Goal: Task Accomplishment & Management: Manage account settings

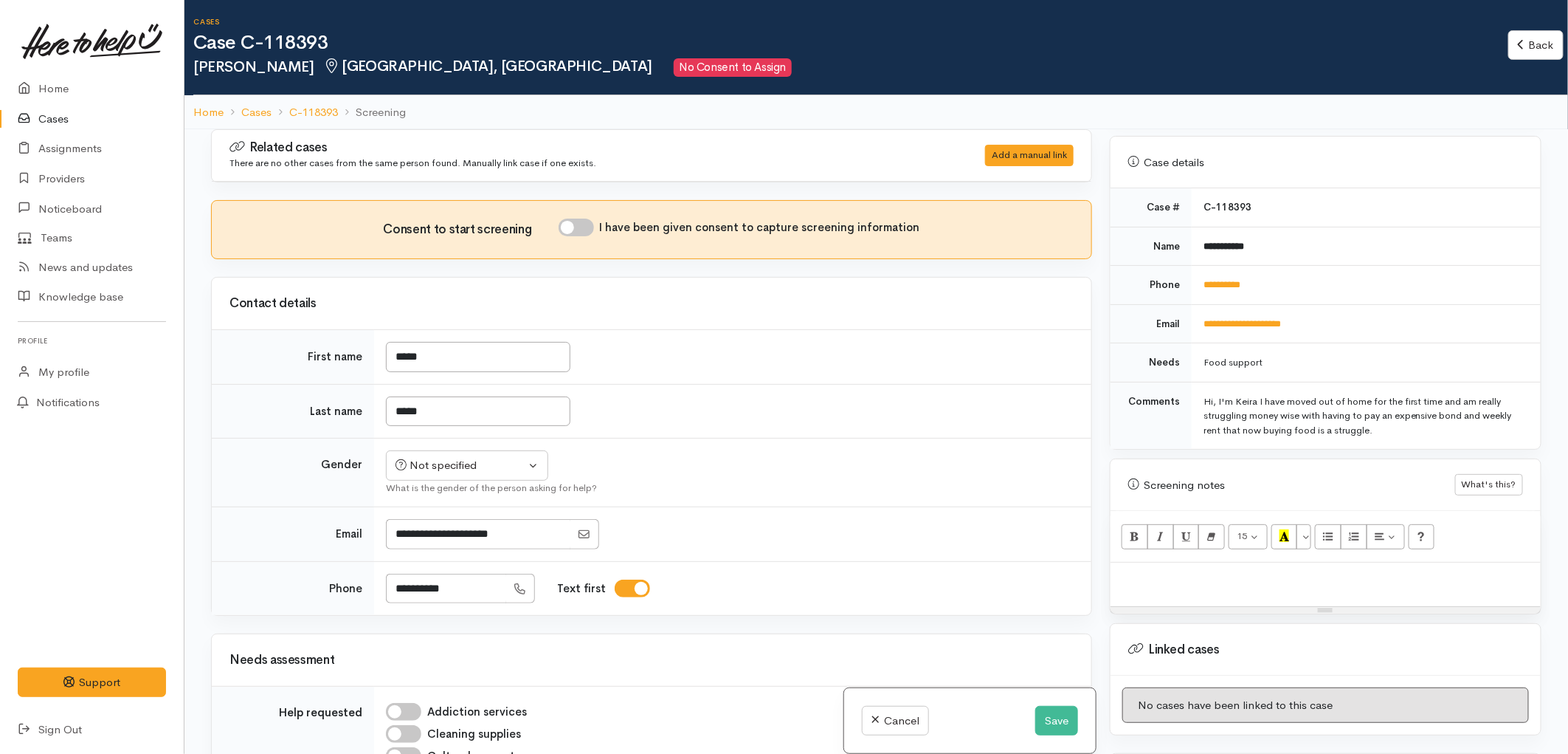
scroll to position [574, 0]
click at [1187, 560] on div at bounding box center [1325, 582] width 430 height 44
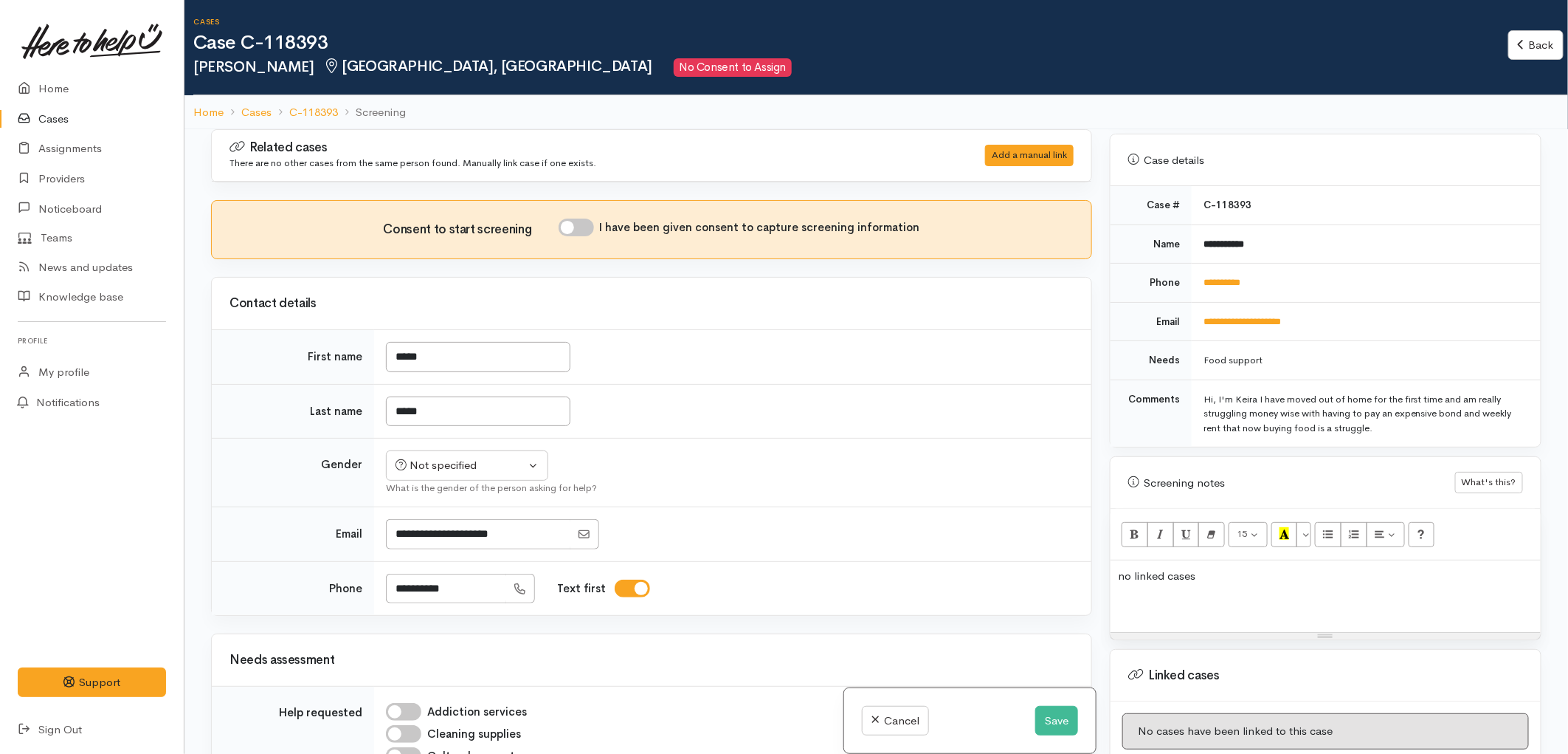
click at [1190, 576] on div "no linked cases" at bounding box center [1325, 595] width 430 height 72
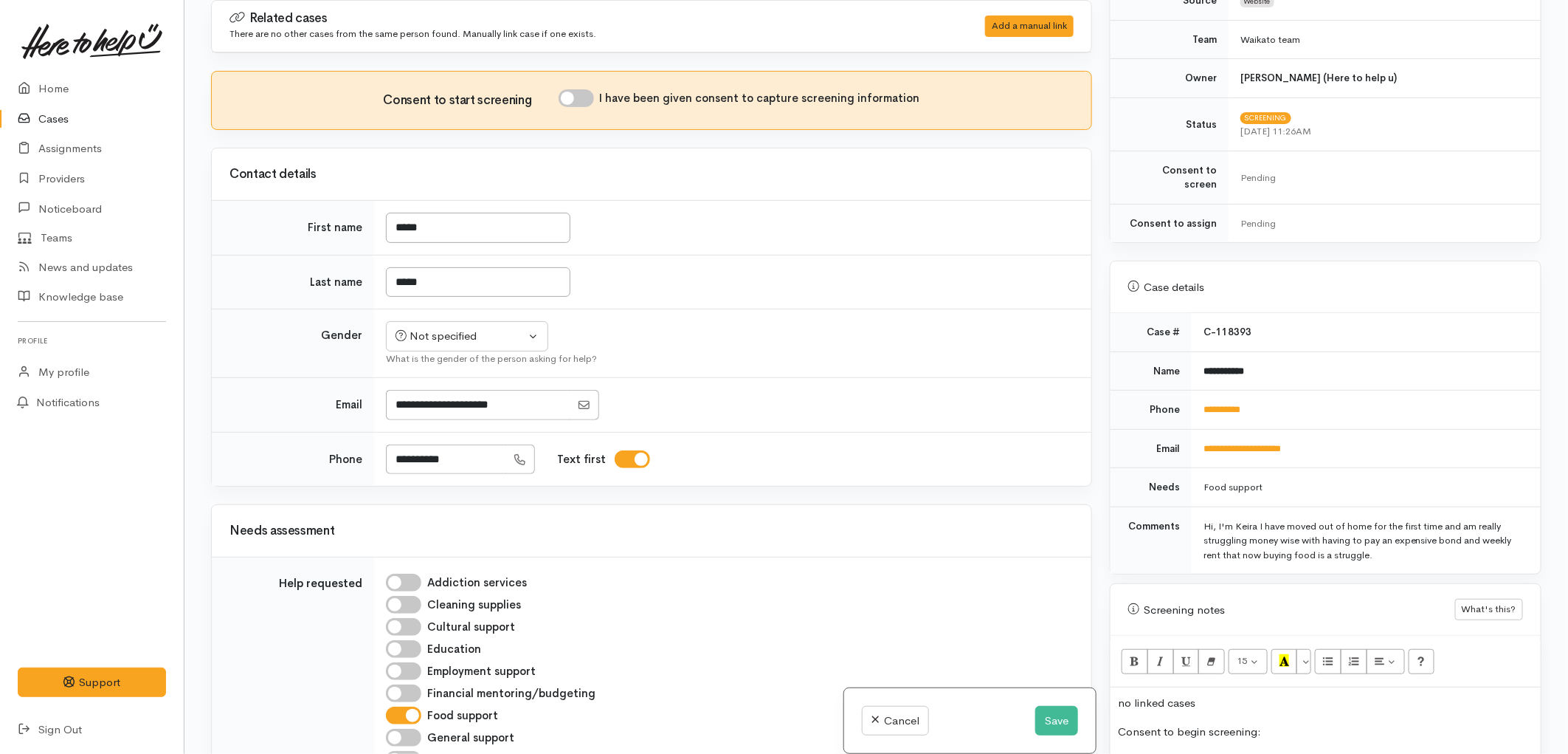
scroll to position [265, 0]
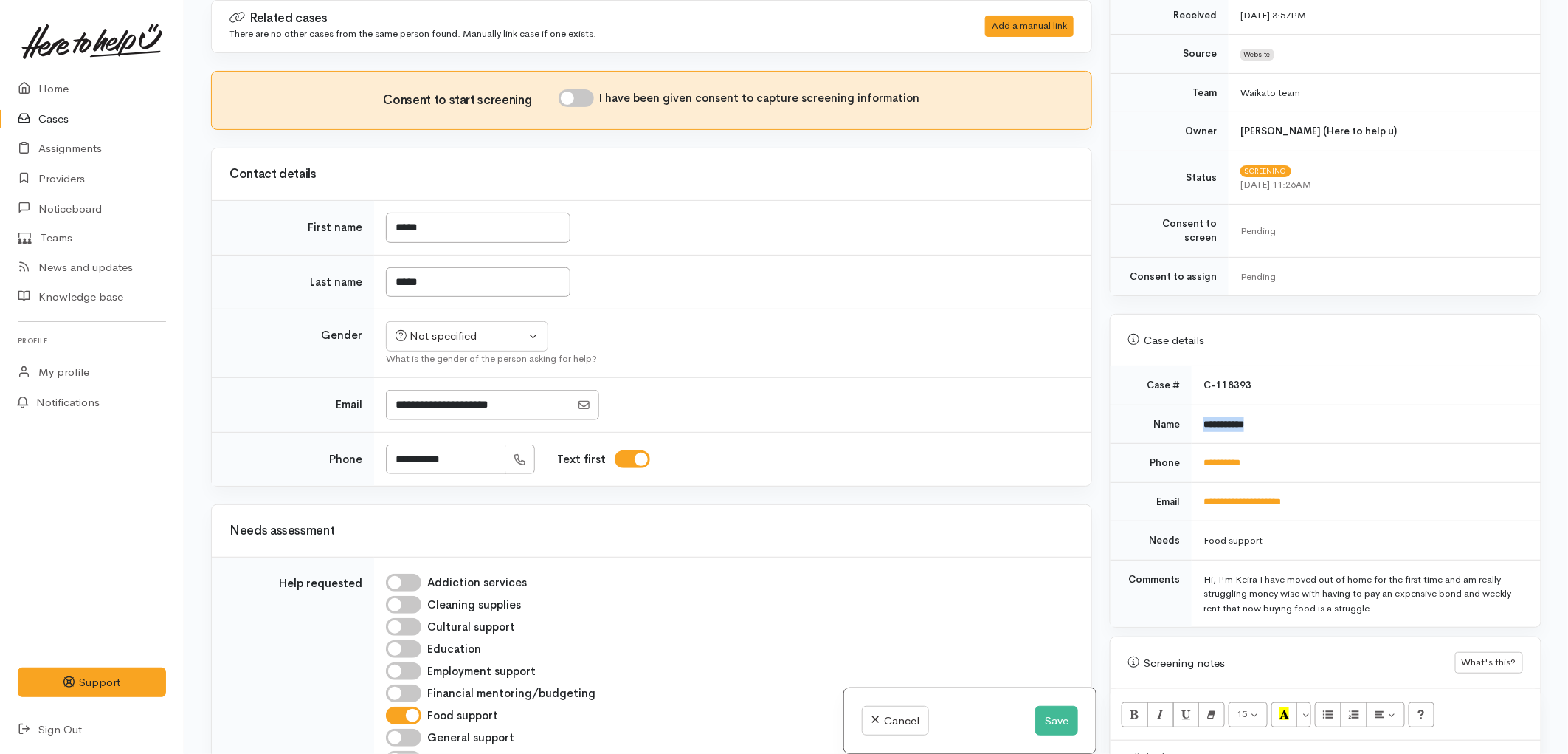
drag, startPoint x: 1215, startPoint y: 414, endPoint x: 1197, endPoint y: 414, distance: 18.0
click at [1197, 414] on td "**********" at bounding box center [1366, 423] width 349 height 39
copy b "**********"
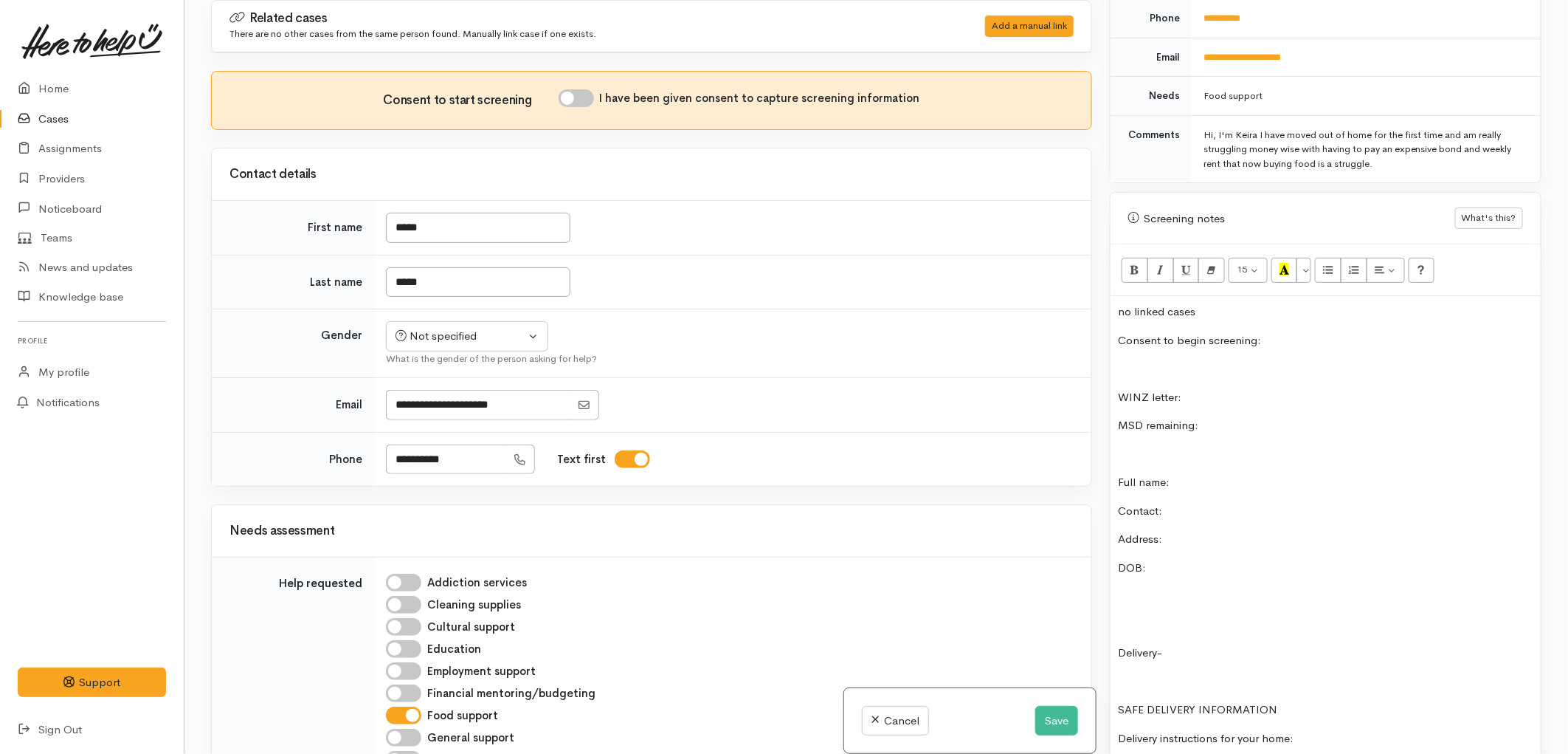
scroll to position [757, 0]
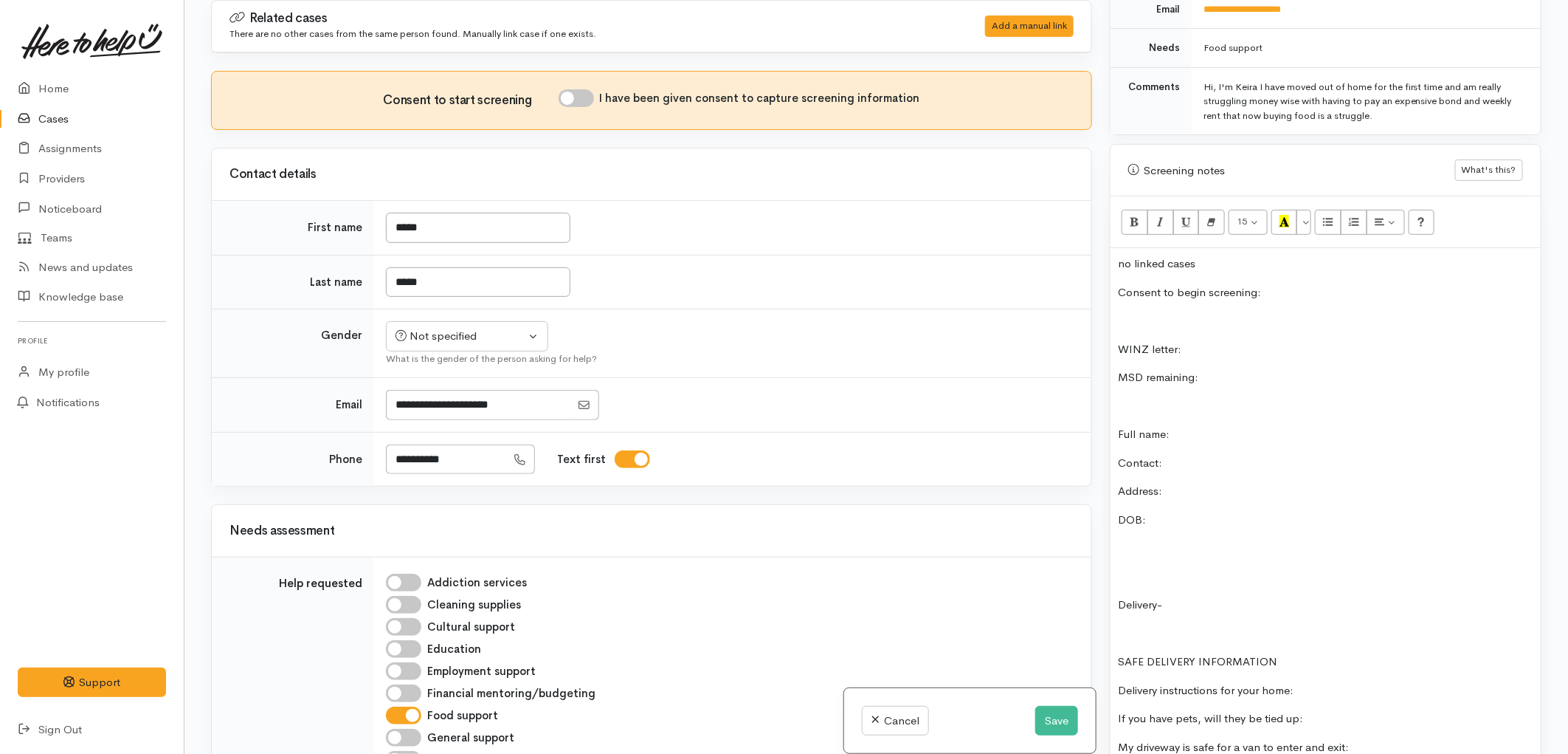
click at [1185, 426] on p "Full name:" at bounding box center [1326, 434] width 415 height 17
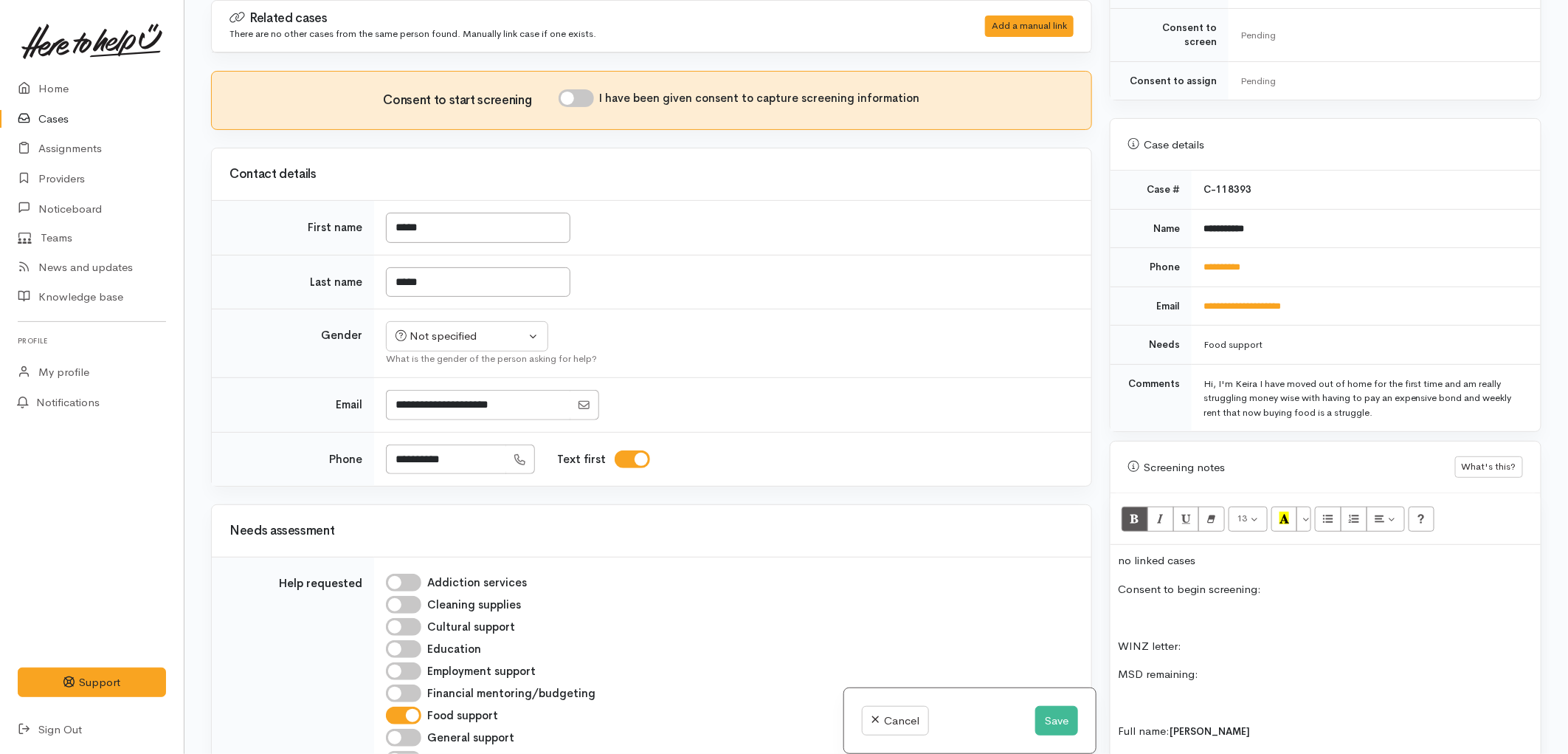
scroll to position [429, 0]
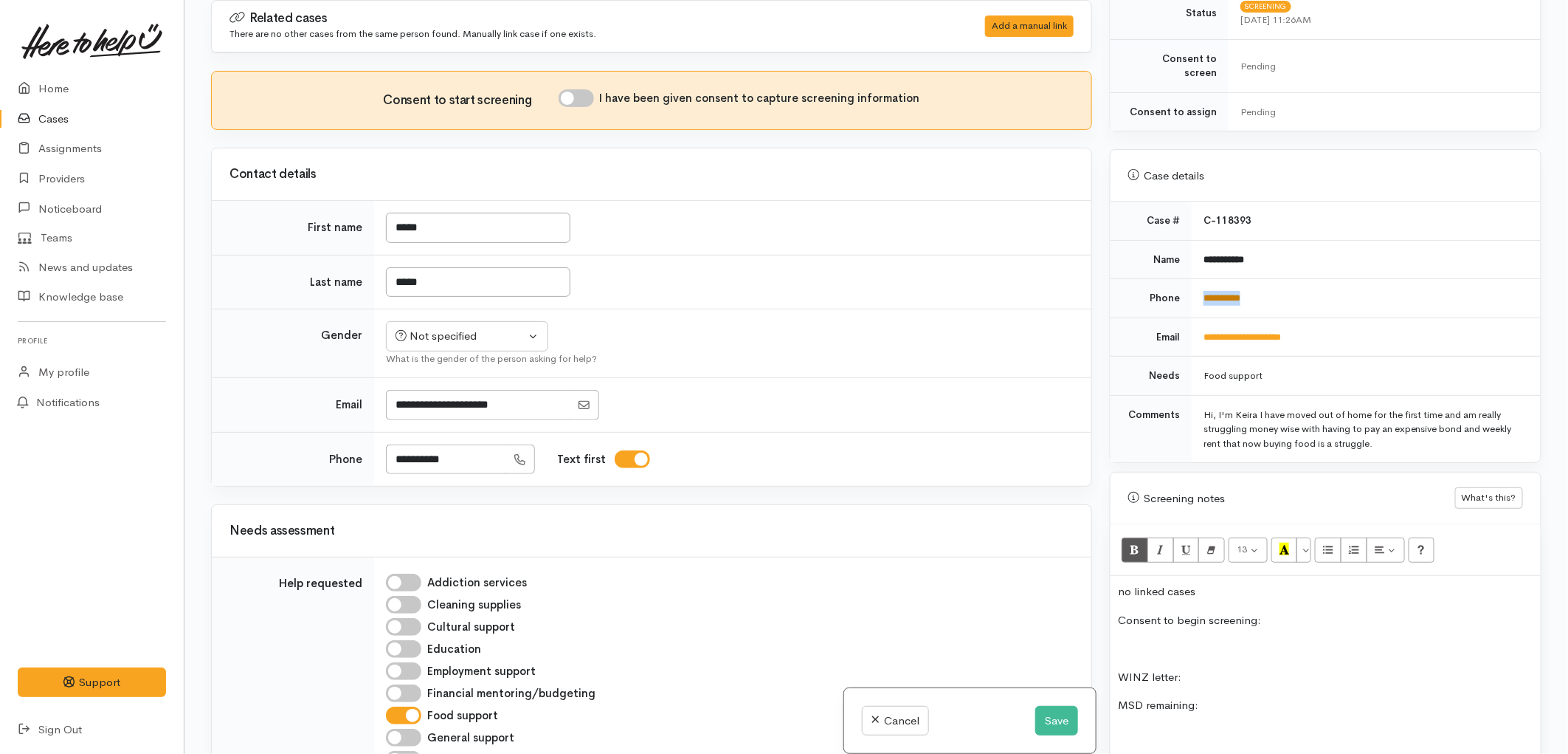
drag, startPoint x: 1263, startPoint y: 281, endPoint x: 1203, endPoint y: 277, distance: 60.1
click at [1203, 279] on td "**********" at bounding box center [1366, 298] width 349 height 39
copy link "**********"
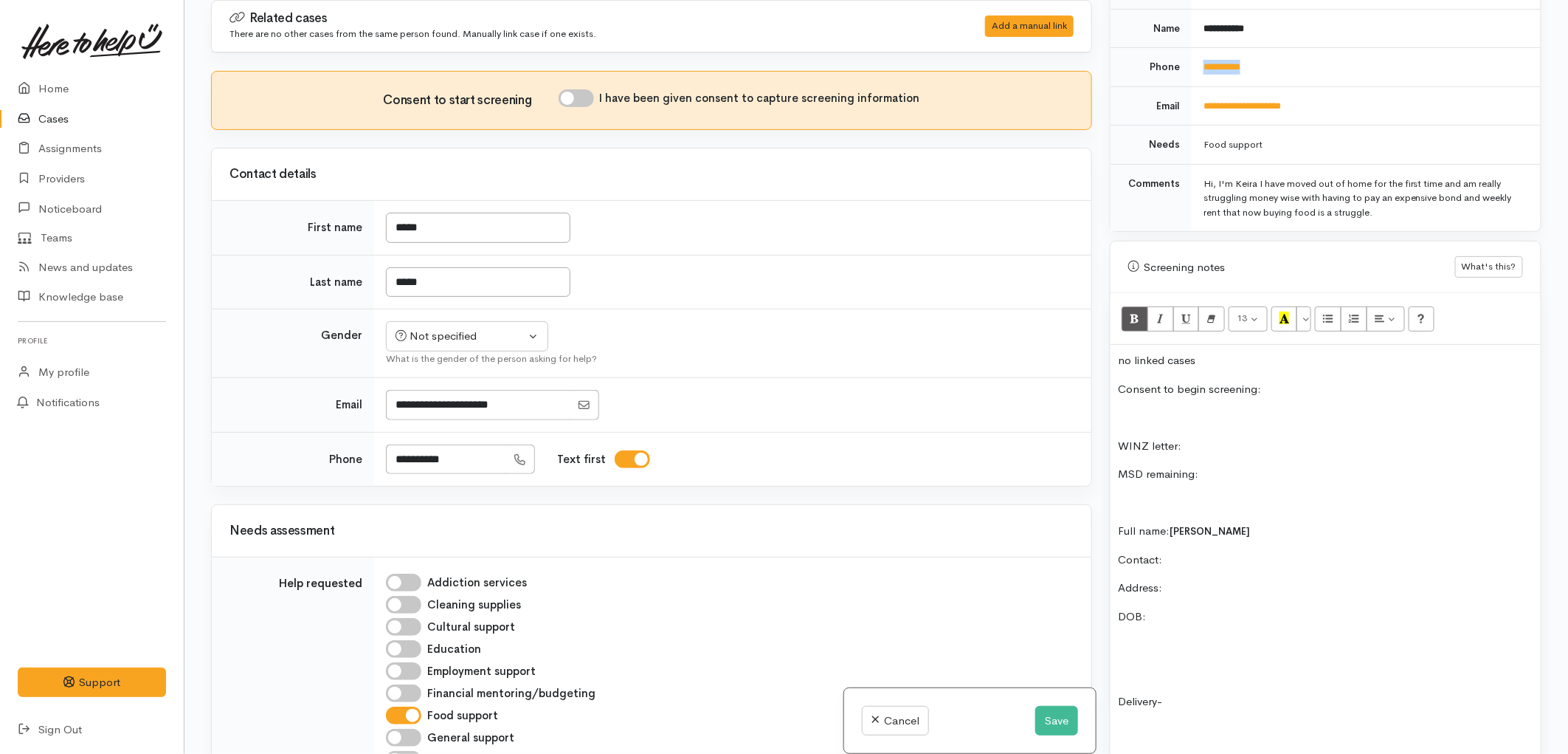
scroll to position [675, 0]
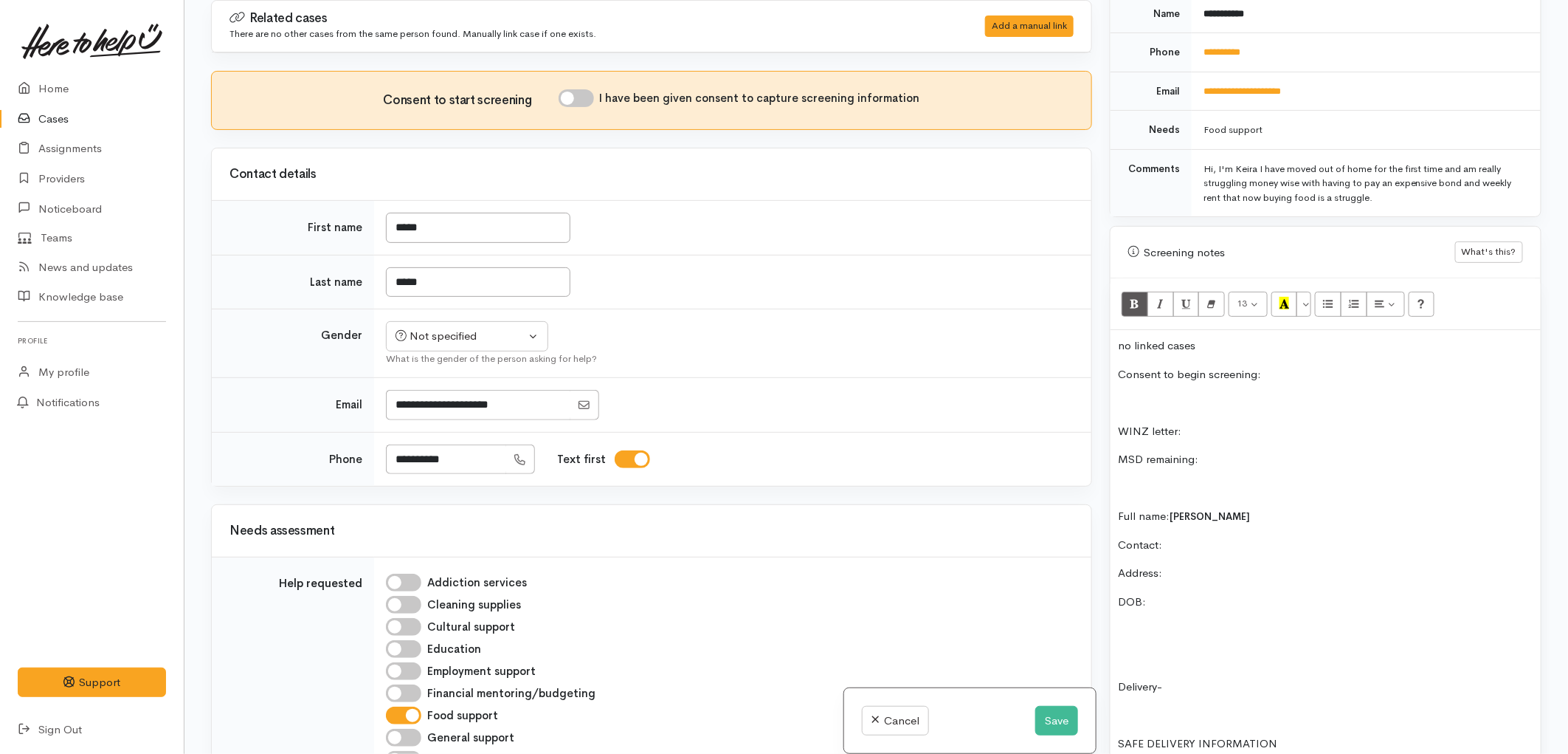
click at [1188, 537] on p "Contact:" at bounding box center [1326, 545] width 415 height 17
click at [1049, 711] on button "Save" at bounding box center [1057, 720] width 43 height 30
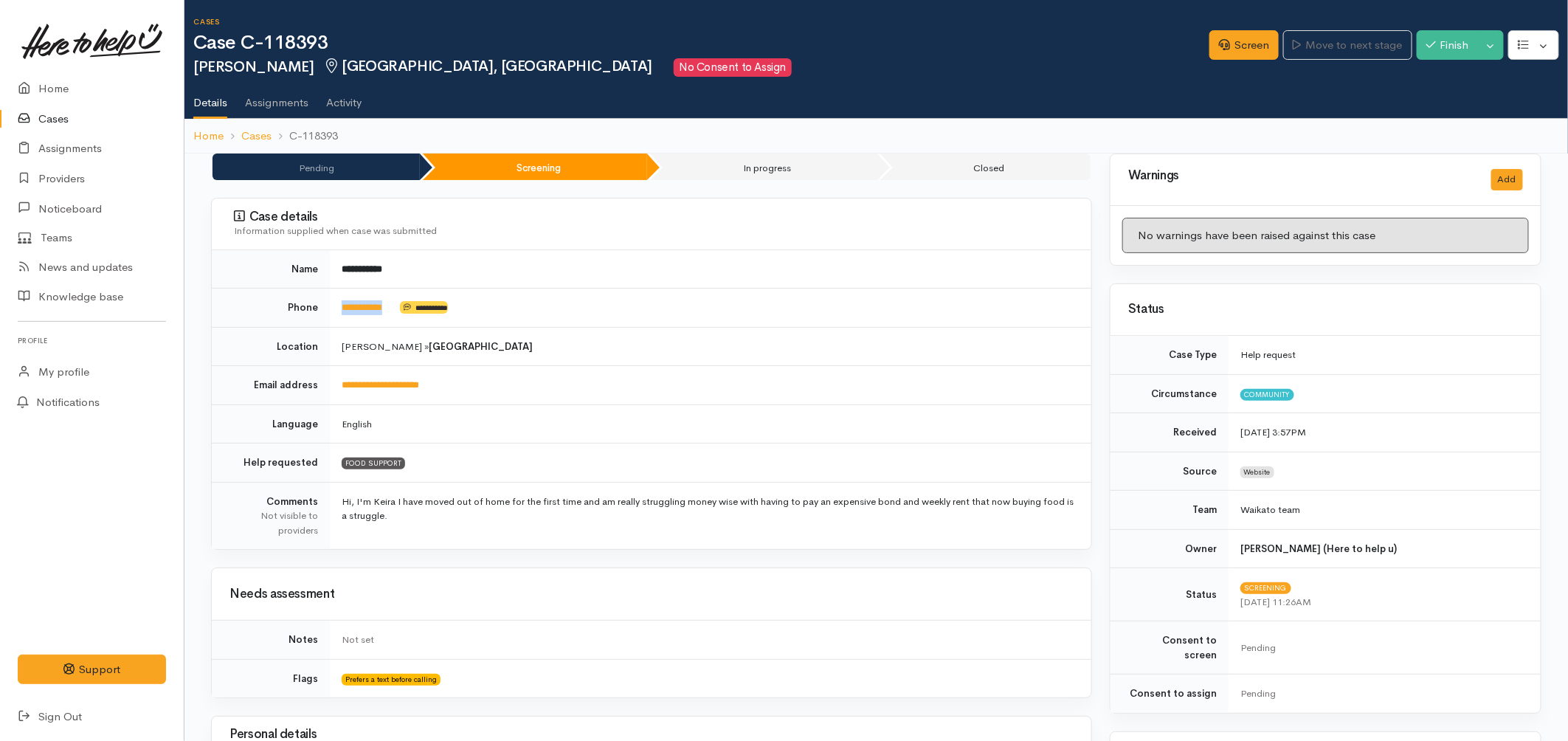
drag, startPoint x: 396, startPoint y: 317, endPoint x: 341, endPoint y: 315, distance: 55.0
click at [341, 315] on td "**********" at bounding box center [711, 308] width 762 height 39
copy td "**********"
click at [866, 201] on div "Case details Information supplied when case was submitted" at bounding box center [651, 224] width 880 height 52
click at [1249, 52] on link "Screen" at bounding box center [1244, 45] width 70 height 30
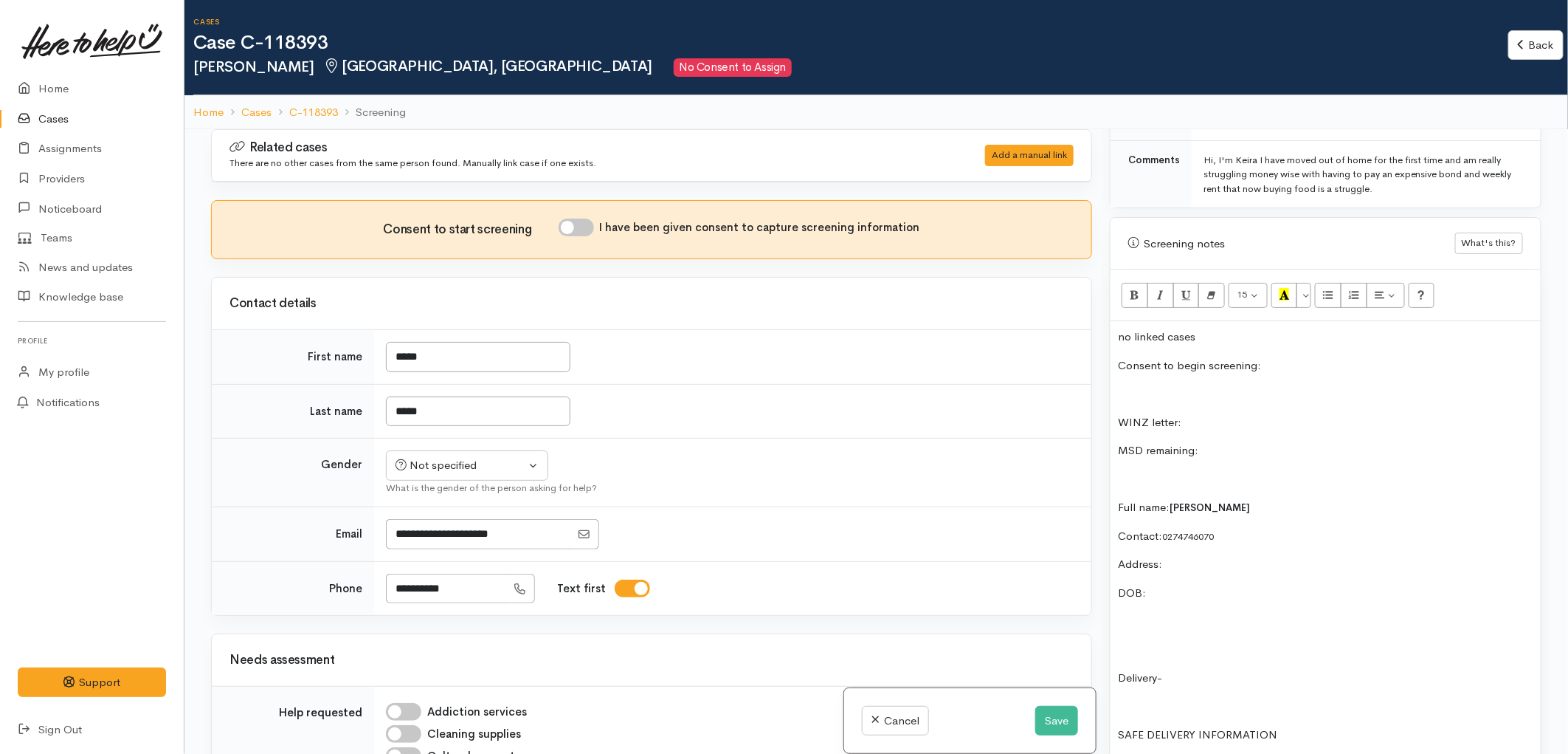
scroll to position [820, 0]
click at [1223, 321] on p "no linked cases" at bounding box center [1326, 330] width 415 height 17
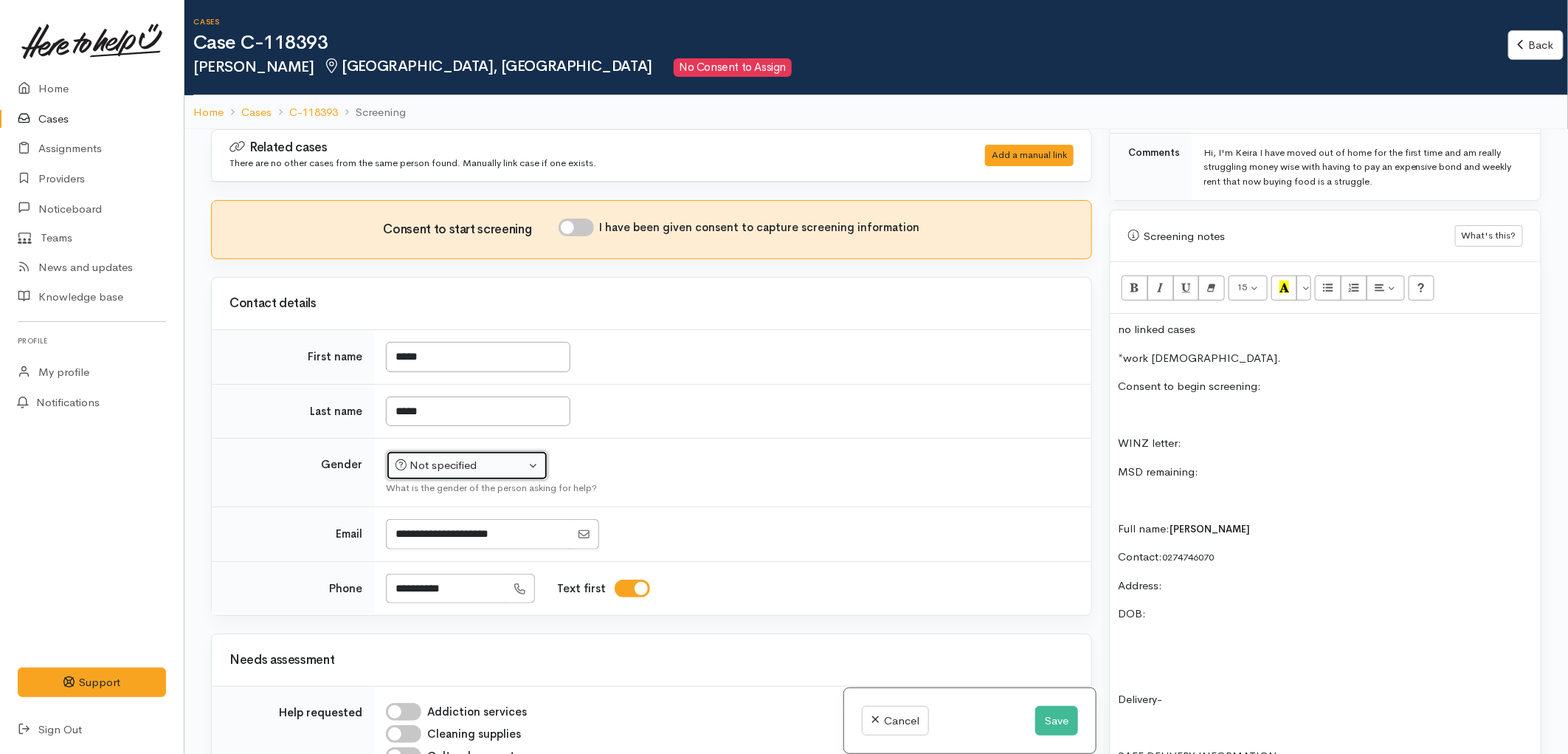
click at [458, 472] on div "Not specified" at bounding box center [460, 465] width 130 height 17
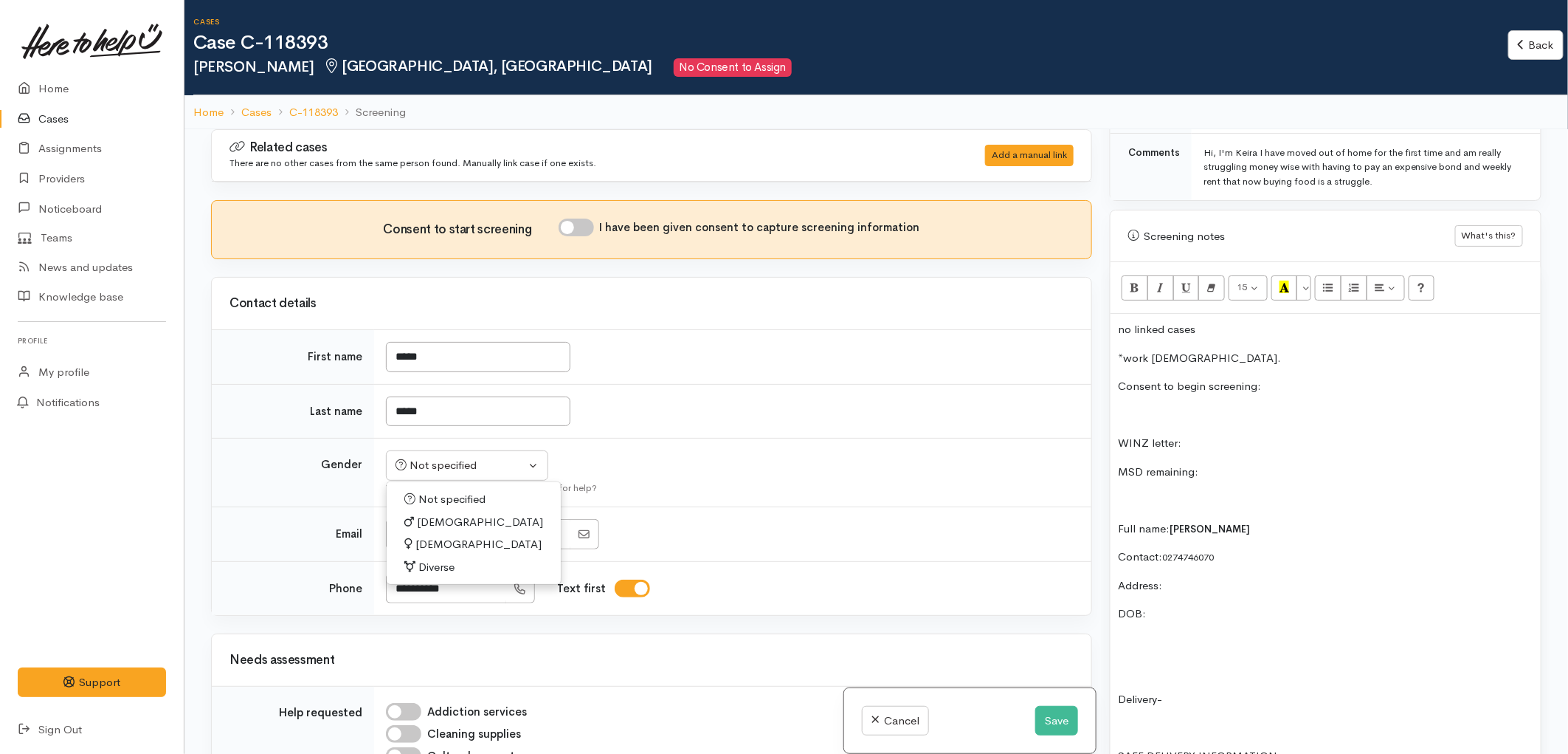
click at [438, 544] on span "Female" at bounding box center [478, 545] width 126 height 17
select select "Female"
click at [677, 362] on td "*****" at bounding box center [732, 357] width 718 height 54
click at [576, 229] on input "I have been given consent to capture screening information" at bounding box center [576, 227] width 35 height 18
checkbox input "true"
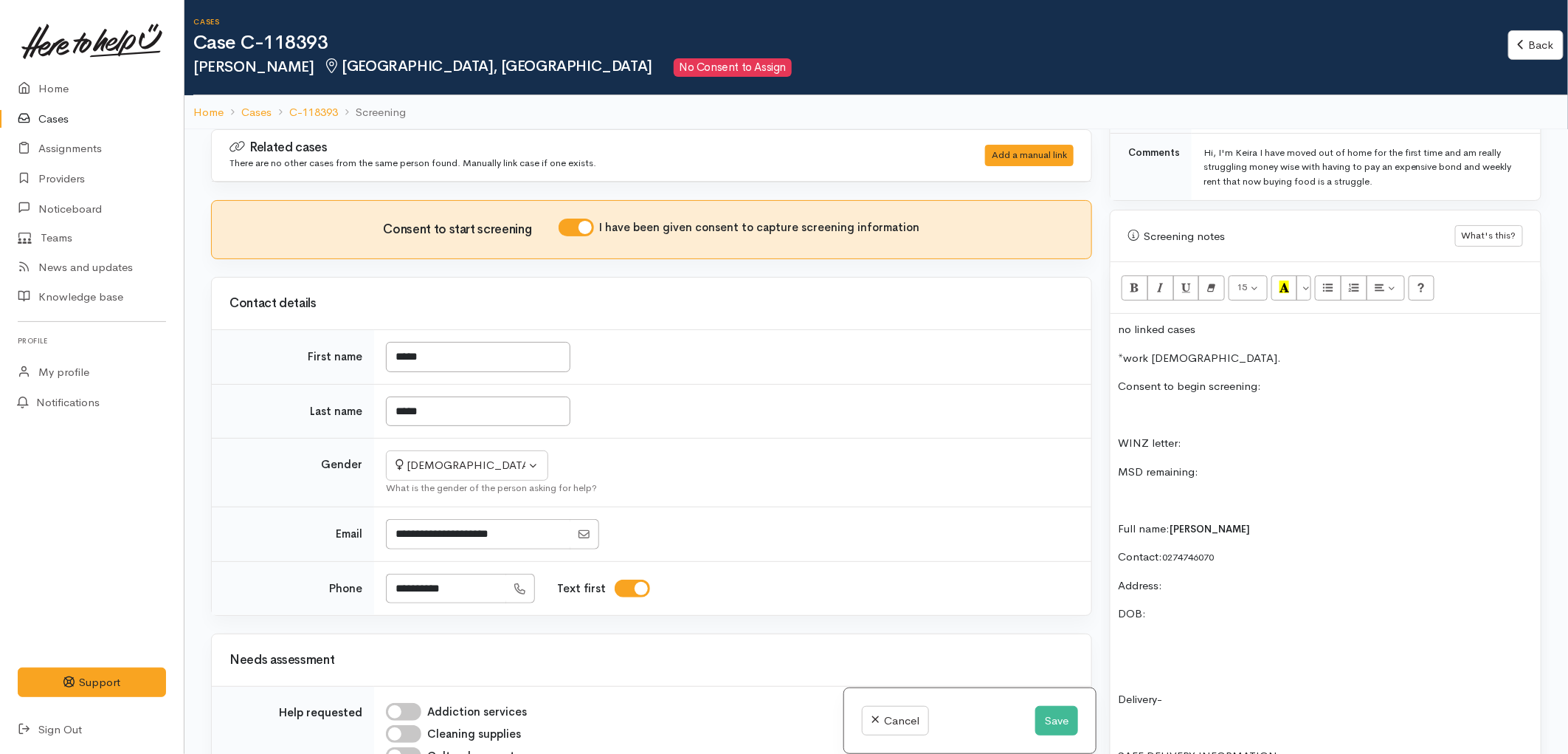
click at [1205, 492] on p at bounding box center [1326, 501] width 415 height 17
click at [1212, 407] on p at bounding box center [1326, 415] width 415 height 17
click at [1148, 605] on p "DOB:" at bounding box center [1326, 614] width 415 height 17
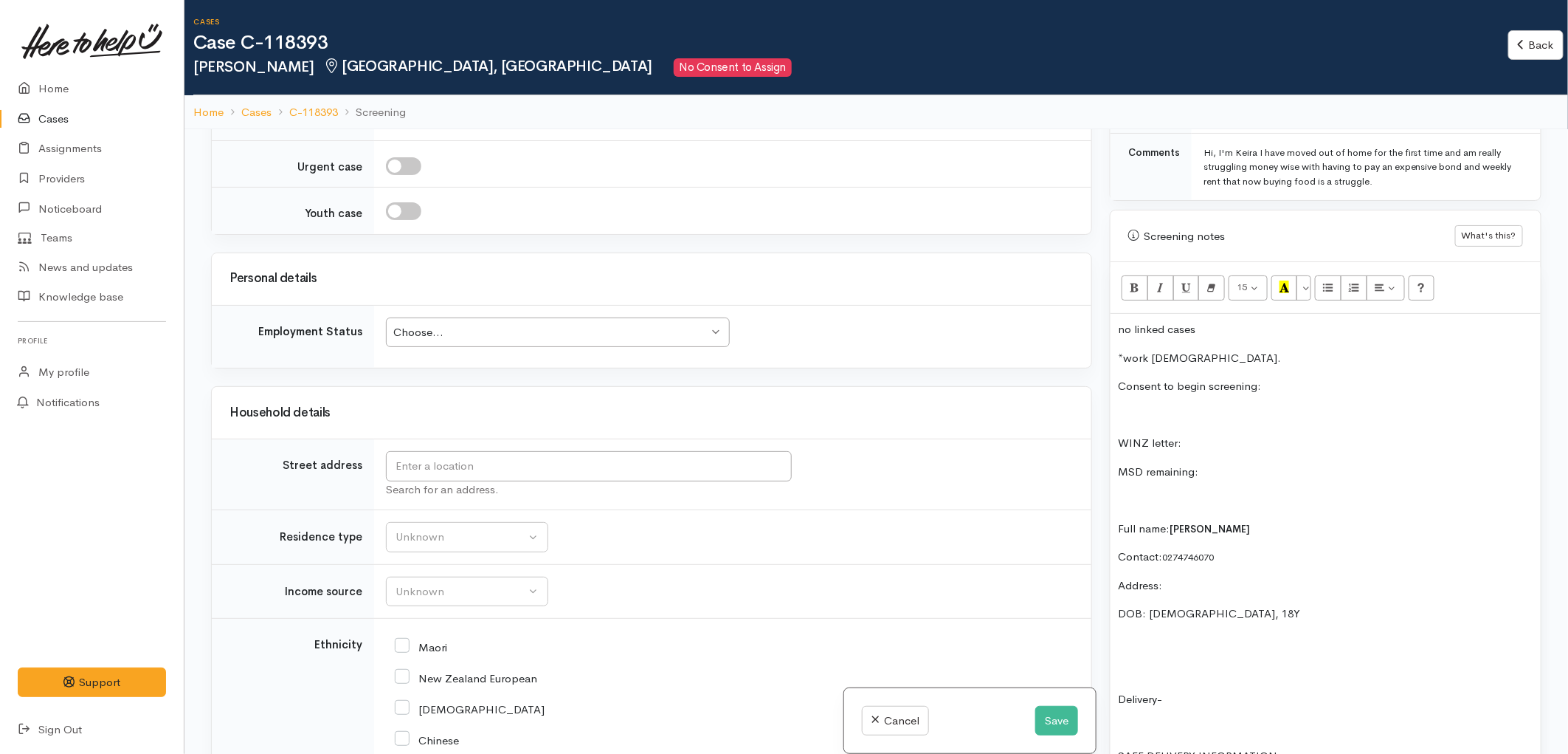
scroll to position [1312, 0]
click at [483, 476] on input "text" at bounding box center [588, 465] width 406 height 30
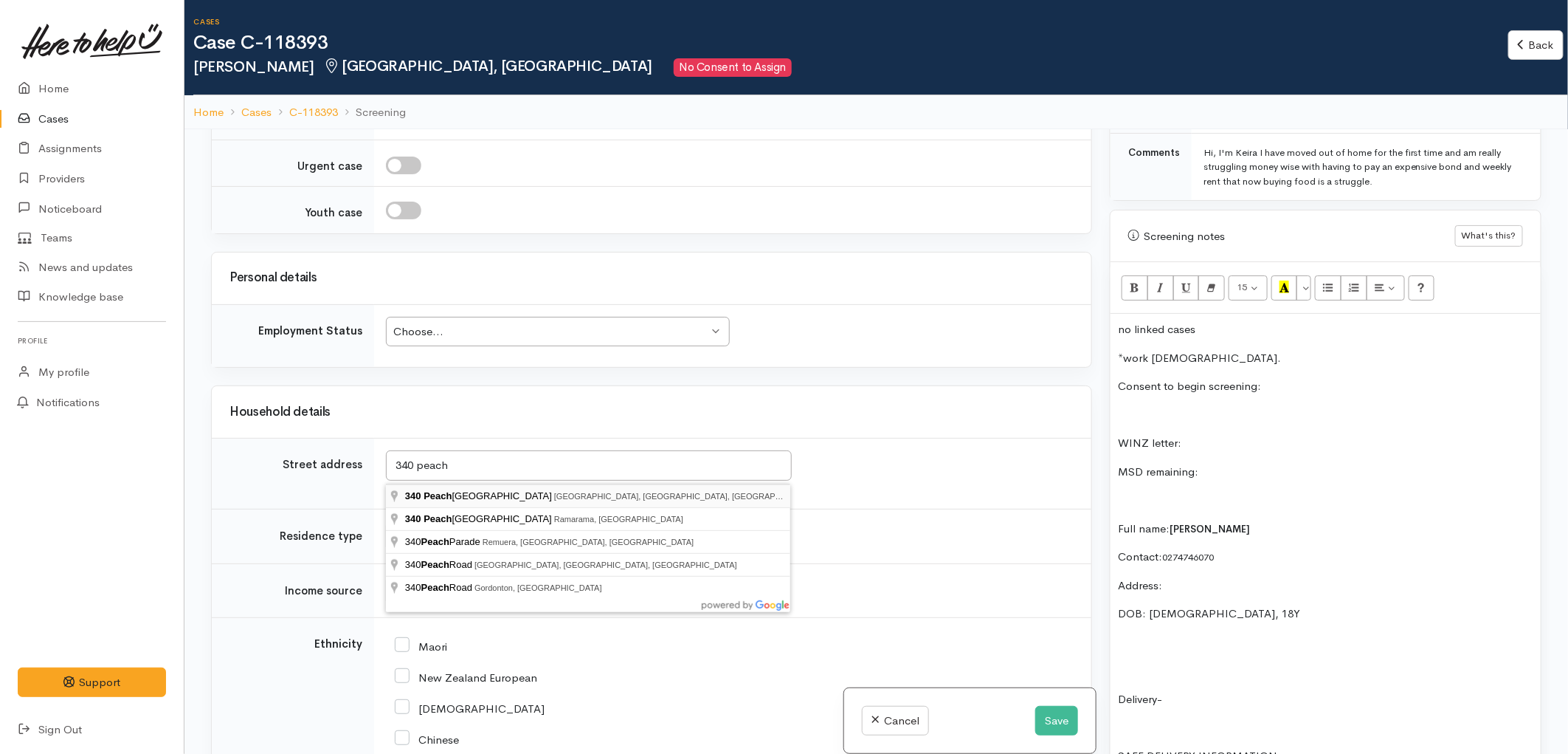
type input "340 Peachgrove Road, Fairfield, Hamilton, New Zealand"
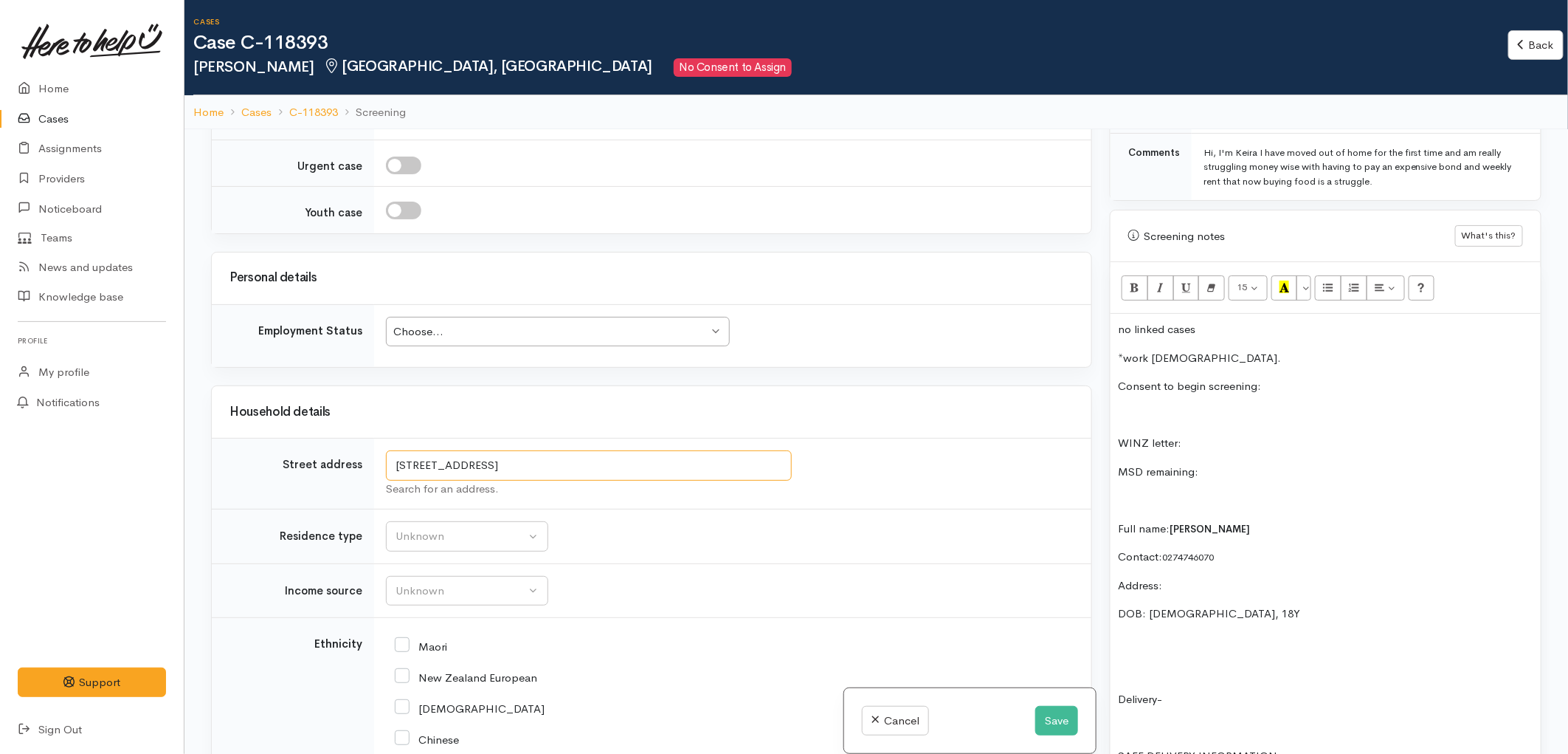
drag, startPoint x: 704, startPoint y: 466, endPoint x: 312, endPoint y: 477, distance: 392.2
click at [312, 477] on tr "Street address 340 Peachgrove Road, Fairfield, Hamilton, New Zealand Search for…" at bounding box center [651, 474] width 880 height 71
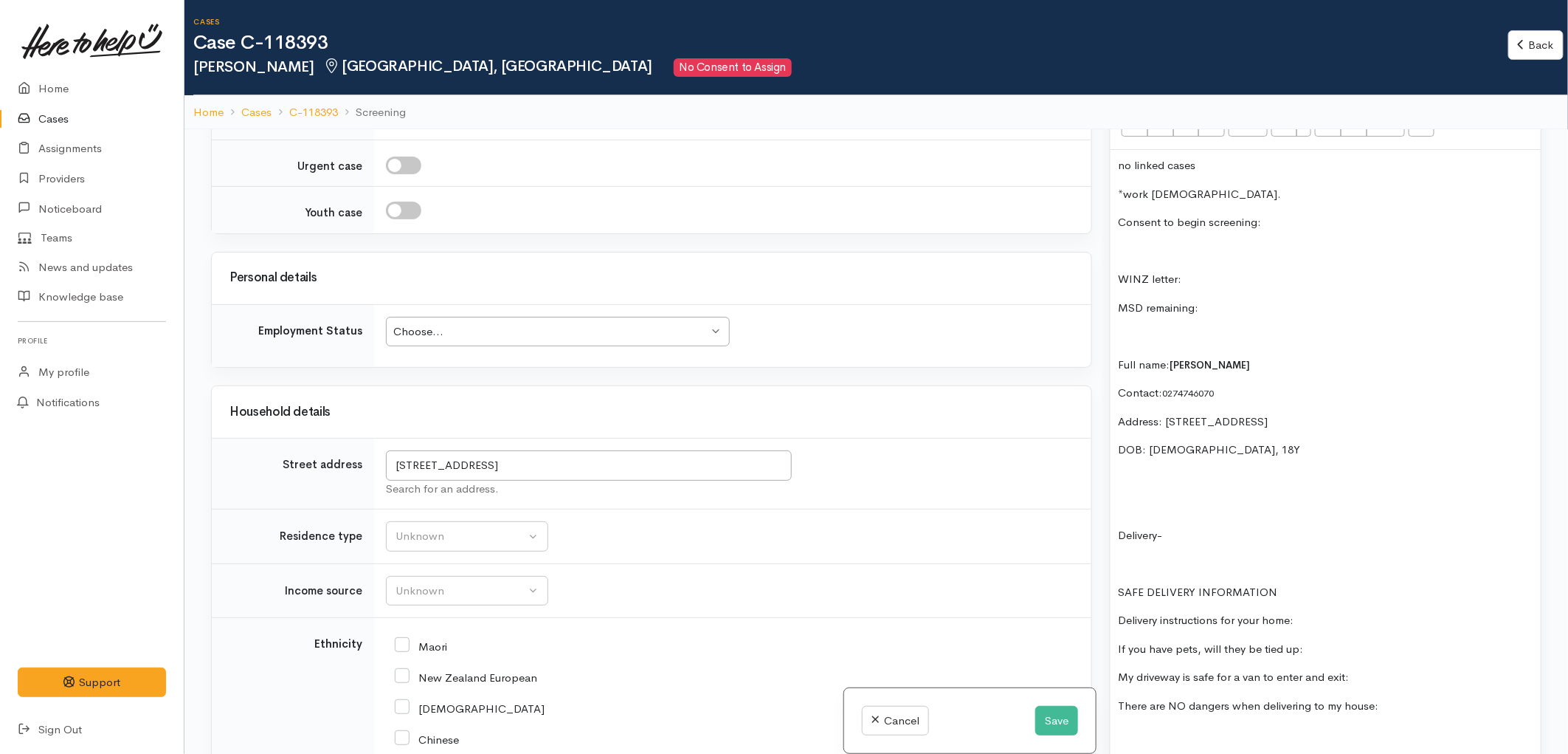
scroll to position [1066, 0]
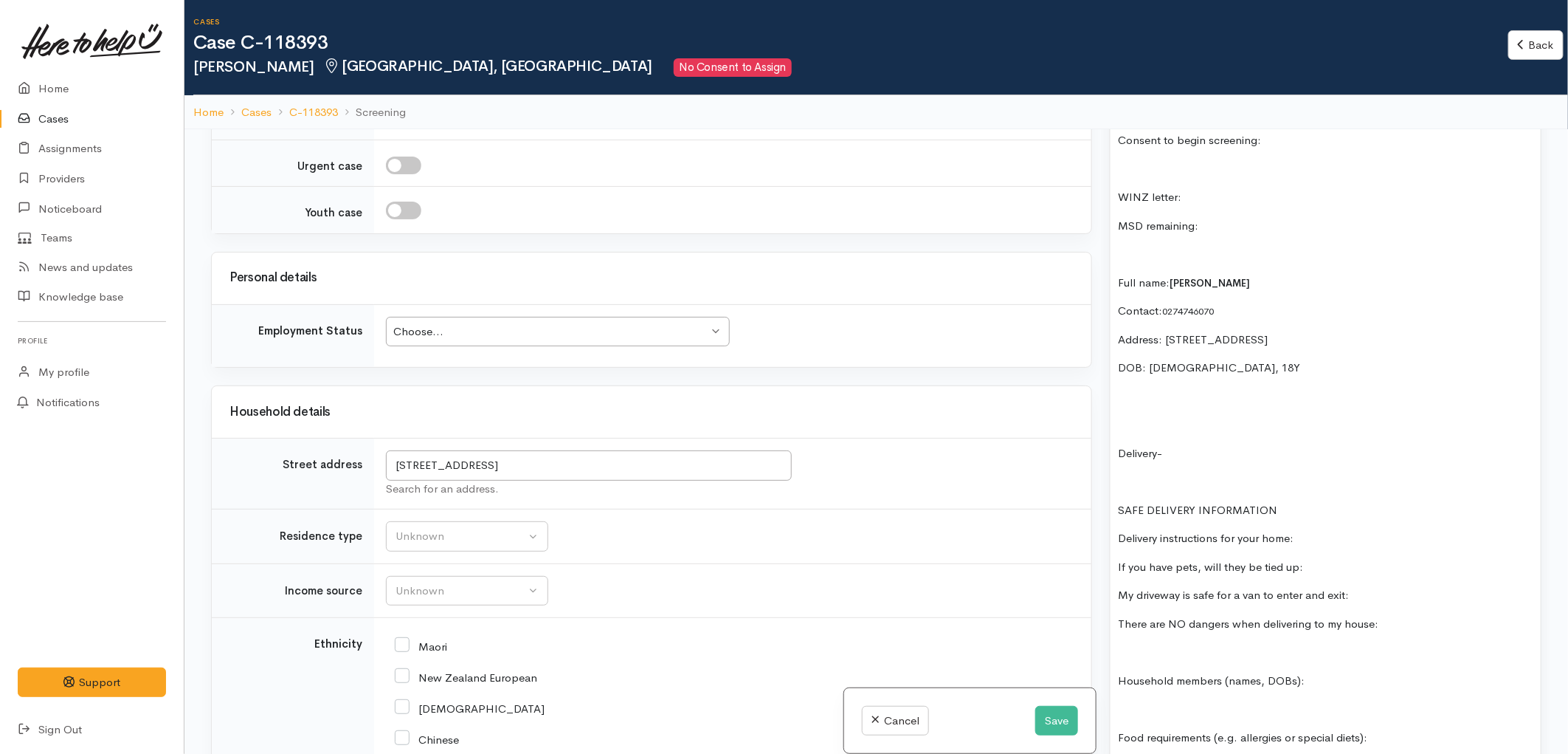
drag, startPoint x: 1393, startPoint y: 614, endPoint x: 1130, endPoint y: 470, distance: 299.8
click at [1130, 470] on div "no linked cases *work full time. Consent to begin screening: WINZ letter: MSD r…" at bounding box center [1325, 675] width 430 height 1213
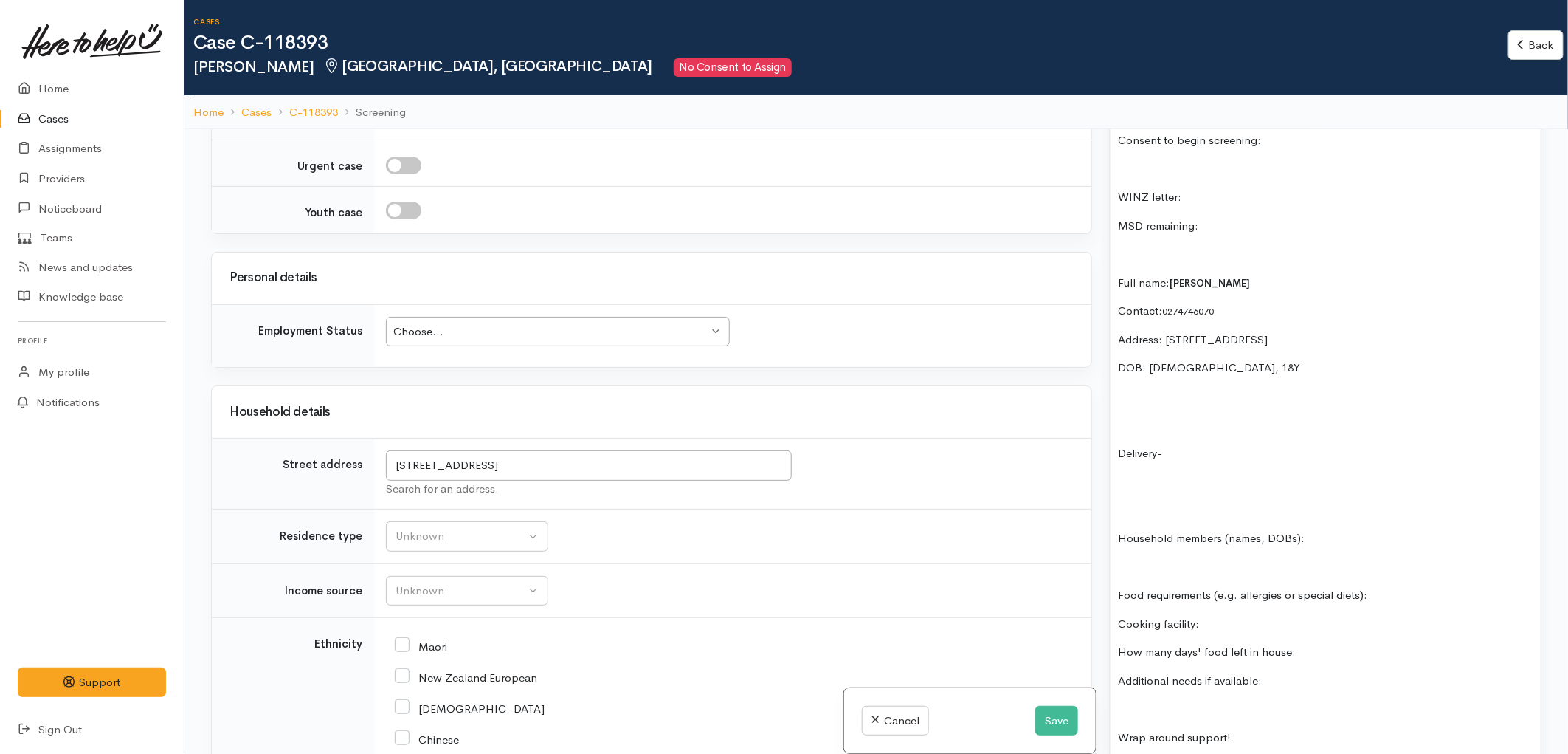
click at [1150, 401] on div "no linked cases *work full time. Consent to begin screening: WINZ letter: MSD r…" at bounding box center [1325, 603] width 430 height 1071
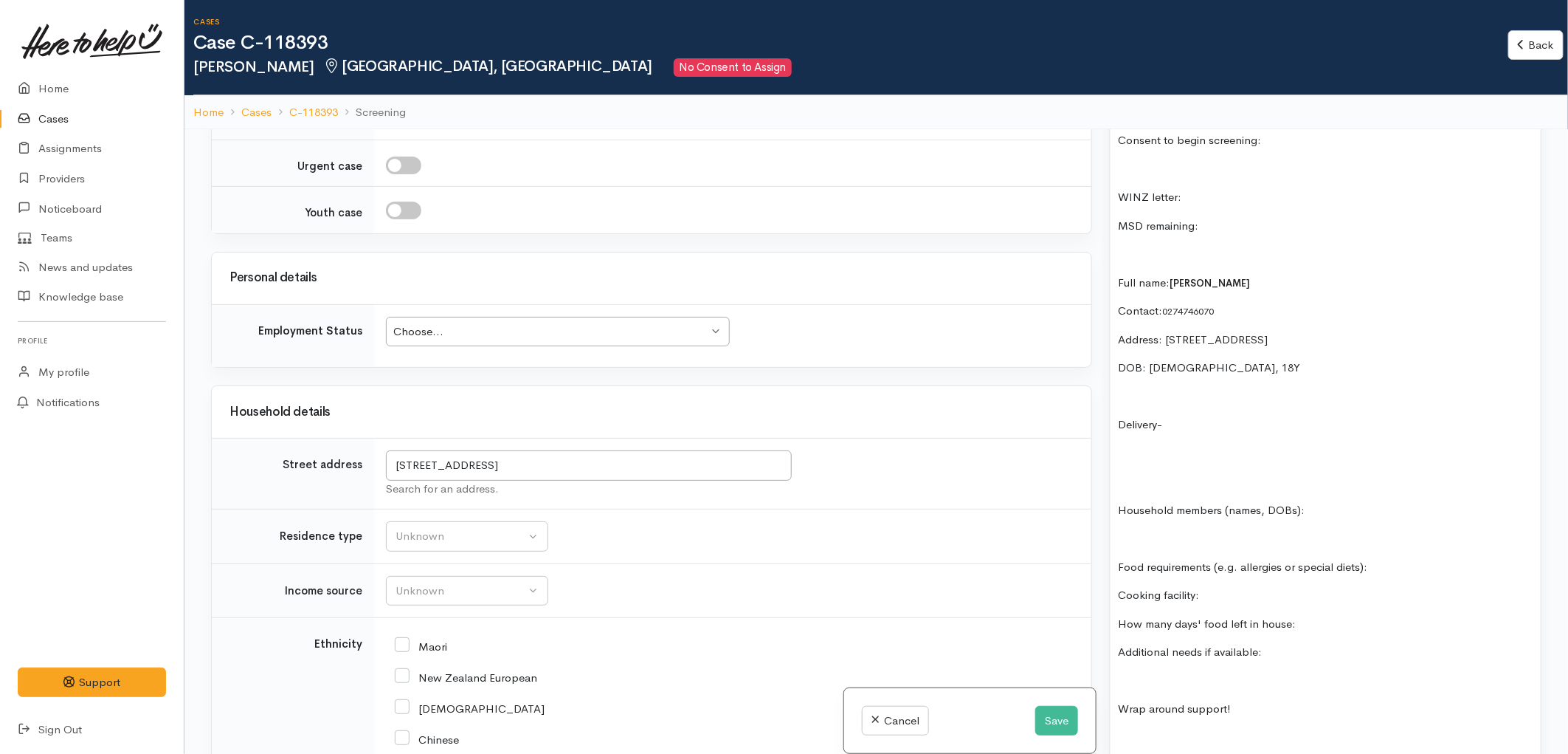
click at [1146, 448] on div "no linked cases *work full time. Consent to begin screening: WINZ letter: MSD r…" at bounding box center [1325, 589] width 430 height 1043
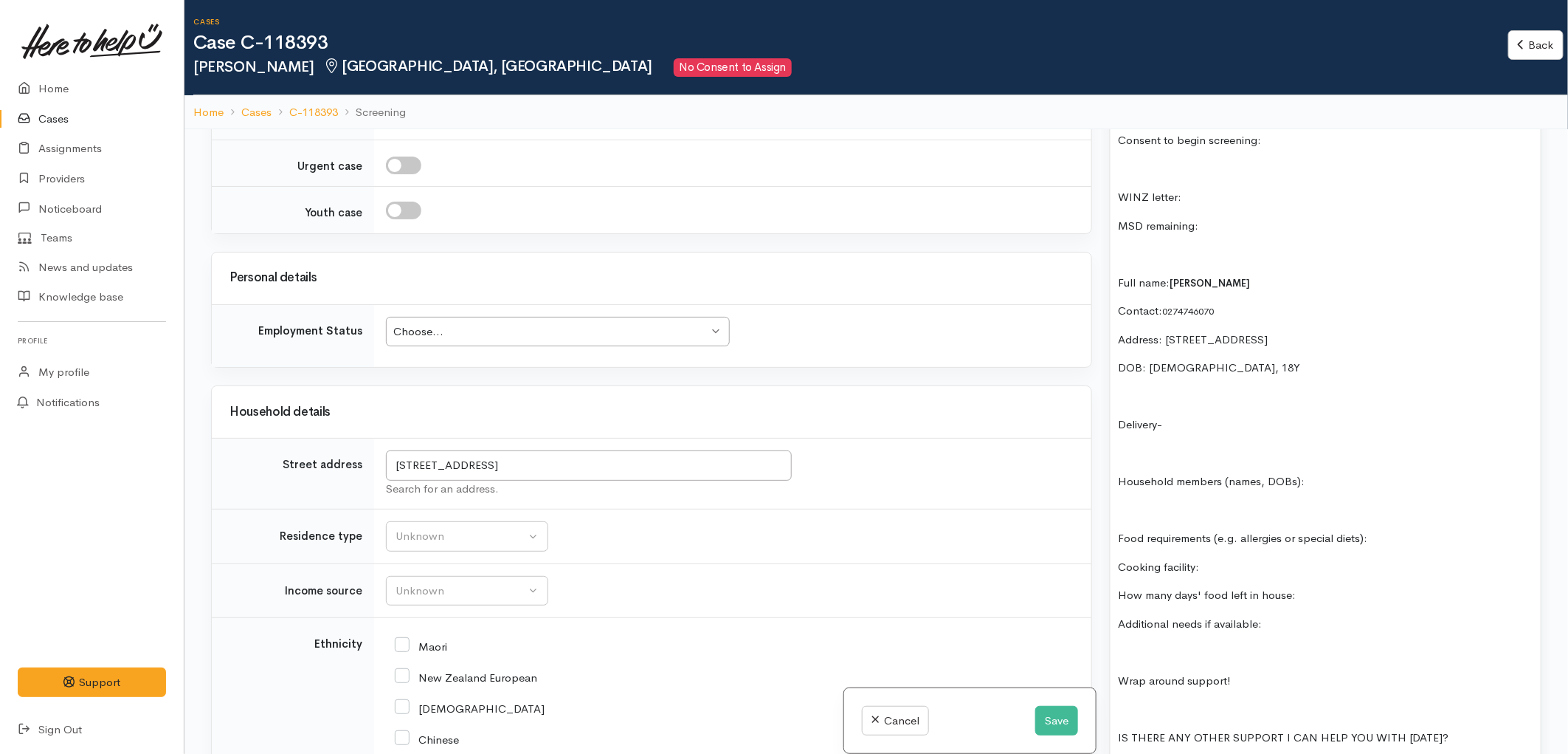
click at [1150, 502] on p at bounding box center [1326, 511] width 415 height 17
click at [1395, 530] on p "Food requirements (e.g. allergies or special diets):" at bounding box center [1326, 539] width 415 height 17
click at [1246, 544] on div "no linked cases *work full time. Consent to begin screening: WINZ letter: MSD r…" at bounding box center [1325, 575] width 430 height 1014
click at [1211, 416] on p "Delivery-" at bounding box center [1326, 425] width 415 height 17
drag, startPoint x: 1309, startPoint y: 584, endPoint x: 1119, endPoint y: 584, distance: 190.0
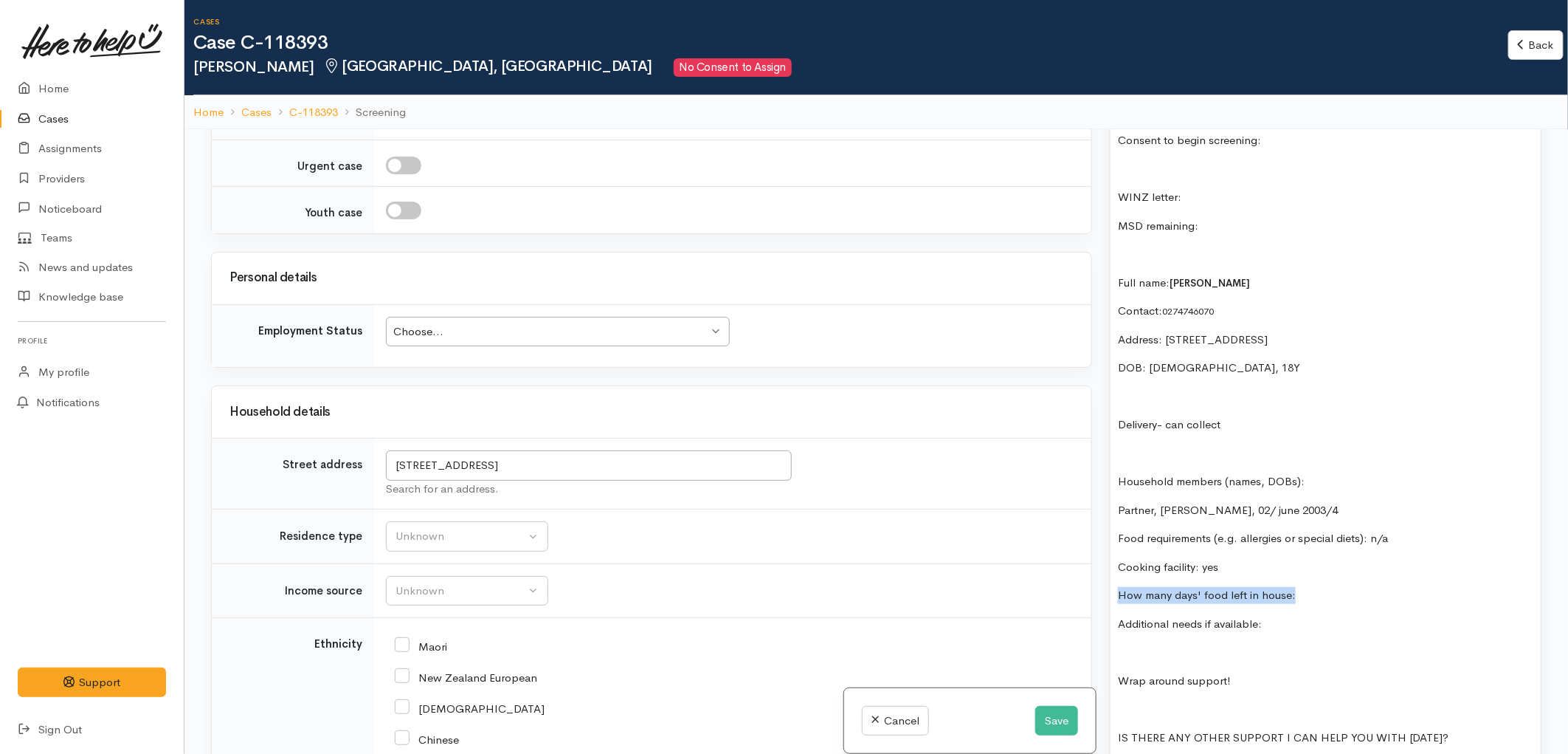
click at [1119, 587] on p "How many days' food left in house:" at bounding box center [1326, 595] width 415 height 17
click at [1290, 615] on p "Additional needs if available:" at bounding box center [1326, 624] width 415 height 17
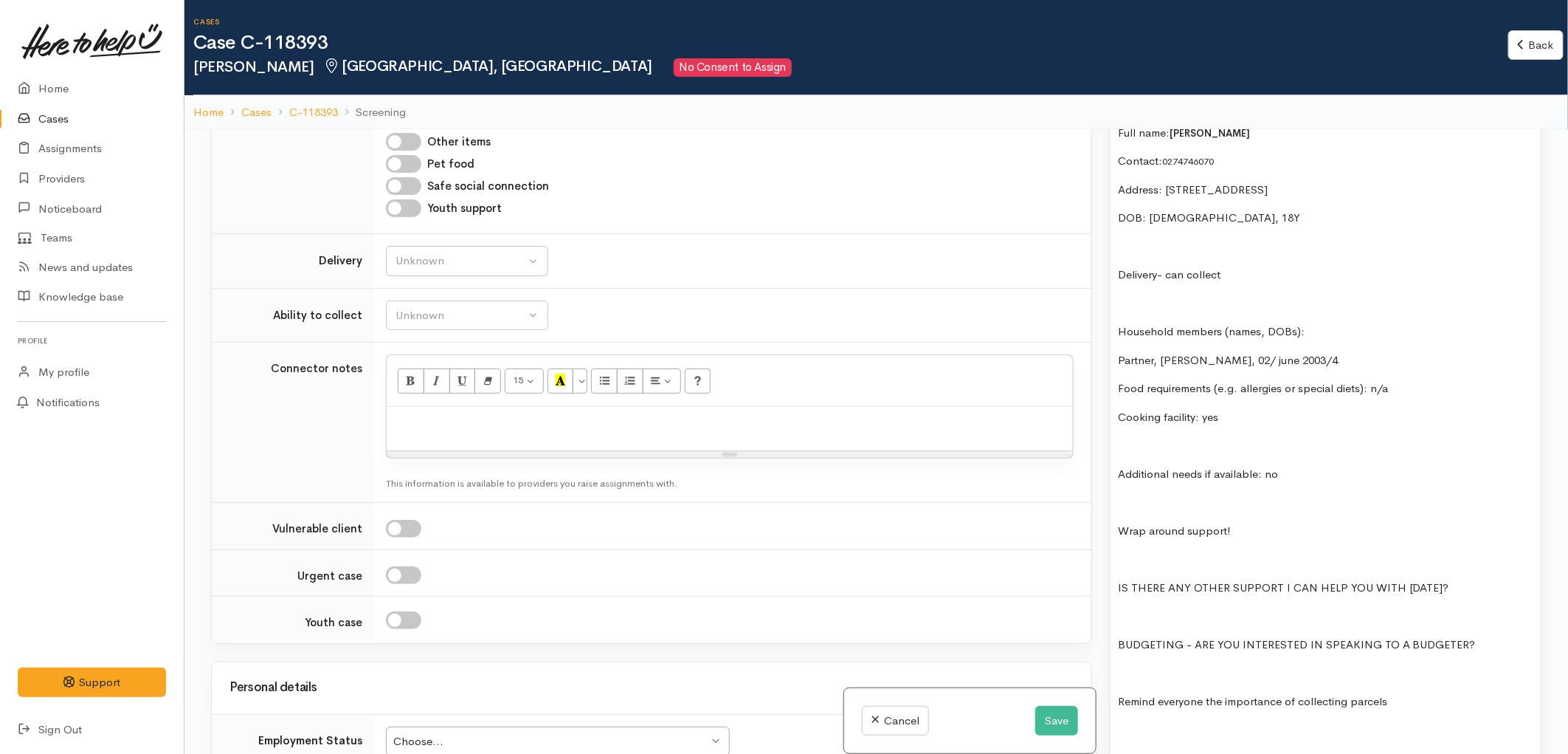
scroll to position [1230, 0]
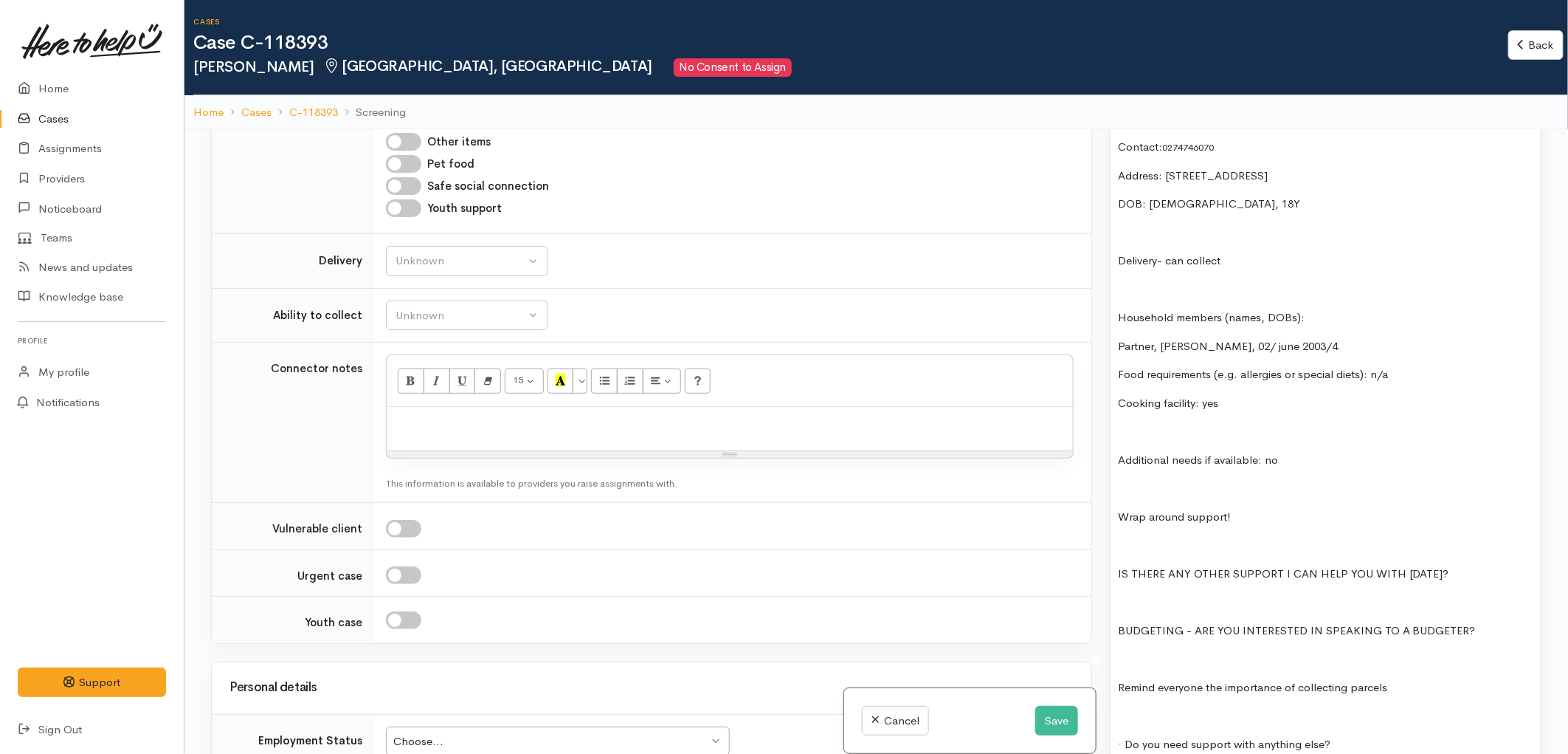
click at [1160, 651] on p at bounding box center [1326, 659] width 415 height 17
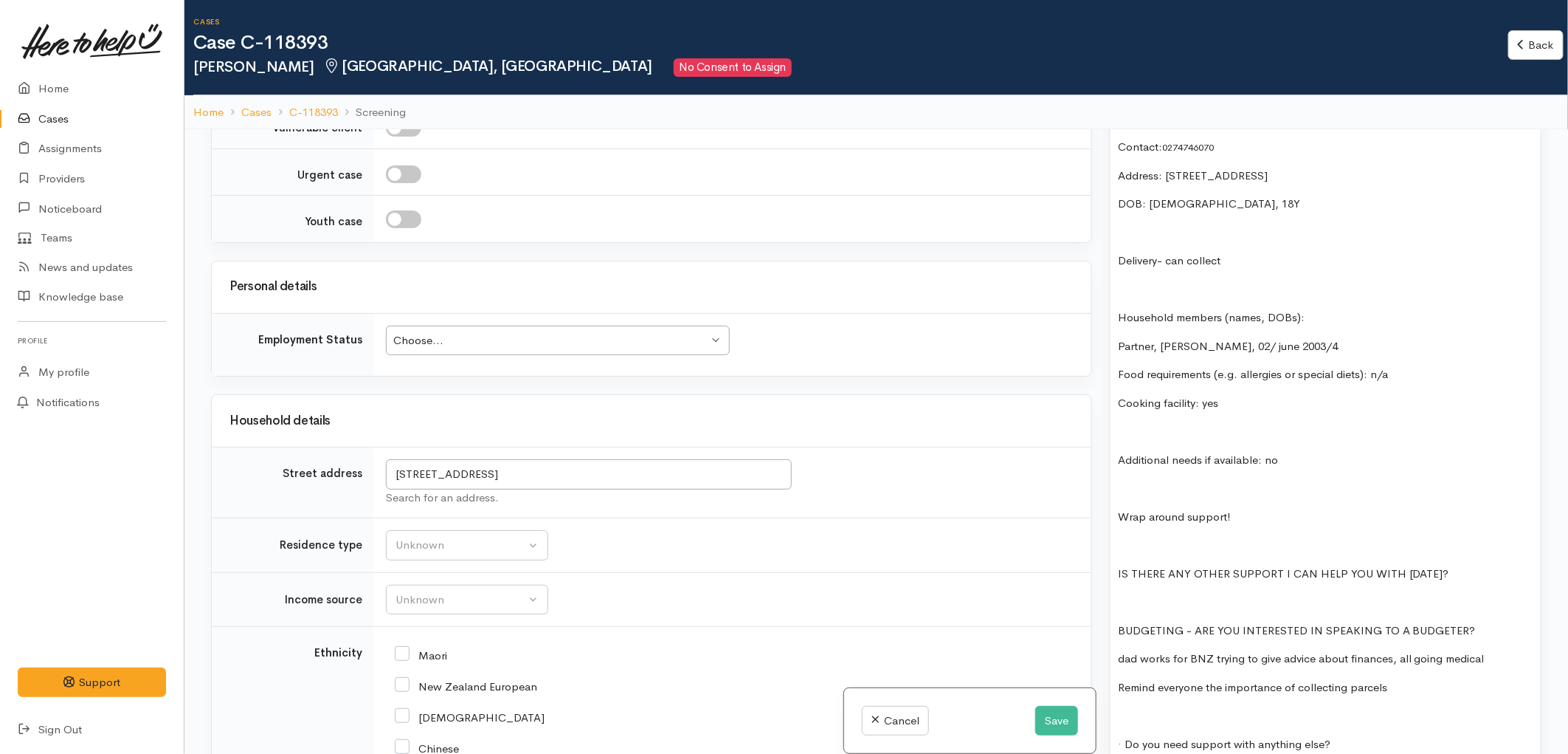
scroll to position [1312, 0]
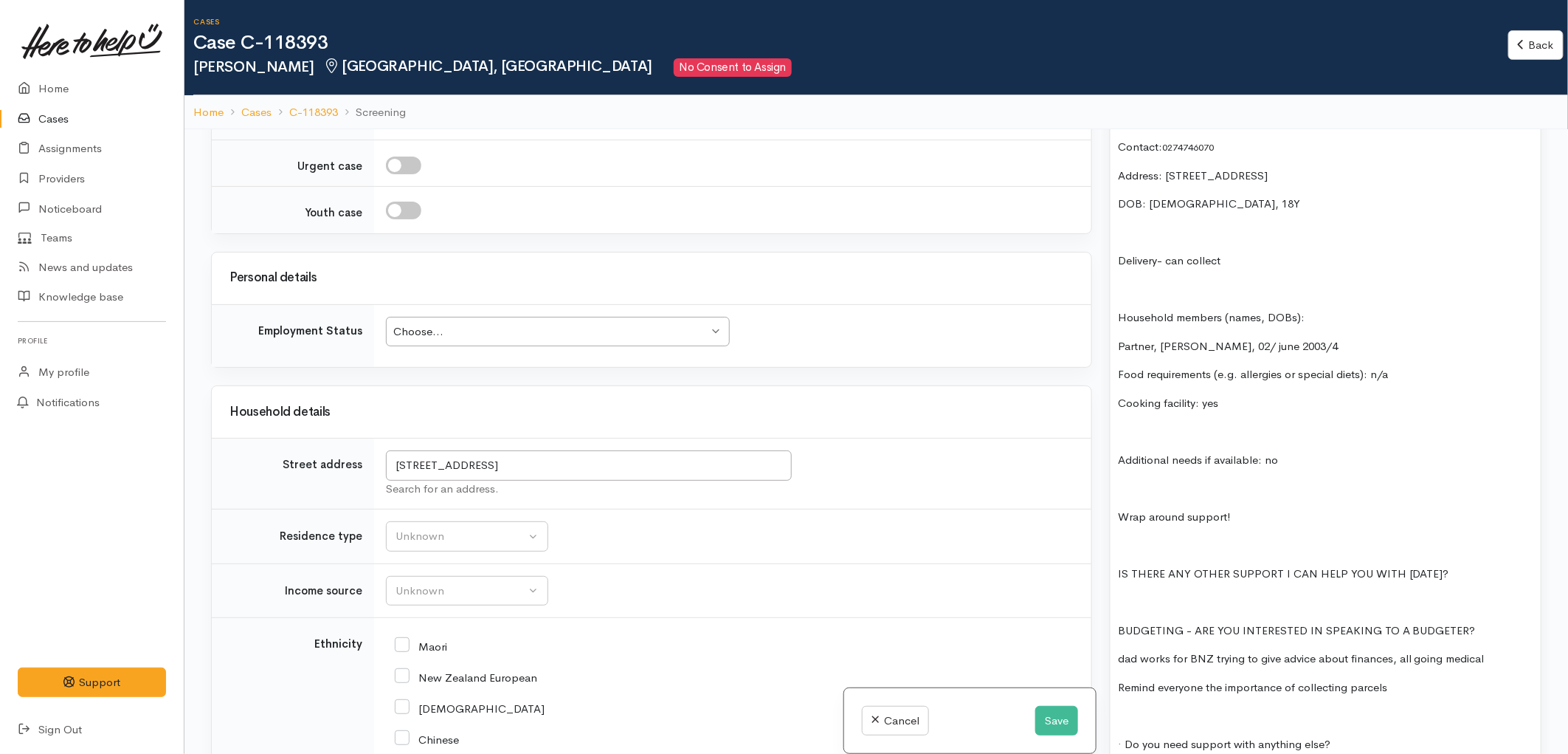
click at [1485, 651] on p "dad works for BNZ trying to give advice about finances, all going medical" at bounding box center [1326, 659] width 415 height 17
click at [493, 323] on div "Choose... Choose..." at bounding box center [557, 332] width 344 height 30
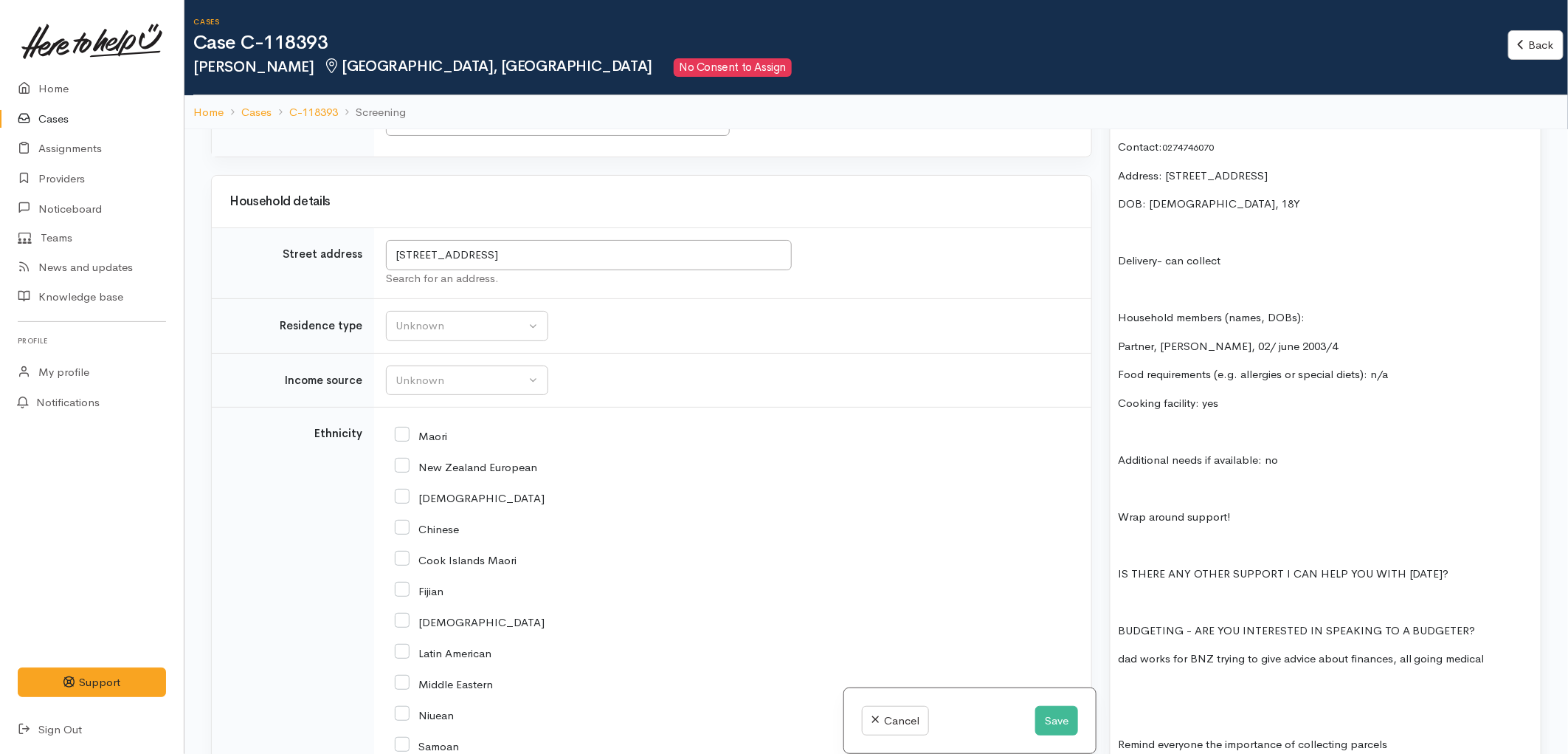
scroll to position [1558, 0]
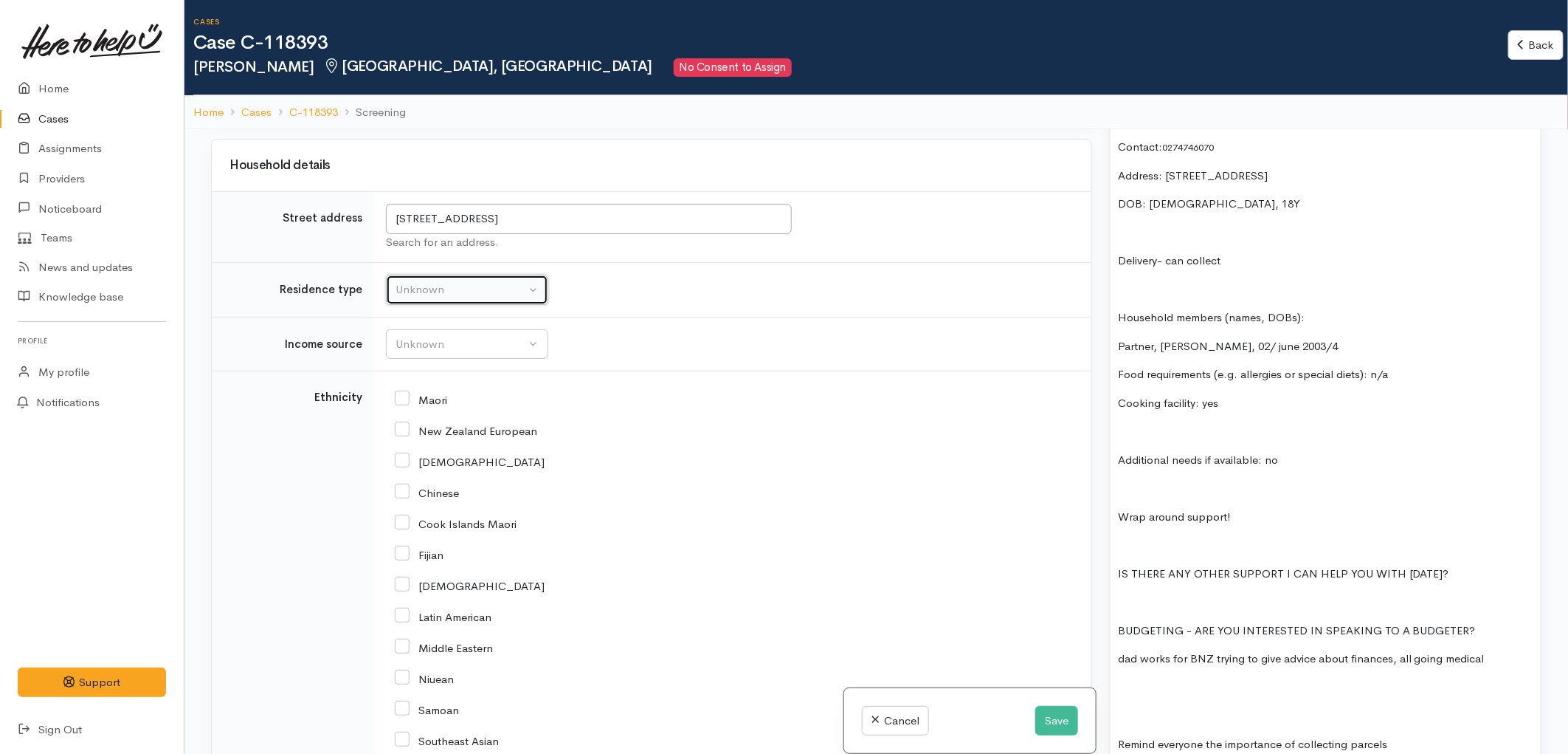
click at [476, 286] on div "Unknown" at bounding box center [460, 290] width 130 height 17
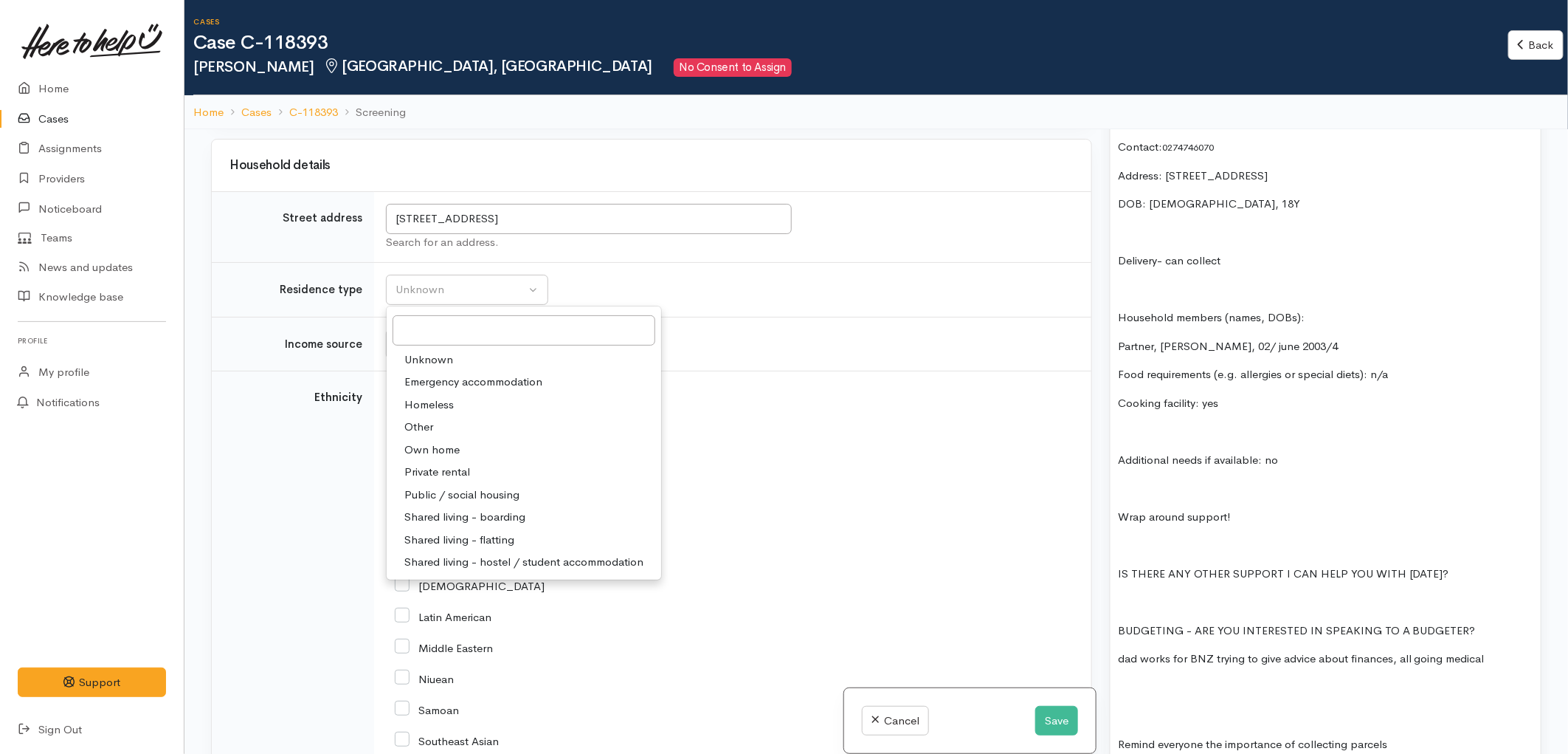
click at [474, 472] on link "Private rental" at bounding box center [524, 472] width 275 height 23
select select "2"
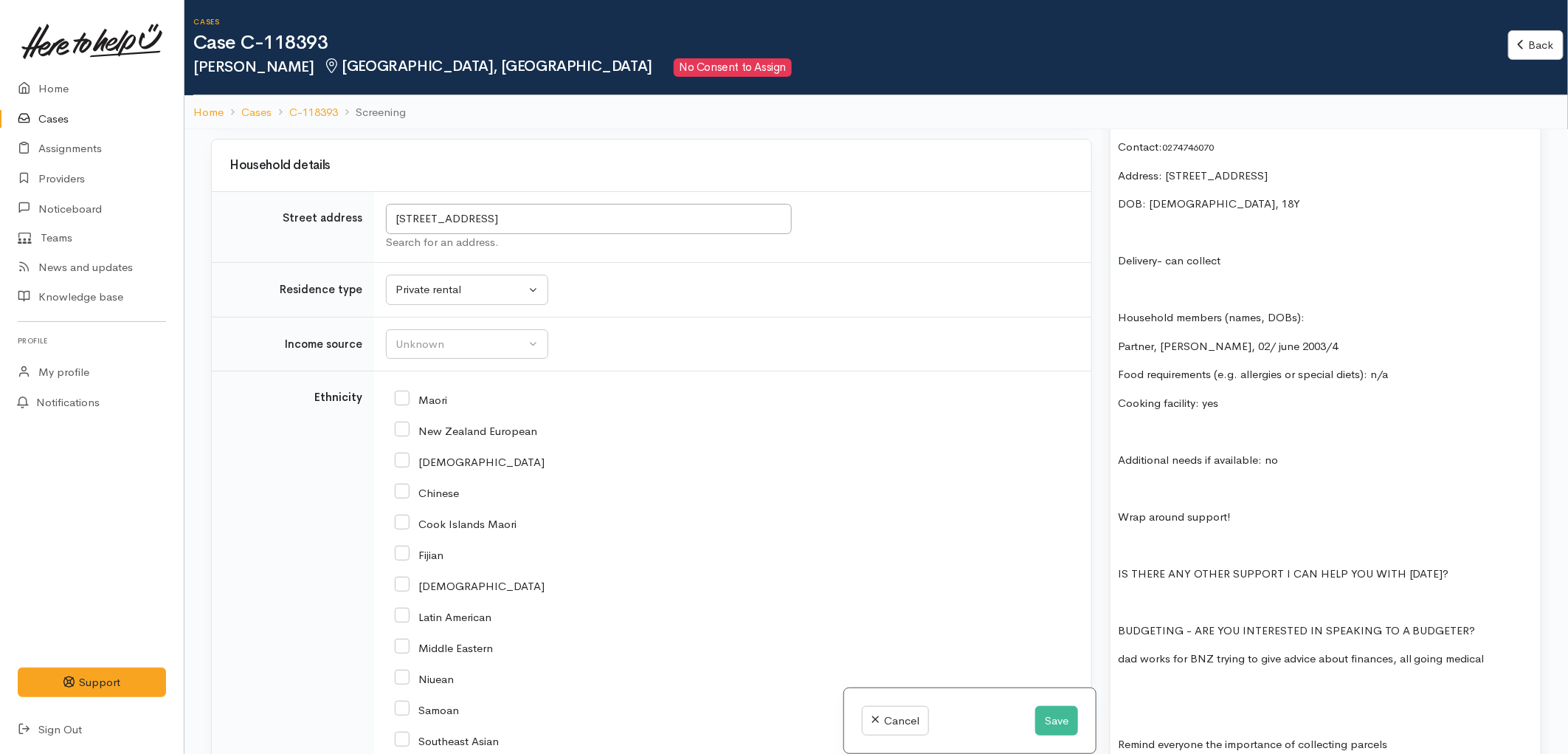
click at [591, 396] on div "Maori" at bounding box center [730, 398] width 670 height 13
click at [476, 352] on div "Unknown" at bounding box center [460, 345] width 130 height 17
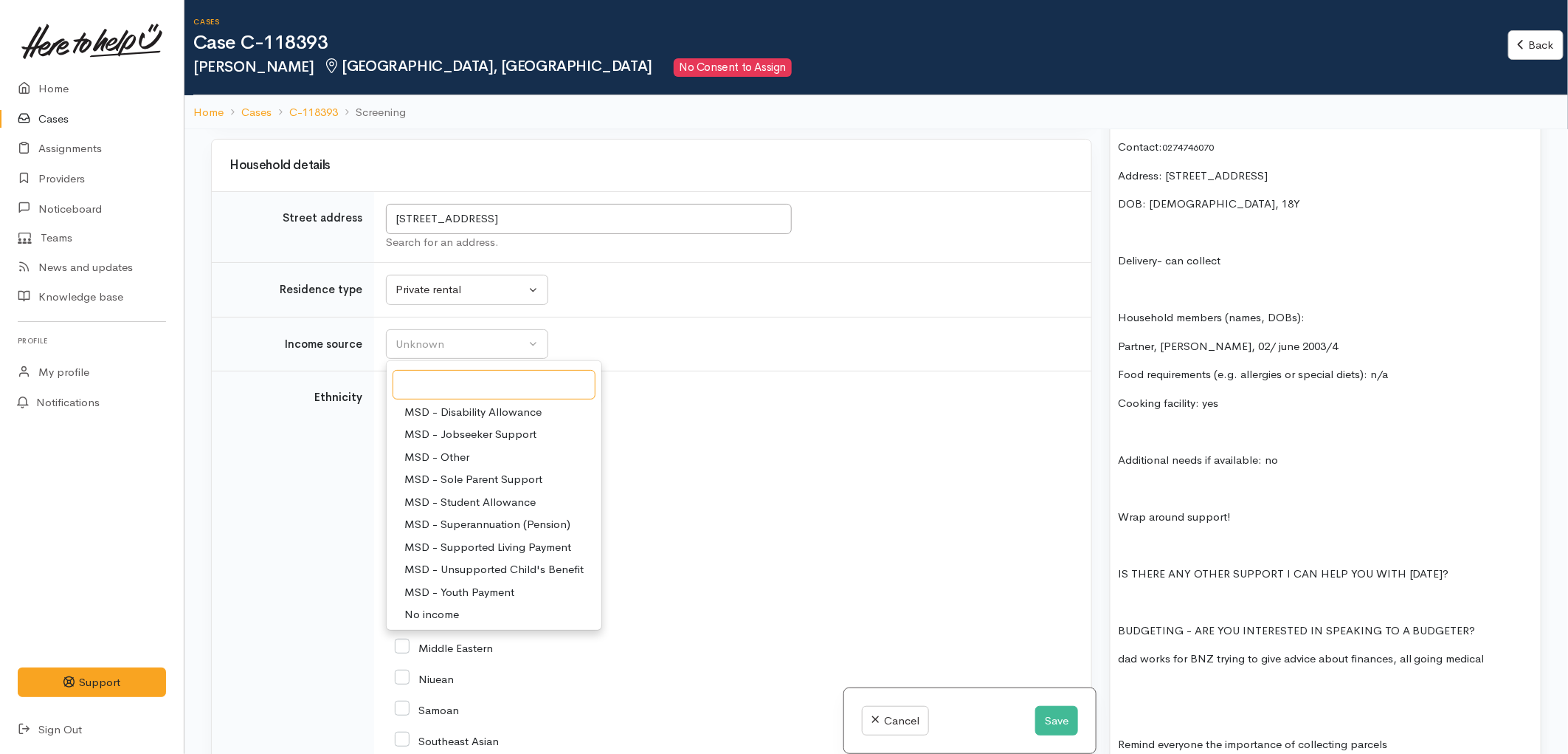
scroll to position [164, 0]
click at [464, 590] on span "Paid employment" at bounding box center [447, 588] width 86 height 17
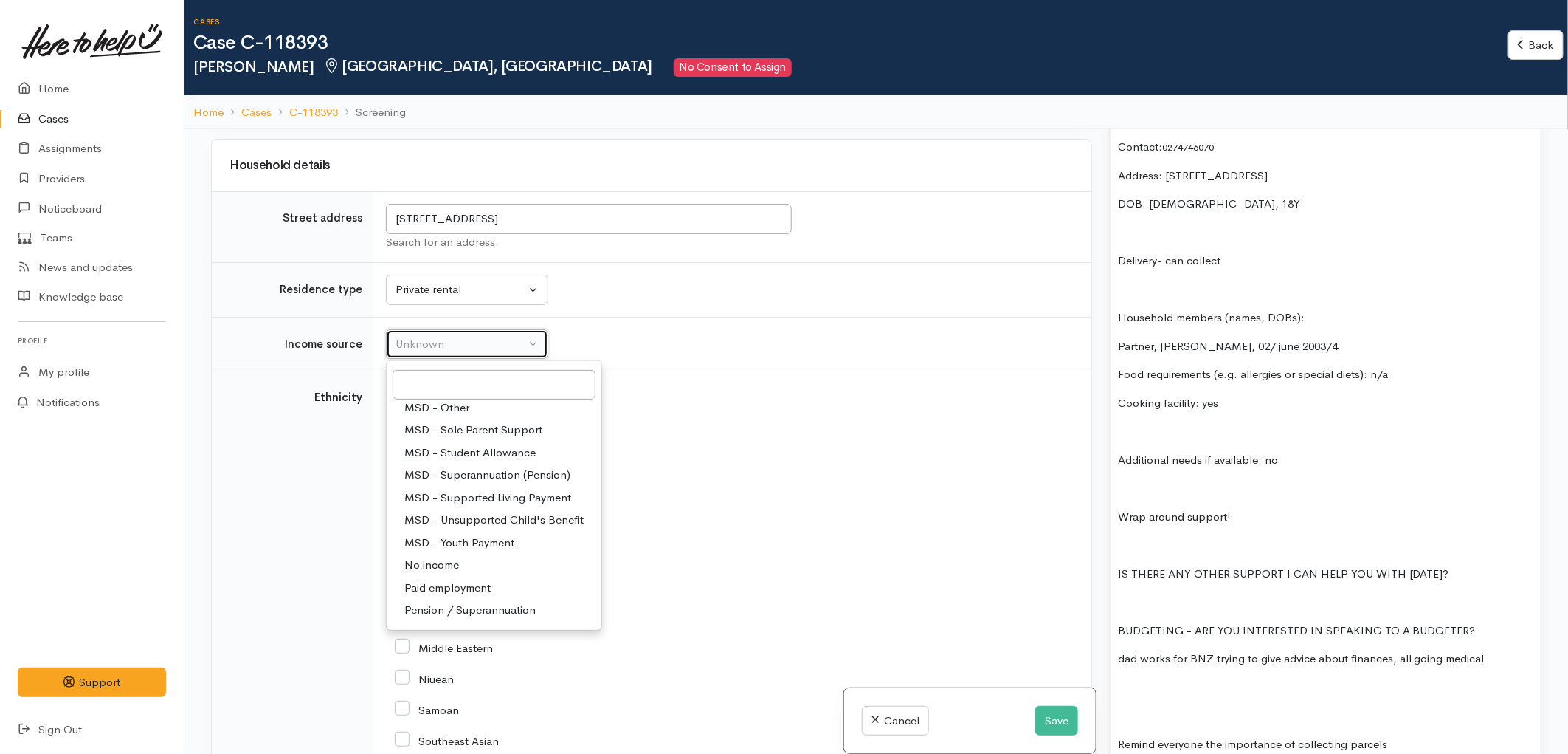
select select "1"
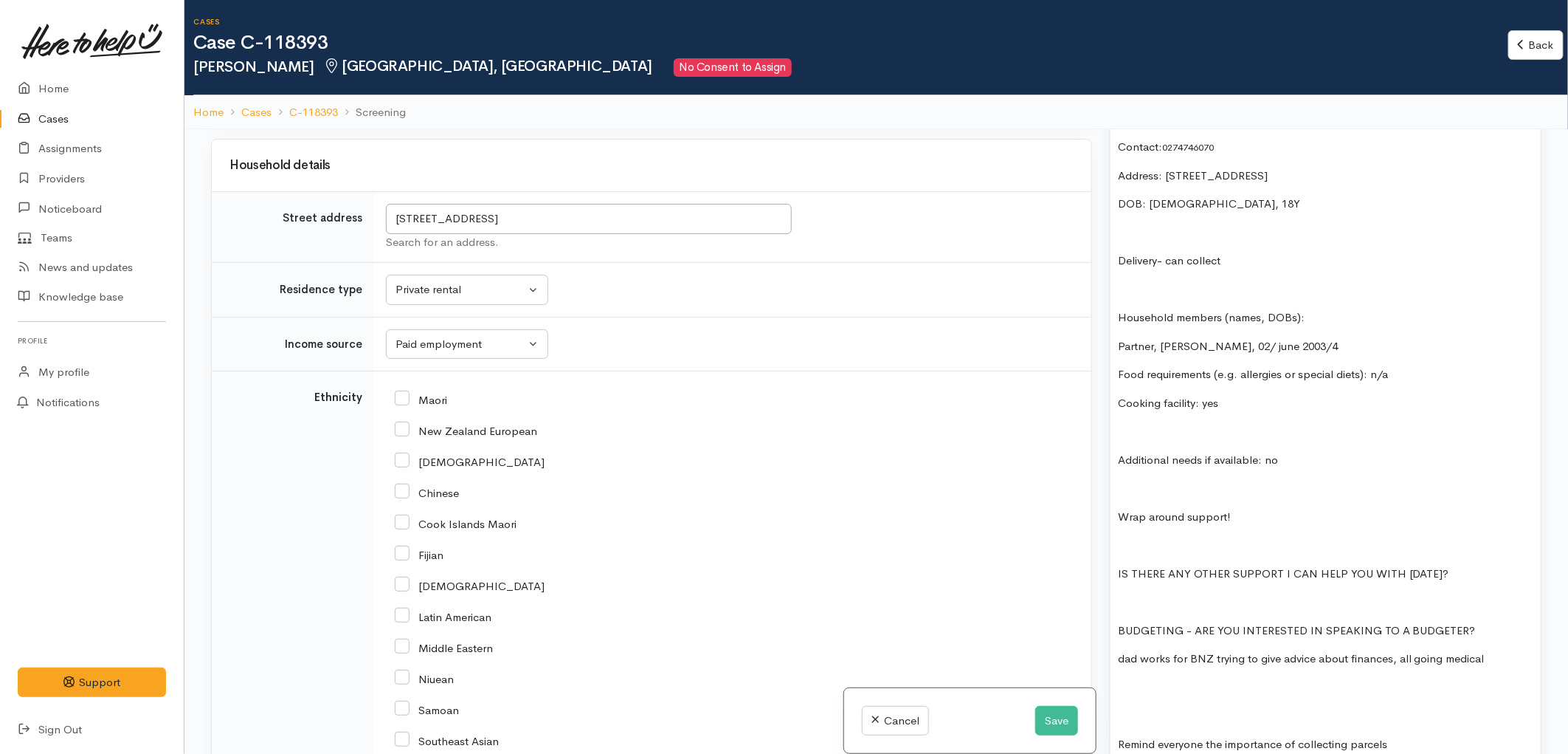
click at [622, 363] on td "Unknown ACC Maternity leave MSD - Away from Home Allowance MSD - Child Disabili…" at bounding box center [732, 344] width 718 height 54
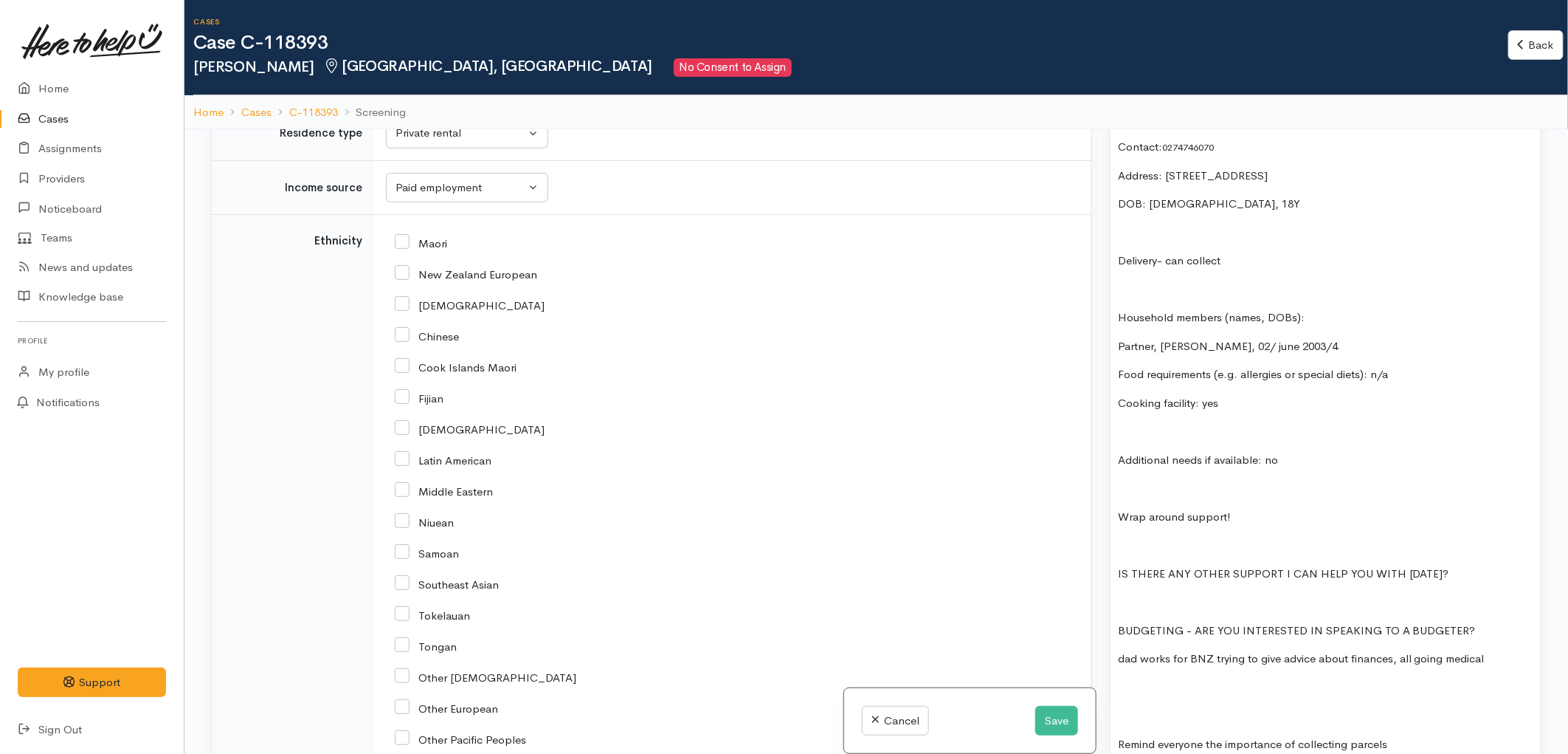
scroll to position [1723, 0]
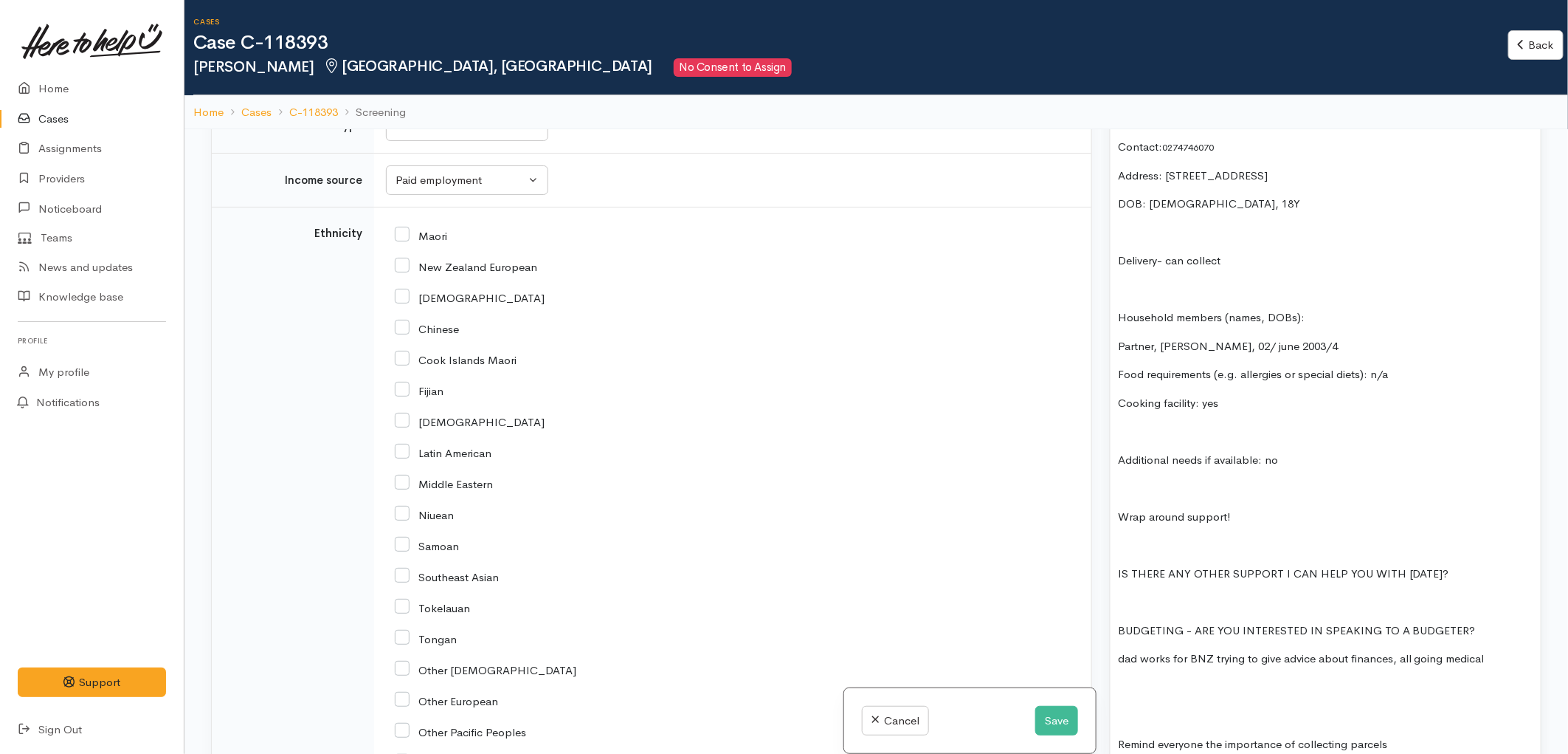
click at [407, 268] on input "New Zealand European" at bounding box center [465, 265] width 142 height 13
checkbox input "true"
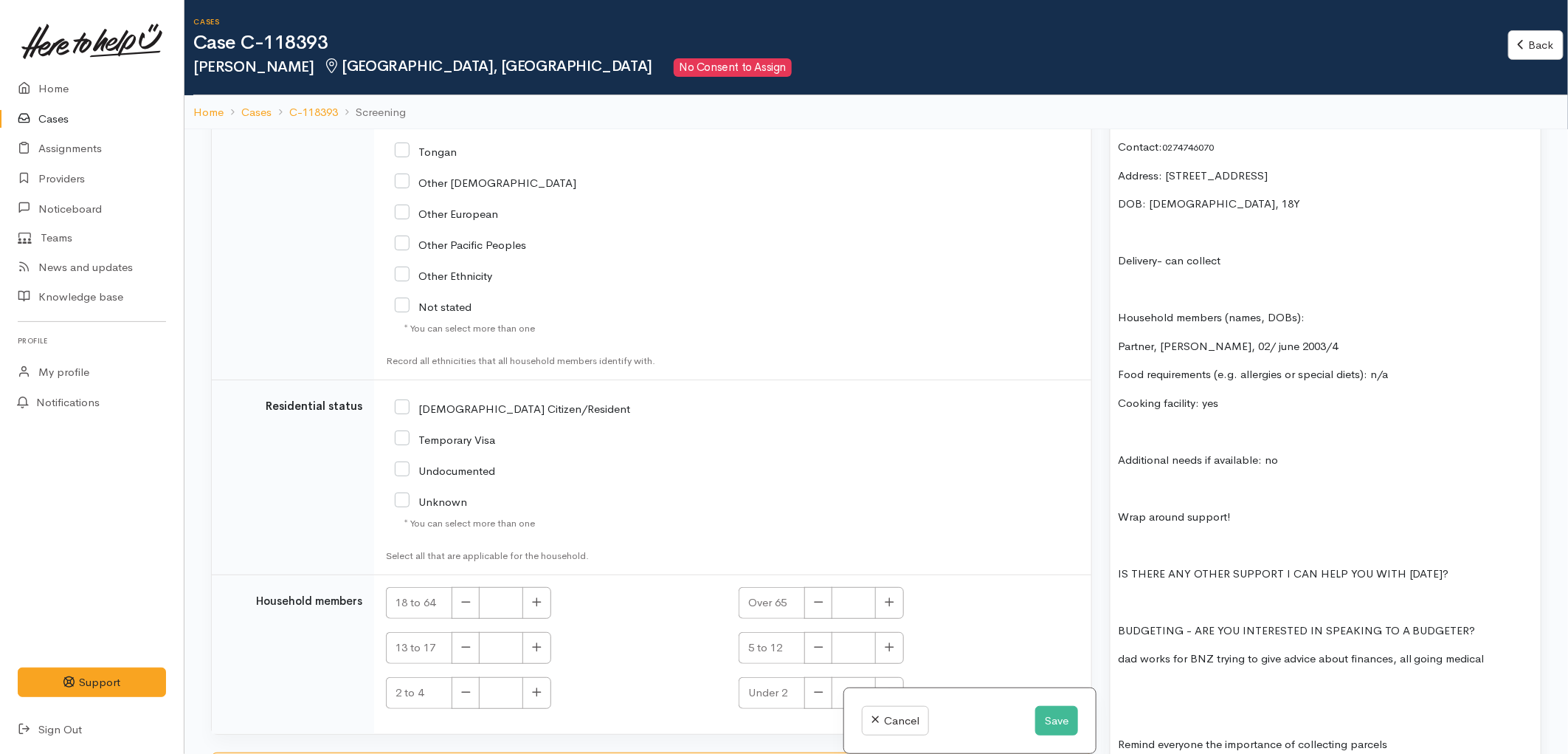
scroll to position [2233, 0]
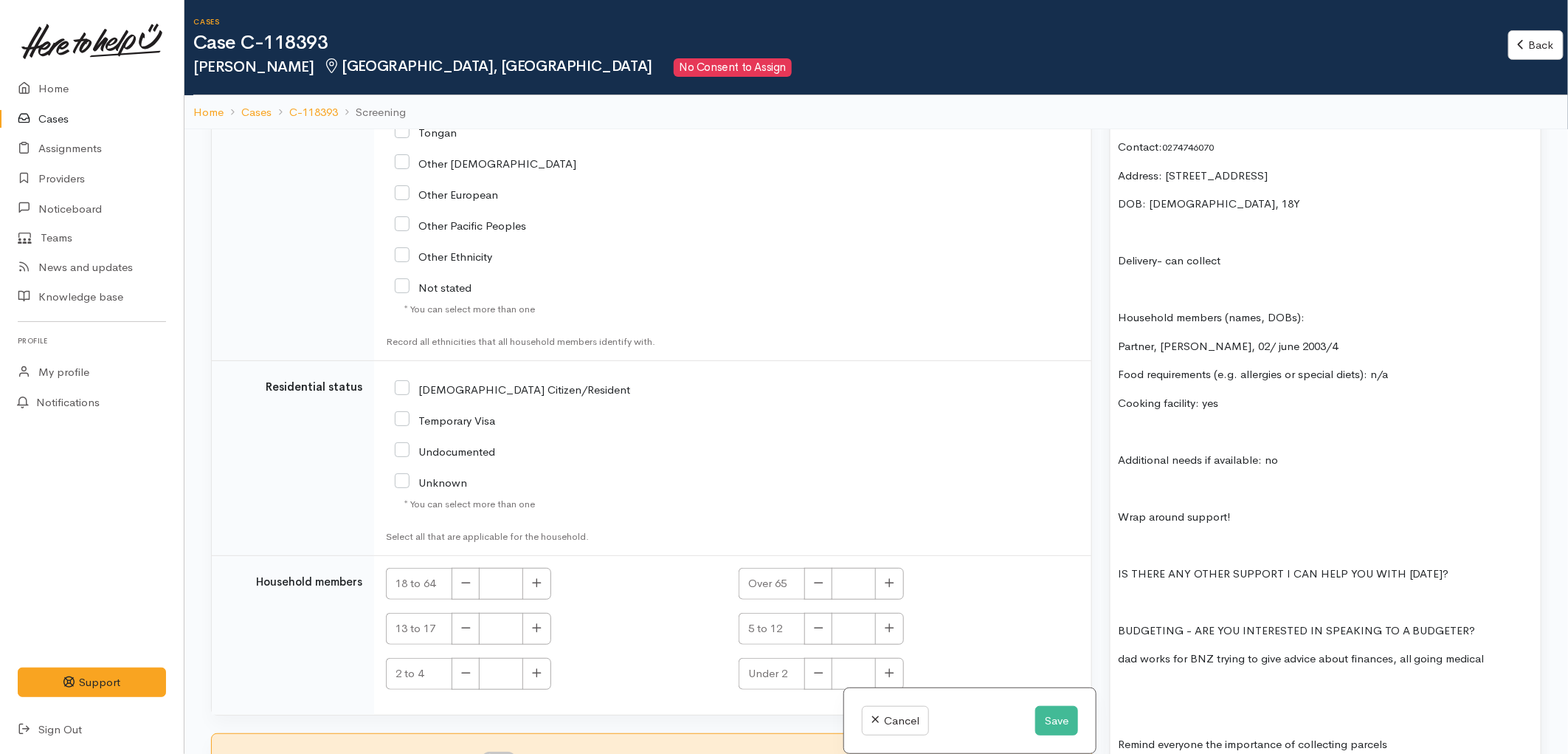
drag, startPoint x: 401, startPoint y: 392, endPoint x: 416, endPoint y: 399, distance: 16.6
click at [401, 392] on input "NZ Citizen/Resident" at bounding box center [512, 388] width 235 height 13
checkbox input "true"
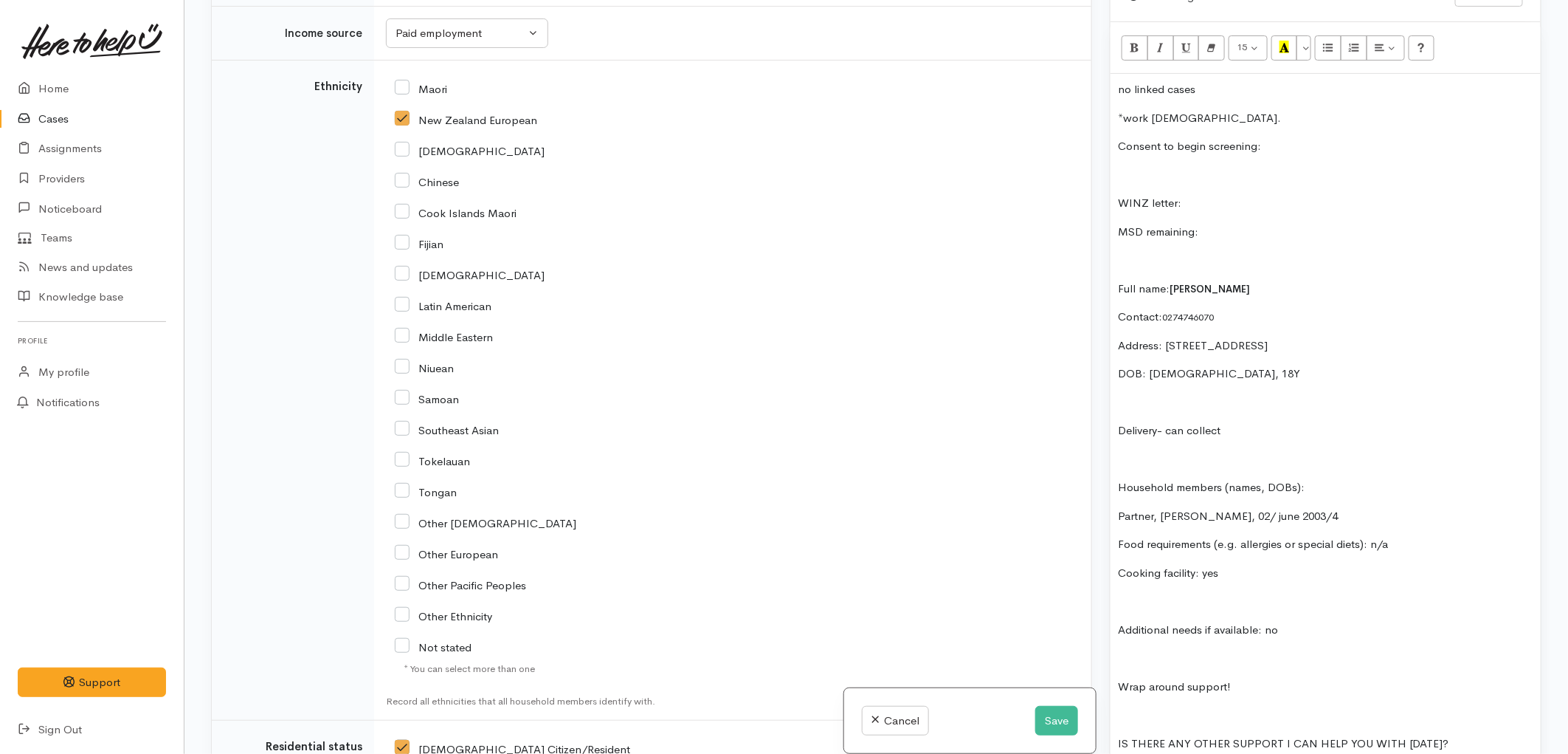
scroll to position [902, 0]
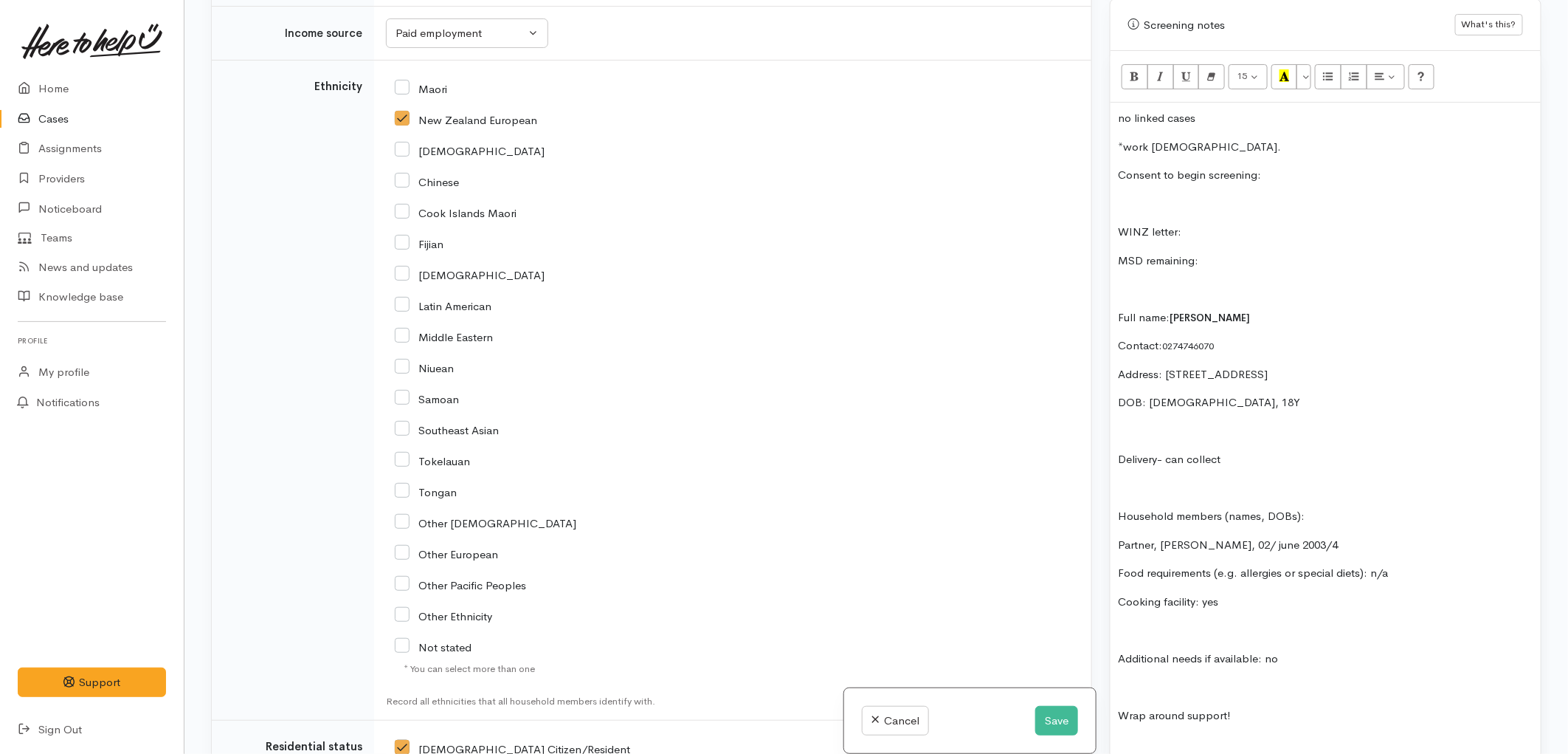
click at [1137, 197] on p at bounding box center [1326, 204] width 415 height 17
drag, startPoint x: 1208, startPoint y: 246, endPoint x: 1115, endPoint y: 213, distance: 98.7
click at [1115, 213] on div "no linked cases *work full time. Consent to begin screening: little note moved …" at bounding box center [1325, 638] width 430 height 1071
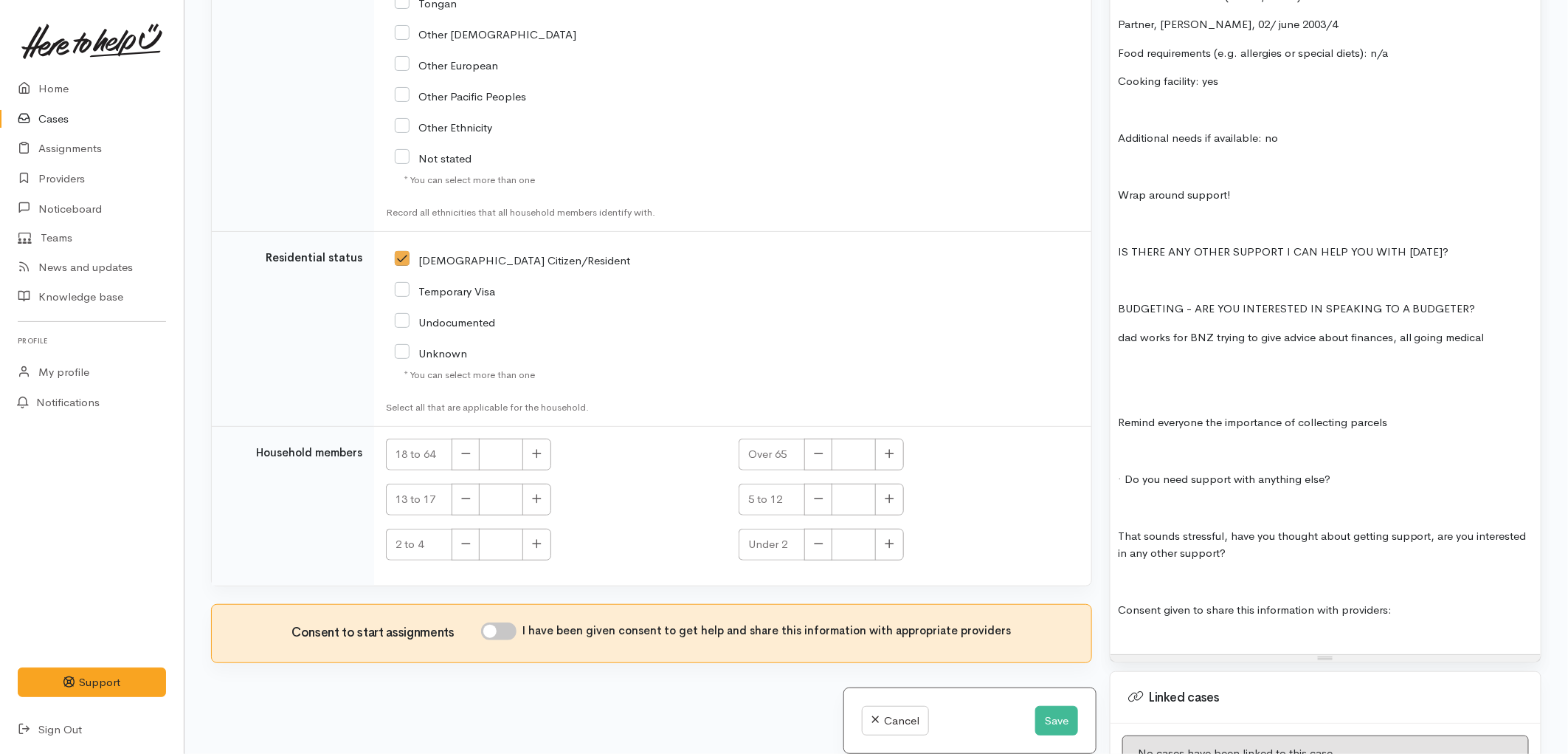
scroll to position [2233, 0]
click at [526, 456] on button "button" at bounding box center [537, 454] width 28 height 32
type input "2"
click at [509, 626] on input "I have been given consent to get help and share this information with appropria…" at bounding box center [499, 631] width 35 height 18
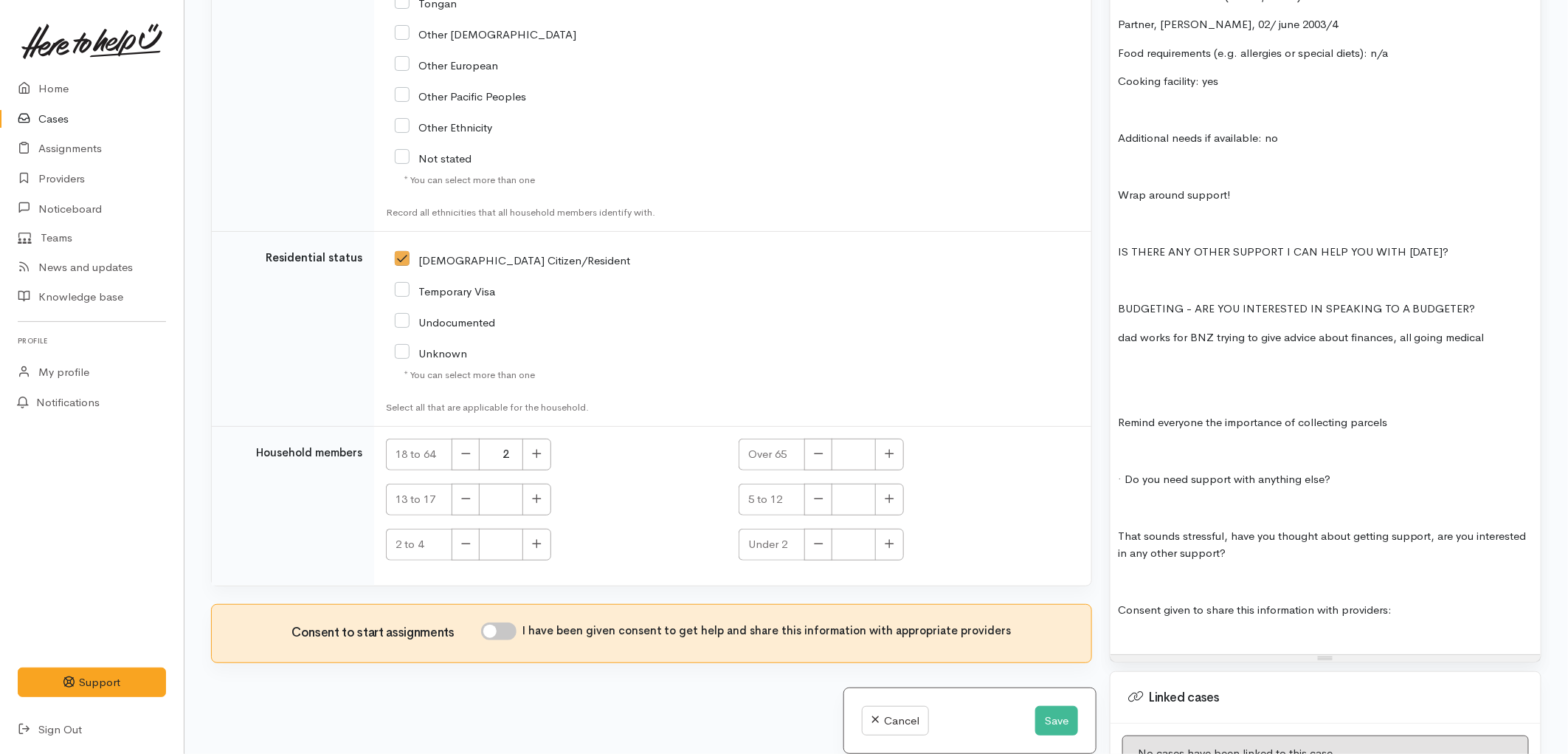
checkbox input "true"
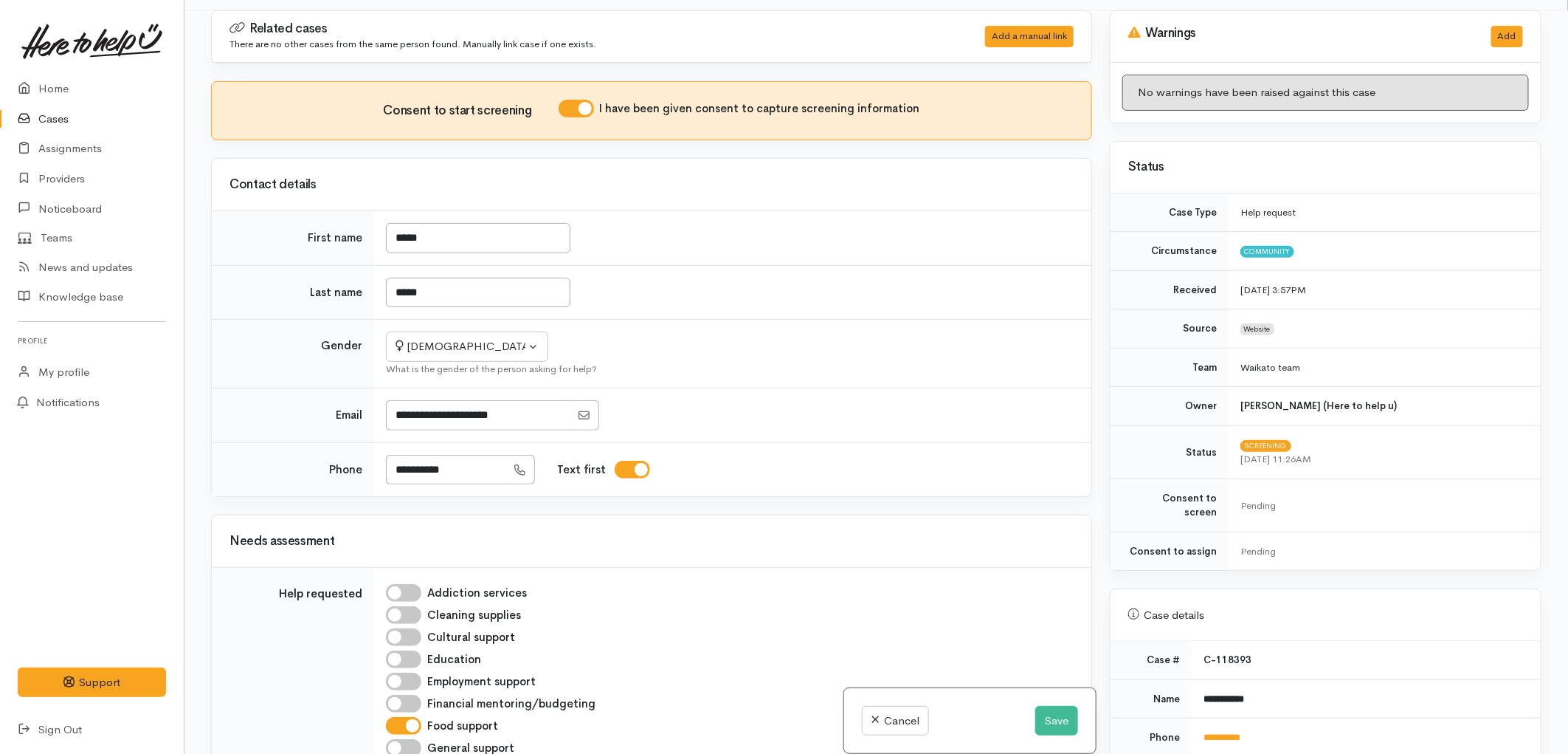
scroll to position [0, 0]
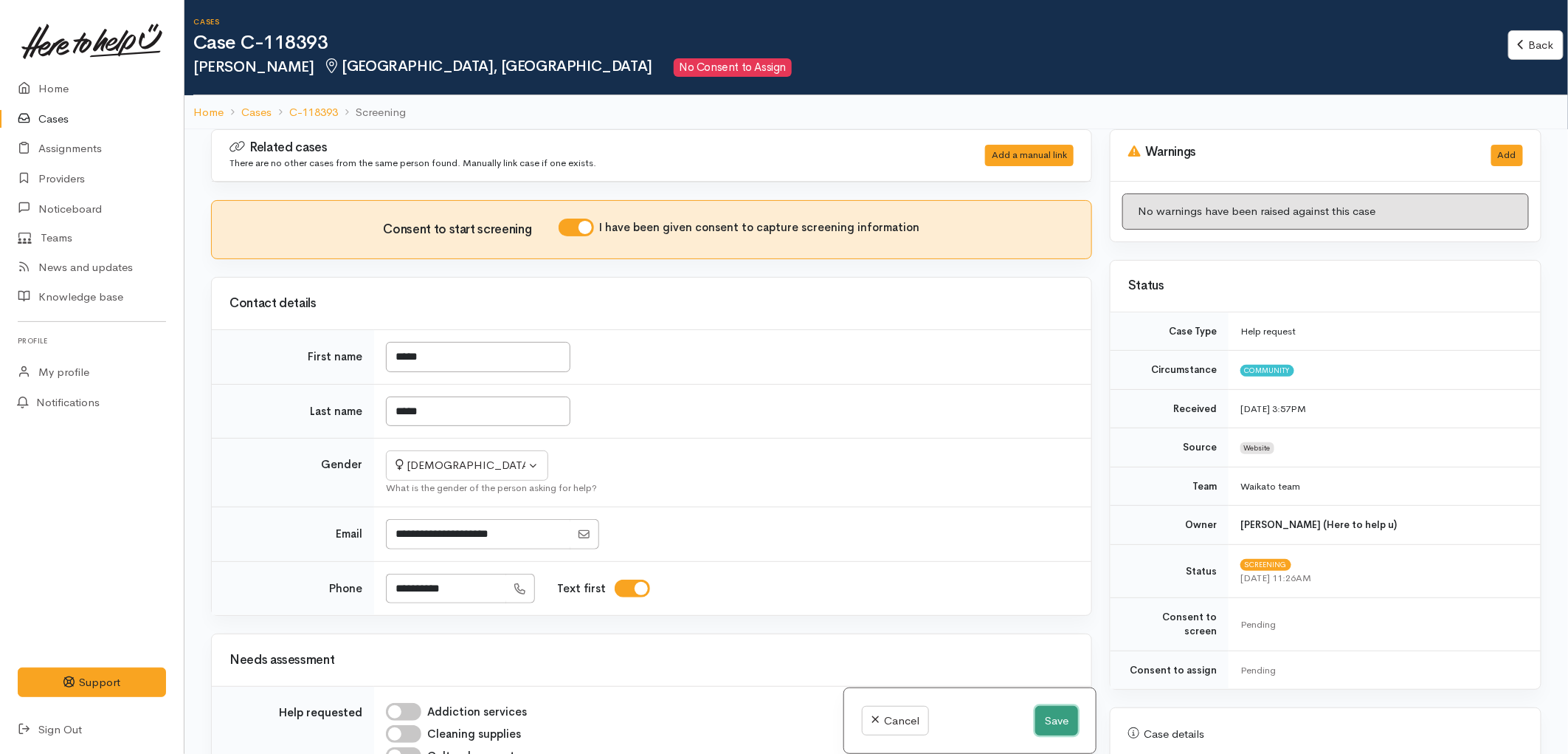
click at [1043, 710] on button "Save" at bounding box center [1057, 720] width 43 height 30
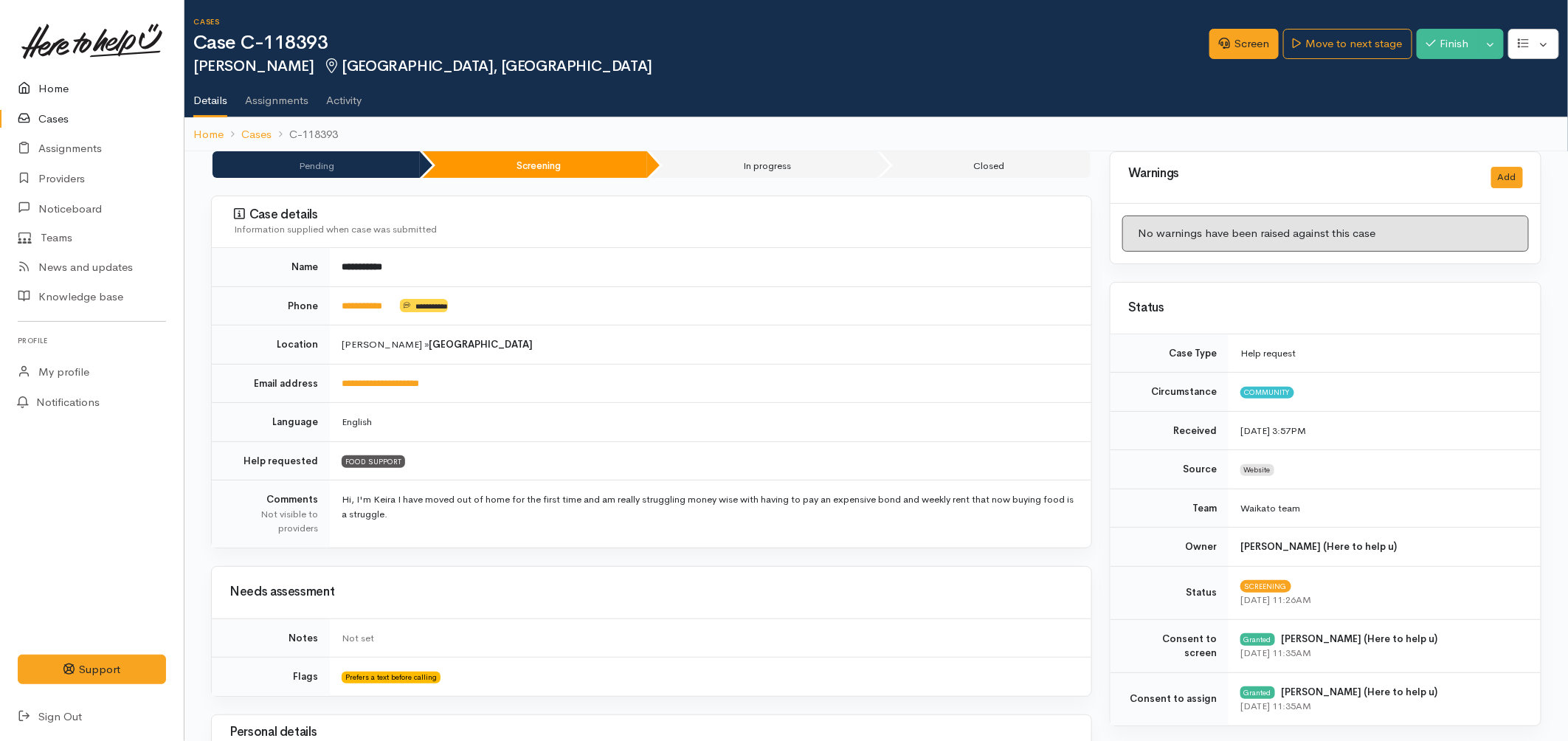
click at [56, 100] on link "Home" at bounding box center [91, 89] width 184 height 30
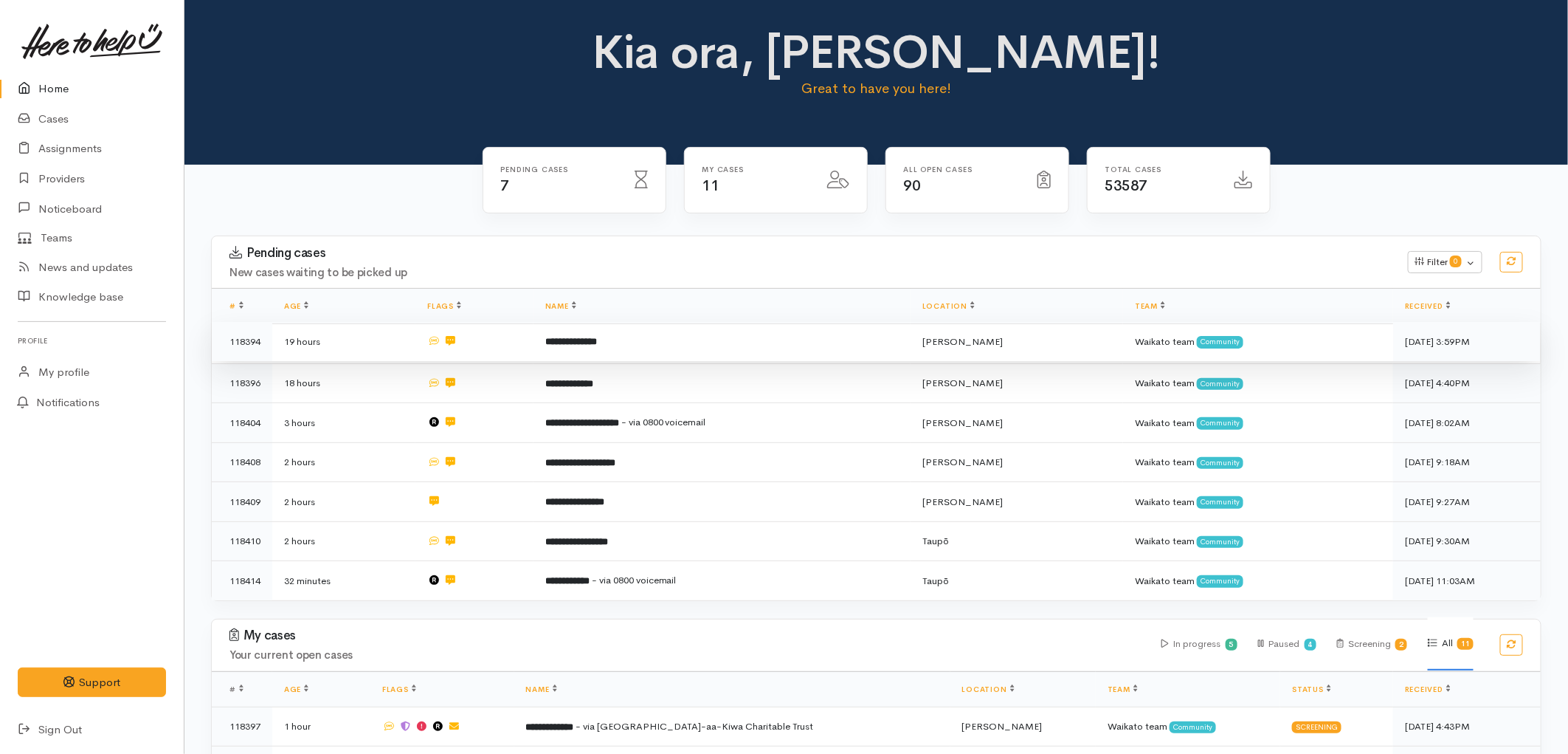
click at [576, 345] on b "**********" at bounding box center [571, 341] width 52 height 9
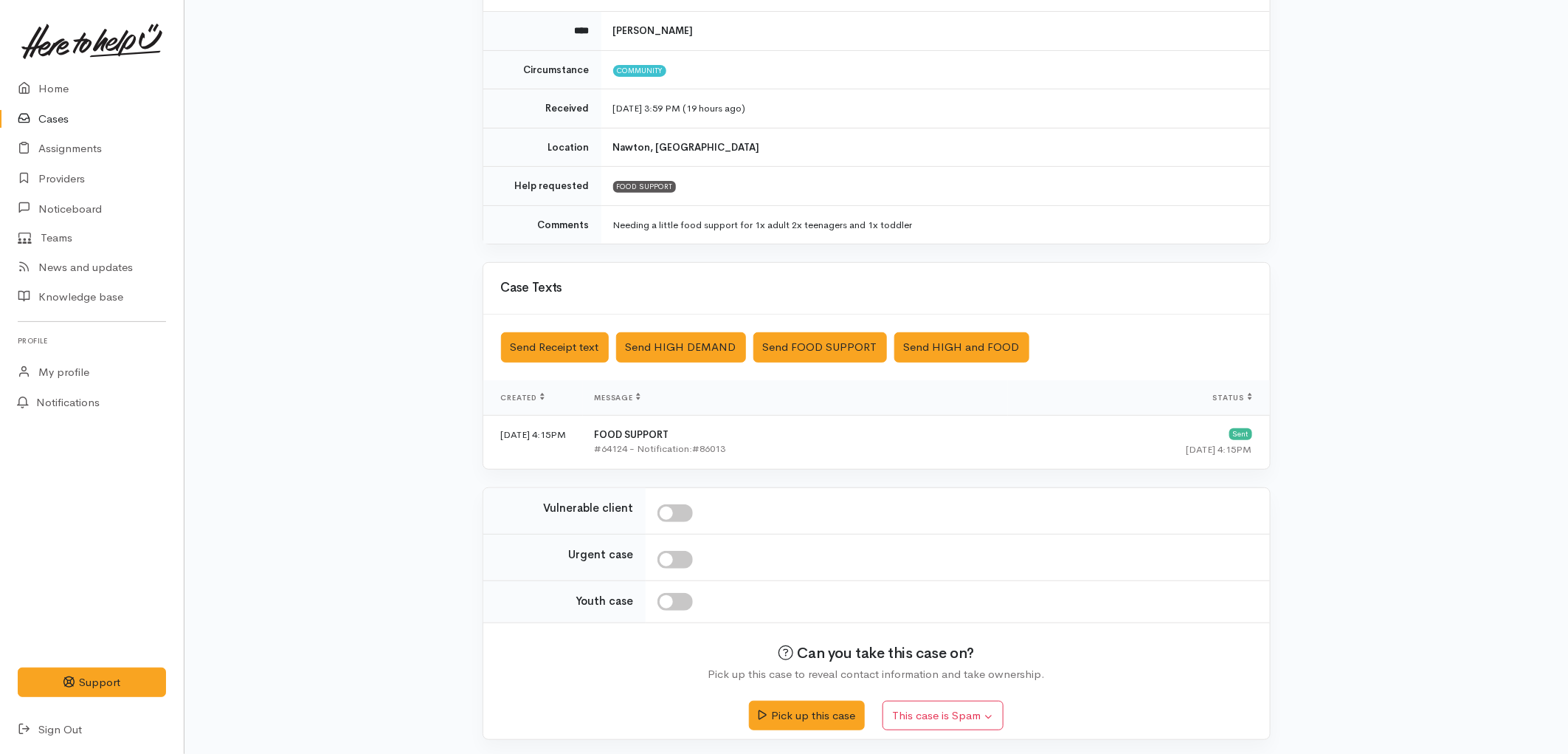
scroll to position [174, 0]
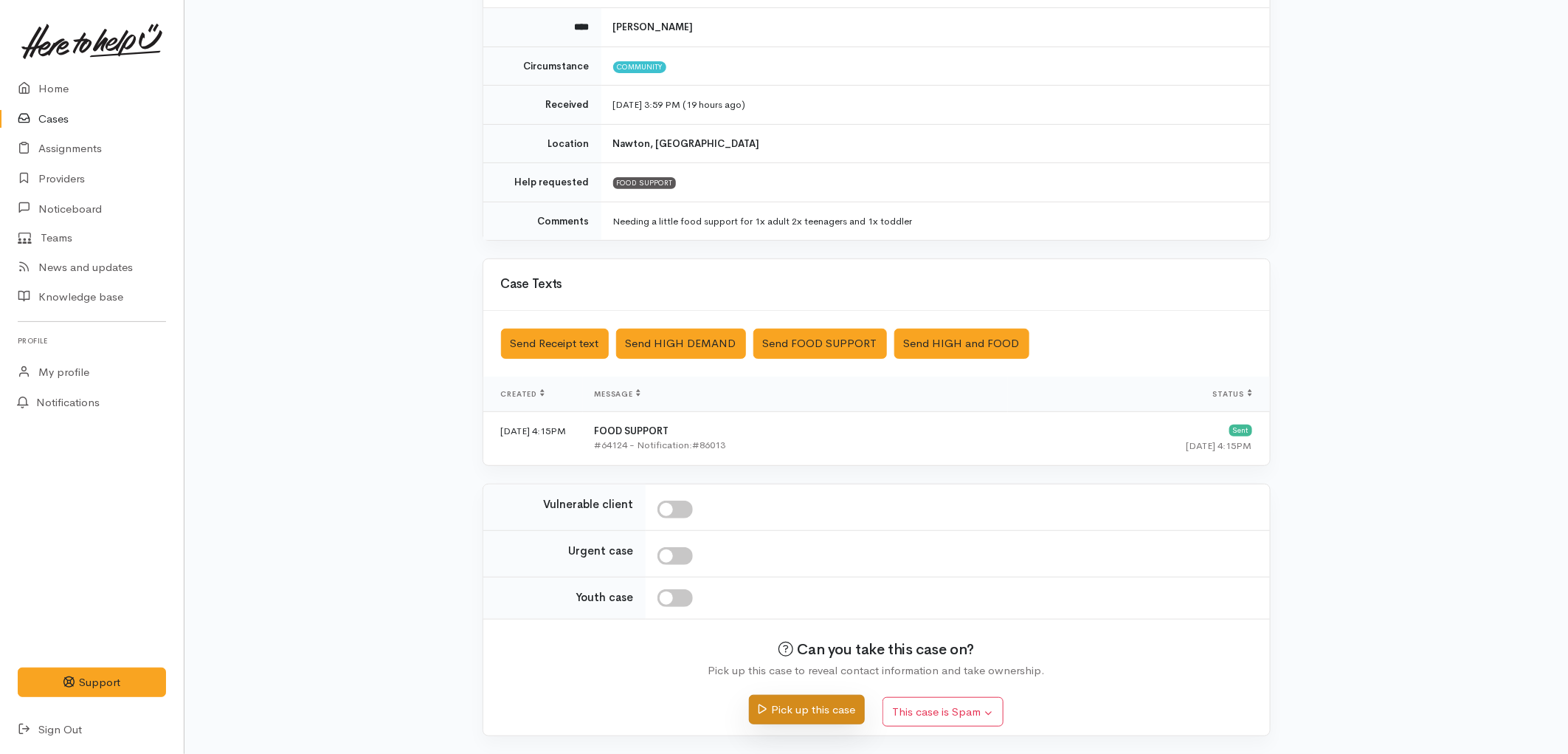
click at [827, 707] on button "Pick up this case" at bounding box center [807, 709] width 115 height 30
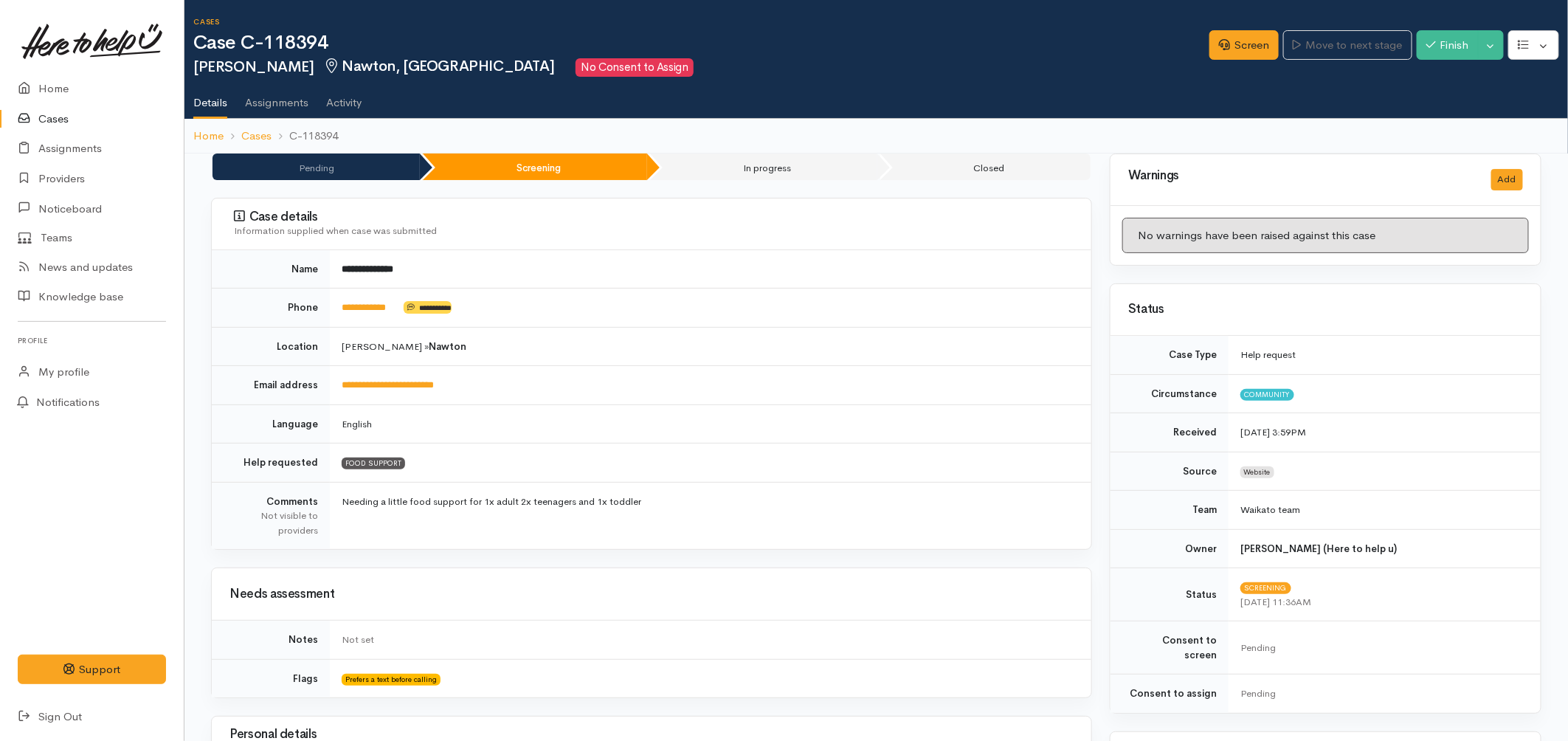
click at [63, 119] on link "Cases" at bounding box center [91, 119] width 184 height 30
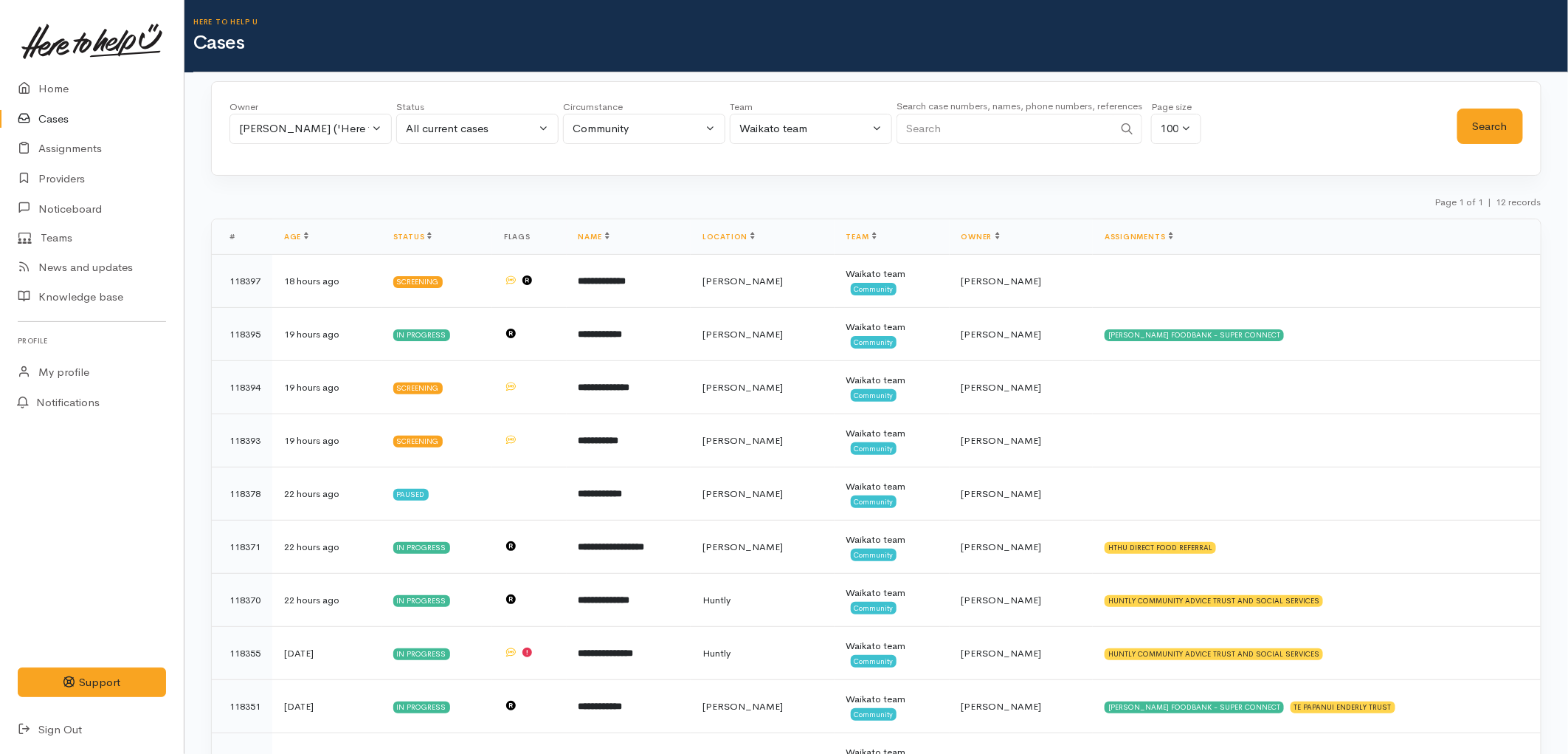
scroll to position [82, 0]
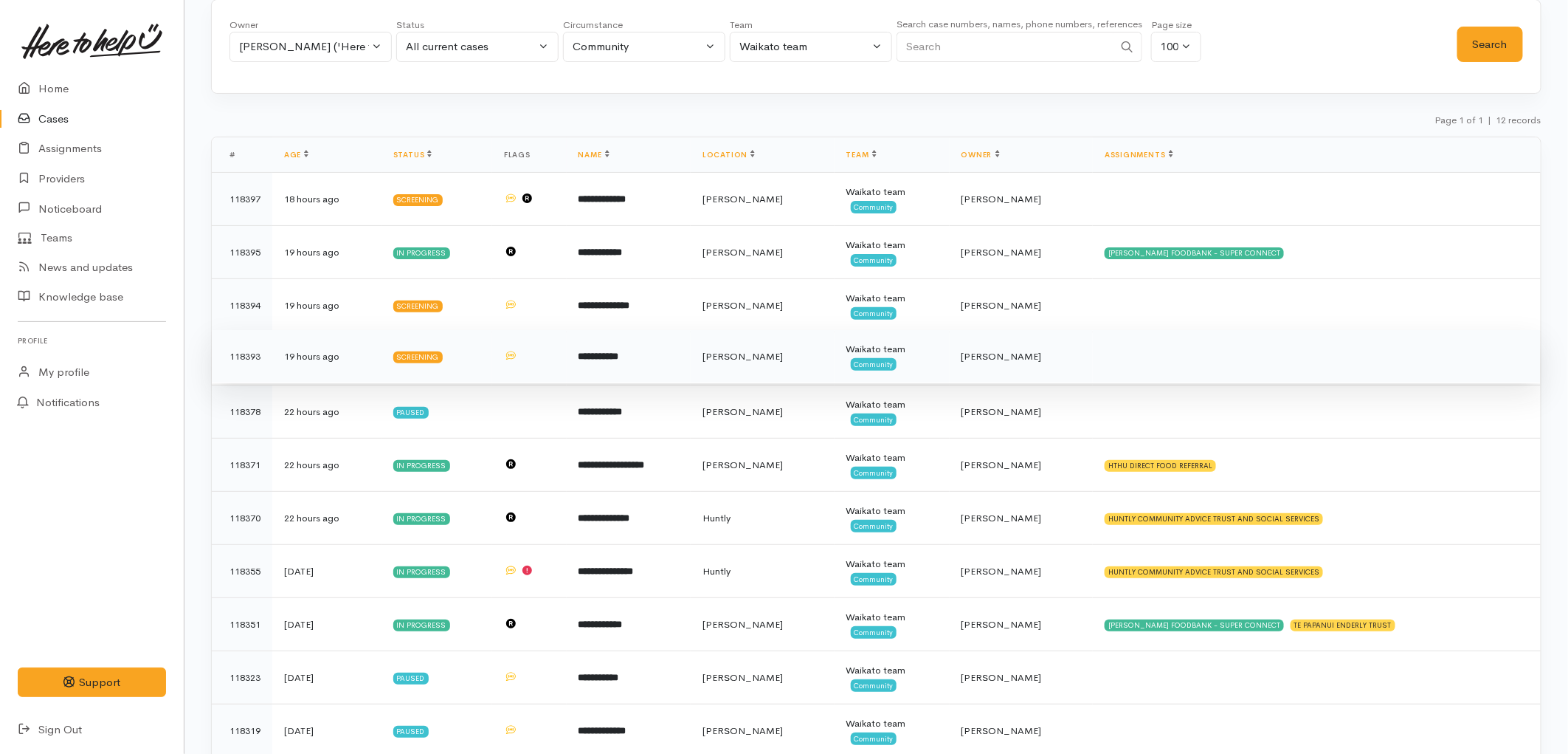
click at [691, 356] on td "**********" at bounding box center [629, 357] width 124 height 53
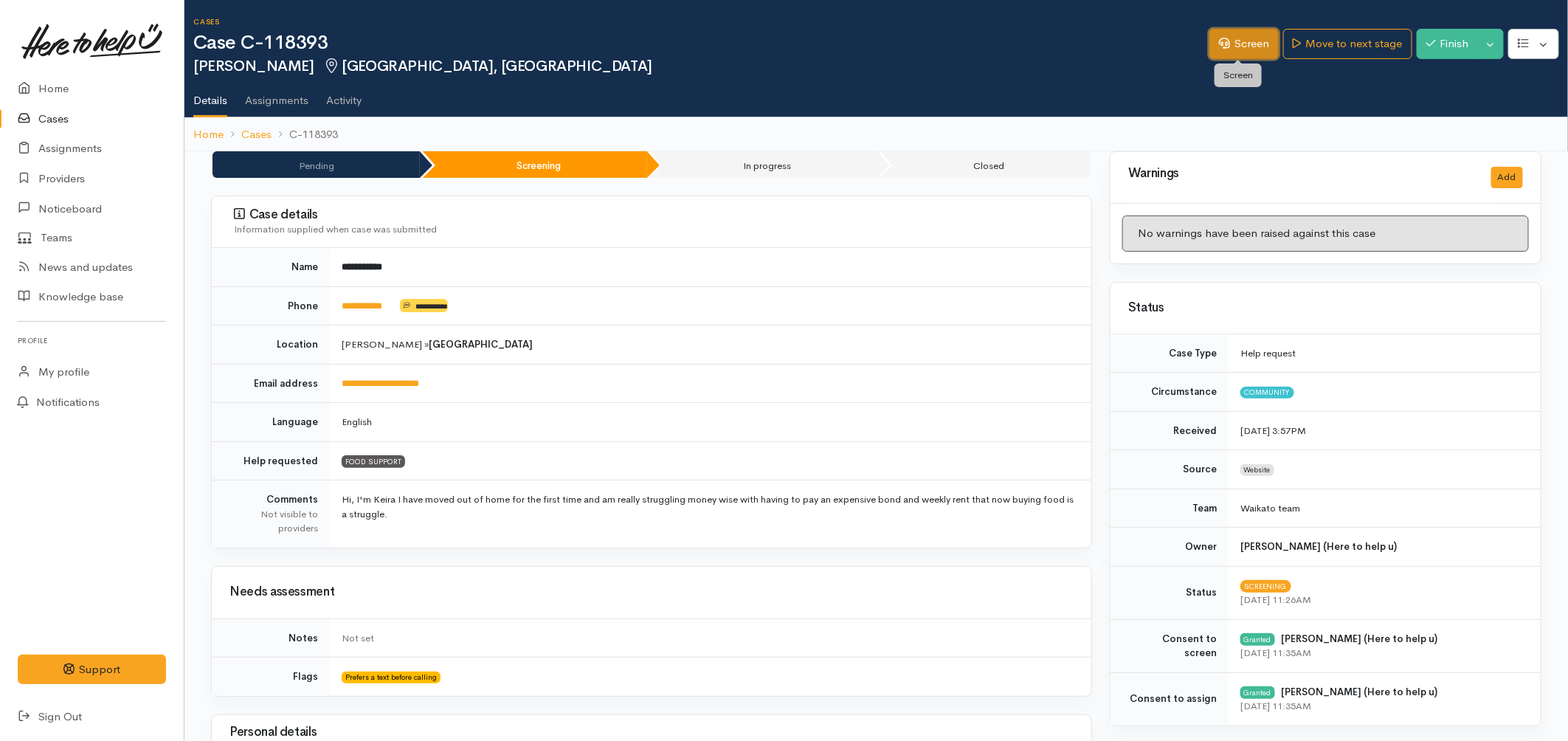
click at [1248, 37] on link "Screen" at bounding box center [1244, 43] width 70 height 30
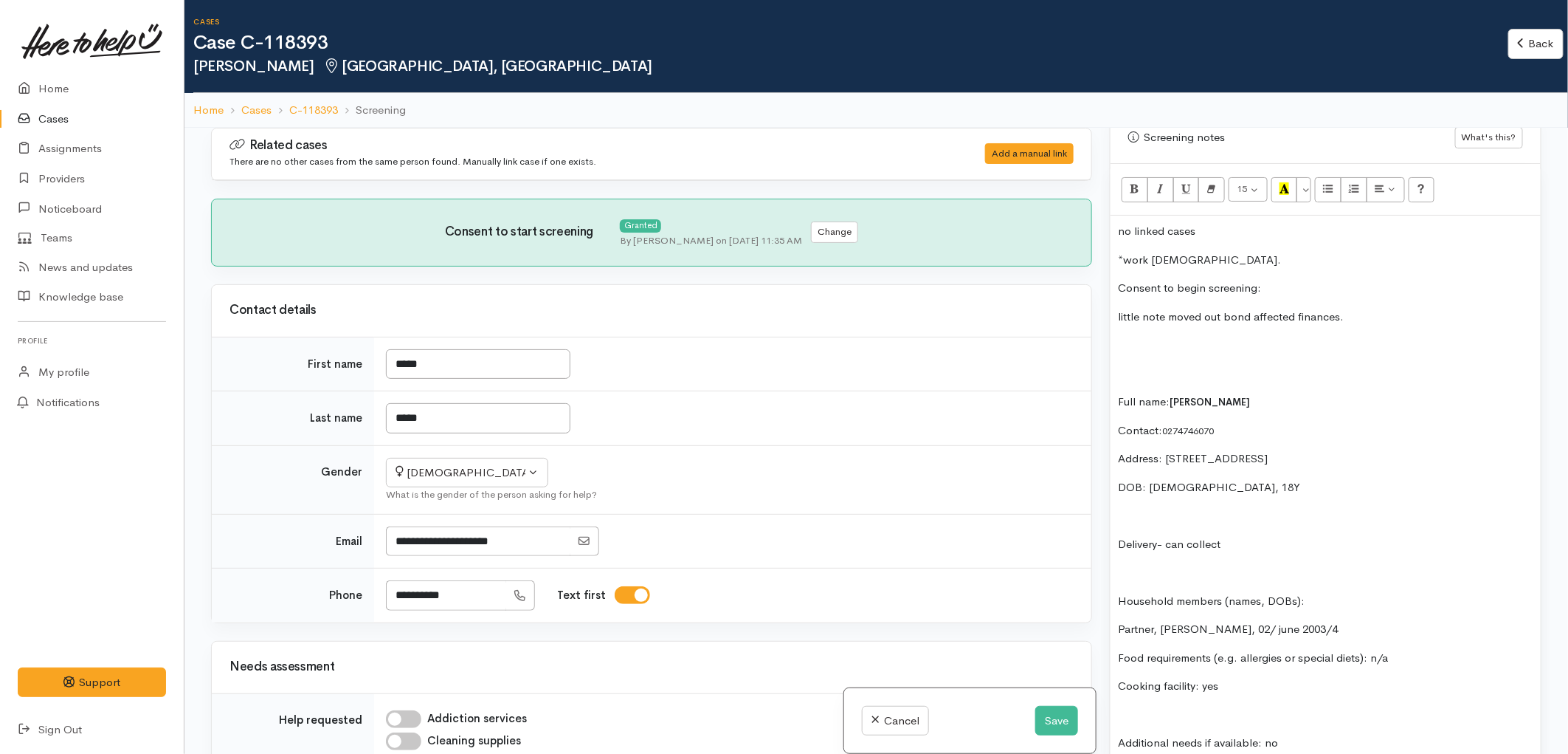
scroll to position [902, 0]
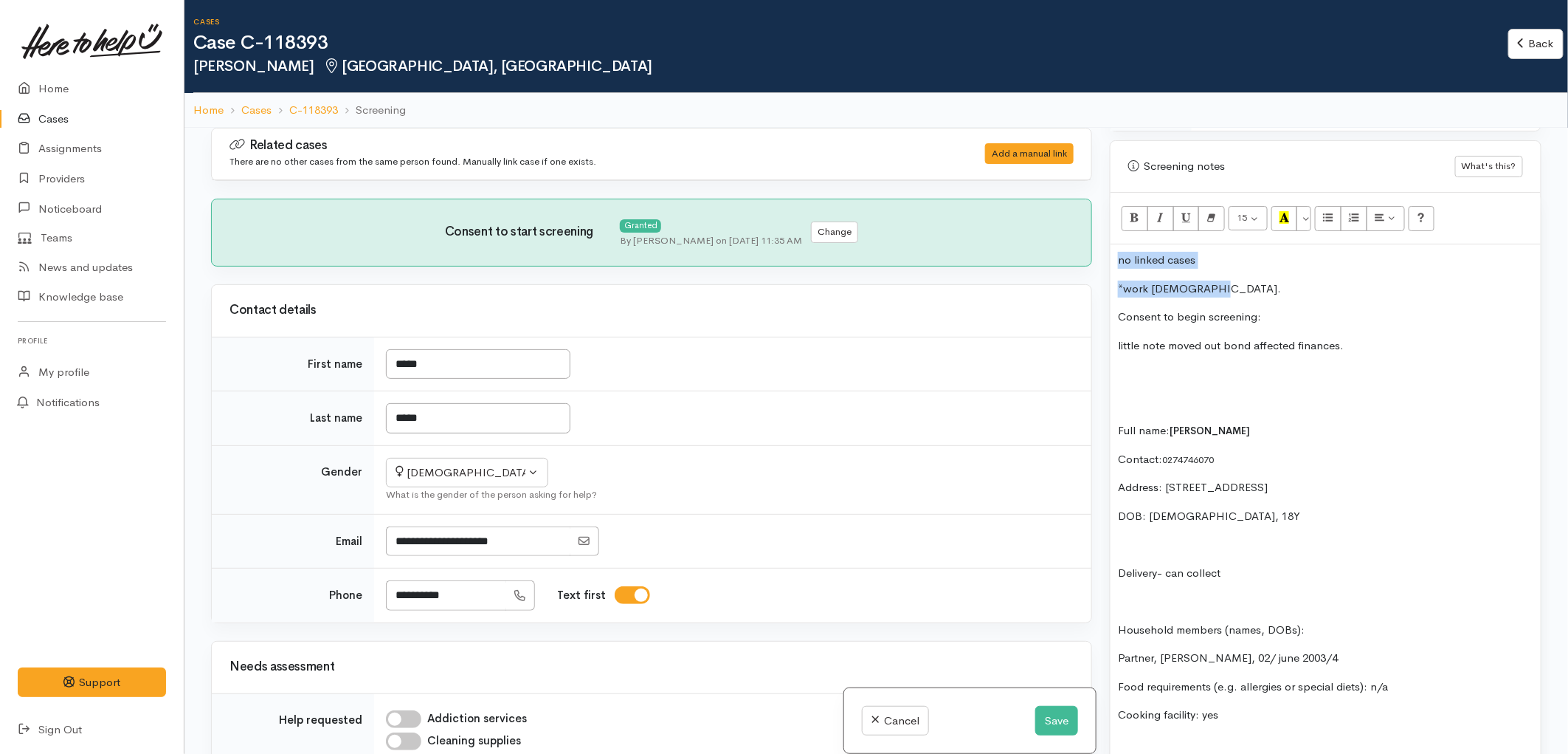
drag, startPoint x: 1208, startPoint y: 284, endPoint x: 1105, endPoint y: 262, distance: 105.3
click at [1105, 262] on div "Warnings Add No warnings have been raised against this case Add Warning Title ●…" at bounding box center [1326, 504] width 450 height 754
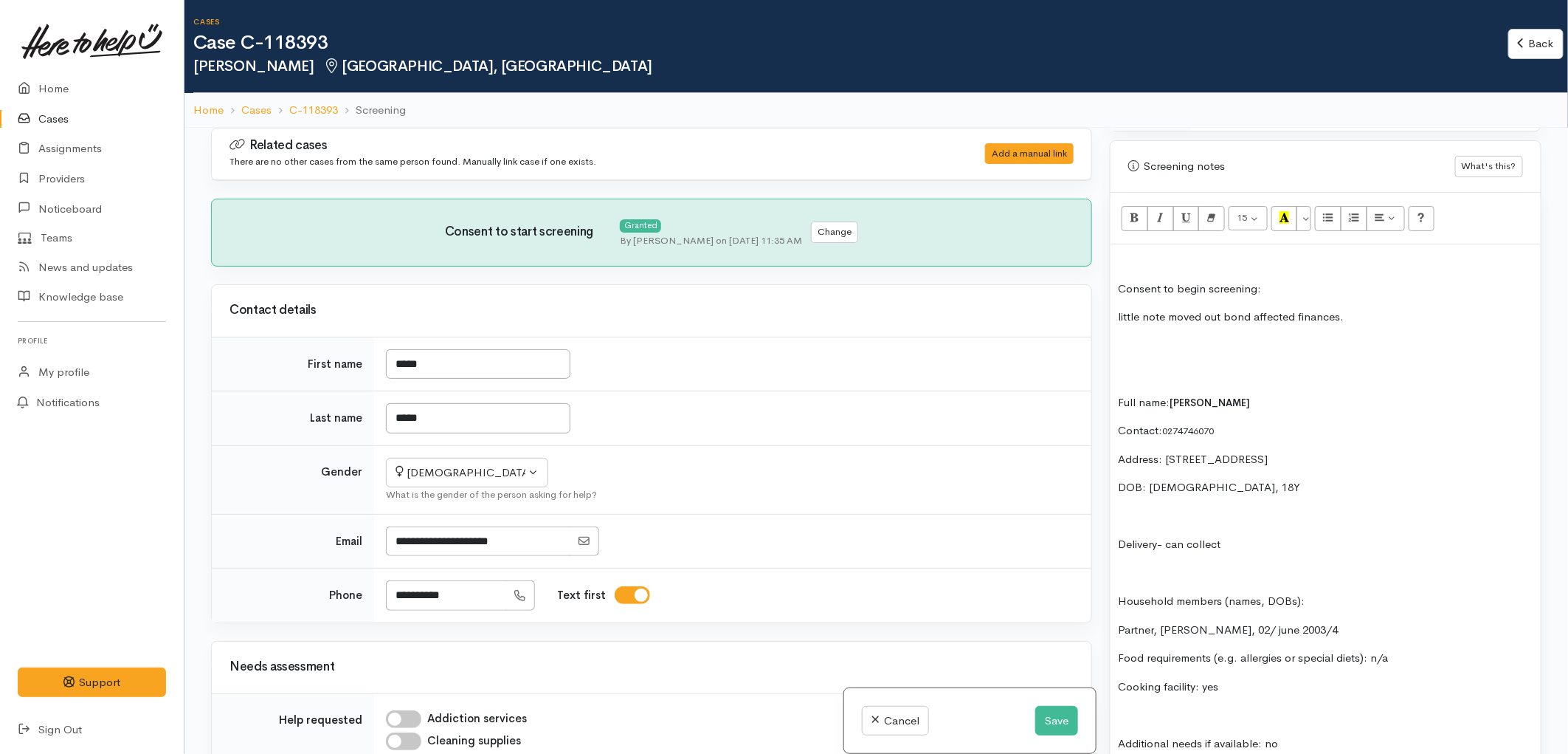
click at [1119, 284] on p "Consent to begin screening:" at bounding box center [1326, 290] width 415 height 17
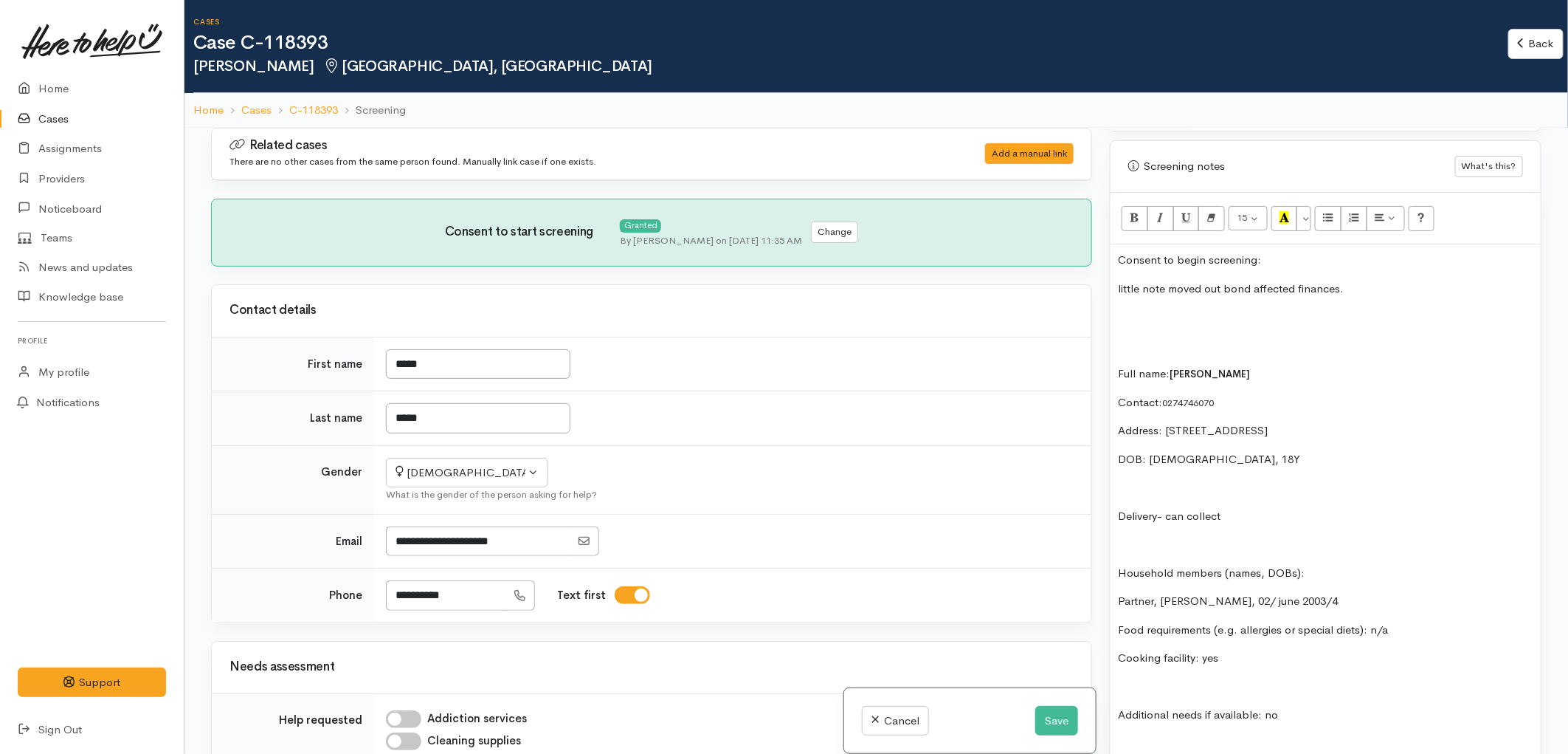
click at [1275, 259] on p "Consent to begin screening:" at bounding box center [1326, 260] width 415 height 17
drag, startPoint x: 1223, startPoint y: 330, endPoint x: 1115, endPoint y: 290, distance: 115.2
click at [1115, 290] on div "Consent to begin screening: YES little note moved out bond affected finances. F…" at bounding box center [1325, 738] width 430 height 987
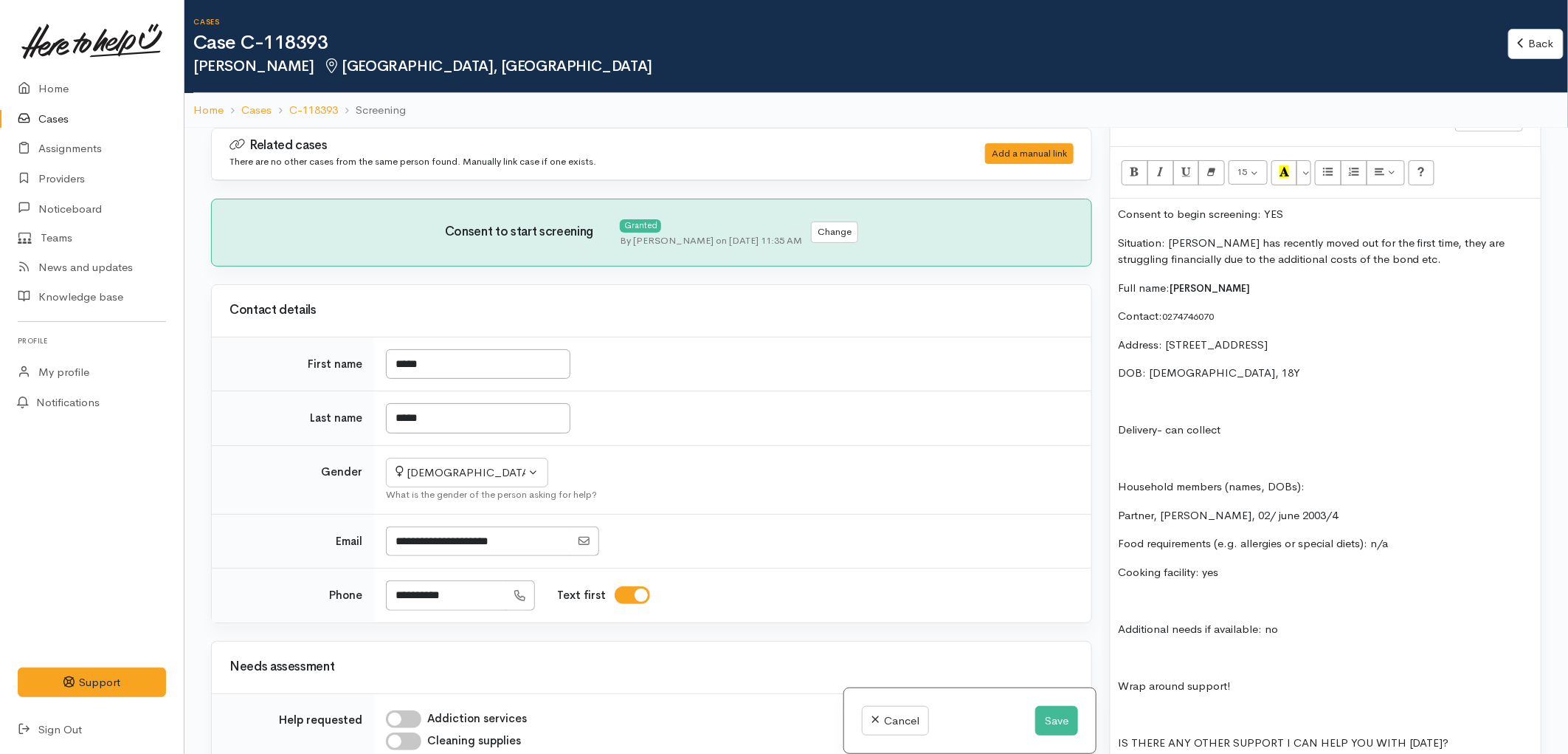
scroll to position [984, 0]
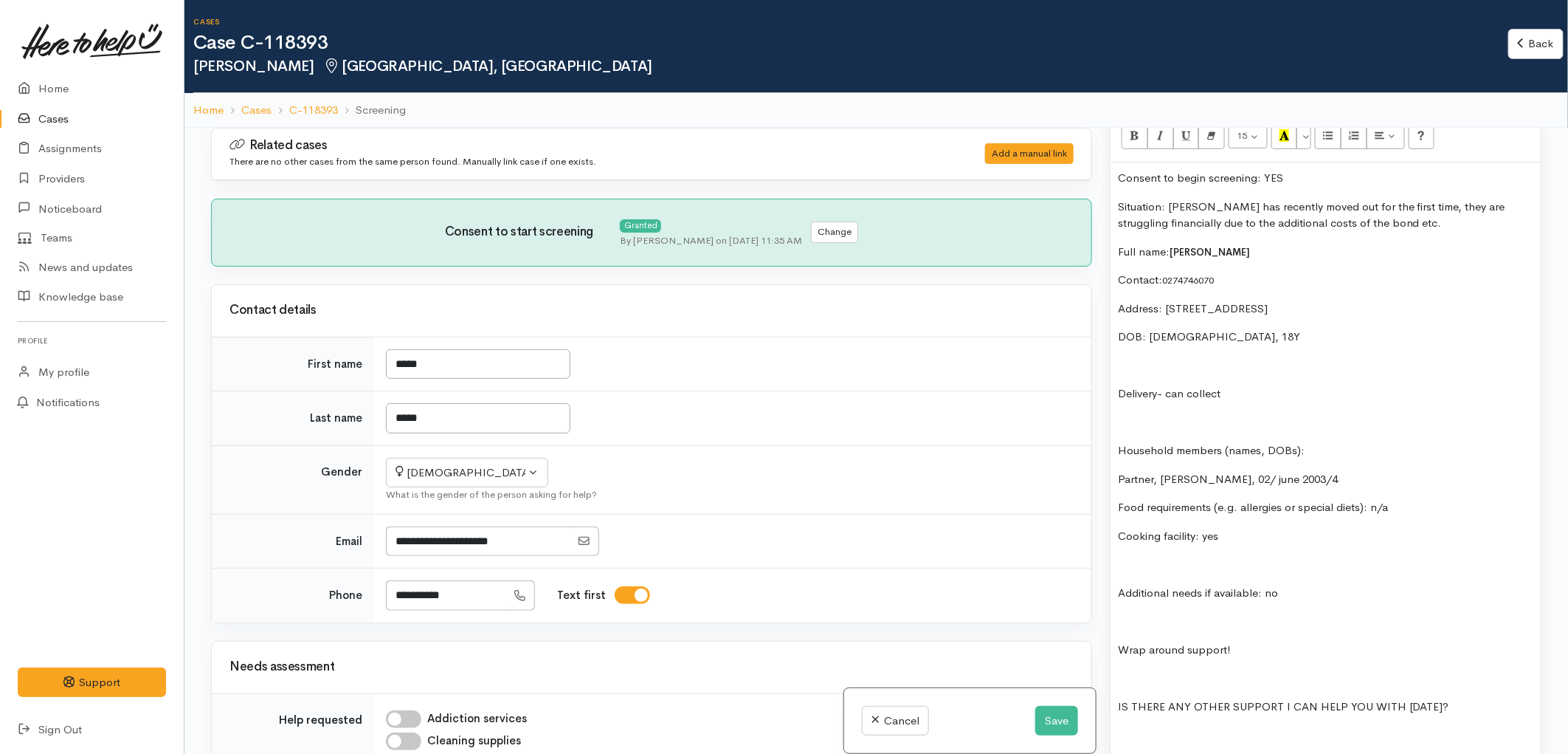
click at [1113, 483] on div "Consent to begin screening: YES Situation: Keira has recently moved out for the…" at bounding box center [1325, 634] width 430 height 945
click at [1334, 129] on icon "Unordered list (CTRL+SHIFT+NUM7)" at bounding box center [1328, 135] width 9 height 13
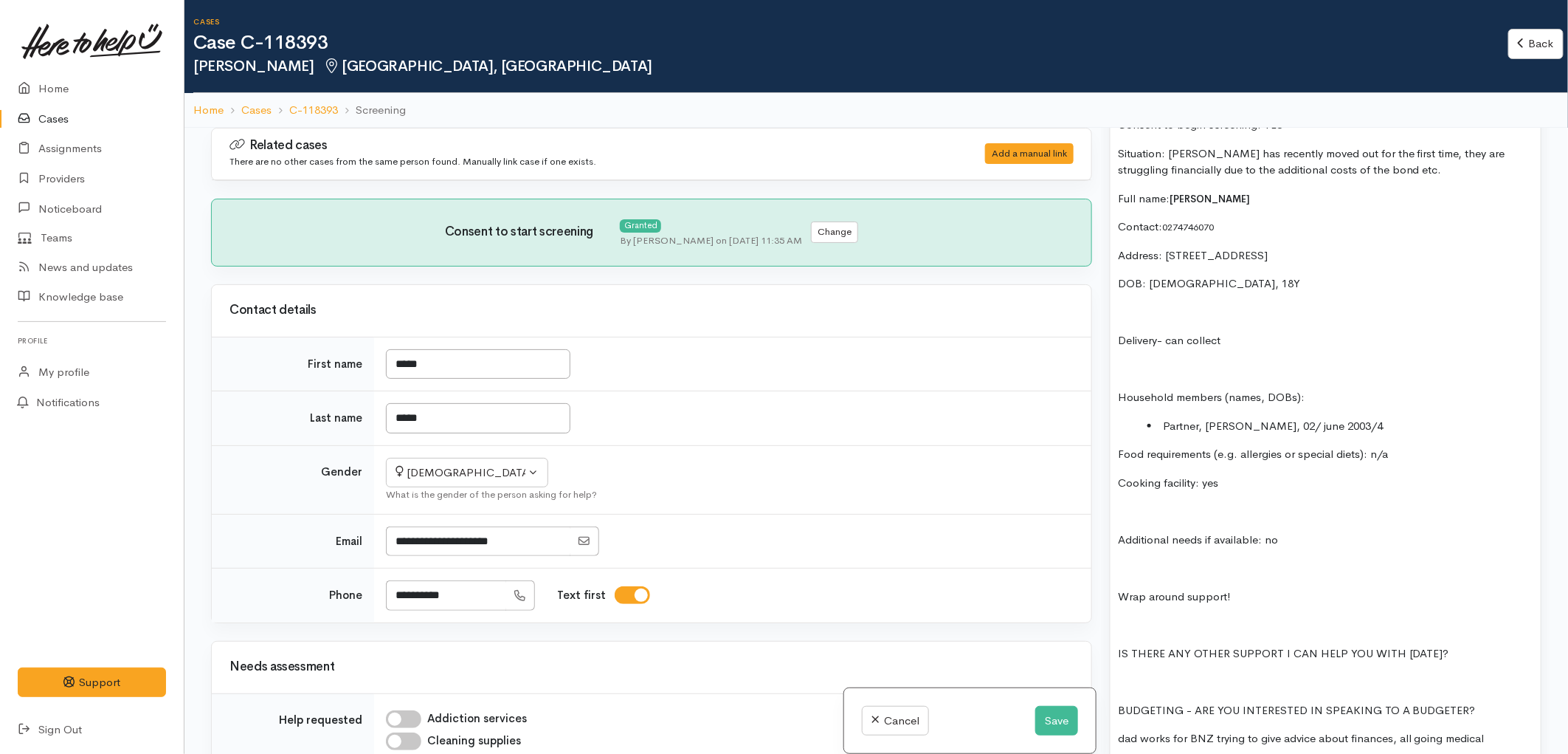
scroll to position [1066, 0]
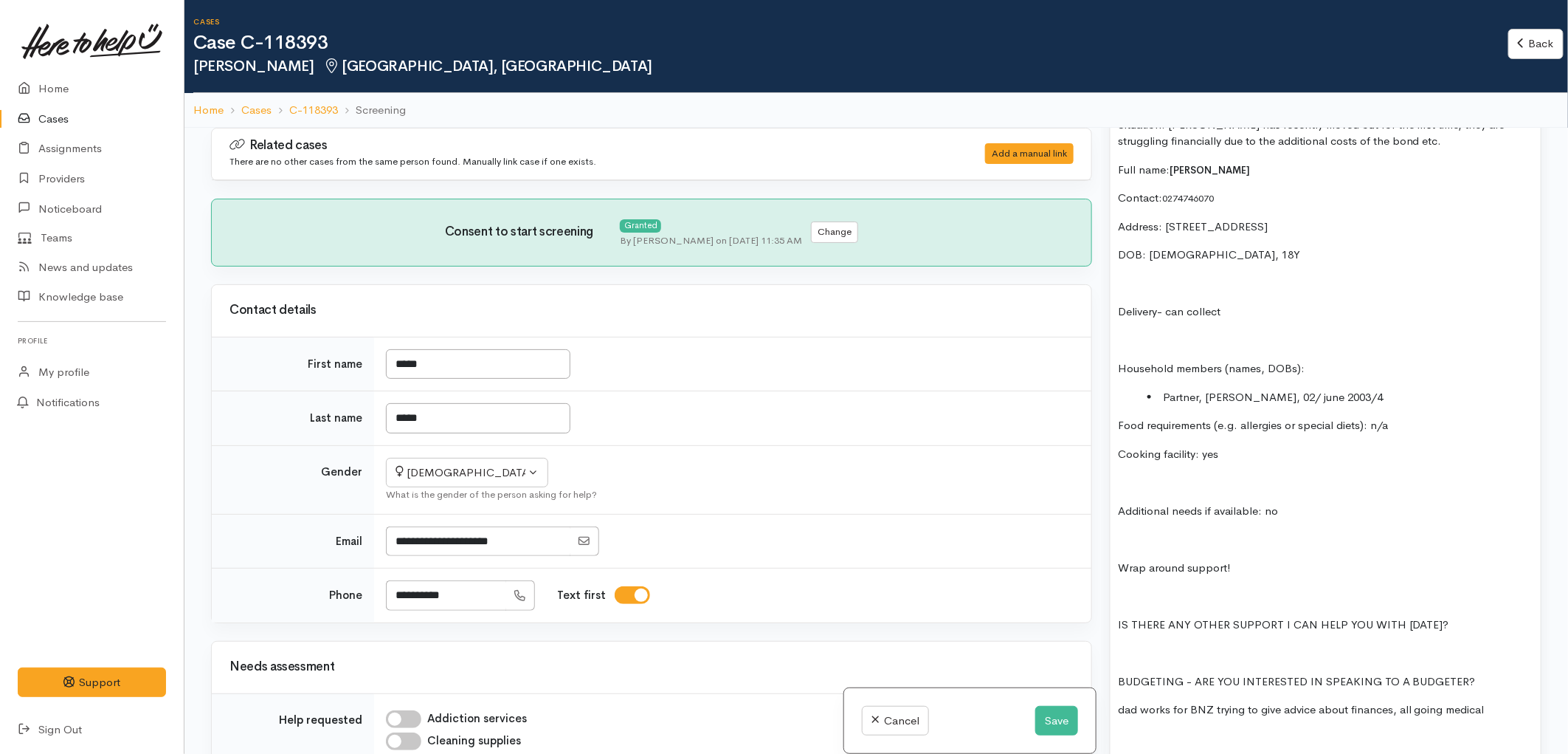
click at [1400, 399] on li "Partner, Matthew Aislabie, 02/ june 2003/4" at bounding box center [1341, 397] width 386 height 17
drag, startPoint x: 1384, startPoint y: 399, endPoint x: 1366, endPoint y: 403, distance: 18.4
click at [1366, 403] on li "Partner, Matthew Aislabie, 02/ june 2003/4" at bounding box center [1341, 397] width 386 height 17
click at [1192, 337] on p at bounding box center [1326, 341] width 415 height 17
click at [1207, 488] on p at bounding box center [1326, 483] width 415 height 17
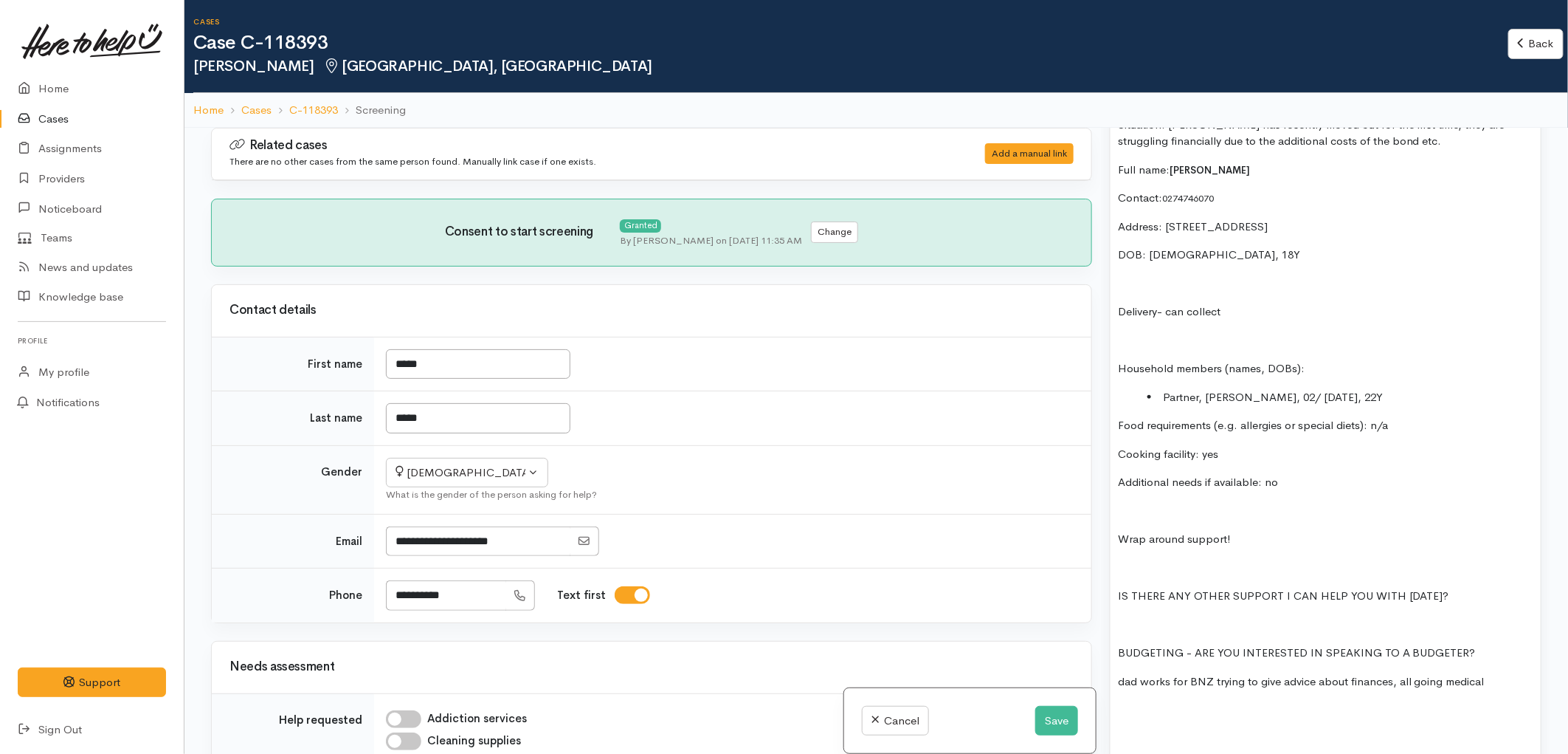
click at [1204, 576] on p at bounding box center [1326, 568] width 415 height 17
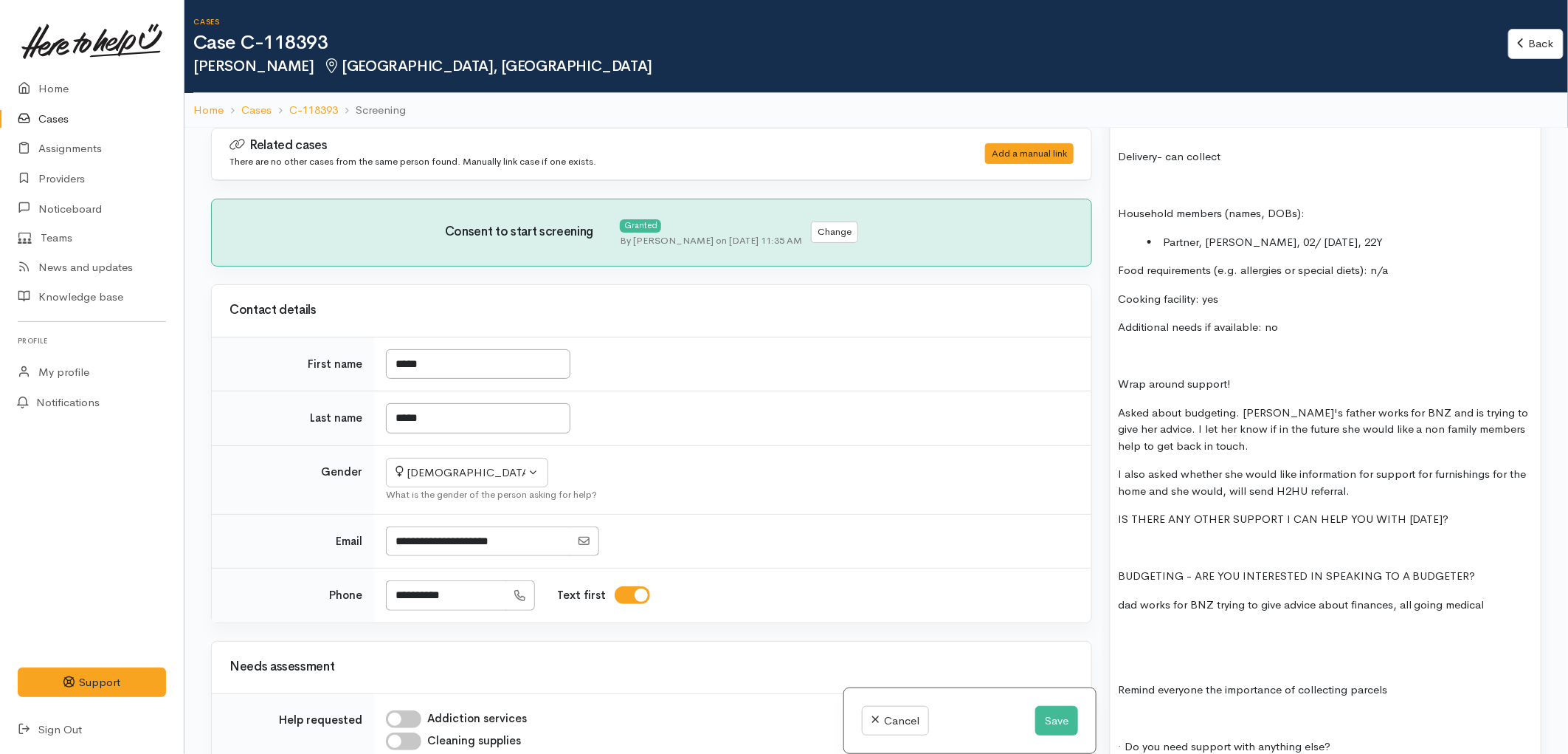
scroll to position [1230, 0]
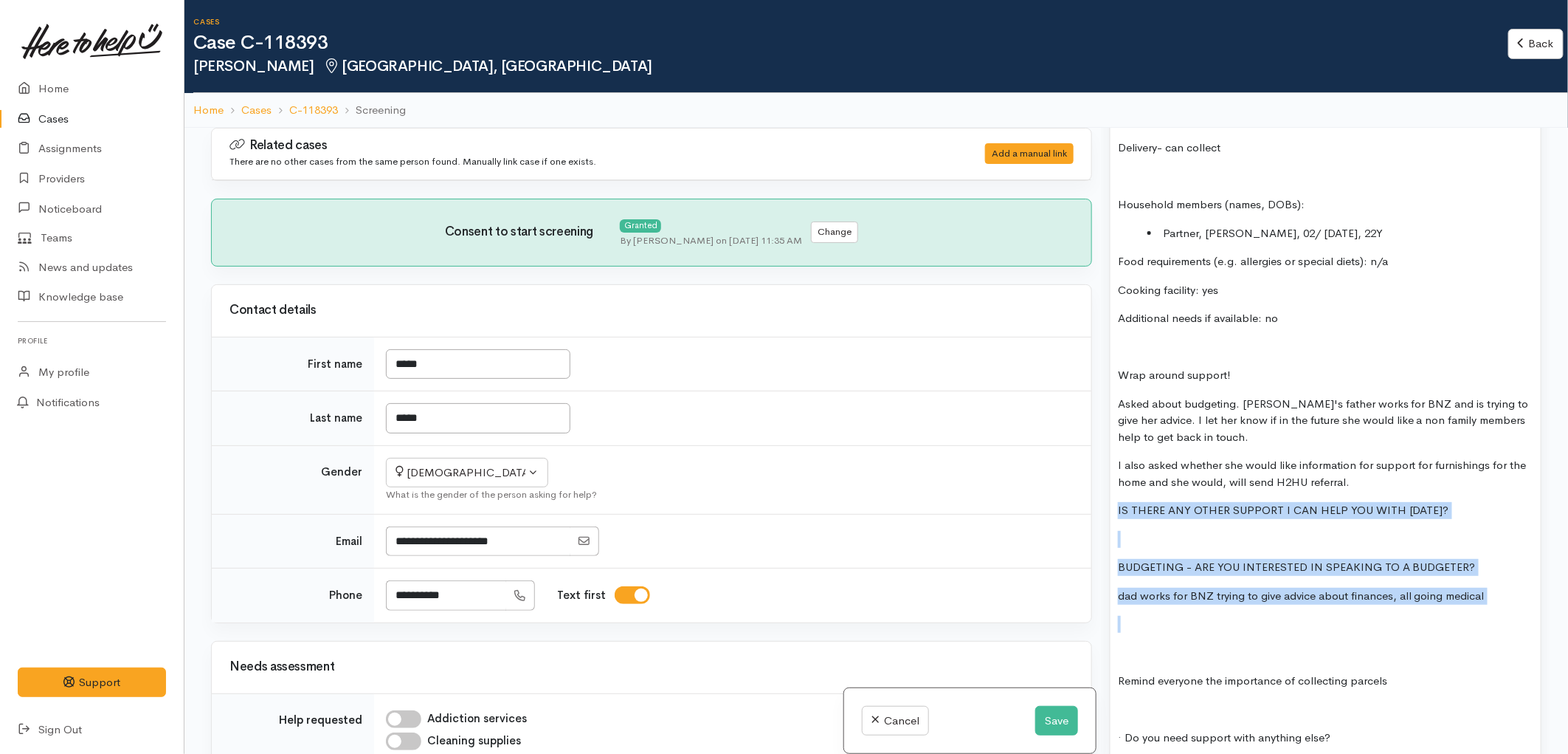
drag, startPoint x: 1117, startPoint y: 507, endPoint x: 1445, endPoint y: 615, distance: 345.3
click at [1445, 615] on div "Consent to begin screening: YES Situation: Keira has recently moved out for the…" at bounding box center [1325, 414] width 430 height 996
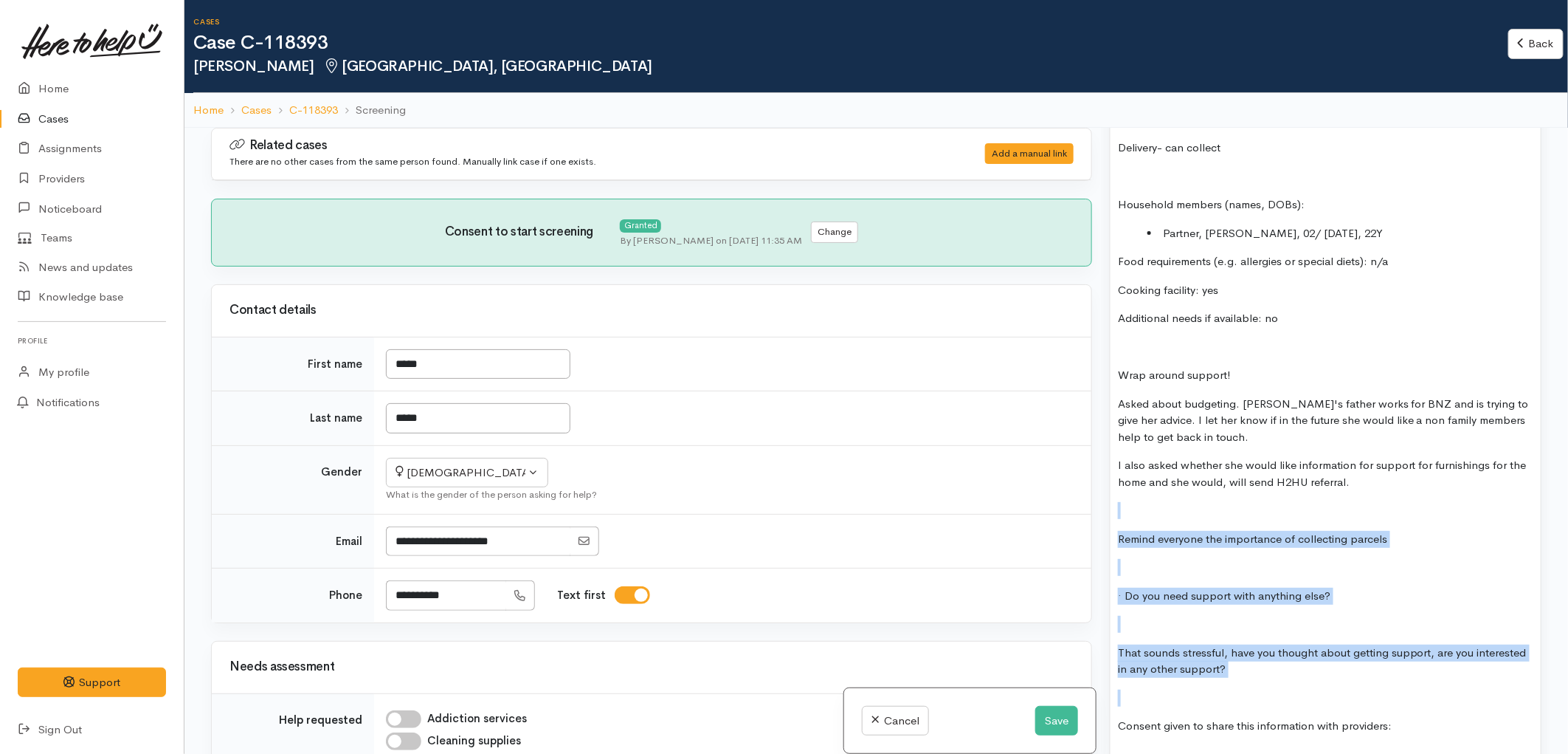
drag, startPoint x: 1128, startPoint y: 512, endPoint x: 1244, endPoint y: 680, distance: 204.2
click at [1244, 680] on div "Consent to begin screening: YES Situation: Keira has recently moved out for the…" at bounding box center [1325, 343] width 430 height 853
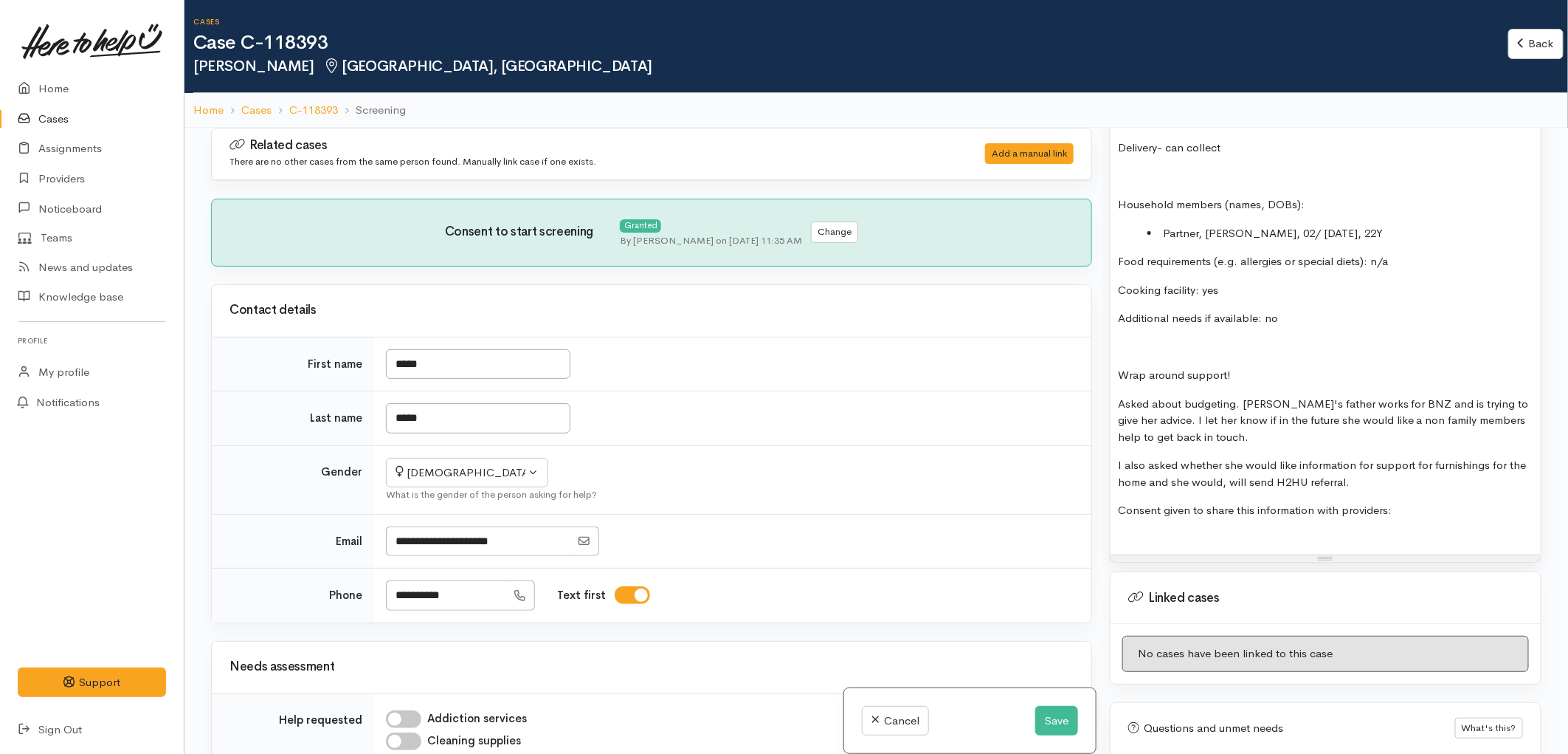
click at [1405, 533] on div at bounding box center [1326, 539] width 415 height 17
click at [1419, 508] on p "Consent given to share this information with providers:" at bounding box center [1326, 511] width 415 height 17
click at [1208, 430] on p "Asked about budgeting. Keira's father works for BNZ and is trying to give her a…" at bounding box center [1326, 421] width 415 height 50
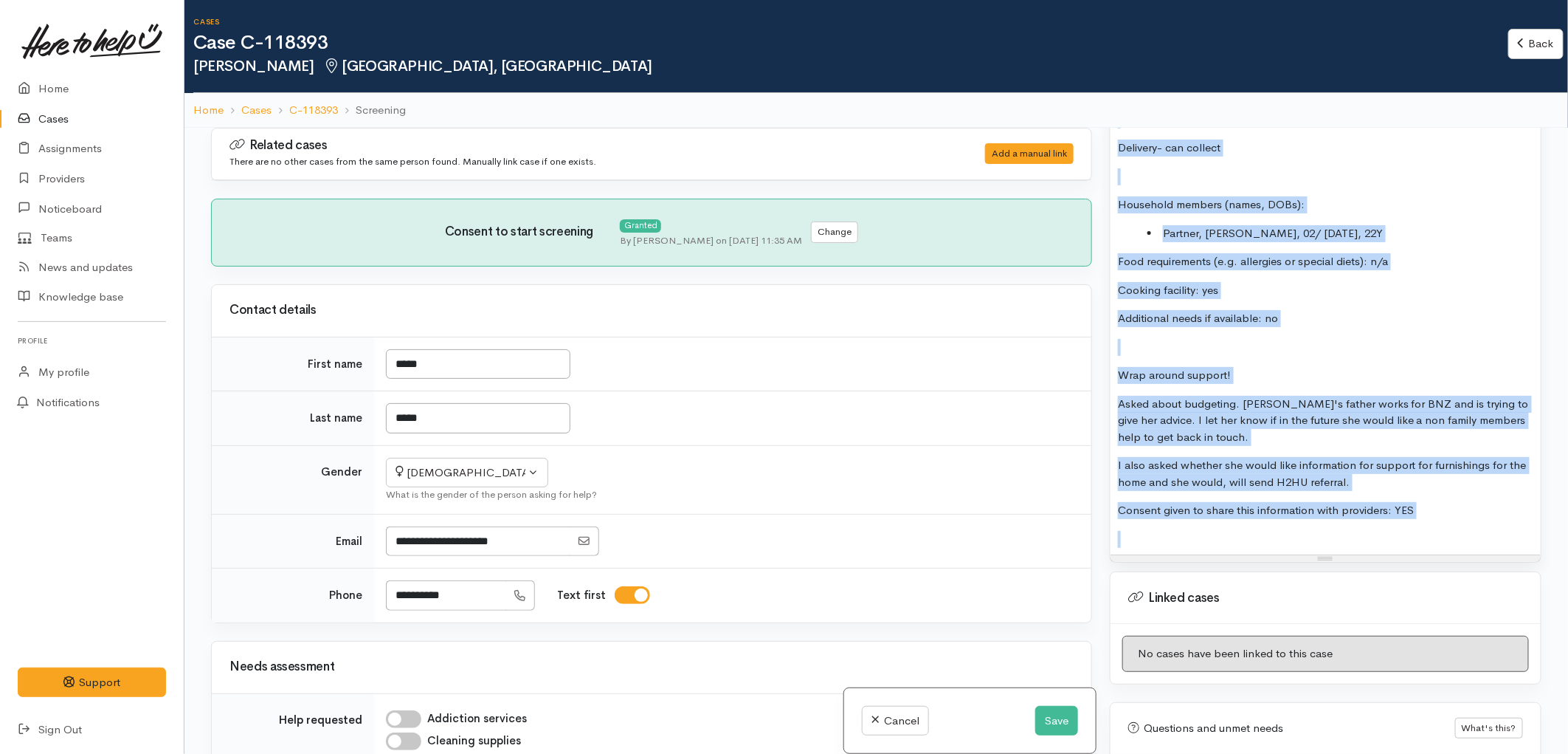
copy div "Consent to begin screening: YES Situation: Keira has recently moved out for the…"
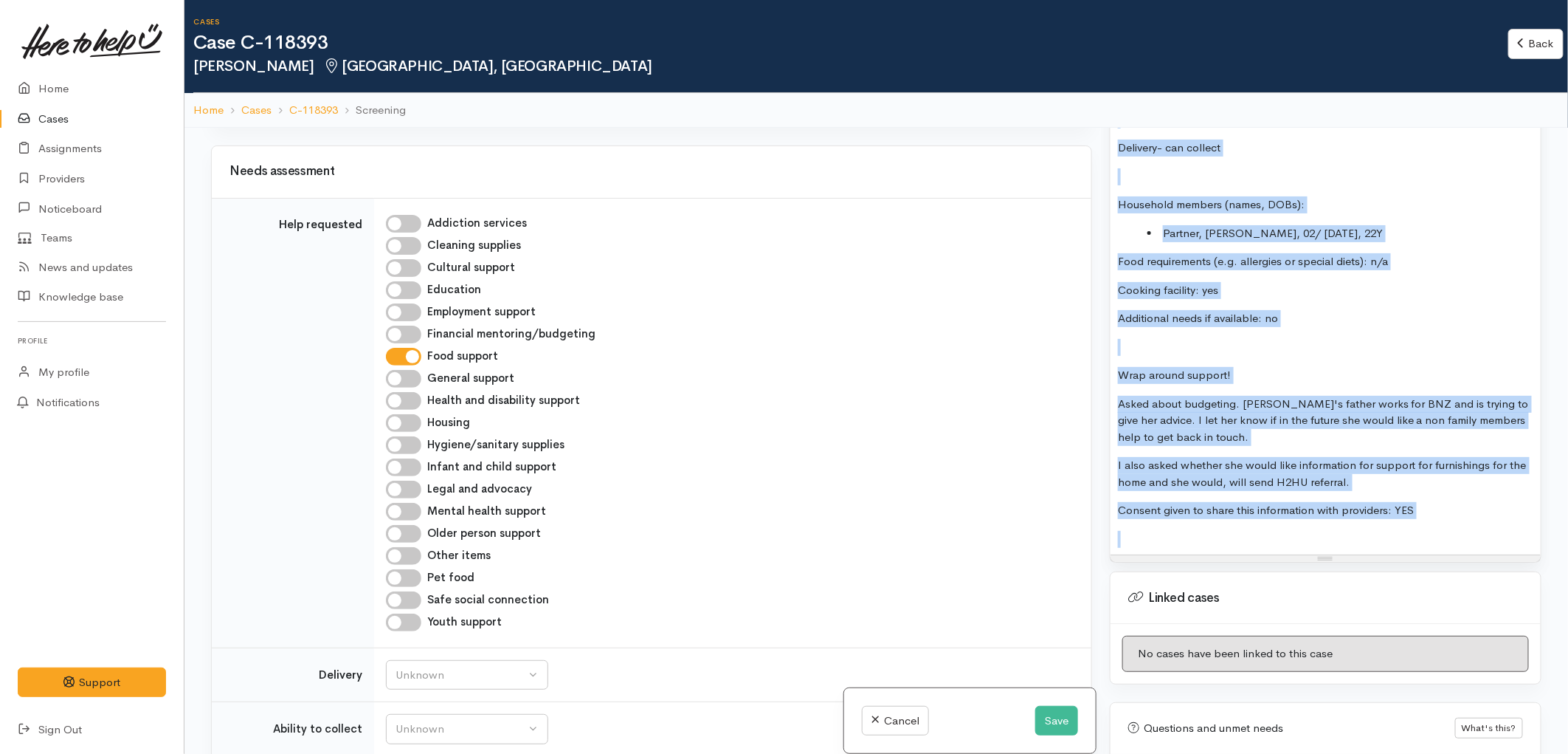
scroll to position [492, 0]
click at [409, 381] on input "General support" at bounding box center [403, 382] width 35 height 18
checkbox input "true"
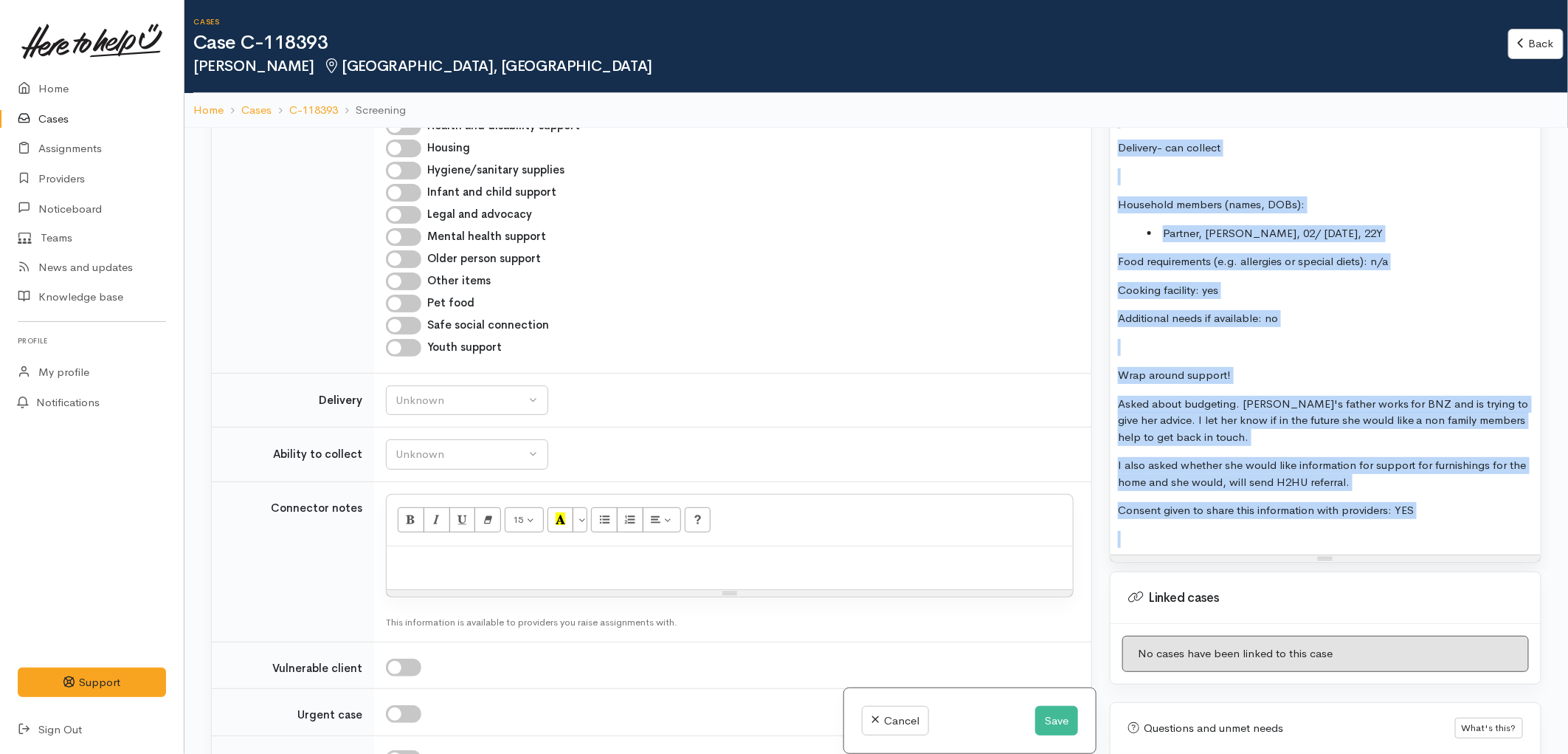
scroll to position [820, 0]
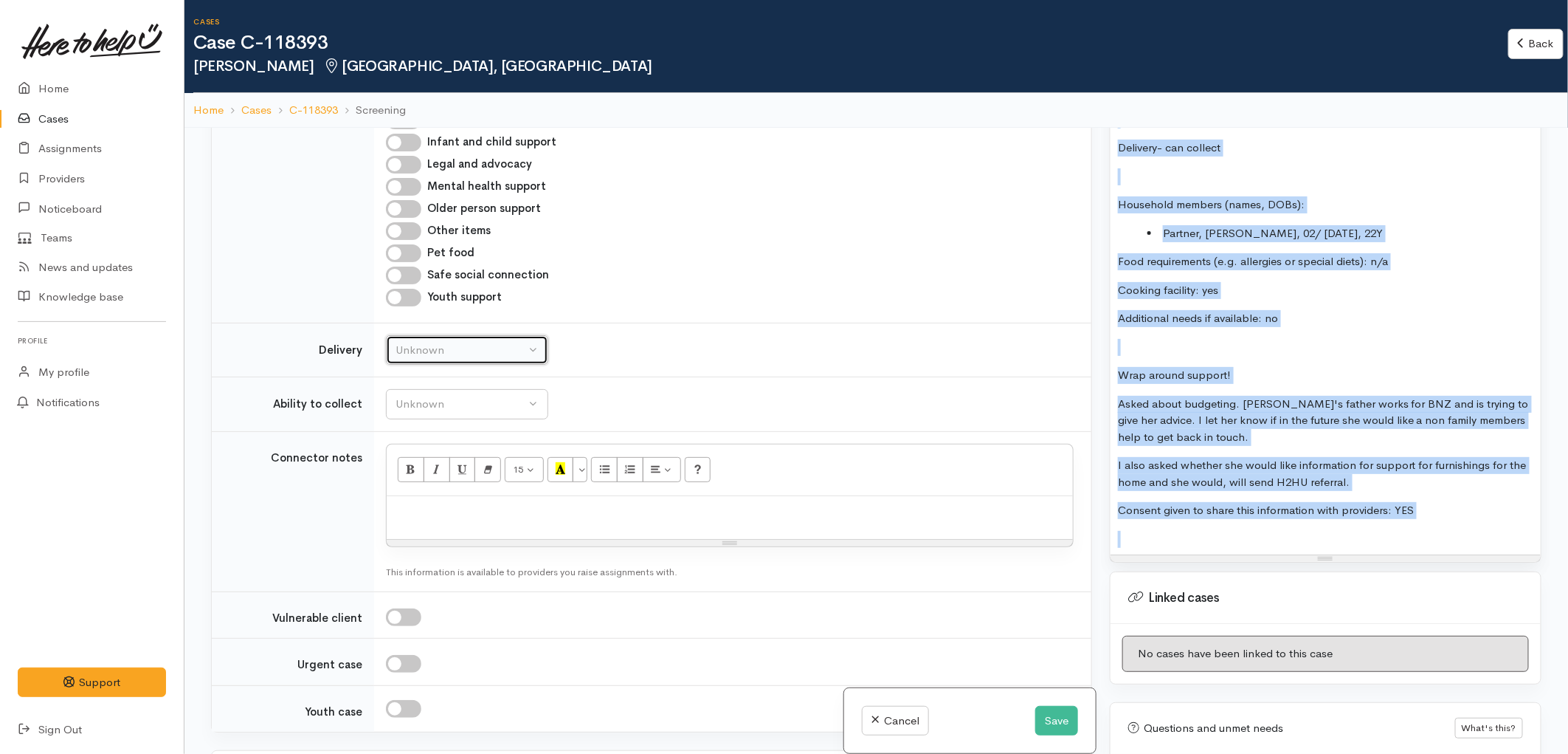
click at [466, 358] on div "Unknown" at bounding box center [460, 351] width 130 height 17
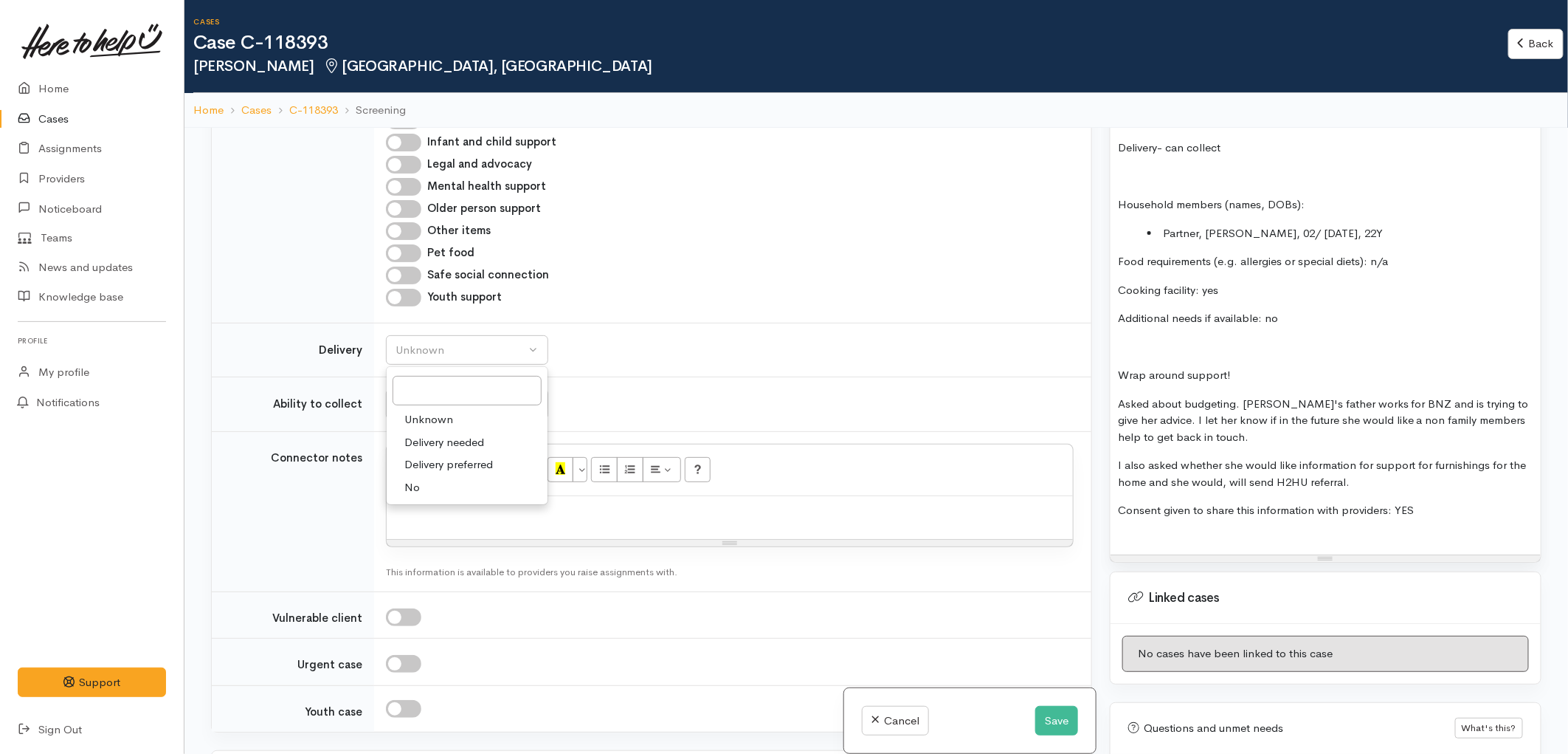
click at [446, 492] on link "No" at bounding box center [467, 488] width 161 height 23
select select "1"
click at [459, 421] on td "Unknown Able to pick up / collect help on my own Able to pick up / collect with…" at bounding box center [732, 404] width 718 height 54
click at [464, 409] on div "Unknown" at bounding box center [460, 404] width 130 height 17
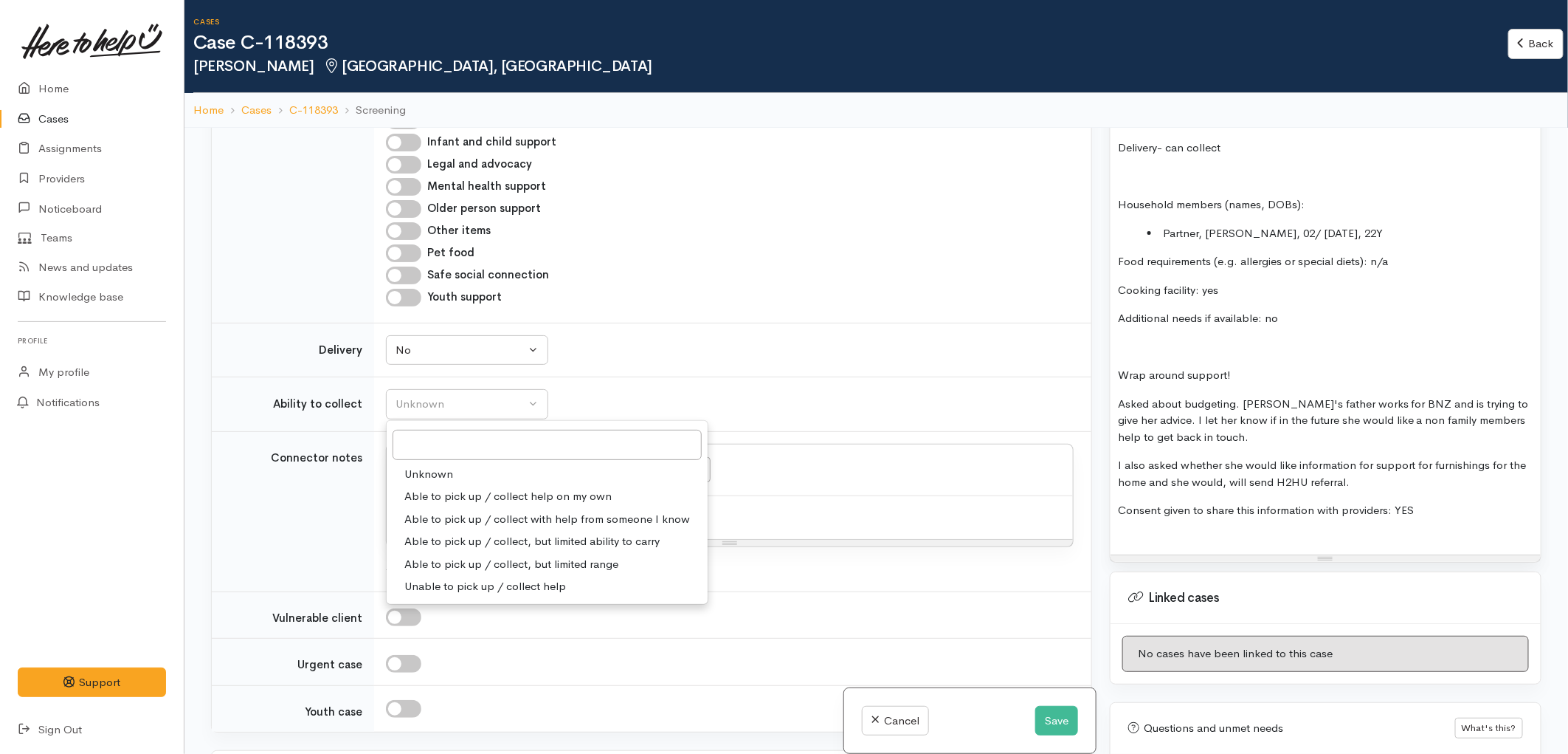
click at [482, 499] on span "Able to pick up / collect help on my own" at bounding box center [507, 496] width 208 height 17
select select "2"
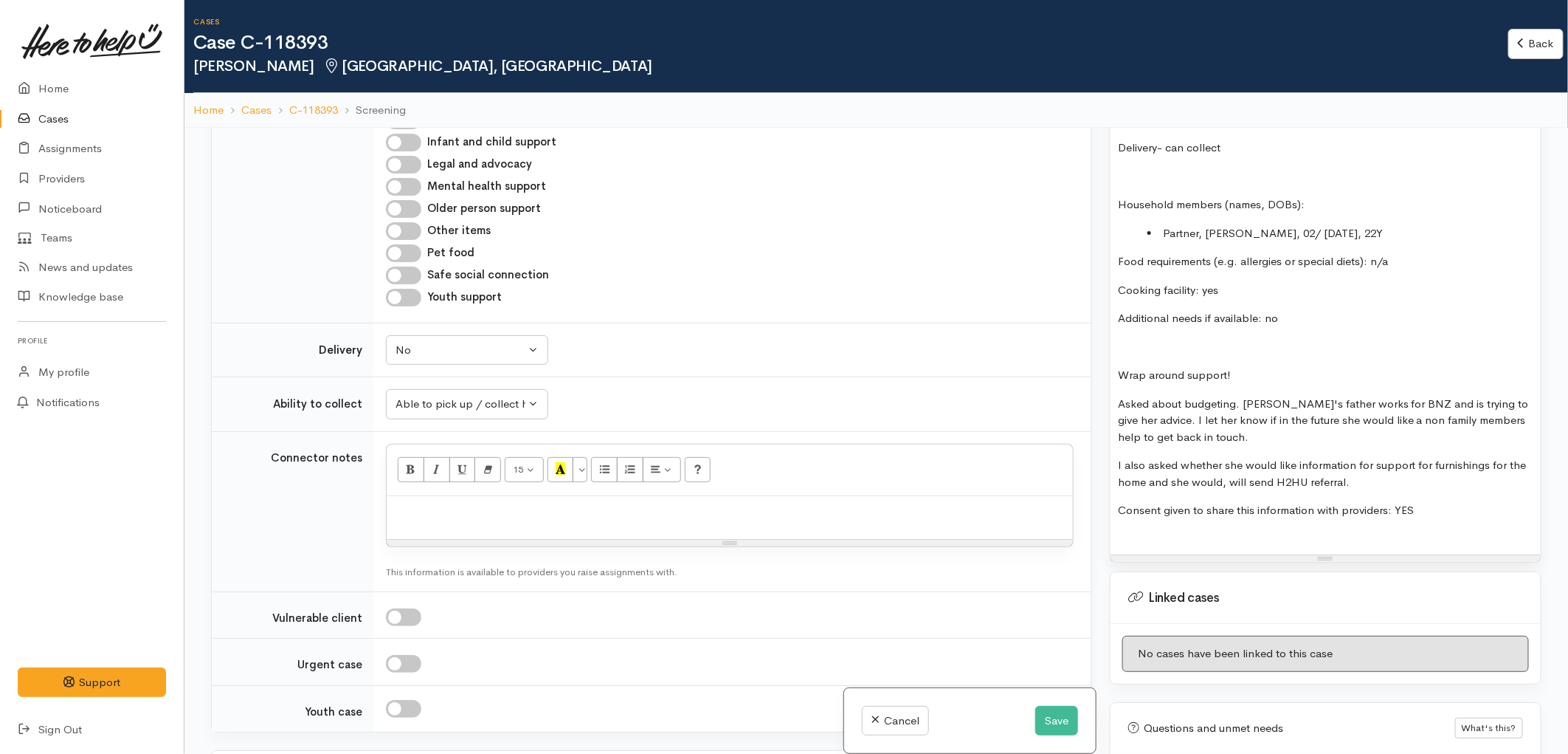
click at [488, 510] on p at bounding box center [730, 512] width 672 height 17
paste div
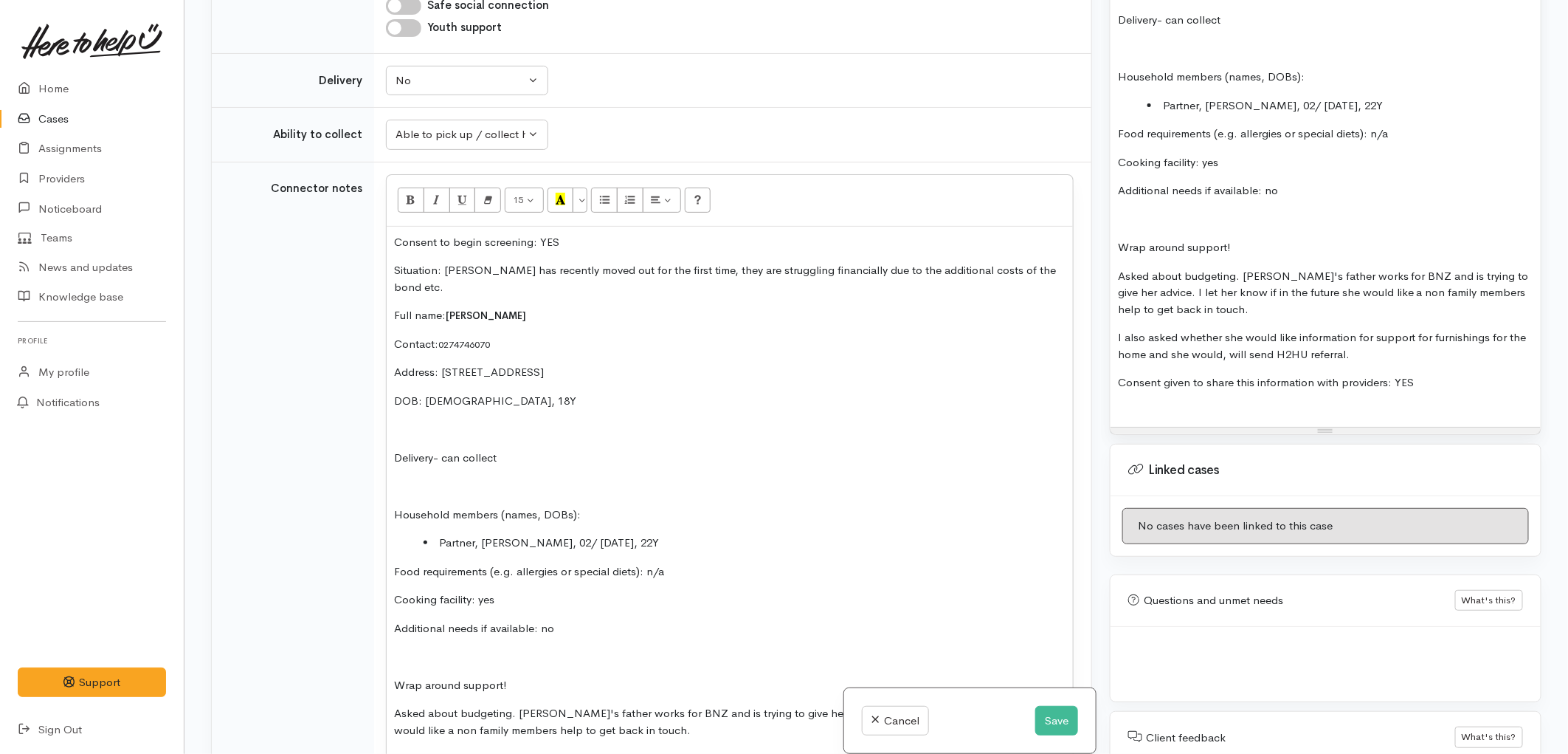
scroll to position [933, 0]
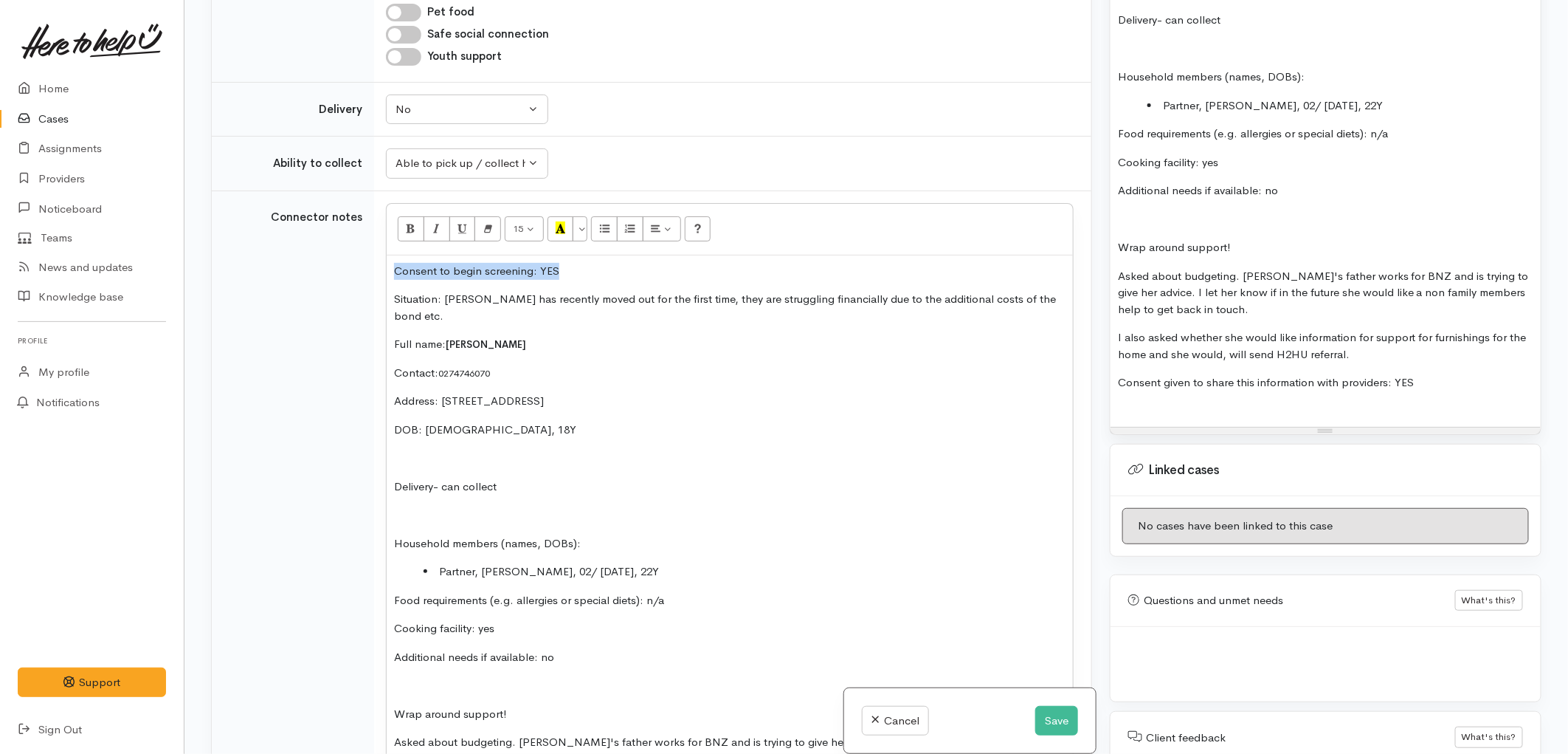
drag, startPoint x: 564, startPoint y: 276, endPoint x: 388, endPoint y: 275, distance: 176.0
click at [388, 275] on div "Consent to begin screening: YES Situation: Keira has recently moved out for the…" at bounding box center [730, 558] width 687 height 605
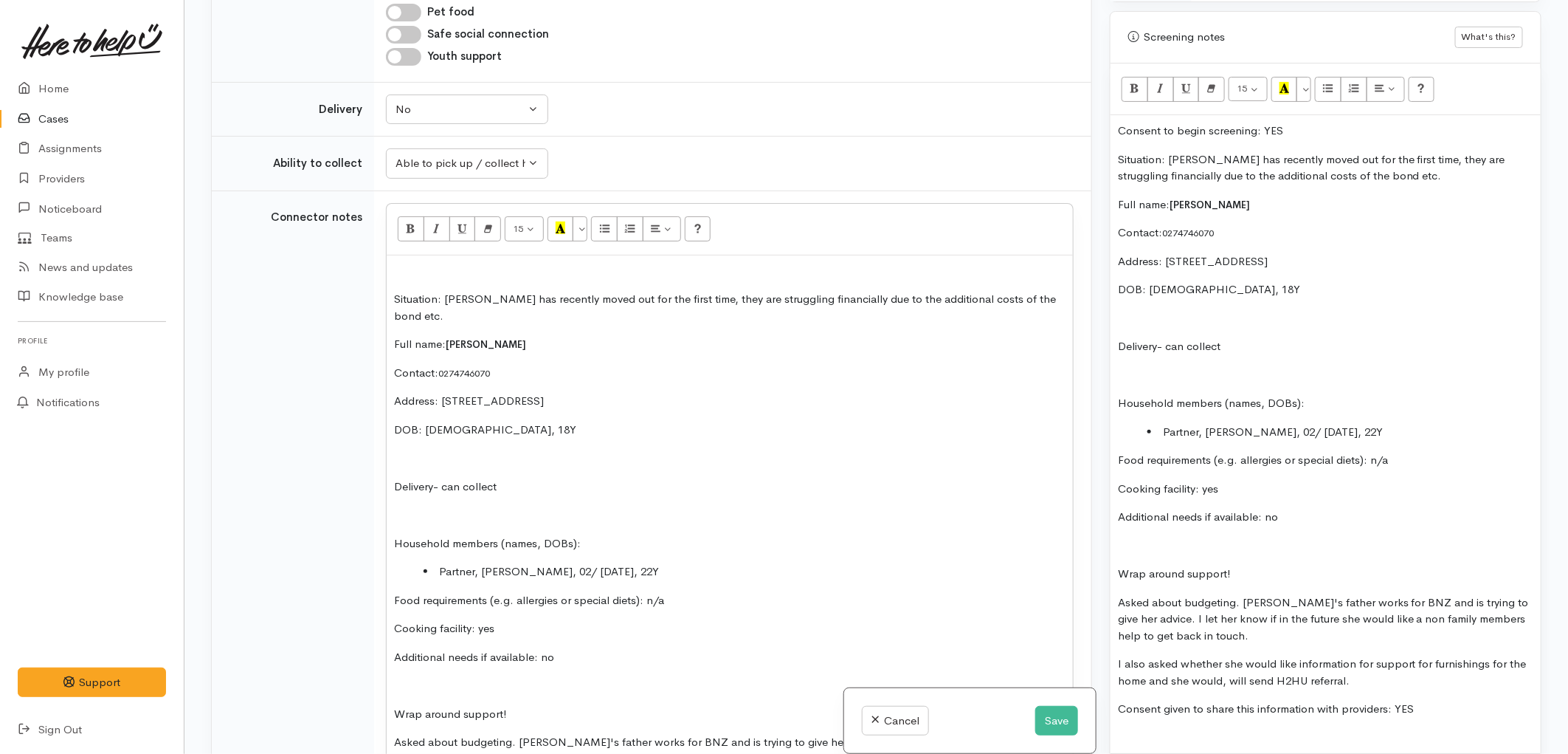
scroll to position [656, 0]
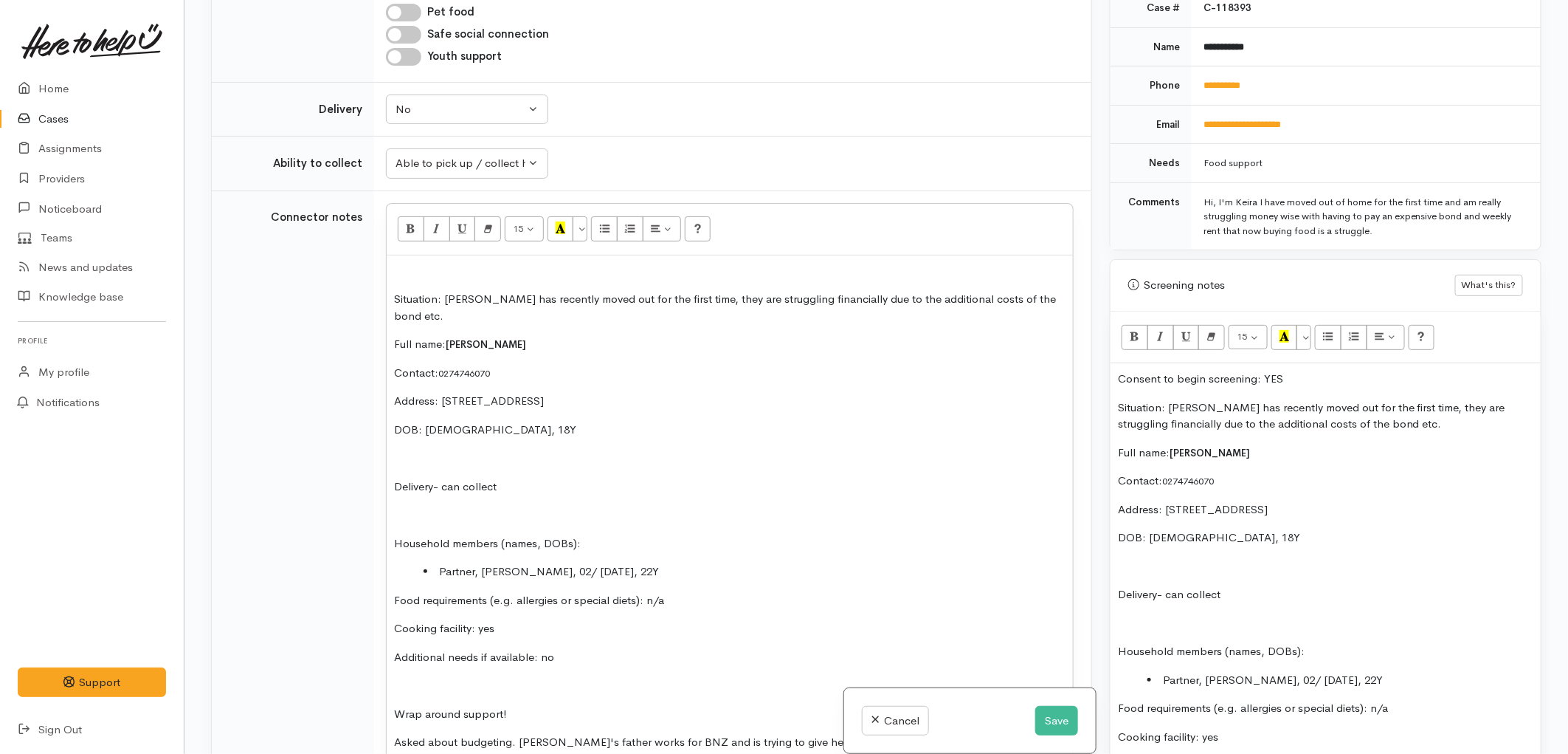
click at [1396, 425] on p "Situation: [PERSON_NAME] has recently moved out for the first time, they are st…" at bounding box center [1326, 415] width 415 height 34
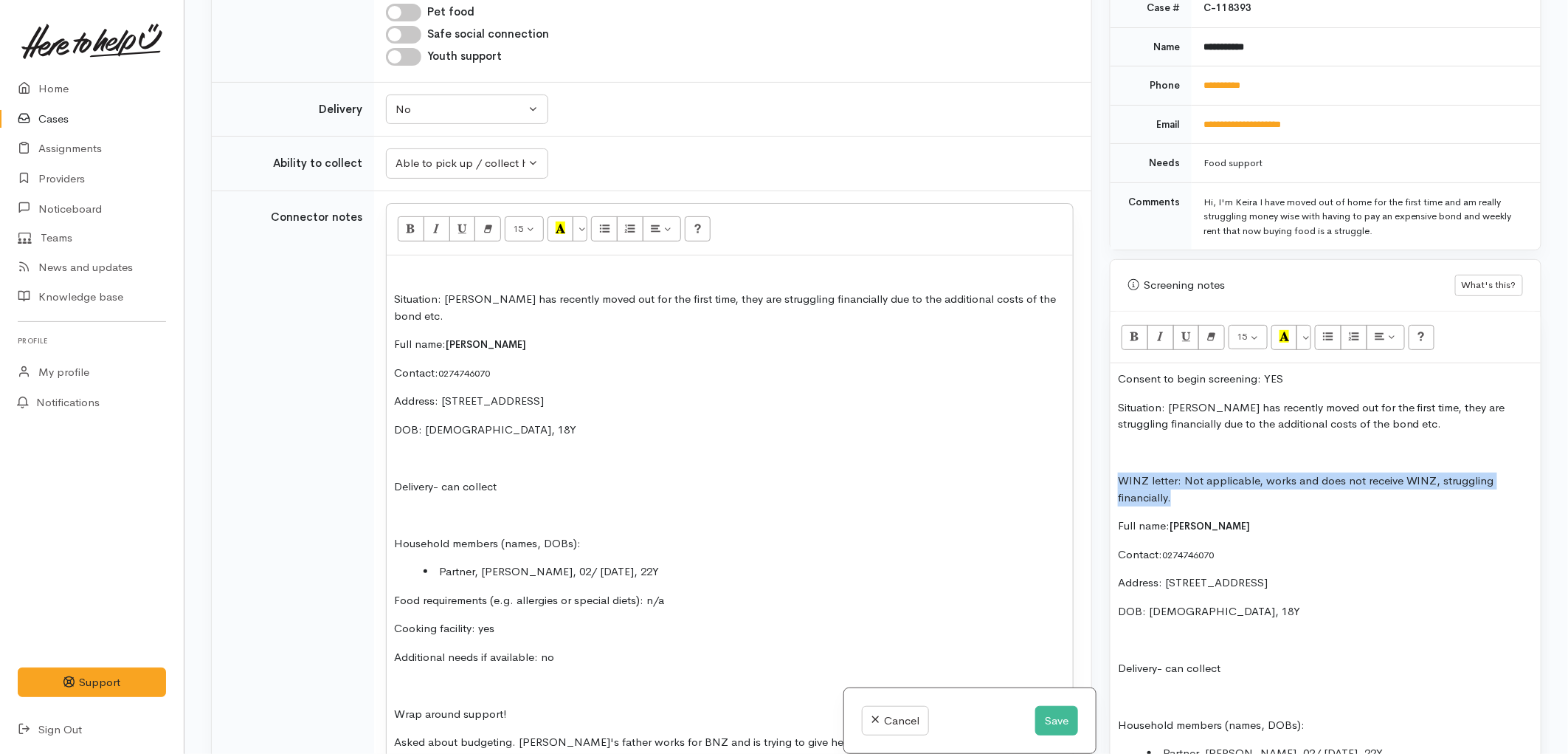
drag, startPoint x: 1167, startPoint y: 497, endPoint x: 1120, endPoint y: 486, distance: 48.3
click at [1120, 486] on p "WINZ letter: Not applicable, works and does not receive WINZ, struggling financ…" at bounding box center [1326, 489] width 415 height 34
copy p "WINZ letter: Not applicable, works and does not receive WINZ, struggling financ…"
click at [1034, 296] on p "Situation: Keira has recently moved out for the first time, they are struggling…" at bounding box center [730, 308] width 672 height 34
click at [1042, 296] on p "Situation: Keira has recently moved out for the first time, they are struggling…" at bounding box center [730, 308] width 672 height 34
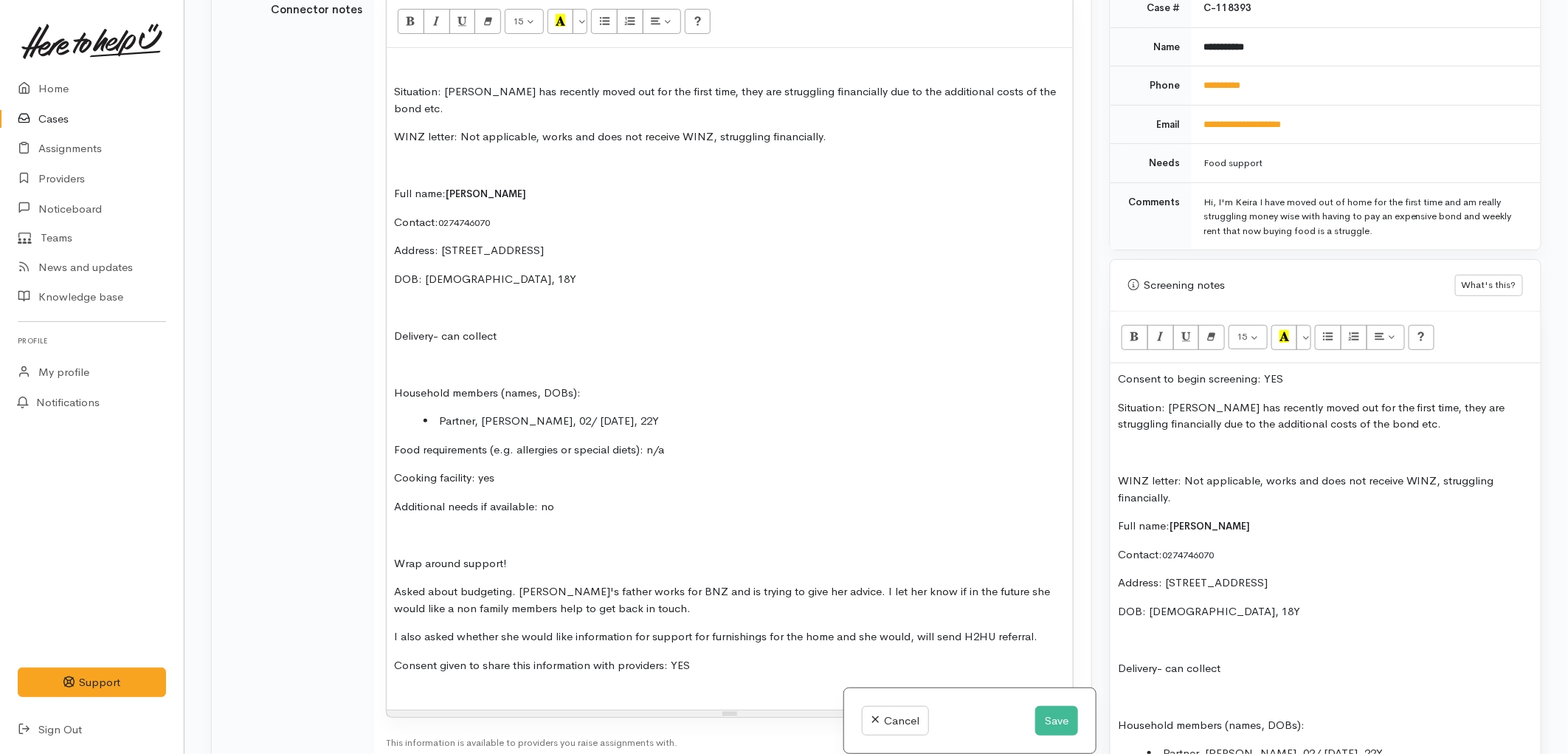
scroll to position [1179, 0]
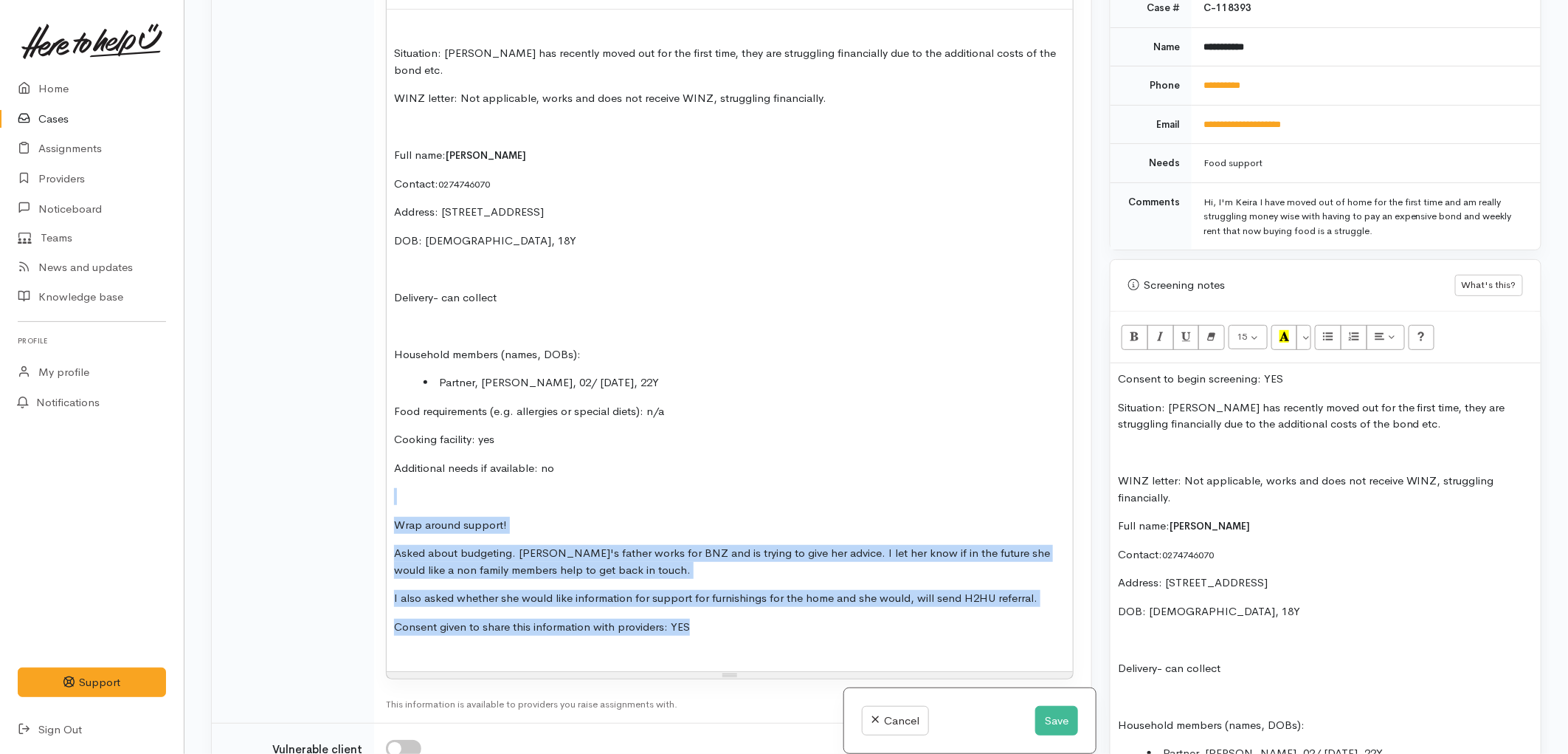
drag, startPoint x: 403, startPoint y: 472, endPoint x: 933, endPoint y: 610, distance: 547.7
click at [933, 610] on div "Situation: Keira has recently moved out for the first time, they are struggling…" at bounding box center [730, 340] width 687 height 662
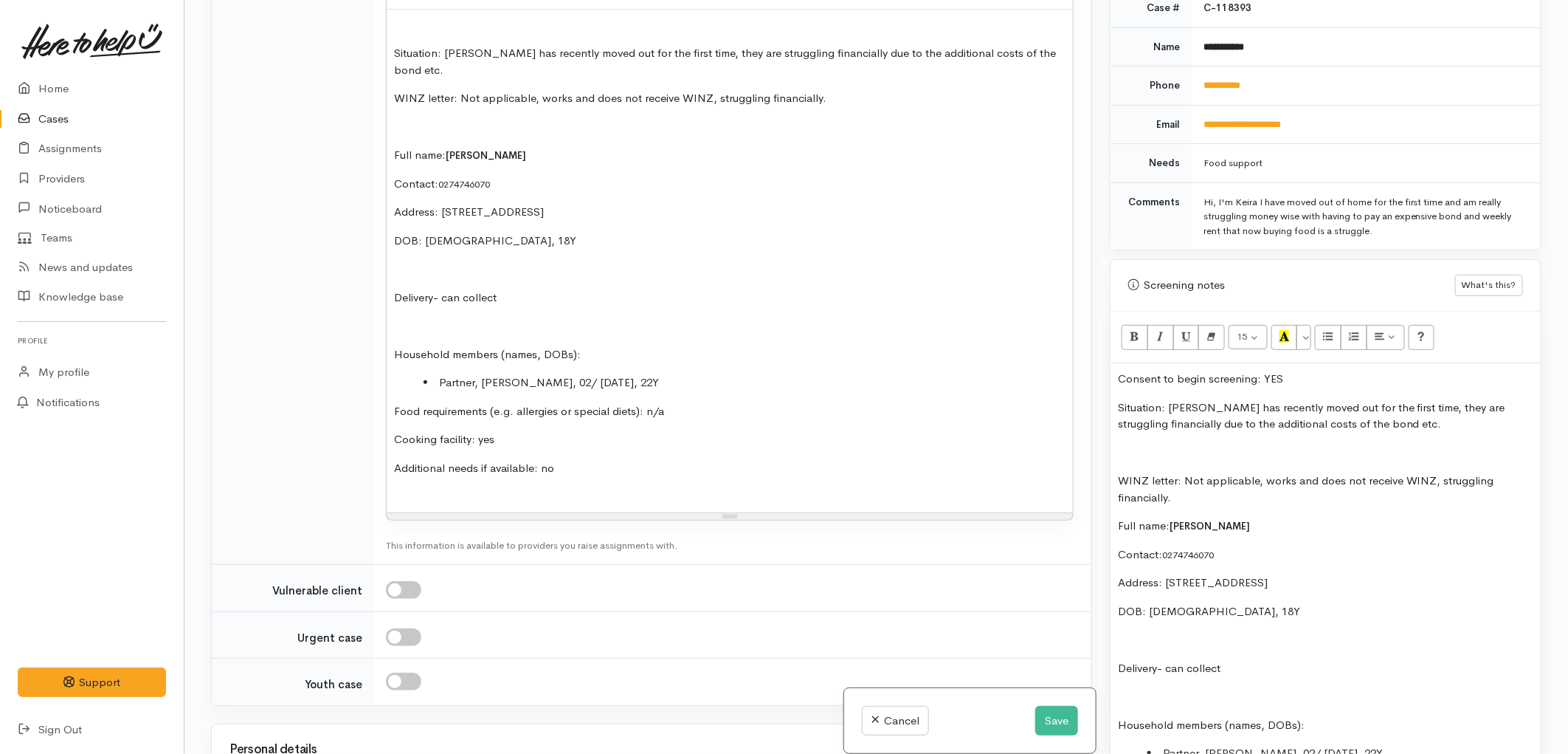
scroll to position [1015, 0]
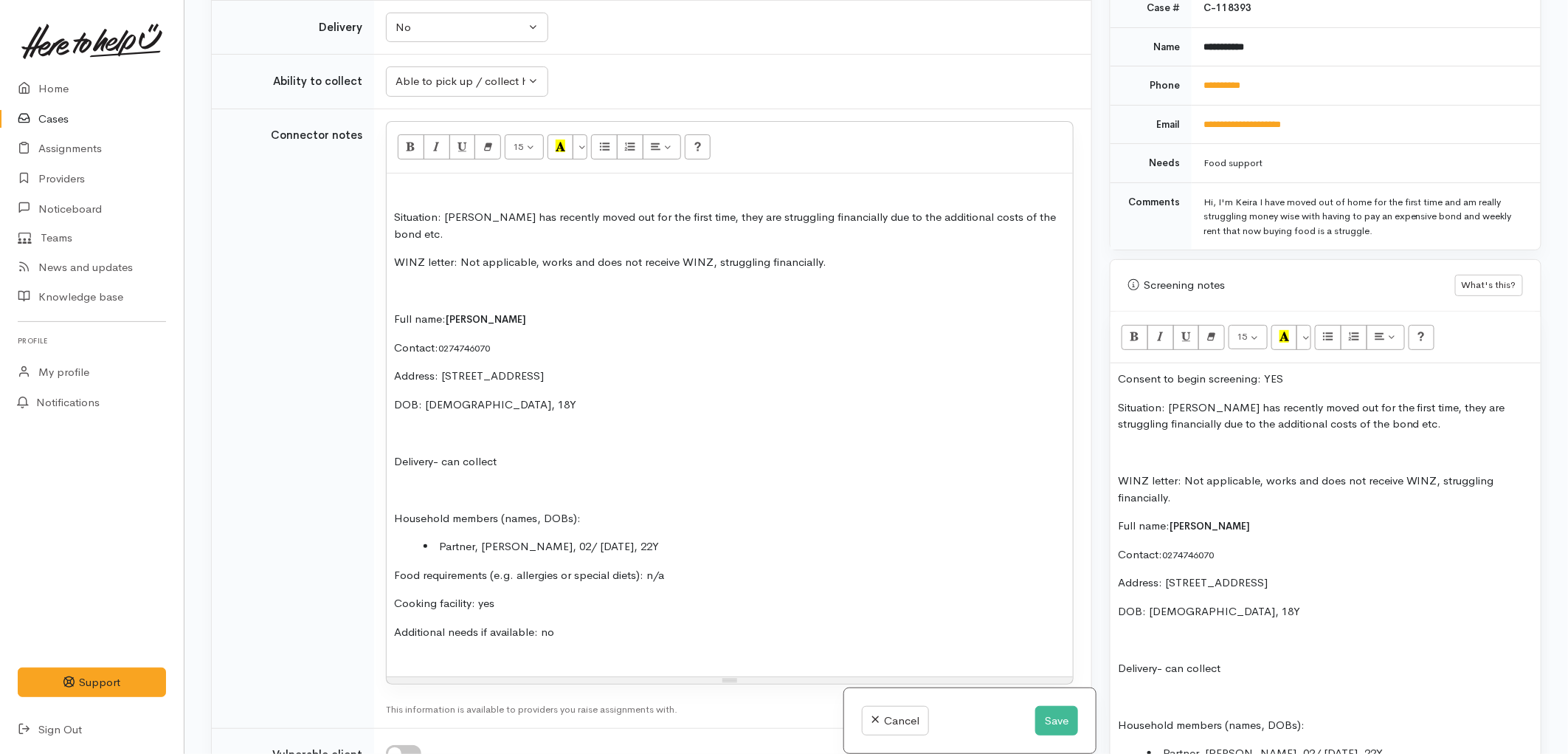
click at [421, 462] on div "Situation: Keira has recently moved out for the first time, they are struggling…" at bounding box center [730, 424] width 687 height 502
click at [680, 539] on li "Partner, Matthew Aislabie, 02/ june 2003, 22Y" at bounding box center [744, 547] width 642 height 17
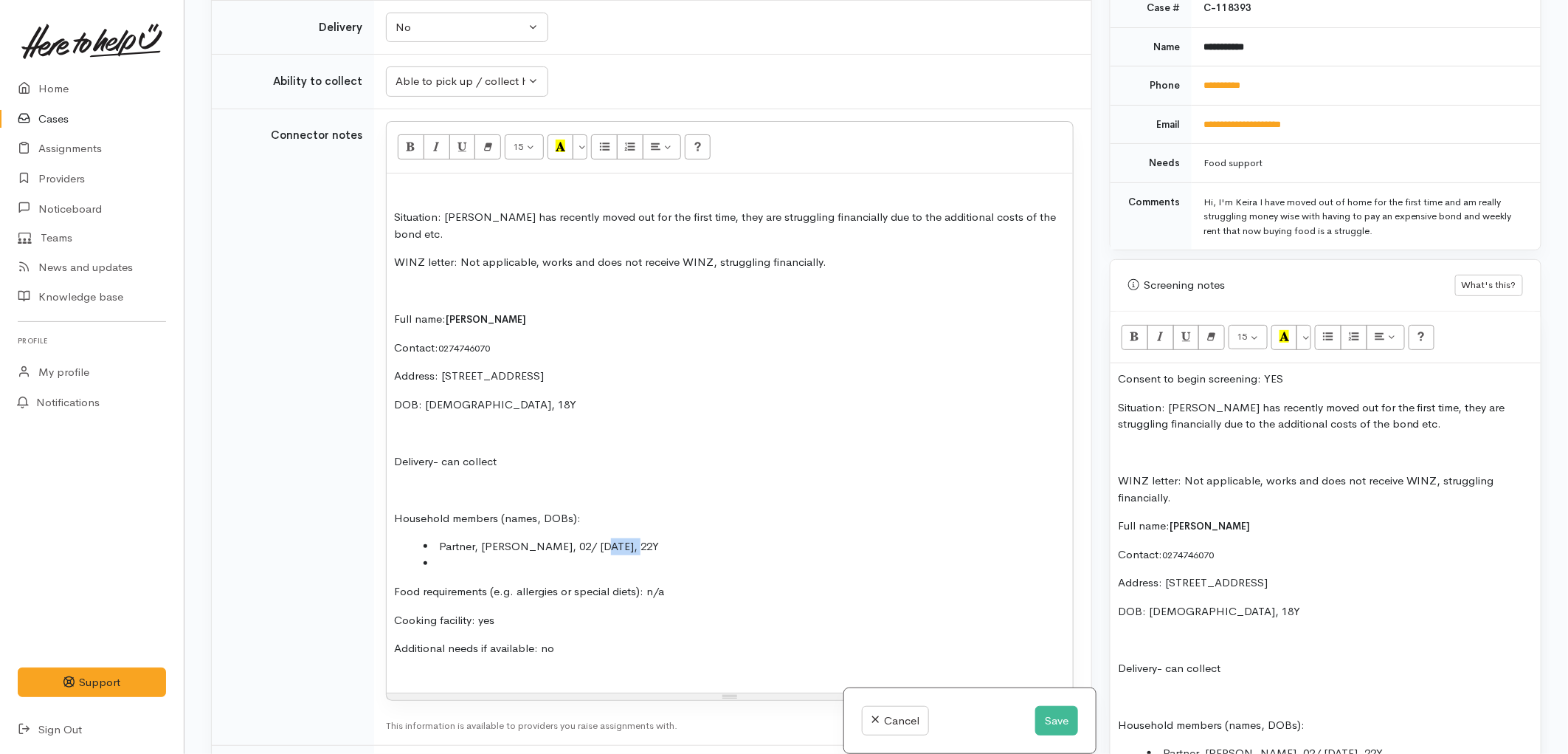
drag, startPoint x: 618, startPoint y: 535, endPoint x: 590, endPoint y: 532, distance: 28.2
click at [590, 539] on li "Partner, Matthew Aislabie, 02/ june 2003, 22Y" at bounding box center [744, 547] width 642 height 17
drag, startPoint x: 688, startPoint y: 526, endPoint x: 572, endPoint y: 522, distance: 116.1
click at [572, 539] on li "Partner, Matthew Aislabie, 02/06/2003, 22Y" at bounding box center [744, 547] width 642 height 17
copy li "[DATE], 22Y"
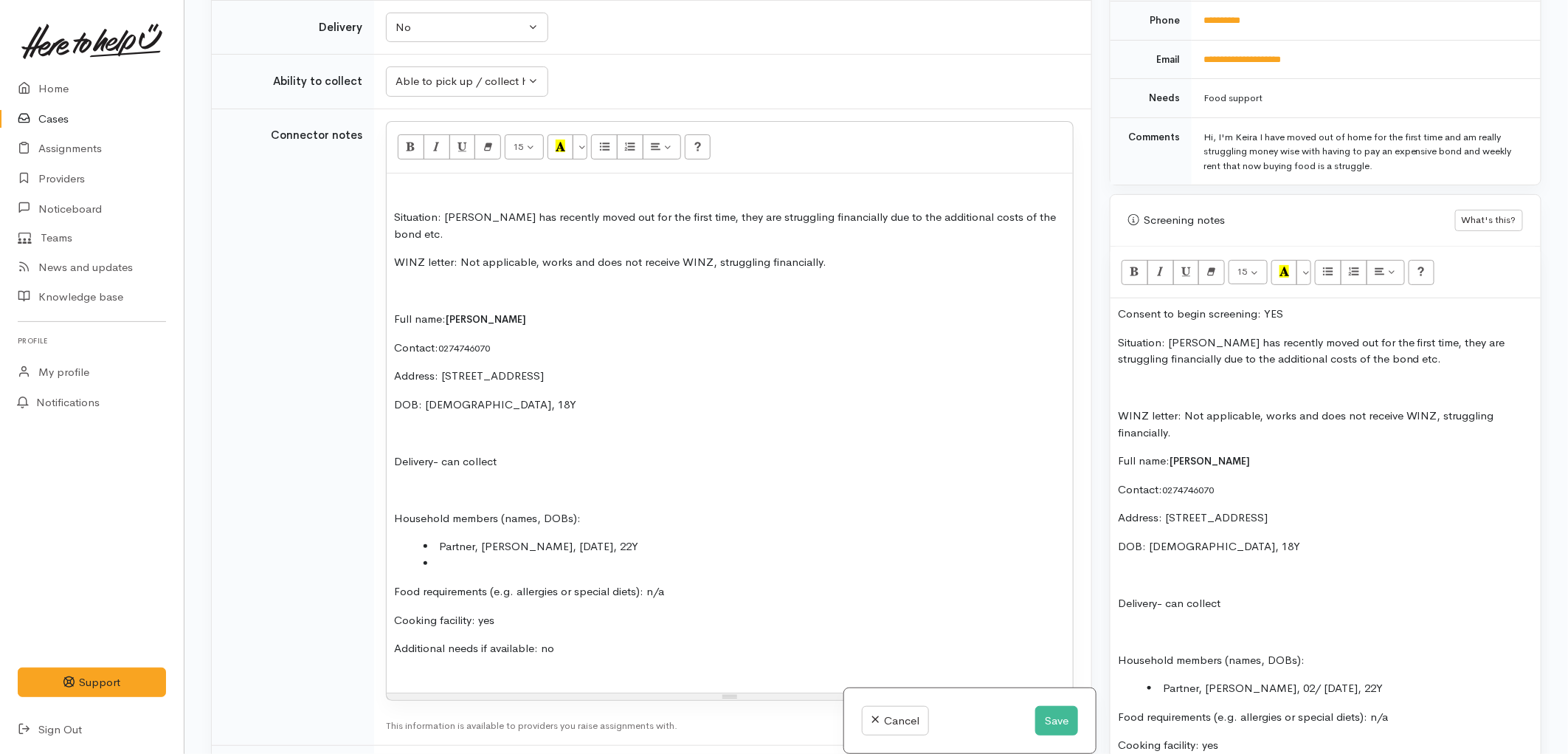
scroll to position [820, 0]
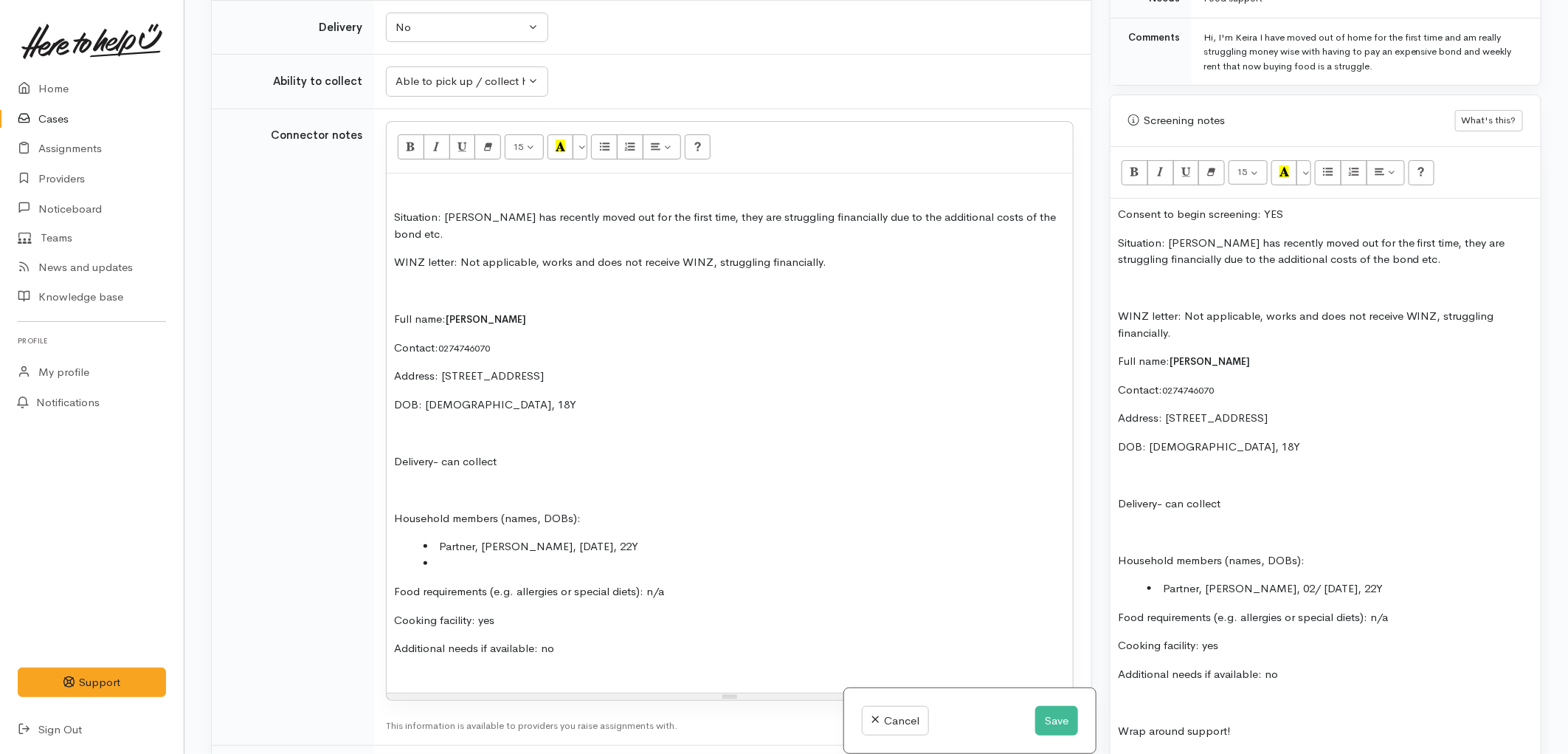
drag, startPoint x: 1400, startPoint y: 588, endPoint x: 1297, endPoint y: 594, distance: 103.2
click at [1297, 594] on li "Partner, Matthew Aislabie, 02/ june 2003, 22Y" at bounding box center [1341, 589] width 386 height 17
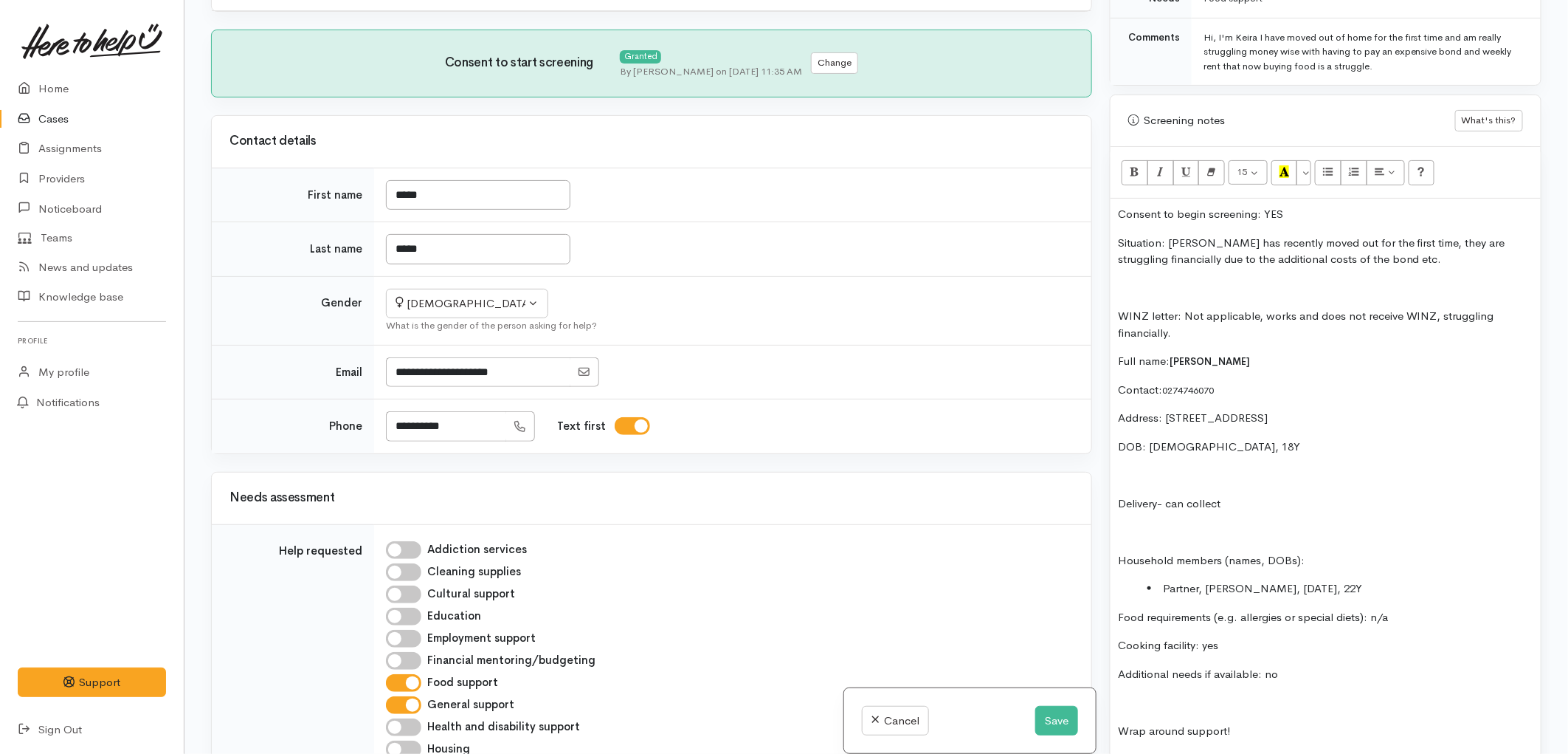
scroll to position [82, 0]
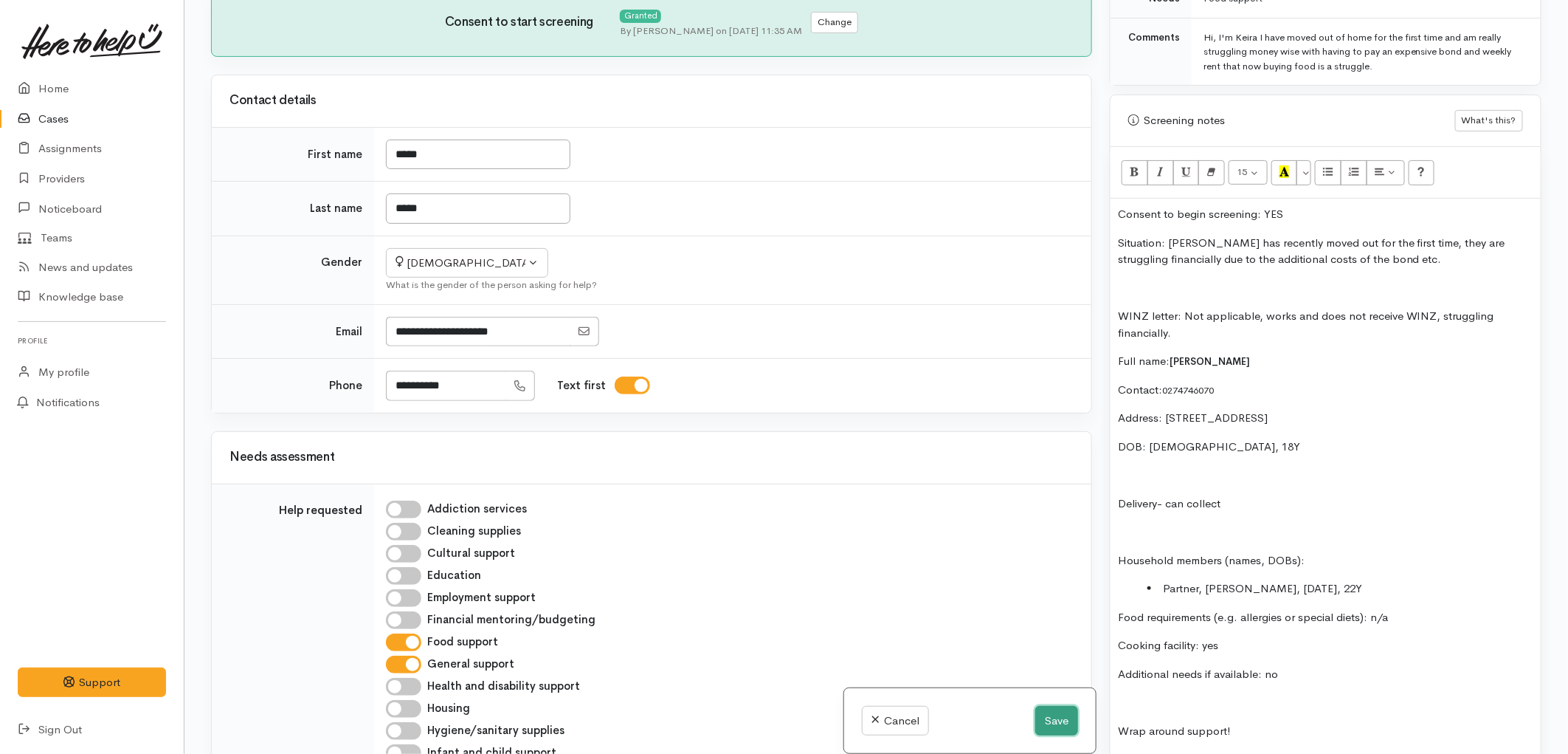
click at [1036, 713] on button "Save" at bounding box center [1057, 720] width 43 height 30
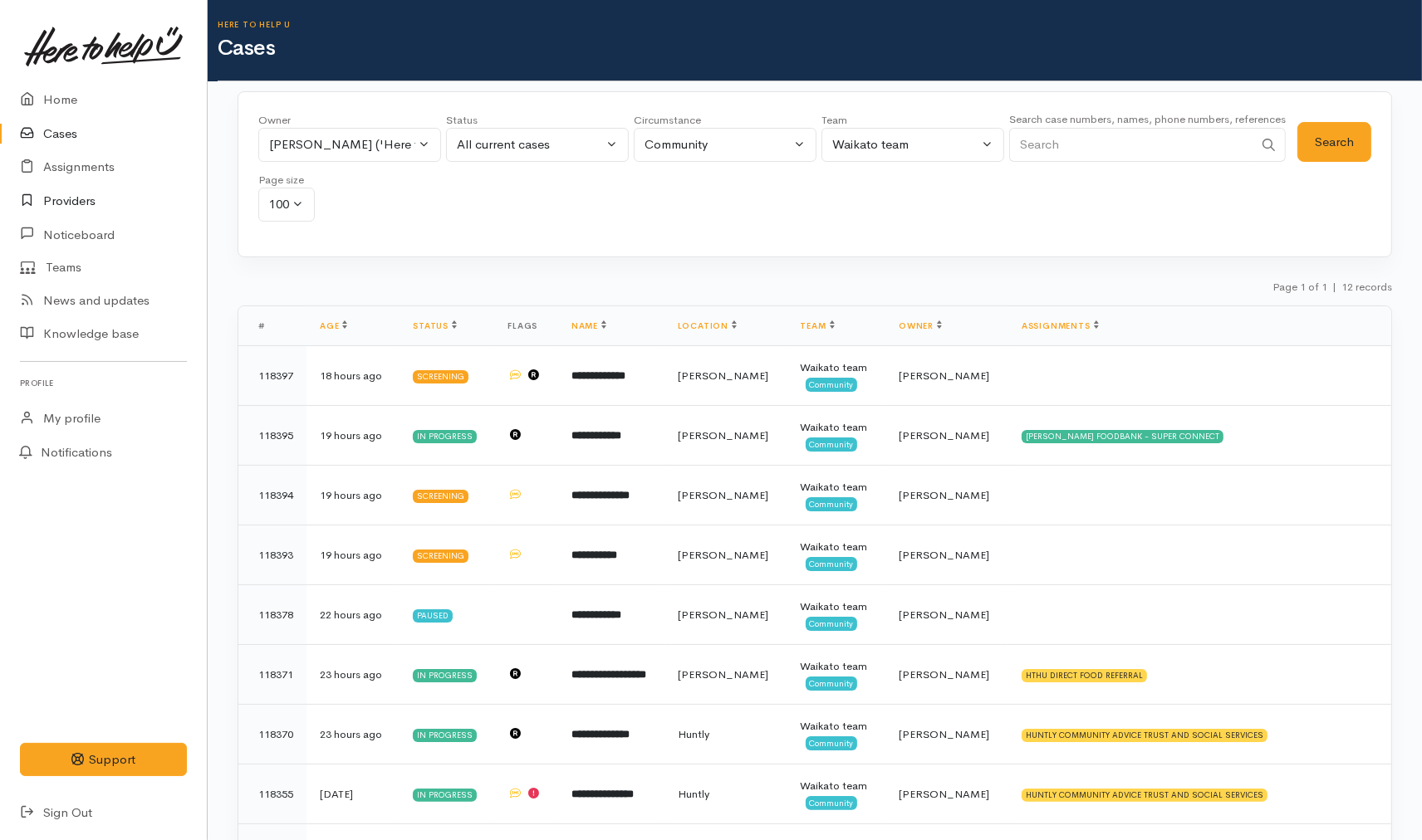
click at [89, 196] on link "Providers" at bounding box center [103, 201] width 206 height 34
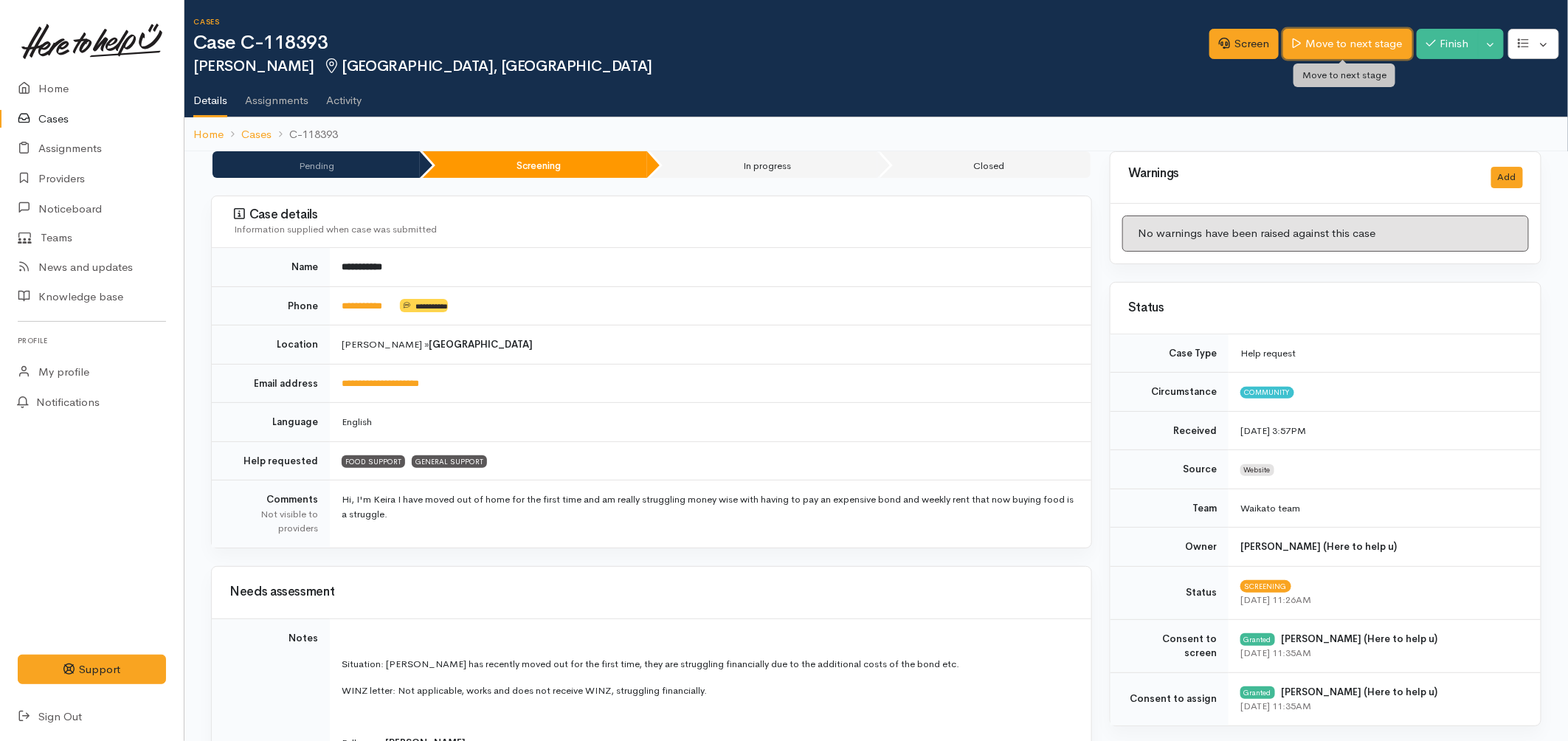
click at [1340, 53] on link "Move to next stage" at bounding box center [1347, 43] width 128 height 30
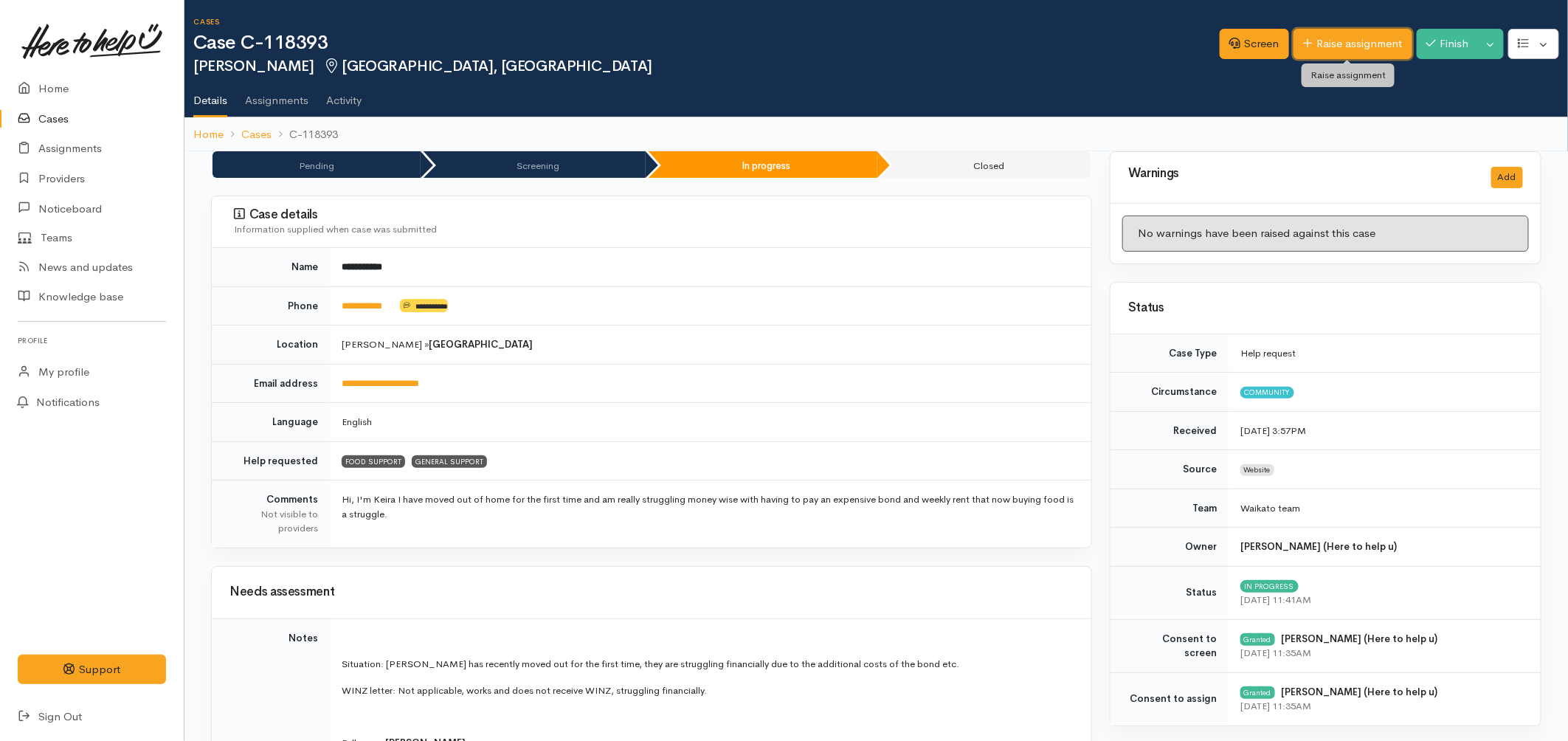
click at [1320, 40] on link "Raise assignment" at bounding box center [1353, 43] width 119 height 30
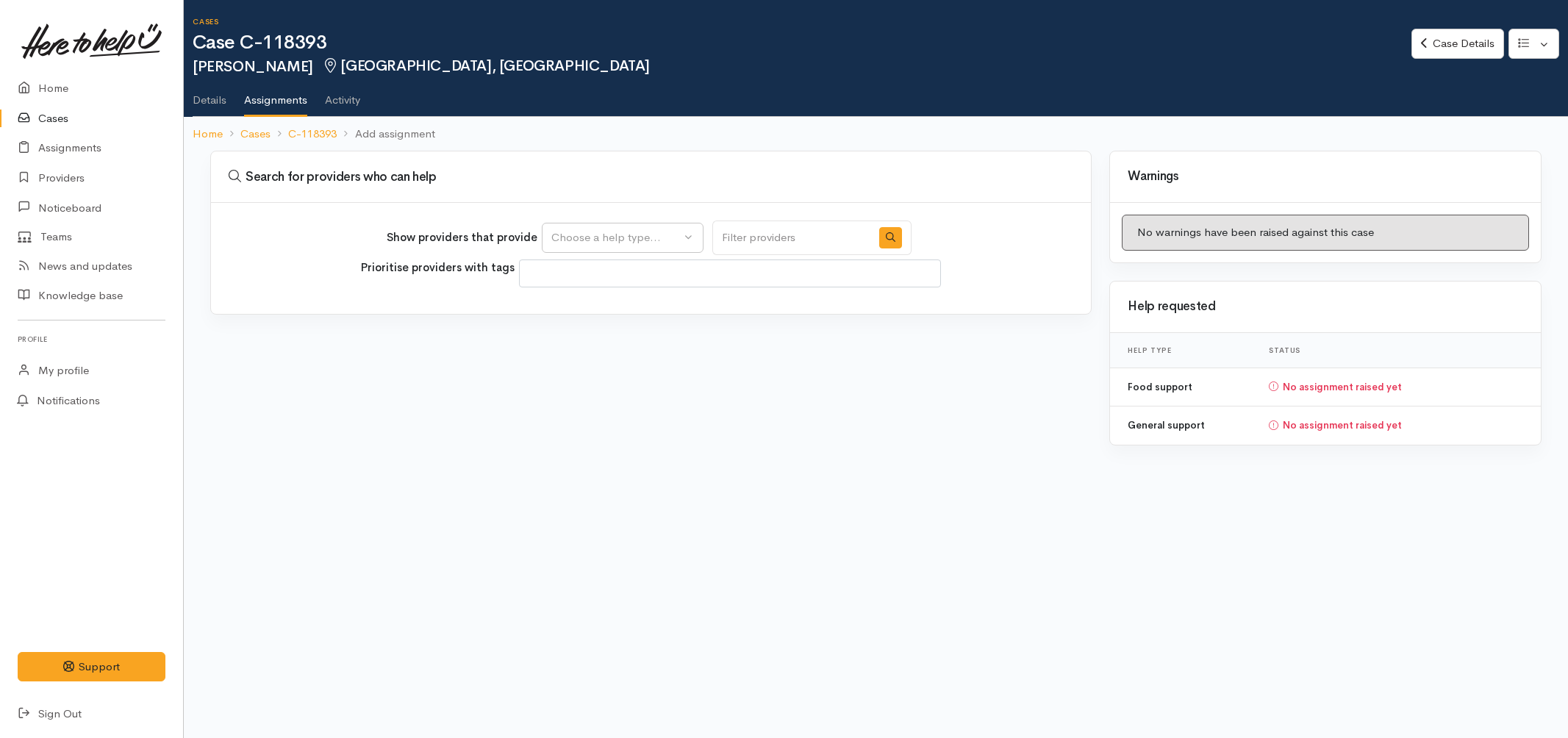
select select
click at [664, 233] on div "Choose a help type..." at bounding box center [616, 238] width 130 height 17
click at [627, 304] on span "Food support" at bounding box center [595, 308] width 69 height 17
select select "3"
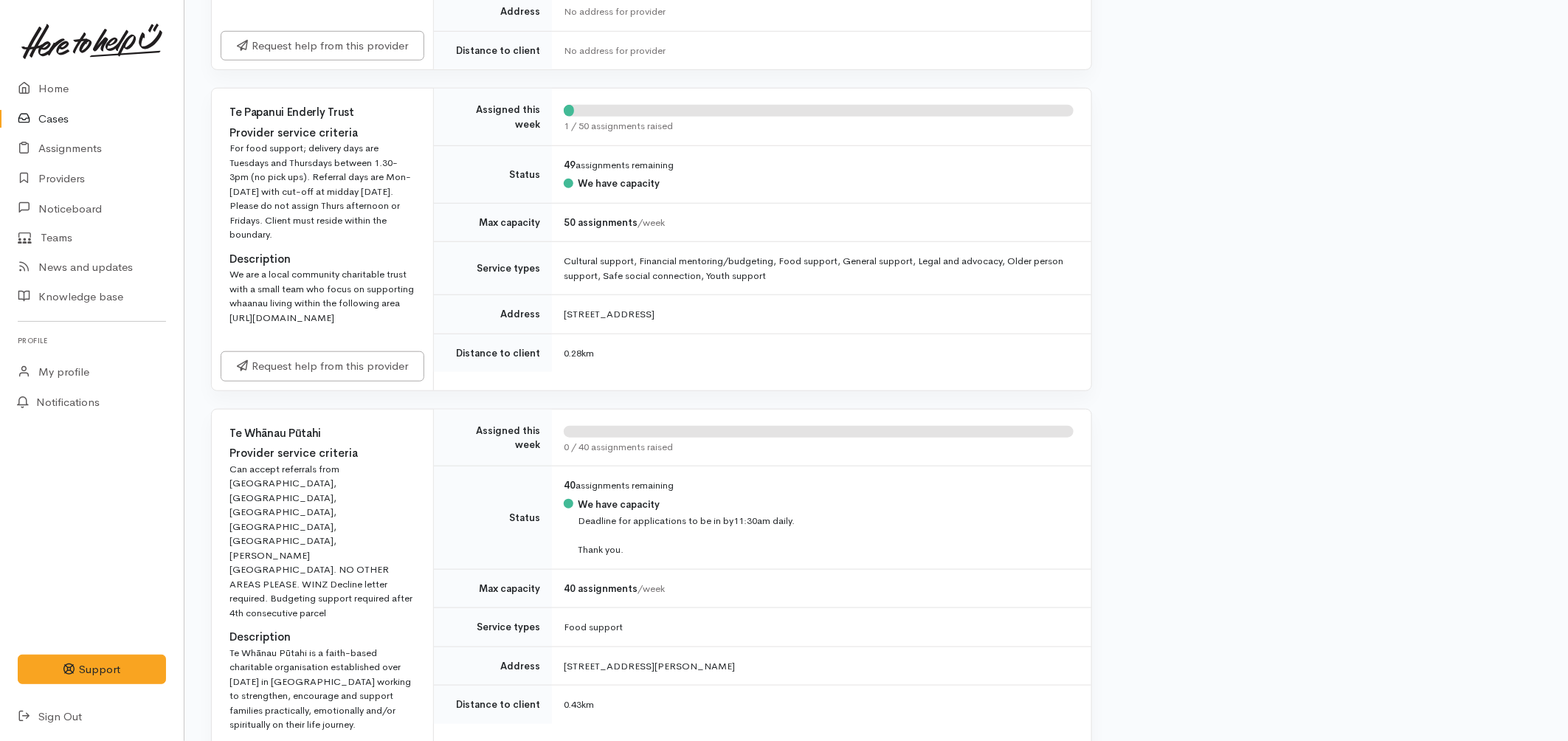
scroll to position [656, 0]
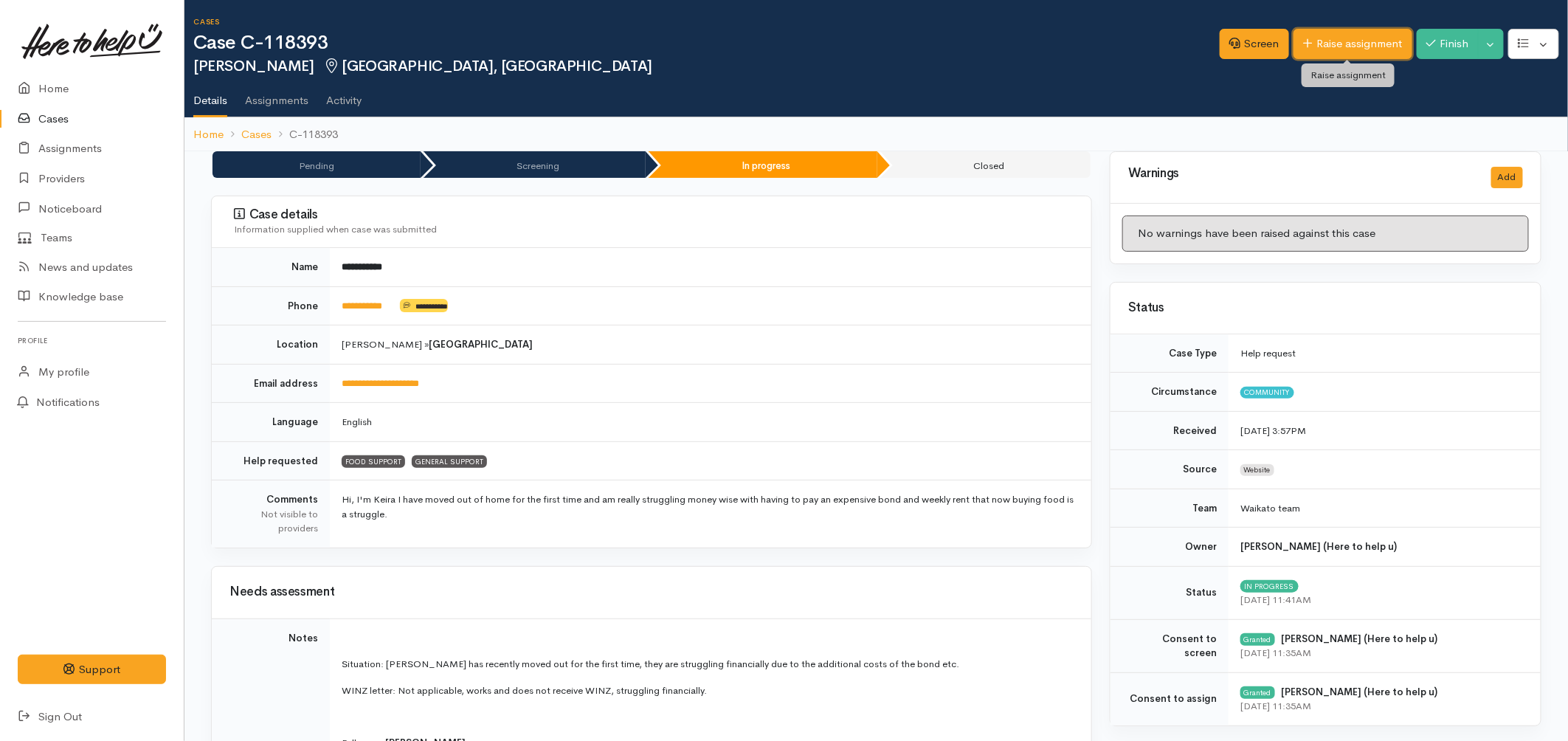
click at [1368, 37] on link "Raise assignment" at bounding box center [1353, 43] width 119 height 30
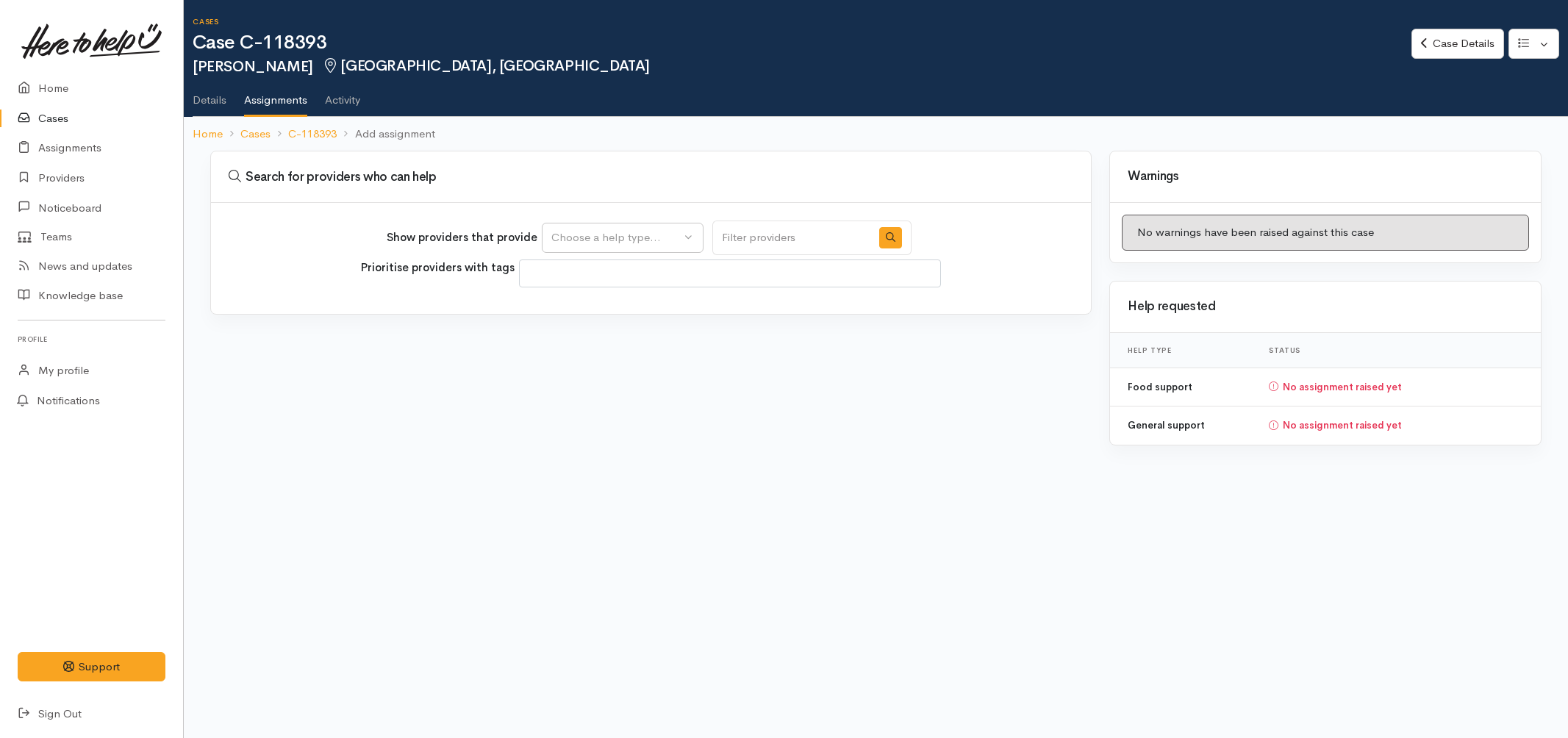
select select
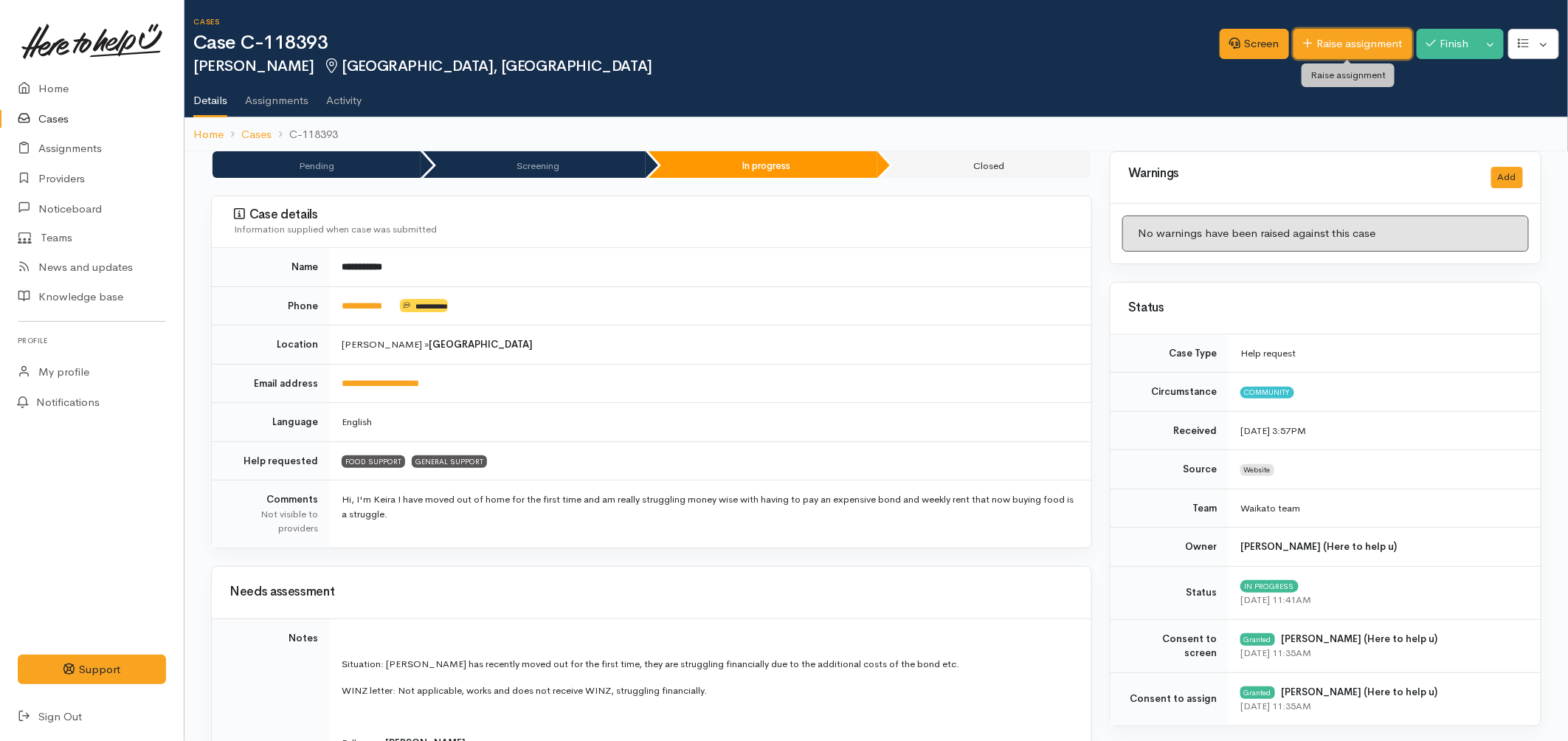
click at [1344, 46] on link "Raise assignment" at bounding box center [1353, 43] width 119 height 30
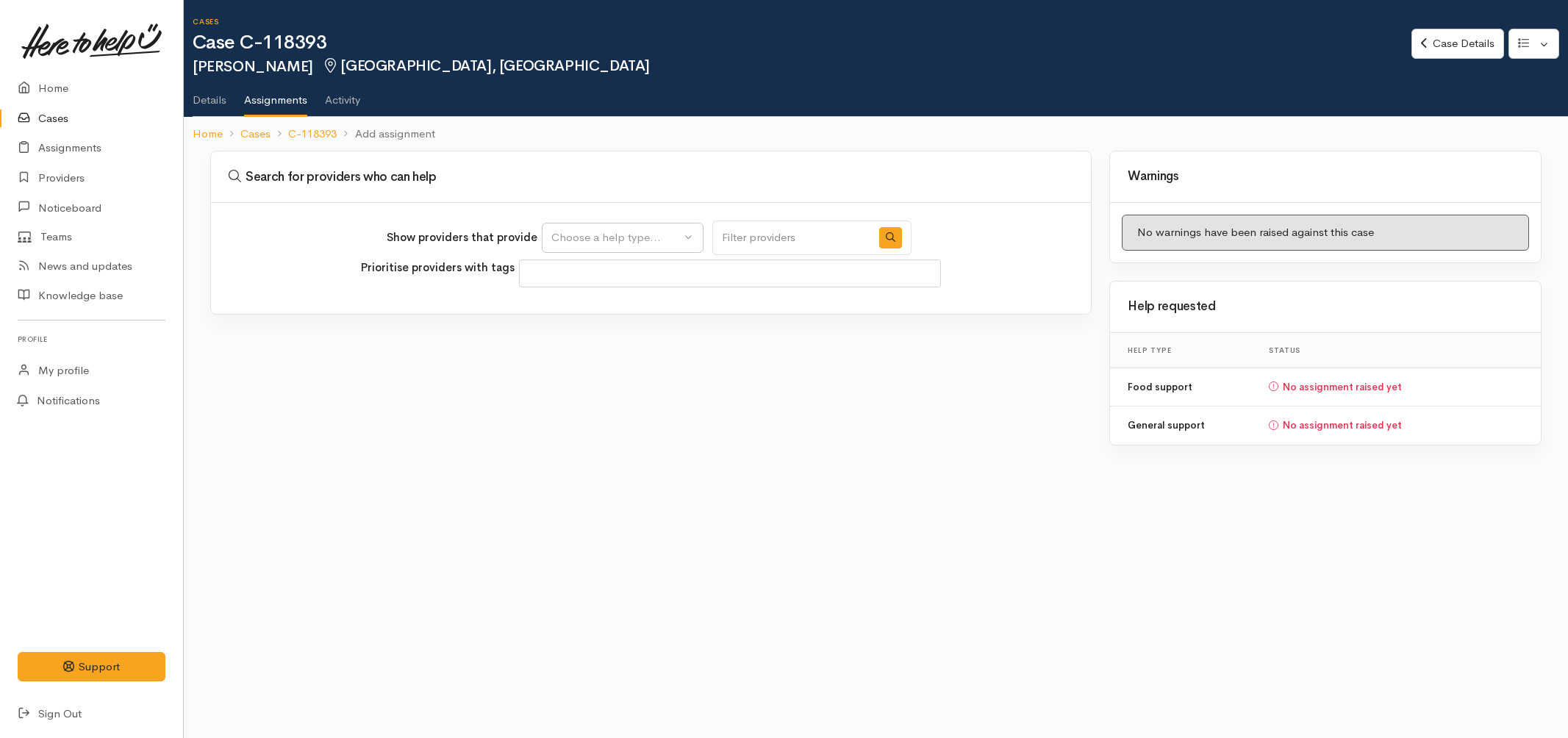
select select
click at [597, 233] on div "Choose a help type..." at bounding box center [616, 238] width 130 height 17
click at [574, 299] on span "Food support" at bounding box center [595, 308] width 69 height 17
select select "3"
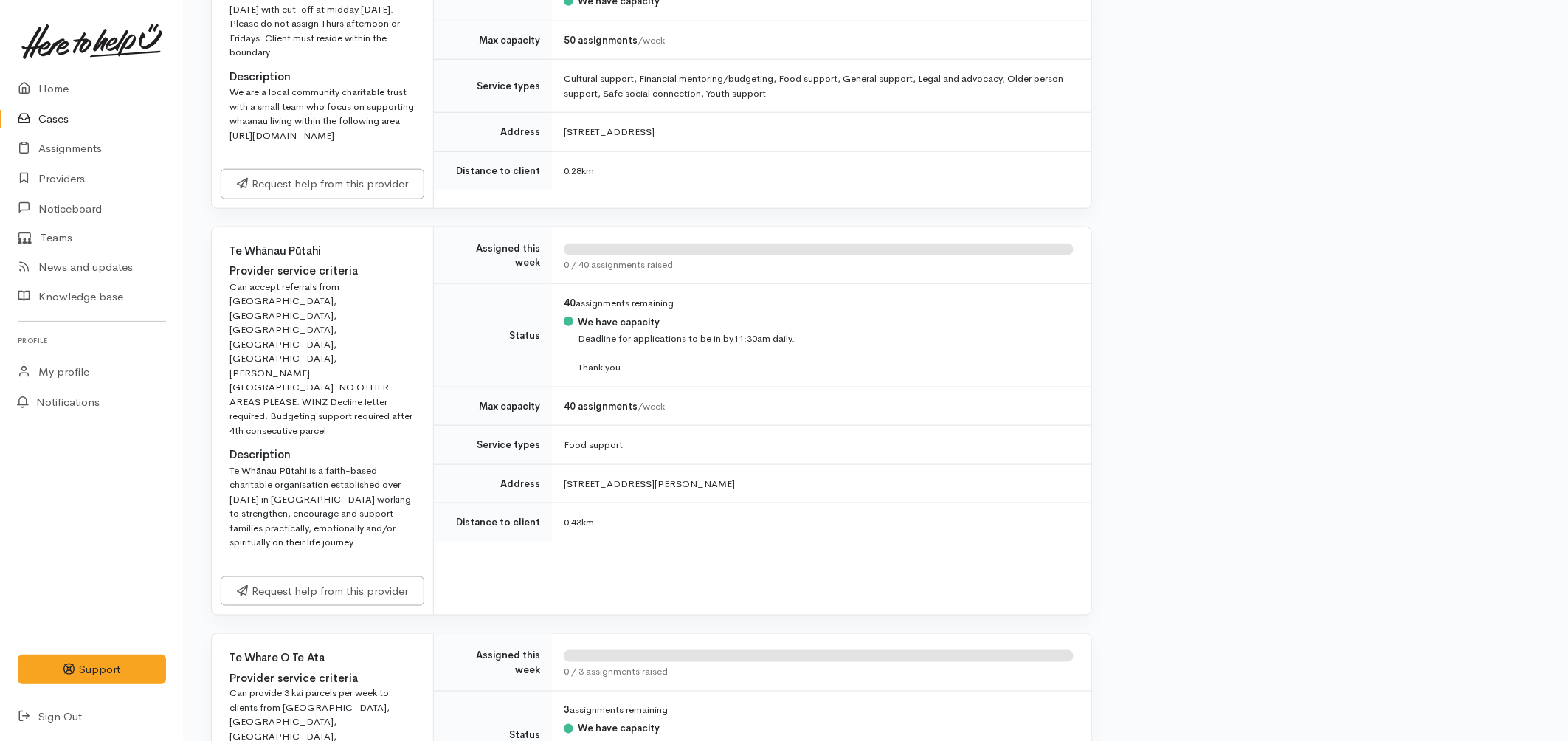
scroll to position [738, 0]
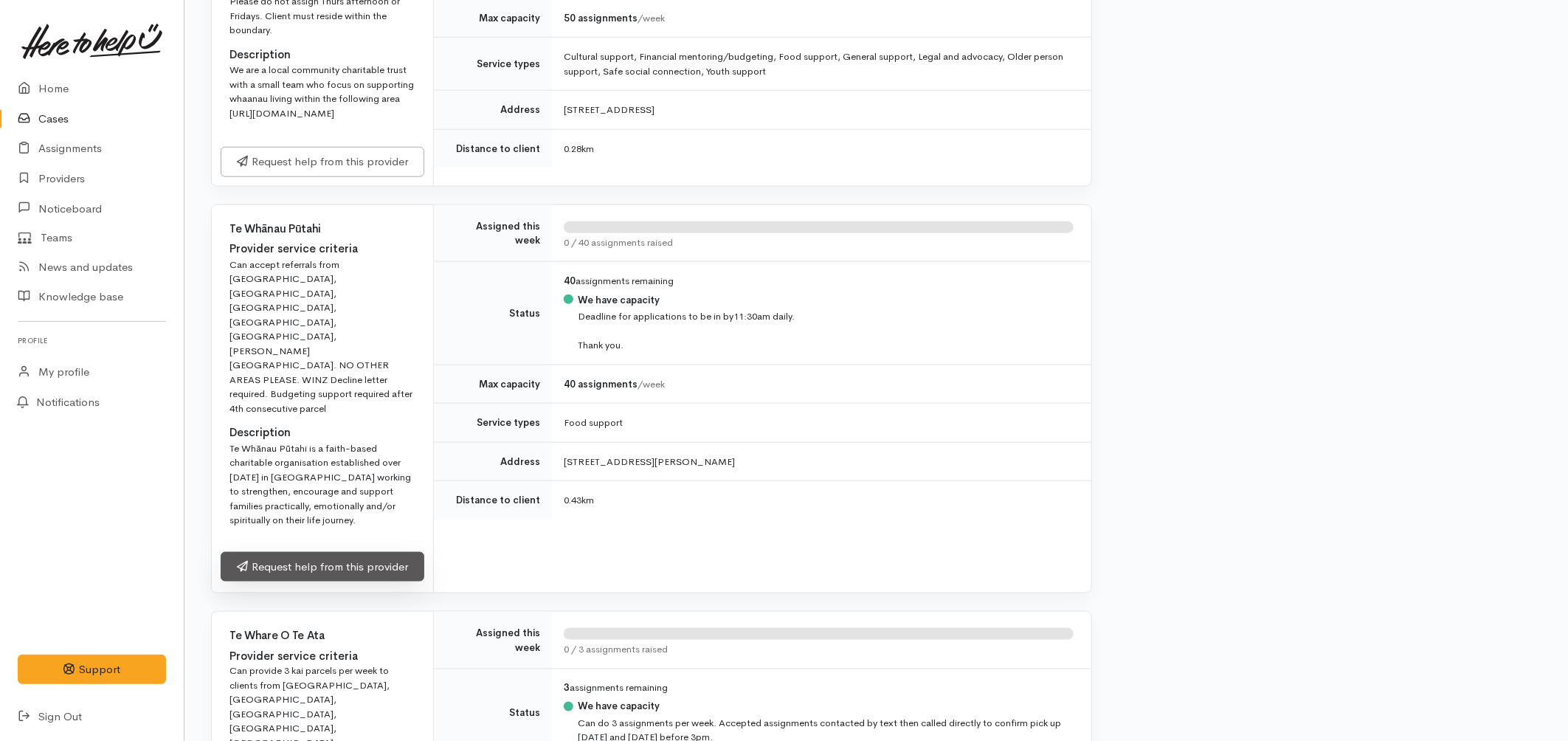
click at [354, 564] on link "Request help from this provider" at bounding box center [322, 567] width 203 height 30
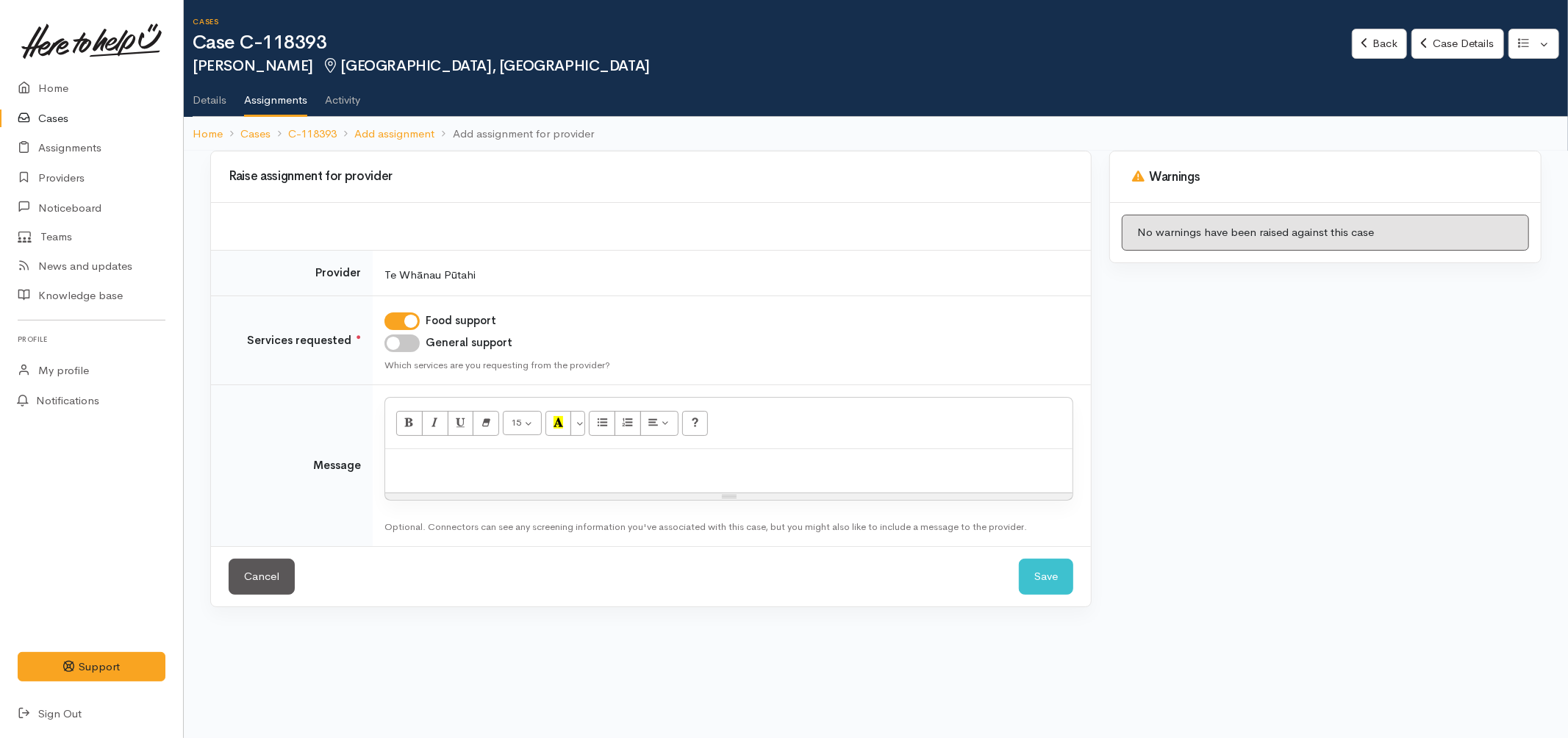
click at [506, 482] on div at bounding box center [729, 470] width 687 height 44
click at [39, 111] on link "Cases" at bounding box center [91, 118] width 183 height 30
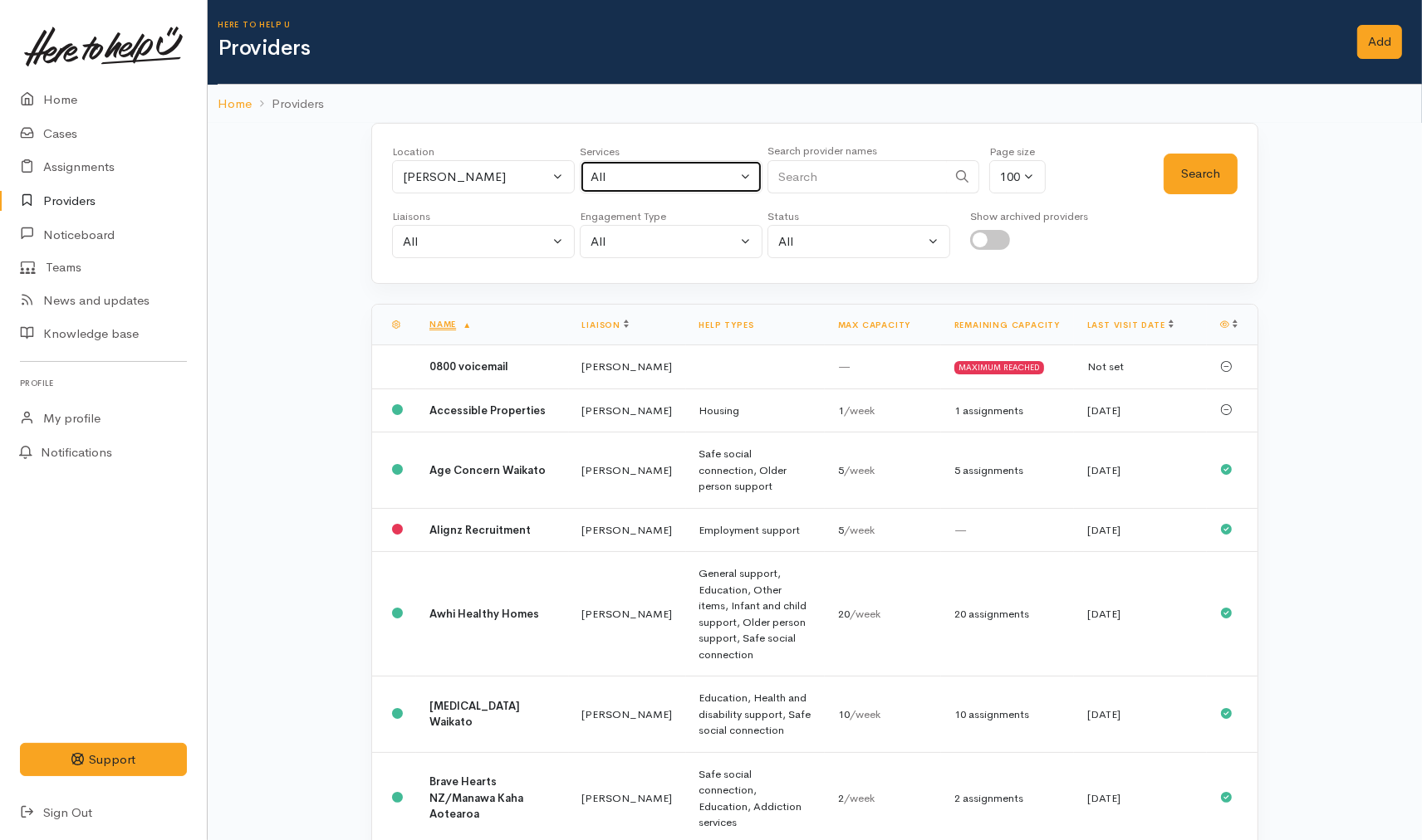
click at [645, 174] on div "All" at bounding box center [663, 177] width 146 height 19
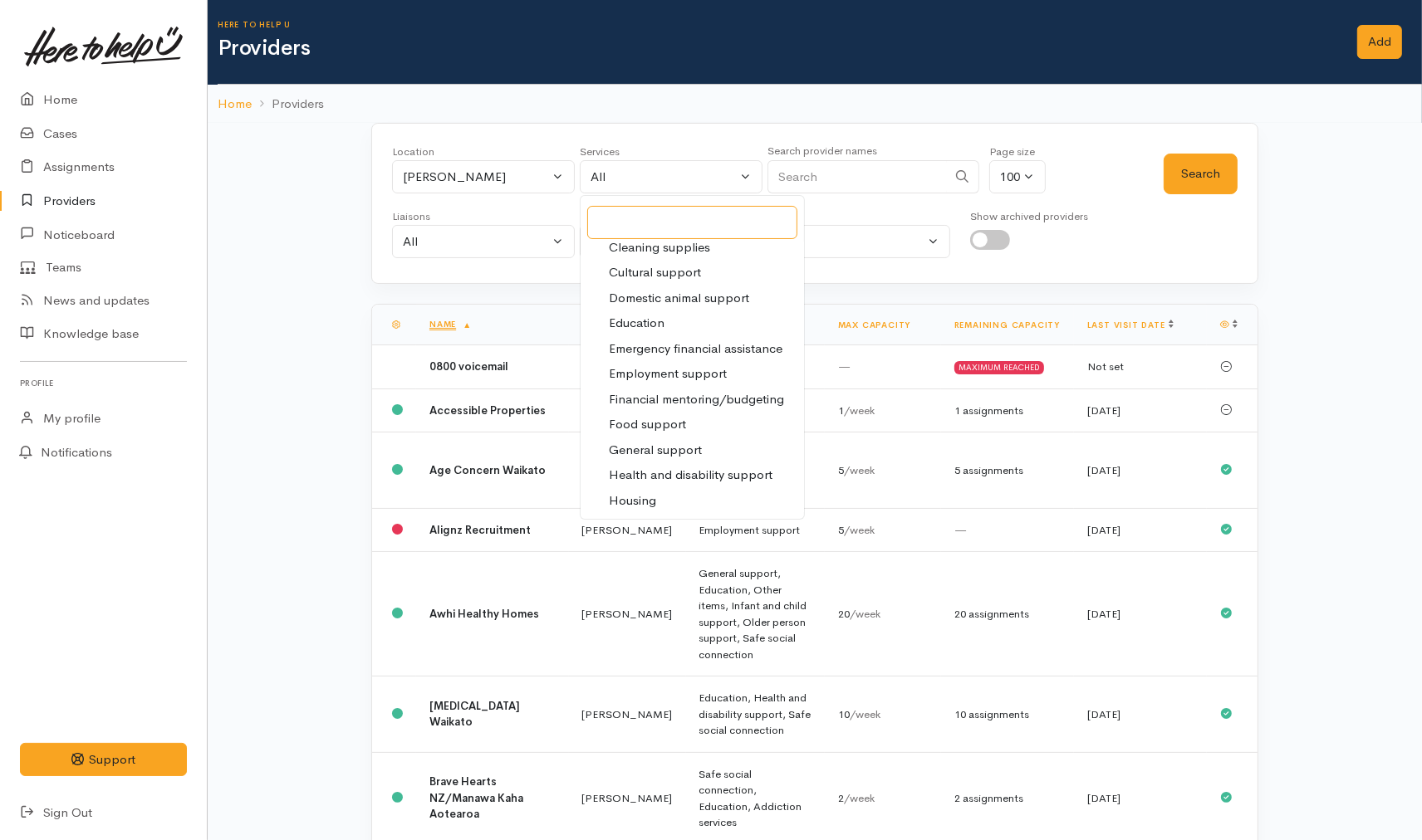
scroll to position [184, 0]
click at [652, 350] on span "Food support" at bounding box center [648, 349] width 78 height 19
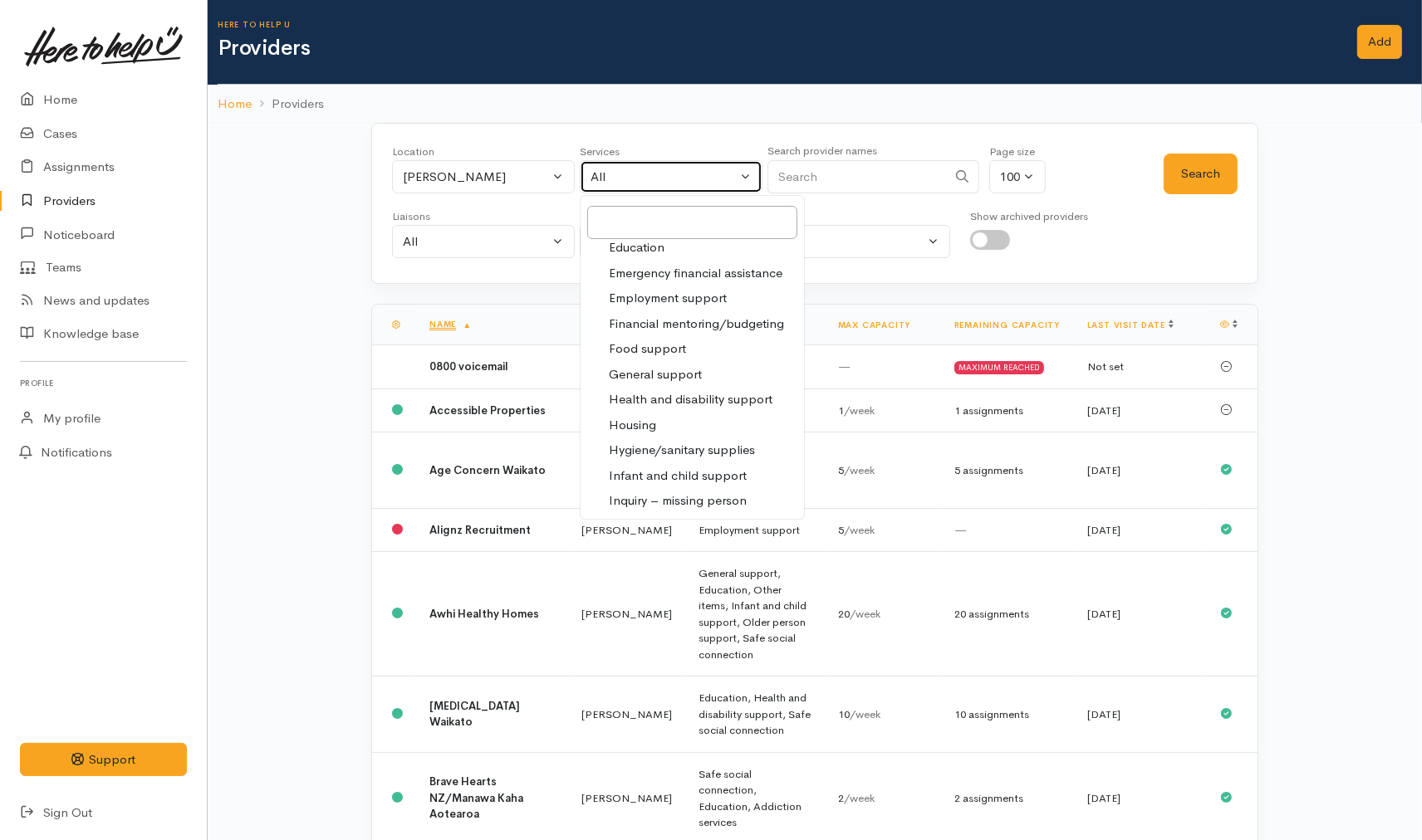
select select "3"
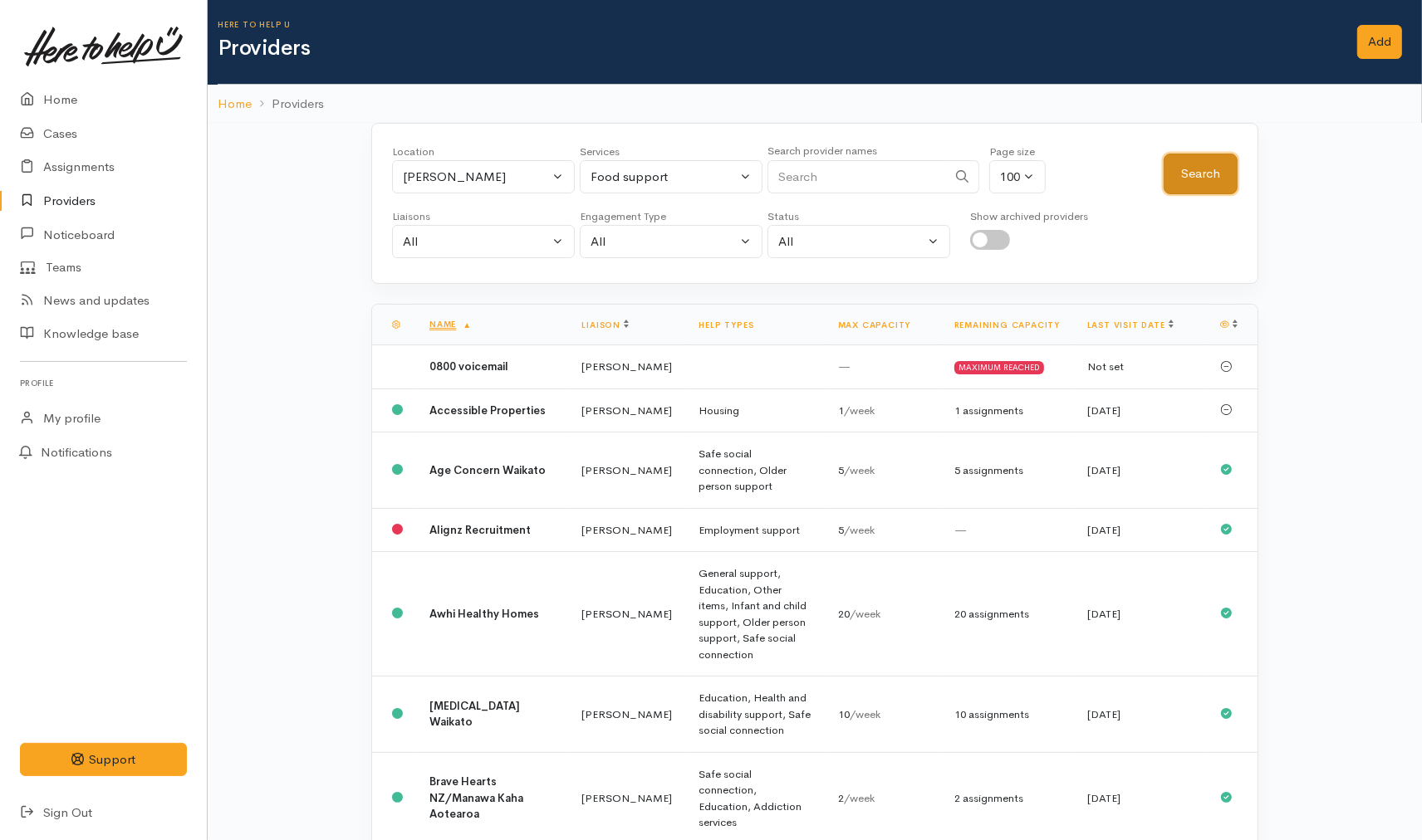
click at [1180, 167] on button "Search" at bounding box center [1200, 173] width 74 height 41
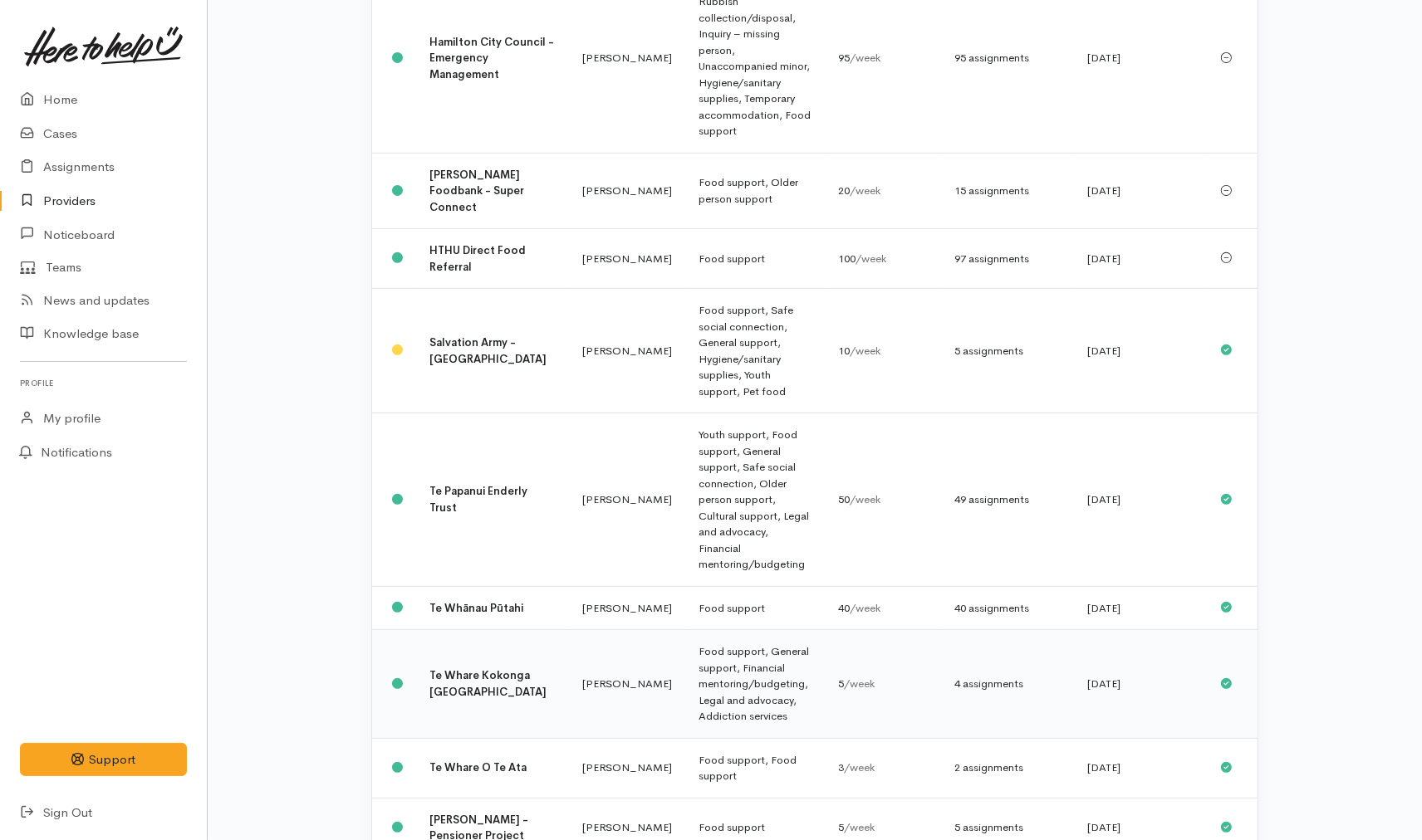
scroll to position [595, 0]
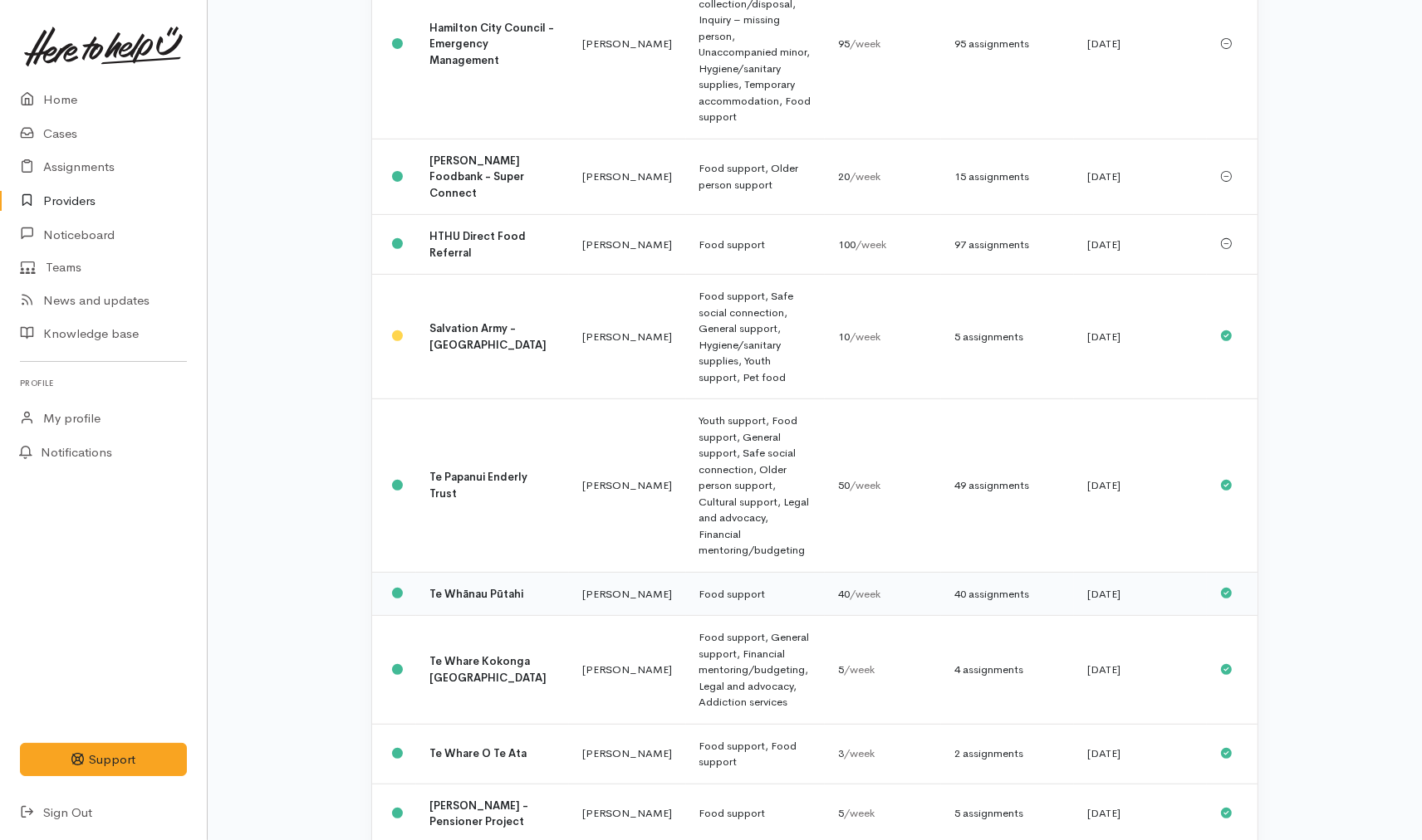
click at [569, 572] on td "[PERSON_NAME]" at bounding box center [627, 593] width 117 height 44
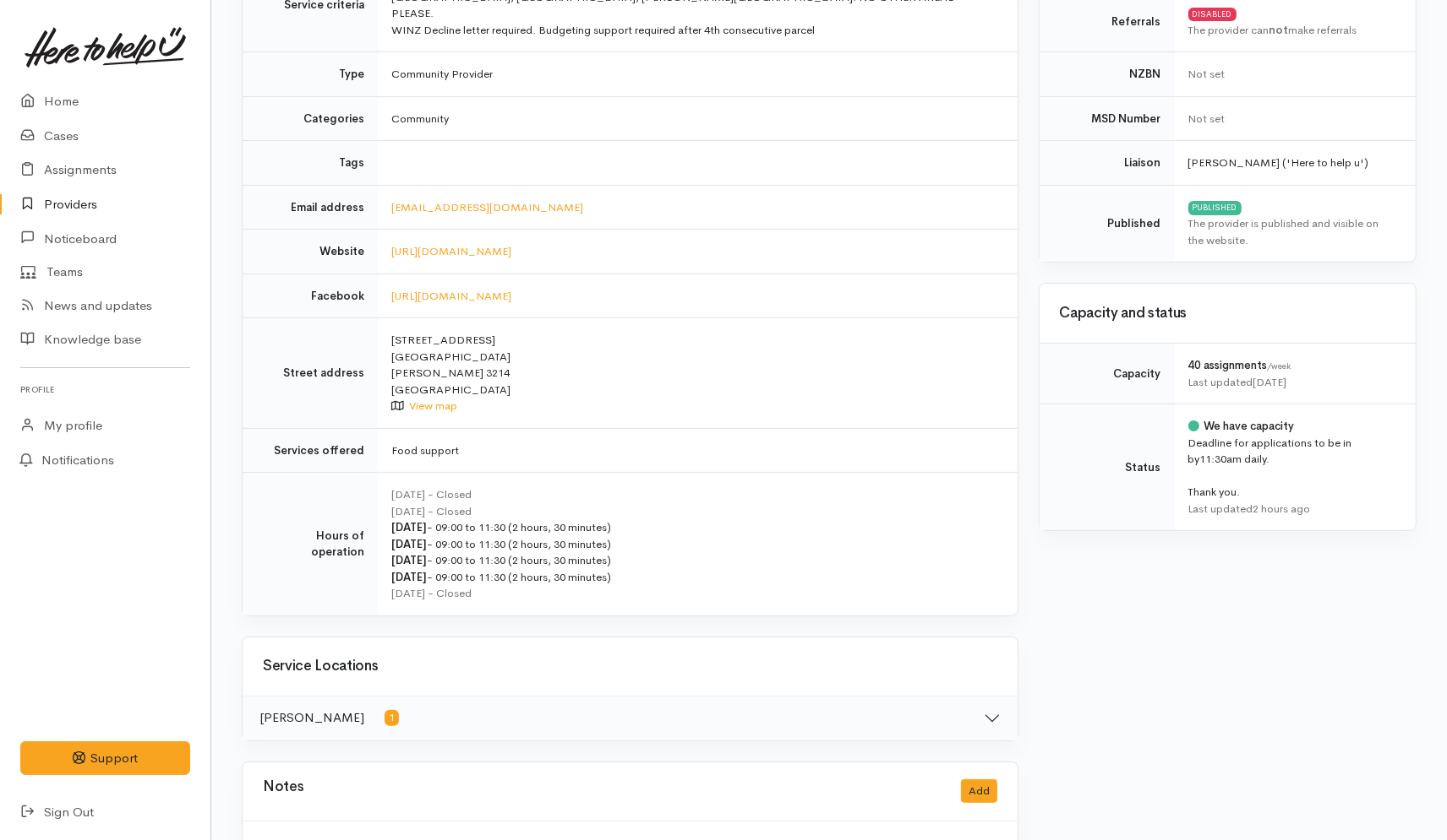
scroll to position [281, 0]
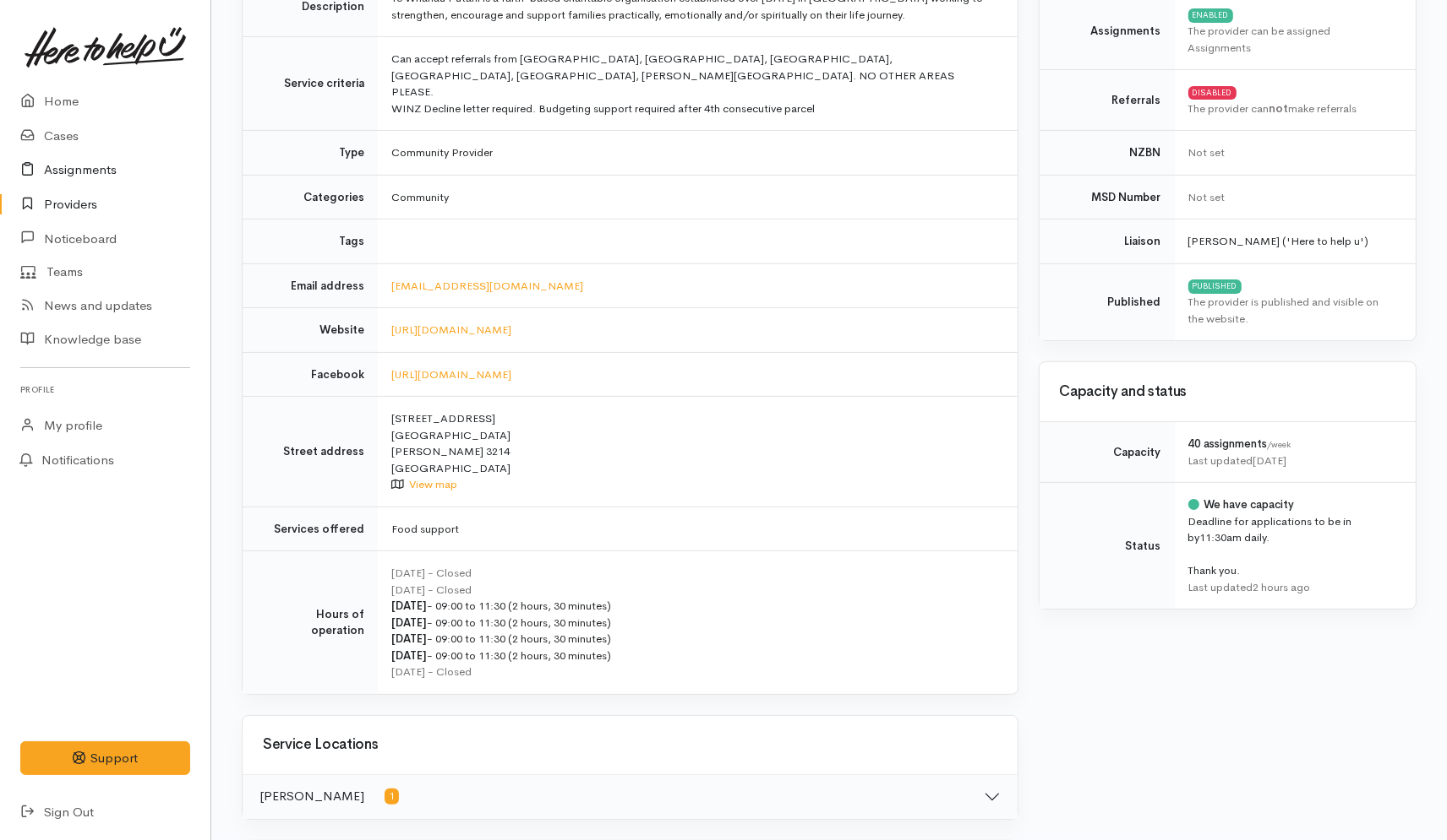
click at [73, 174] on link "Assignments" at bounding box center [105, 170] width 210 height 35
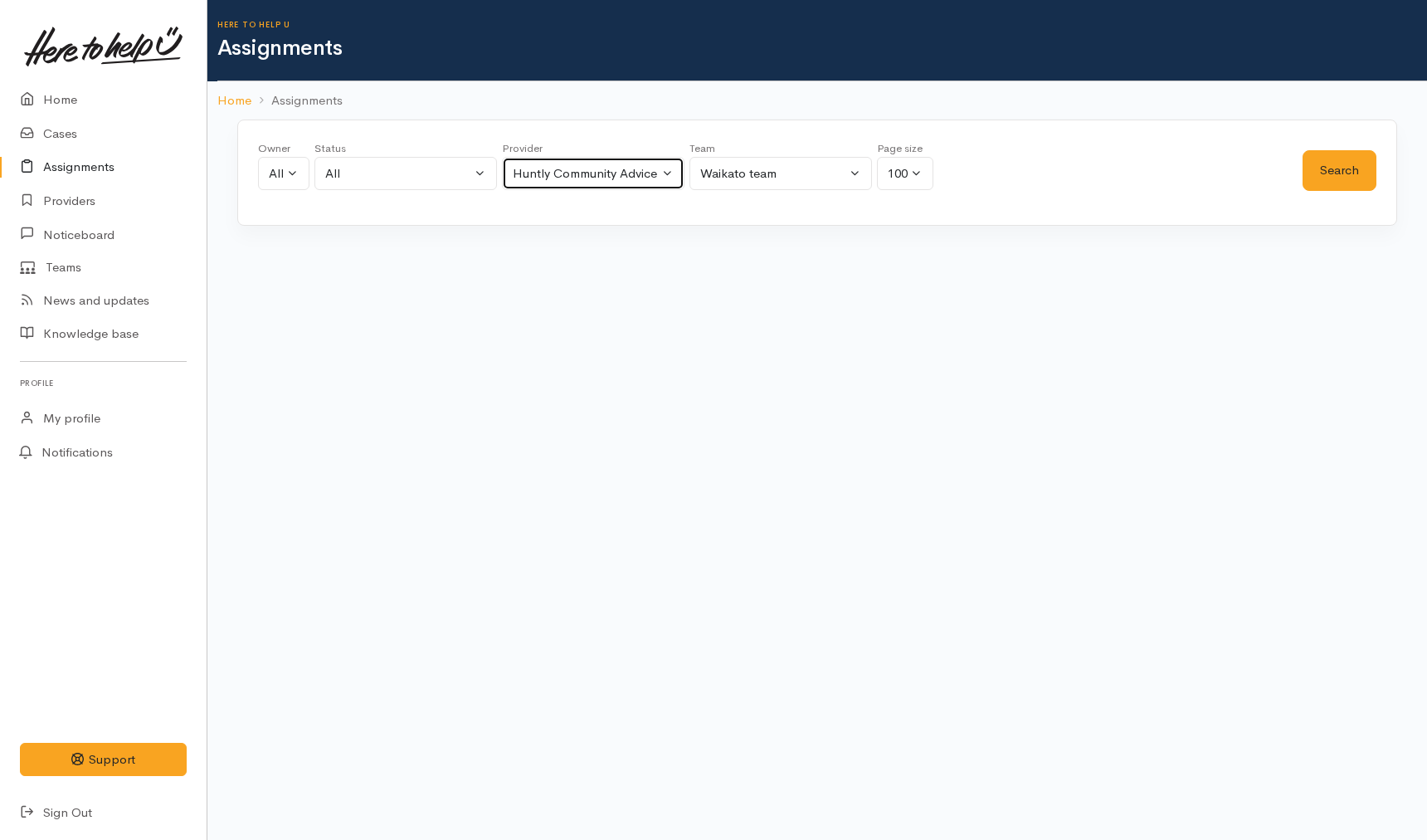
click at [583, 165] on div "Huntly Community Advice Trust and Social Services" at bounding box center [585, 174] width 146 height 19
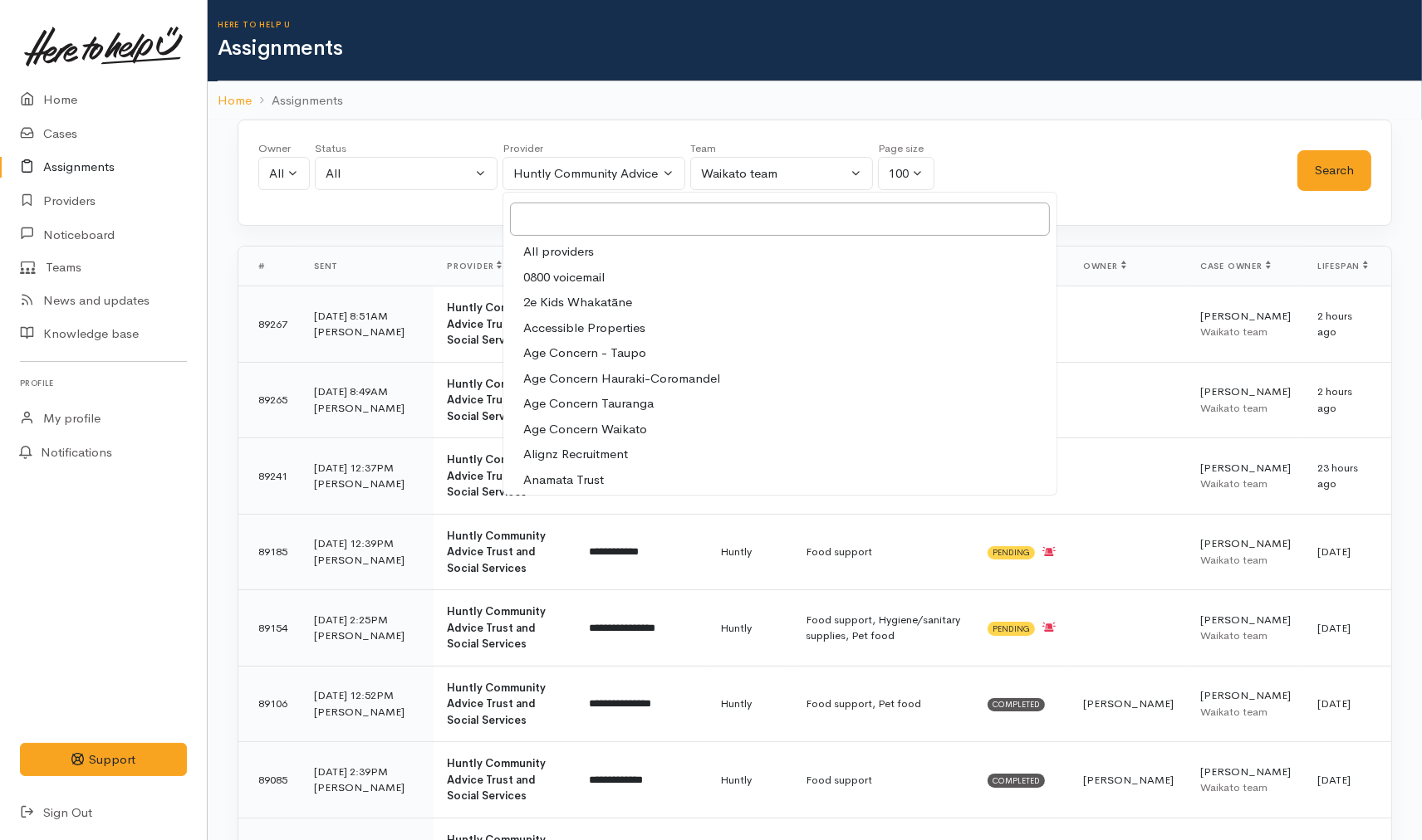
click at [574, 246] on span "All providers" at bounding box center [558, 252] width 71 height 19
select select "-1"
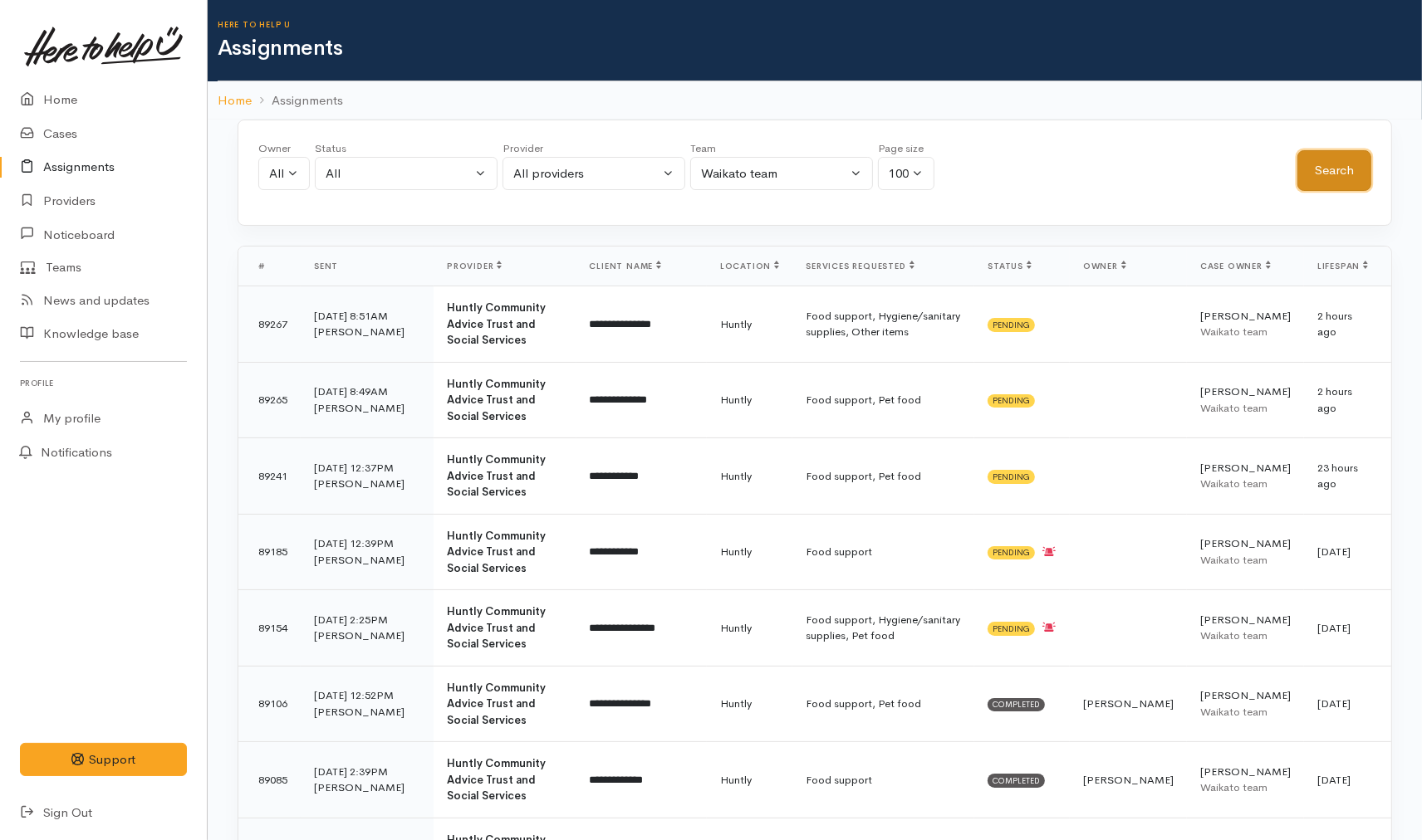
click at [1359, 170] on button "Search" at bounding box center [1334, 171] width 74 height 41
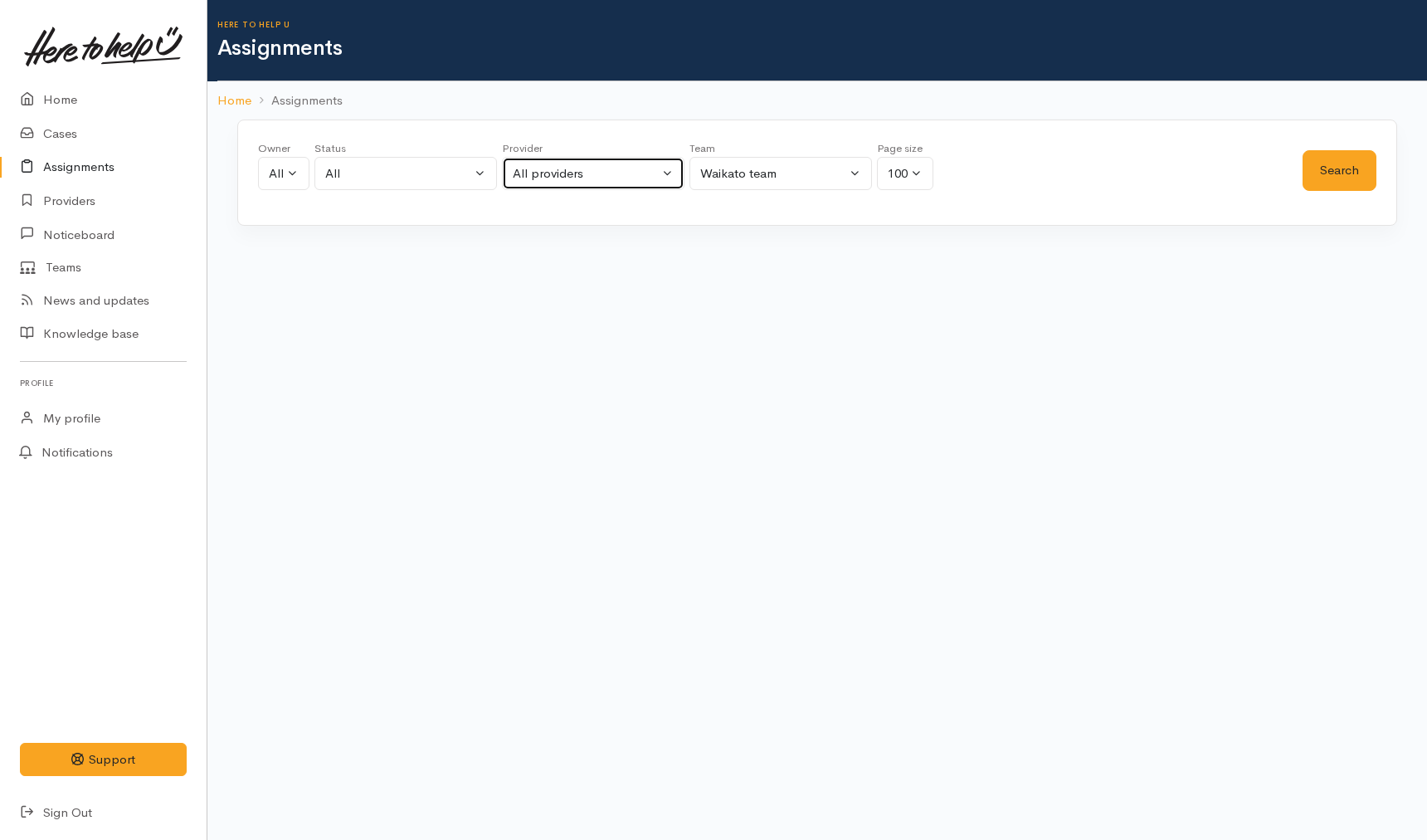
click at [587, 182] on div "All providers" at bounding box center [585, 174] width 146 height 19
type input "putahi"
click at [449, 230] on div "Owner All My cases Aandrea Murray ('Here to help u') Akash Prakash ('Here to he…" at bounding box center [817, 215] width 1220 height 193
click at [599, 165] on div "All providers" at bounding box center [585, 174] width 146 height 19
type input "te wha"
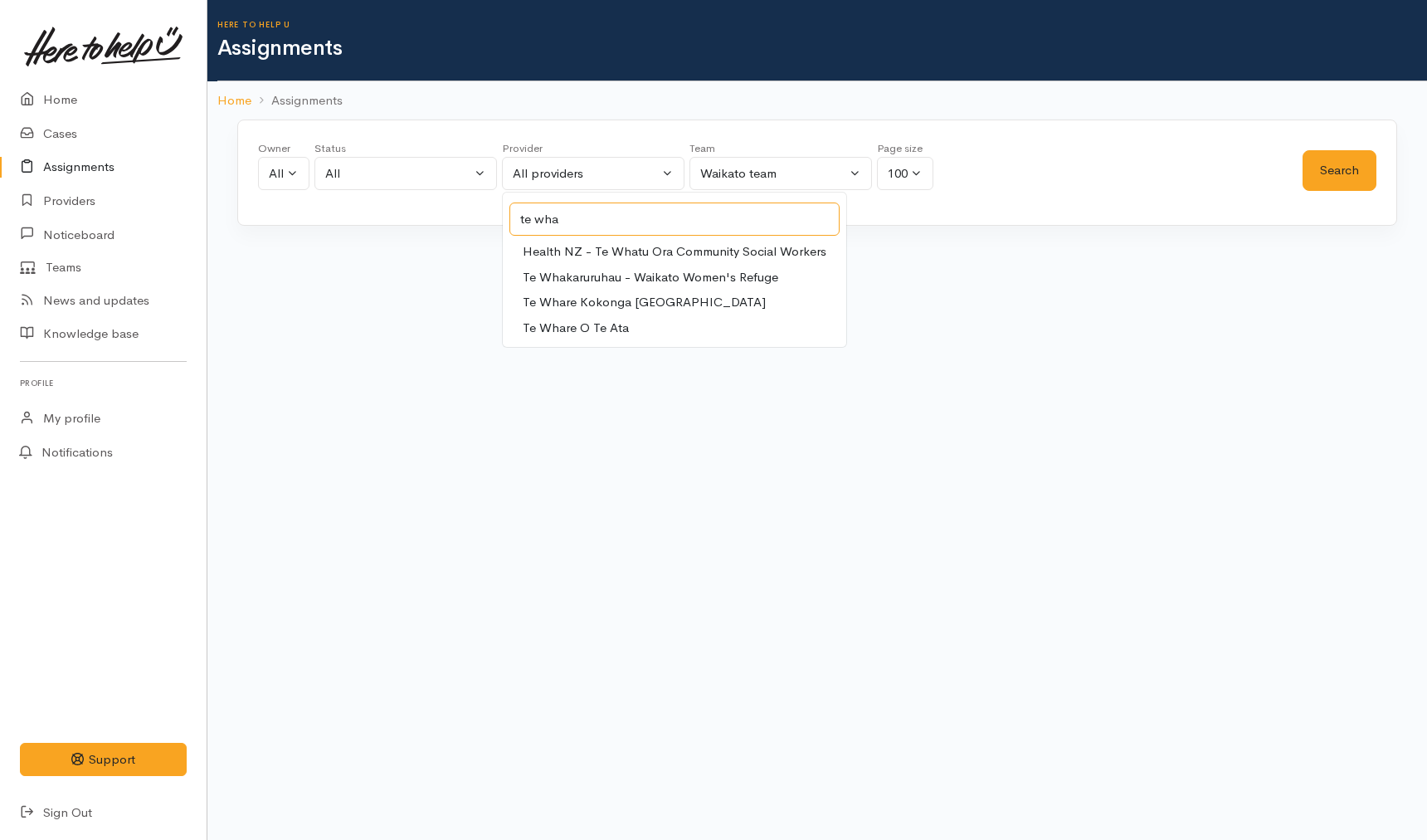
drag, startPoint x: 577, startPoint y: 216, endPoint x: 494, endPoint y: 217, distance: 83.0
click at [494, 217] on div "Owner All My cases Aandrea Murray ('Here to help u') Akash Prakash ('Here to he…" at bounding box center [818, 172] width 1161 height 107
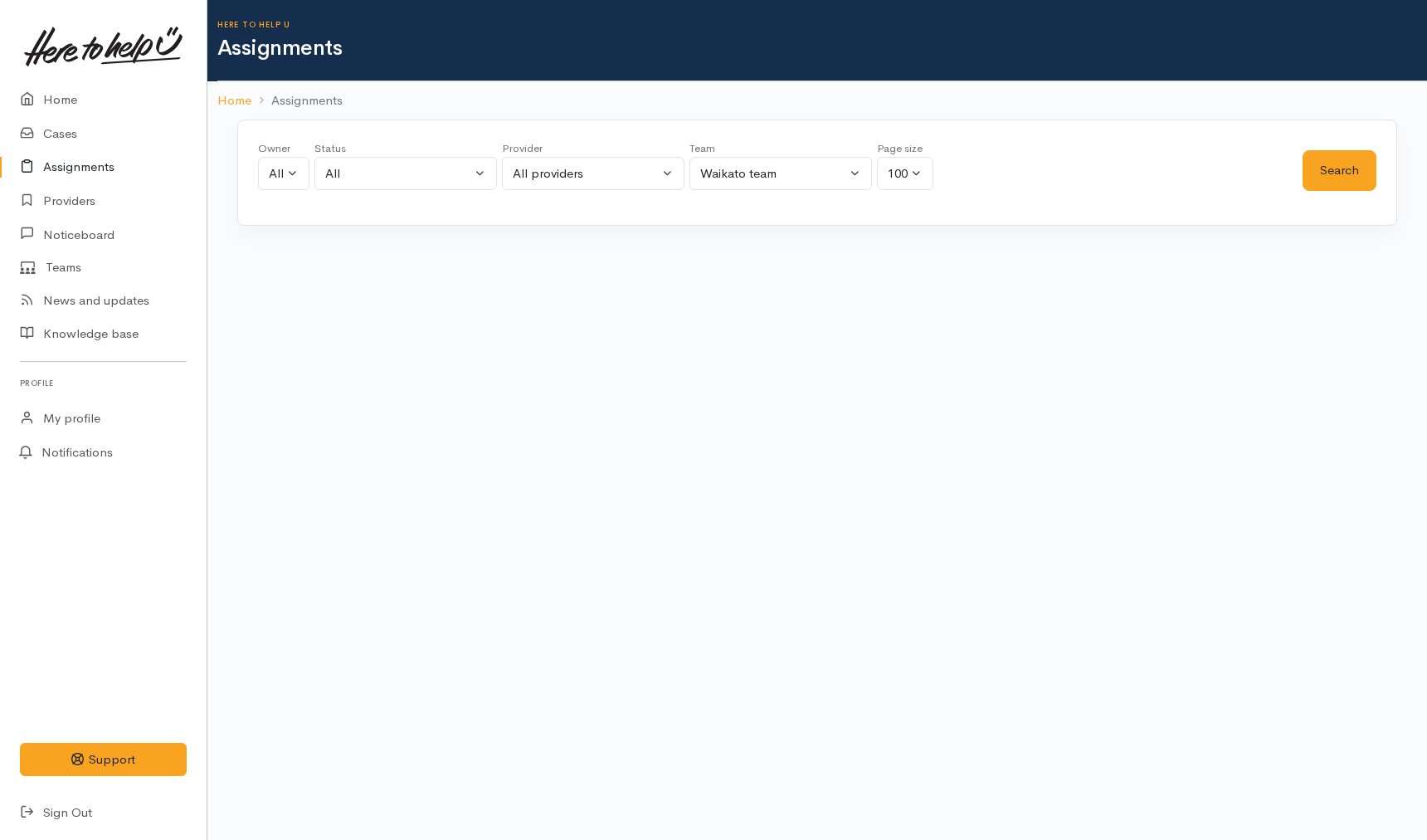
click at [77, 171] on link "Assignments" at bounding box center [103, 167] width 206 height 34
drag, startPoint x: 405, startPoint y: 171, endPoint x: 405, endPoint y: 188, distance: 17.0
click at [405, 171] on div "All" at bounding box center [398, 174] width 146 height 19
click at [390, 285] on span "All current cases" at bounding box center [390, 282] width 93 height 19
select select "Unresolved"
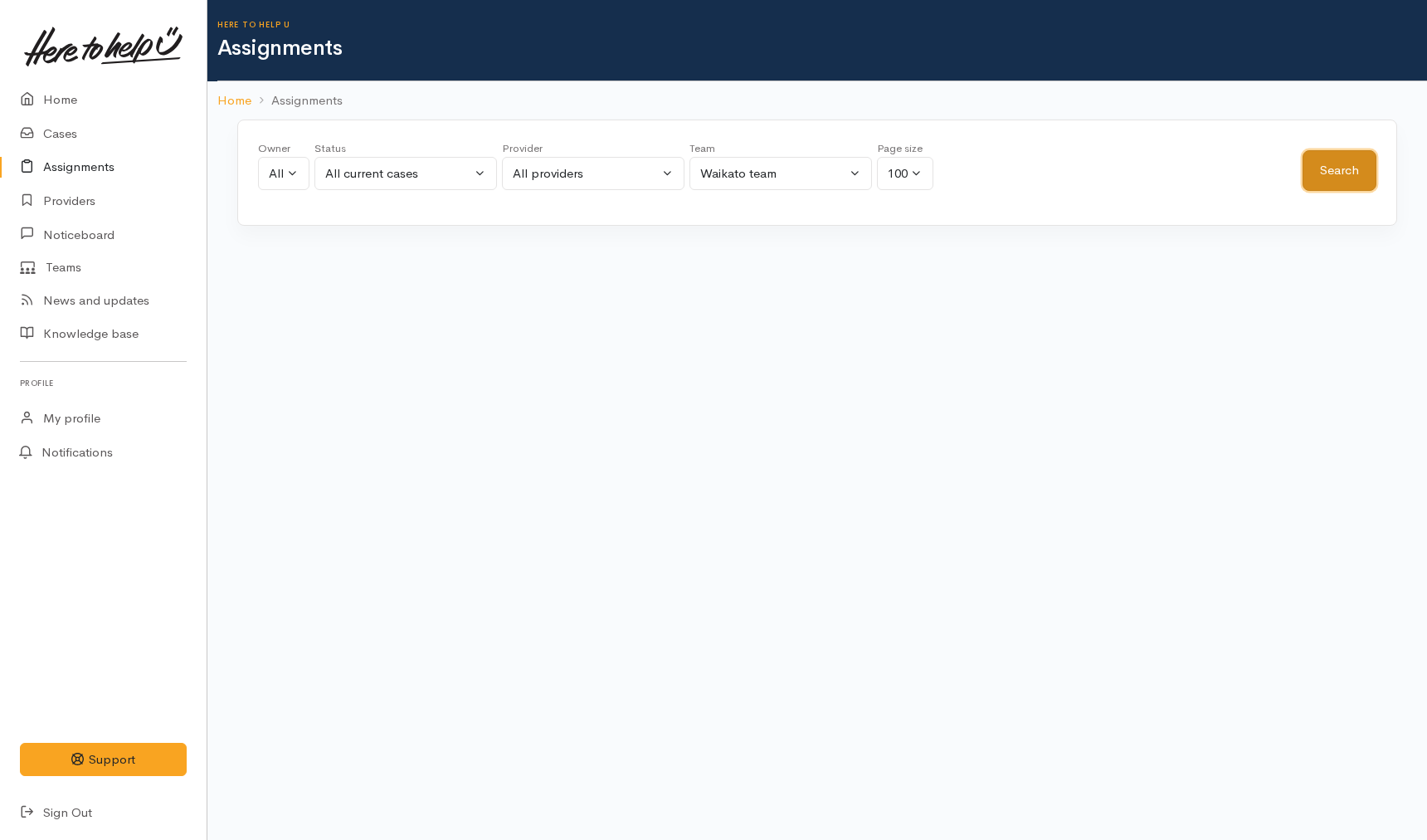
click at [1329, 185] on button "Search" at bounding box center [1340, 171] width 74 height 41
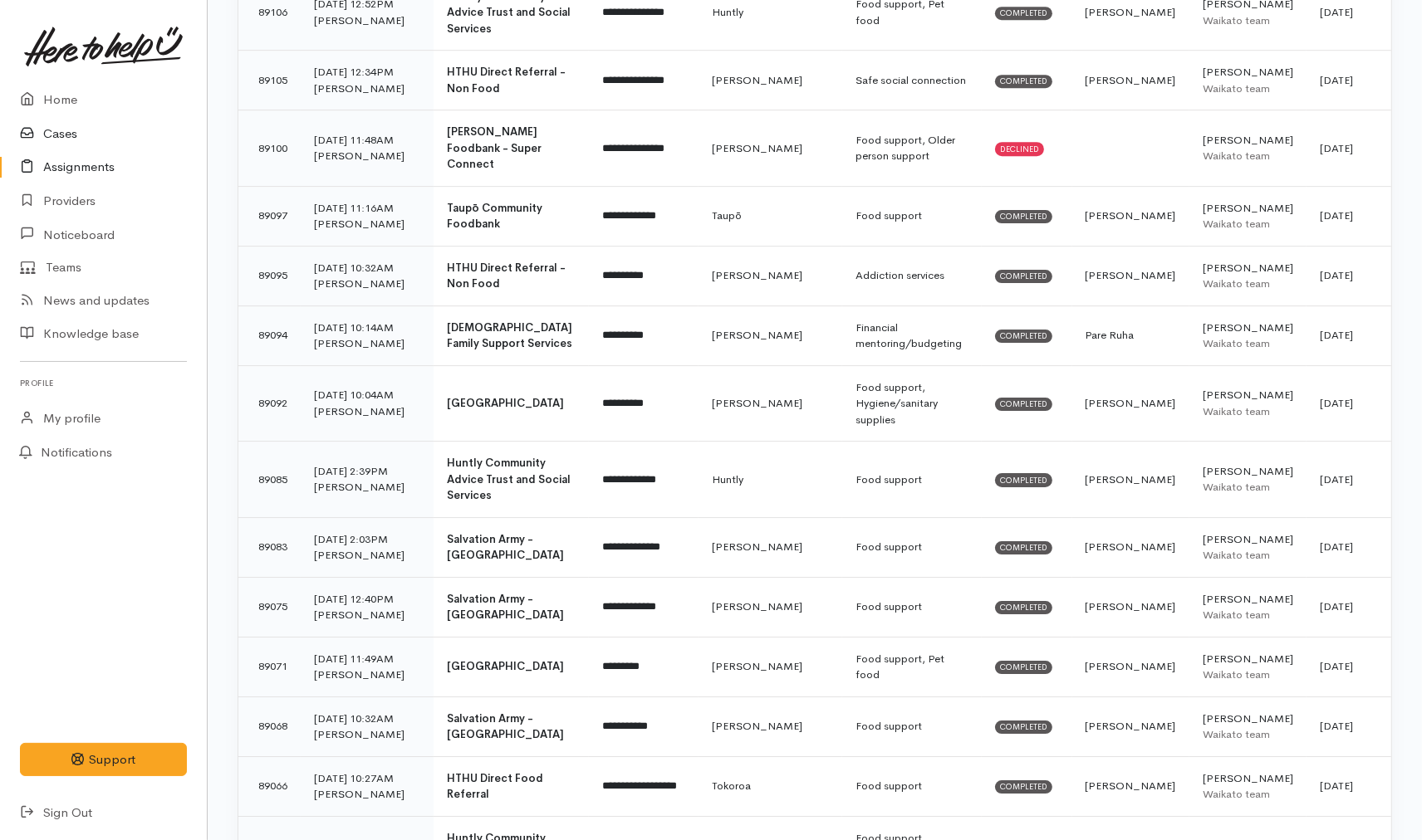
scroll to position [5348, 0]
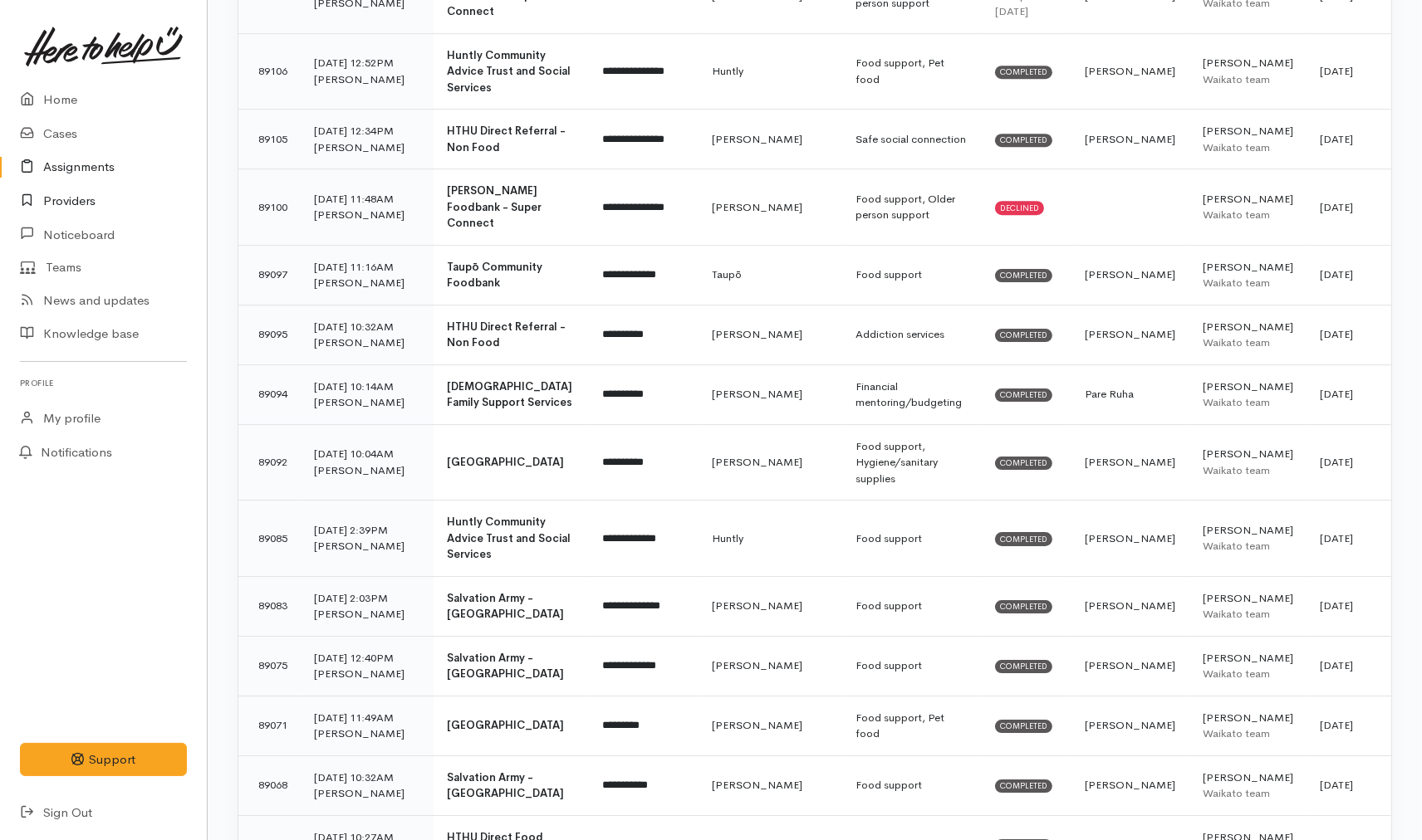
click at [97, 201] on link "Providers" at bounding box center [103, 201] width 206 height 34
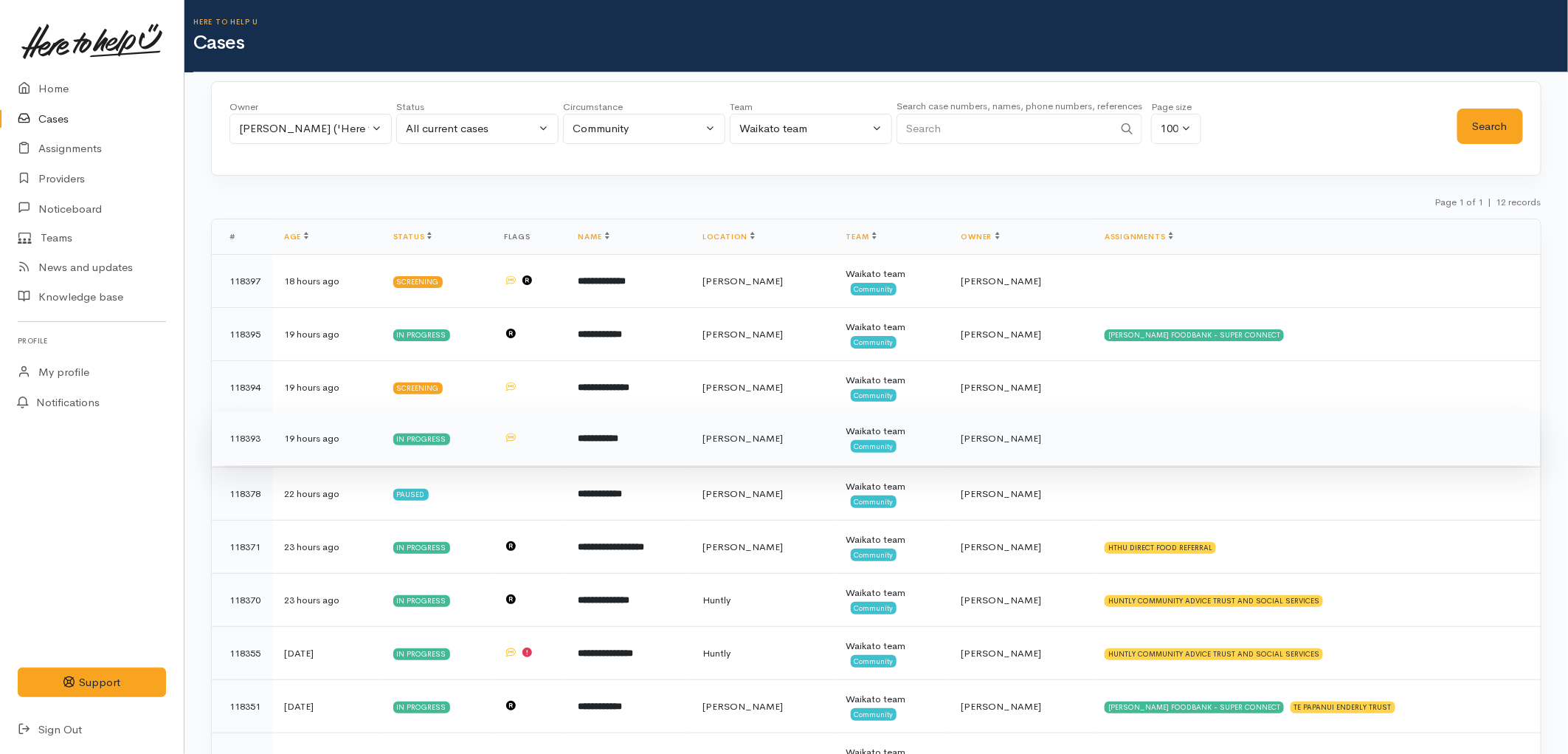
click at [769, 436] on span "[PERSON_NAME]" at bounding box center [743, 438] width 80 height 13
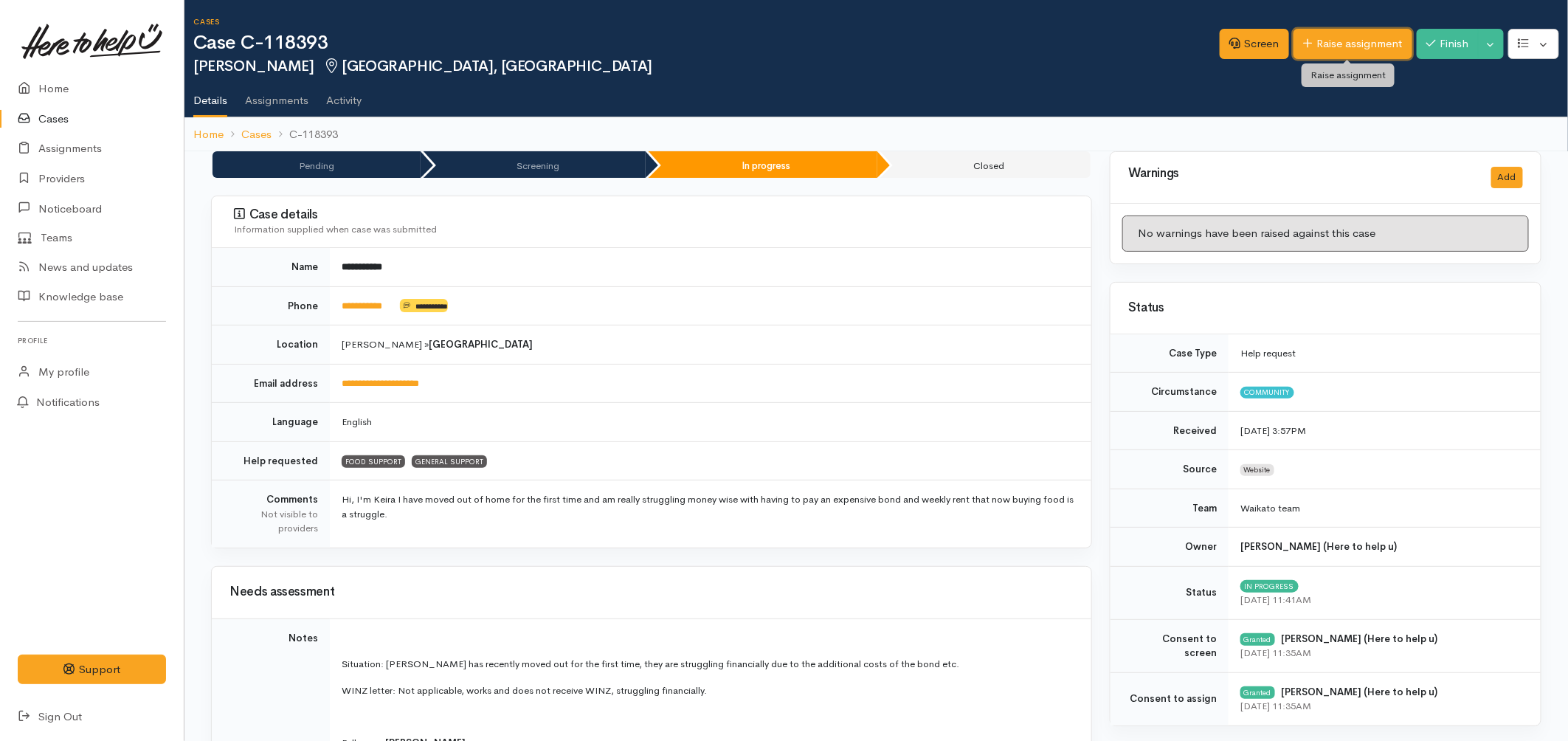
click at [1304, 40] on icon at bounding box center [1308, 43] width 9 height 9
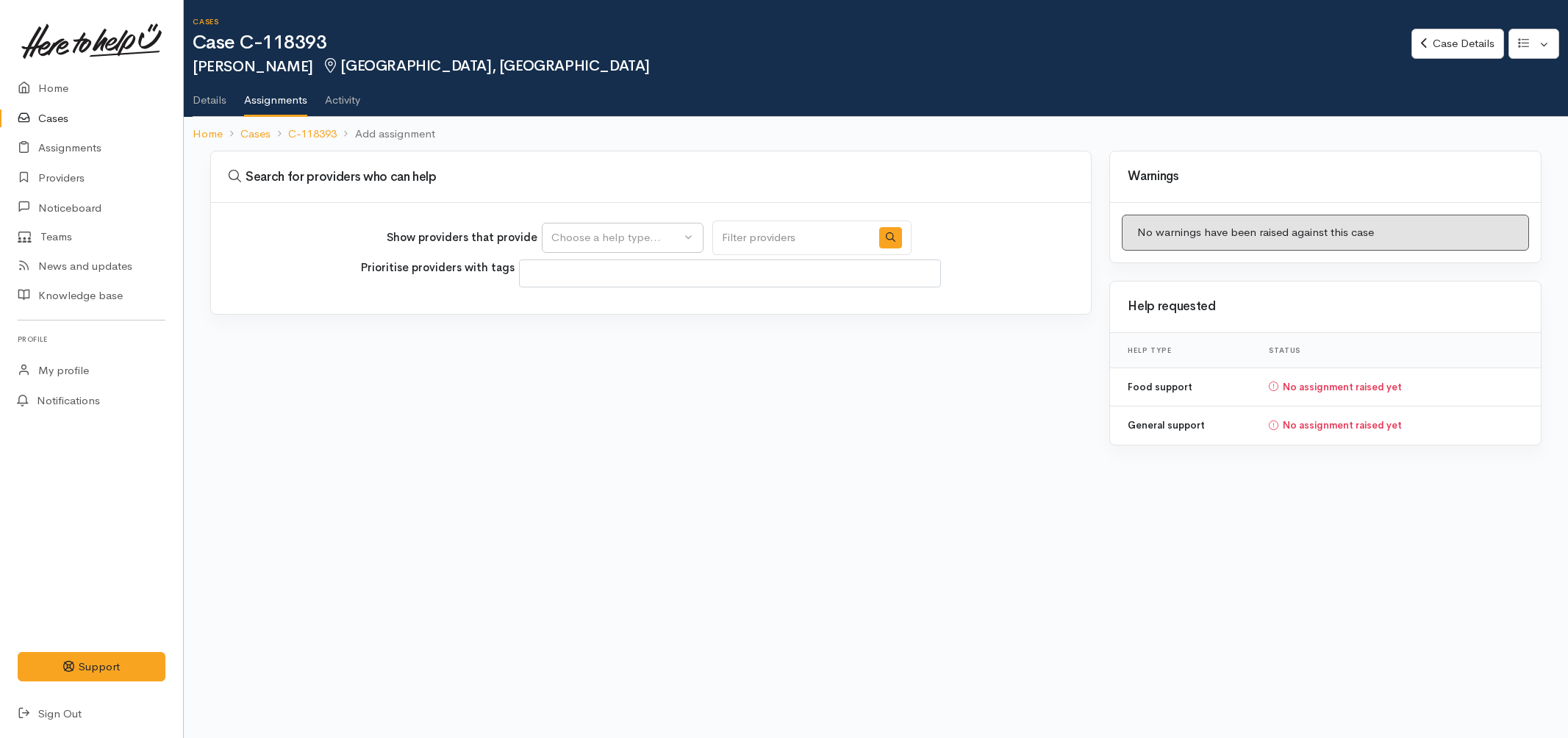
select select
click at [565, 227] on button "Choose a help type..." at bounding box center [622, 238] width 161 height 30
click at [596, 301] on span "Food support" at bounding box center [595, 308] width 69 height 17
select select "3"
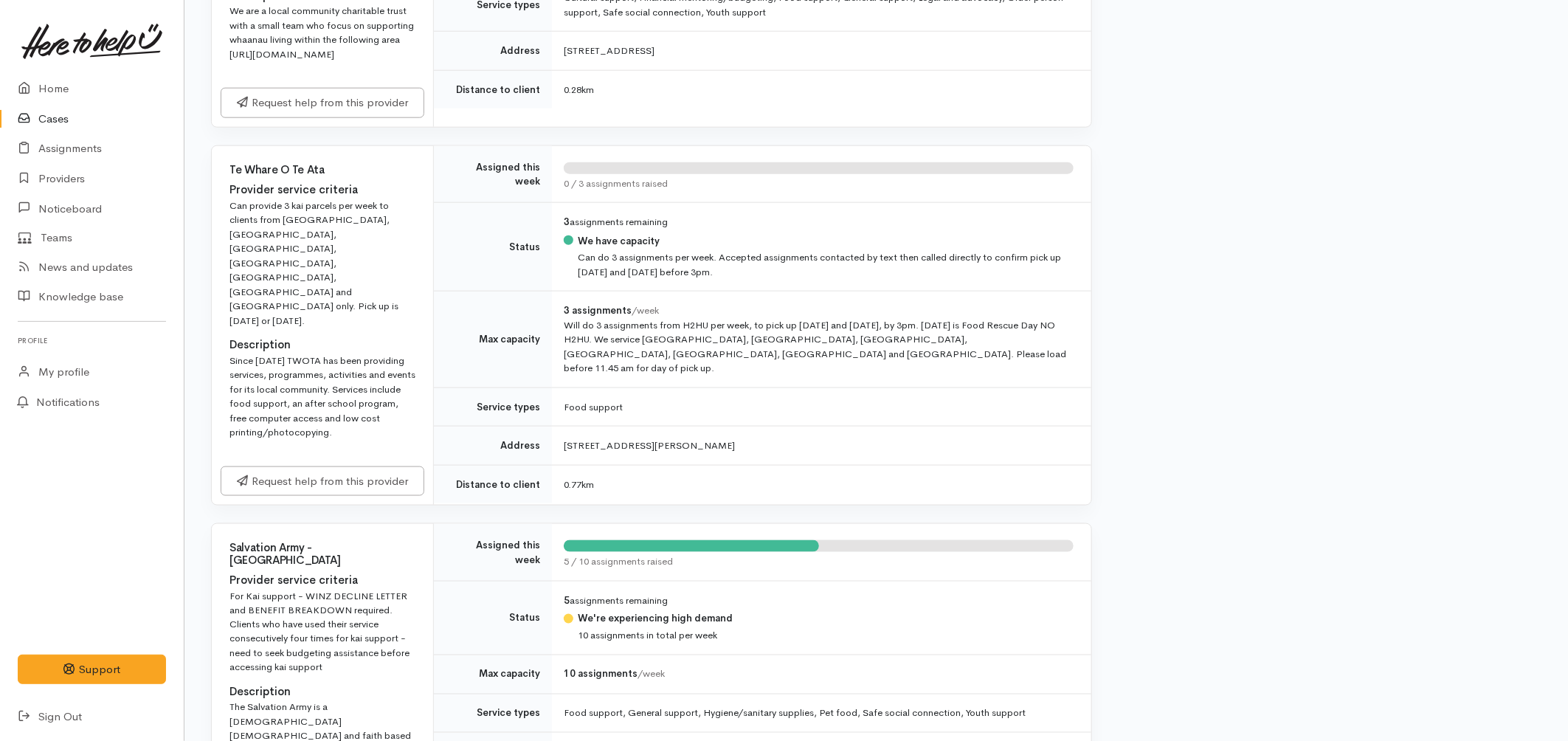
scroll to position [820, 0]
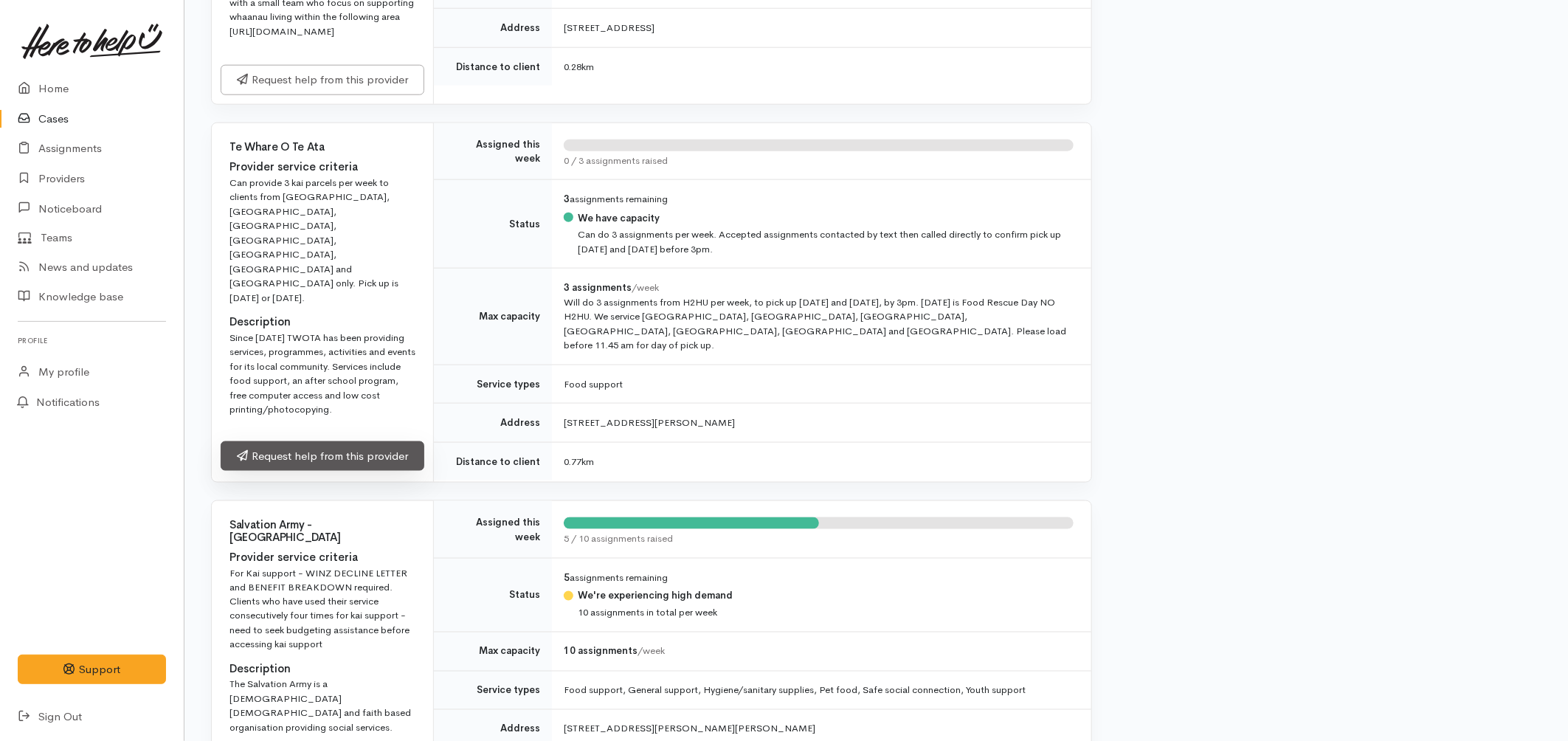
click at [395, 471] on link "Request help from this provider" at bounding box center [322, 456] width 203 height 30
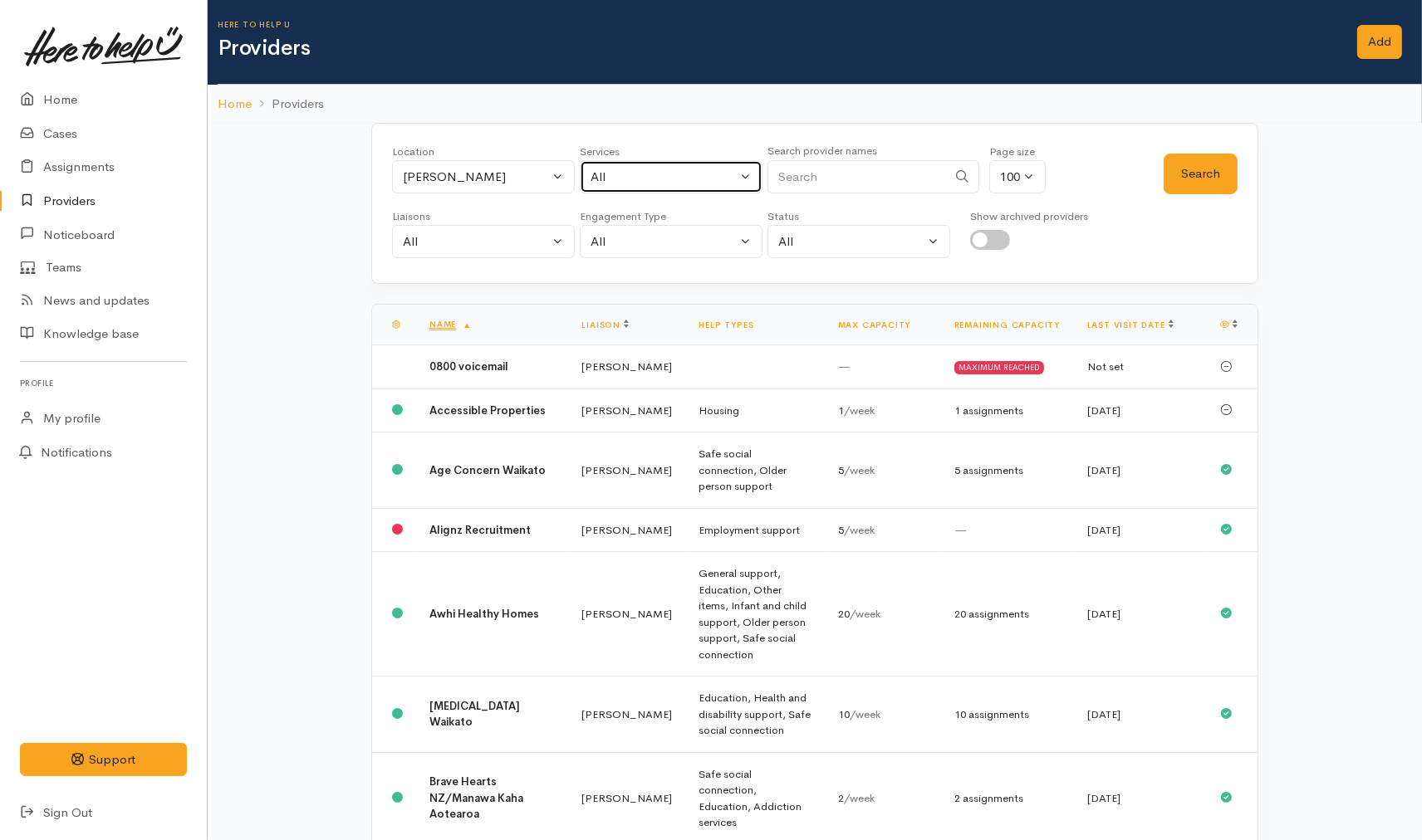
click at [645, 174] on div "All" at bounding box center [663, 177] width 146 height 19
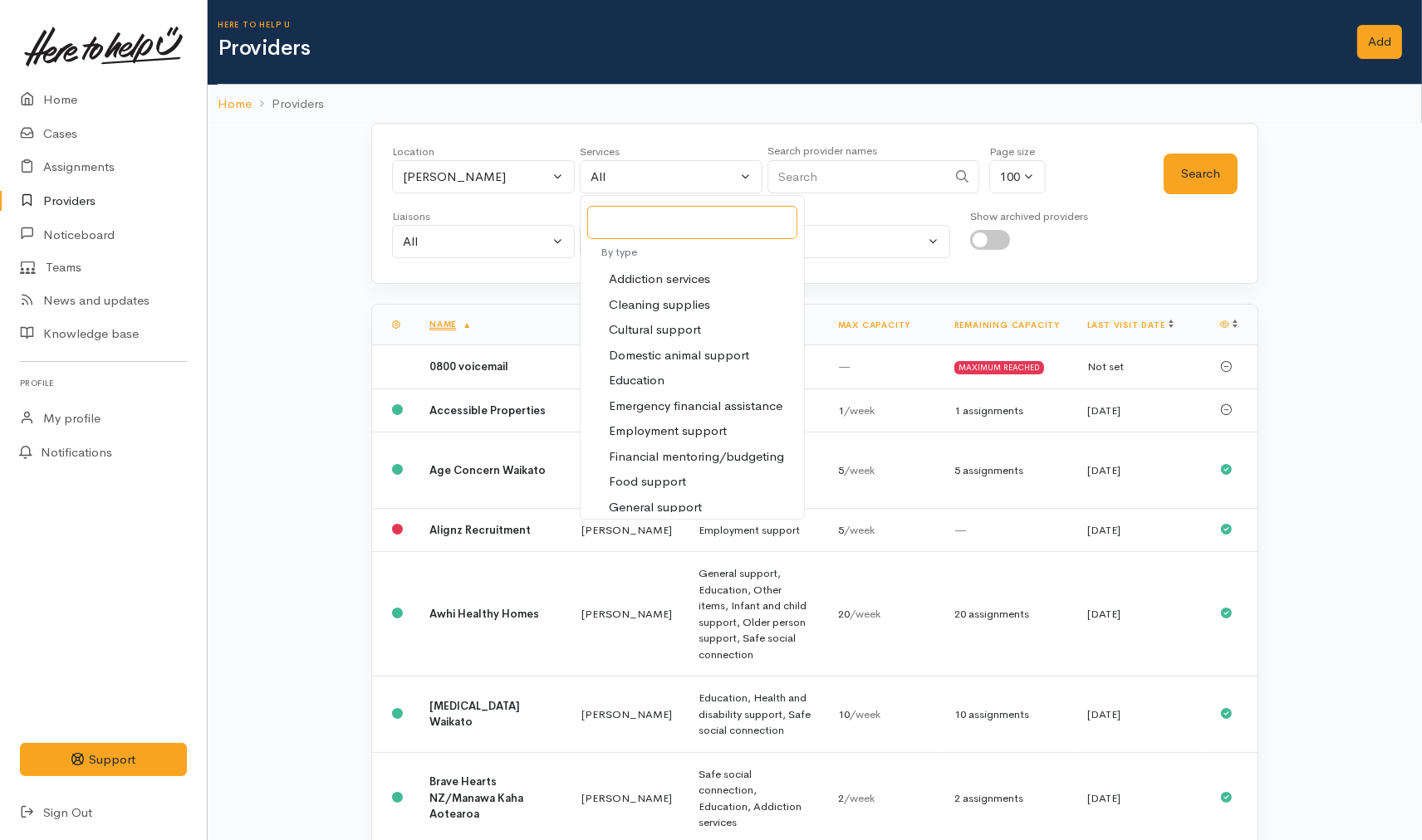
scroll to position [92, 0]
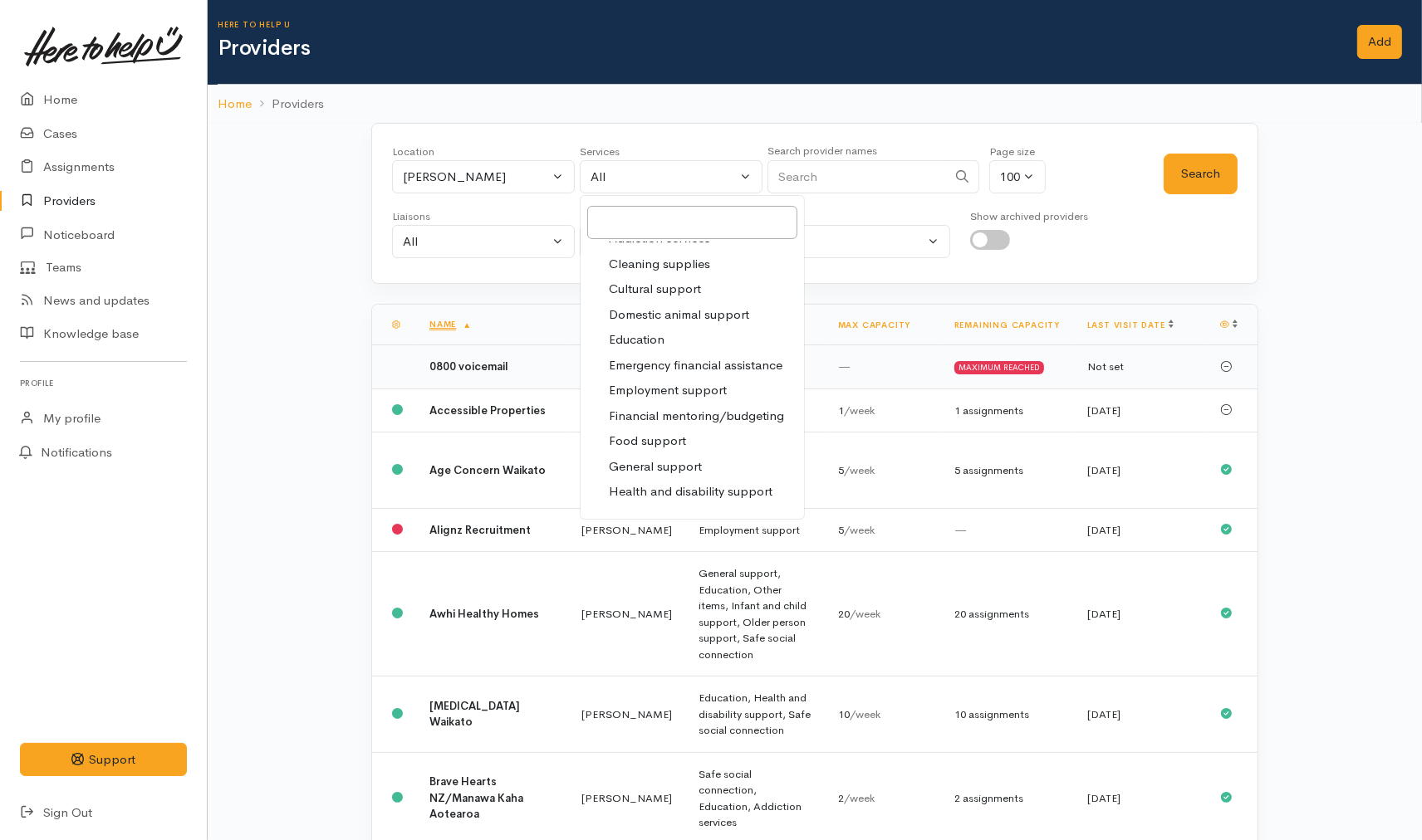
drag, startPoint x: 666, startPoint y: 431, endPoint x: 814, endPoint y: 358, distance: 165.0
click at [668, 431] on span "Food support" at bounding box center [648, 441] width 78 height 19
select select "3"
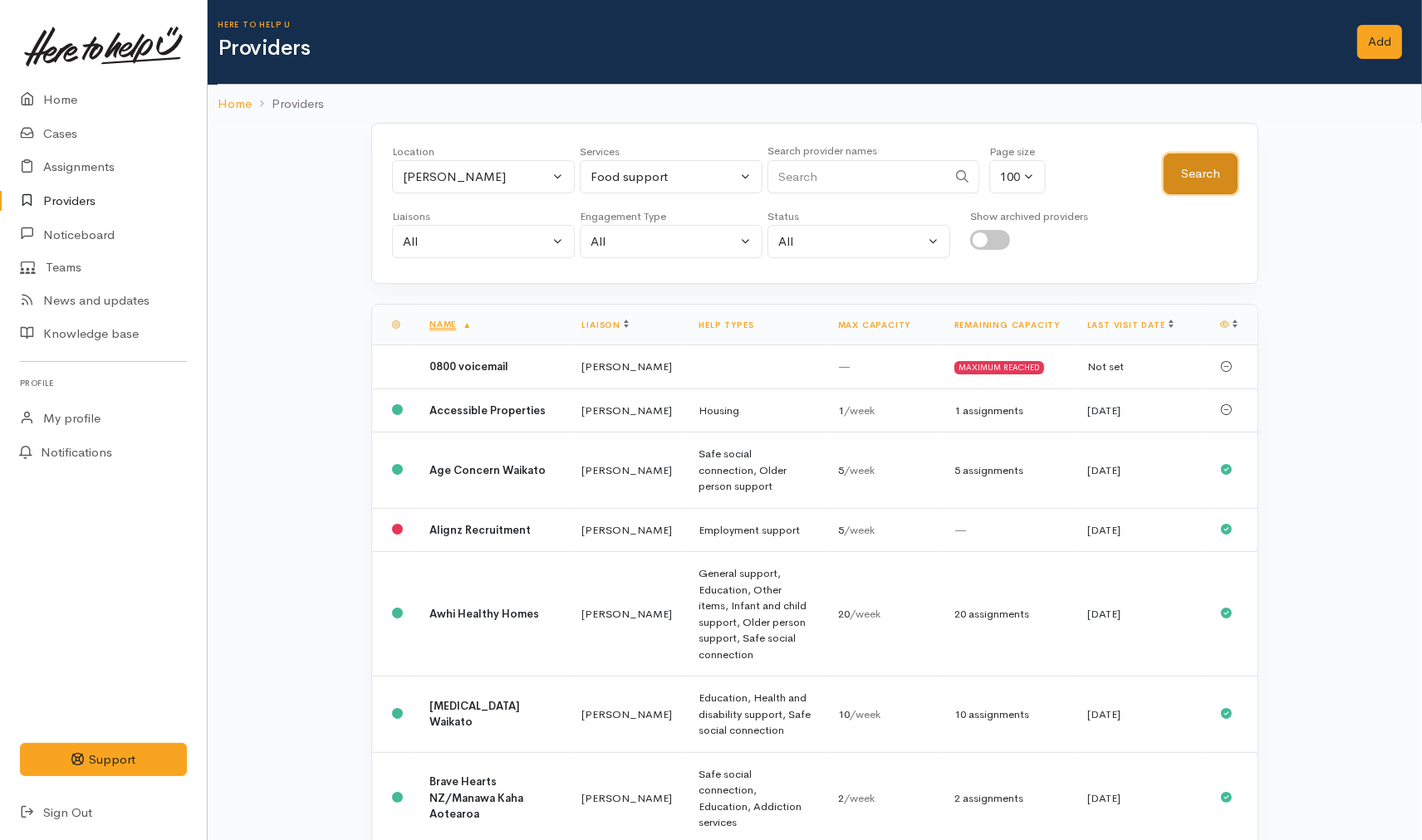
click at [1207, 166] on button "Search" at bounding box center [1200, 173] width 74 height 41
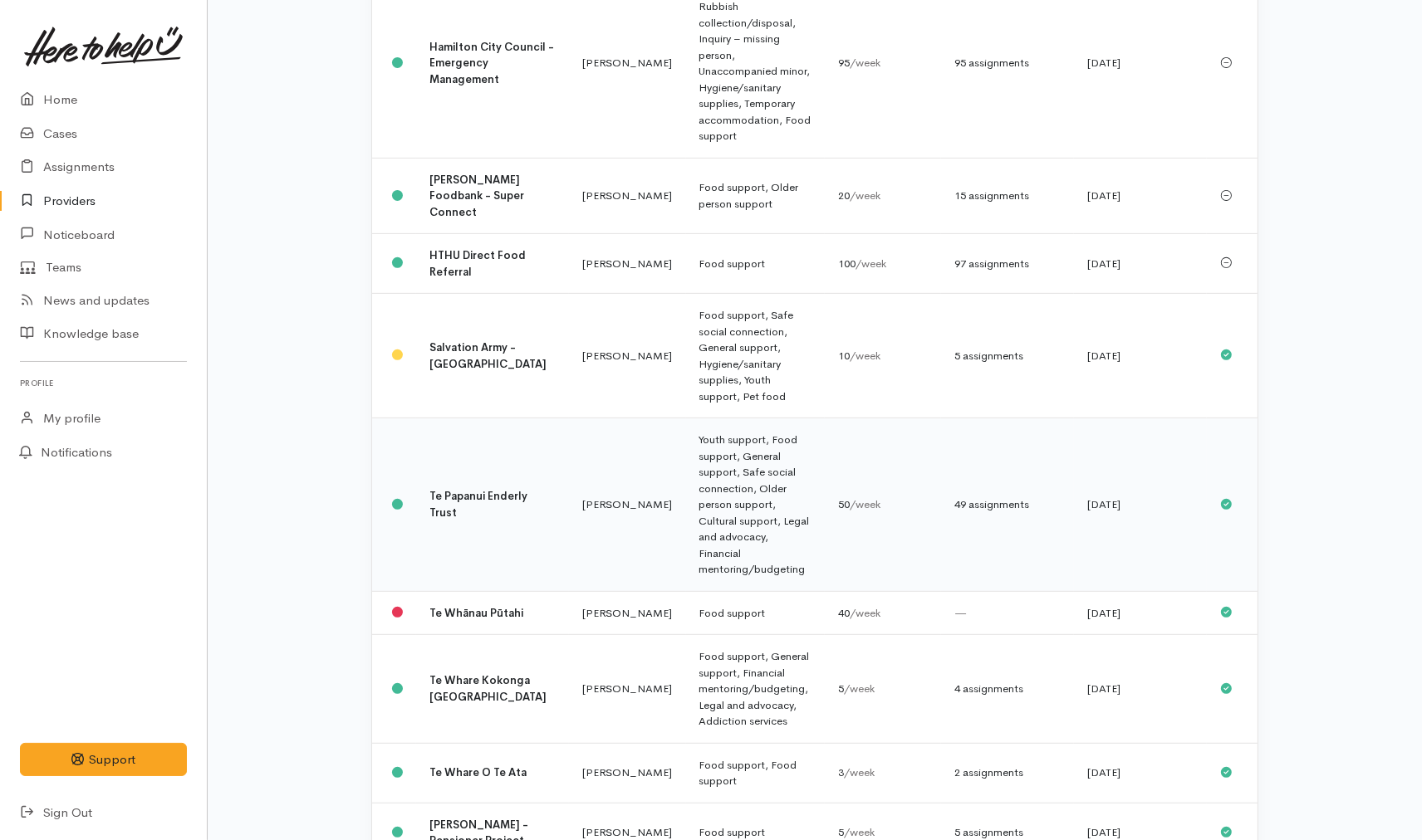
scroll to position [595, 0]
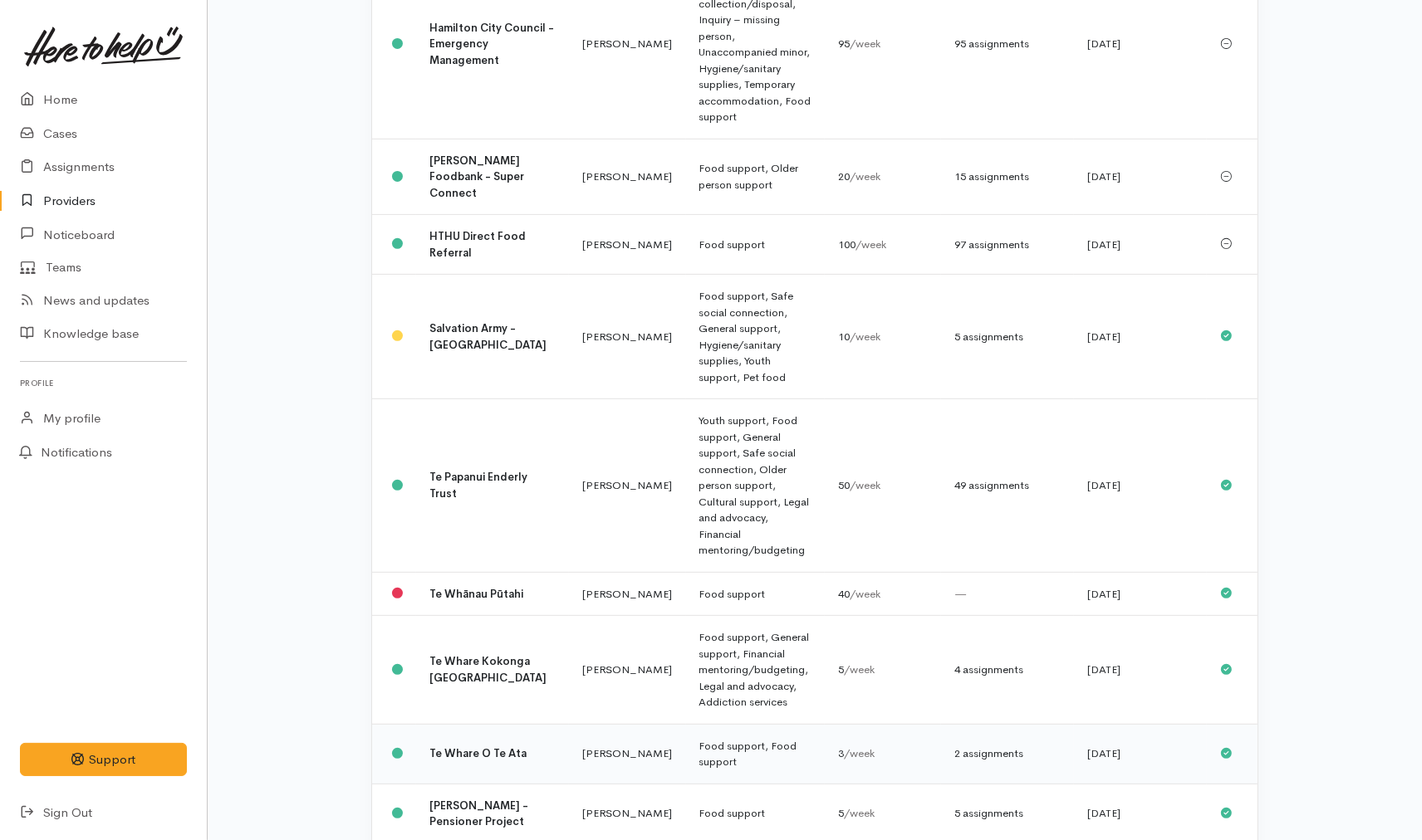
click at [569, 724] on td "Kyleigh Pike" at bounding box center [627, 754] width 117 height 60
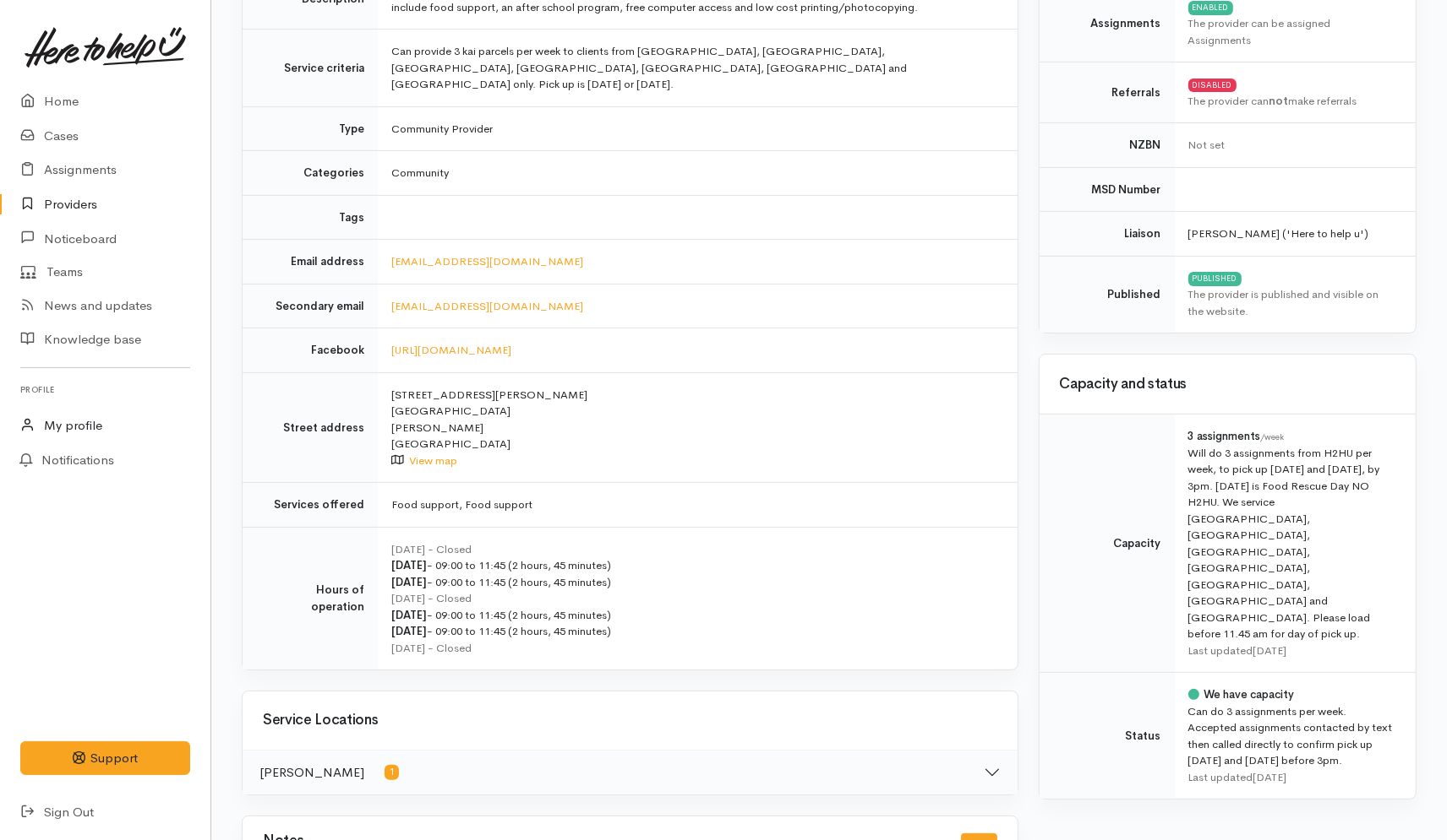
scroll to position [281, 0]
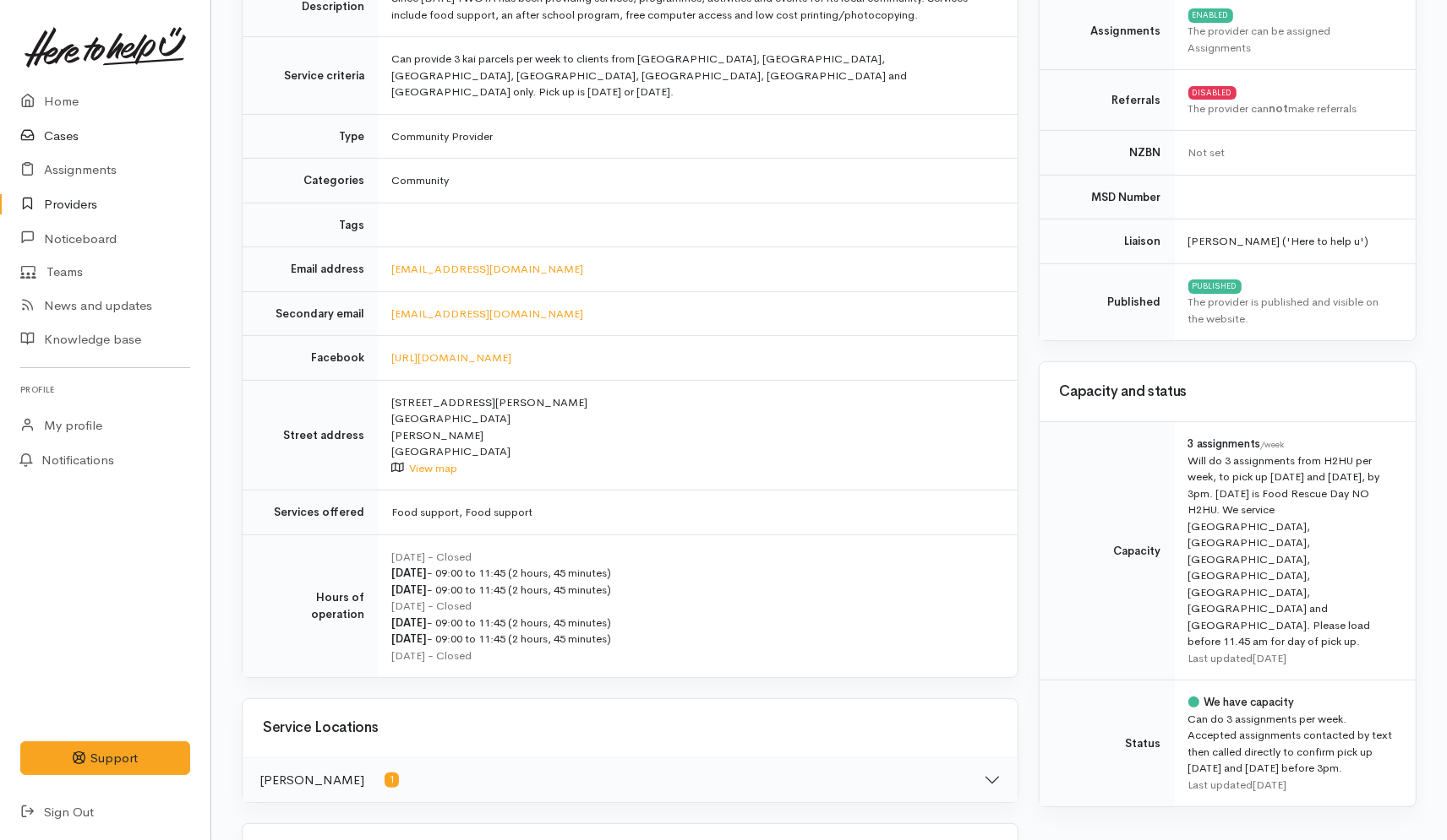
click at [63, 132] on link "Cases" at bounding box center [105, 136] width 210 height 35
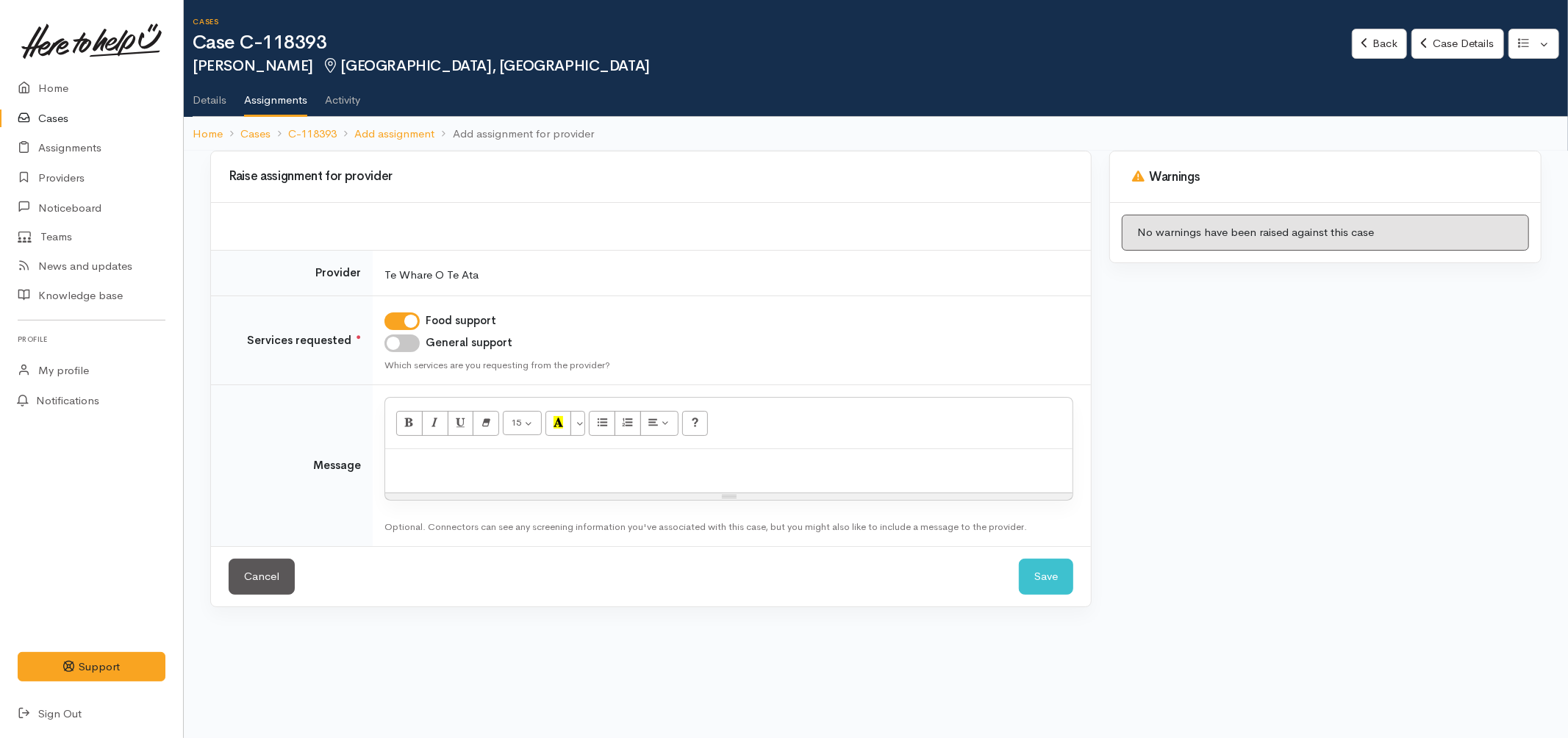
click at [577, 463] on p at bounding box center [729, 465] width 673 height 17
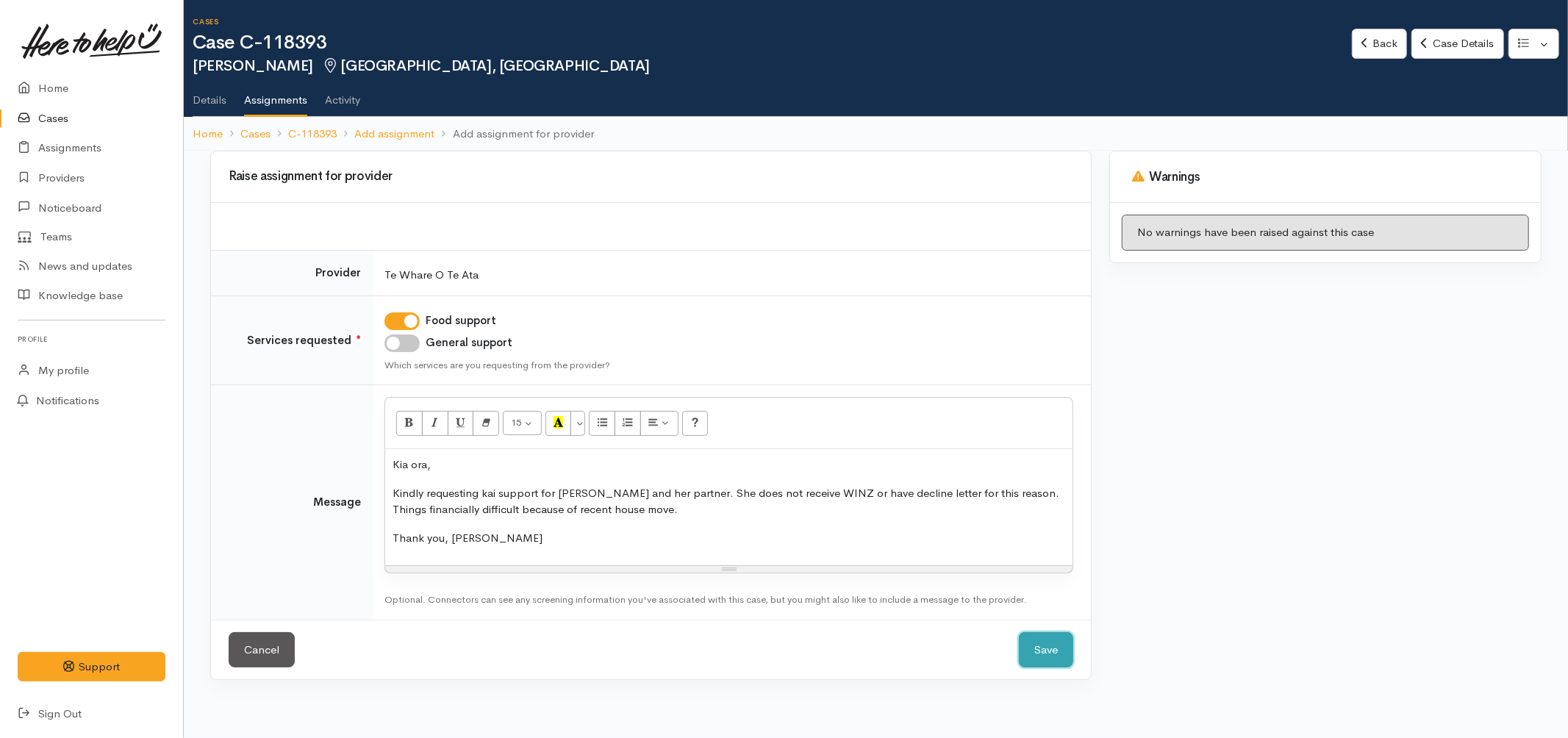
click at [1044, 636] on button "Save" at bounding box center [1045, 650] width 54 height 36
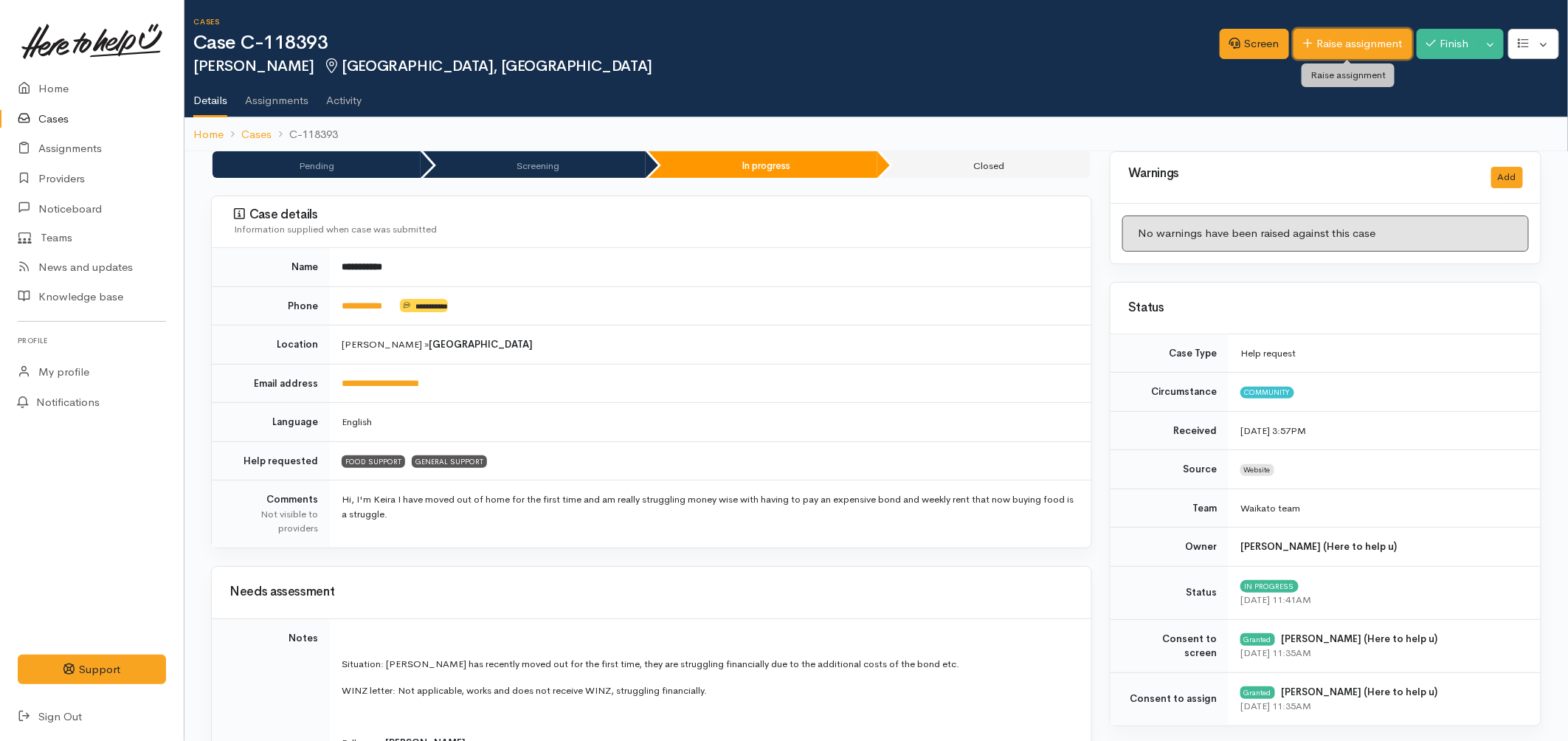
click at [1341, 38] on link "Raise assignment" at bounding box center [1353, 43] width 119 height 30
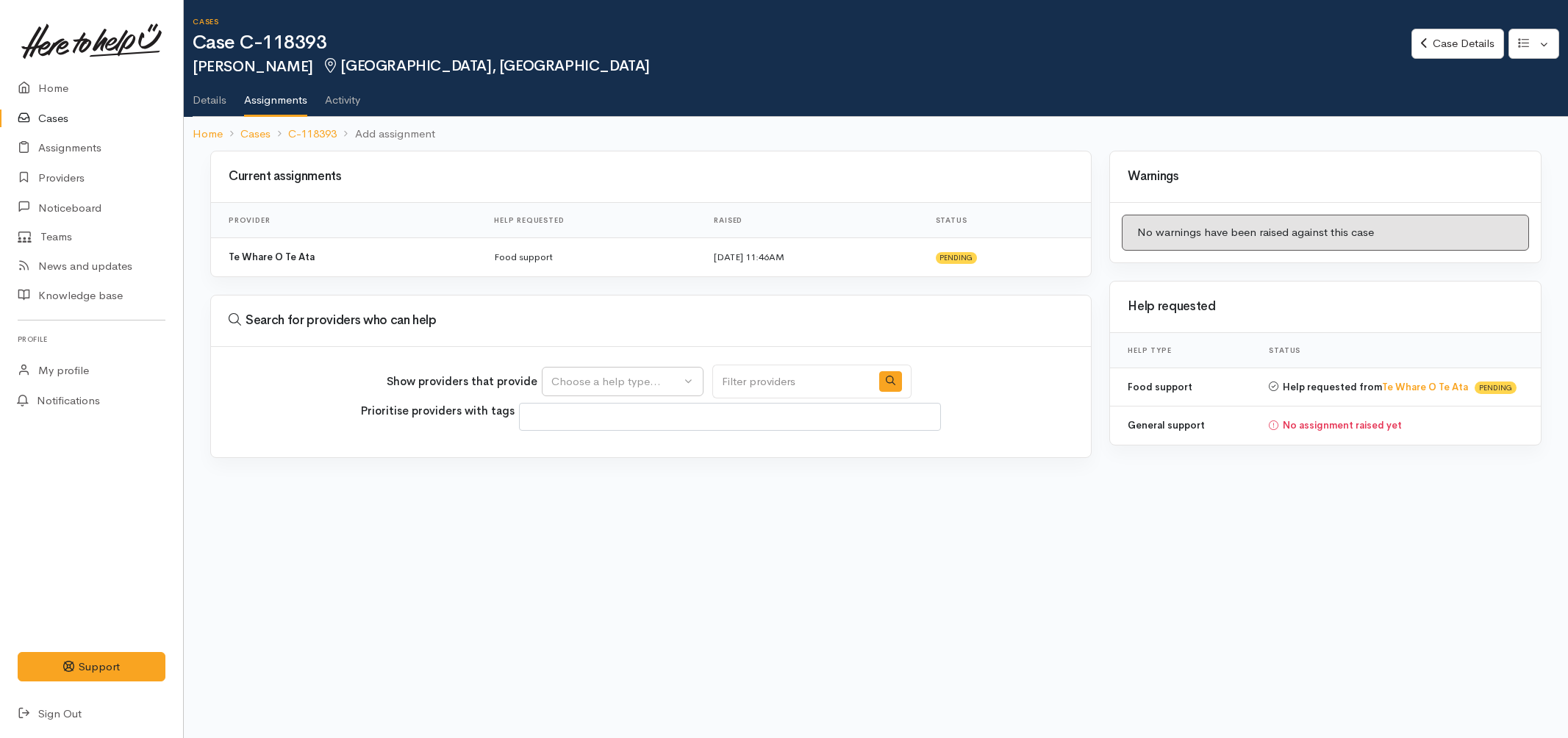
select select
click at [591, 383] on div "Choose a help type..." at bounding box center [616, 382] width 130 height 17
click at [586, 451] on span "Food support" at bounding box center [595, 451] width 69 height 17
select select "3"
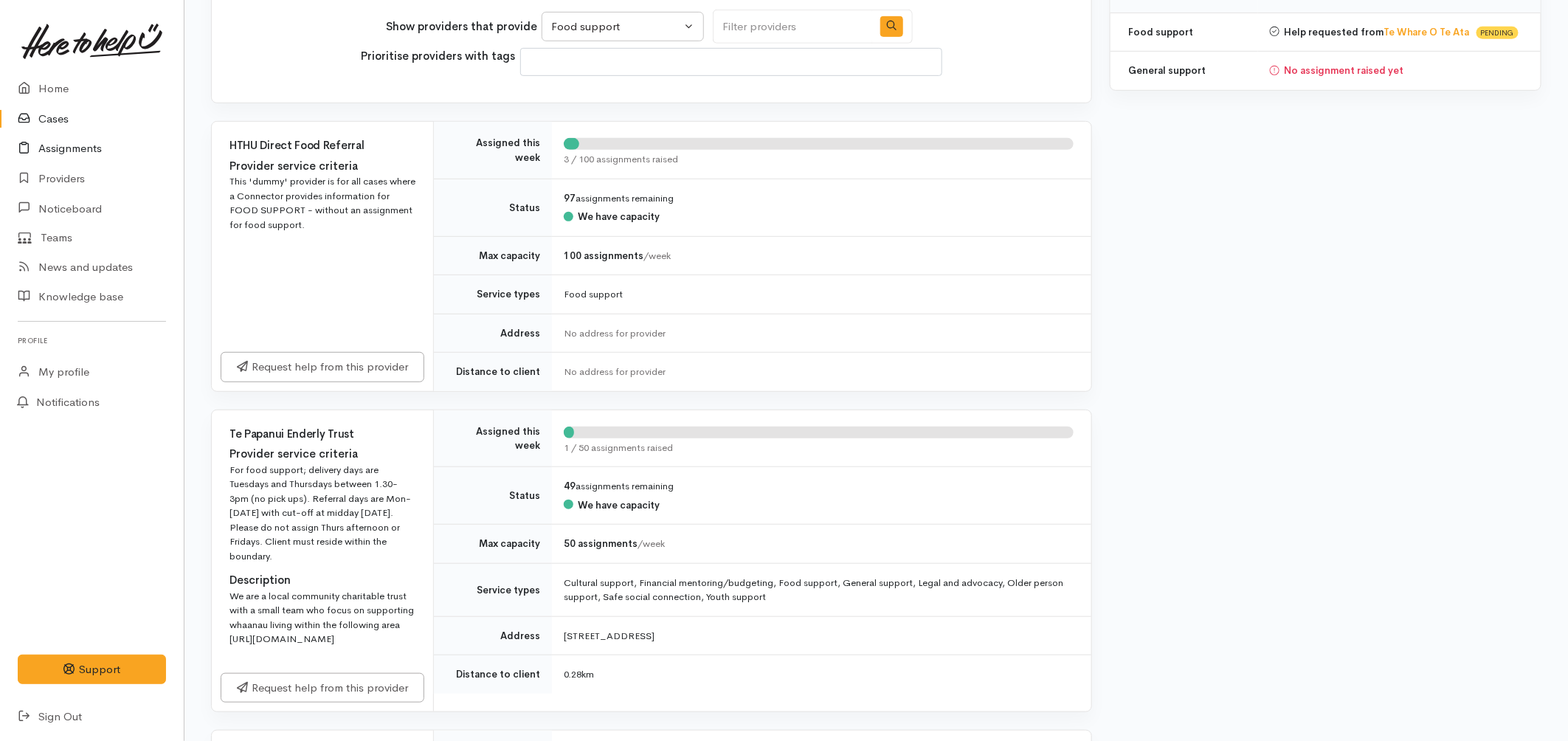
scroll to position [327, 0]
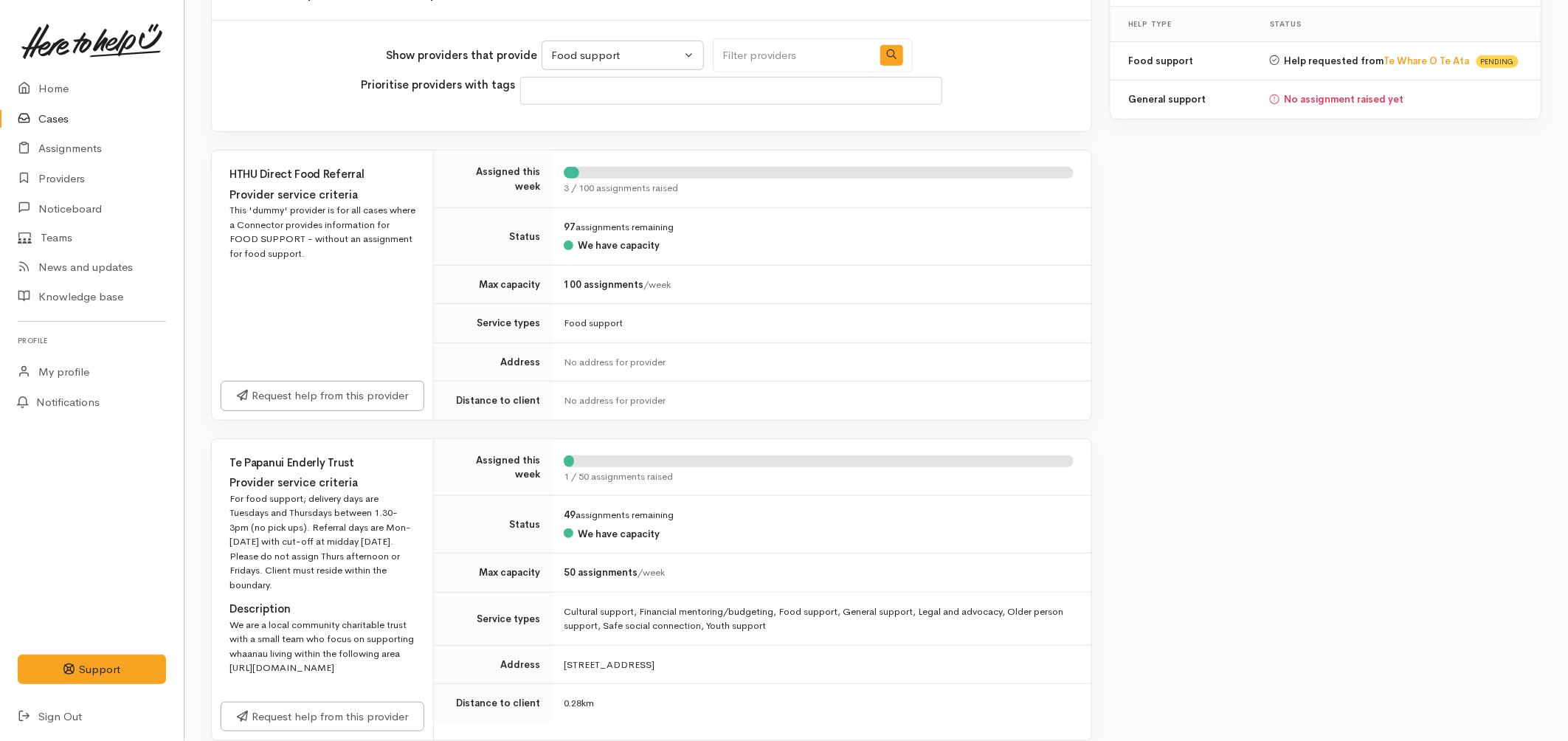
click at [48, 120] on link "Cases" at bounding box center [91, 119] width 184 height 30
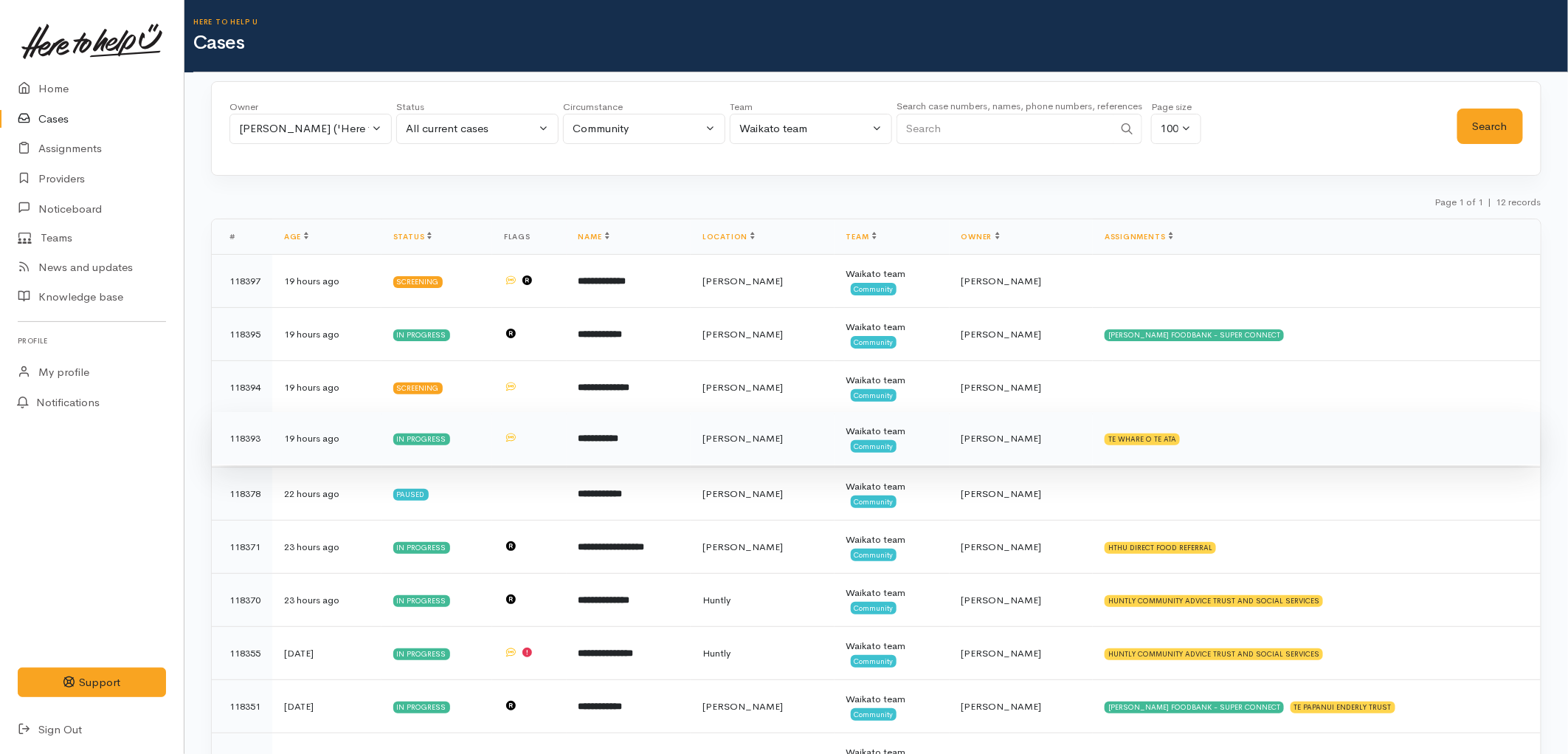
click at [835, 436] on td "[PERSON_NAME]" at bounding box center [762, 439] width 144 height 53
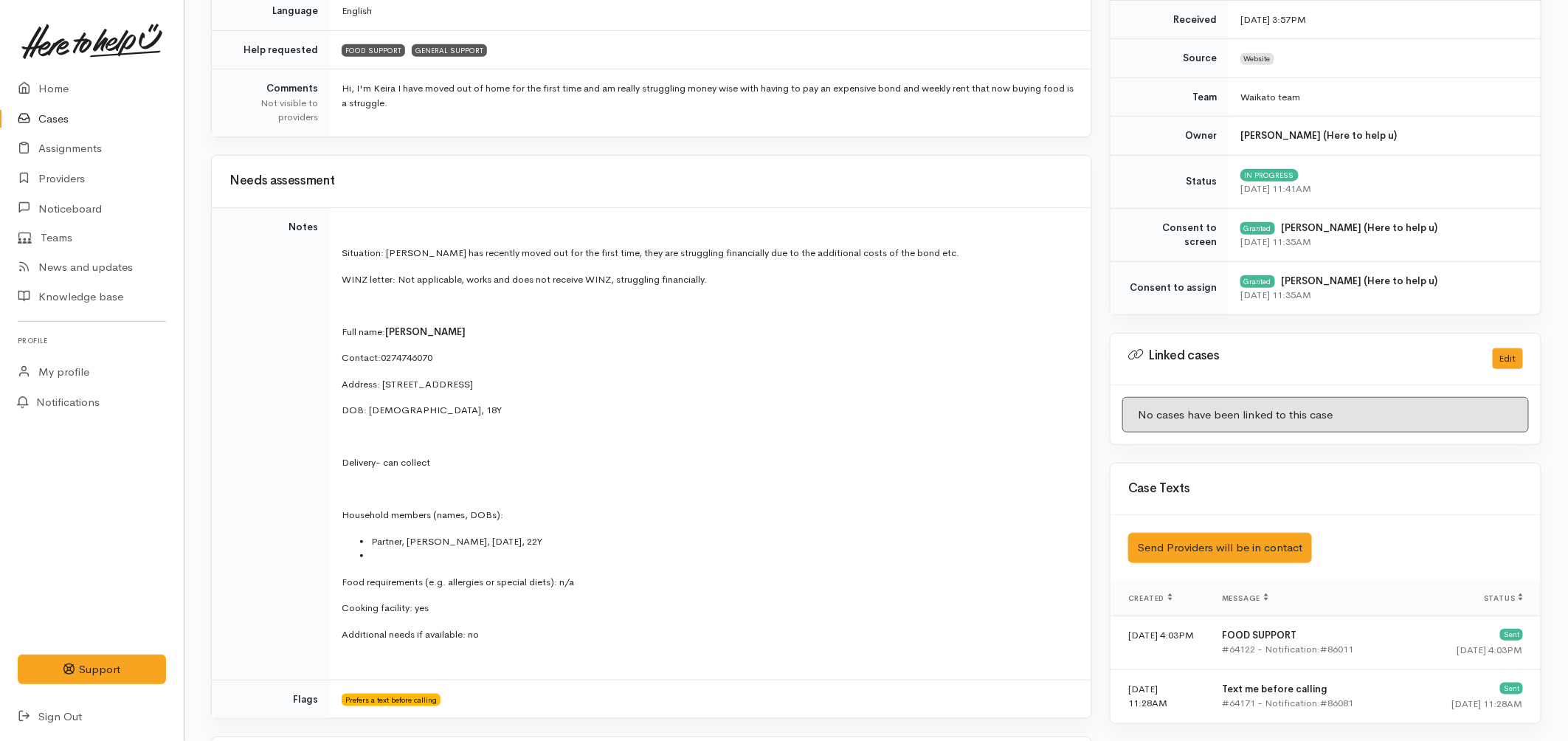
scroll to position [409, 0]
drag, startPoint x: 653, startPoint y: 388, endPoint x: 383, endPoint y: 383, distance: 270.0
click at [383, 383] on p "Address: 340 Peachgrove Road, Fairfield, Hamilton, New Zealand" at bounding box center [708, 385] width 732 height 15
copy p "340 Peachgrove Road, Fairfield, Hamilton, New Zealand"
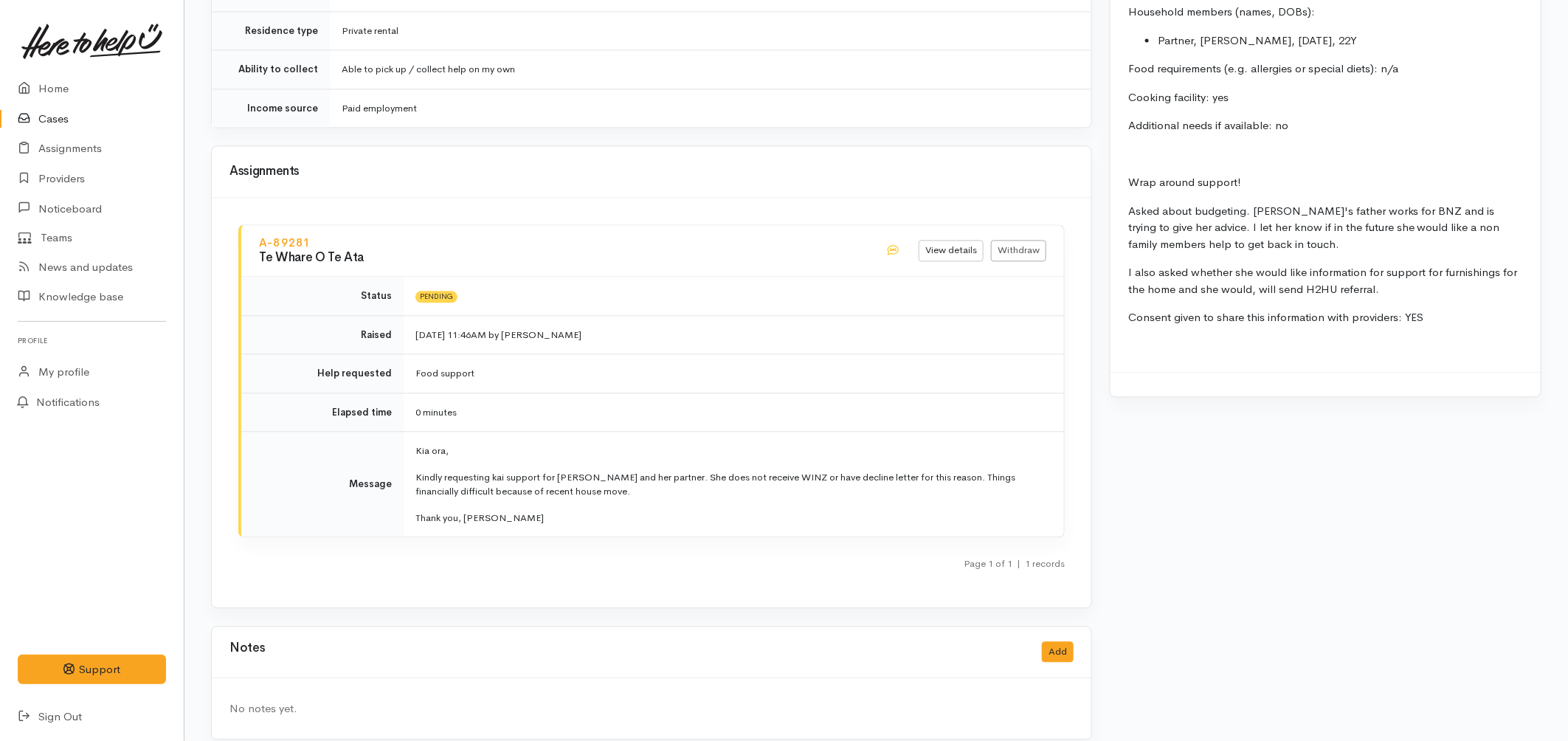
scroll to position [1568, 0]
drag, startPoint x: 1021, startPoint y: 224, endPoint x: 986, endPoint y: 265, distance: 53.9
click at [1021, 237] on link "Withdraw" at bounding box center [1019, 247] width 55 height 22
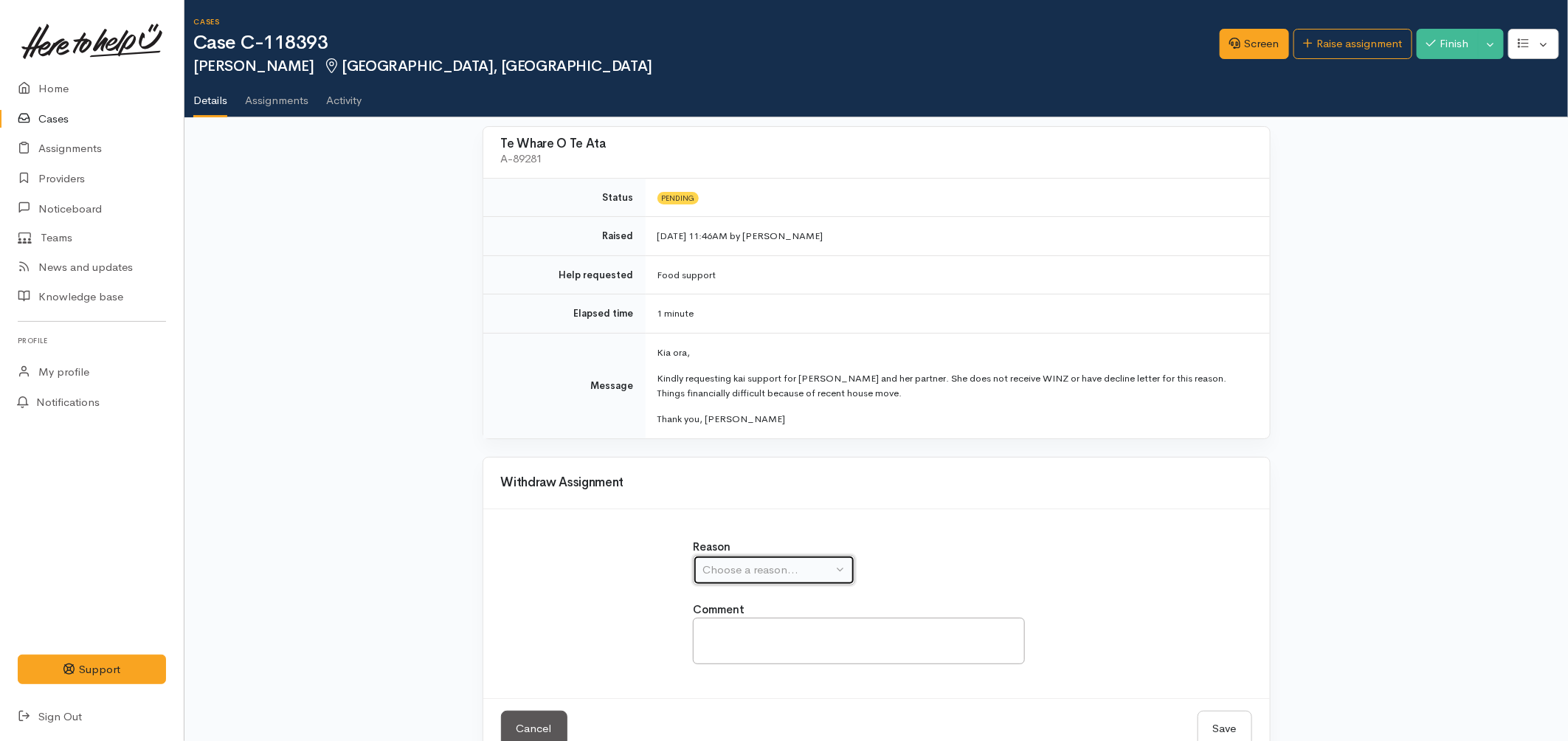
click at [812, 564] on div "Choose a reason..." at bounding box center [768, 570] width 130 height 17
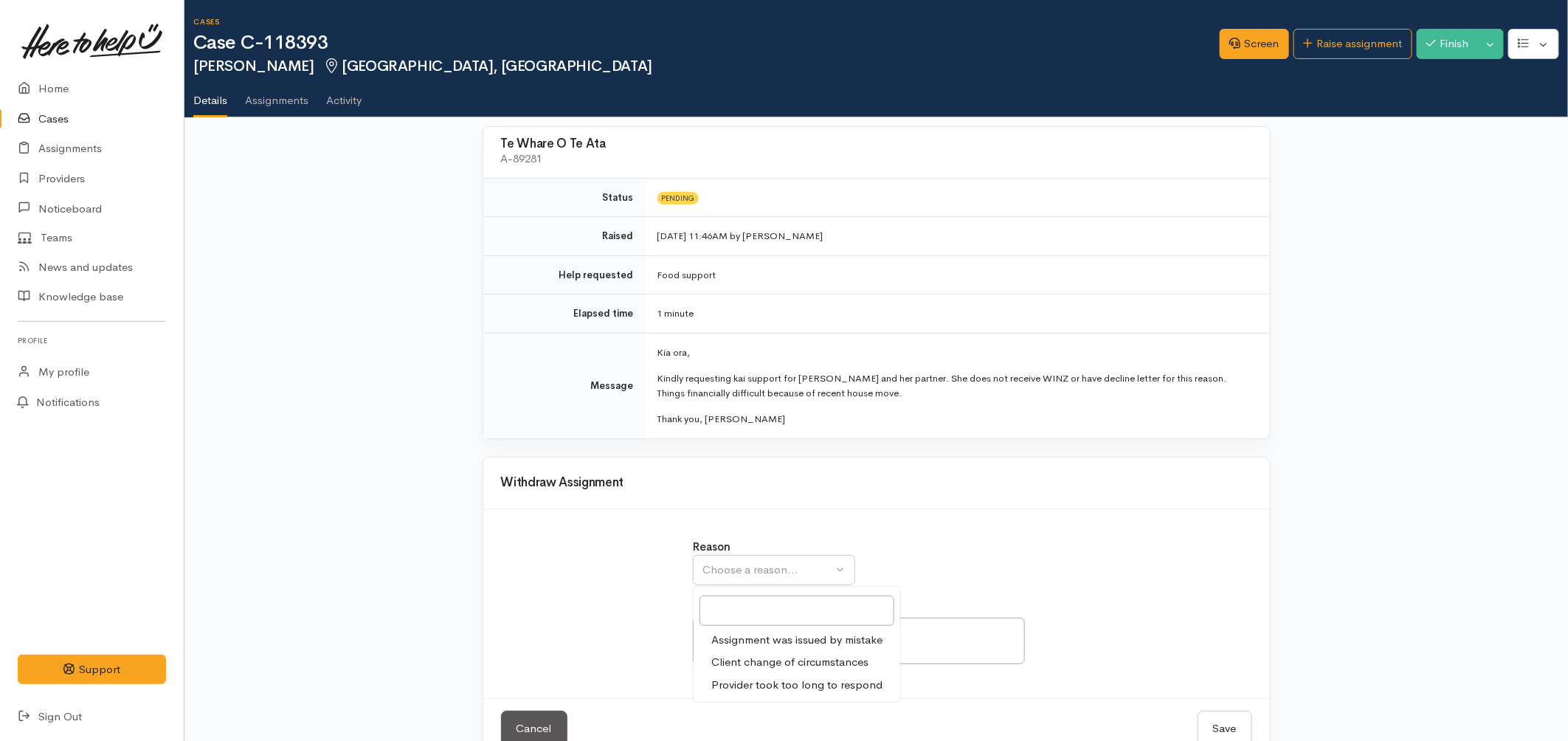
click at [846, 635] on span "Assignment was issued by mistake" at bounding box center [797, 640] width 171 height 17
select select "1"
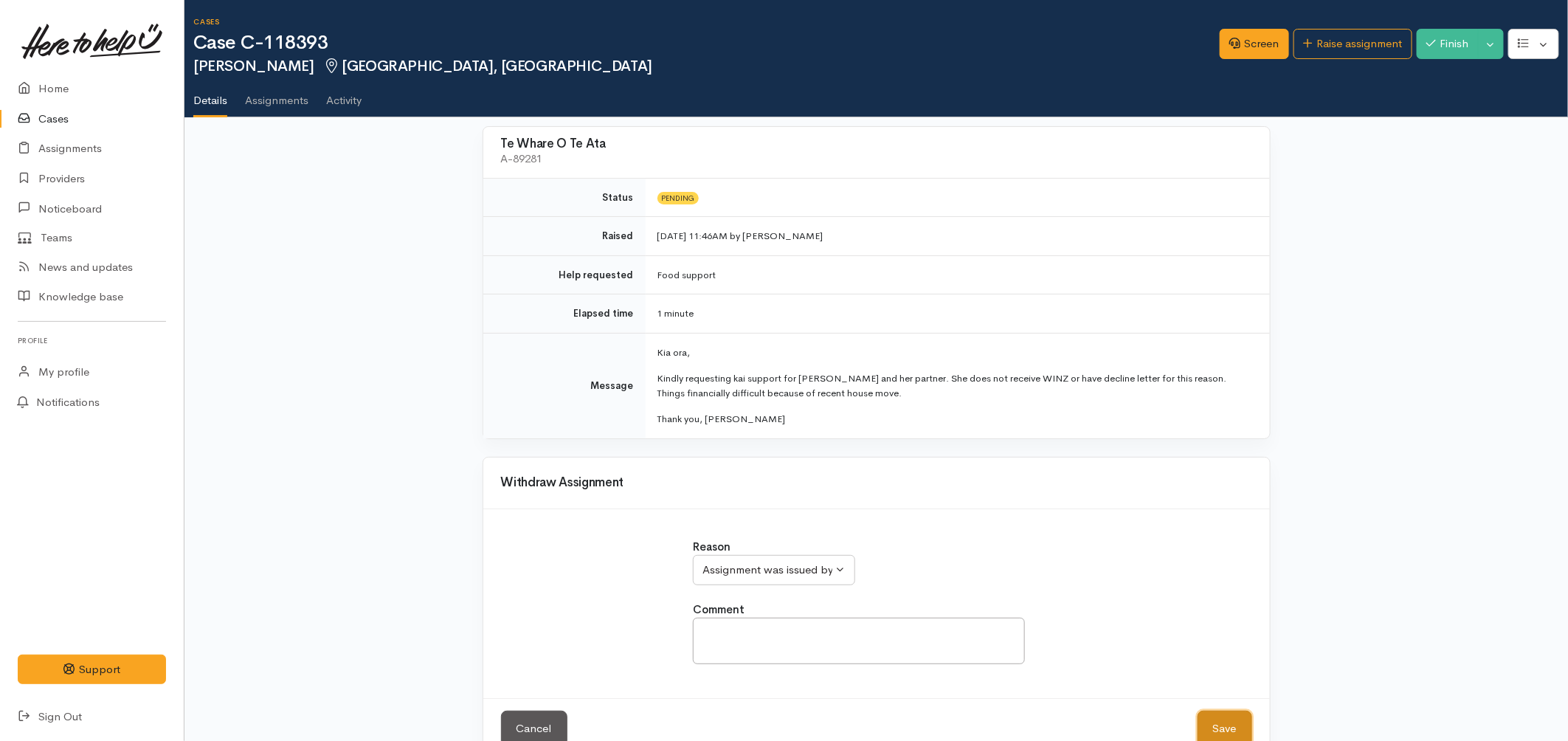
click at [1216, 724] on button "Save" at bounding box center [1224, 729] width 54 height 36
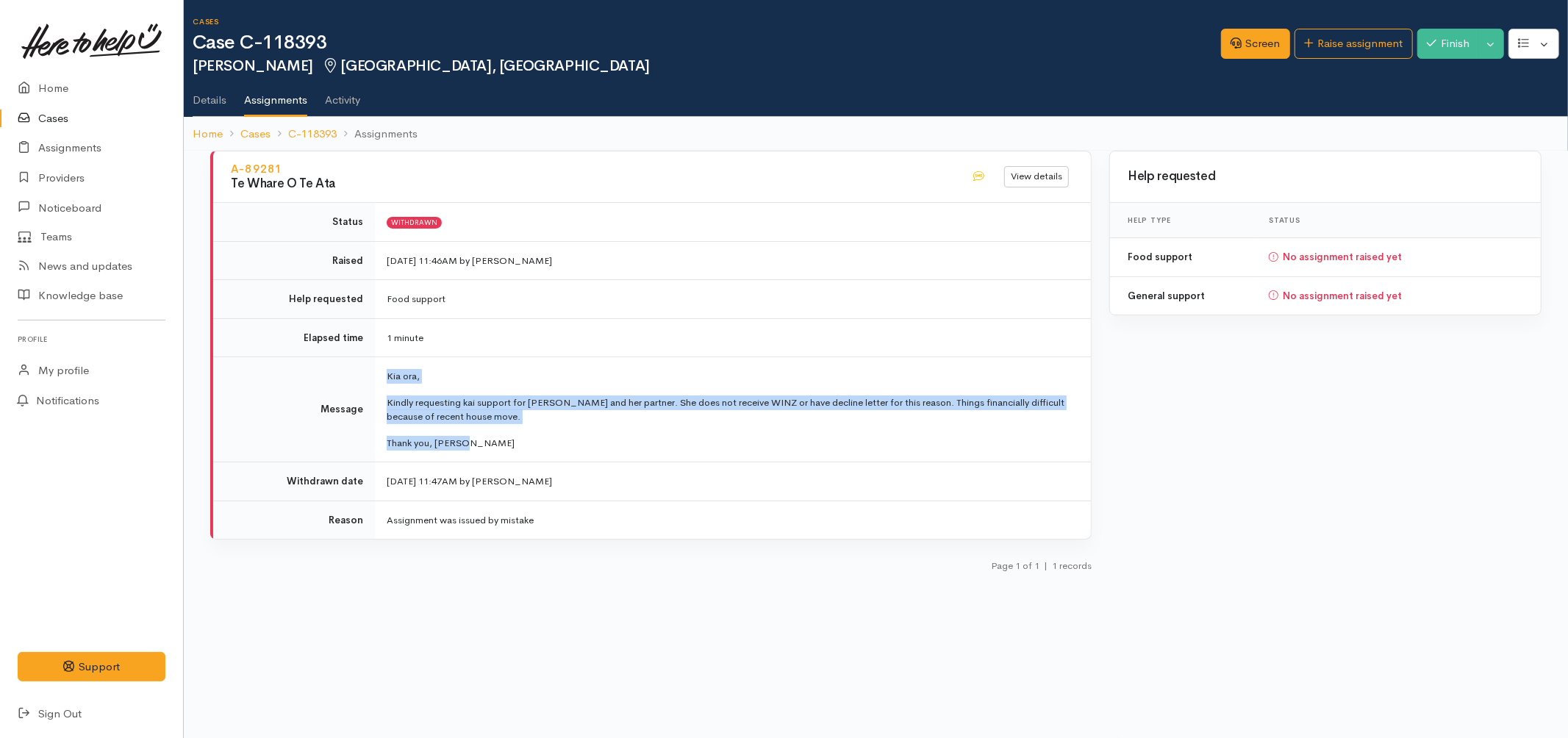
drag, startPoint x: 500, startPoint y: 439, endPoint x: 364, endPoint y: 381, distance: 147.9
click at [364, 381] on tr "Message Kia ora, Kindly requesting kai support for Keira and her partner. She d…" at bounding box center [651, 409] width 878 height 106
copy tr "Kia ora, Kindly requesting kai support for Keira and her partner. She does not …"
click at [1340, 49] on link "Raise assignment" at bounding box center [1354, 43] width 118 height 30
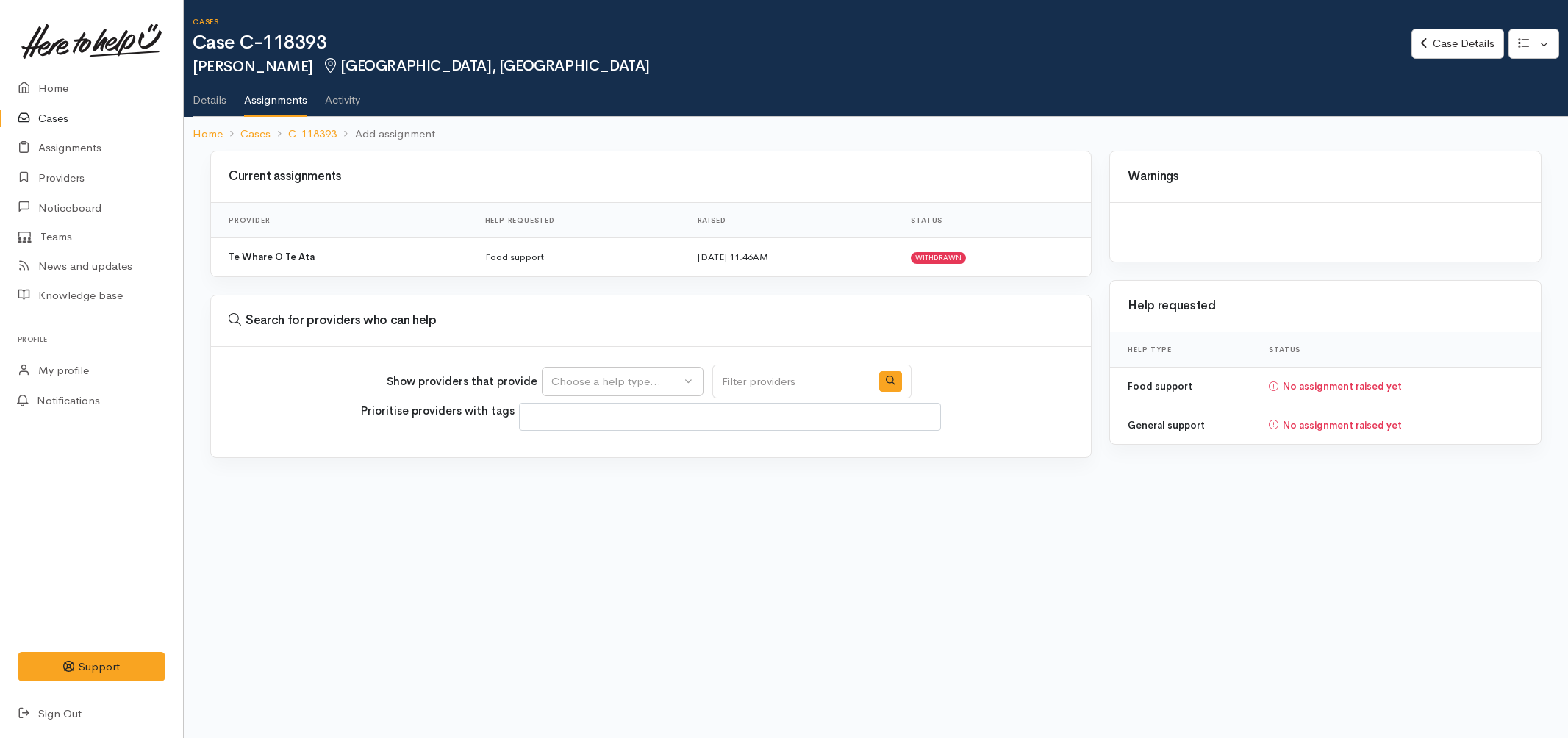
select select
click at [607, 387] on div "Choose a help type..." at bounding box center [616, 382] width 130 height 17
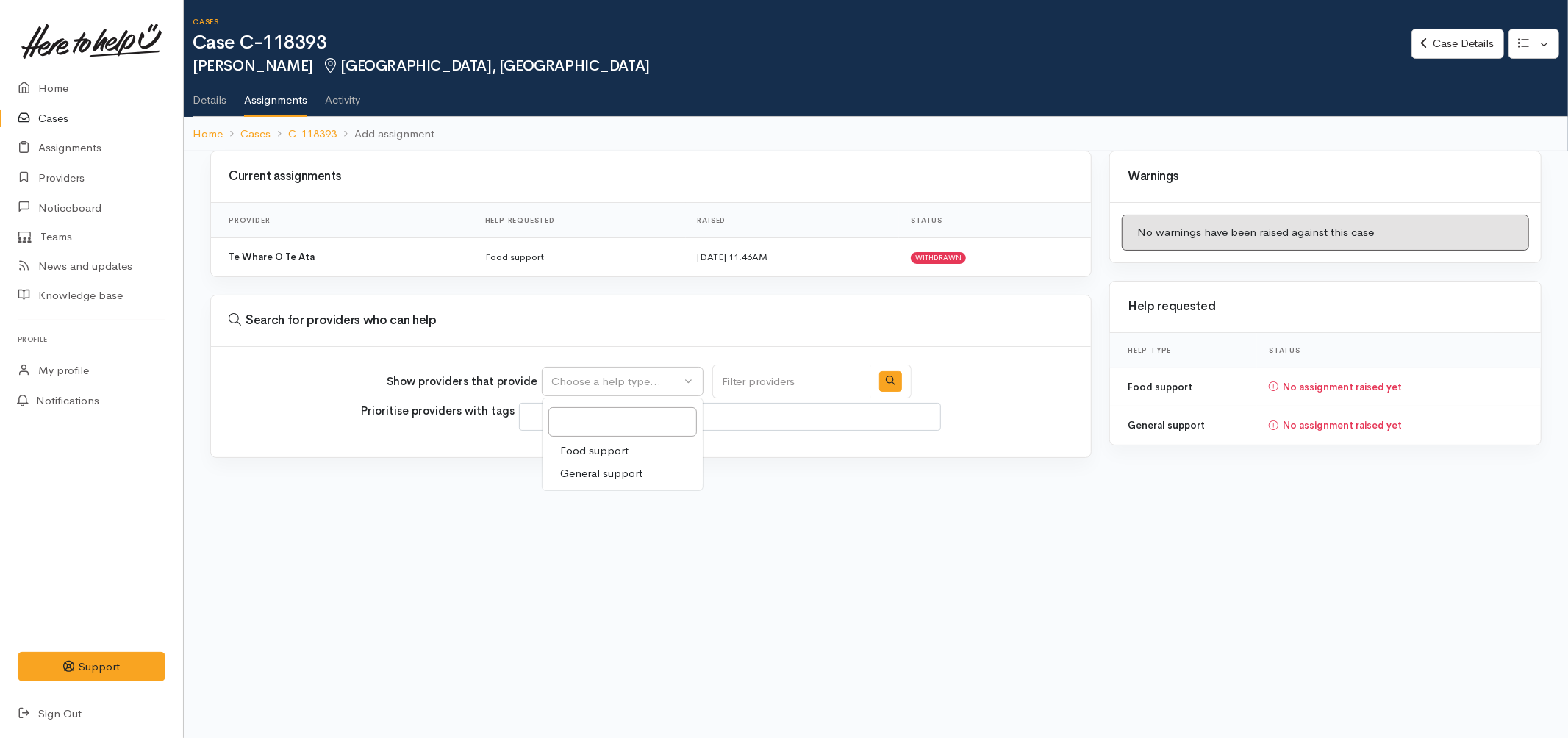
click at [586, 449] on span "Food support" at bounding box center [595, 451] width 69 height 17
select select "3"
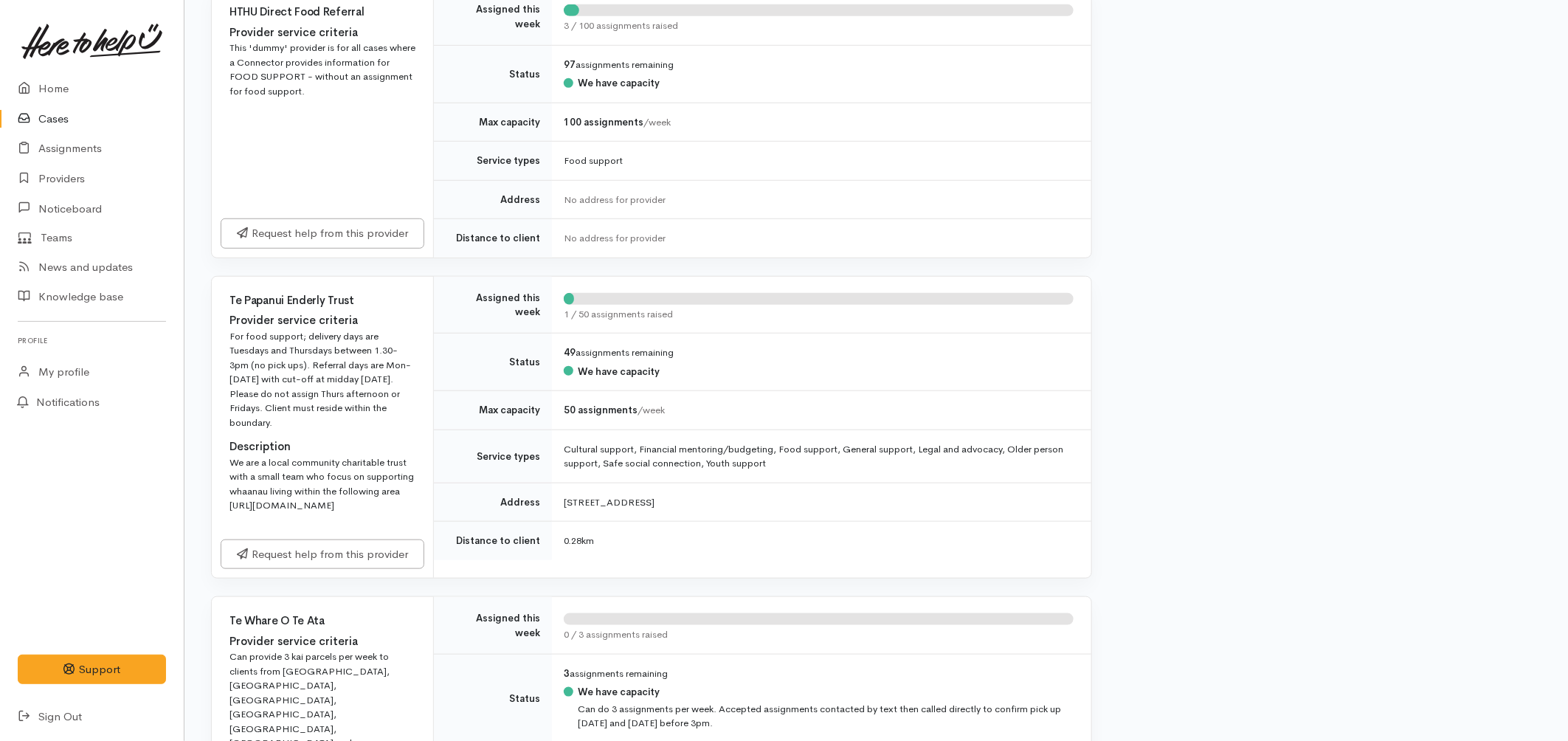
scroll to position [492, 0]
click at [333, 566] on link "Request help from this provider" at bounding box center [322, 551] width 203 height 30
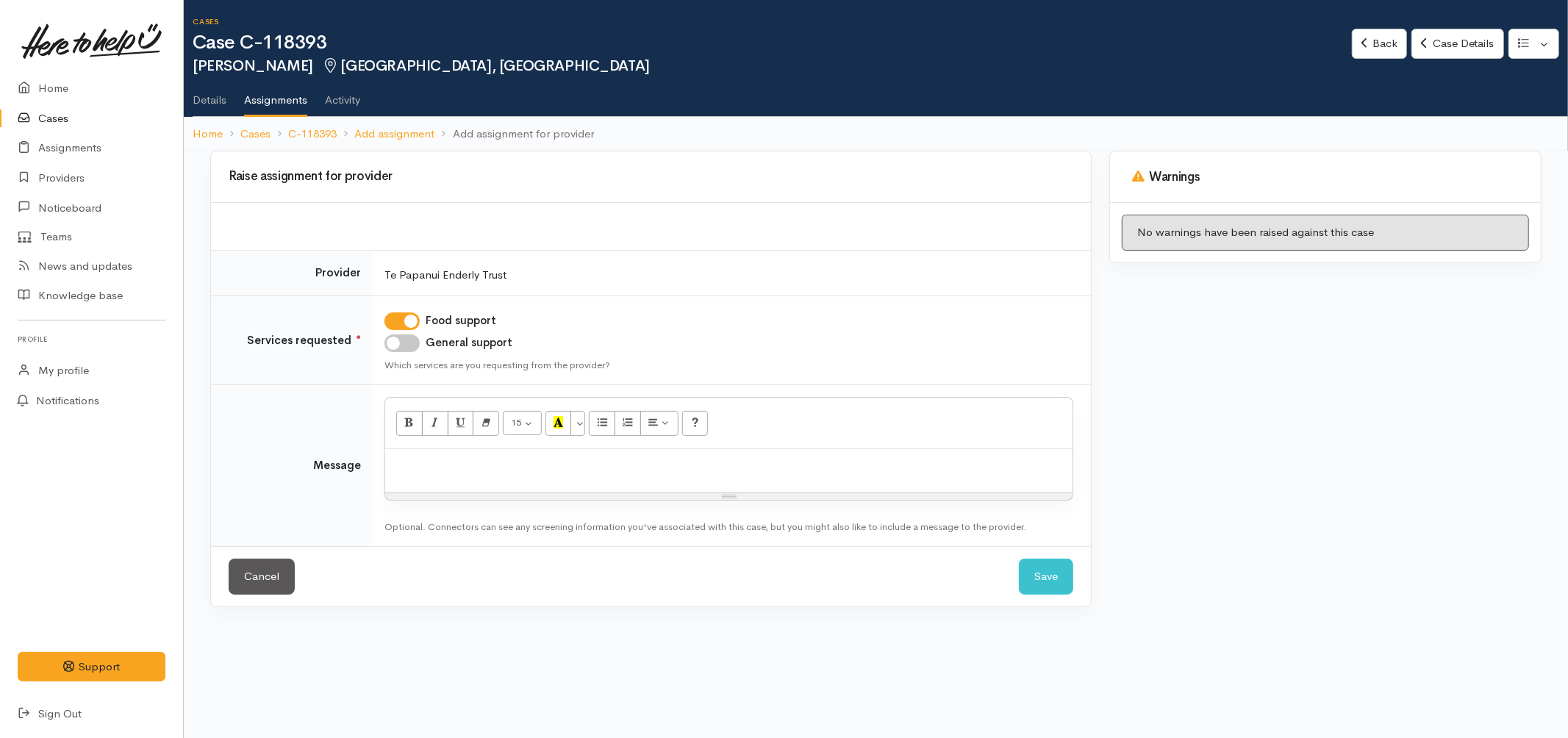
click at [496, 481] on div at bounding box center [729, 470] width 687 height 44
paste div
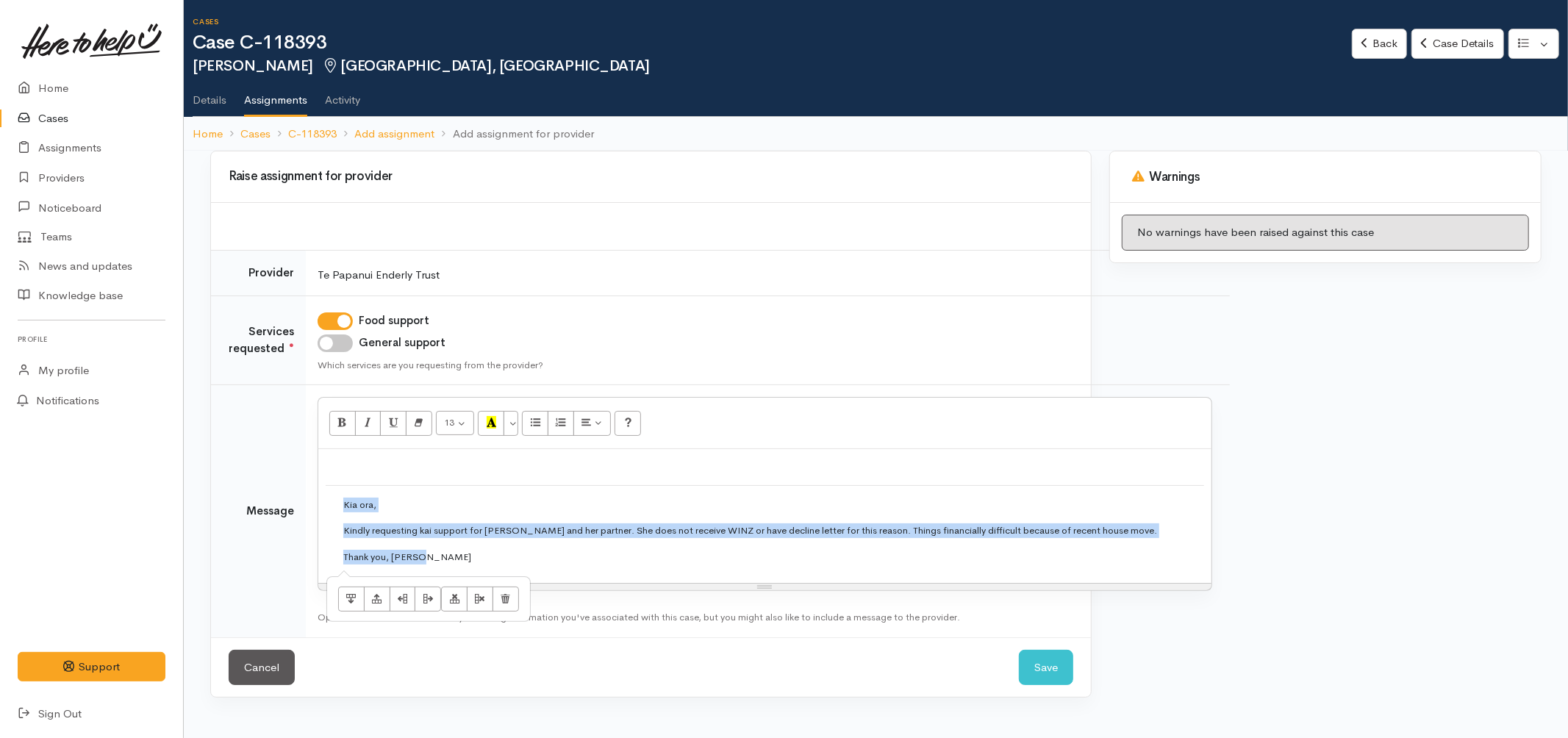
drag, startPoint x: 328, startPoint y: 505, endPoint x: 441, endPoint y: 553, distance: 122.8
click at [441, 553] on td "Kia ora, Kindly requesting kai support for Keira and her partner. She does not …" at bounding box center [766, 529] width 879 height 90
copy td "Kia ora, Kindly requesting kai support for Keira and her partner. She does not …"
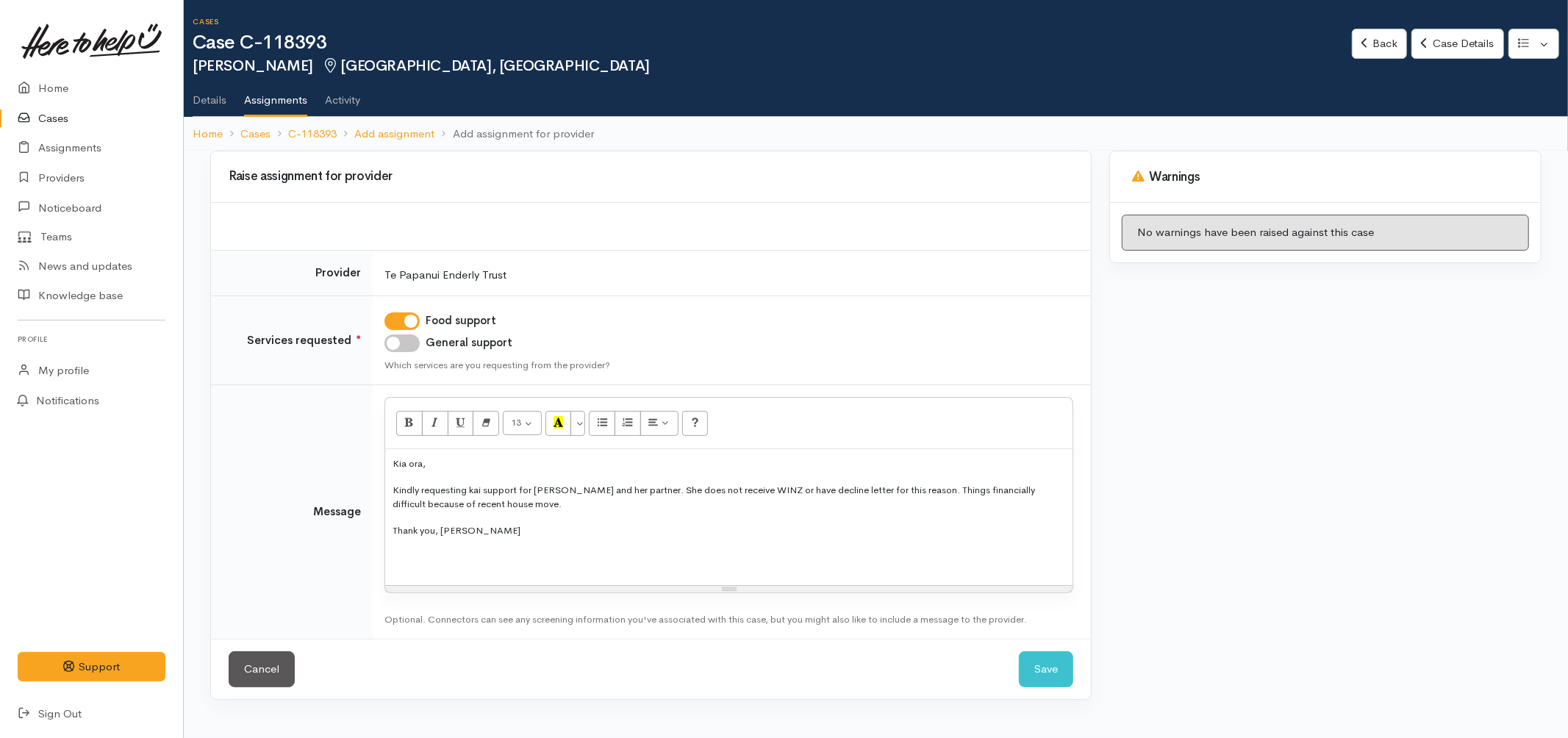
click at [487, 505] on p "Kindly requesting kai support for Keira and her partner. She does not receive W…" at bounding box center [729, 497] width 673 height 28
click at [552, 511] on div "Kia ora, Kindly requesting kai support for Keira and her partner. She does not …" at bounding box center [729, 517] width 687 height 136
click at [511, 502] on p "Kindly requesting kai support for Keira and her partner. She does not receive W…" at bounding box center [729, 497] width 673 height 28
click at [1052, 668] on button "Save" at bounding box center [1045, 669] width 54 height 36
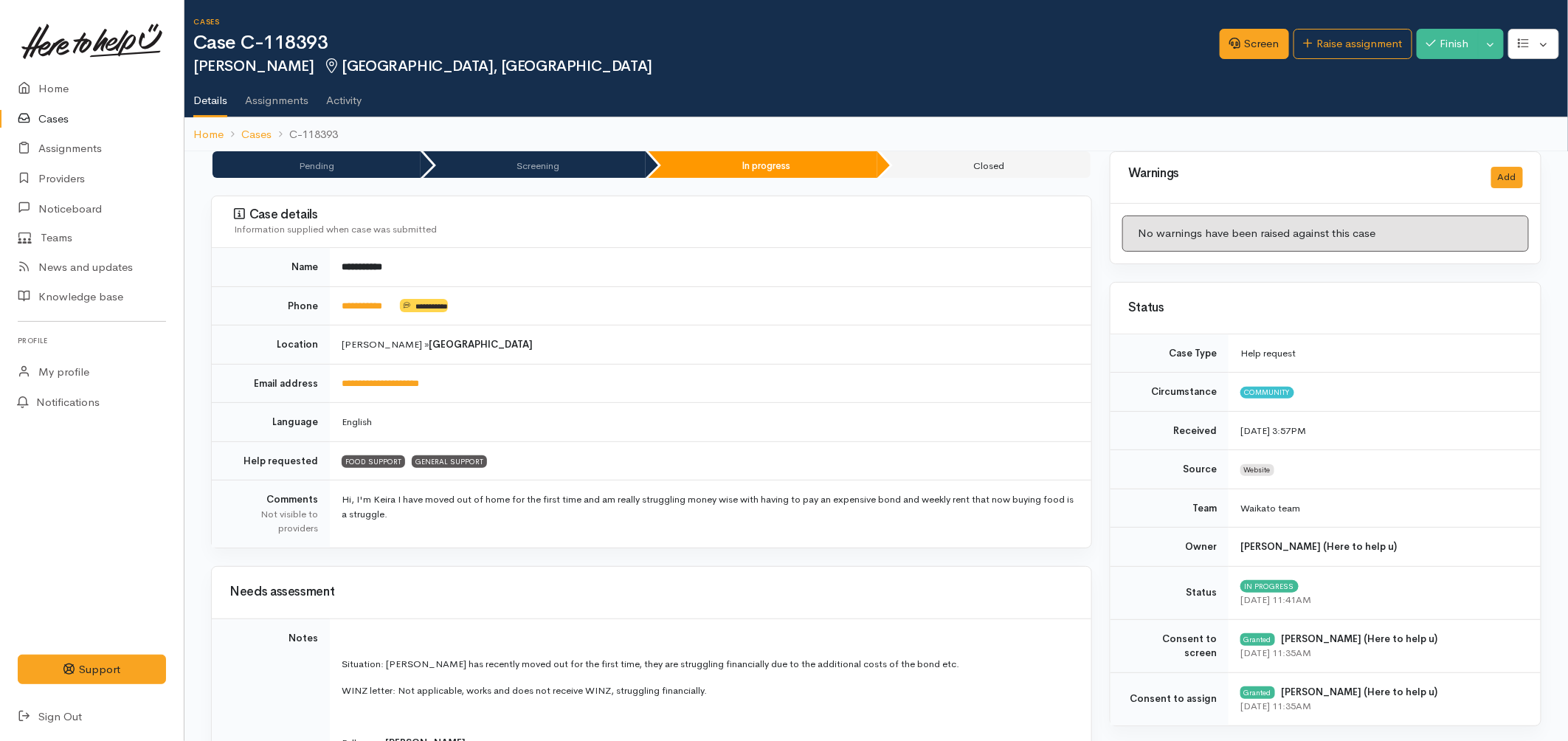
drag, startPoint x: 224, startPoint y: 59, endPoint x: 194, endPoint y: 64, distance: 30.4
click at [194, 64] on h2 "Keira Cowan Fairfield, Hamilton" at bounding box center [706, 67] width 1027 height 17
copy h2 "Keira"
drag, startPoint x: 327, startPoint y: 47, endPoint x: 268, endPoint y: 40, distance: 59.4
click at [268, 40] on h1 "Case C-118393" at bounding box center [706, 43] width 1027 height 22
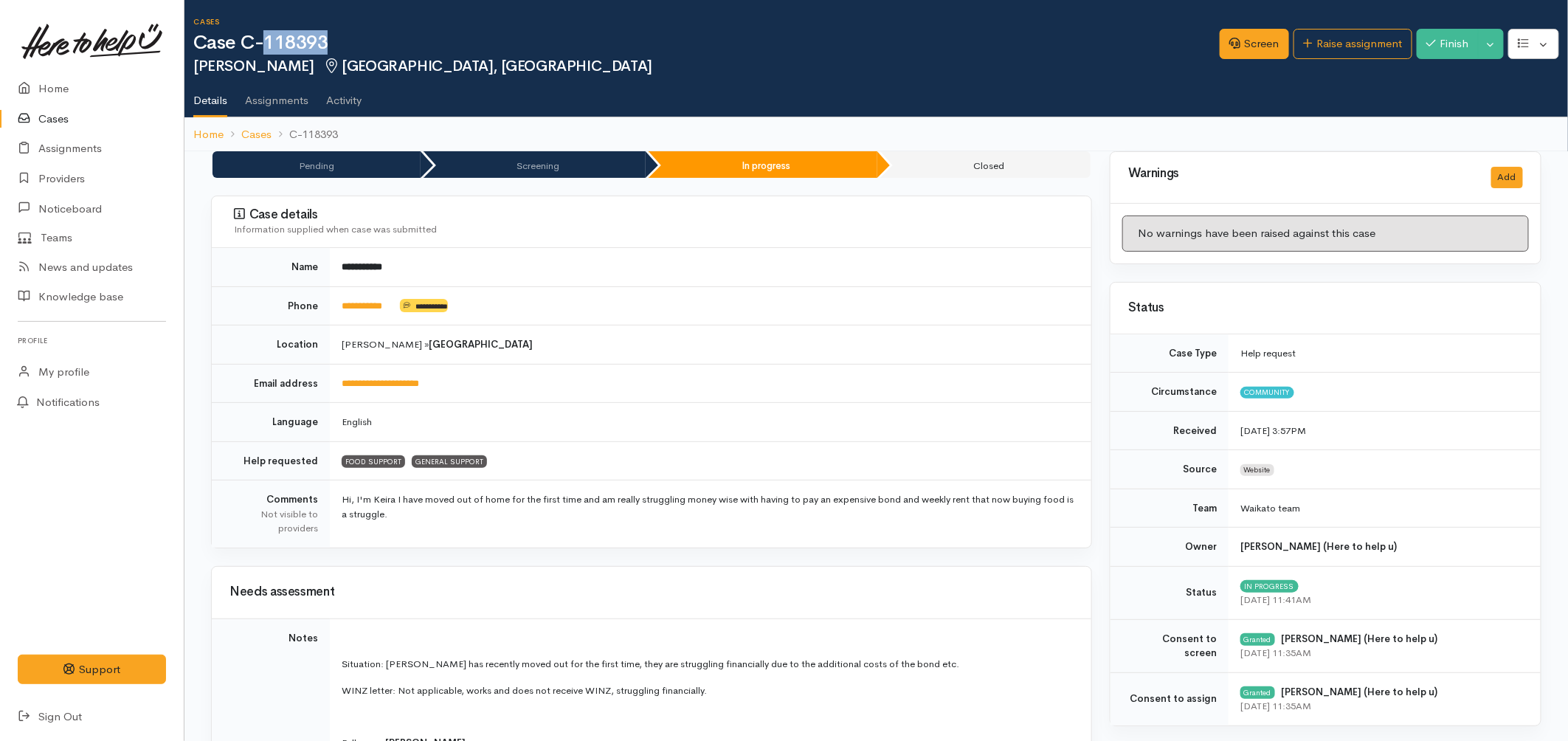
copy h1 "118393"
drag, startPoint x: 476, startPoint y: 389, endPoint x: 334, endPoint y: 383, distance: 142.1
click at [334, 383] on td "**********" at bounding box center [711, 383] width 762 height 39
copy link "**********"
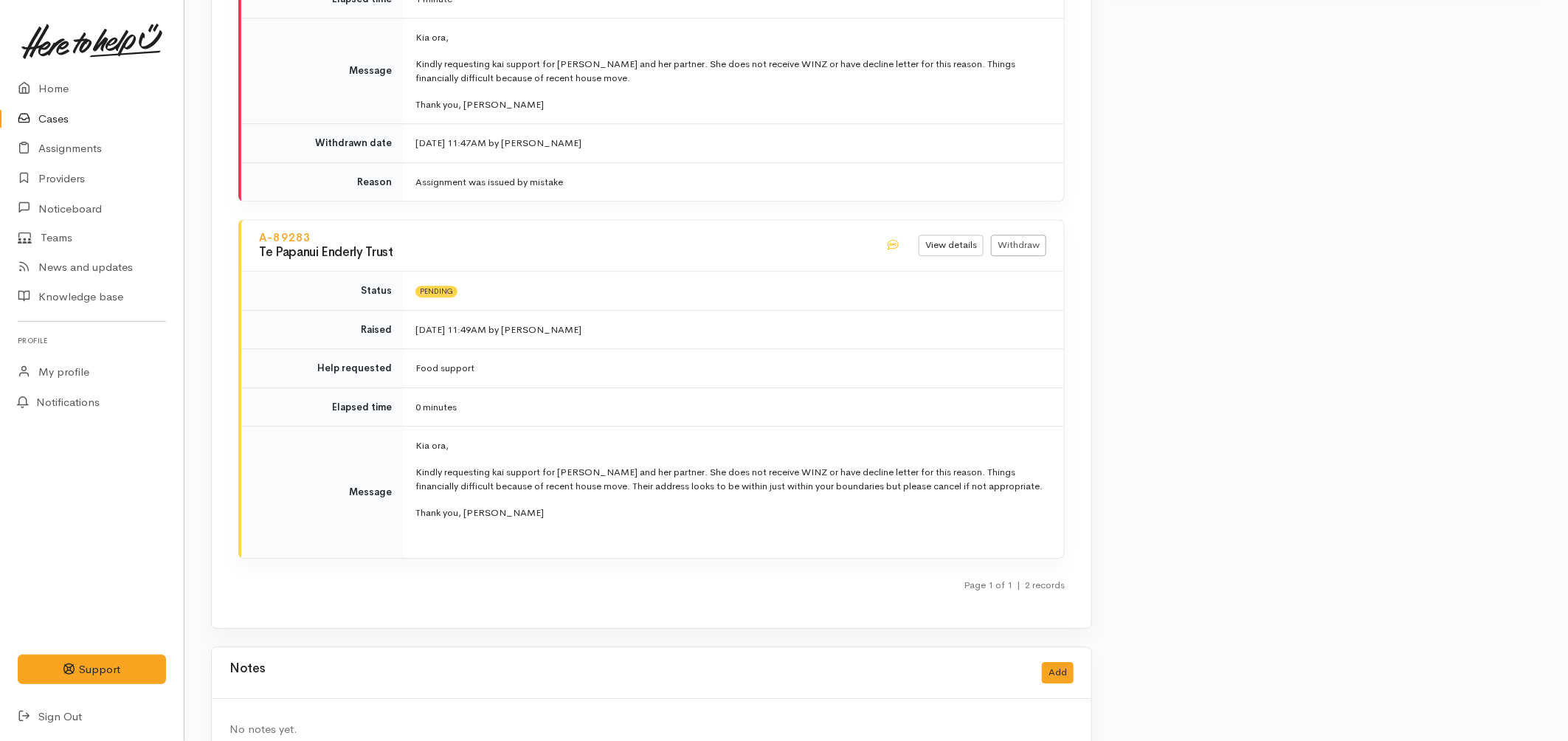
scroll to position [2002, 0]
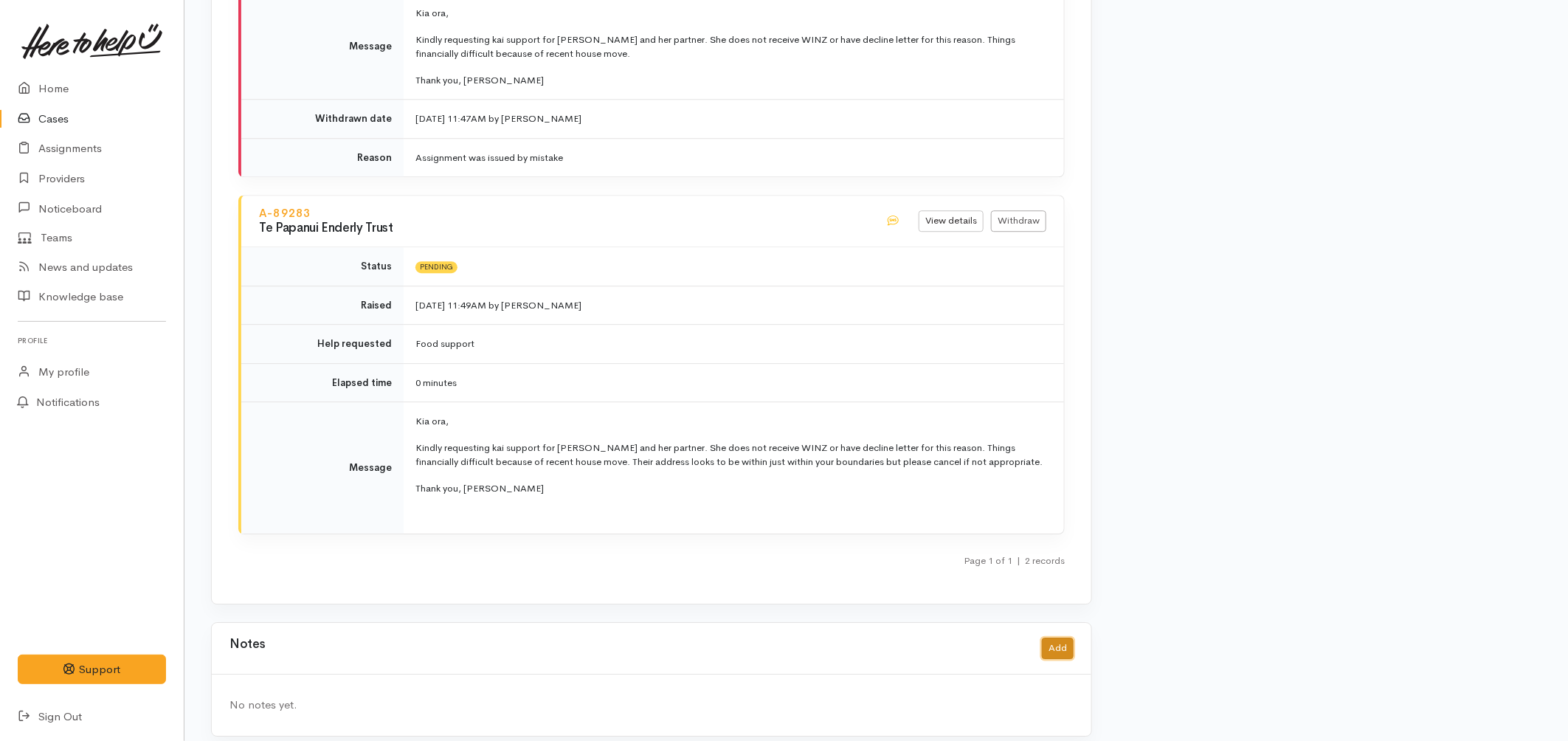
click at [1058, 638] on button "Add" at bounding box center [1058, 648] width 32 height 22
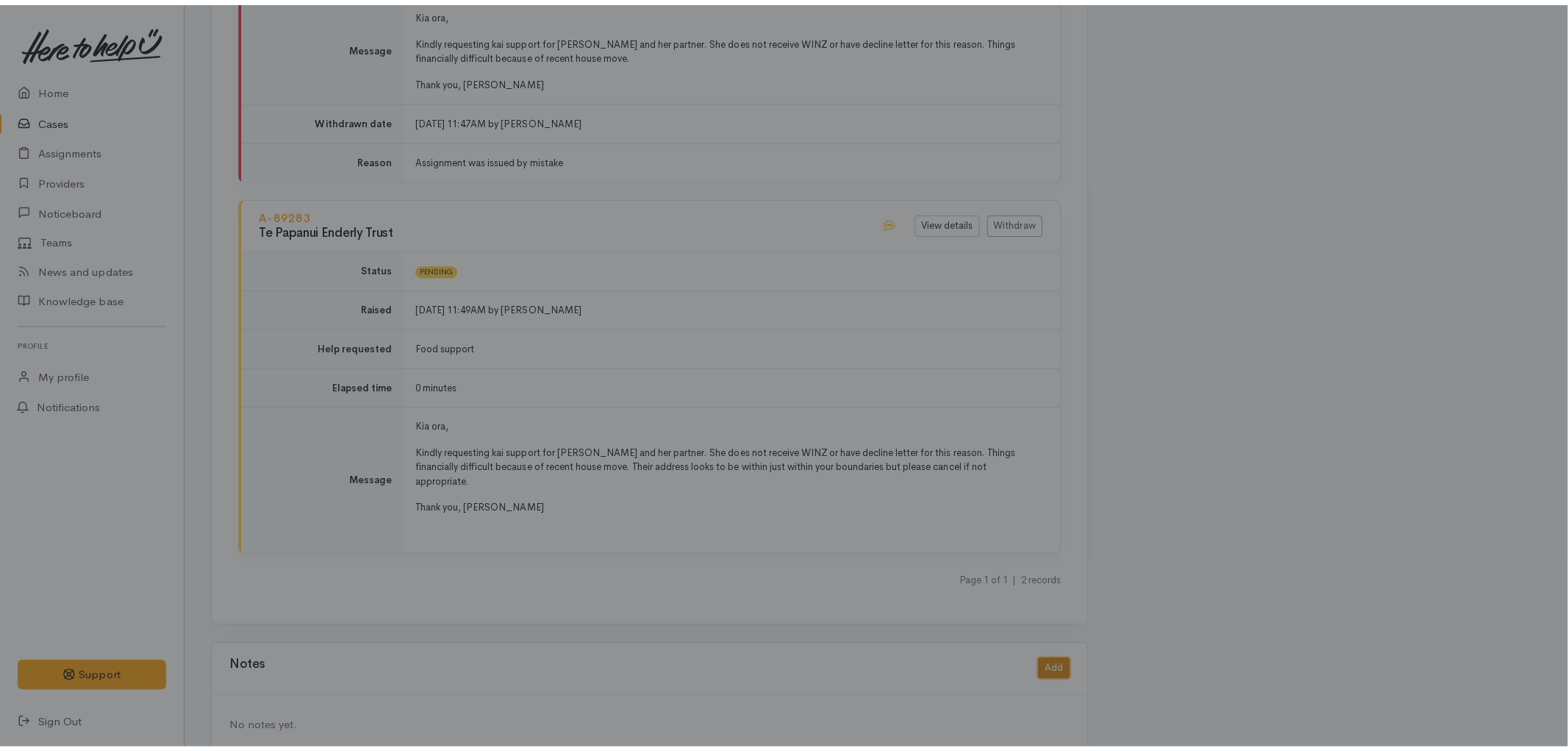
scroll to position [1983, 0]
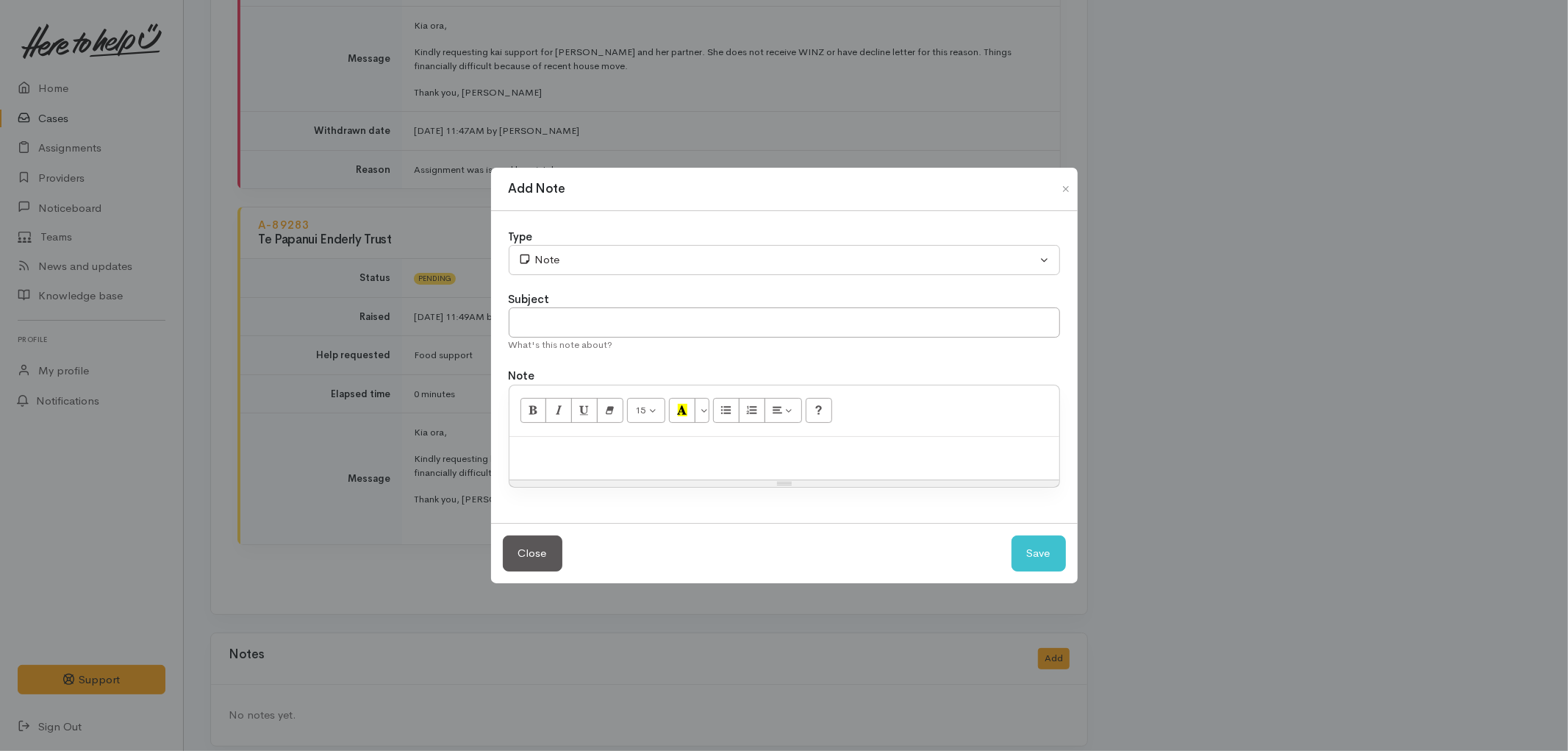
click at [648, 454] on p at bounding box center [784, 452] width 536 height 17
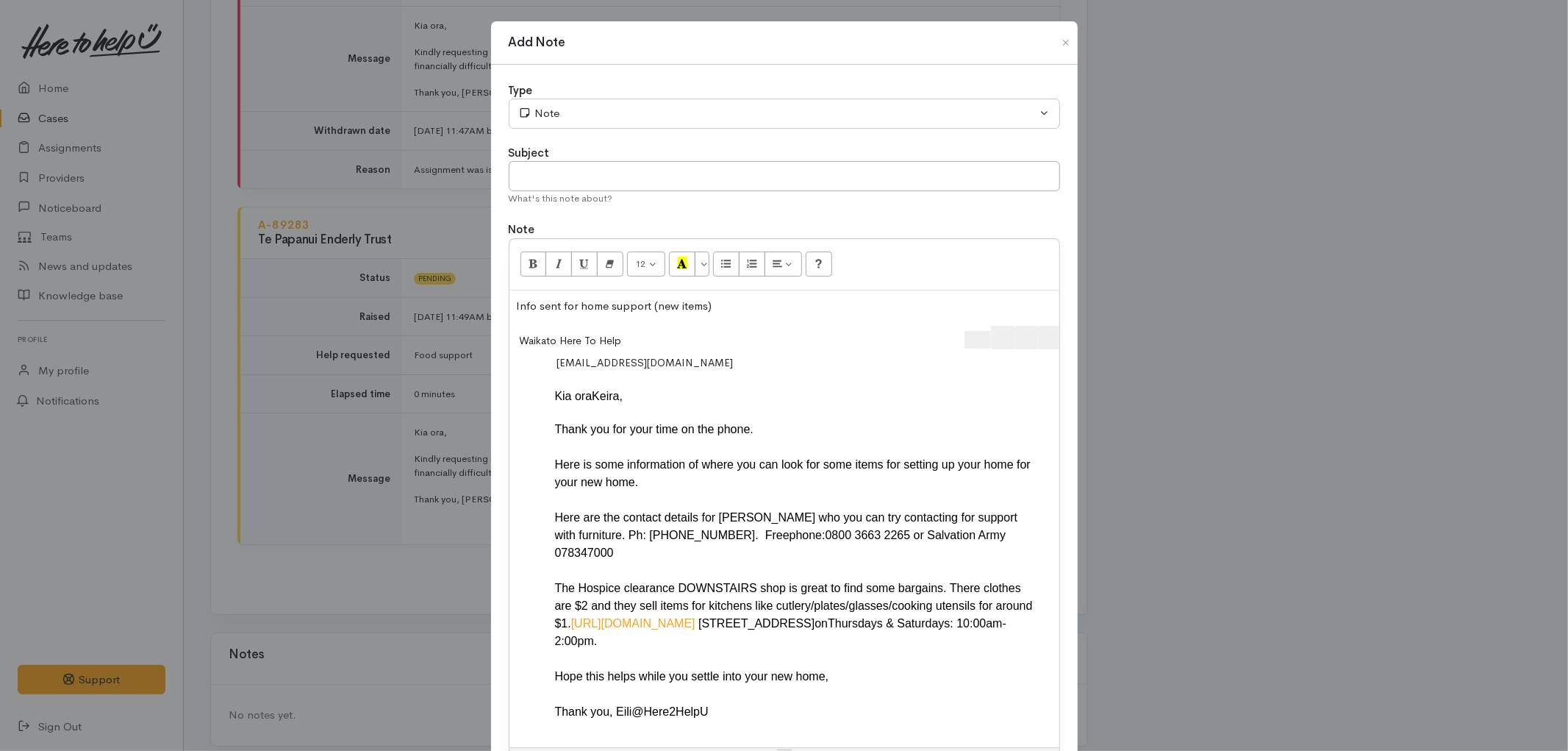
scroll to position [0, 30]
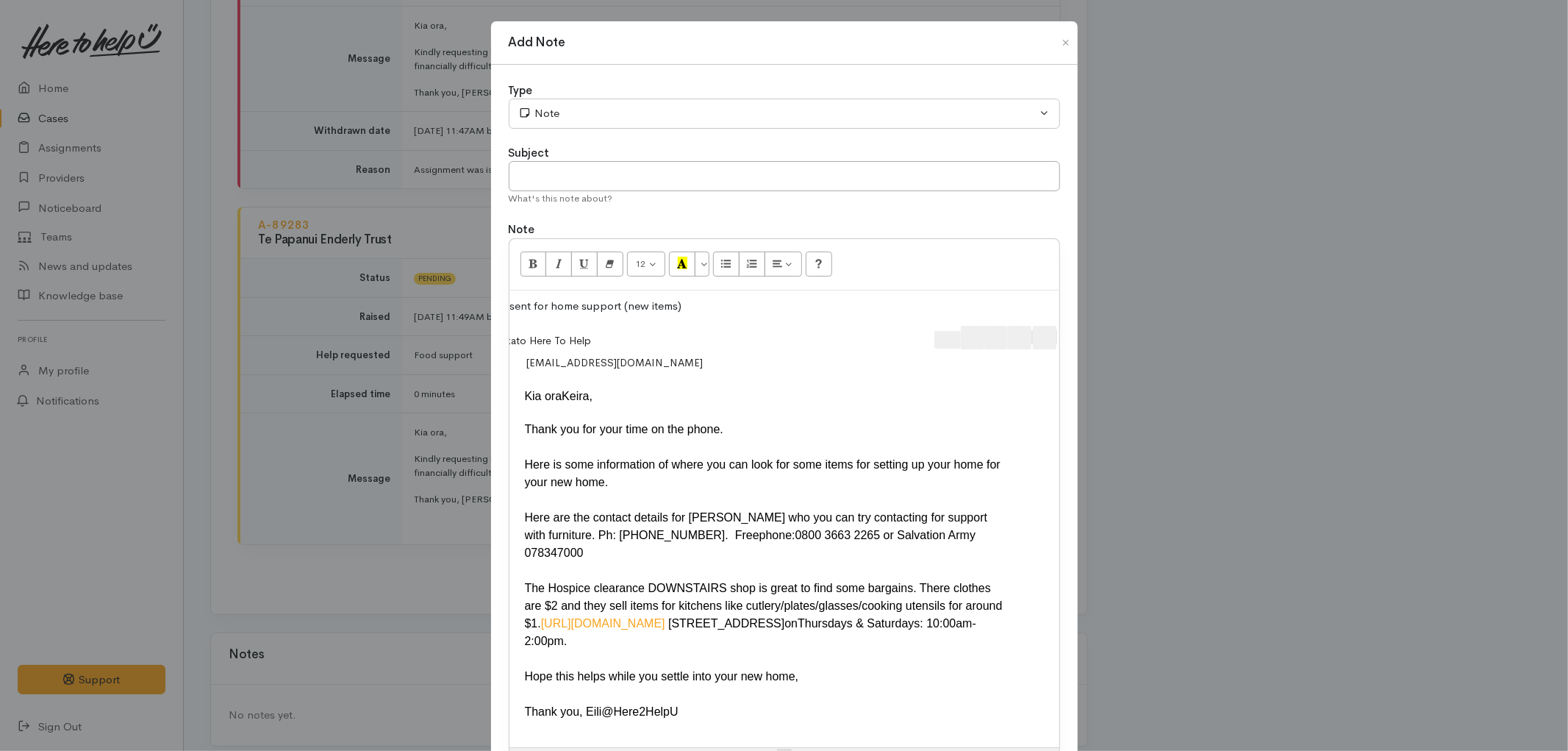
drag, startPoint x: 912, startPoint y: 327, endPoint x: 1100, endPoint y: 346, distance: 189.0
click at [1100, 346] on div "Add Note Type Correspondence Discussion Email Note Phone call SMS text message …" at bounding box center [784, 375] width 1568 height 751
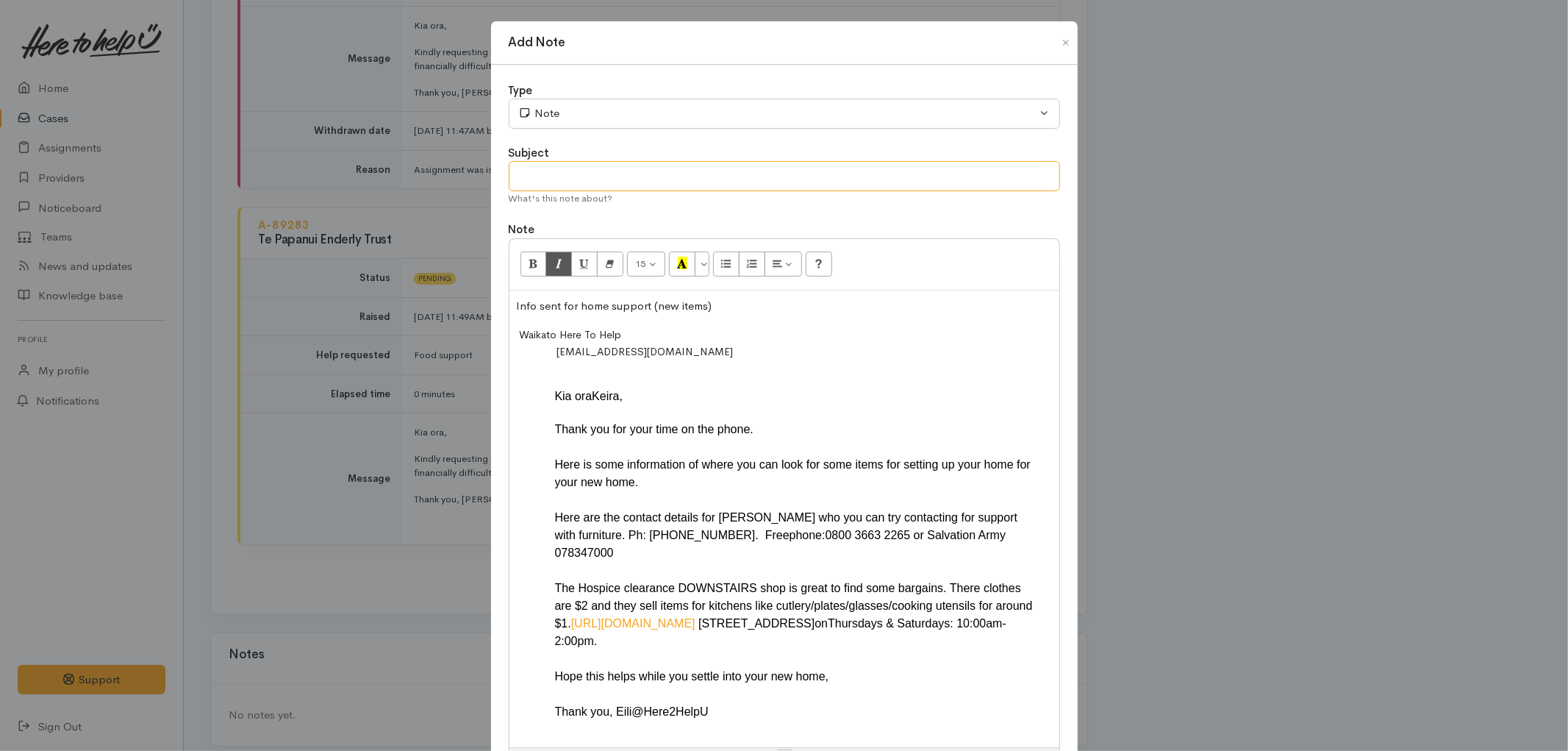
click at [730, 179] on input "text" at bounding box center [784, 176] width 552 height 30
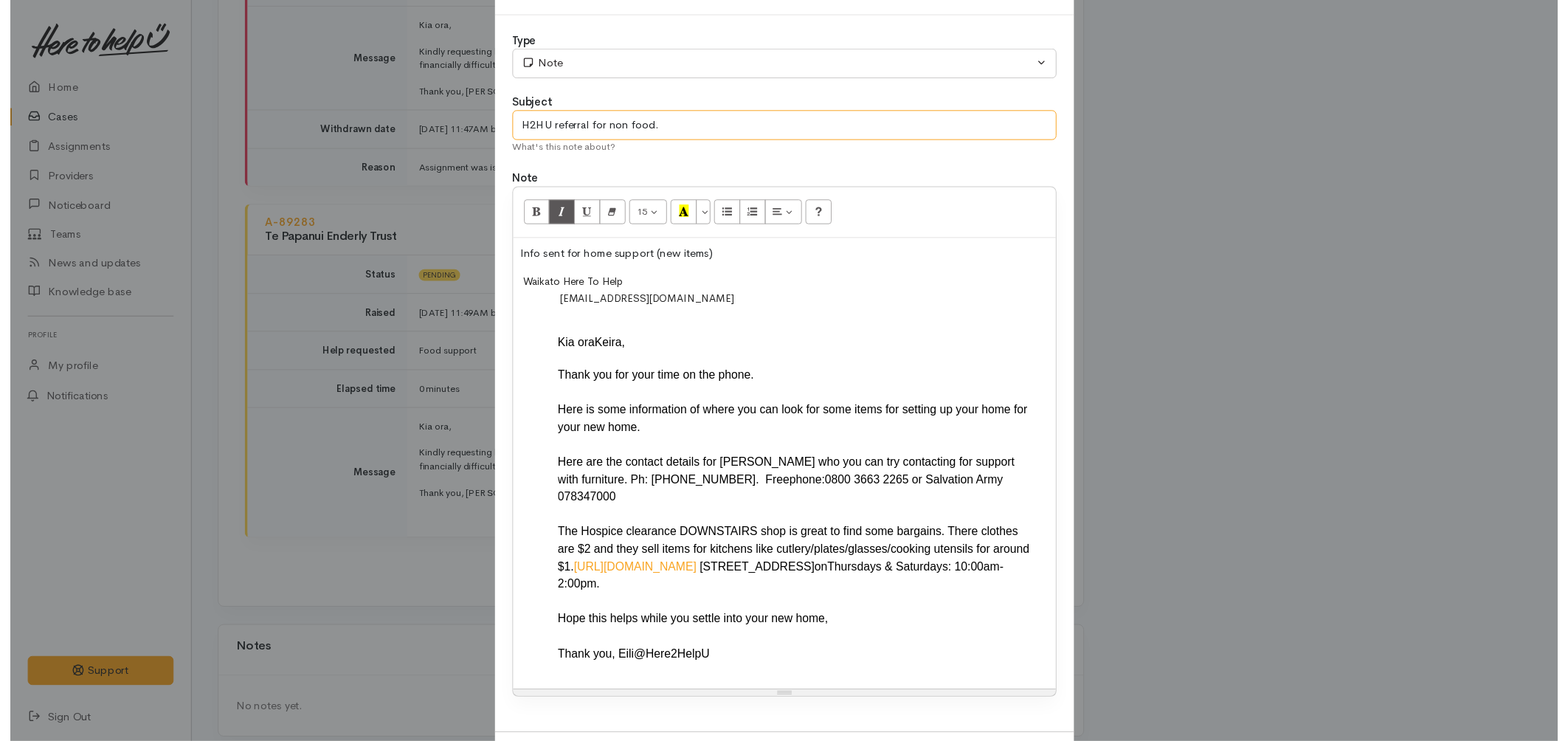
scroll to position [104, 0]
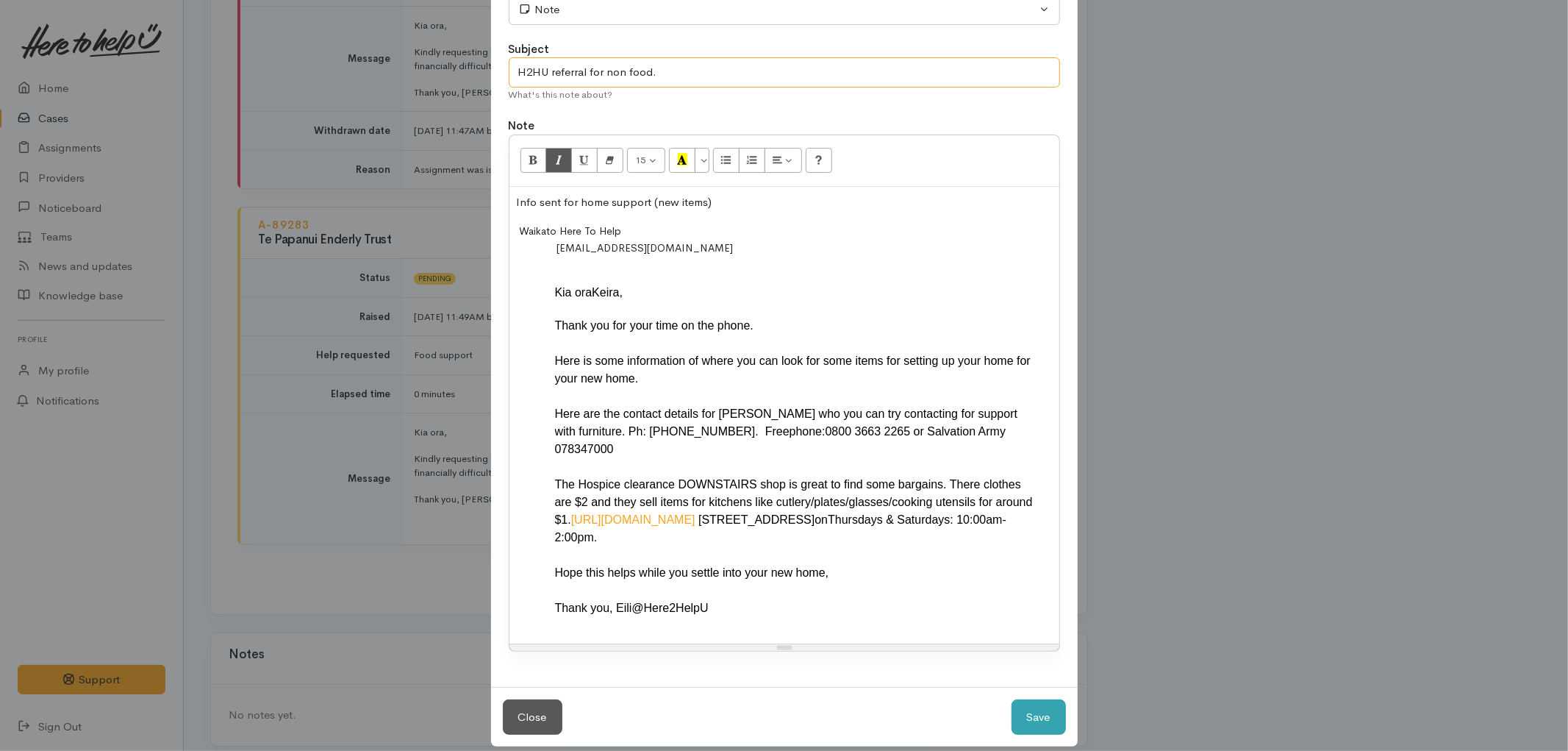
type input "H2HU referral for non food."
click at [1038, 700] on button "Save" at bounding box center [1038, 718] width 54 height 36
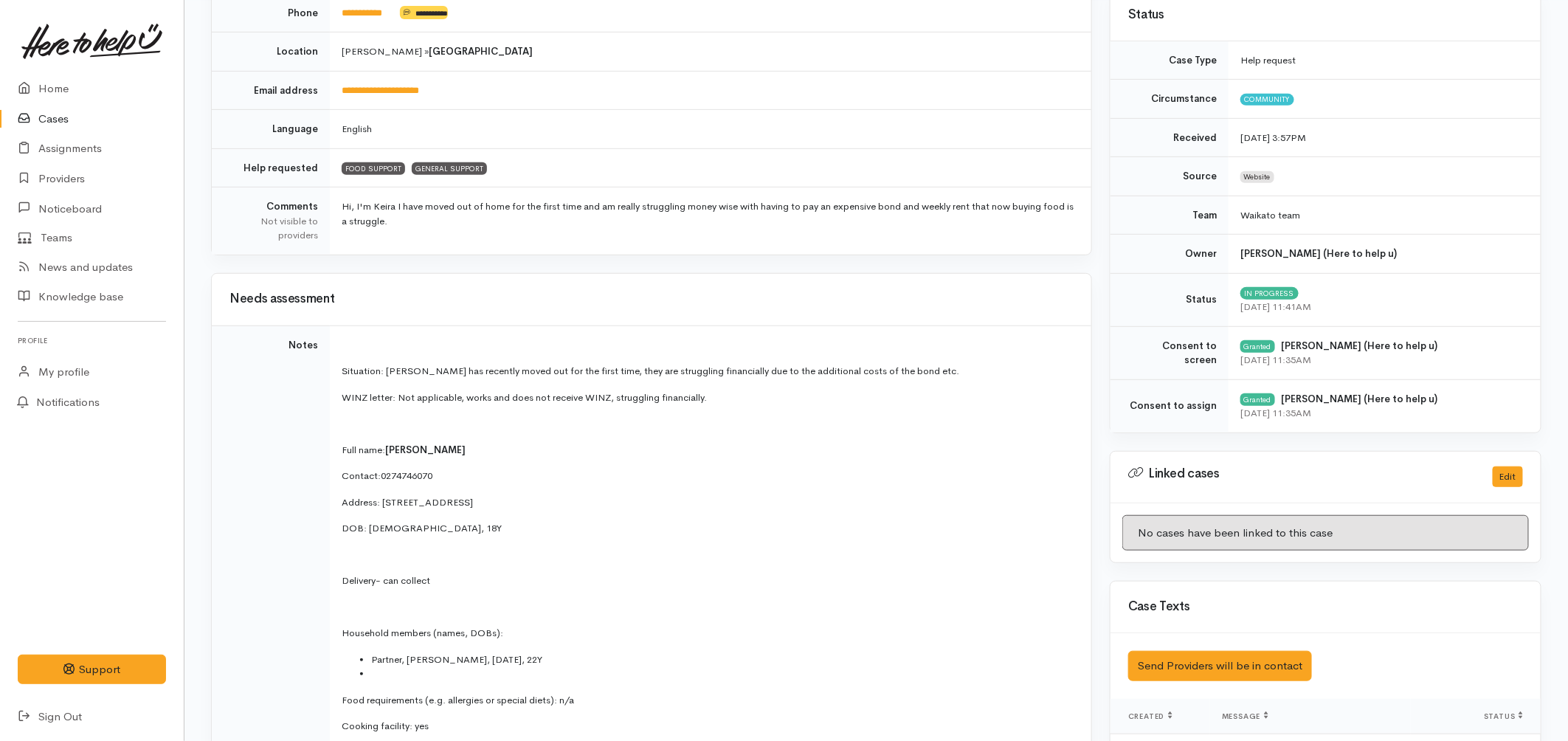
scroll to position [0, 0]
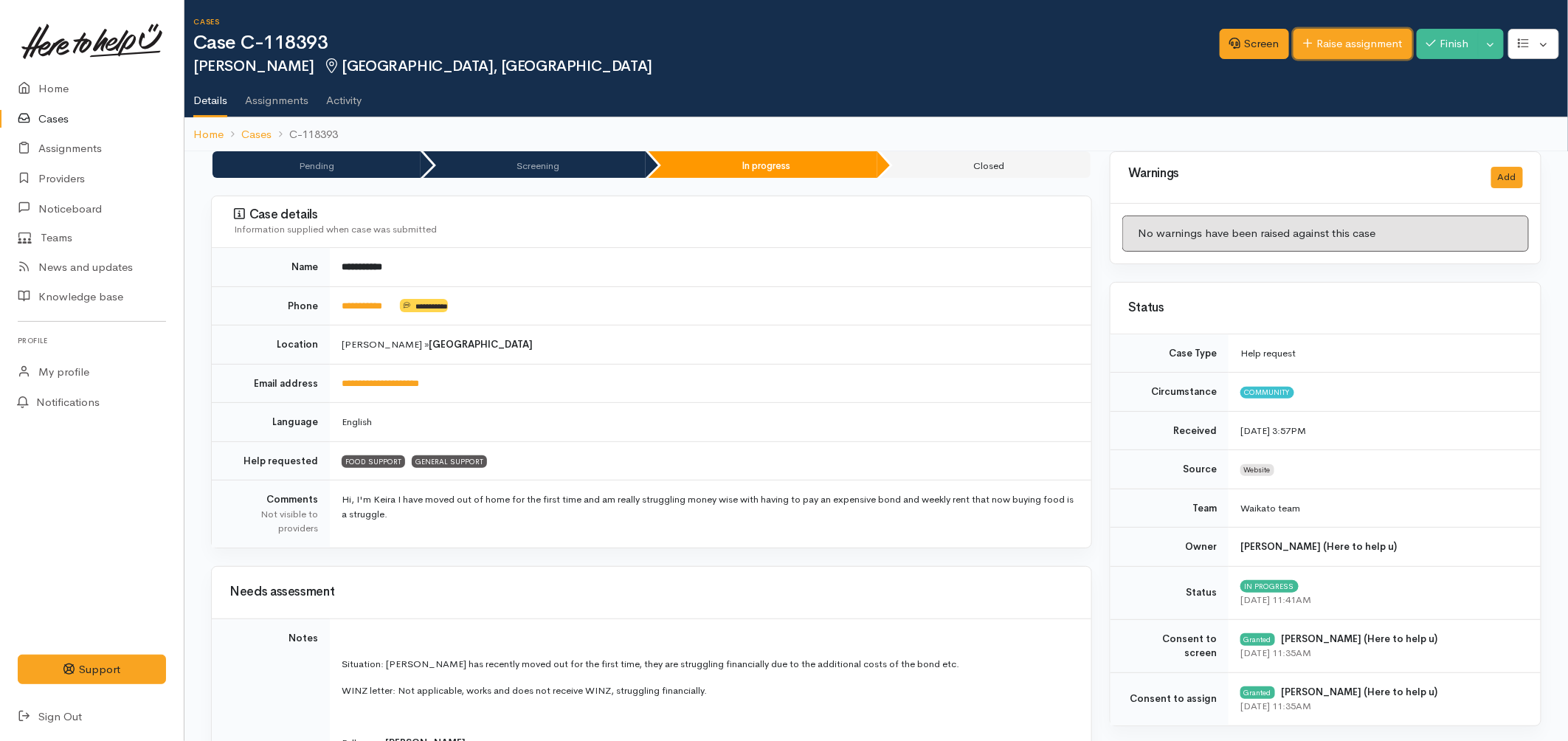
click at [1360, 35] on link "Raise assignment" at bounding box center [1353, 43] width 119 height 30
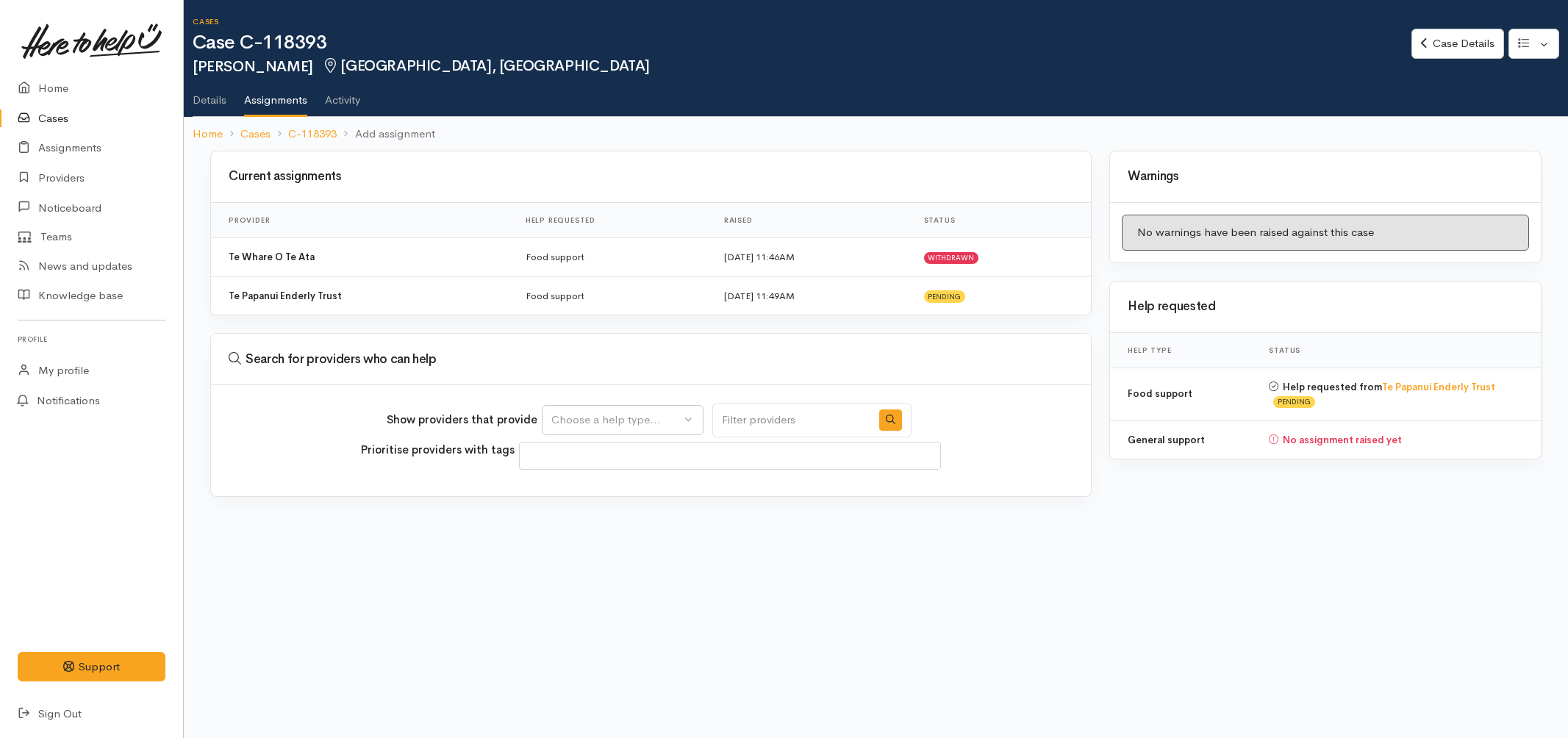
select select
click at [623, 423] on div "Choose a help type..." at bounding box center [616, 420] width 130 height 17
click at [616, 517] on span "General support" at bounding box center [602, 512] width 82 height 17
select select "4"
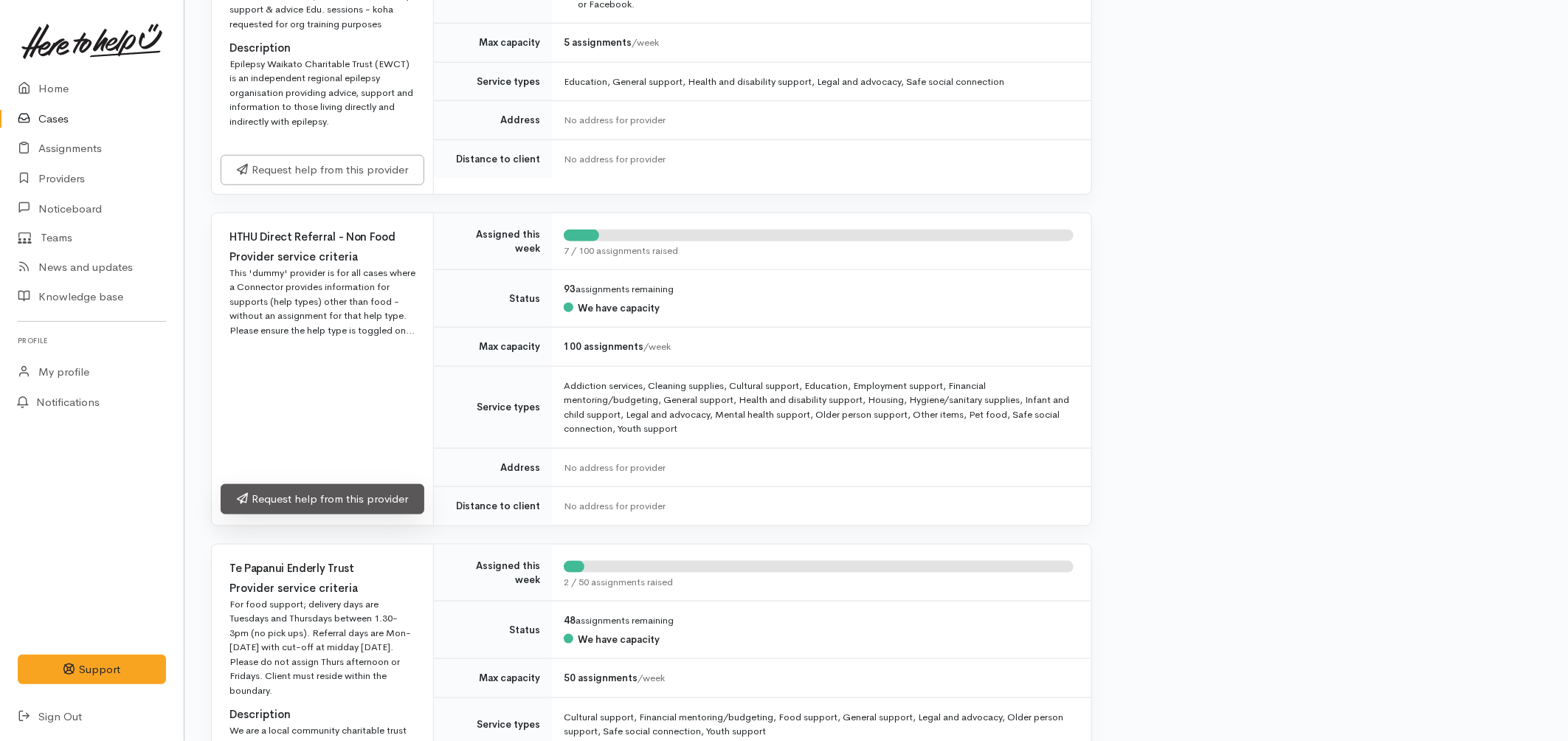
scroll to position [656, 0]
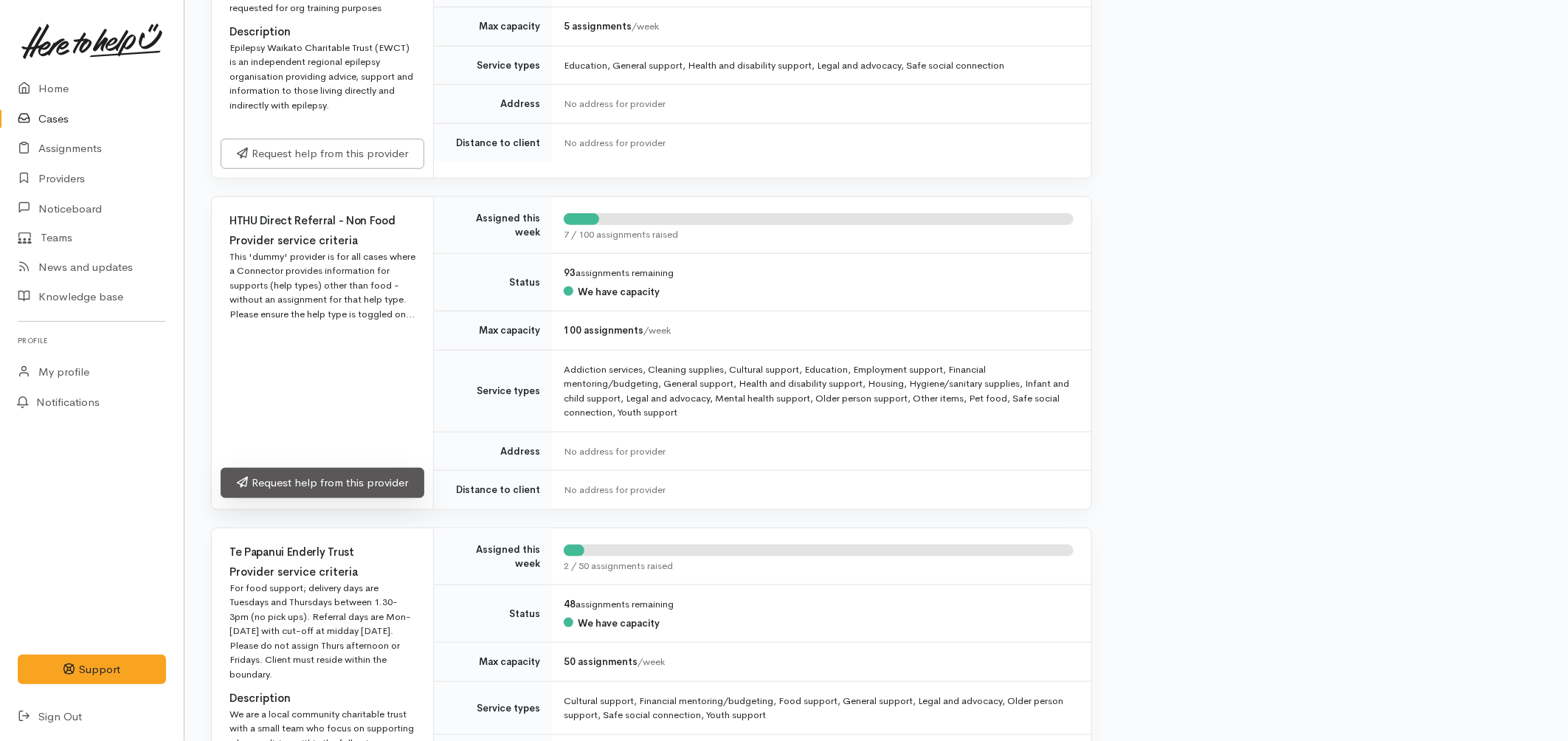
click at [388, 468] on link "Request help from this provider" at bounding box center [322, 483] width 203 height 30
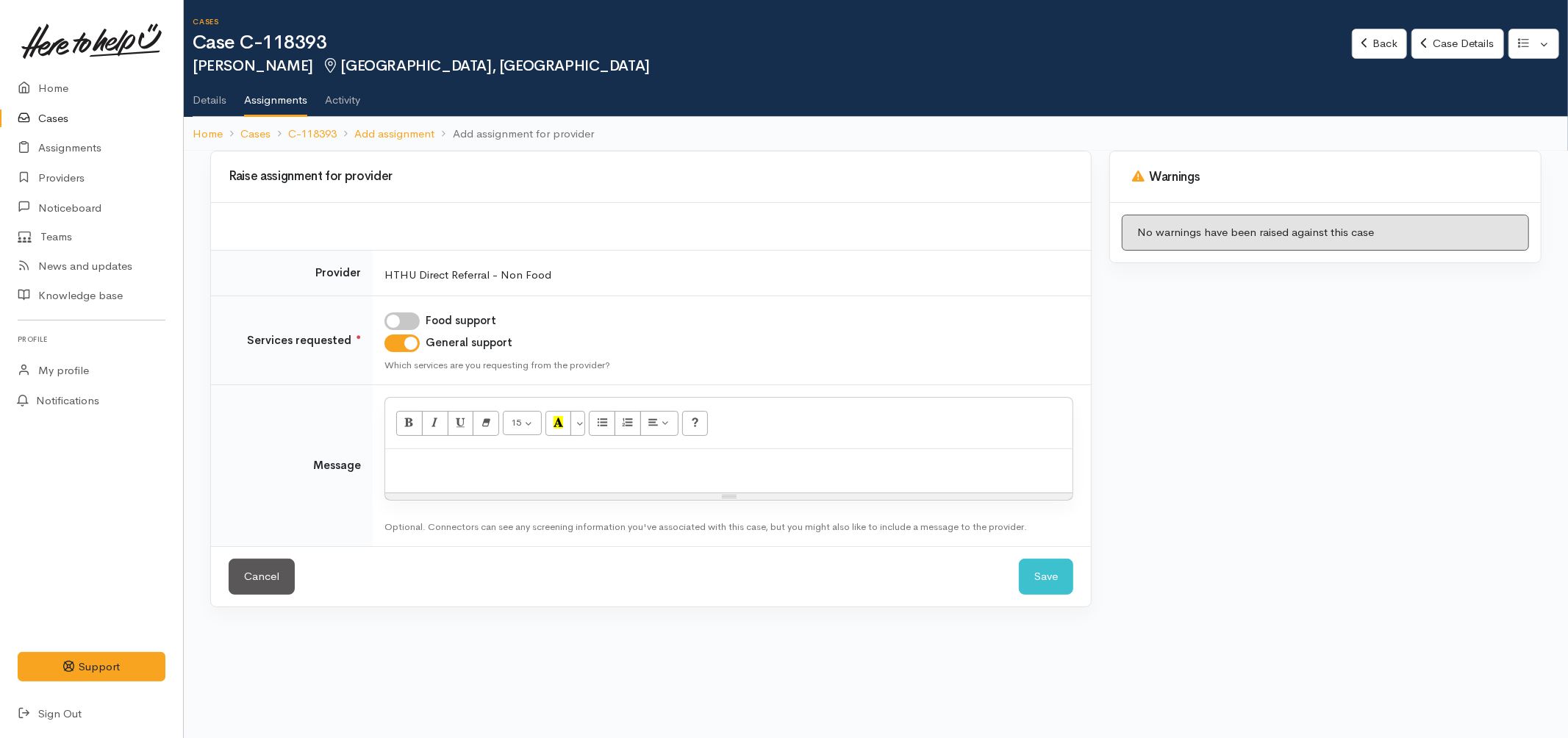
click at [522, 466] on p at bounding box center [729, 465] width 673 height 17
click at [1057, 584] on button "Save" at bounding box center [1045, 577] width 54 height 36
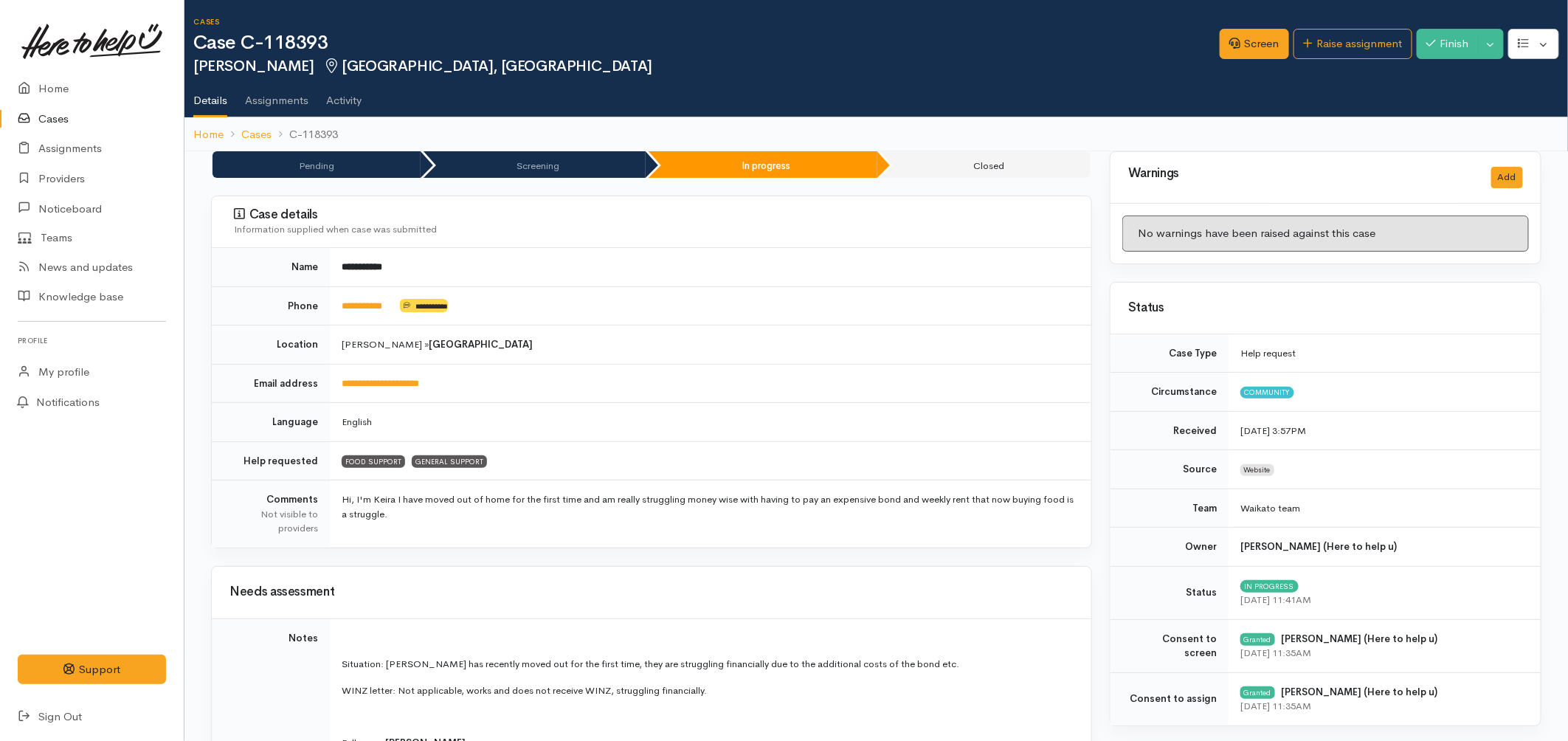
click at [65, 108] on link "Cases" at bounding box center [91, 119] width 184 height 30
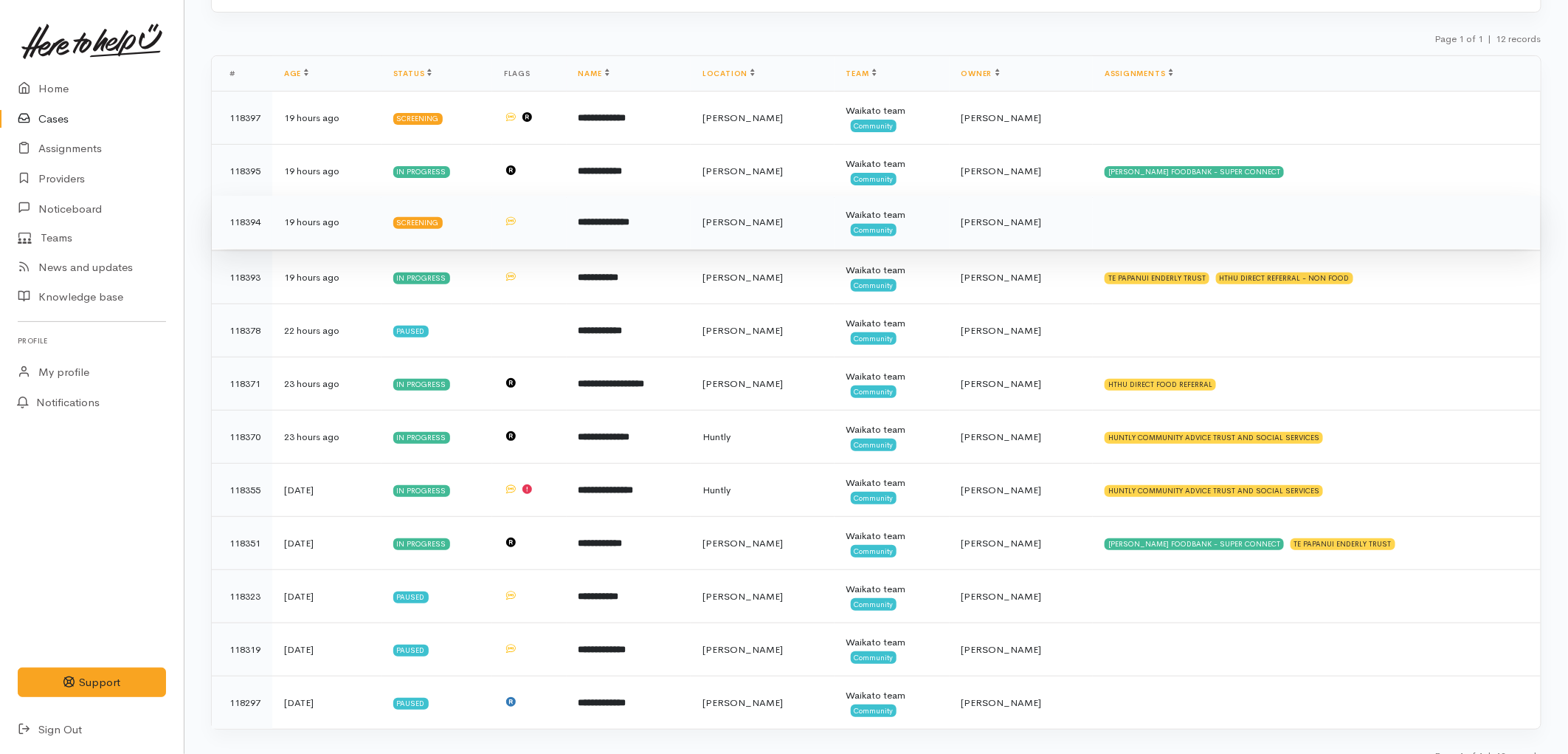
scroll to position [183, 0]
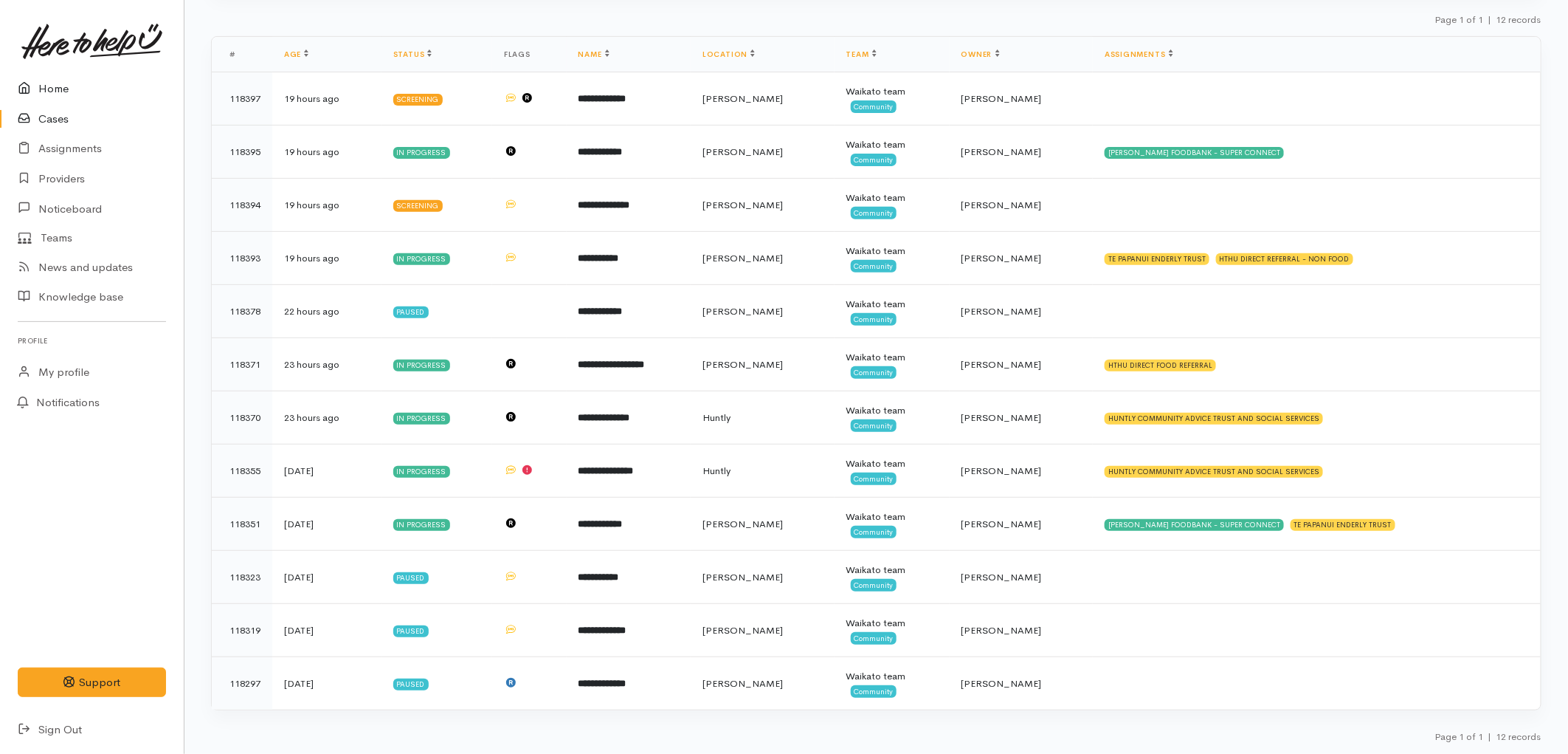
click at [49, 87] on link "Home" at bounding box center [91, 89] width 184 height 30
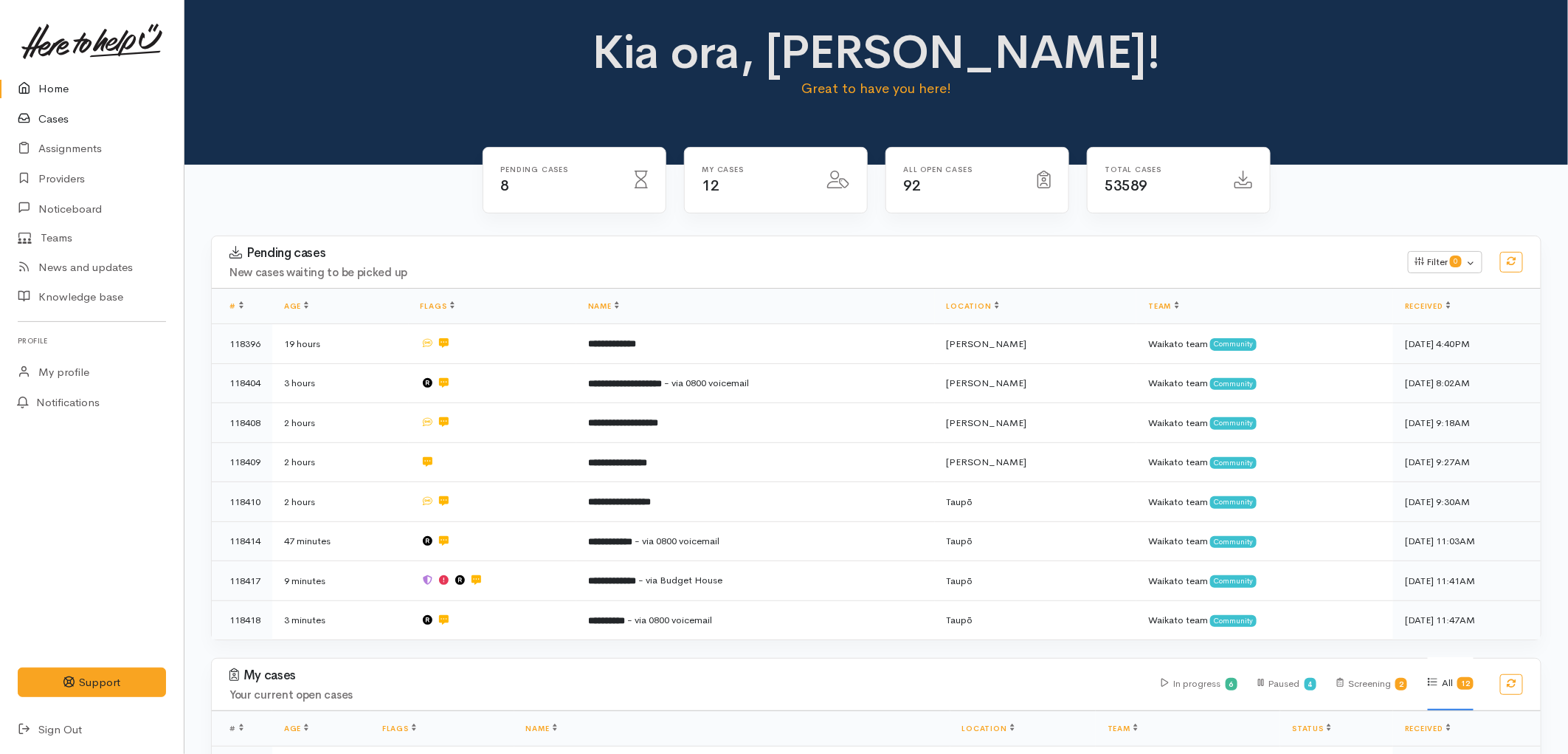
click at [66, 115] on link "Cases" at bounding box center [91, 119] width 184 height 30
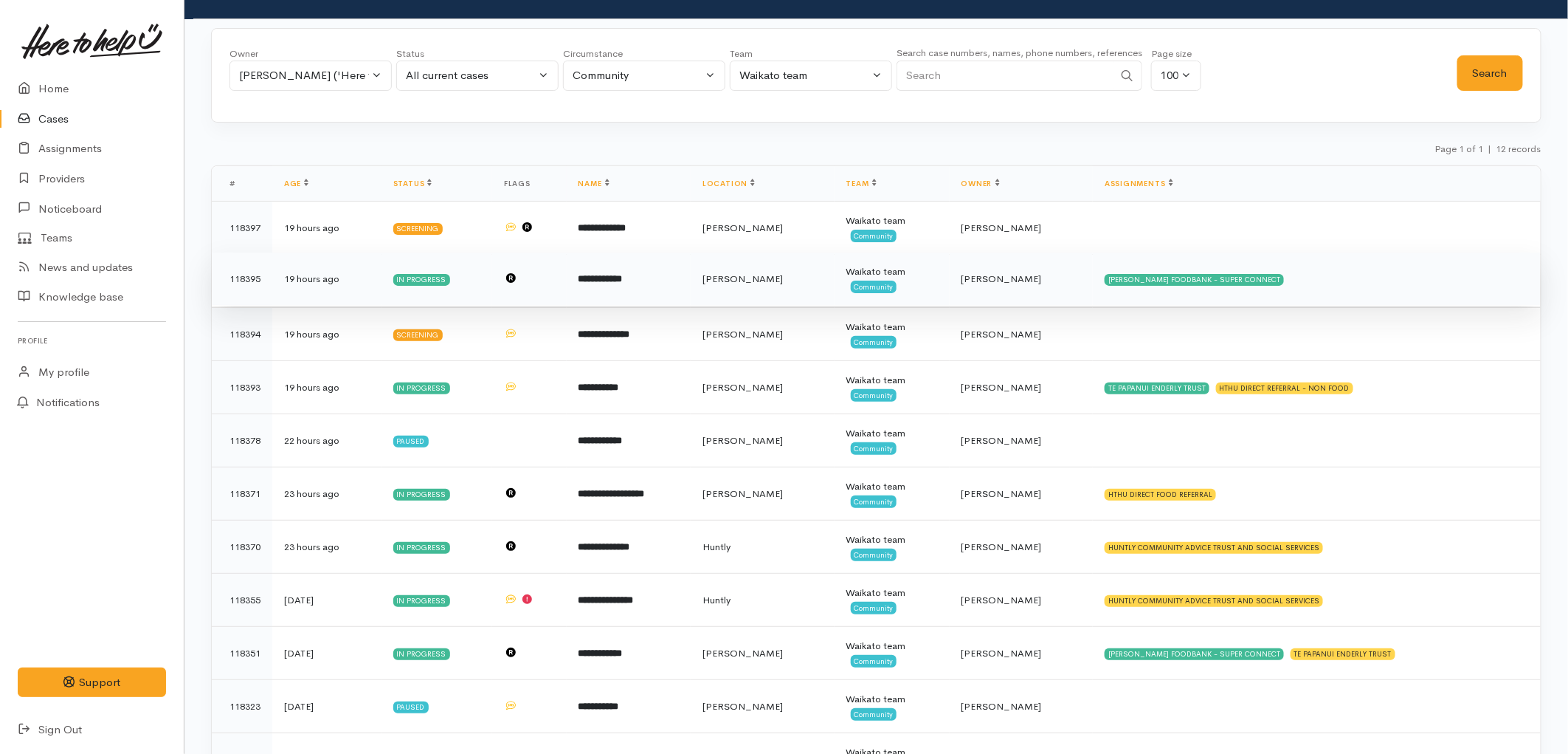
scroll to position [82, 0]
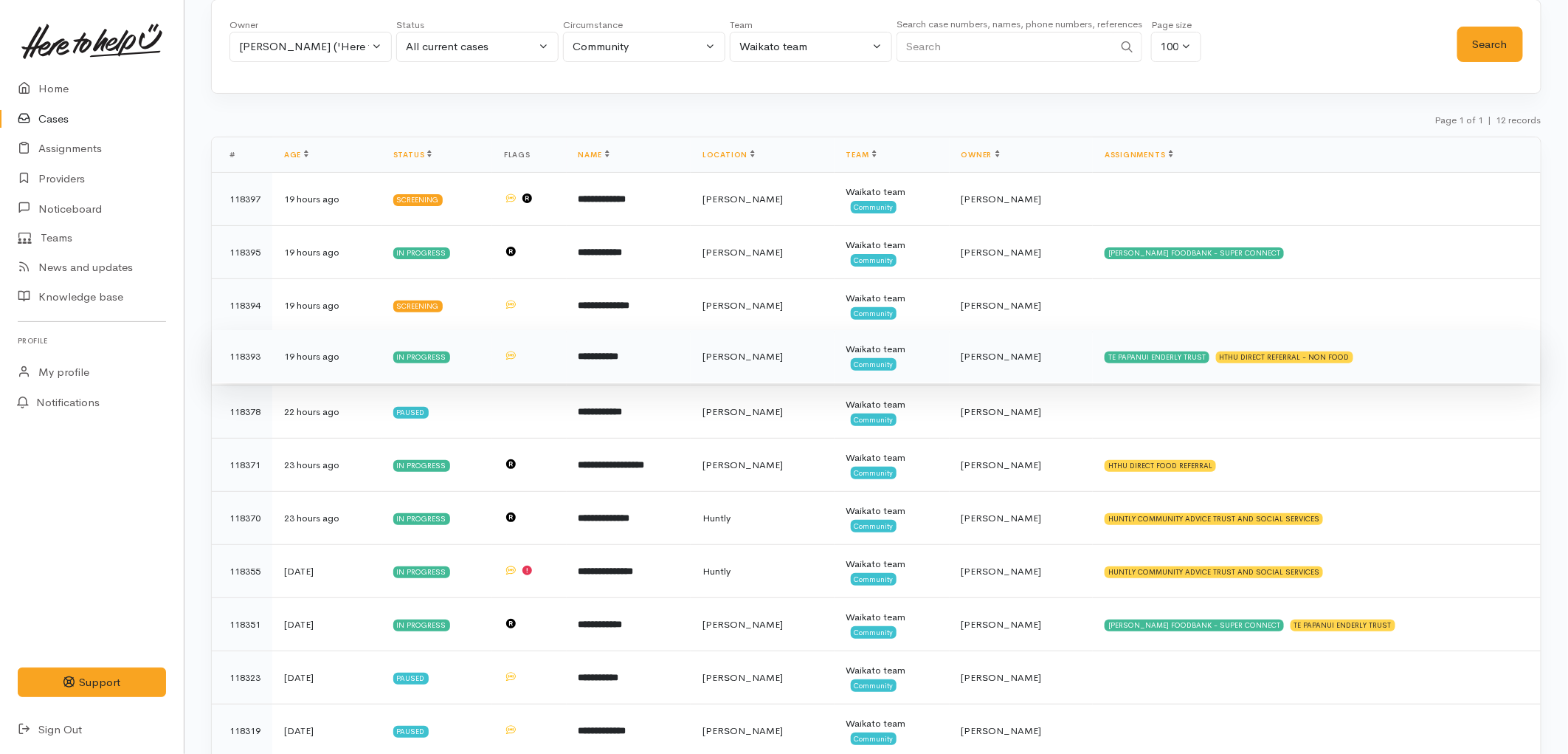
click at [812, 352] on td "[PERSON_NAME]" at bounding box center [762, 357] width 144 height 53
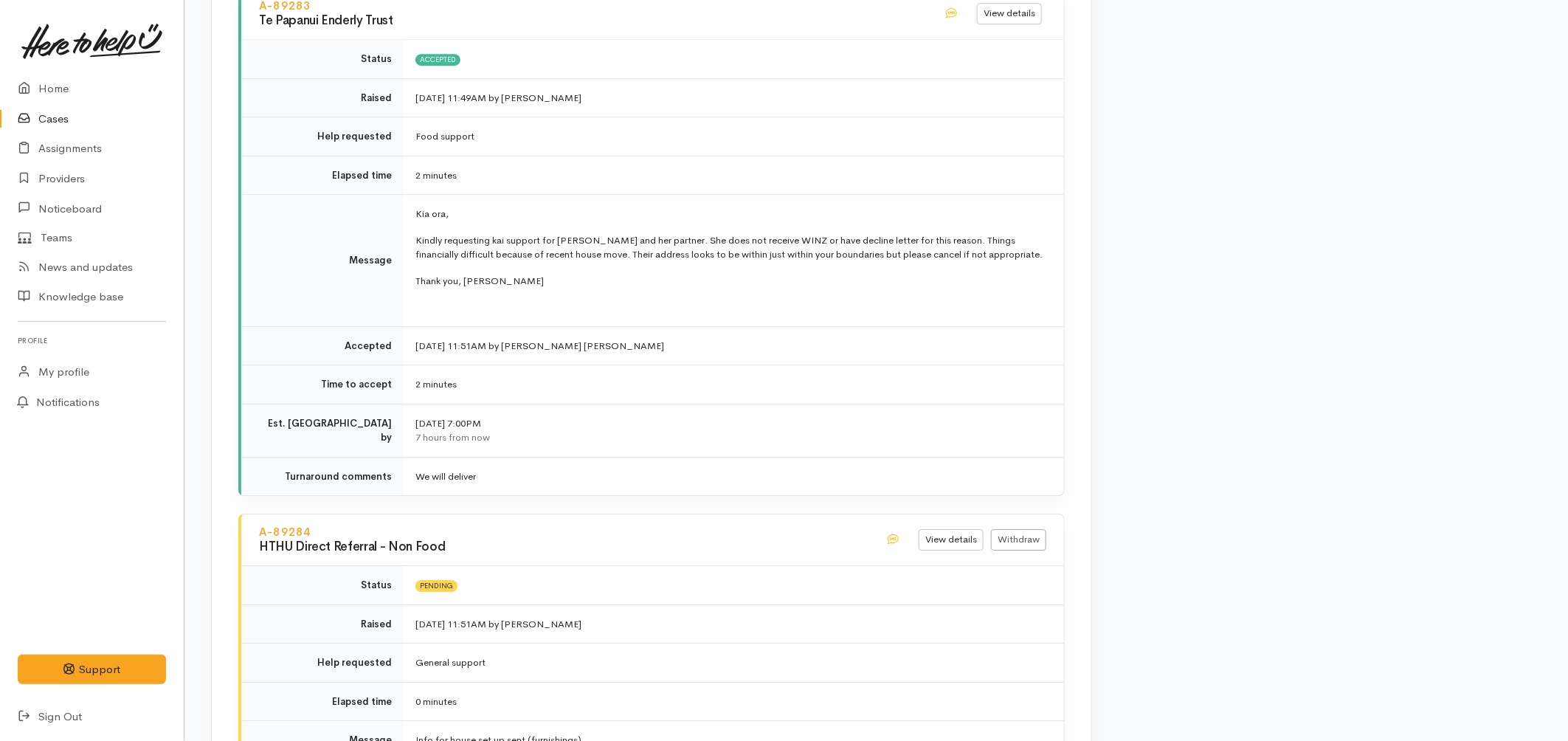
scroll to position [2214, 0]
click at [59, 121] on link "Cases" at bounding box center [91, 119] width 184 height 30
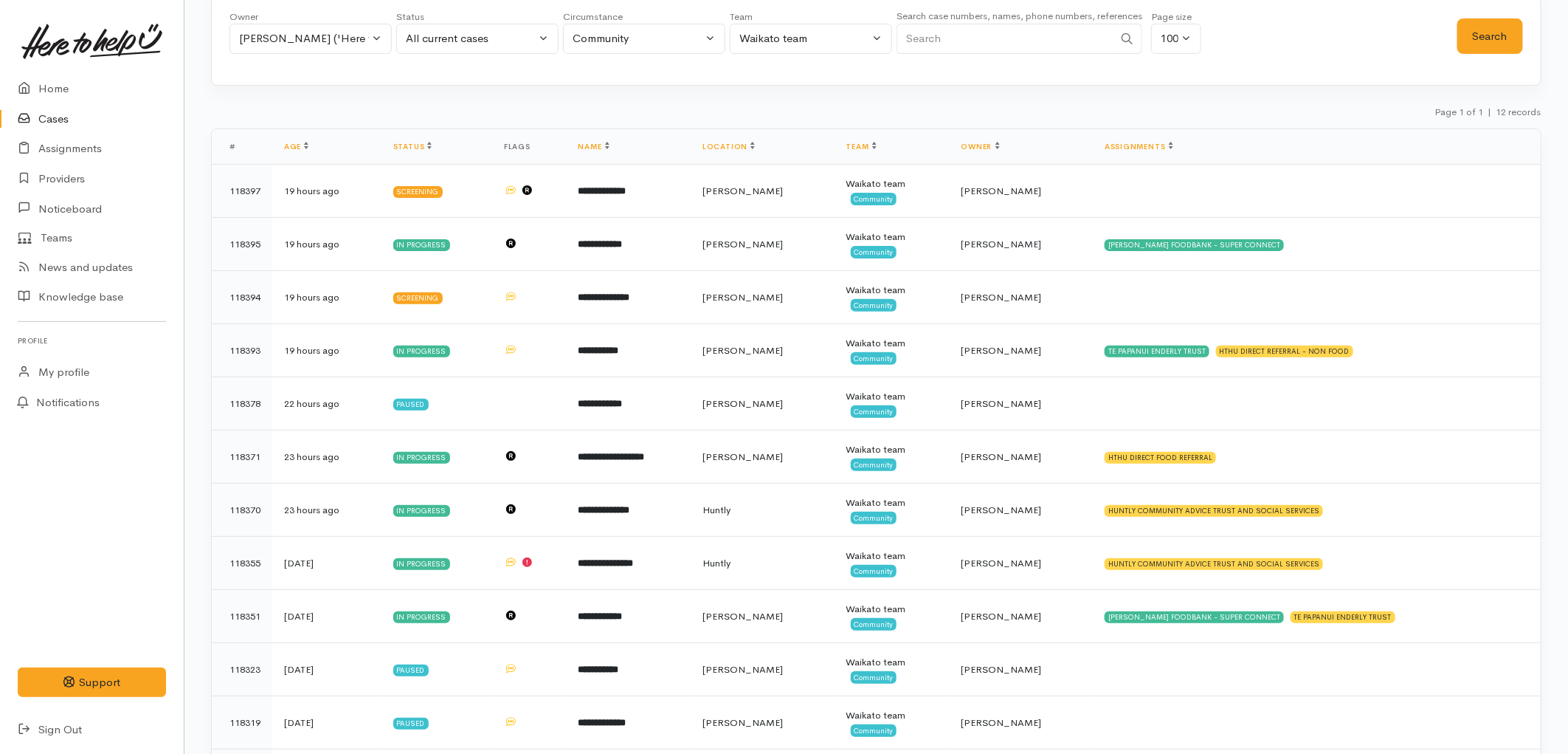
scroll to position [164, 0]
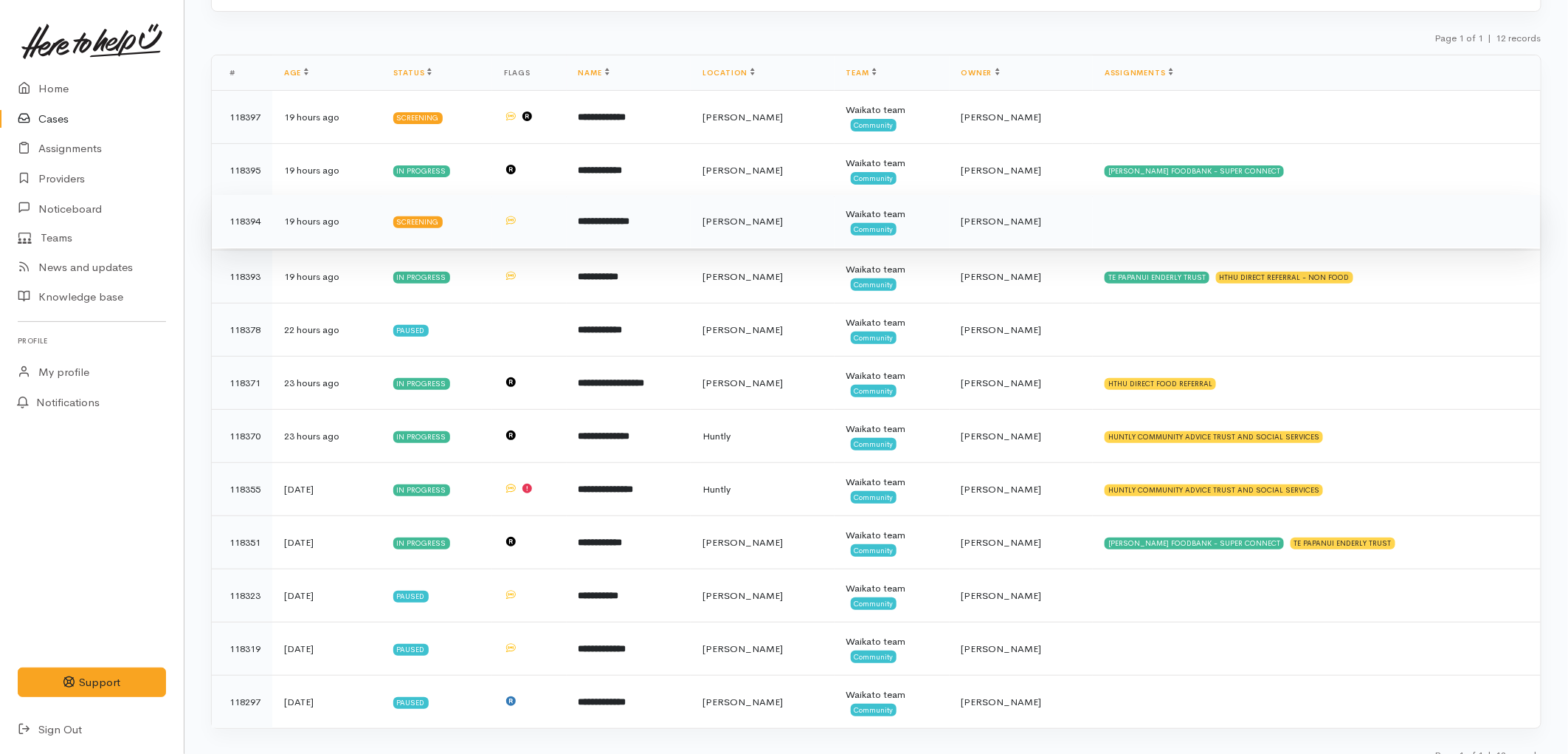
click at [620, 226] on b "**********" at bounding box center [605, 221] width 52 height 9
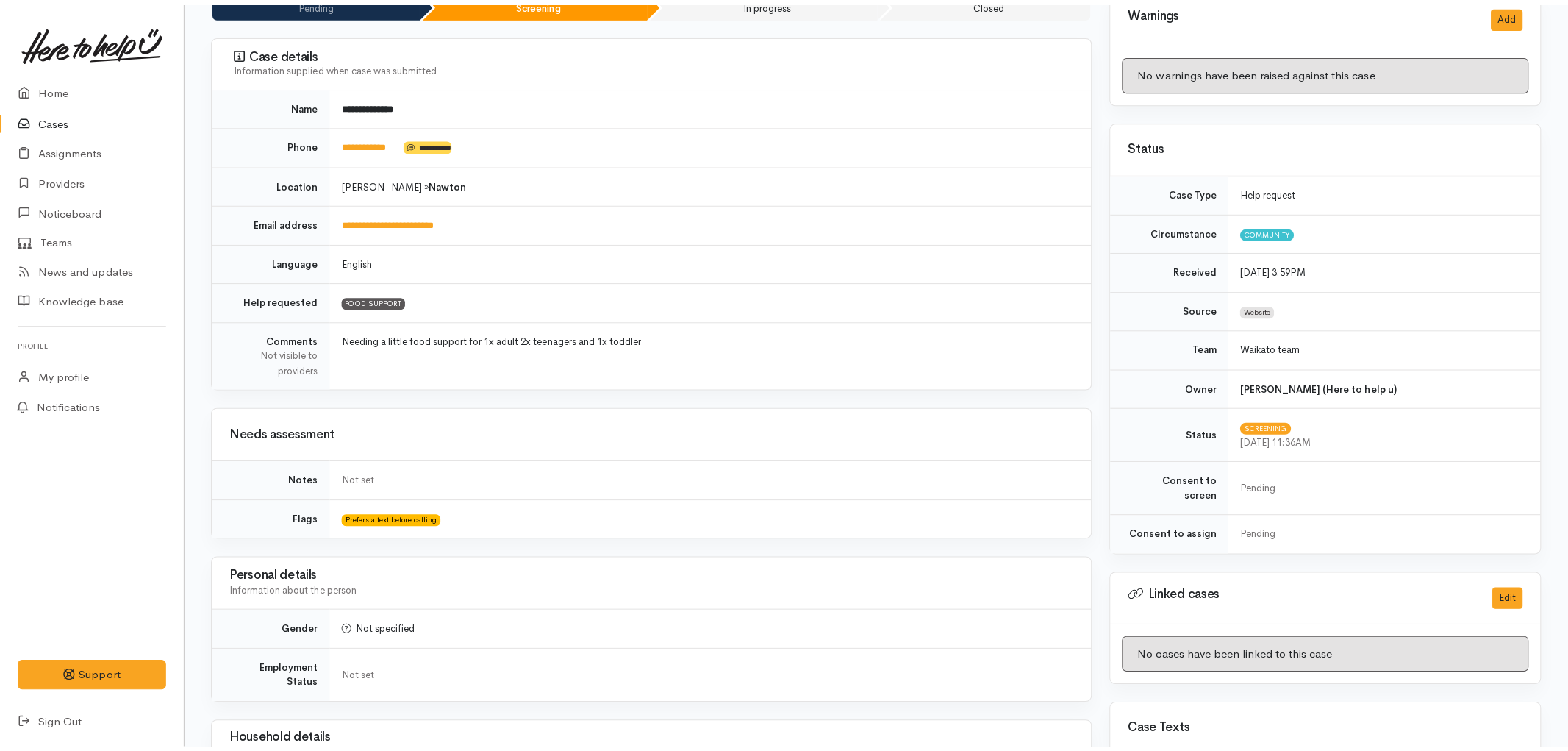
scroll to position [653, 0]
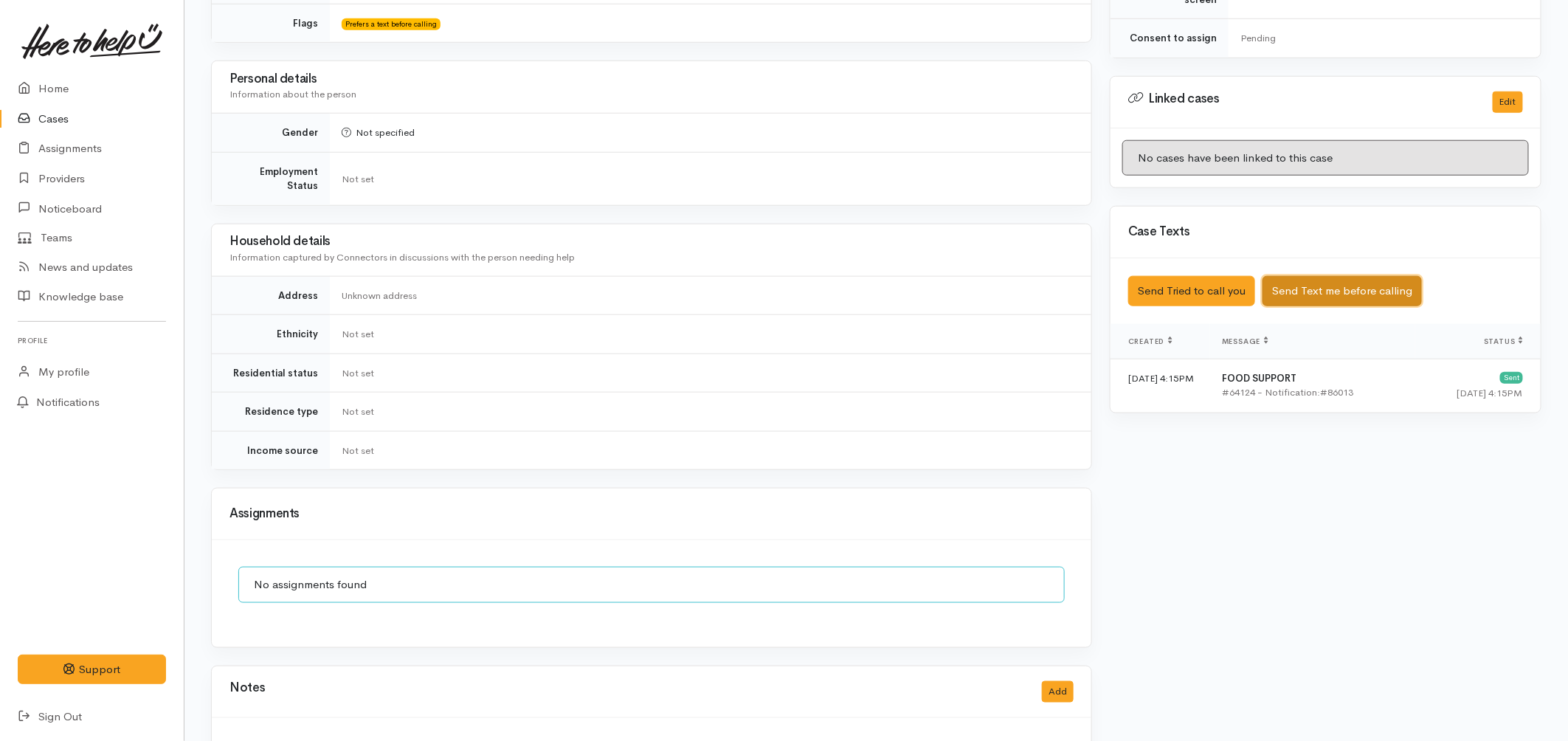
click at [1326, 284] on button "Send Text me before calling" at bounding box center [1342, 290] width 159 height 30
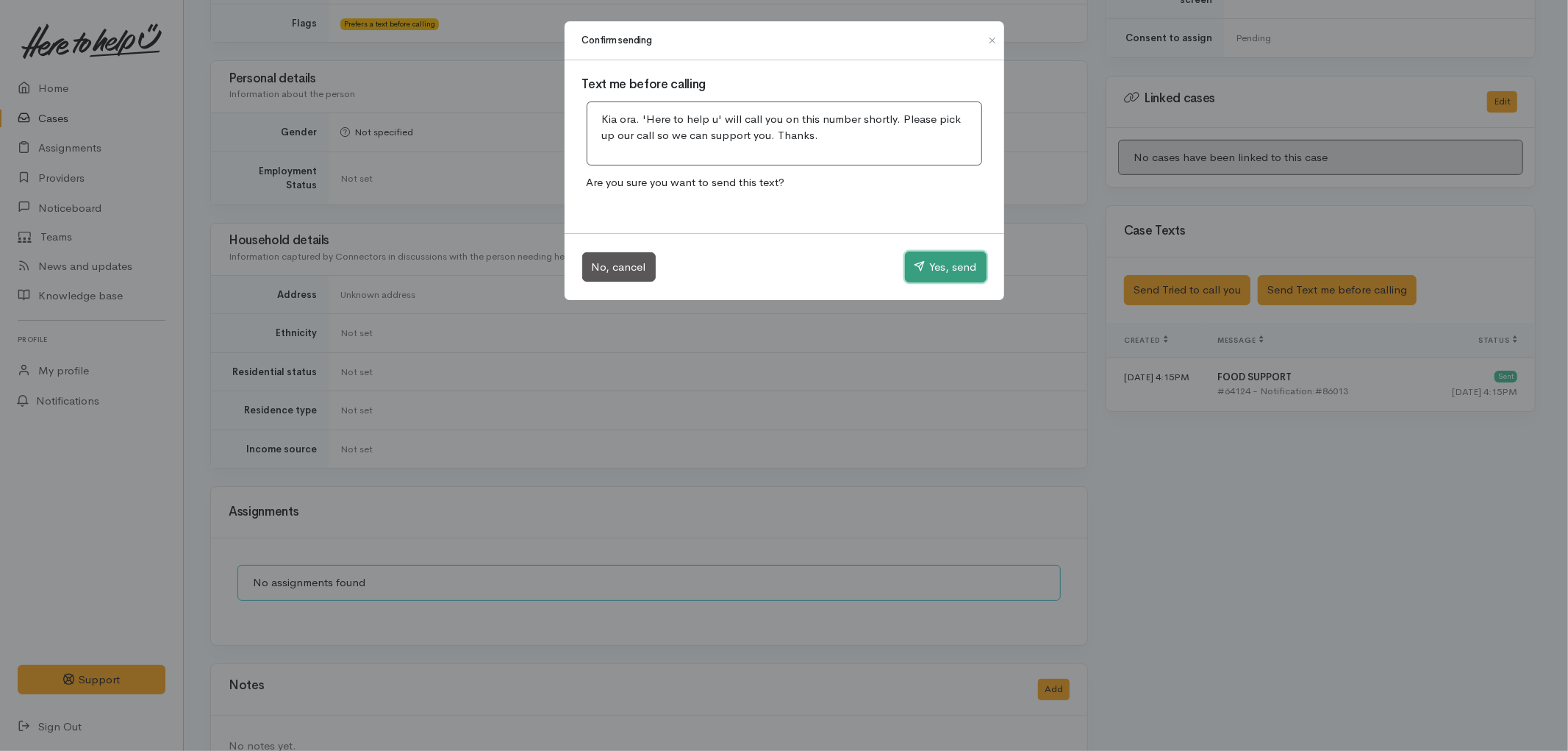
click at [954, 258] on button "Yes, send" at bounding box center [946, 267] width 82 height 31
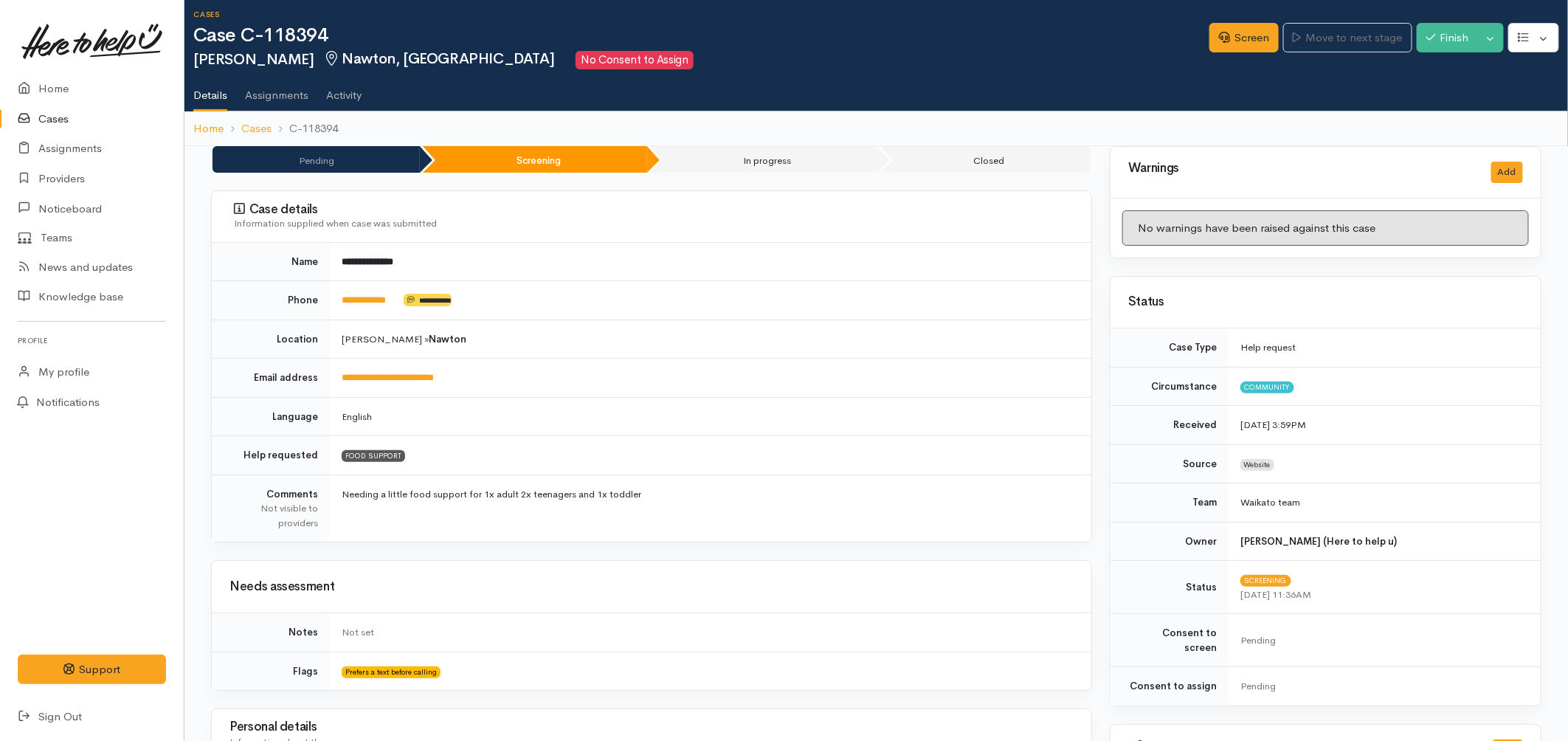
scroll to position [0, 0]
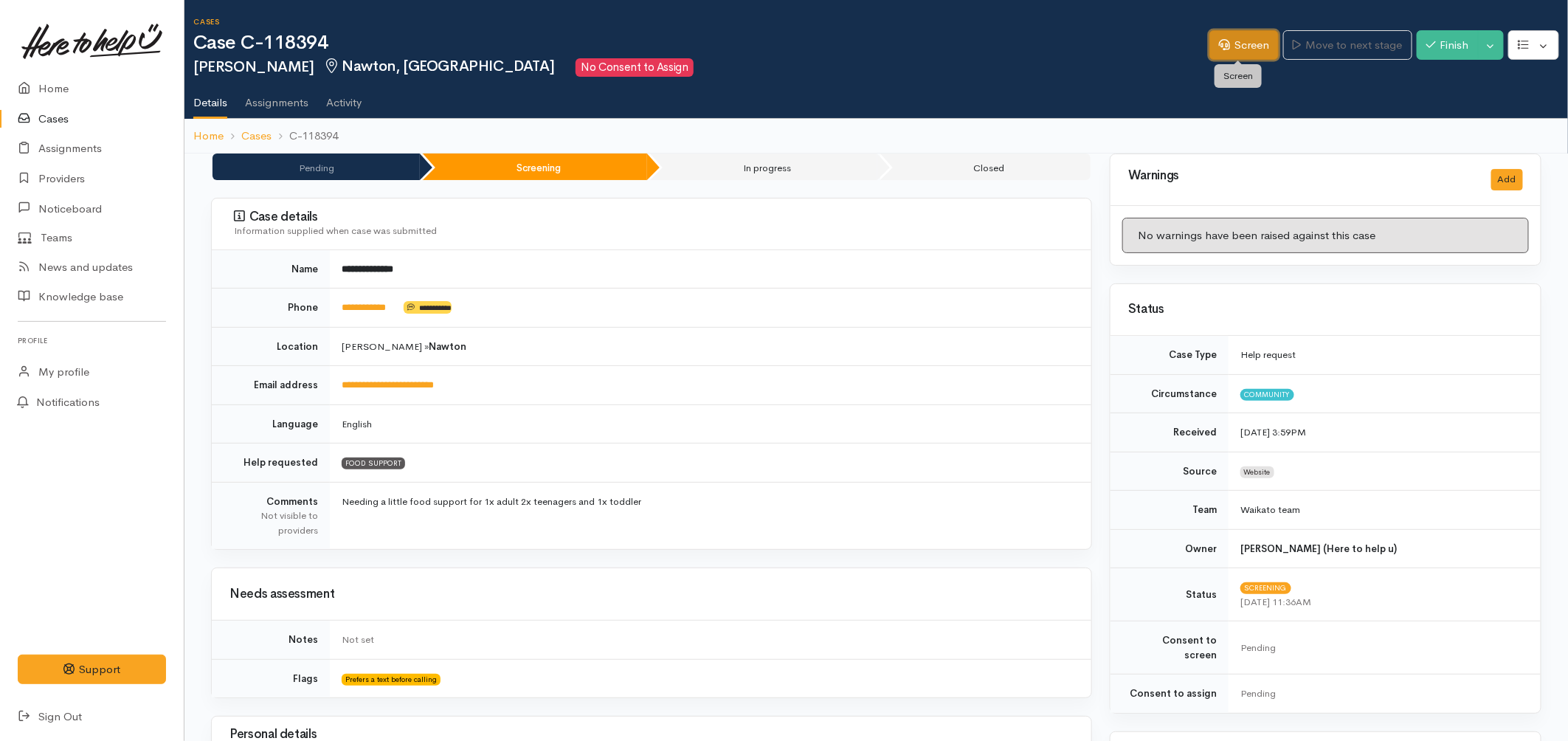
click at [1218, 56] on link "Screen" at bounding box center [1244, 45] width 70 height 30
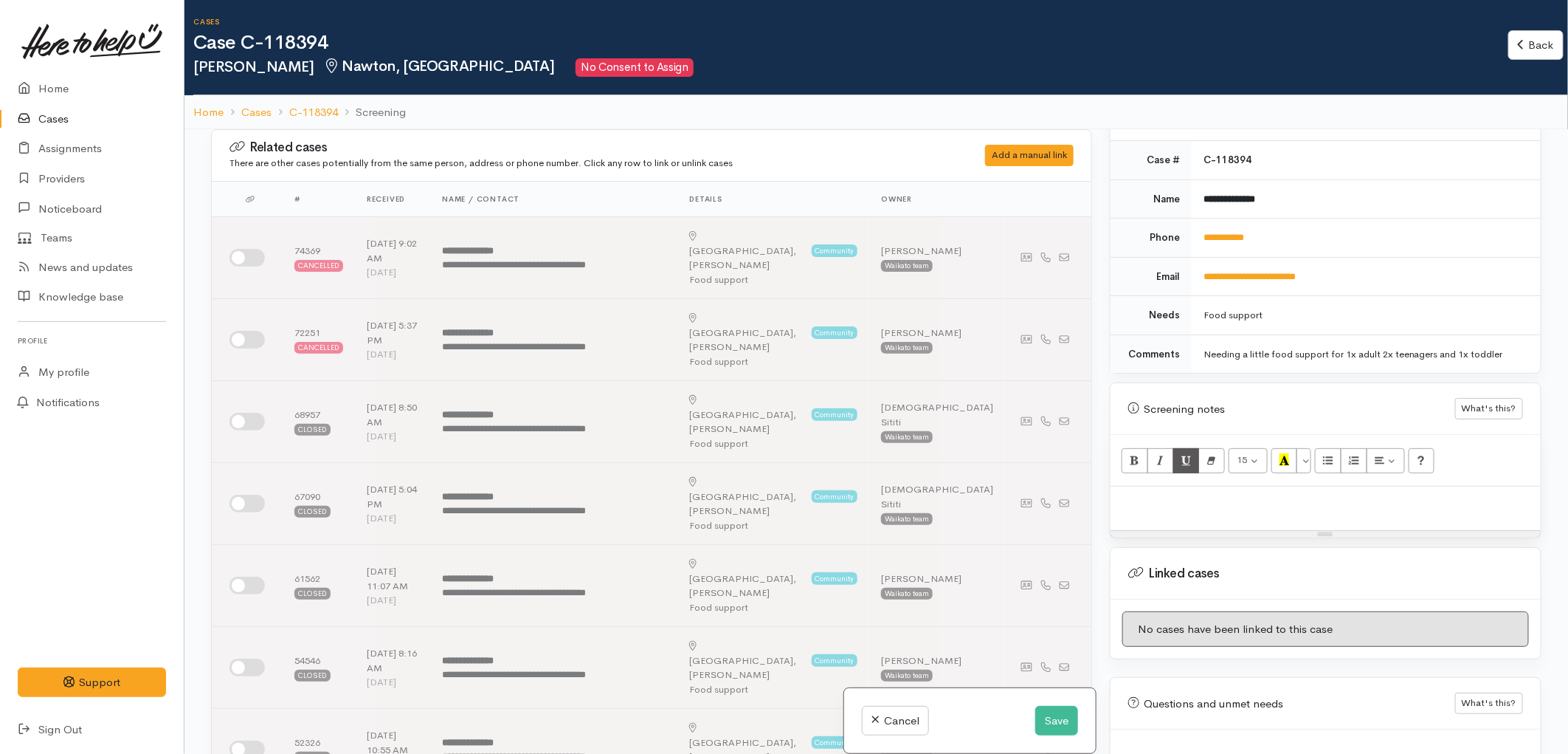
scroll to position [656, 0]
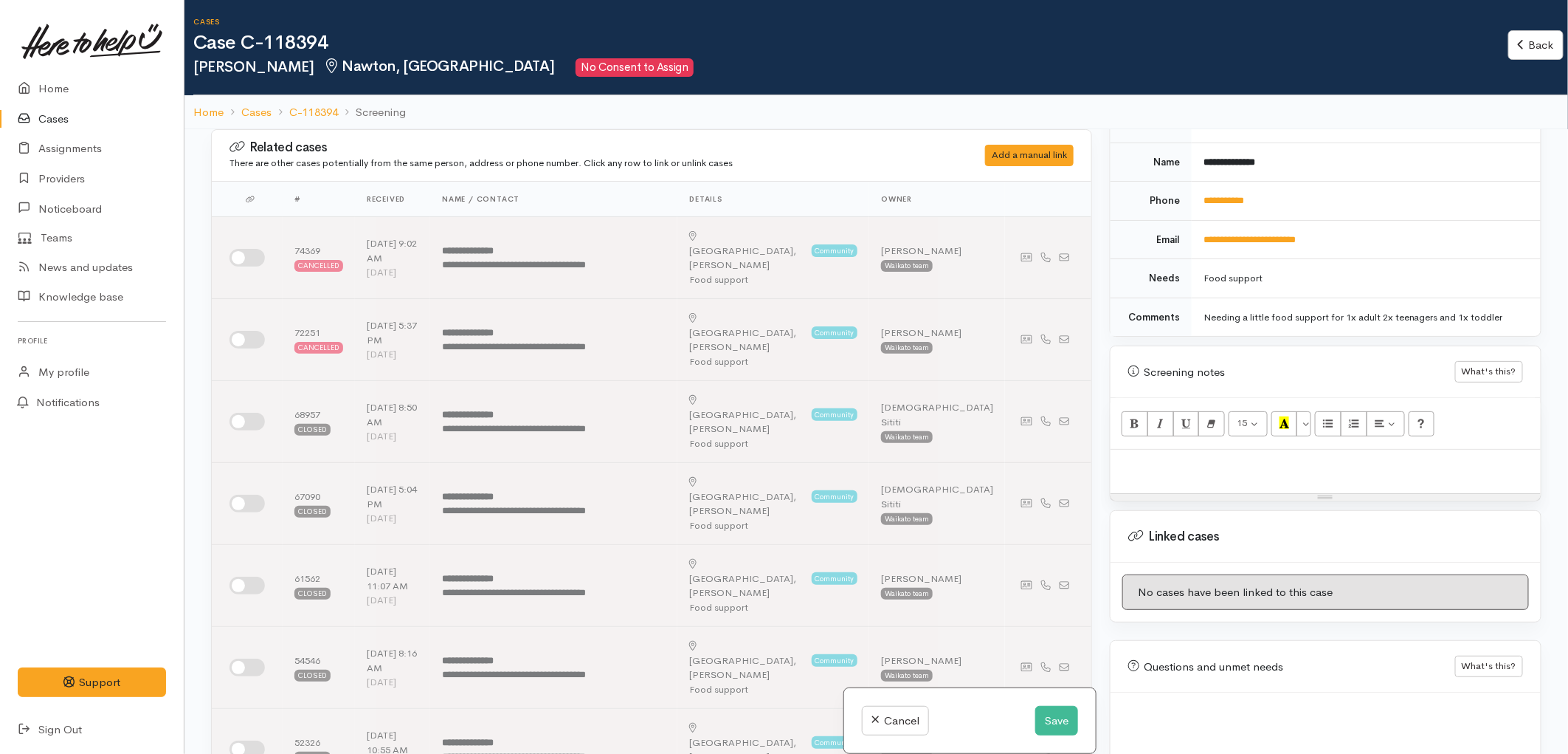
click at [1191, 464] on div at bounding box center [1325, 471] width 430 height 44
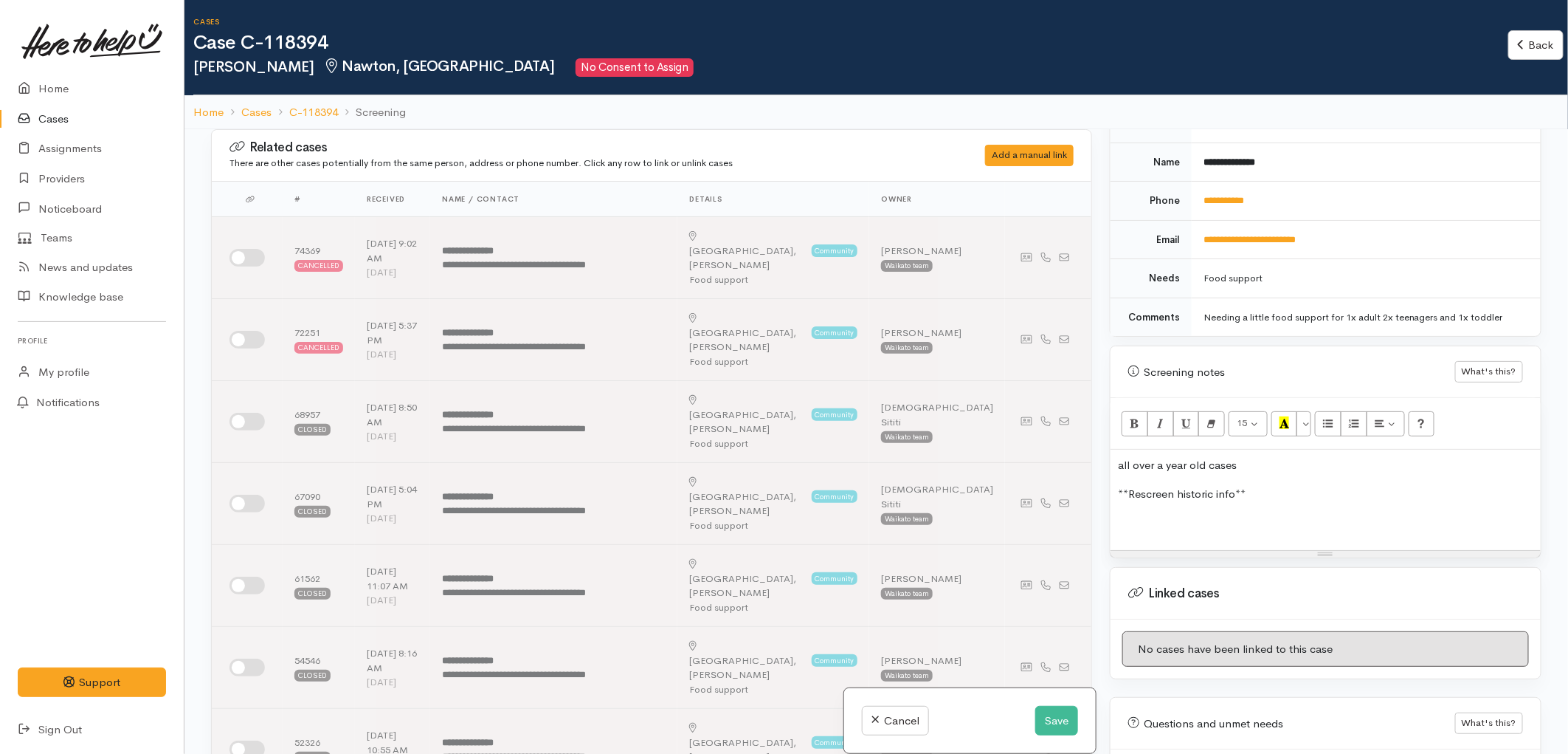
click at [1148, 492] on div "all over a year old cases **Rescreen historic info**" at bounding box center [1325, 500] width 430 height 101
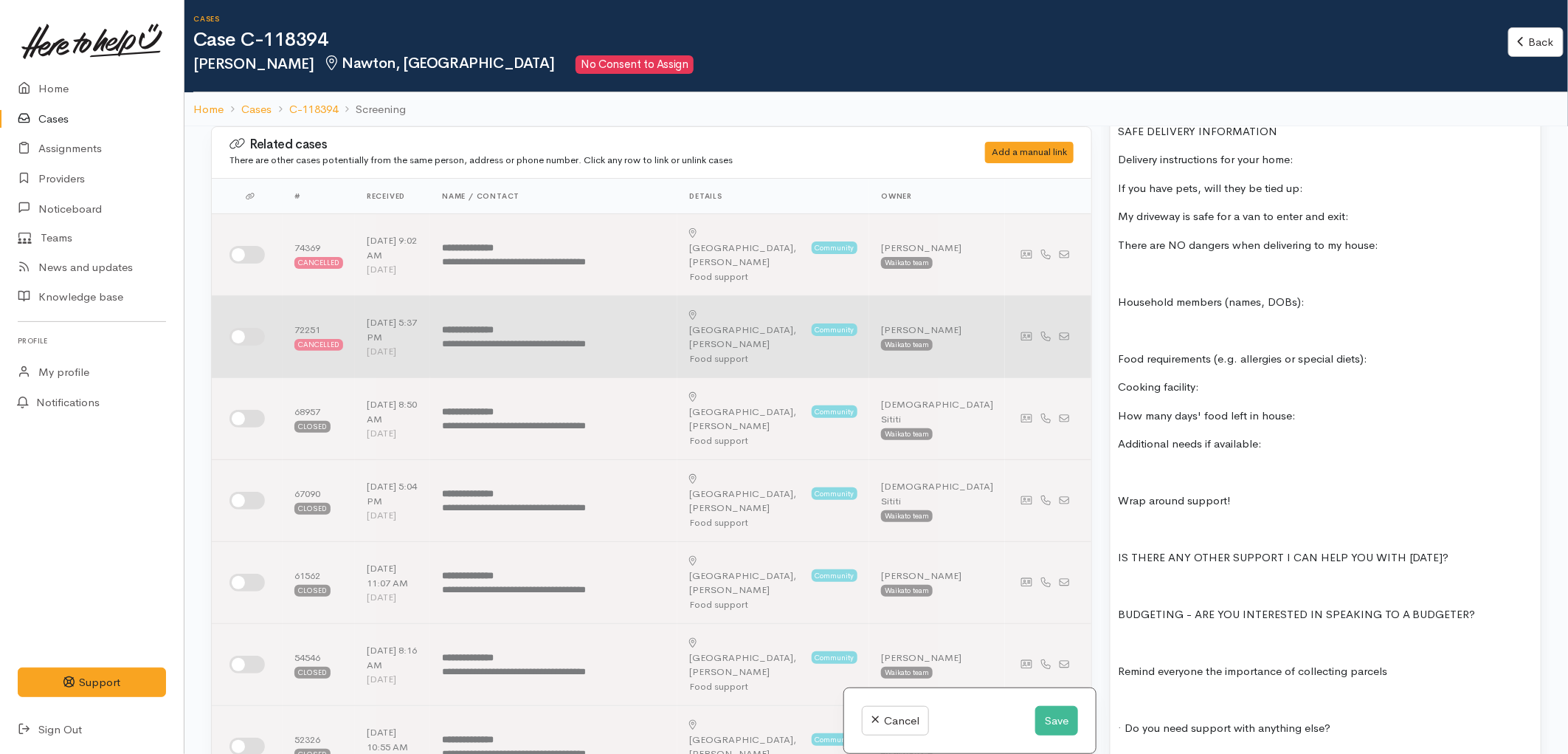
scroll to position [0, 0]
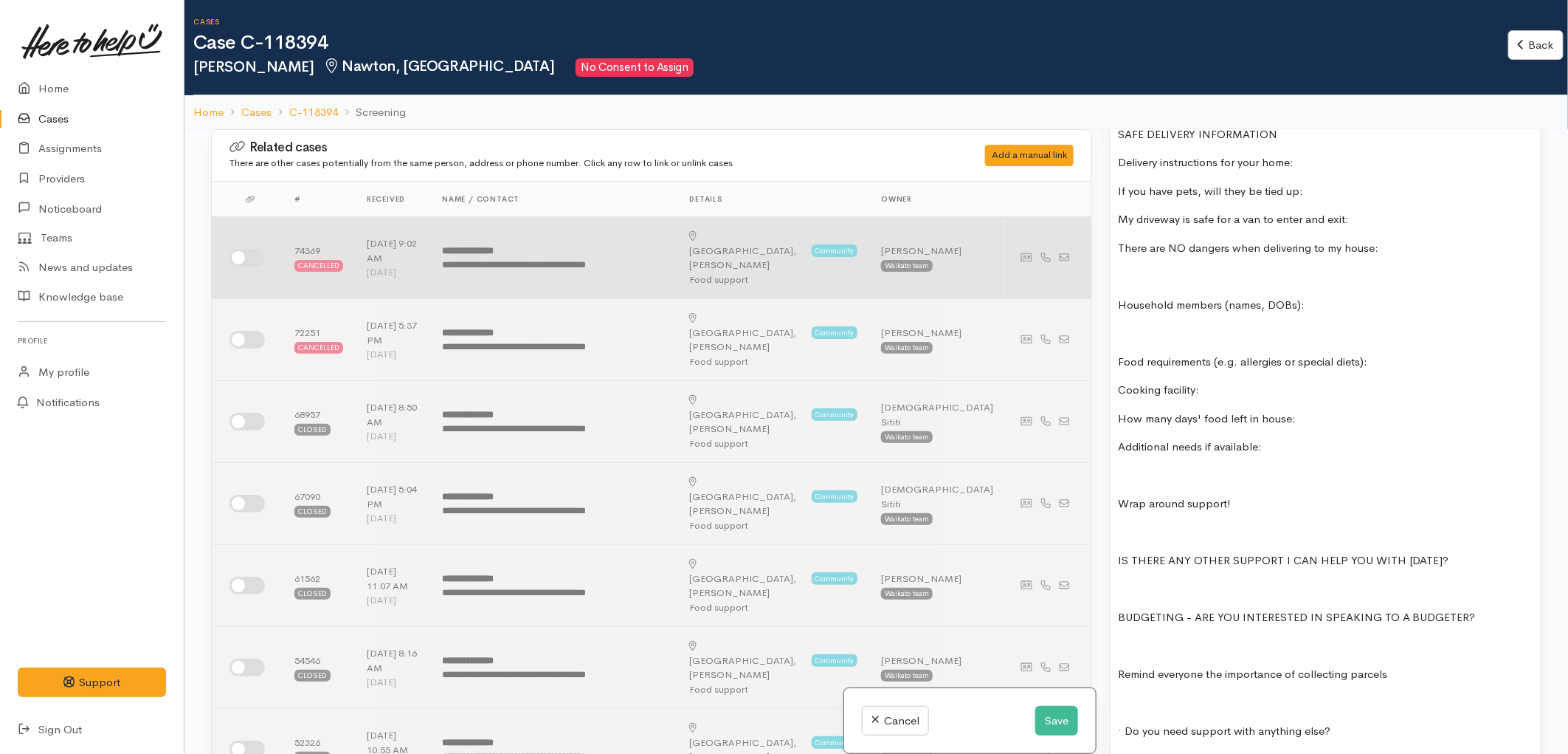
click at [253, 249] on input "checkbox" at bounding box center [246, 258] width 35 height 18
checkbox input "true"
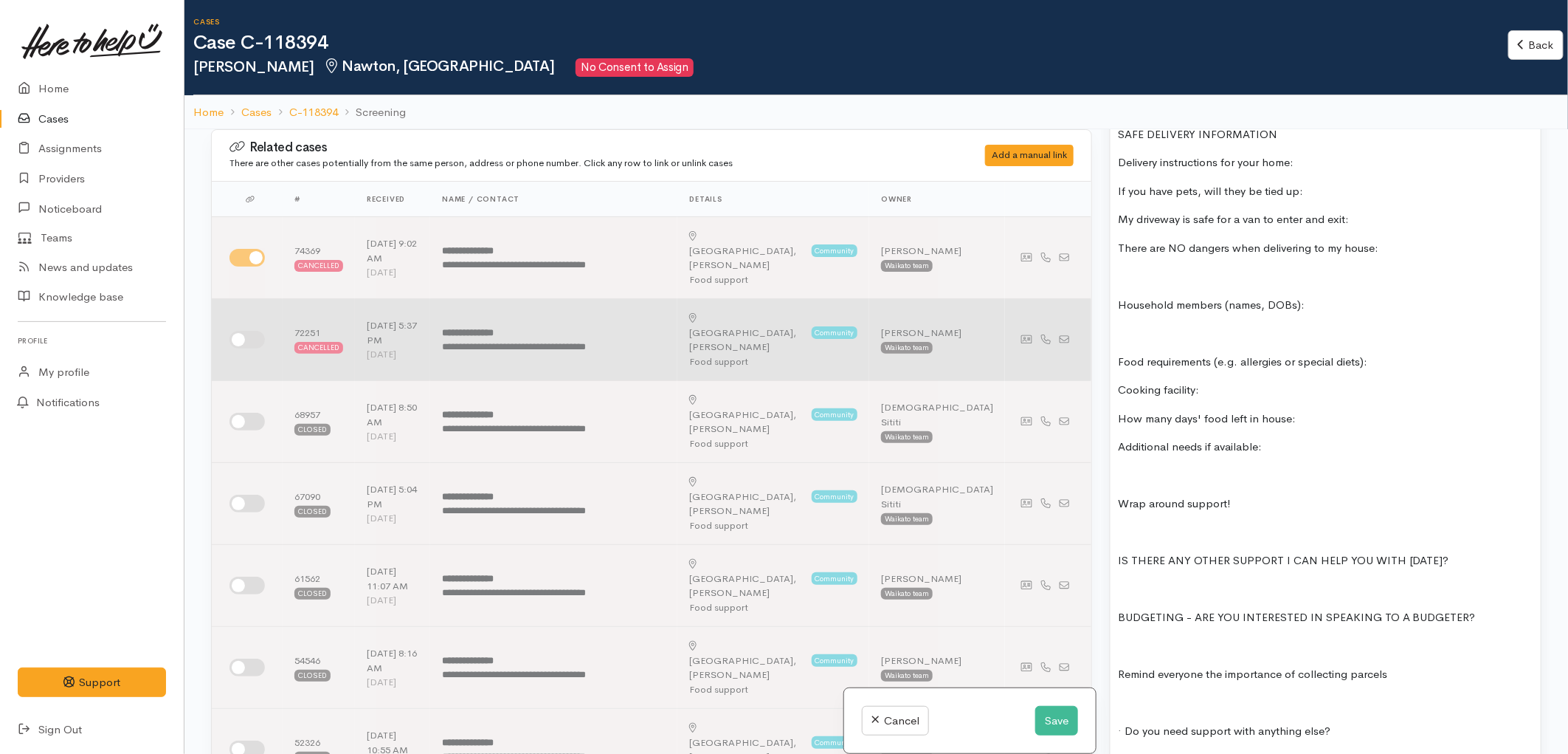
click at [246, 331] on input "checkbox" at bounding box center [246, 340] width 35 height 18
checkbox input "true"
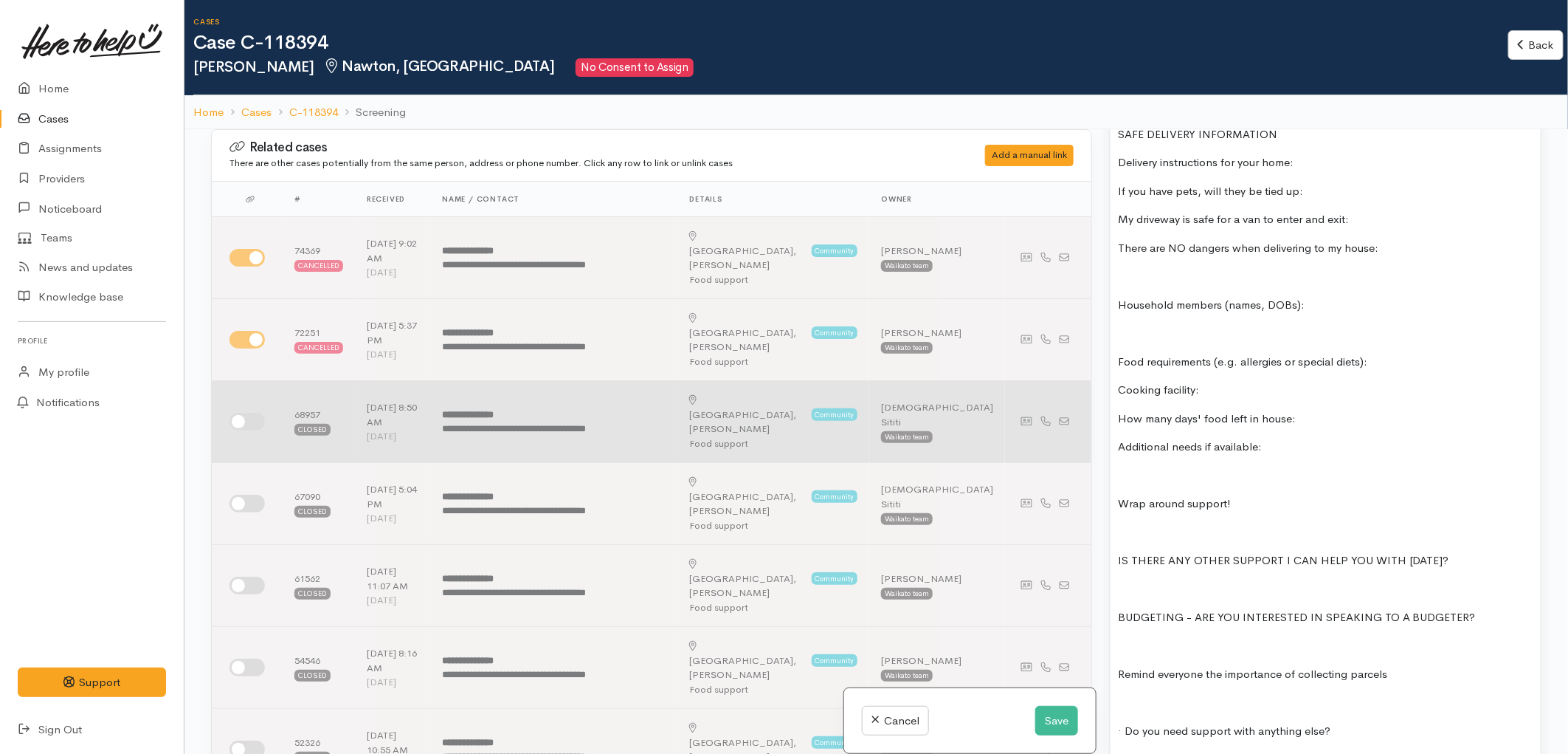
click at [254, 413] on input "checkbox" at bounding box center [246, 421] width 35 height 18
checkbox input "true"
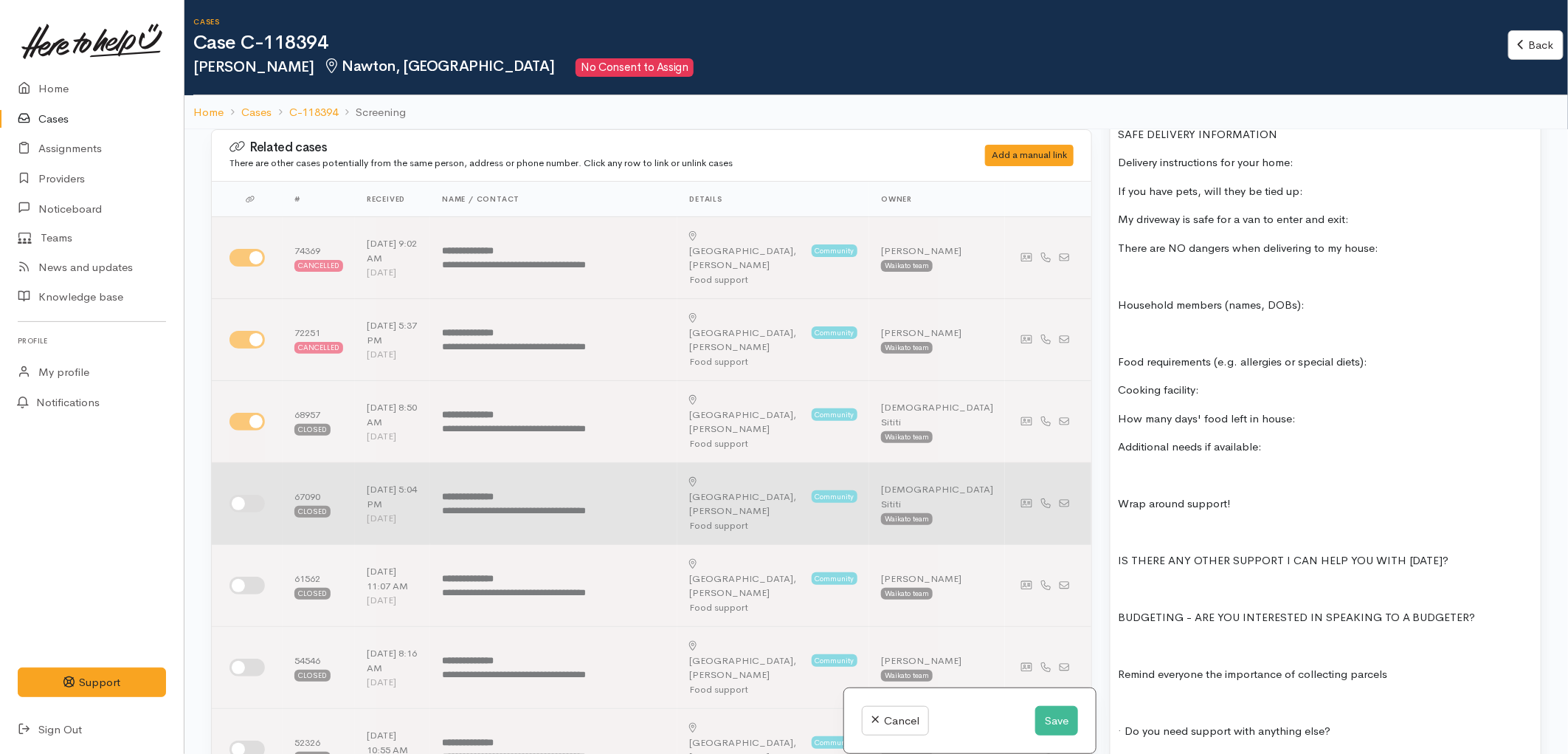
click at [246, 495] on input "checkbox" at bounding box center [246, 503] width 35 height 18
checkbox input "true"
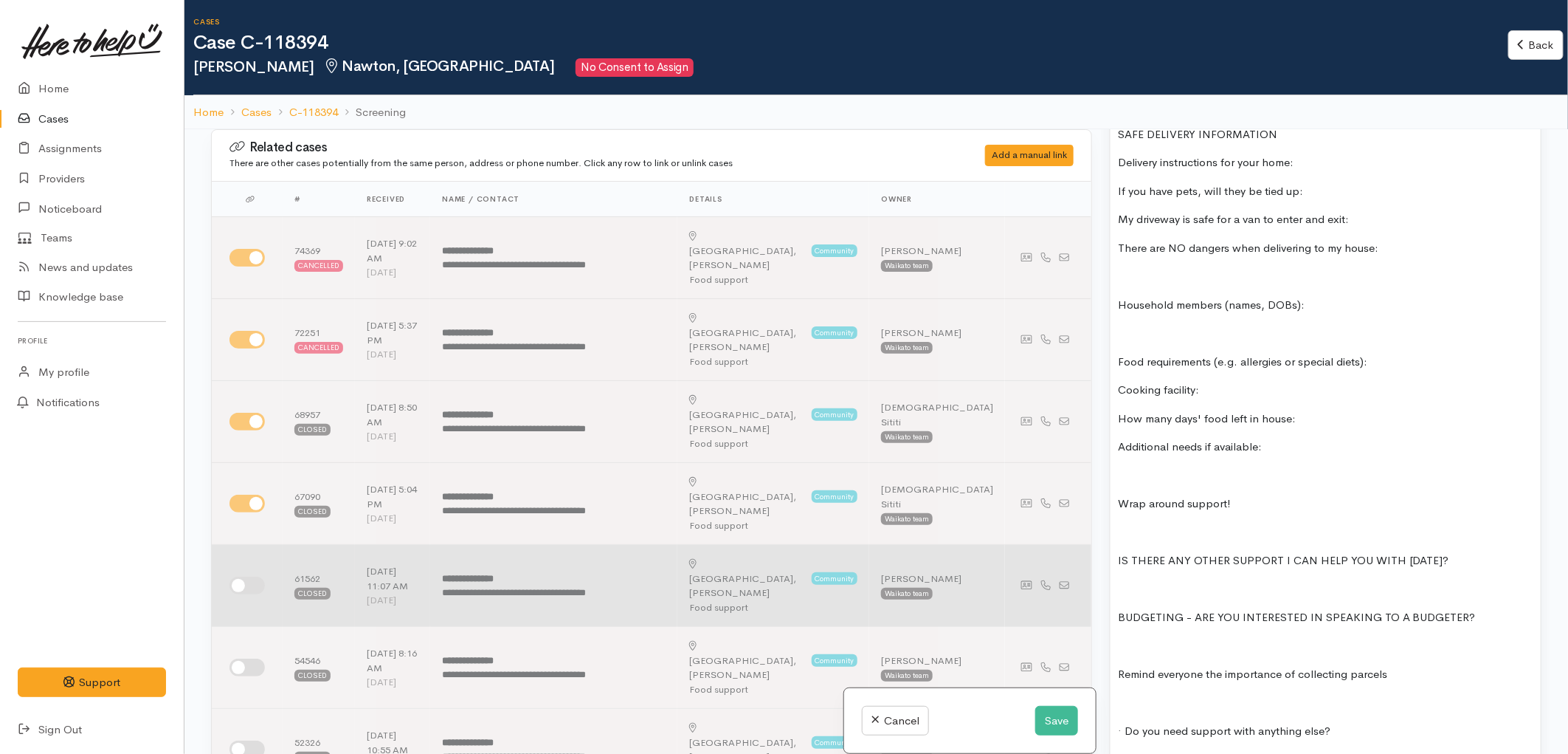
click at [250, 576] on input "checkbox" at bounding box center [246, 585] width 35 height 18
checkbox input "true"
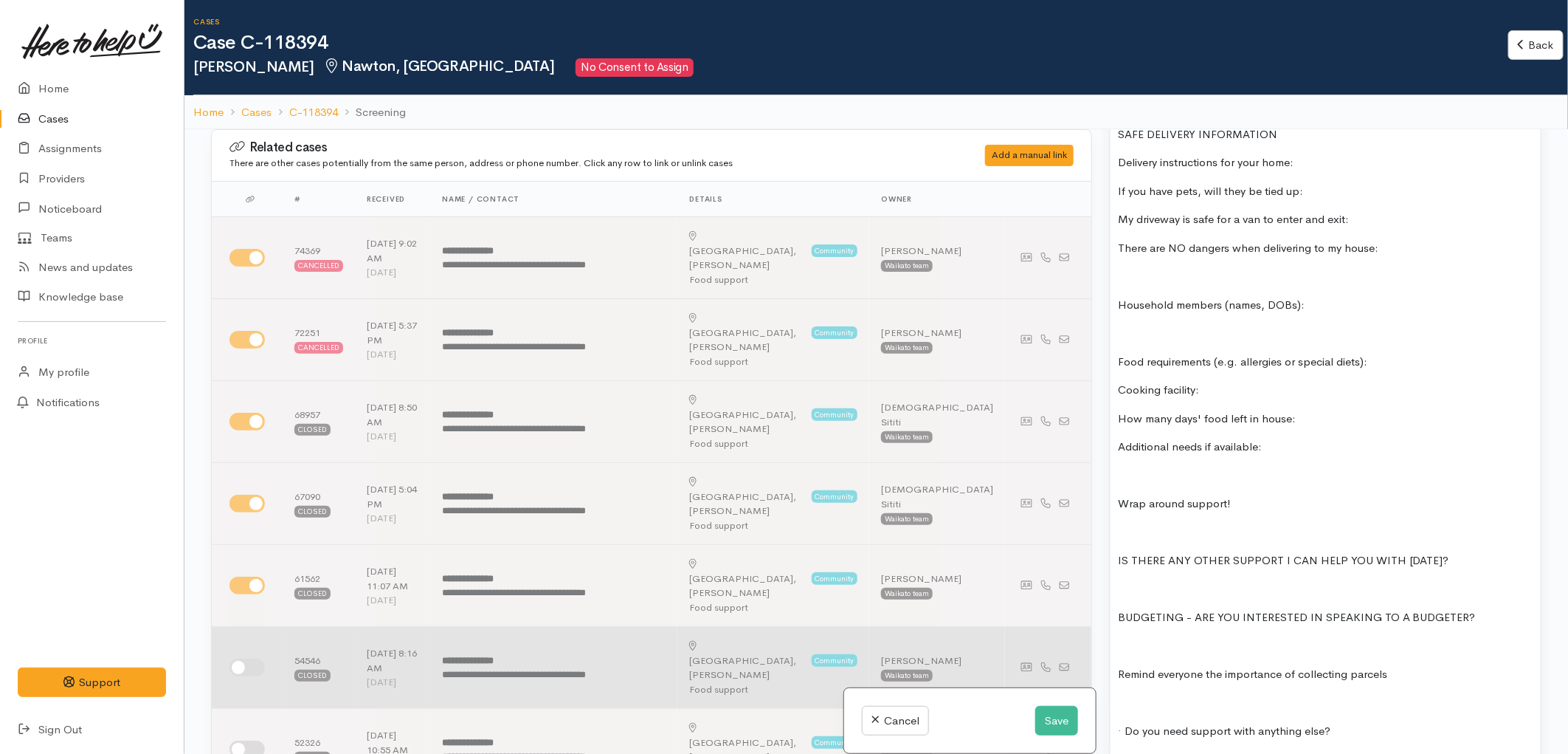
click at [251, 658] on input "checkbox" at bounding box center [246, 667] width 35 height 18
checkbox input "true"
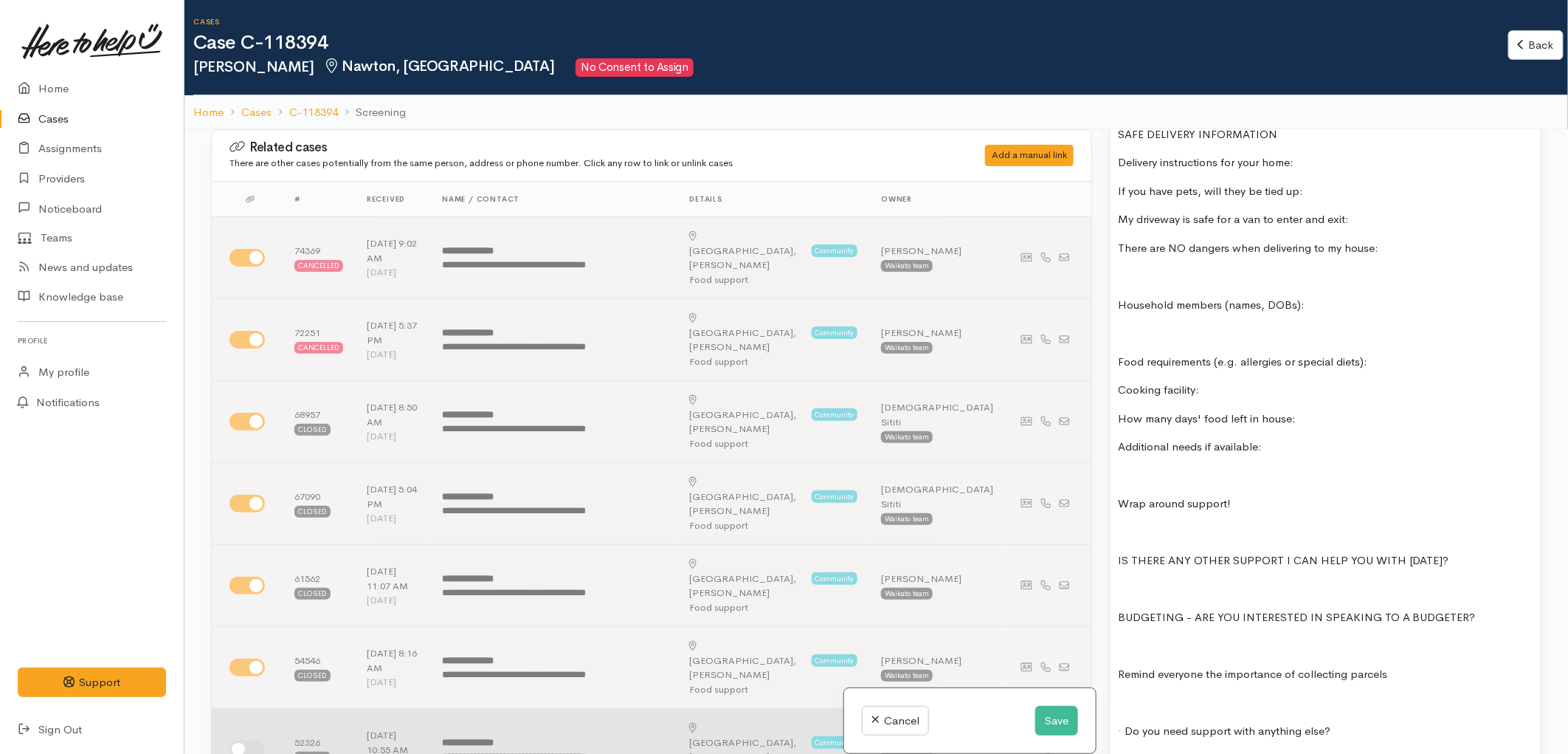
click at [254, 740] on input "checkbox" at bounding box center [246, 749] width 35 height 18
checkbox input "true"
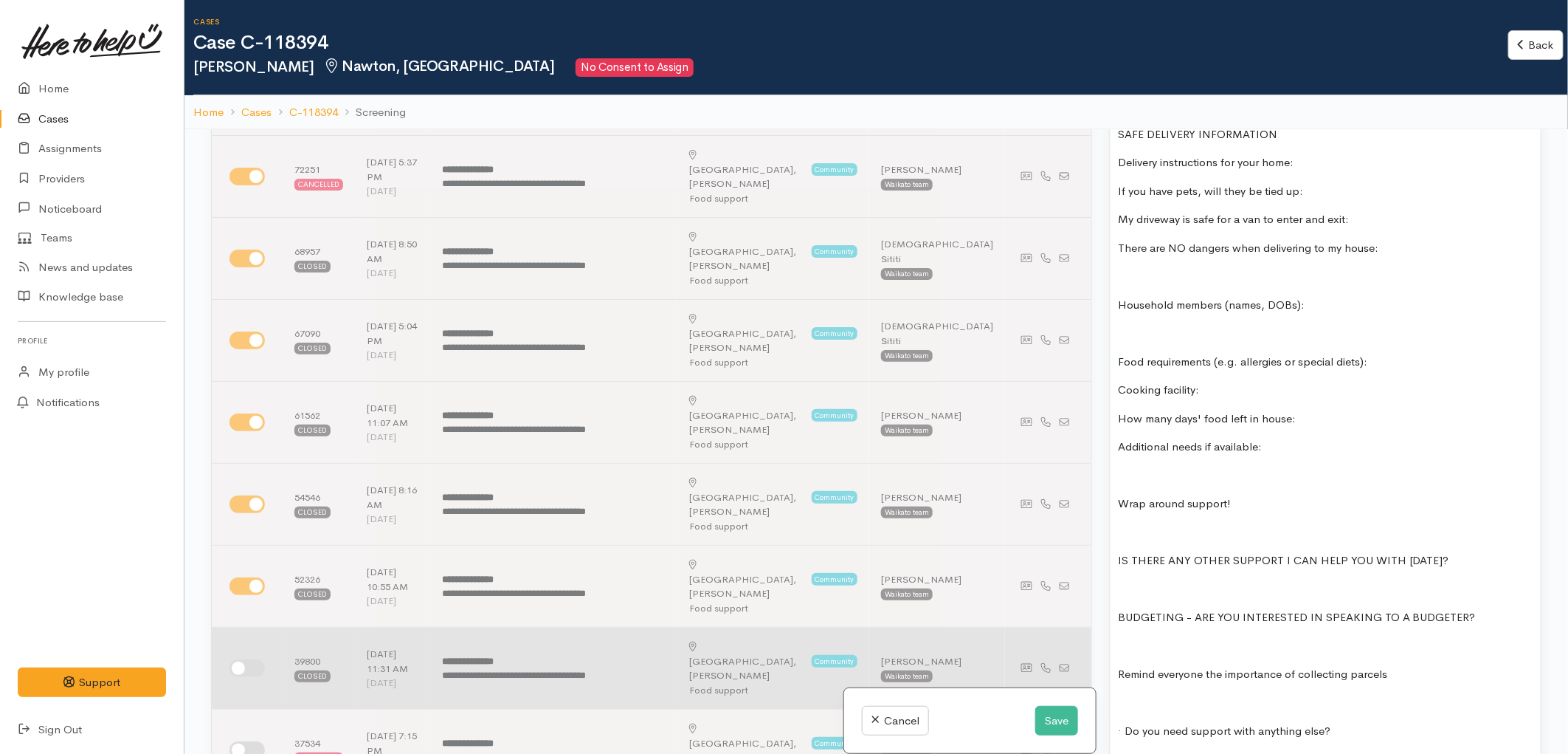
scroll to position [164, 0]
click at [240, 658] on input "checkbox" at bounding box center [246, 667] width 35 height 18
checkbox input "true"
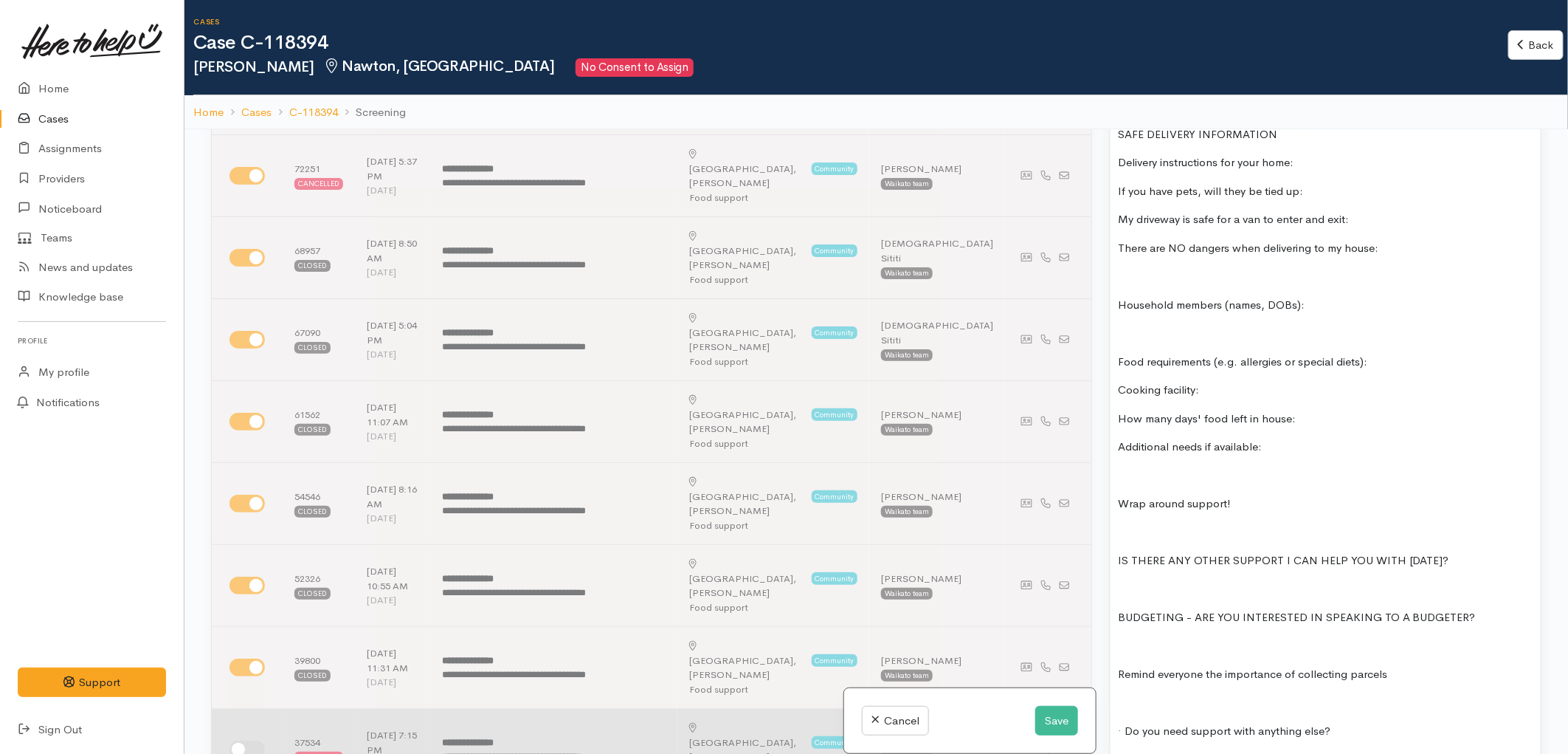
click at [247, 740] on input "checkbox" at bounding box center [246, 749] width 35 height 18
checkbox input "true"
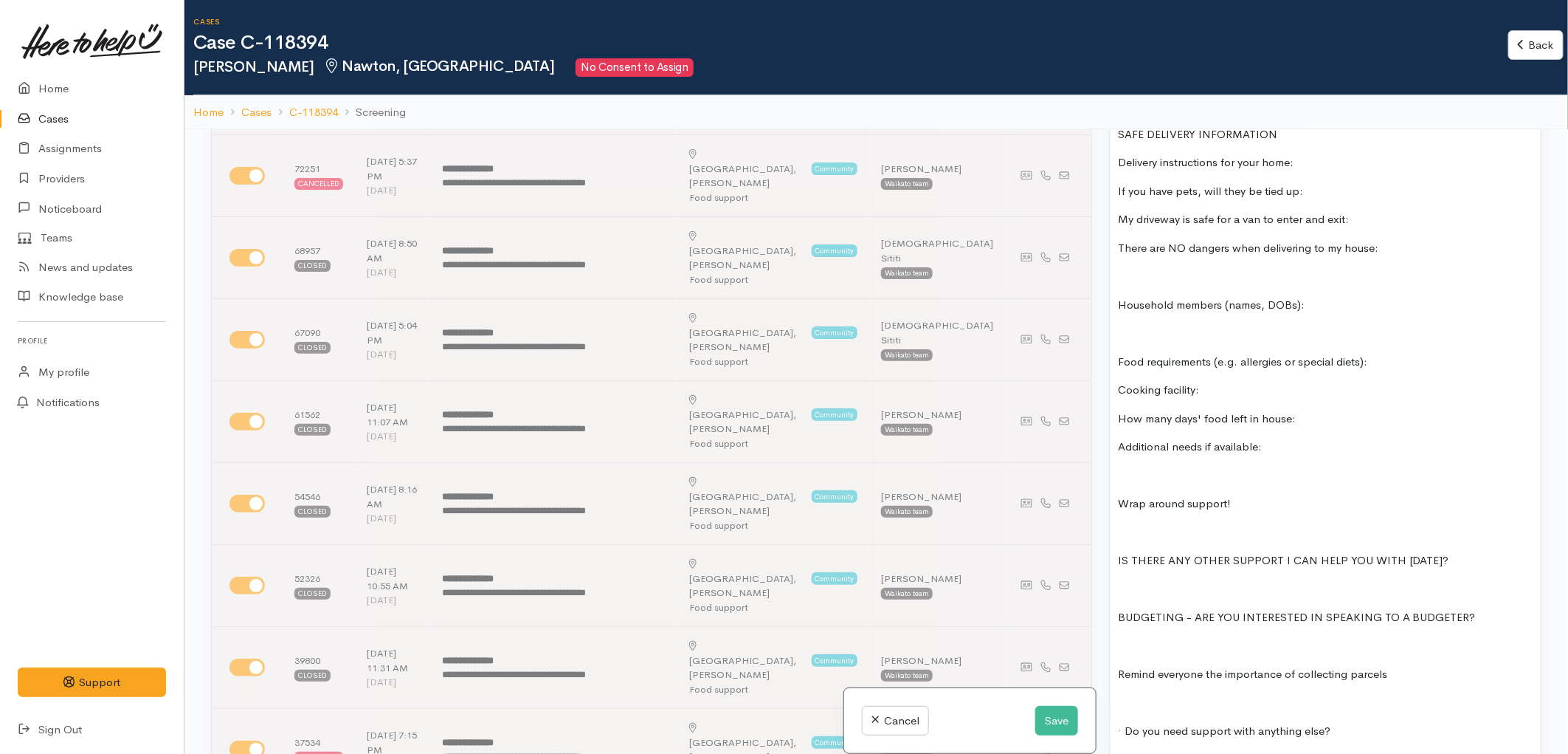
checkbox input "true"
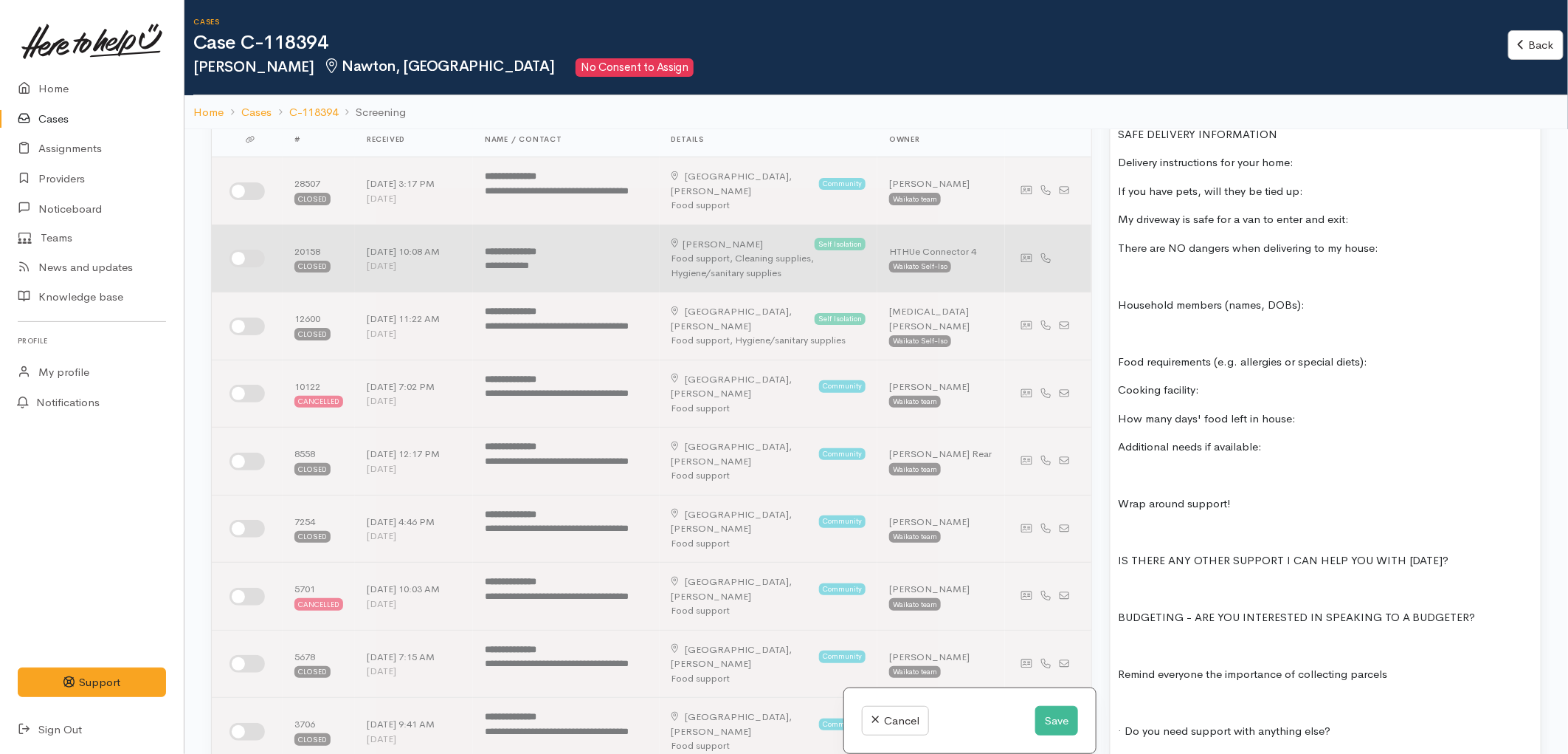
scroll to position [0, 0]
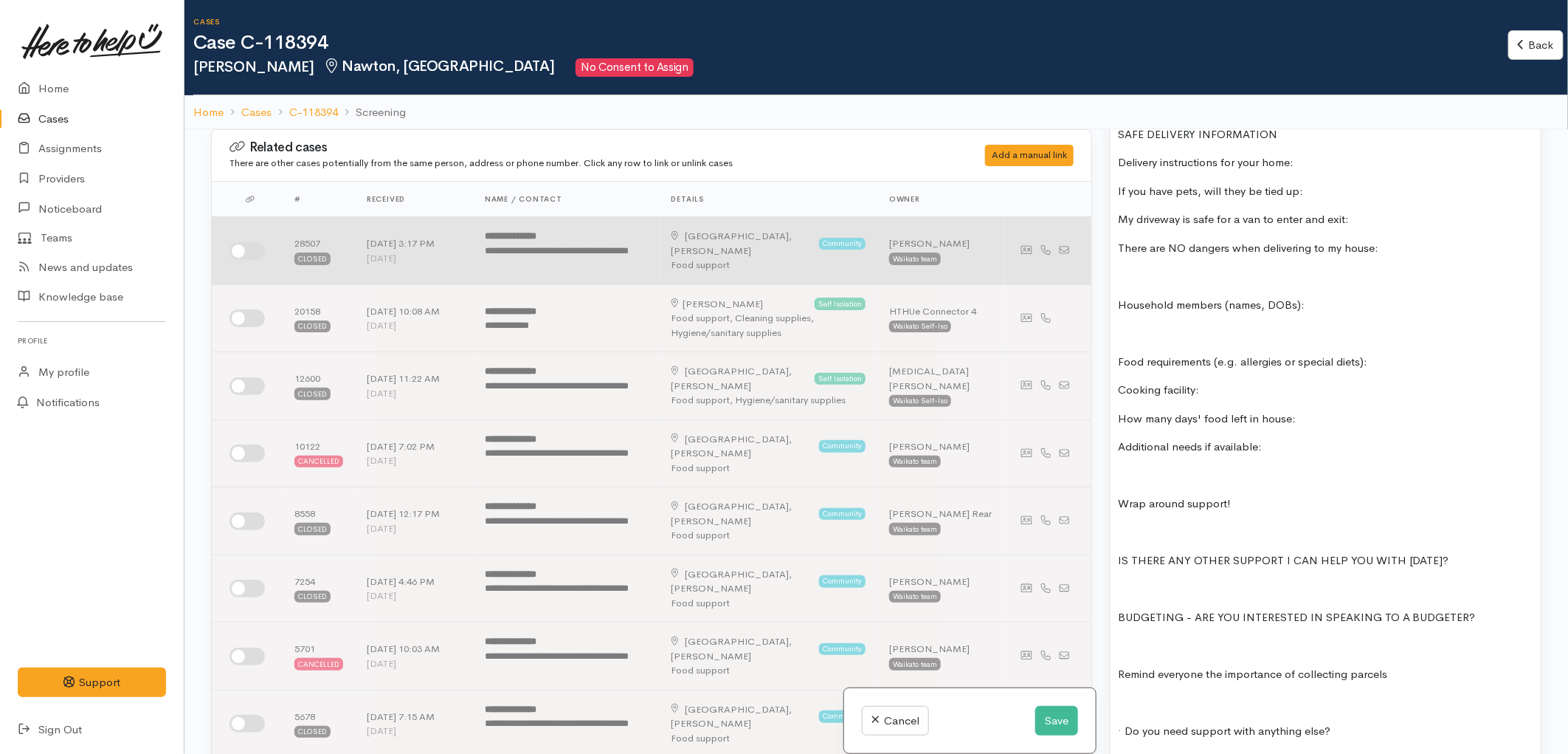
click at [241, 248] on input "checkbox" at bounding box center [246, 251] width 35 height 18
checkbox input "true"
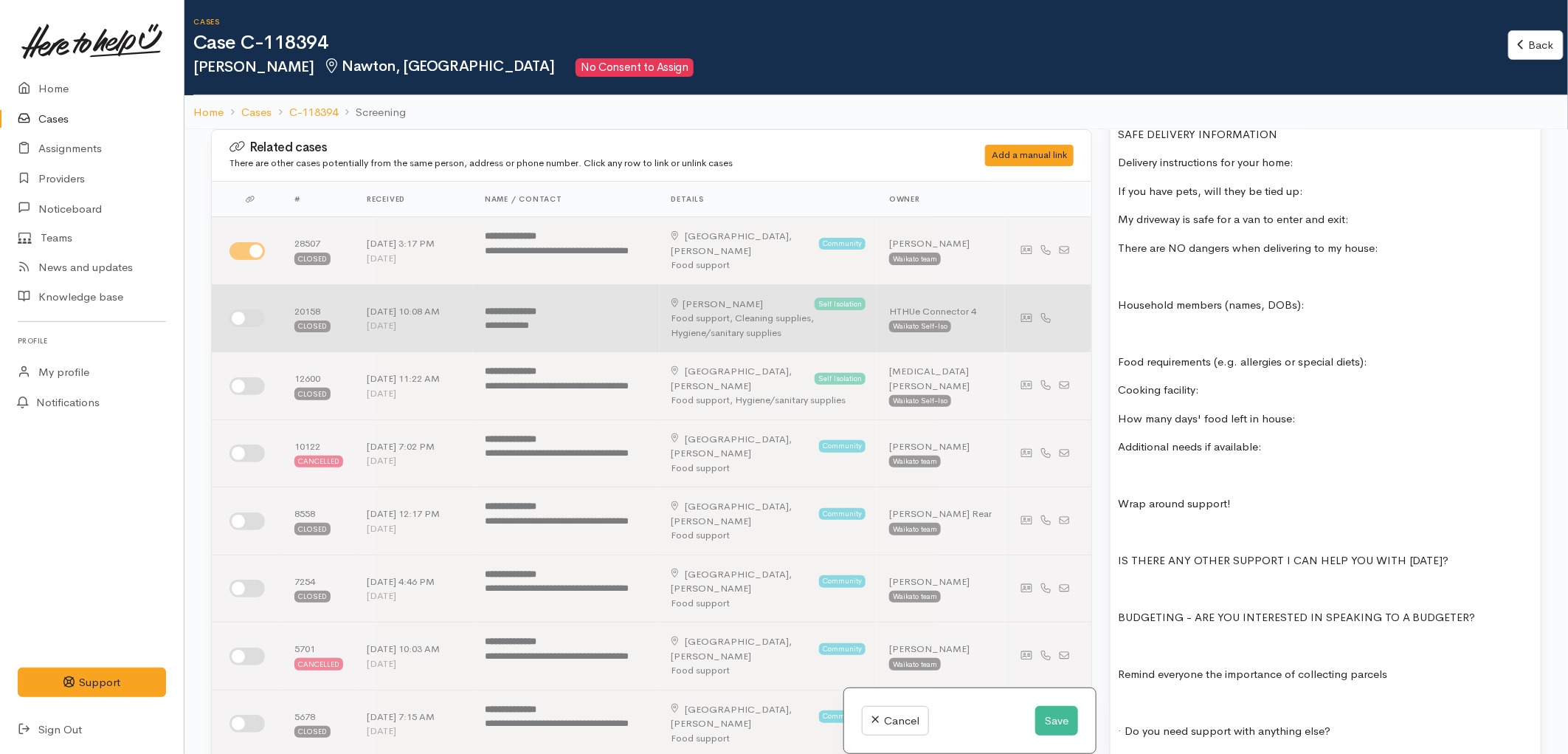
click at [240, 315] on input "checkbox" at bounding box center [246, 318] width 35 height 18
checkbox input "true"
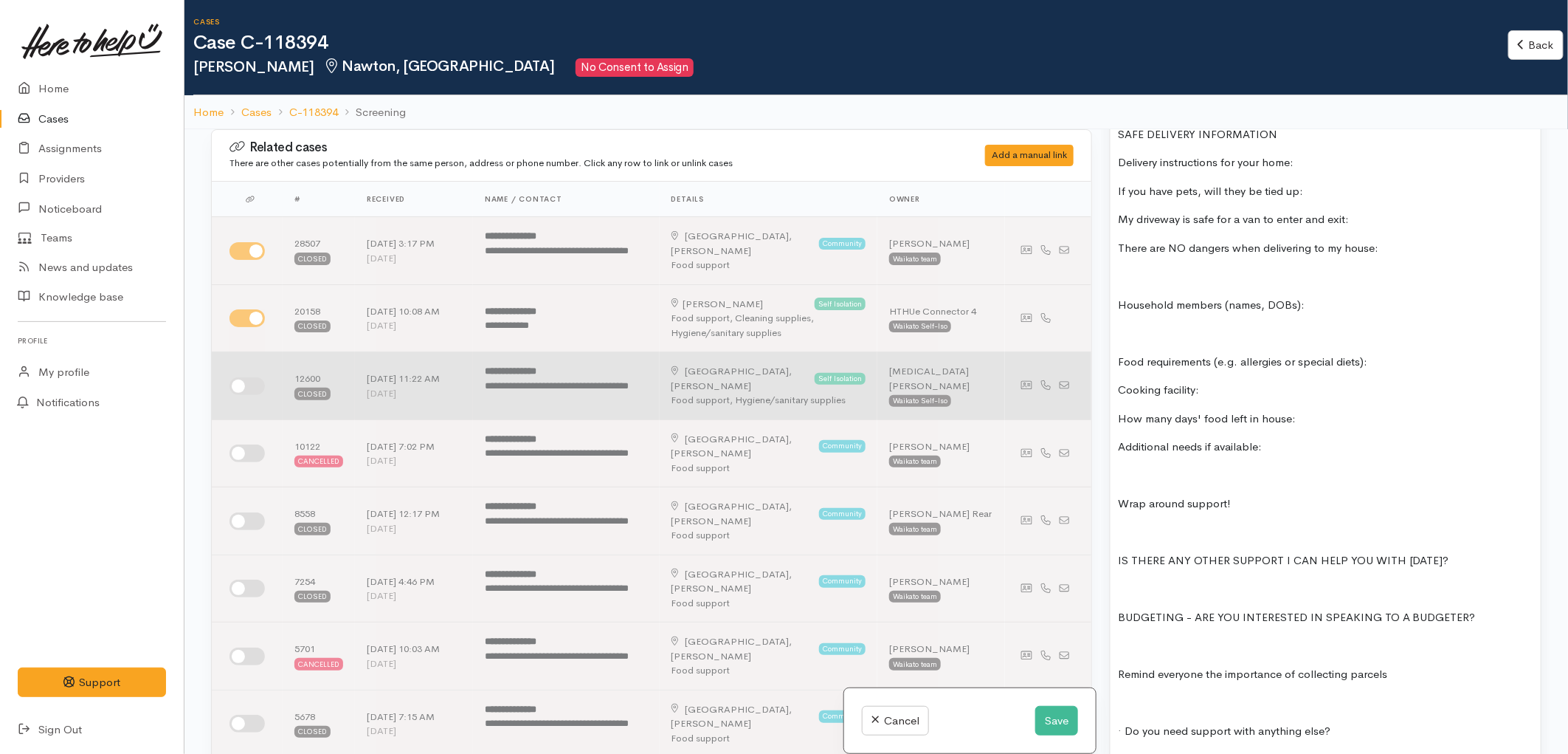
click at [252, 388] on input "checkbox" at bounding box center [246, 386] width 35 height 18
checkbox input "true"
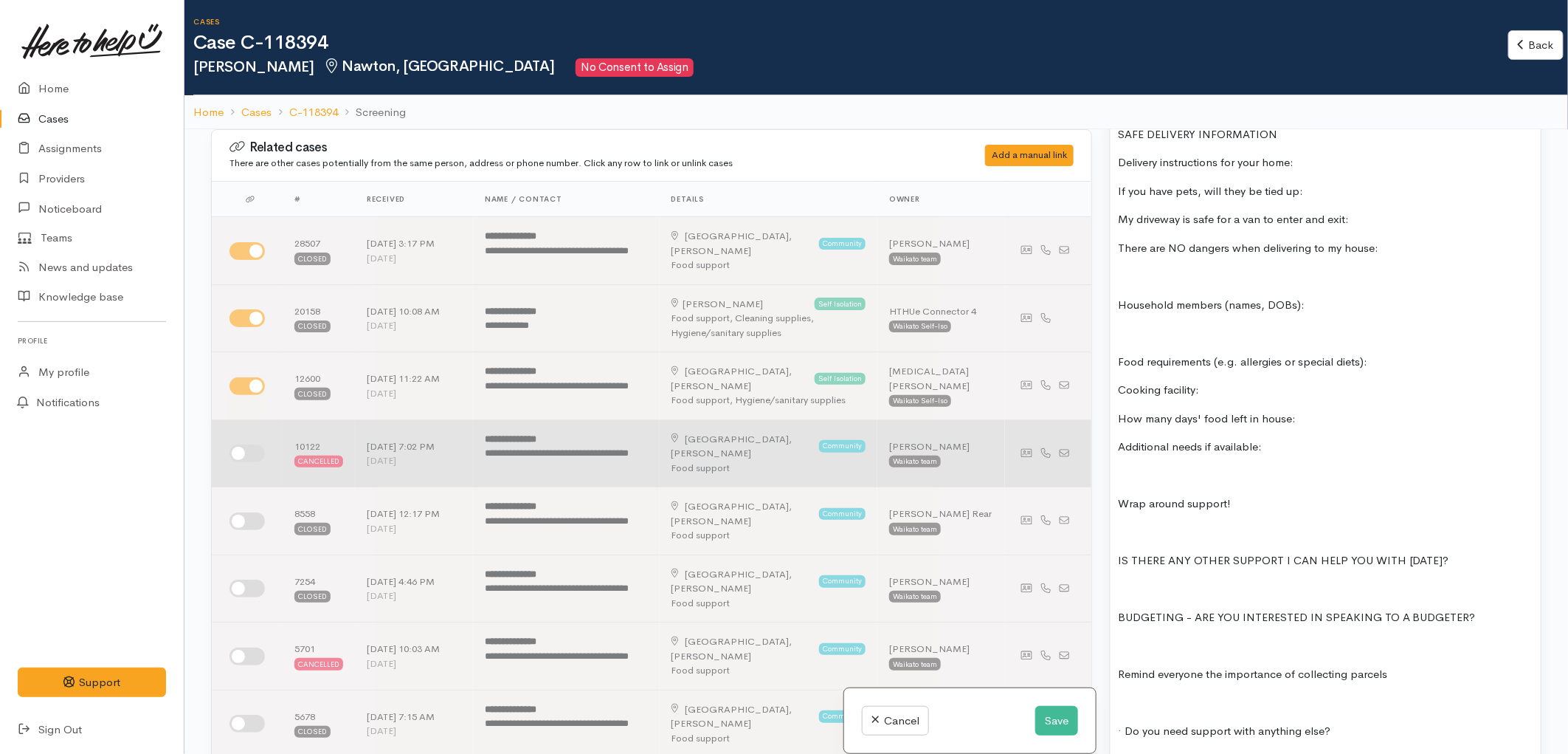
click at [255, 454] on input "checkbox" at bounding box center [246, 453] width 35 height 18
checkbox input "true"
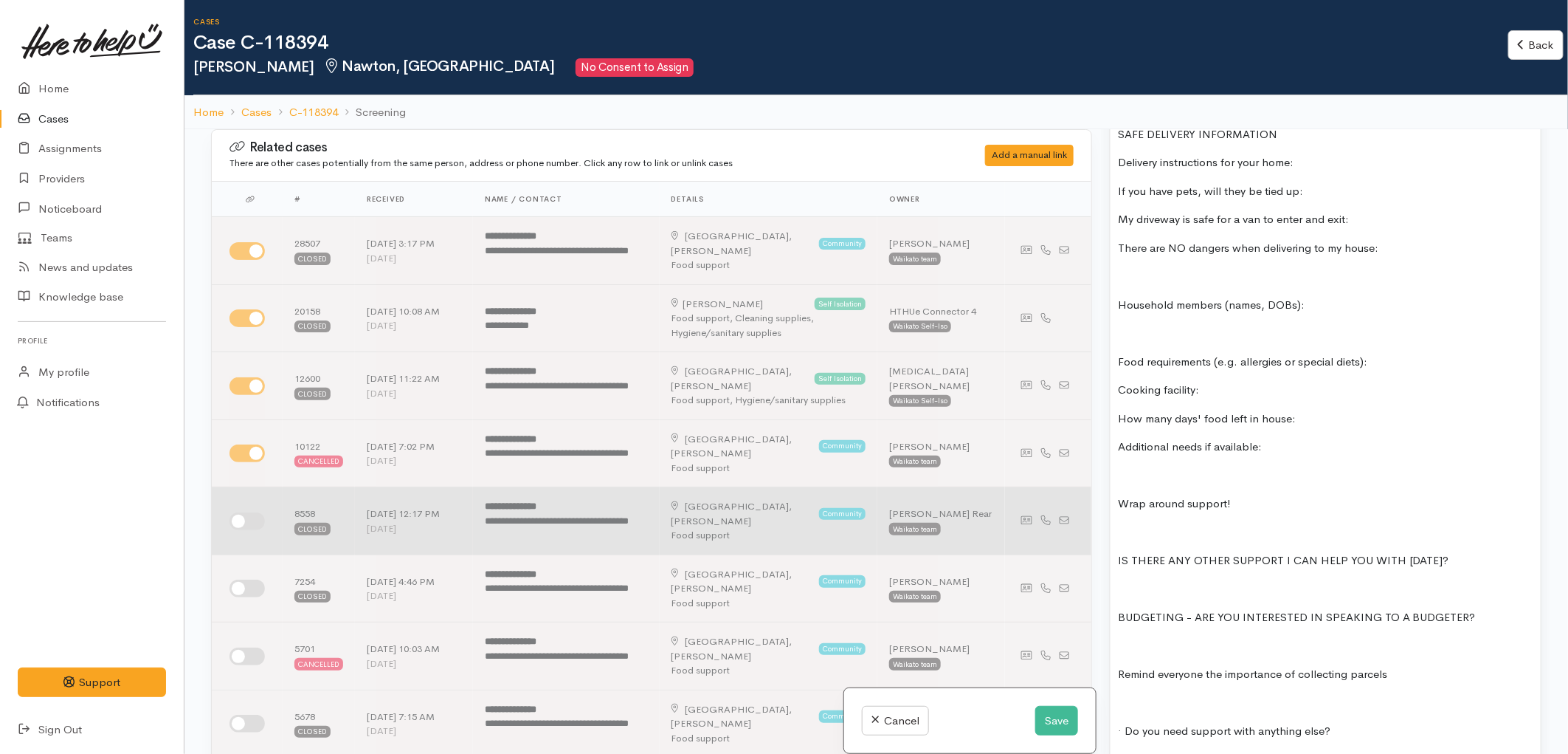
drag, startPoint x: 247, startPoint y: 513, endPoint x: 246, endPoint y: 541, distance: 28.0
click at [248, 514] on input "checkbox" at bounding box center [246, 521] width 35 height 18
checkbox input "true"
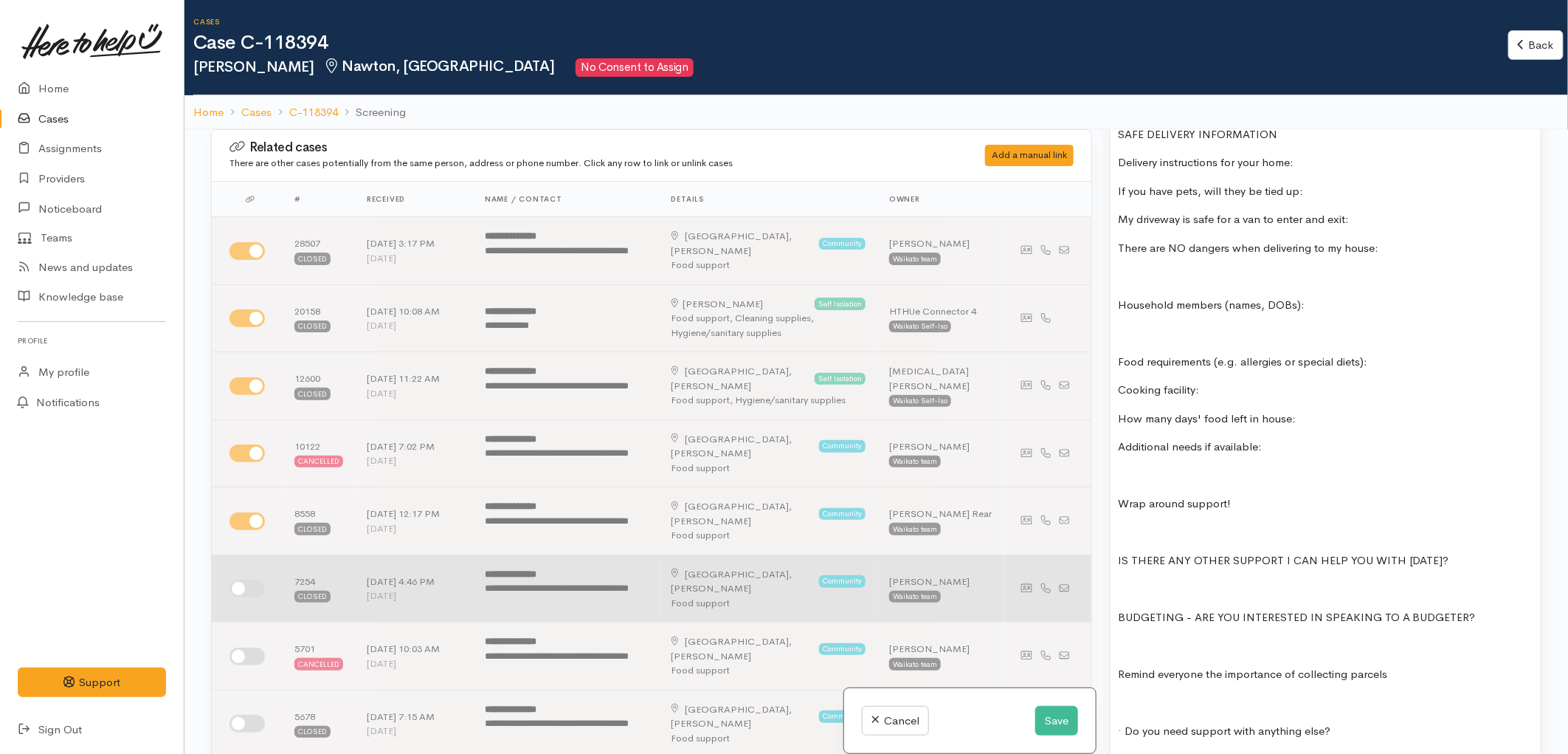
click at [246, 591] on input "checkbox" at bounding box center [246, 588] width 35 height 18
checkbox input "true"
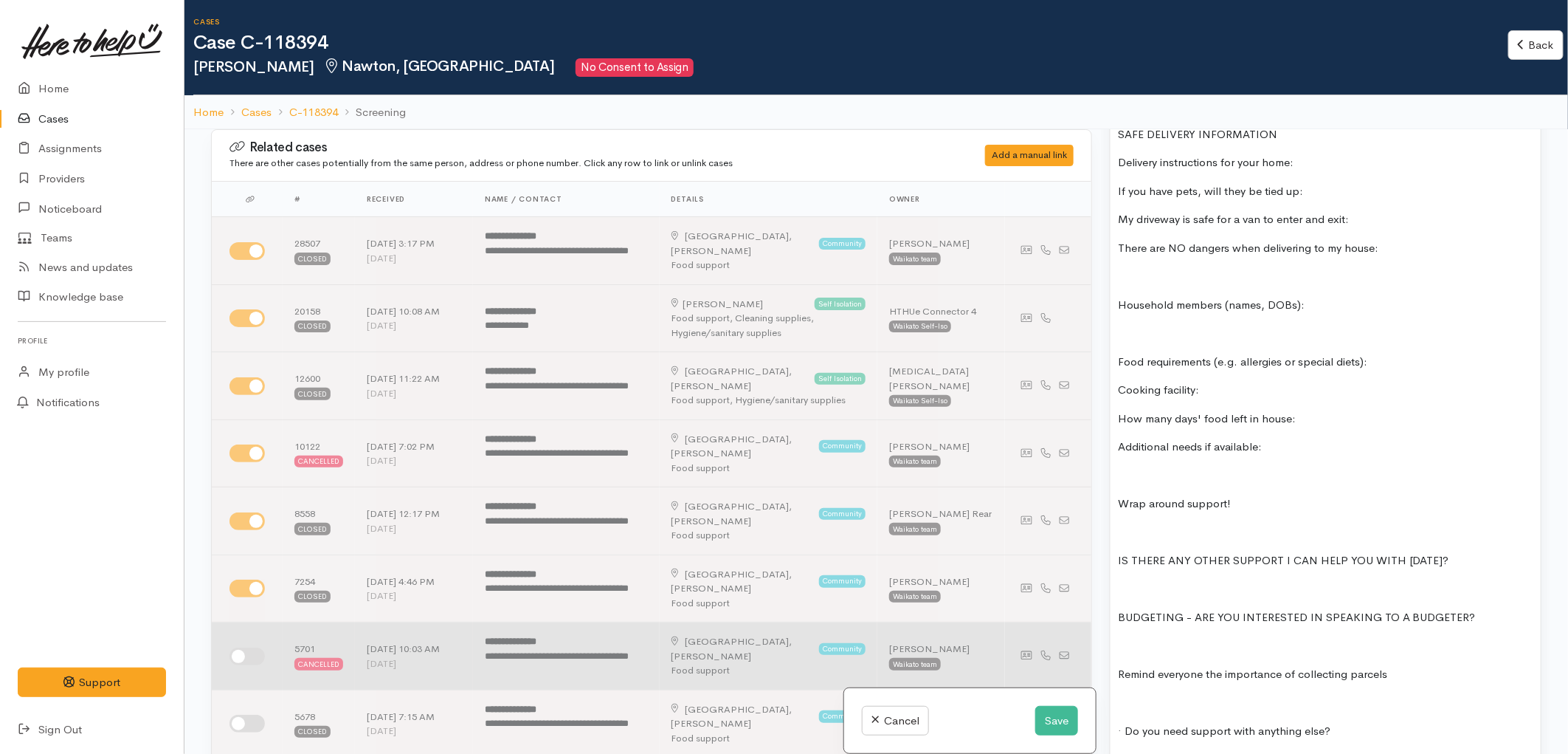
click at [248, 659] on input "checkbox" at bounding box center [246, 656] width 35 height 18
checkbox input "true"
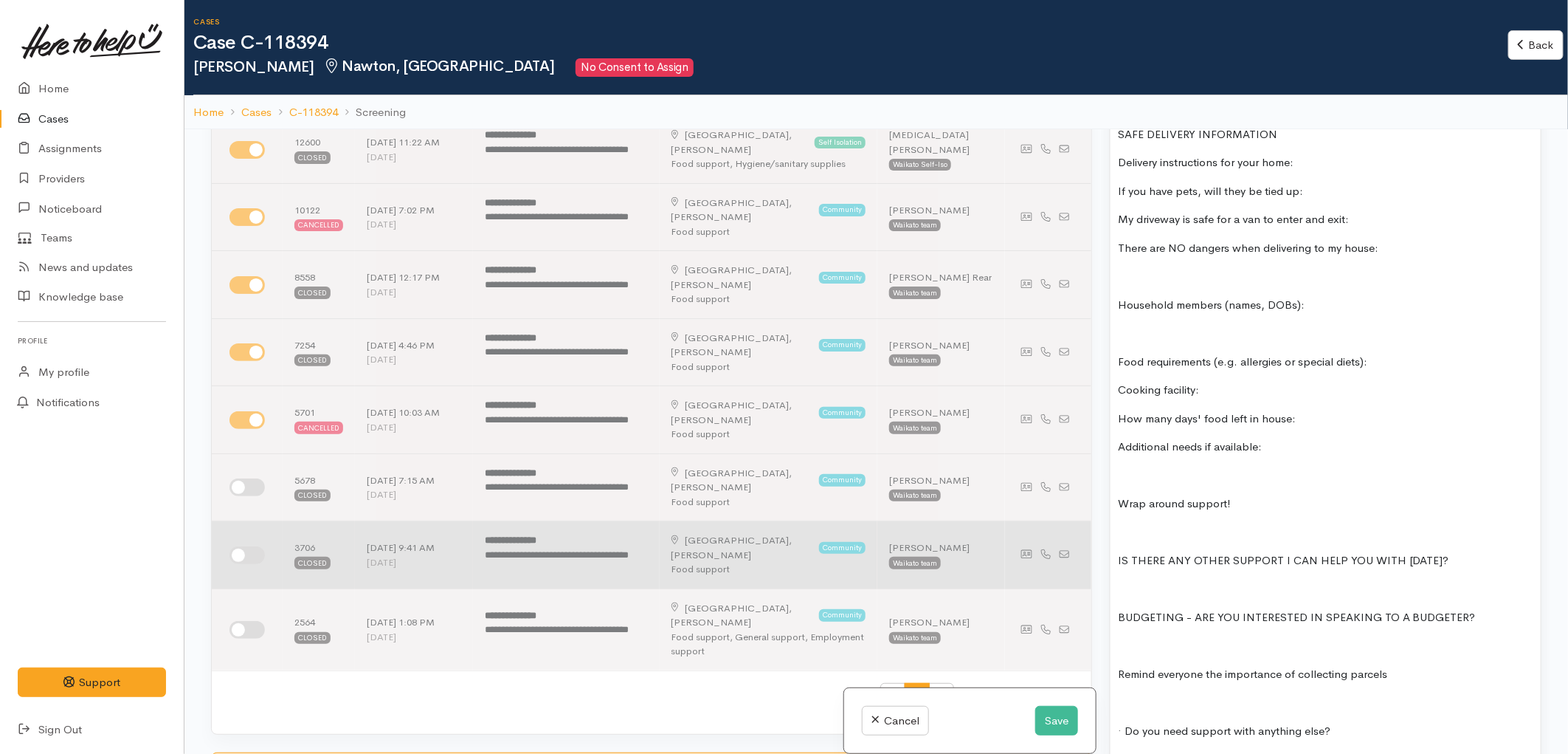
scroll to position [327, 0]
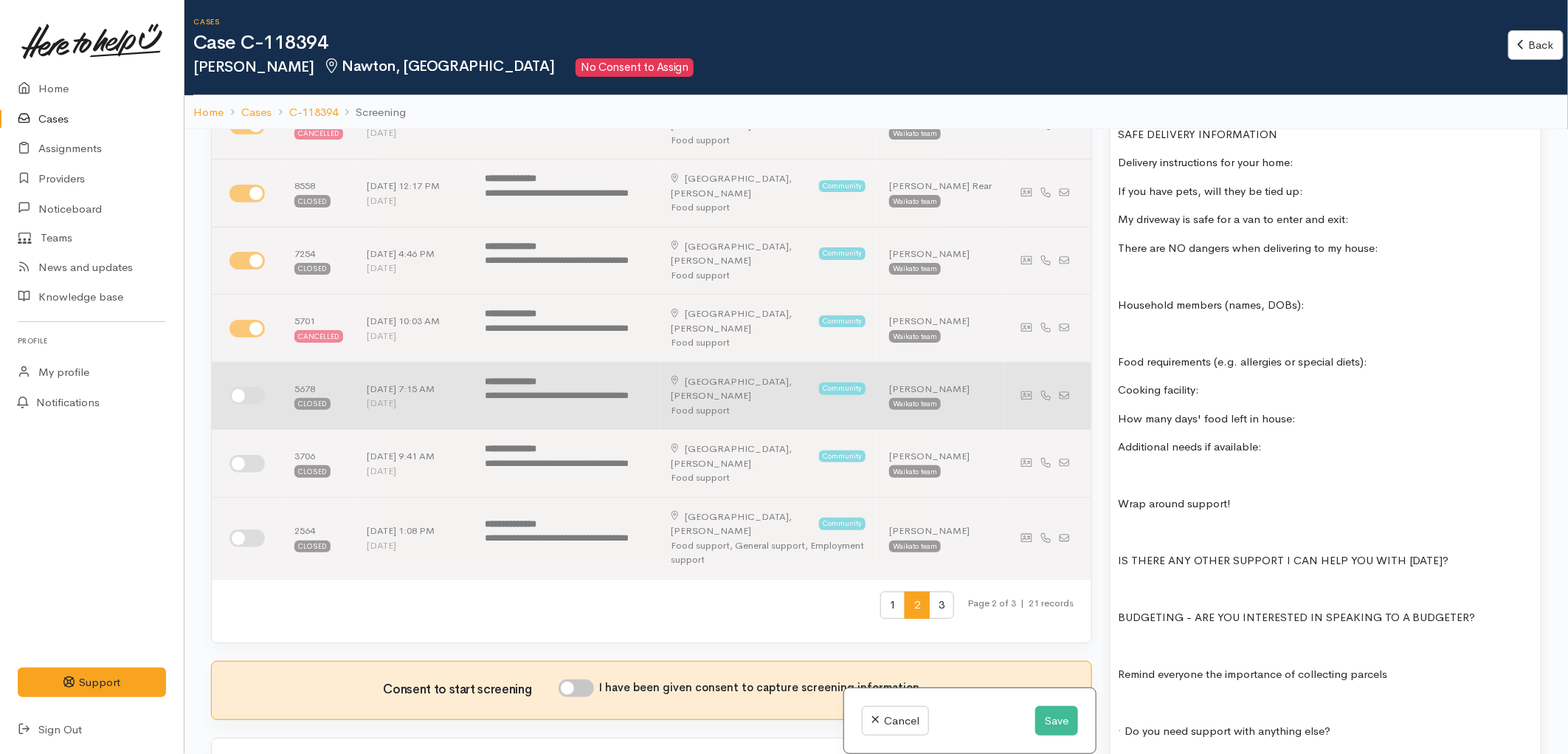
click at [245, 397] on input "checkbox" at bounding box center [246, 396] width 35 height 18
checkbox input "true"
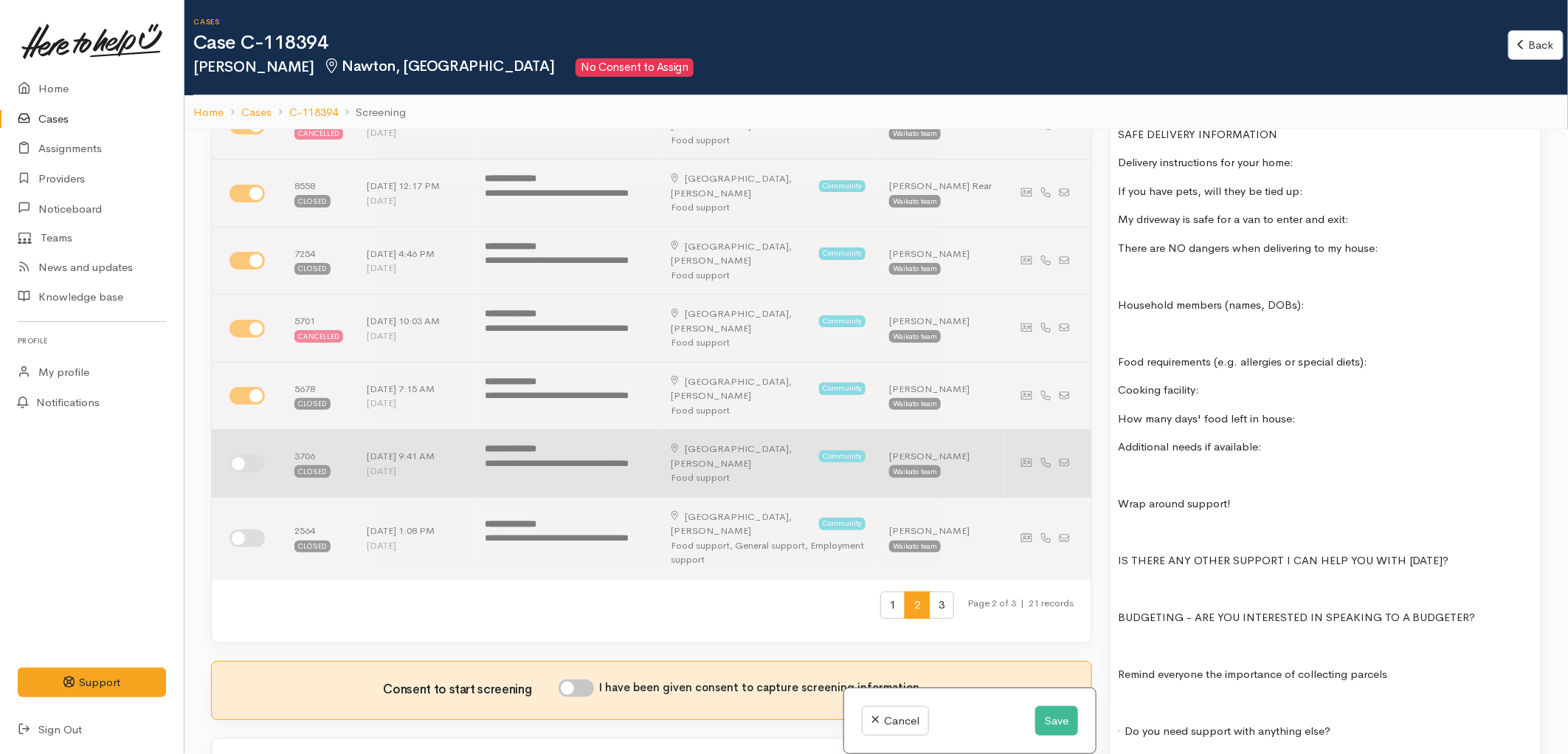
click at [253, 467] on input "checkbox" at bounding box center [246, 464] width 35 height 18
checkbox input "true"
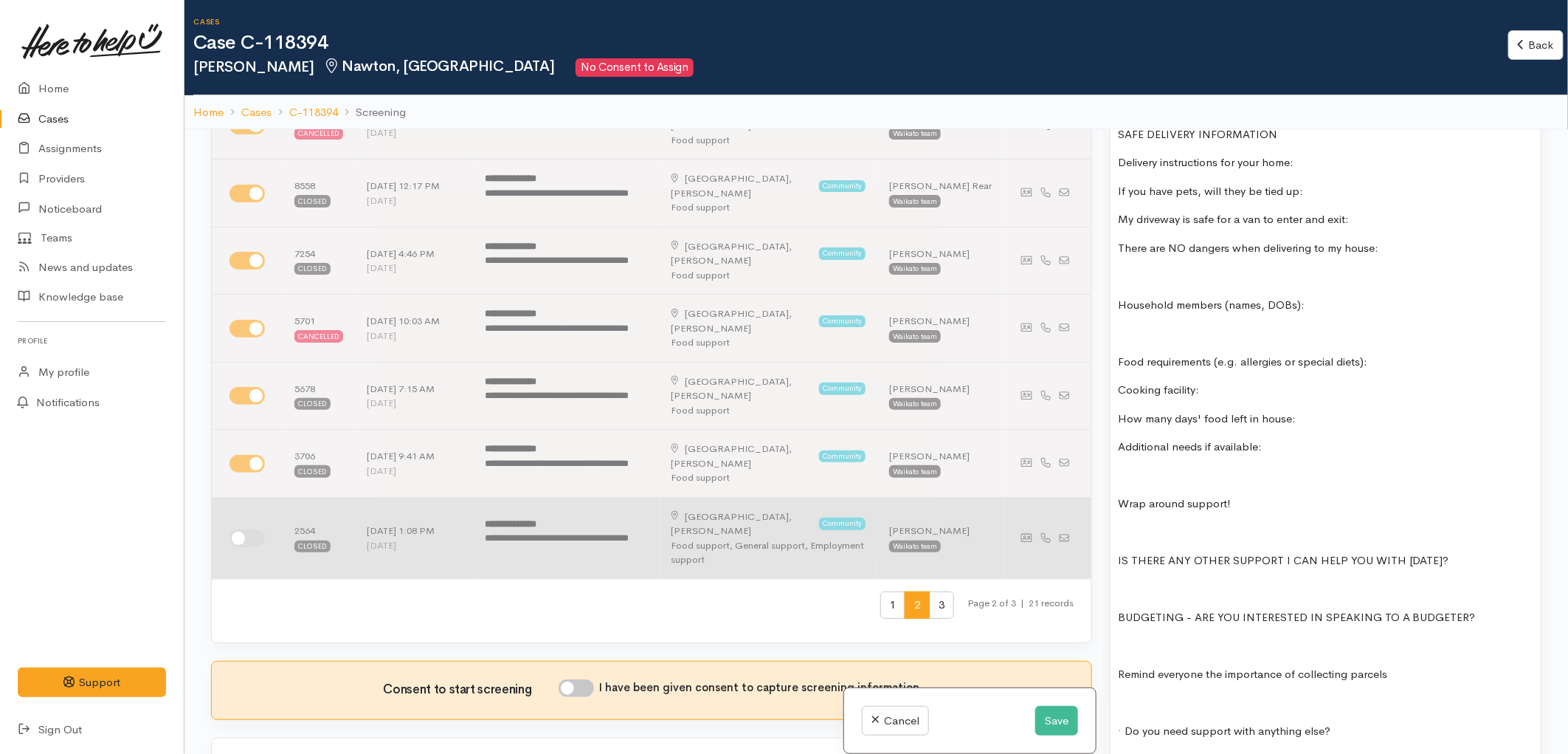
click at [251, 533] on input "checkbox" at bounding box center [246, 538] width 35 height 18
checkbox input "true"
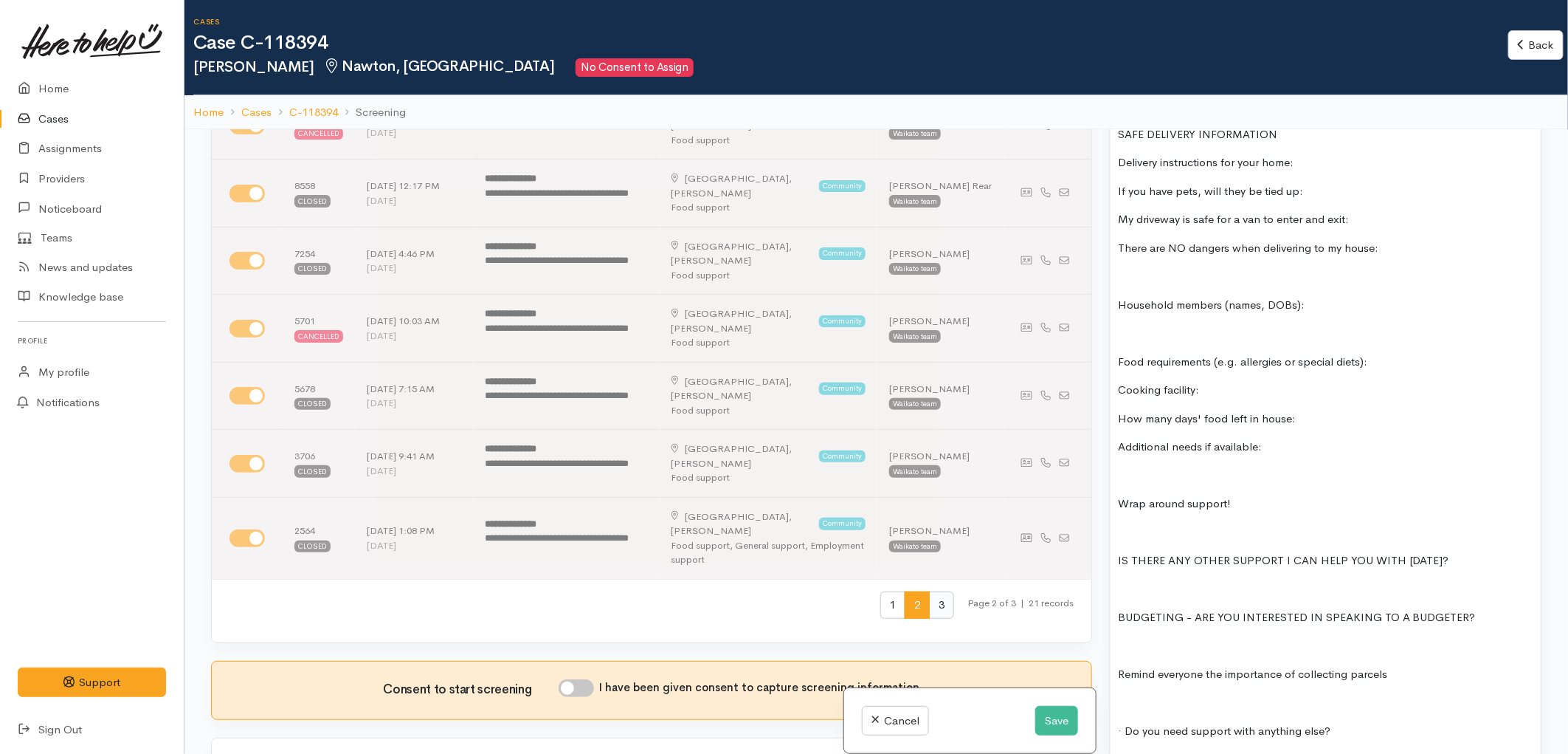
click at [930, 591] on span "3" at bounding box center [942, 605] width 25 height 28
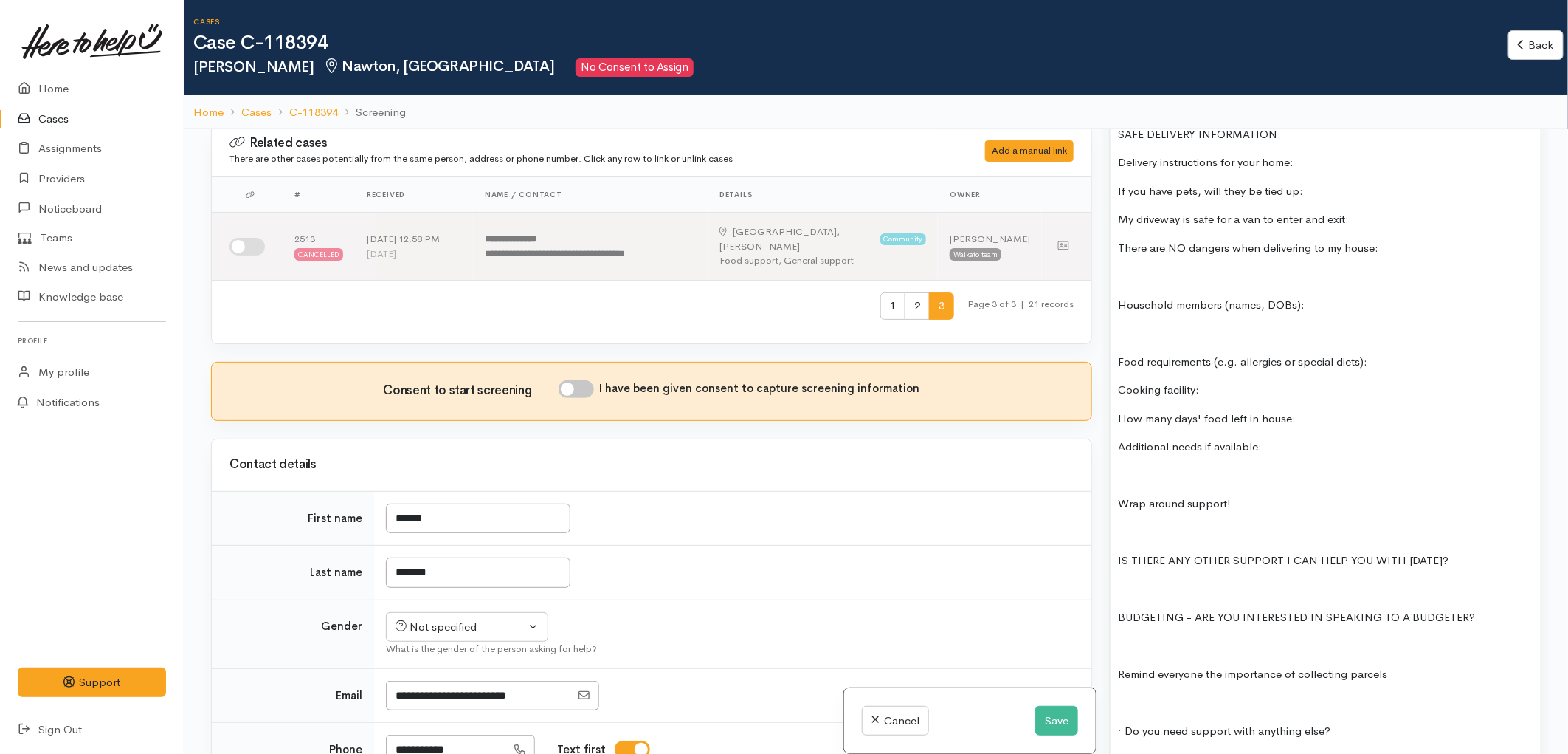
scroll to position [0, 0]
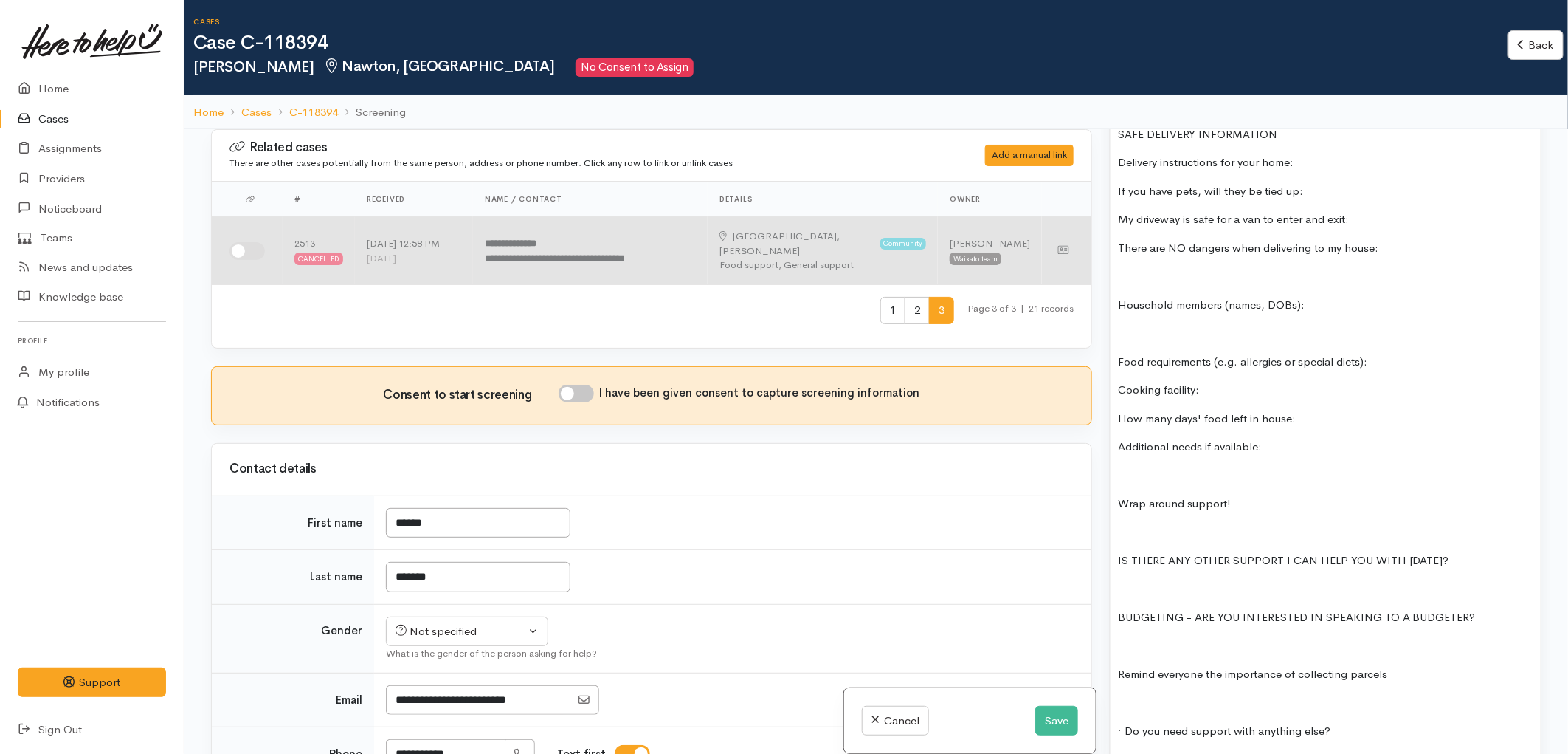
click at [245, 247] on input "checkbox" at bounding box center [246, 251] width 35 height 18
checkbox input "true"
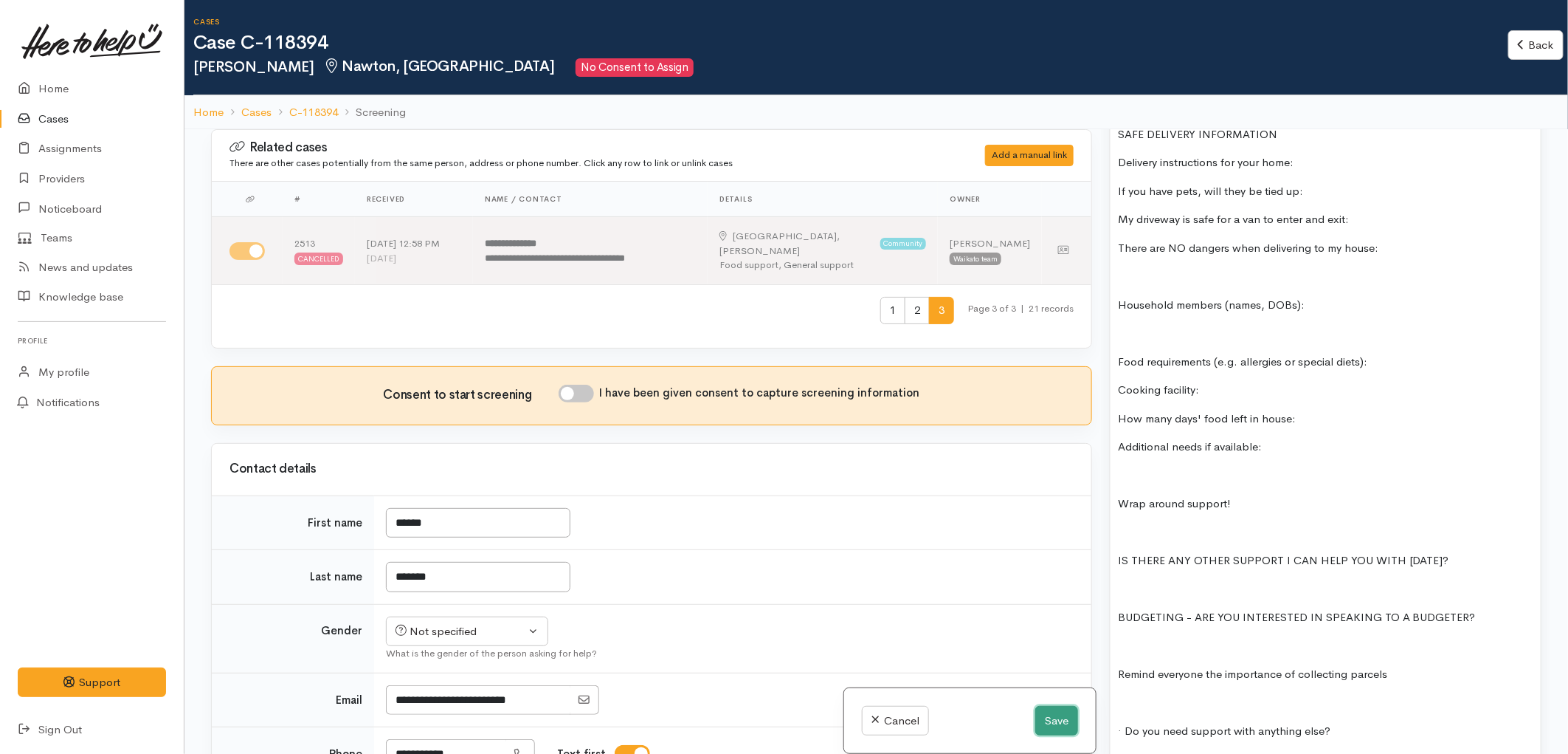
click at [1036, 713] on button "Save" at bounding box center [1057, 720] width 43 height 30
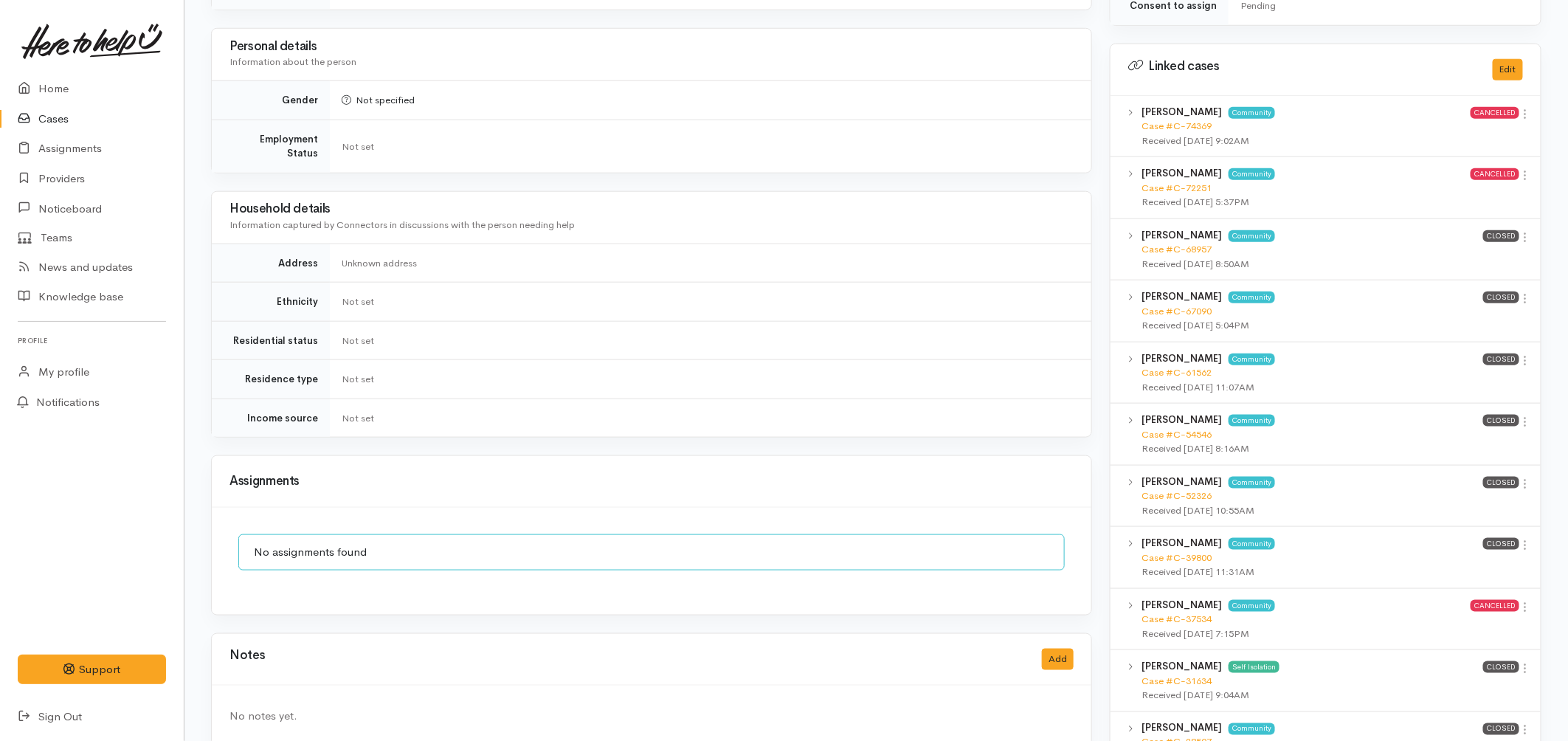
scroll to position [574, 0]
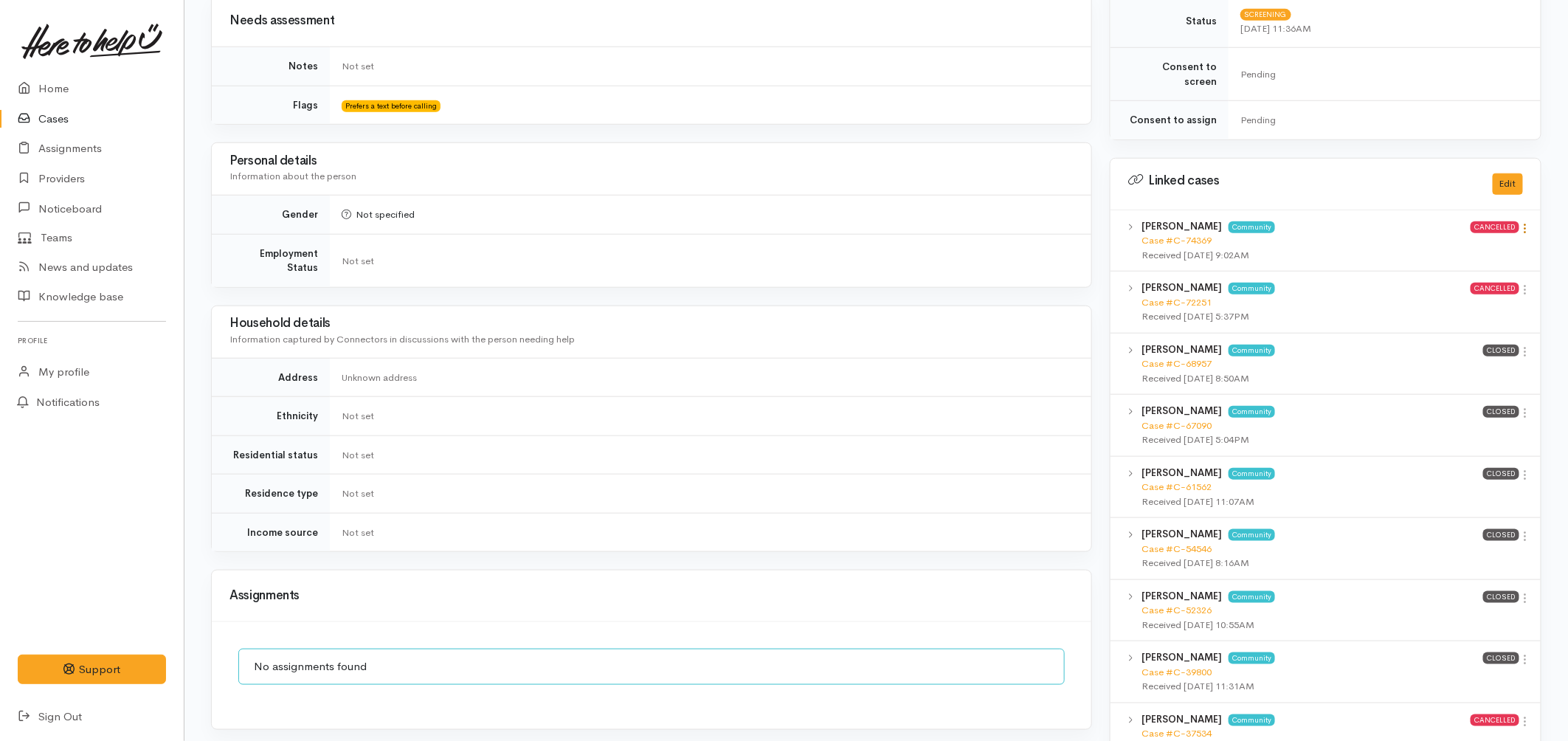
click at [1525, 222] on icon at bounding box center [1526, 228] width 13 height 13
click at [1459, 246] on link "View case" at bounding box center [1472, 257] width 116 height 23
click at [1523, 283] on link at bounding box center [1526, 291] width 13 height 16
click at [1490, 307] on link "View case" at bounding box center [1472, 318] width 116 height 23
click at [1527, 346] on icon at bounding box center [1526, 352] width 13 height 13
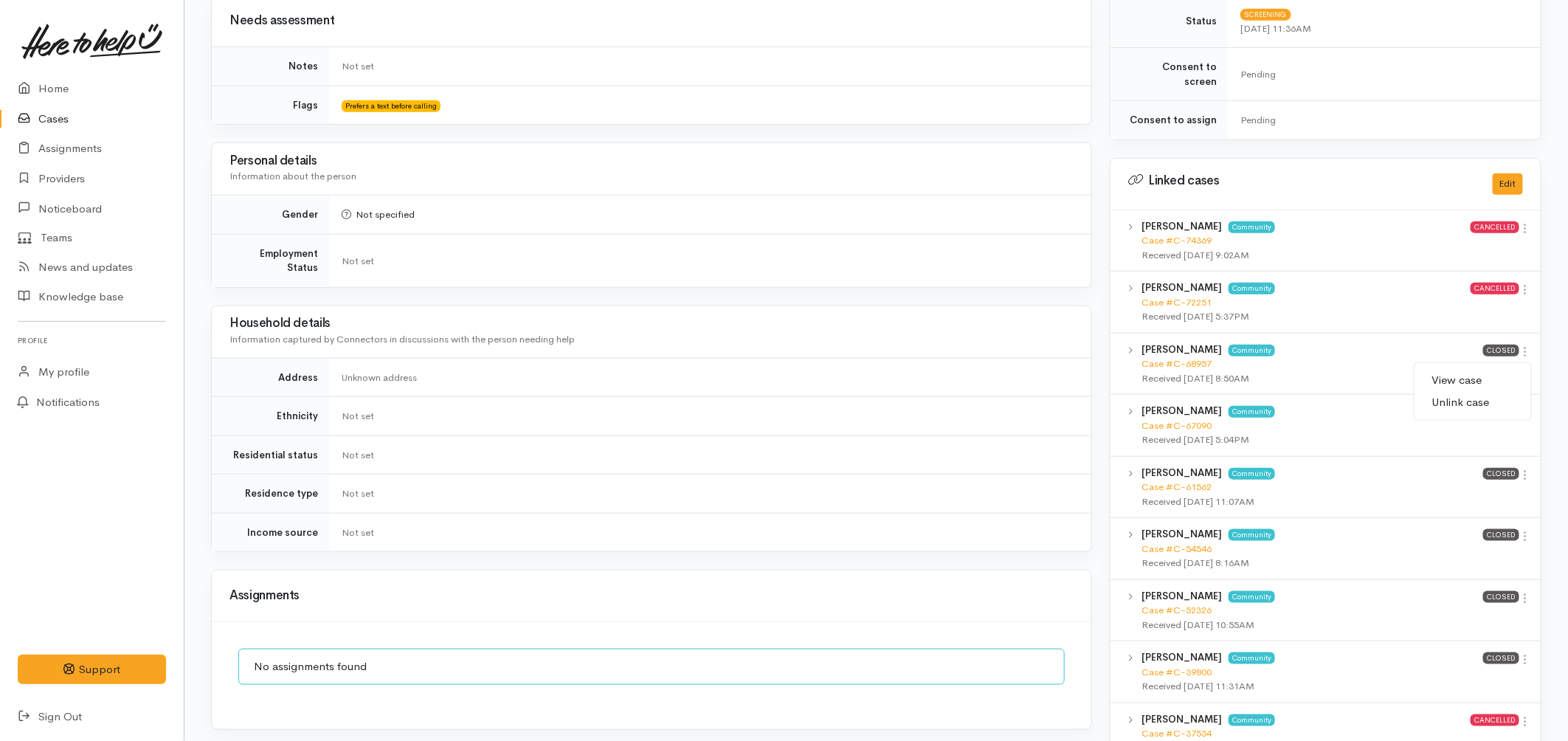
click at [1478, 369] on link "View case" at bounding box center [1472, 380] width 116 height 23
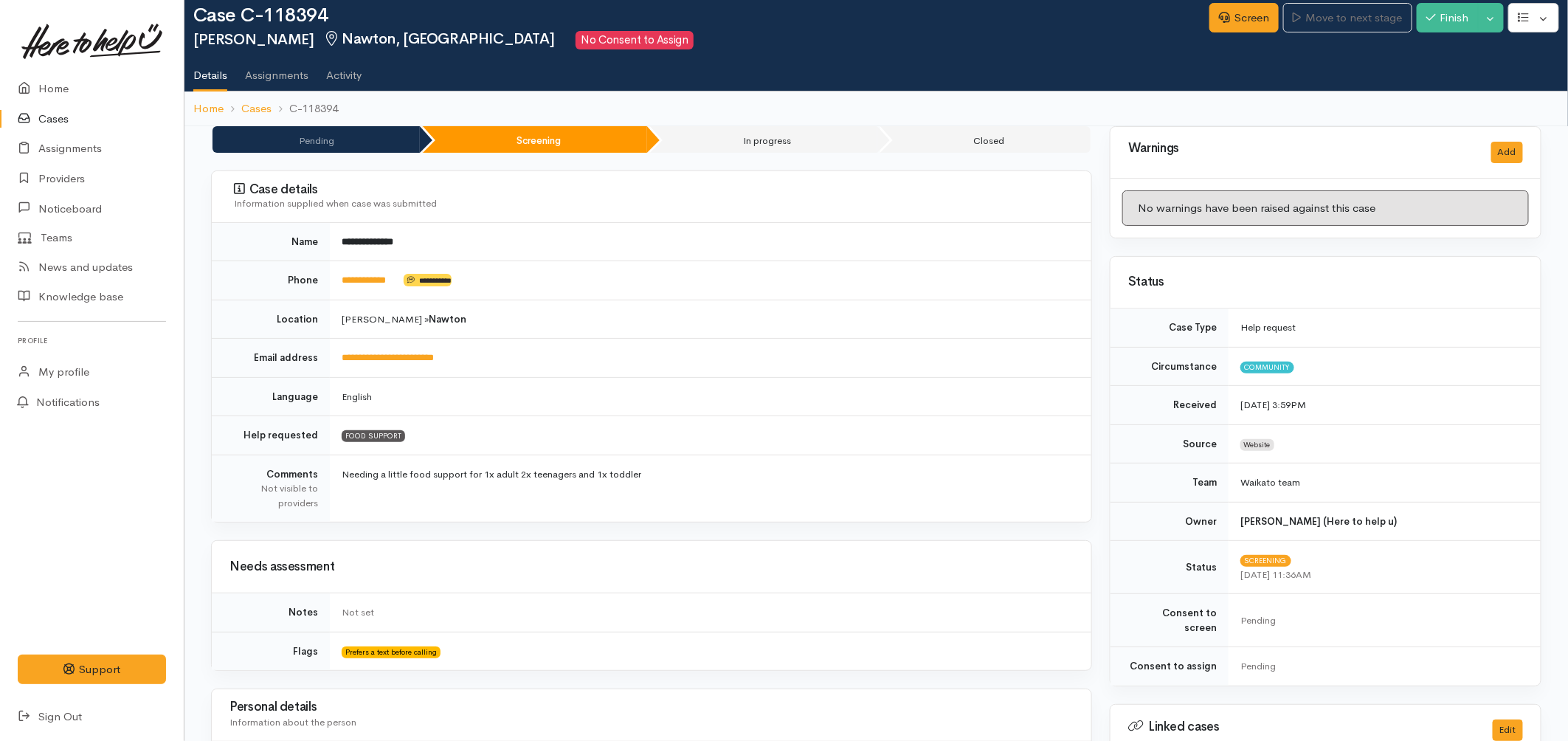
scroll to position [0, 0]
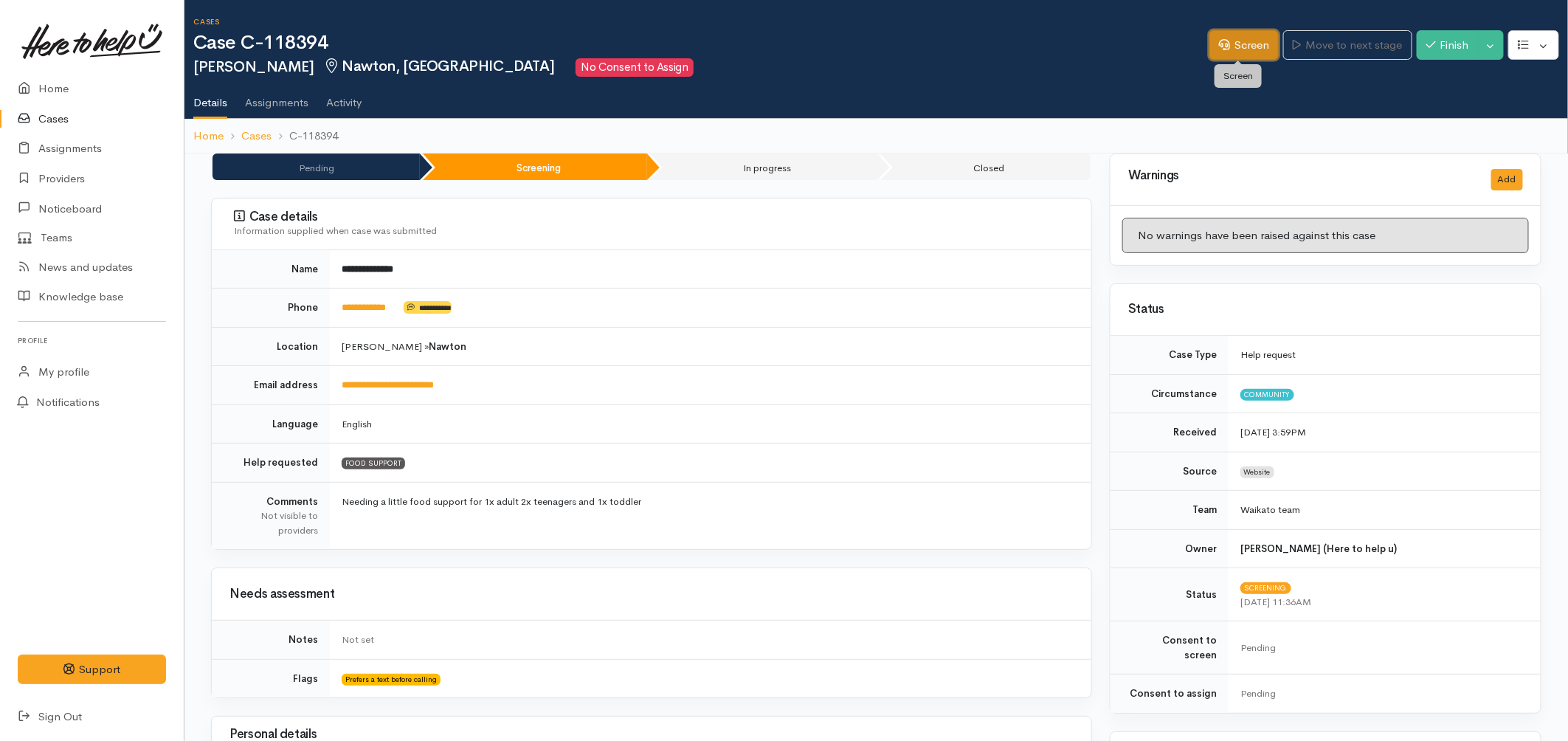
click at [1229, 55] on link "Screen" at bounding box center [1244, 45] width 70 height 30
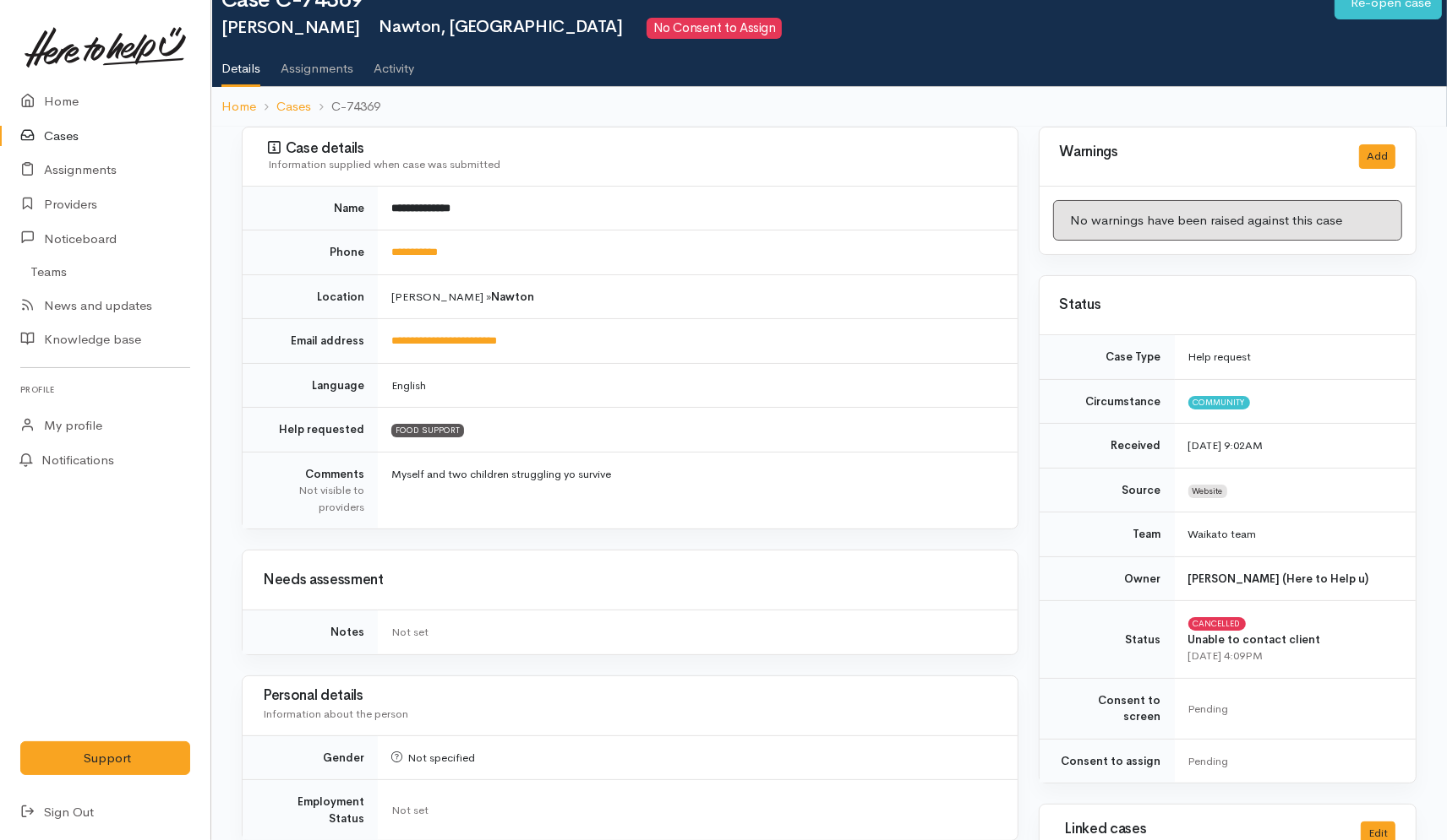
scroll to position [94, 0]
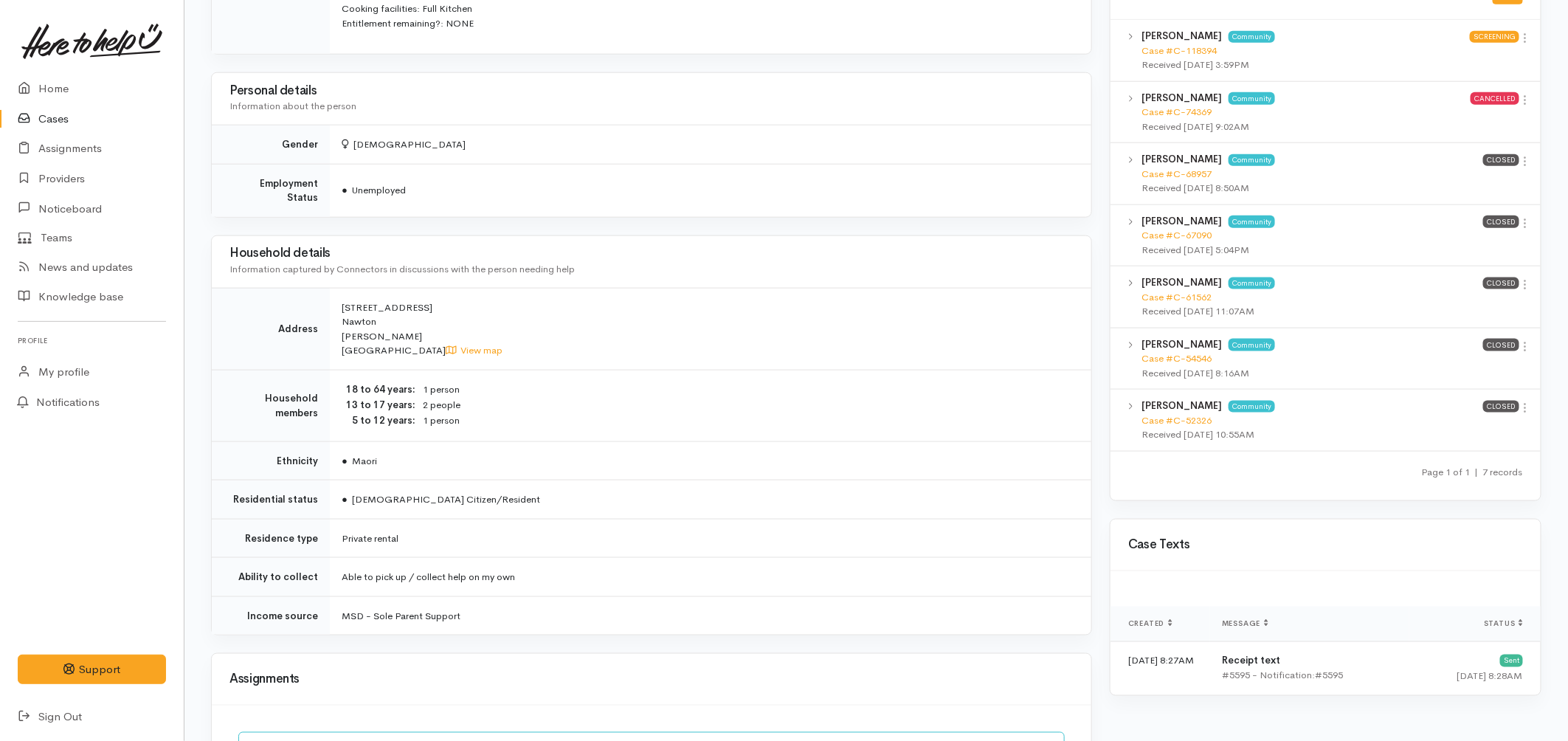
scroll to position [1103, 0]
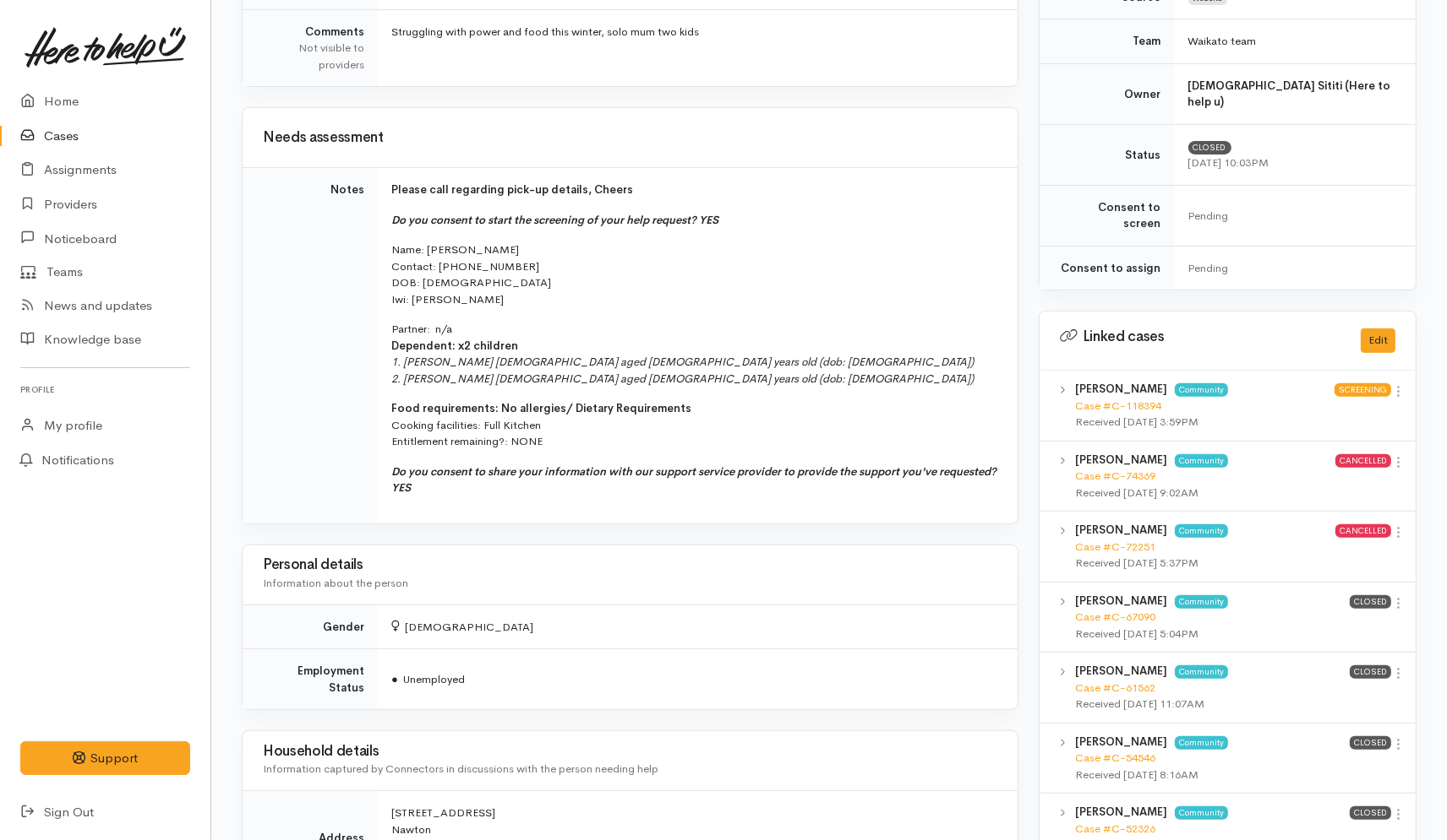
scroll to position [563, 0]
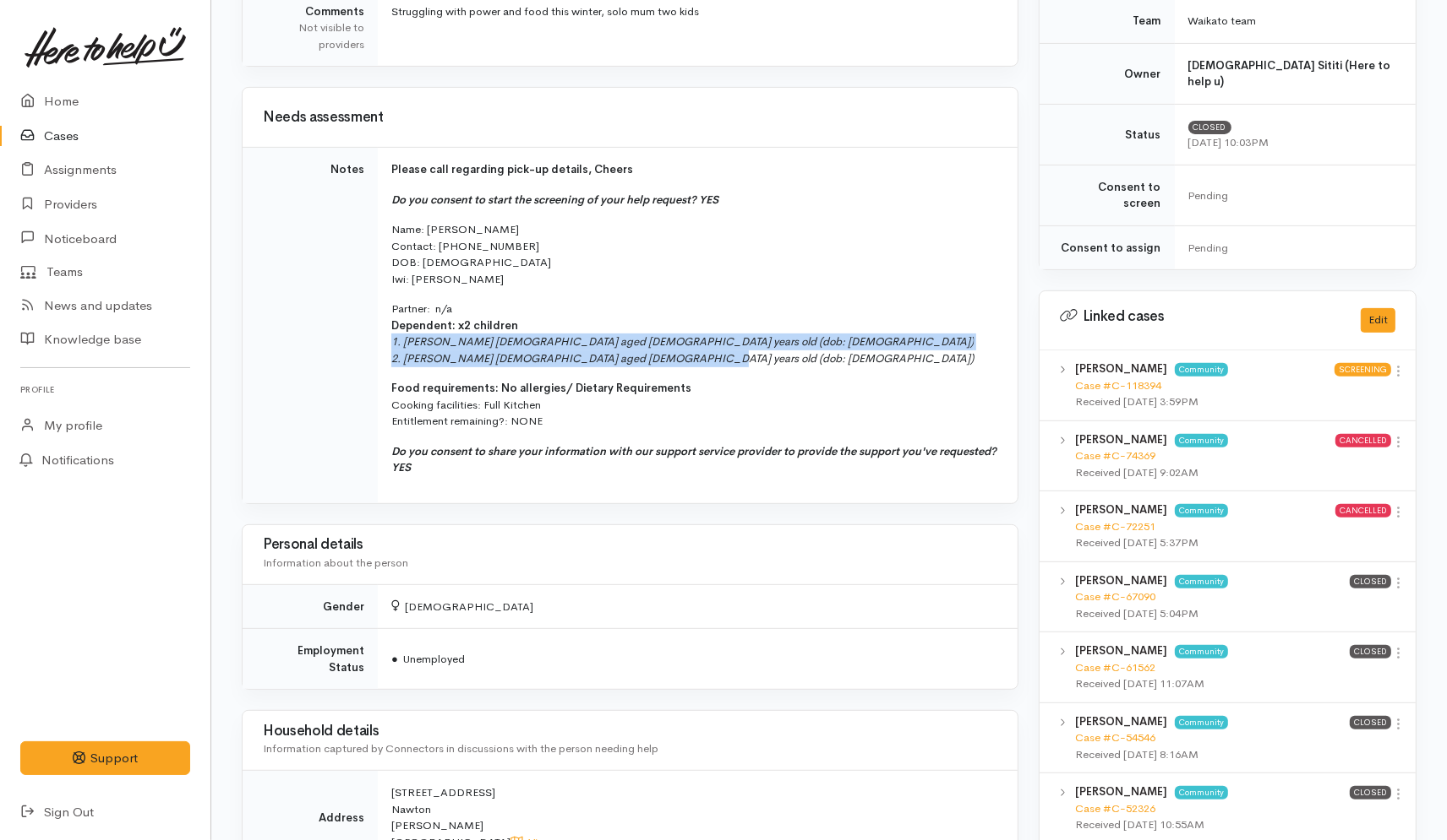
drag, startPoint x: 690, startPoint y: 364, endPoint x: 386, endPoint y: 346, distance: 304.5
click at [386, 346] on td "Please call regarding pick-up details, Cheers Do you consent to start the scree…" at bounding box center [697, 325] width 639 height 356
copy p "1. Rylan Grayson male aged 13 years old (dob: 30/09/2009) 2. Ivy Sheahan female…"
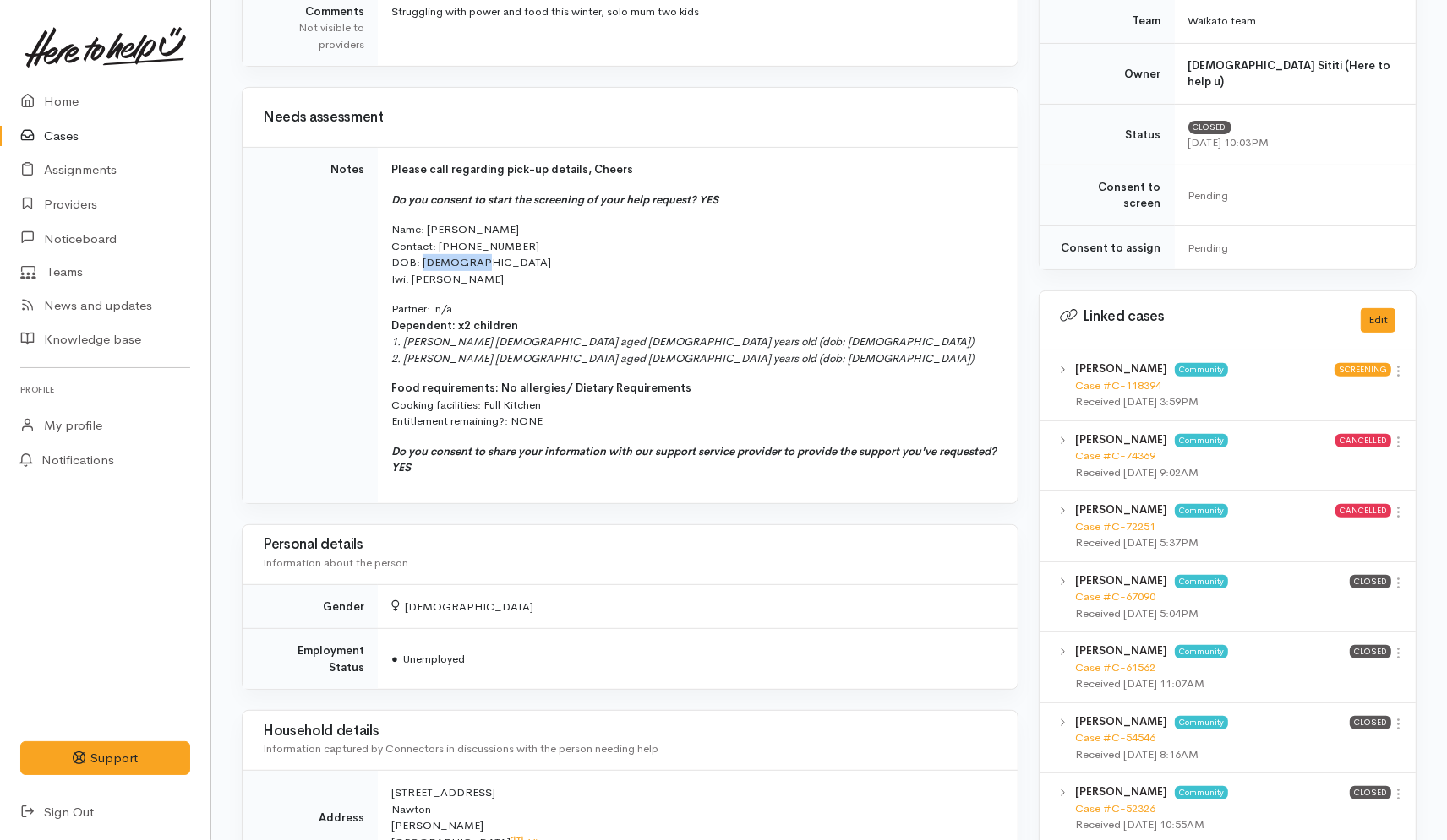
drag, startPoint x: 483, startPoint y: 259, endPoint x: 422, endPoint y: 264, distance: 61.2
click at [422, 264] on p "Name: Nicole Grayson Contact: 02109091768 DOB: 30/6/1993 Iwi: Ngati Porou" at bounding box center [694, 253] width 606 height 66
copy p "[DATE]"
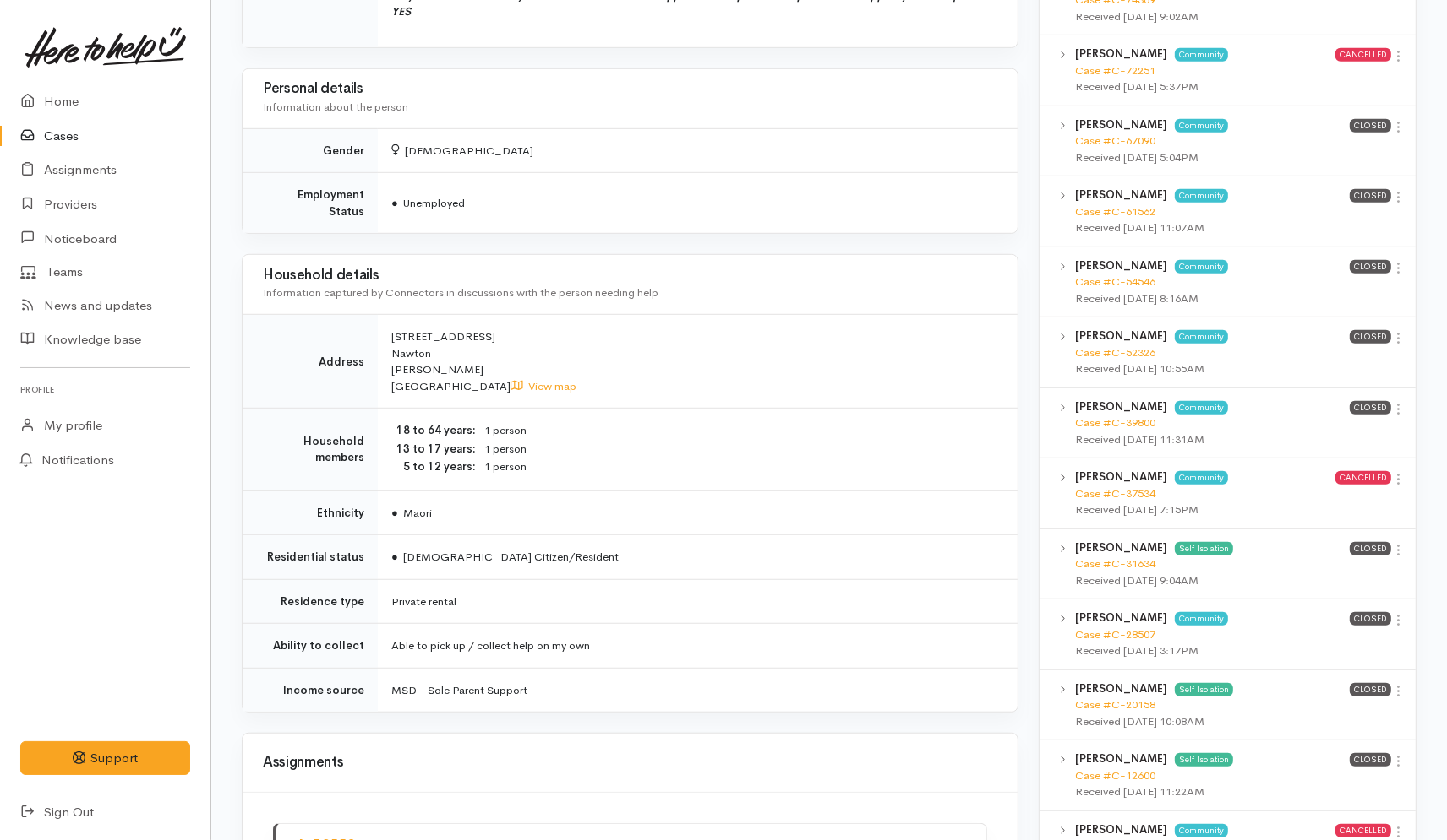
scroll to position [1032, 0]
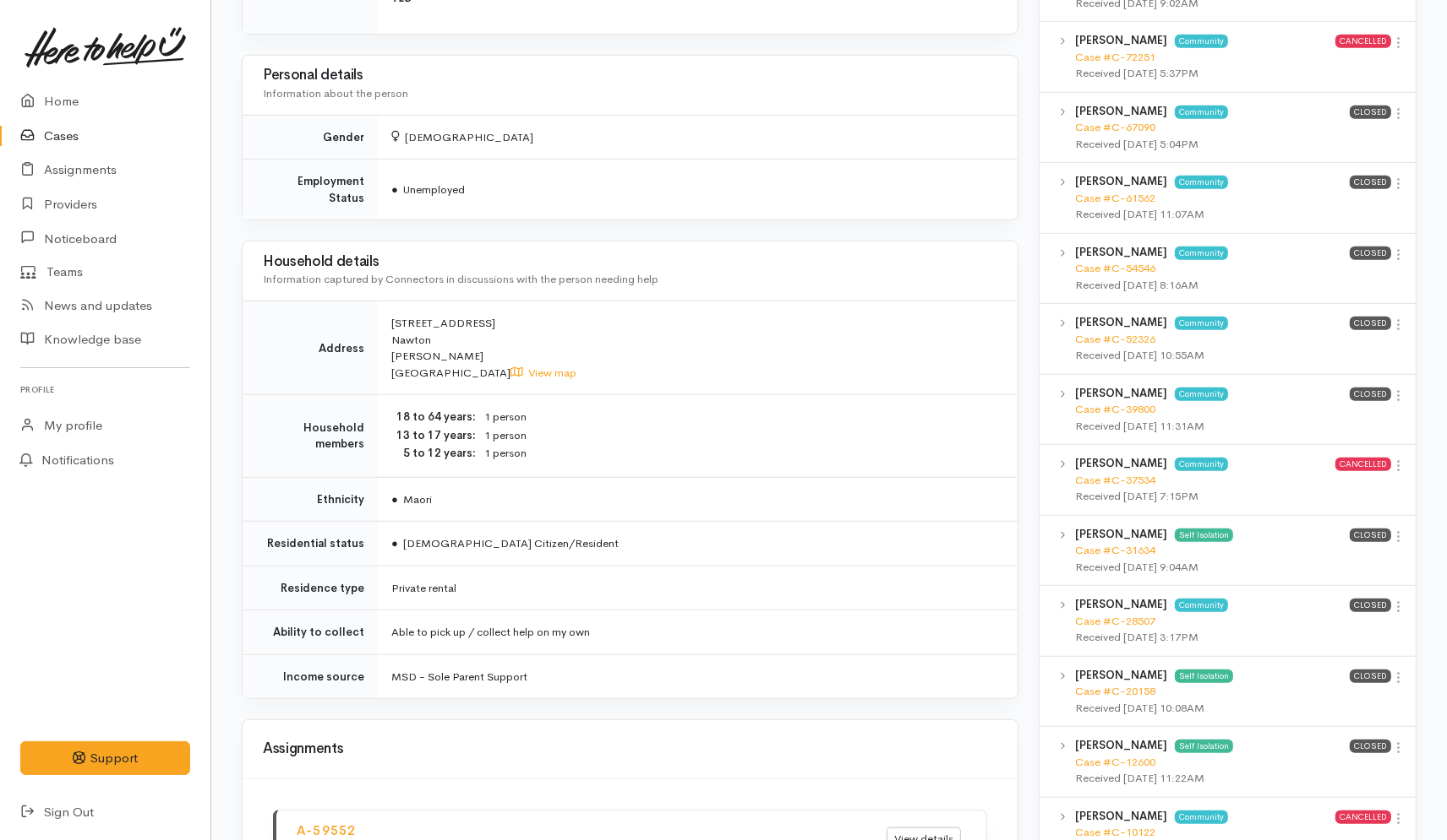
drag, startPoint x: 389, startPoint y: 308, endPoint x: 454, endPoint y: 323, distance: 66.7
click at [454, 323] on td "41 Karaka Street Nawton Hamilton New Zealand View map" at bounding box center [697, 348] width 639 height 94
copy span "41 Karaka Street Nawton"
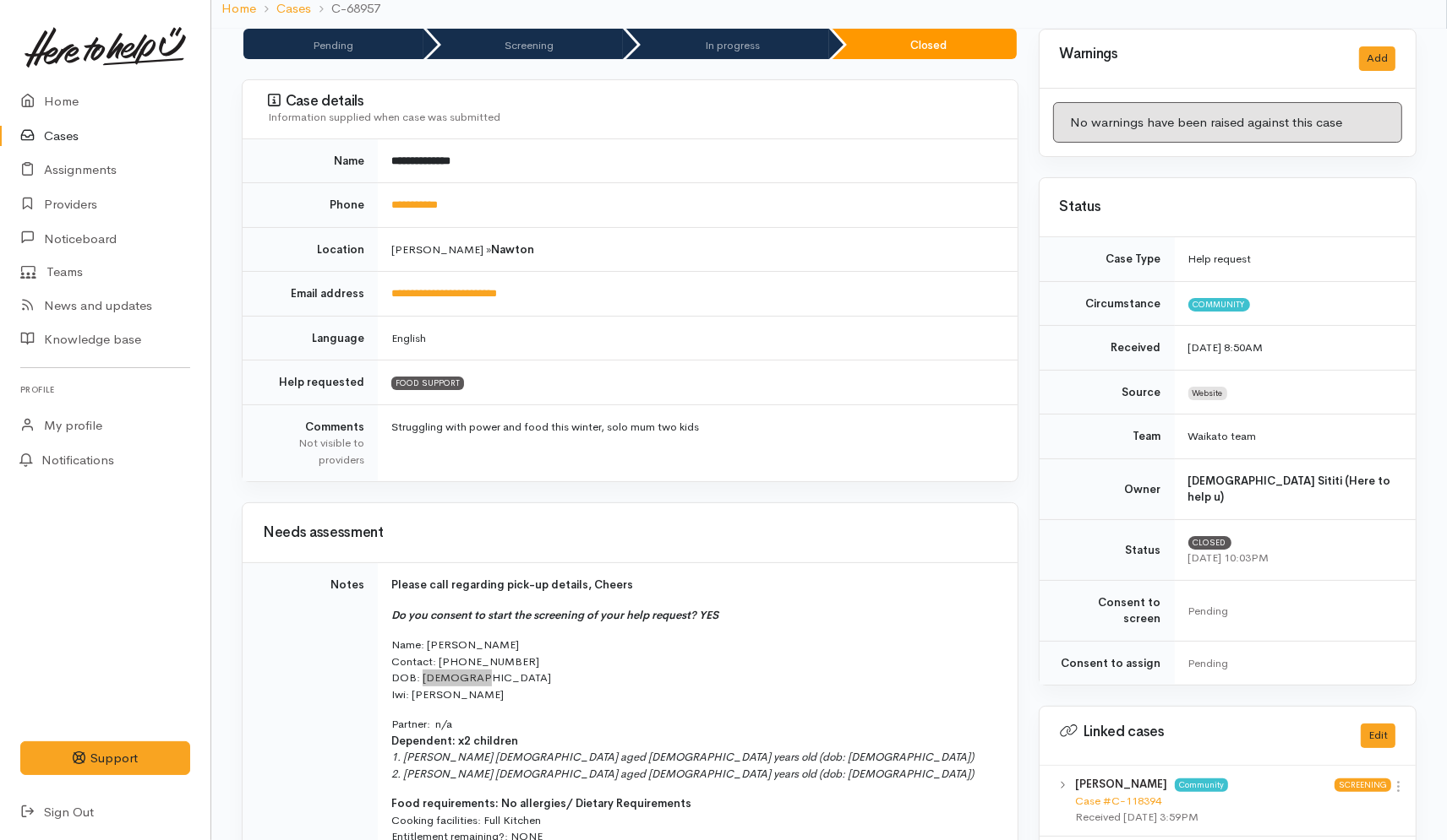
scroll to position [0, 0]
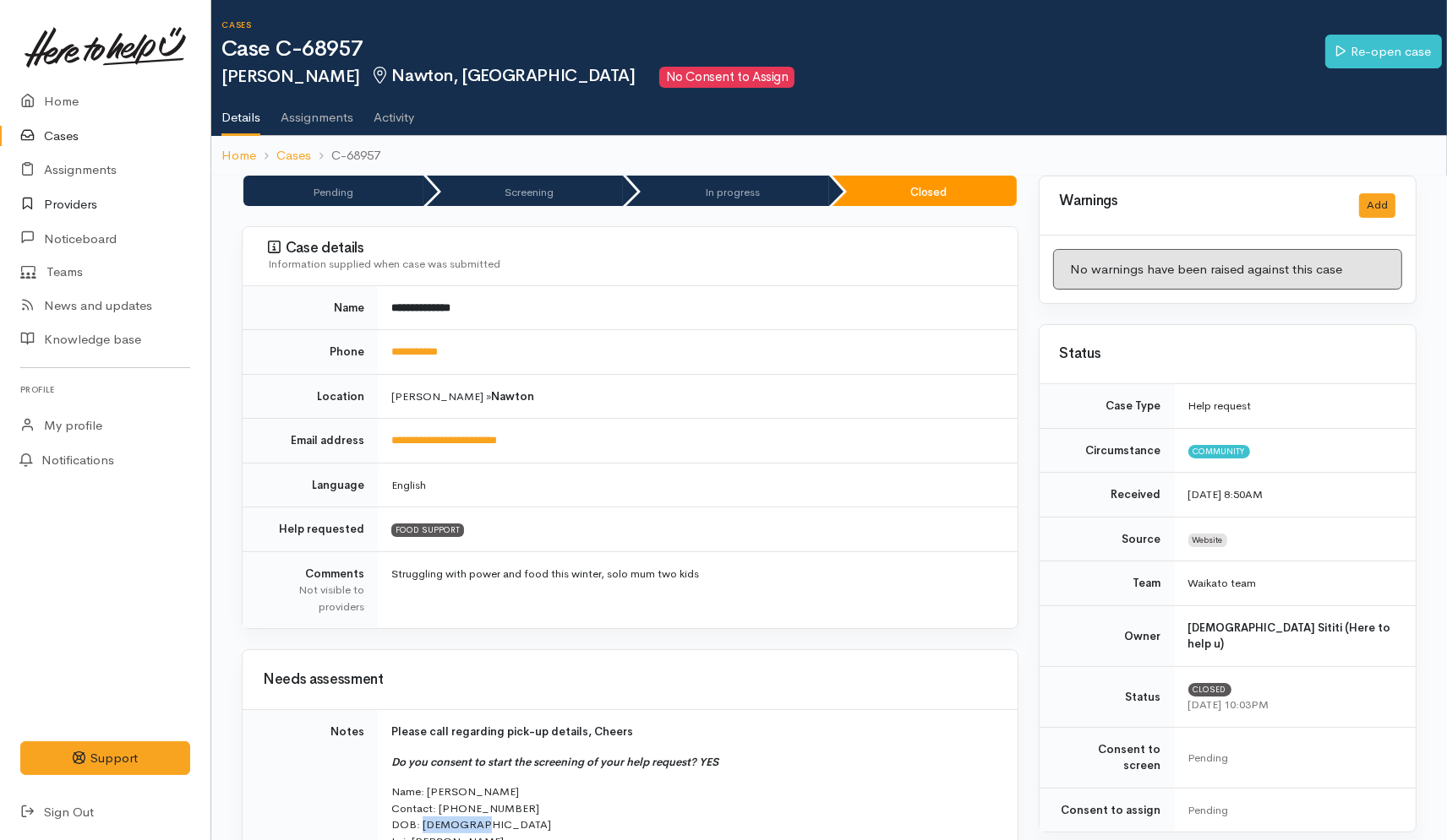
click at [71, 209] on link "Providers" at bounding box center [105, 204] width 210 height 35
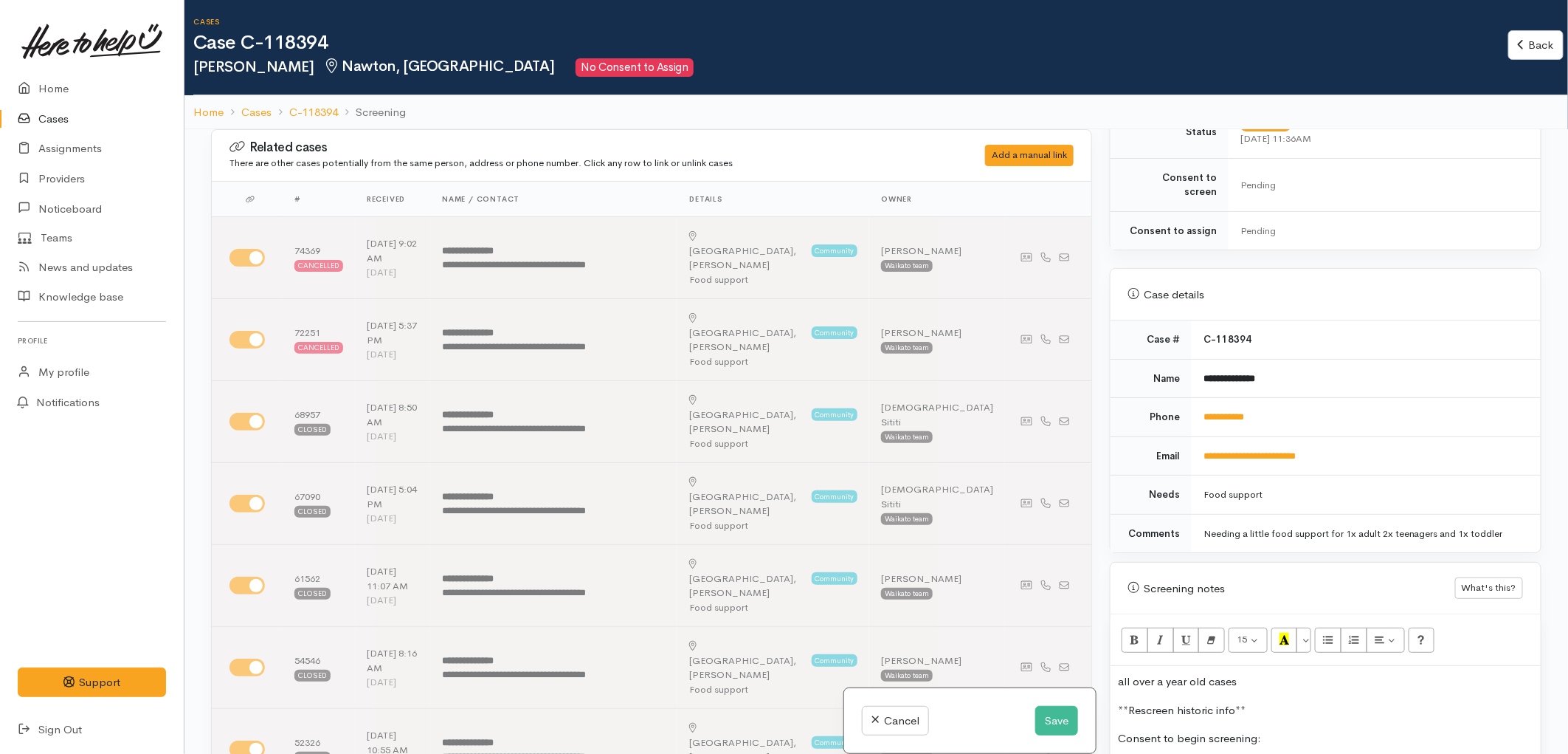
scroll to position [409, 0]
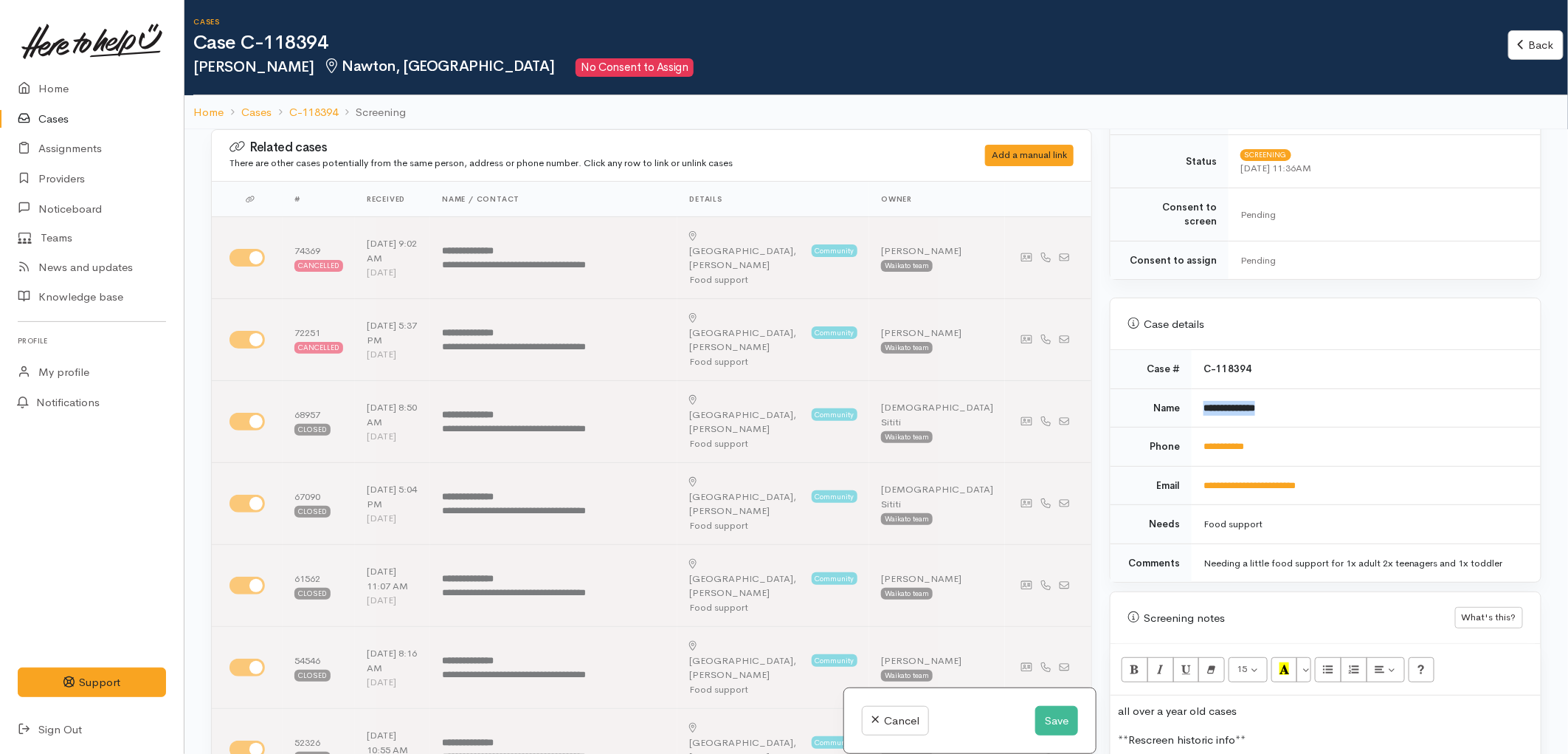
drag, startPoint x: 1285, startPoint y: 389, endPoint x: 1200, endPoint y: 402, distance: 86.0
click at [1200, 402] on td "**********" at bounding box center [1366, 408] width 349 height 39
copy b "**********"
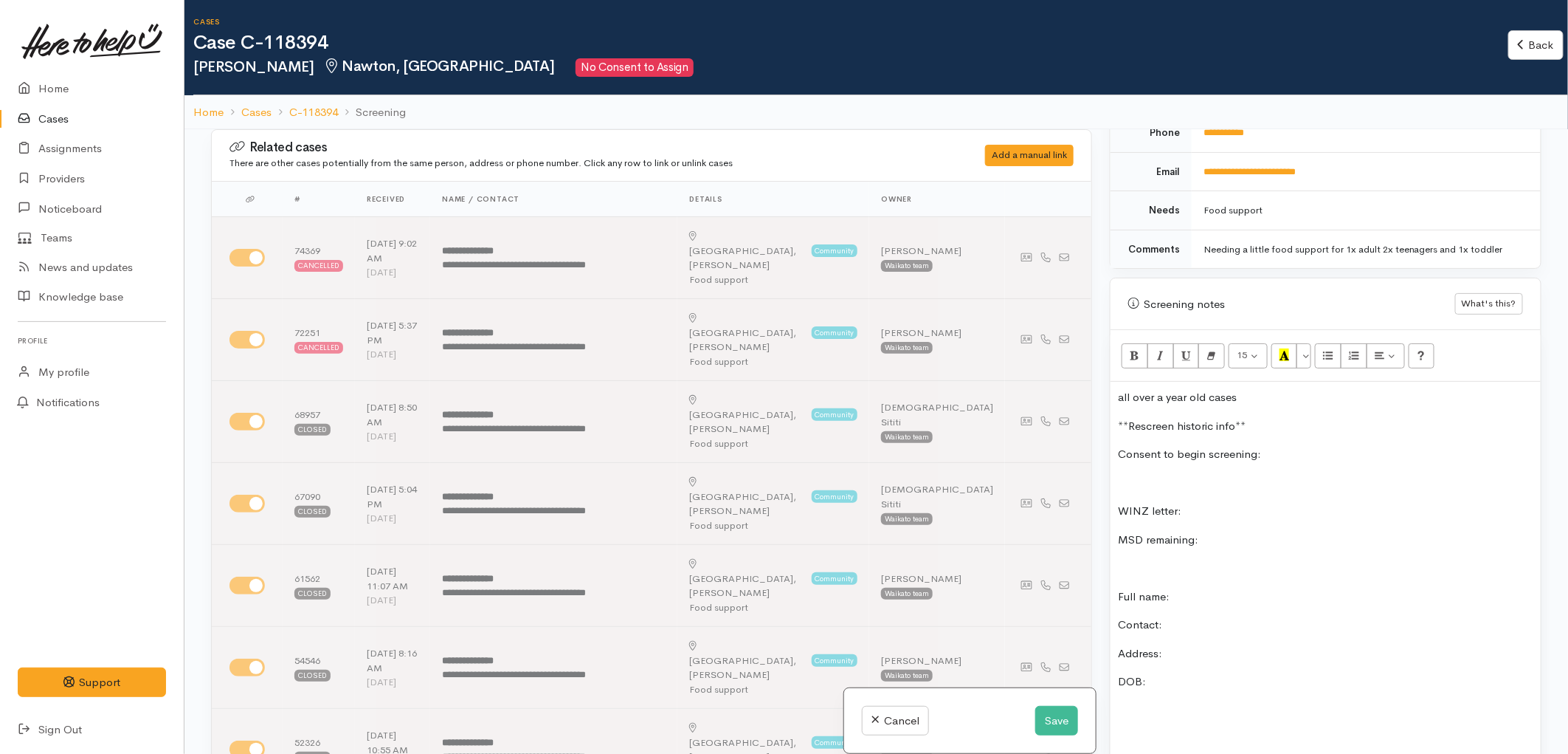
scroll to position [738, 0]
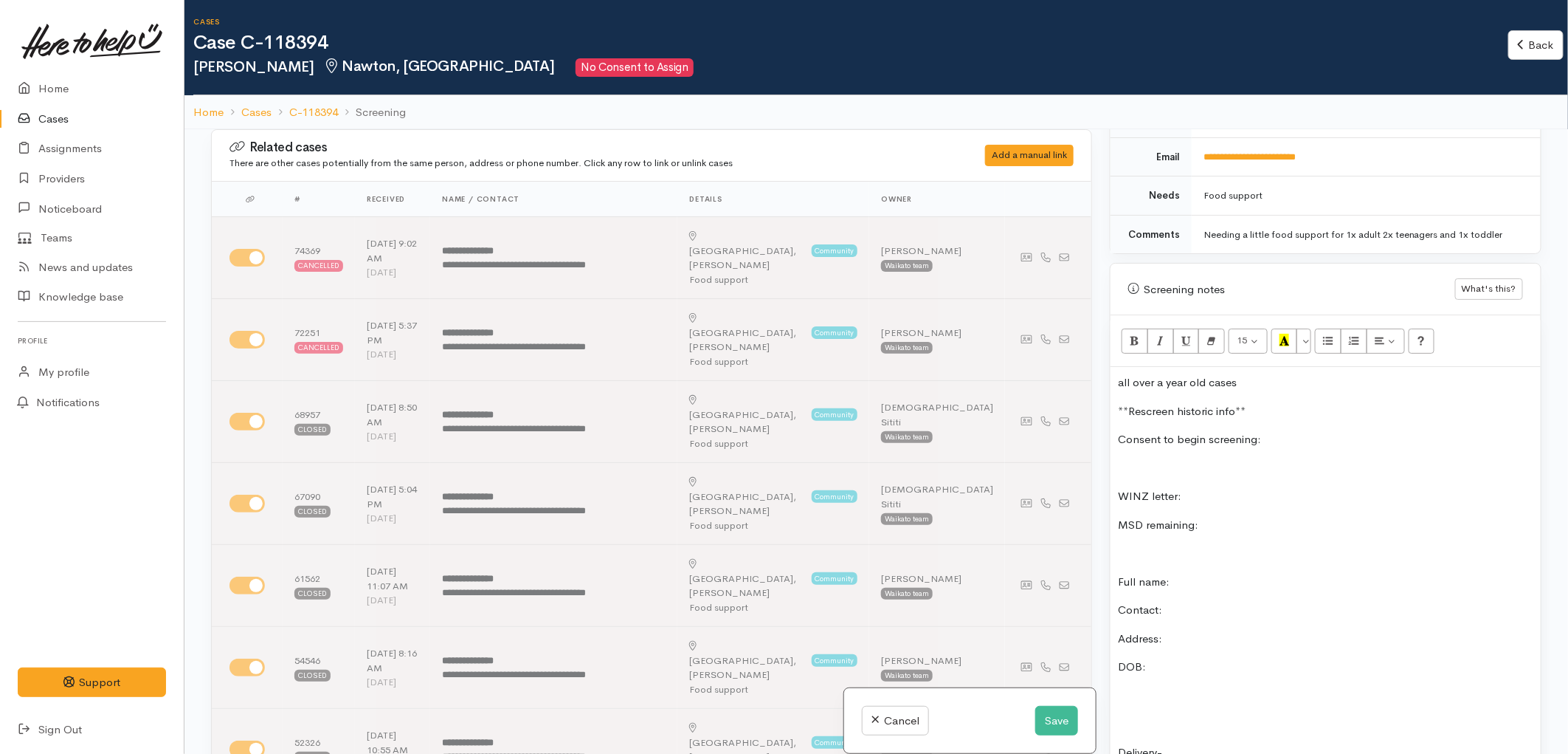
click at [1206, 574] on p "Full name:" at bounding box center [1326, 583] width 415 height 17
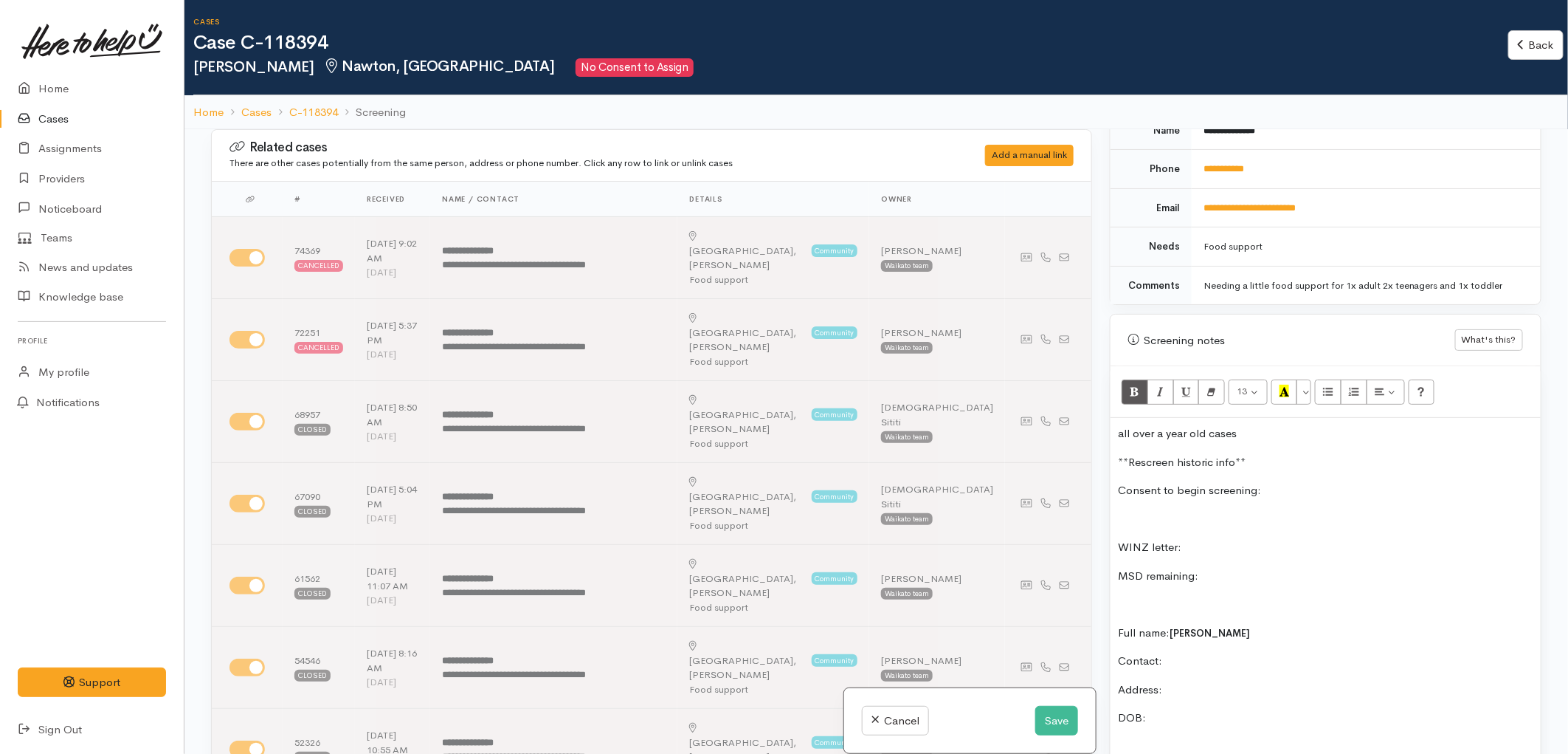
scroll to position [492, 0]
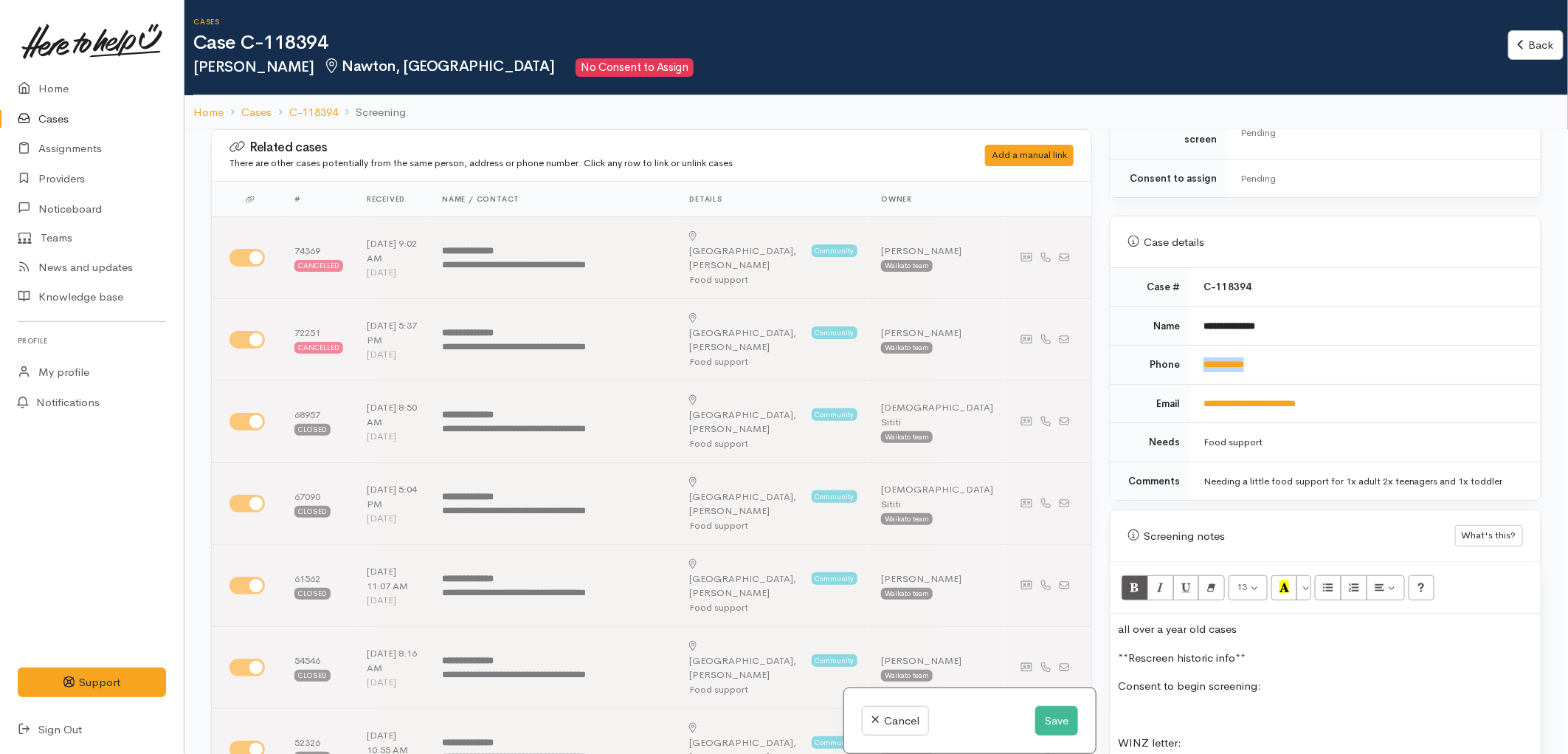
drag, startPoint x: 1272, startPoint y: 347, endPoint x: 1200, endPoint y: 355, distance: 72.4
click at [1200, 355] on td "**********" at bounding box center [1366, 365] width 349 height 39
copy link "**********"
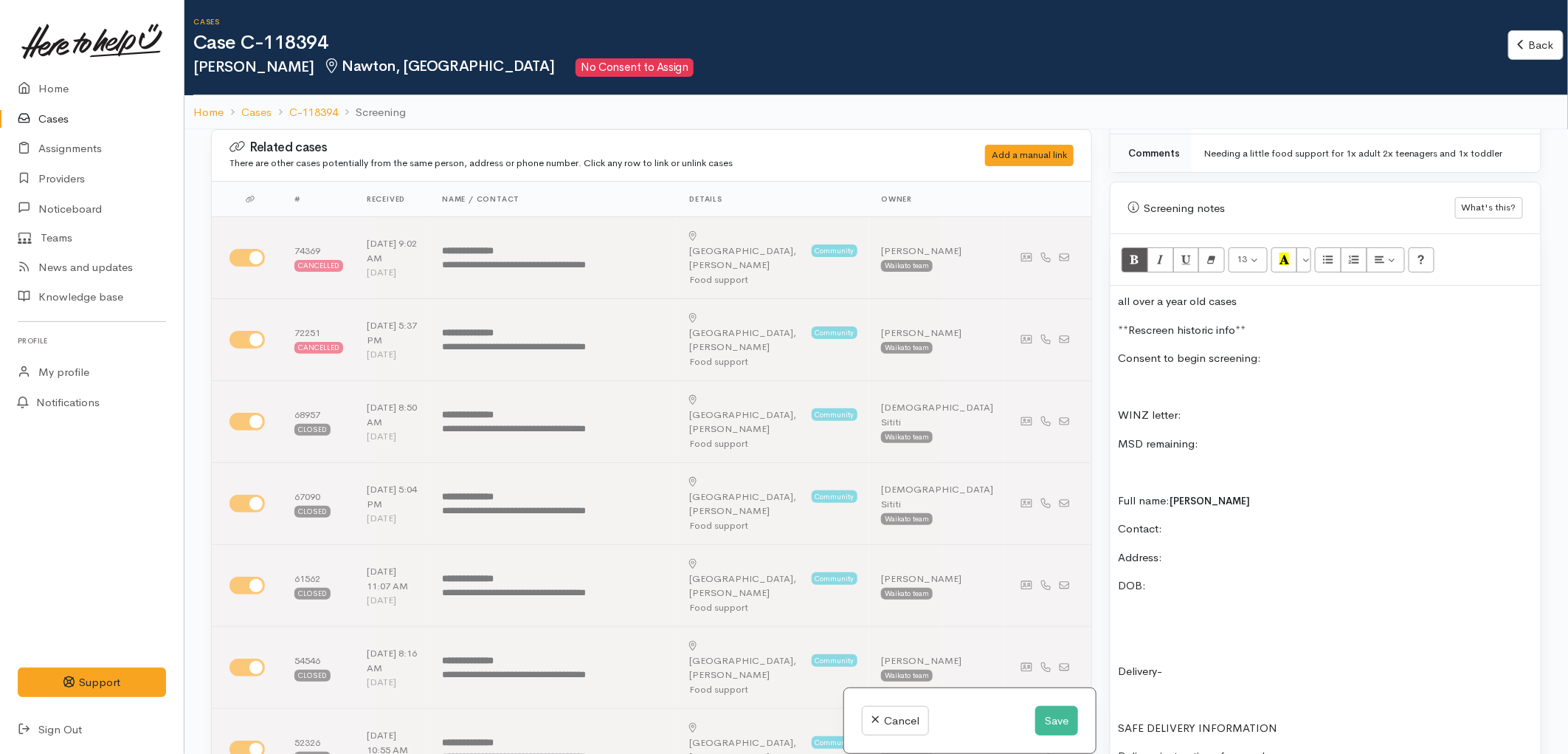
scroll to position [820, 0]
click at [1202, 520] on p "Contact:" at bounding box center [1326, 528] width 415 height 17
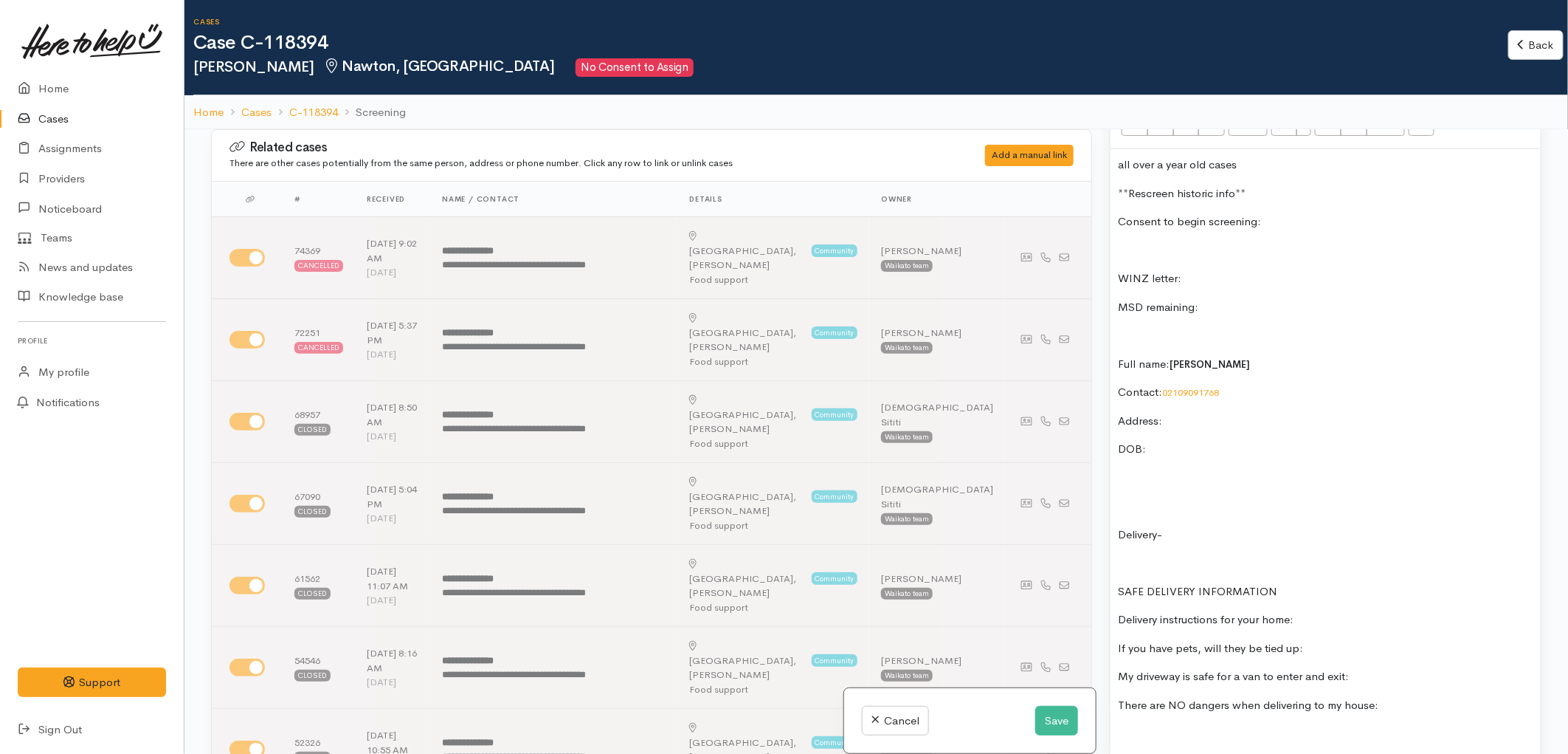
scroll to position [1066, 0]
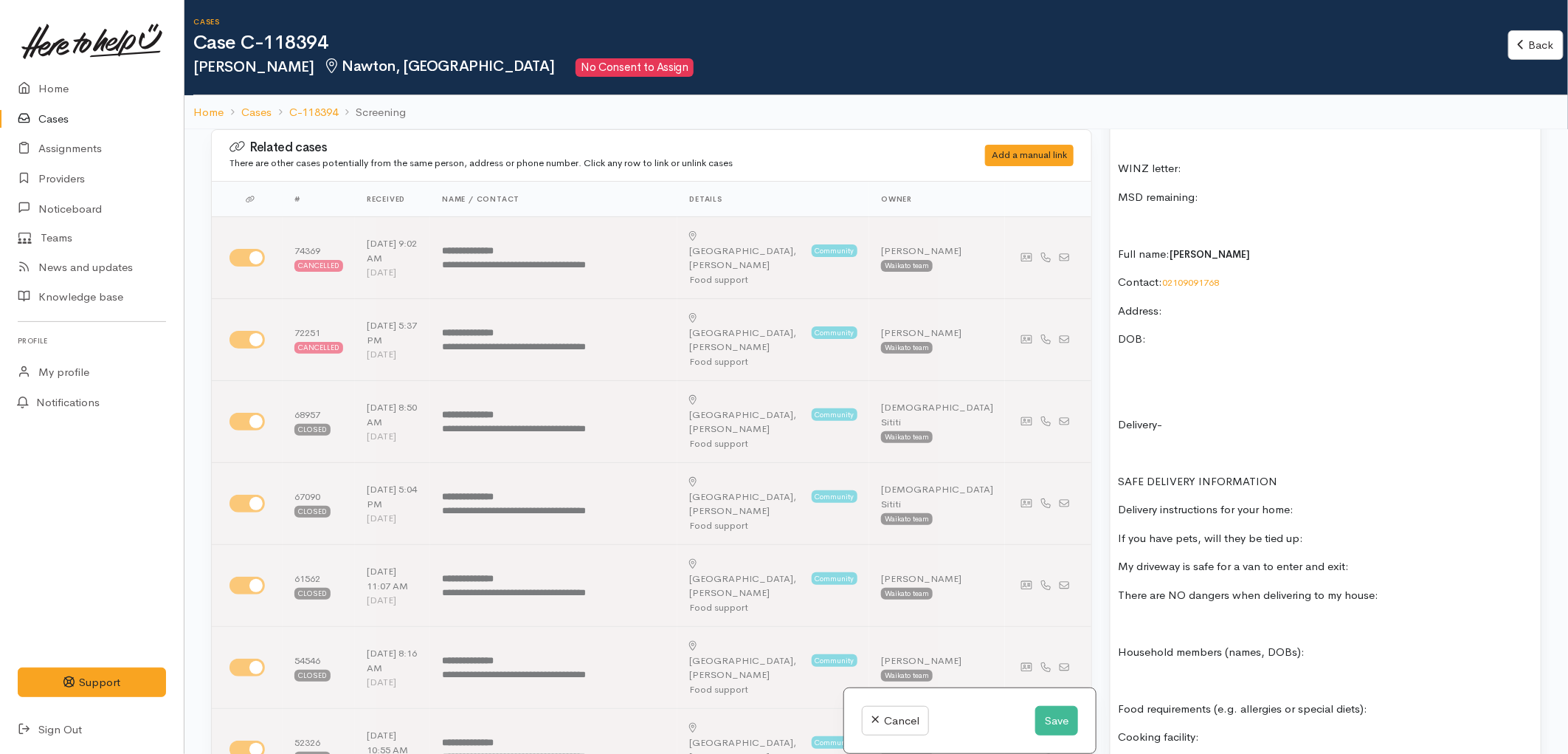
click at [1130, 672] on p at bounding box center [1326, 681] width 415 height 17
click at [1172, 331] on p "DOB:" at bounding box center [1326, 340] width 415 height 17
click at [1185, 302] on p "Address:" at bounding box center [1326, 311] width 415 height 17
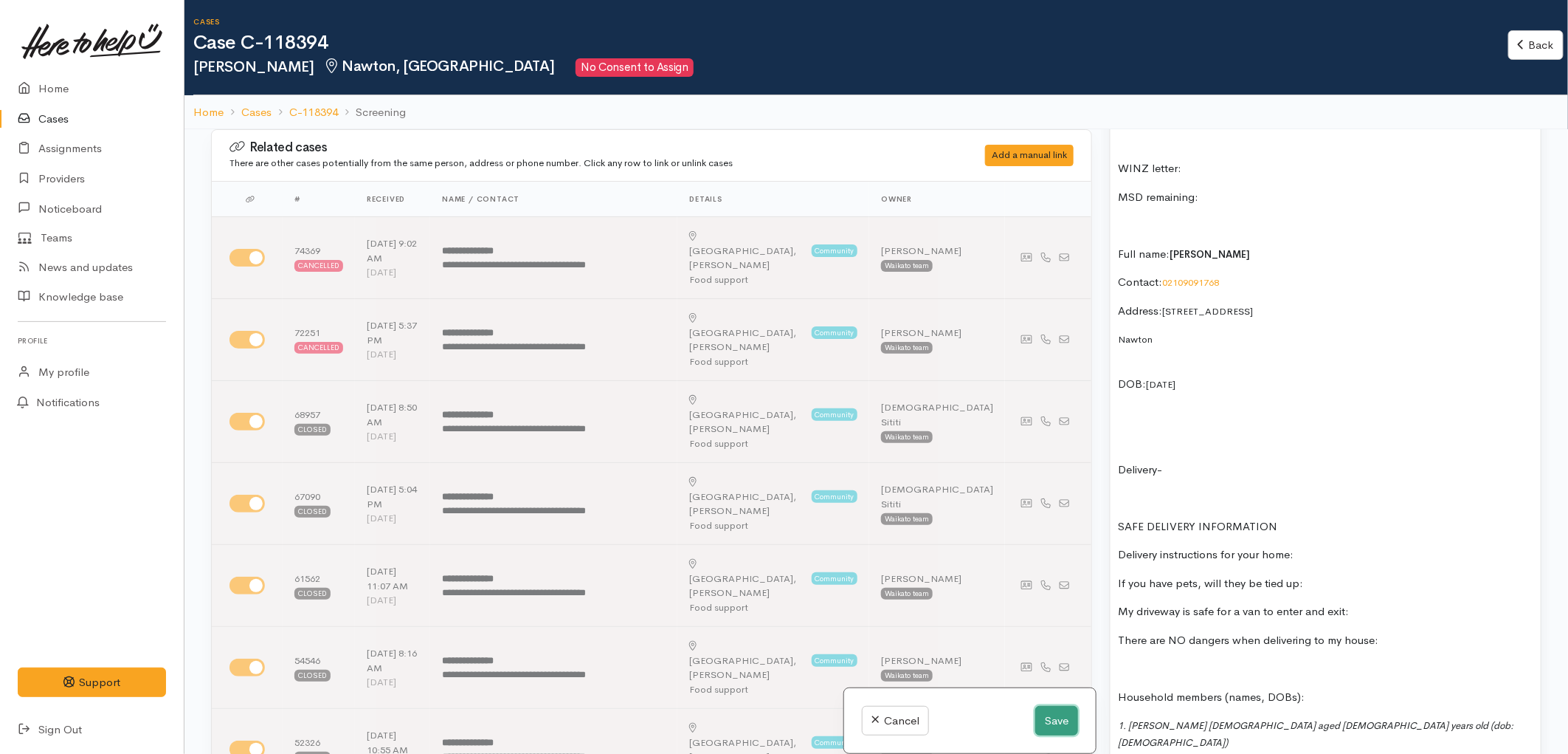
click at [1048, 726] on button "Save" at bounding box center [1057, 720] width 43 height 30
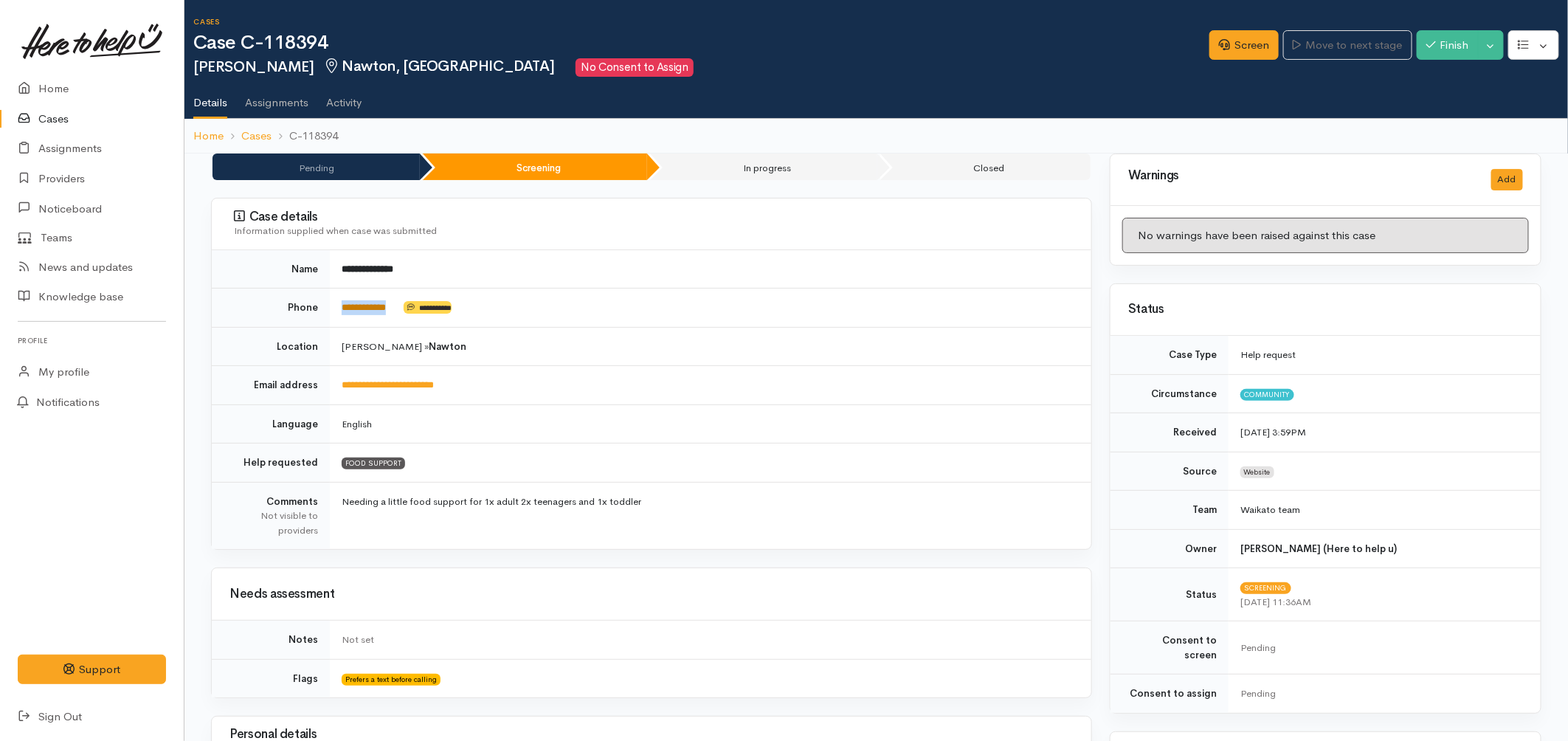
drag, startPoint x: 412, startPoint y: 310, endPoint x: 342, endPoint y: 312, distance: 70.0
click at [342, 312] on td "**********" at bounding box center [711, 308] width 762 height 39
copy td "**********"
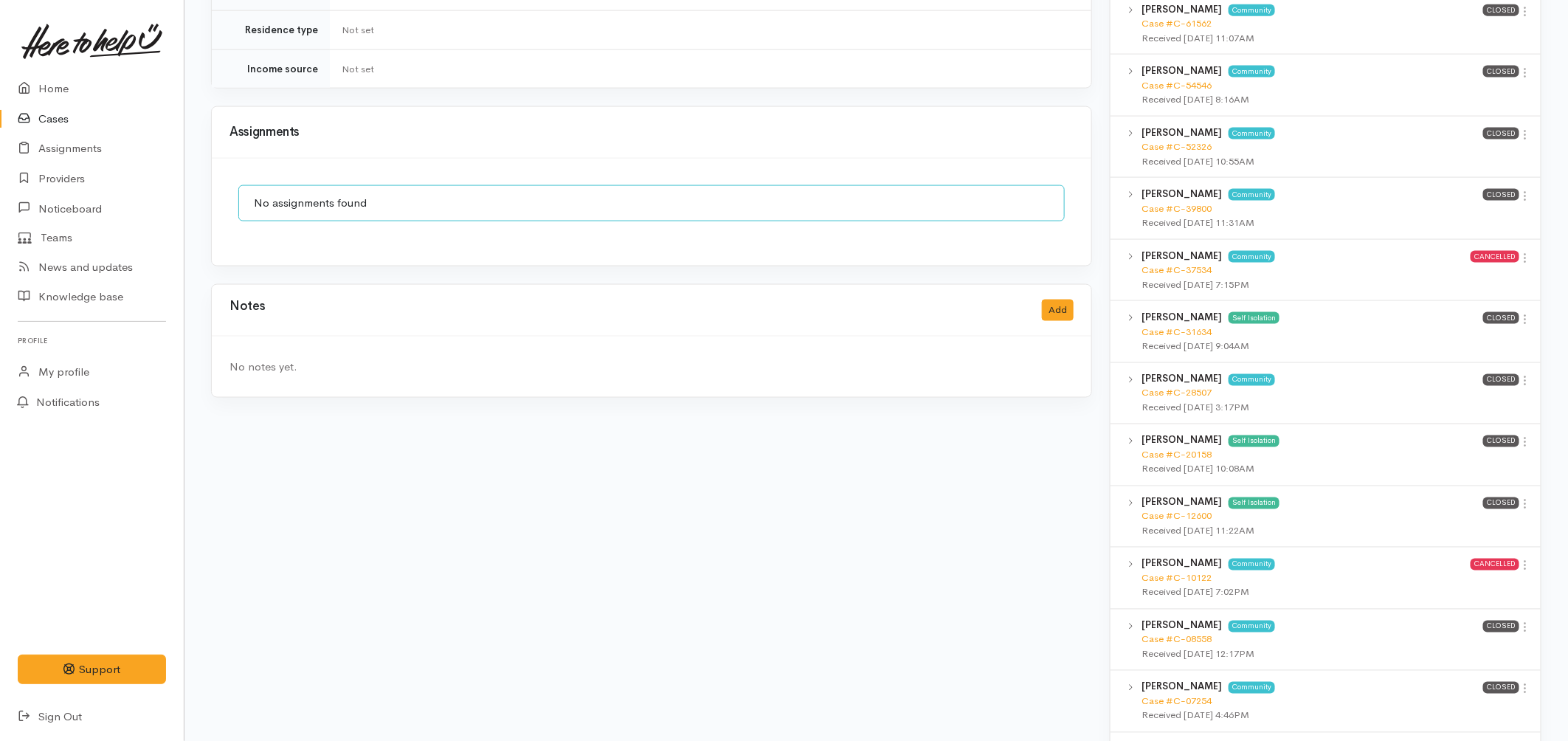
scroll to position [1066, 0]
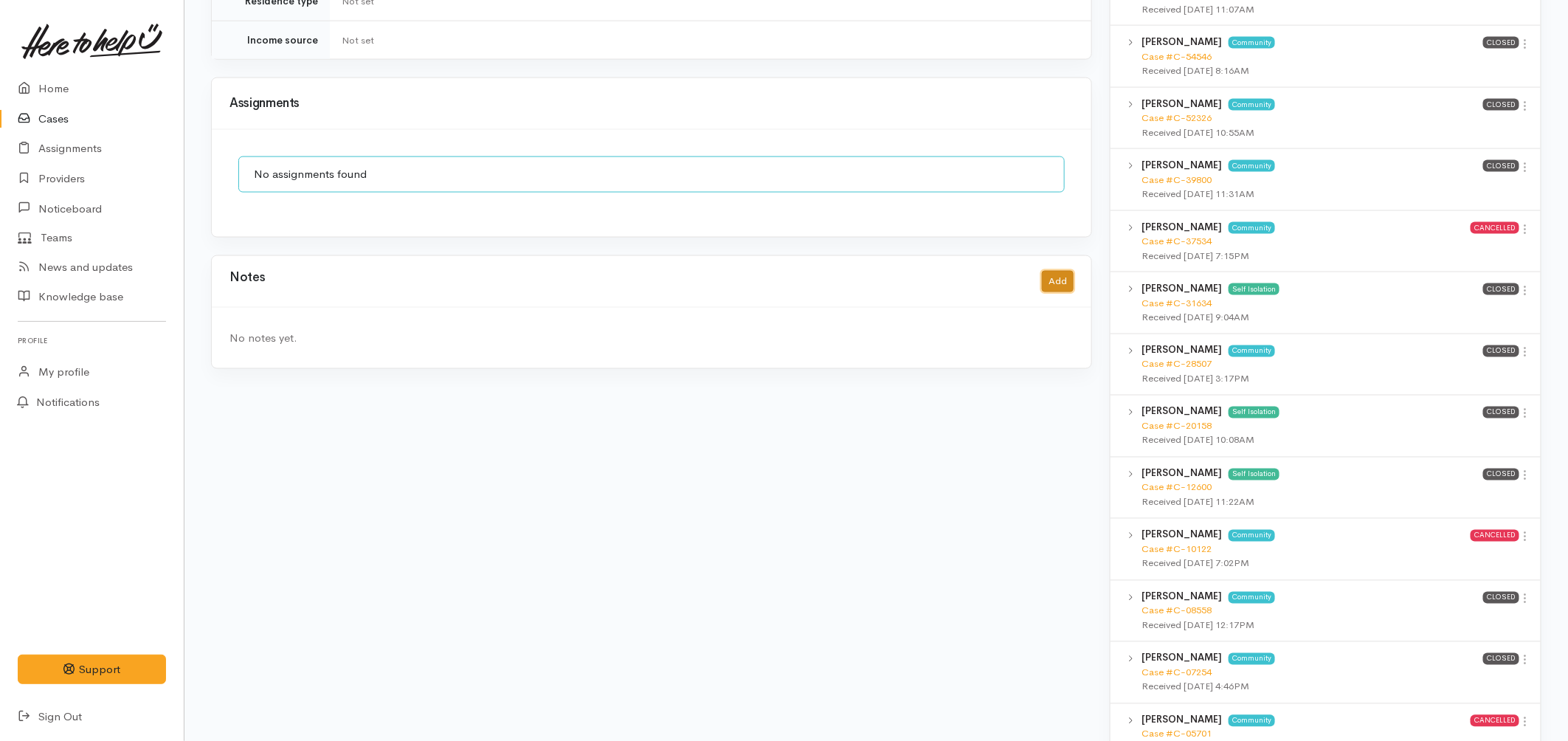
click at [1071, 271] on button "Add" at bounding box center [1058, 281] width 32 height 22
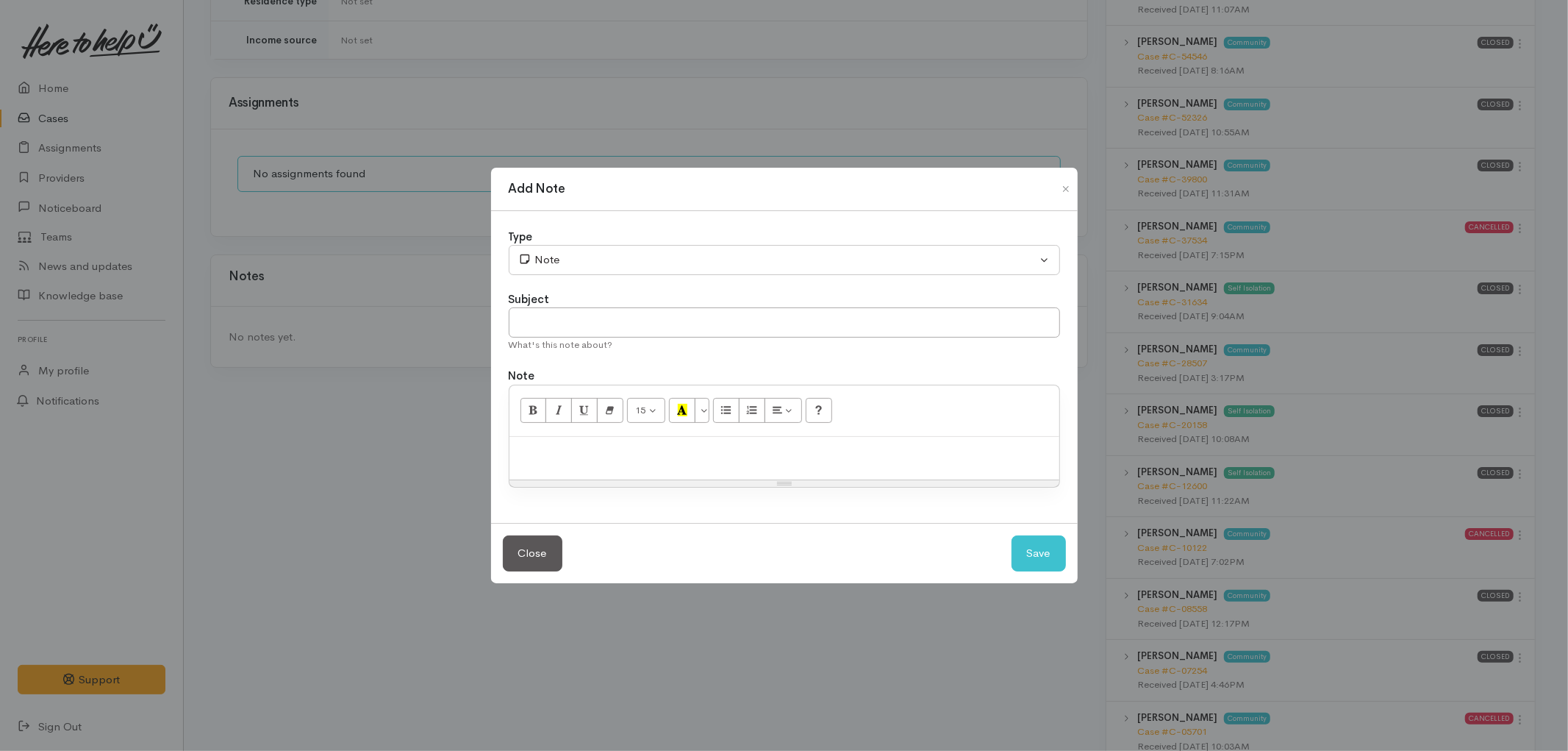
click at [693, 458] on p at bounding box center [784, 452] width 536 height 17
paste div
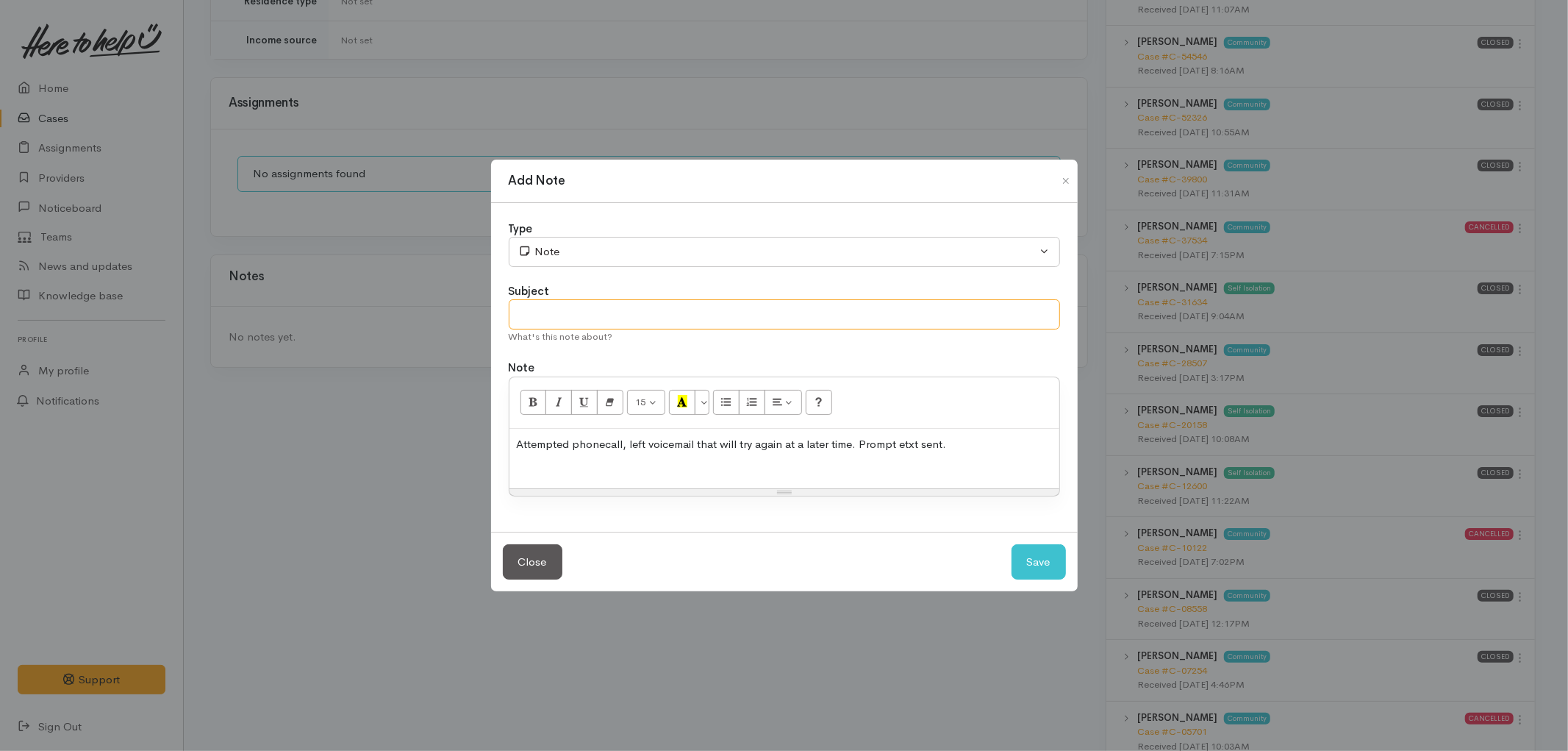
click at [620, 314] on input "text" at bounding box center [784, 314] width 552 height 30
type input "Attempted contact no.1"
click at [1037, 563] on button "Save" at bounding box center [1038, 562] width 54 height 36
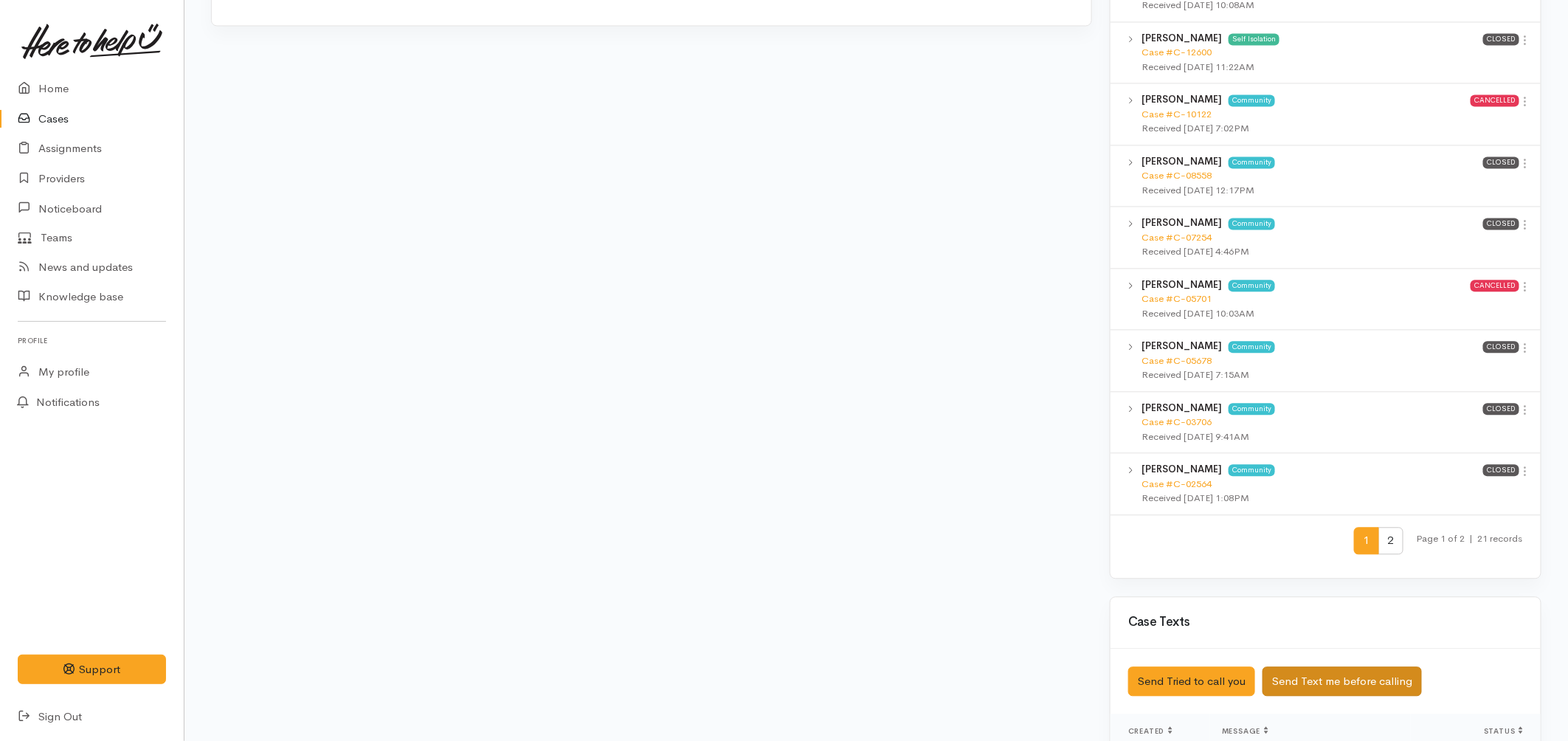
scroll to position [1641, 0]
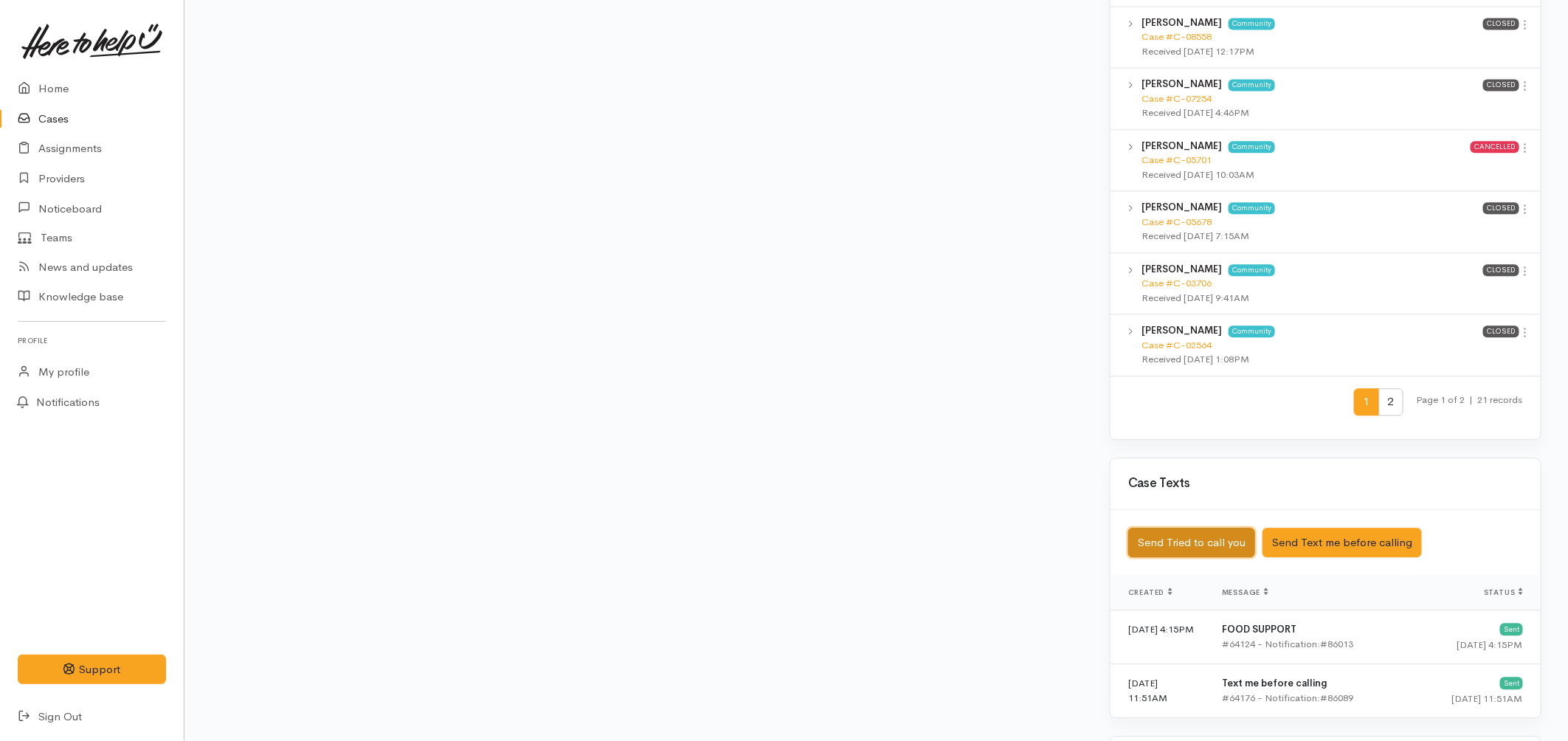
click at [1214, 540] on button "Send Tried to call you" at bounding box center [1192, 543] width 127 height 30
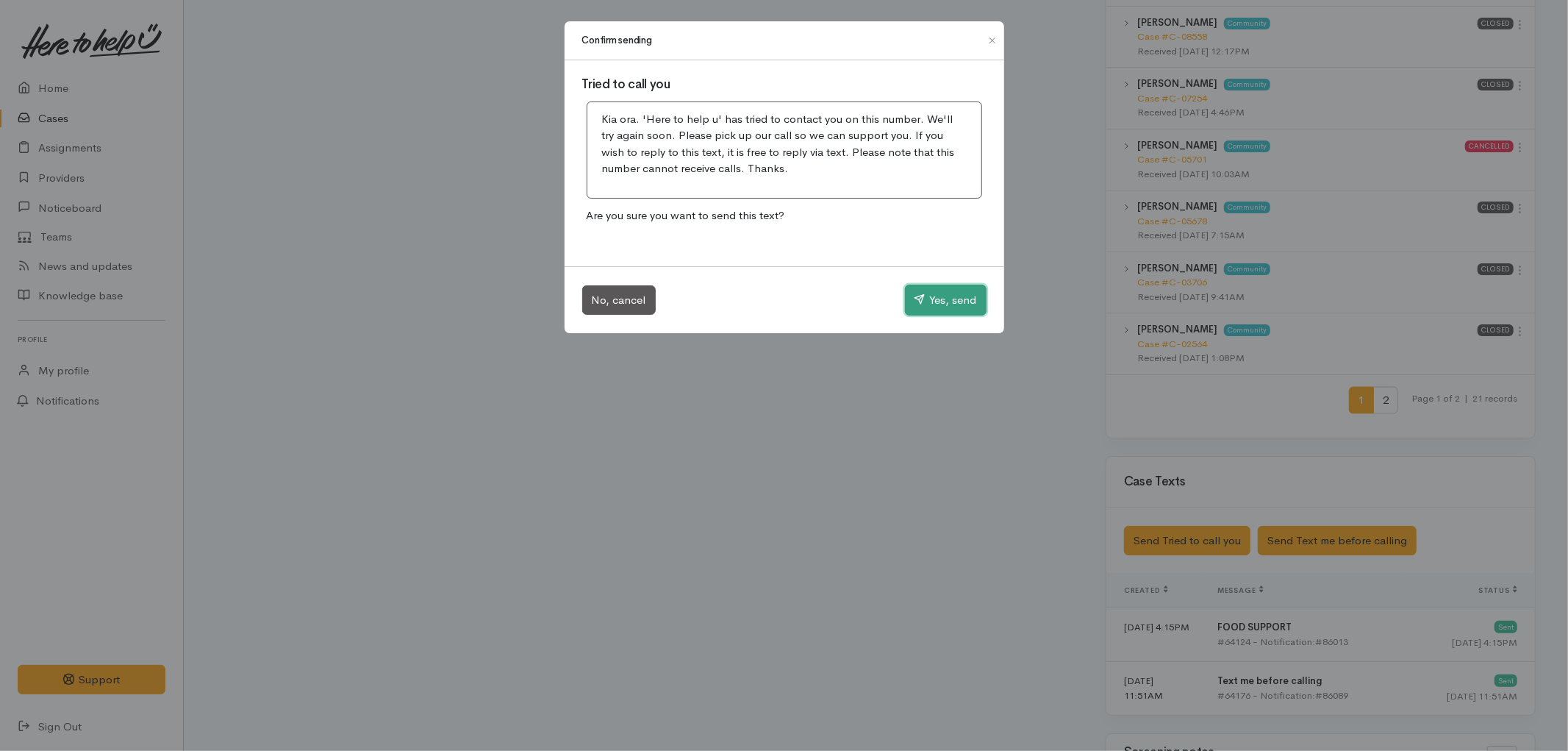
click at [972, 301] on button "Yes, send" at bounding box center [946, 300] width 82 height 31
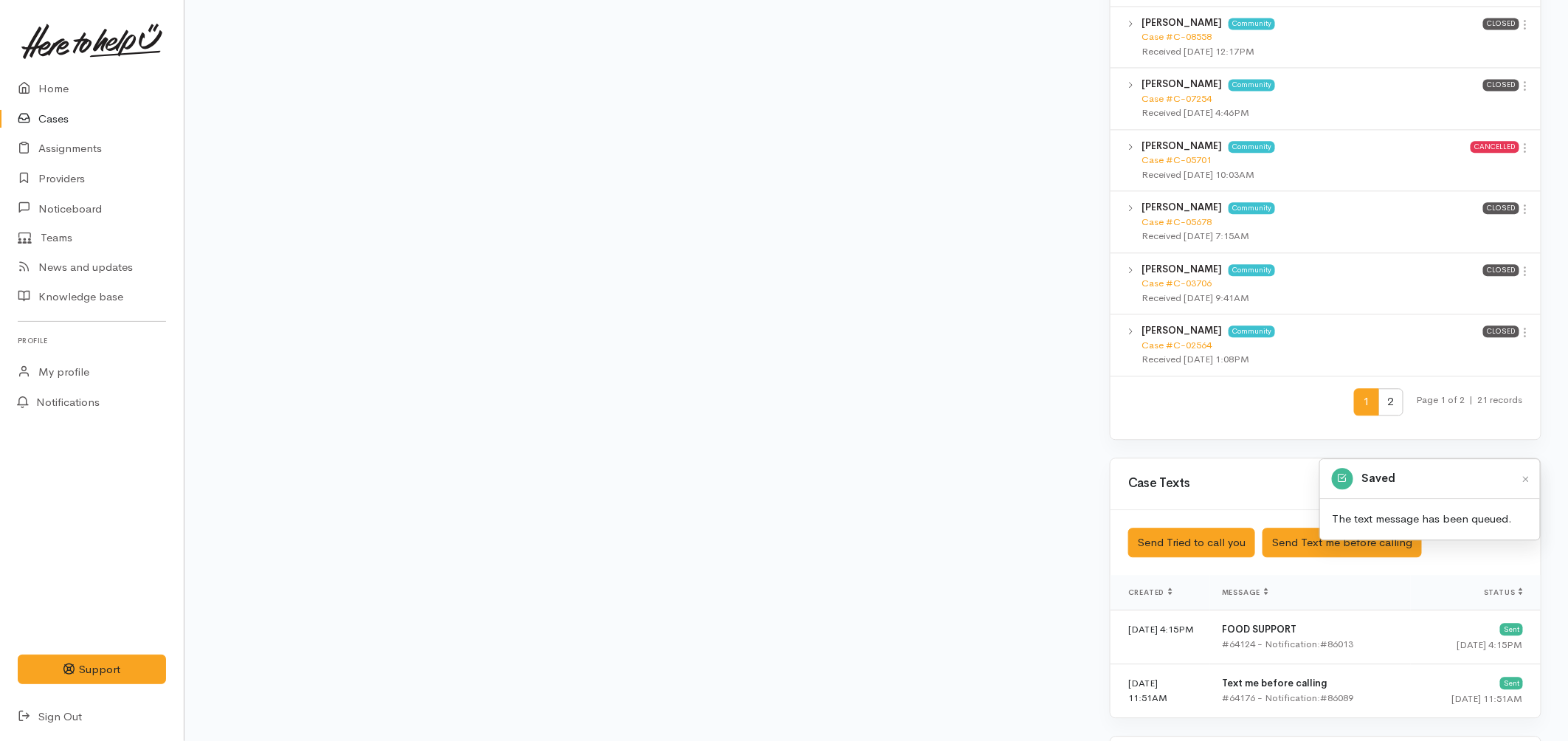
click at [80, 121] on link "Cases" at bounding box center [91, 119] width 184 height 30
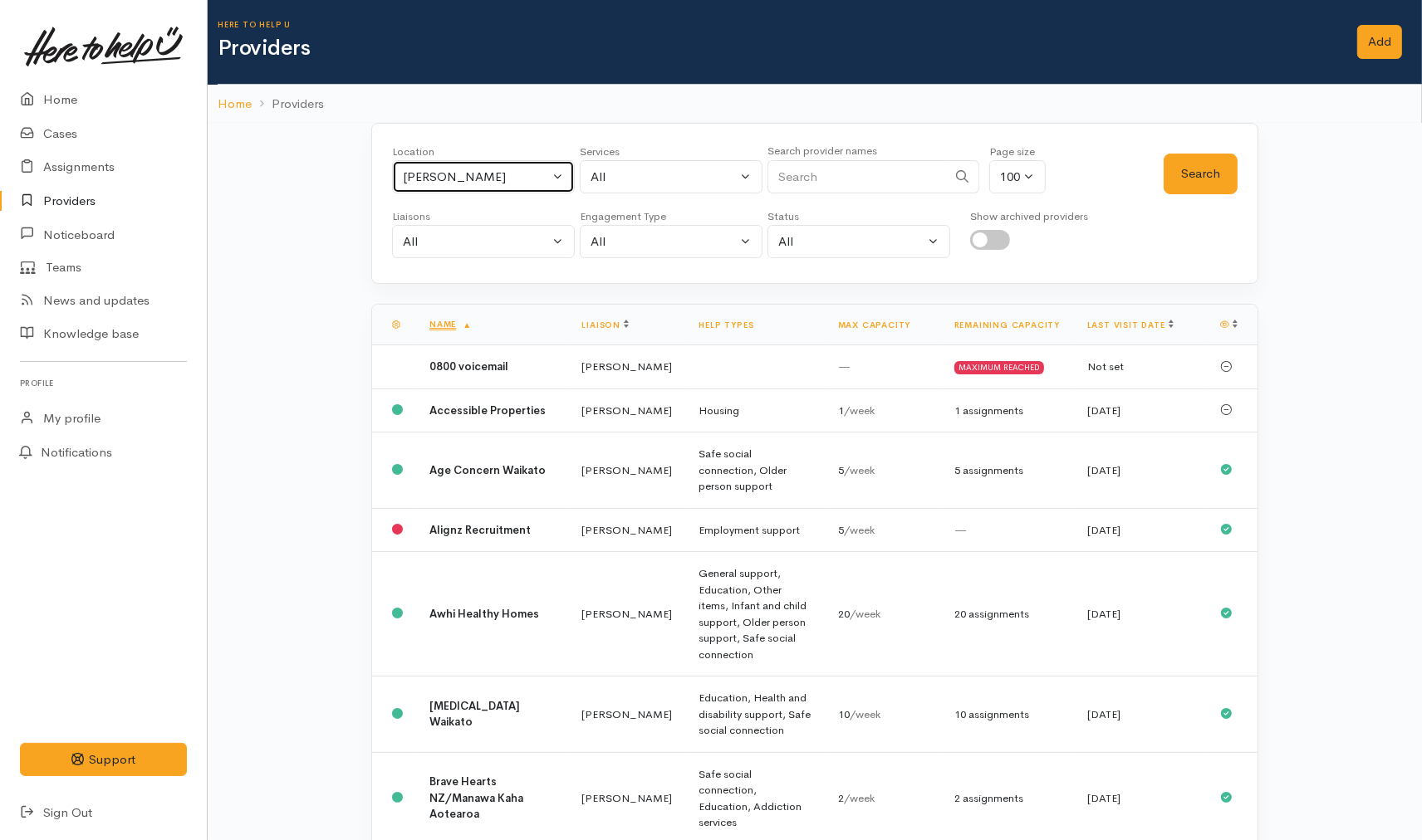
click at [465, 176] on div "[PERSON_NAME]" at bounding box center [475, 177] width 146 height 19
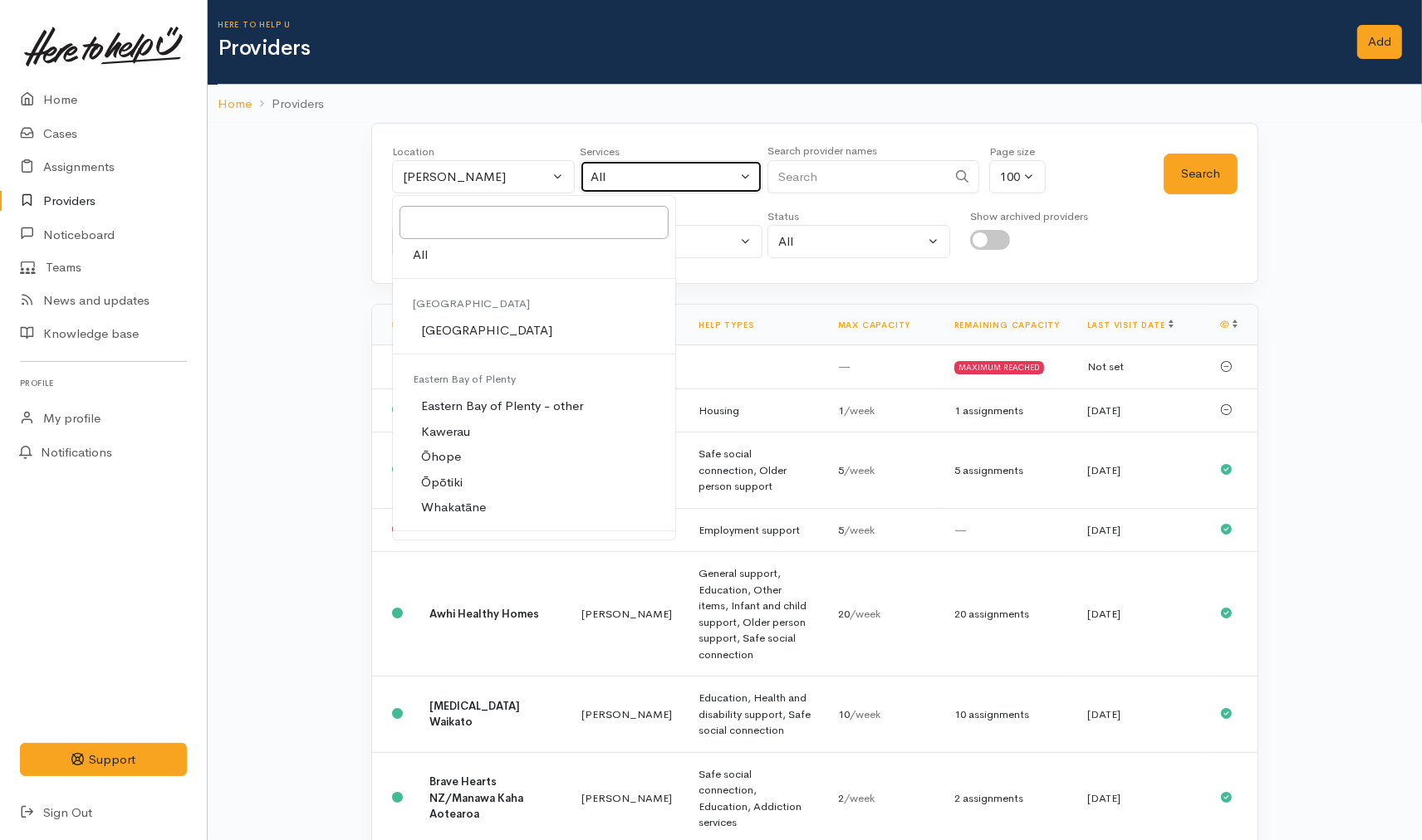
click at [585, 179] on button "All" at bounding box center [671, 176] width 182 height 34
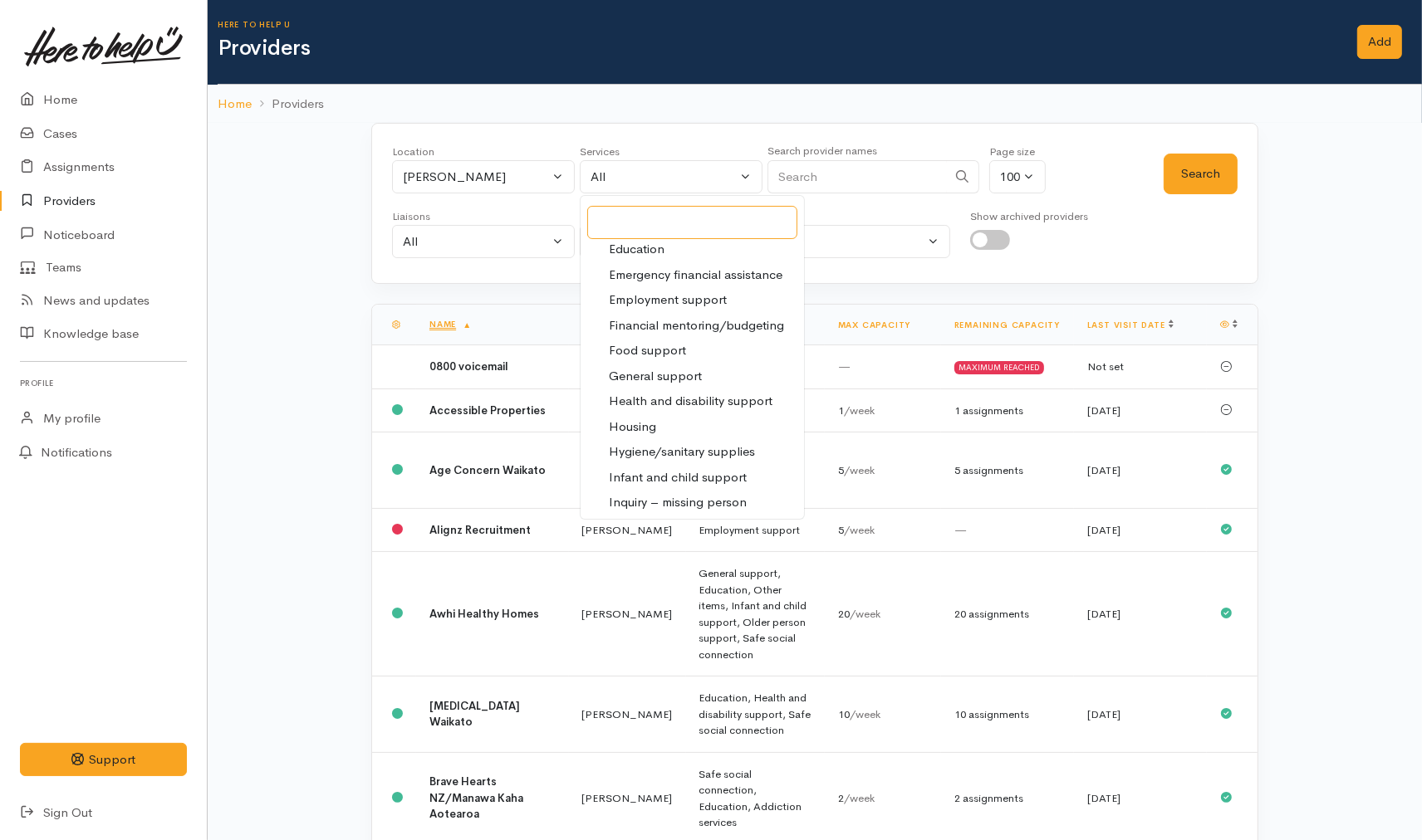
scroll to position [184, 0]
click at [646, 347] on span "Food support" at bounding box center [648, 349] width 78 height 19
select select "3"
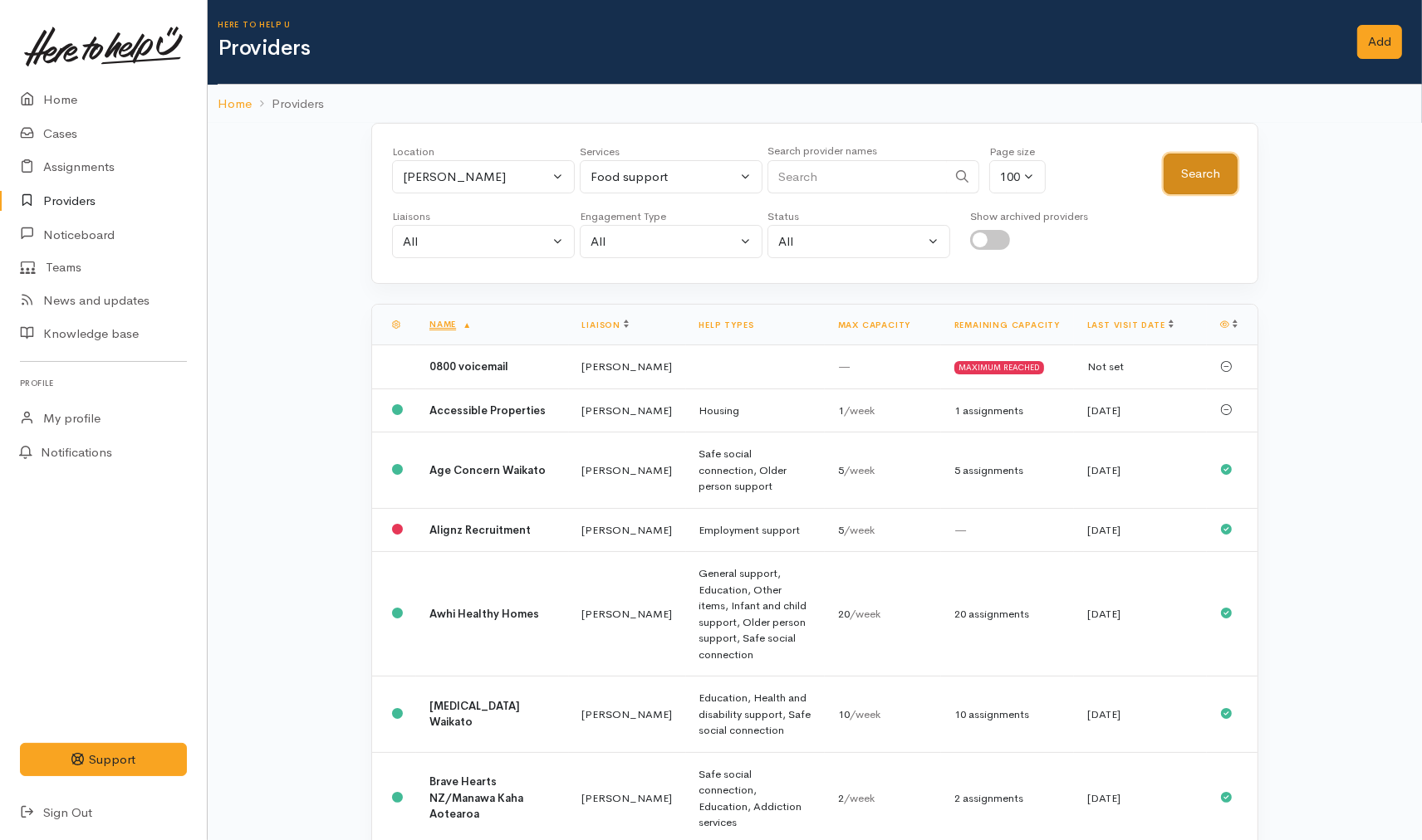
click at [1183, 178] on button "Search" at bounding box center [1200, 173] width 74 height 41
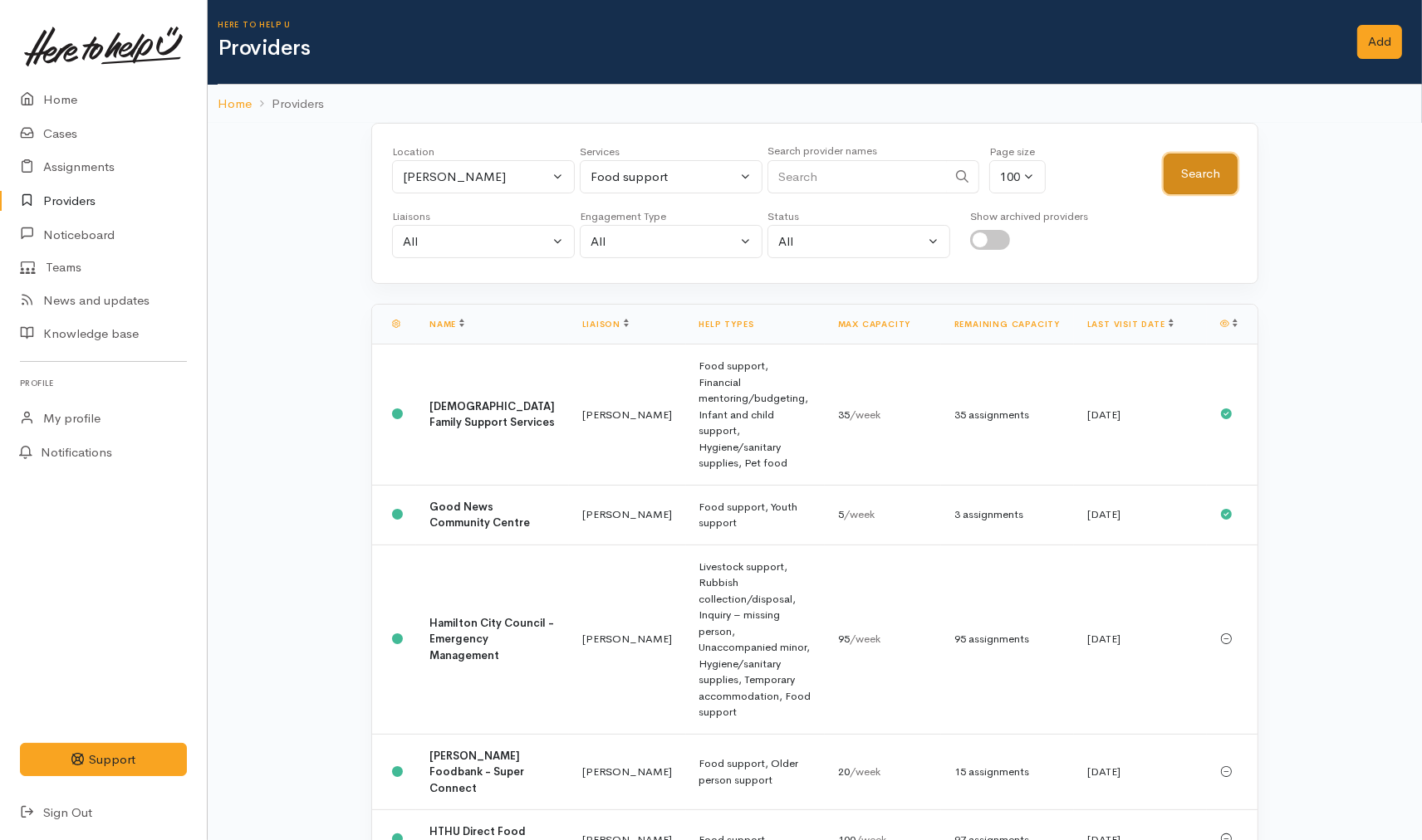
click at [1174, 189] on button "Search" at bounding box center [1200, 173] width 74 height 41
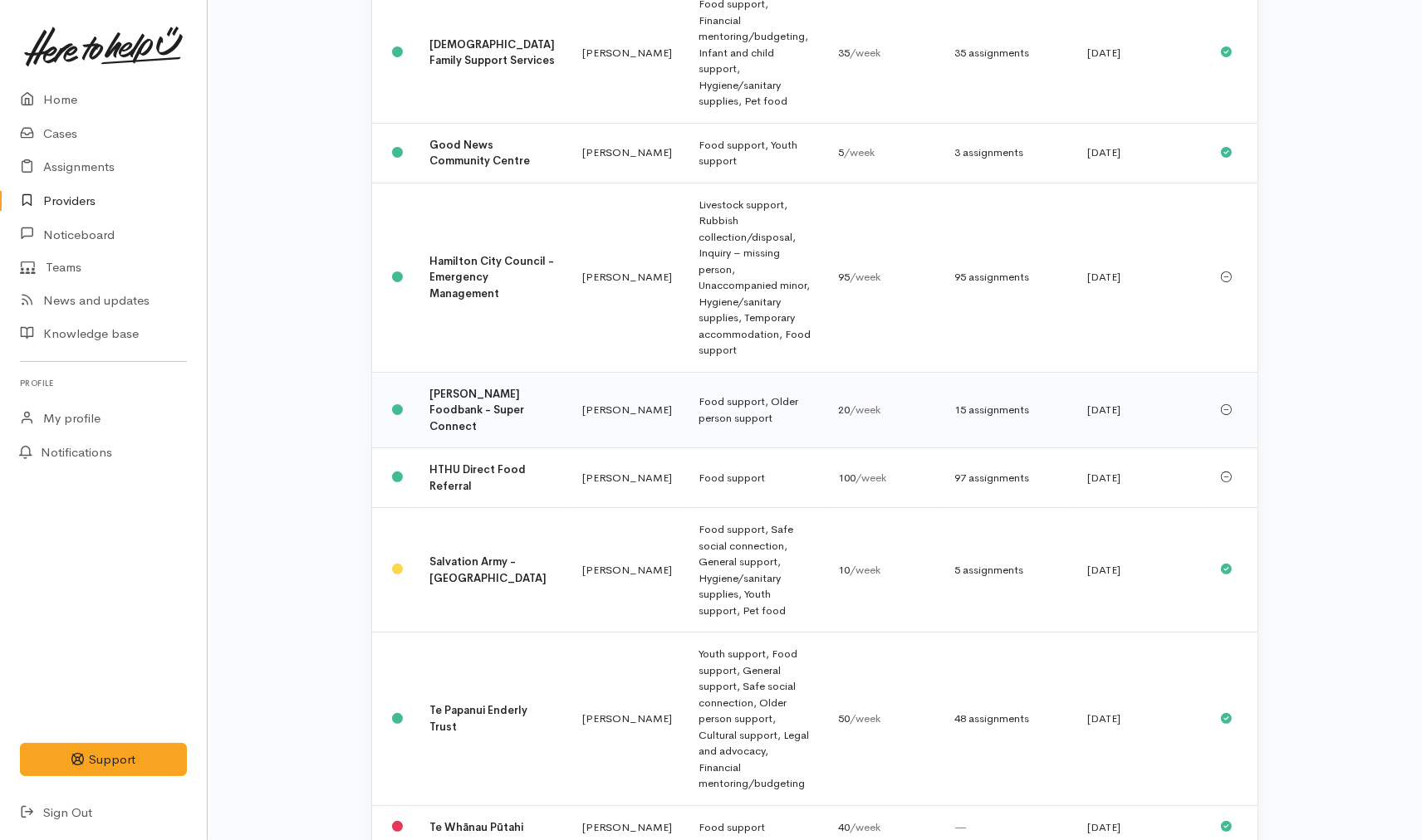
scroll to position [319, 0]
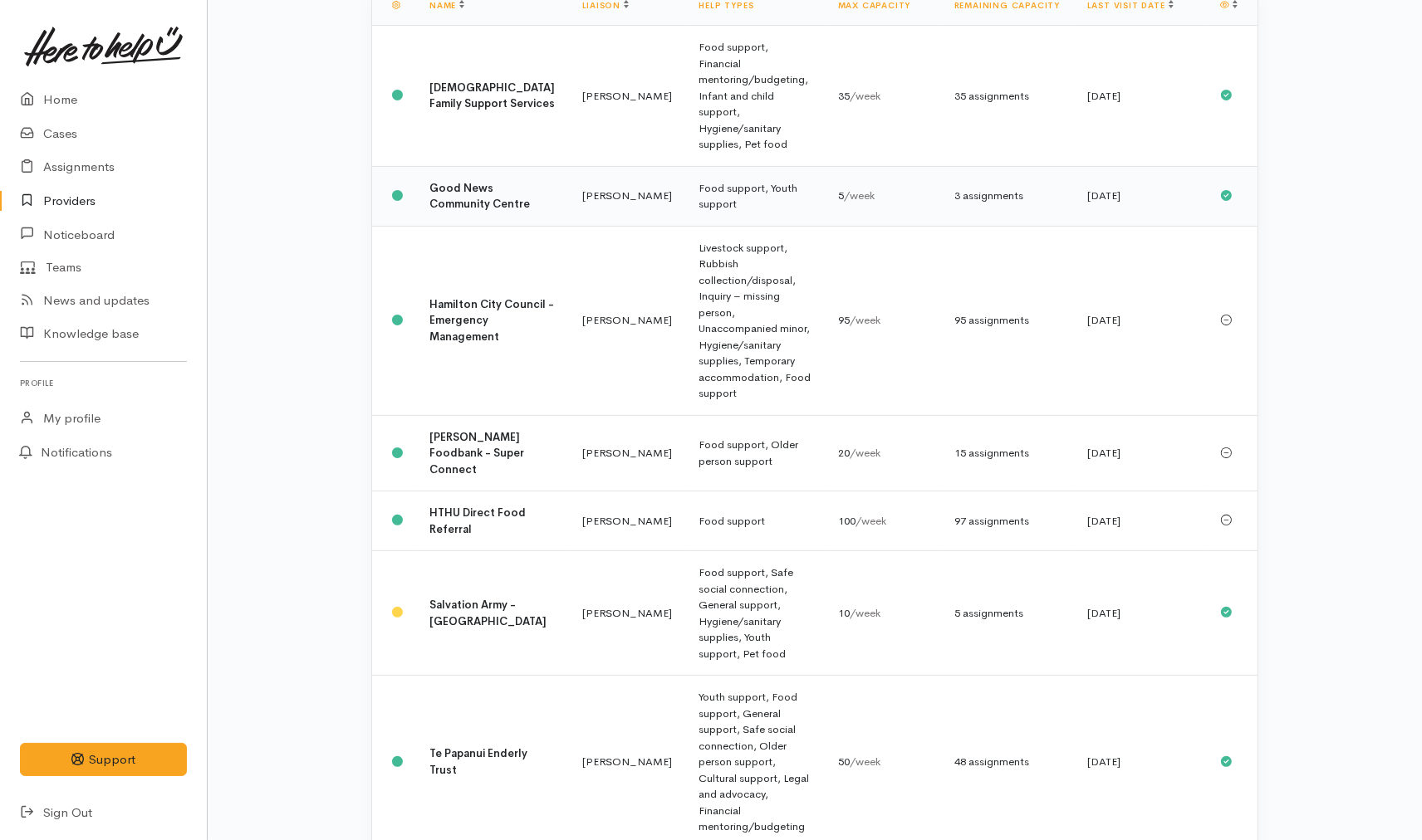
click at [498, 166] on td "Good News Community Centre" at bounding box center [492, 196] width 153 height 60
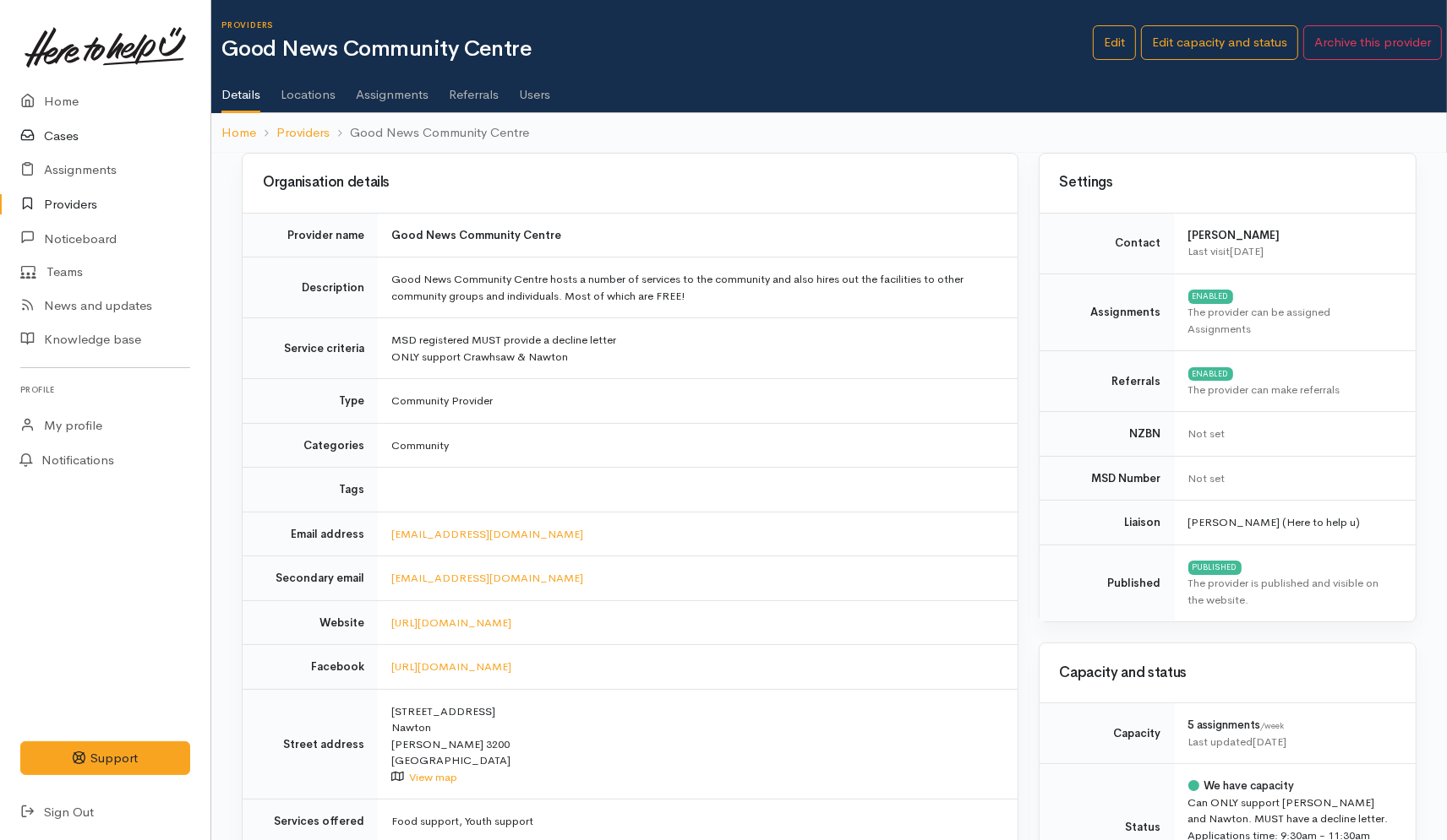
click at [66, 138] on link "Cases" at bounding box center [105, 136] width 210 height 35
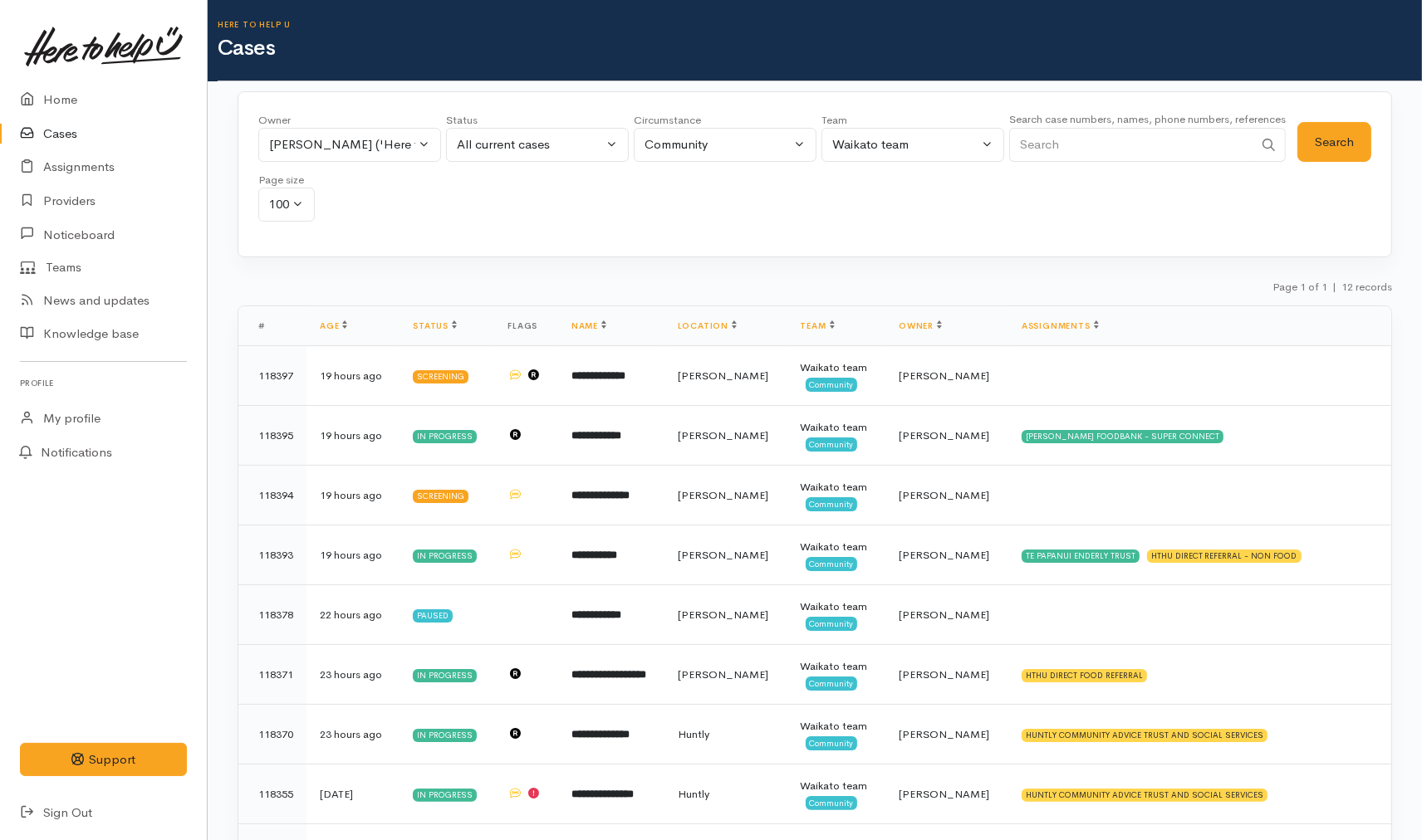
scroll to position [92, 0]
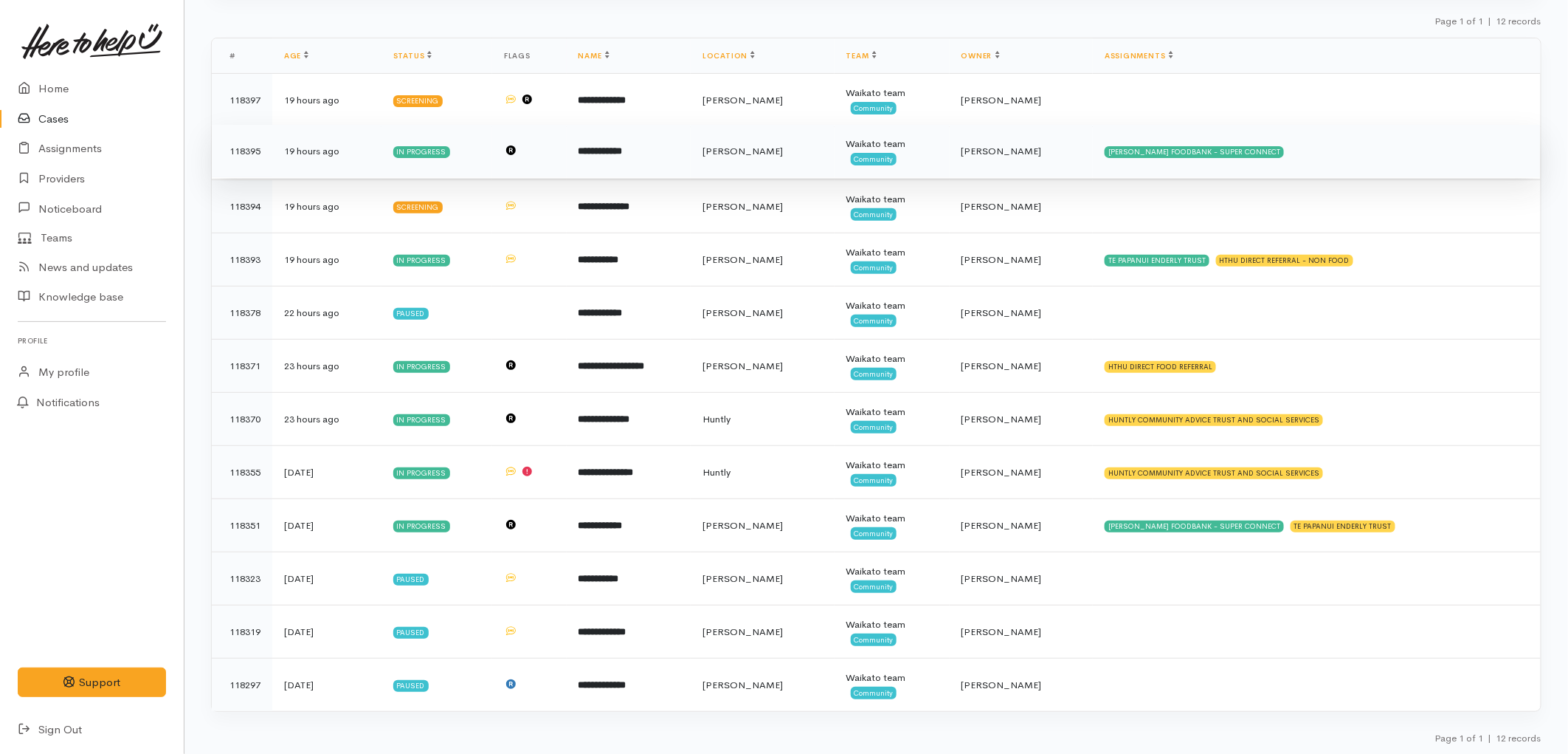
scroll to position [183, 0]
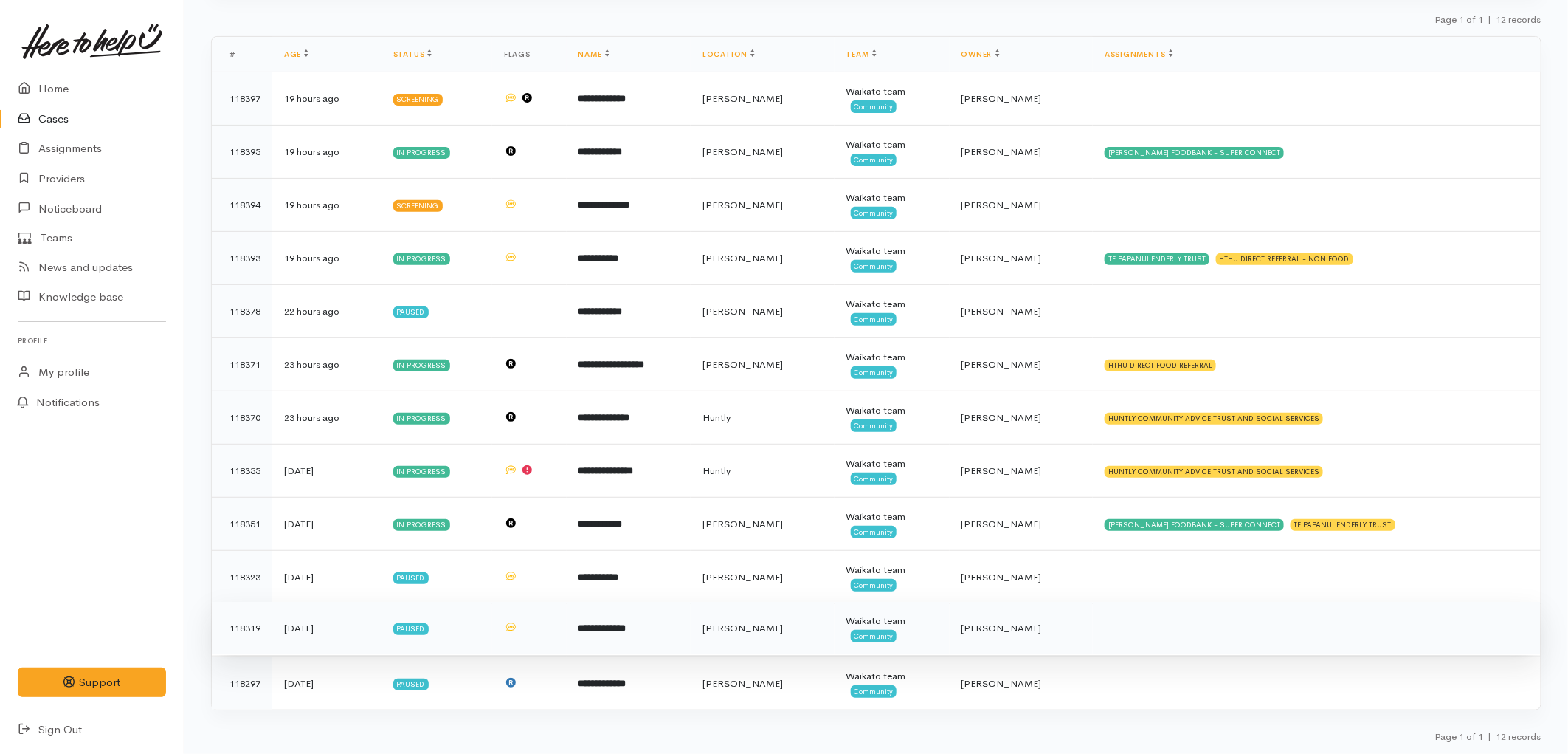
click at [770, 647] on td "[PERSON_NAME]" at bounding box center [762, 628] width 144 height 53
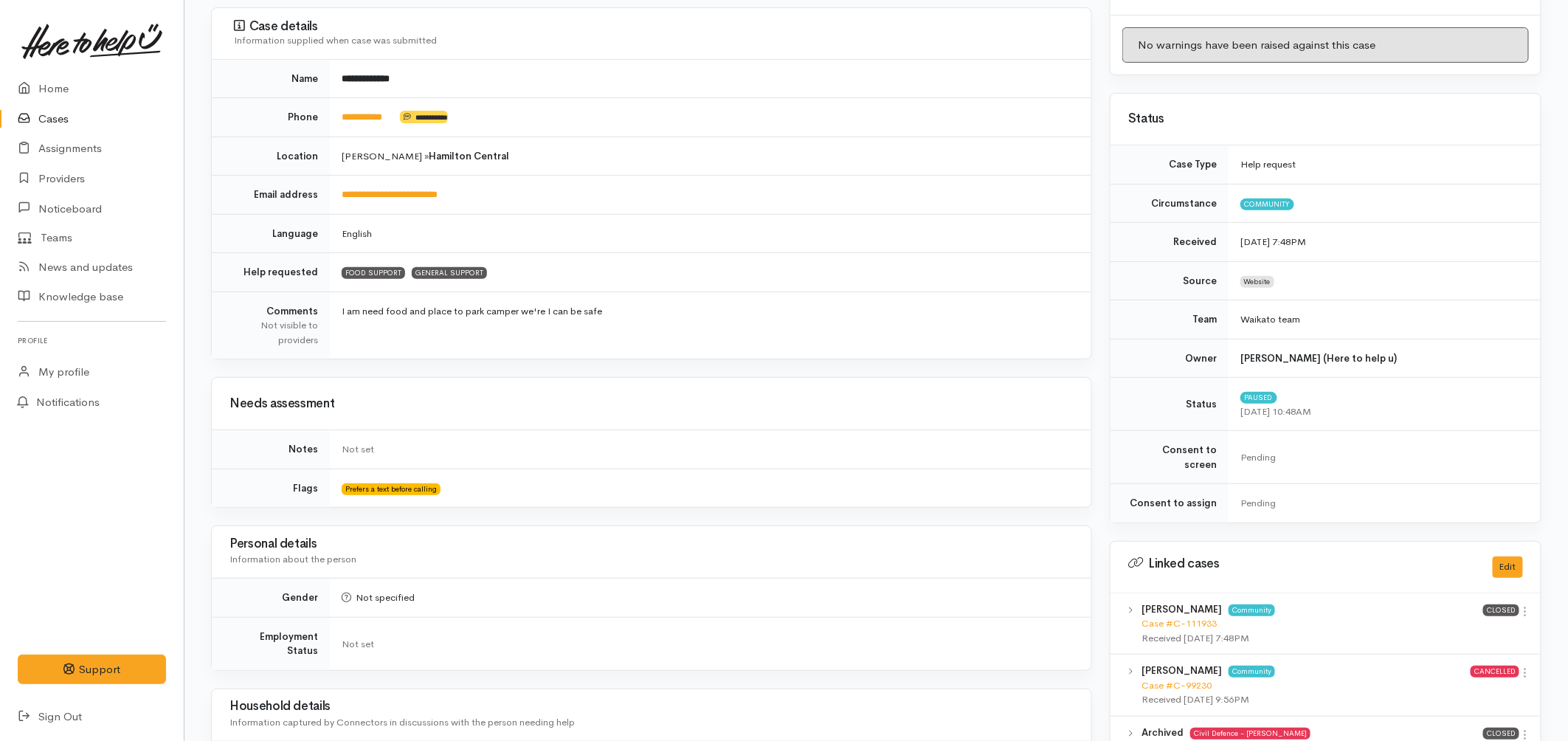
scroll to position [82, 0]
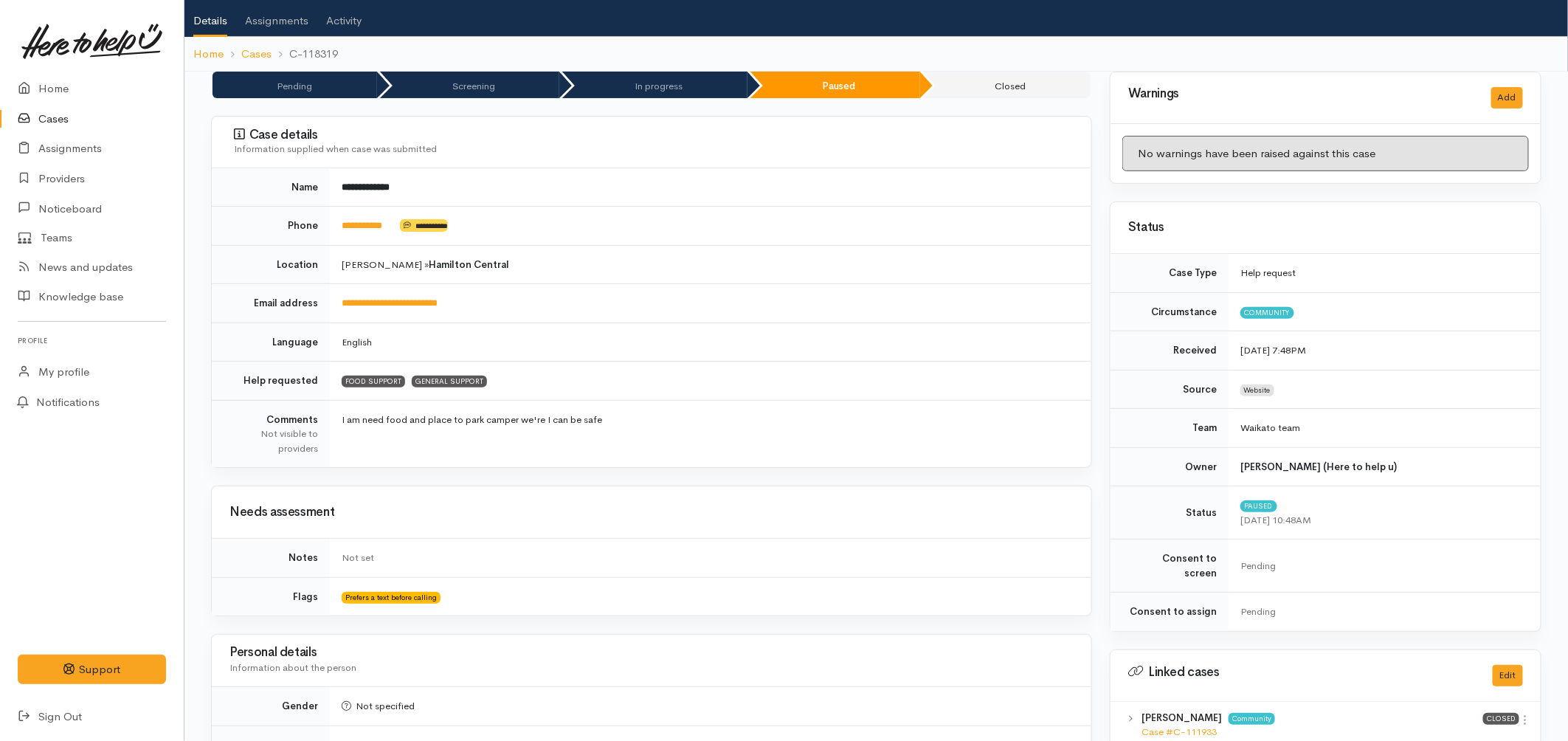
click at [56, 121] on link "Cases" at bounding box center [91, 119] width 184 height 30
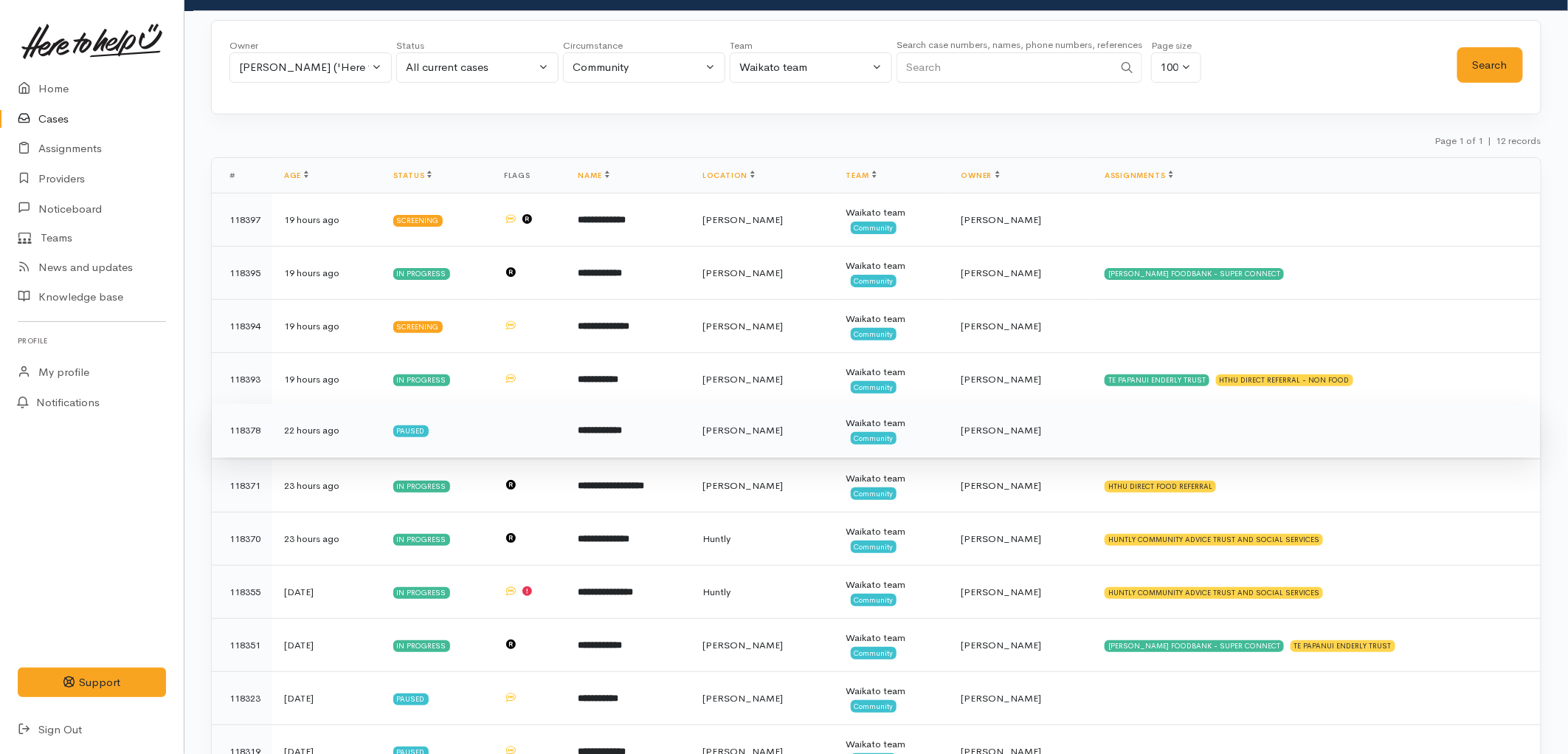
scroll to position [183, 0]
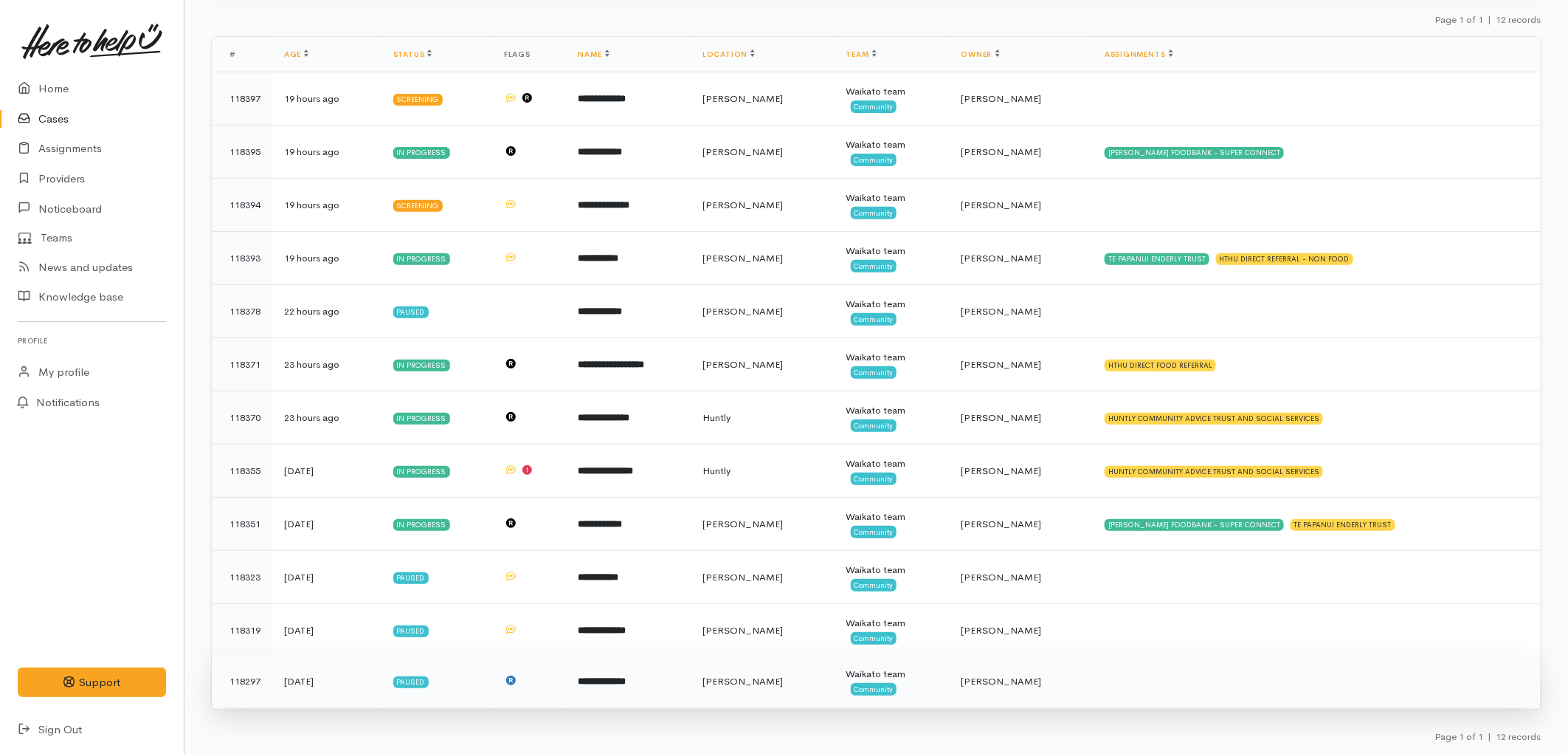
click at [930, 677] on div "Waikato team" at bounding box center [893, 674] width 91 height 15
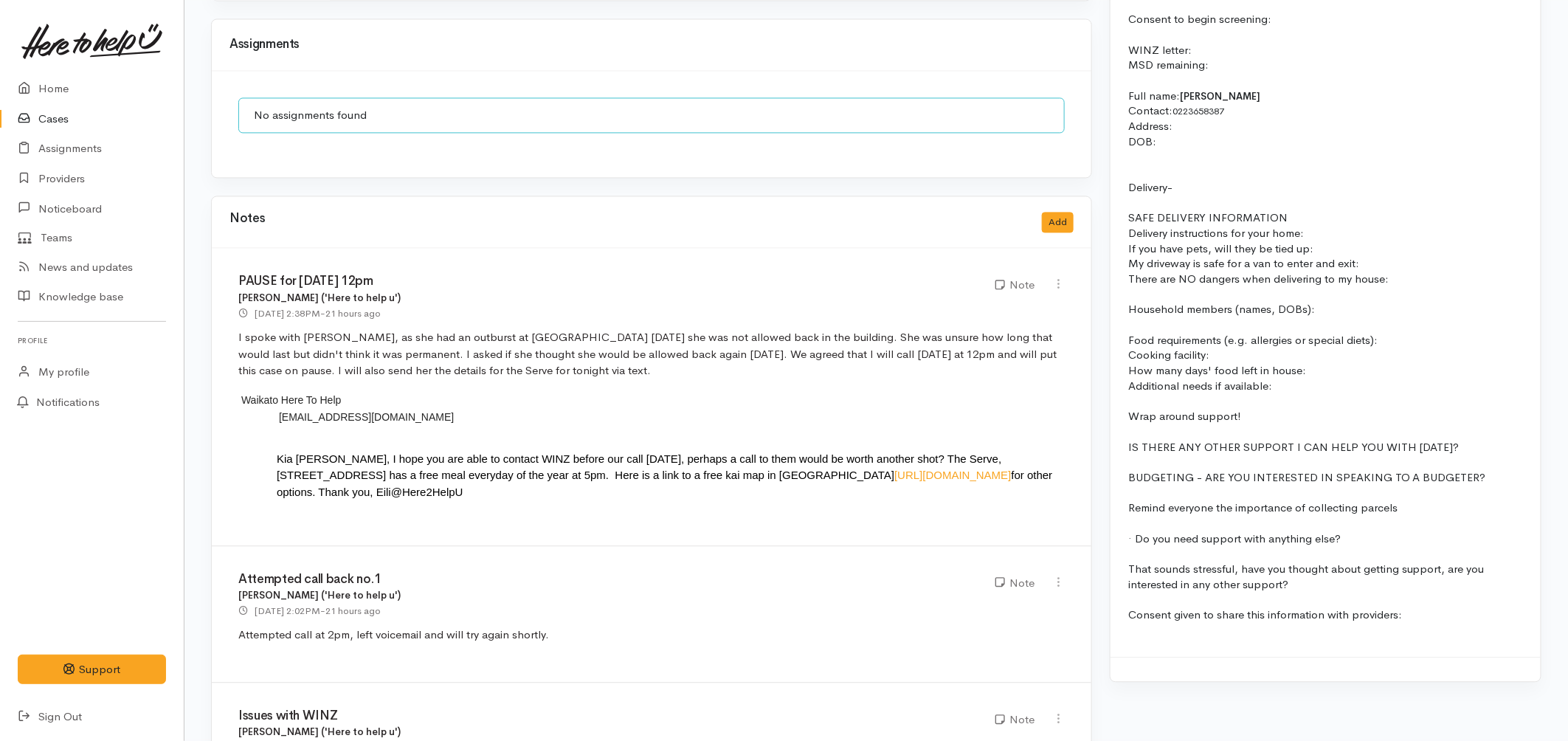
scroll to position [1558, 0]
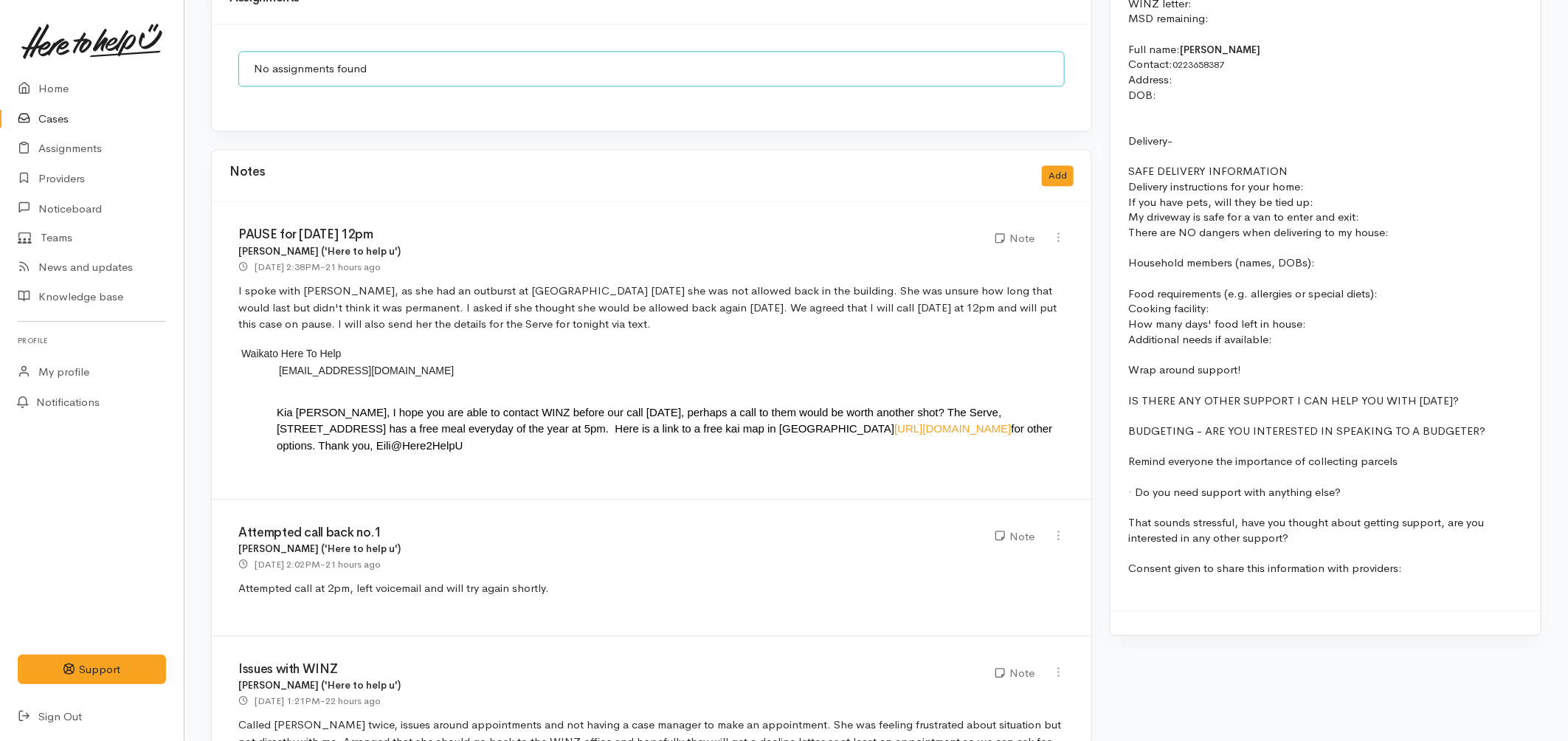
click at [45, 118] on link "Cases" at bounding box center [91, 119] width 184 height 30
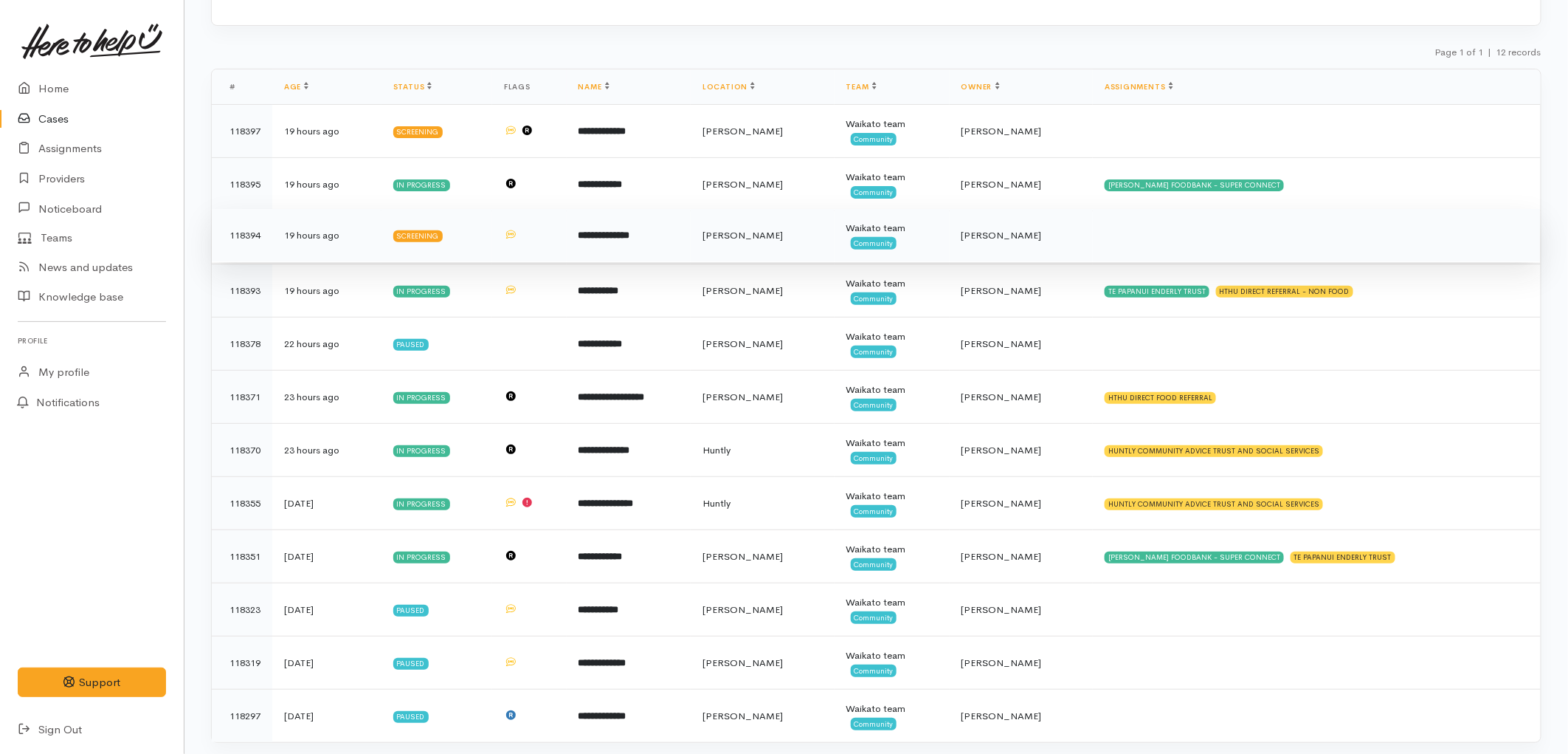
scroll to position [183, 0]
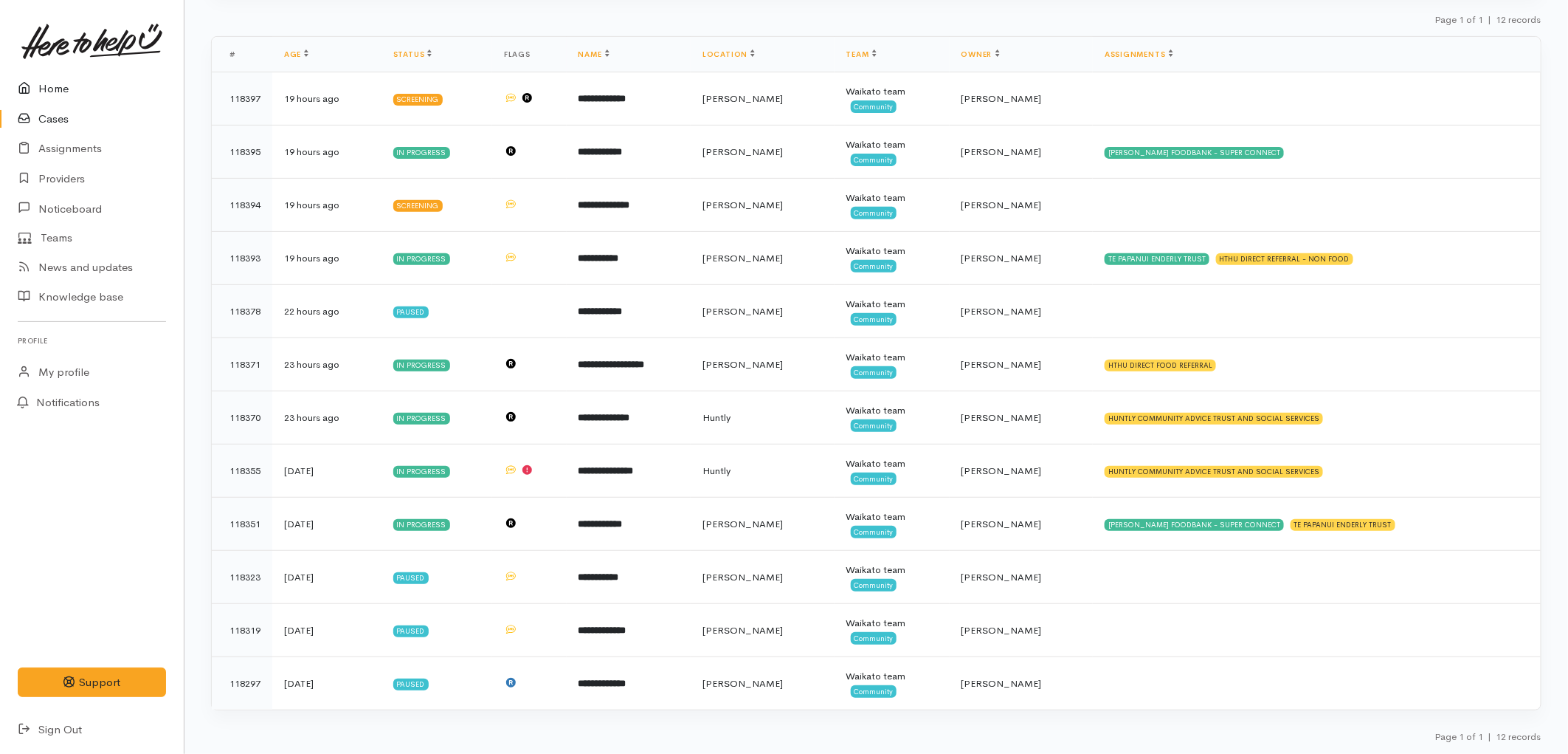
click at [35, 94] on icon at bounding box center [28, 89] width 21 height 18
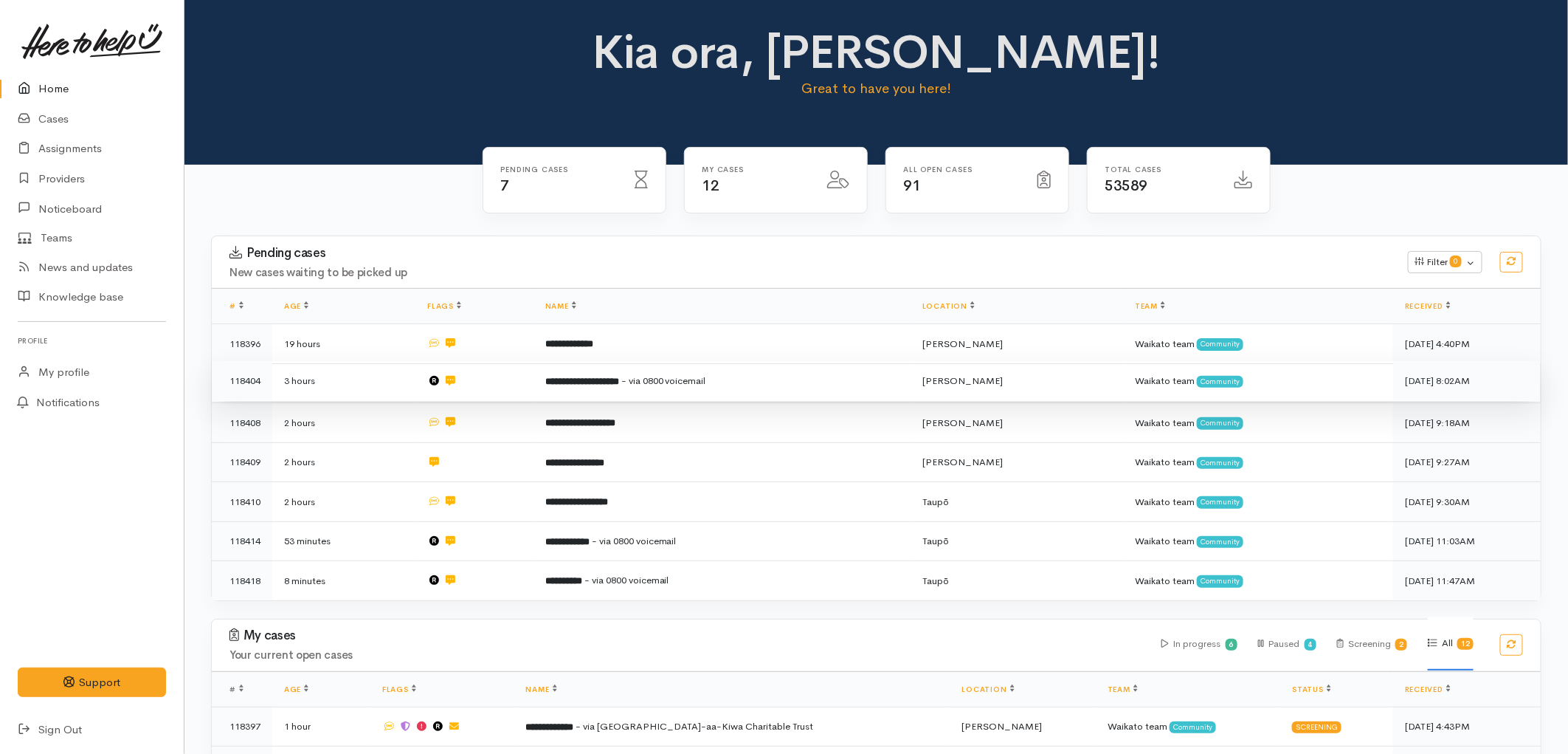
click at [530, 388] on td at bounding box center [474, 381] width 117 height 40
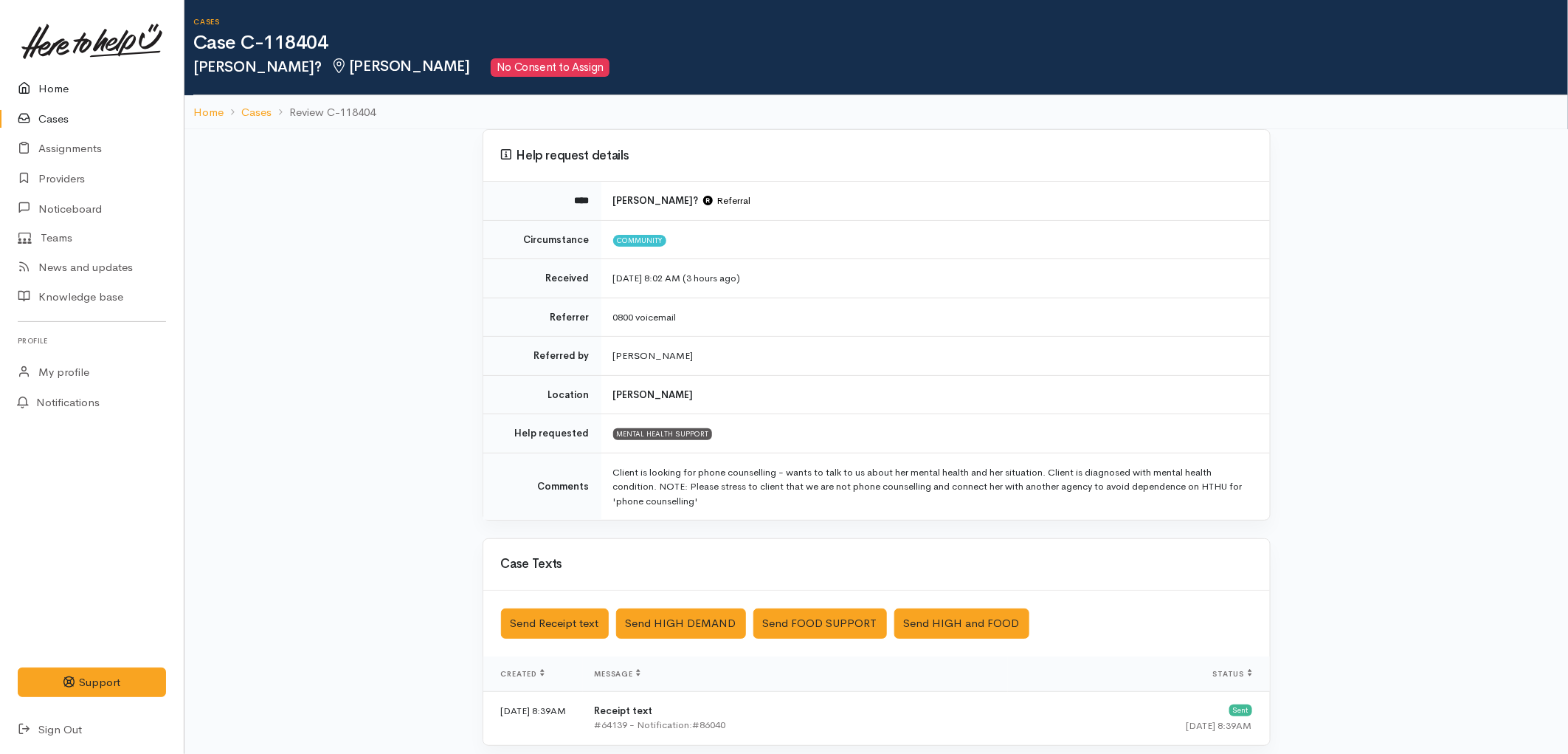
click at [71, 84] on link "Home" at bounding box center [91, 89] width 184 height 30
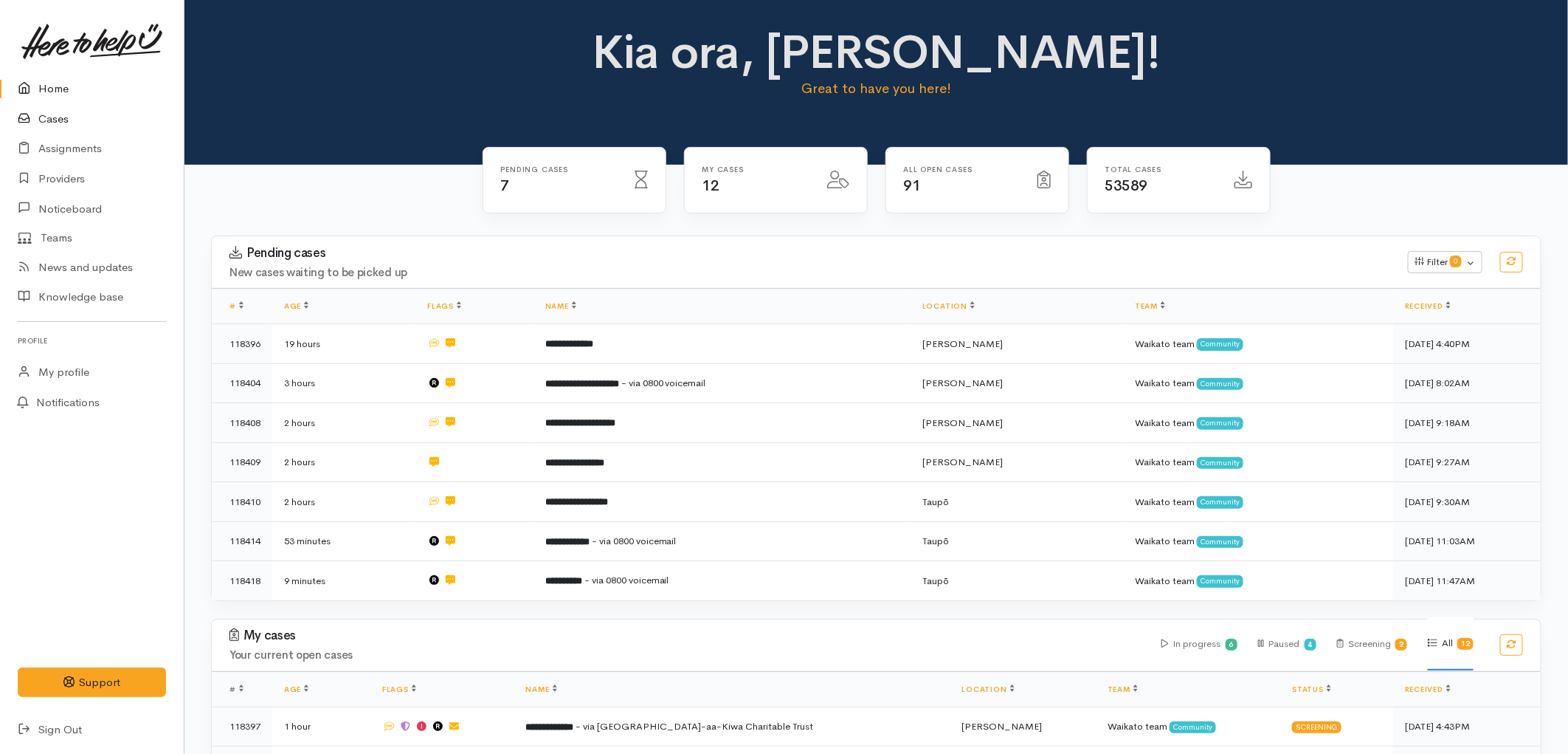
click at [49, 114] on link "Cases" at bounding box center [91, 119] width 184 height 30
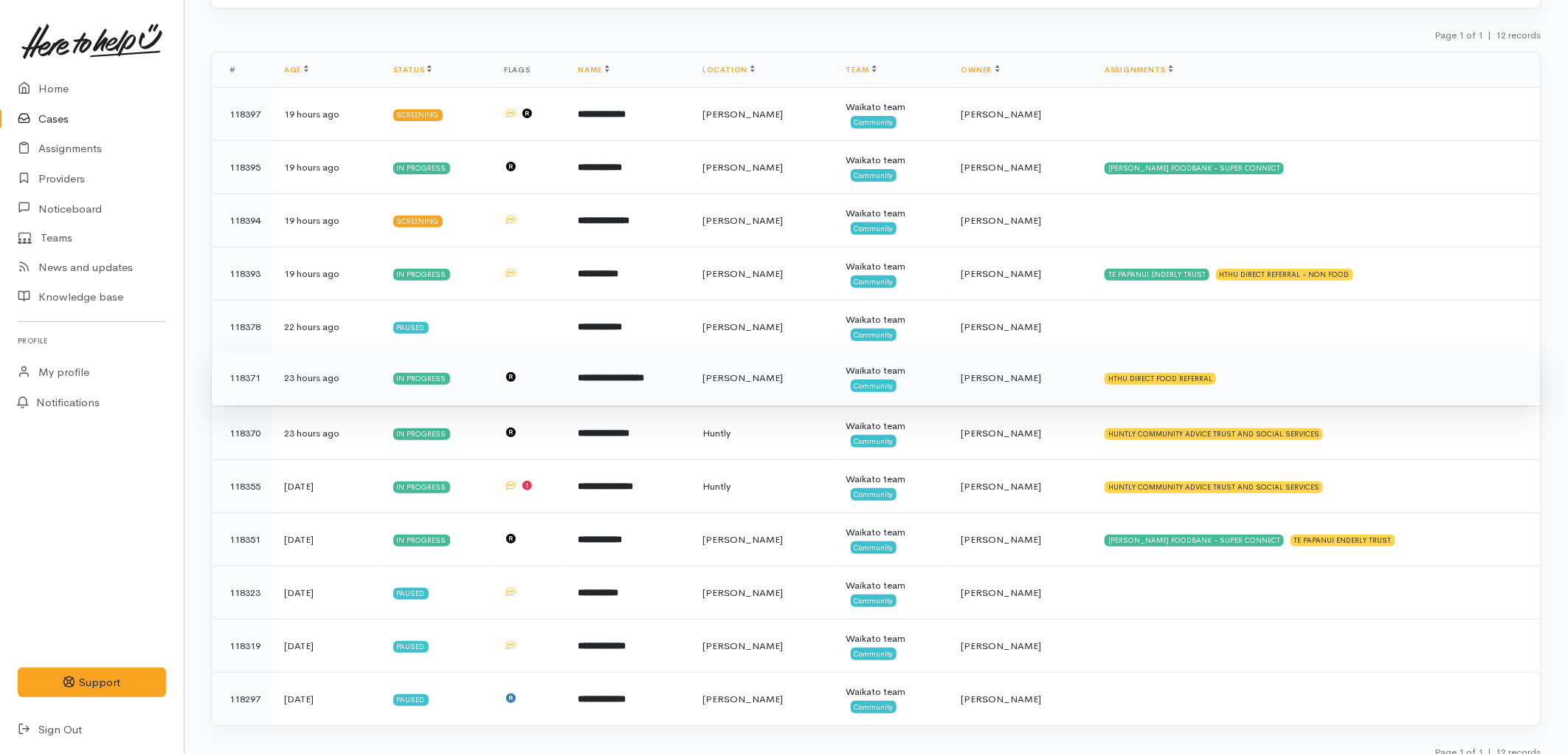
scroll to position [183, 0]
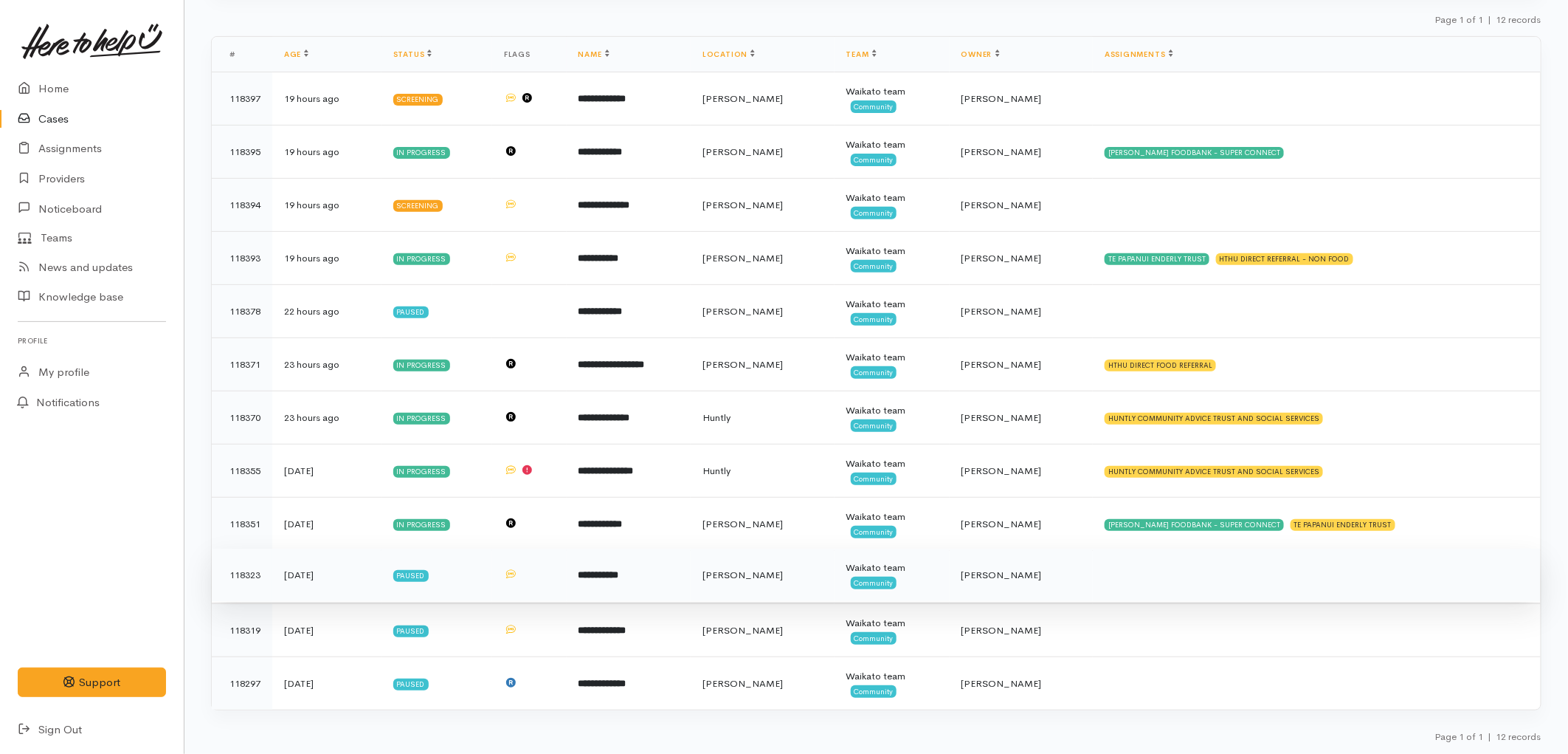
click at [765, 592] on td "[PERSON_NAME]" at bounding box center [762, 576] width 144 height 53
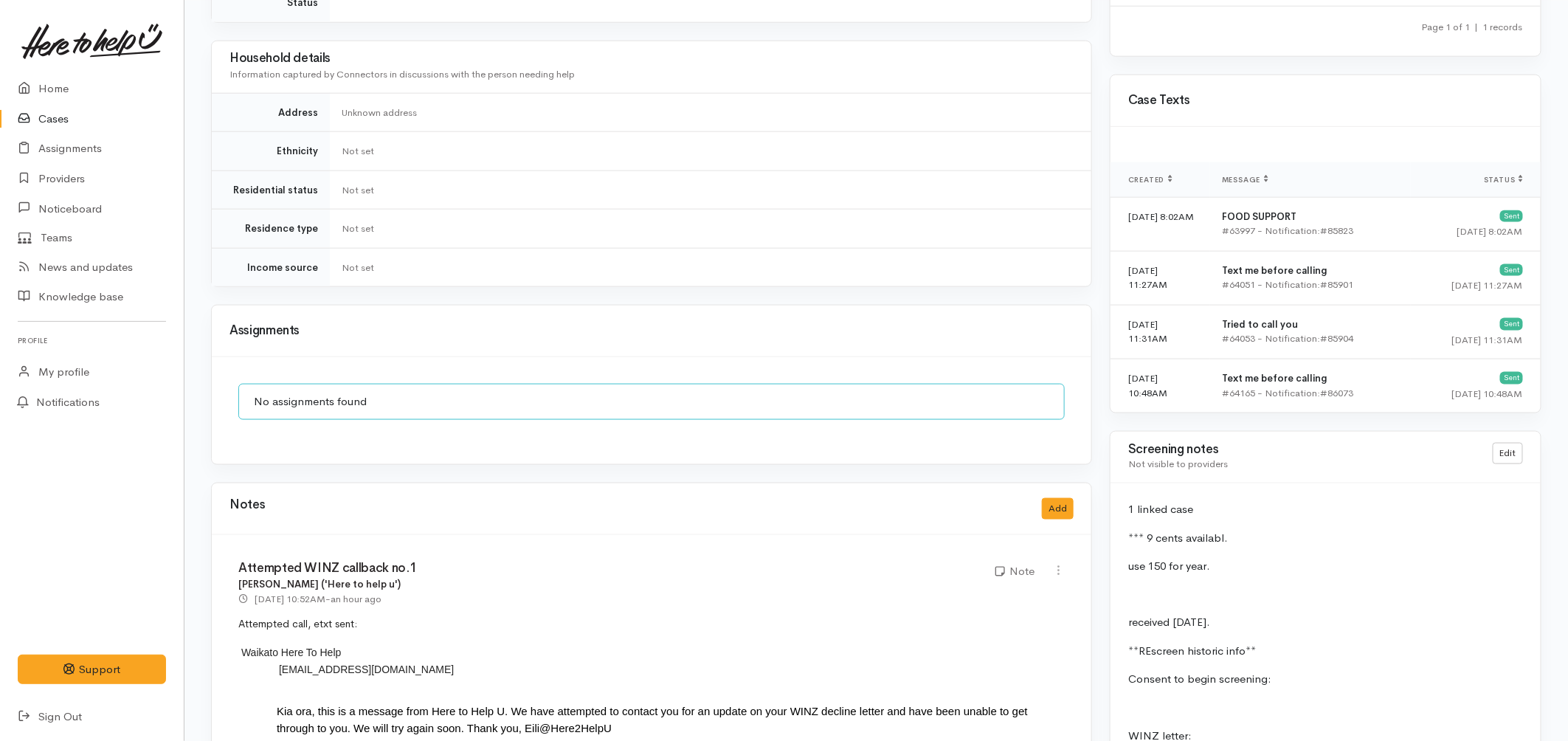
scroll to position [1148, 0]
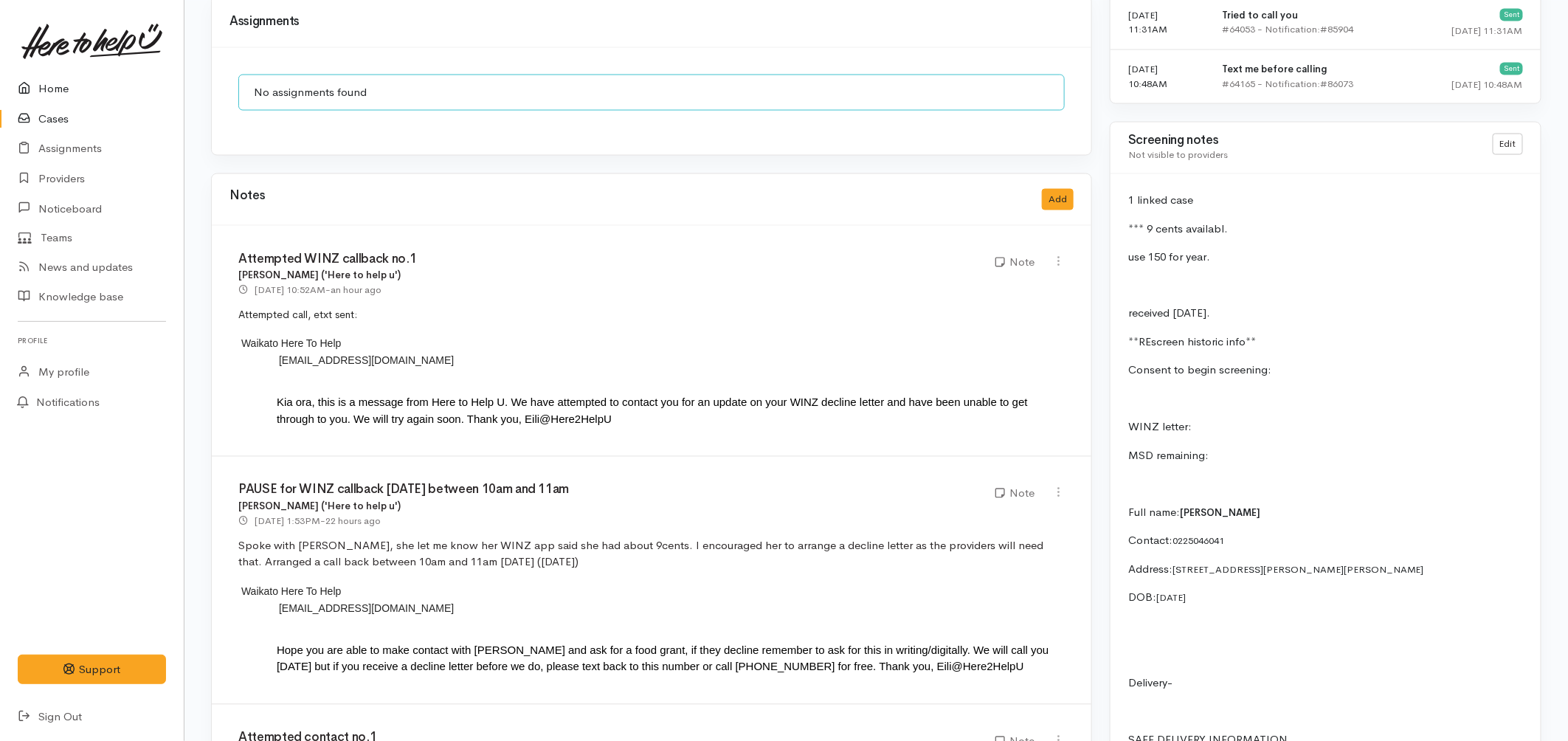
click at [40, 83] on link "Home" at bounding box center [91, 89] width 184 height 30
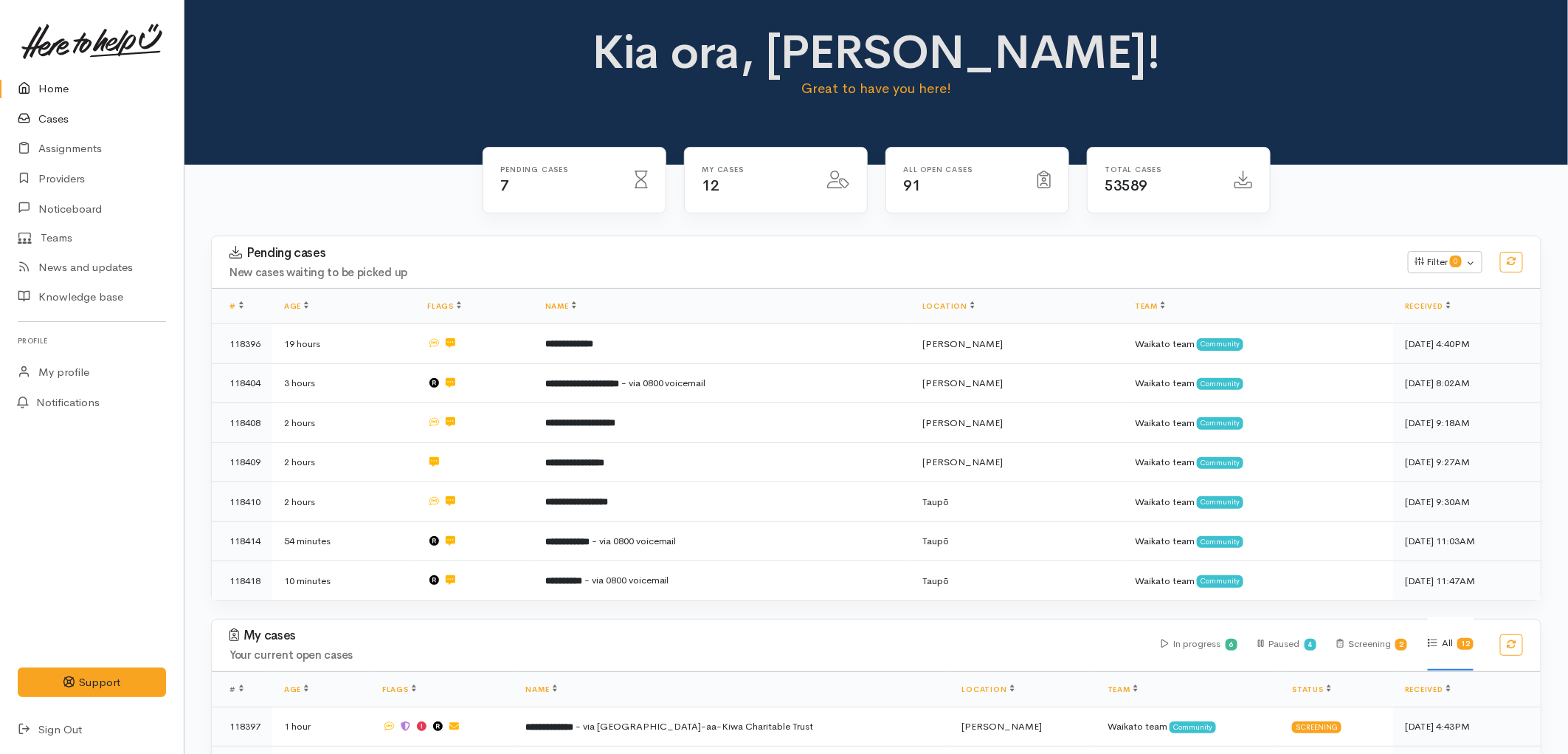
click at [52, 126] on link "Cases" at bounding box center [91, 119] width 184 height 30
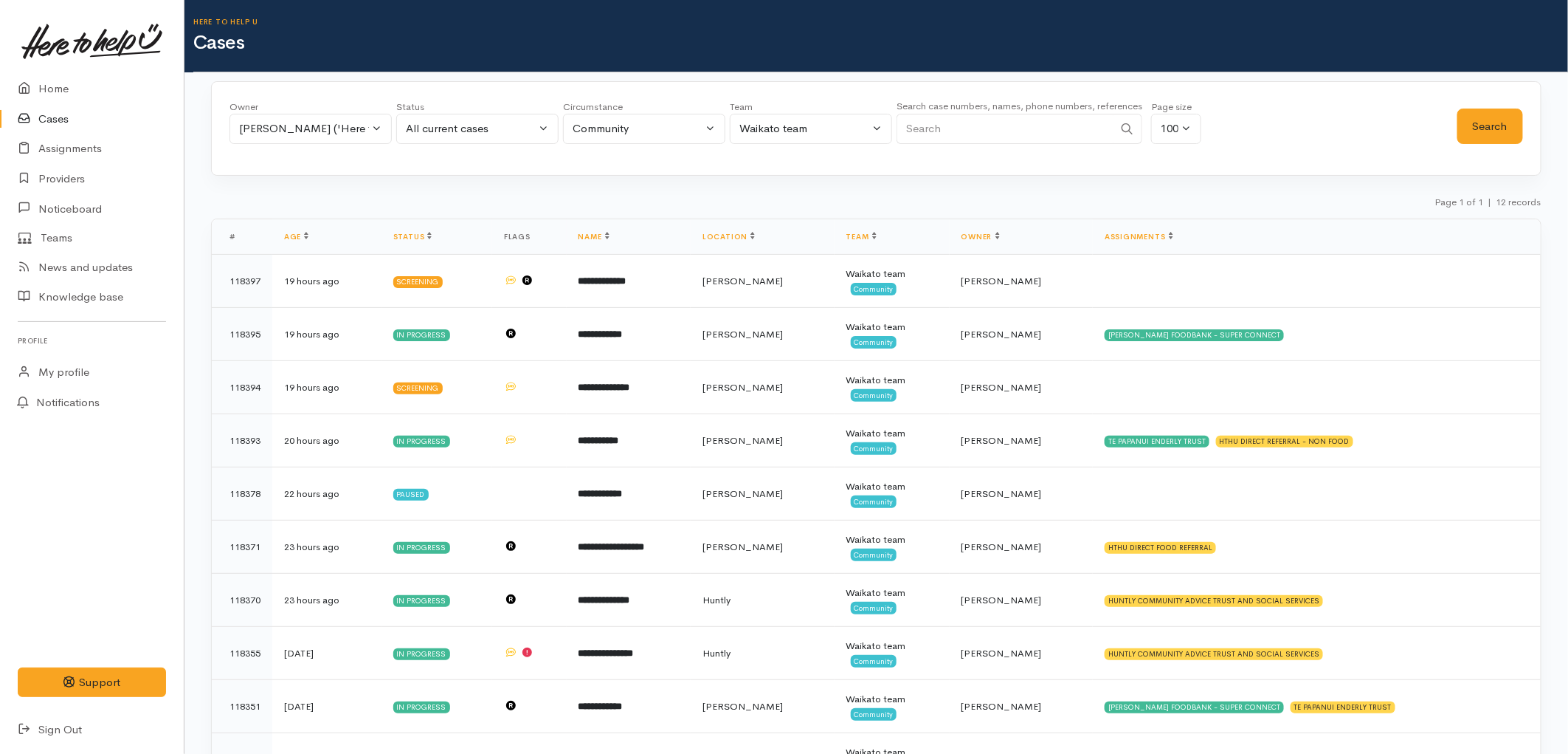
click at [985, 121] on input "Search" at bounding box center [1005, 128] width 217 height 30
type input "marcia fisher"
click at [1486, 146] on div "Search" at bounding box center [1490, 127] width 65 height 53
click at [1475, 130] on button "Search" at bounding box center [1490, 127] width 65 height 36
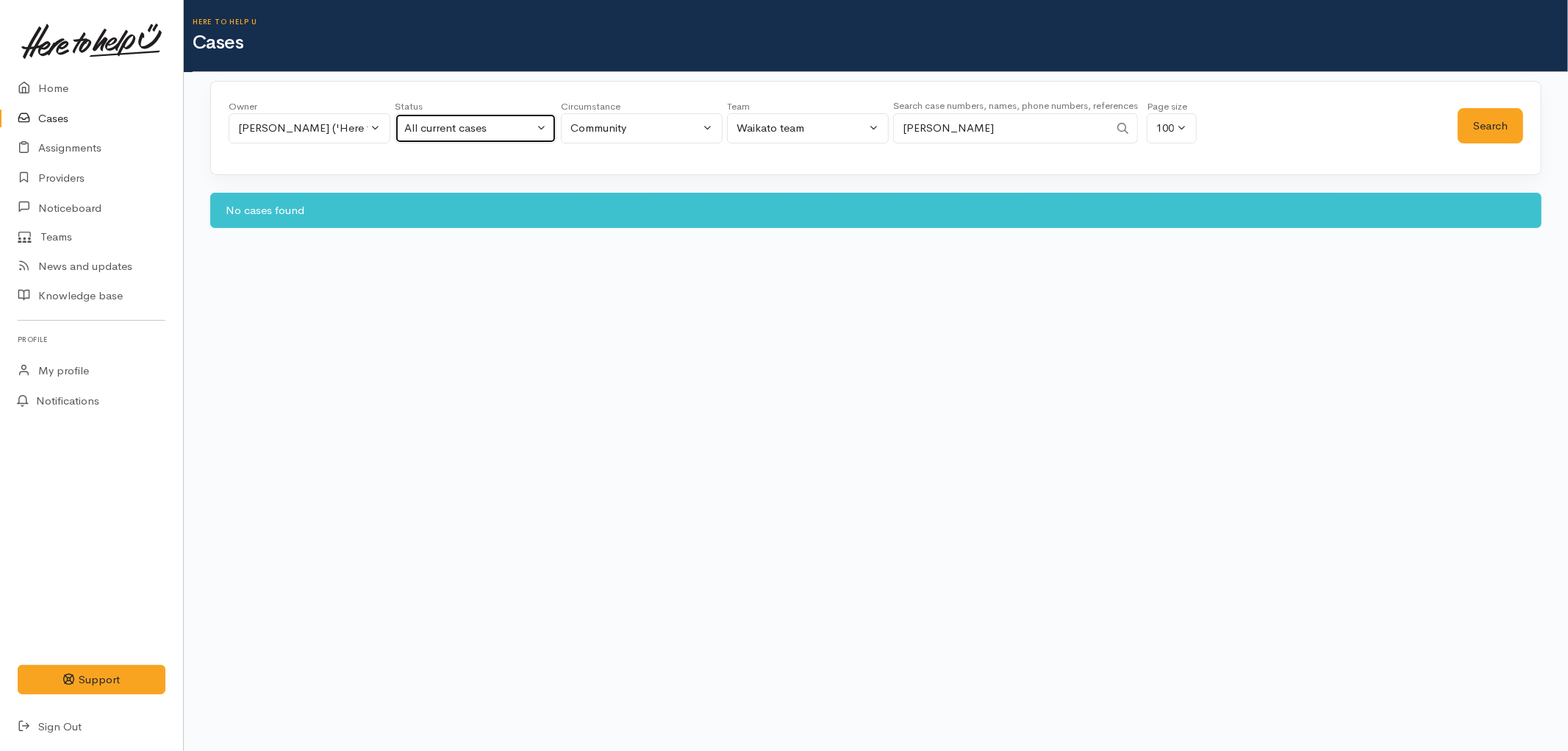
click at [456, 127] on div "All current cases" at bounding box center [469, 129] width 130 height 17
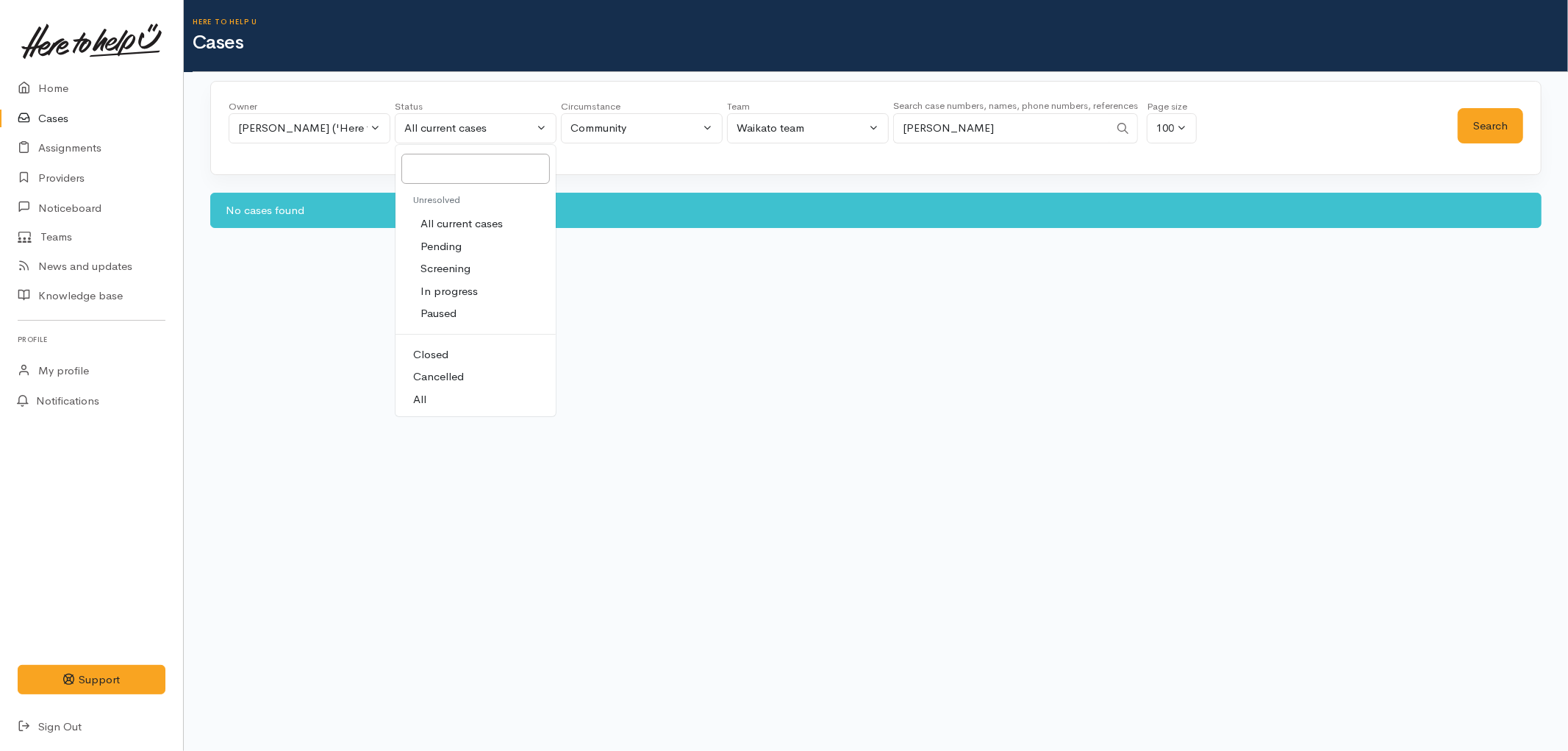
click at [450, 403] on link "All" at bounding box center [475, 399] width 160 height 23
select select "All"
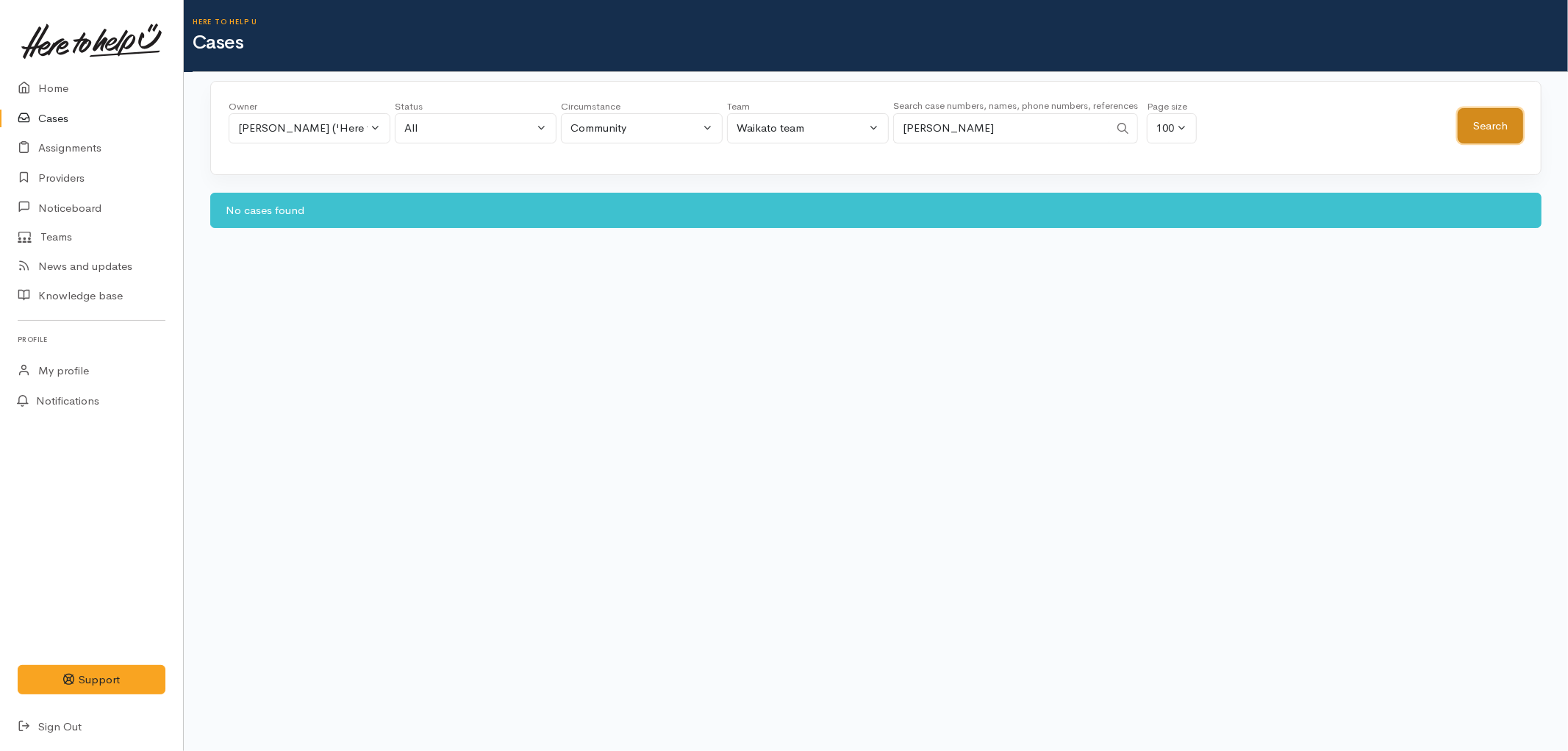
click at [1490, 130] on button "Search" at bounding box center [1491, 126] width 65 height 36
click at [290, 129] on div "[PERSON_NAME] ('Here to help u')" at bounding box center [303, 129] width 130 height 17
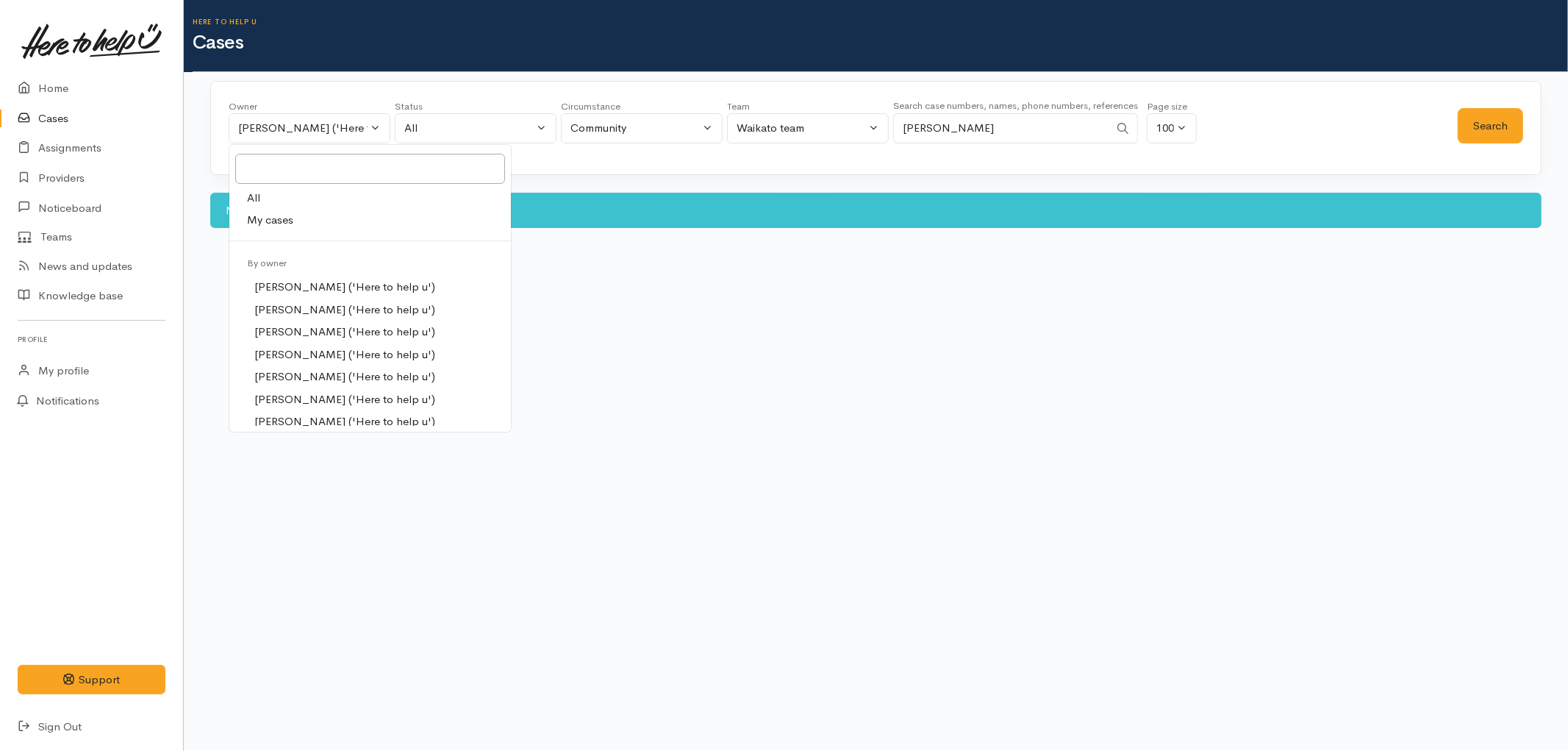
click at [316, 208] on link "All" at bounding box center [370, 198] width 282 height 23
select select "-1"
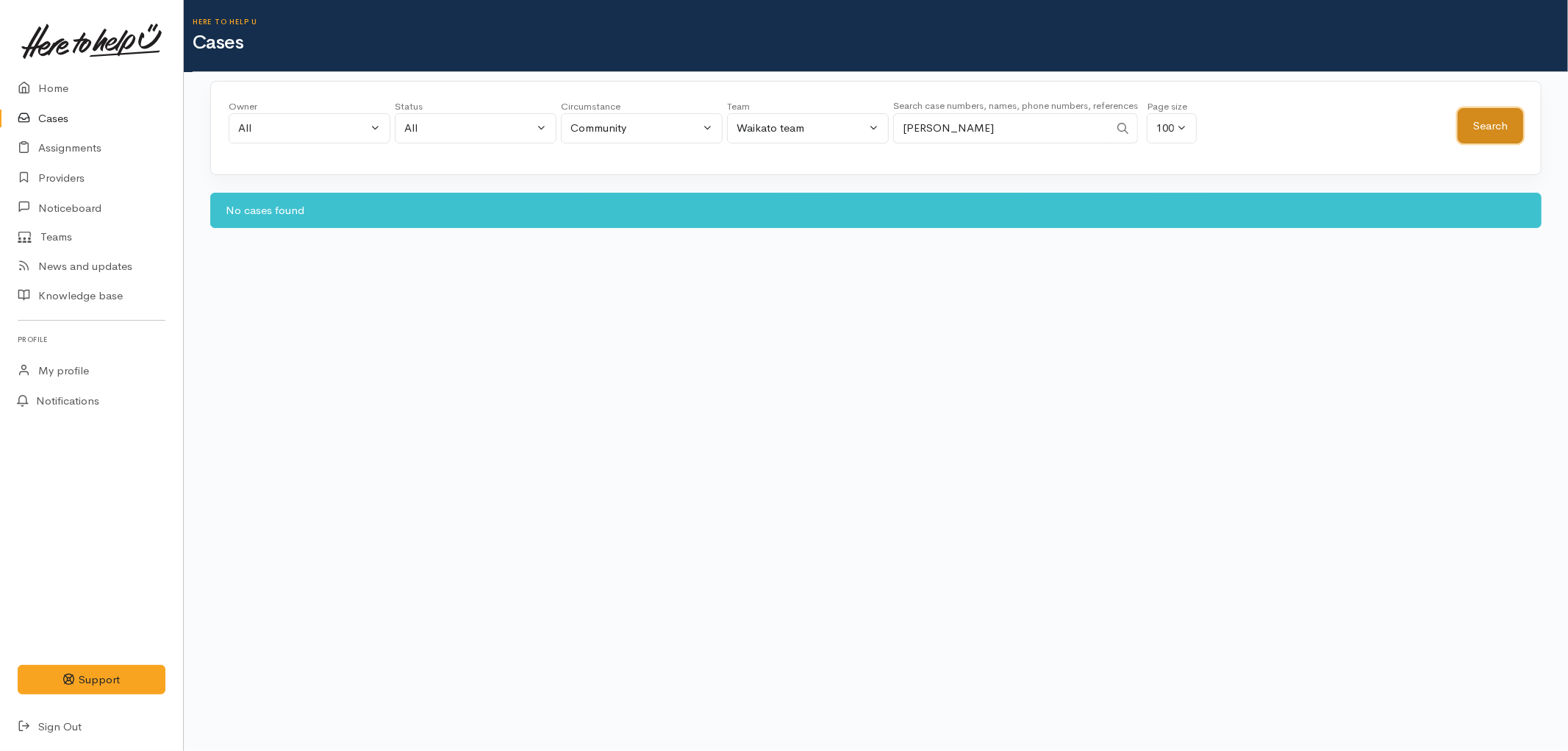
click at [1486, 121] on button "Search" at bounding box center [1491, 126] width 65 height 36
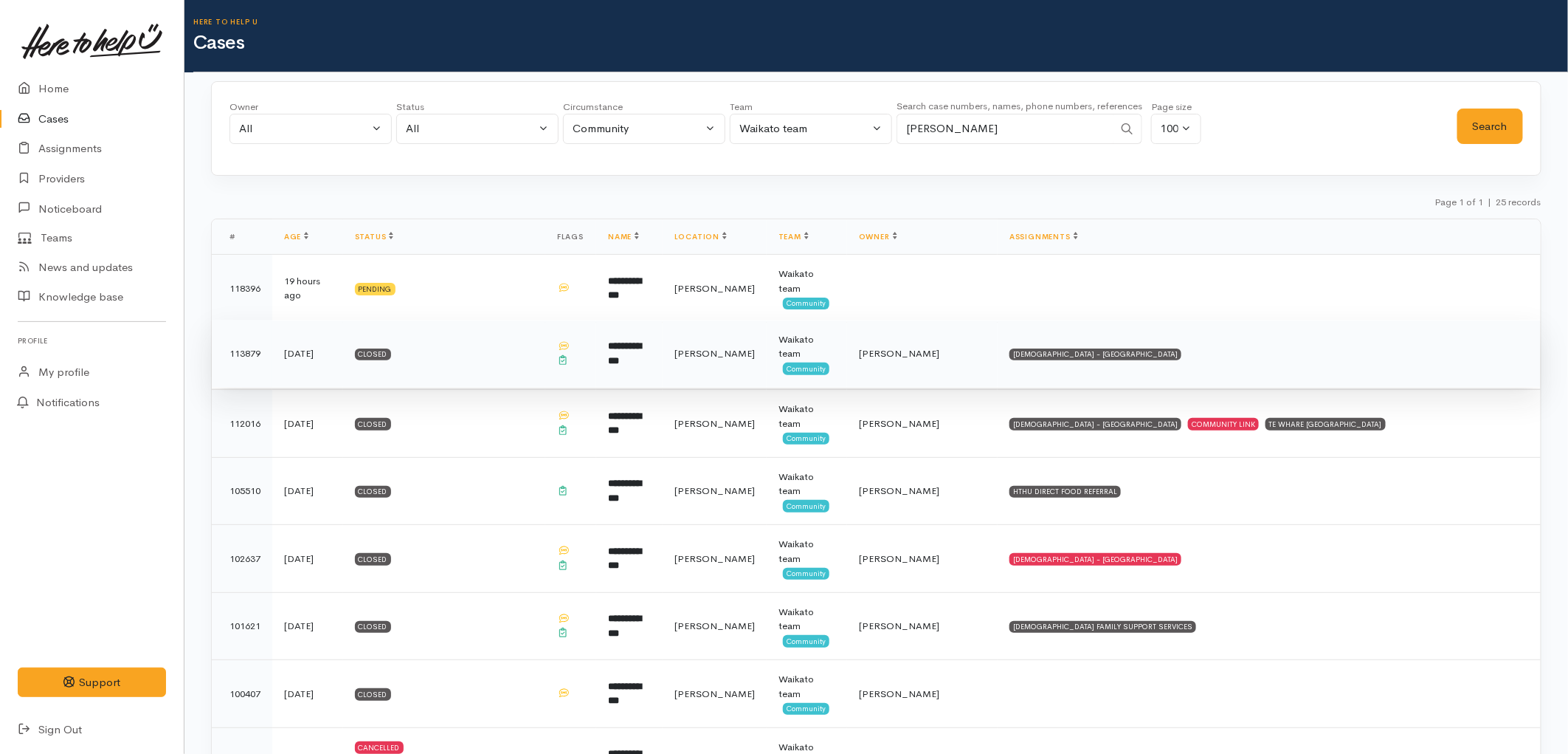
click at [422, 373] on td "Closed" at bounding box center [444, 353] width 202 height 68
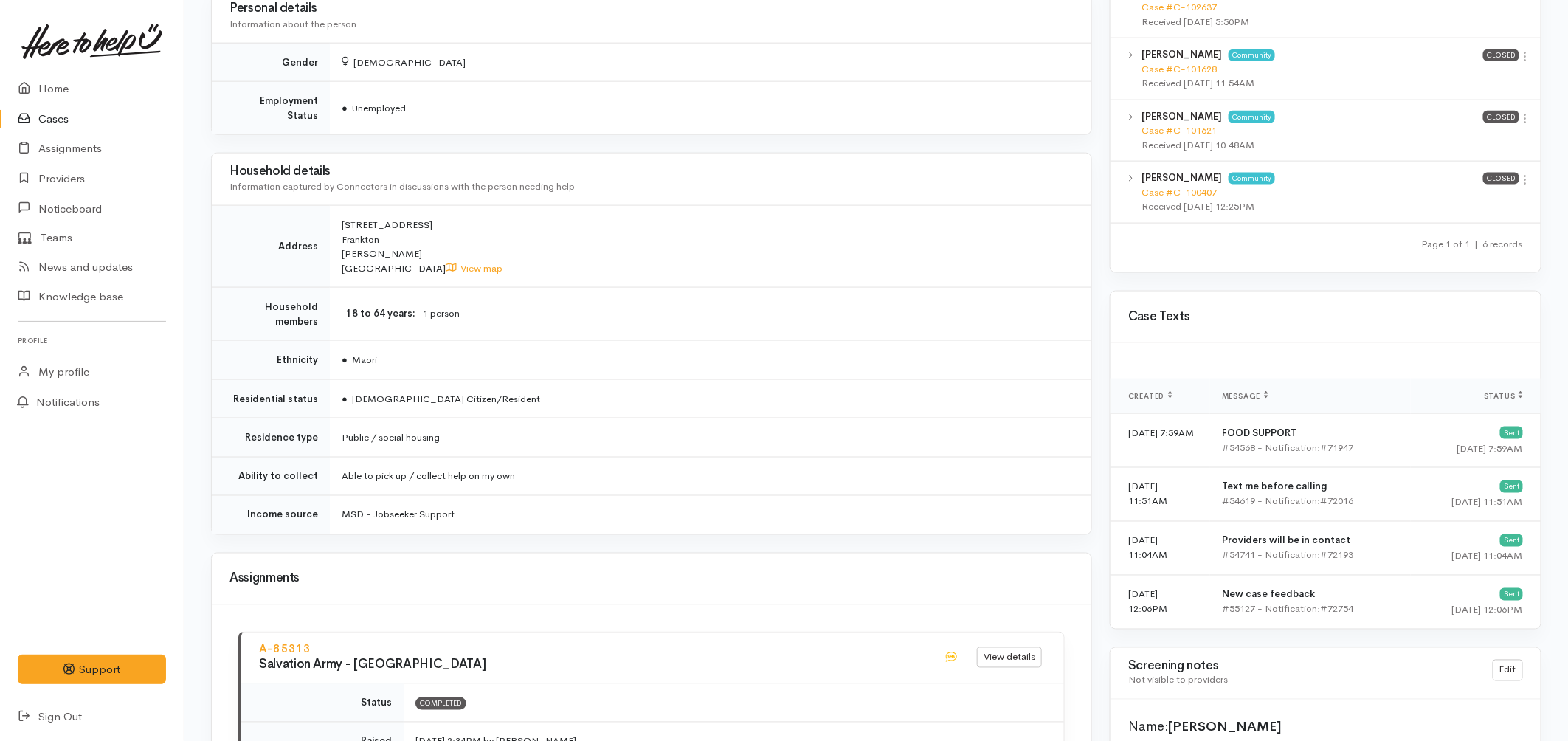
scroll to position [760, 0]
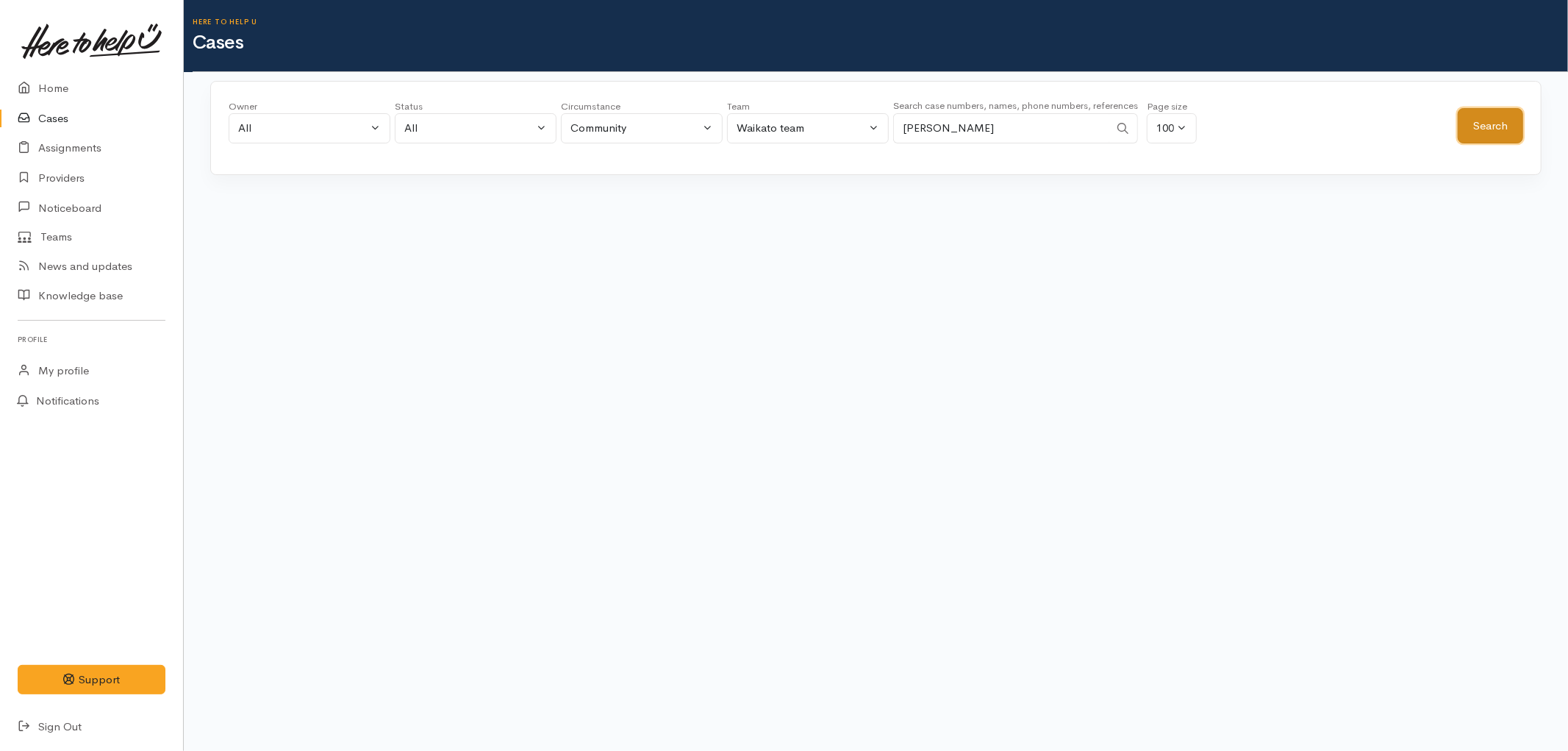
click at [1502, 128] on button "Search" at bounding box center [1491, 126] width 65 height 36
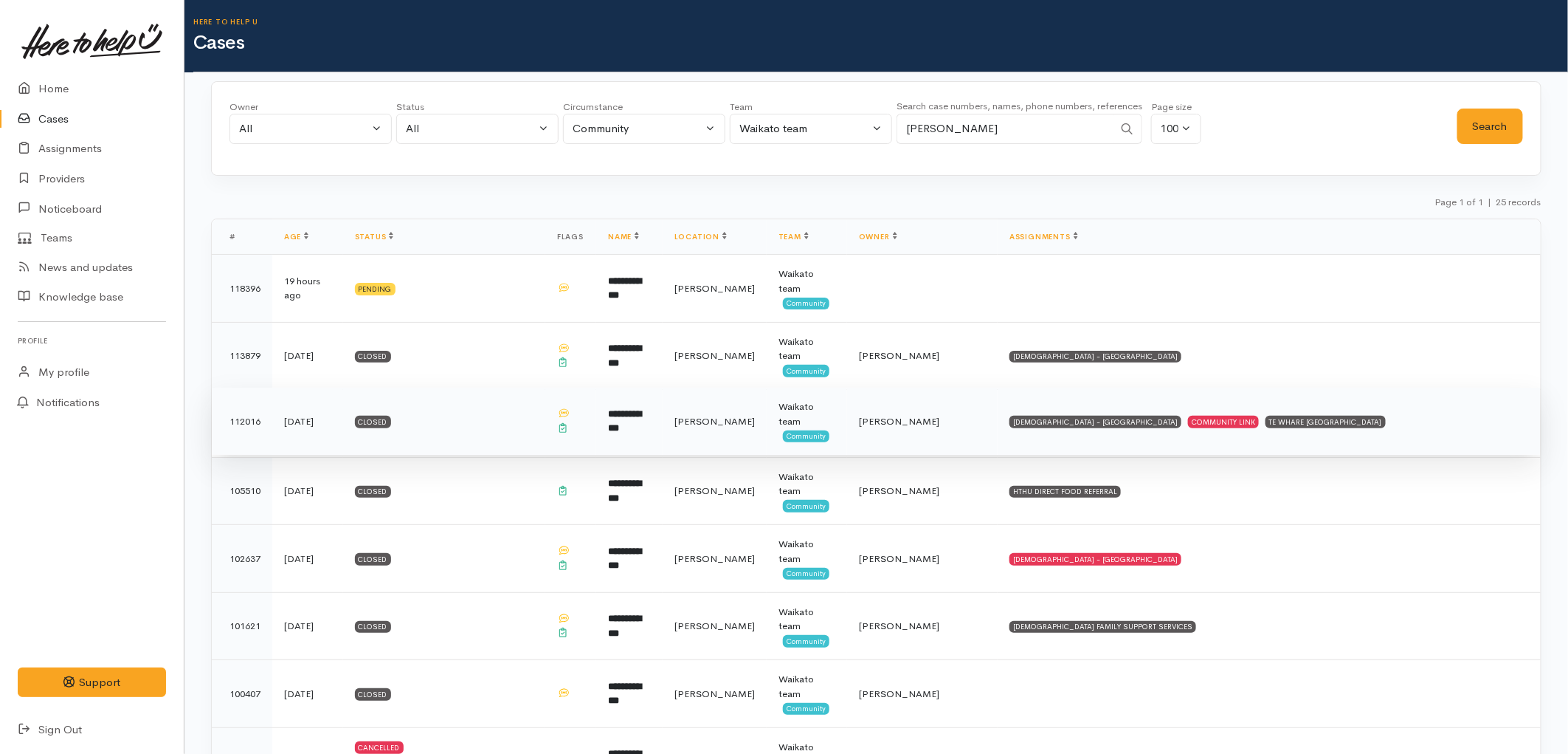
click at [663, 435] on td "**********" at bounding box center [629, 421] width 66 height 68
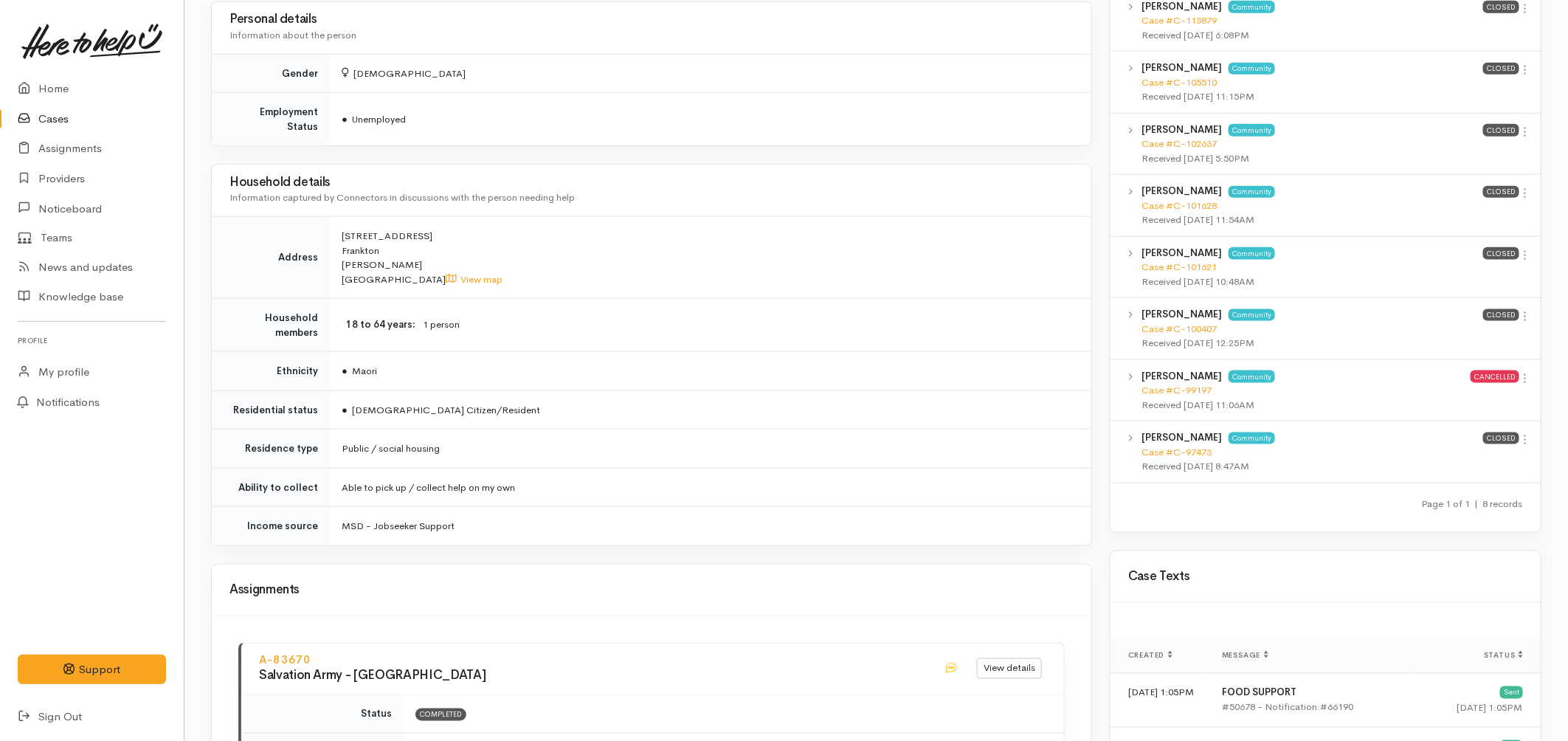
scroll to position [410, 0]
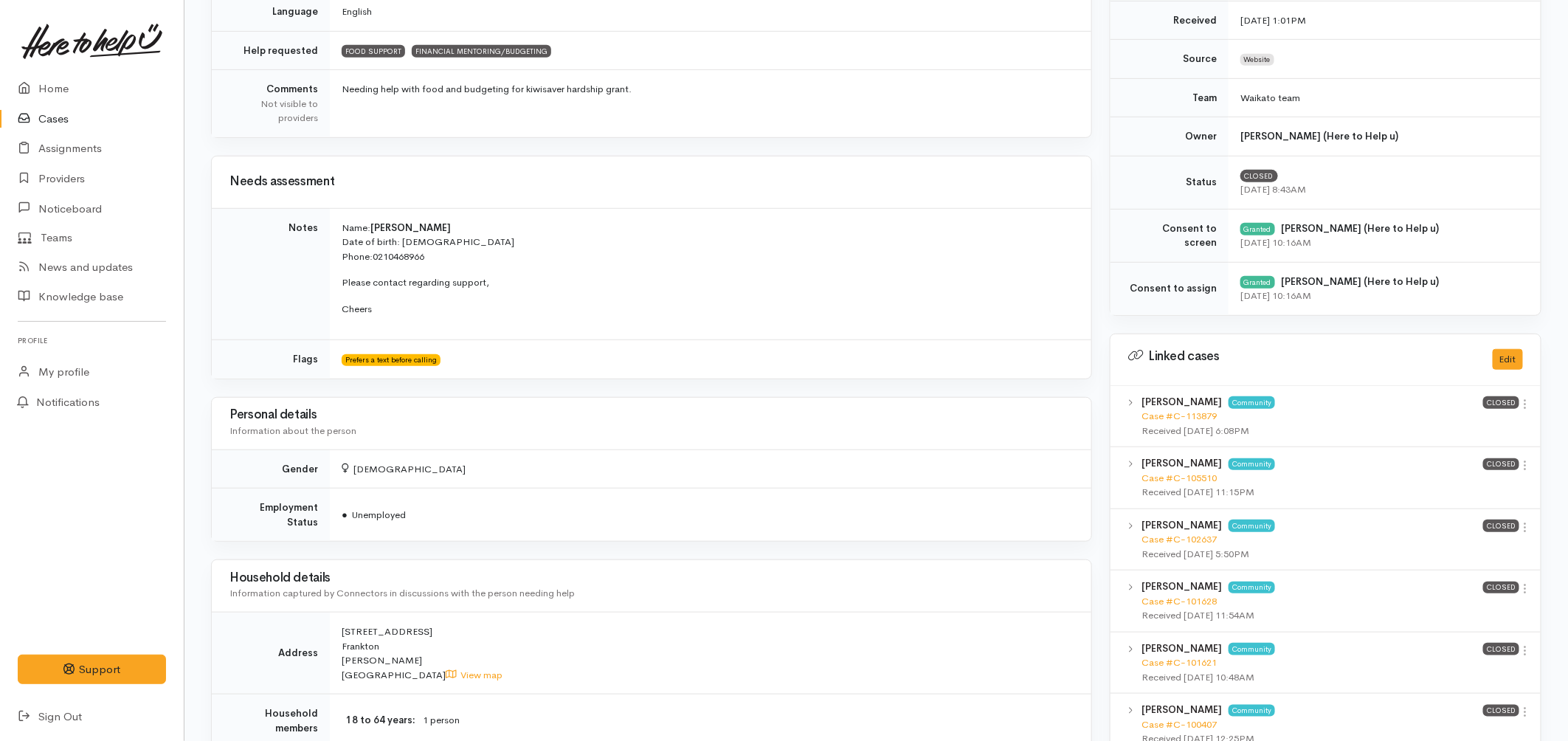
click at [68, 124] on link "Cases" at bounding box center [91, 119] width 184 height 30
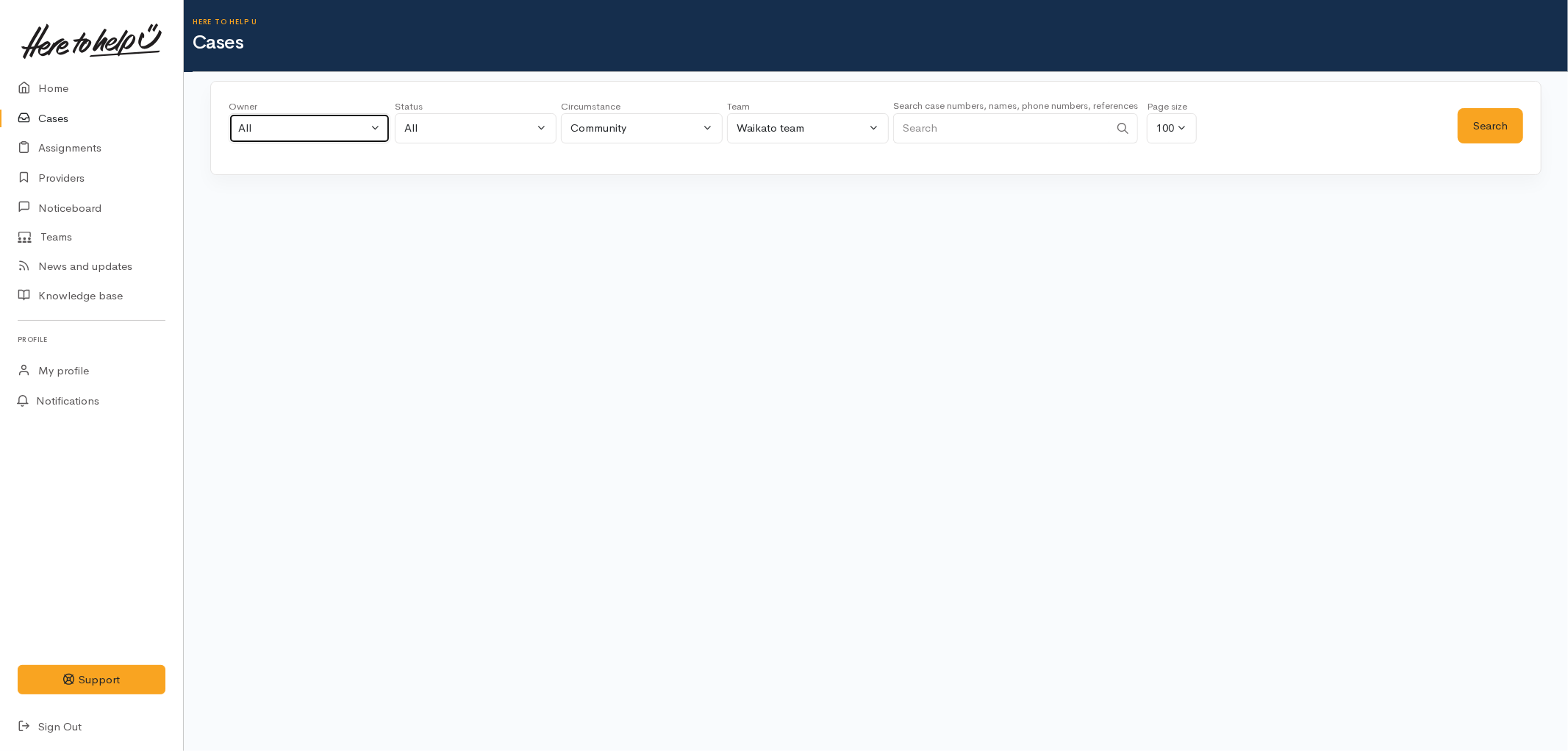
click at [356, 132] on div "All" at bounding box center [303, 129] width 130 height 17
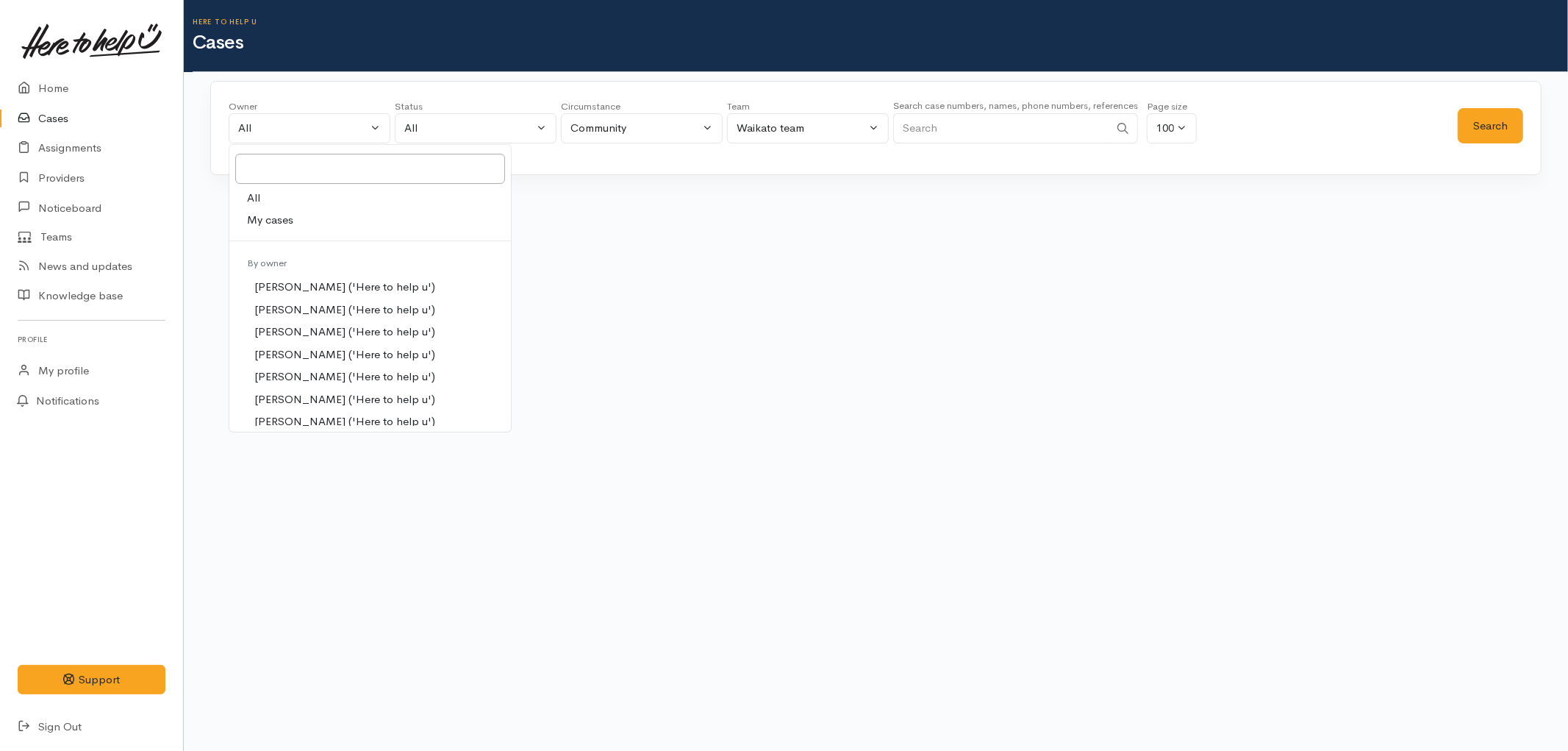
click at [312, 214] on link "My cases" at bounding box center [370, 220] width 282 height 23
select select "1648"
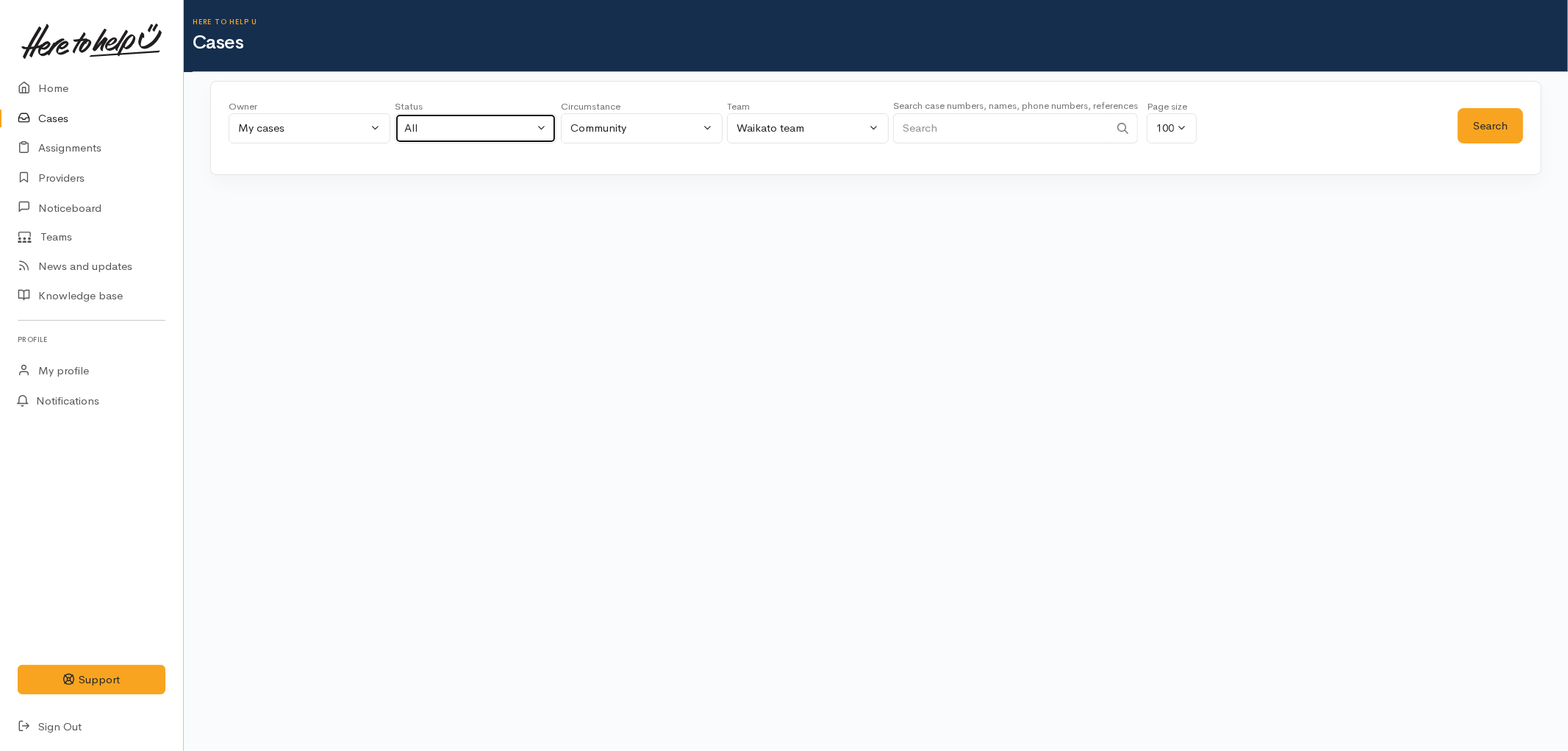
click at [469, 123] on div "All" at bounding box center [469, 129] width 130 height 17
click at [476, 228] on span "All current cases" at bounding box center [462, 224] width 82 height 17
select select "Unresolved"
click at [1487, 120] on button "Search" at bounding box center [1491, 126] width 65 height 36
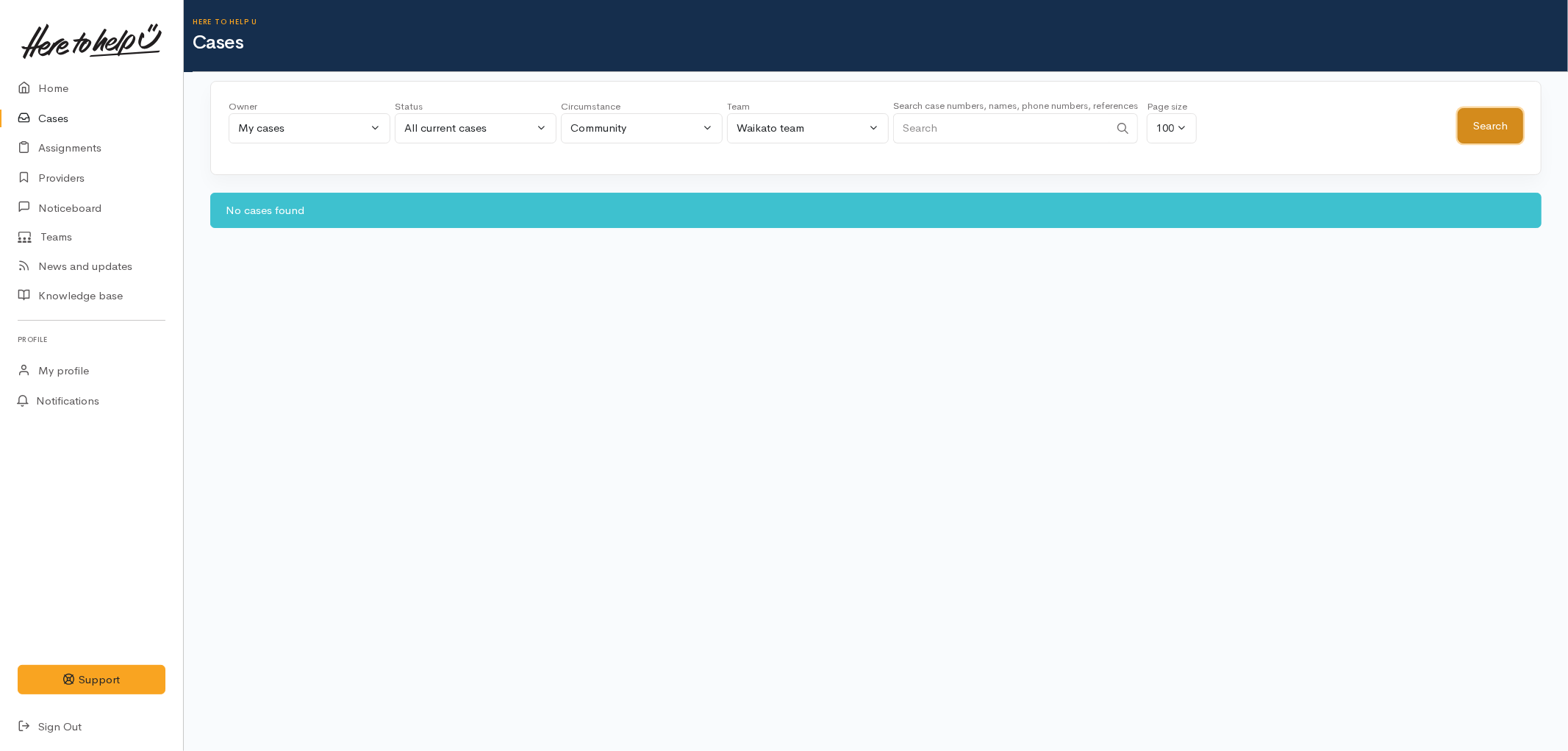
click at [1507, 130] on button "Search" at bounding box center [1491, 126] width 65 height 36
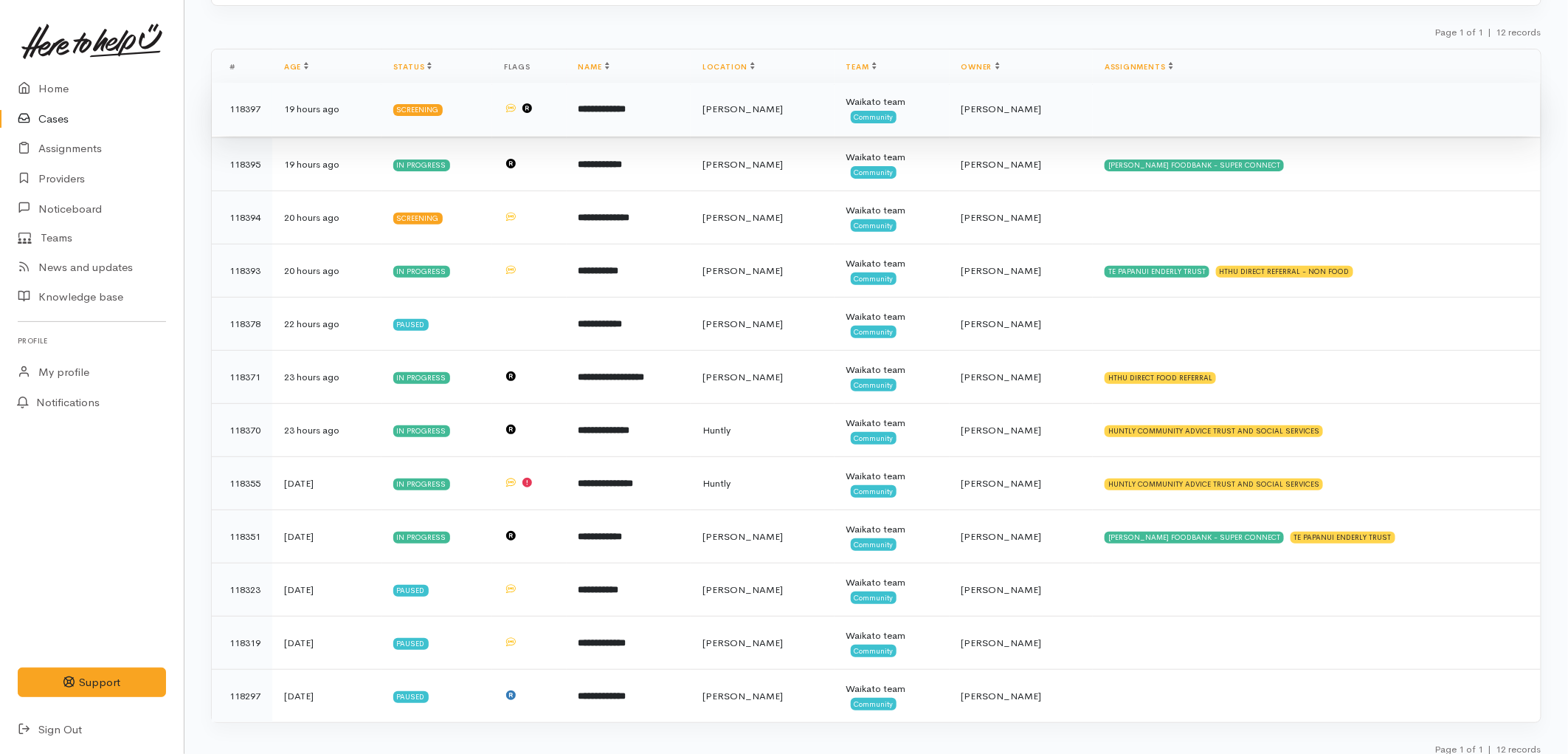
scroll to position [183, 0]
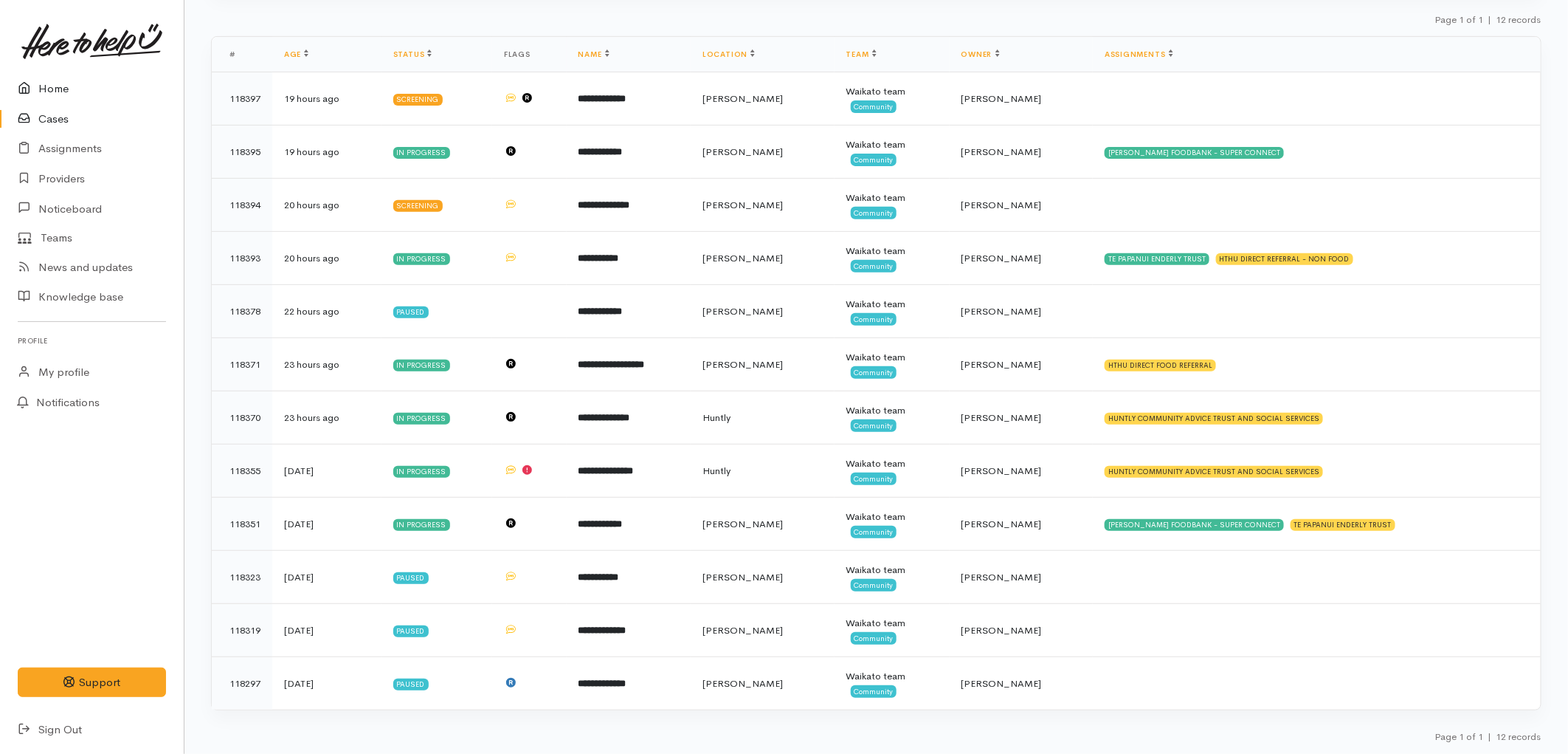
click at [65, 91] on link "Home" at bounding box center [91, 89] width 184 height 30
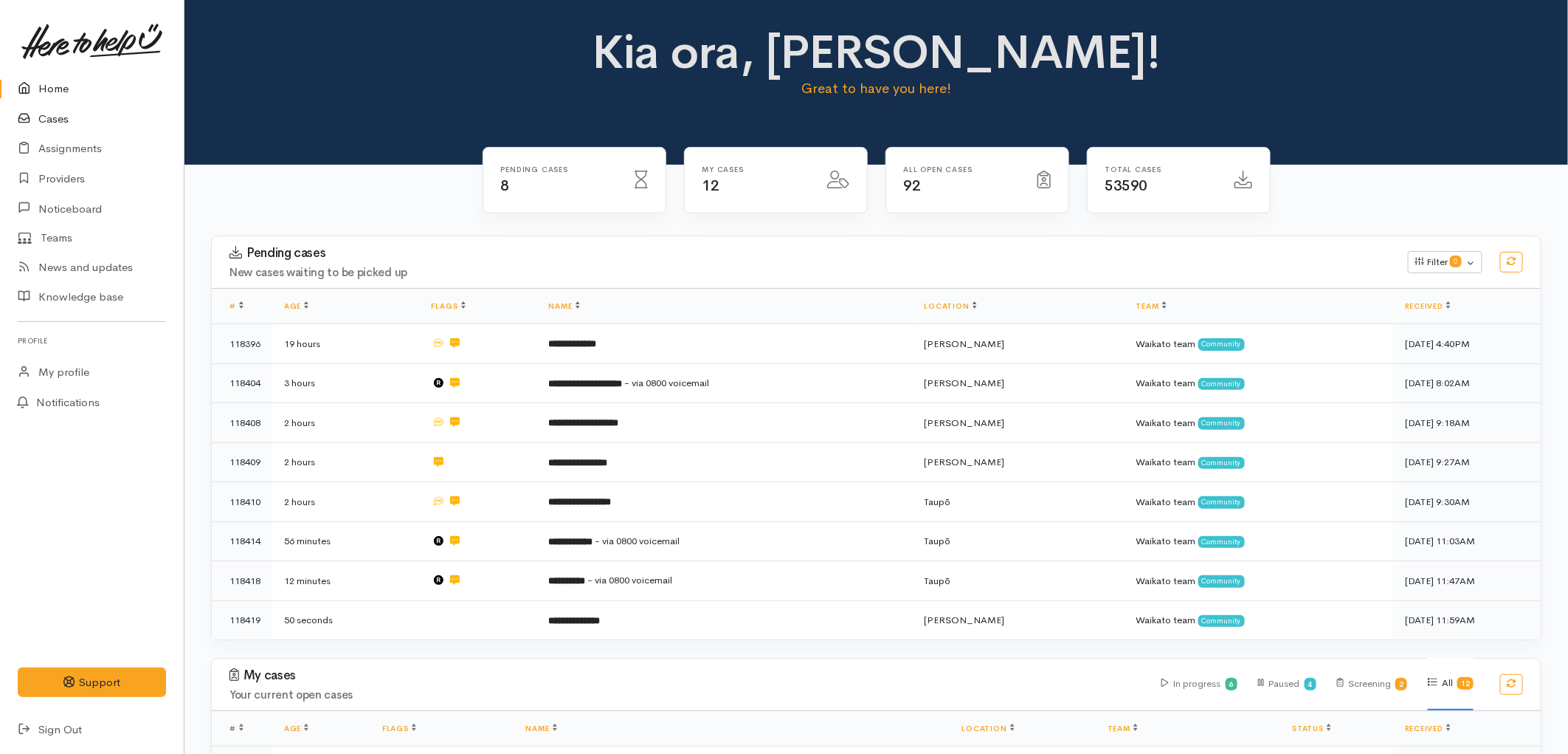
click at [68, 118] on link "Cases" at bounding box center [91, 119] width 184 height 30
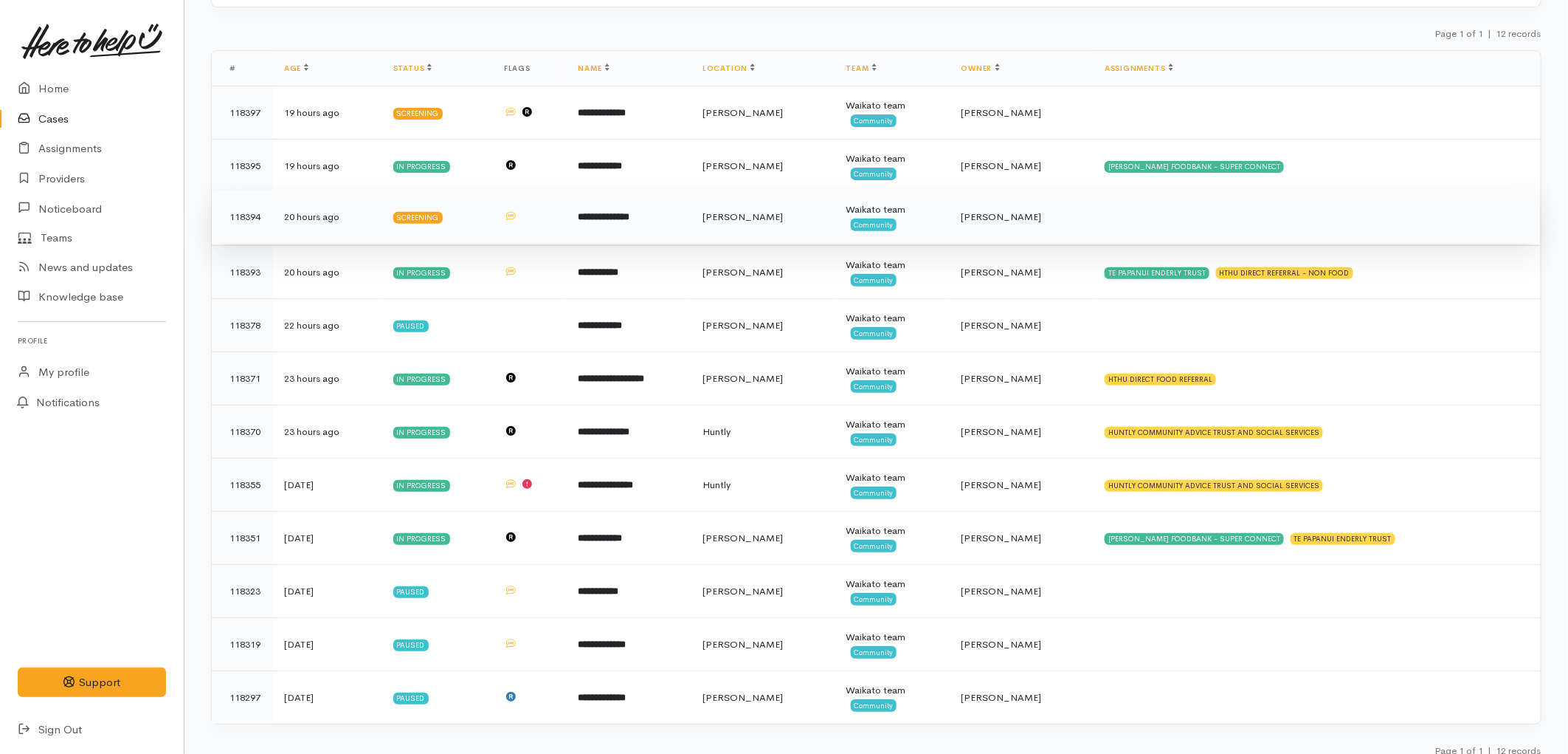
scroll to position [183, 0]
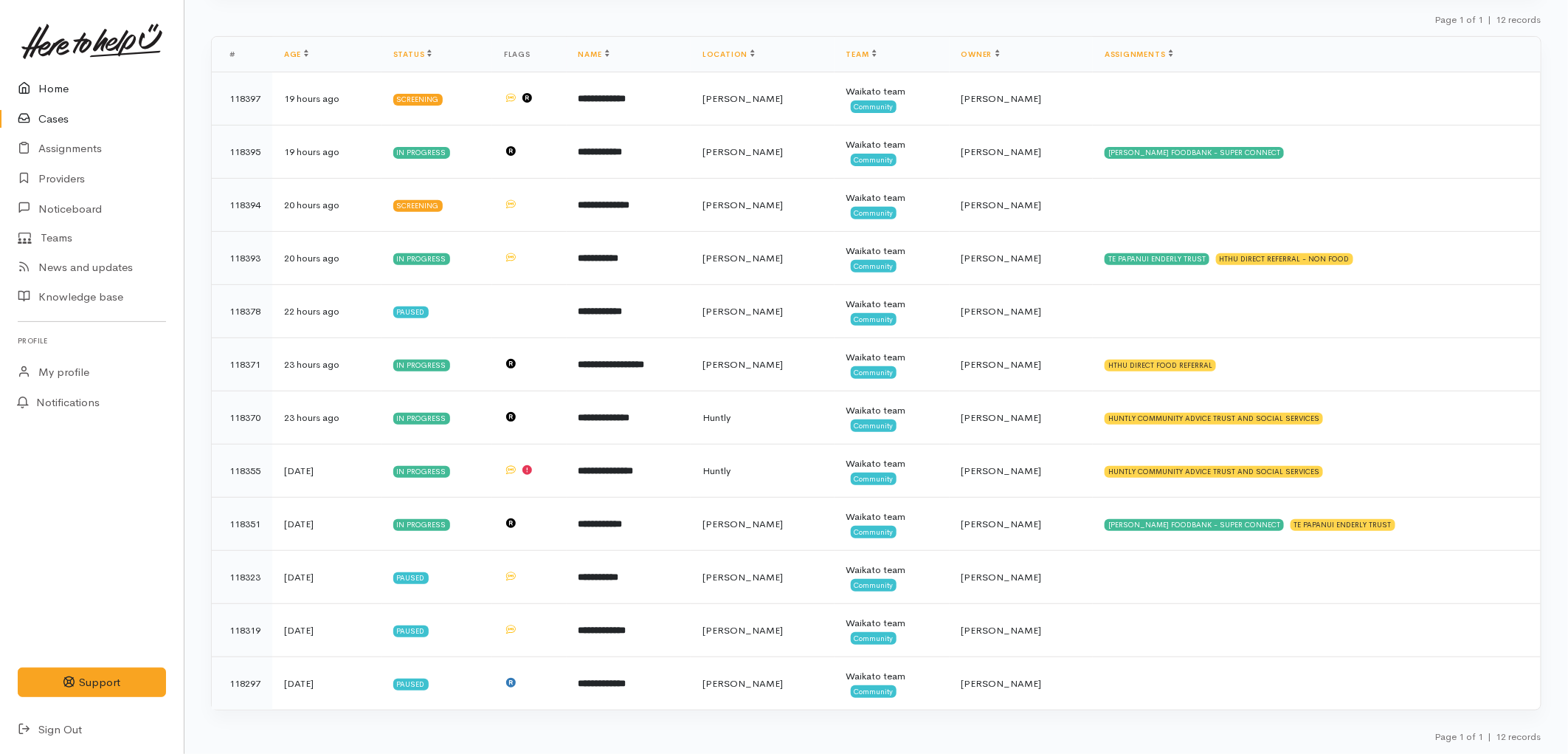
click at [74, 89] on link "Home" at bounding box center [91, 89] width 184 height 30
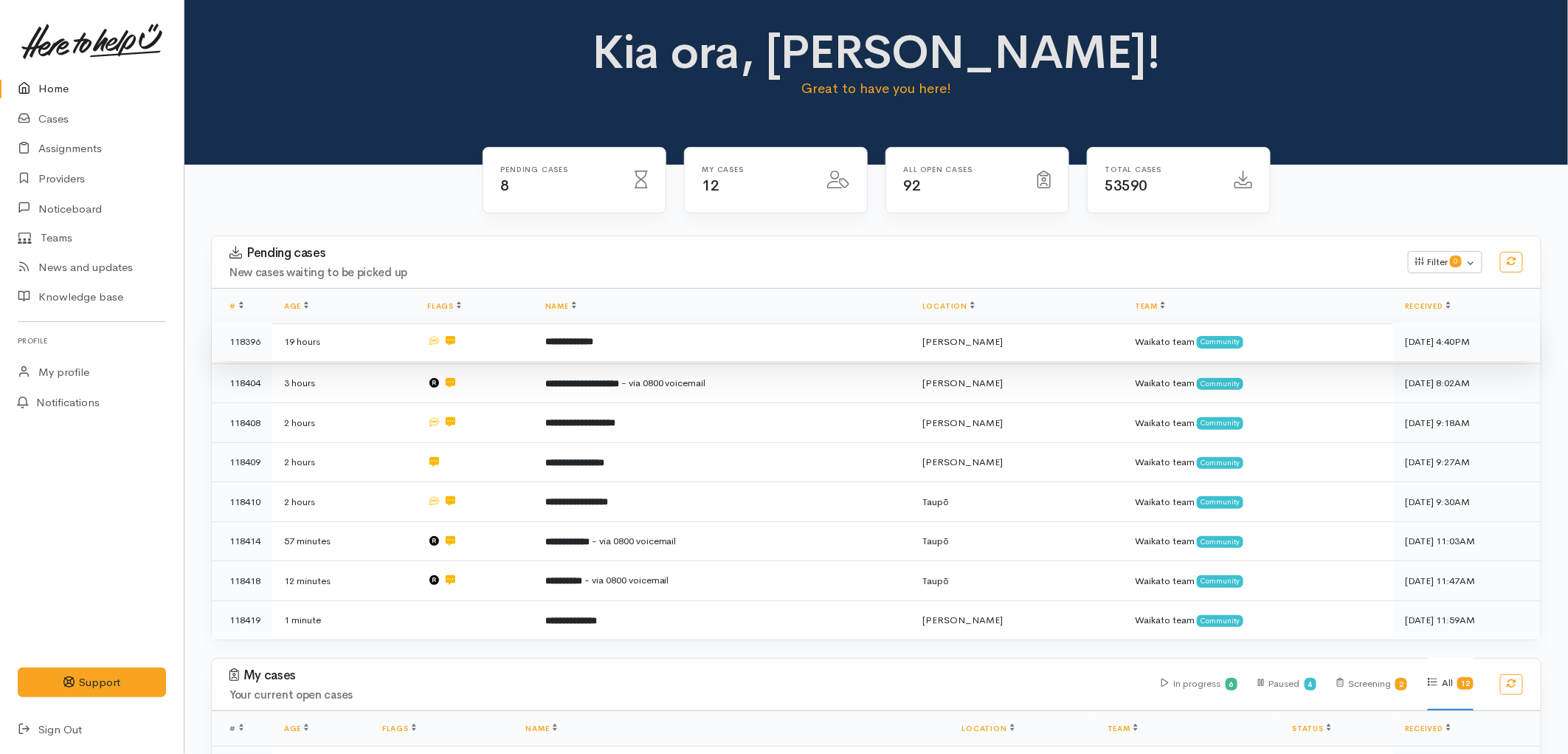
click at [673, 340] on td "**********" at bounding box center [722, 342] width 377 height 40
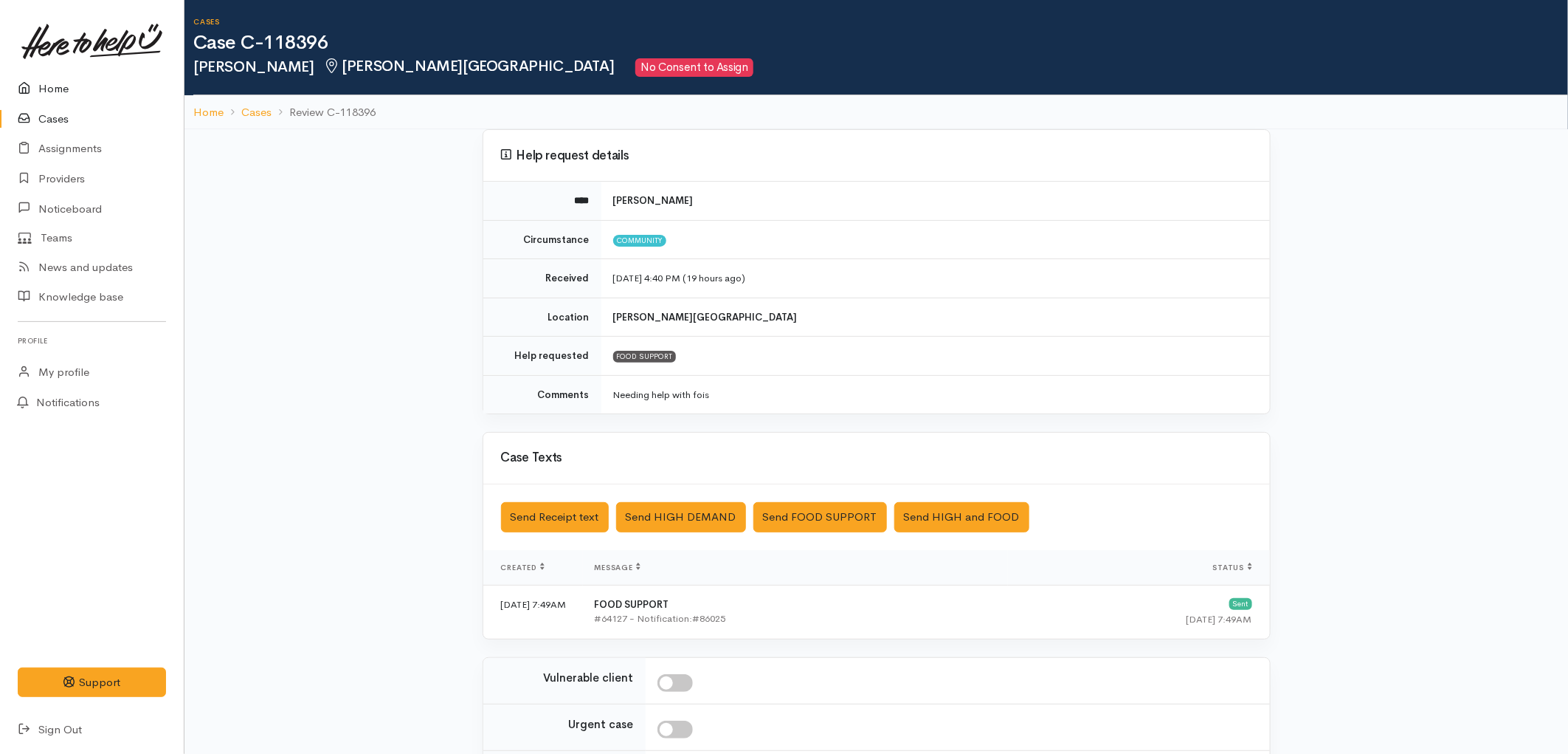
click at [53, 79] on link "Home" at bounding box center [91, 89] width 184 height 30
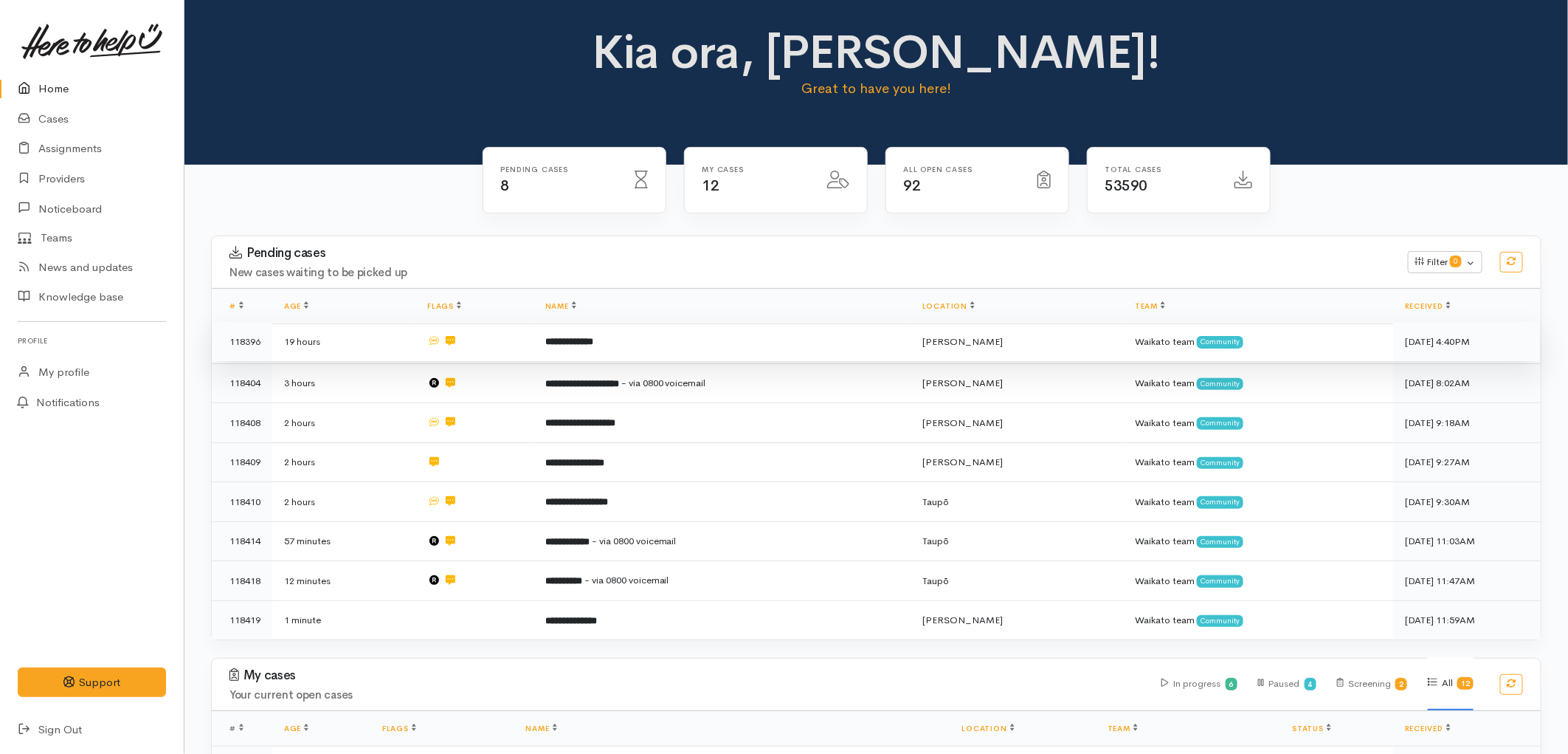
click at [644, 337] on td "**********" at bounding box center [722, 342] width 377 height 40
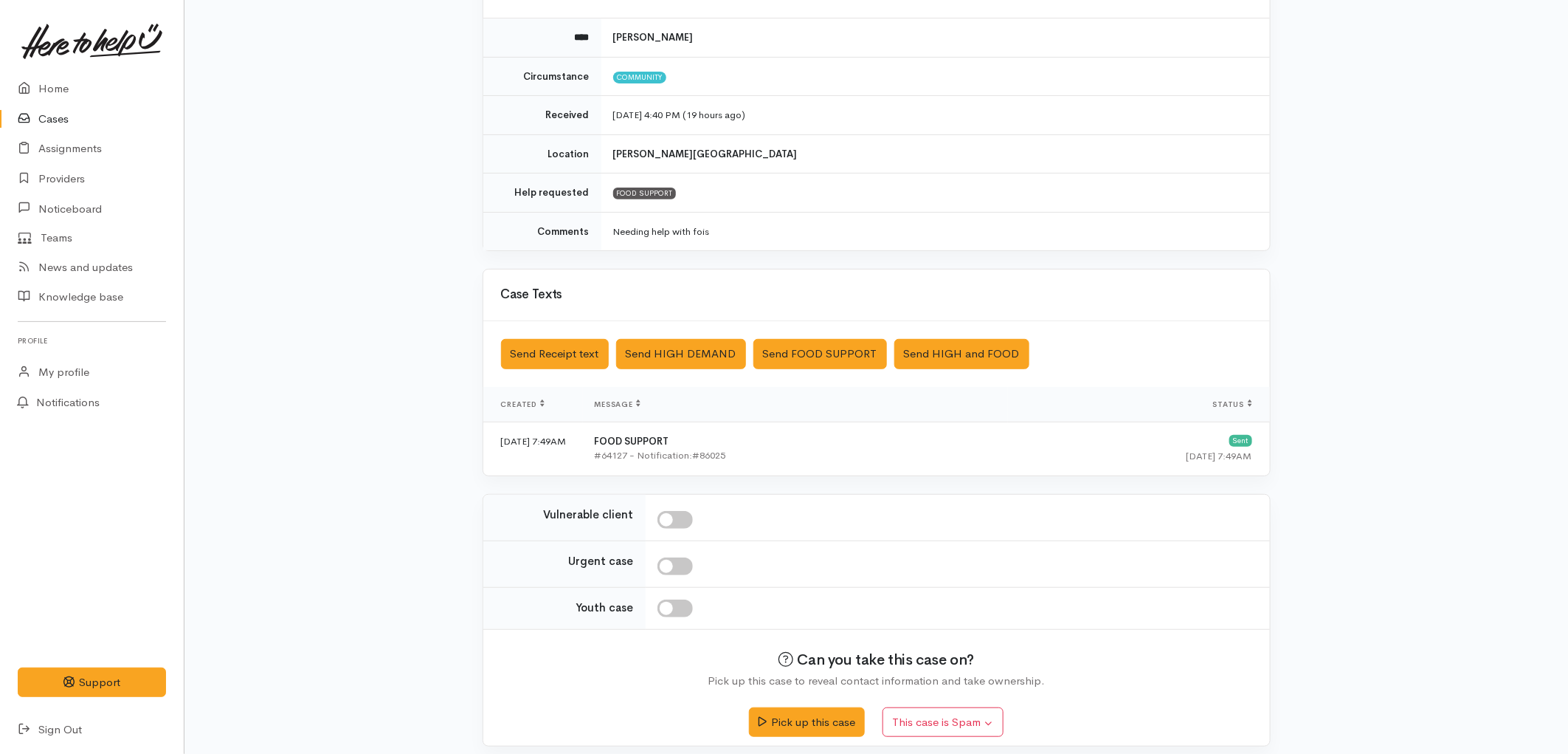
scroll to position [174, 0]
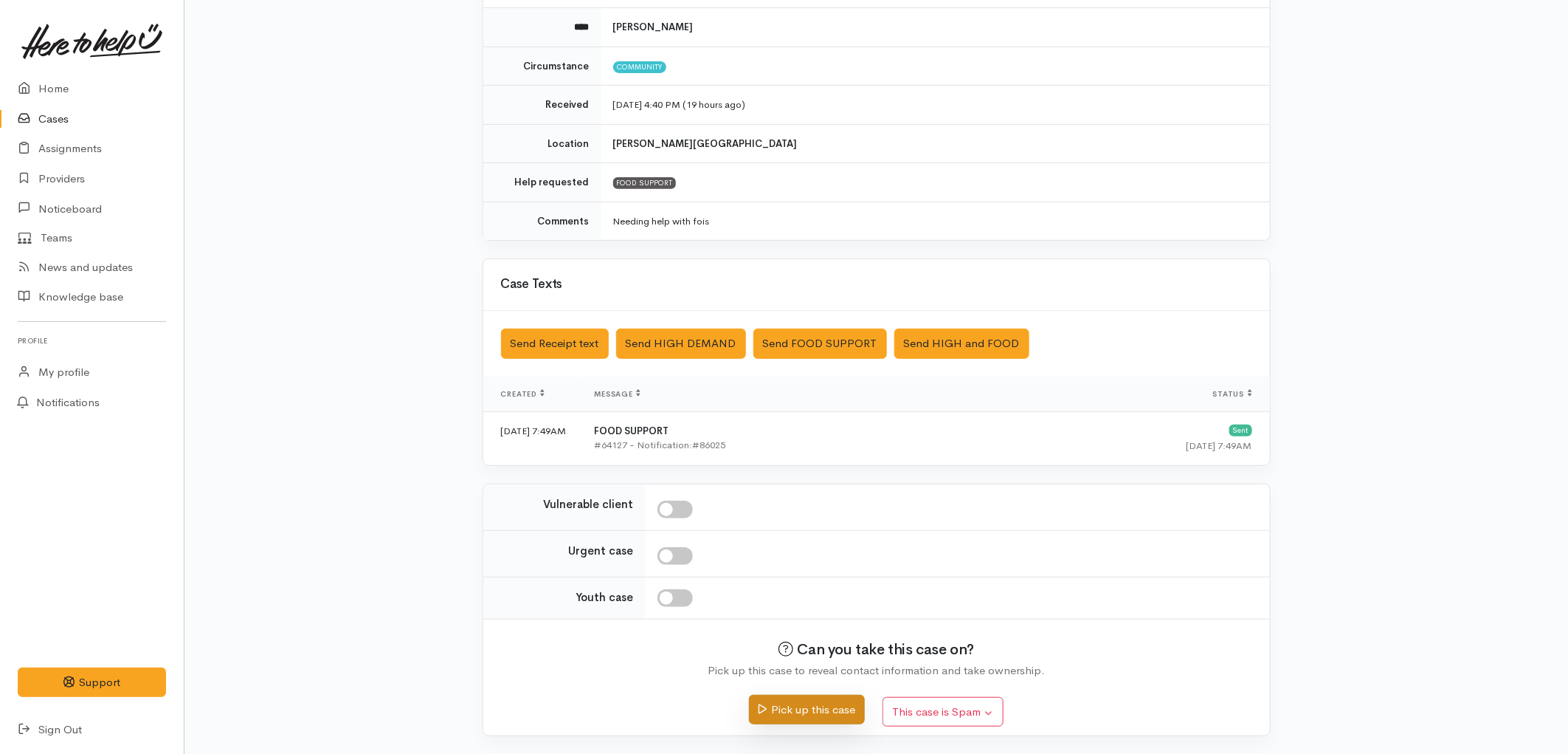
click at [843, 713] on button "Pick up this case" at bounding box center [807, 709] width 115 height 30
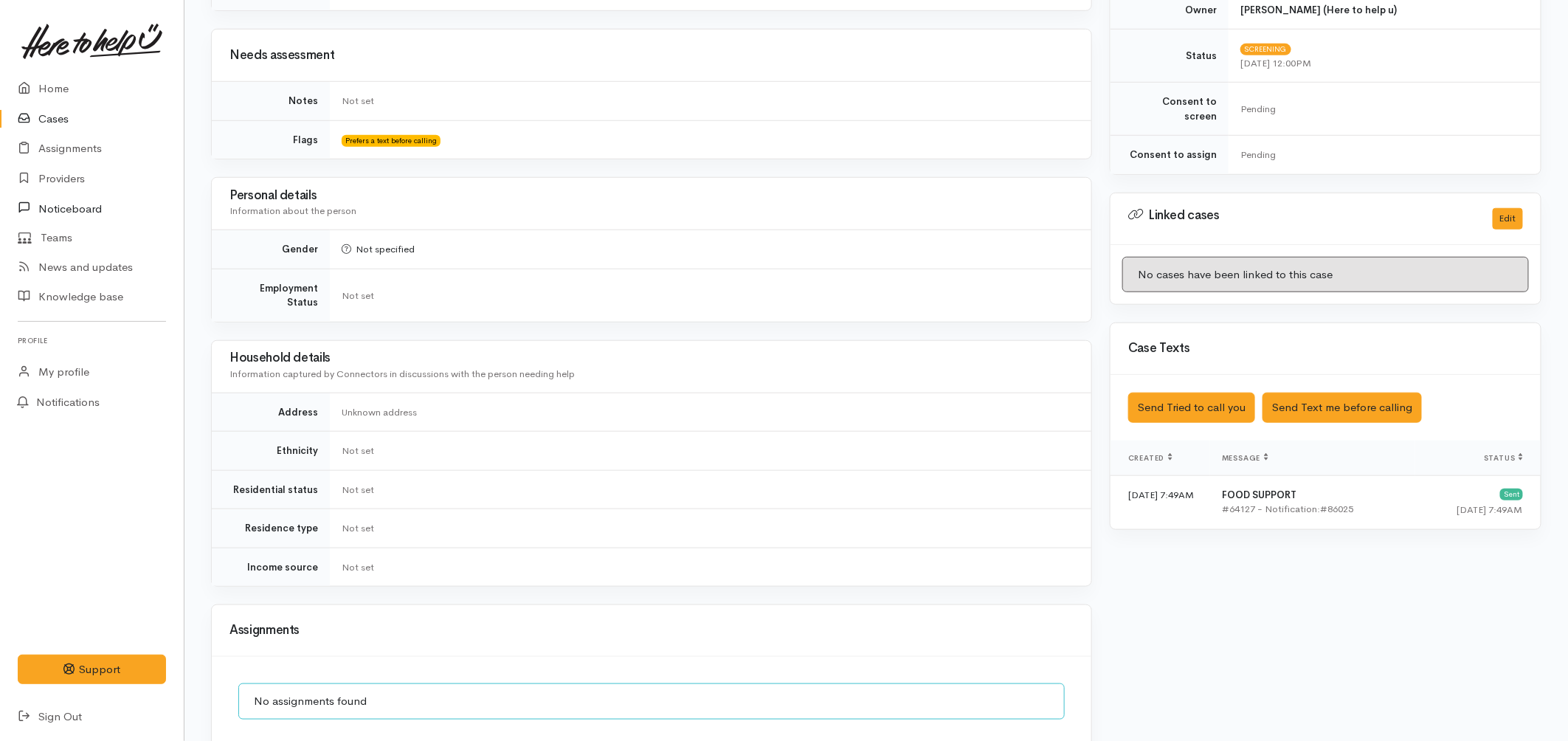
scroll to position [124, 0]
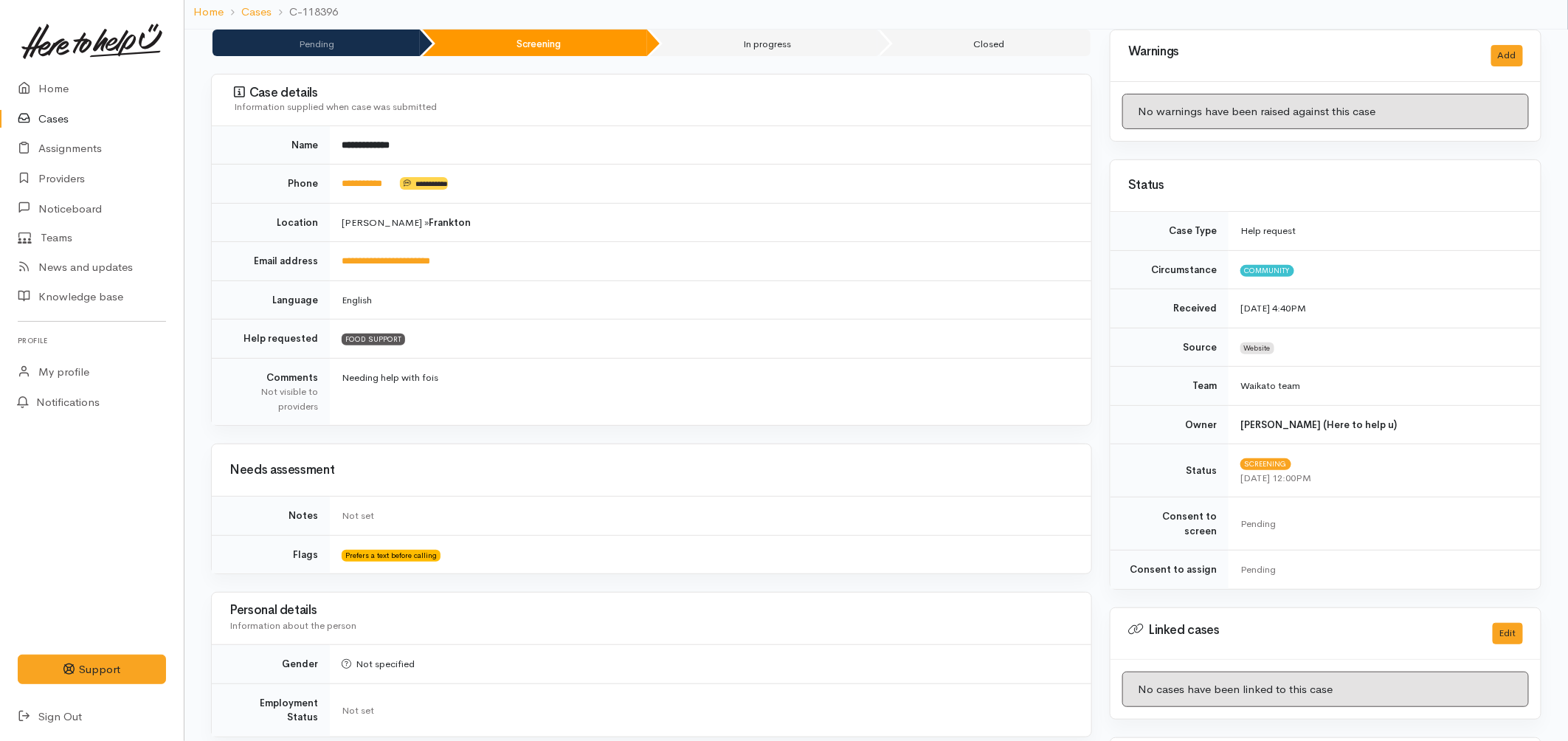
click at [67, 113] on link "Cases" at bounding box center [91, 119] width 184 height 30
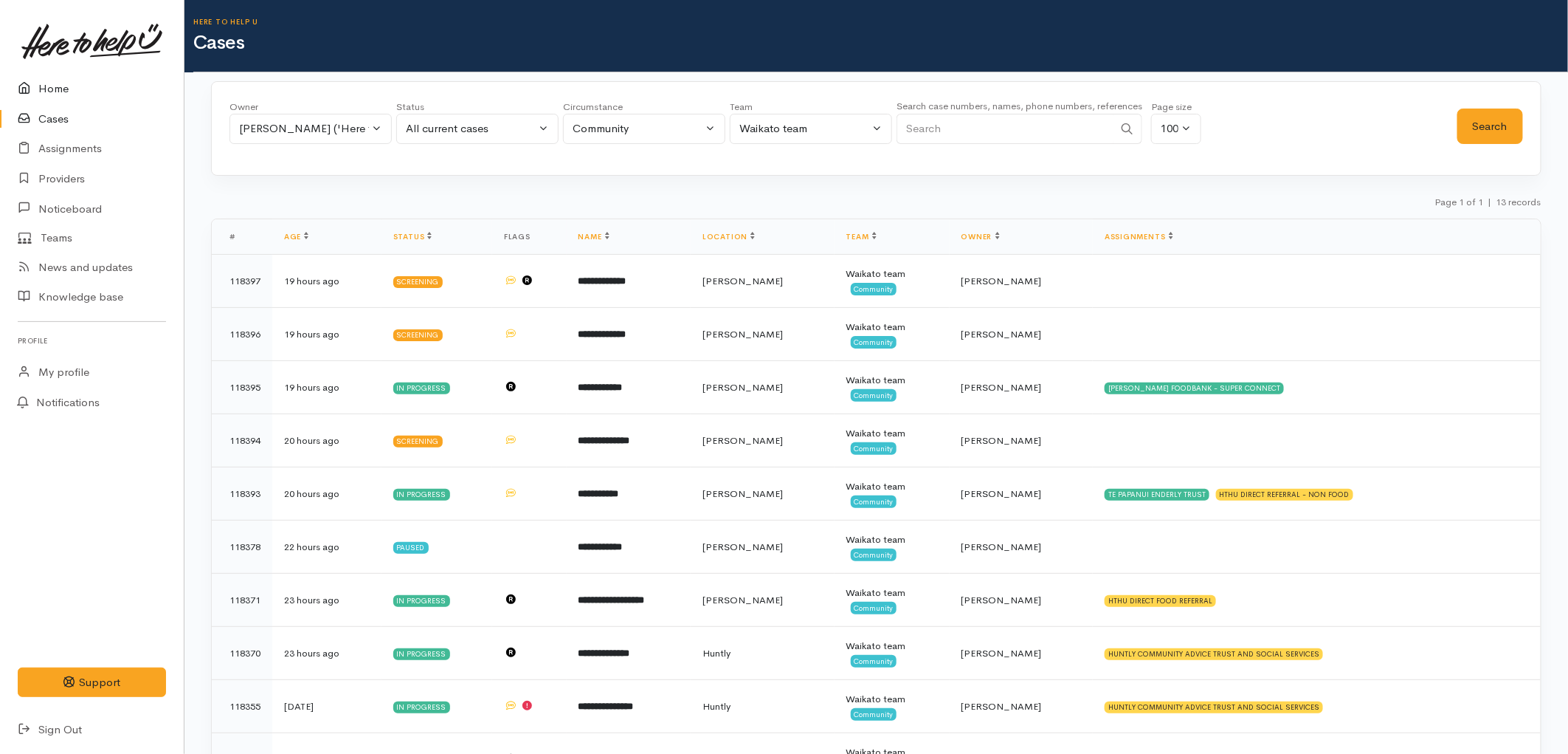
click at [46, 97] on link "Home" at bounding box center [91, 89] width 184 height 30
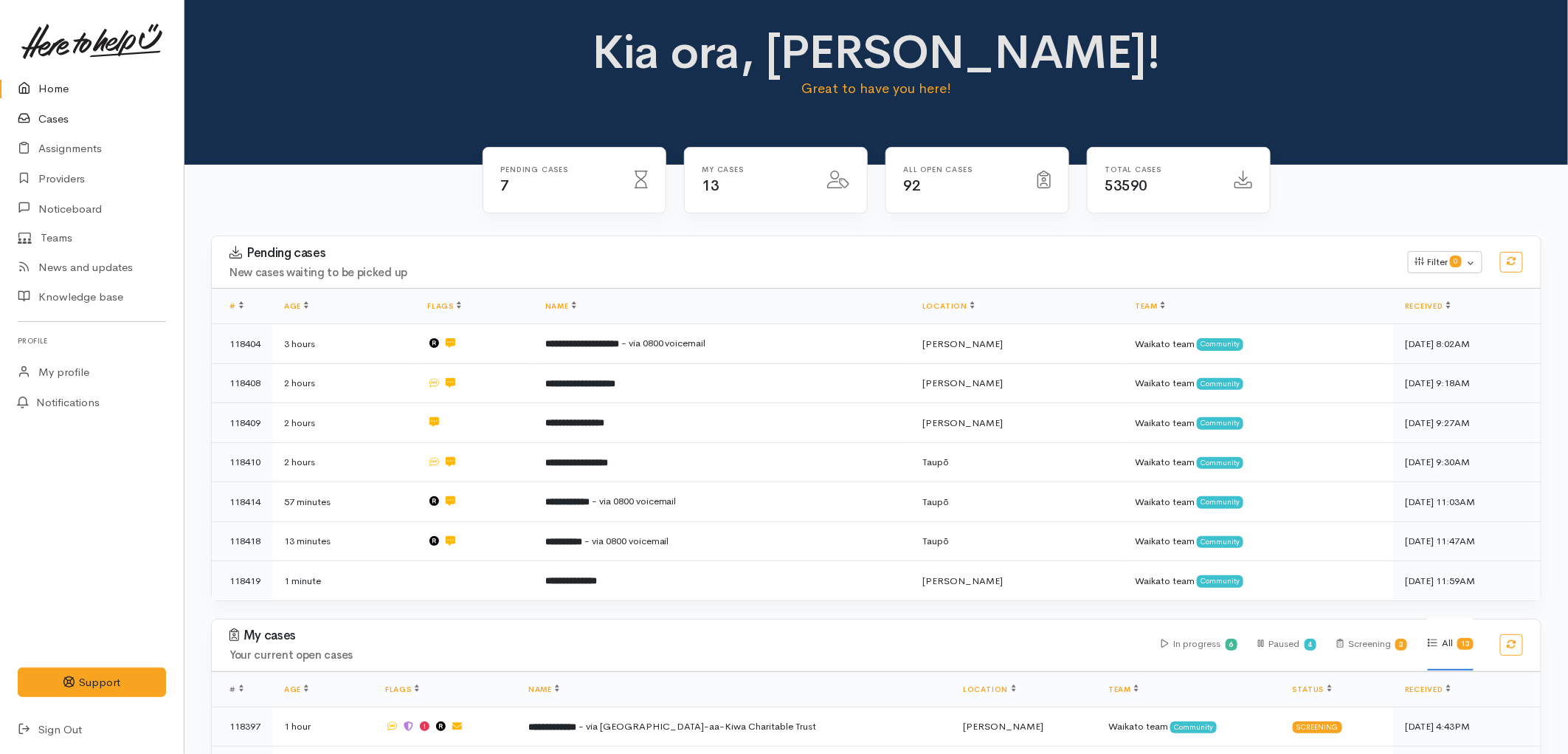
click at [49, 124] on link "Cases" at bounding box center [91, 119] width 184 height 30
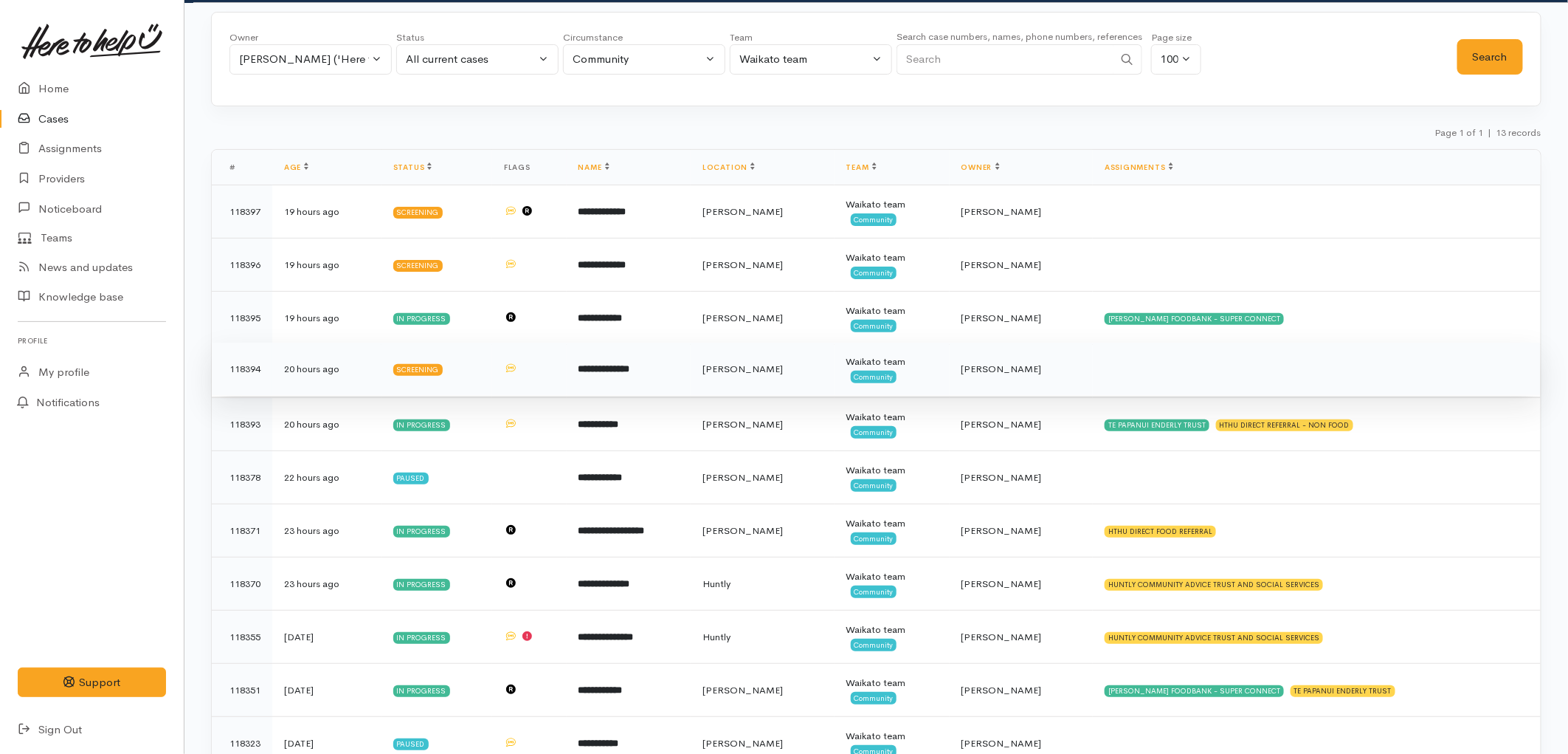
scroll to position [236, 0]
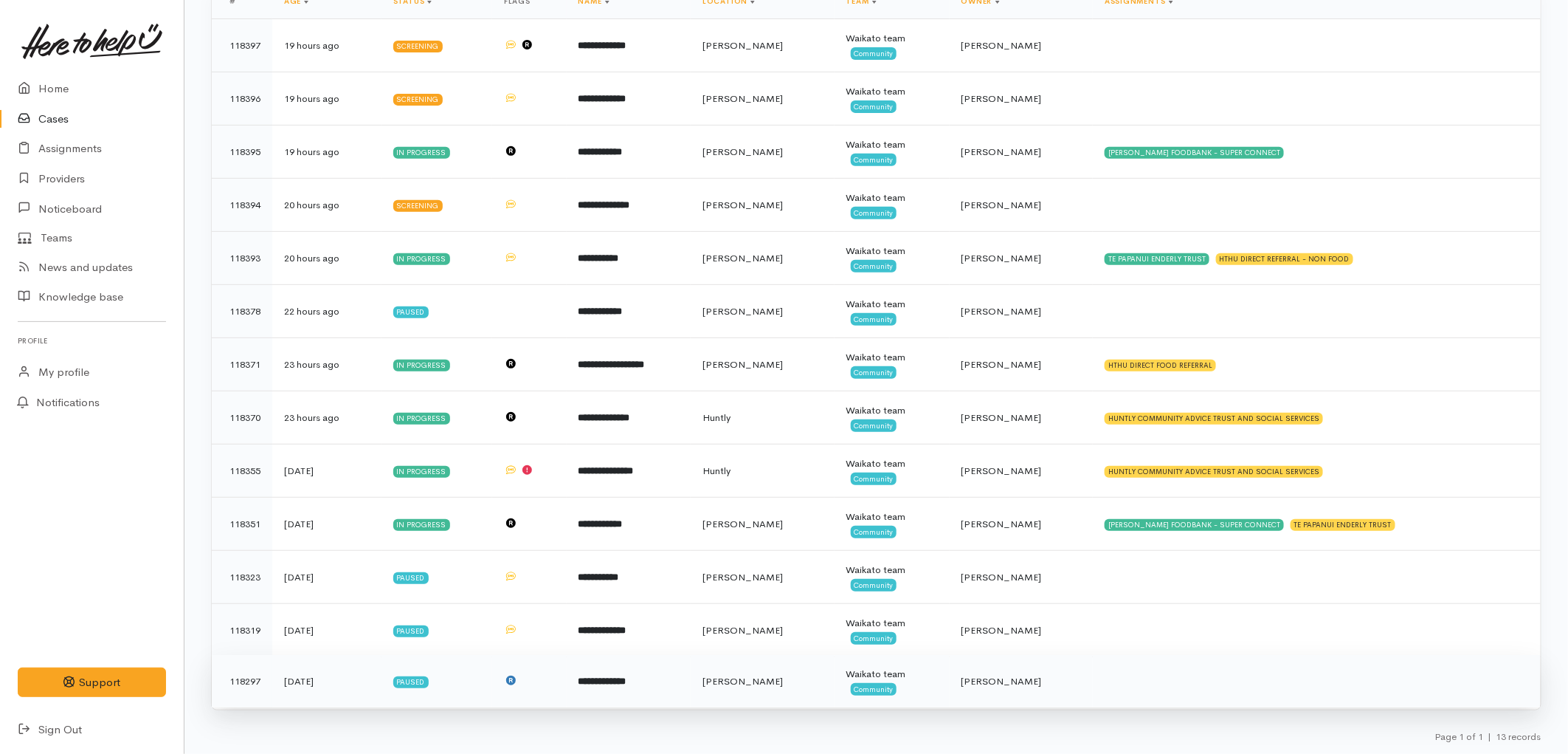
click at [829, 673] on td "[PERSON_NAME]" at bounding box center [762, 682] width 144 height 53
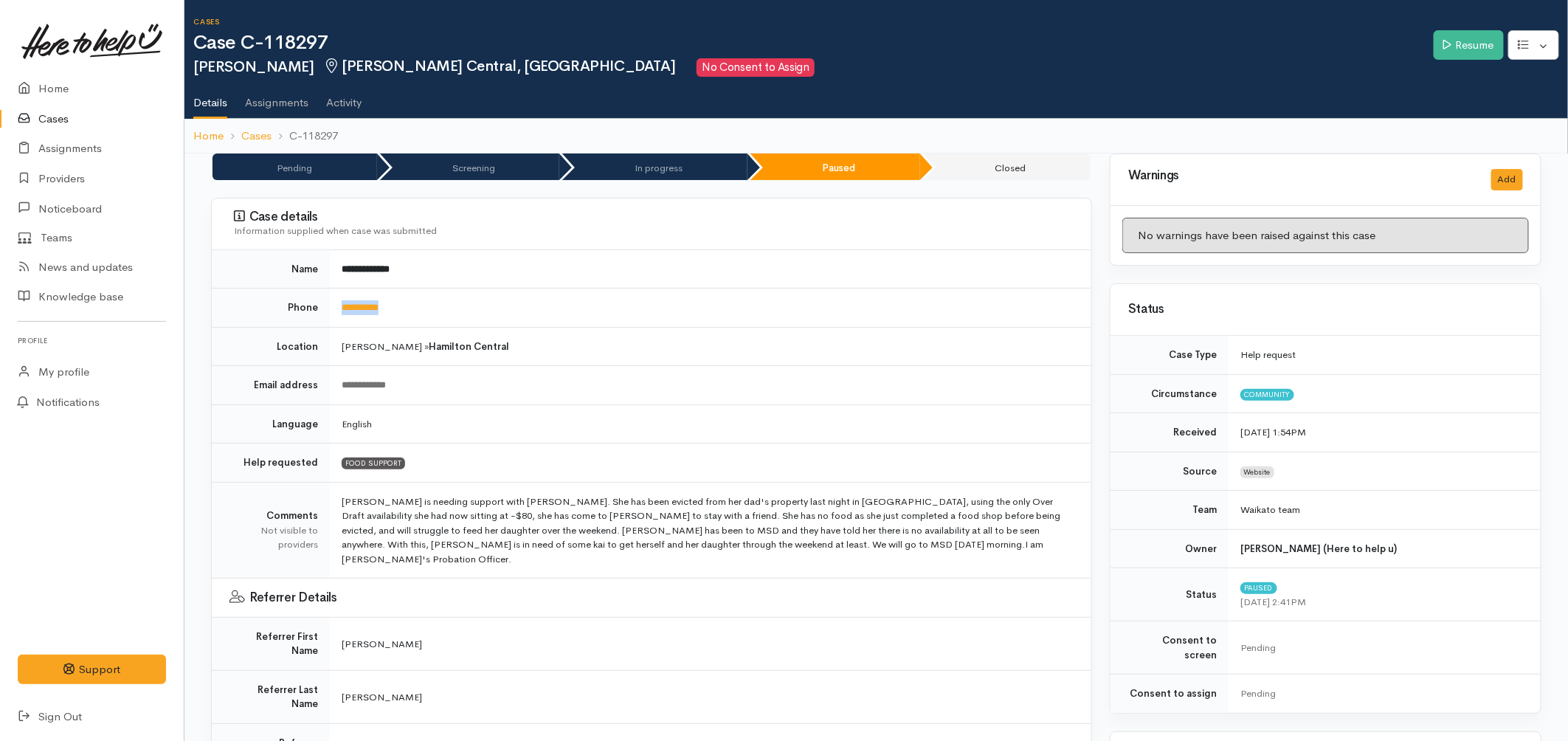
drag, startPoint x: 411, startPoint y: 312, endPoint x: 338, endPoint y: 312, distance: 73.0
click at [338, 312] on td "**********" at bounding box center [711, 308] width 762 height 39
copy link "**********"
click at [521, 314] on td "**********" at bounding box center [711, 308] width 762 height 39
drag, startPoint x: 425, startPoint y: 314, endPoint x: 329, endPoint y: 314, distance: 96.0
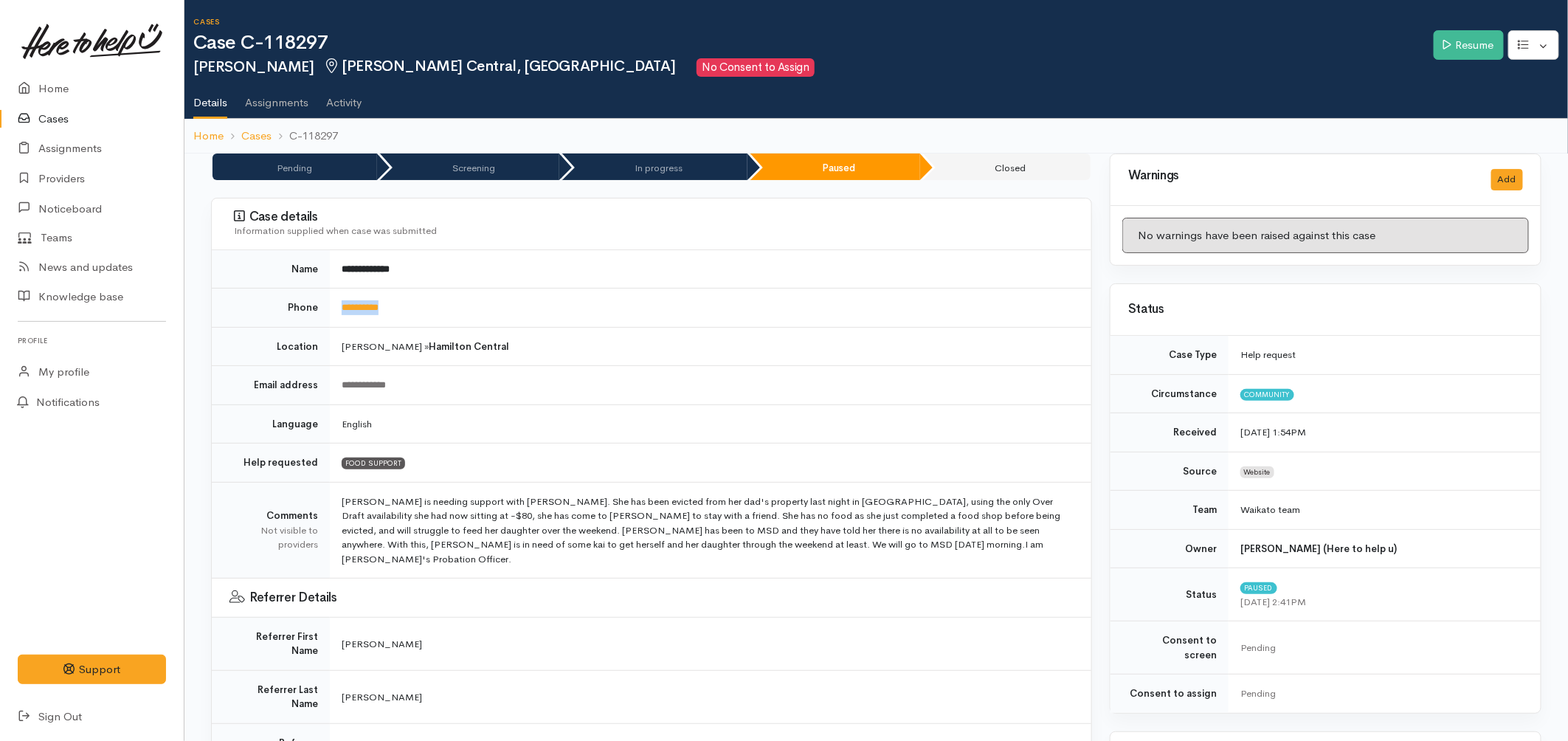
click at [330, 314] on td "**********" at bounding box center [711, 308] width 762 height 39
copy link "**********"
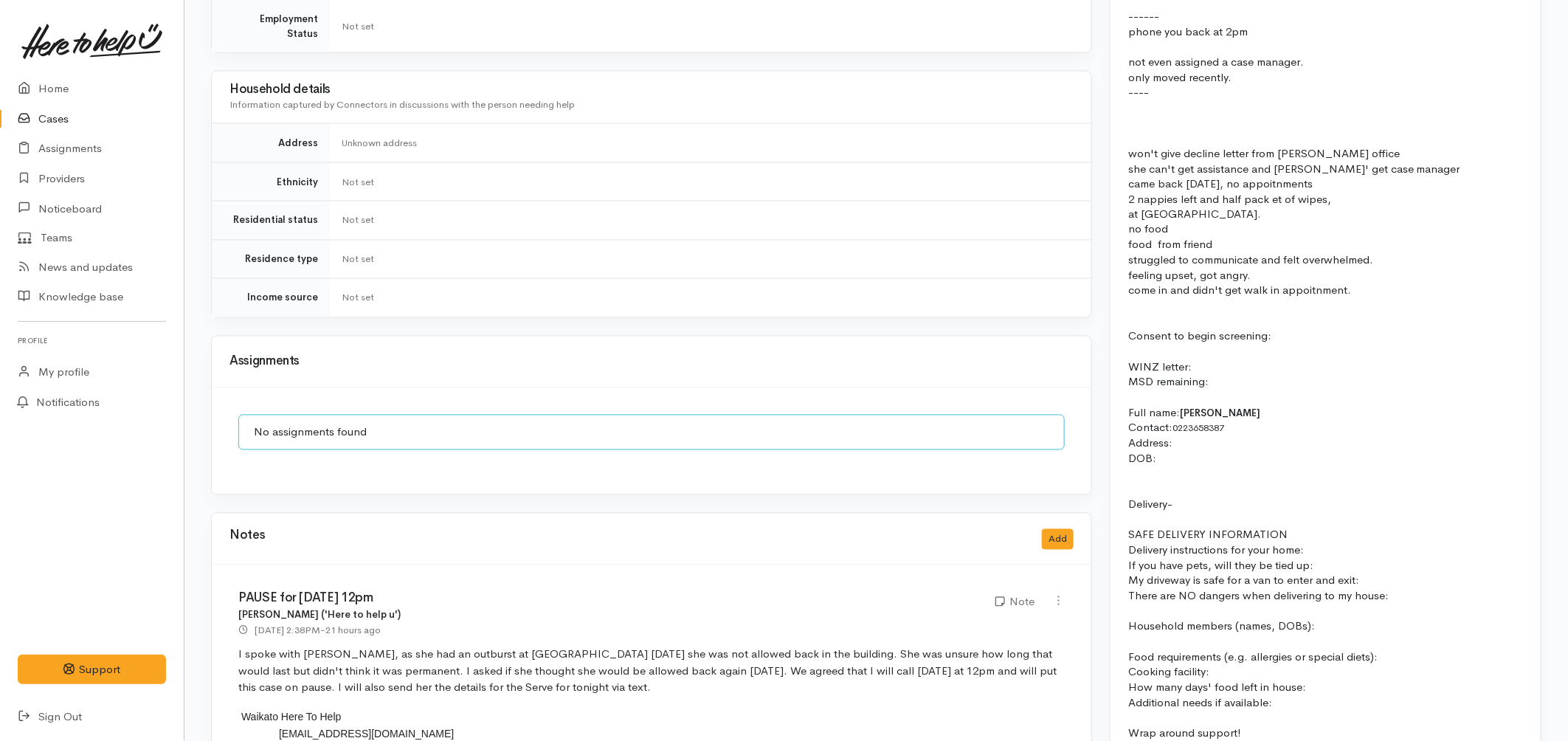
scroll to position [1311, 0]
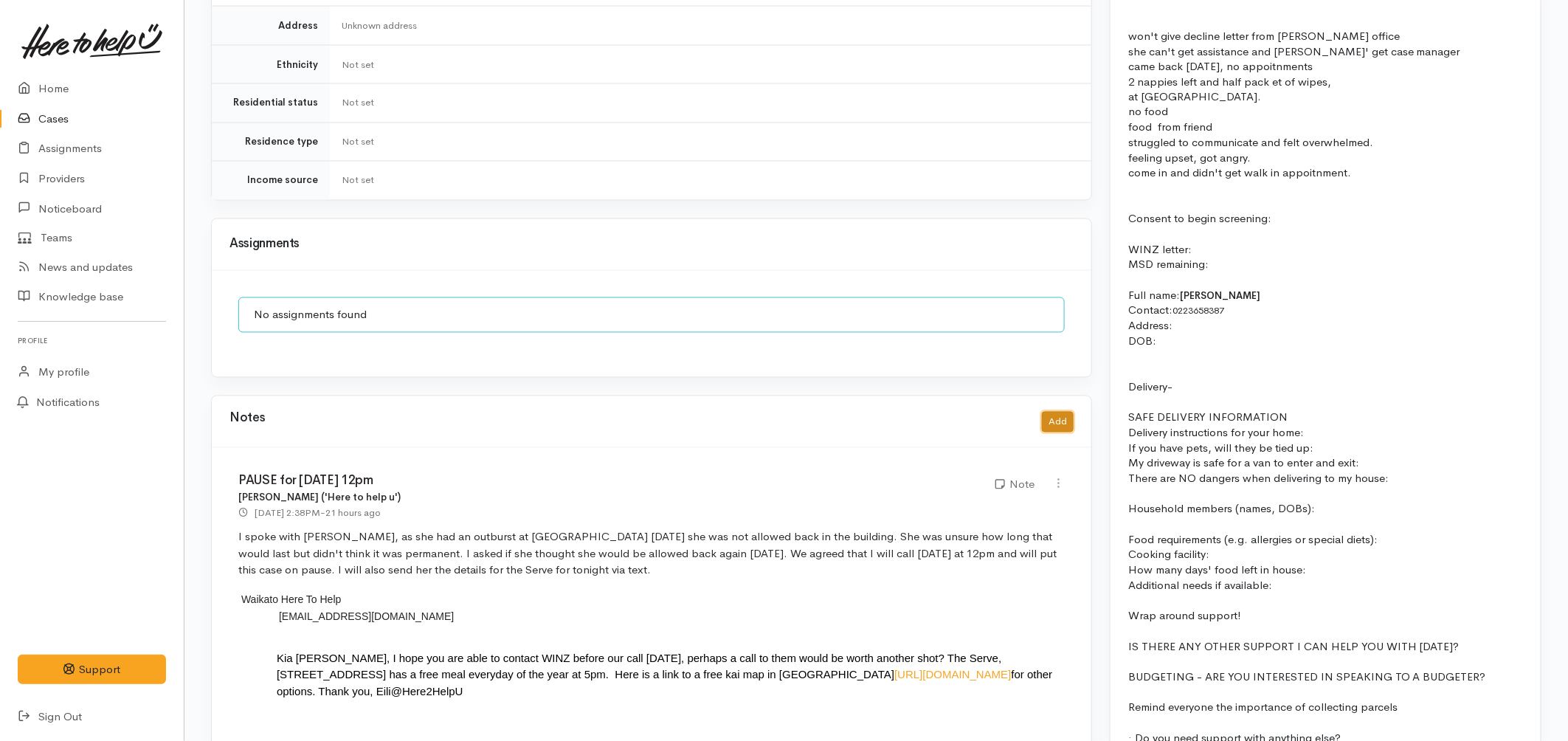
click at [1056, 412] on button "Add" at bounding box center [1058, 422] width 32 height 22
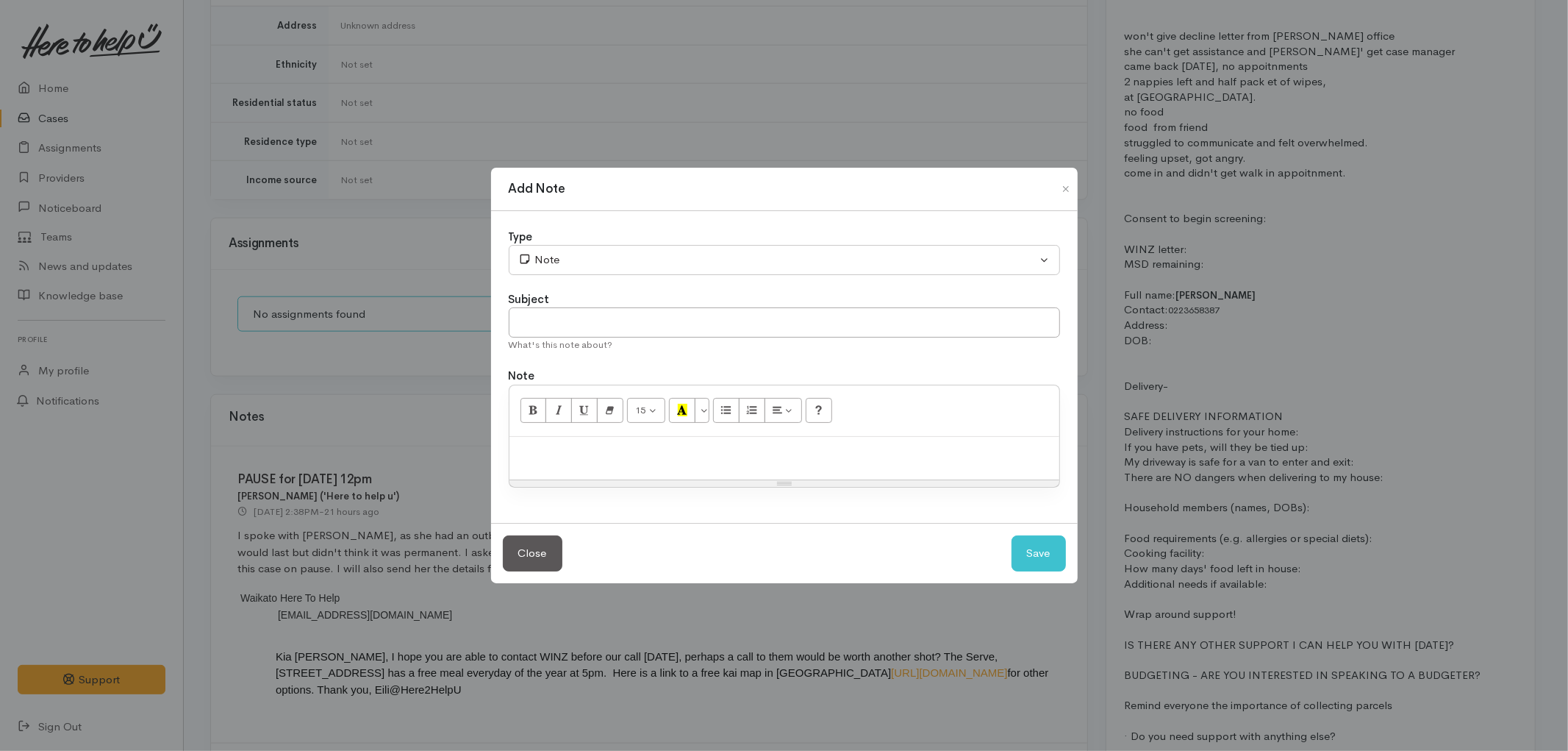
click at [548, 451] on p at bounding box center [784, 452] width 536 height 17
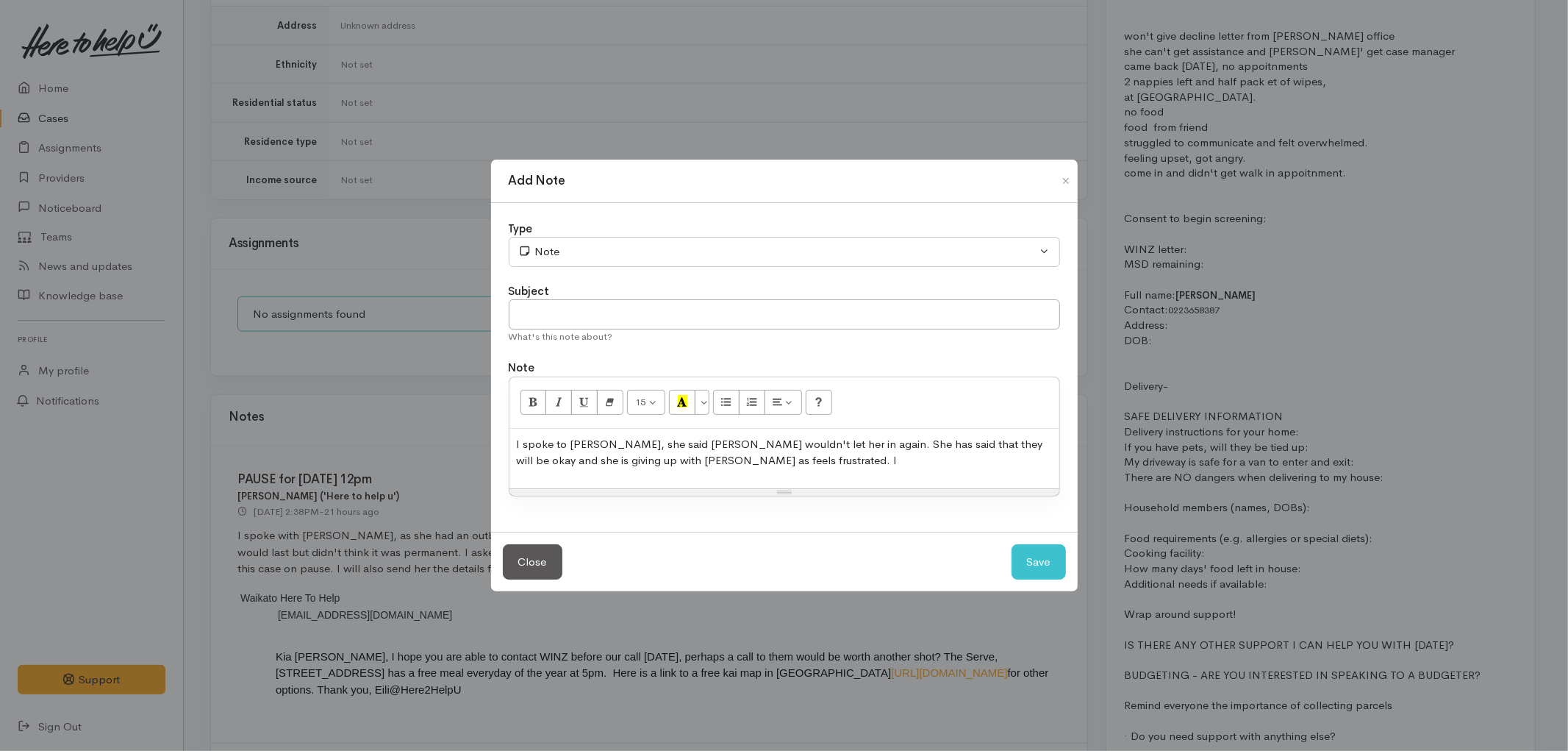
click at [974, 443] on p "I spoke to Tonia, she said WINZ wouldn't let her in again. She has said that th…" at bounding box center [784, 452] width 536 height 33
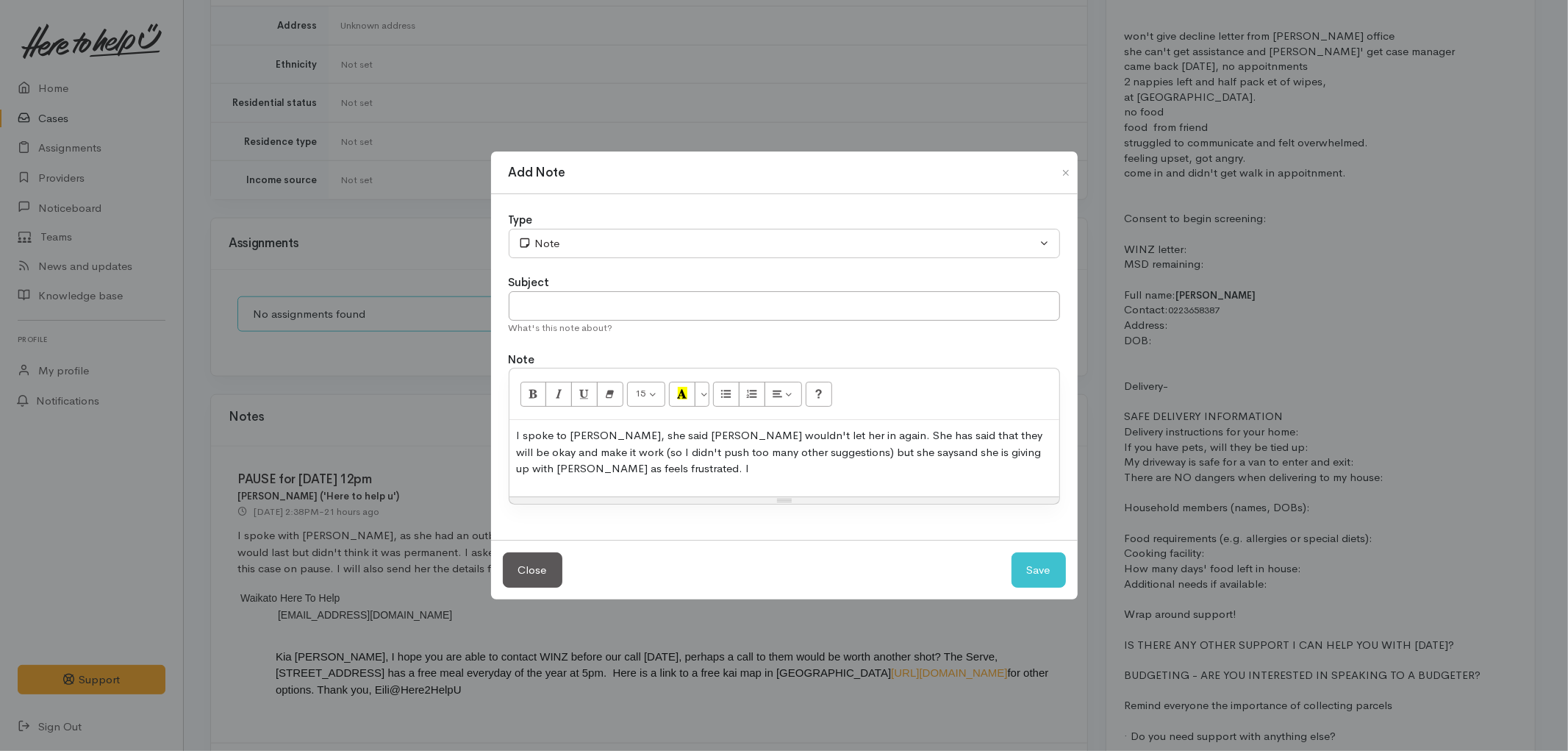
click at [849, 454] on p "I spoke to Tonia, she said WINZ wouldn't let her in again. She has said that th…" at bounding box center [784, 452] width 536 height 50
click at [991, 466] on p "I spoke to Tonia, she said WINZ wouldn't let her in again. She has said that th…" at bounding box center [784, 452] width 536 height 50
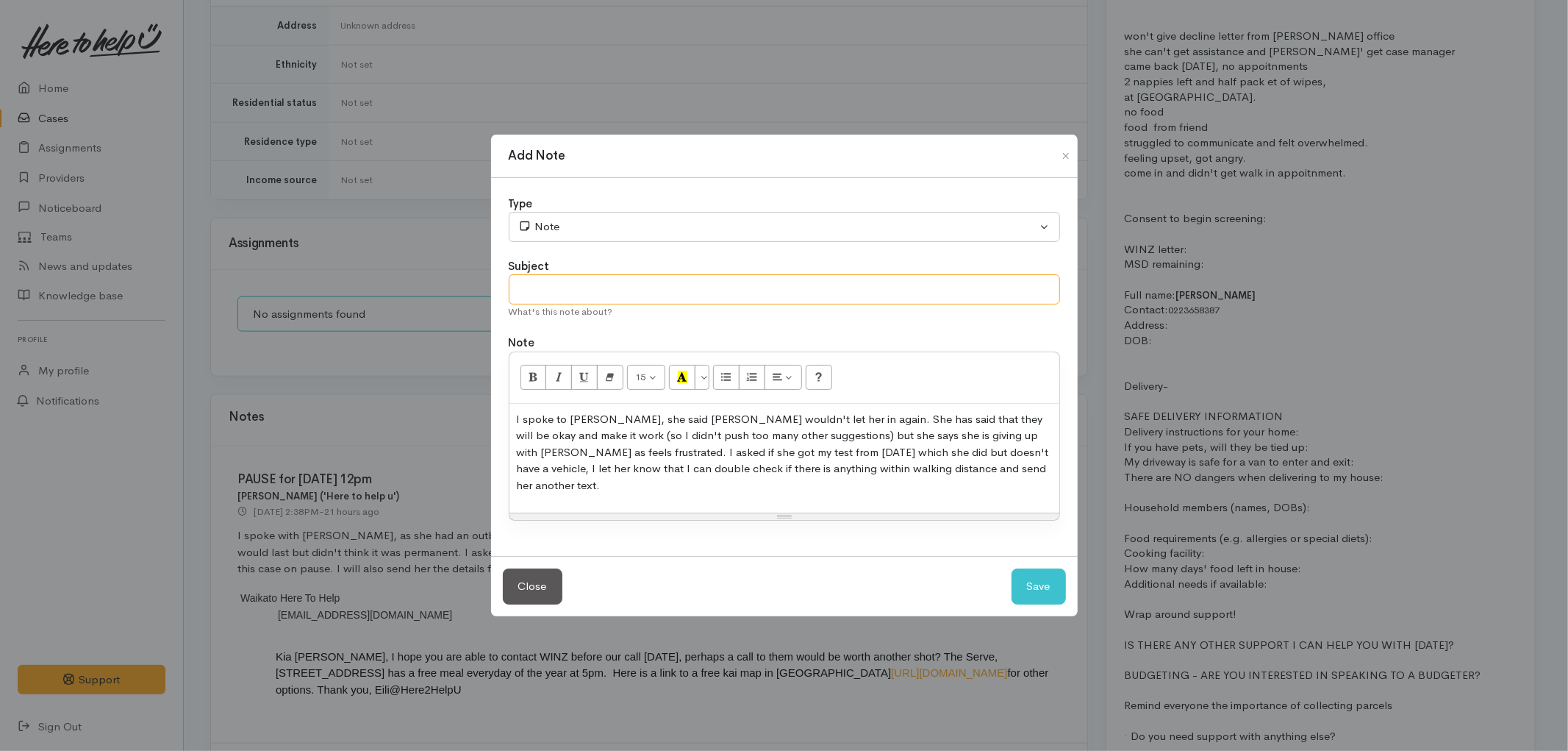
click at [826, 297] on input "text" at bounding box center [784, 289] width 552 height 30
click at [1054, 472] on div "I spoke to Tonia, she said WINZ wouldn't let her in again. She has said that th…" at bounding box center [784, 458] width 550 height 110
click at [874, 290] on input "text" at bounding box center [784, 289] width 552 height 30
type input "Client withdrew"
click at [1030, 591] on button "Save" at bounding box center [1038, 586] width 54 height 36
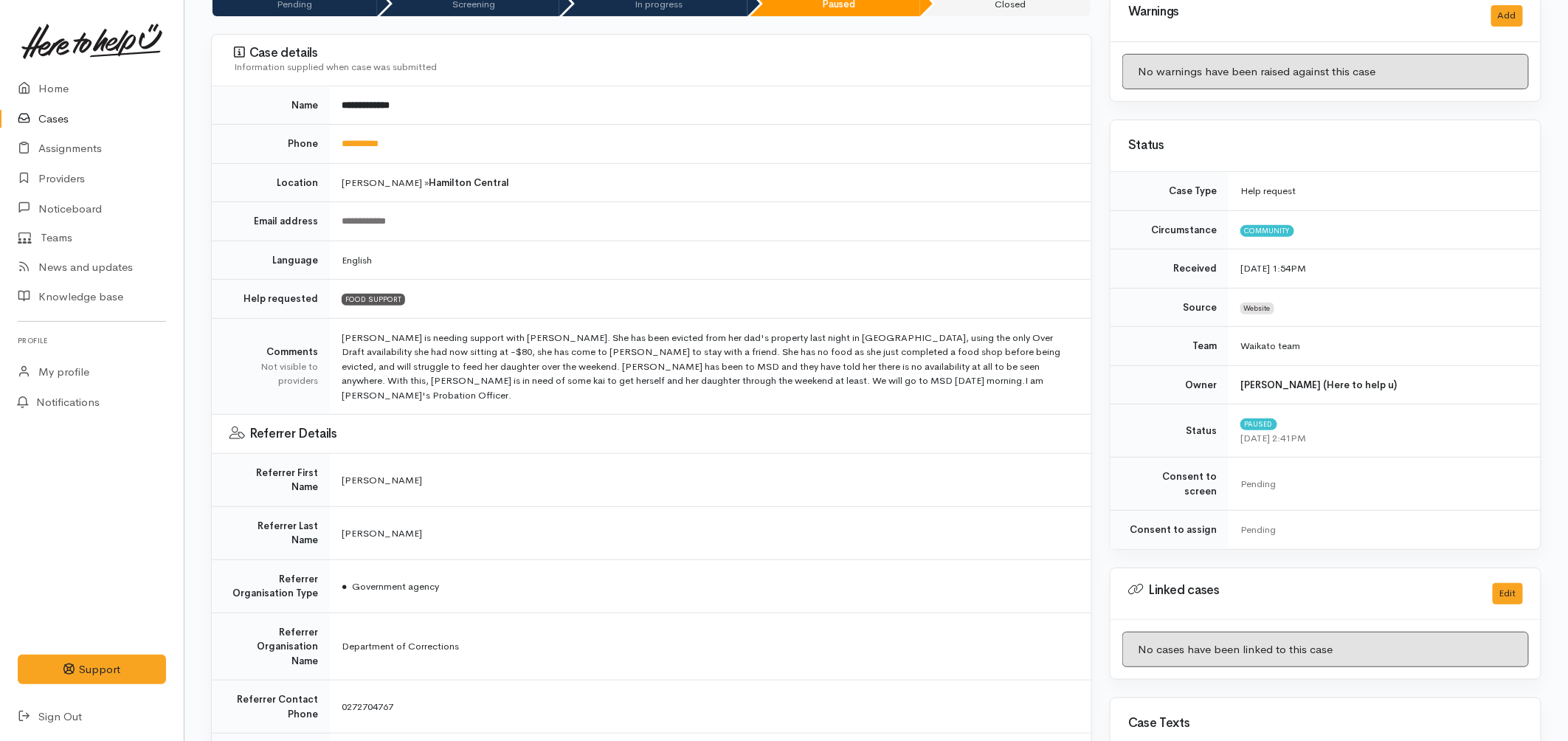
scroll to position [0, 0]
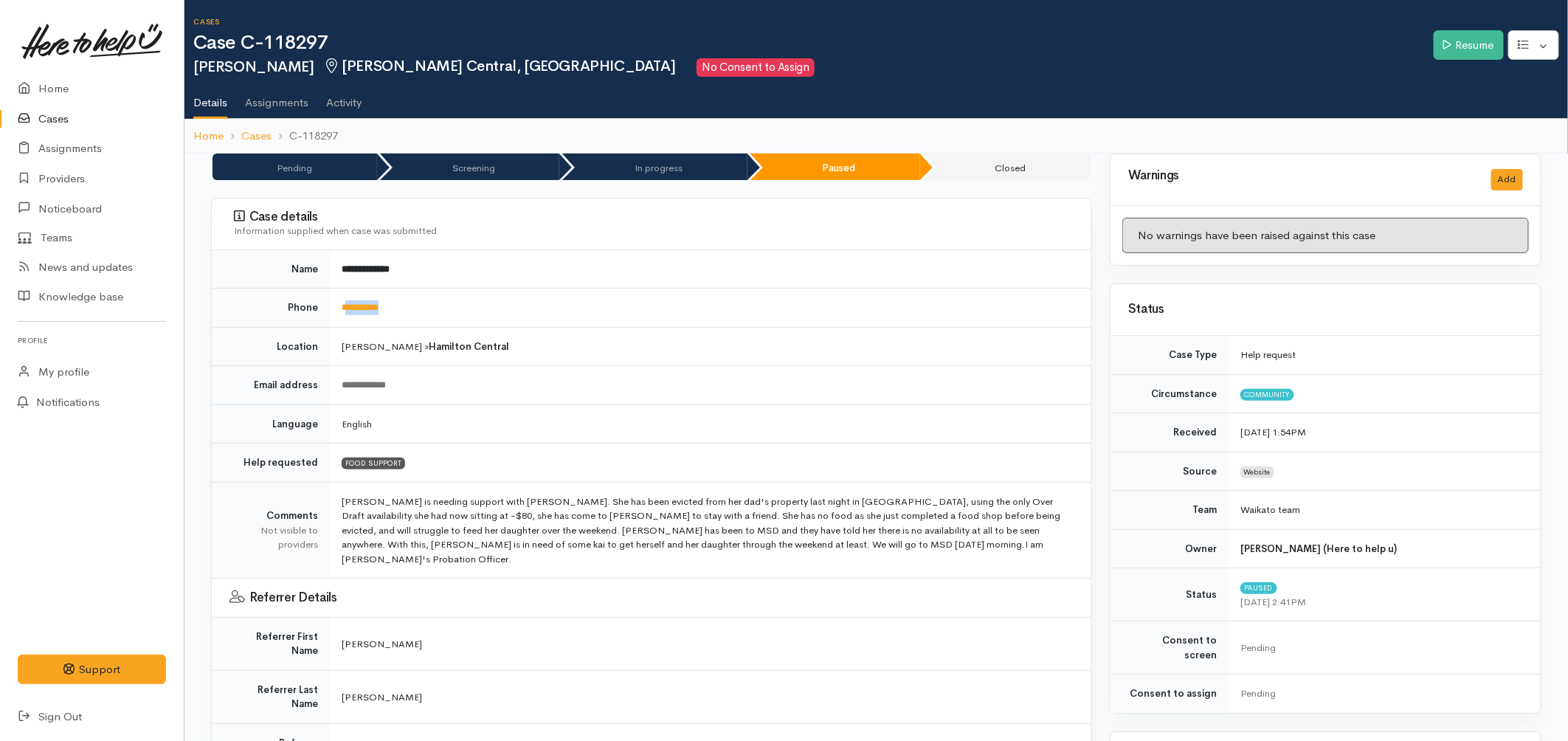
drag, startPoint x: 333, startPoint y: 320, endPoint x: 347, endPoint y: 315, distance: 14.9
click at [347, 315] on td "**********" at bounding box center [711, 308] width 762 height 39
copy link "*********"
drag, startPoint x: 333, startPoint y: 34, endPoint x: 264, endPoint y: 47, distance: 70.2
click at [264, 47] on h1 "Case C-118297" at bounding box center [813, 43] width 1241 height 22
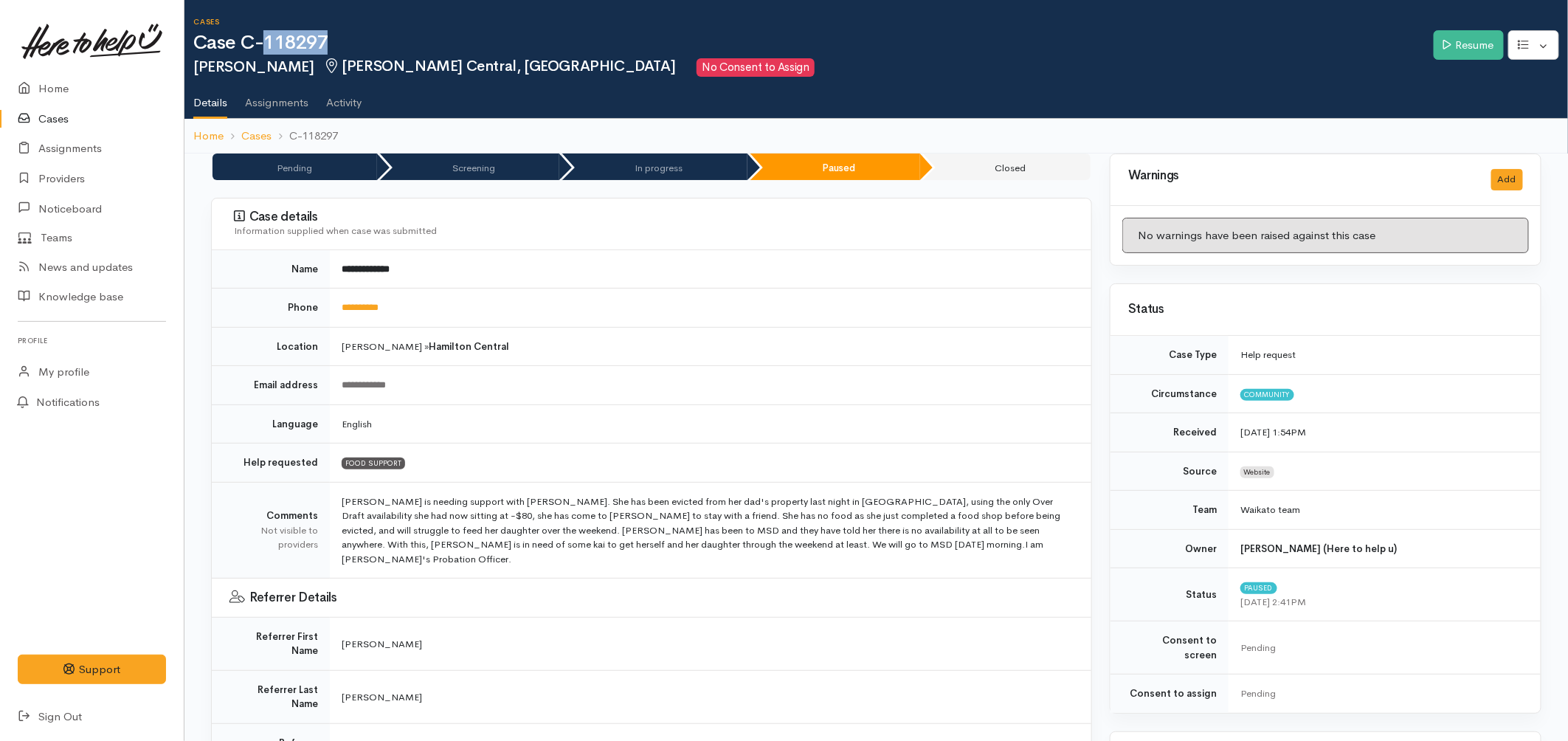
copy h1 "118297"
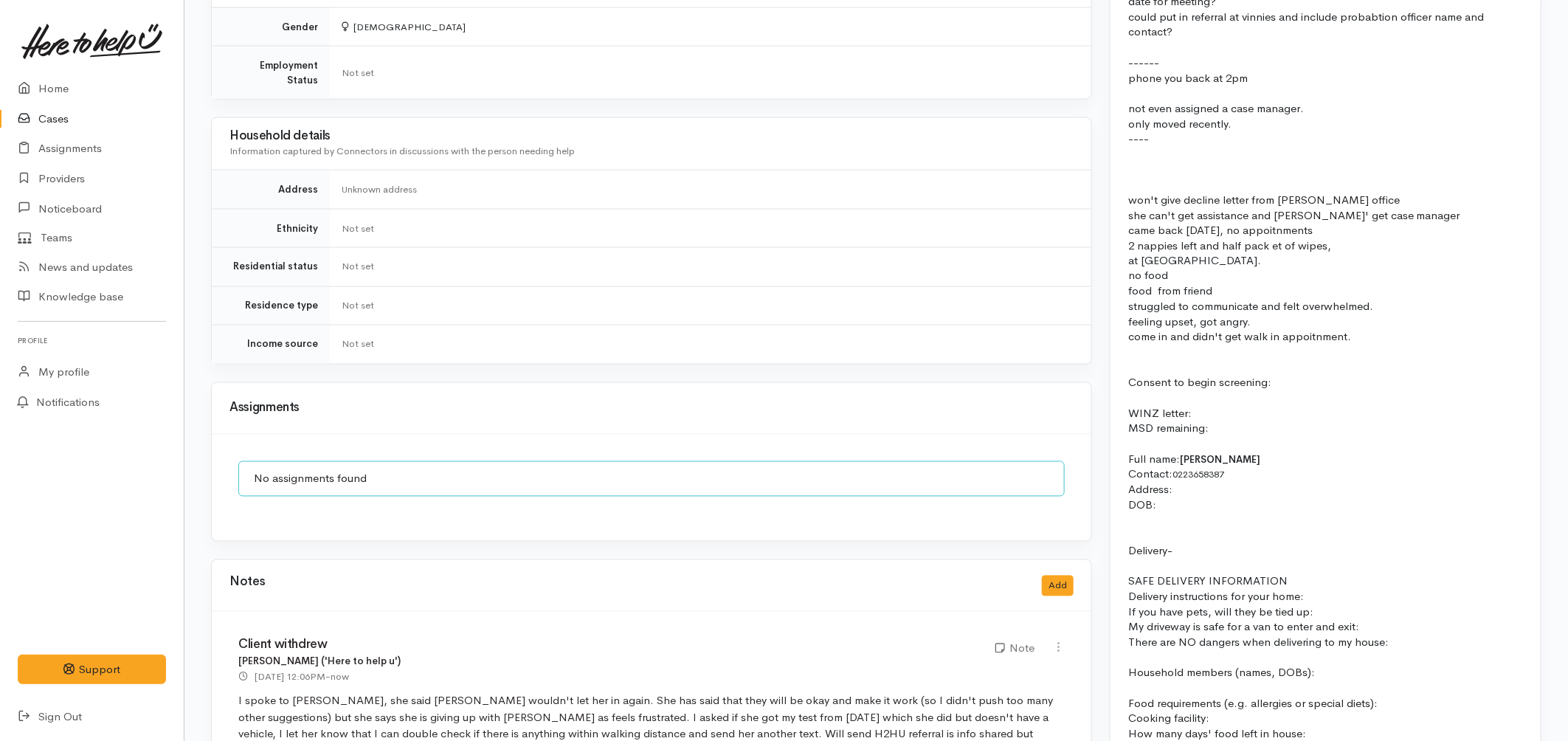
scroll to position [1311, 0]
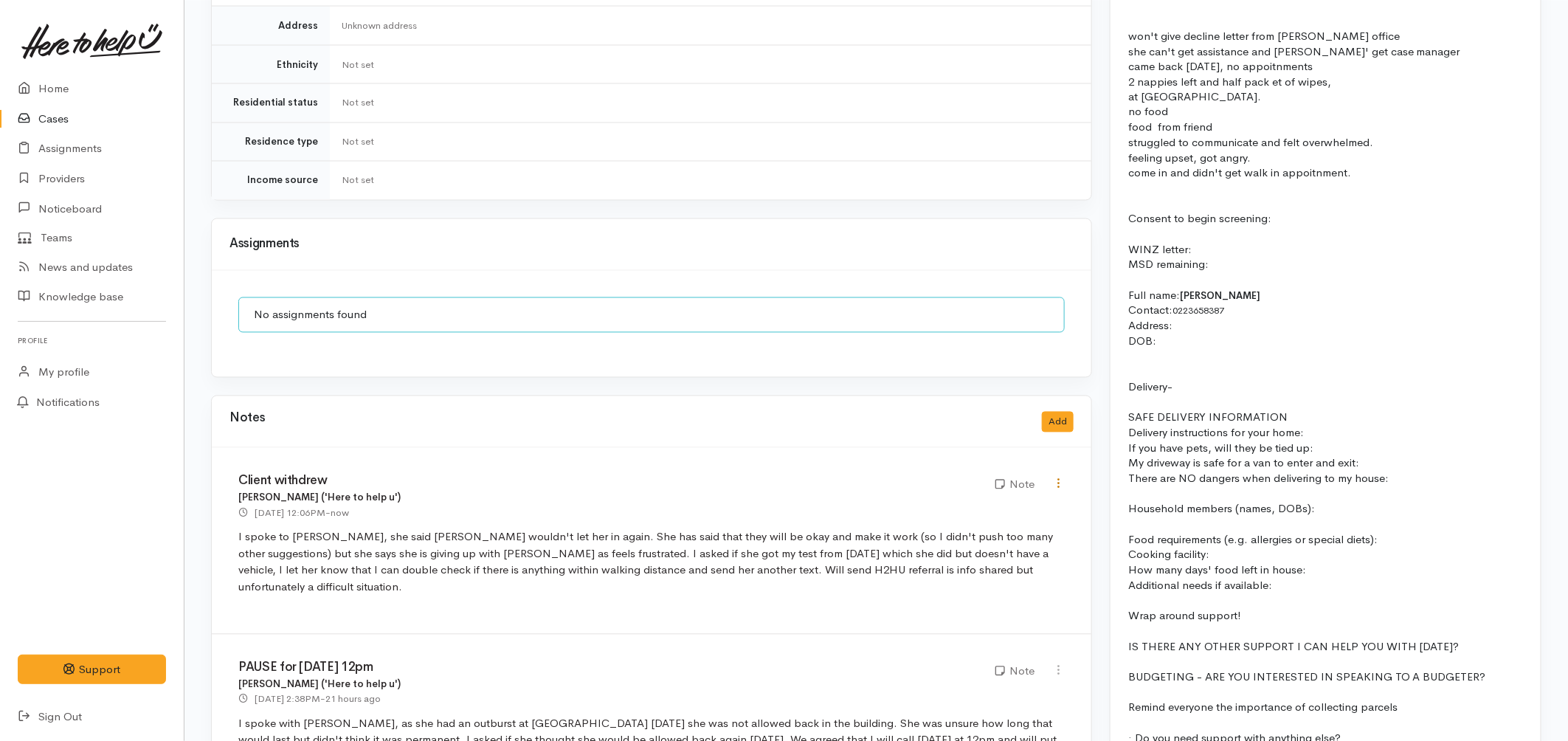
click at [1057, 477] on icon at bounding box center [1059, 483] width 13 height 13
click at [969, 501] on link "Edit" at bounding box center [1005, 513] width 116 height 23
type input "Client withdrew"
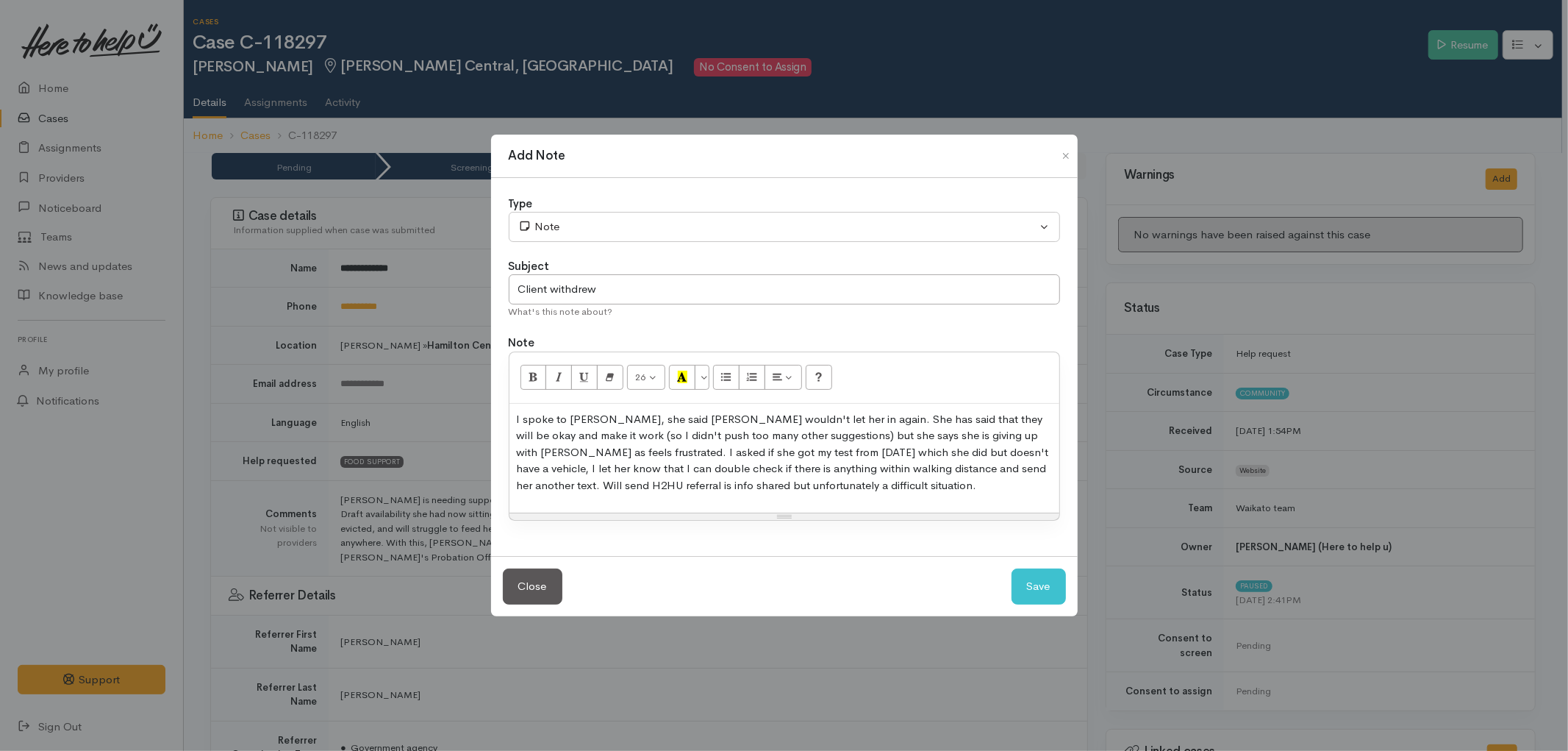
click at [794, 420] on p "I spoke to Tonia, she said WINZ wouldn't let her in again. She has said that th…" at bounding box center [784, 452] width 536 height 83
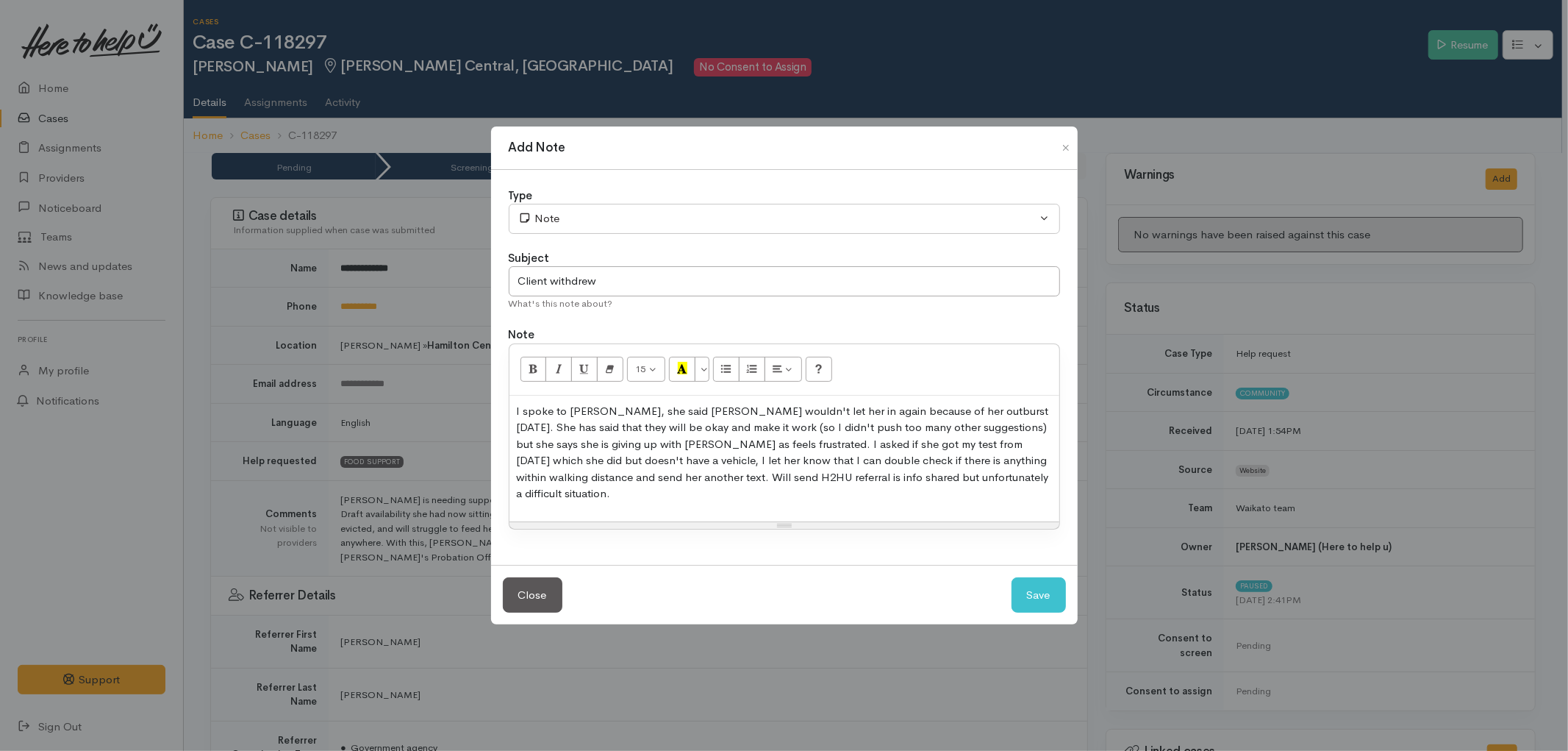
click at [831, 445] on p "I spoke to Tonia, she said WINZ wouldn't let her in again because of her outbur…" at bounding box center [784, 452] width 536 height 100
click at [832, 450] on p "I spoke to Tonia, she said WINZ wouldn't let her in again because of her outbur…" at bounding box center [784, 452] width 536 height 100
click at [835, 451] on p "I spoke to Tonia, she said WINZ wouldn't let her in again because of her outbur…" at bounding box center [784, 452] width 536 height 100
click at [971, 481] on p "I spoke to Tonia, she said WINZ wouldn't let her in again because of her outbur…" at bounding box center [784, 452] width 536 height 100
click at [1025, 599] on button "Save" at bounding box center [1038, 595] width 54 height 36
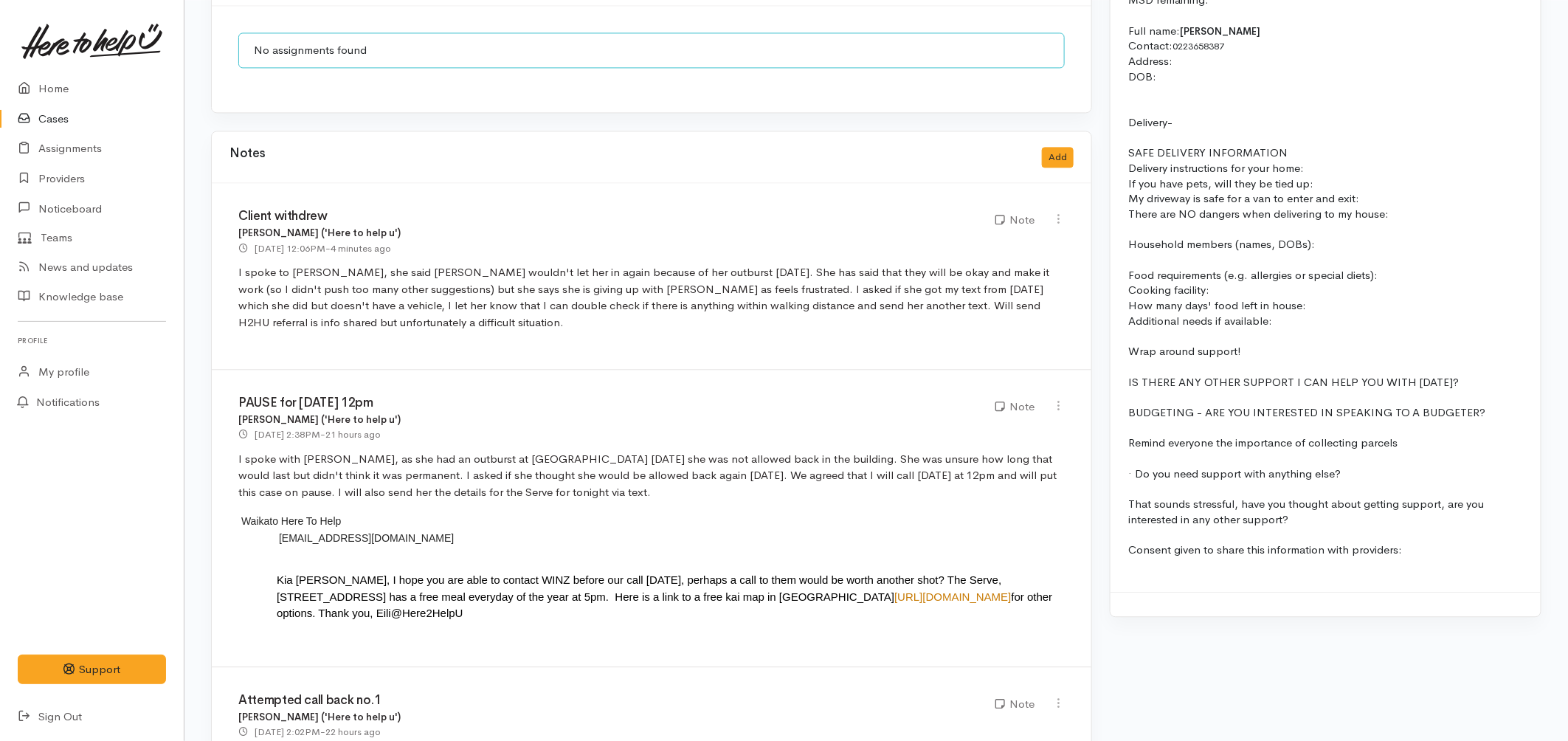
scroll to position [1558, 0]
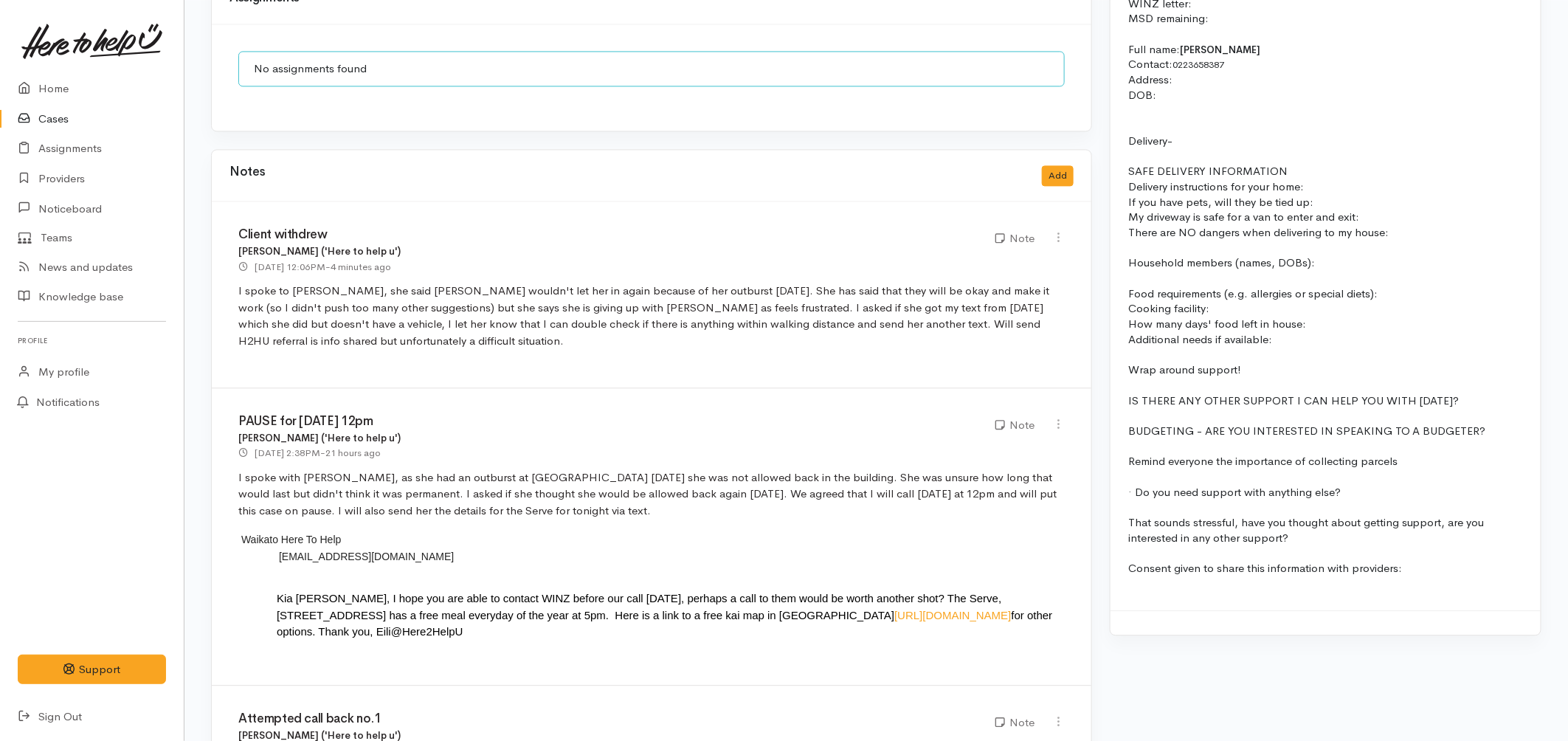
click at [48, 131] on link "Cases" at bounding box center [91, 119] width 184 height 30
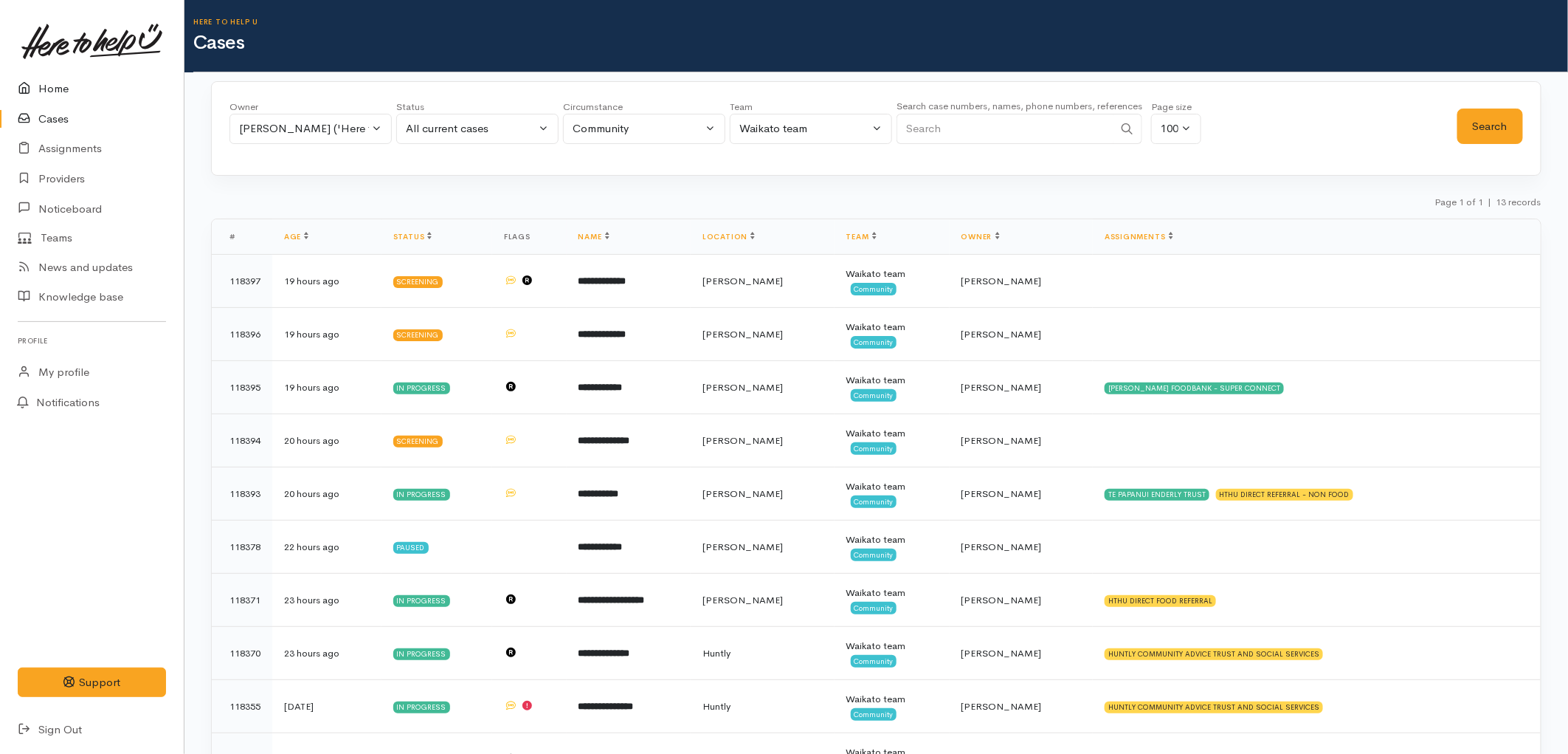
click at [53, 82] on link "Home" at bounding box center [91, 89] width 184 height 30
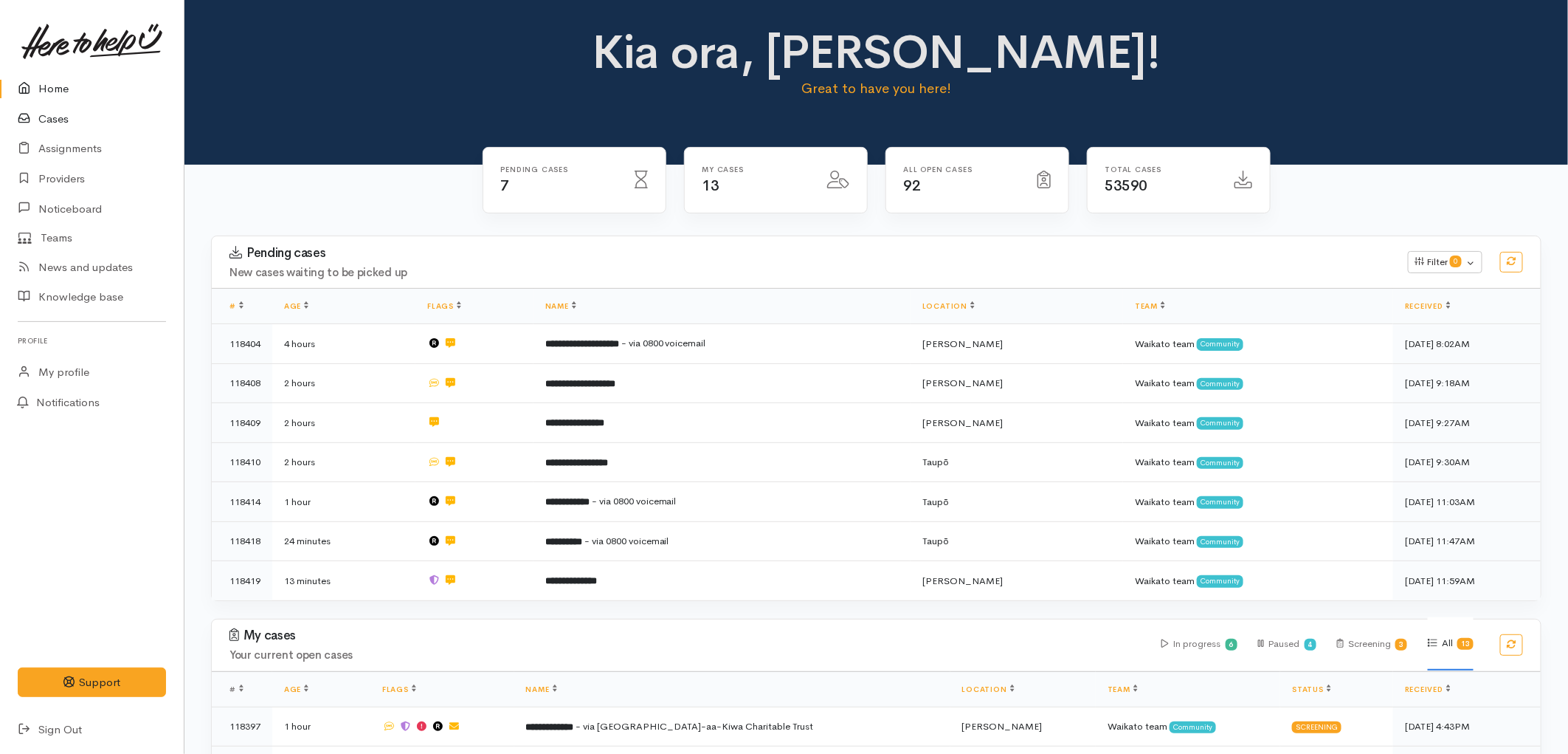
click at [55, 114] on link "Cases" at bounding box center [91, 119] width 184 height 30
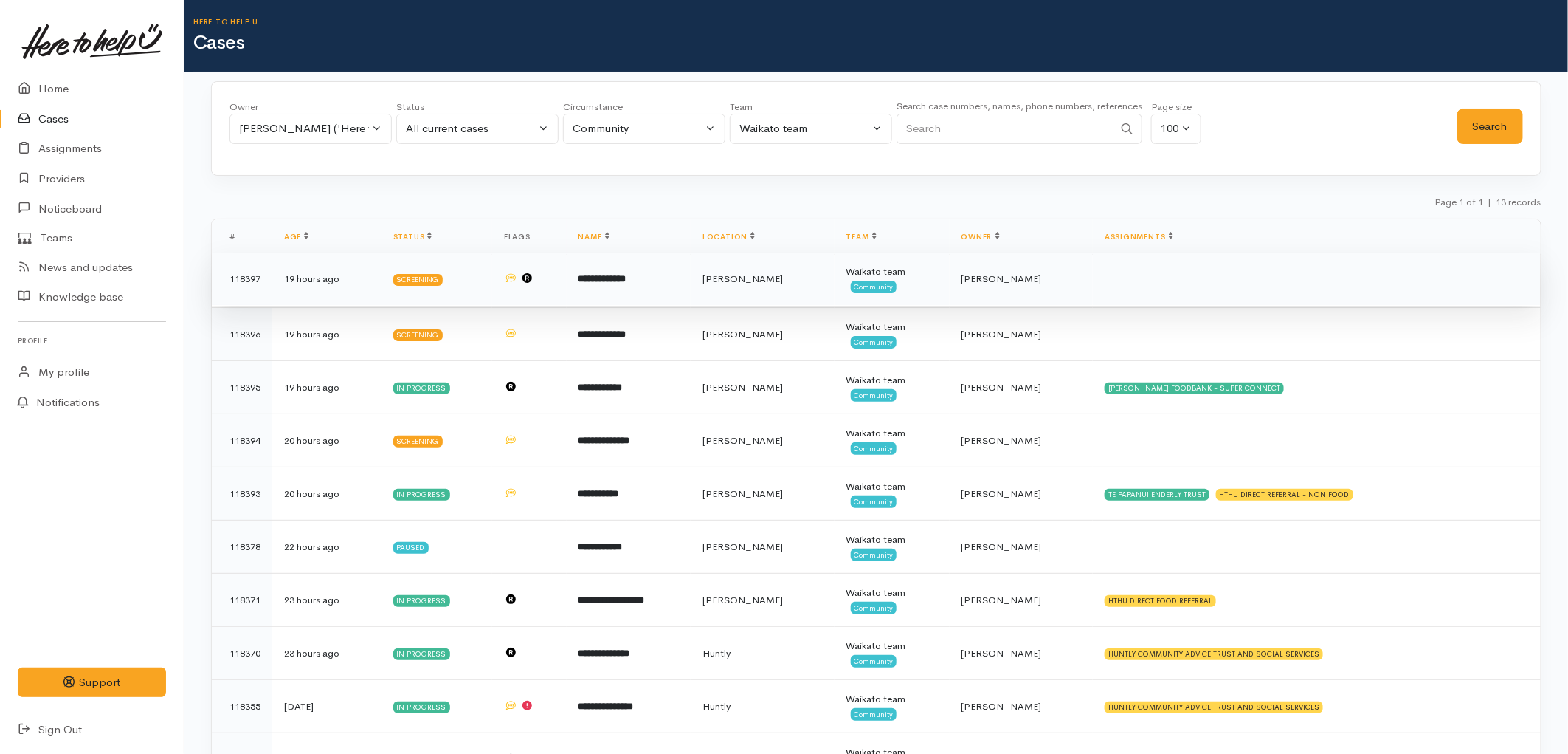
click at [691, 296] on td "**********" at bounding box center [629, 279] width 124 height 53
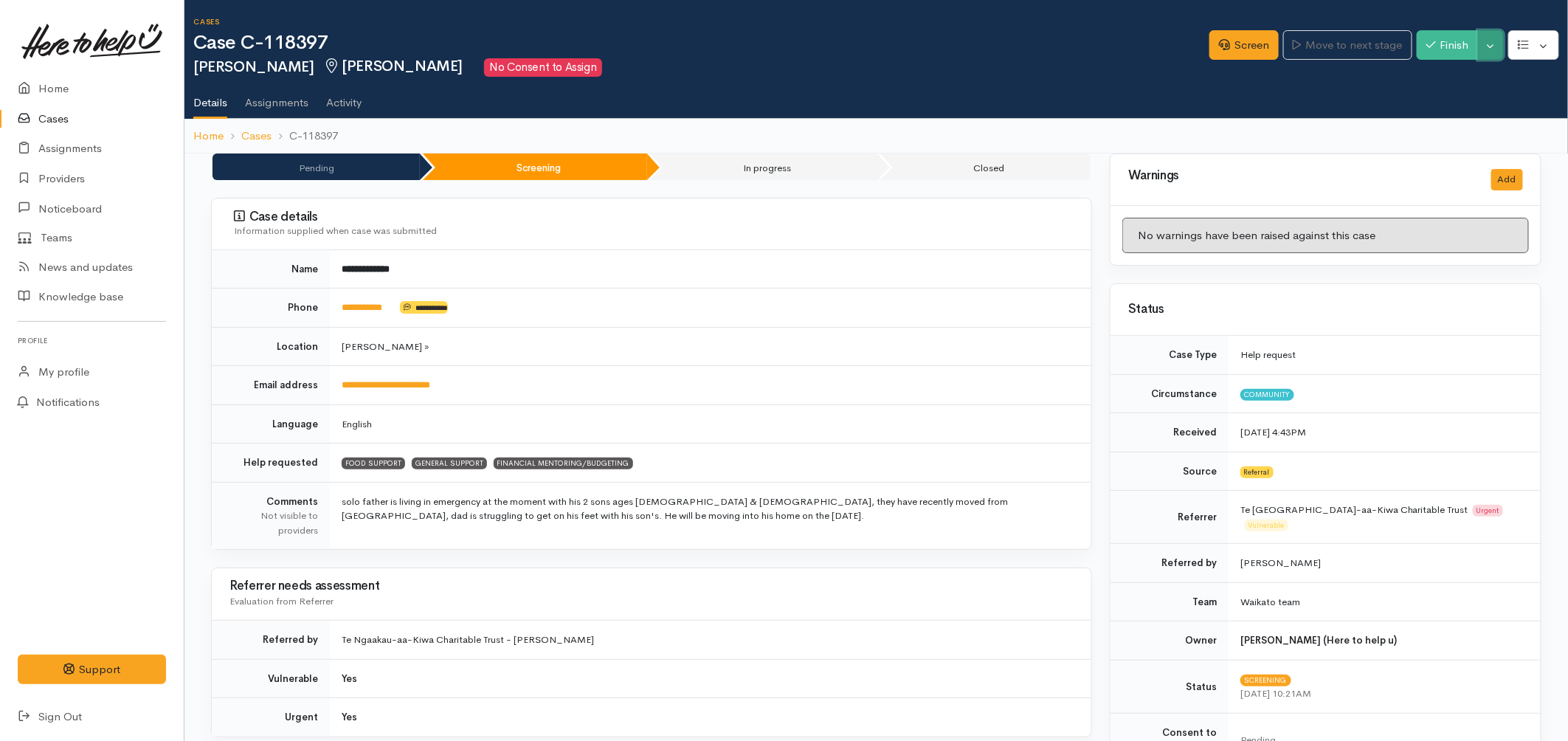
click at [1495, 41] on button "Toggle Dropdown" at bounding box center [1491, 45] width 26 height 30
click at [1448, 70] on link "Pause" at bounding box center [1444, 79] width 116 height 23
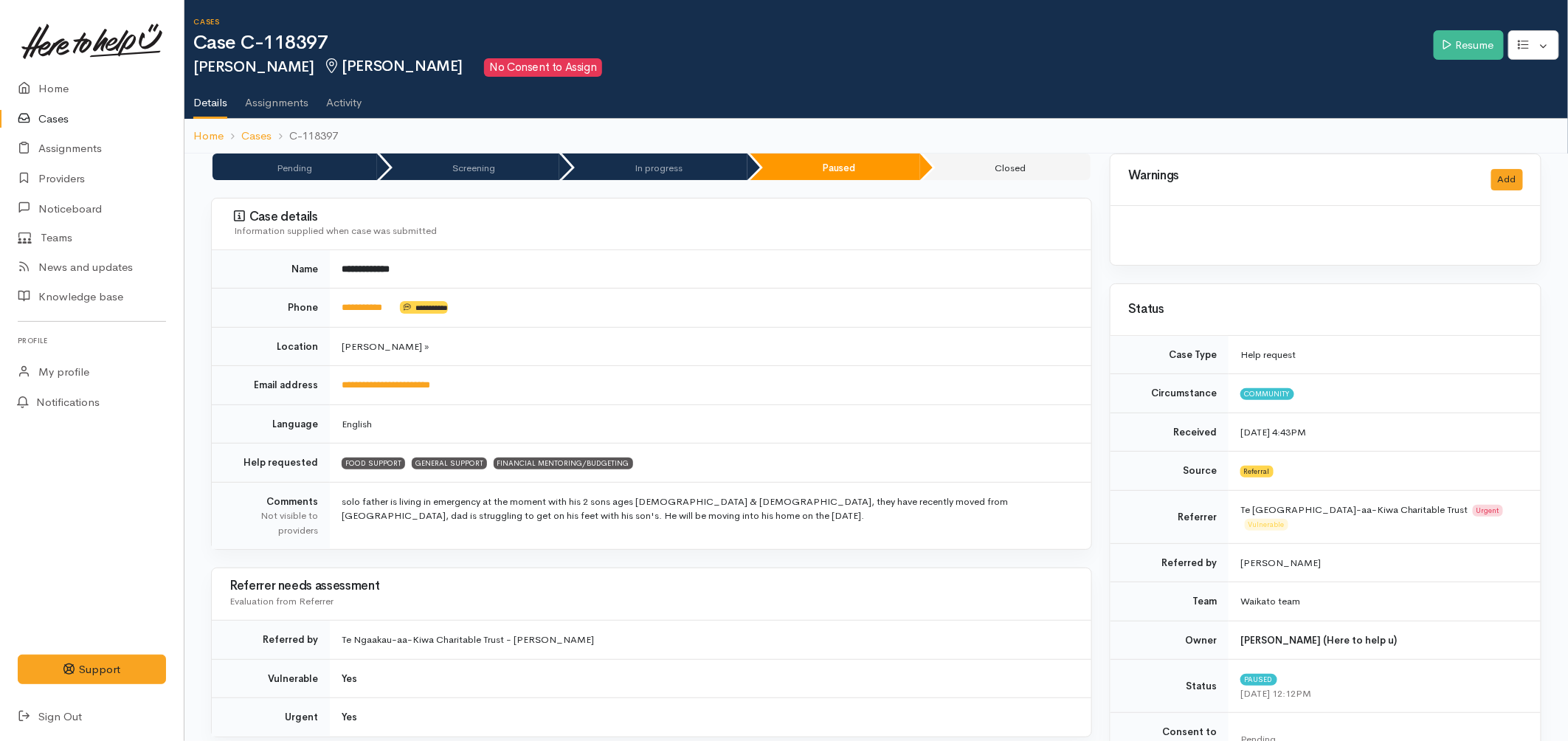
click at [78, 119] on link "Cases" at bounding box center [91, 119] width 184 height 30
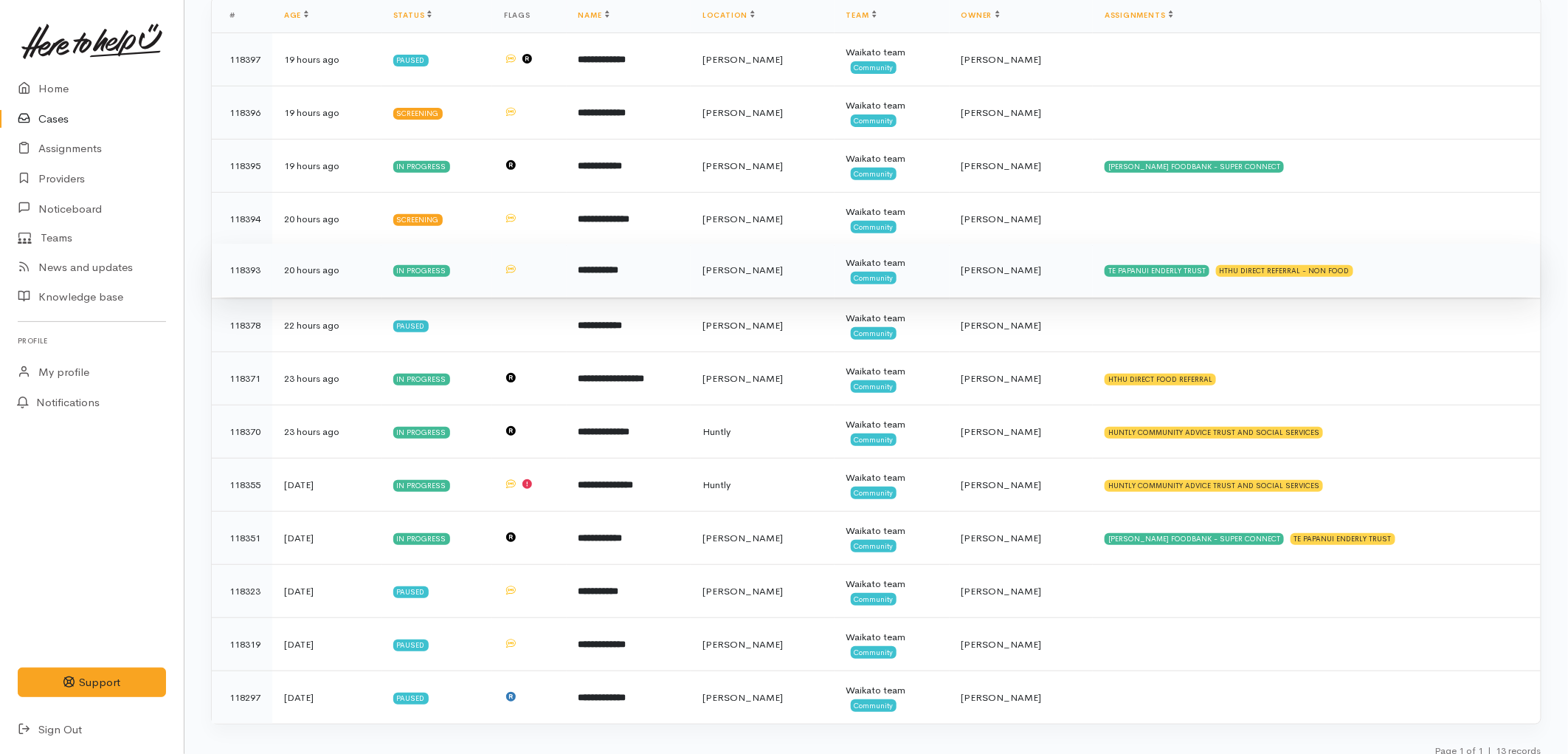
scroll to position [236, 0]
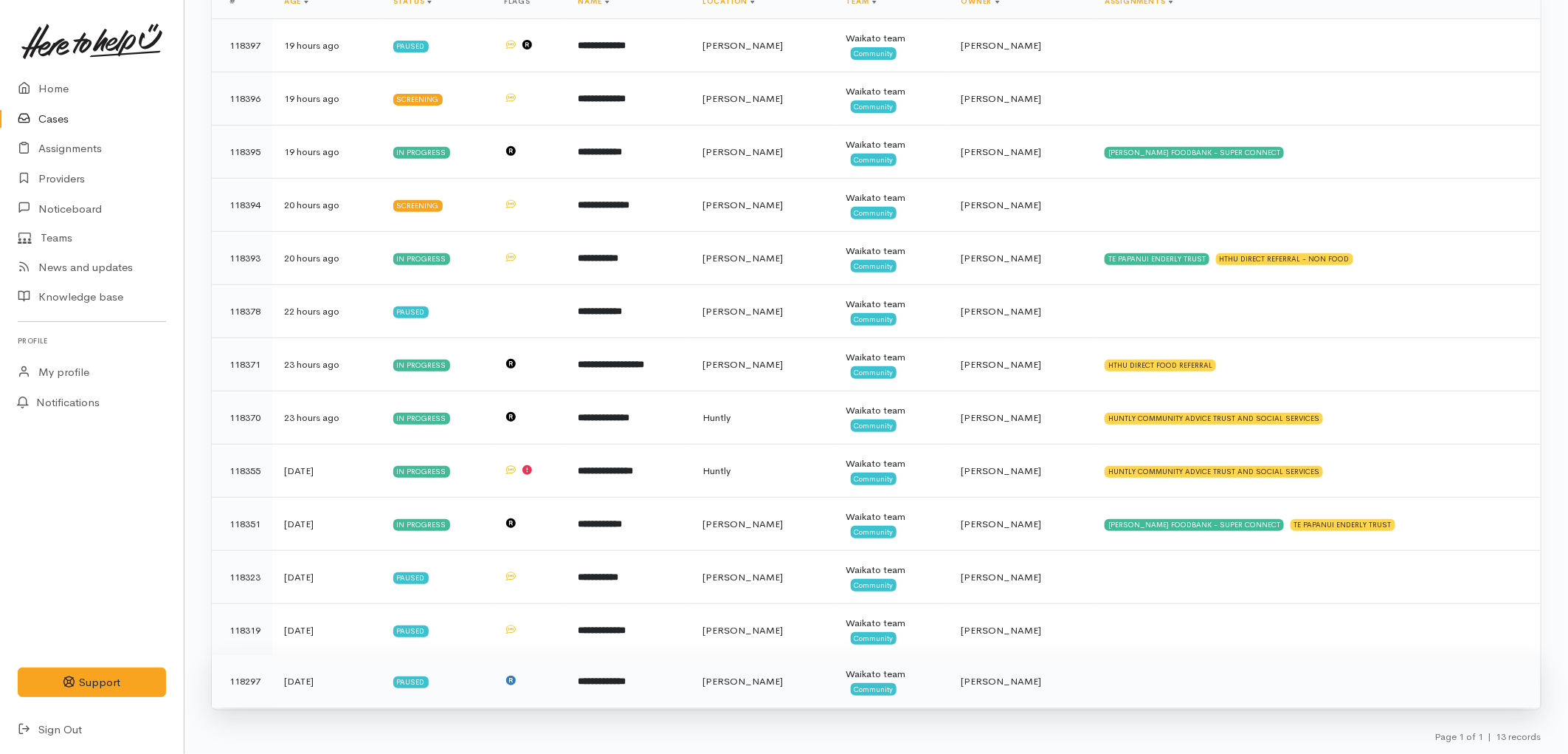
click at [873, 692] on td "Waikato team Community" at bounding box center [893, 682] width 115 height 53
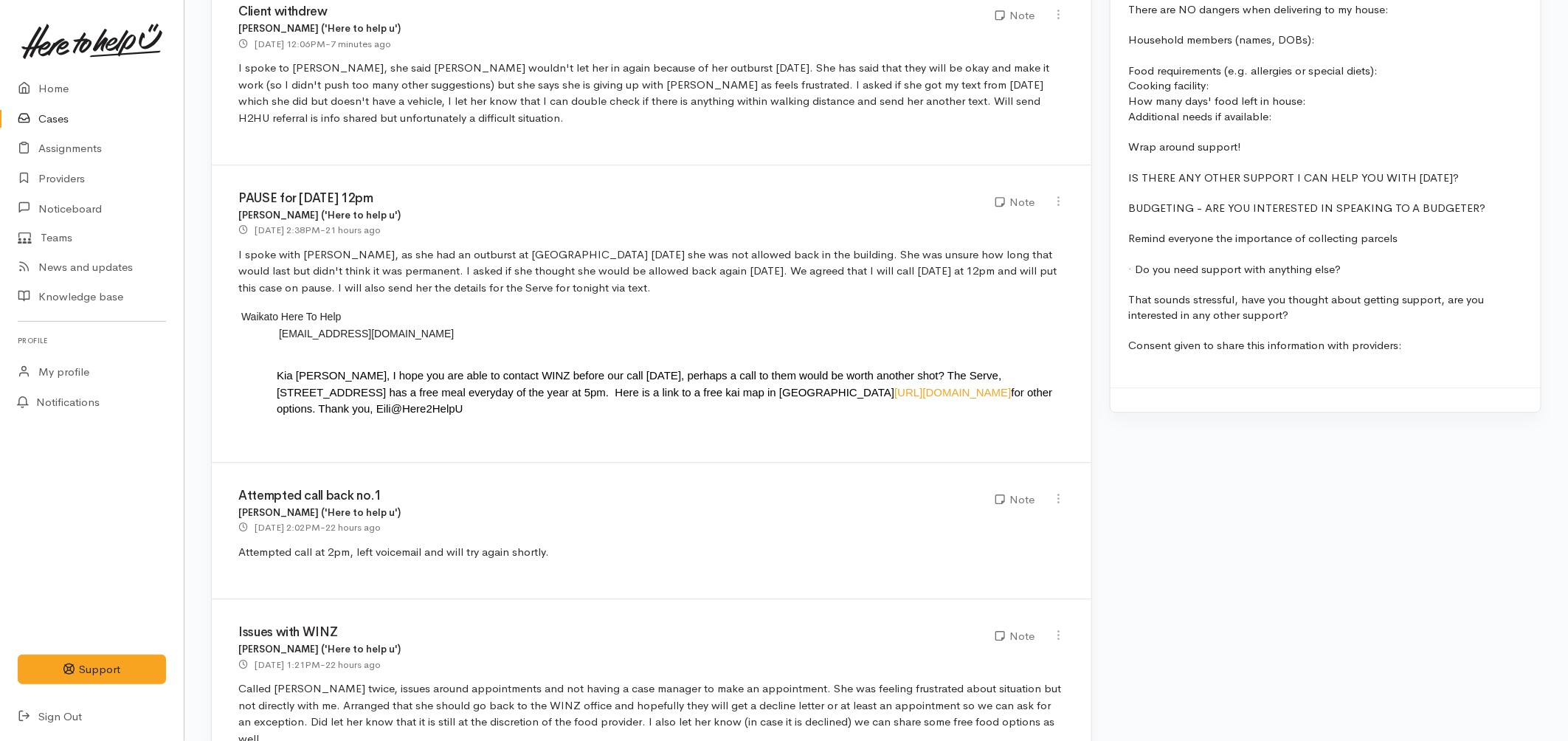
scroll to position [1804, 0]
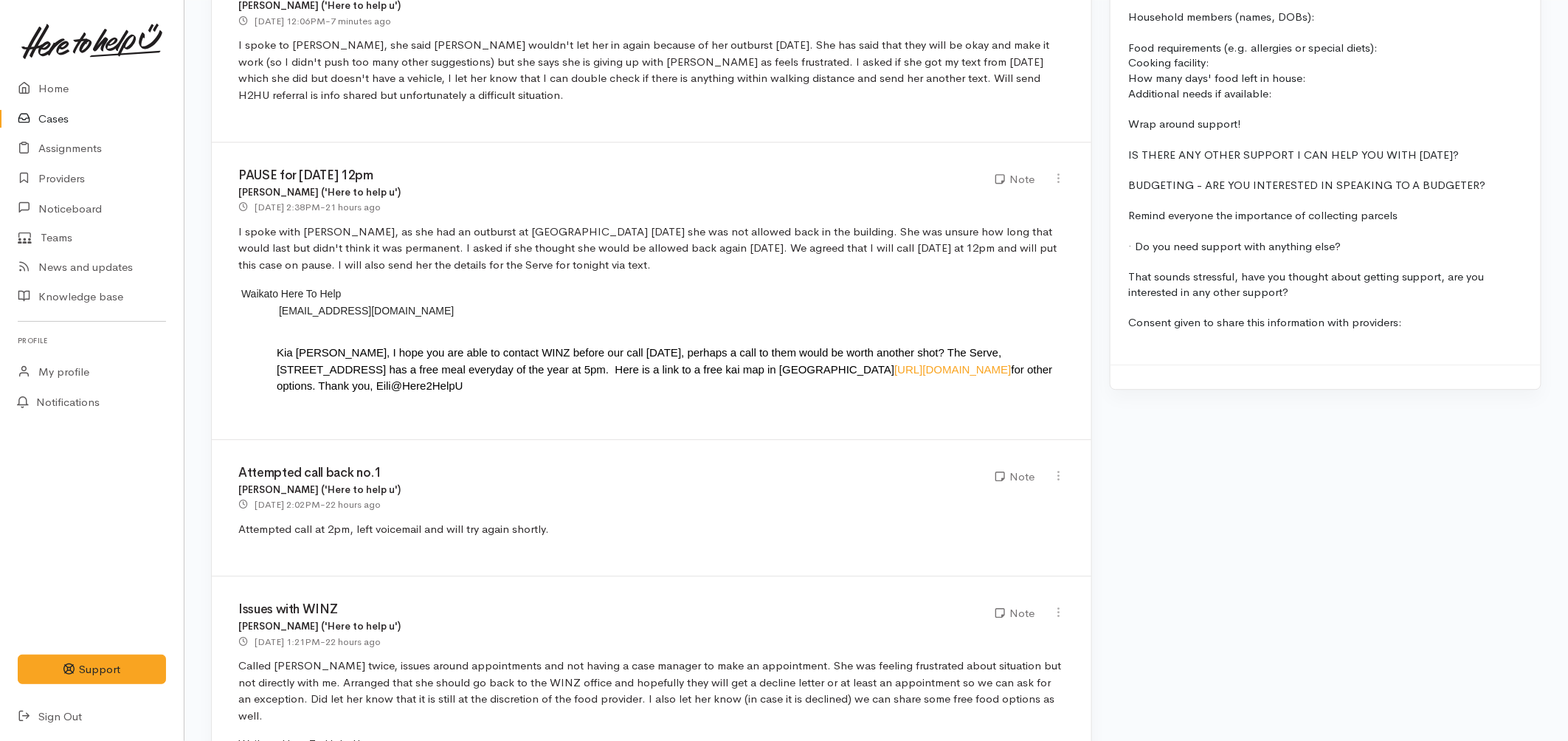
click at [64, 118] on link "Cases" at bounding box center [91, 119] width 184 height 30
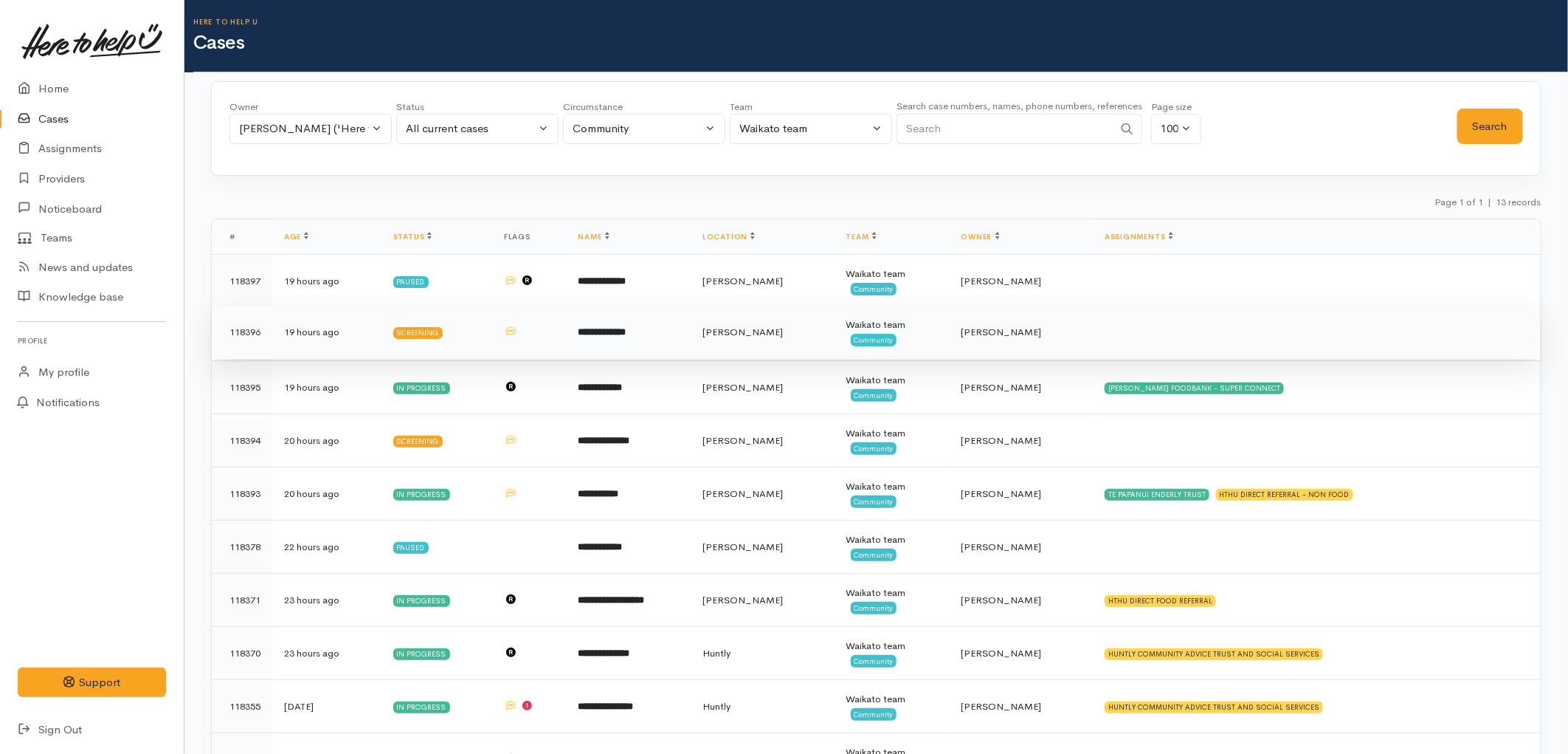
click at [681, 337] on td "**********" at bounding box center [629, 333] width 124 height 53
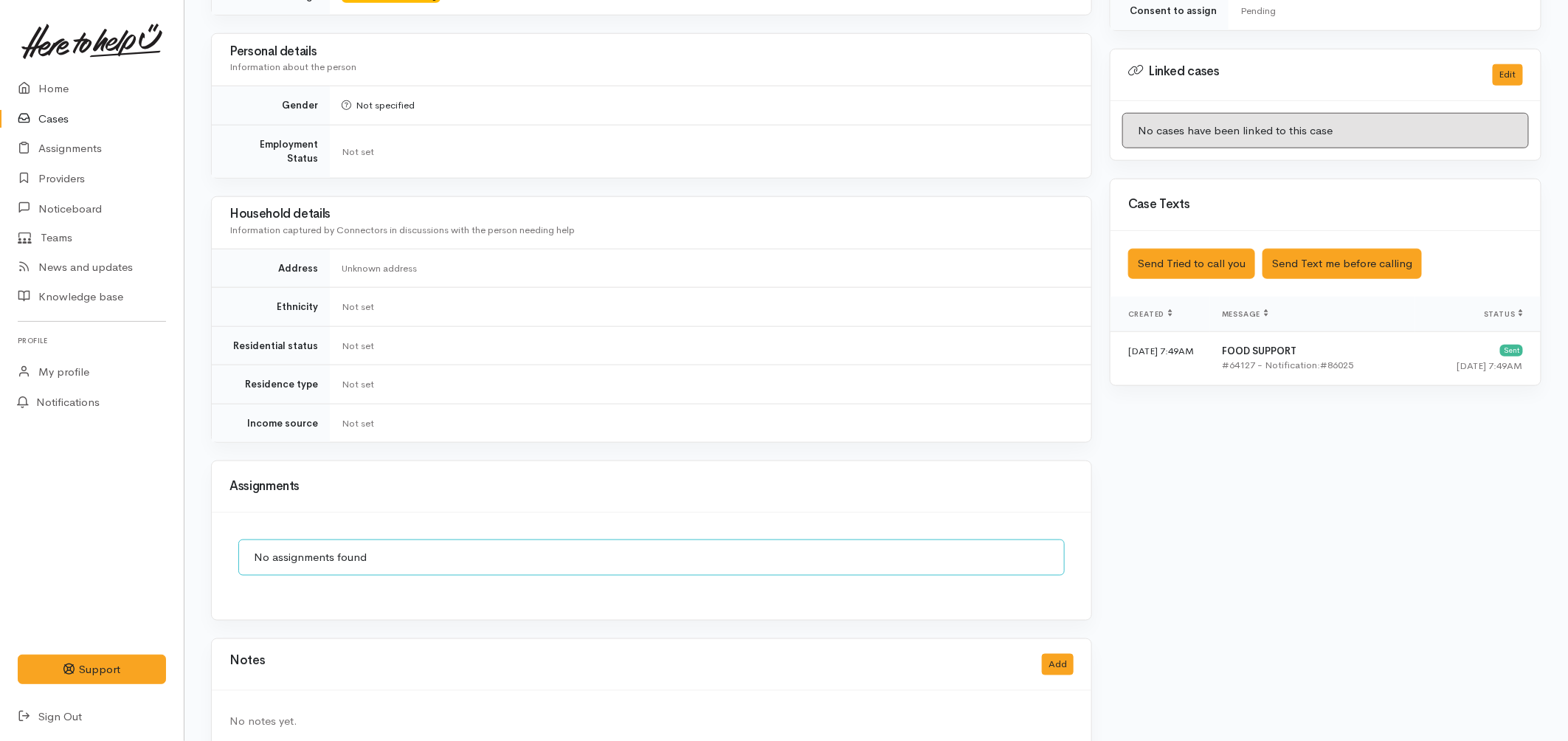
scroll to position [698, 0]
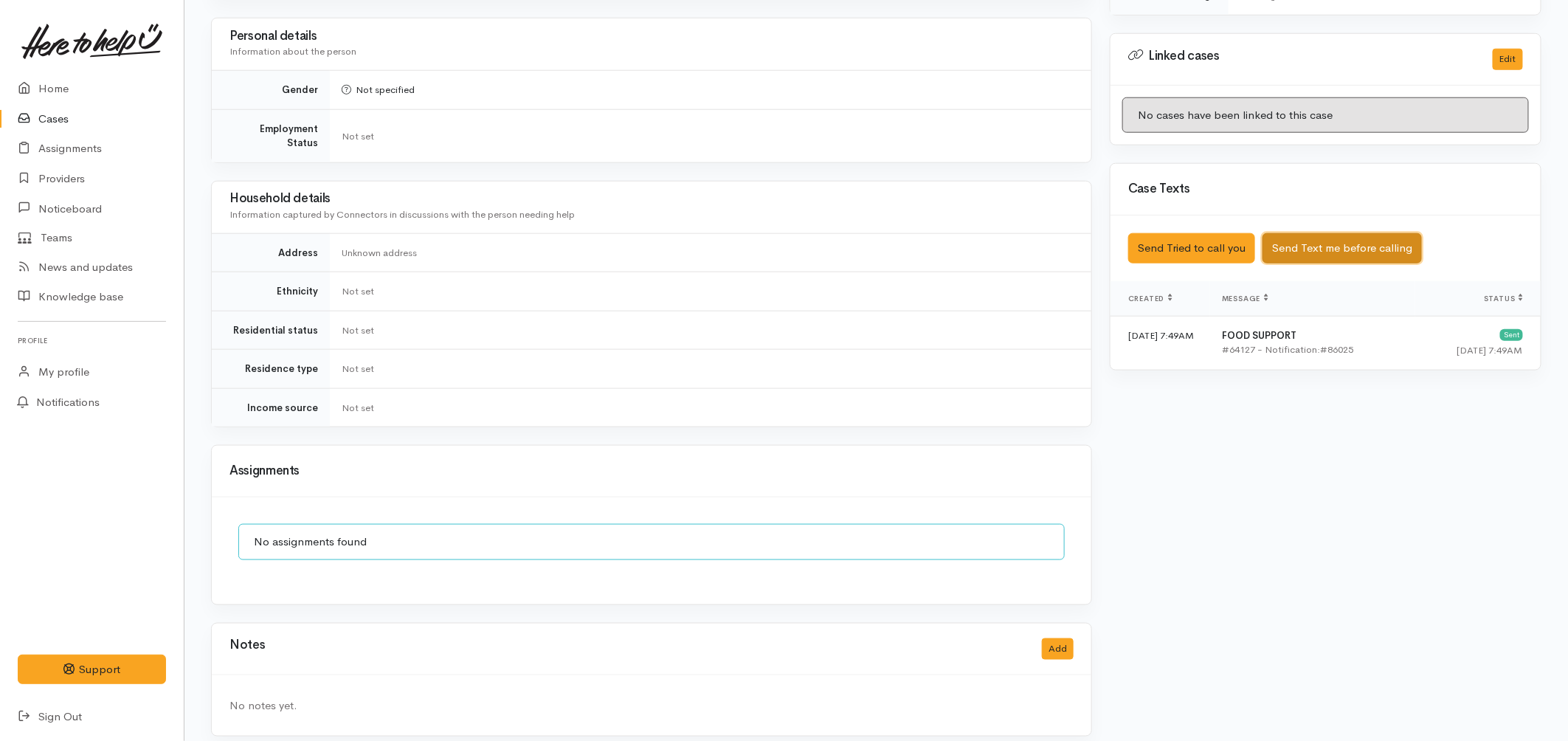
click at [1337, 234] on button "Send Text me before calling" at bounding box center [1342, 248] width 159 height 30
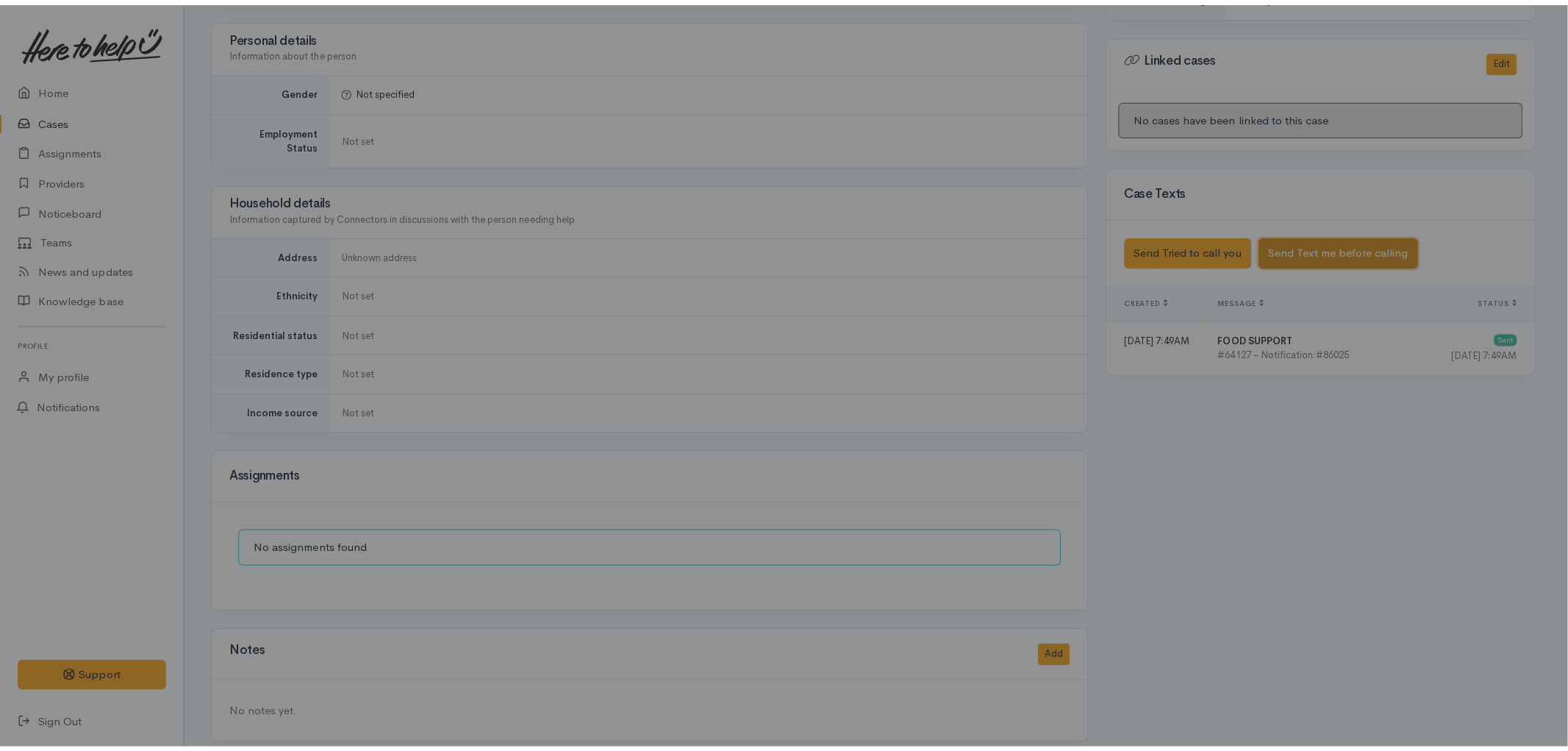
scroll to position [684, 0]
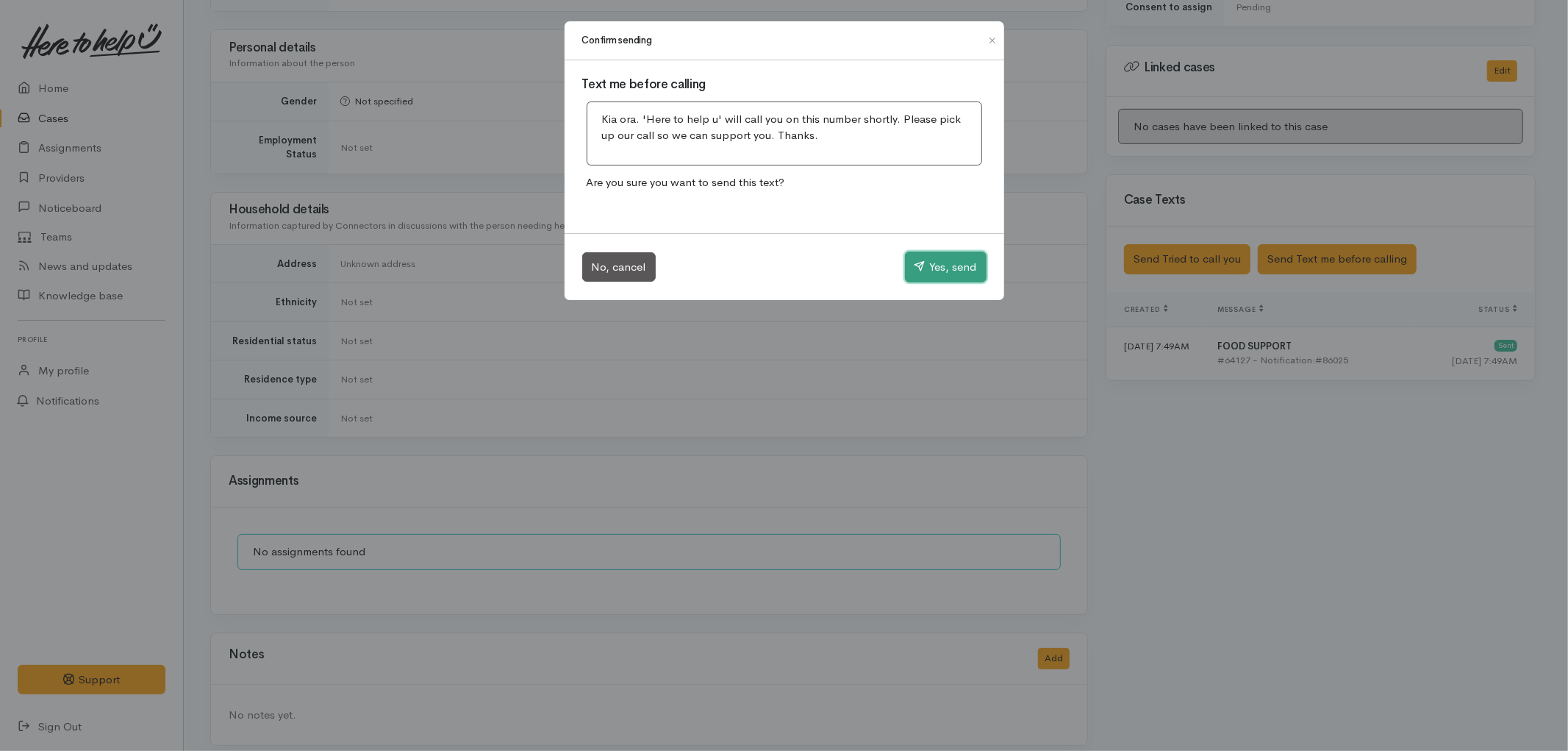
click at [960, 277] on button "Yes, send" at bounding box center [946, 267] width 82 height 31
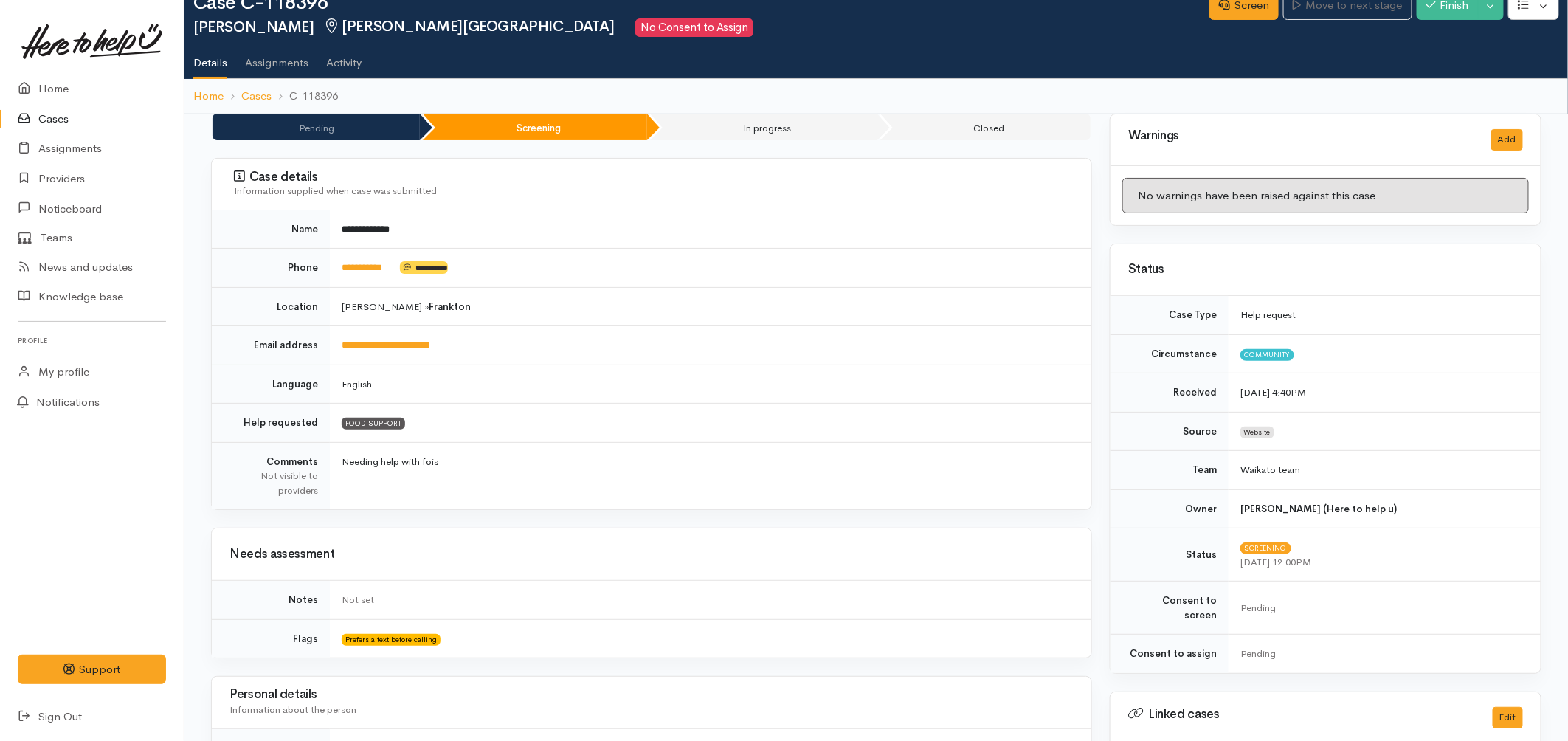
scroll to position [30, 0]
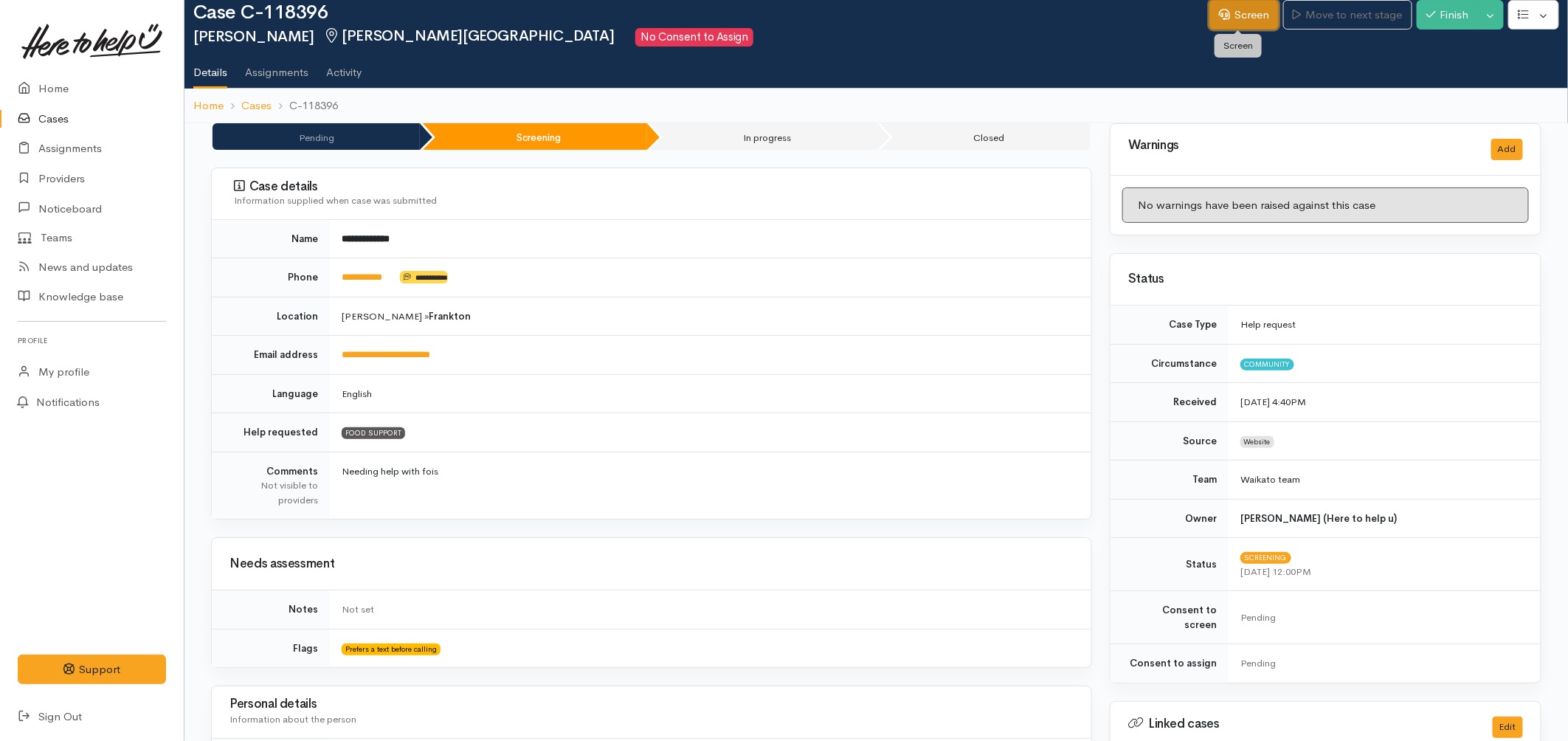
click at [1230, 22] on link "Screen" at bounding box center [1244, 15] width 70 height 30
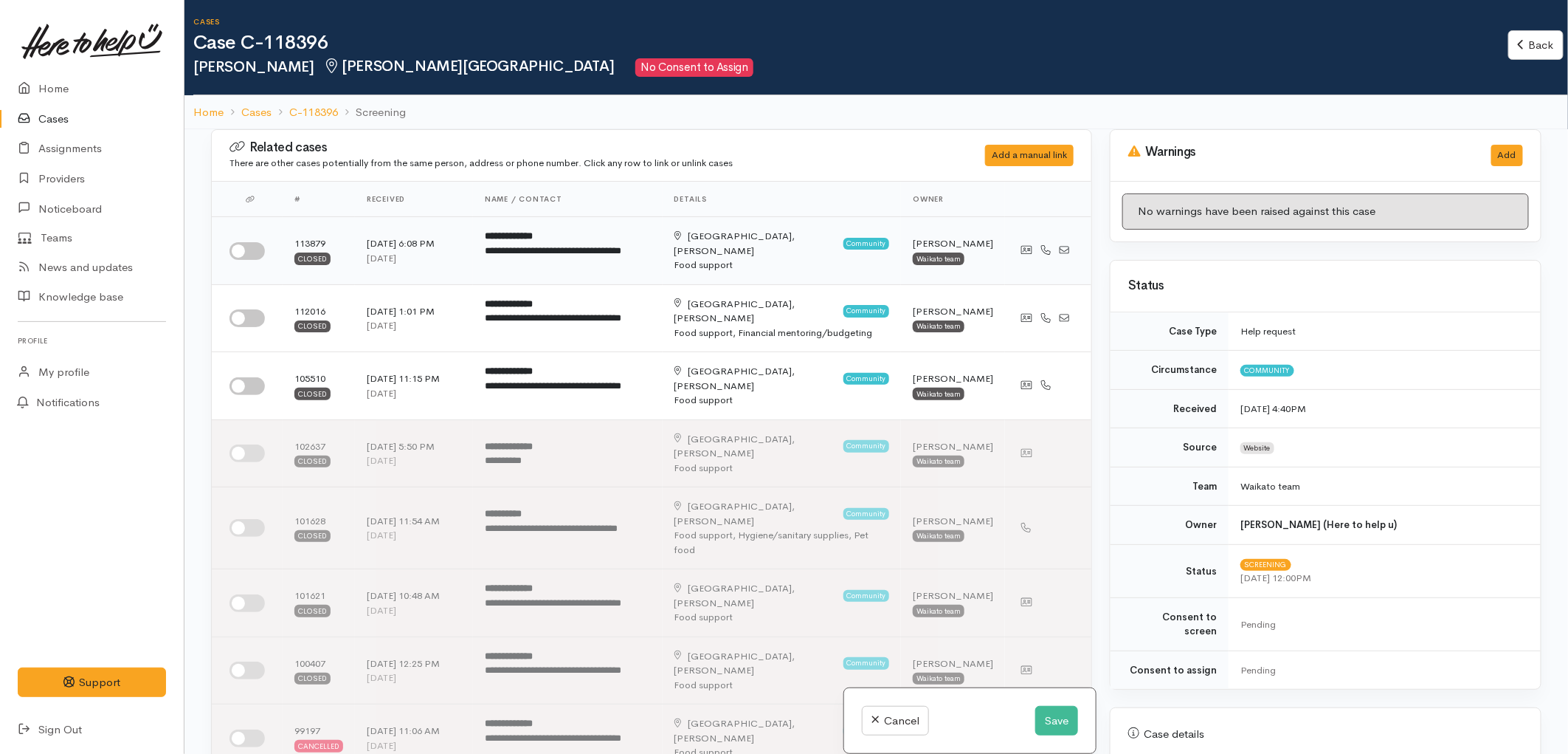
click at [246, 259] on input "checkbox" at bounding box center [246, 251] width 35 height 18
checkbox input "true"
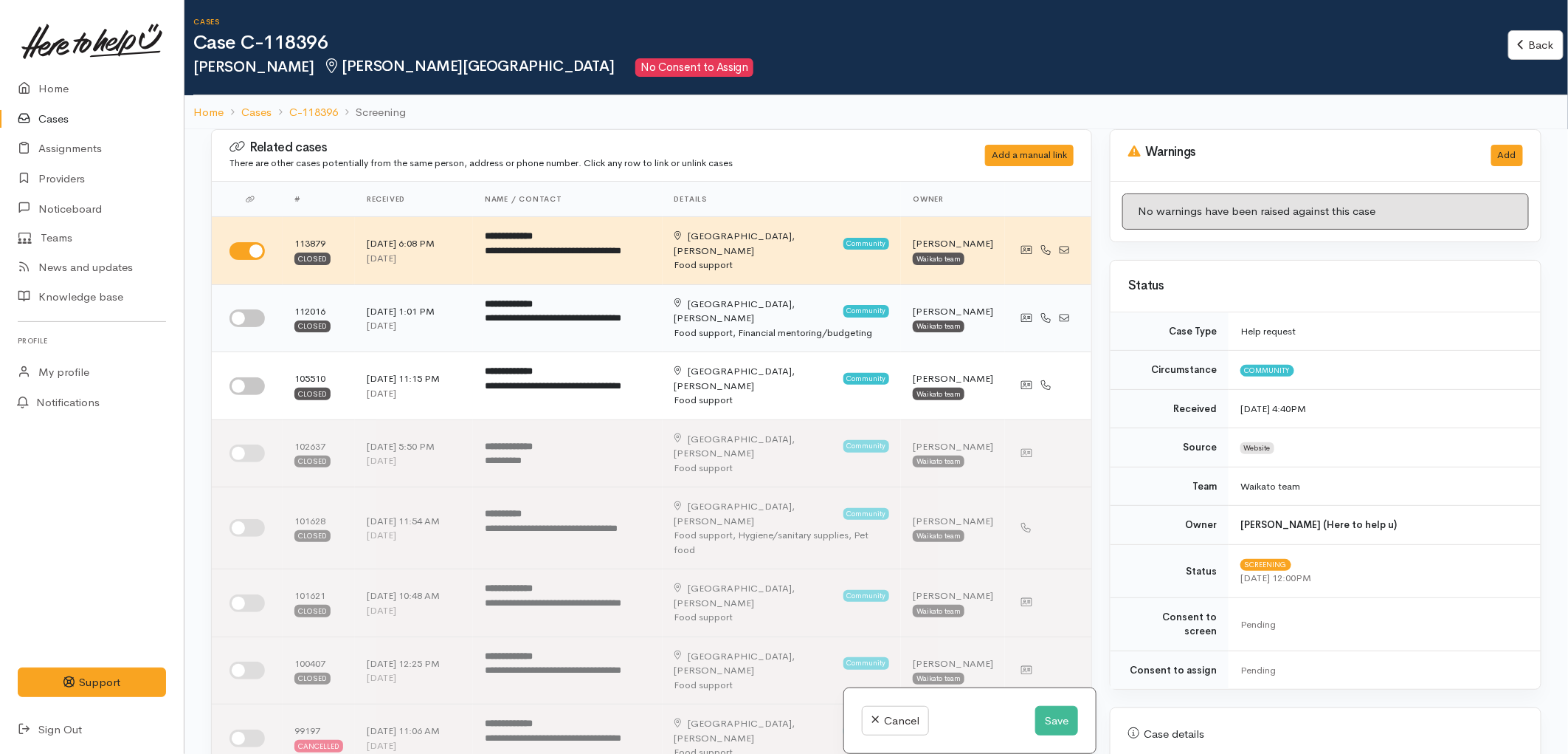
click at [246, 318] on input "checkbox" at bounding box center [246, 318] width 35 height 18
checkbox input "true"
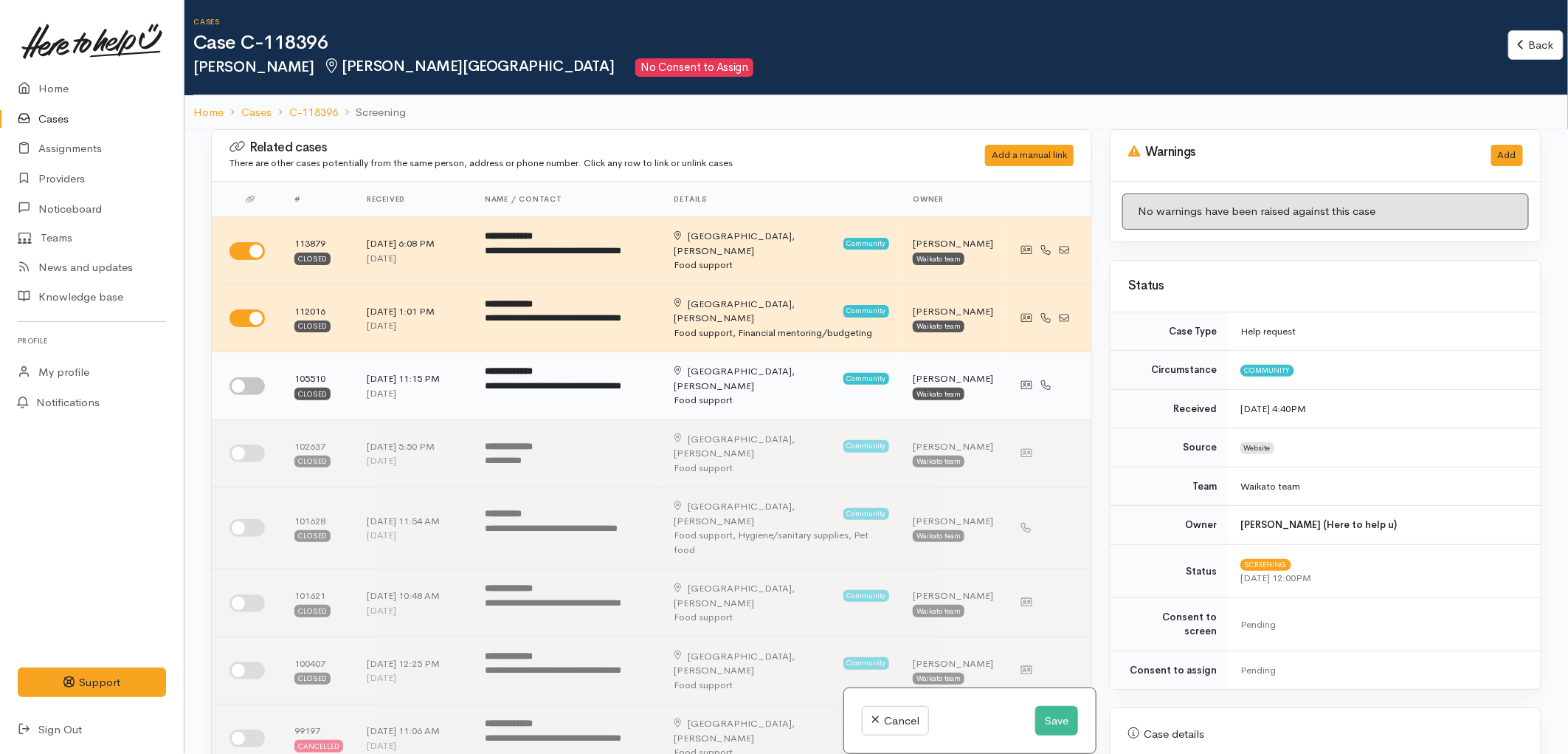
click at [252, 387] on input "checkbox" at bounding box center [246, 386] width 35 height 18
checkbox input "true"
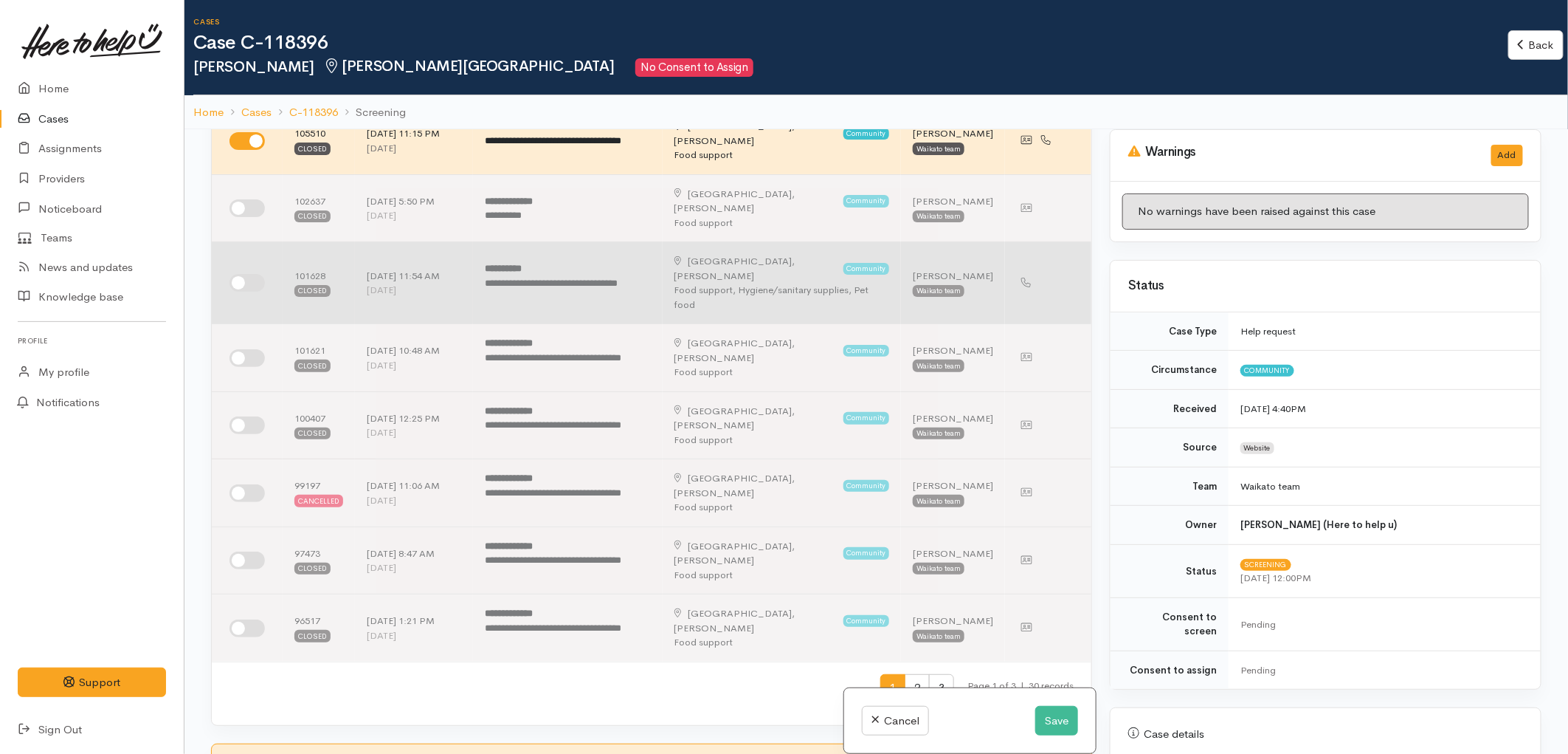
scroll to position [246, 0]
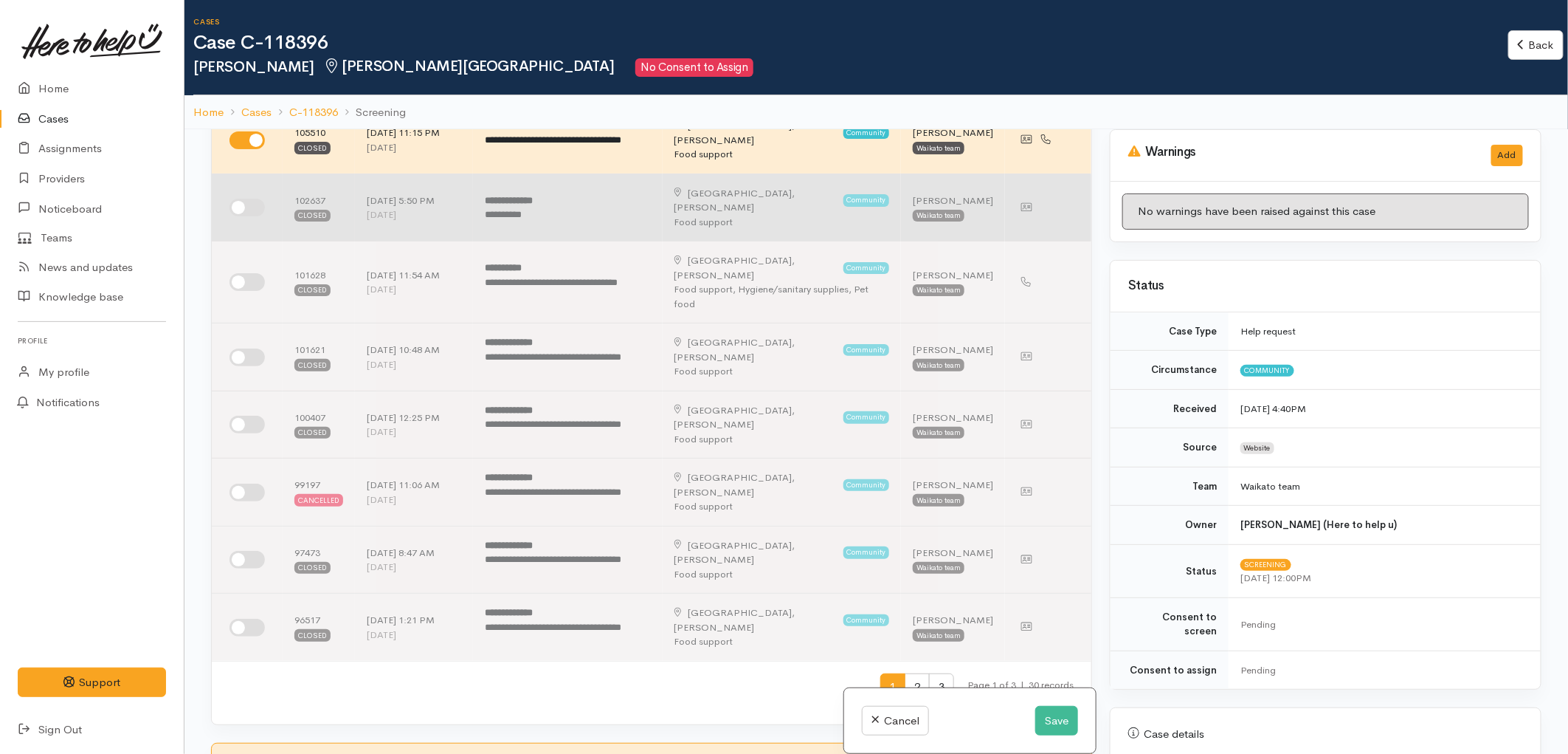
click at [249, 201] on input "checkbox" at bounding box center [246, 207] width 35 height 18
checkbox input "true"
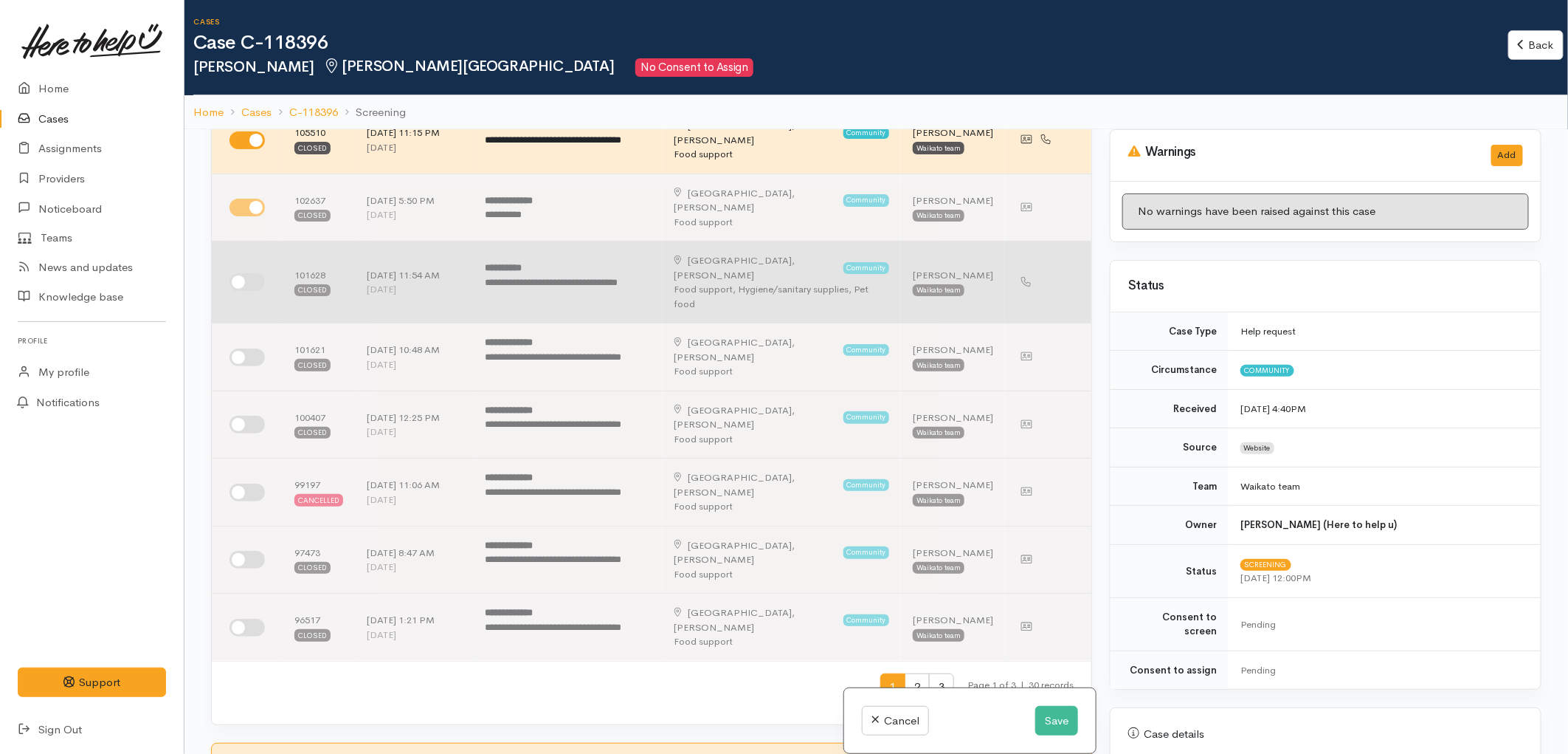
click at [249, 273] on input "checkbox" at bounding box center [246, 282] width 35 height 18
checkbox input "true"
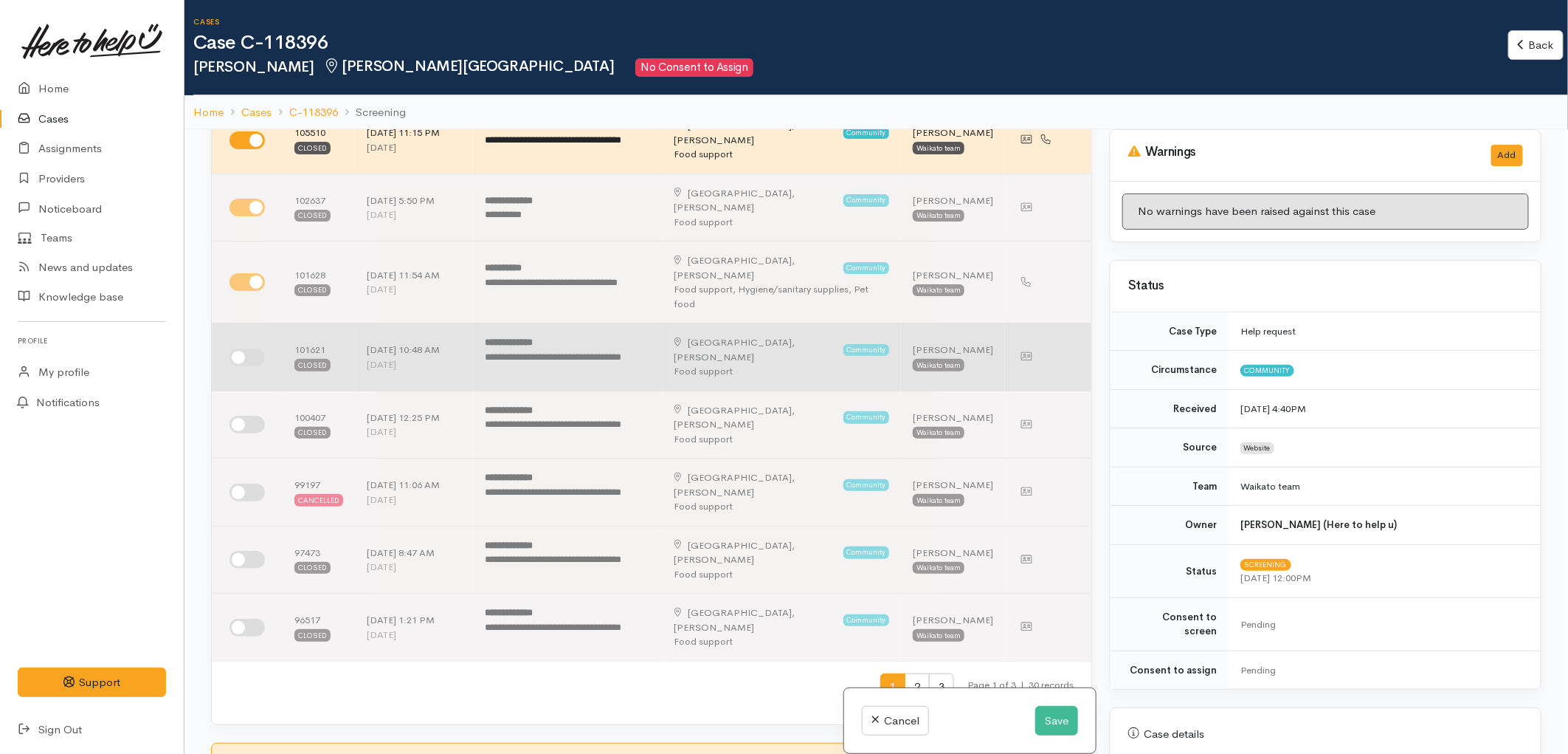
click at [240, 348] on input "checkbox" at bounding box center [246, 357] width 35 height 18
checkbox input "true"
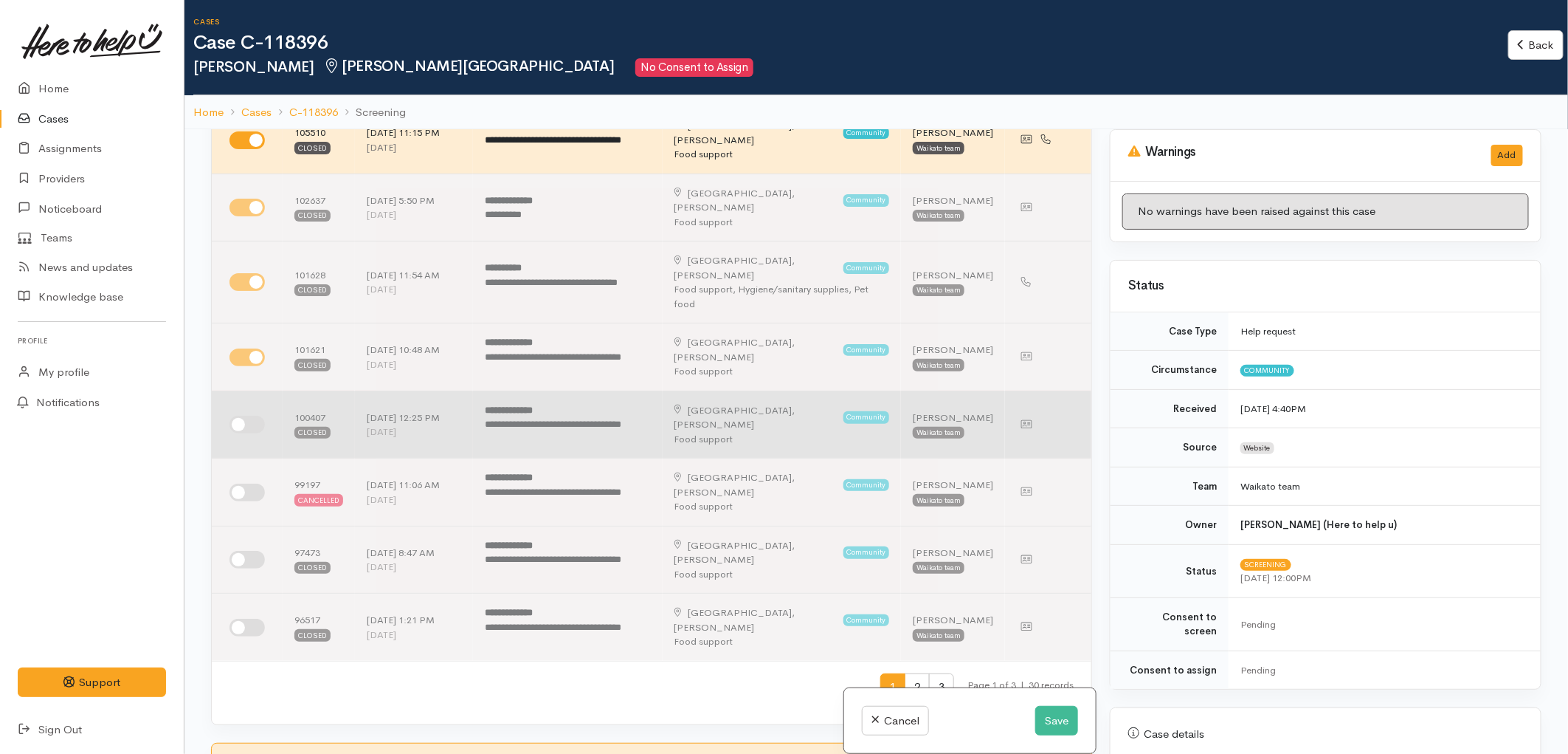
click at [258, 415] on input "checkbox" at bounding box center [246, 424] width 35 height 18
checkbox input "true"
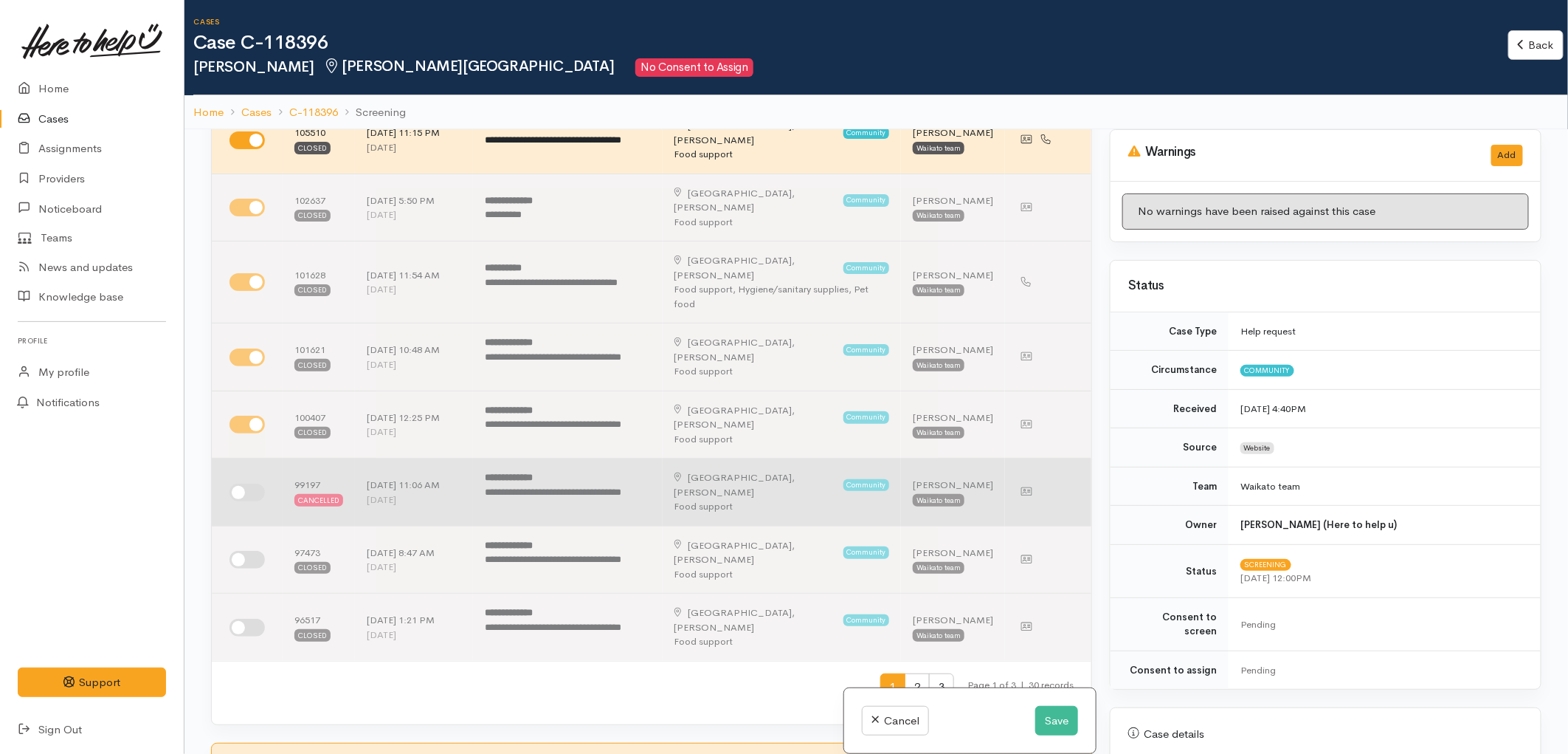
click at [246, 483] on input "checkbox" at bounding box center [246, 492] width 35 height 18
checkbox input "true"
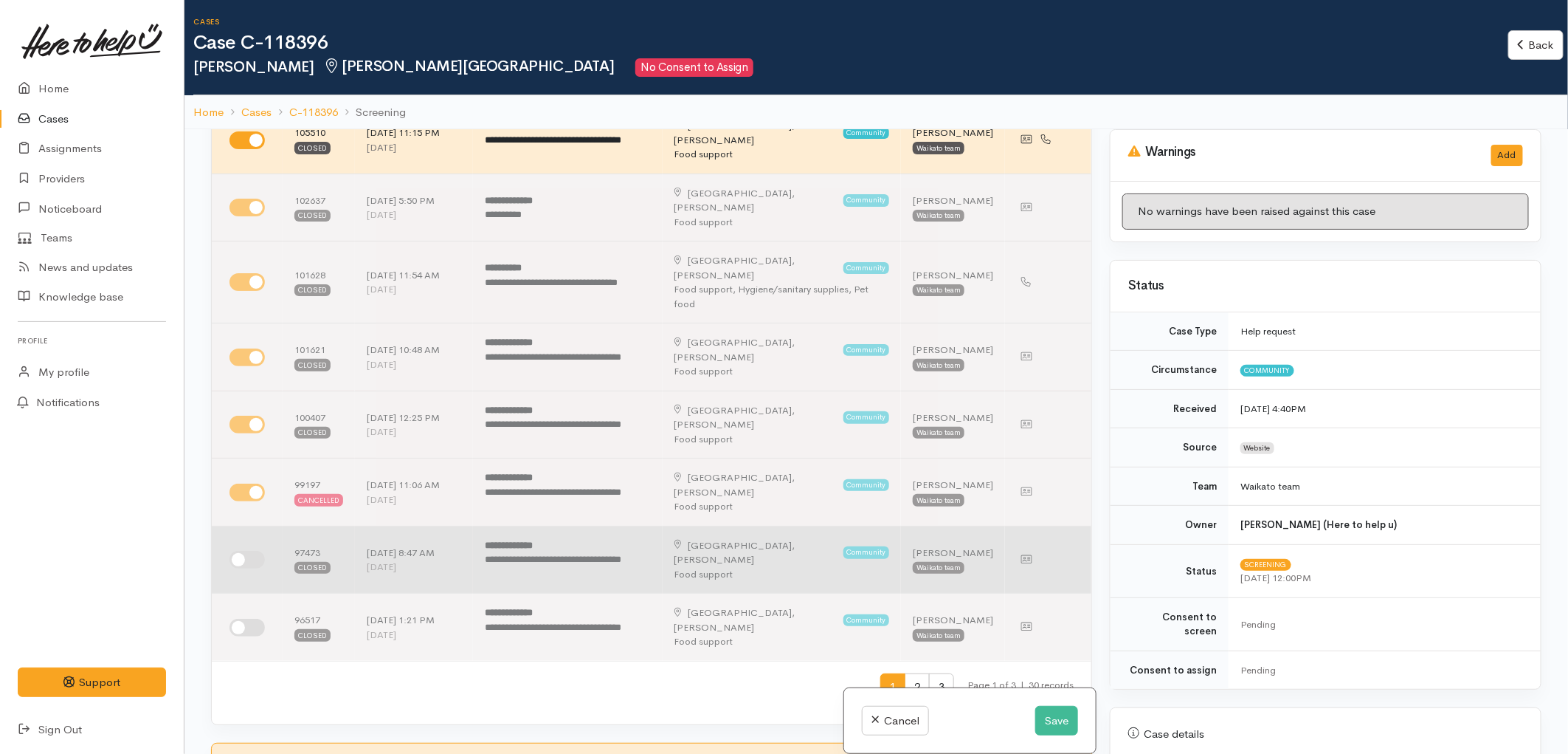
click at [244, 551] on input "checkbox" at bounding box center [246, 559] width 35 height 18
checkbox input "true"
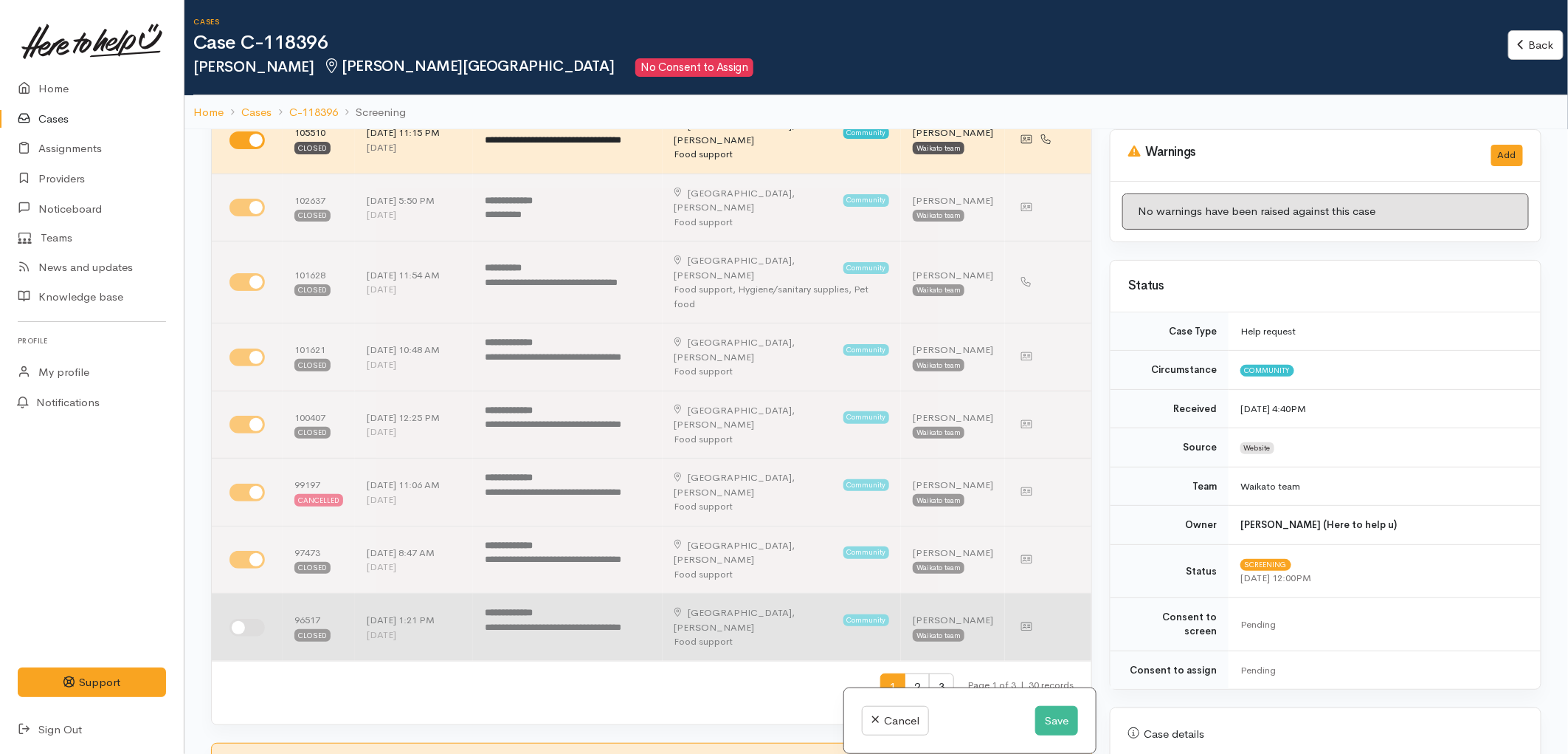
click at [254, 619] on input "checkbox" at bounding box center [246, 627] width 35 height 18
checkbox input "true"
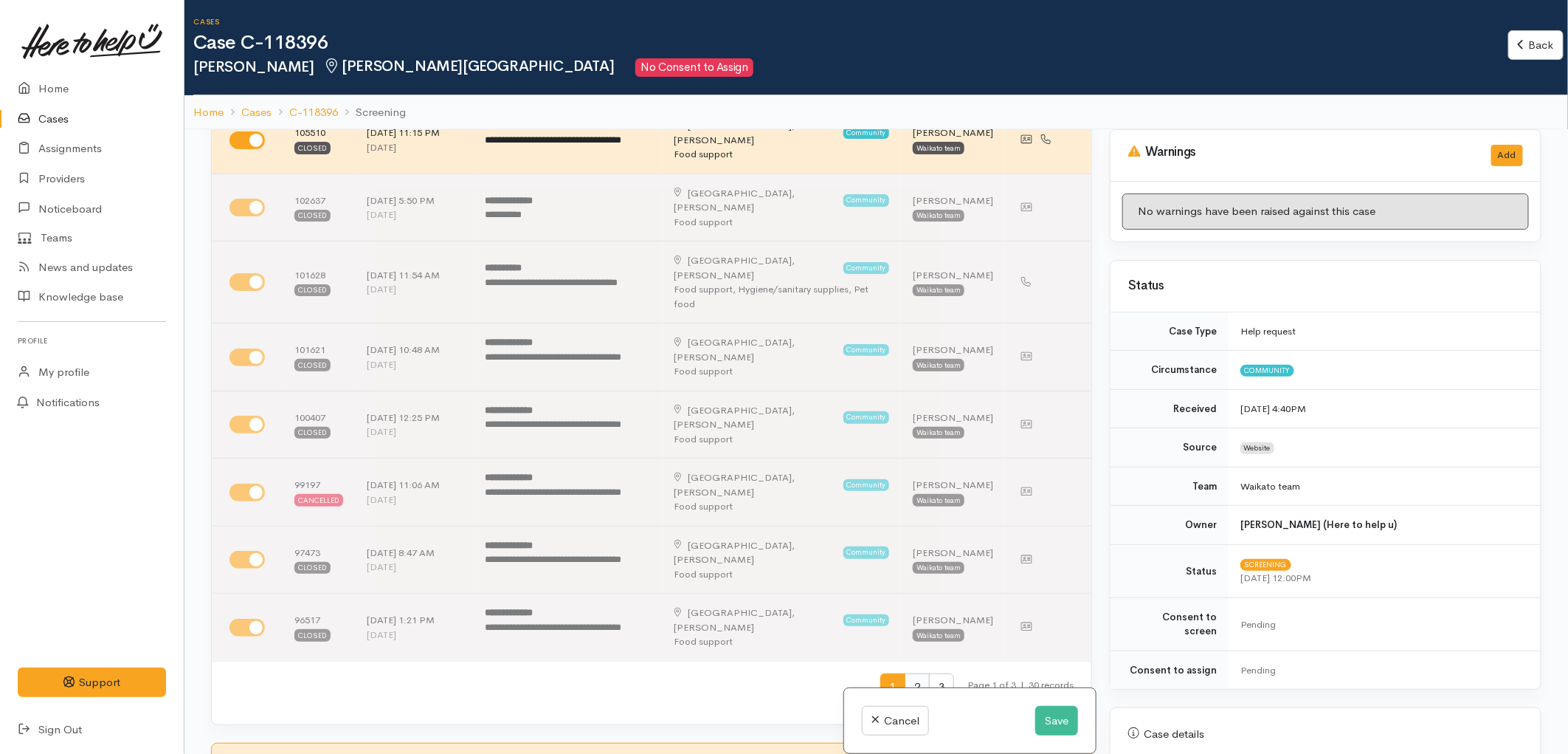
click at [905, 673] on span "2" at bounding box center [917, 687] width 25 height 28
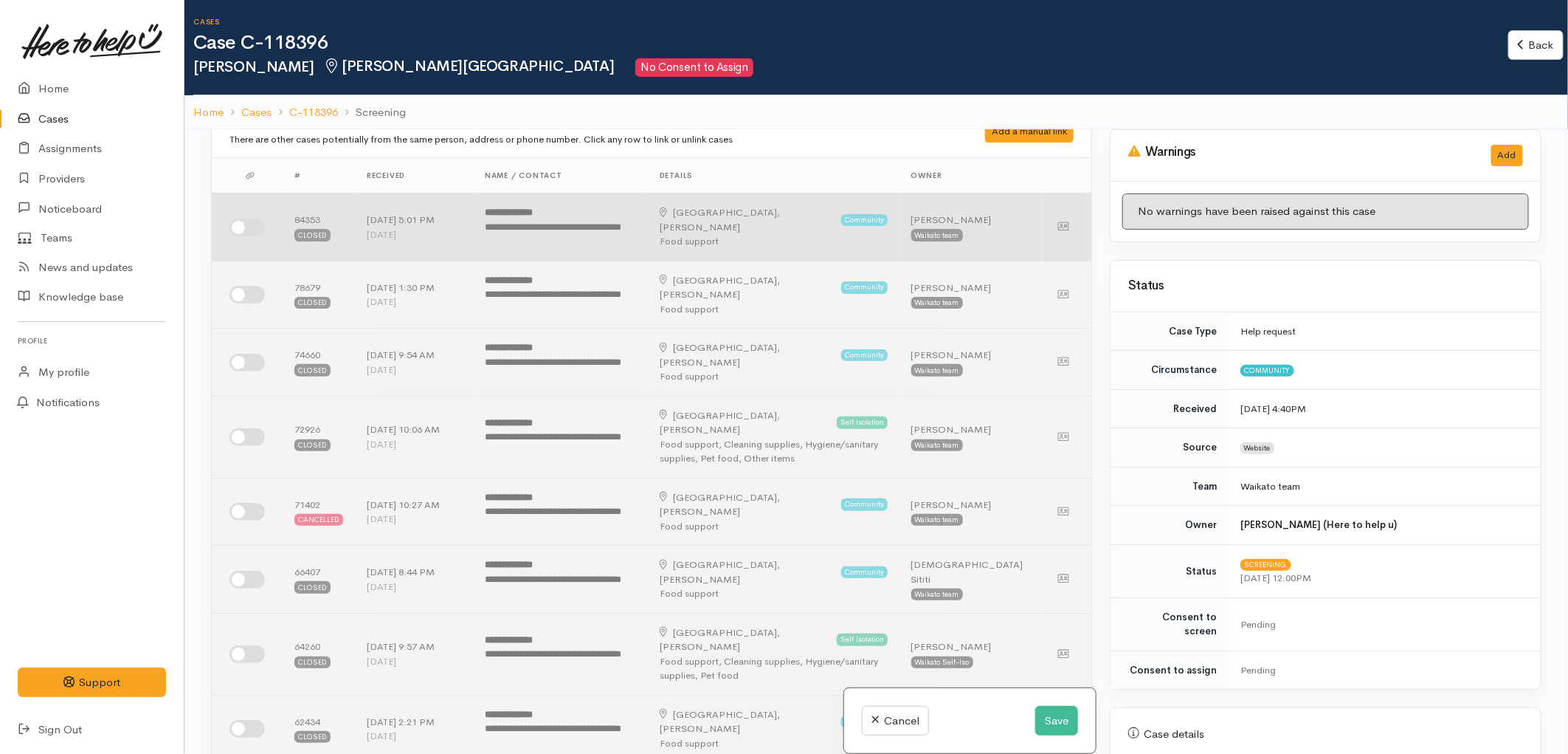
scroll to position [0, 0]
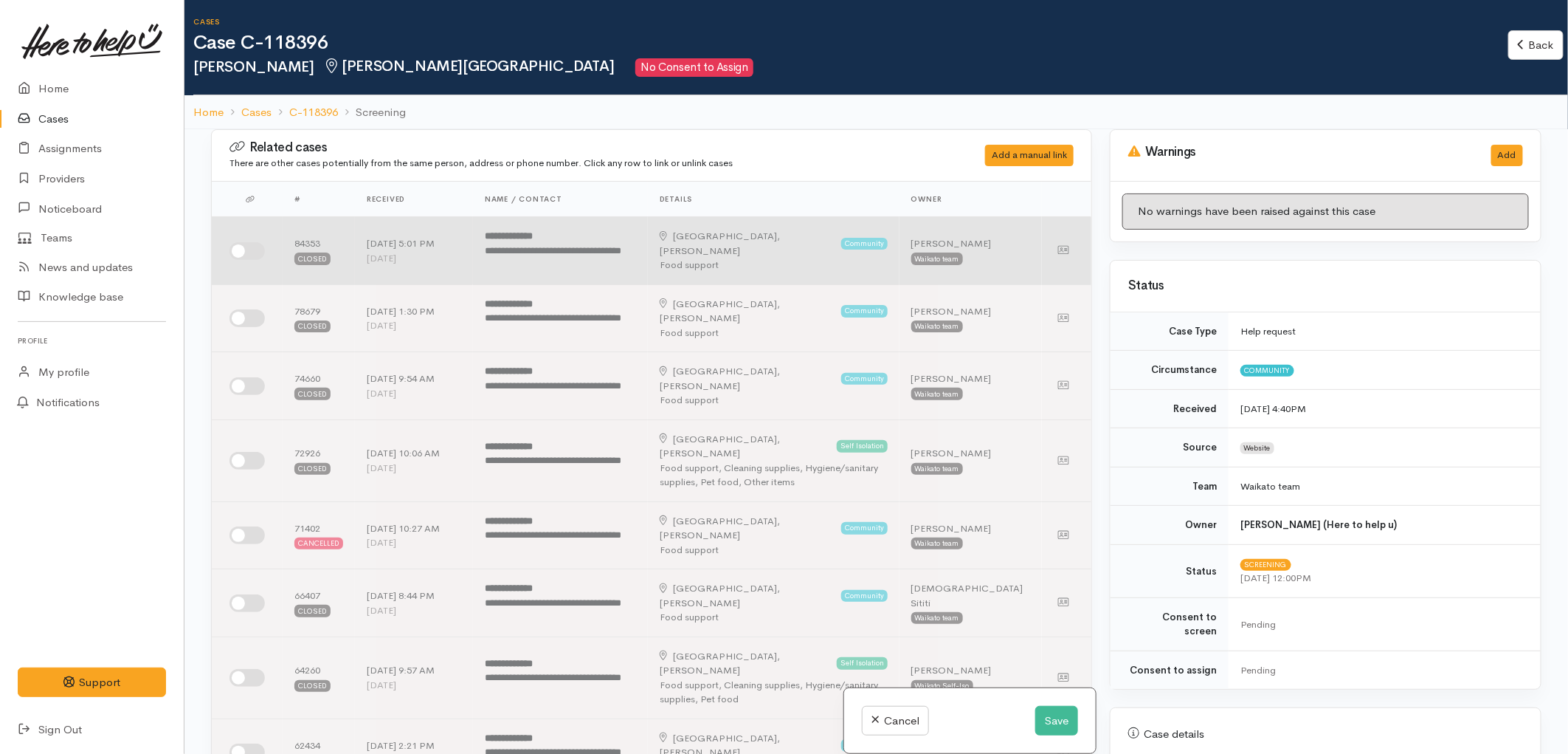
click at [251, 247] on input "checkbox" at bounding box center [246, 251] width 35 height 18
checkbox input "true"
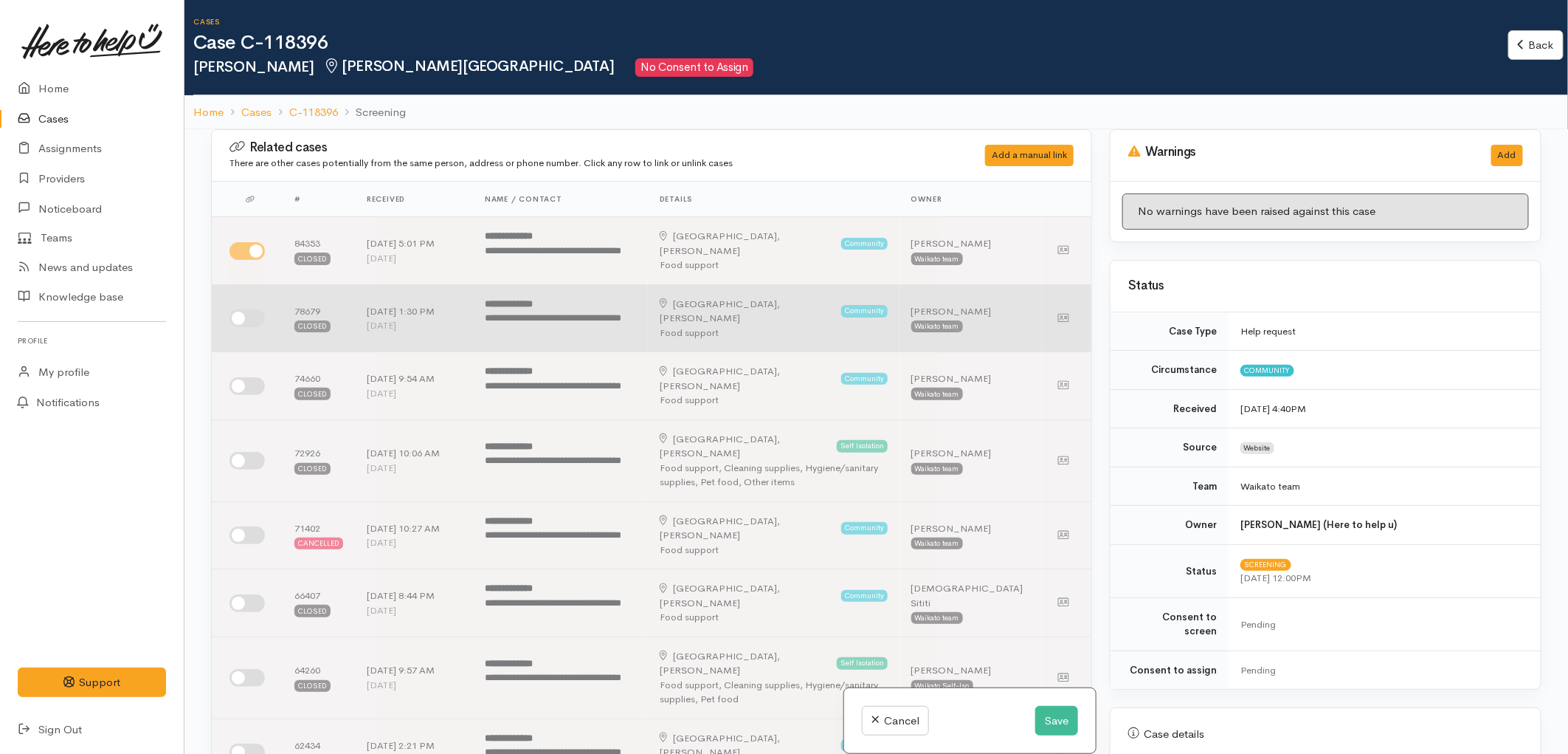
click at [249, 317] on input "checkbox" at bounding box center [246, 318] width 35 height 18
checkbox input "true"
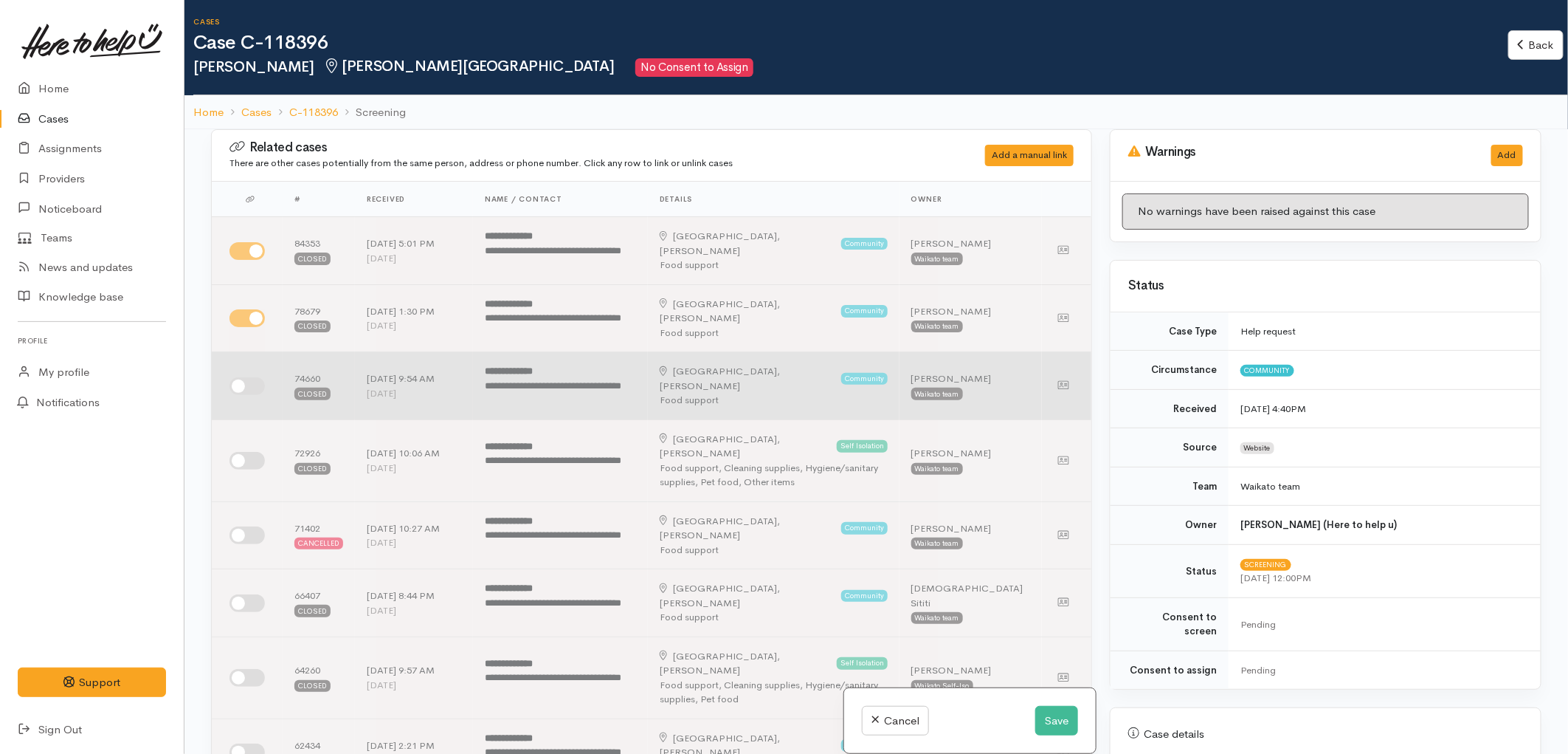
click at [240, 386] on input "checkbox" at bounding box center [246, 386] width 35 height 18
checkbox input "true"
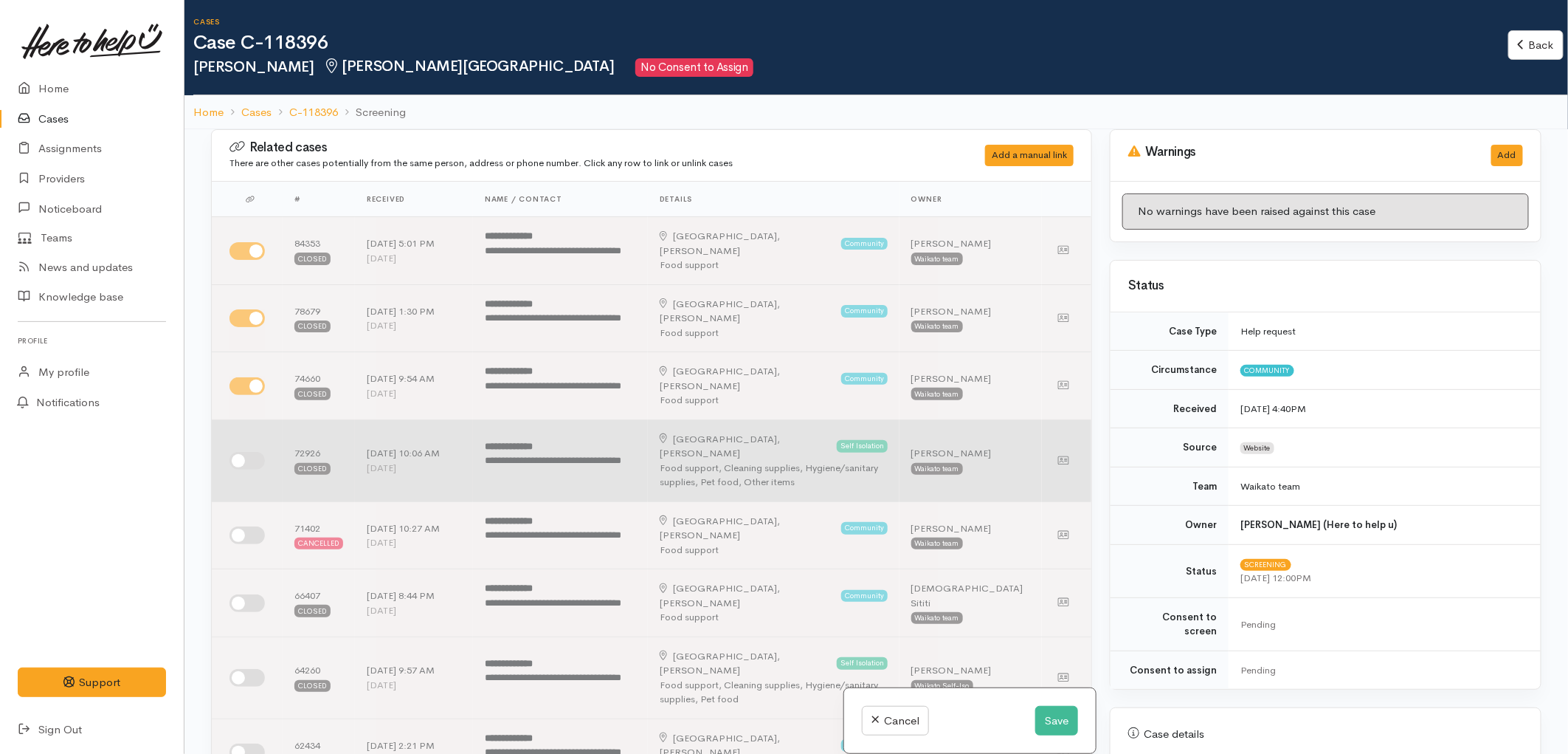
click at [245, 452] on input "checkbox" at bounding box center [246, 460] width 35 height 18
checkbox input "true"
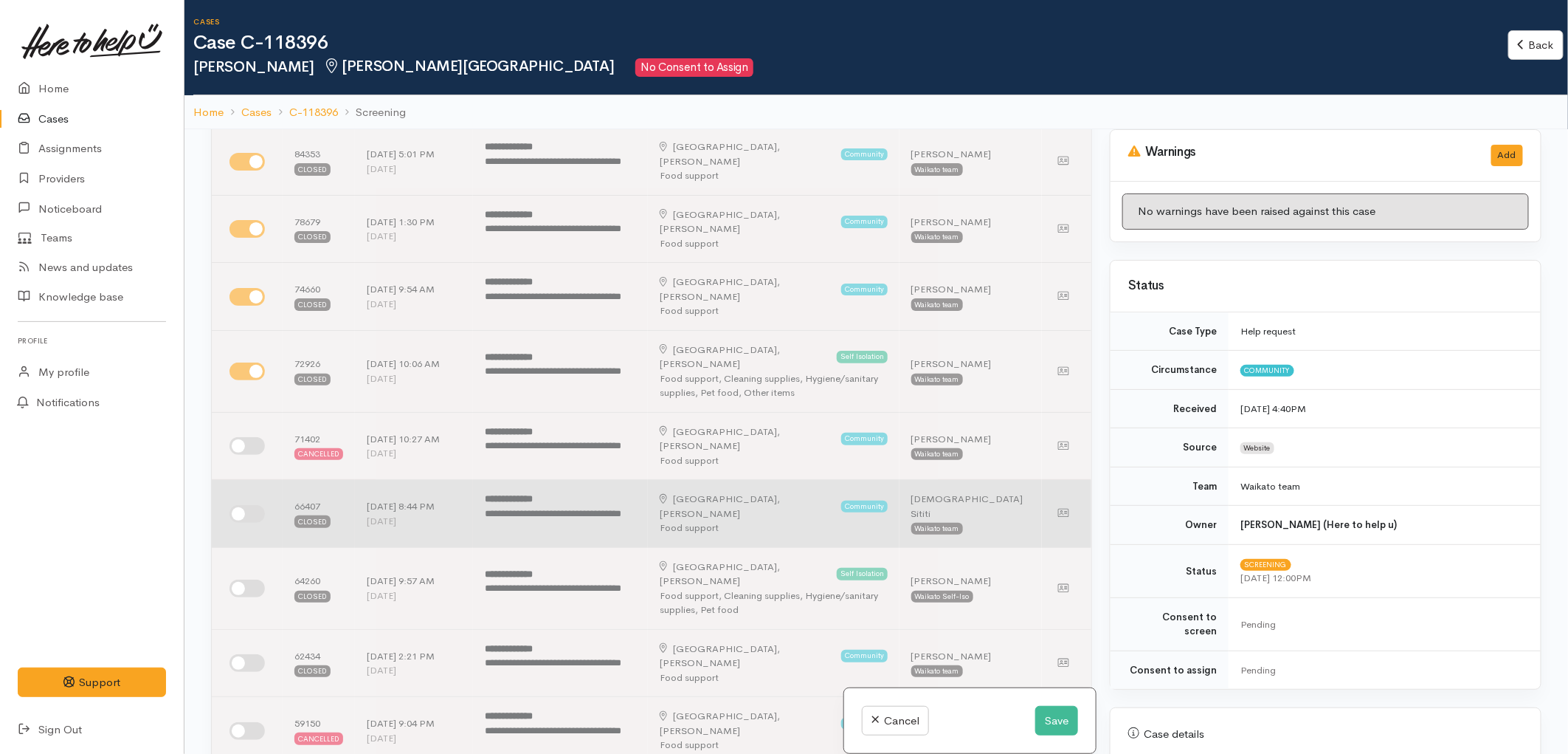
scroll to position [246, 0]
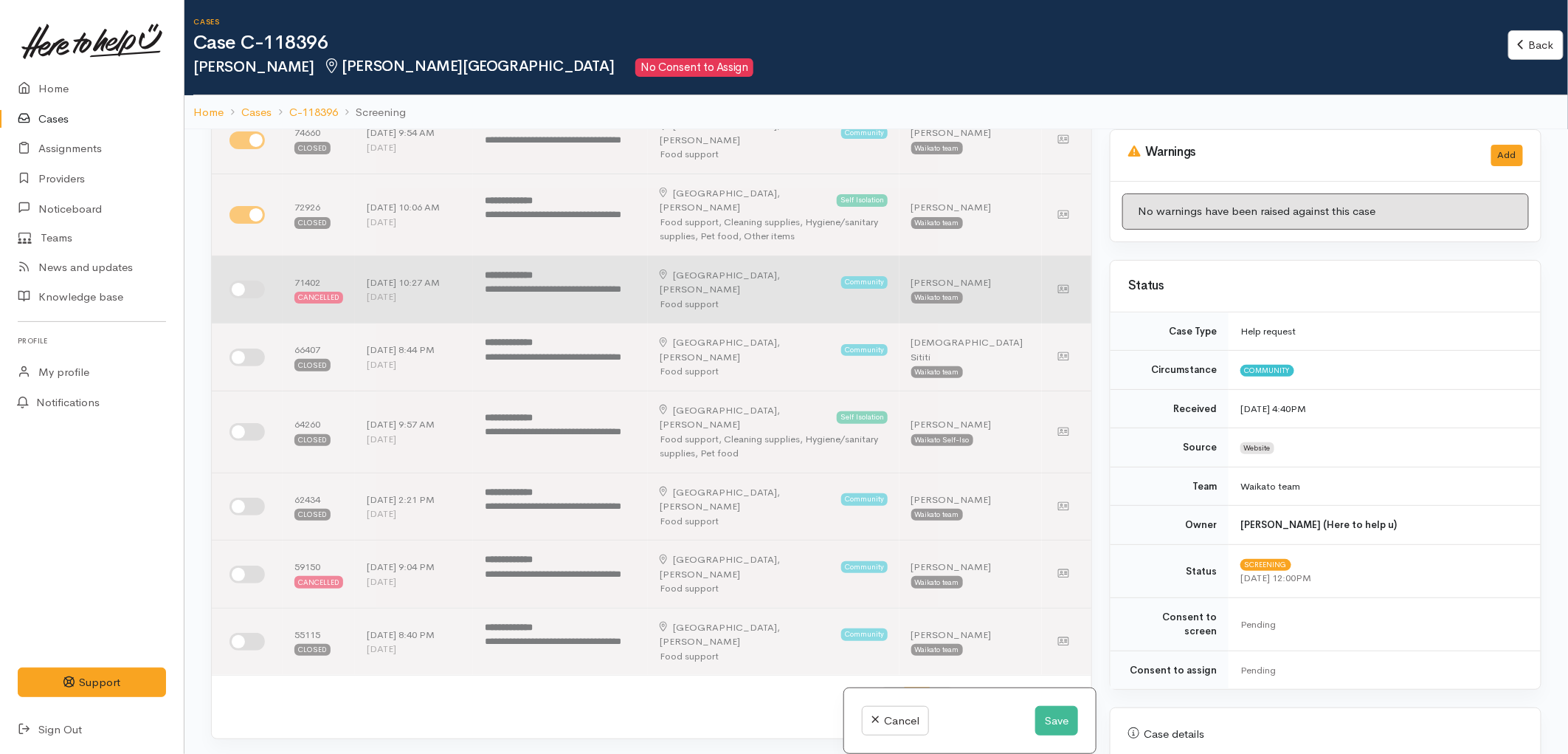
click at [240, 281] on input "checkbox" at bounding box center [246, 290] width 35 height 18
checkbox input "true"
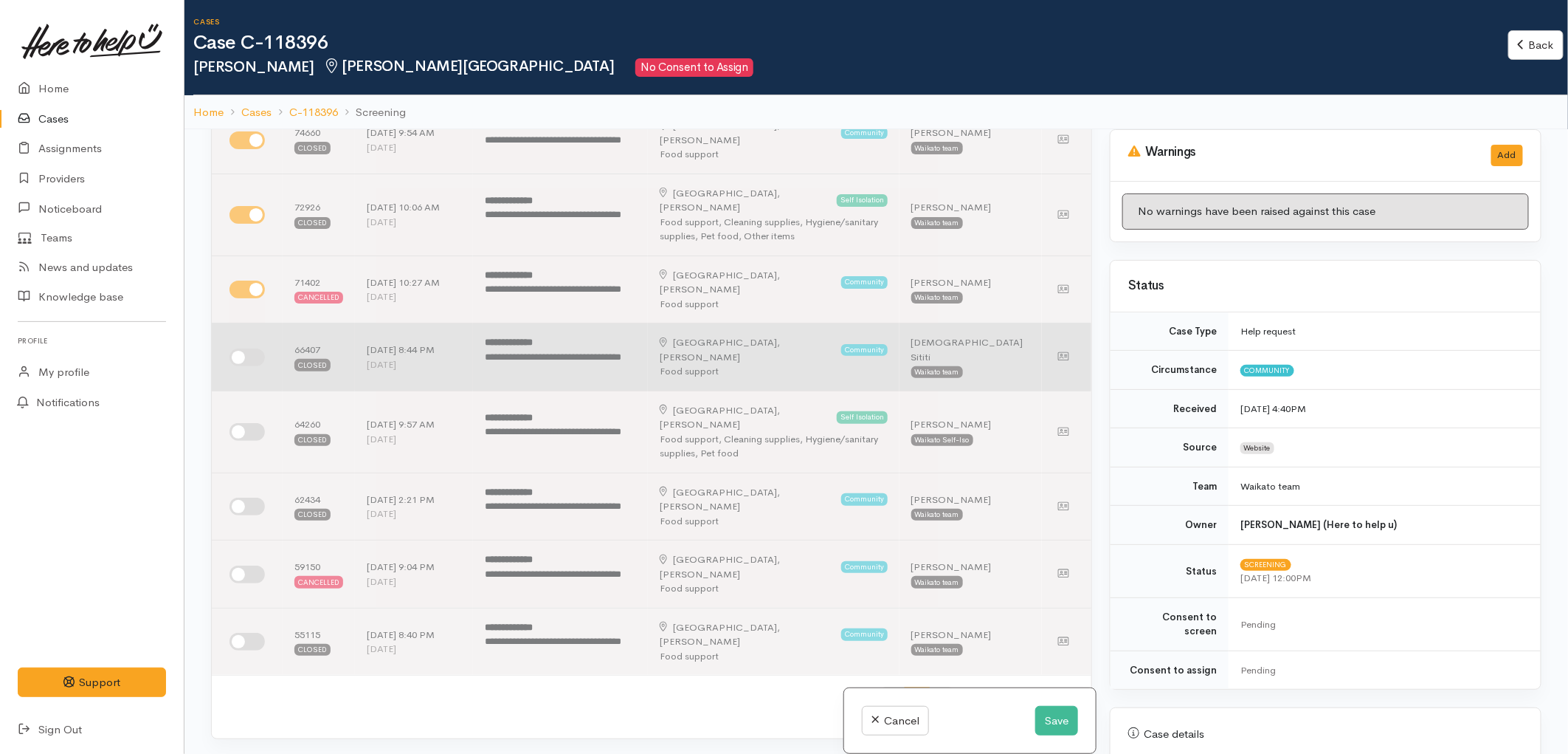
click at [246, 348] on input "checkbox" at bounding box center [246, 357] width 35 height 18
checkbox input "true"
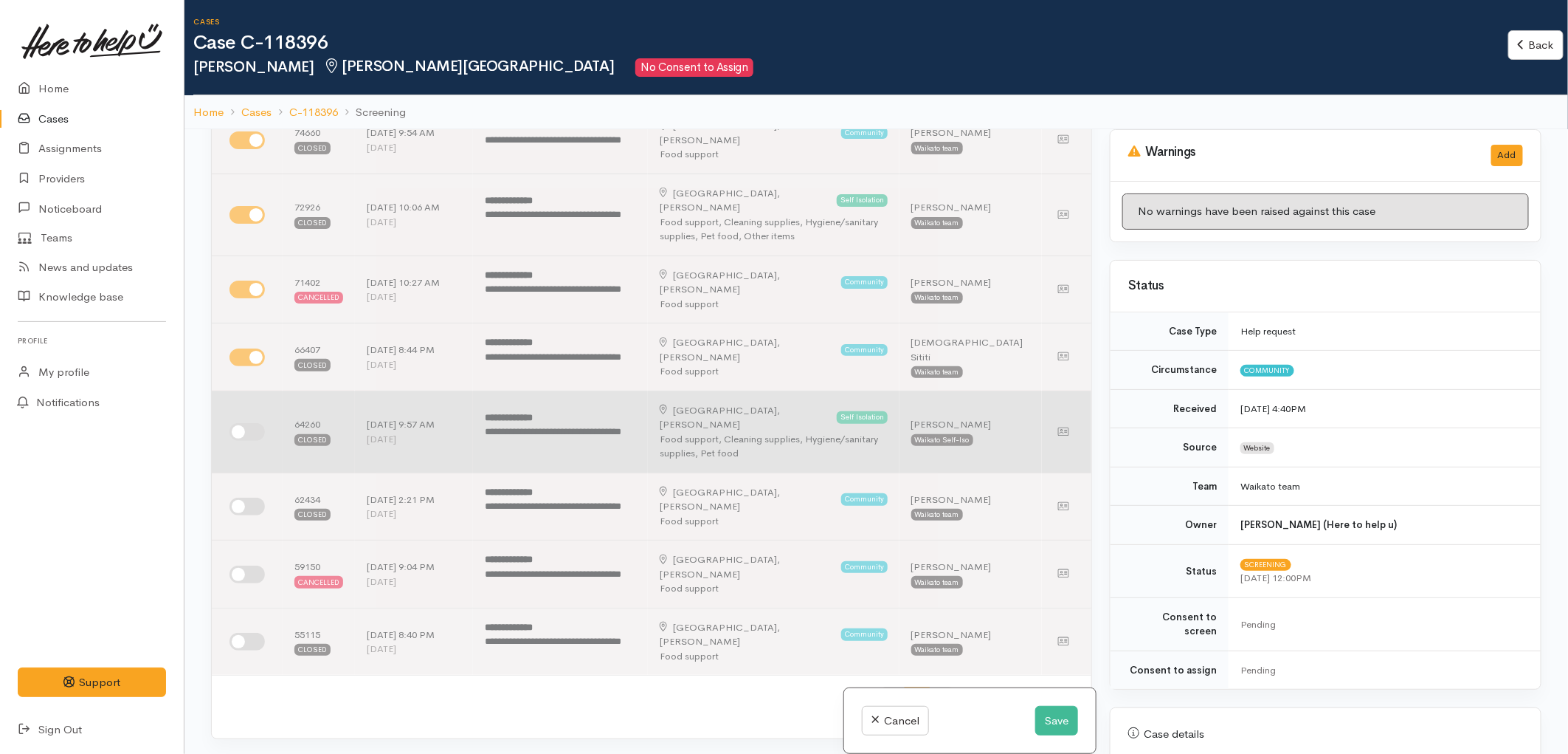
click at [255, 425] on td at bounding box center [247, 431] width 71 height 82
click at [252, 423] on input "checkbox" at bounding box center [246, 432] width 35 height 18
checkbox input "true"
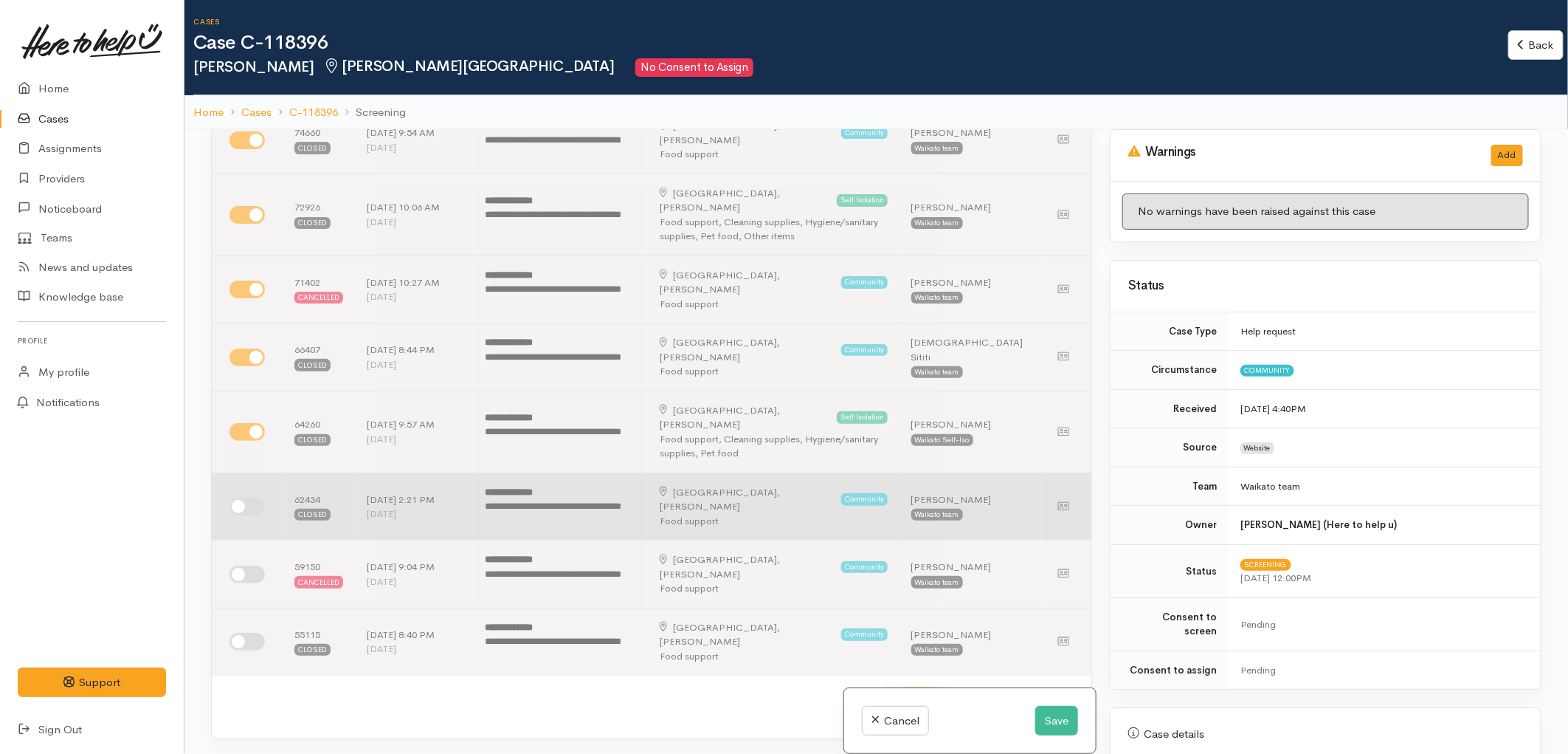
click at [245, 497] on input "checkbox" at bounding box center [246, 506] width 35 height 18
checkbox input "true"
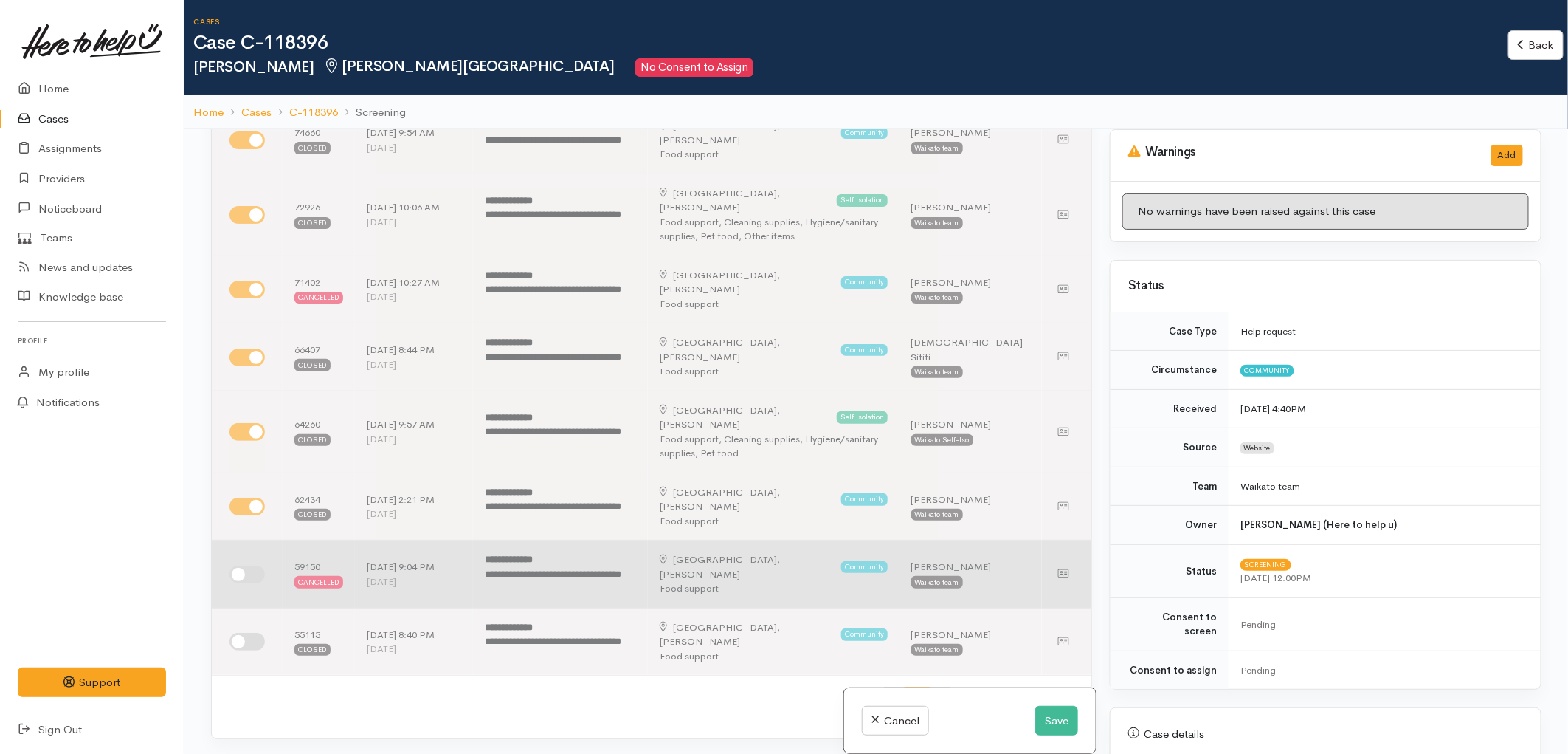
click at [246, 565] on input "checkbox" at bounding box center [246, 574] width 35 height 18
checkbox input "true"
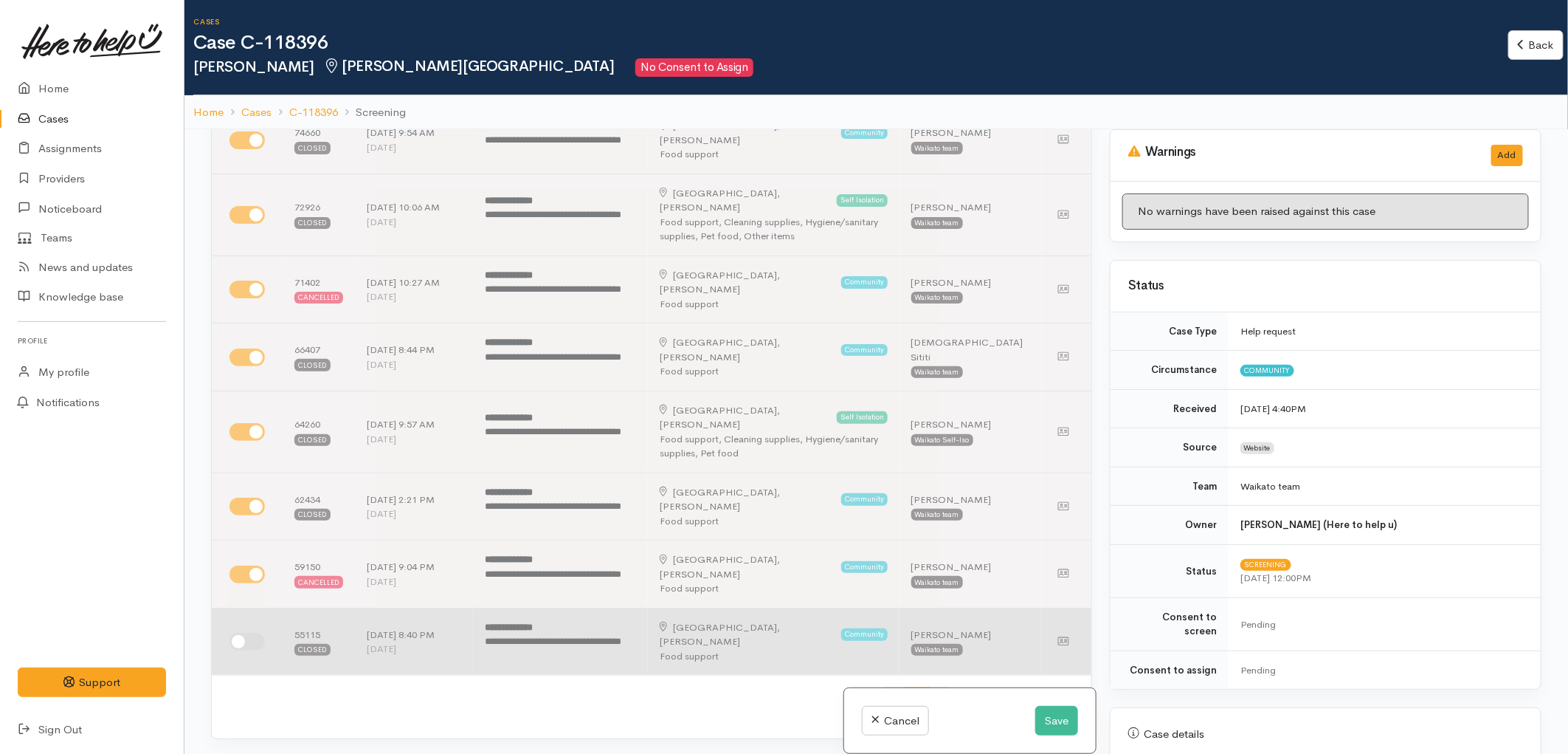
drag, startPoint x: 245, startPoint y: 616, endPoint x: 582, endPoint y: 616, distance: 337.0
click at [249, 632] on input "checkbox" at bounding box center [246, 641] width 35 height 18
checkbox input "true"
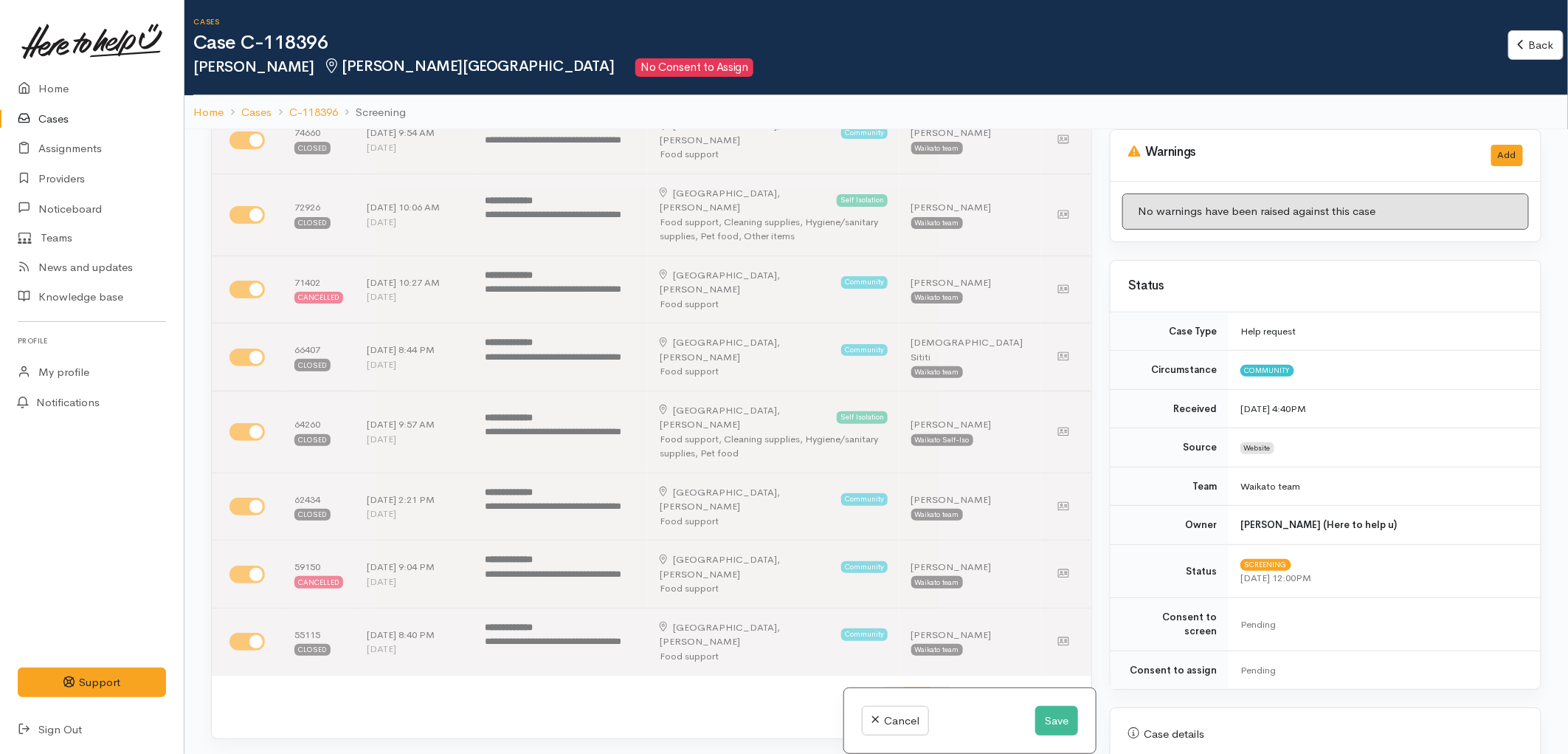
click at [930, 688] on span "3" at bounding box center [942, 701] width 25 height 28
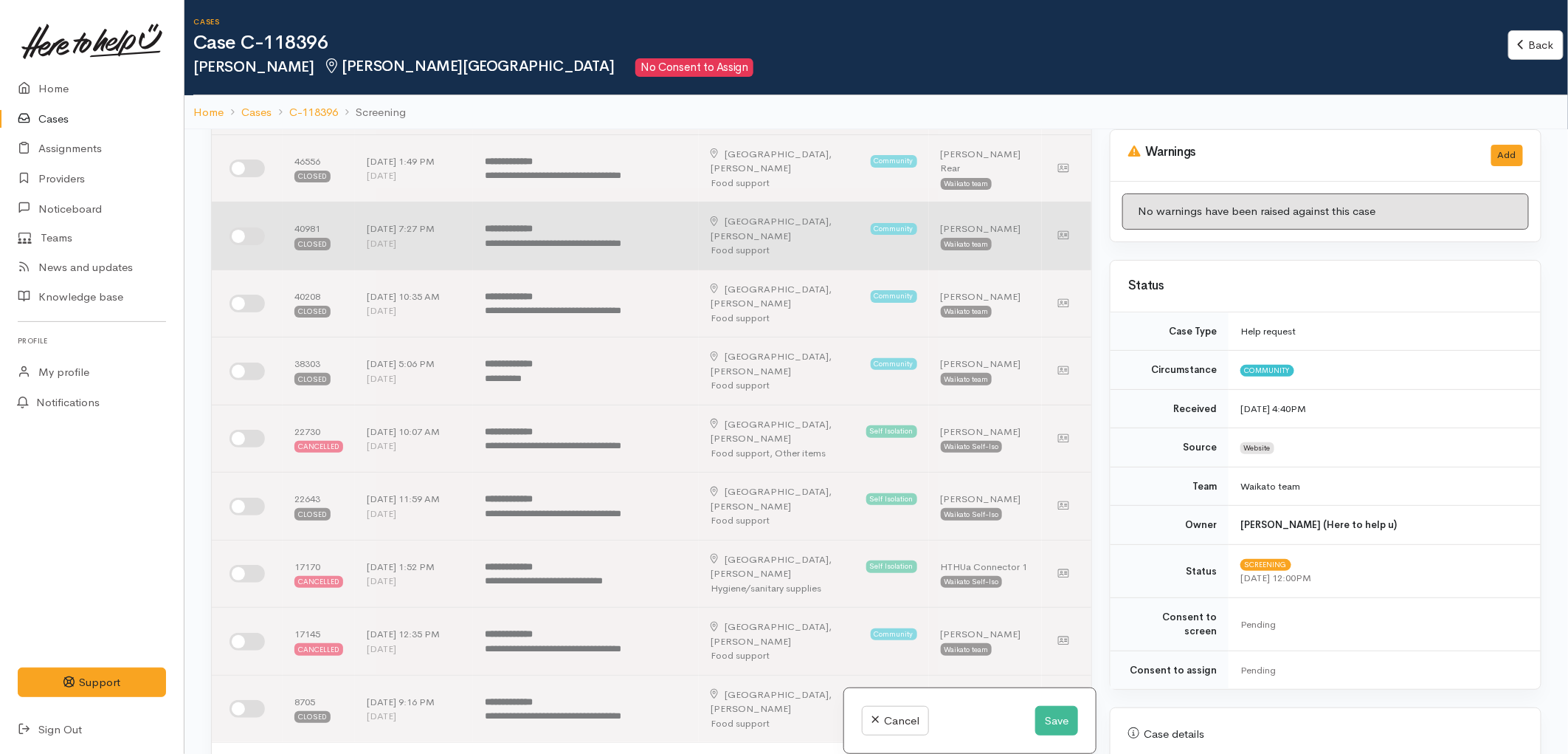
scroll to position [0, 0]
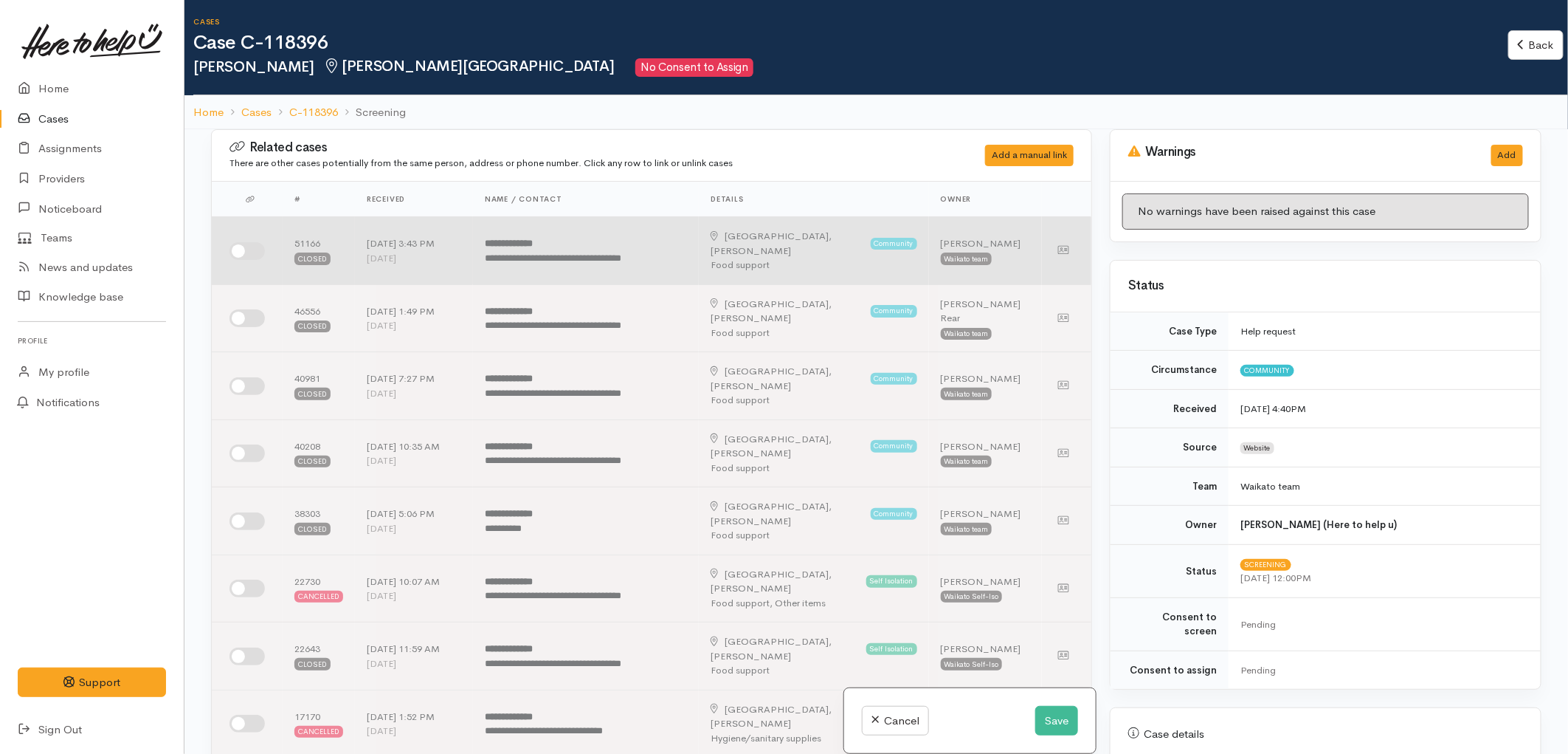
click at [248, 253] on td at bounding box center [247, 251] width 71 height 68
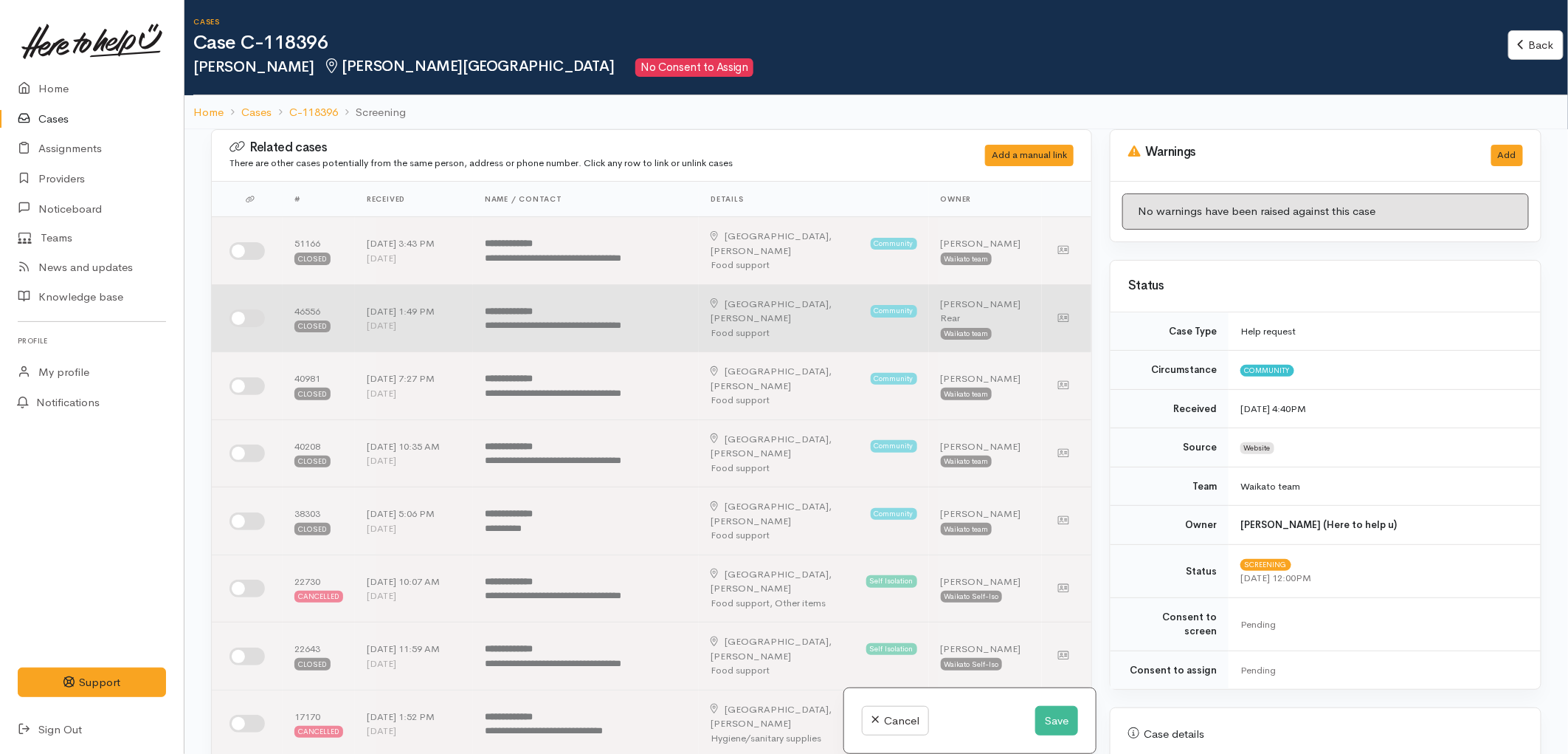
click at [246, 309] on input "checkbox" at bounding box center [246, 318] width 35 height 18
checkbox input "true"
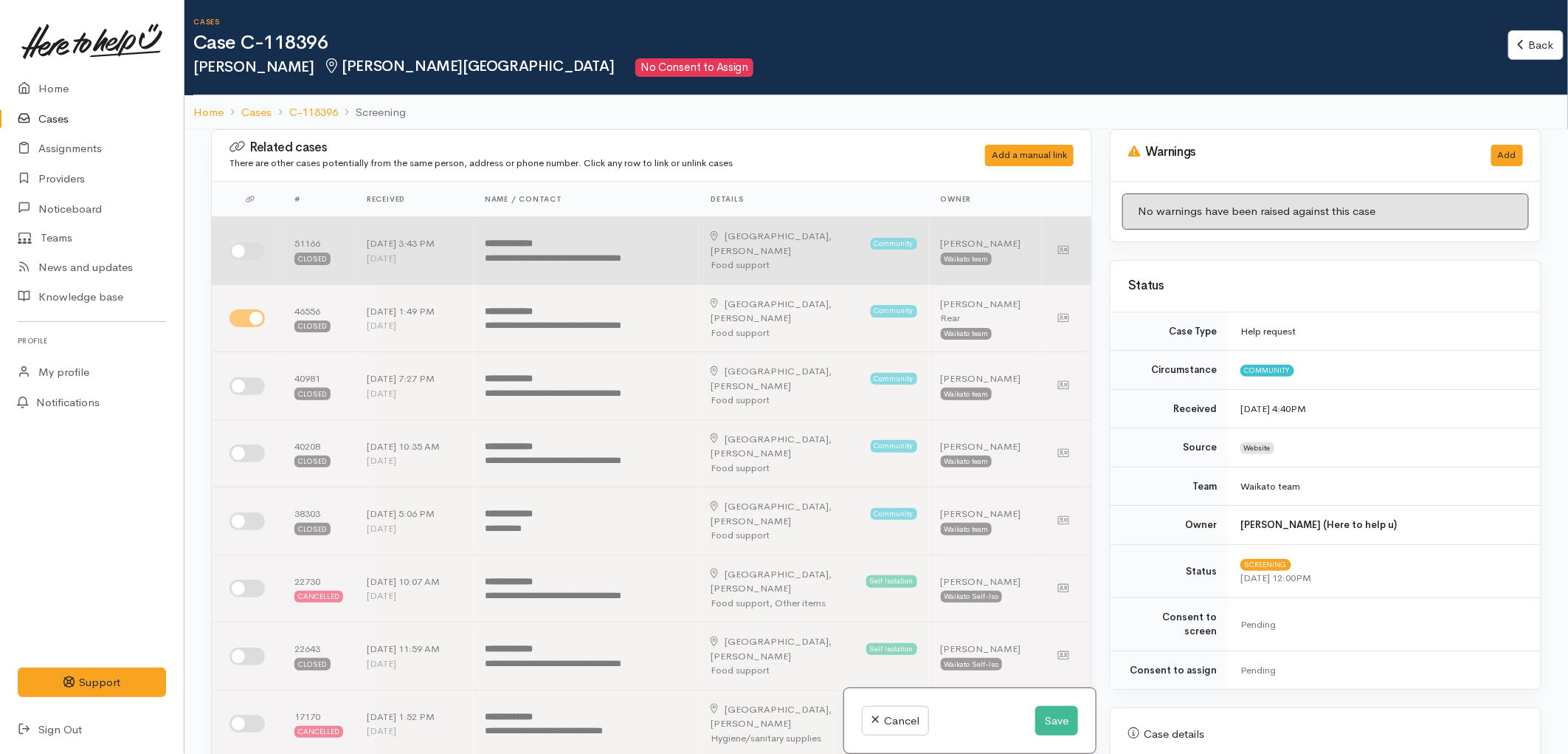
click at [245, 248] on input "checkbox" at bounding box center [246, 251] width 35 height 18
checkbox input "true"
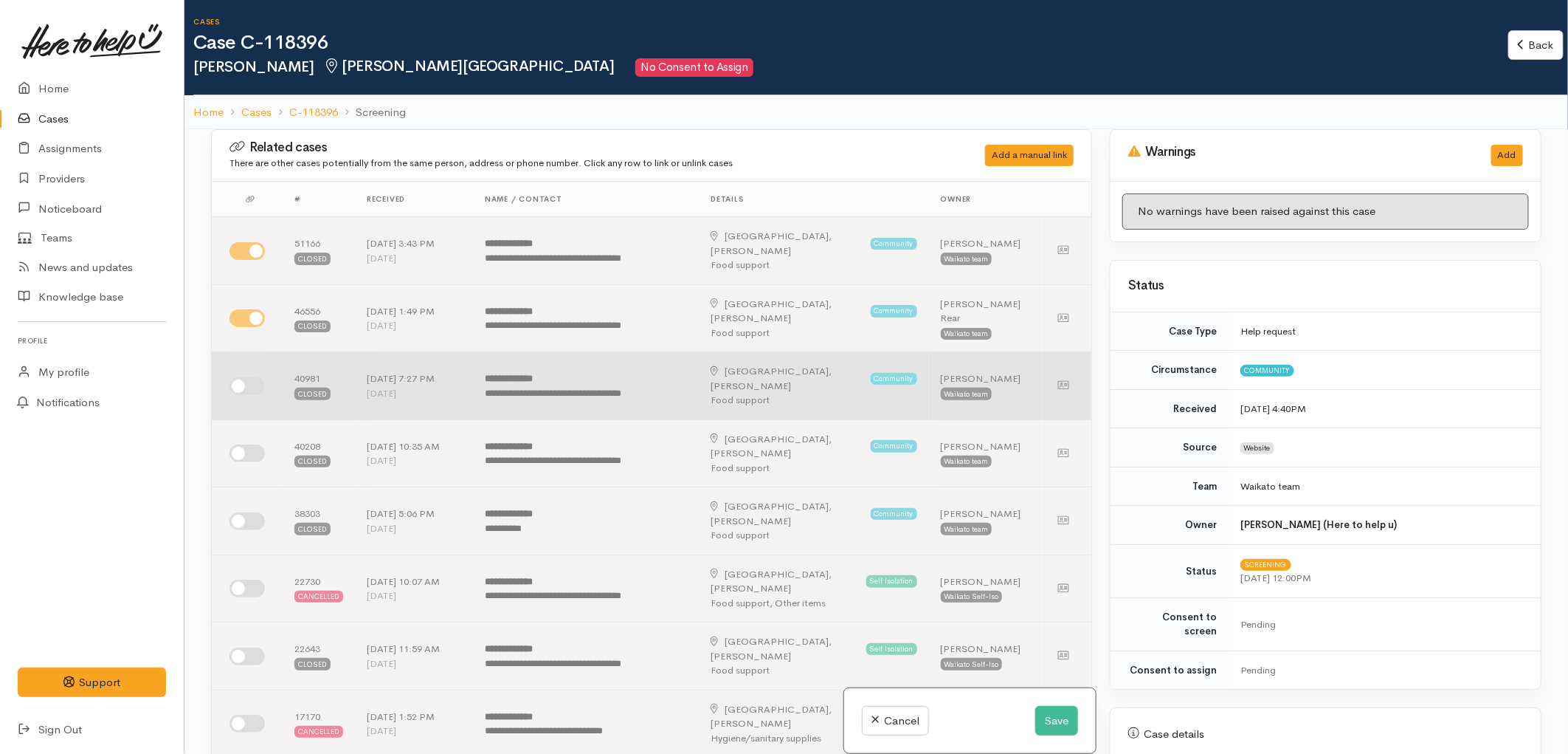
click at [244, 377] on input "checkbox" at bounding box center [246, 386] width 35 height 18
checkbox input "true"
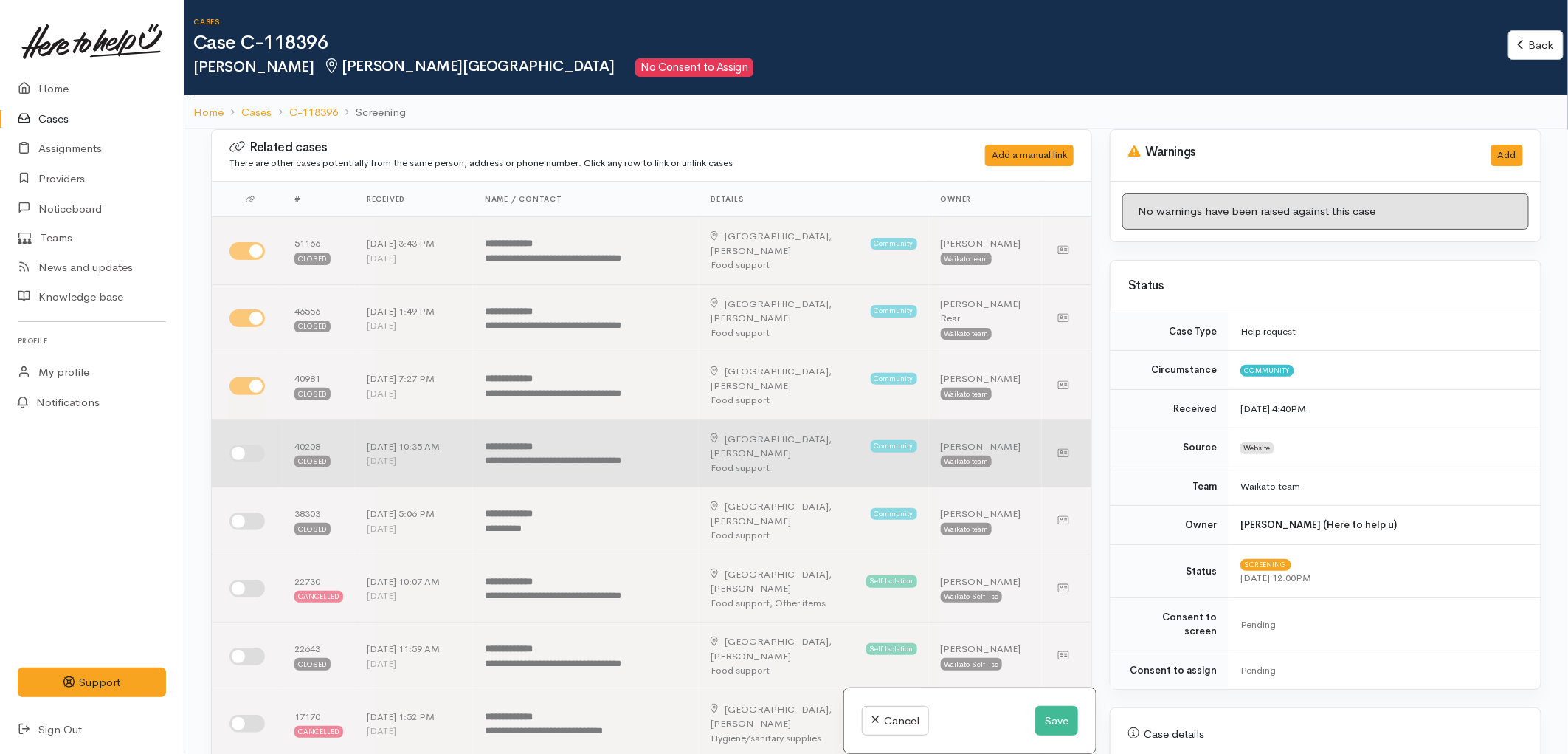
click at [247, 445] on input "checkbox" at bounding box center [246, 453] width 35 height 18
checkbox input "true"
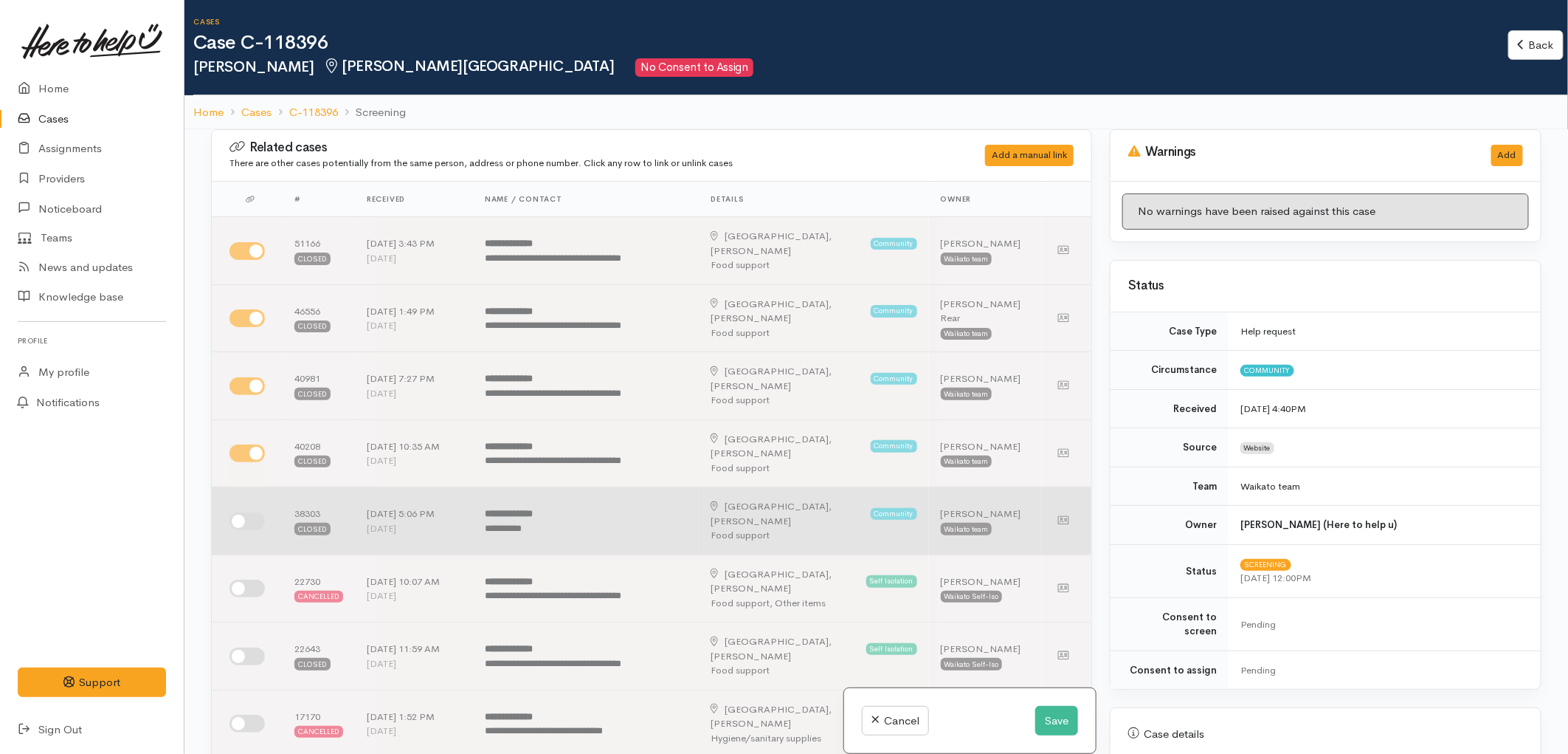
click at [252, 513] on input "checkbox" at bounding box center [246, 521] width 35 height 18
checkbox input "true"
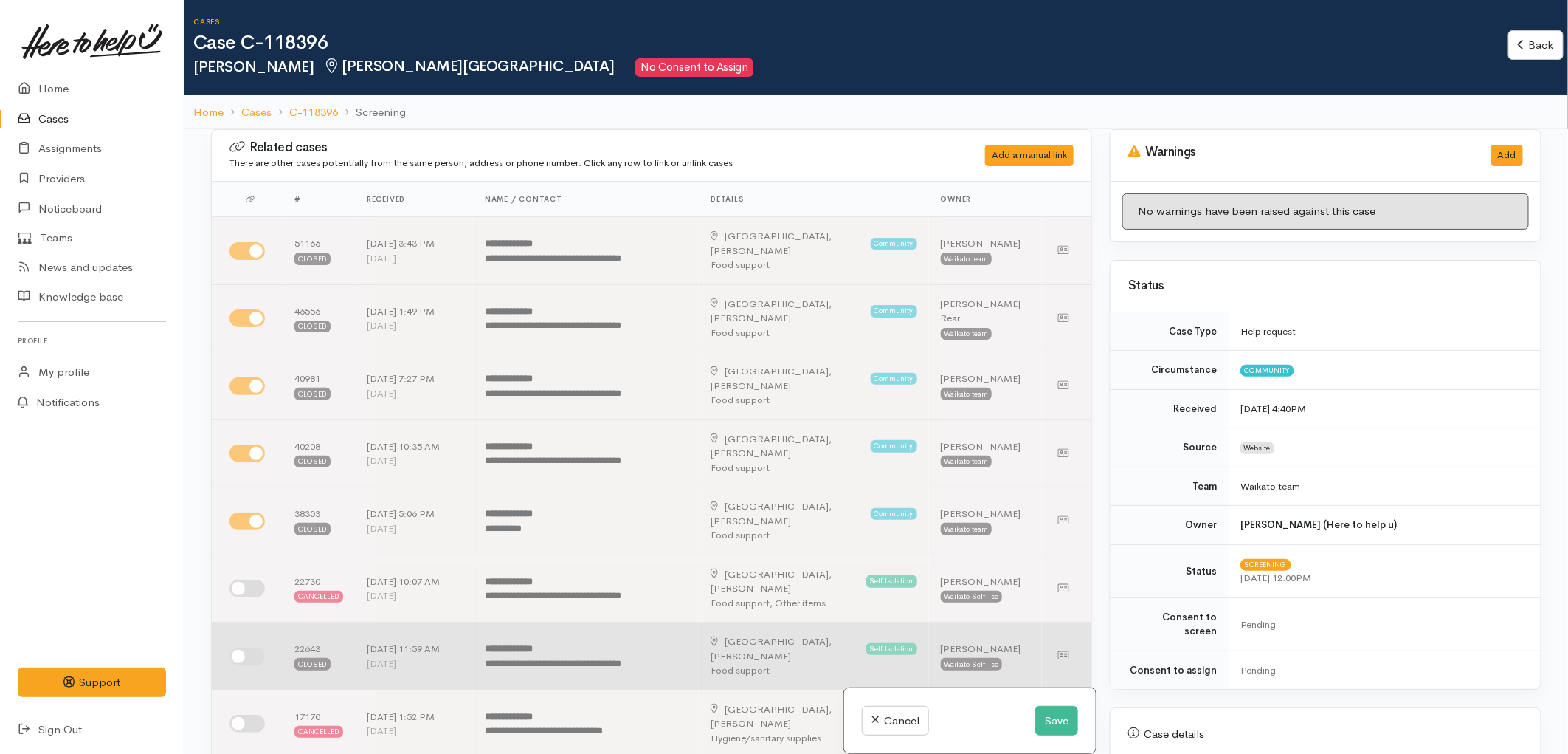
drag, startPoint x: 250, startPoint y: 513, endPoint x: 252, endPoint y: 541, distance: 28.1
click at [251, 579] on input "checkbox" at bounding box center [246, 588] width 35 height 18
checkbox input "true"
click at [251, 647] on input "checkbox" at bounding box center [246, 656] width 35 height 18
checkbox input "true"
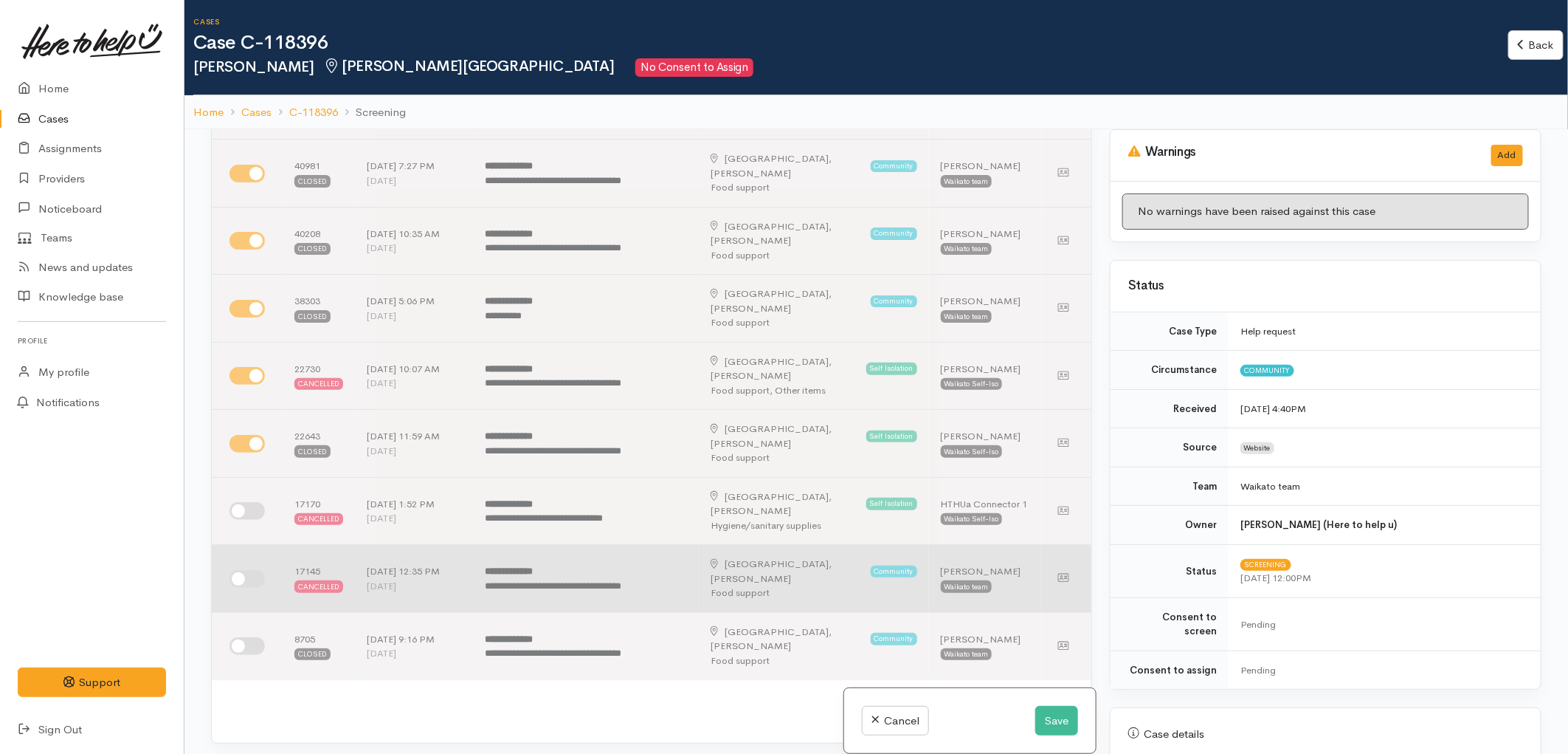
scroll to position [246, 0]
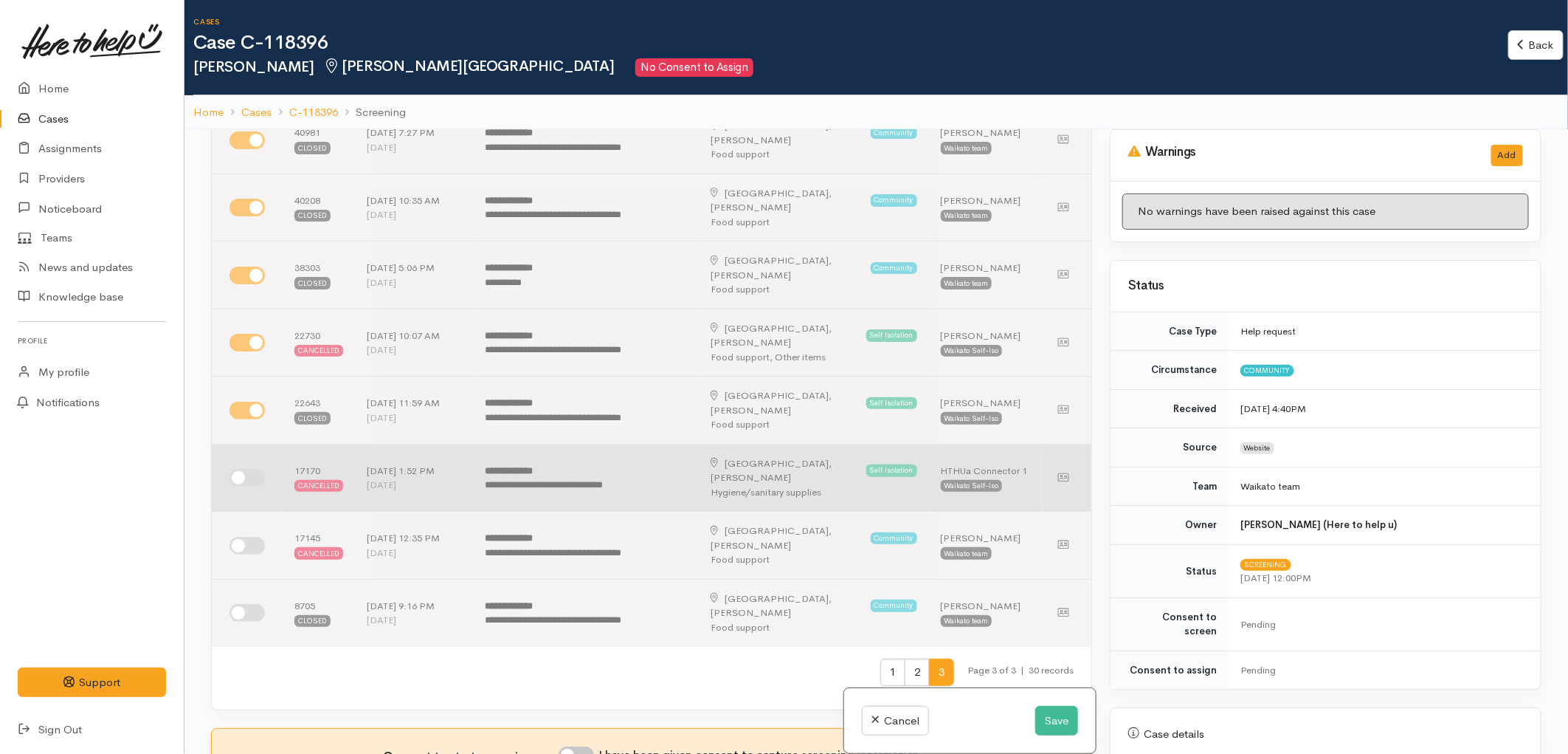
click at [252, 469] on input "checkbox" at bounding box center [246, 477] width 35 height 18
checkbox input "true"
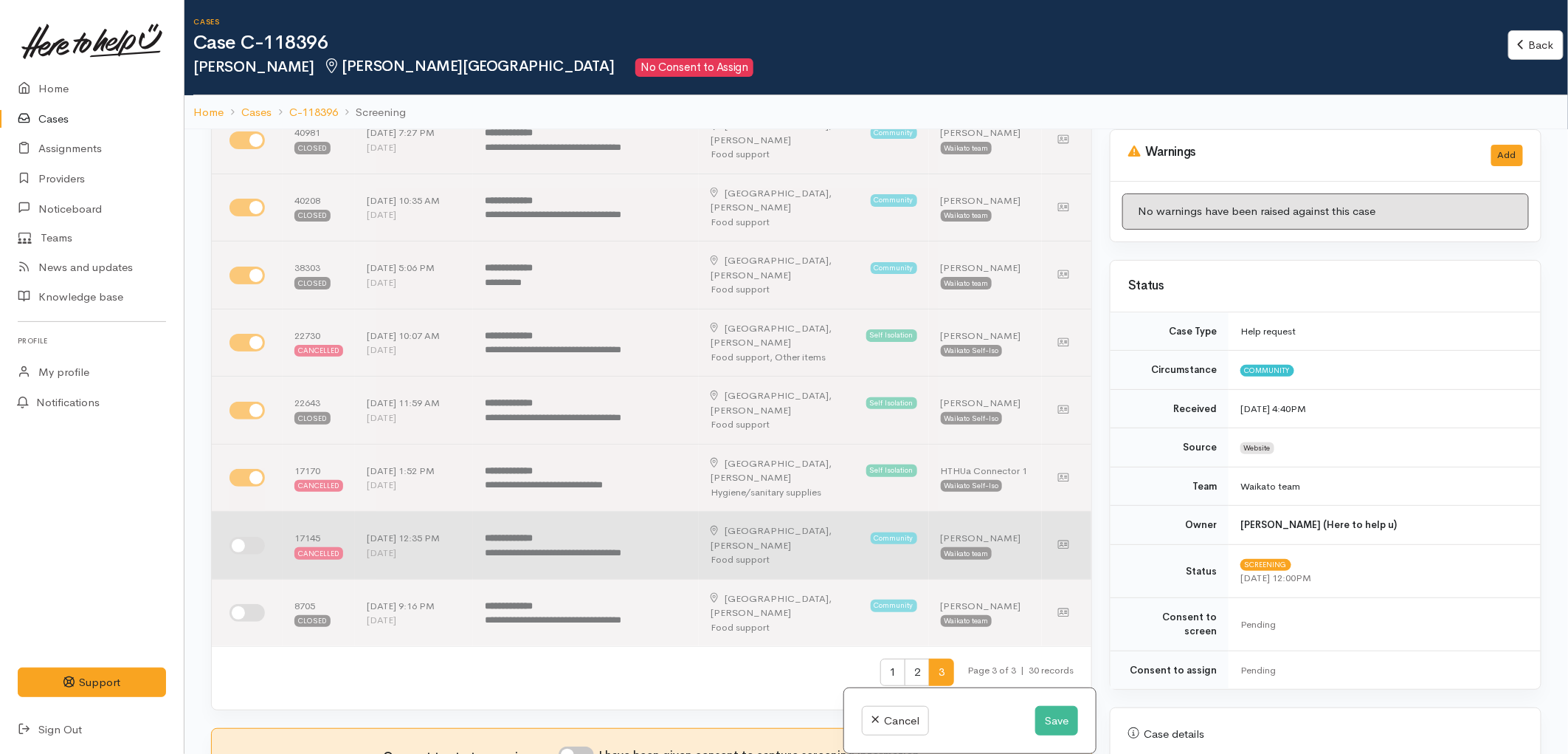
click at [246, 537] on input "checkbox" at bounding box center [246, 545] width 35 height 18
checkbox input "true"
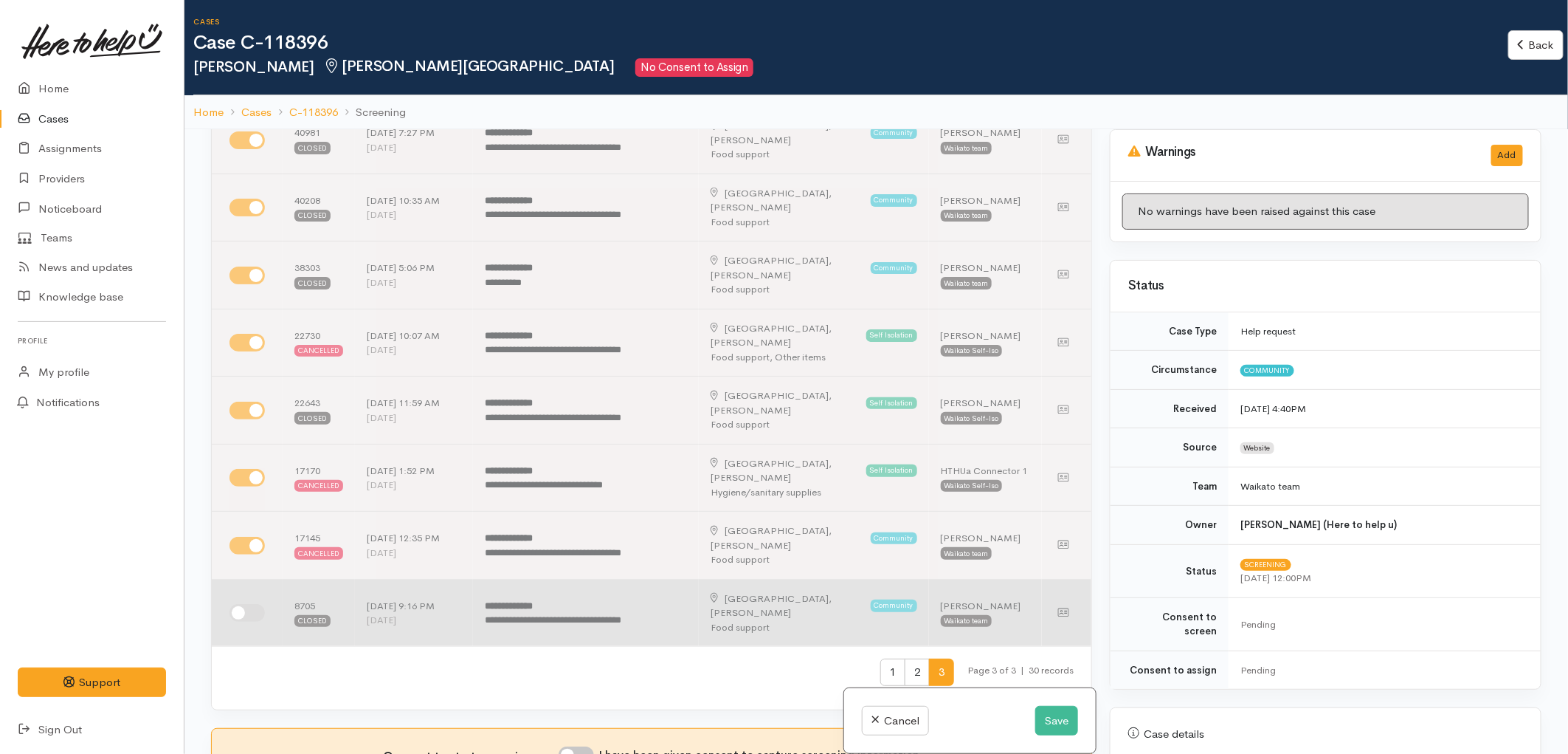
click at [258, 604] on input "checkbox" at bounding box center [246, 613] width 35 height 18
checkbox input "true"
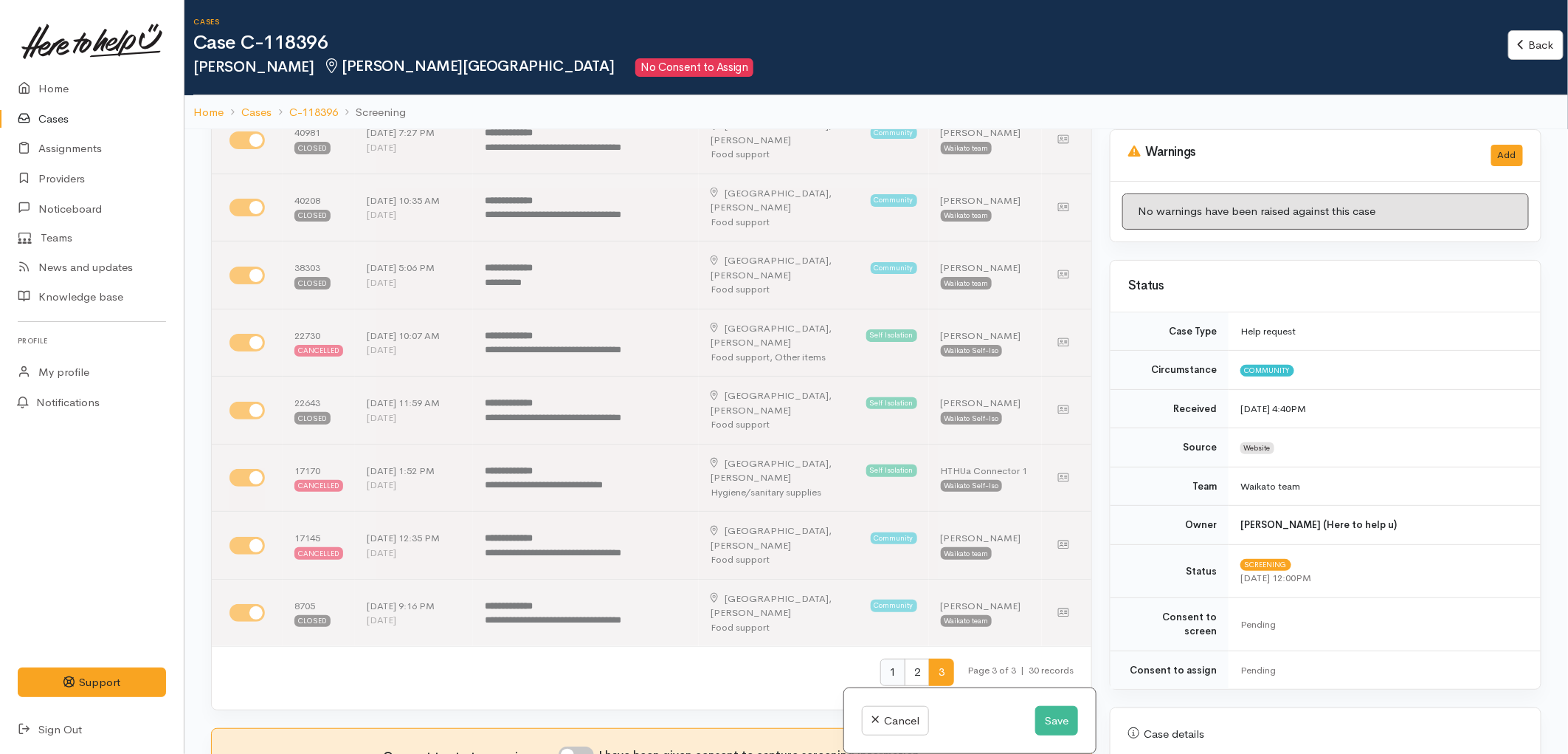
click at [880, 658] on span "1" at bounding box center [893, 672] width 25 height 28
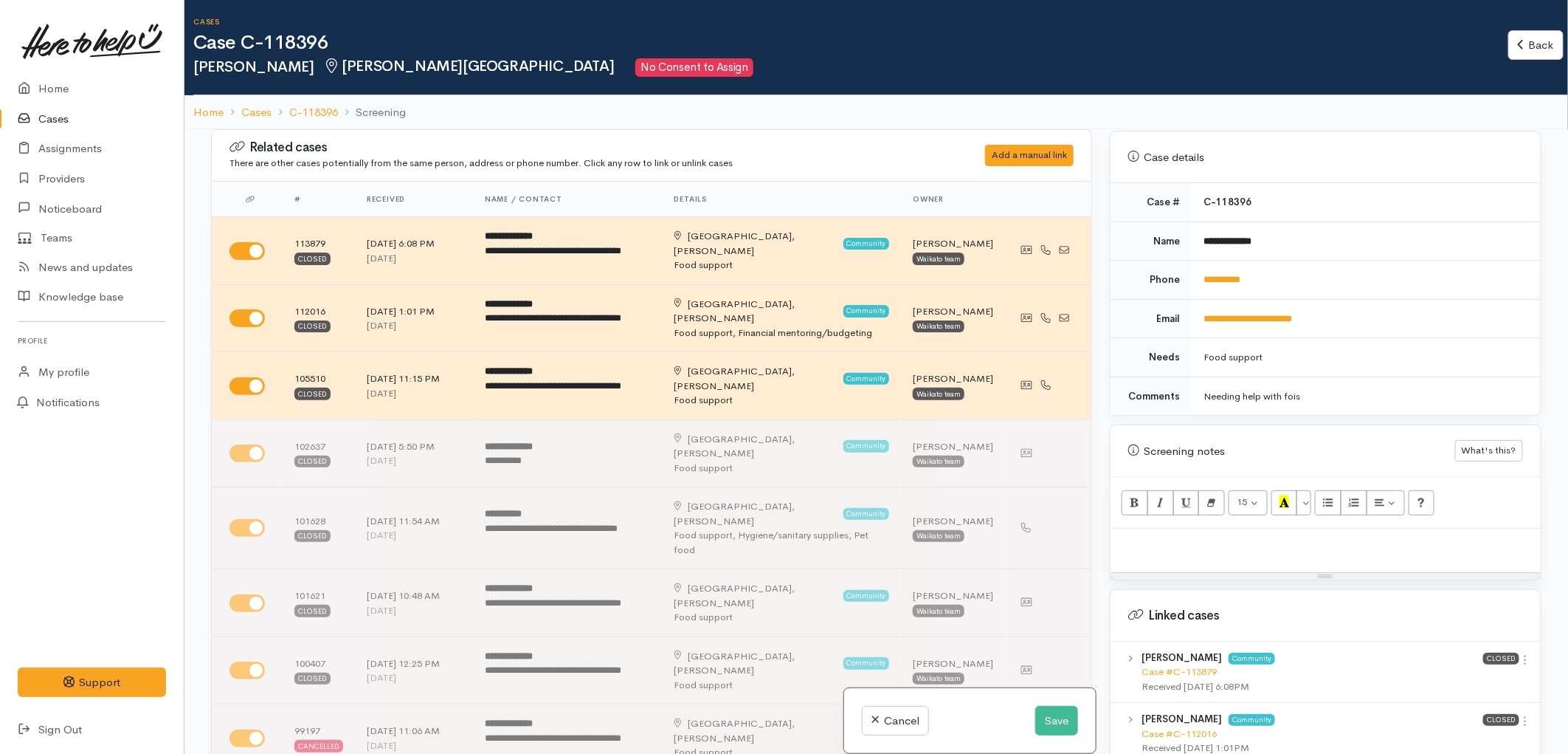
scroll to position [656, 0]
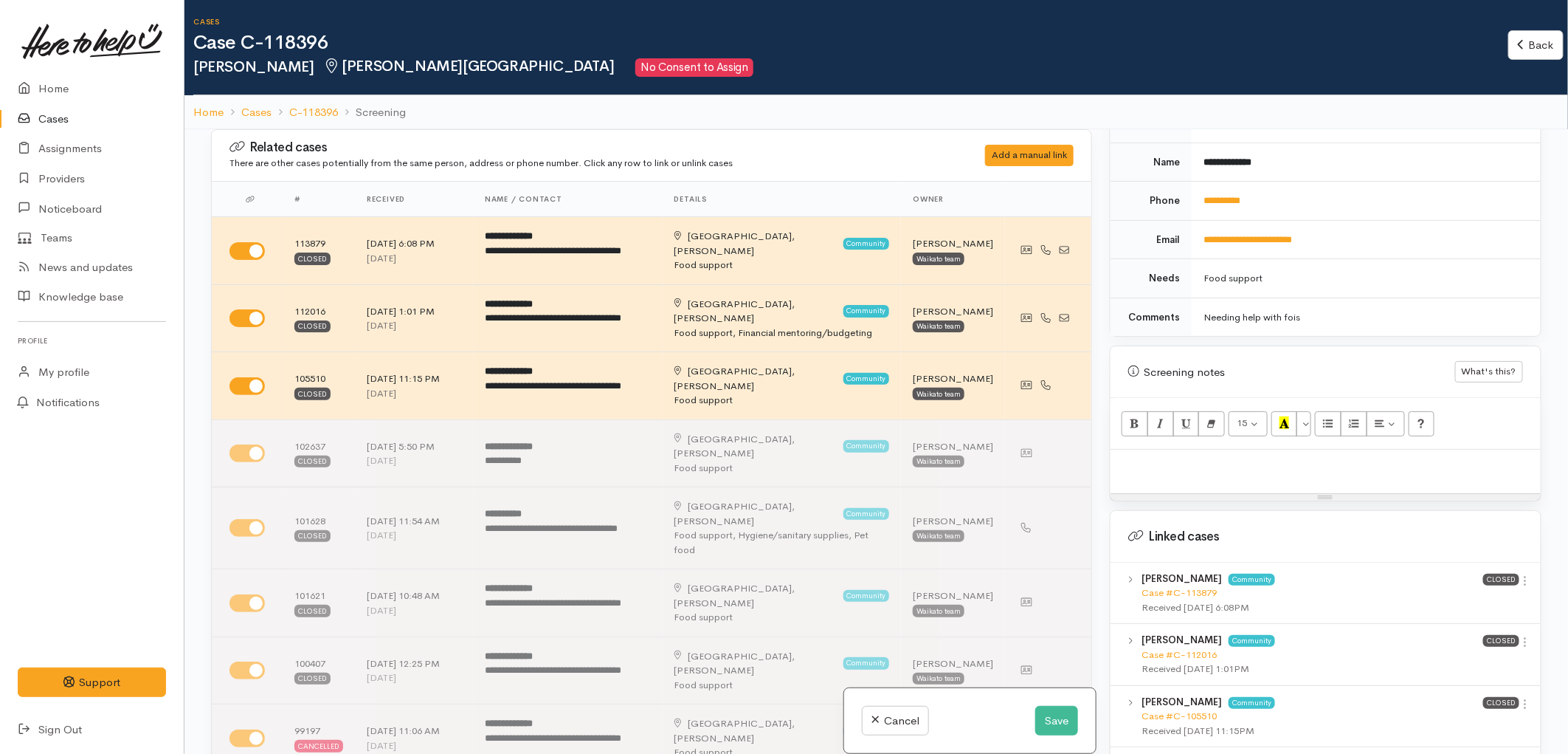
click at [1240, 457] on p at bounding box center [1326, 465] width 415 height 17
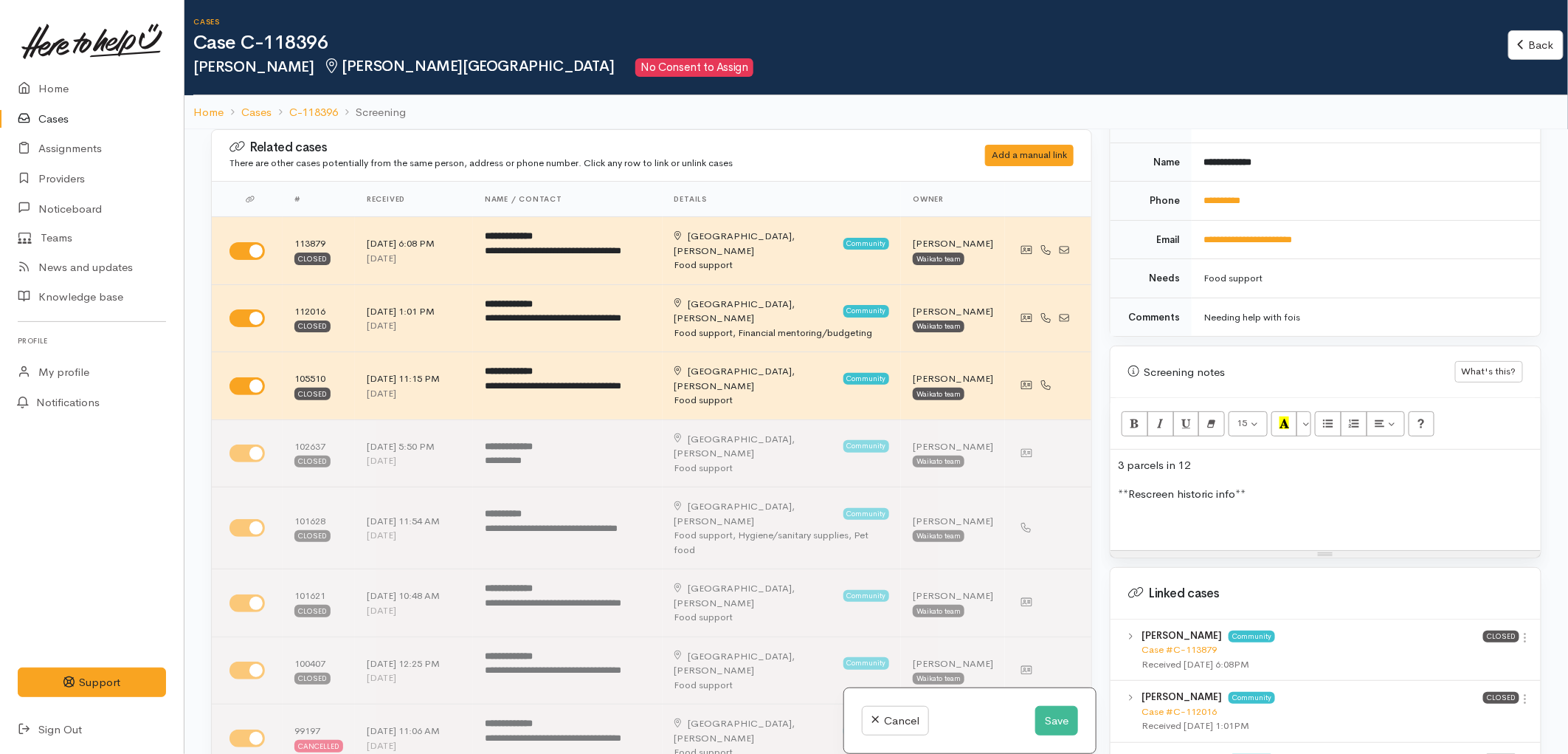
click at [1226, 514] on p at bounding box center [1326, 522] width 415 height 17
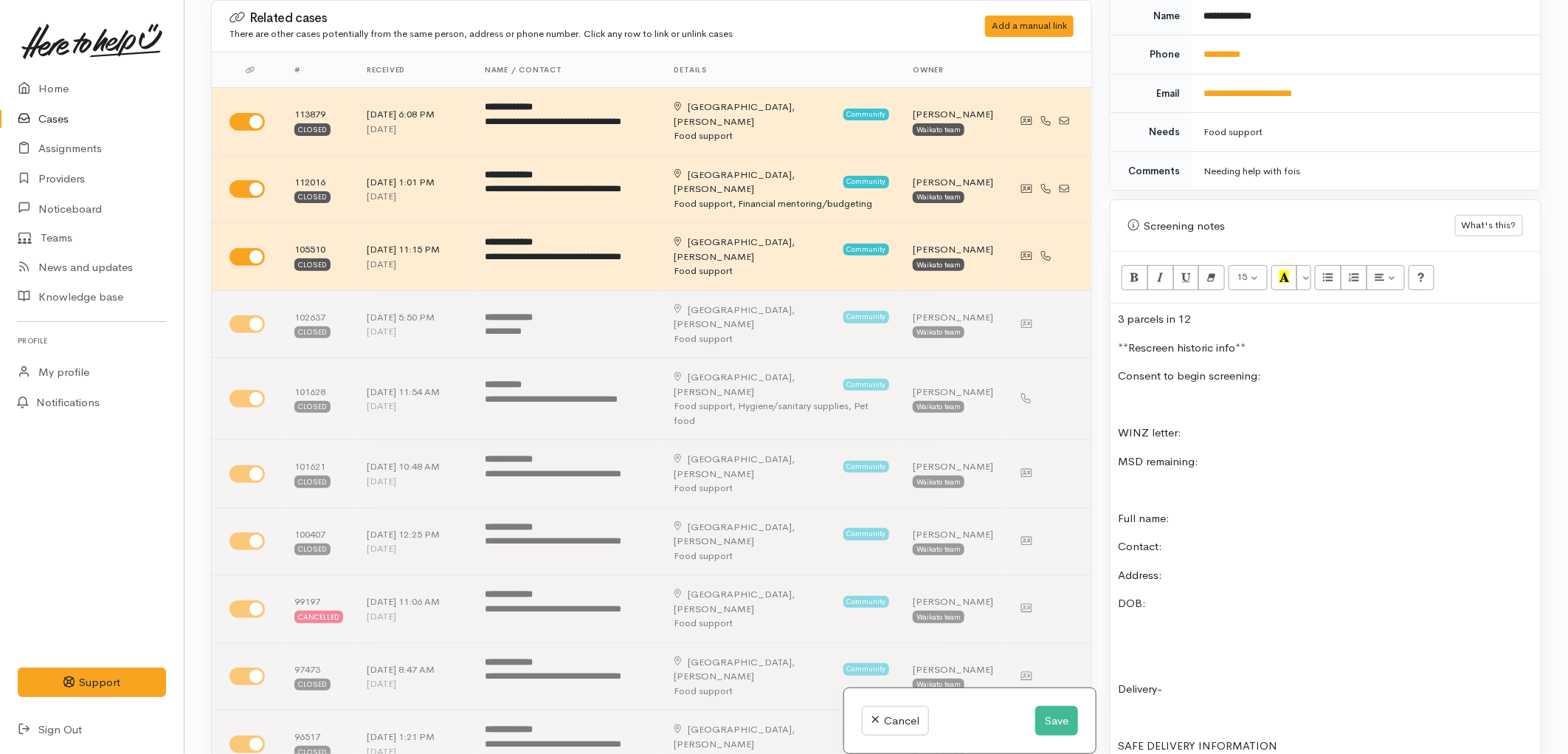
scroll to position [429, 0]
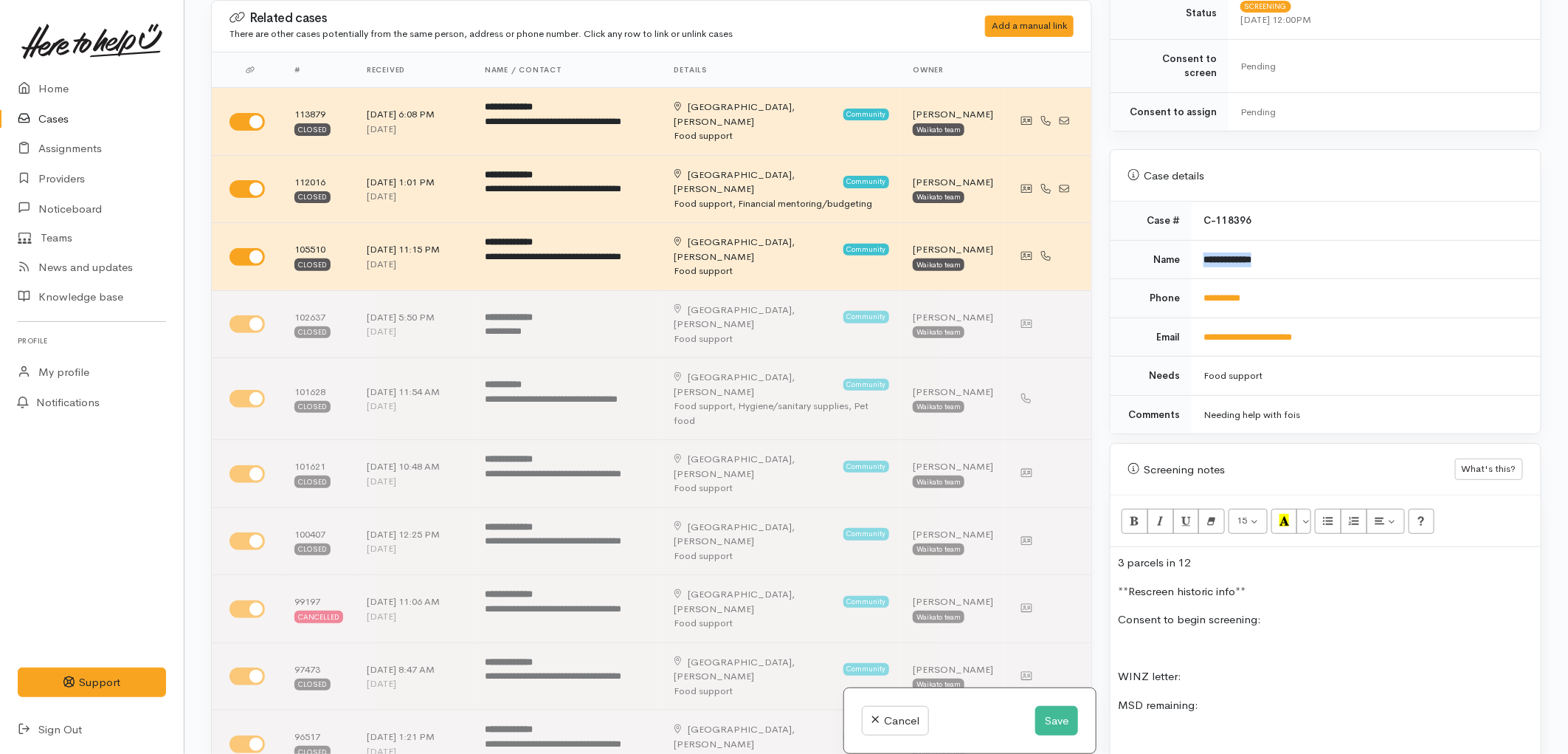
drag, startPoint x: 1266, startPoint y: 246, endPoint x: 1196, endPoint y: 247, distance: 70.0
click at [1196, 247] on td "**********" at bounding box center [1366, 259] width 349 height 39
copy b "**********"
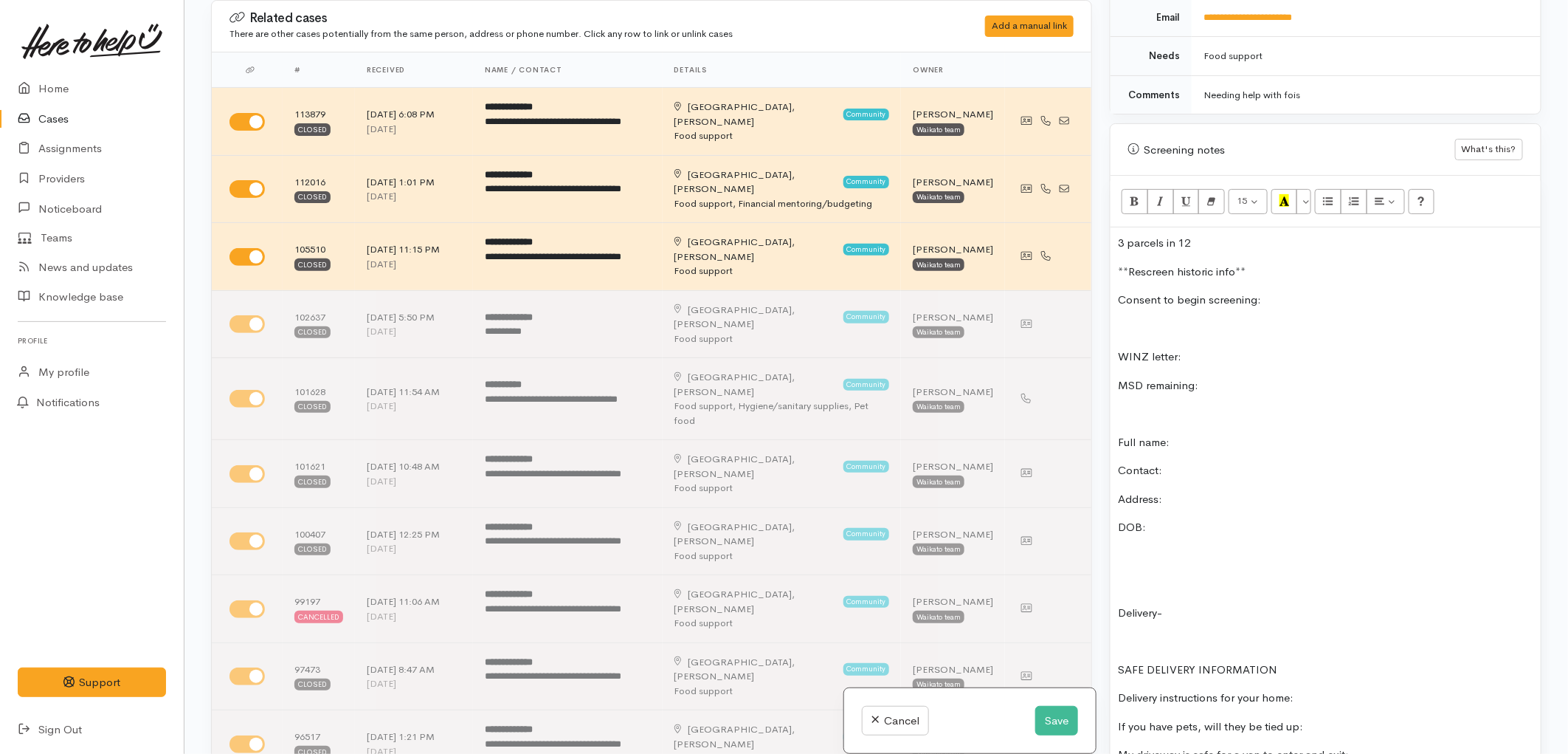
scroll to position [757, 0]
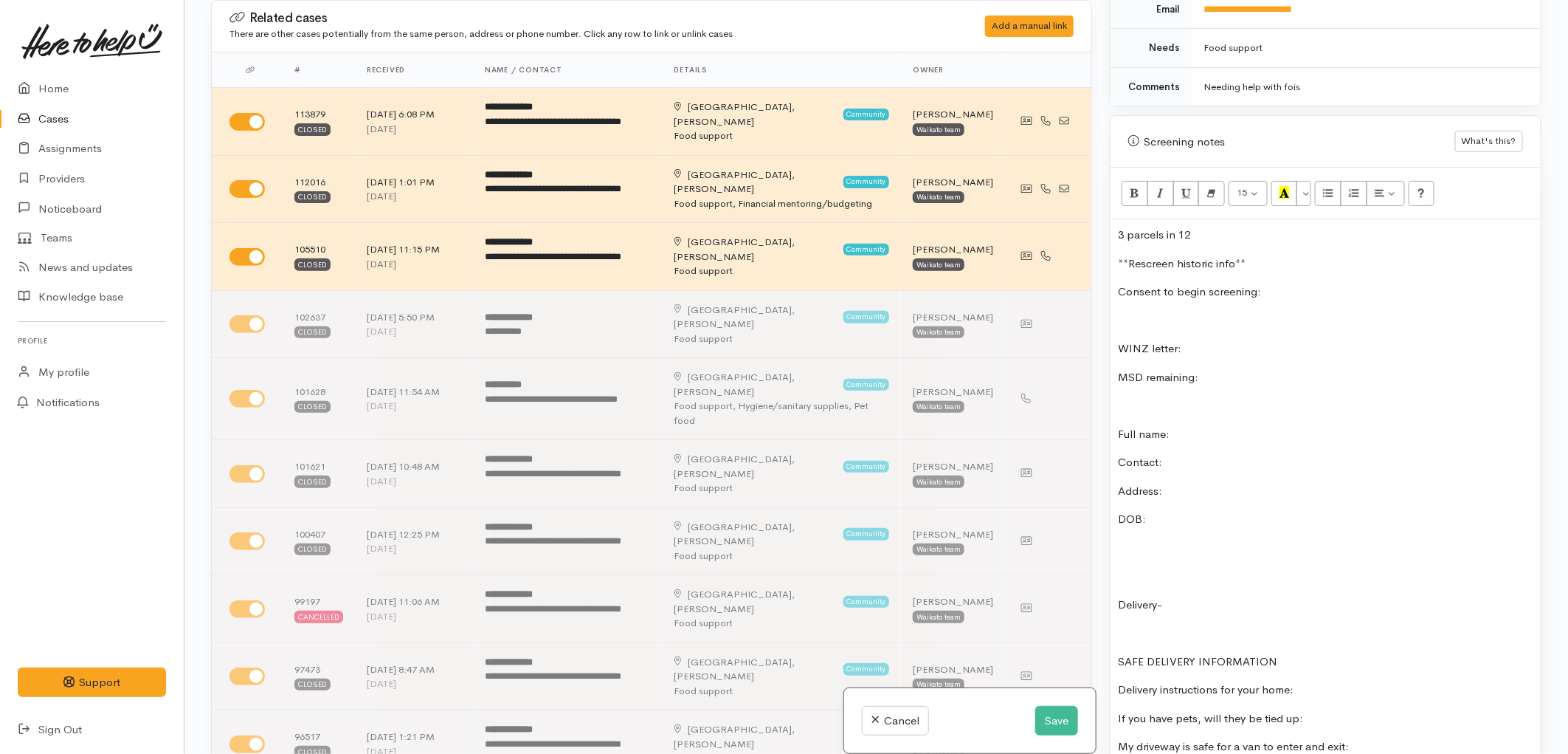
click at [1177, 426] on p "Full name:" at bounding box center [1326, 434] width 415 height 17
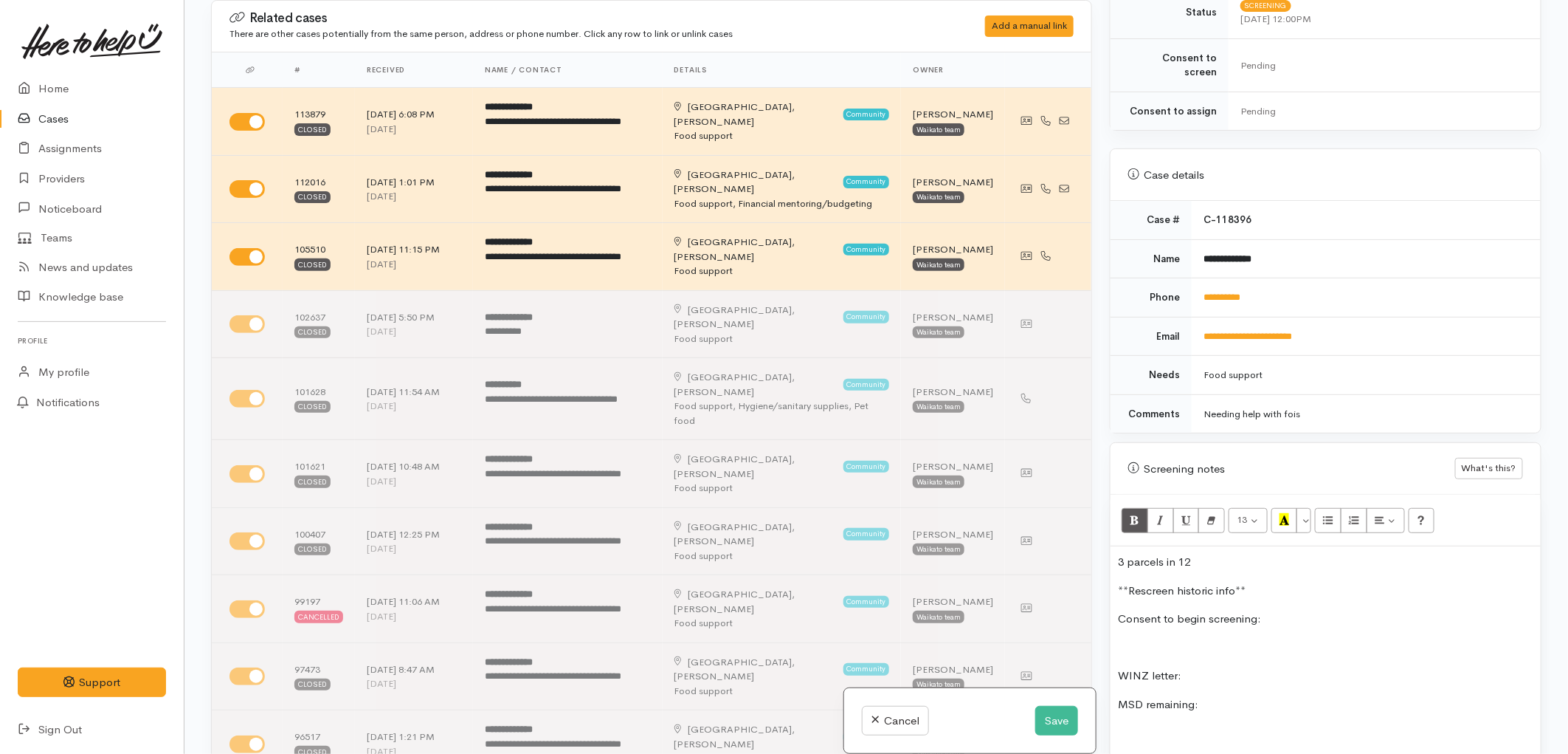
scroll to position [429, 0]
drag, startPoint x: 1259, startPoint y: 290, endPoint x: 1194, endPoint y: 286, distance: 65.1
click at [1194, 286] on td "**********" at bounding box center [1366, 298] width 349 height 39
copy link "**********"
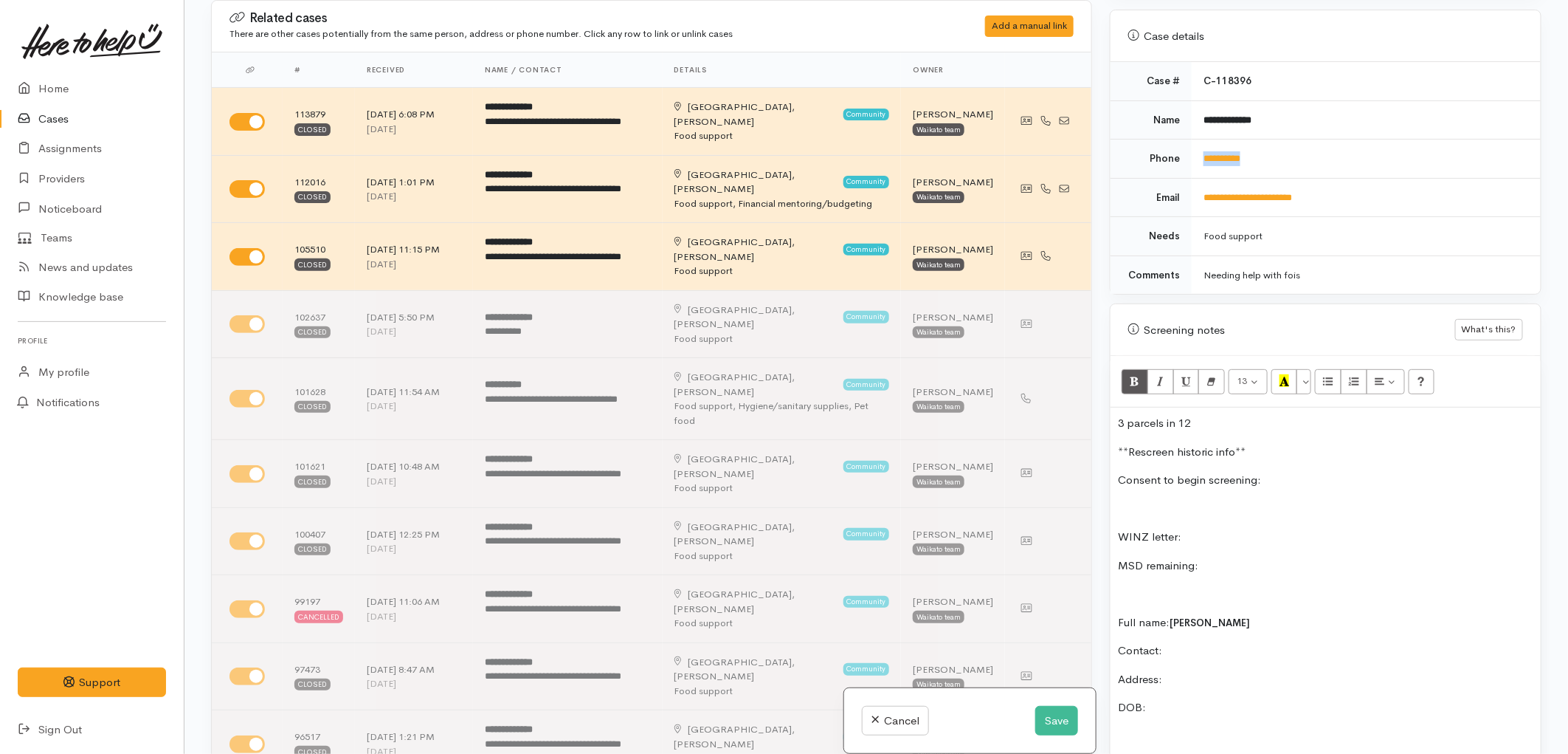
scroll to position [593, 0]
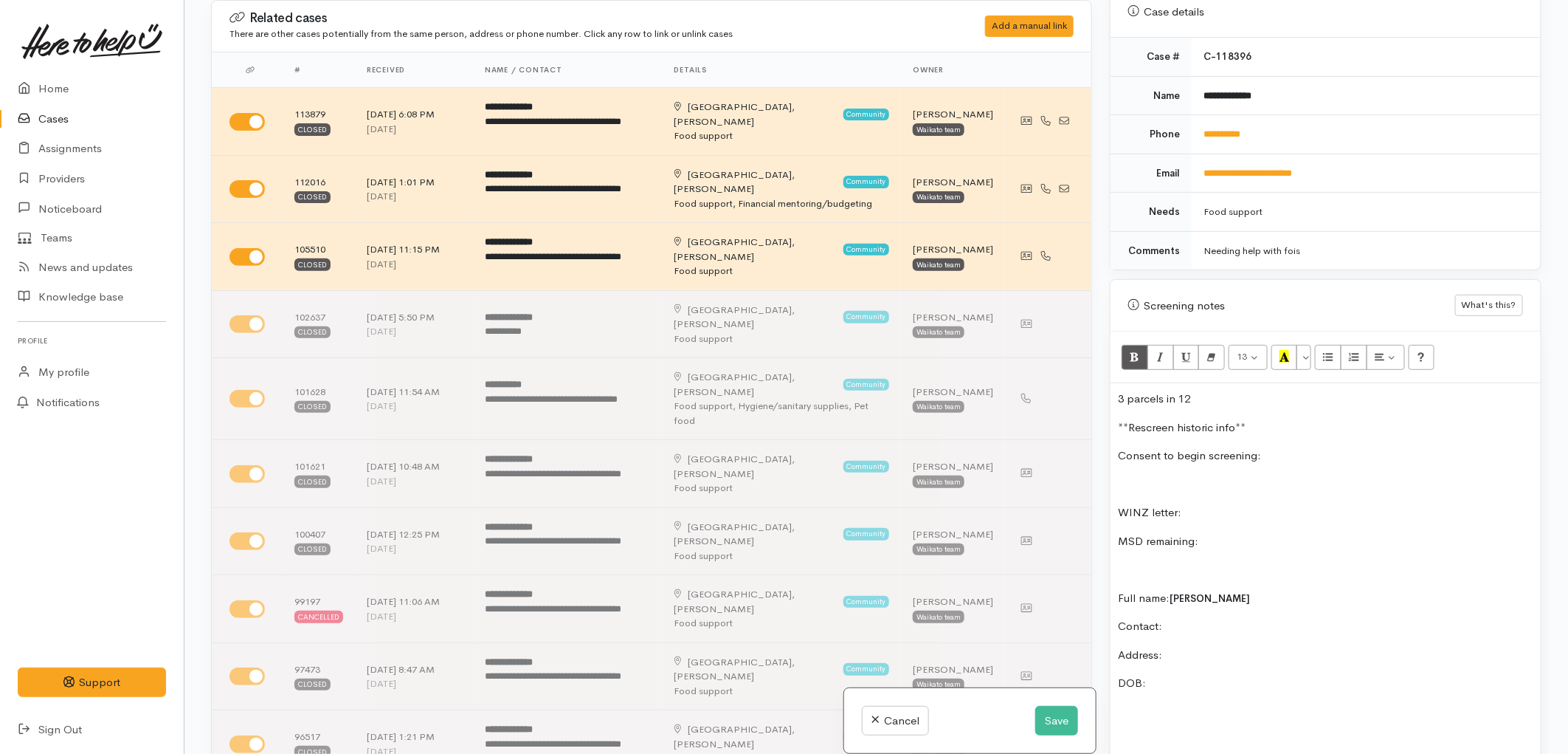
click at [1208, 618] on p "Contact:" at bounding box center [1326, 626] width 415 height 17
click at [1041, 724] on button "Save" at bounding box center [1057, 720] width 43 height 30
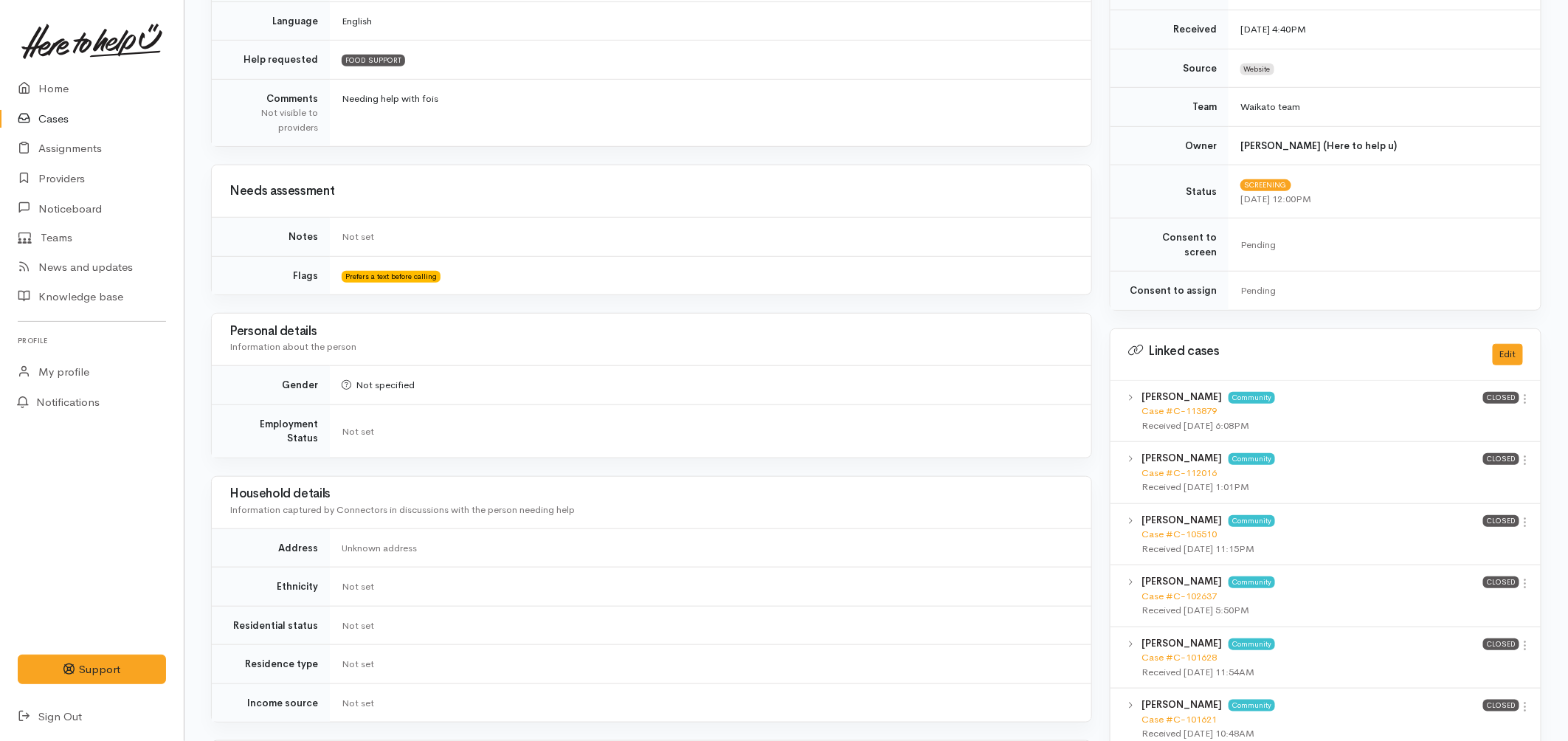
scroll to position [492, 0]
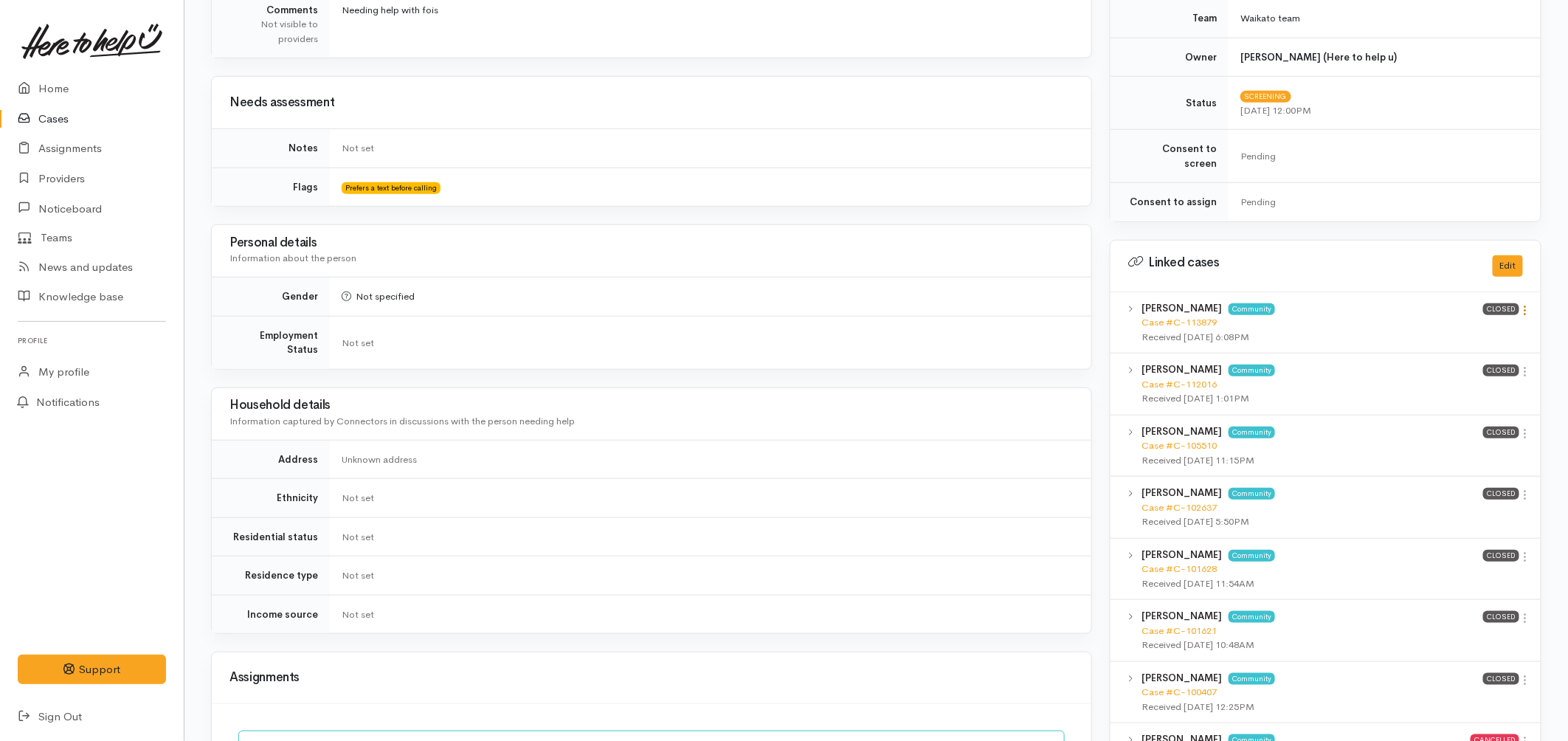
click at [1524, 304] on icon at bounding box center [1526, 310] width 13 height 13
click at [1465, 327] on link "View case" at bounding box center [1472, 339] width 116 height 23
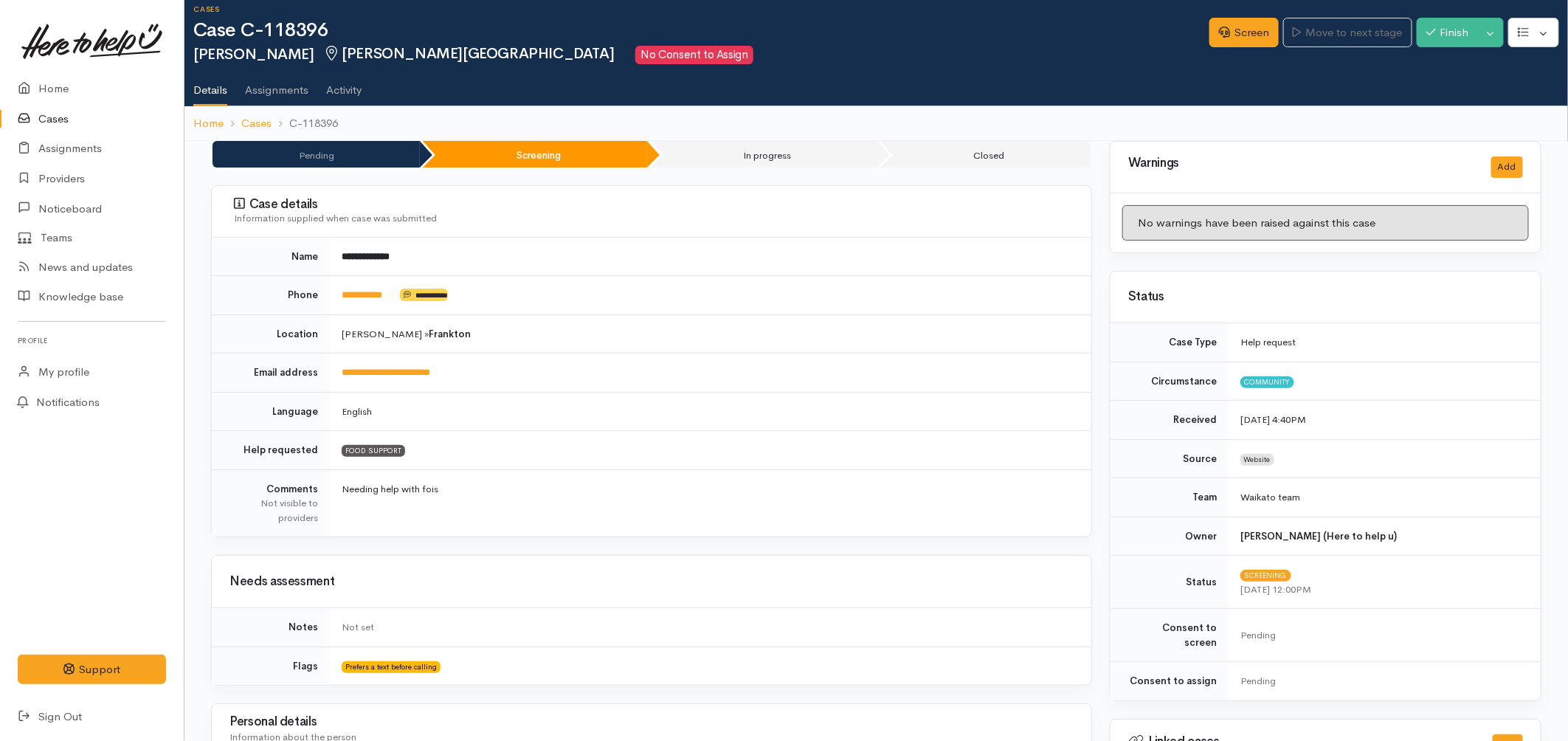
scroll to position [0, 0]
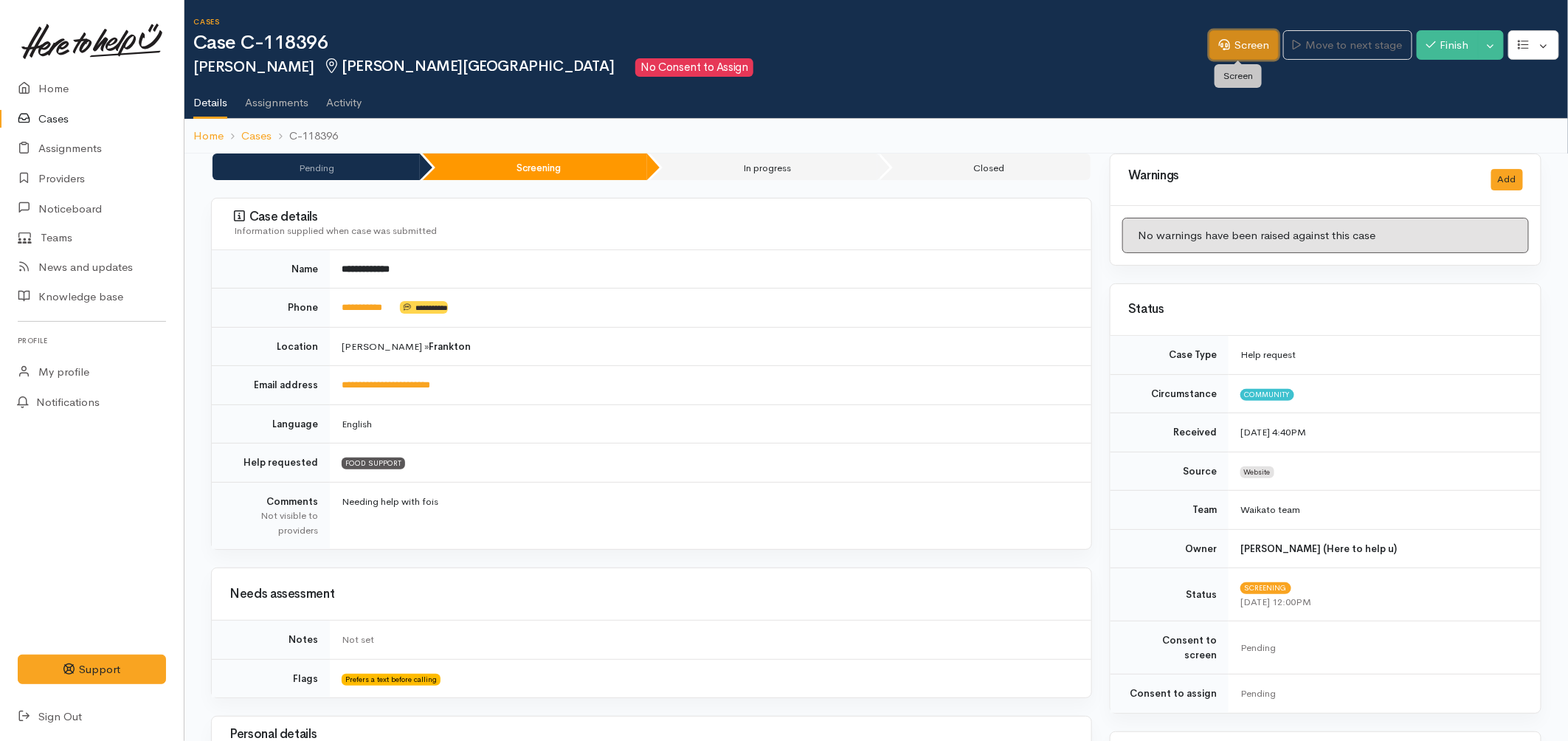
click at [1221, 54] on link "Screen" at bounding box center [1244, 45] width 70 height 30
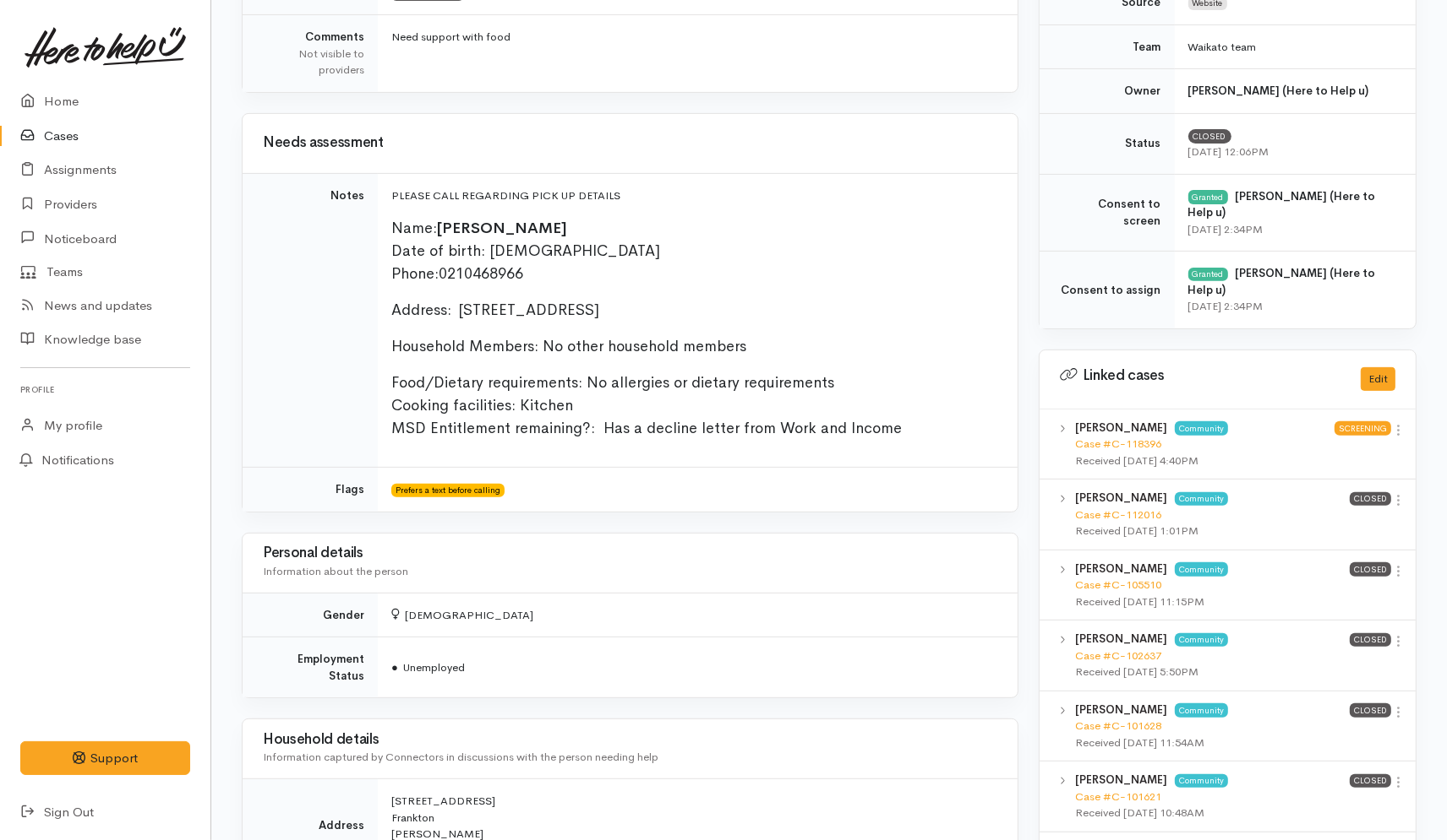
scroll to position [563, 0]
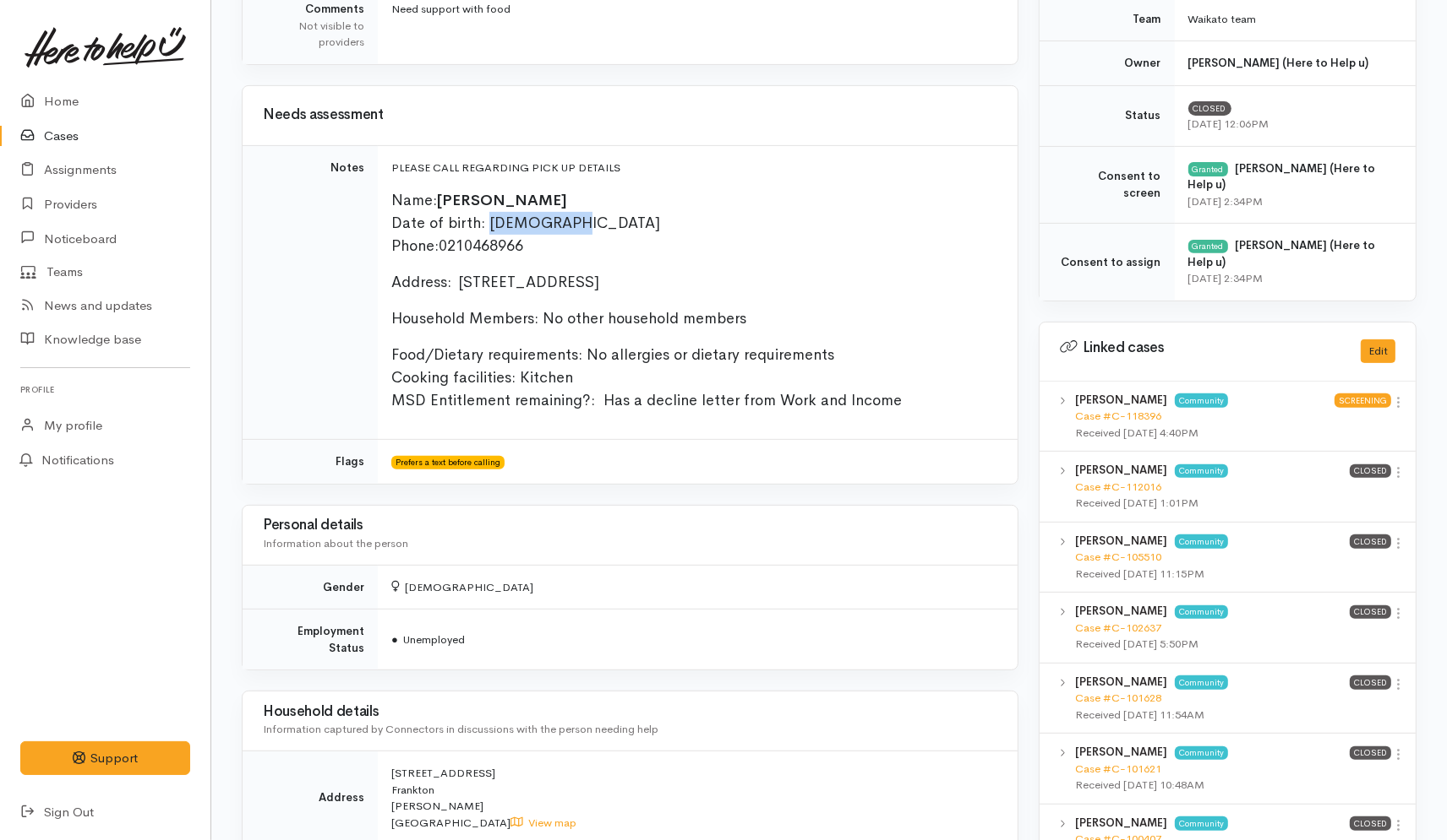
drag, startPoint x: 593, startPoint y: 227, endPoint x: 486, endPoint y: 227, distance: 107.0
click at [486, 227] on p "Name: Marcia Fisher Date of birth: 31/07/1983 Phone:  0210468966" at bounding box center [694, 223] width 606 height 68
copy span "[DATE]"
drag, startPoint x: 458, startPoint y: 280, endPoint x: 882, endPoint y: 274, distance: 424.0
click at [882, 274] on p "Address:  Flat 2/38 Queens Avenue, Frankton, Hamilton, New Zealand" at bounding box center [694, 282] width 606 height 23
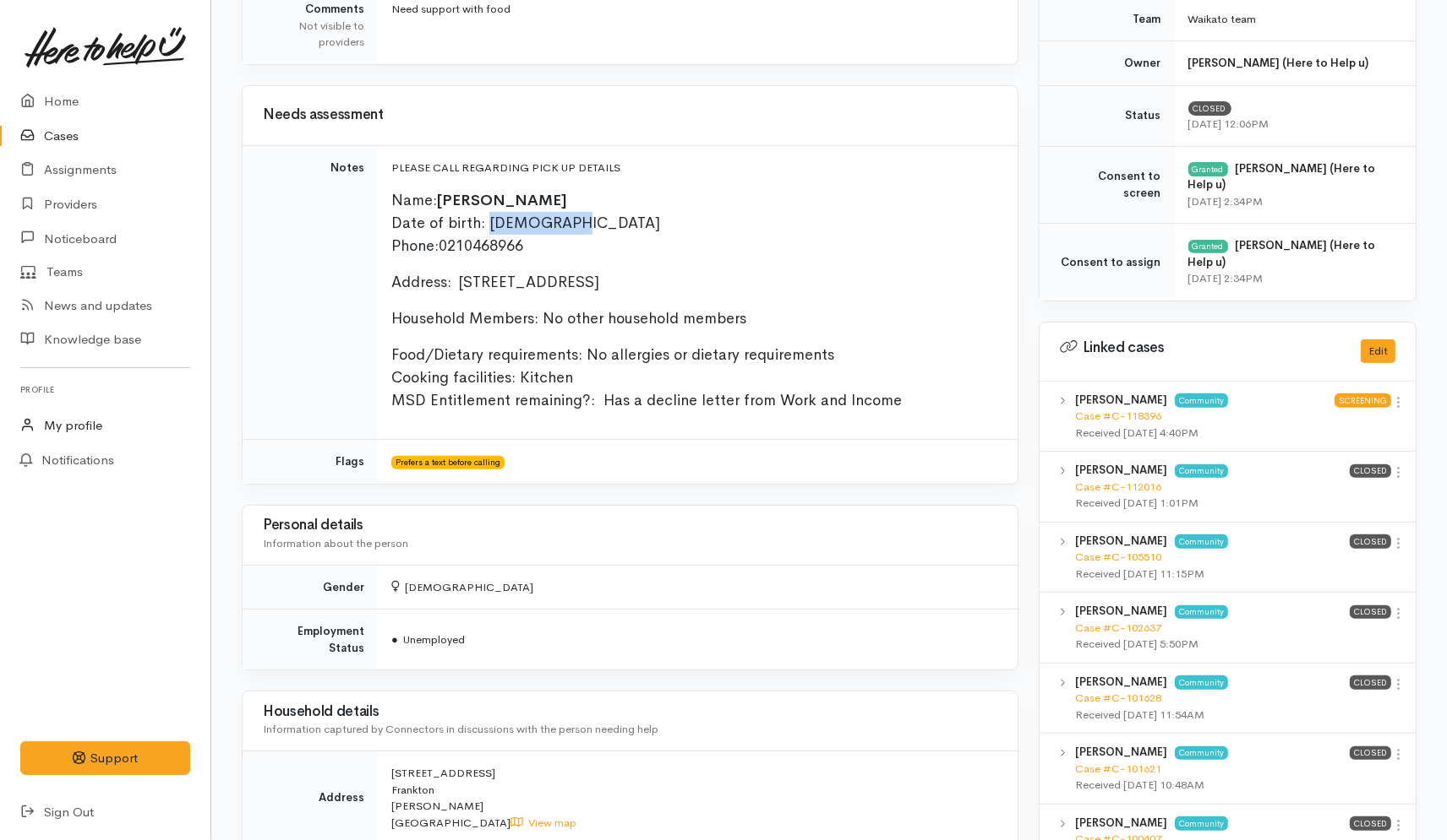
copy span "Flat [STREET_ADDRESS]"
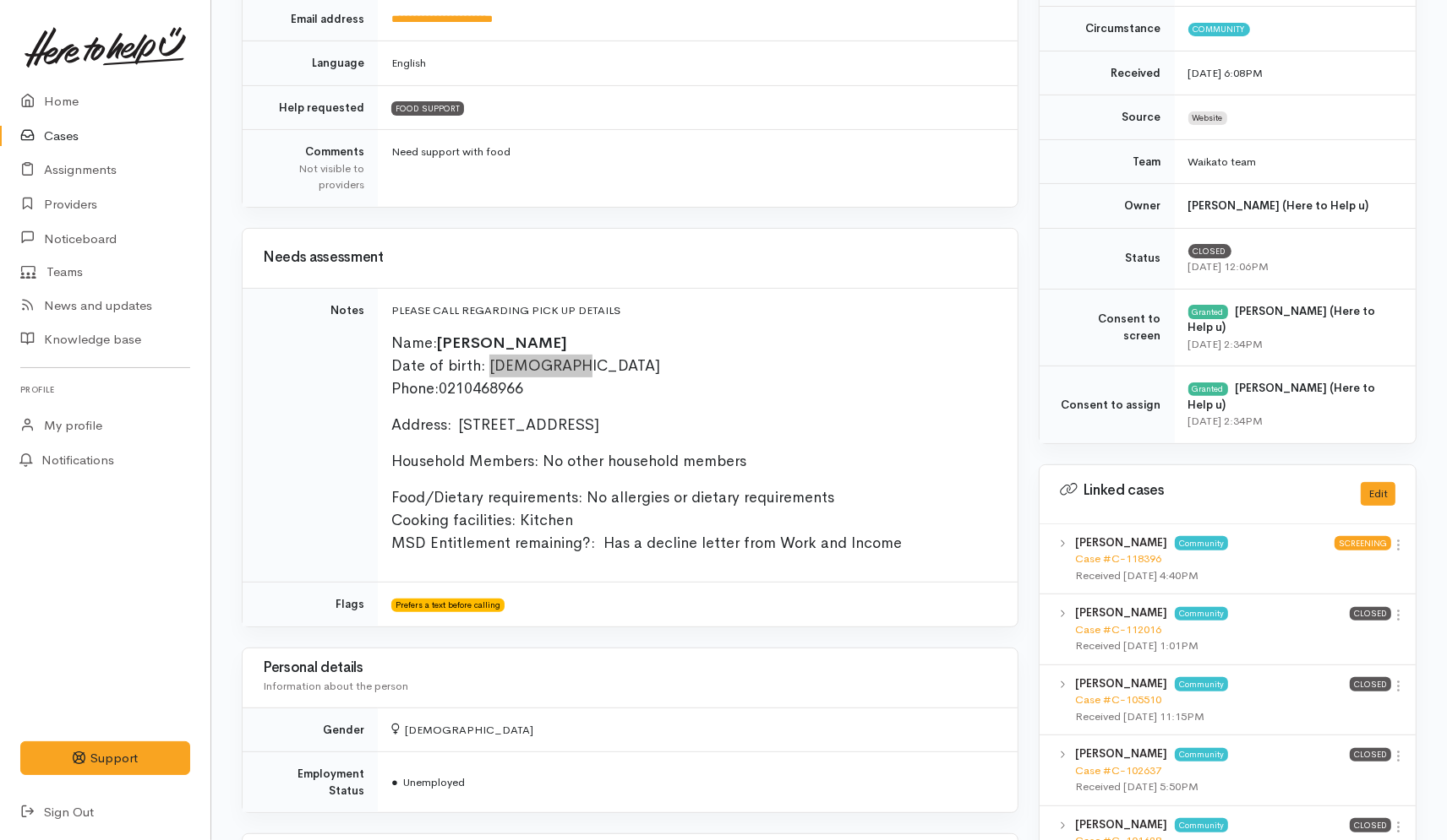
scroll to position [408, 0]
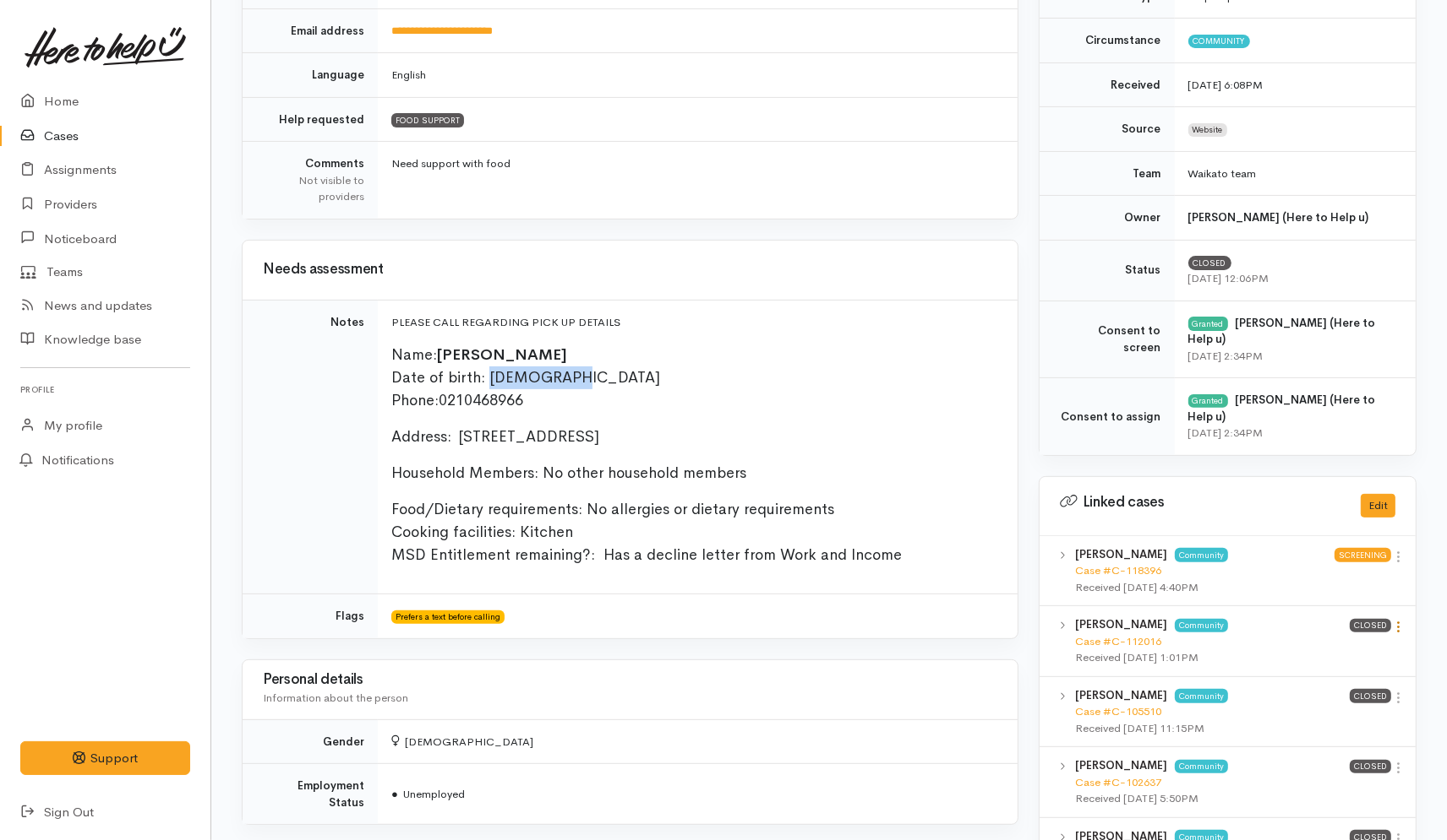
click at [1400, 620] on icon at bounding box center [1398, 627] width 15 height 15
click at [1321, 647] on link "View case" at bounding box center [1337, 660] width 133 height 27
click at [74, 197] on link "Providers" at bounding box center [105, 204] width 210 height 35
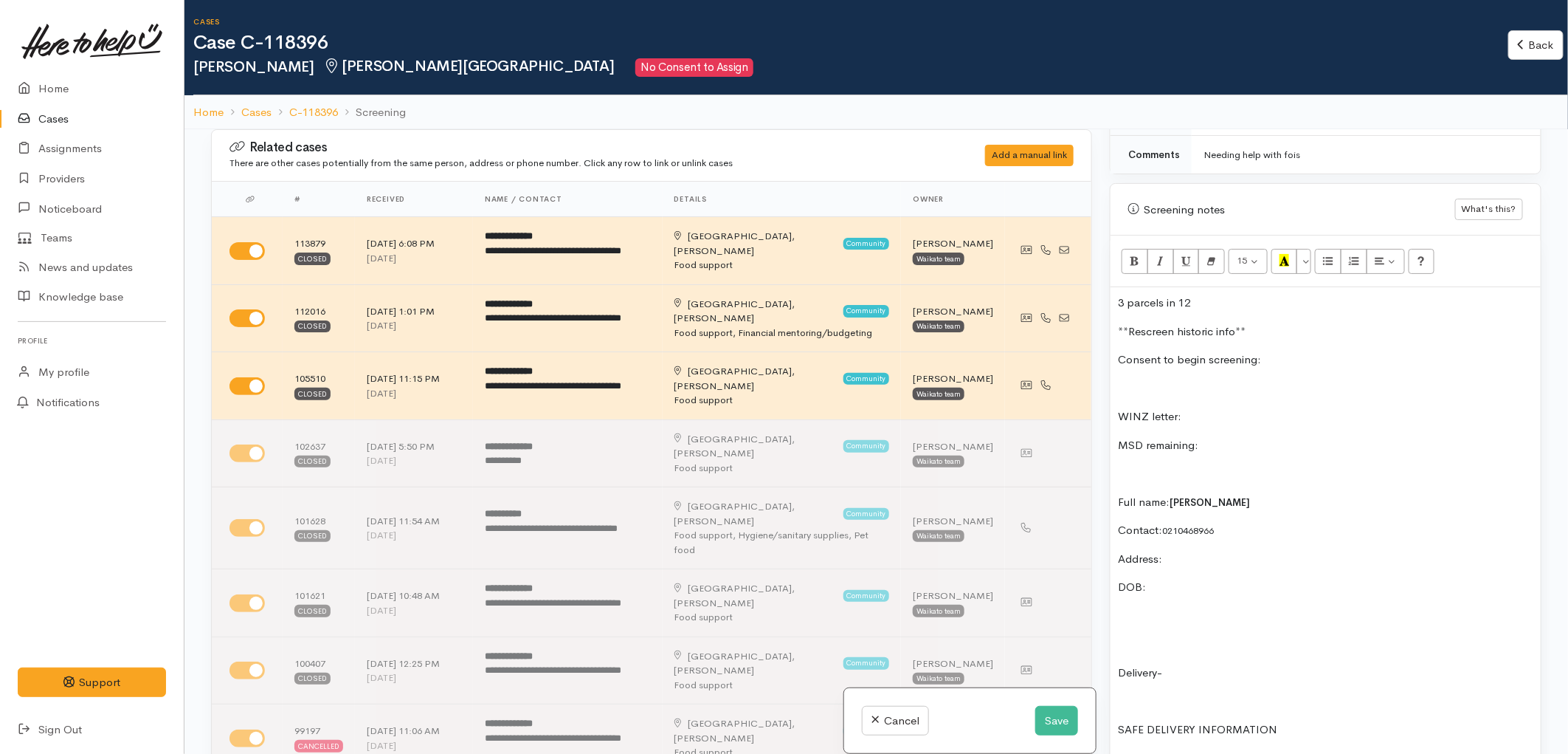
scroll to position [820, 0]
click at [1265, 321] on p "**Rescreen historic info**" at bounding box center [1326, 330] width 415 height 17
click at [1204, 606] on p "DOB:" at bounding box center [1326, 614] width 415 height 17
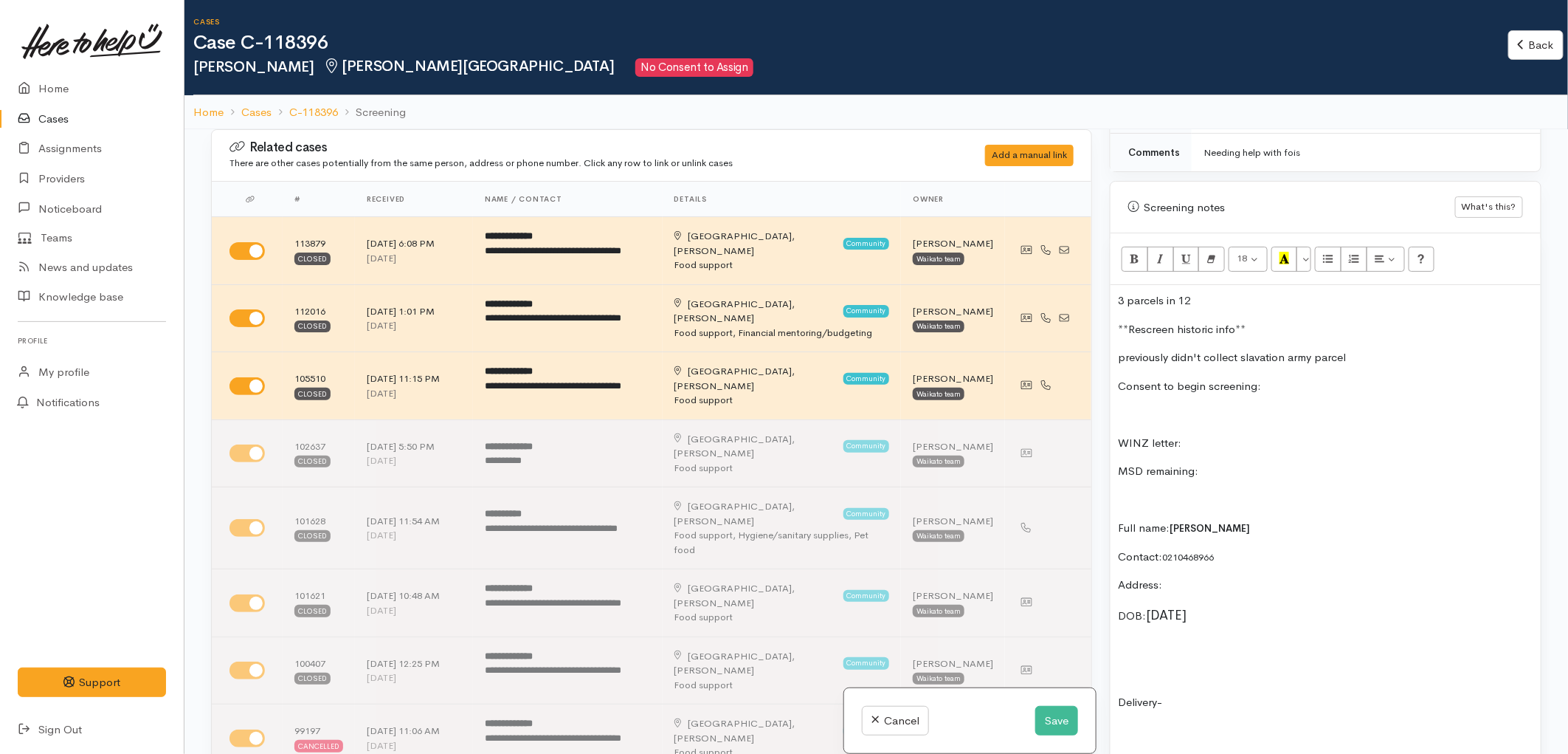
click at [1057, 714] on button "Save" at bounding box center [1057, 720] width 43 height 30
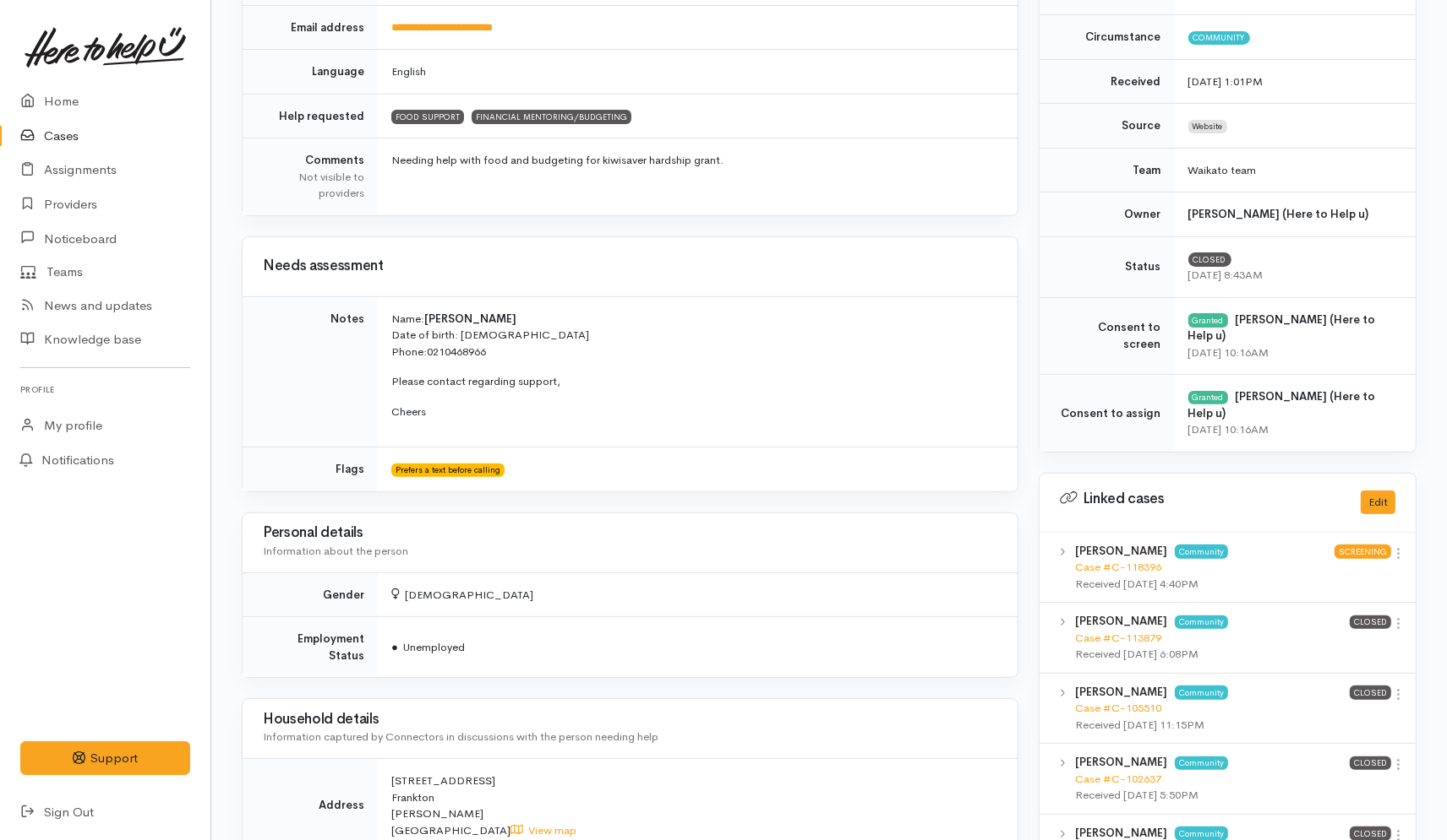
scroll to position [375, 0]
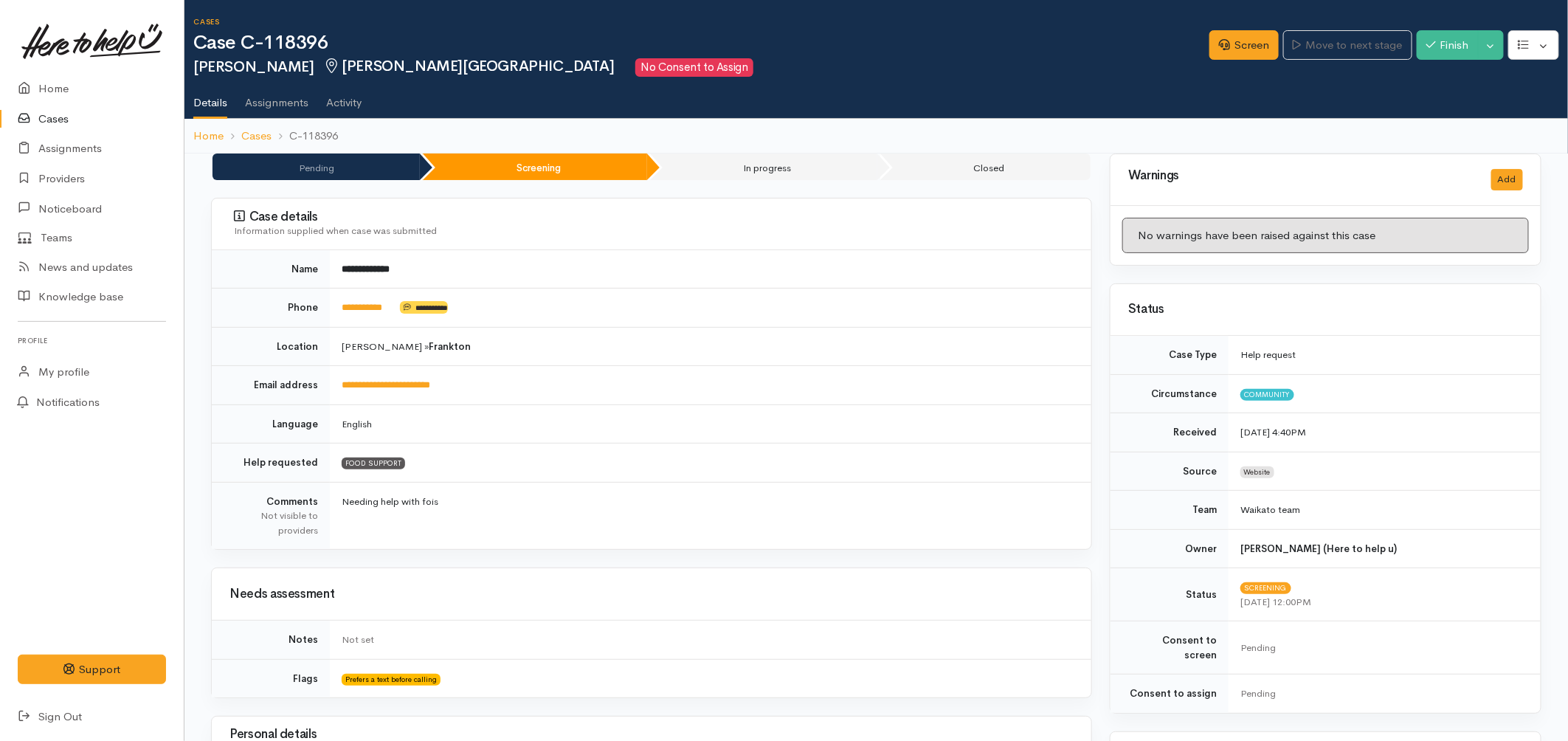
click at [41, 127] on link "Cases" at bounding box center [91, 119] width 184 height 30
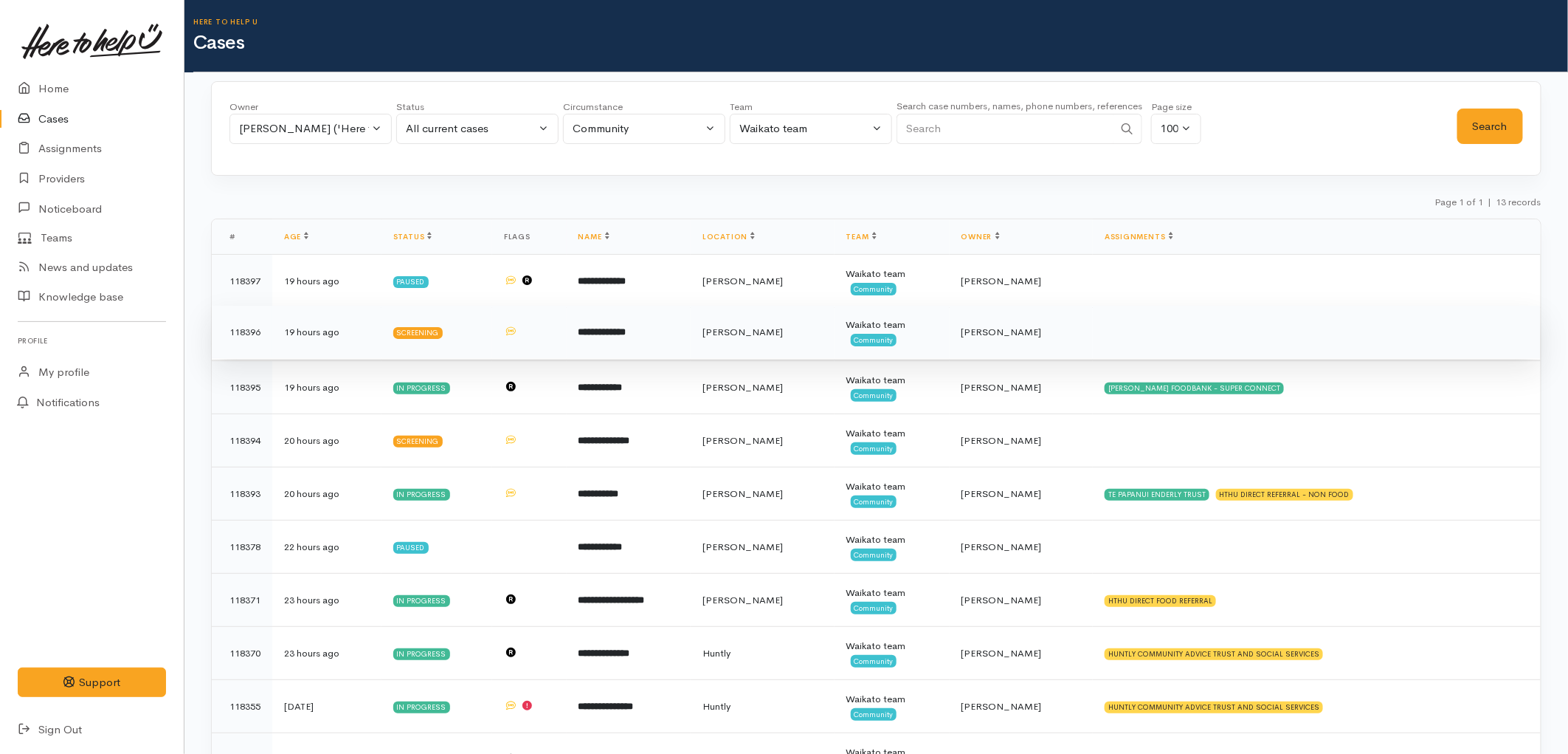
click at [520, 333] on td at bounding box center [529, 333] width 75 height 53
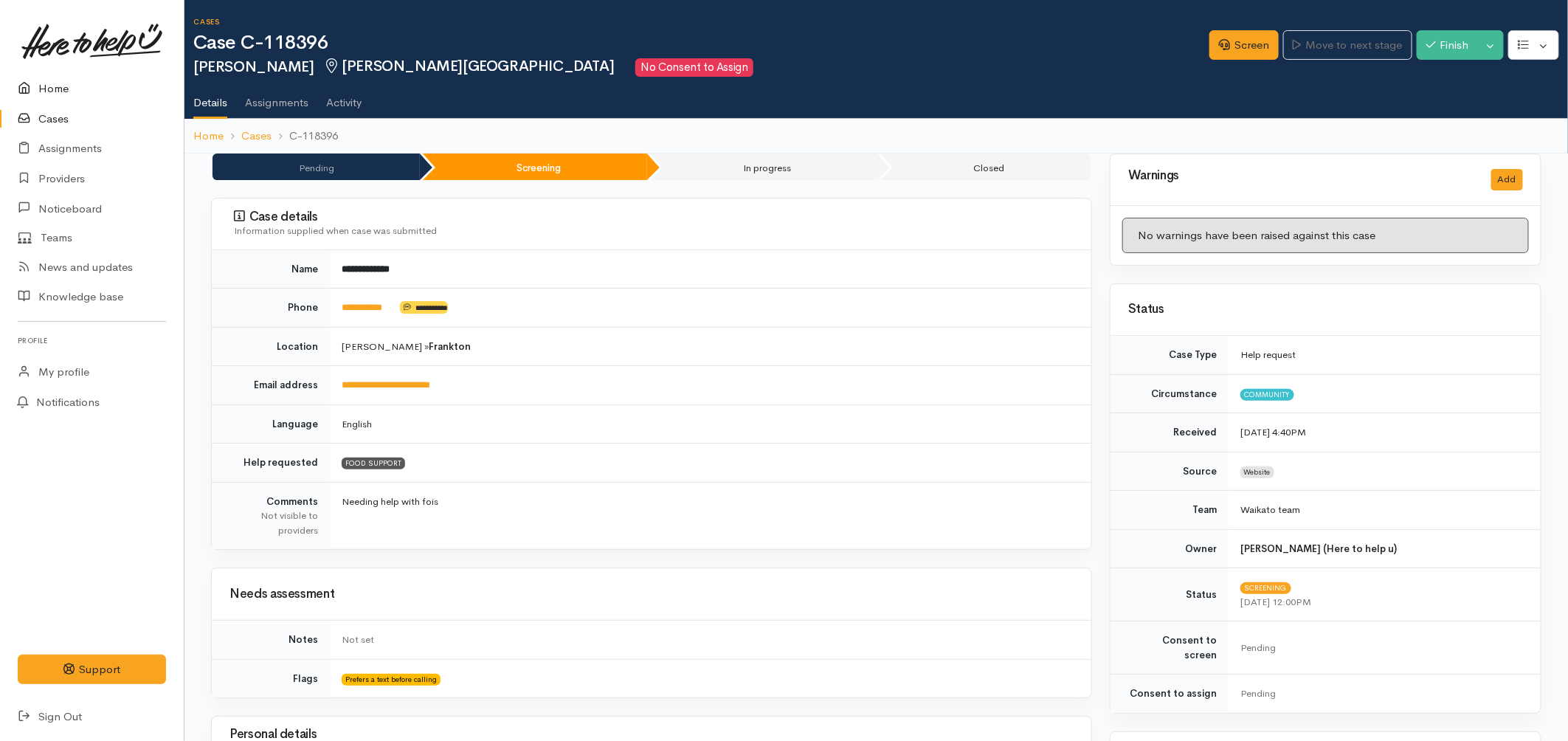
click at [65, 98] on link "Home" at bounding box center [91, 89] width 184 height 30
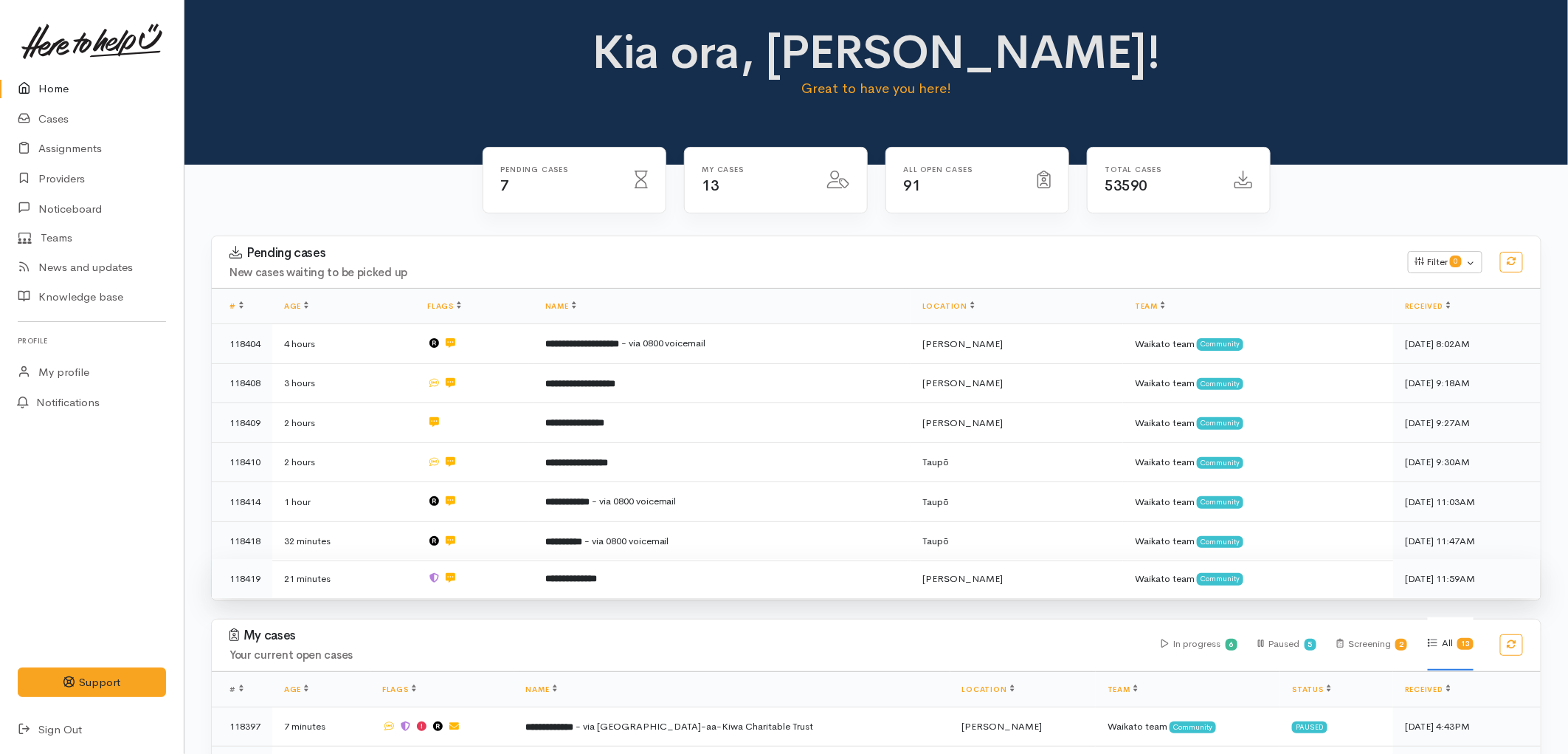
click at [394, 565] on td "21 minutes" at bounding box center [344, 577] width 143 height 39
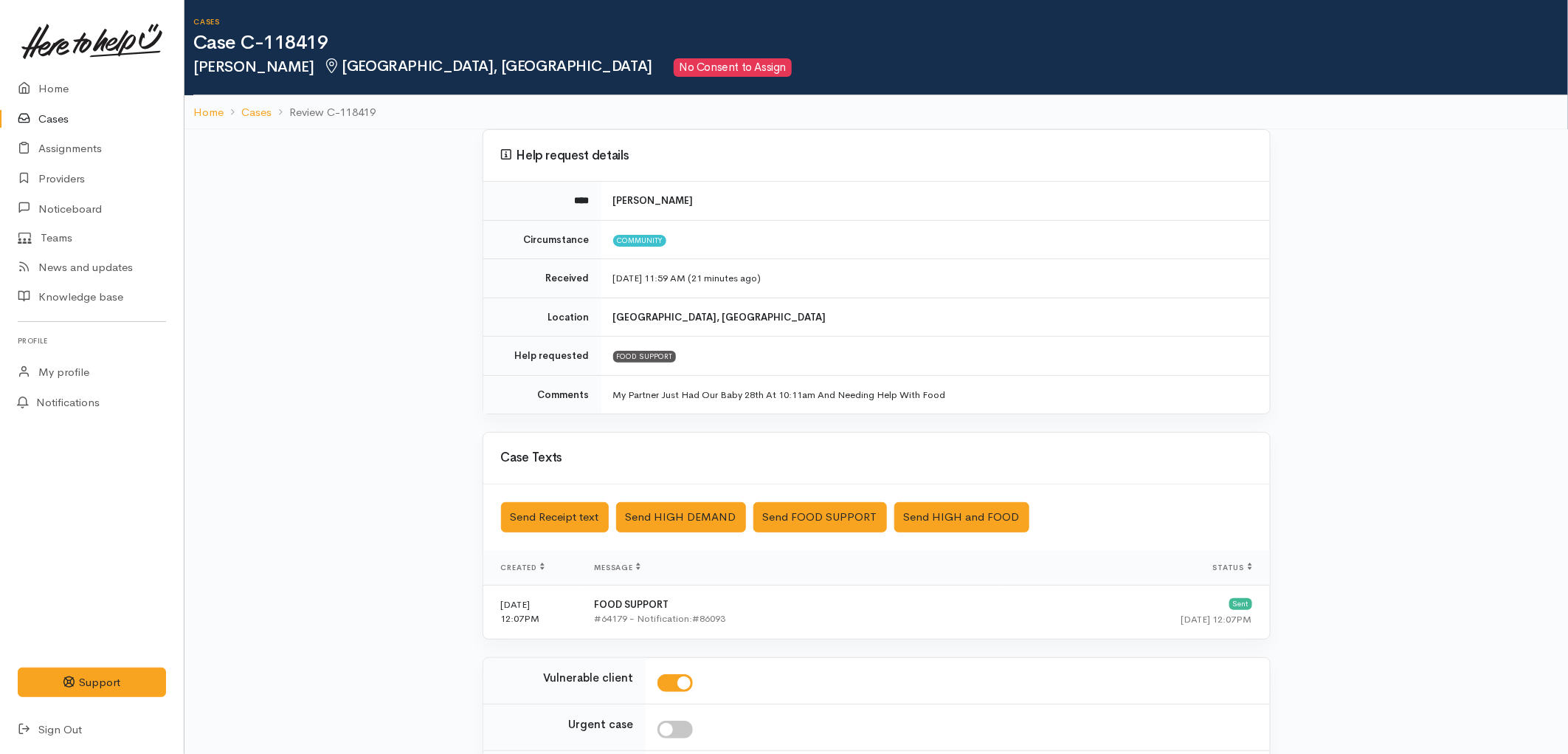
click at [49, 121] on link "Cases" at bounding box center [91, 119] width 184 height 30
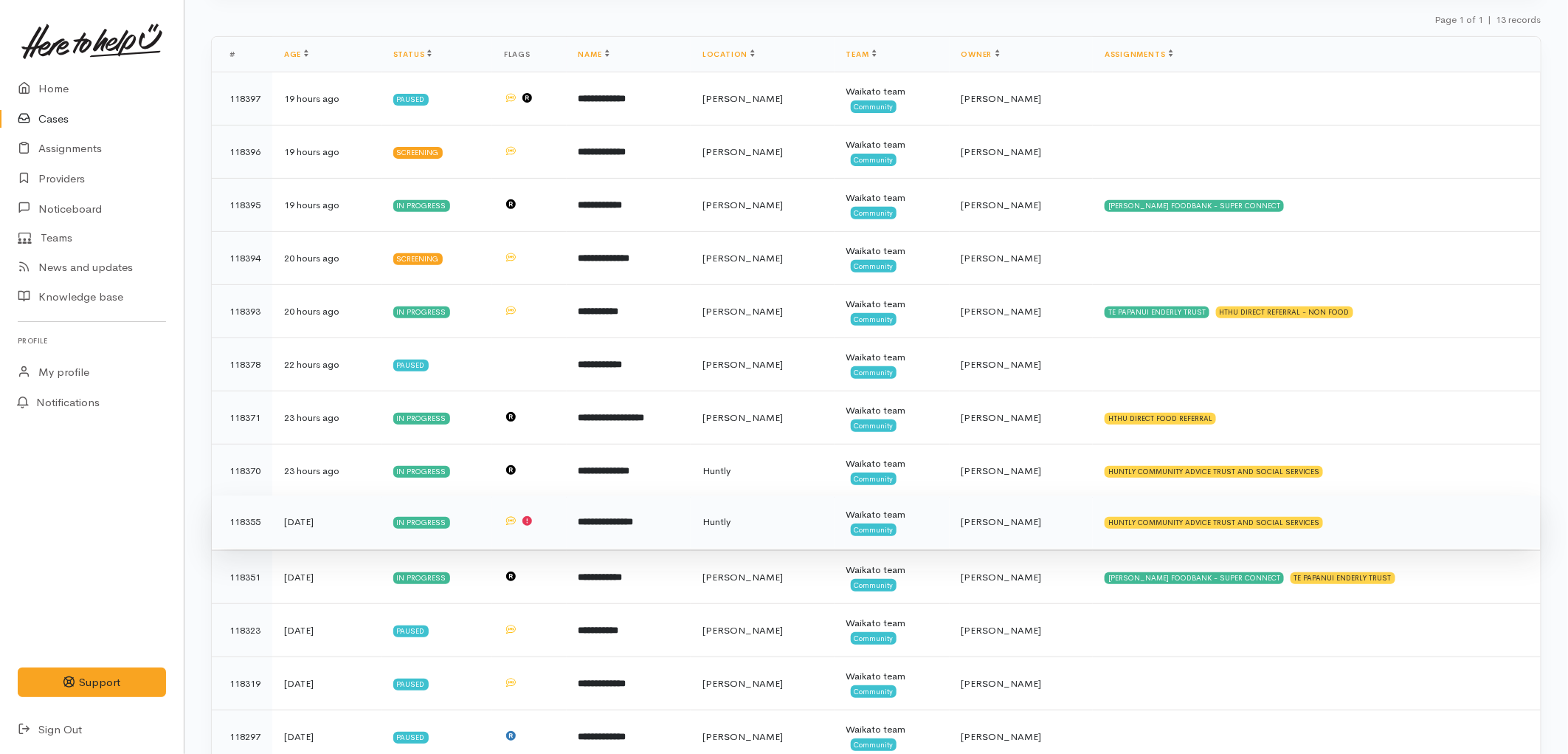
scroll to position [153, 0]
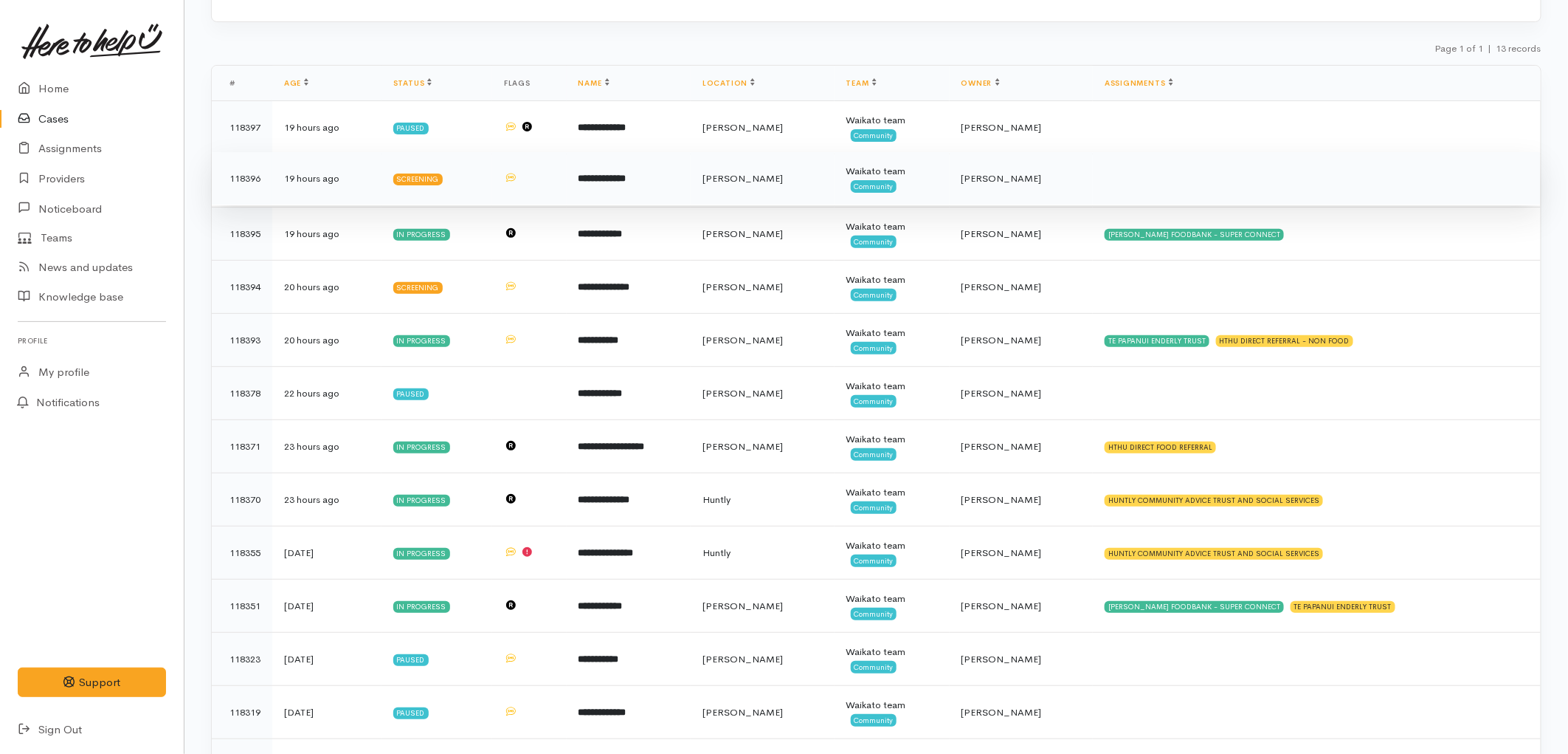
click at [626, 178] on b "**********" at bounding box center [603, 178] width 48 height 9
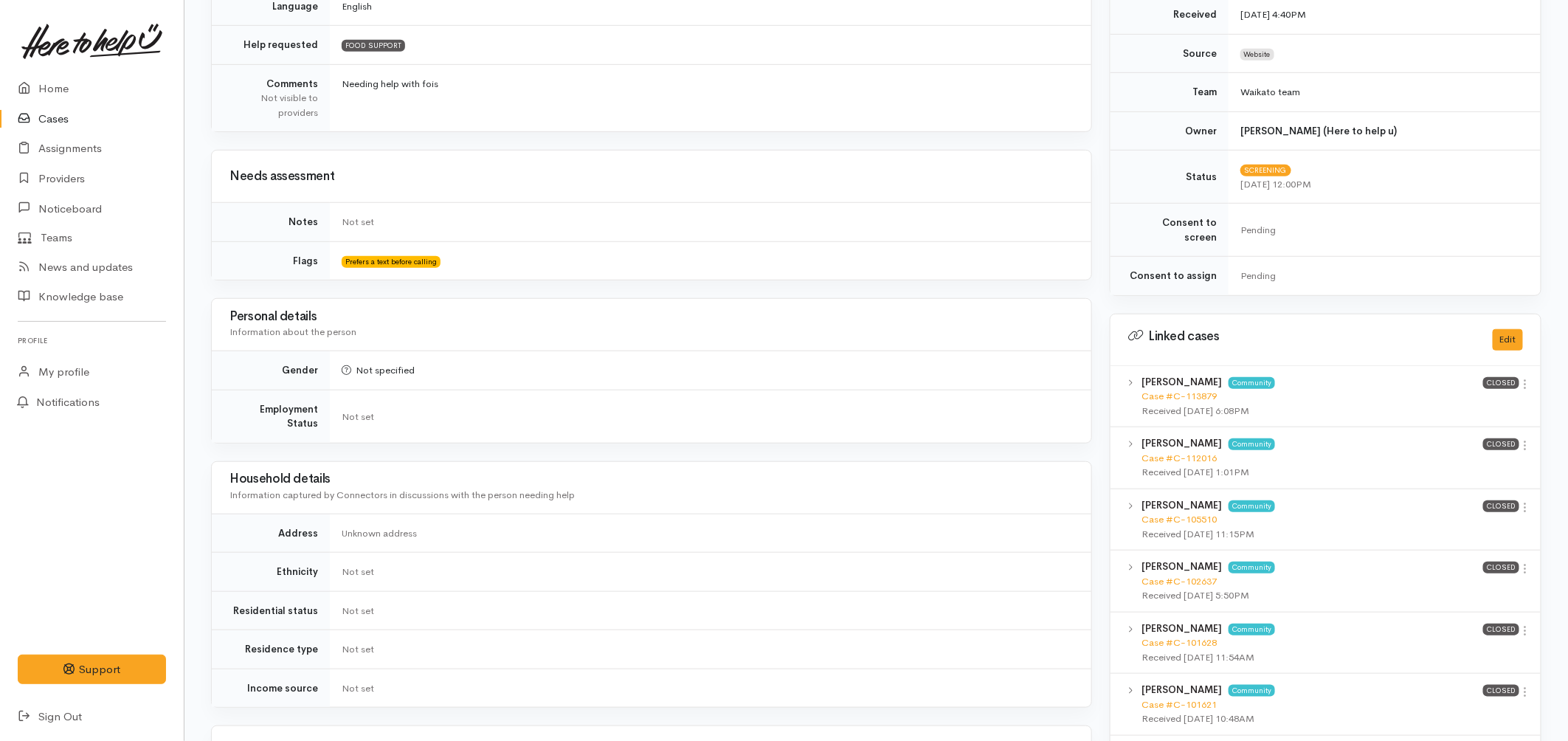
scroll to position [738, 0]
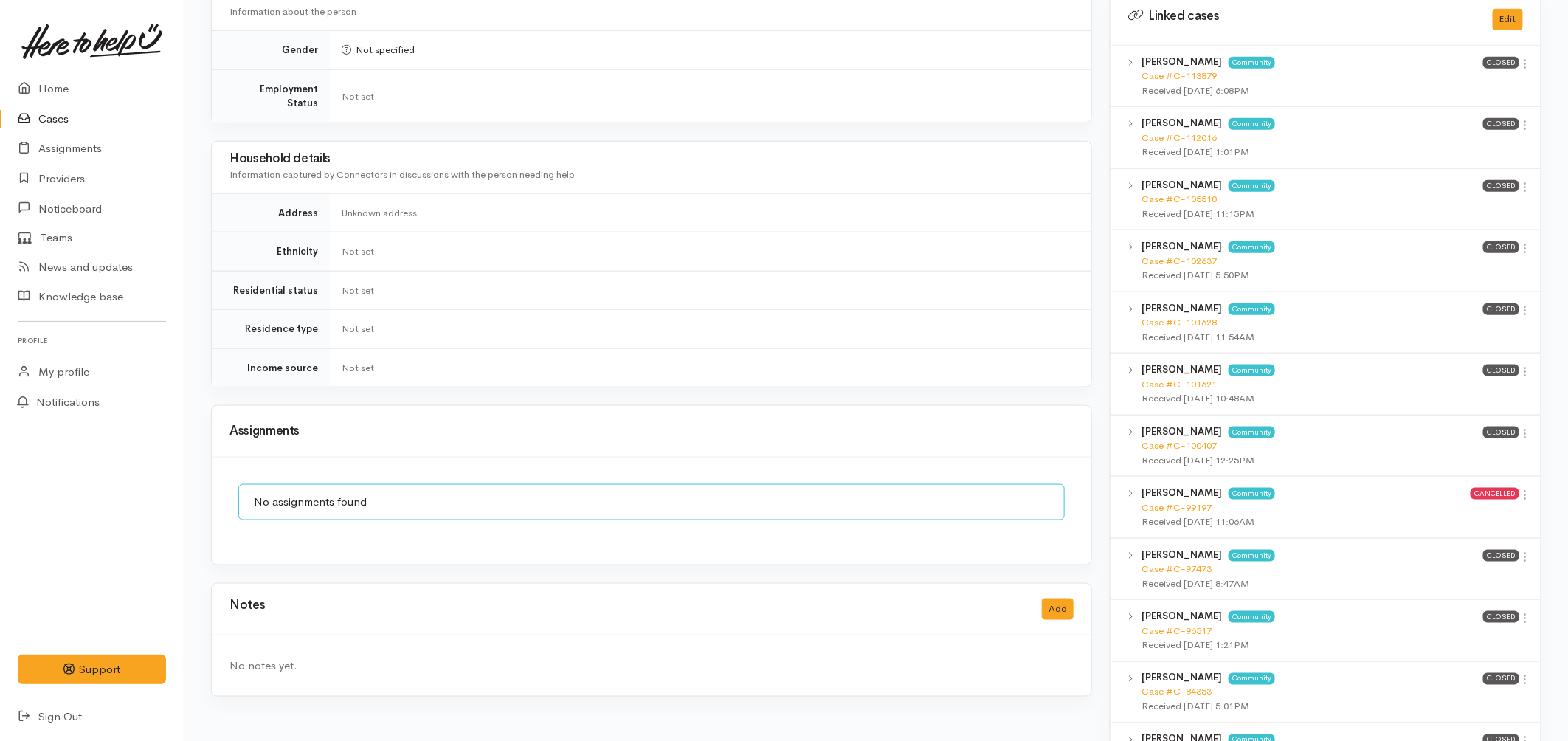
click at [67, 114] on link "Cases" at bounding box center [91, 119] width 184 height 30
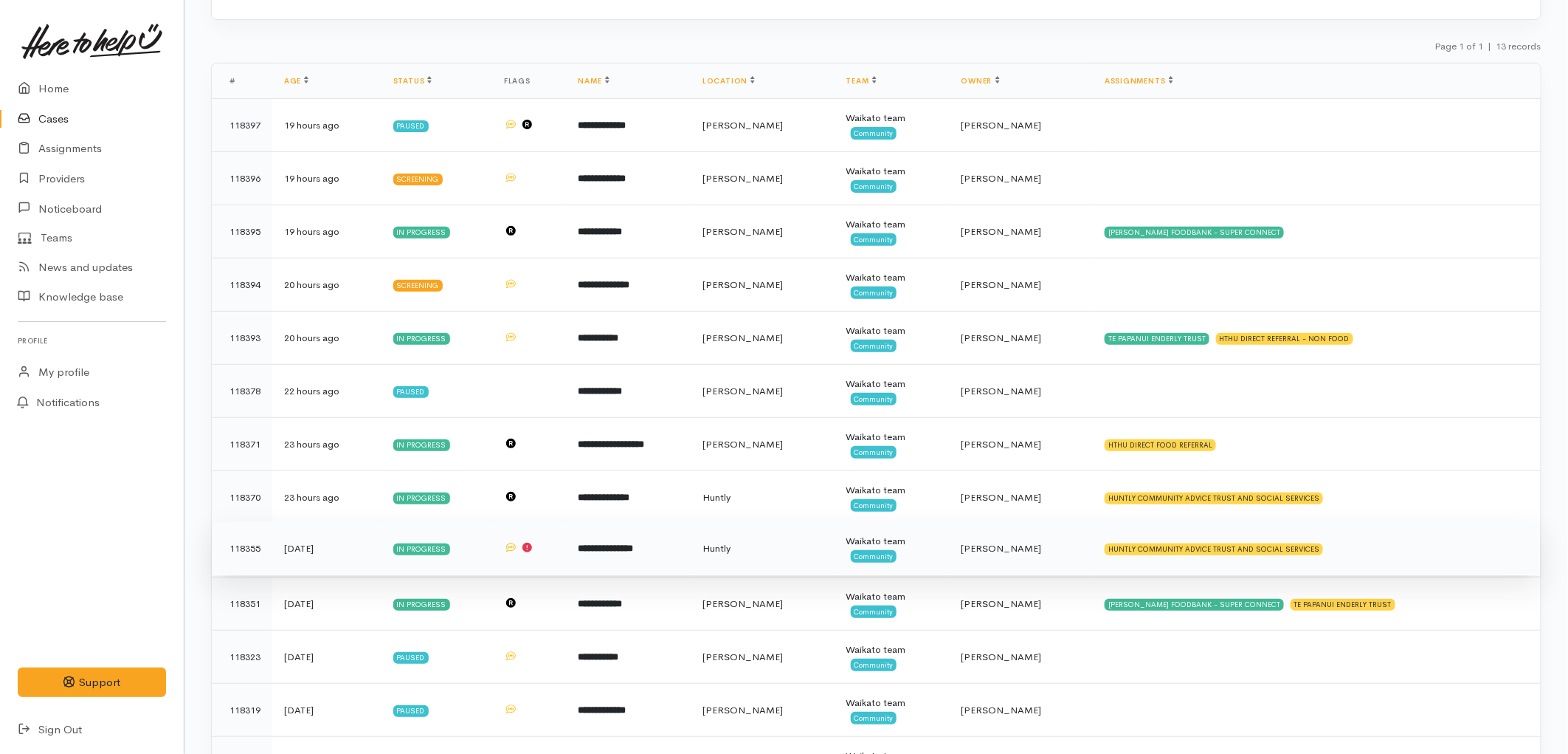
scroll to position [236, 0]
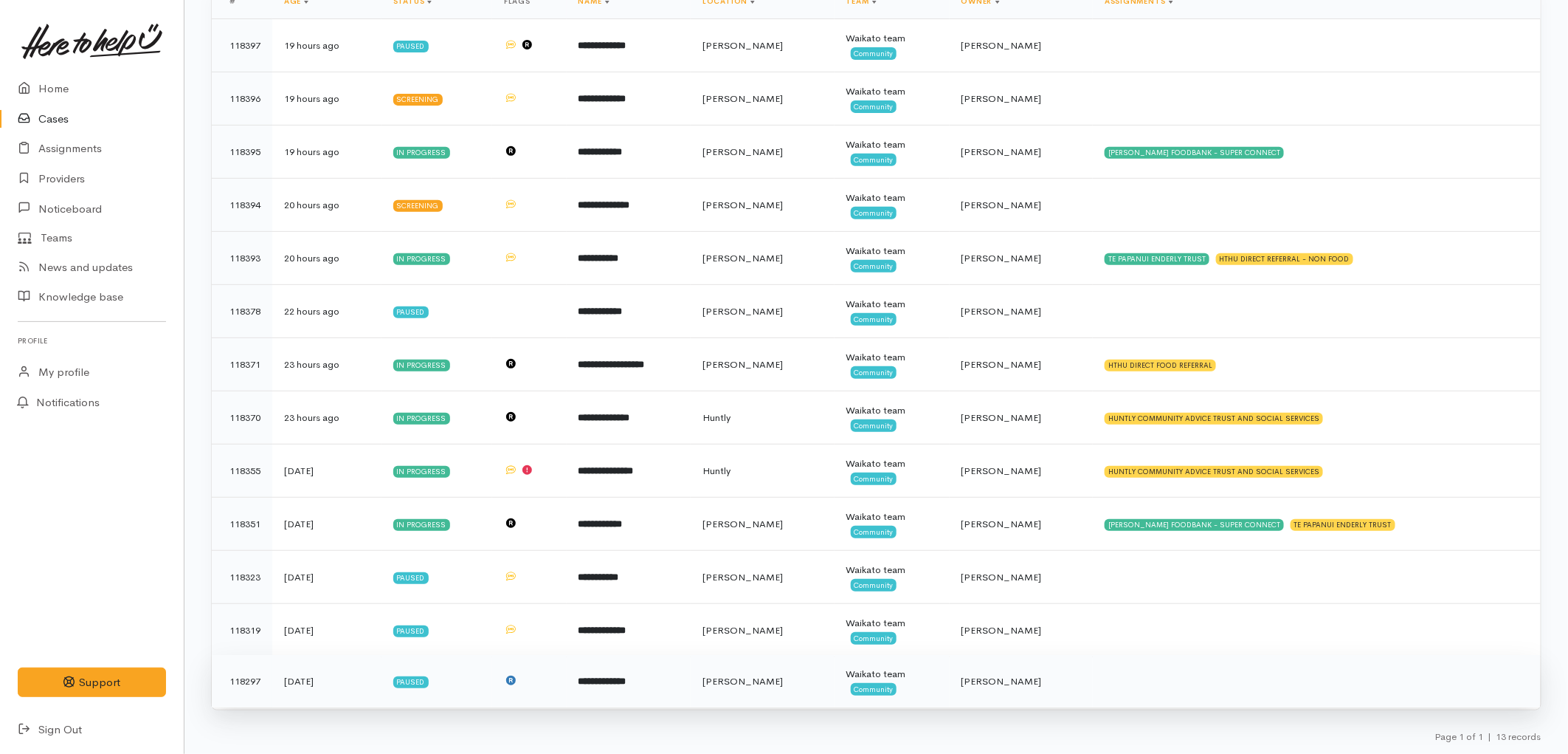
click at [691, 674] on td "**********" at bounding box center [629, 682] width 124 height 53
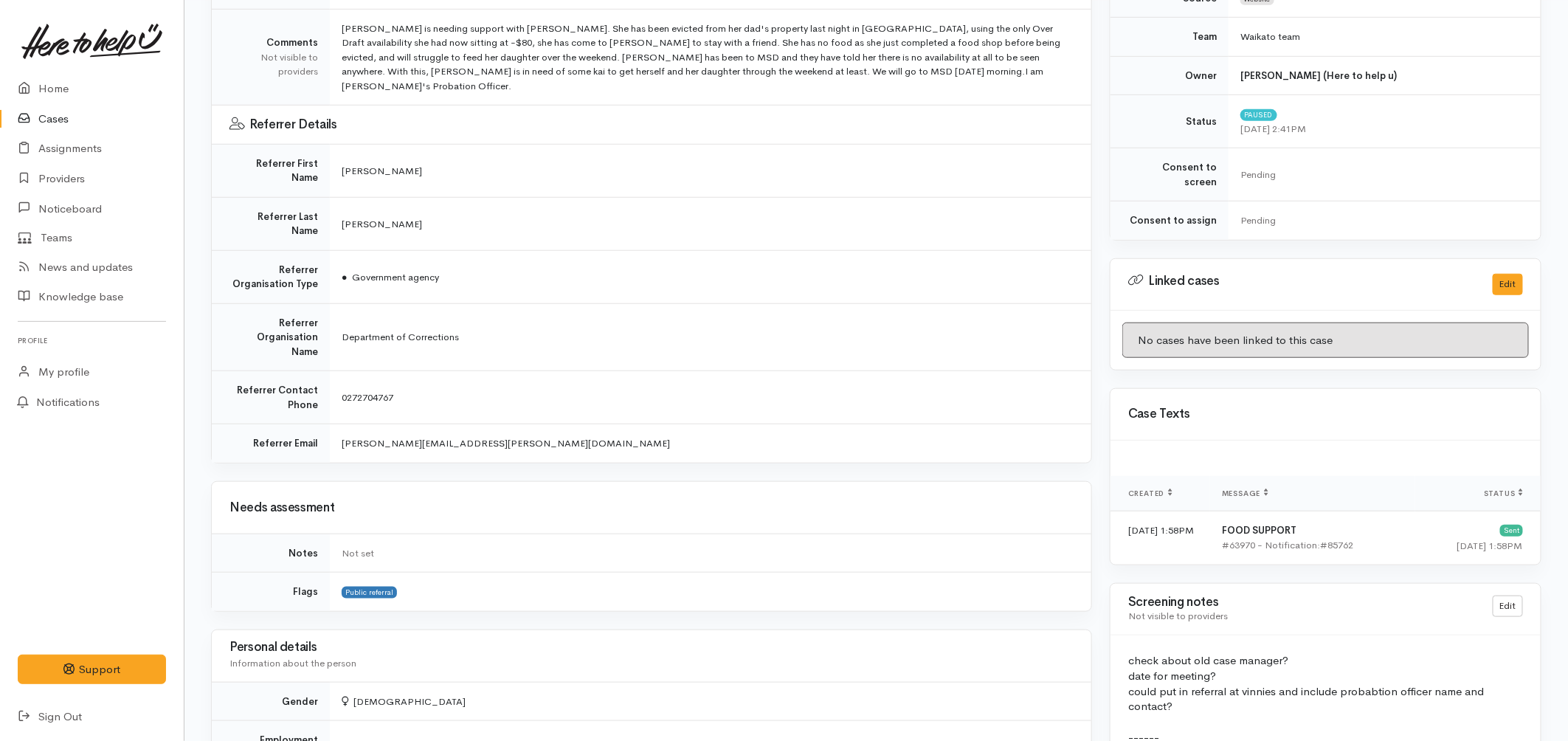
scroll to position [472, 0]
click at [76, 126] on link "Cases" at bounding box center [91, 119] width 184 height 30
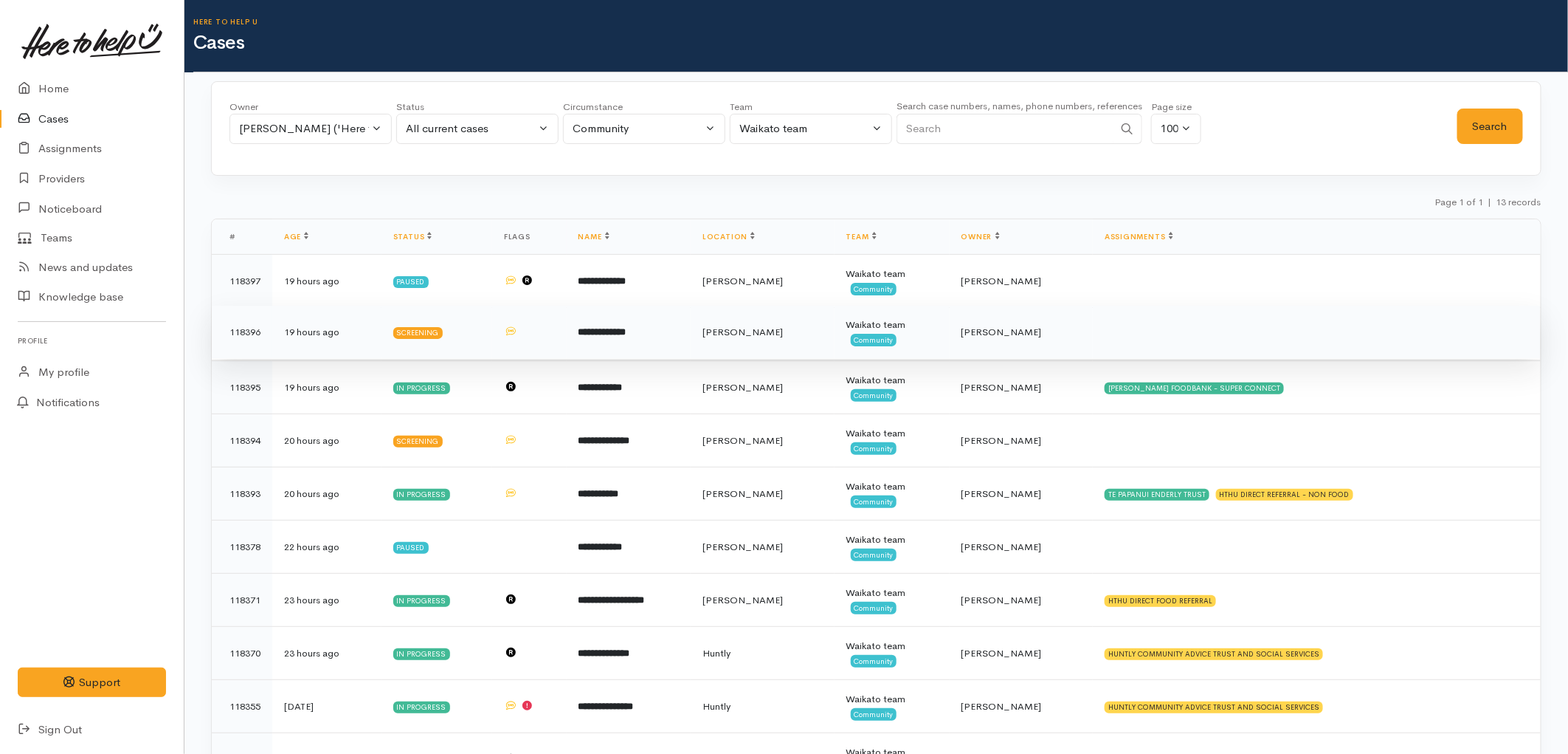
click at [691, 341] on td "**********" at bounding box center [629, 333] width 124 height 53
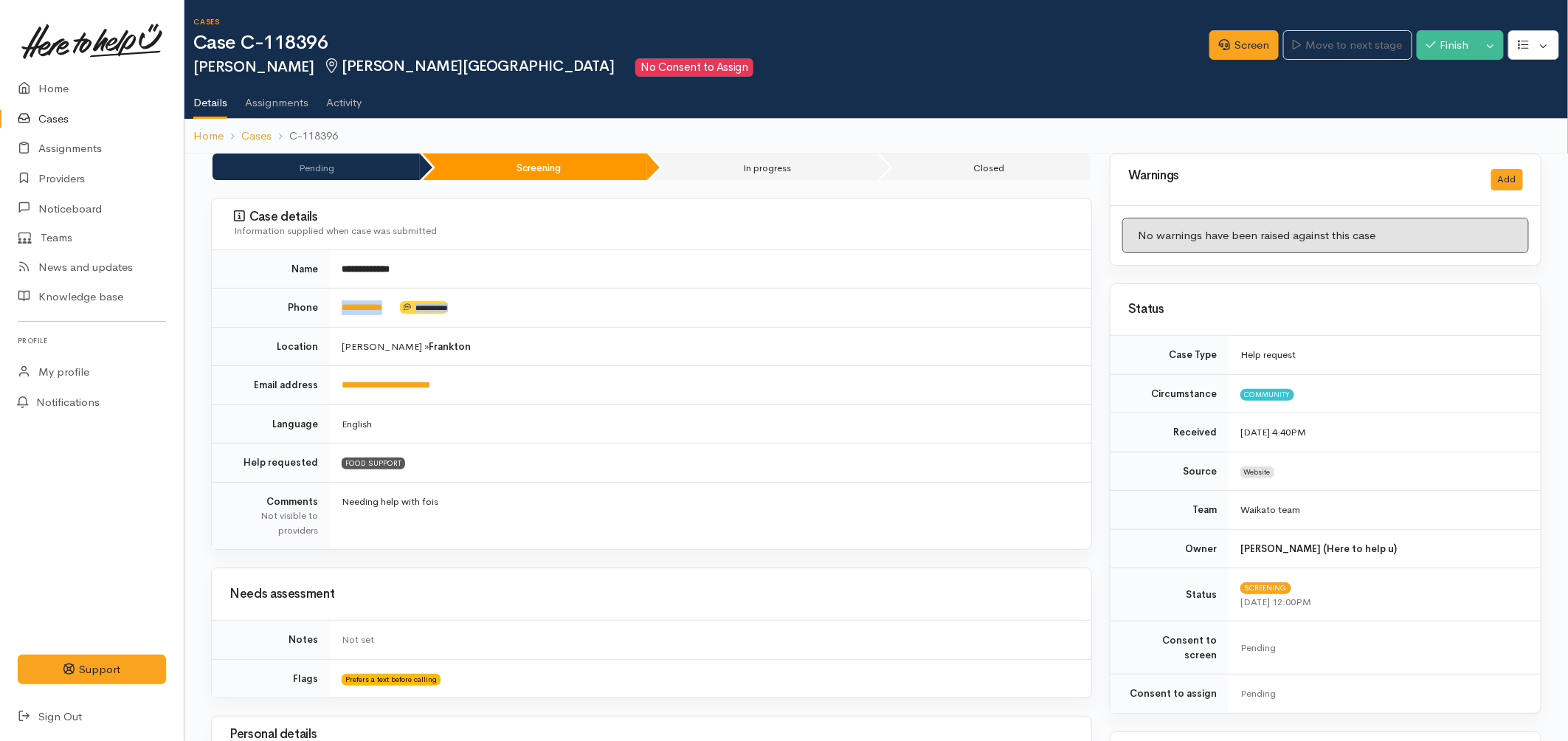
drag, startPoint x: 417, startPoint y: 321, endPoint x: 326, endPoint y: 321, distance: 91.0
click at [326, 321] on tr "**********" at bounding box center [651, 308] width 880 height 39
click at [1230, 38] on link "Screen" at bounding box center [1244, 45] width 70 height 30
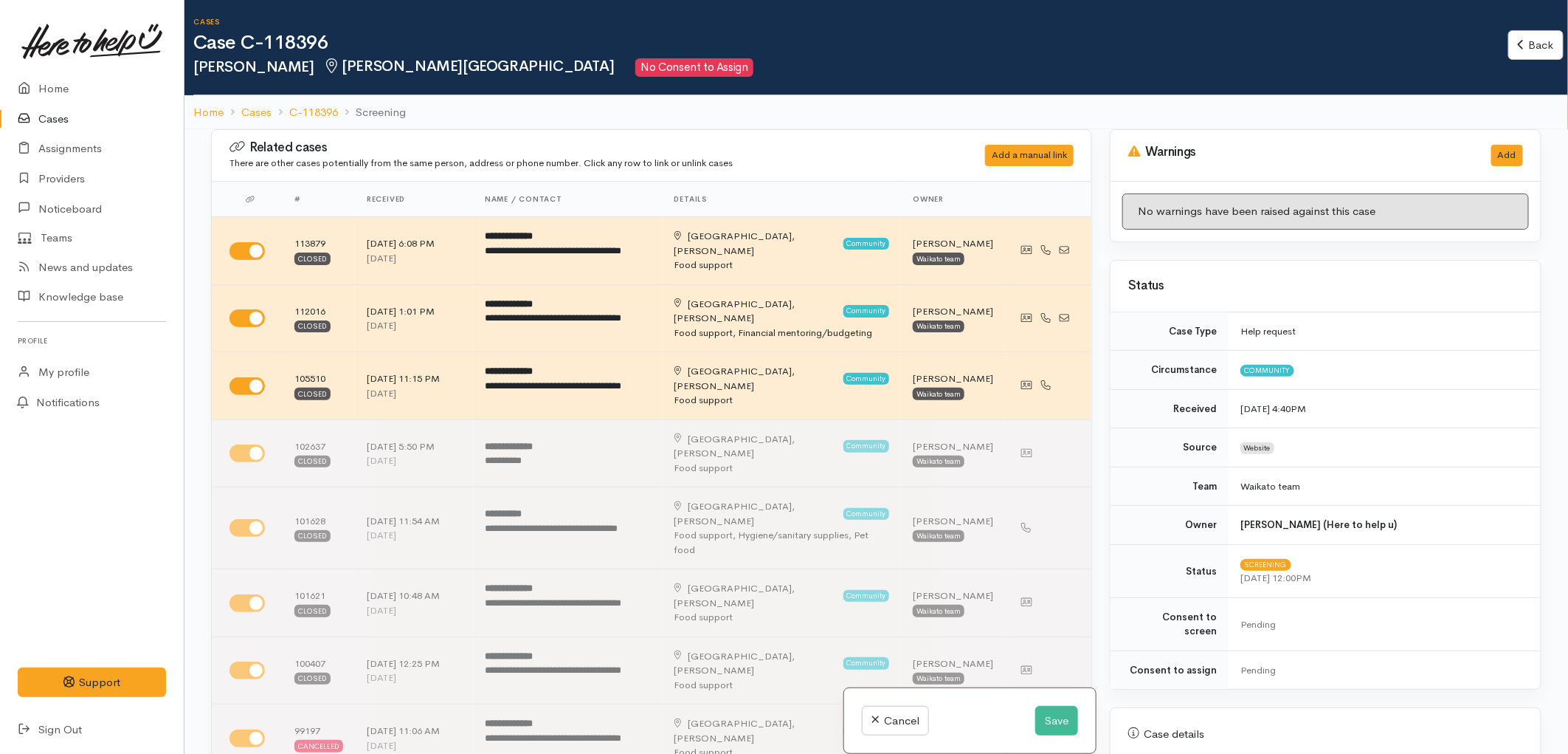
drag, startPoint x: 1367, startPoint y: 441, endPoint x: 1362, endPoint y: 447, distance: 7.8
click at [1367, 441] on td "Website" at bounding box center [1384, 447] width 312 height 39
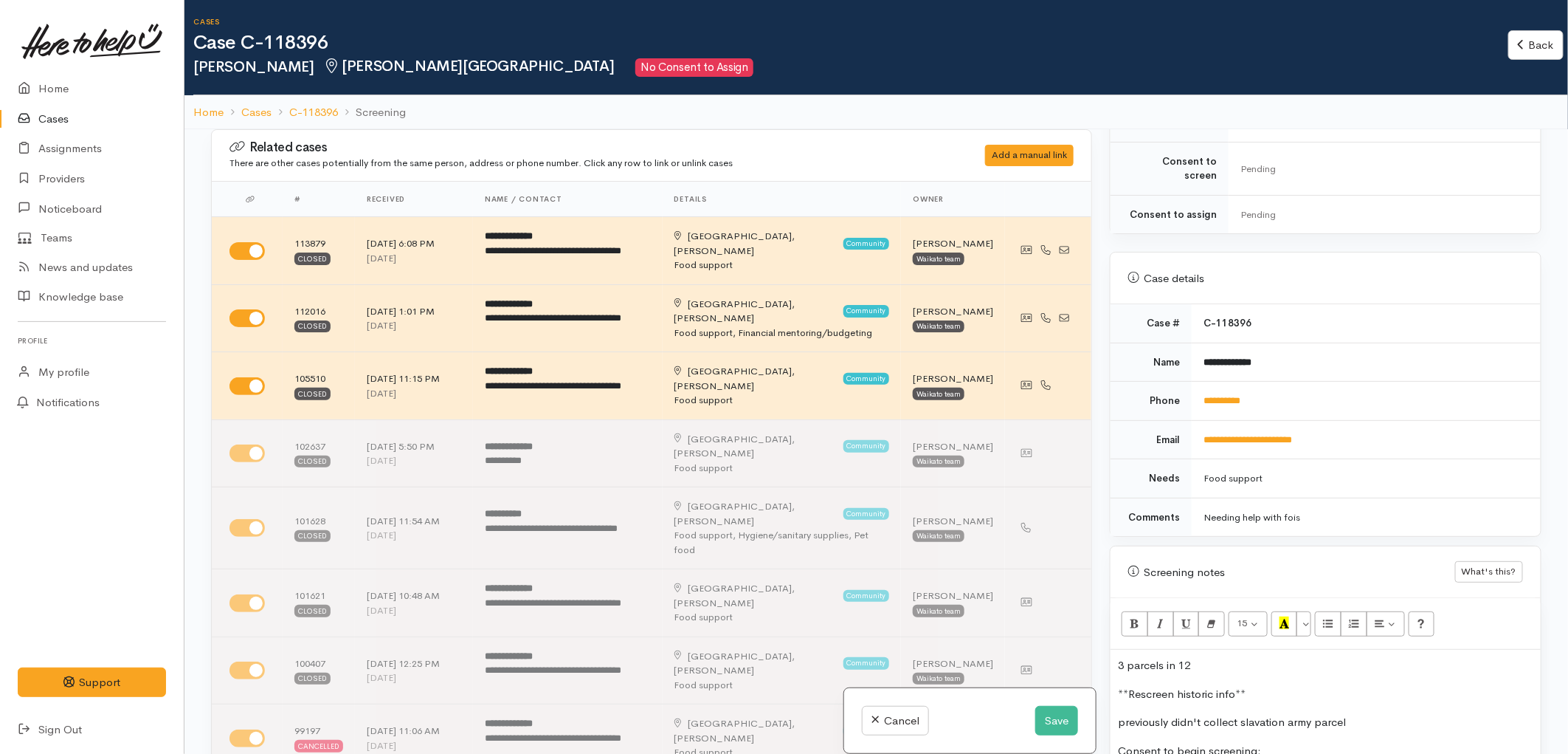
scroll to position [492, 0]
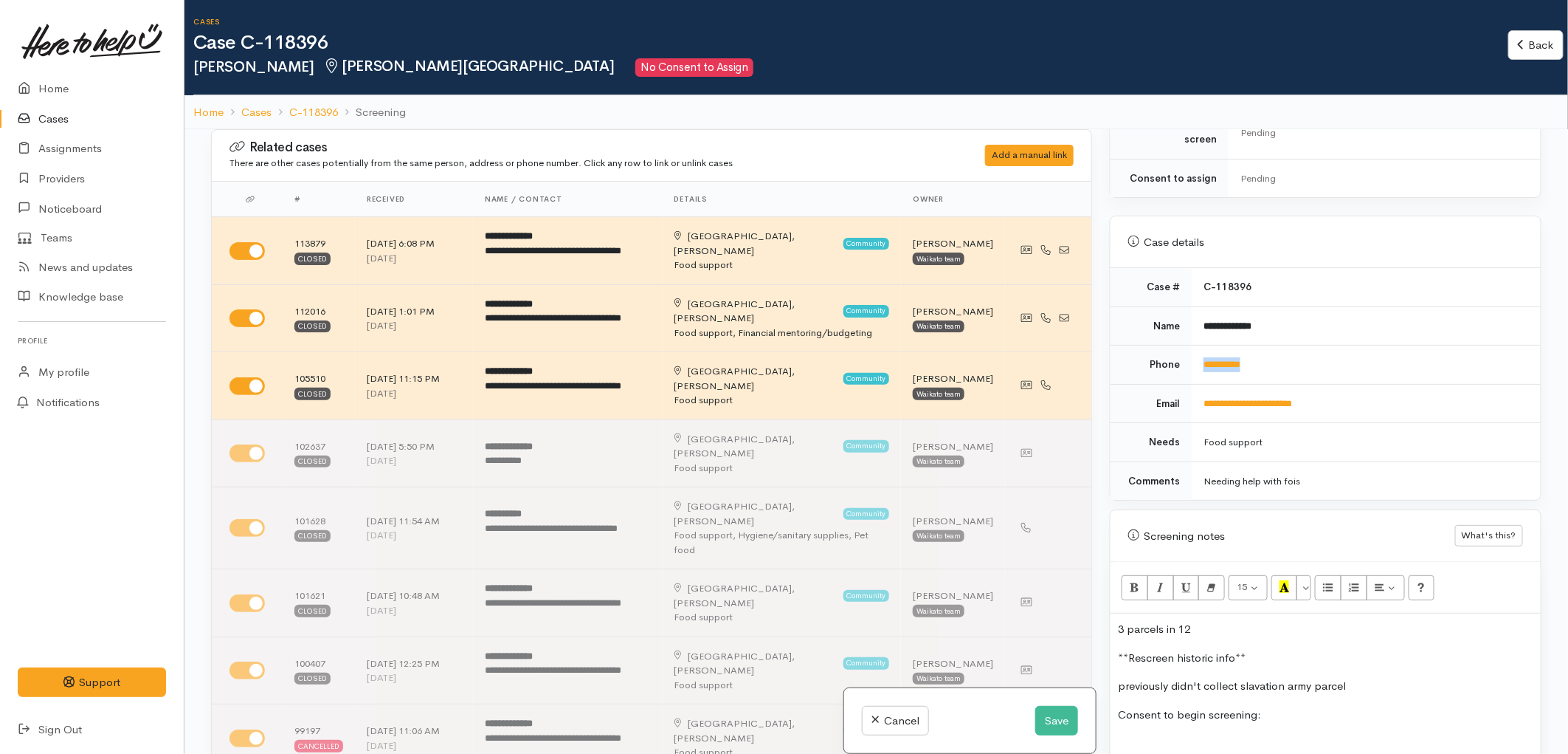
drag, startPoint x: 1286, startPoint y: 358, endPoint x: 1198, endPoint y: 359, distance: 88.0
click at [1198, 359] on td "**********" at bounding box center [1366, 365] width 349 height 39
copy link "**********"
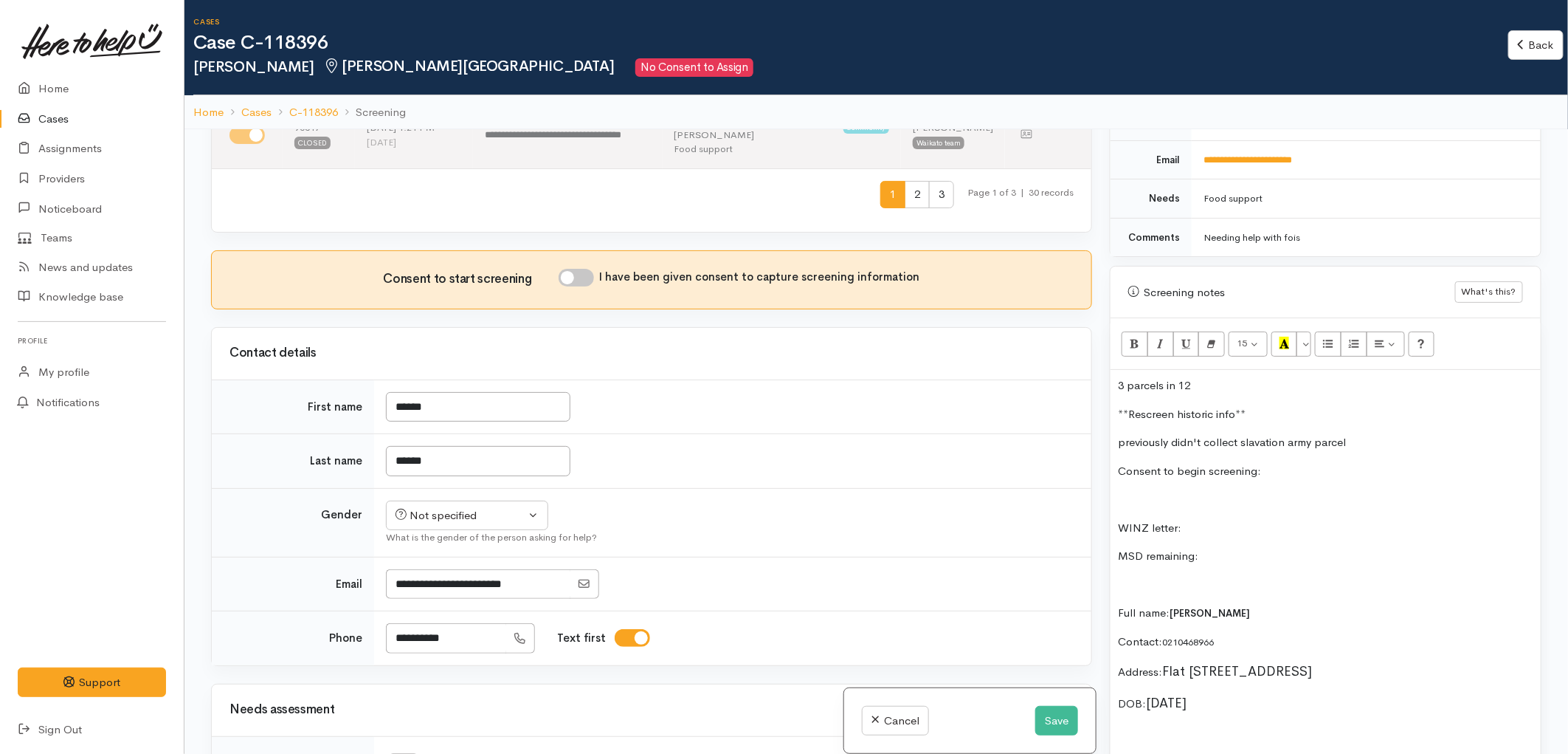
scroll to position [738, 0]
click at [1242, 374] on p "3 parcels in 12" at bounding box center [1326, 383] width 415 height 17
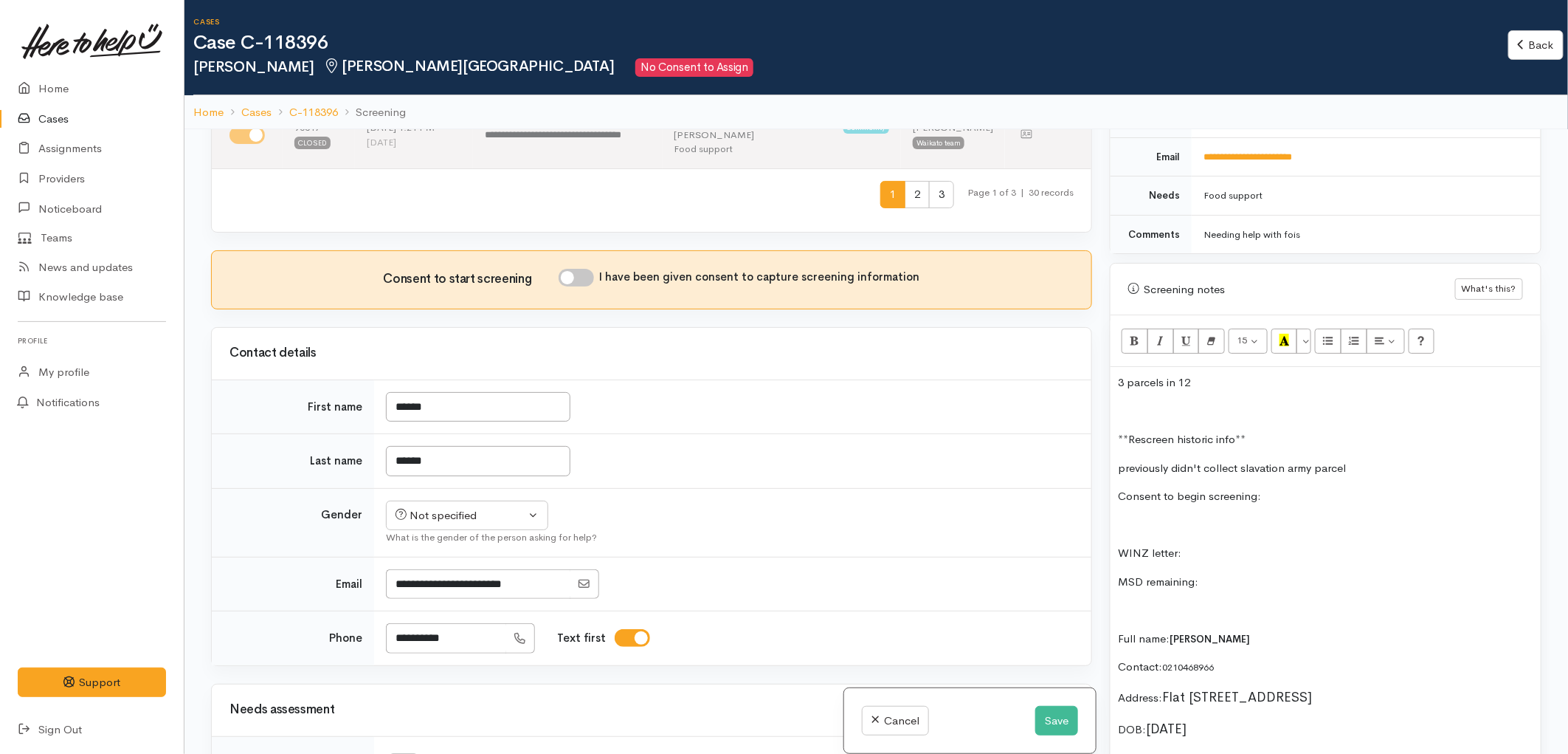
click at [1203, 545] on p "WINZ letter:" at bounding box center [1326, 553] width 415 height 17
click at [1142, 403] on p at bounding box center [1326, 412] width 415 height 17
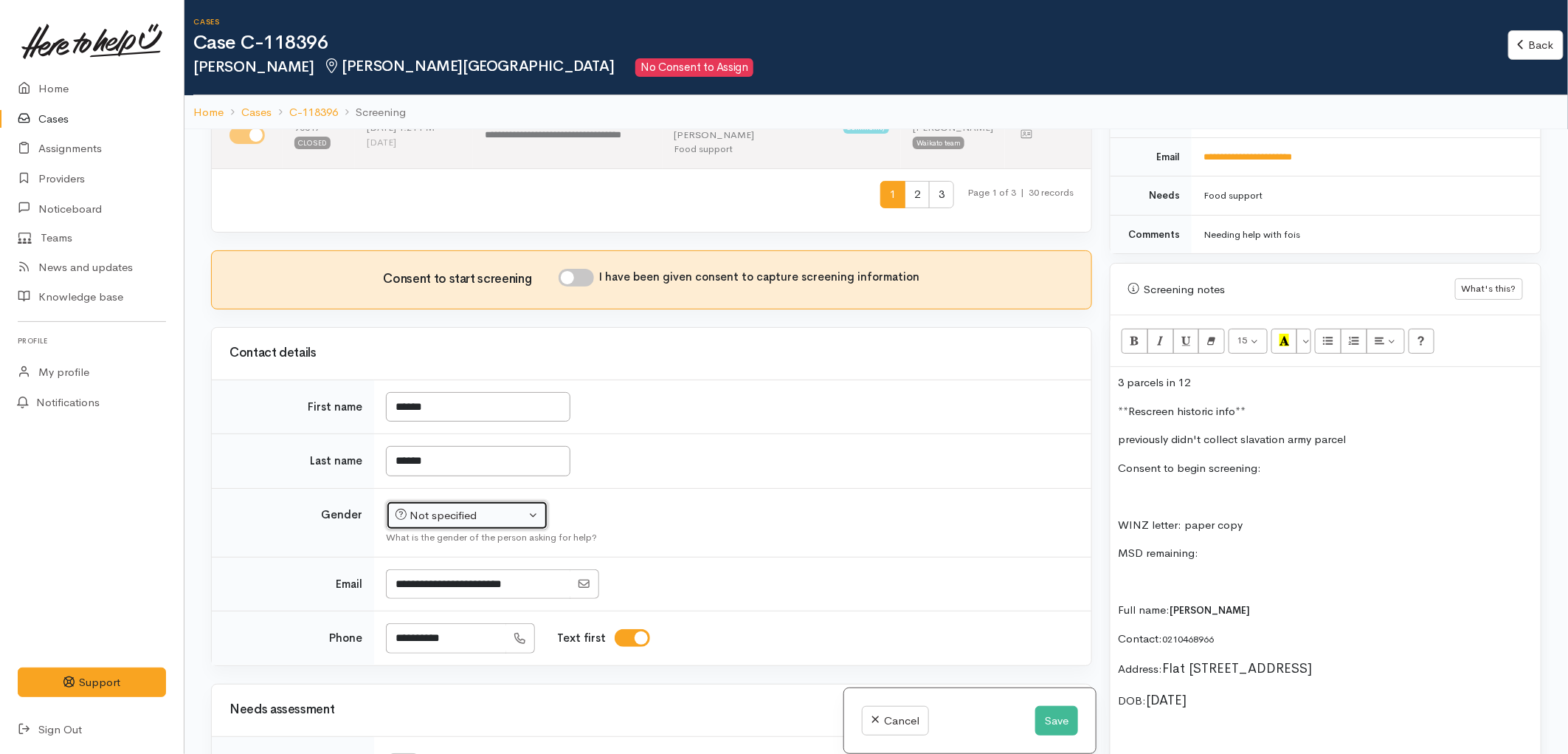
click at [484, 508] on div "Not specified" at bounding box center [460, 516] width 130 height 17
click at [447, 586] on span "Female" at bounding box center [478, 595] width 126 height 17
select select "Female"
drag, startPoint x: 640, startPoint y: 446, endPoint x: 601, endPoint y: 321, distance: 130.9
click at [641, 446] on td "******" at bounding box center [732, 461] width 718 height 54
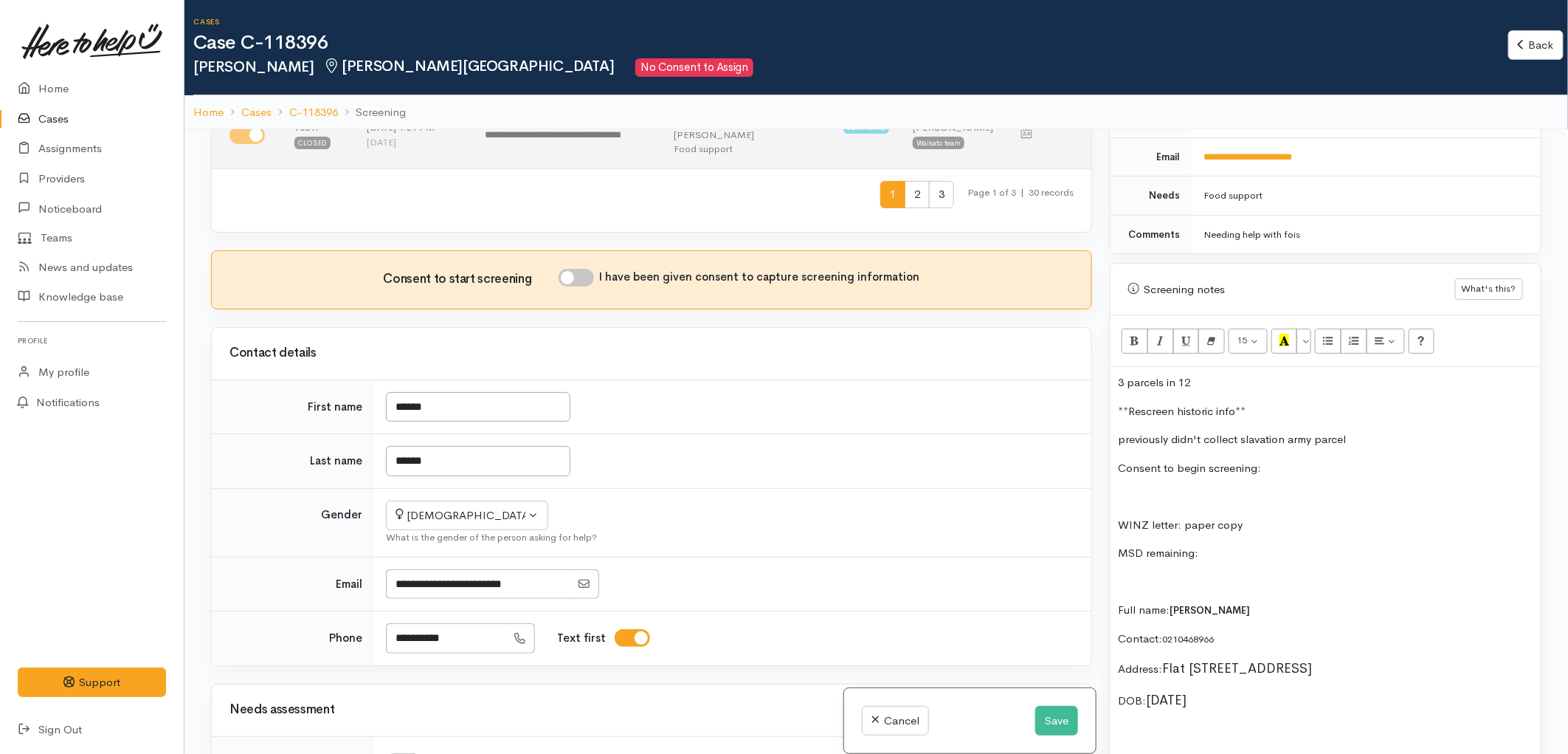
click at [580, 269] on input "I have been given consent to capture screening information" at bounding box center [576, 277] width 35 height 18
checkbox input "true"
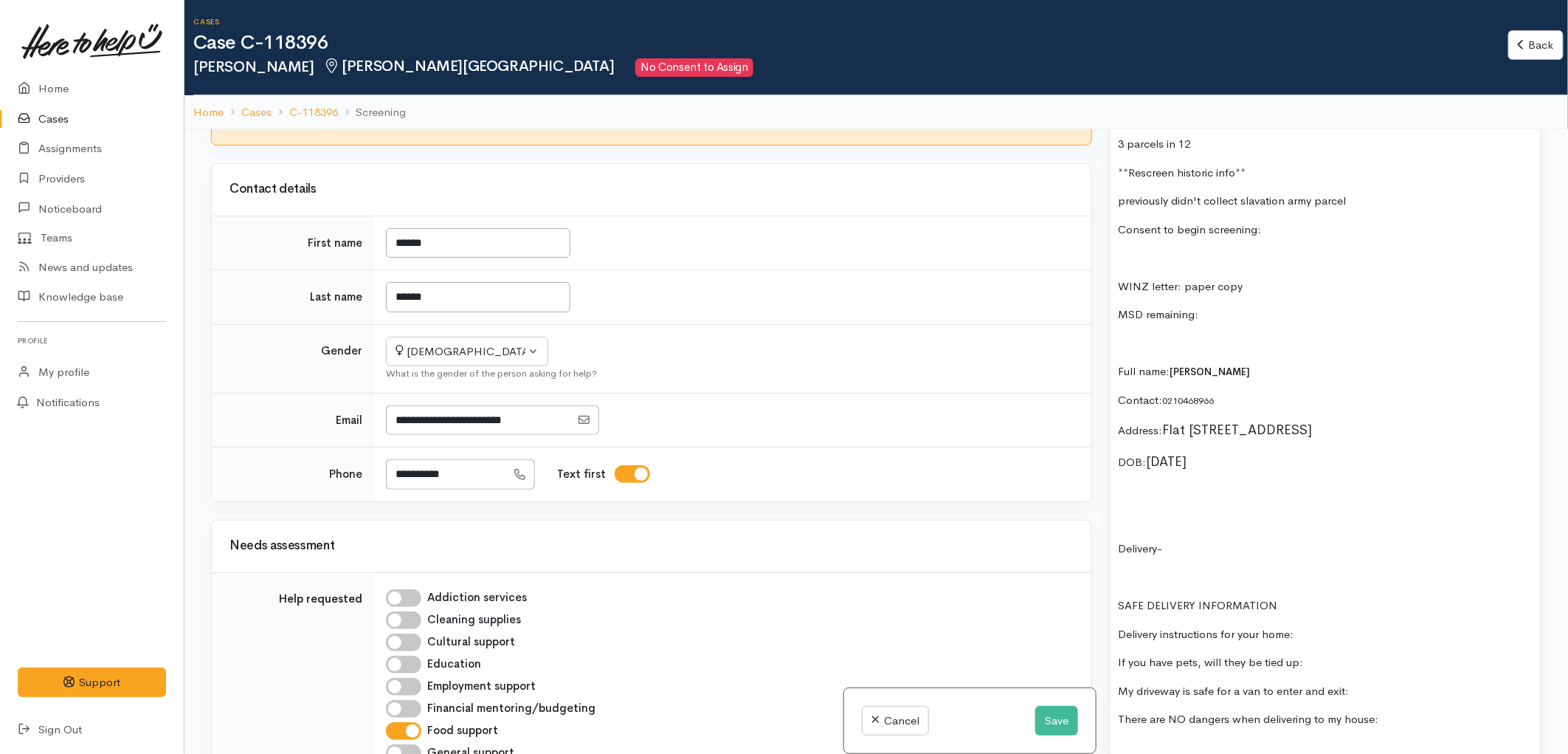
scroll to position [984, 0]
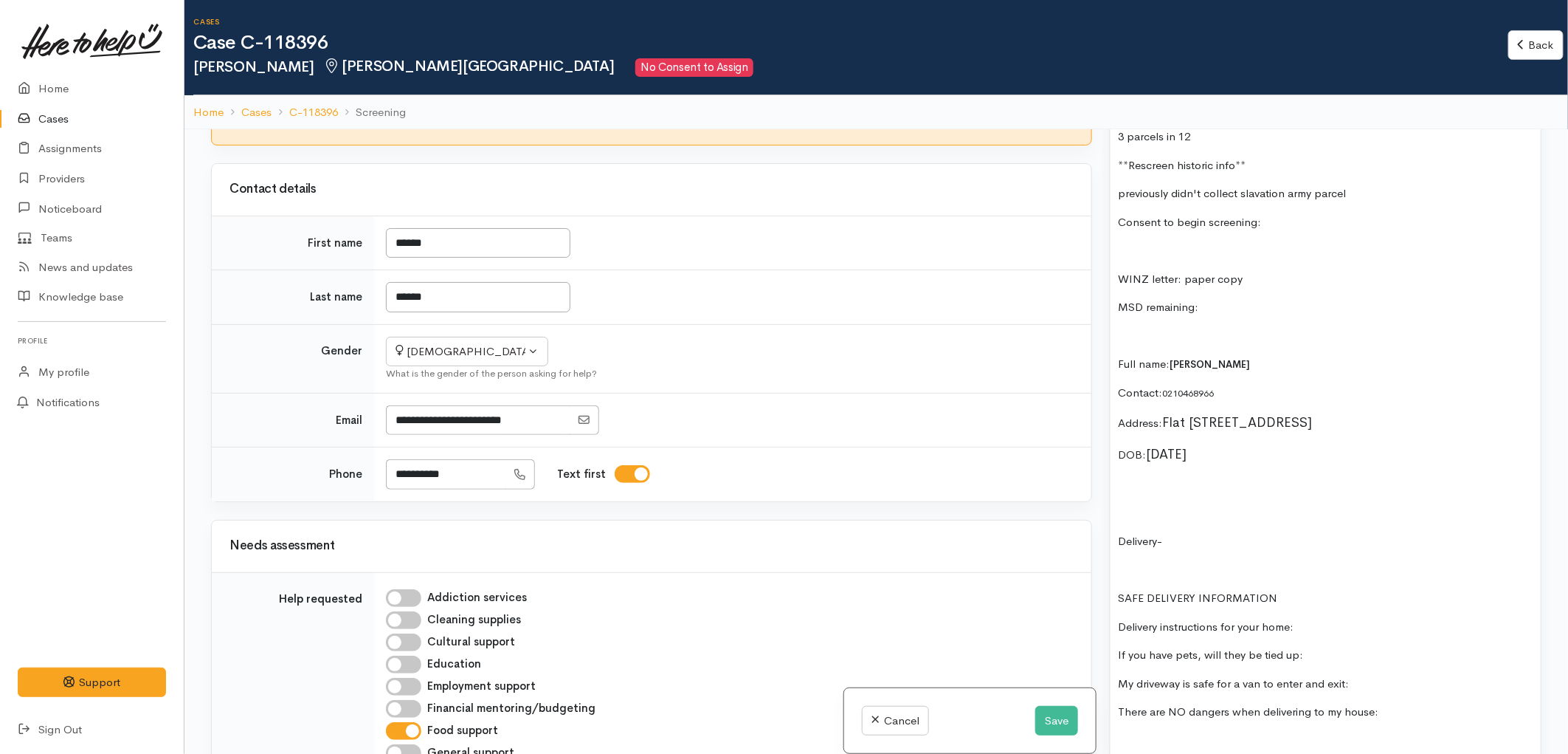
click at [1192, 511] on p at bounding box center [1326, 514] width 415 height 17
click at [1235, 472] on div "3 parcels in 12 **Rescreen historic info** previously didn't collect slavation …" at bounding box center [1325, 745] width 430 height 1249
click at [1172, 508] on div "3 parcels in 12 **Rescreen historic info** previously didn't collect slavation …" at bounding box center [1325, 731] width 430 height 1220
click at [1132, 493] on p at bounding box center [1326, 485] width 415 height 17
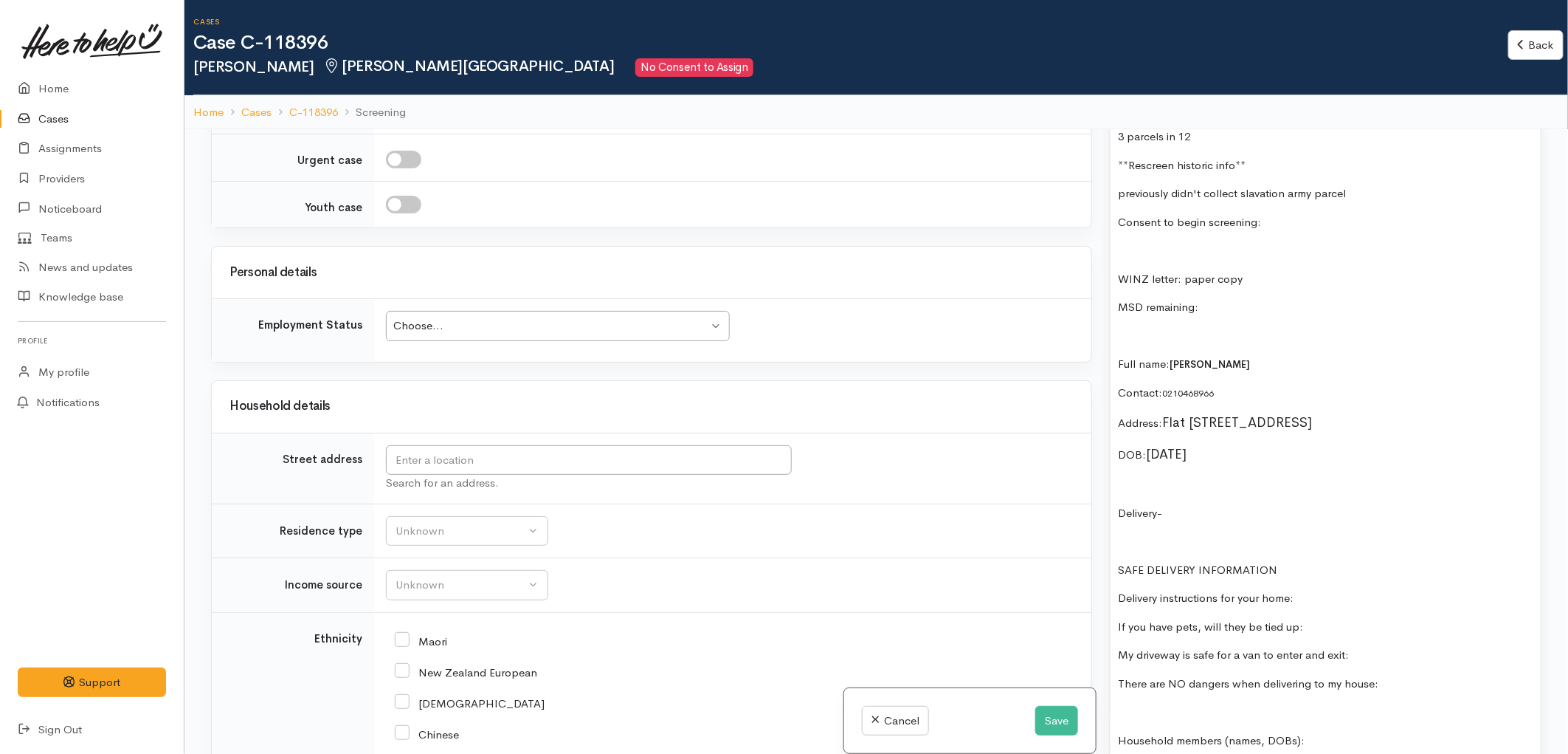
scroll to position [2215, 0]
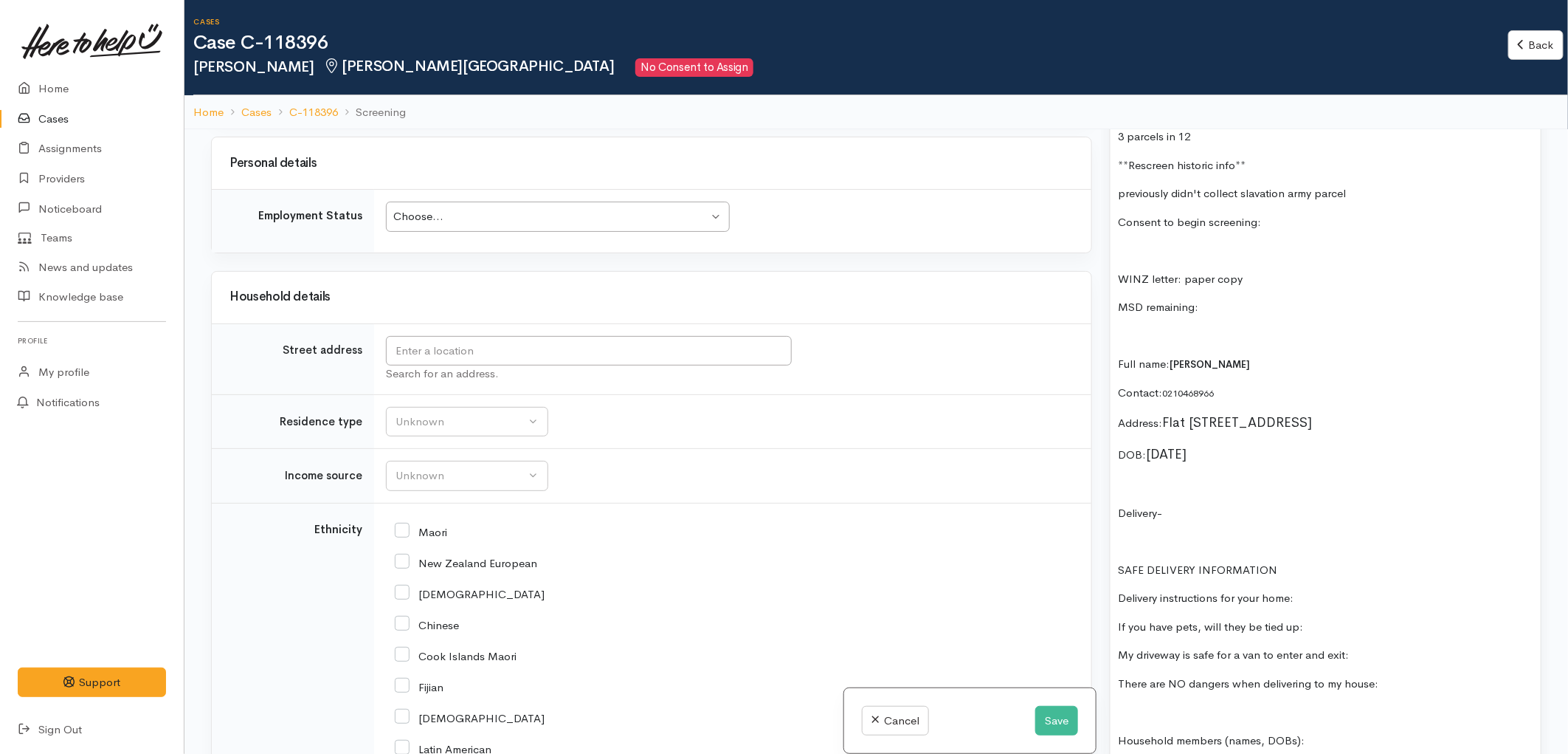
drag, startPoint x: 1167, startPoint y: 409, endPoint x: 1212, endPoint y: 423, distance: 47.1
click at [1212, 423] on p "Address: Flat 2/38 Queens Avenue, Frankton, Hamilton, New Zealand" at bounding box center [1326, 422] width 415 height 20
copy span "Flat 2/38 Queens Avenue, Frankton, Hamilton, New Zealand"
click at [552, 336] on input "text" at bounding box center [588, 351] width 406 height 30
paste input "Flat 2/38 Queens Avenue, Frankton, Hamilton, New Zealand"
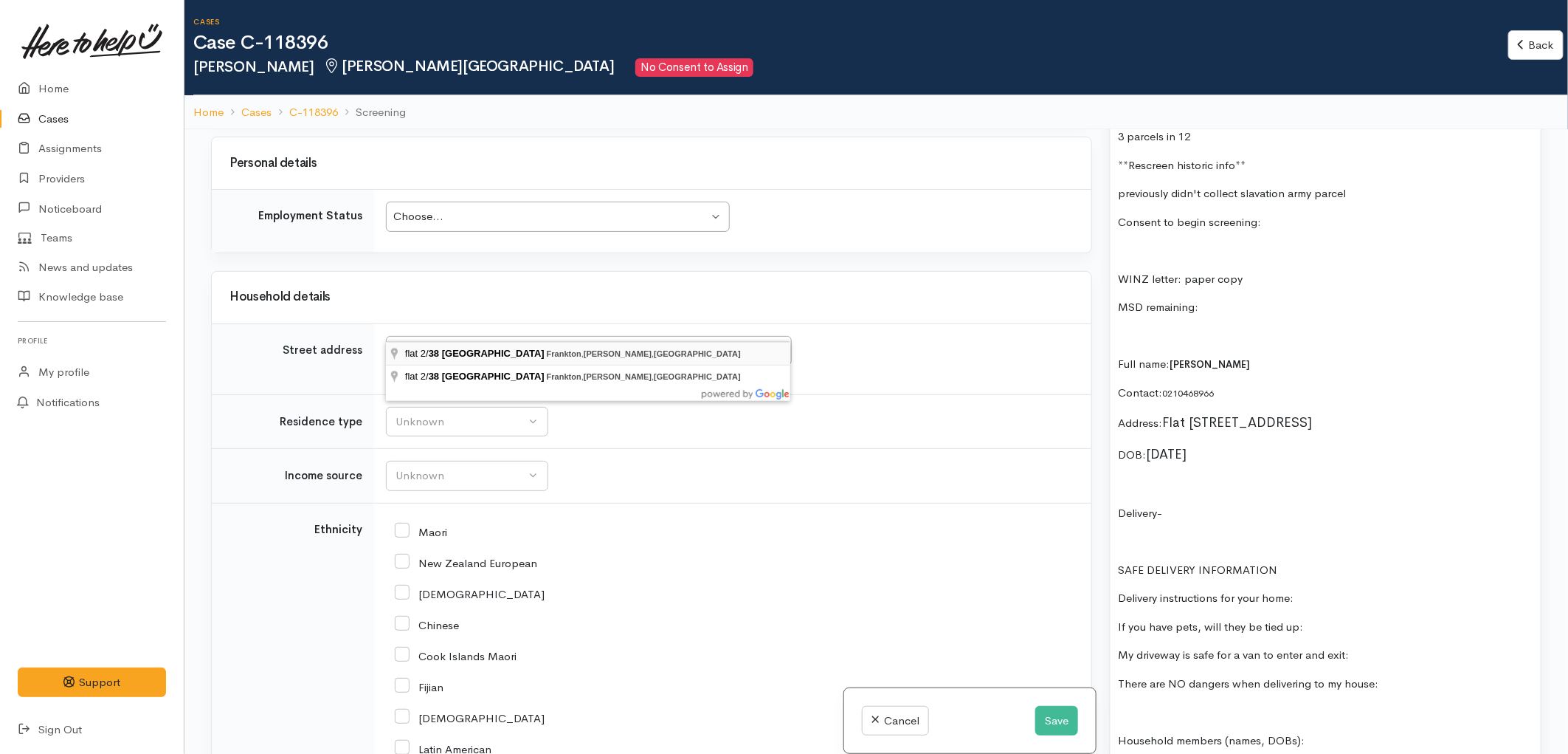
type input "flat 2/38 Queens Avenue, Frankton, Hamilton, New Zealand"
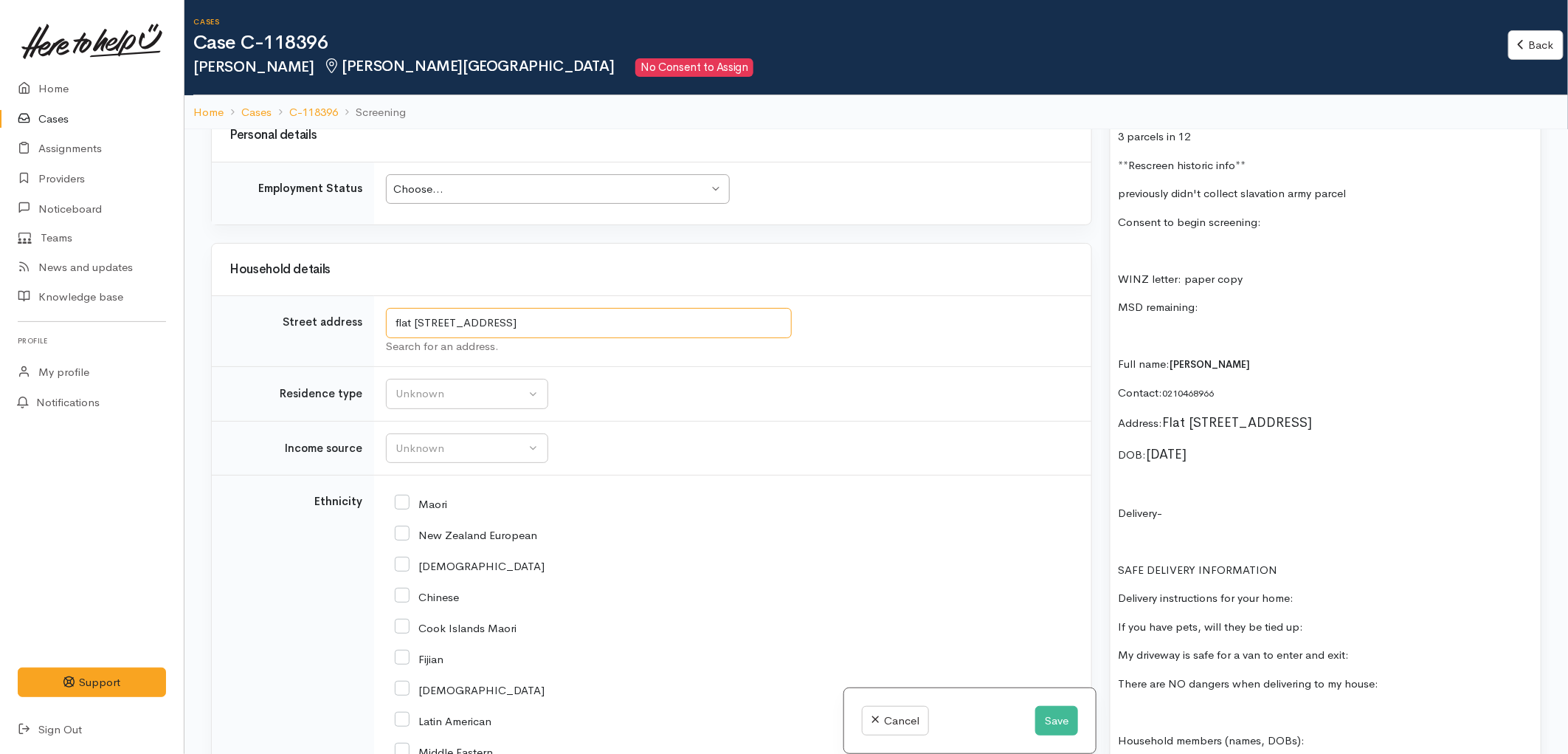
click at [783, 328] on input "flat 2/38 Queens Avenue, Frankton, Hamilton, New Zealand" at bounding box center [588, 322] width 406 height 30
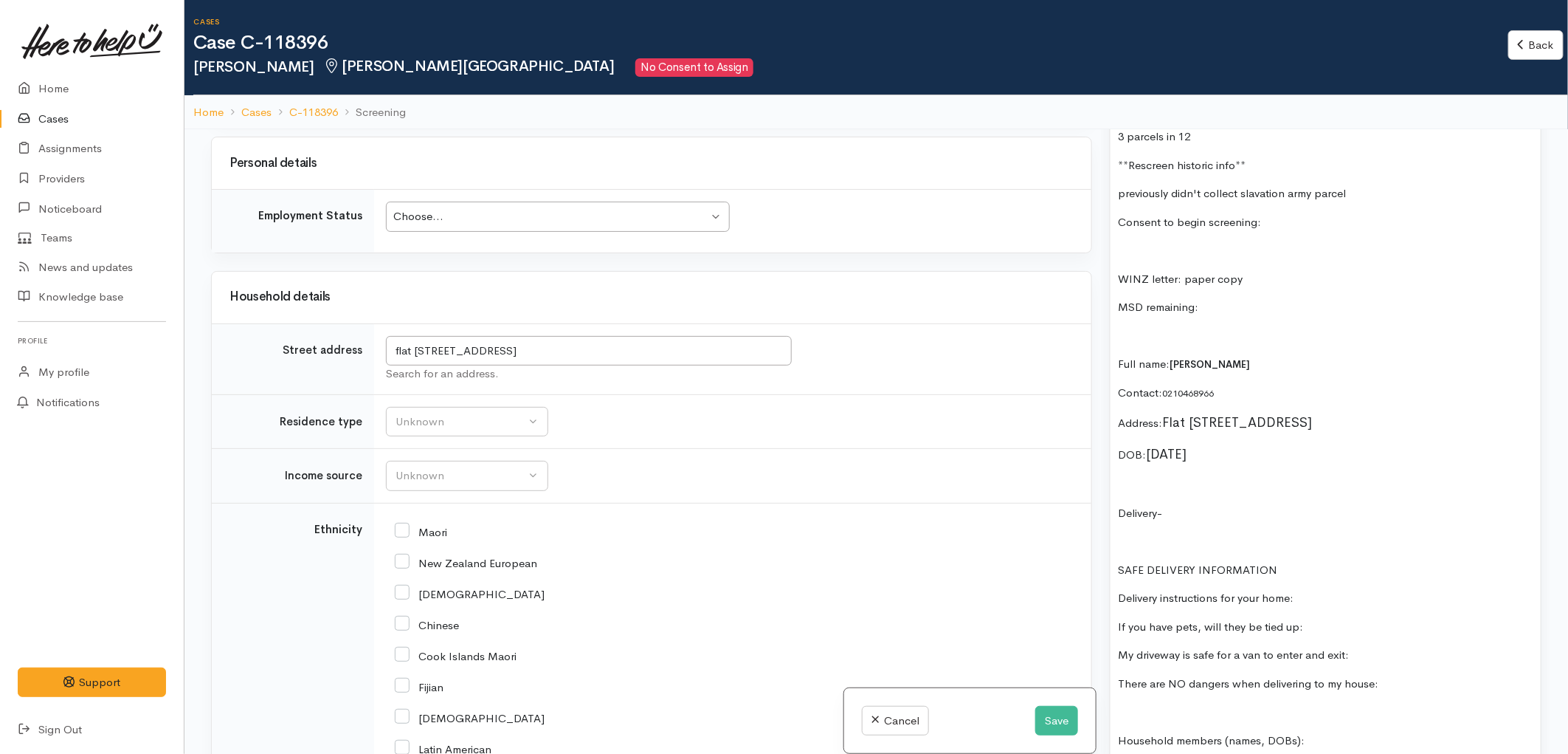
click at [1157, 366] on div "3 parcels in 12 **Rescreen historic info** previously didn't collect slavation …" at bounding box center [1325, 731] width 430 height 1220
click at [1206, 493] on p at bounding box center [1326, 485] width 415 height 17
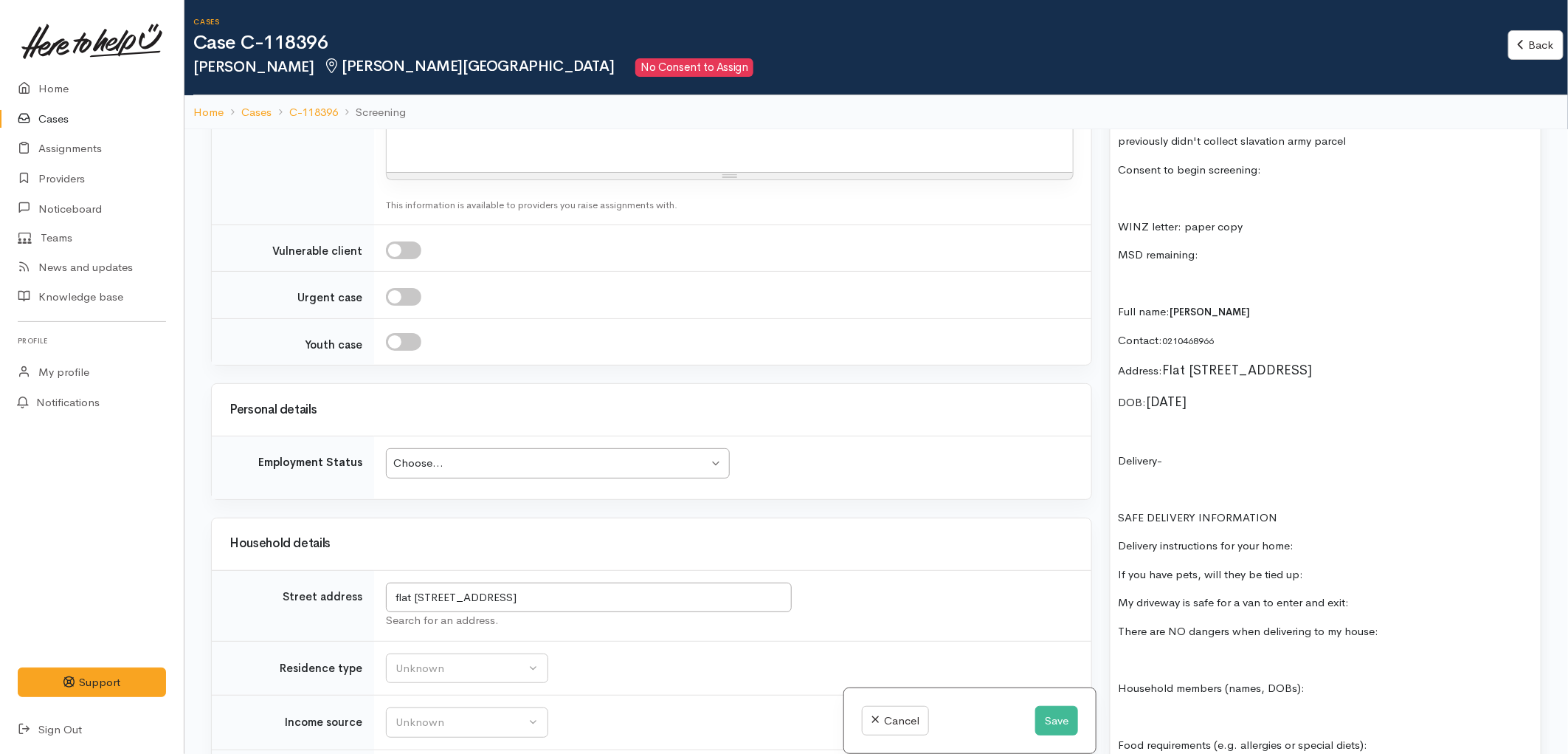
scroll to position [1066, 0]
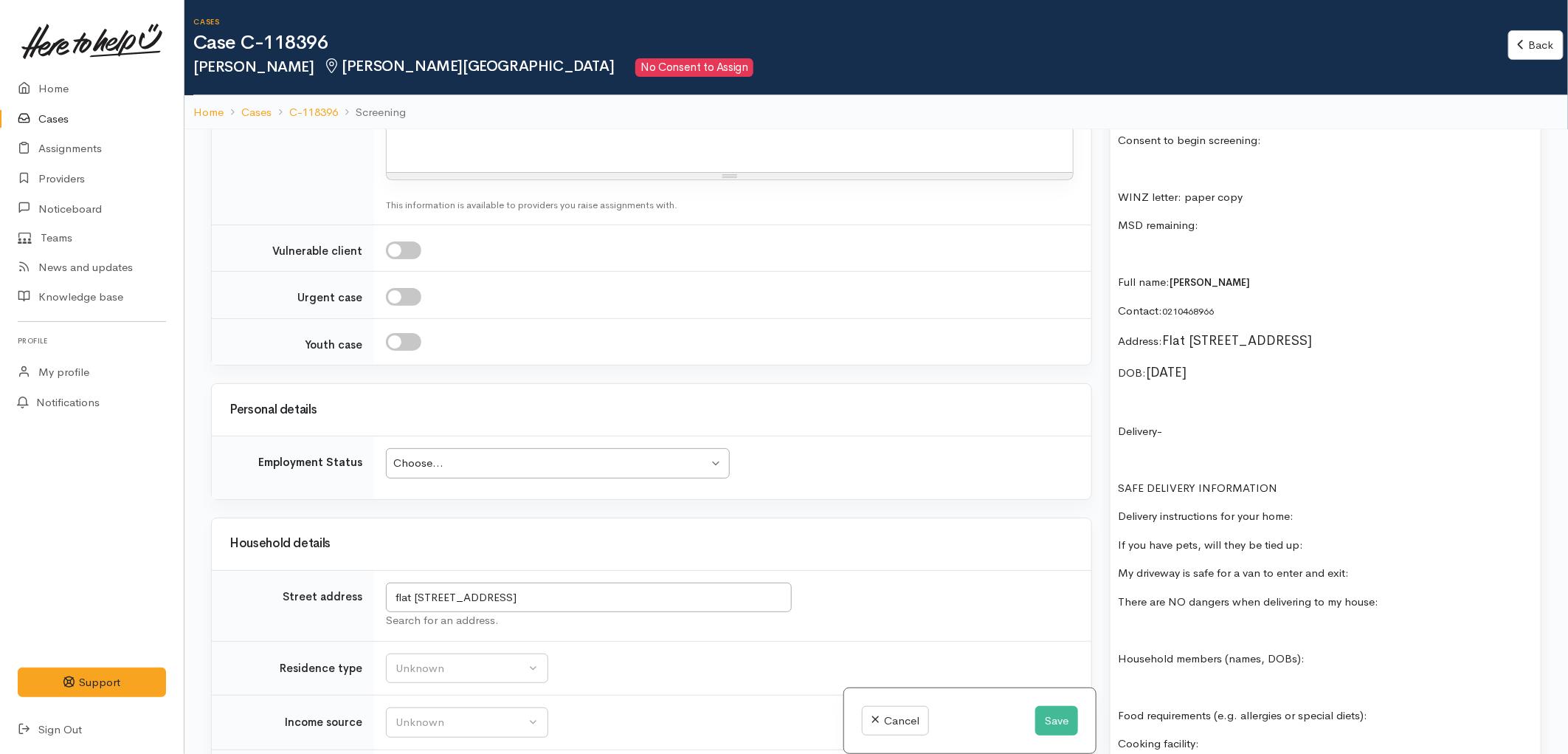
drag, startPoint x: 1125, startPoint y: 456, endPoint x: 1378, endPoint y: 601, distance: 291.6
click at [1378, 601] on div "3 parcels in 12 **Rescreen historic info** previously didn't collect slavation …" at bounding box center [1325, 649] width 430 height 1220
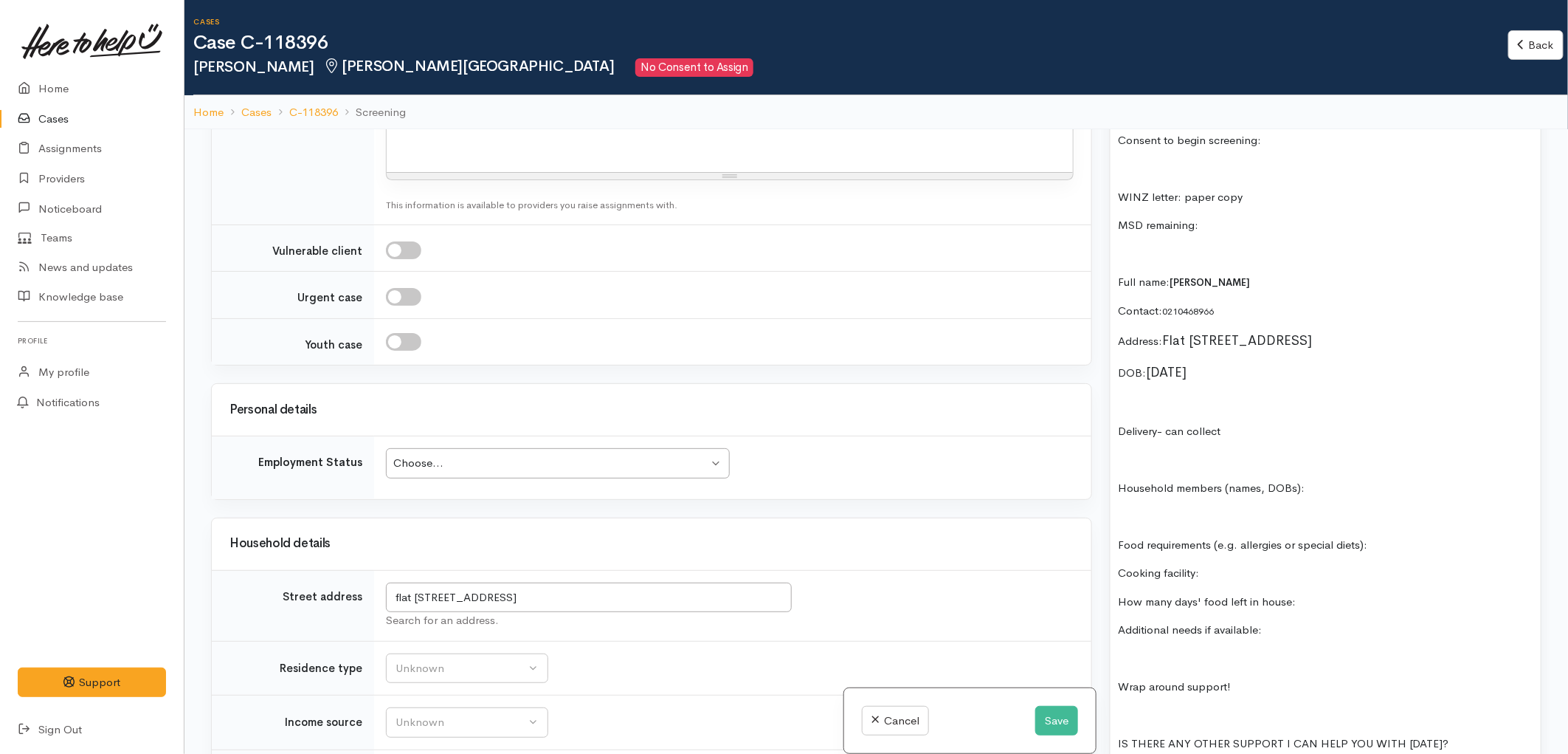
click at [1336, 487] on p "Household members (names, DOBs):" at bounding box center [1326, 489] width 415 height 17
click at [1418, 559] on div "3 parcels in 12 **Rescreen historic info** previously didn't collect slavation …" at bounding box center [1325, 564] width 430 height 1050
click at [1397, 548] on p "Food requirements (e.g. allergies or special diets):" at bounding box center [1326, 545] width 415 height 17
drag, startPoint x: 1329, startPoint y: 492, endPoint x: 1305, endPoint y: 490, distance: 24.1
click at [1305, 490] on p "Household members (names, DOBs): n/a" at bounding box center [1326, 489] width 415 height 17
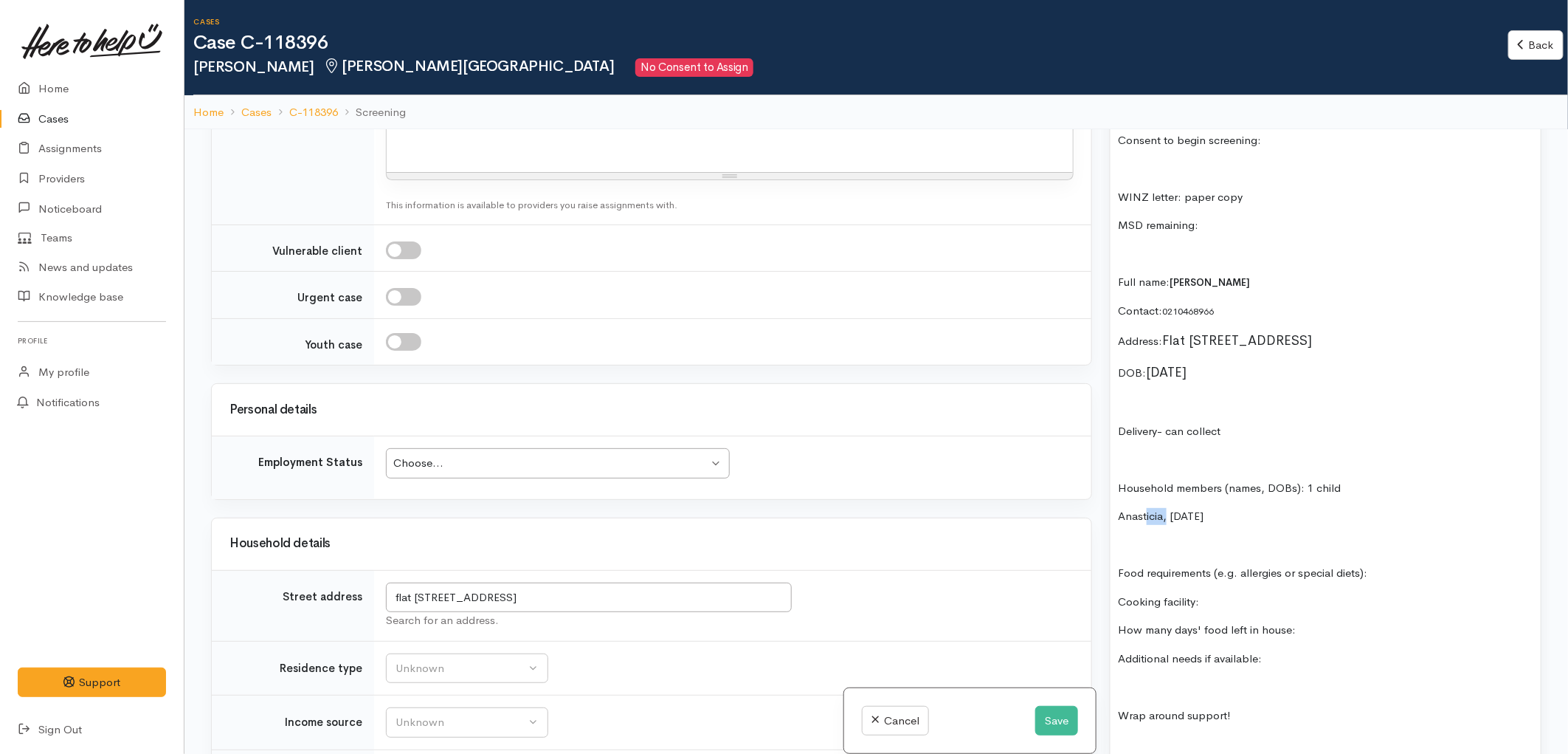
drag, startPoint x: 1164, startPoint y: 527, endPoint x: 1148, endPoint y: 529, distance: 16.1
click at [1148, 525] on p "Anasticia, 21/08/1998" at bounding box center [1326, 516] width 415 height 17
click at [1118, 521] on p "Anastasia, 21/08/1998" at bounding box center [1326, 516] width 415 height 17
click at [1133, 550] on p at bounding box center [1326, 545] width 415 height 17
click at [1370, 578] on p "Food requirements (e.g. allergies or special diets):" at bounding box center [1326, 573] width 415 height 17
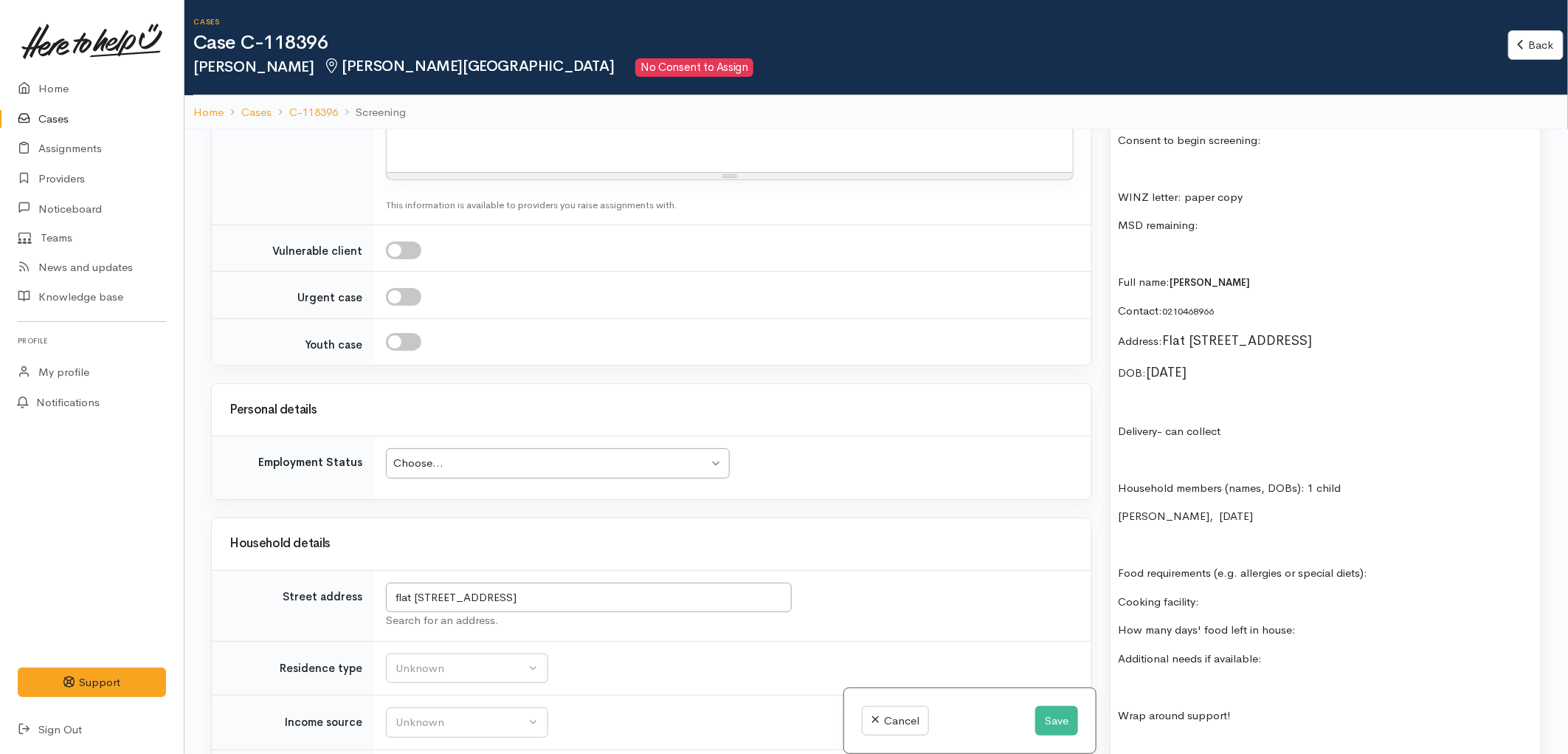
click at [1392, 582] on p "Food requirements (e.g. allergies or special diets):" at bounding box center [1326, 573] width 415 height 17
click at [1330, 606] on p "Cooking facility:" at bounding box center [1326, 602] width 415 height 17
drag, startPoint x: 1316, startPoint y: 631, endPoint x: 1117, endPoint y: 635, distance: 199.0
click at [1117, 635] on div "3 parcels in 12 **Rescreen historic info** previously didn't collect slavation …" at bounding box center [1325, 577] width 430 height 1078
click at [1278, 667] on p "Additional needs if available:" at bounding box center [1326, 659] width 415 height 17
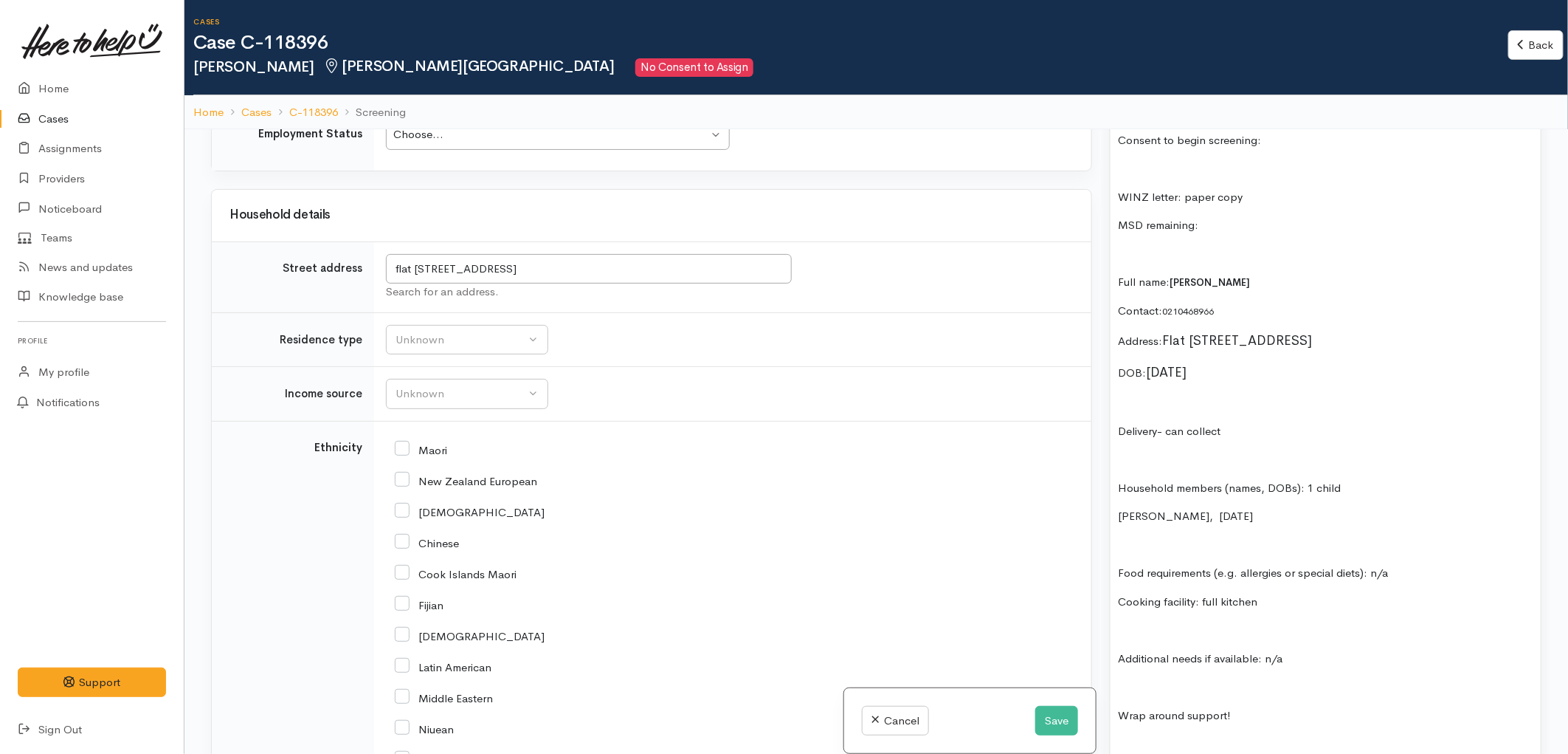
scroll to position [2215, 0]
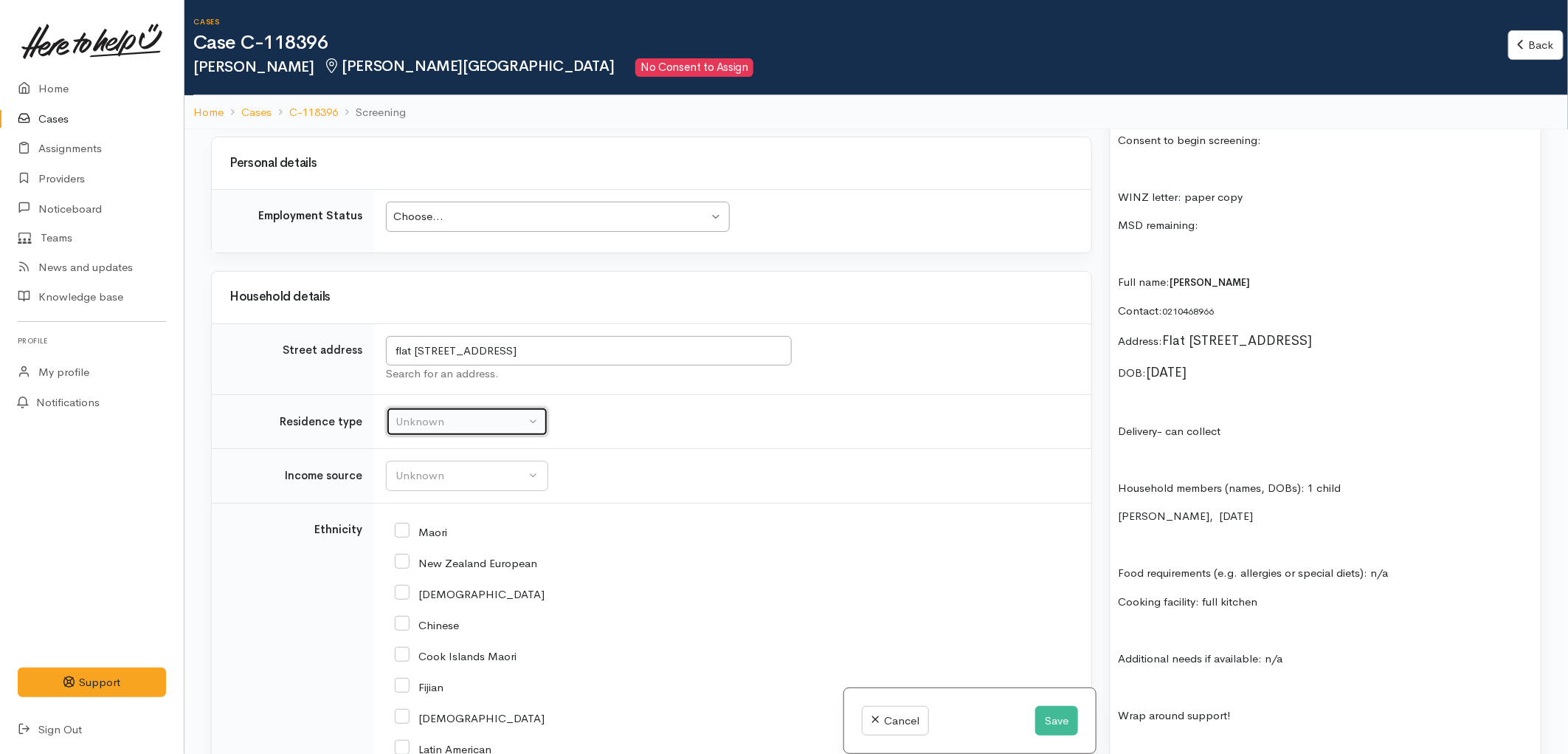
click at [501, 414] on div "Unknown" at bounding box center [460, 422] width 130 height 17
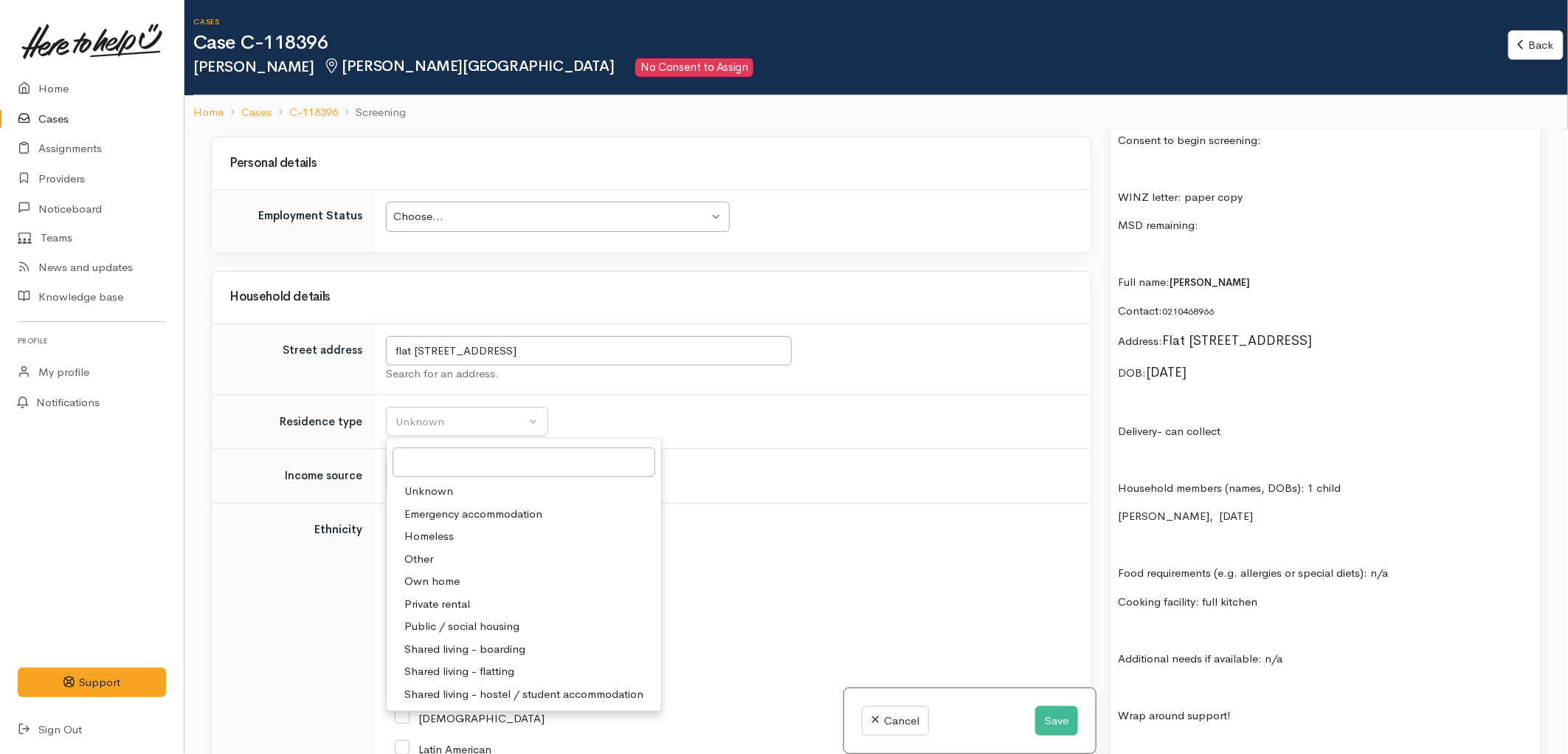
click at [502, 618] on span "Public / social housing" at bounding box center [462, 626] width 115 height 17
select select "3"
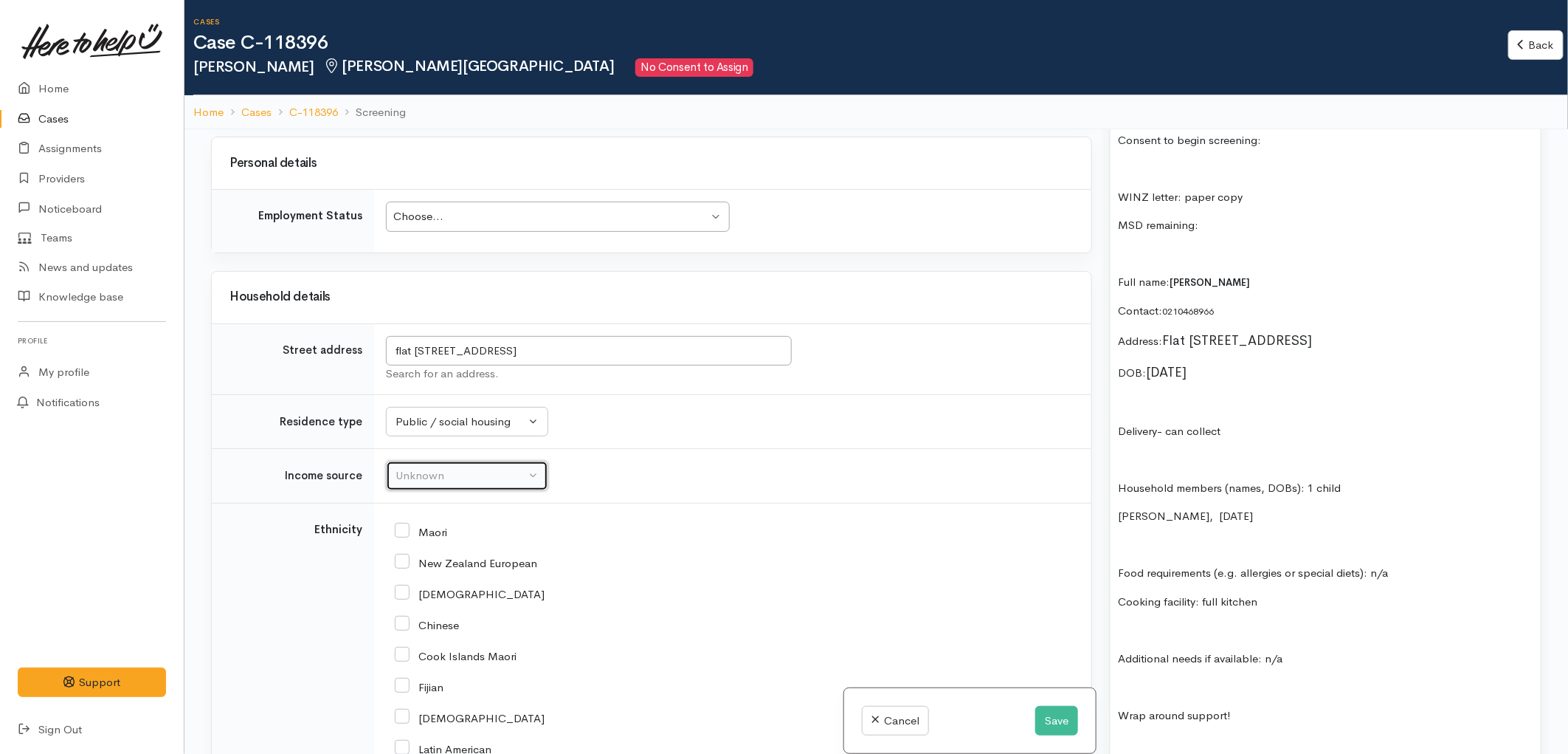
click at [473, 467] on div "Unknown" at bounding box center [460, 476] width 130 height 17
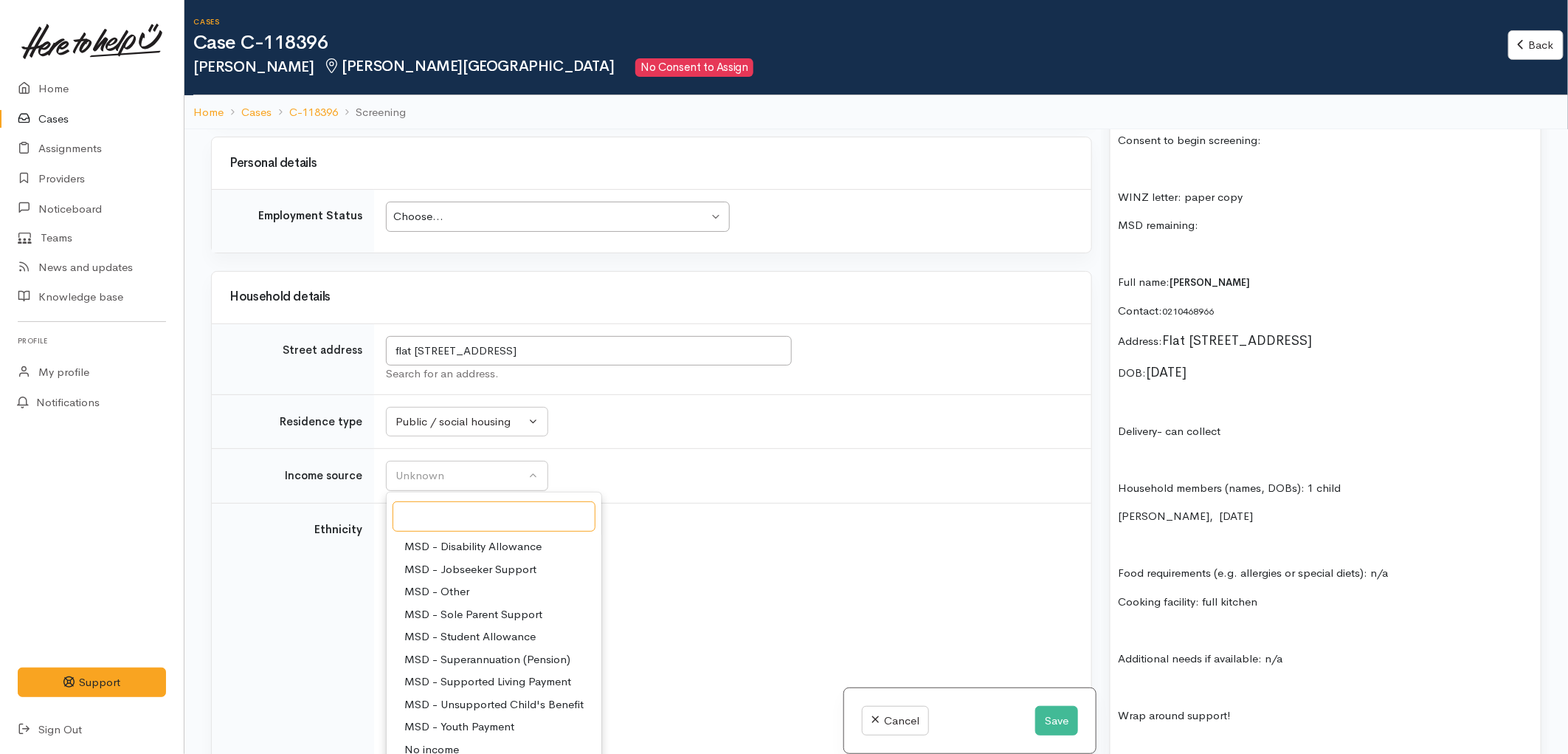
scroll to position [82, 0]
click at [513, 590] on span "MSD - Jobseeker Support" at bounding box center [470, 599] width 132 height 17
select select "4"
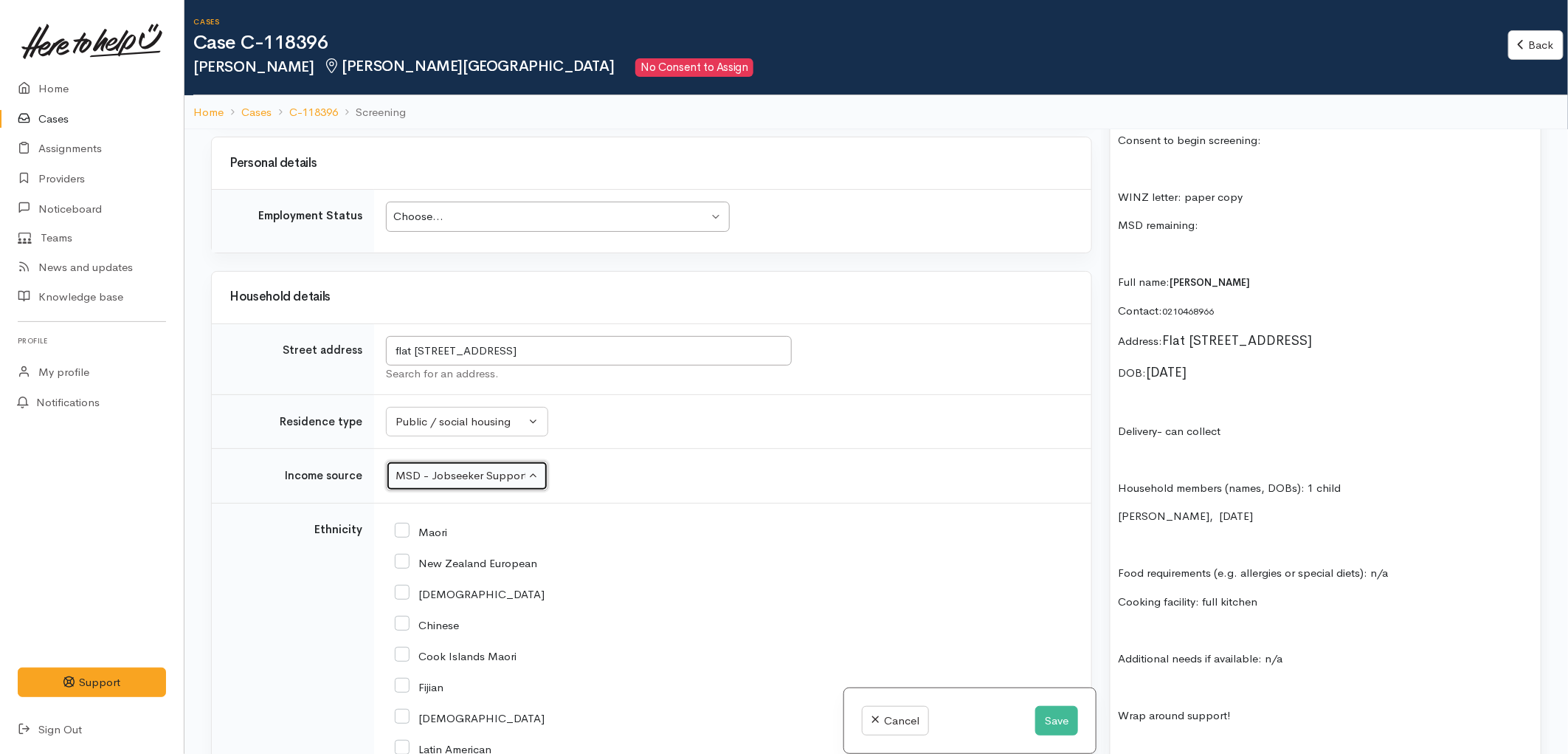
click at [489, 209] on div "Choose..." at bounding box center [551, 217] width 315 height 17
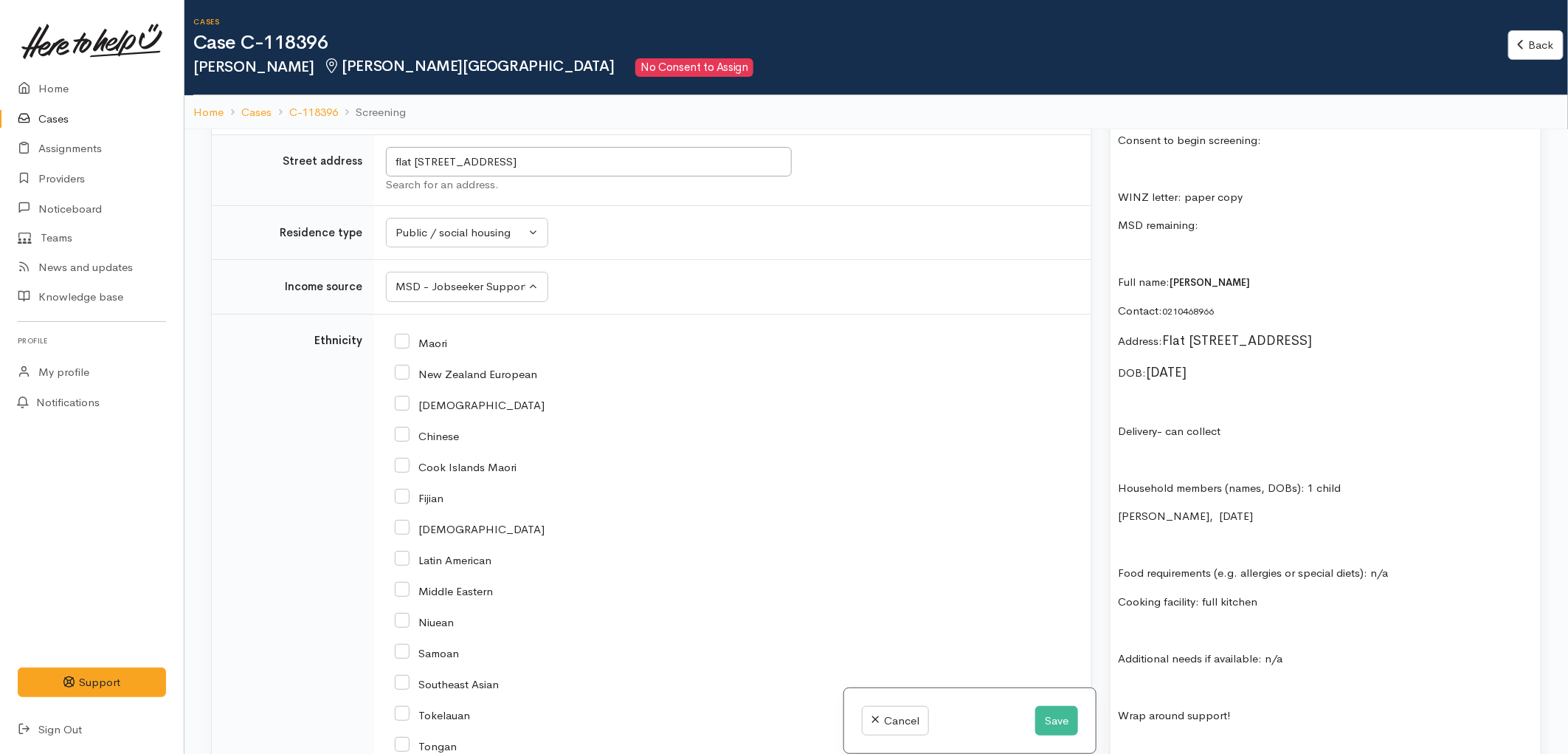
scroll to position [2460, 0]
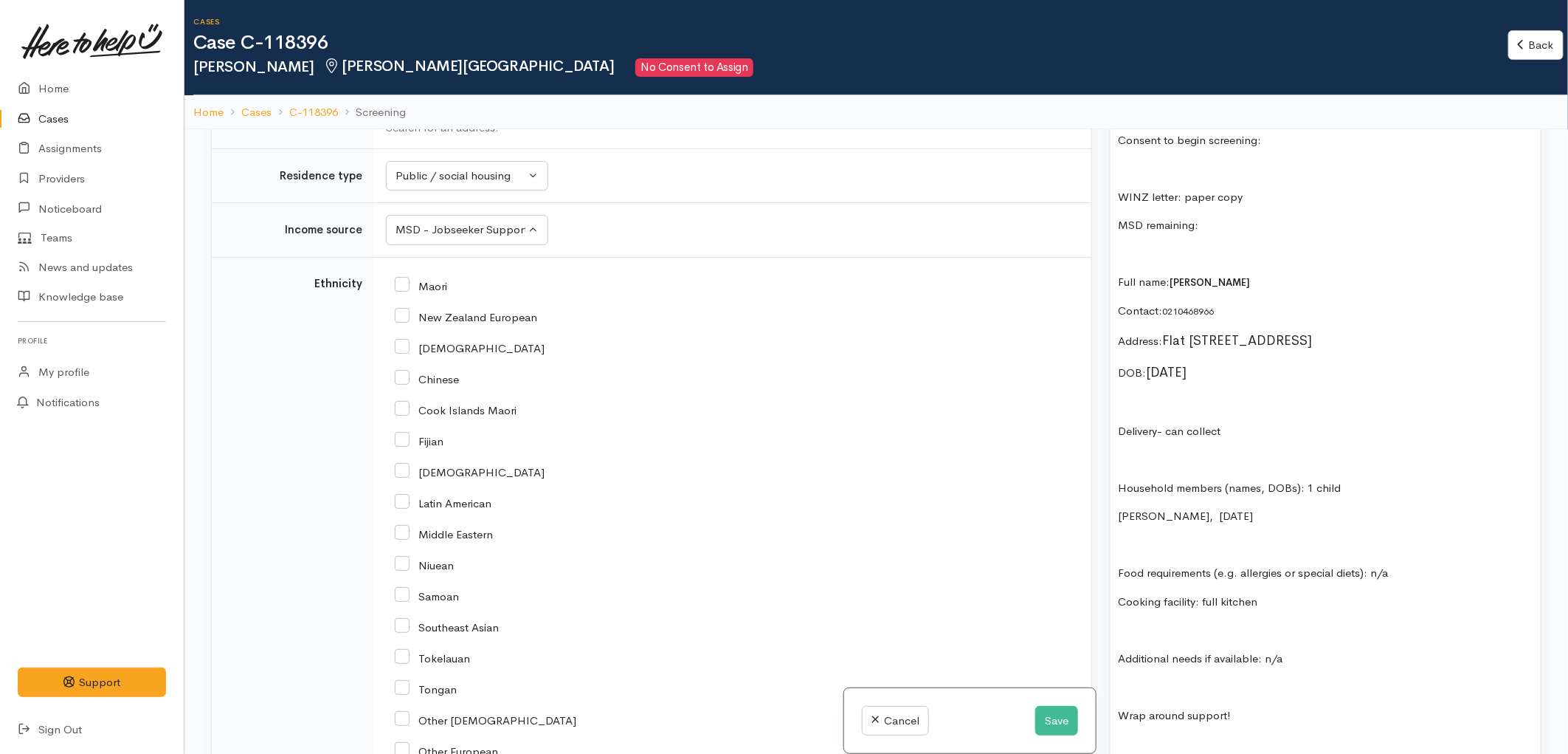
click at [401, 278] on input "Maori" at bounding box center [420, 284] width 53 height 13
checkbox input "true"
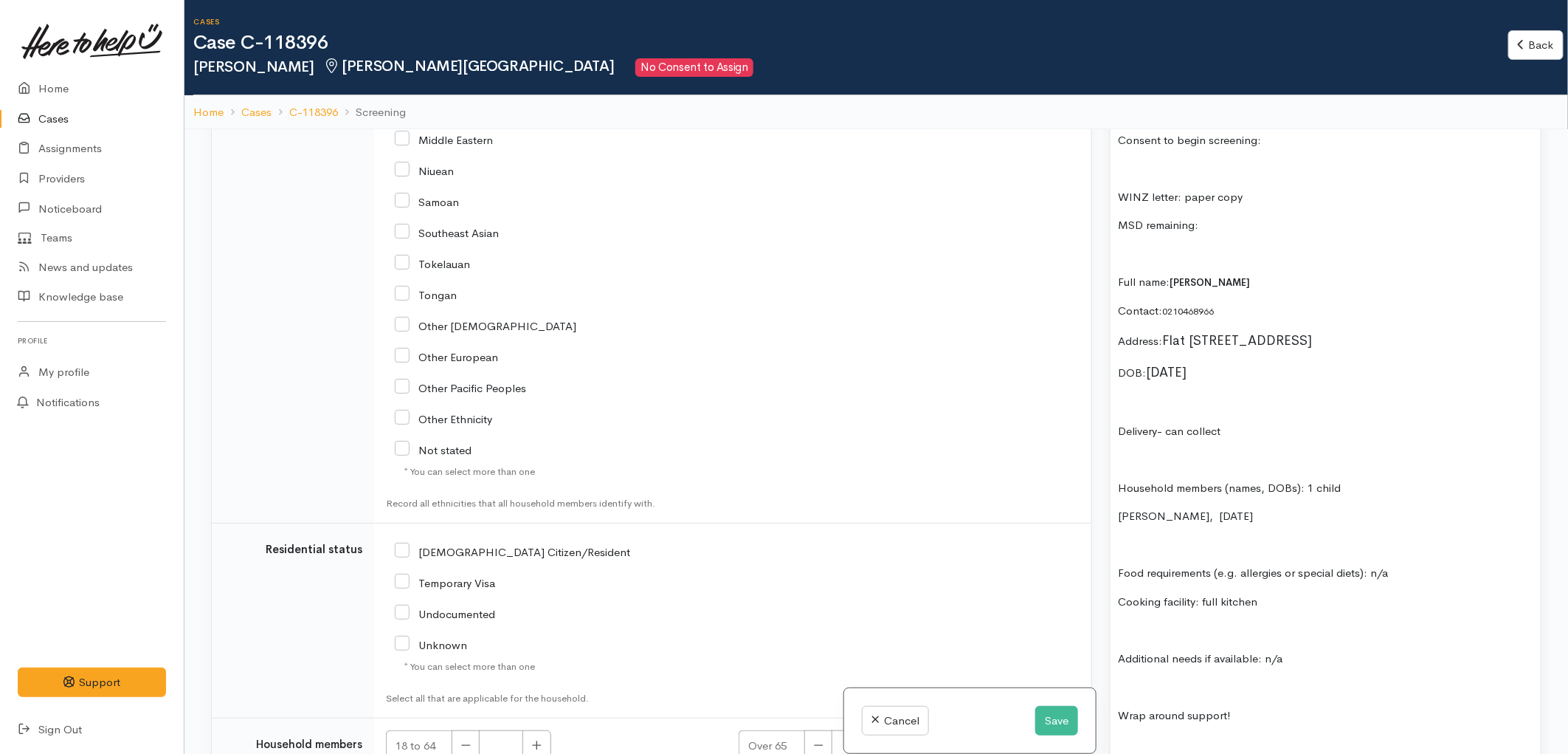
scroll to position [2870, 0]
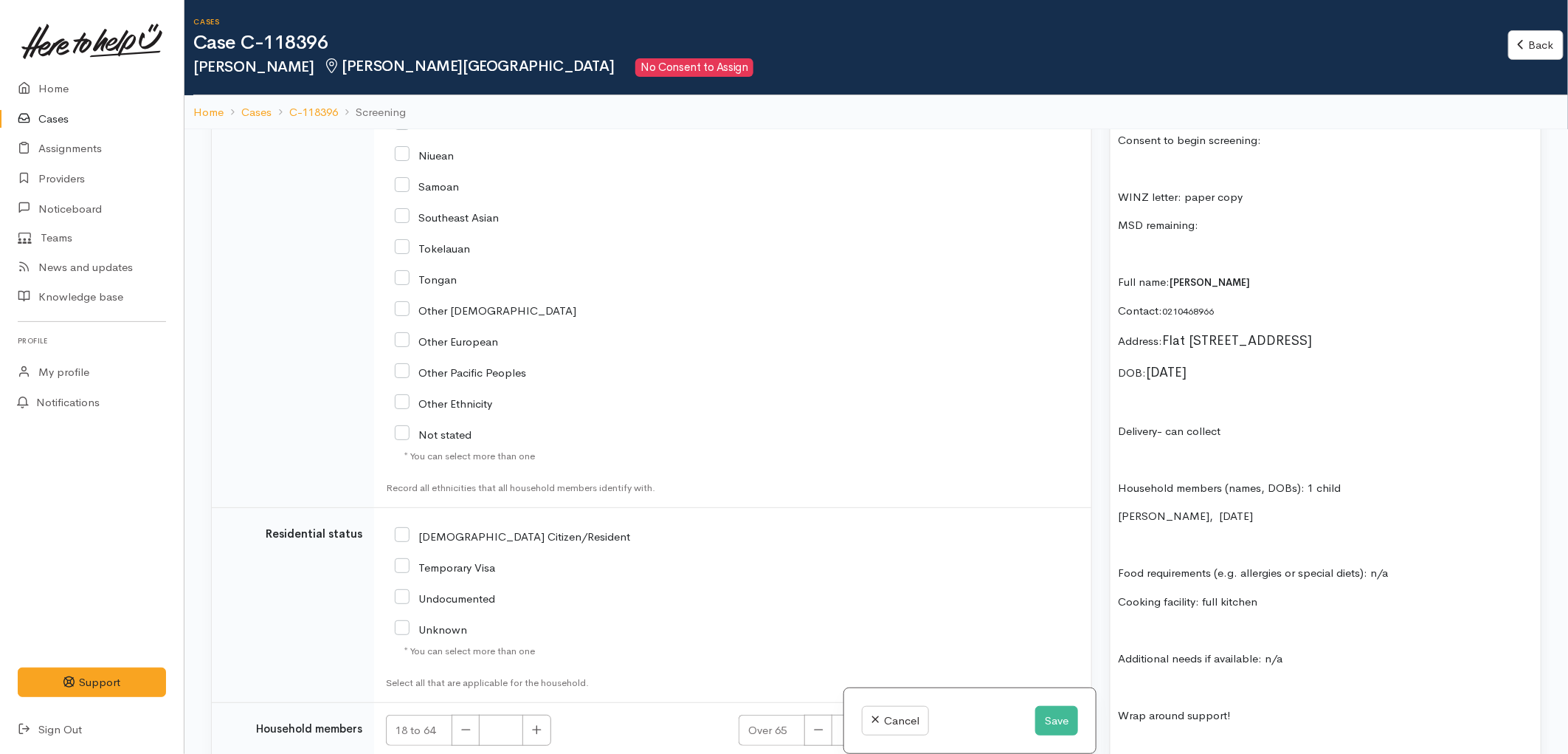
click at [407, 528] on input "NZ Citizen/Resident" at bounding box center [512, 534] width 235 height 13
checkbox input "true"
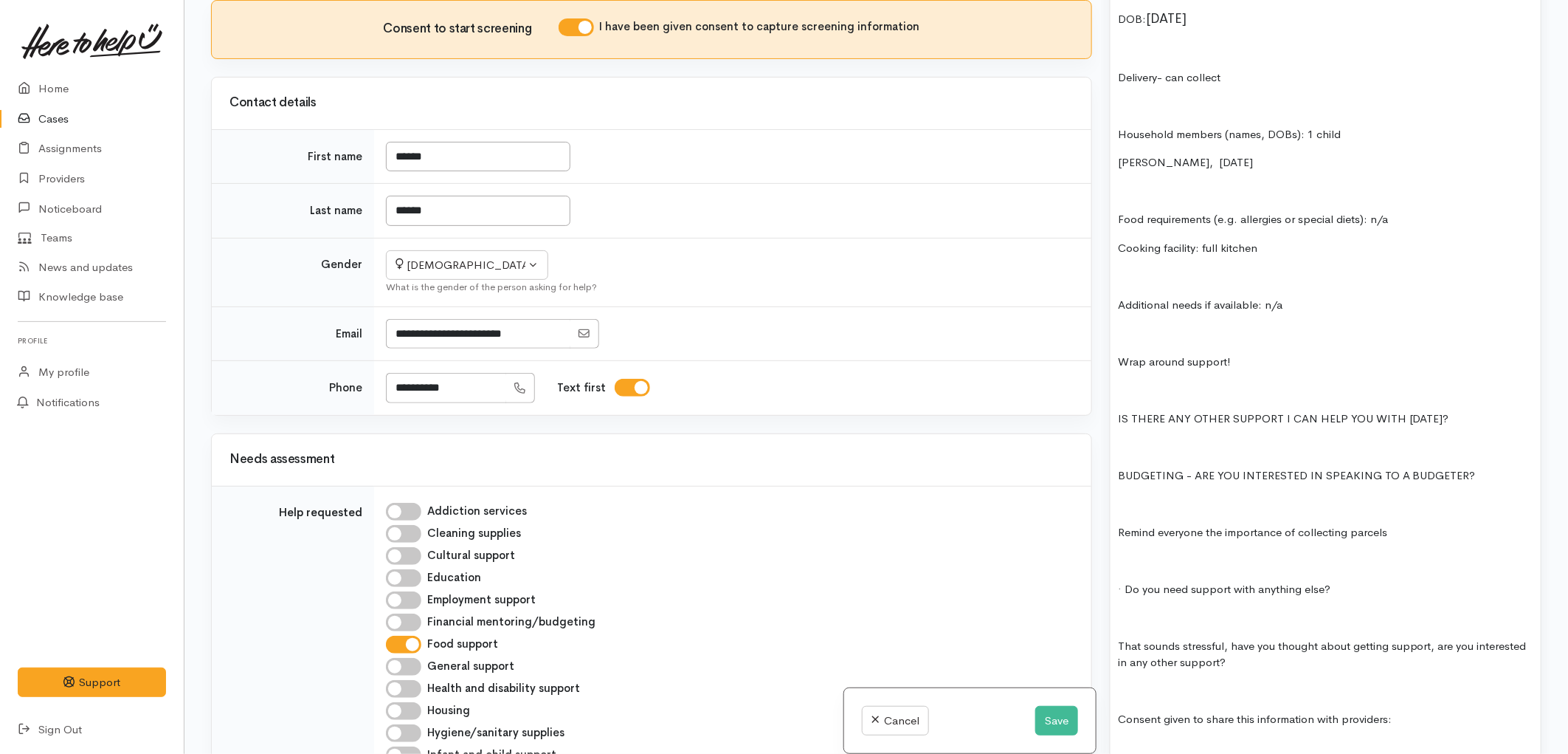
scroll to position [1312, 0]
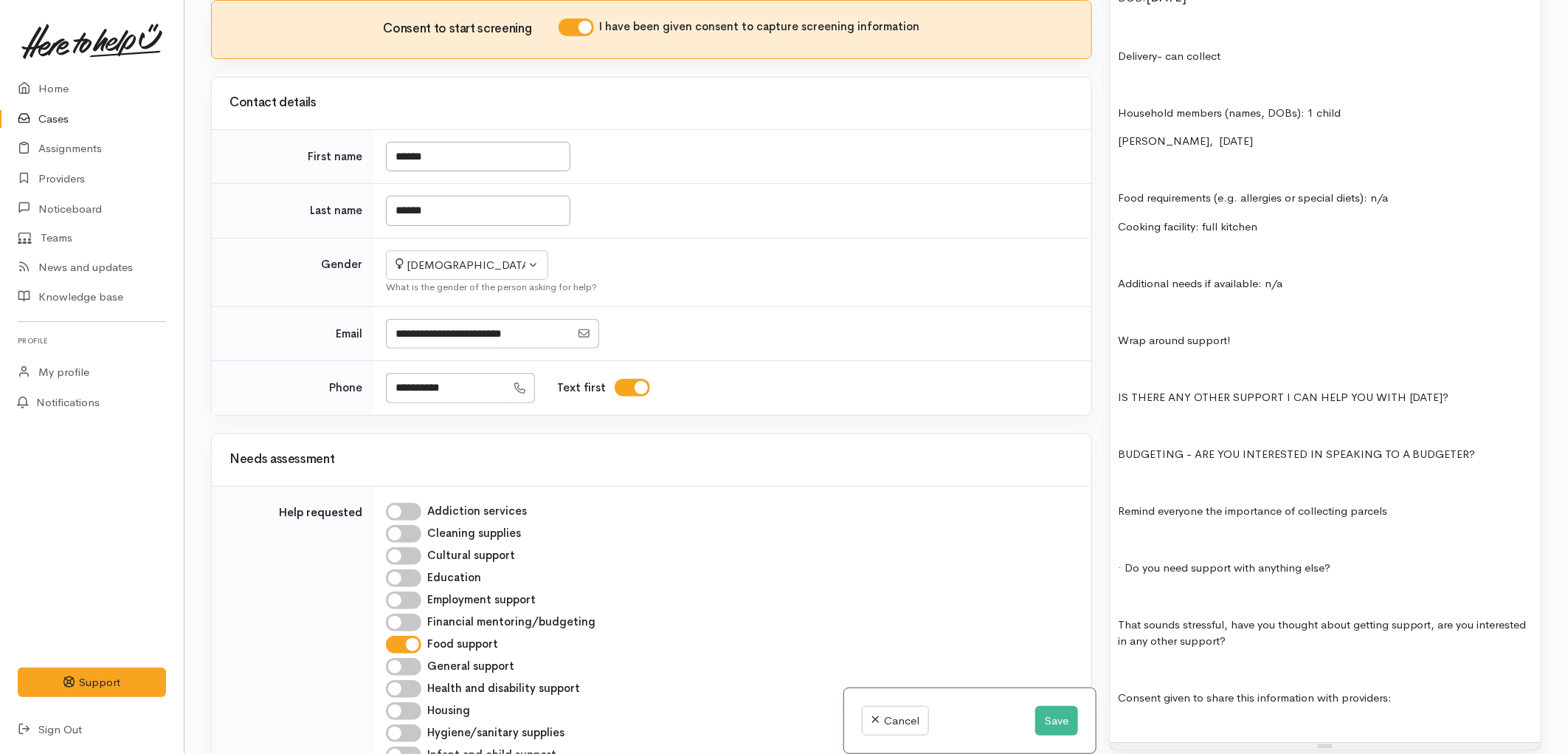
click at [1179, 312] on p at bounding box center [1326, 312] width 415 height 17
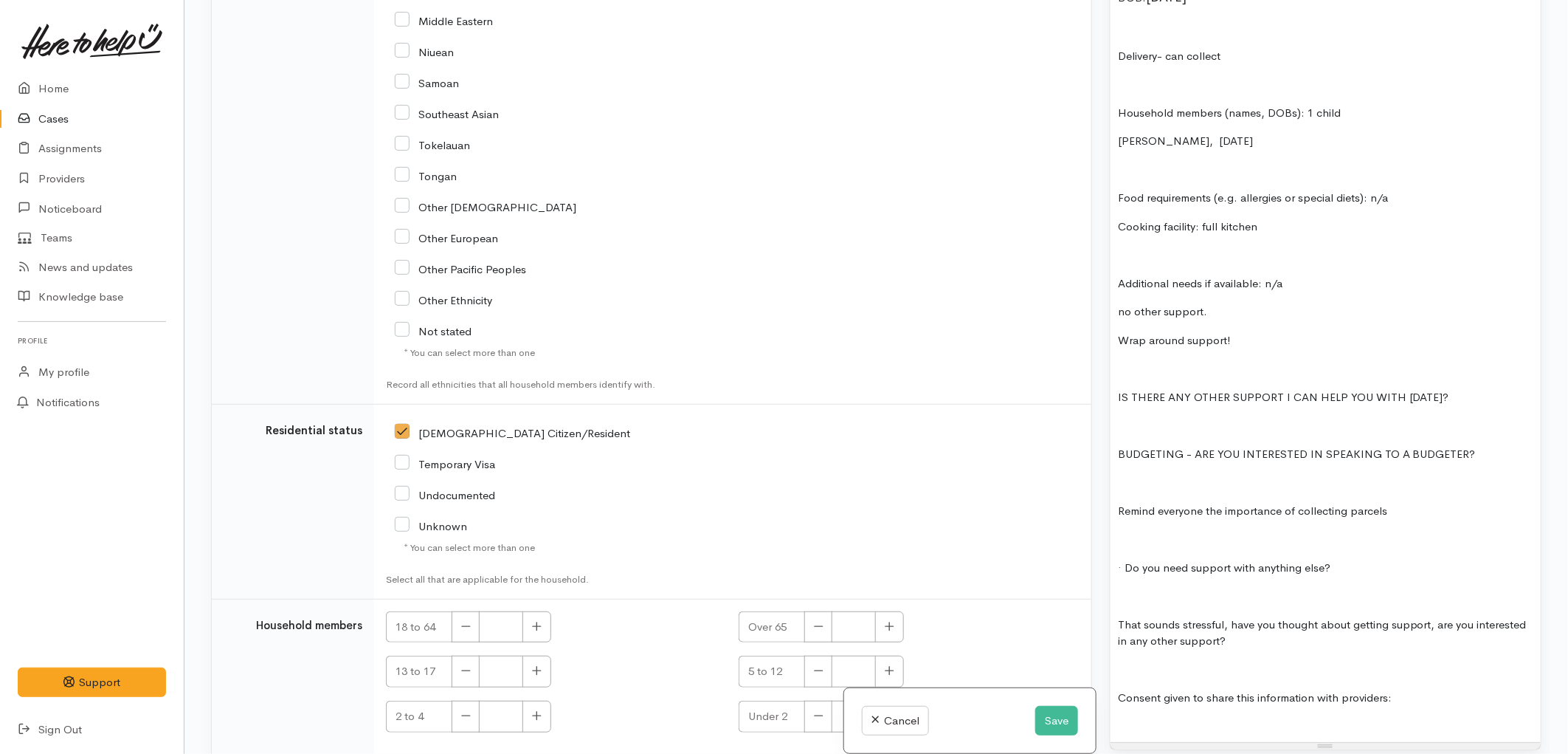
scroll to position [2992, 0]
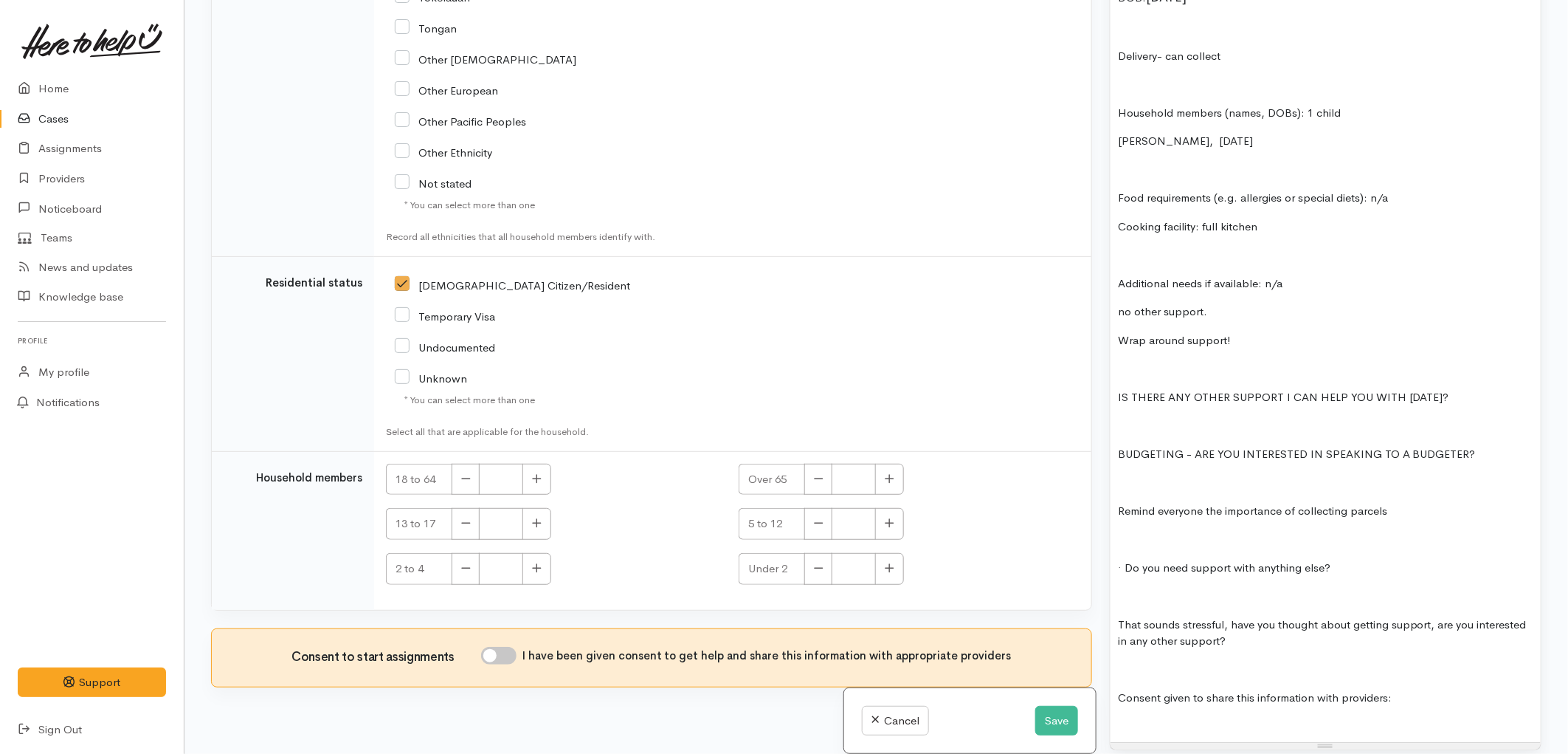
click at [514, 646] on input "I have been given consent to get help and share this information with appropria…" at bounding box center [499, 655] width 35 height 18
checkbox input "true"
click at [1059, 722] on button "Save" at bounding box center [1057, 720] width 43 height 30
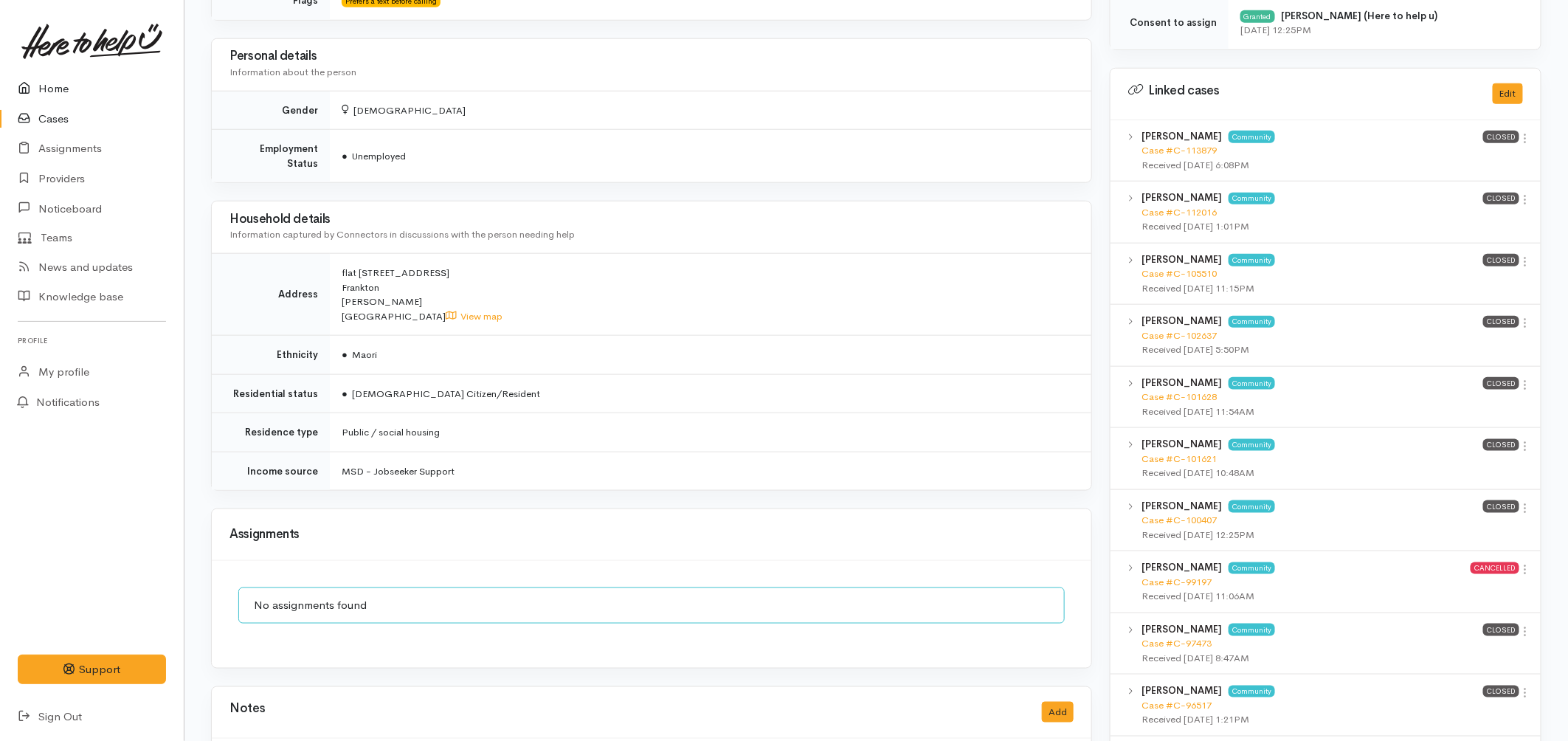
scroll to position [656, 0]
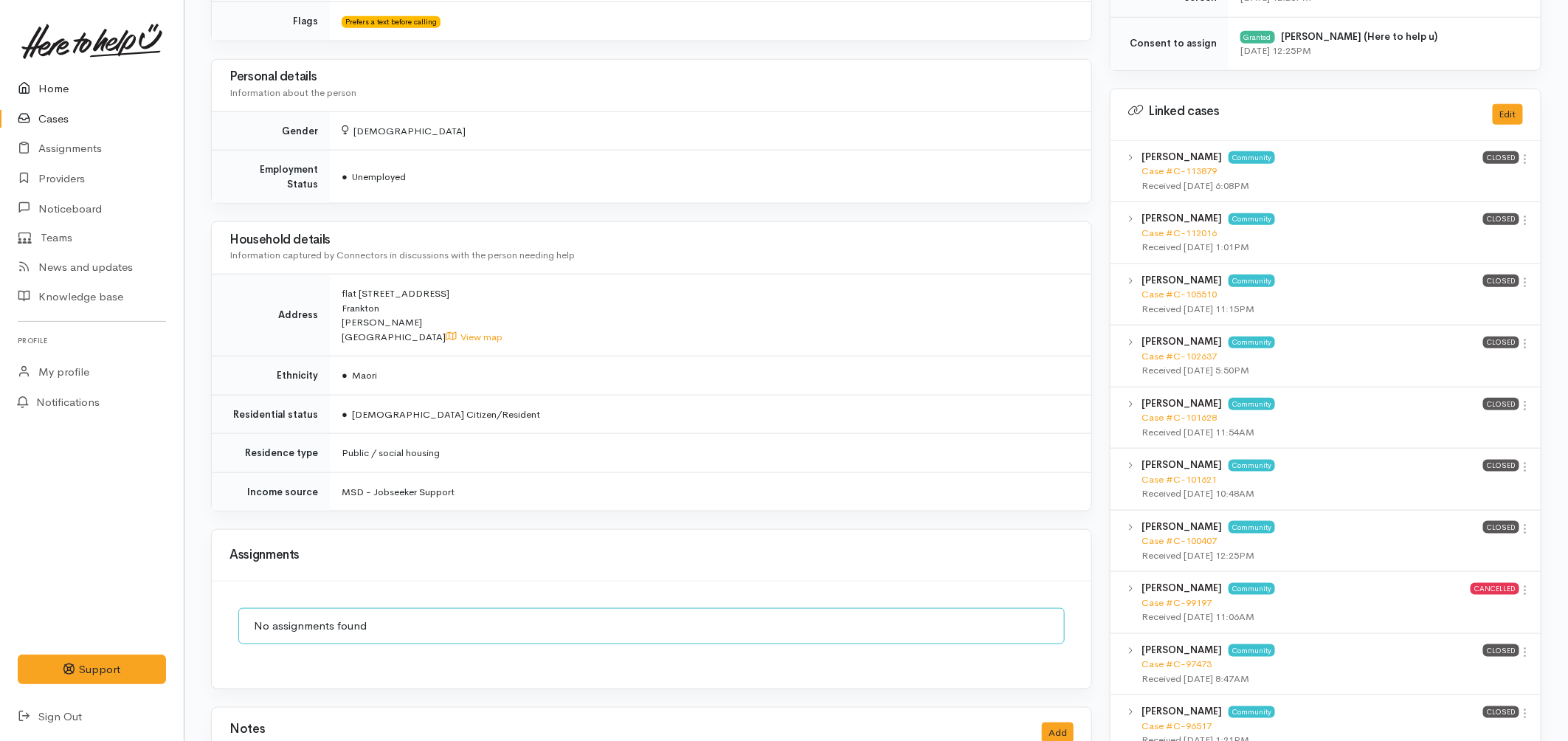
drag, startPoint x: 62, startPoint y: 85, endPoint x: 60, endPoint y: 96, distance: 11.2
click at [62, 85] on link "Home" at bounding box center [91, 89] width 184 height 30
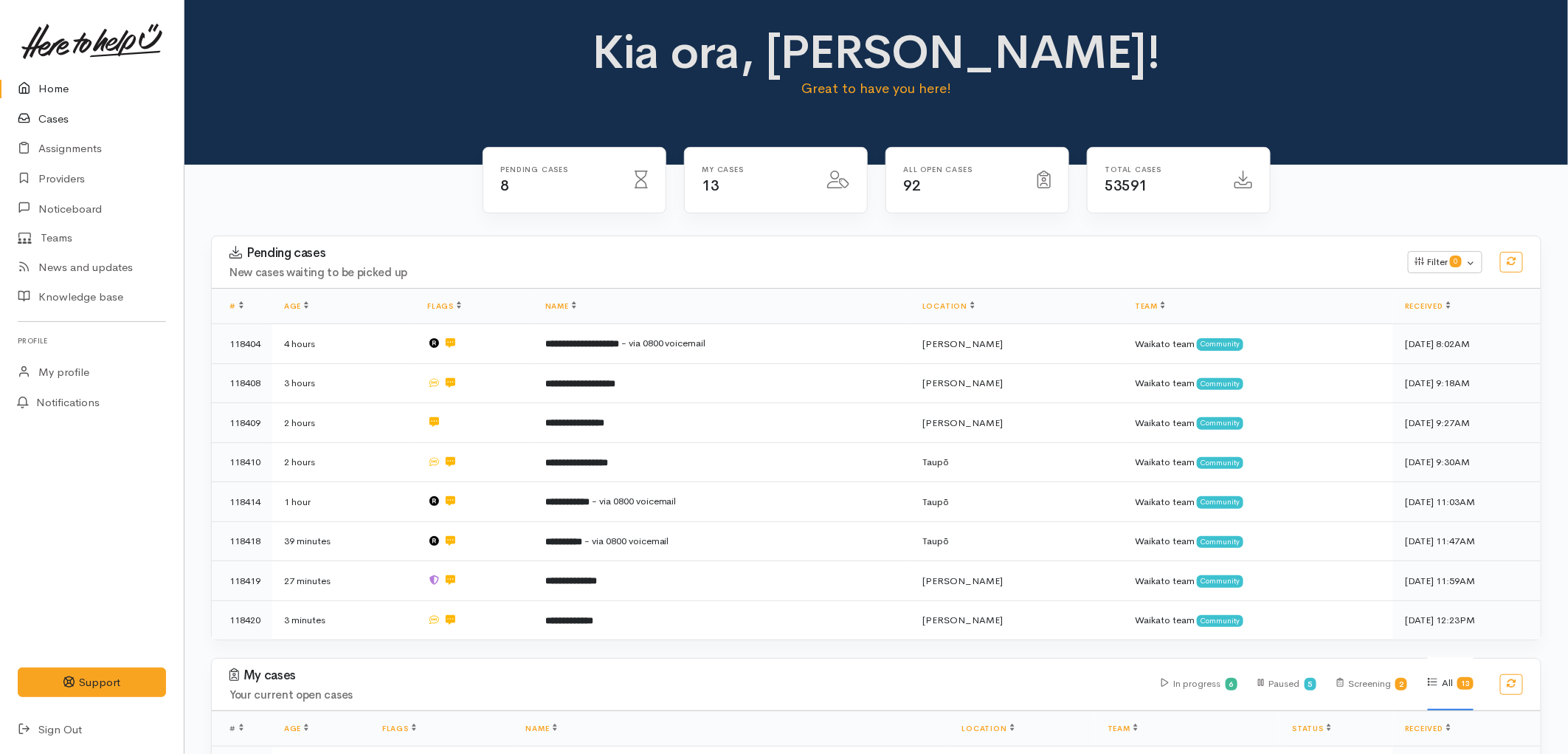
click at [56, 122] on link "Cases" at bounding box center [91, 119] width 184 height 30
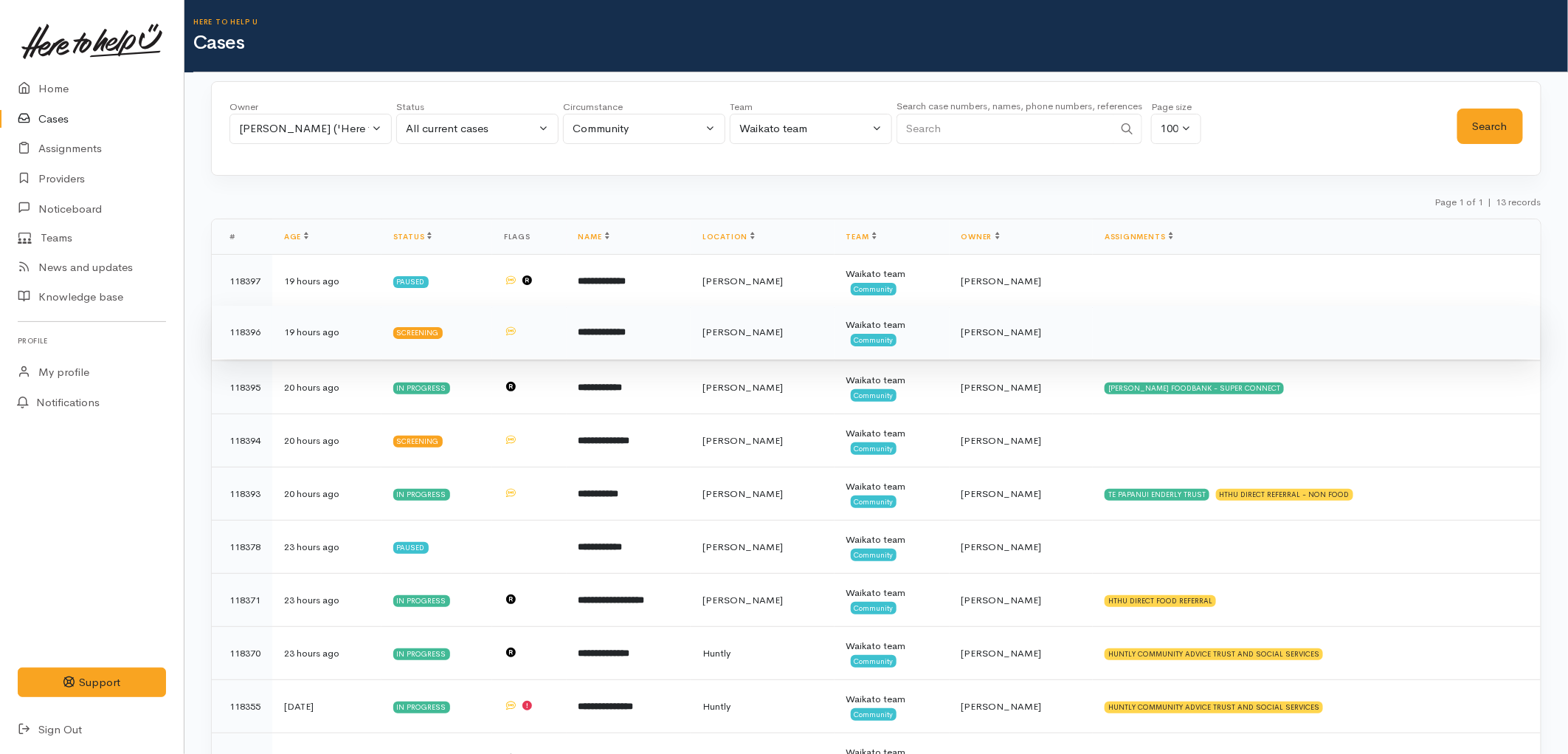
click at [691, 327] on td "**********" at bounding box center [629, 333] width 124 height 53
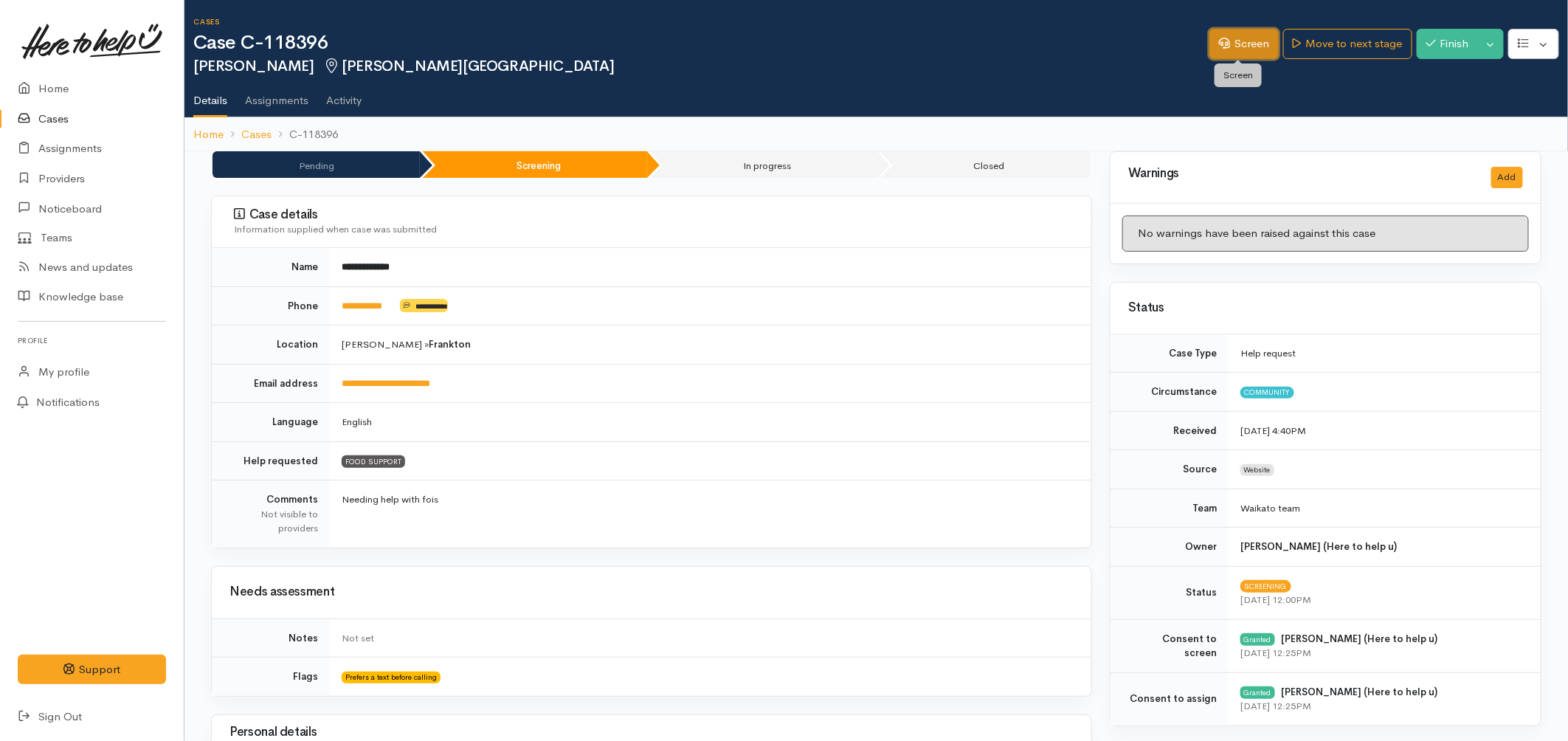
click at [1237, 33] on link "Screen" at bounding box center [1244, 43] width 70 height 30
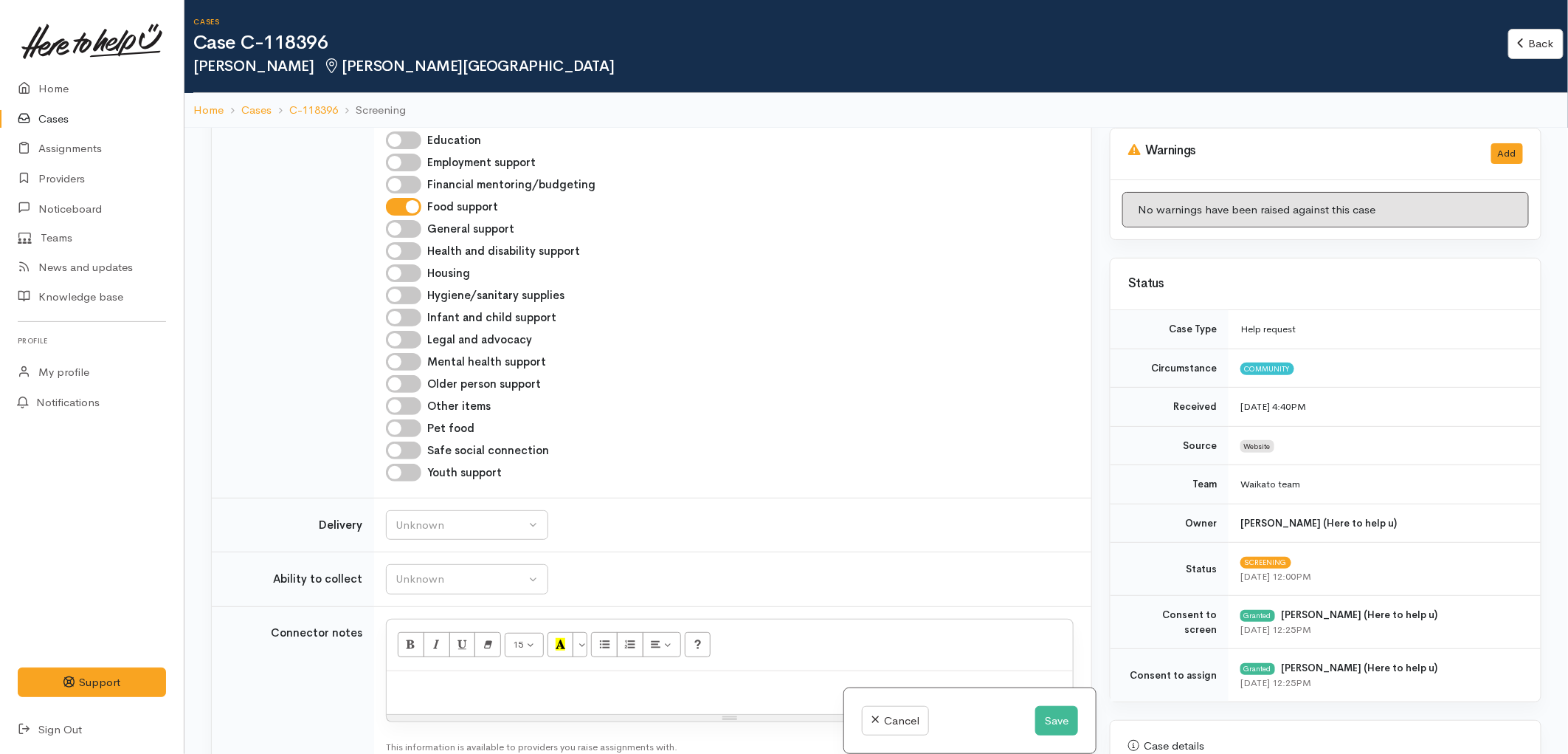
scroll to position [1558, 0]
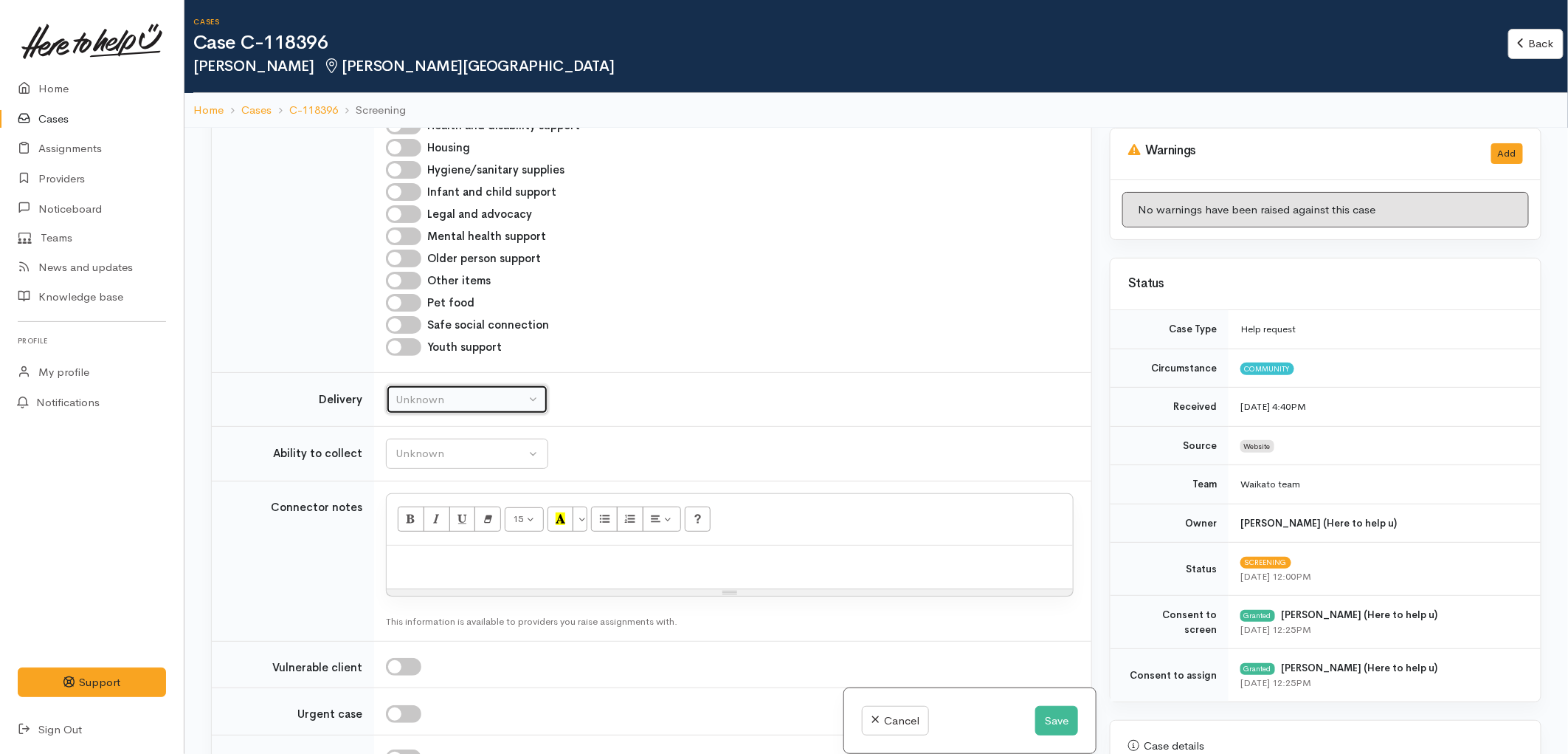
click at [503, 391] on div "Unknown" at bounding box center [460, 400] width 130 height 17
click at [447, 526] on link "No" at bounding box center [467, 537] width 161 height 23
select select "1"
click at [449, 446] on div "Unknown" at bounding box center [460, 454] width 130 height 17
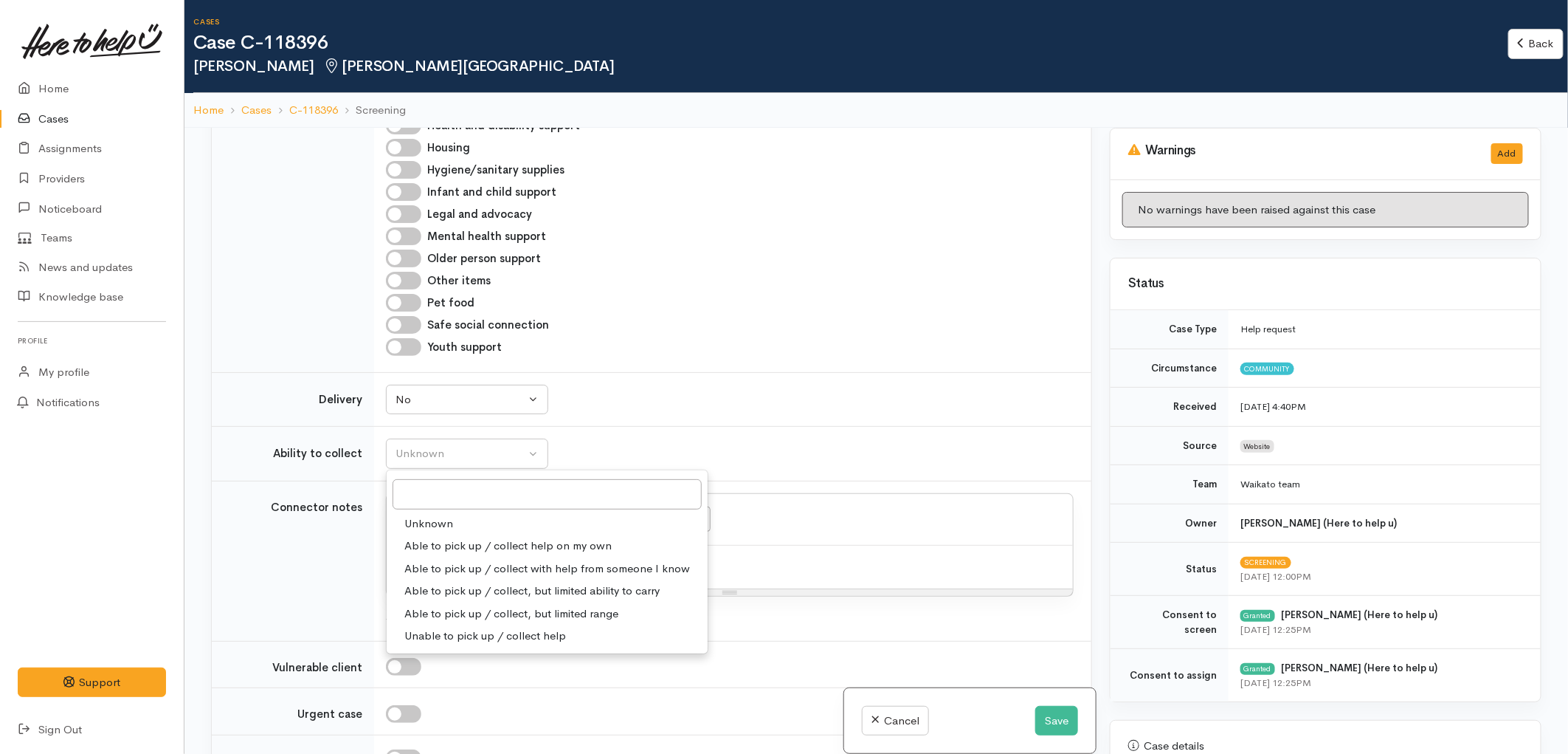
click at [464, 538] on span "Able to pick up / collect help on my own" at bounding box center [507, 546] width 208 height 17
select select "2"
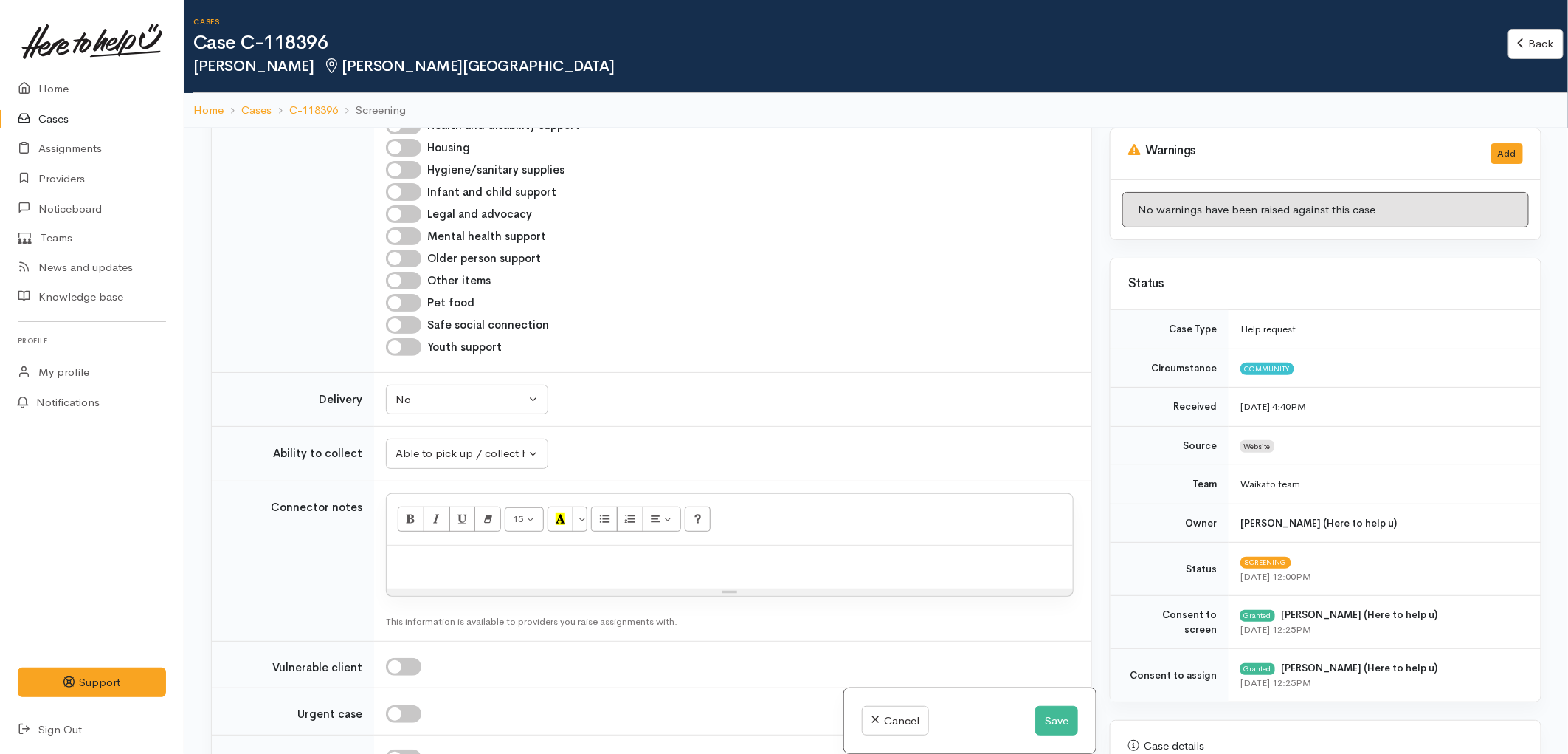
click at [740, 384] on div "Unknown Delivery needed Delivery preferred No No Unknown Delivery needed Delive…" at bounding box center [730, 399] width 688 height 30
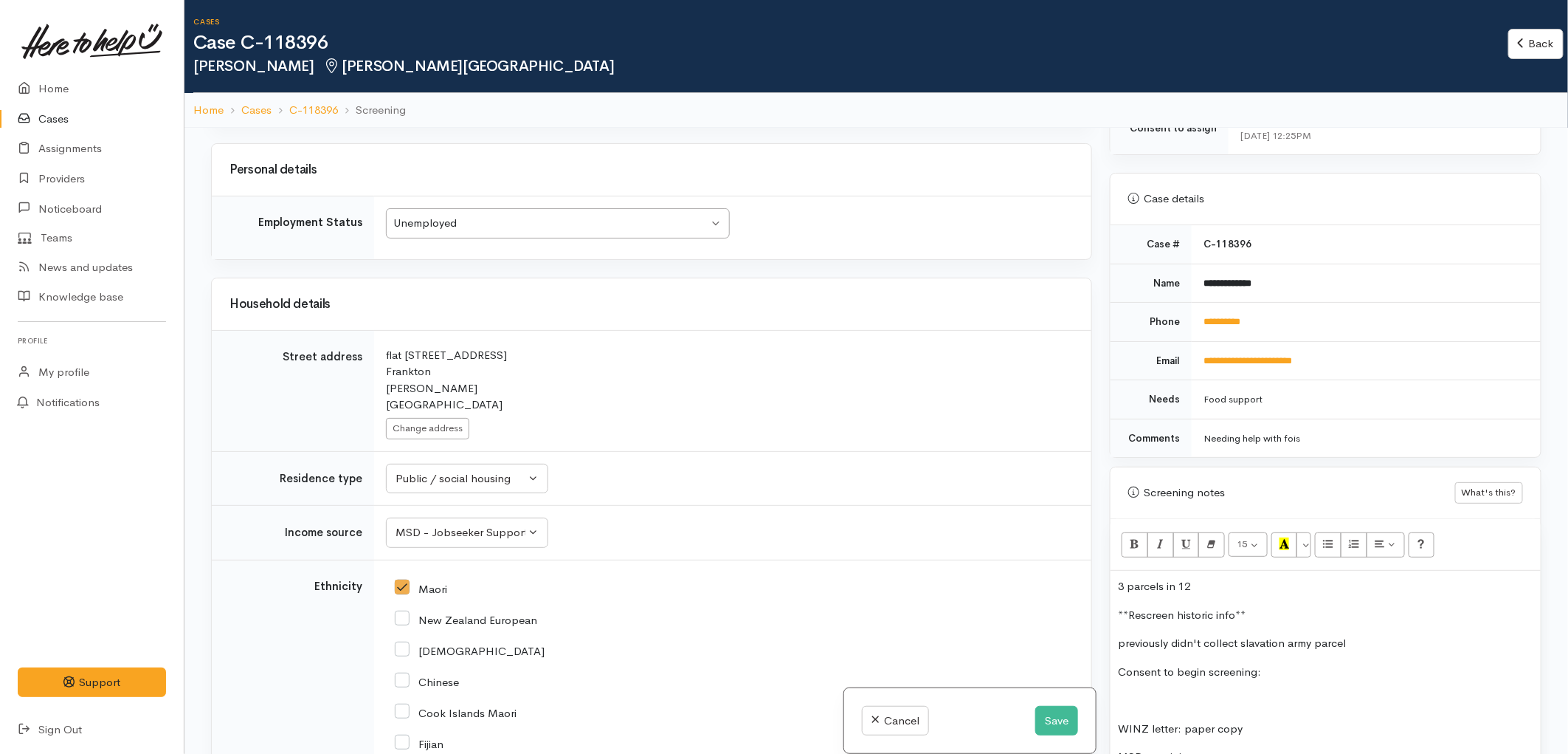
scroll to position [820, 0]
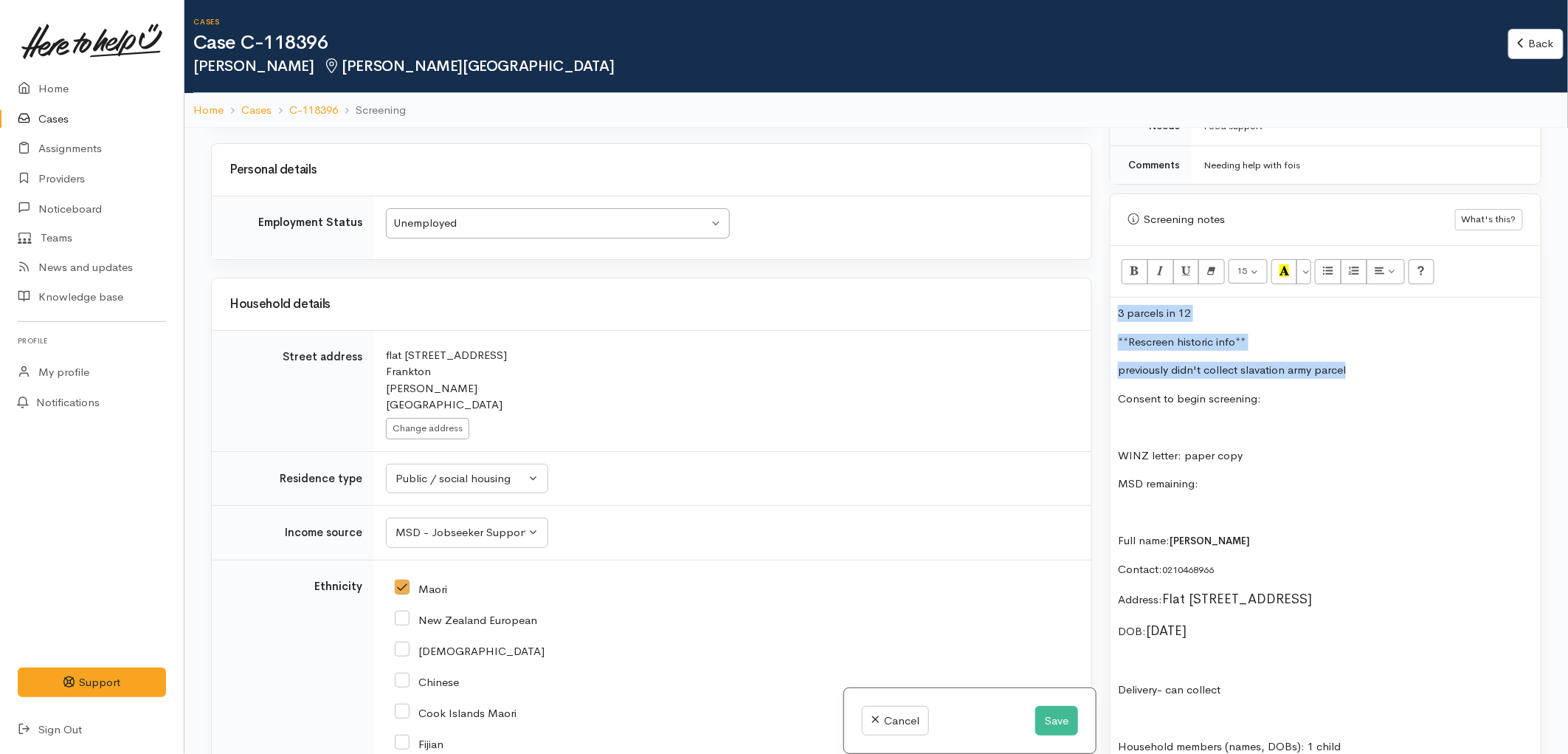
drag, startPoint x: 1340, startPoint y: 371, endPoint x: 1118, endPoint y: 307, distance: 231.0
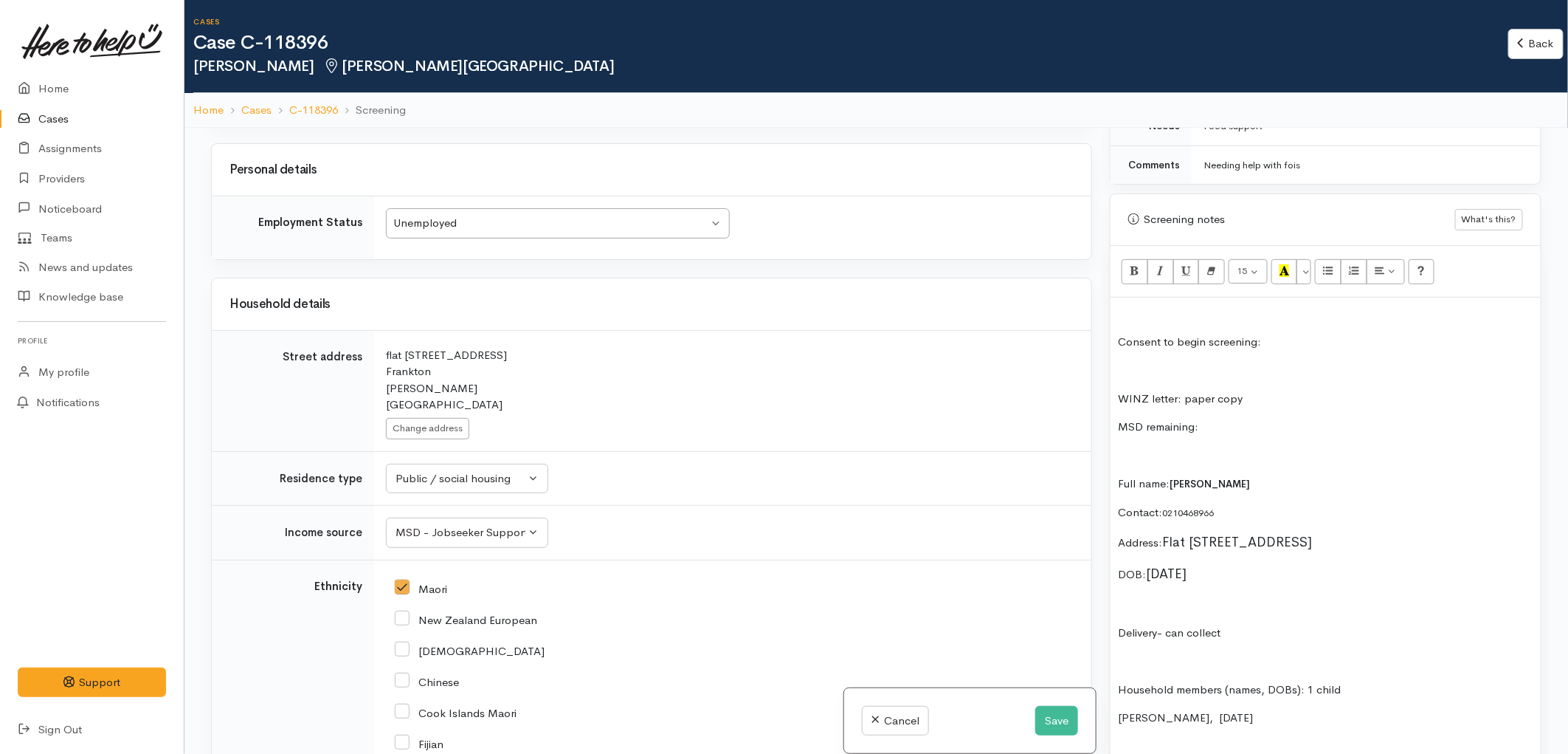
click at [1118, 345] on p "Consent to begin screening:" at bounding box center [1326, 342] width 415 height 17
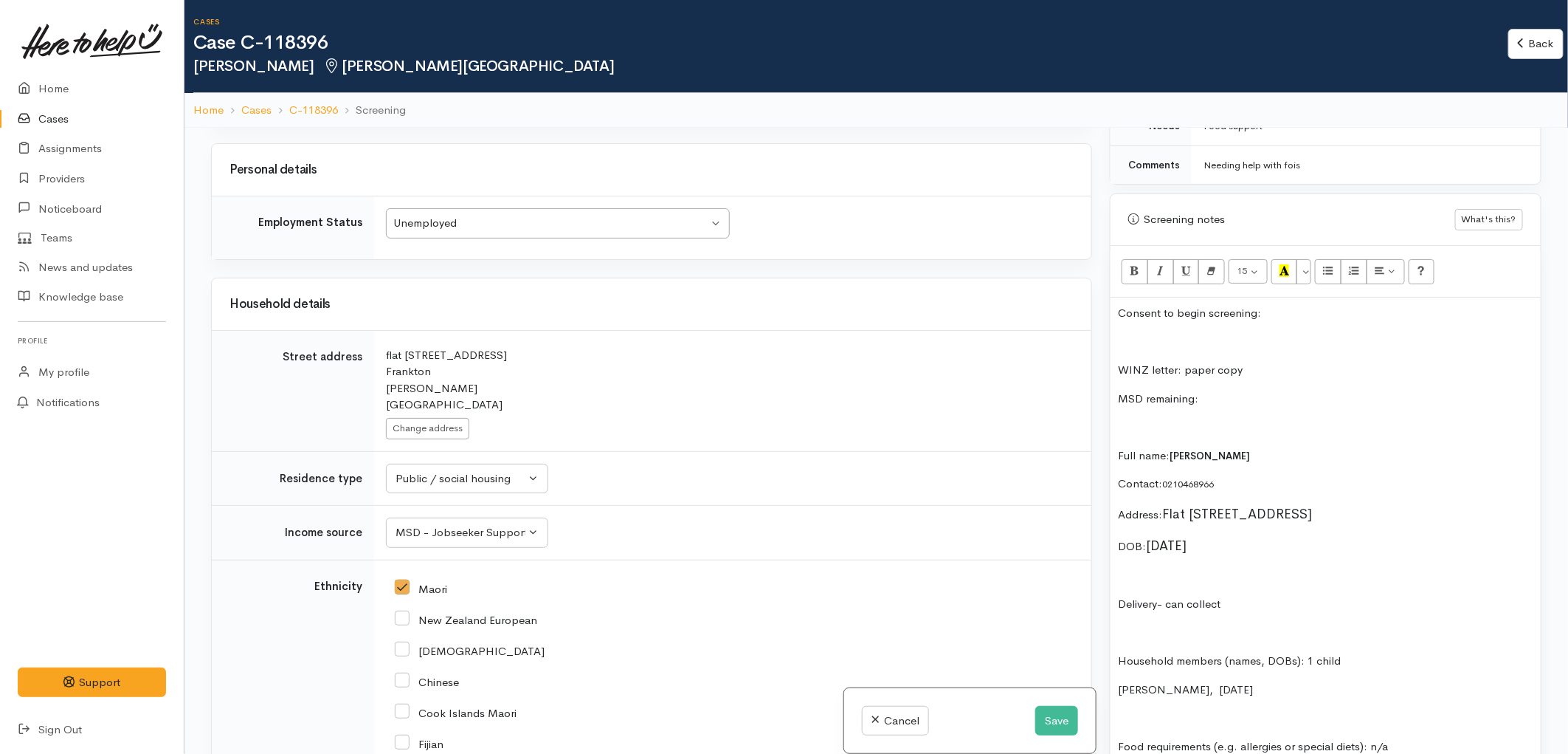
click at [1294, 313] on p "Consent to begin screening:" at bounding box center [1326, 314] width 415 height 17
click at [1215, 402] on p "MSD remaining:" at bounding box center [1326, 399] width 415 height 17
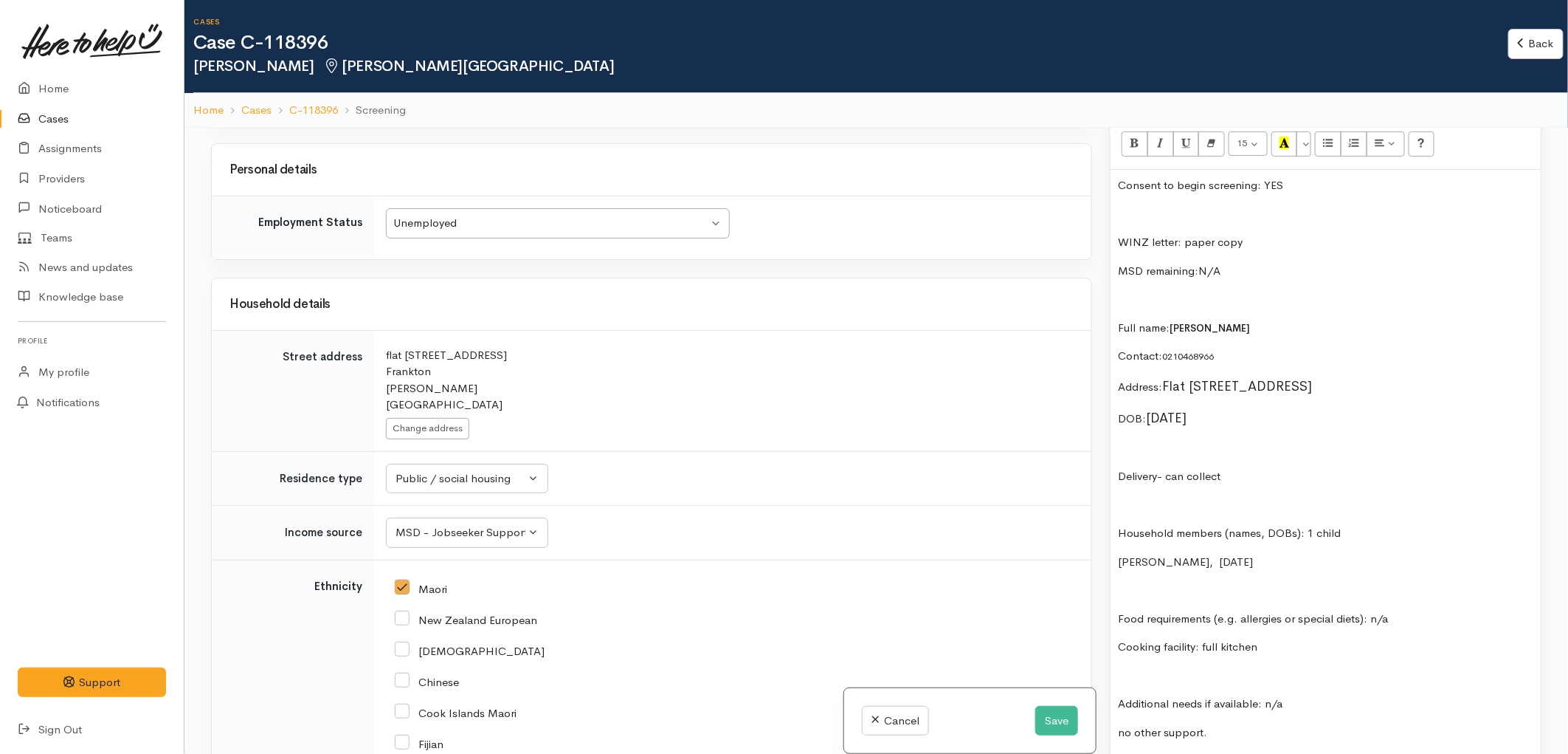
scroll to position [984, 0]
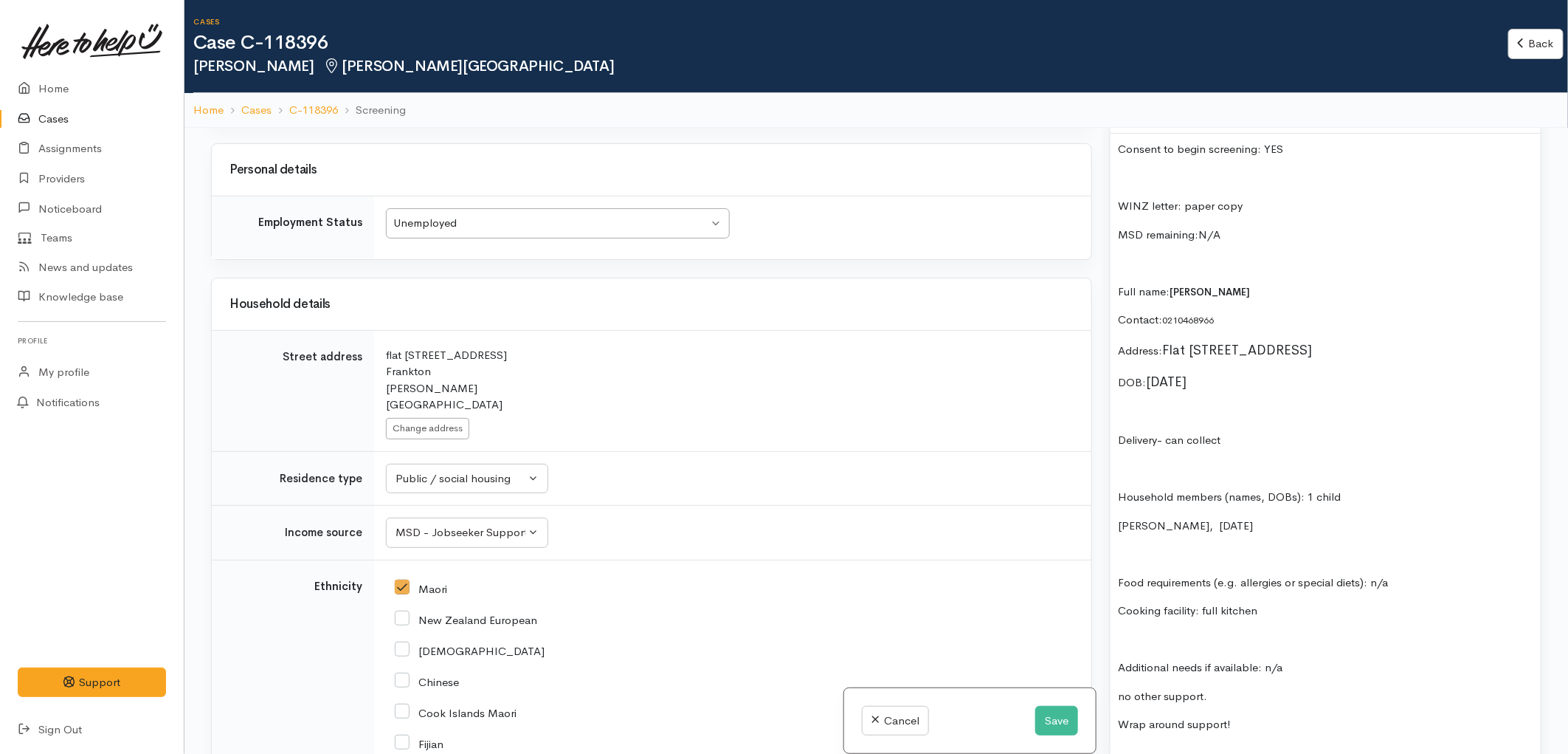
click at [1117, 549] on div "Consent to begin screening: YES WINZ letter: paper copy MSD remaining:N/A Full …" at bounding box center [1325, 630] width 430 height 993
click at [1125, 534] on p "Dughter,Anastasia, 21/08/1998" at bounding box center [1326, 527] width 415 height 17
click at [1309, 534] on p "Daughter,Anastasia, 21/08/1998" at bounding box center [1326, 527] width 415 height 17
drag, startPoint x: 1341, startPoint y: 518, endPoint x: 1301, endPoint y: 518, distance: 40.0
click at [1301, 506] on p "Household members (names, DOBs): 1 child" at bounding box center [1326, 497] width 415 height 17
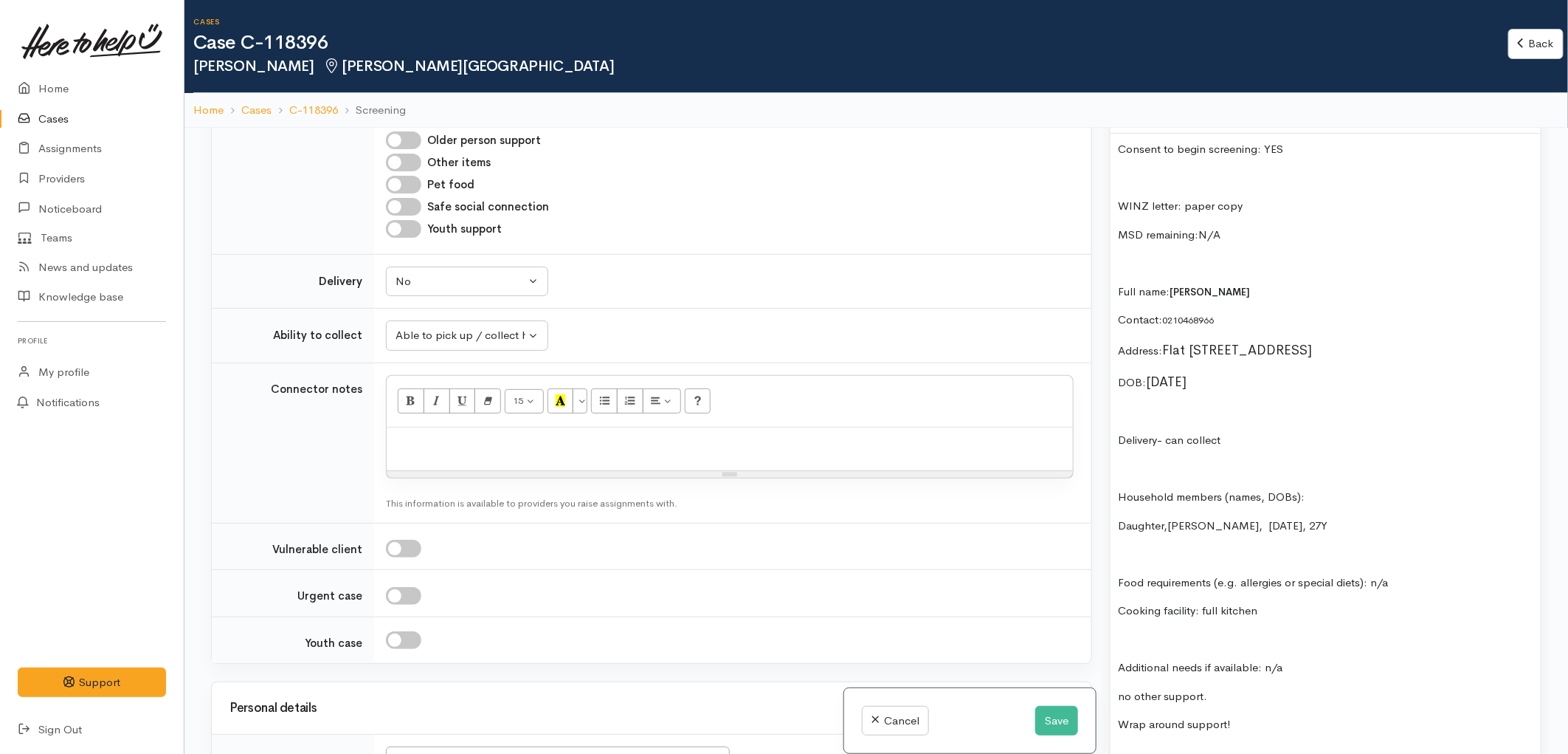
scroll to position [1723, 0]
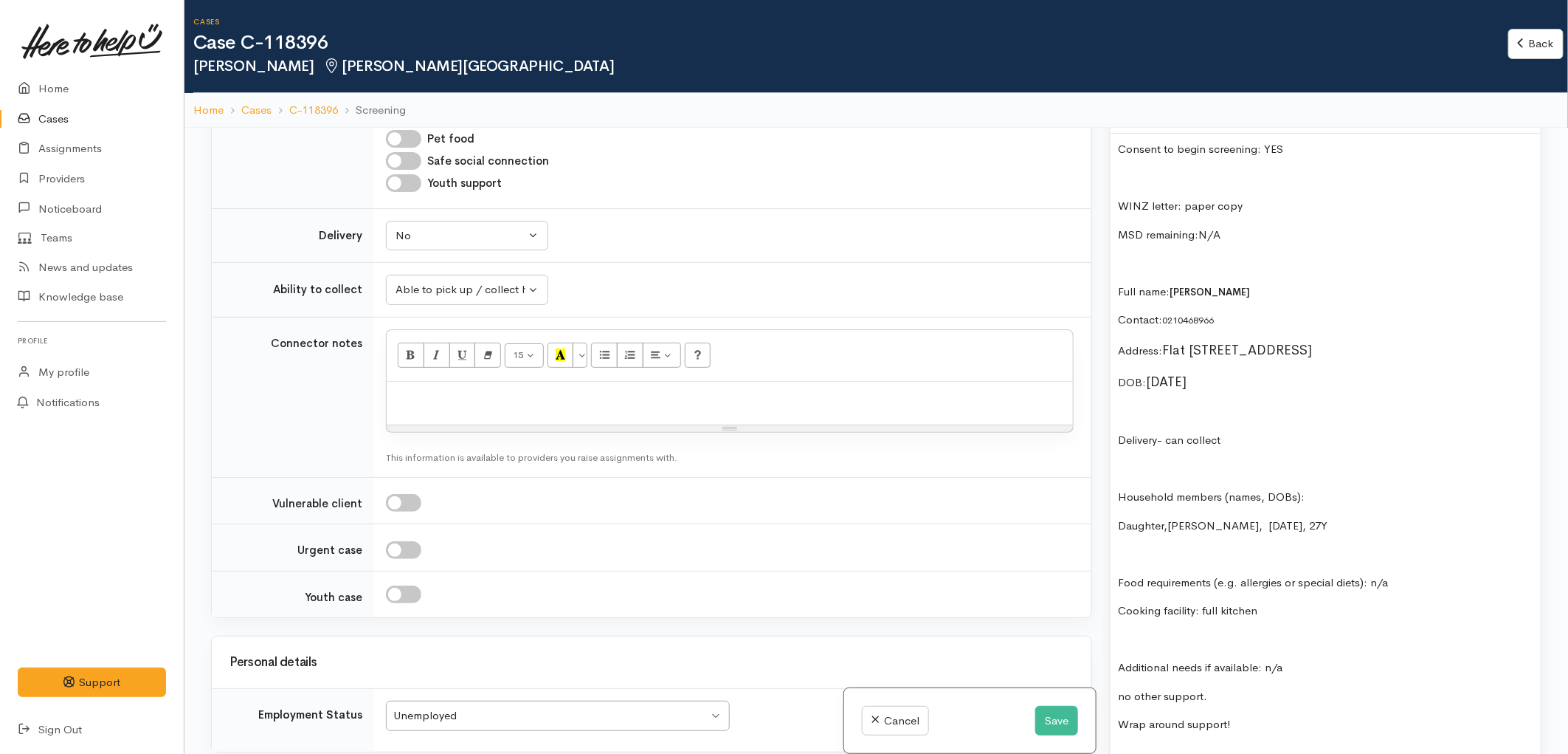
click at [1283, 477] on div "Consent to begin screening: YES WINZ letter: paper copy MSD remaining:N/A Full …" at bounding box center [1325, 630] width 430 height 993
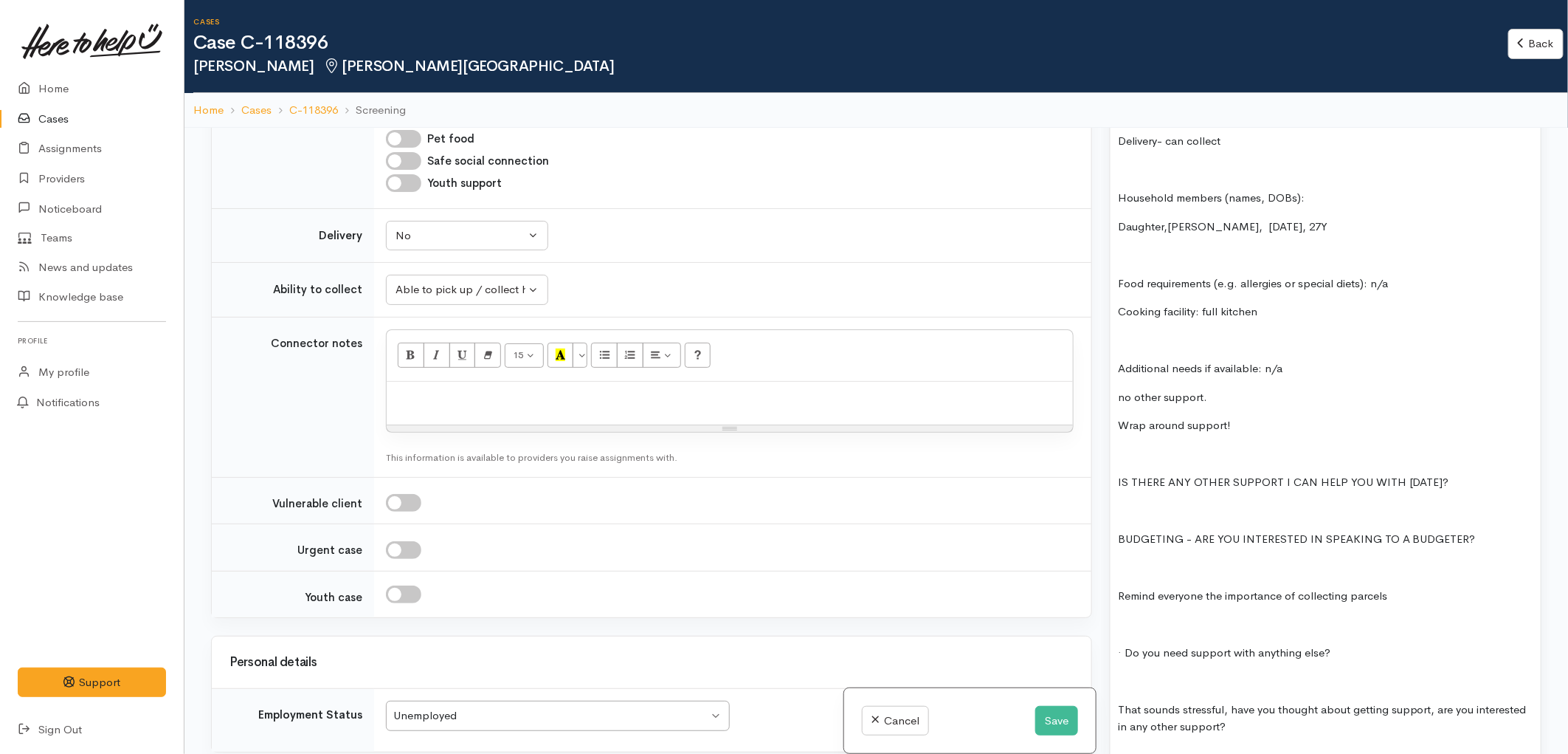
scroll to position [1312, 0]
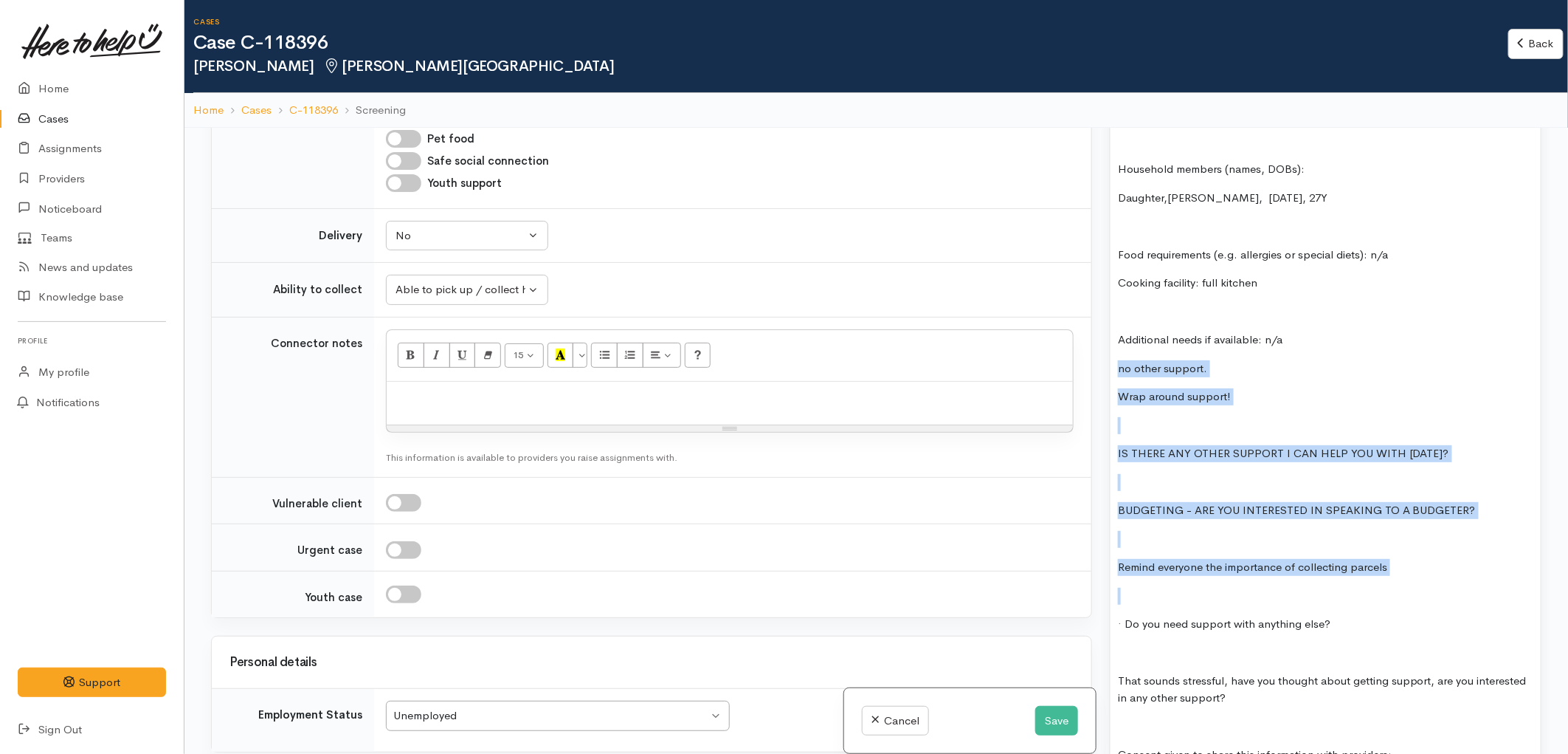
drag, startPoint x: 1335, startPoint y: 620, endPoint x: 1111, endPoint y: 389, distance: 321.8
click at [1111, 389] on div "Consent to begin screening: YES WINZ letter: paper copy MSD remaining:N/A Full …" at bounding box center [1325, 302] width 430 height 993
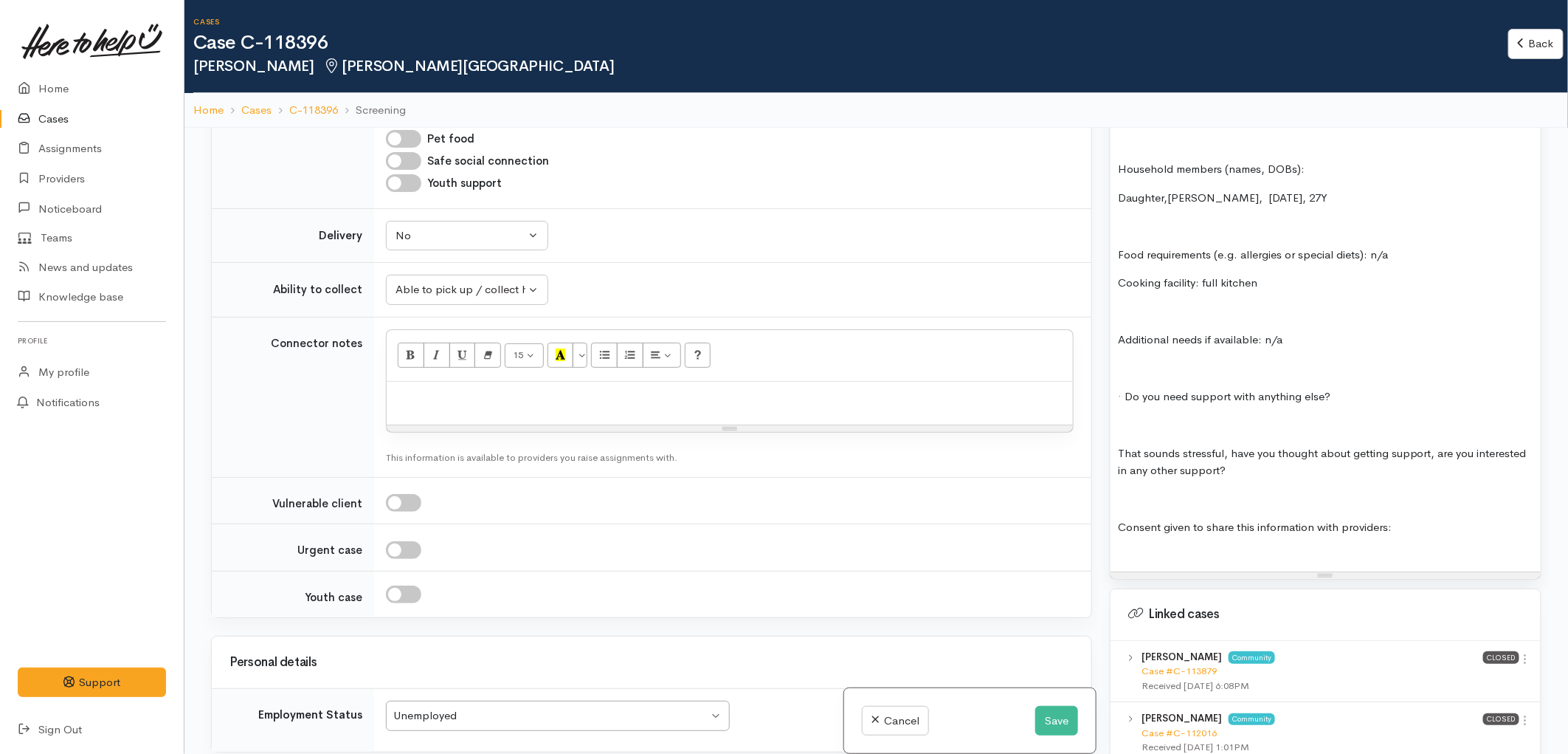
click at [1308, 434] on p at bounding box center [1326, 426] width 415 height 17
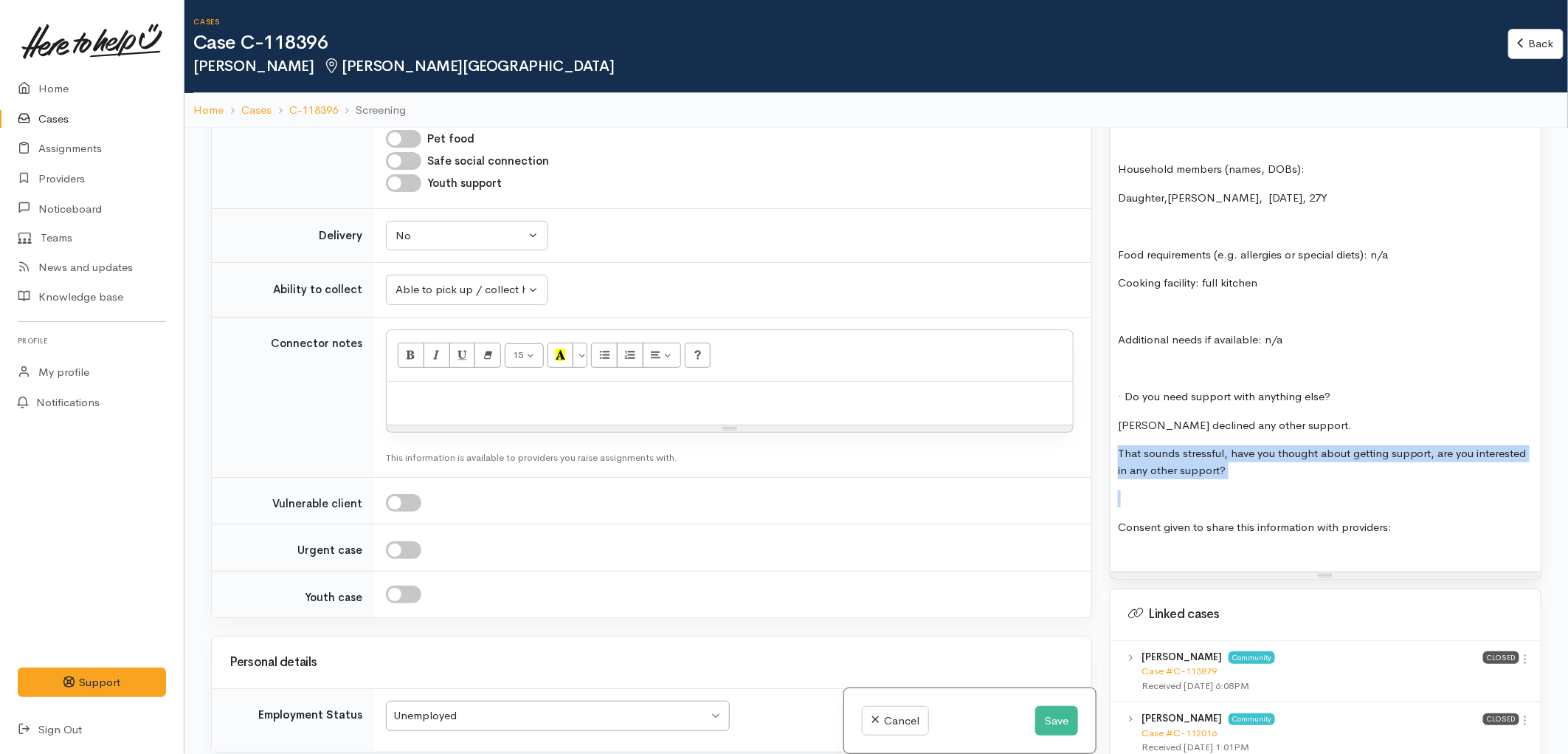
drag, startPoint x: 1255, startPoint y: 505, endPoint x: 1119, endPoint y: 461, distance: 142.9
click at [1119, 461] on div "Consent to begin screening: YES WINZ letter: paper copy MSD remaining:N/A Full …" at bounding box center [1325, 189] width 430 height 765
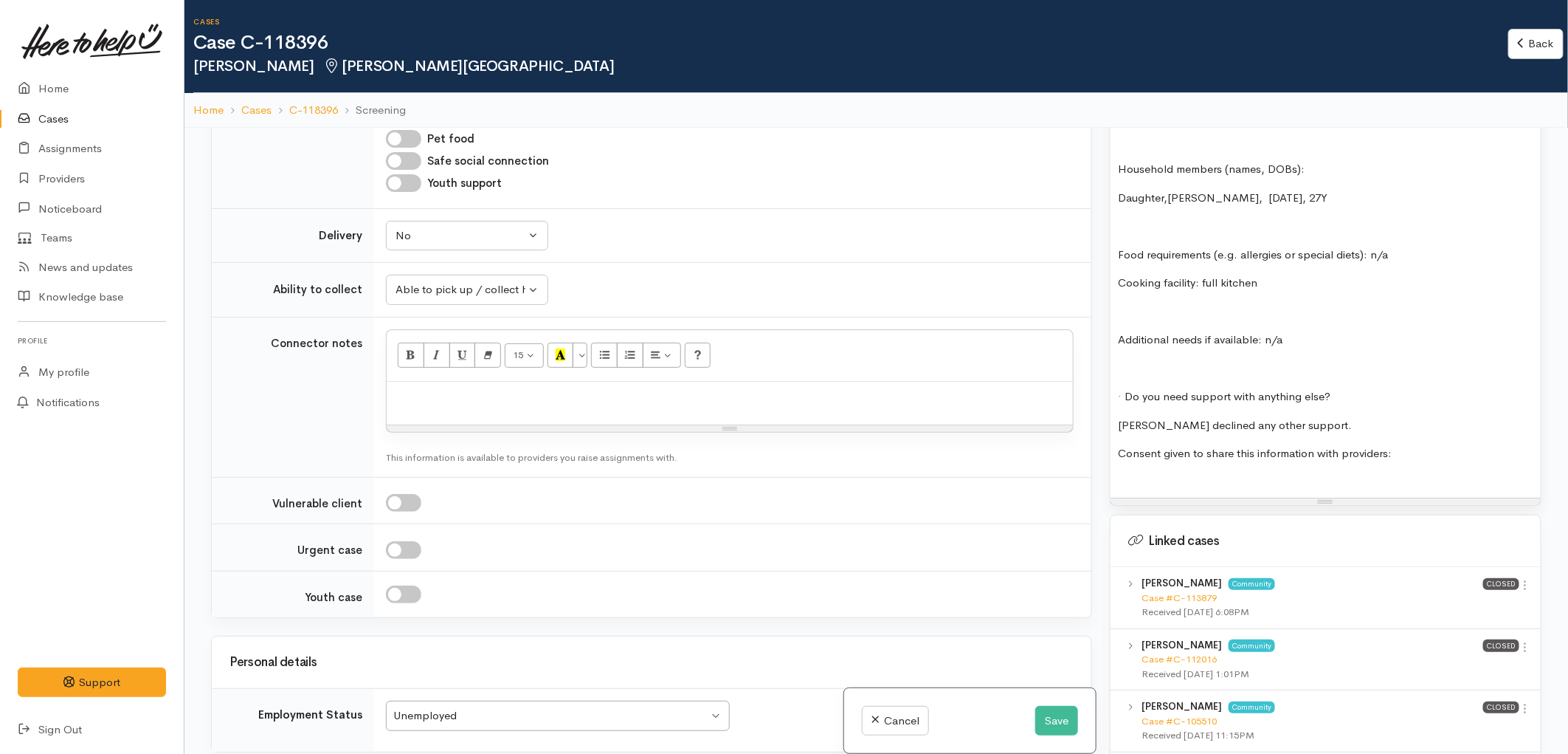
click at [1405, 462] on p "Consent given to share this information with providers:" at bounding box center [1326, 454] width 415 height 17
click at [1169, 207] on p "Daughter,Anastasia, 21/08/1998, 27Y" at bounding box center [1326, 198] width 415 height 17
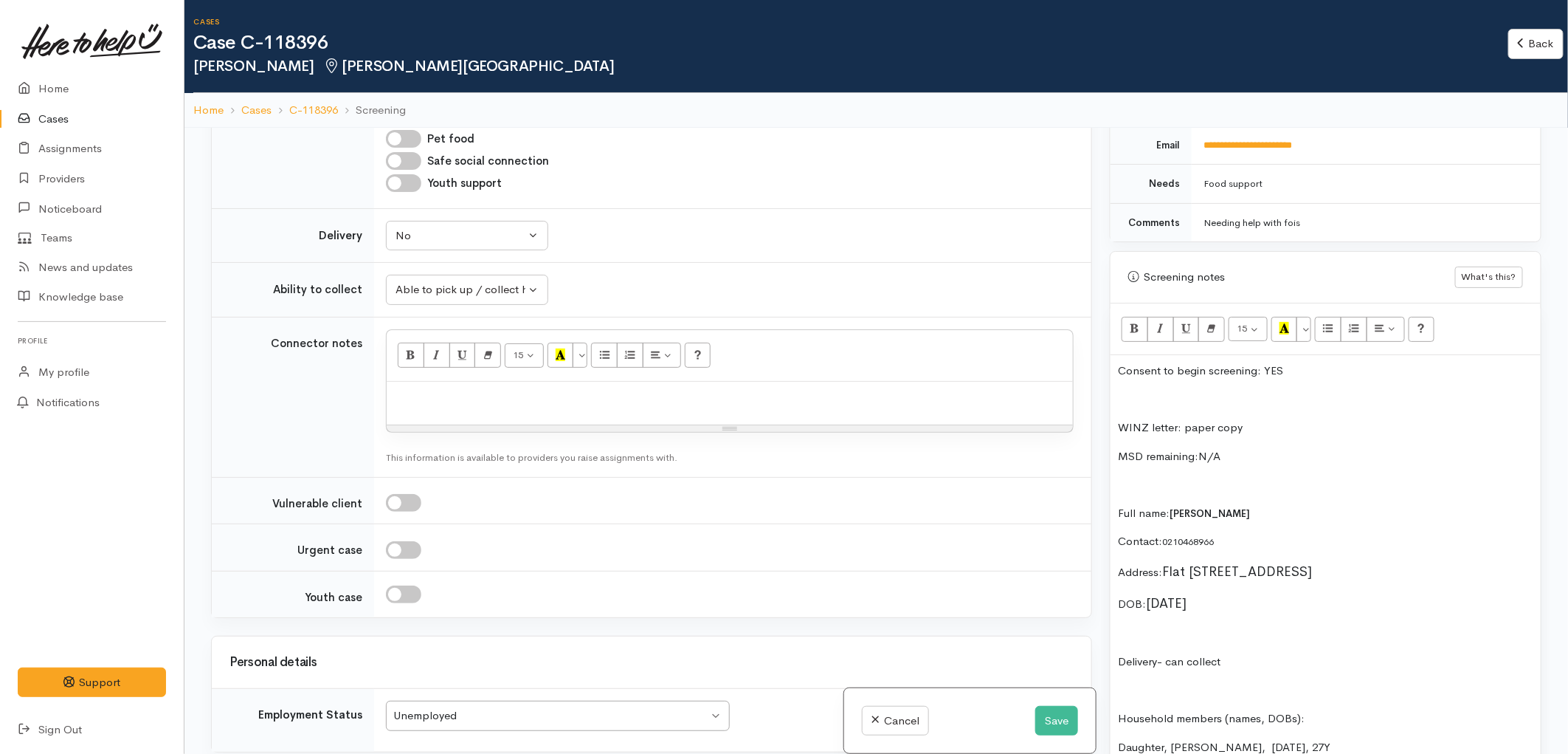
scroll to position [738, 0]
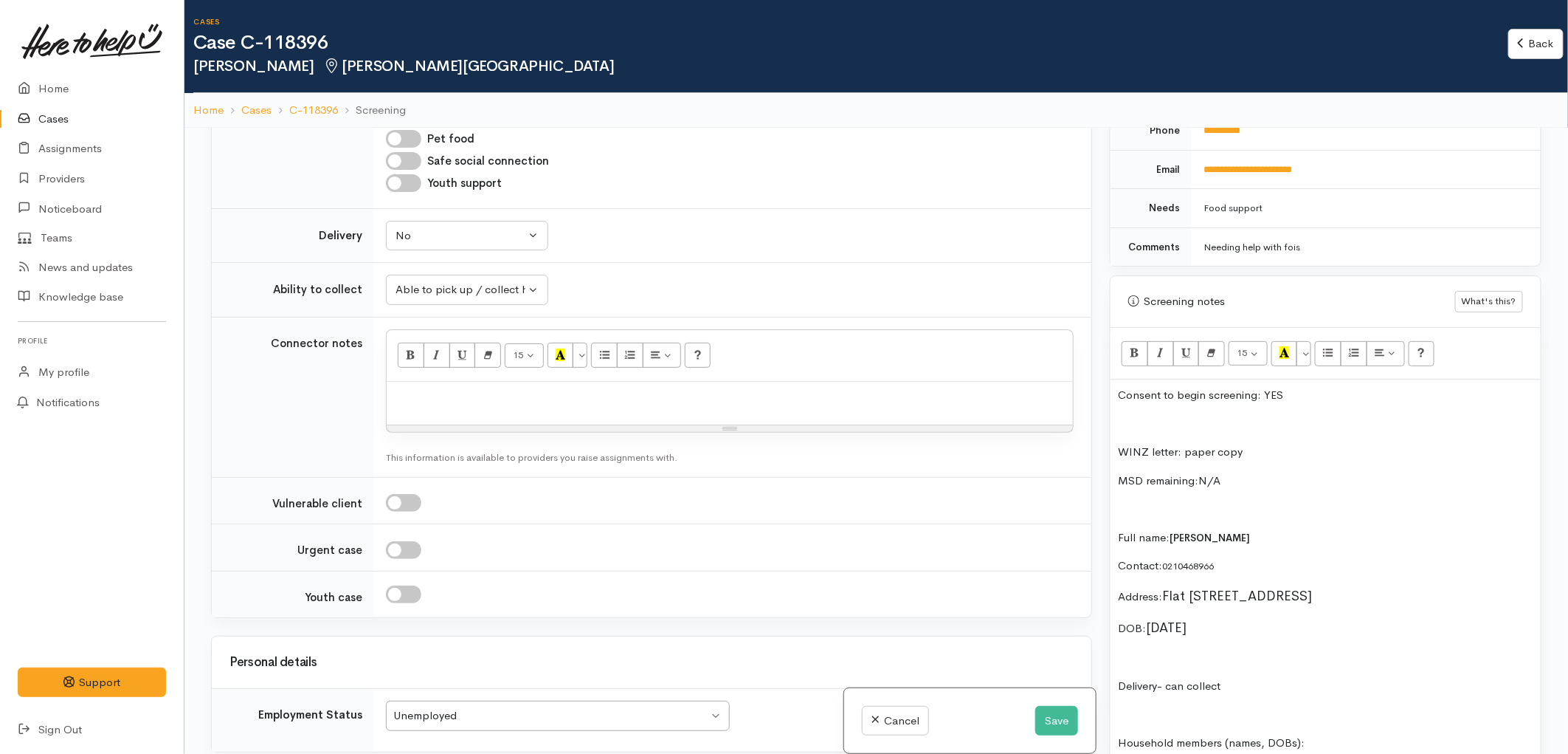
click at [1335, 420] on p at bounding box center [1326, 424] width 415 height 17
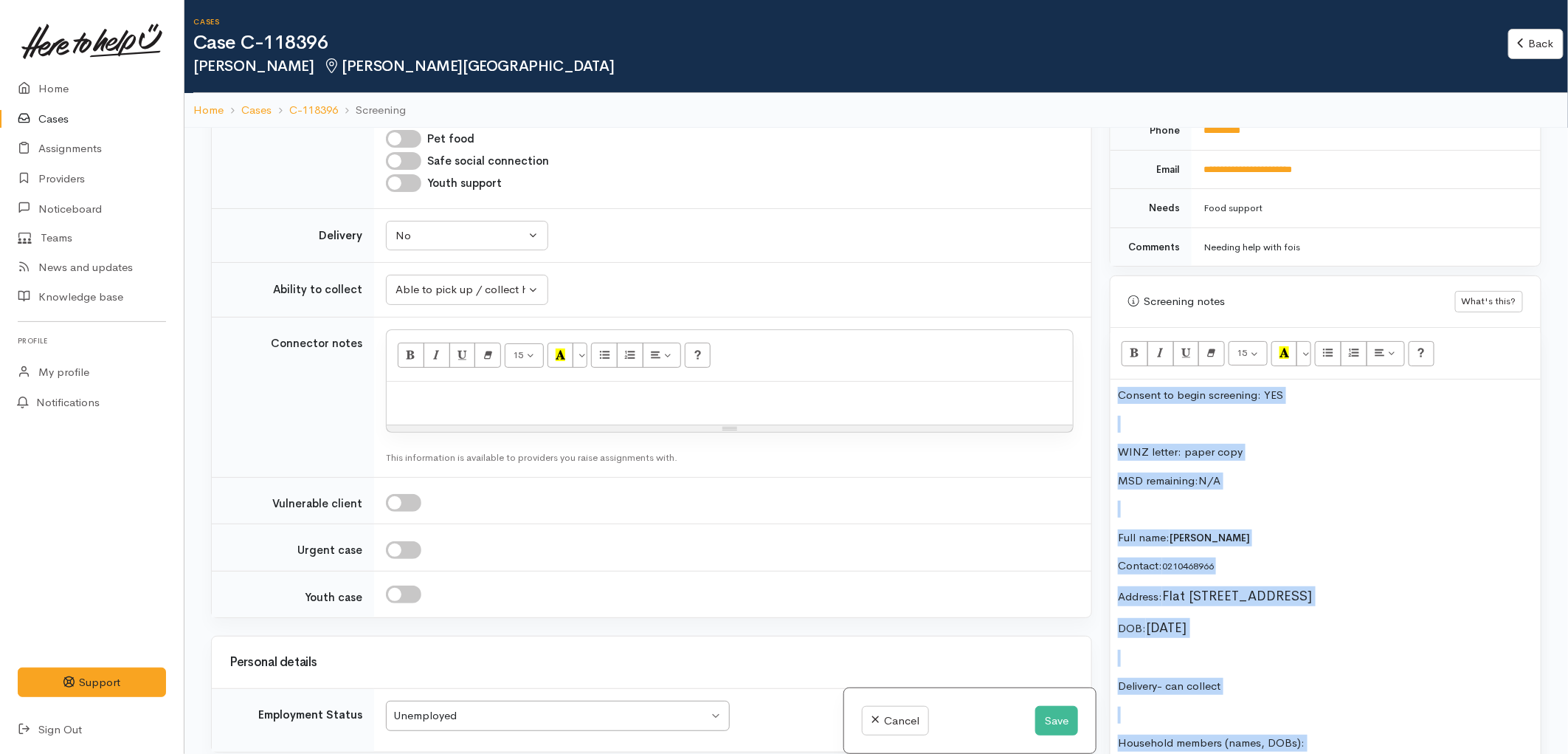
copy div "Consent to begin screening: YES WINZ letter: paper copy MSD remaining:N/A Full …"
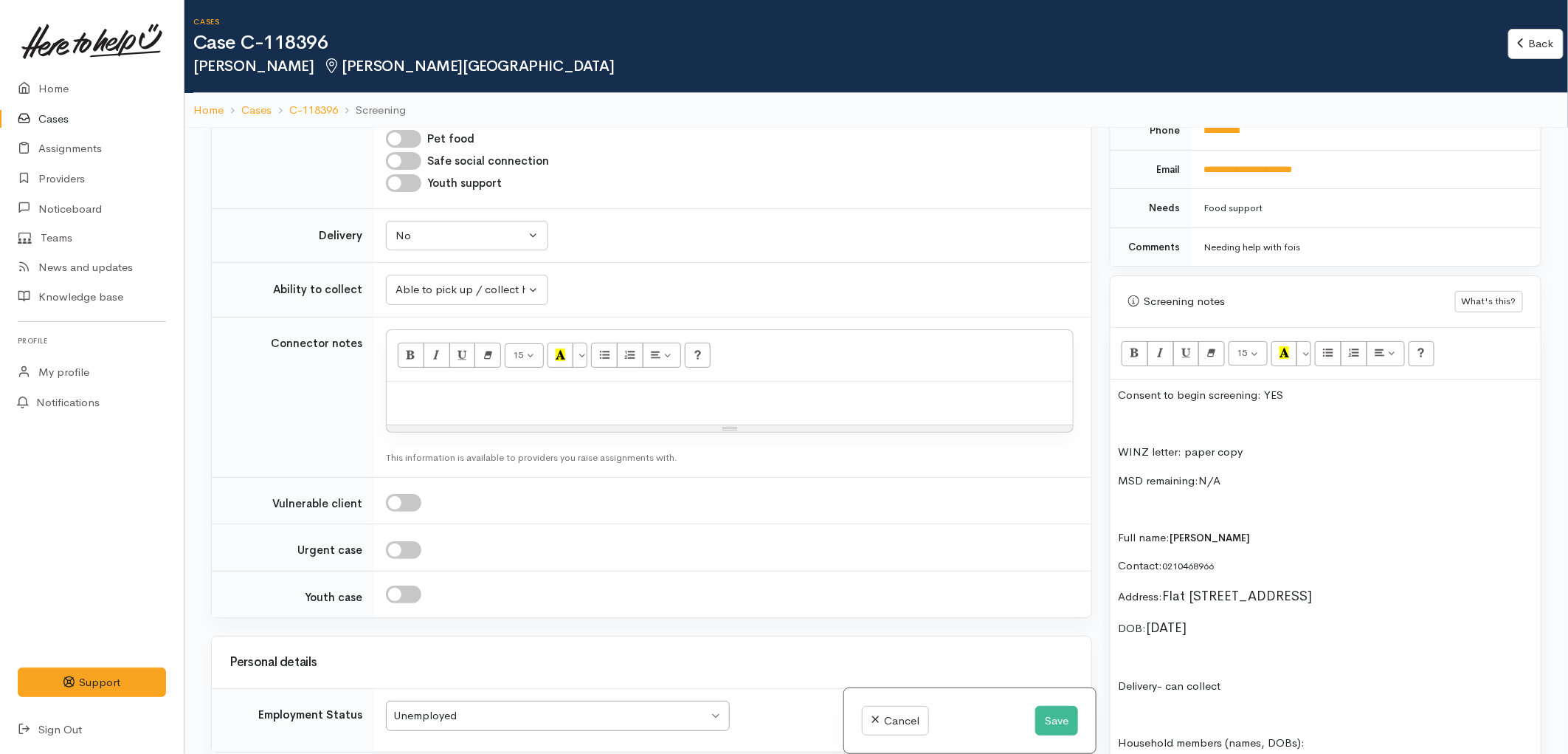
click at [677, 389] on p at bounding box center [730, 397] width 672 height 17
paste div
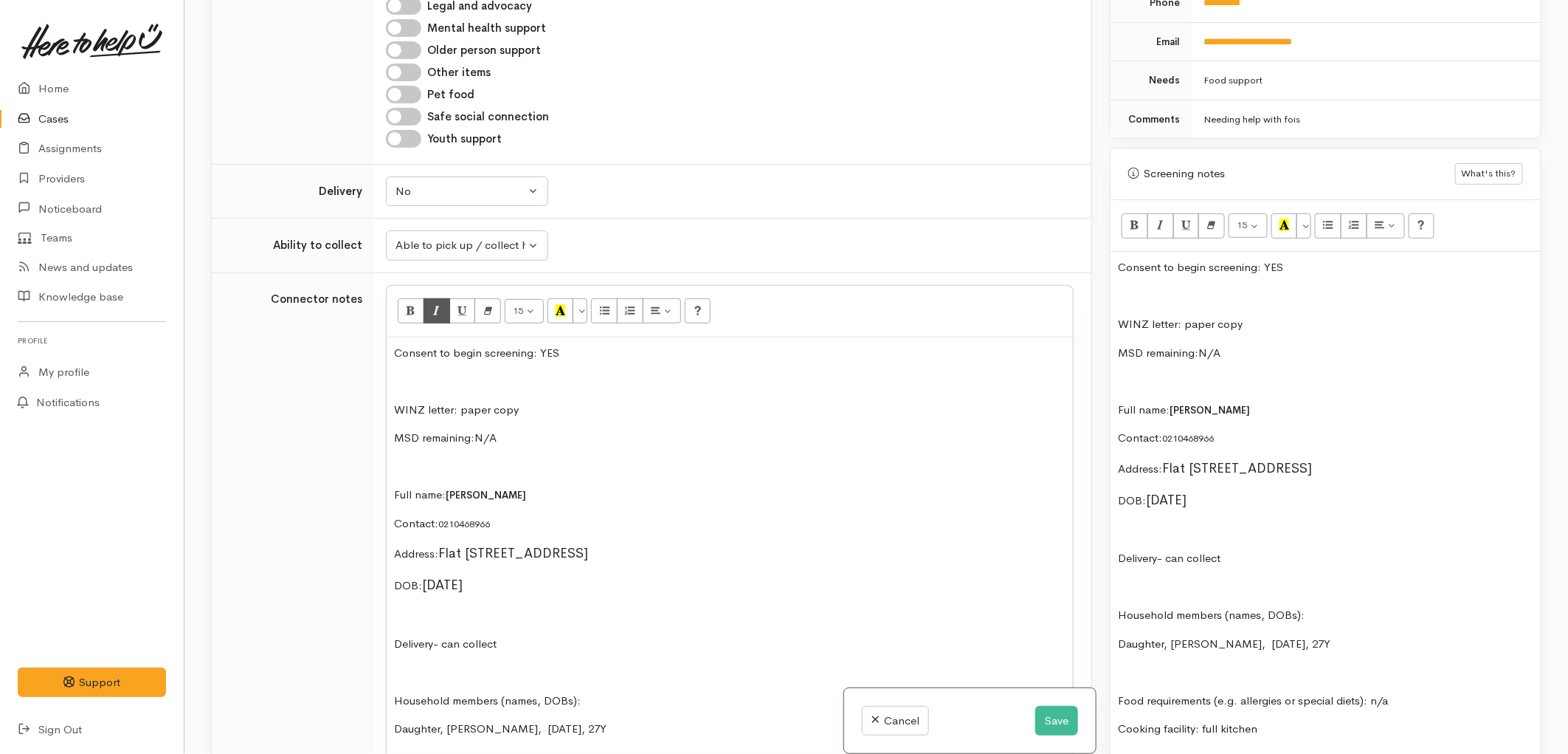
scroll to position [1633, 0]
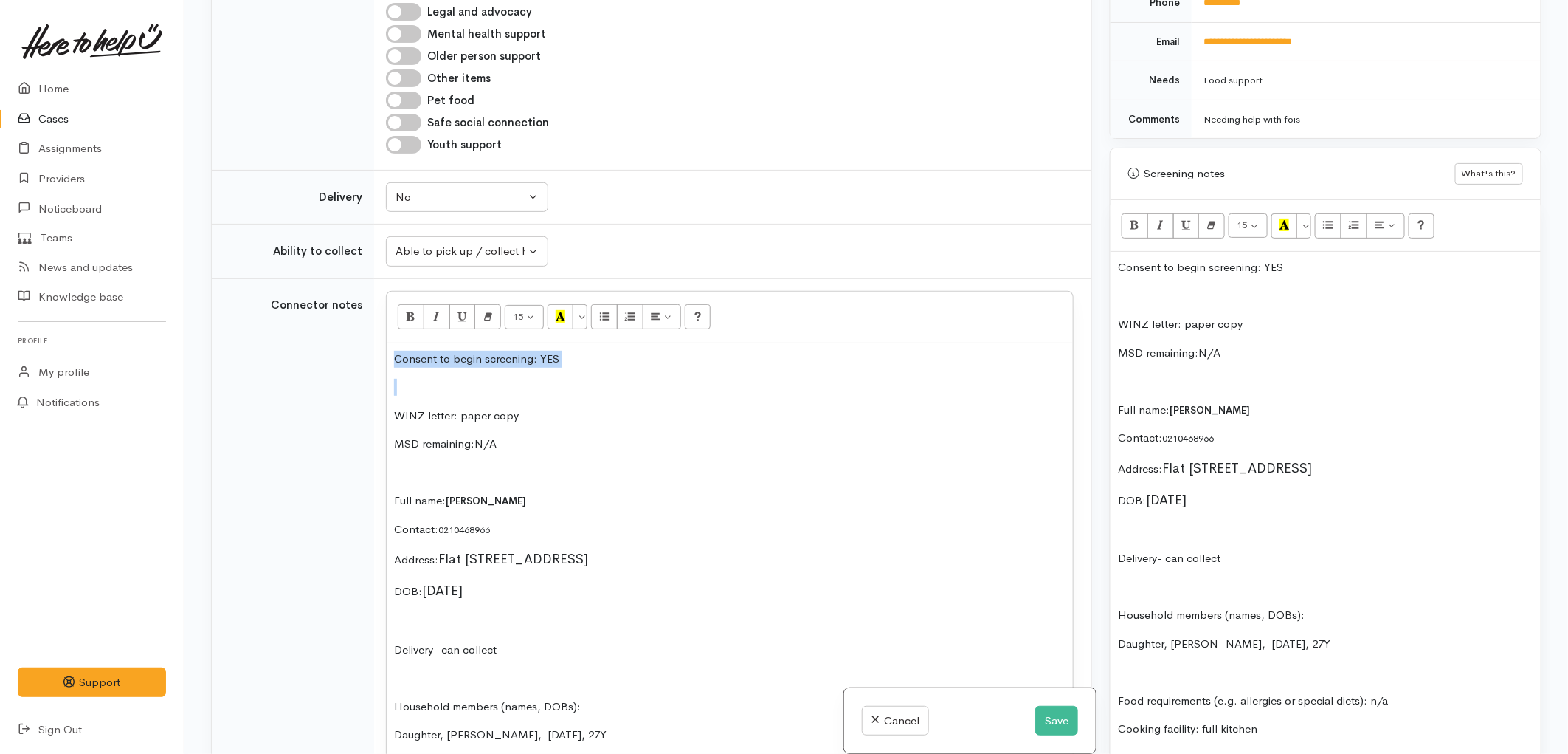
drag, startPoint x: 395, startPoint y: 383, endPoint x: 389, endPoint y: 321, distance: 62.3
click at [389, 343] on div "Consent to begin screening: YES WINZ letter: paper copy MSD remaining:N/A Full …" at bounding box center [730, 689] width 687 height 692
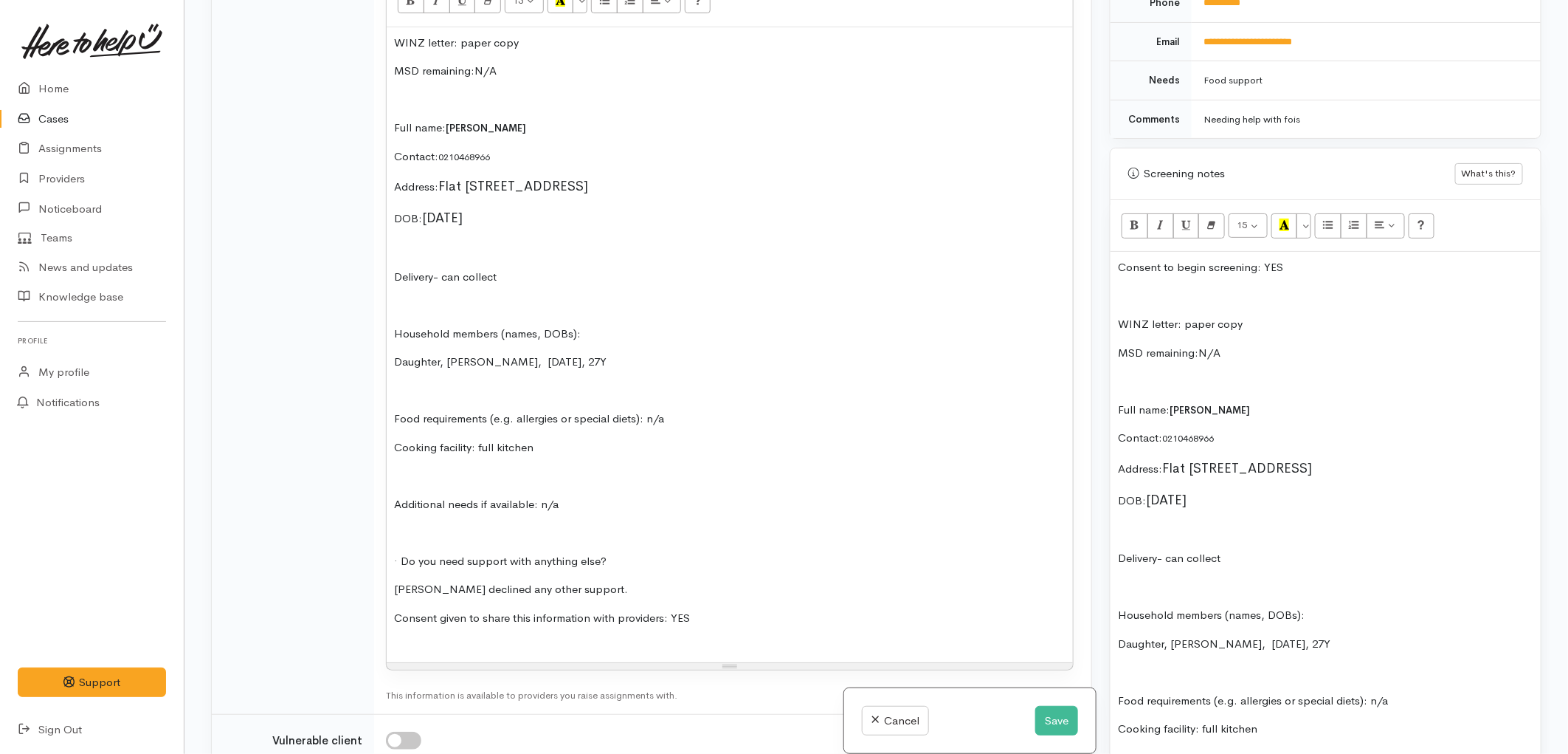
scroll to position [1960, 0]
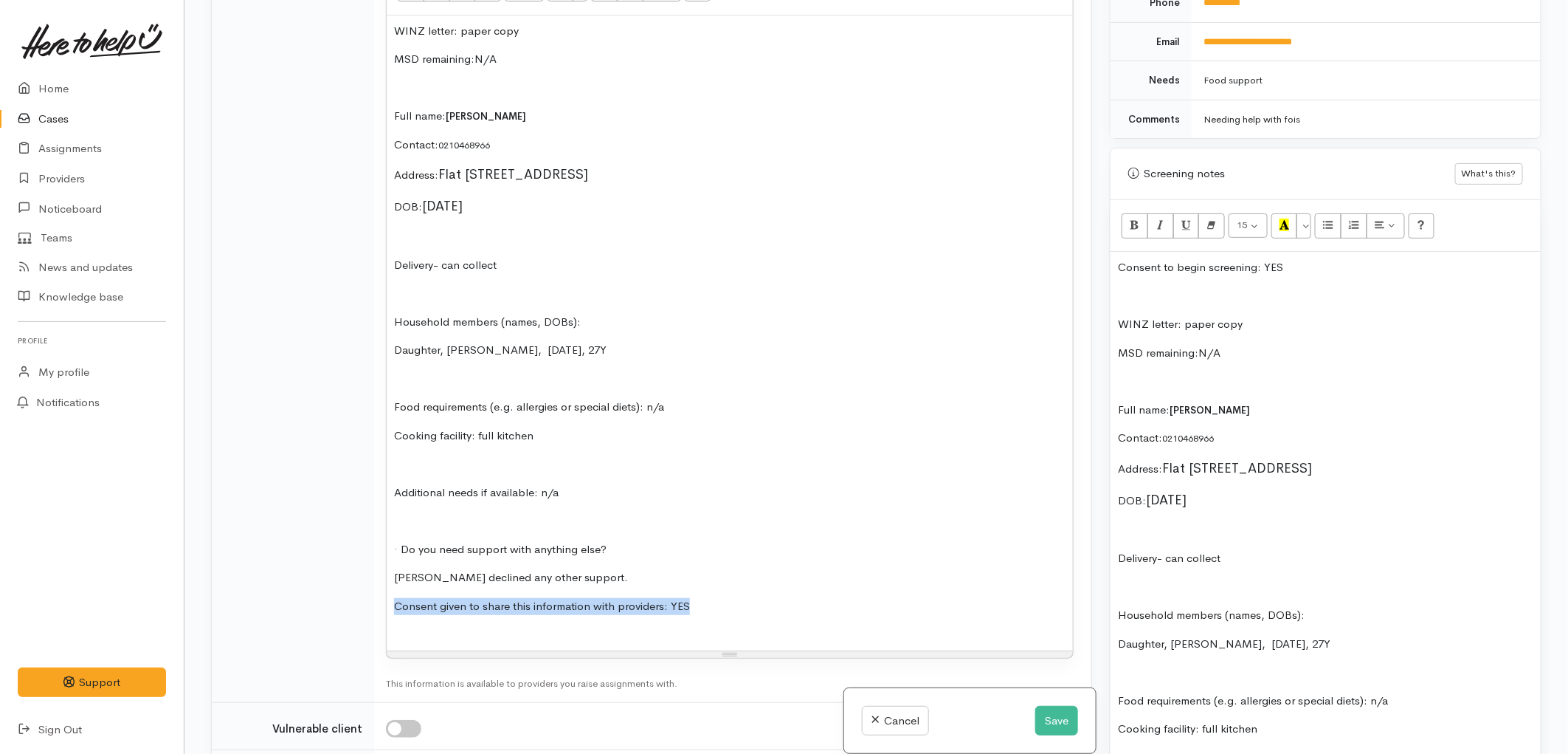
drag, startPoint x: 740, startPoint y: 579, endPoint x: 387, endPoint y: 576, distance: 353.0
click at [387, 576] on div "WINZ letter: paper copy MSD remaining:N/A Full name: Marcia Fisher Contact: 021…" at bounding box center [730, 333] width 687 height 635
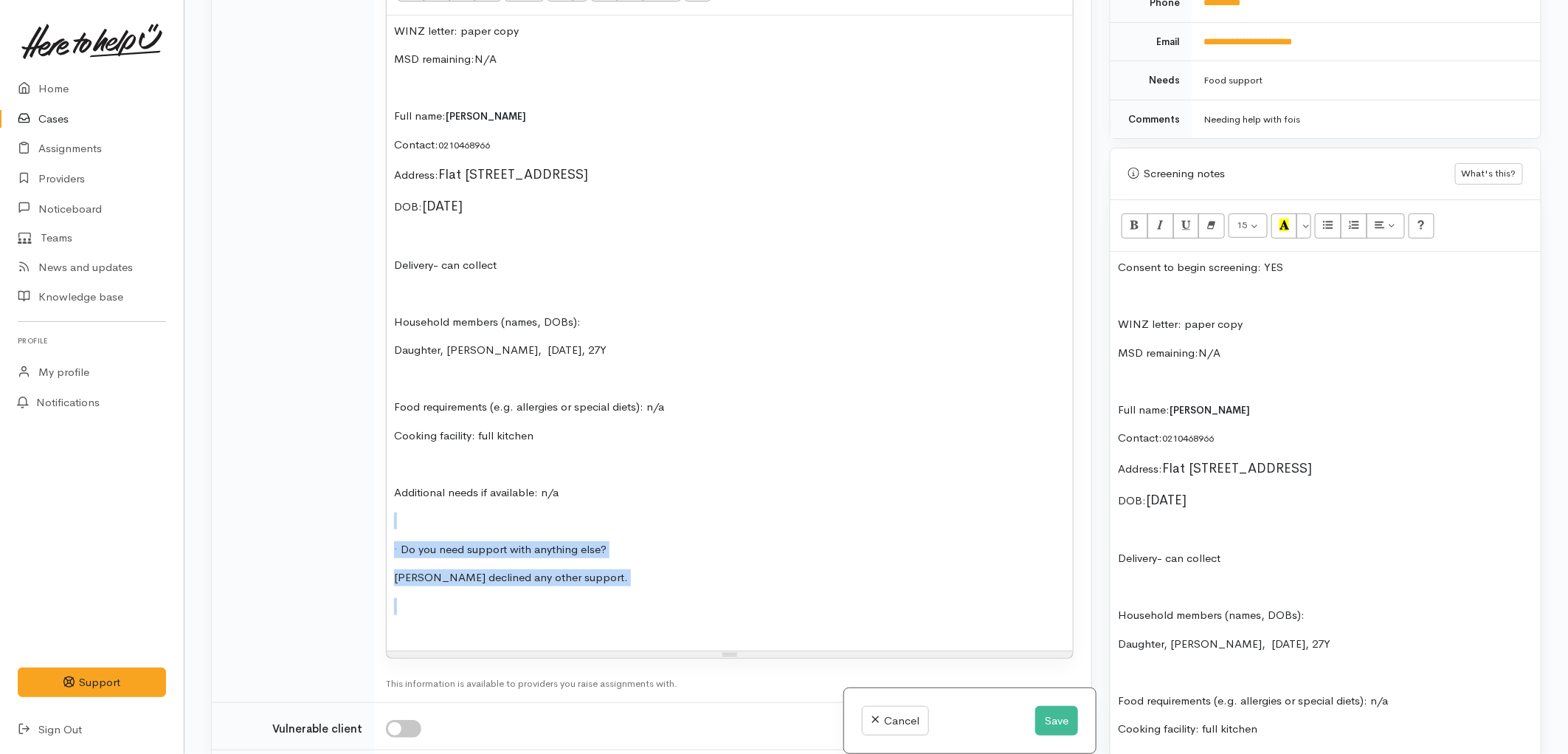
drag, startPoint x: 561, startPoint y: 563, endPoint x: 420, endPoint y: 500, distance: 154.4
click at [420, 500] on div "WINZ letter: paper copy MSD remaining:N/A Full name: Marcia Fisher Contact: 021…" at bounding box center [730, 333] width 687 height 635
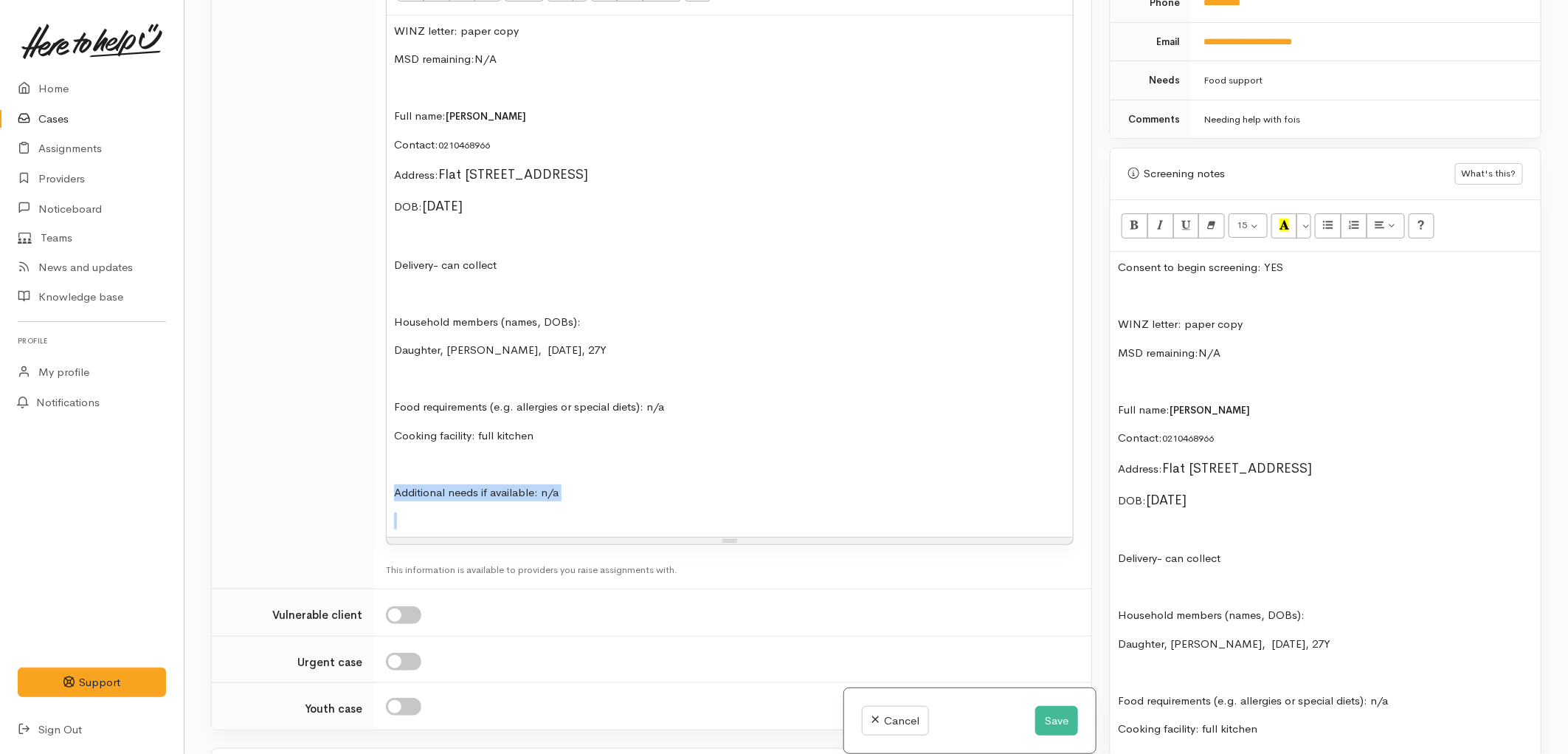
drag, startPoint x: 557, startPoint y: 492, endPoint x: 367, endPoint y: 460, distance: 192.7
click at [367, 460] on tr "Connector notes <p>WINZ letter: paper copy</p><p>MSD remaining:N/A</p><p><br></…" at bounding box center [651, 270] width 880 height 639
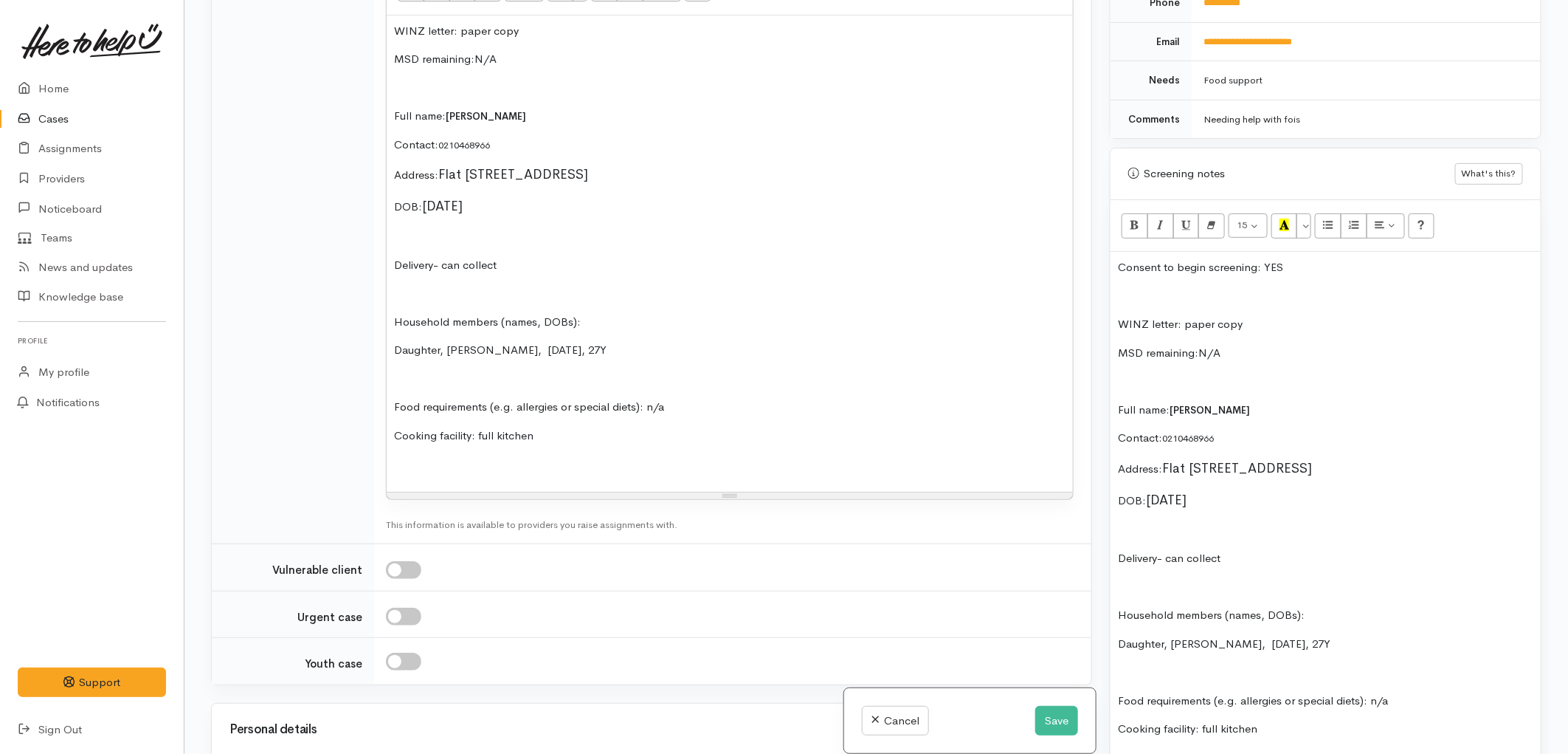
click at [394, 342] on p "Daughter, Anastasia, 21/08/1998, 27Y" at bounding box center [730, 351] width 672 height 17
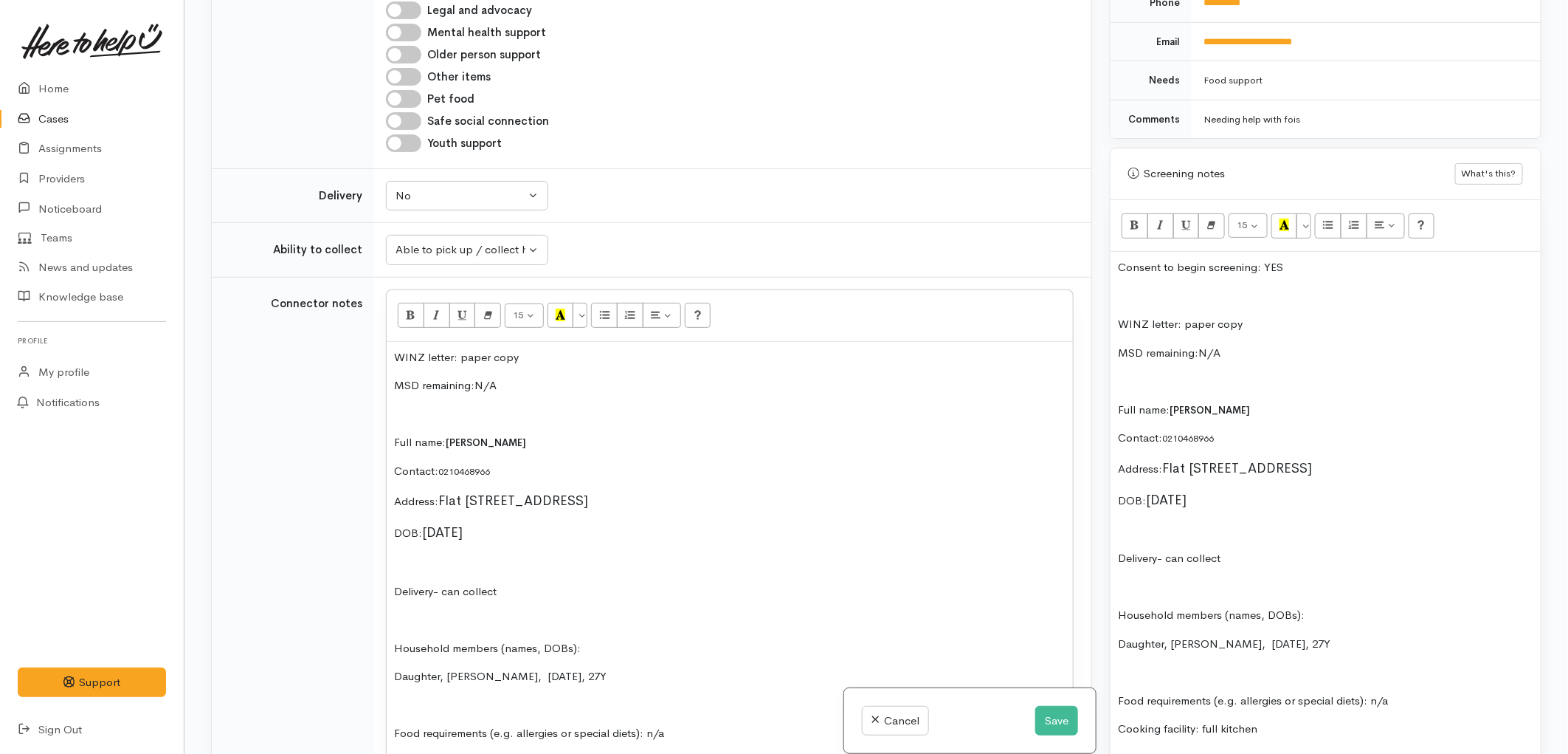
scroll to position [1633, 0]
click at [603, 310] on icon "Unordered list (CTRL+SHIFT+NUM7)" at bounding box center [604, 316] width 9 height 13
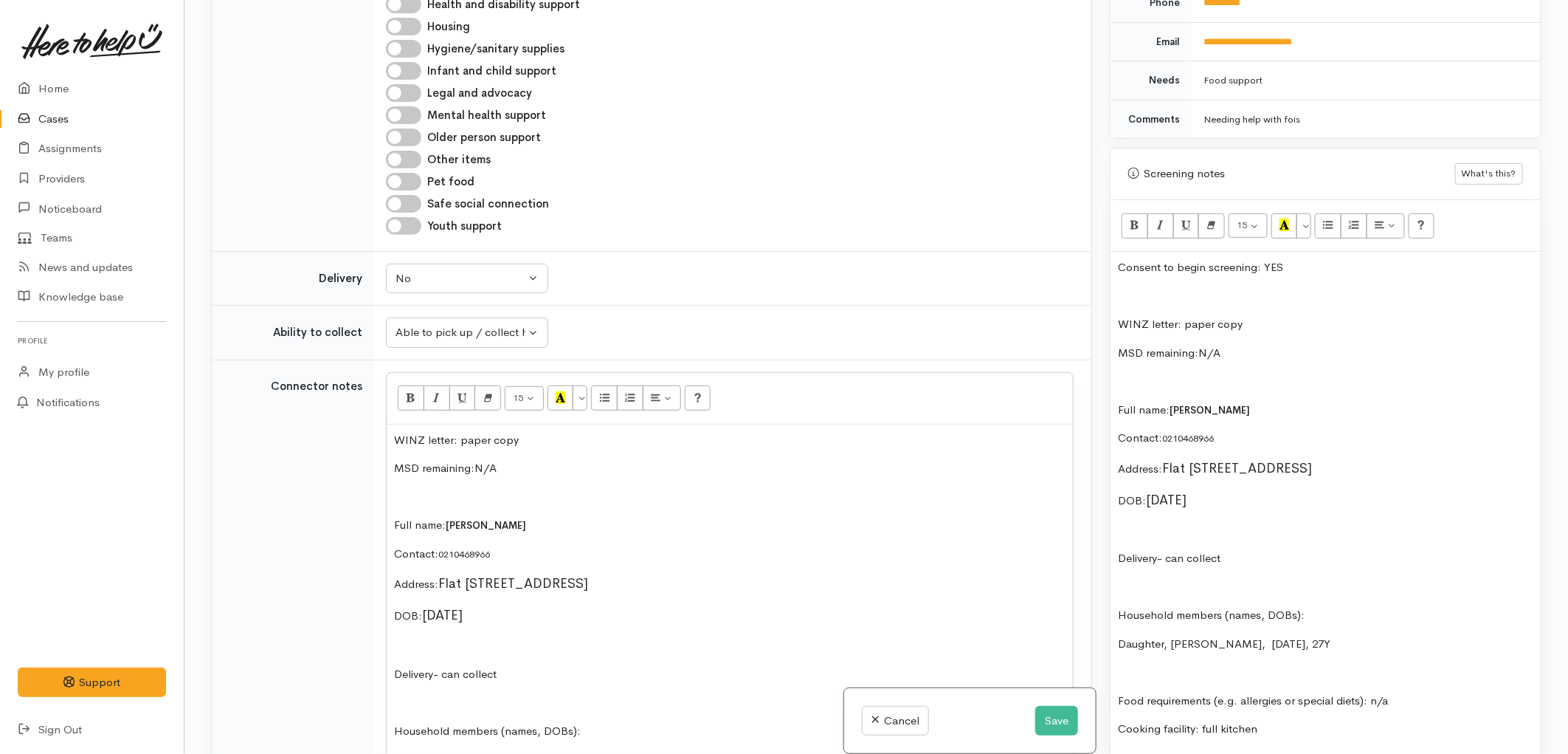
scroll to position [1551, 0]
click at [476, 461] on p "MSD remaining:N/A" at bounding box center [730, 470] width 672 height 17
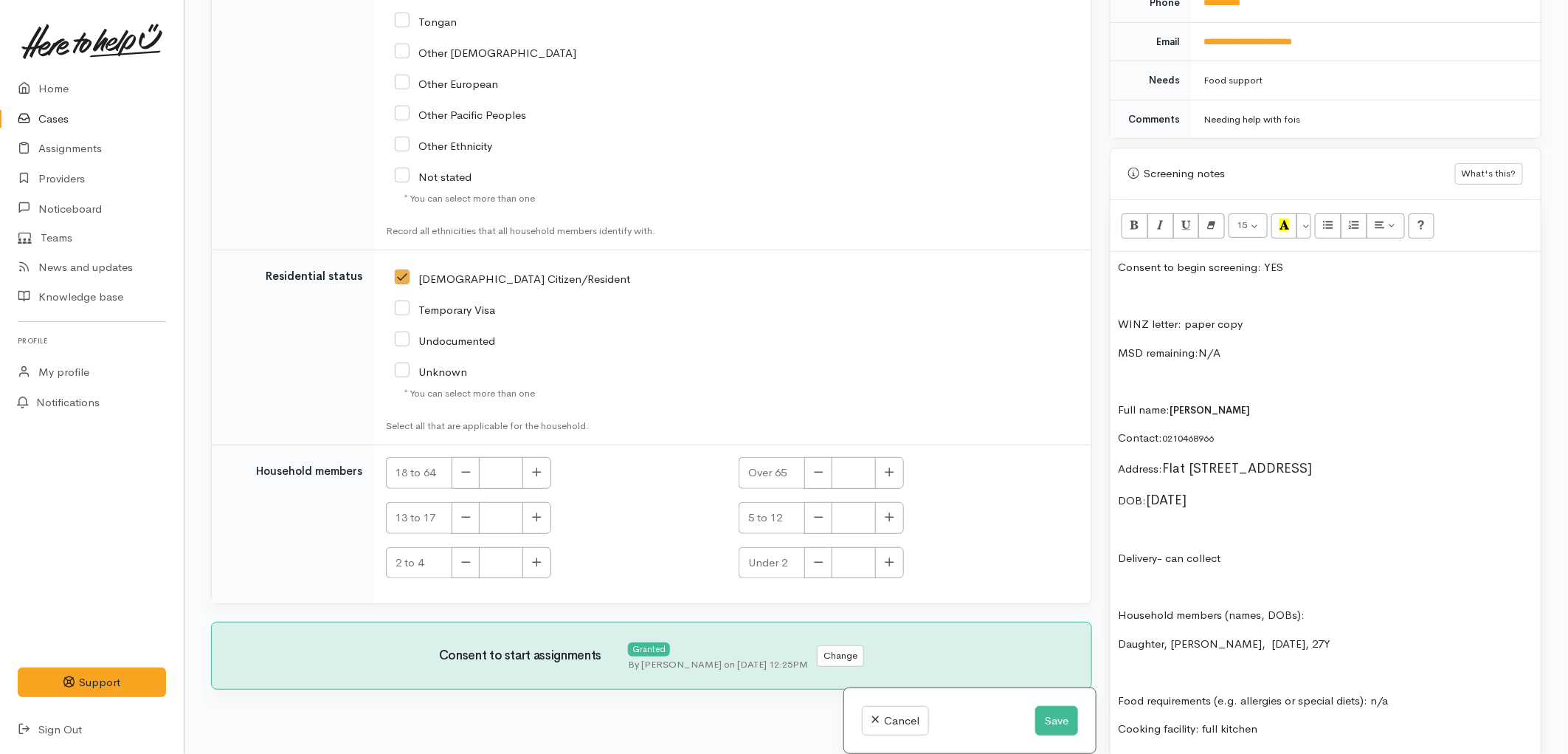
scroll to position [3493, 0]
click at [533, 464] on icon "button" at bounding box center [537, 469] width 9 height 11
type input "2"
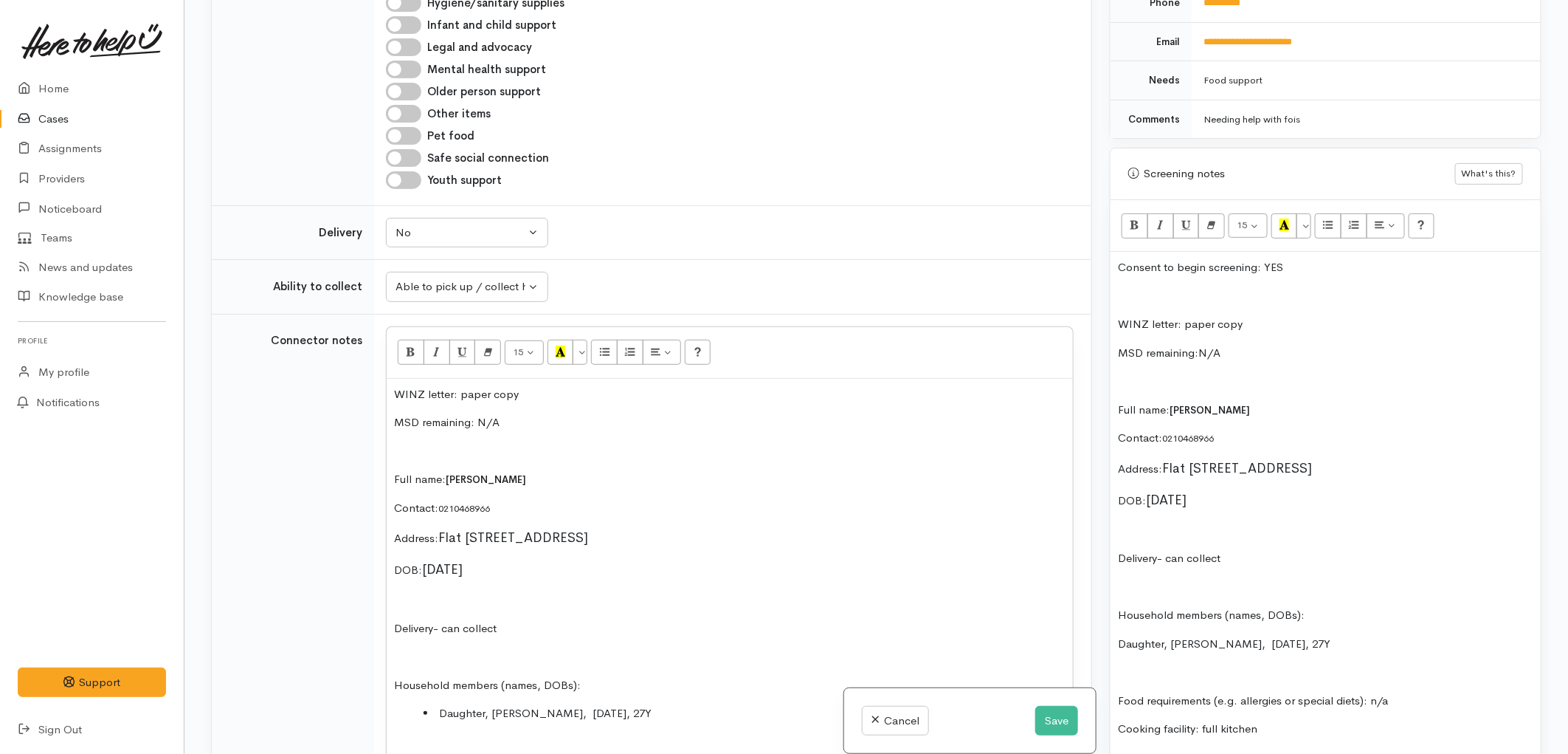
scroll to position [1524, 0]
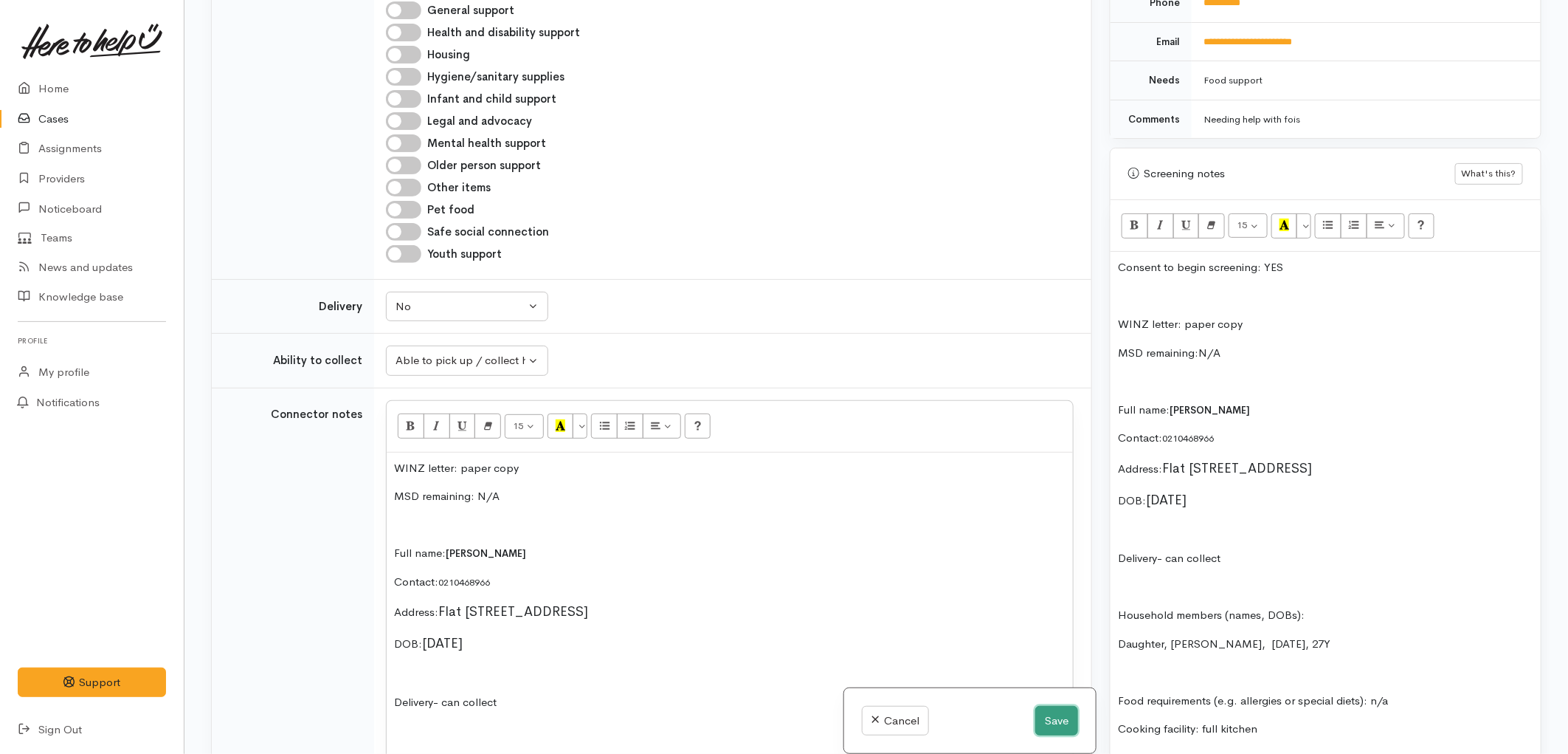
click at [1042, 726] on button "Save" at bounding box center [1057, 720] width 43 height 30
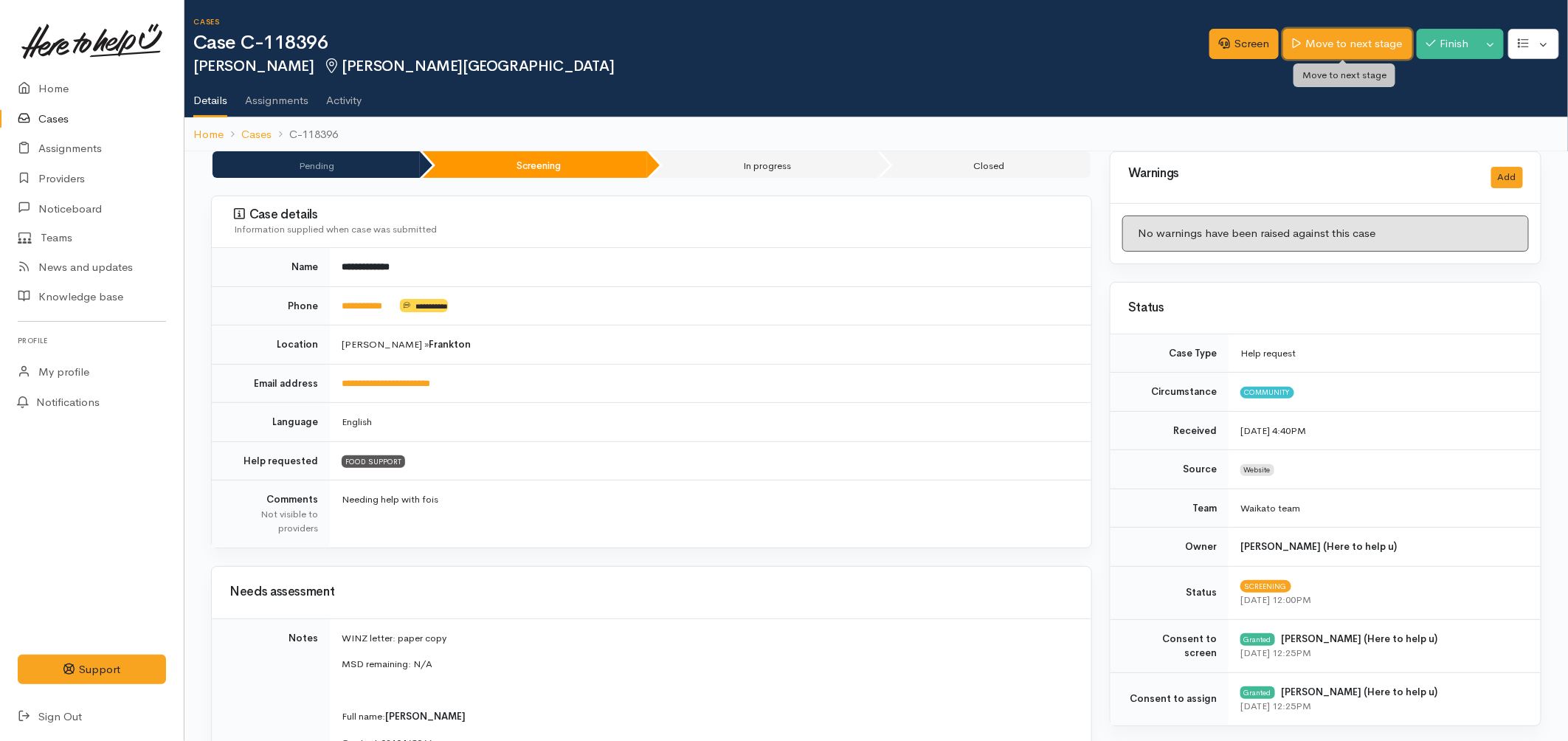
click at [1341, 47] on link "Move to next stage" at bounding box center [1347, 43] width 128 height 30
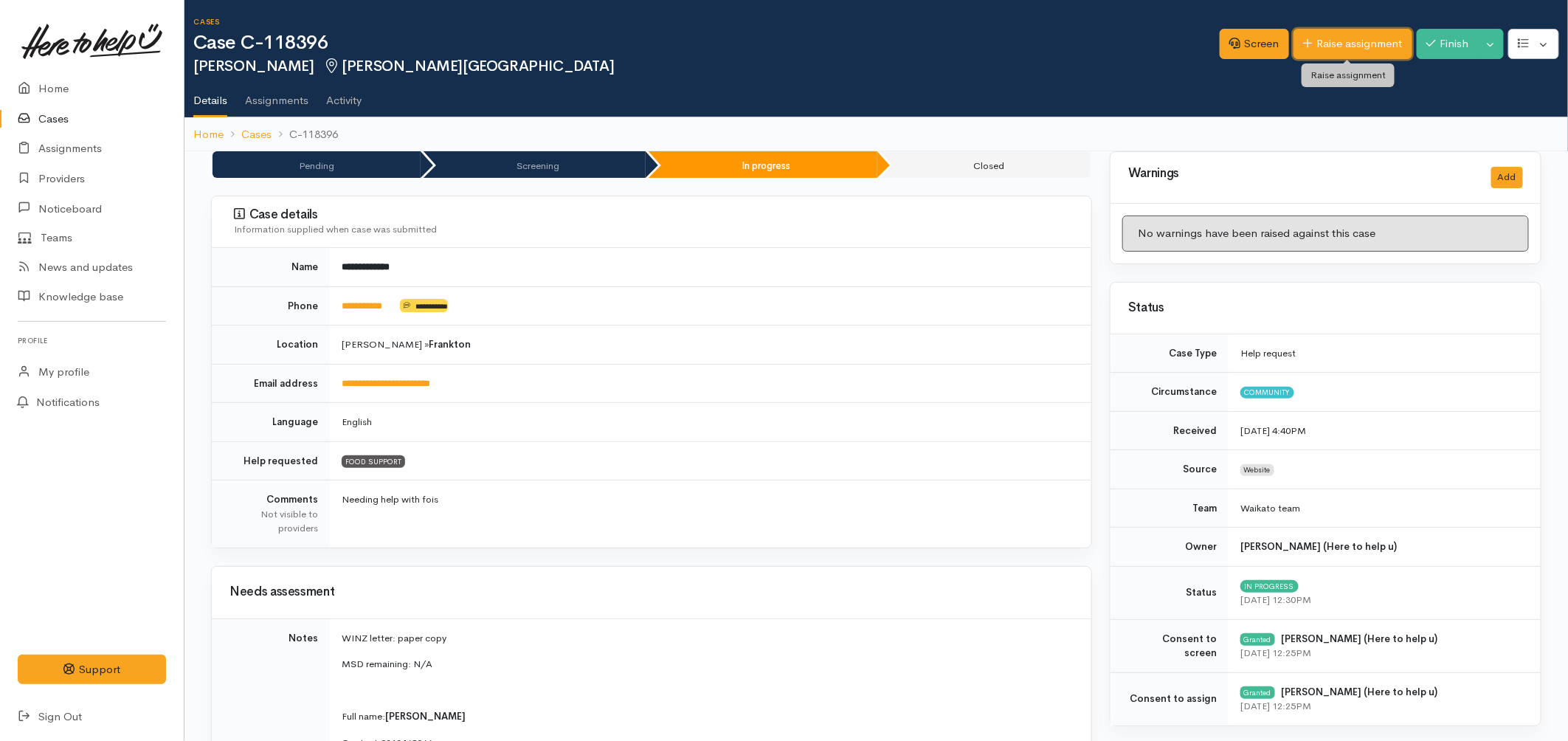
click at [1322, 34] on link "Raise assignment" at bounding box center [1353, 43] width 119 height 30
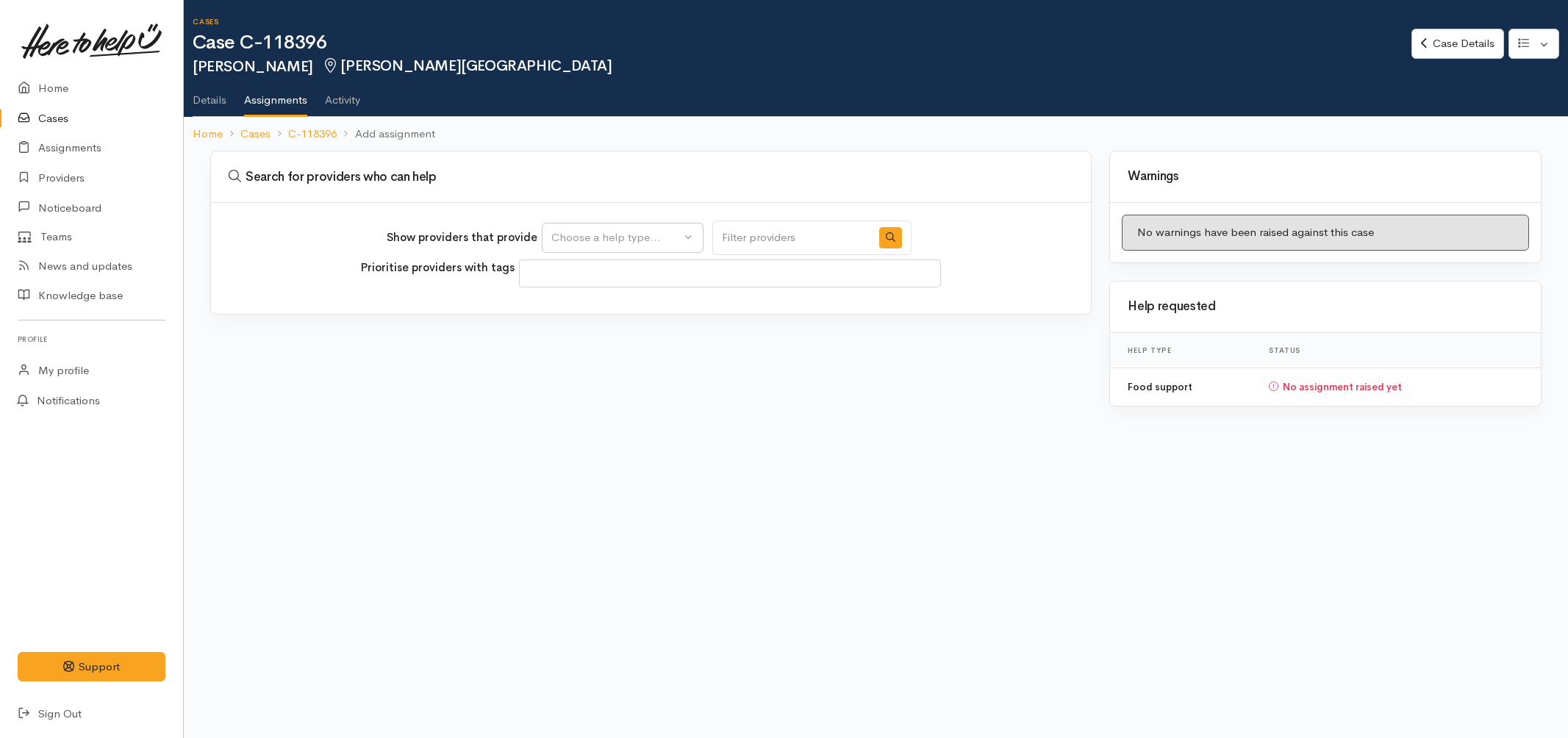
select select
click at [643, 235] on div "Choose a help type..." at bounding box center [616, 238] width 130 height 17
click at [618, 305] on span "Food support" at bounding box center [595, 308] width 69 height 17
select select "3"
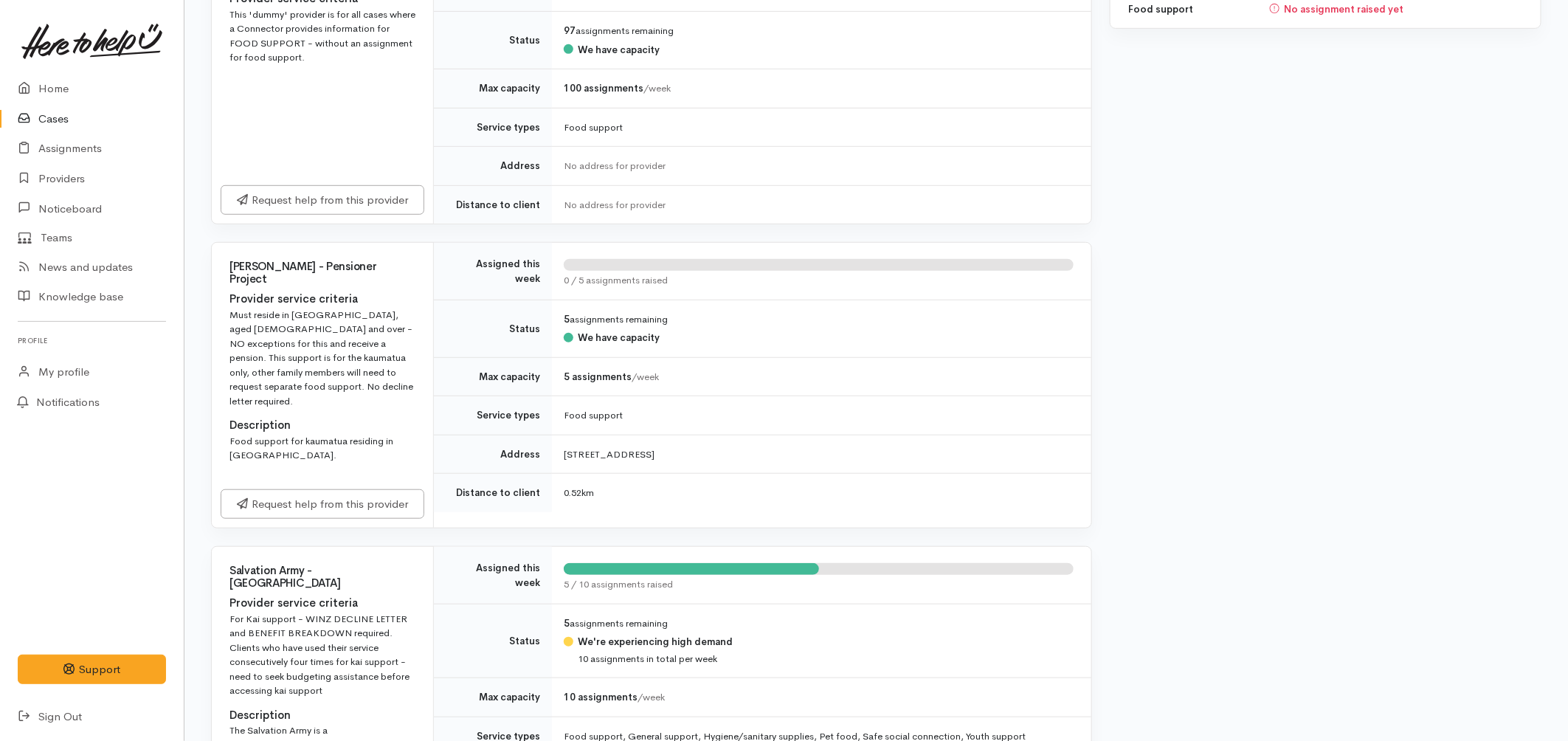
scroll to position [656, 0]
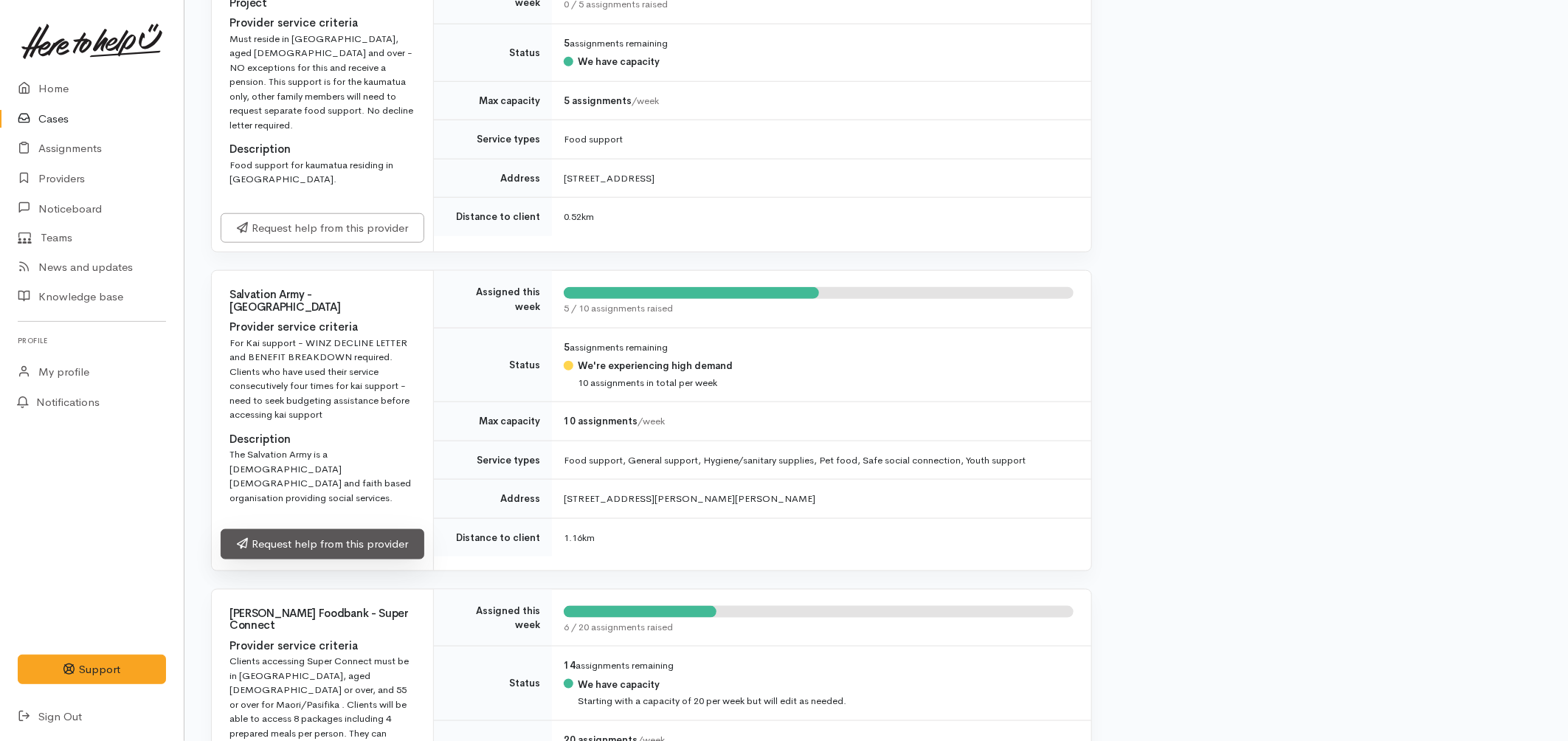
click at [384, 529] on link "Request help from this provider" at bounding box center [322, 544] width 203 height 30
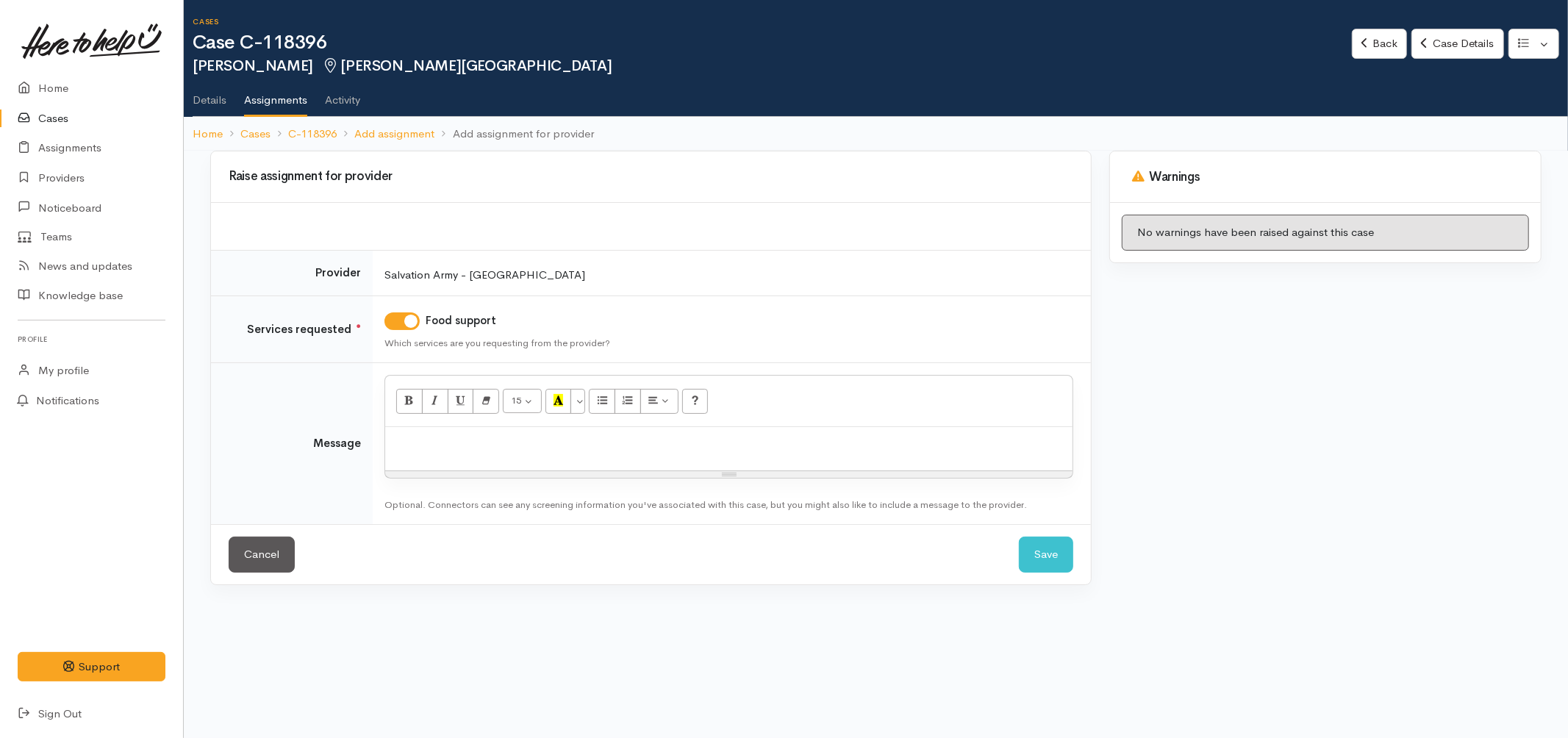
click at [556, 457] on div at bounding box center [729, 449] width 687 height 44
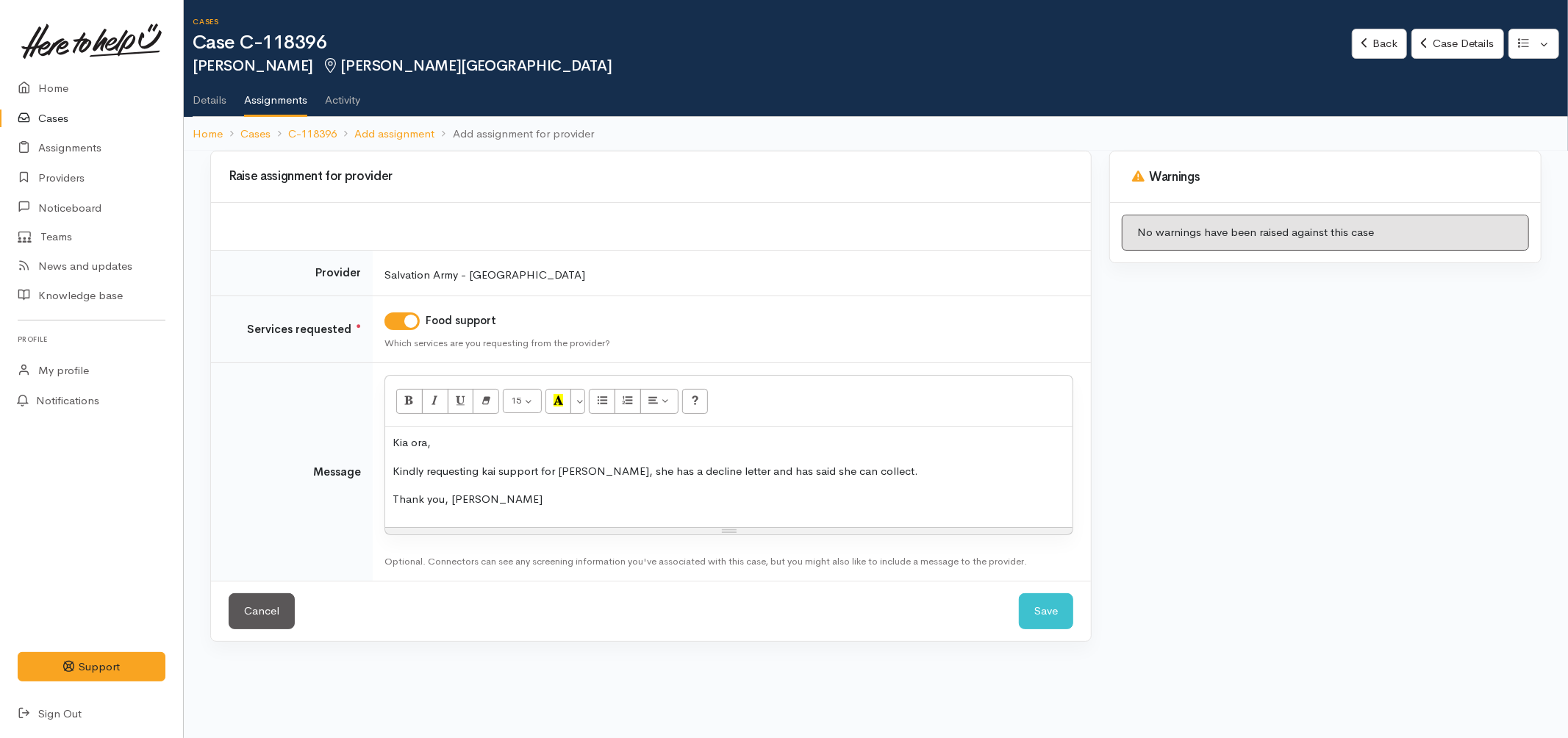
click at [853, 473] on p "Kindly requesting kai support for [PERSON_NAME], she has a decline letter and h…" at bounding box center [729, 472] width 673 height 17
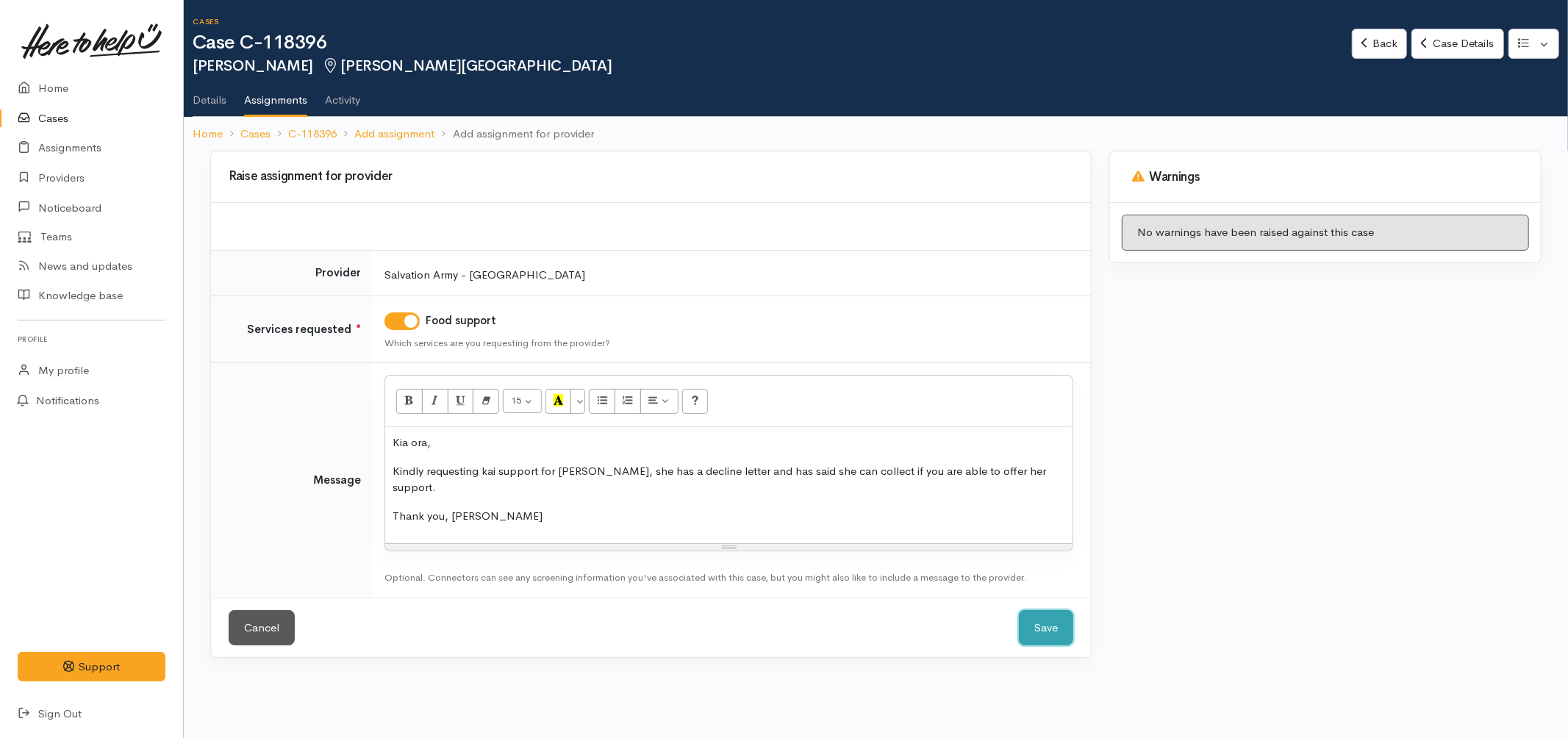
click at [1043, 610] on button "Save" at bounding box center [1045, 628] width 54 height 36
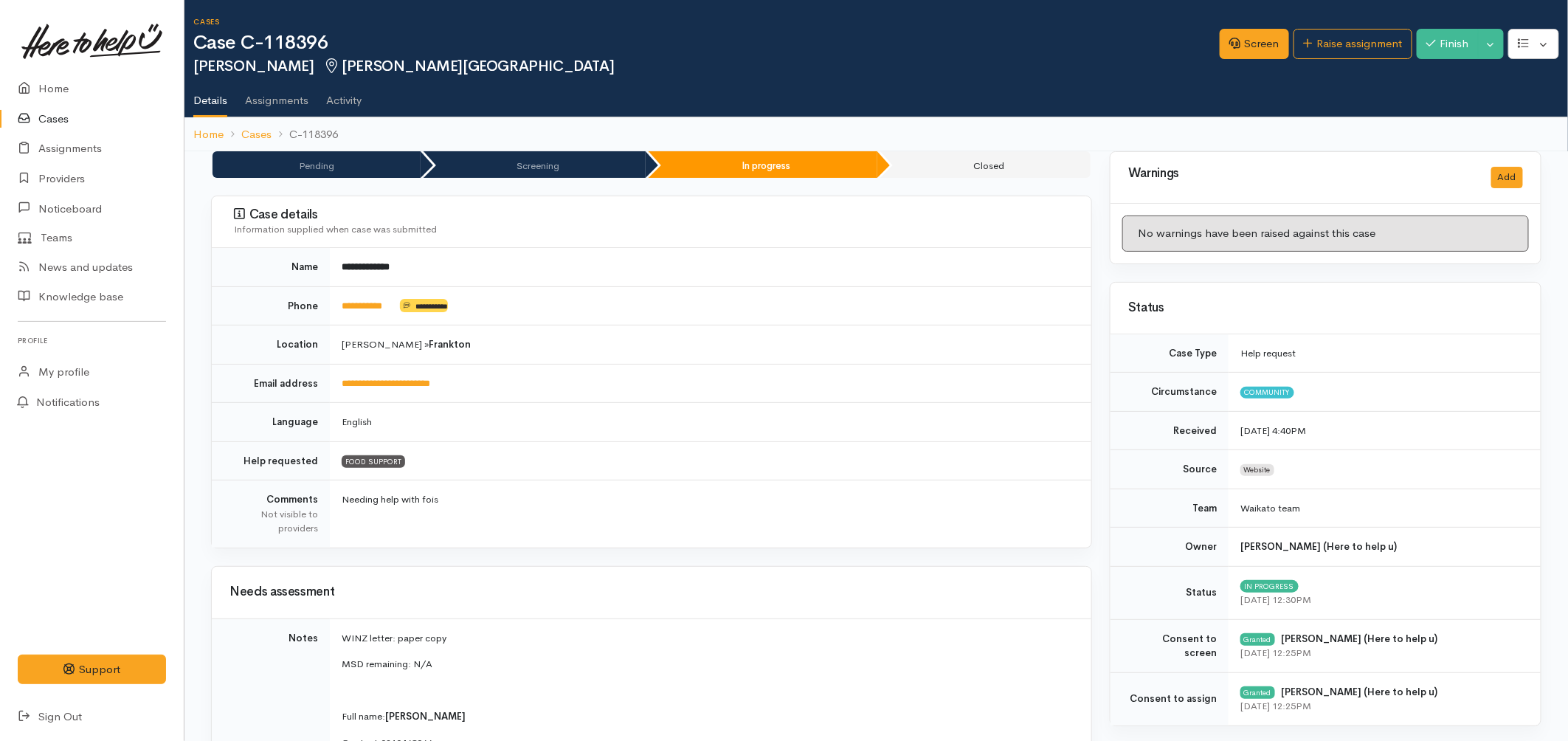
click at [49, 115] on link "Cases" at bounding box center [91, 119] width 184 height 30
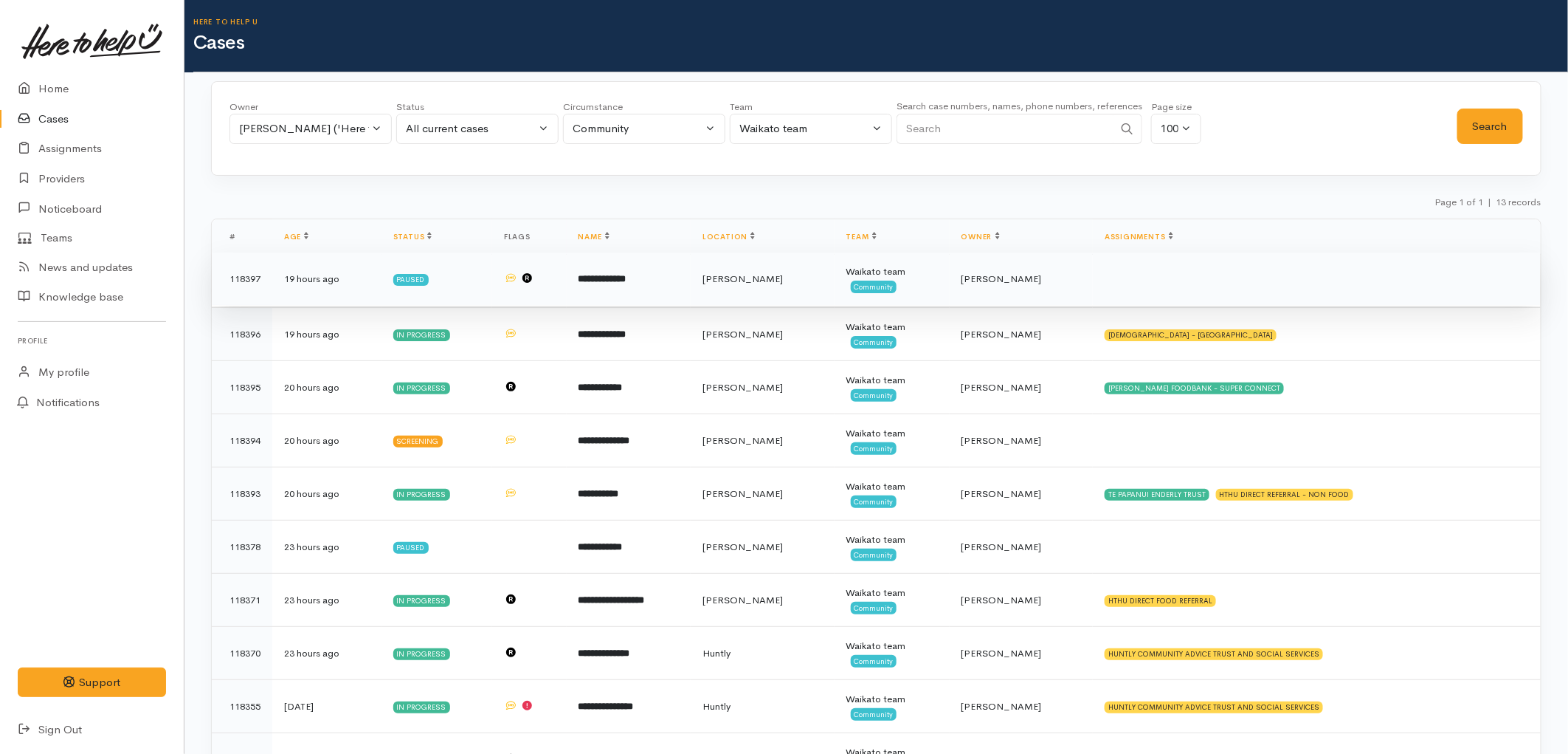
scroll to position [82, 0]
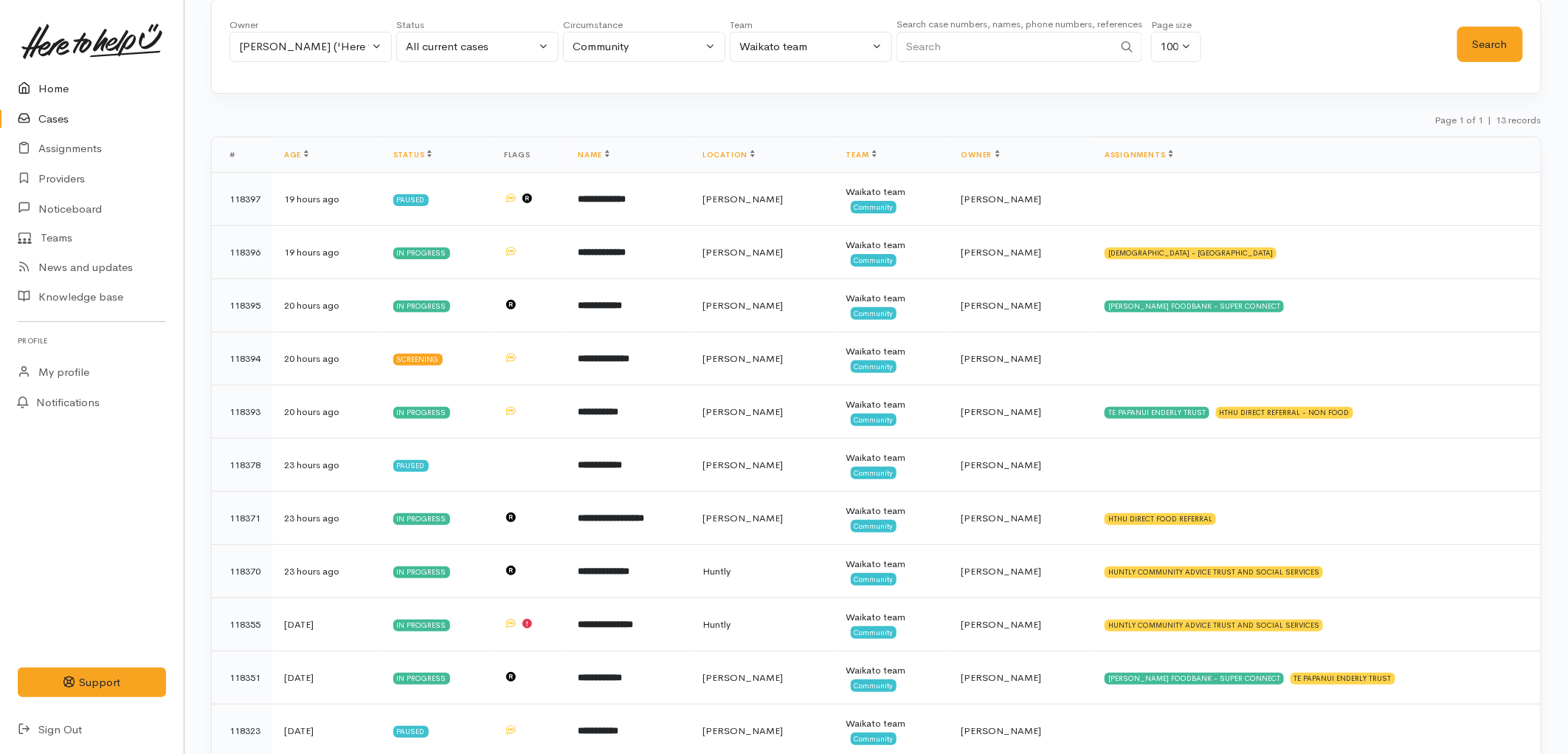
click at [59, 97] on link "Home" at bounding box center [91, 89] width 184 height 30
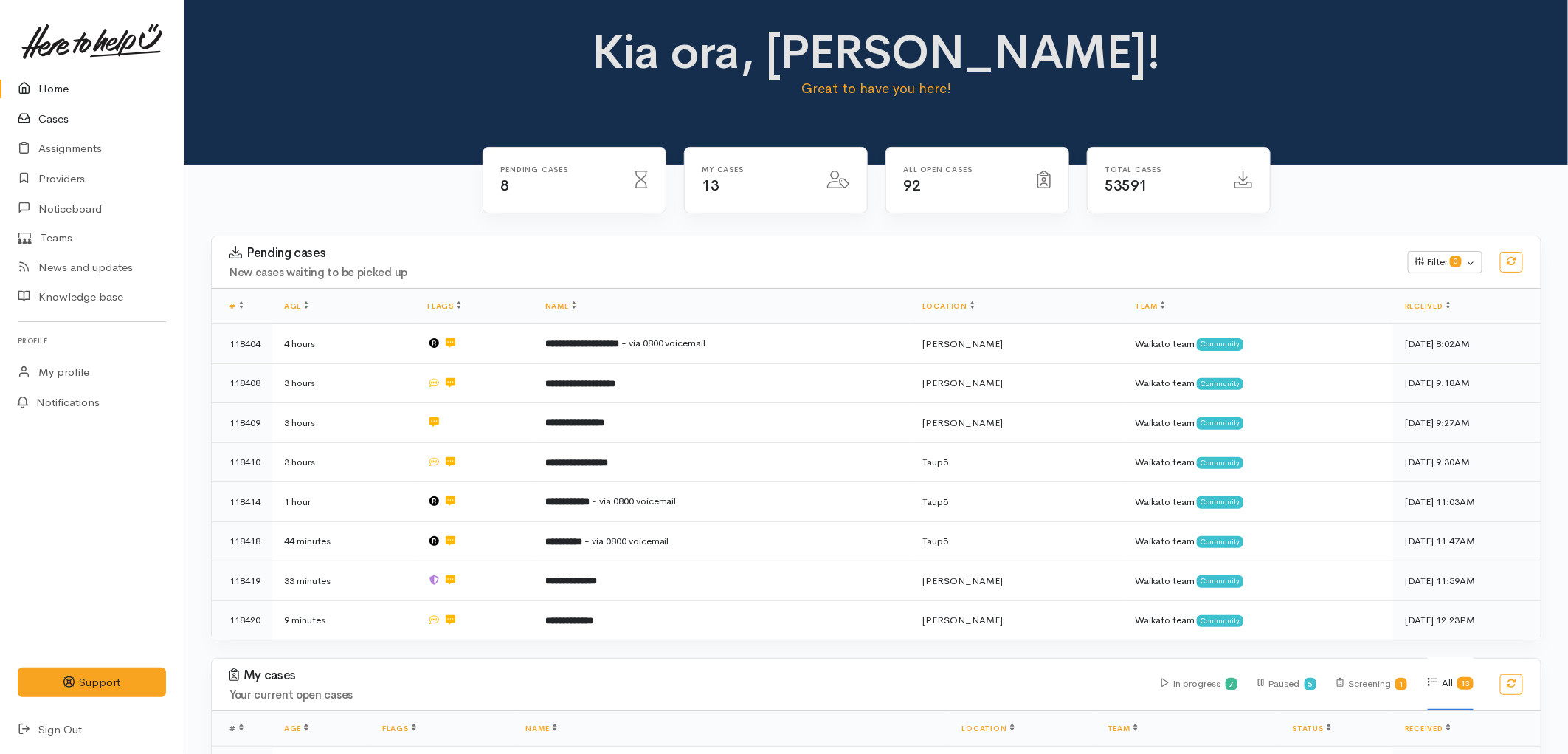
click at [59, 118] on link "Cases" at bounding box center [91, 119] width 184 height 30
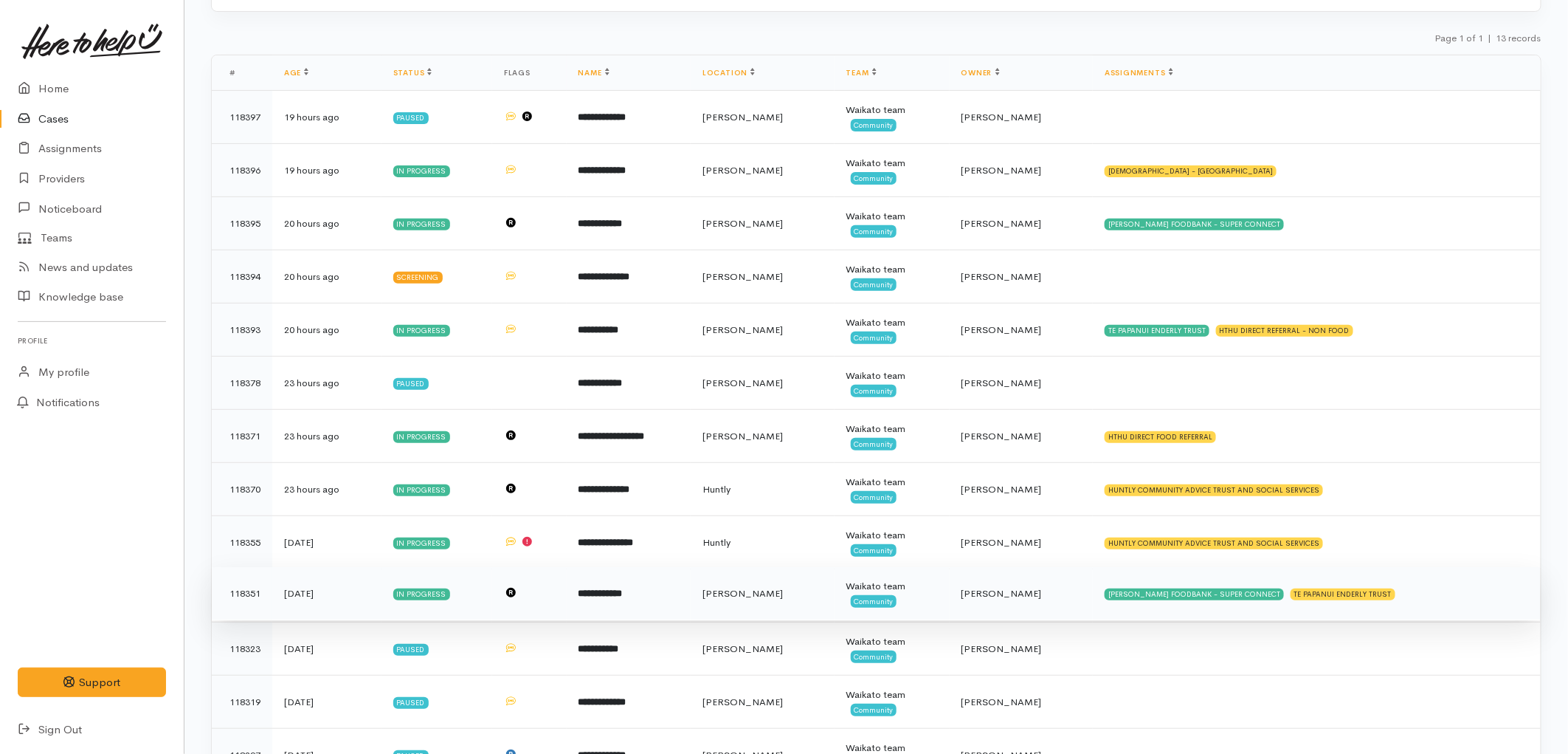
scroll to position [236, 0]
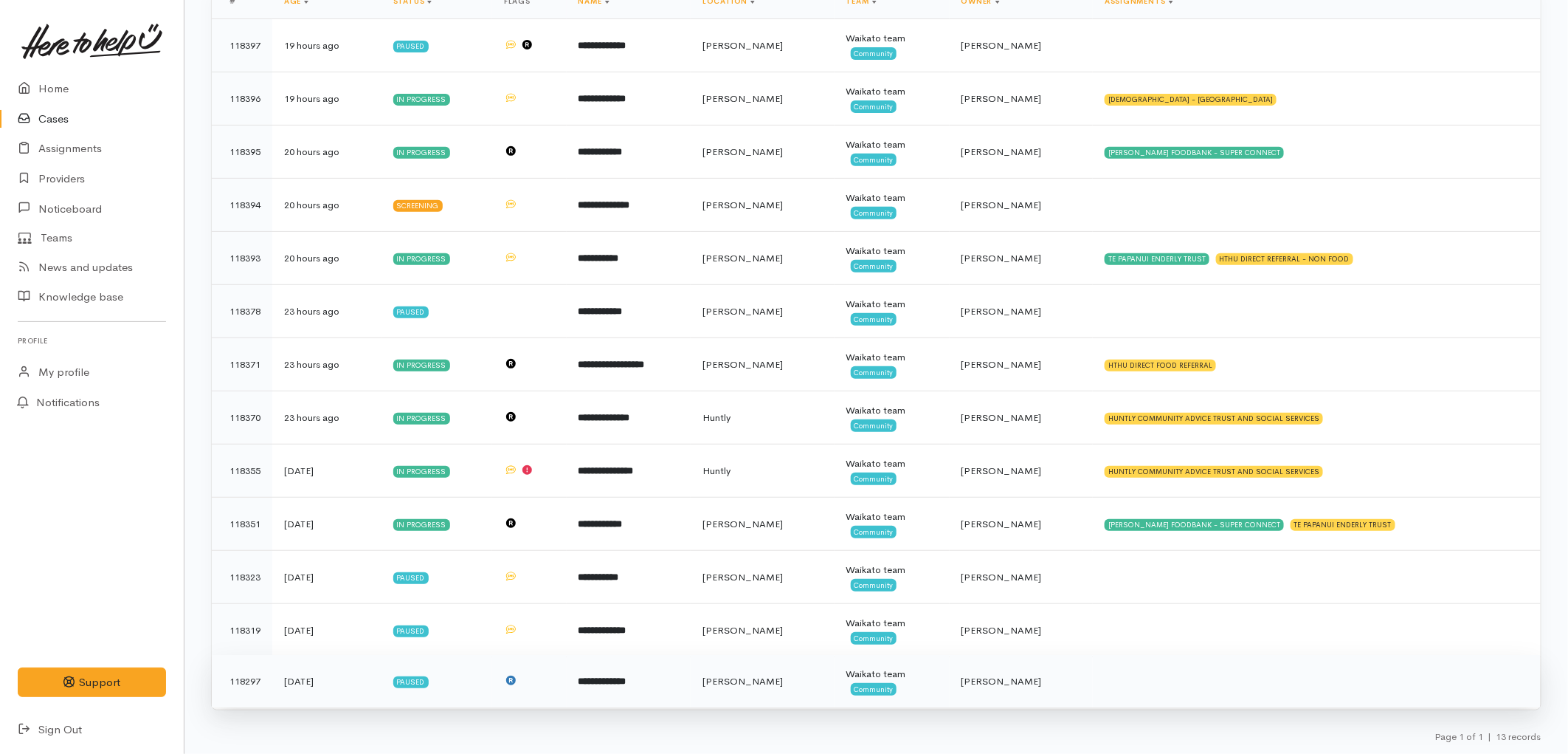
click at [691, 689] on td "**********" at bounding box center [629, 682] width 124 height 53
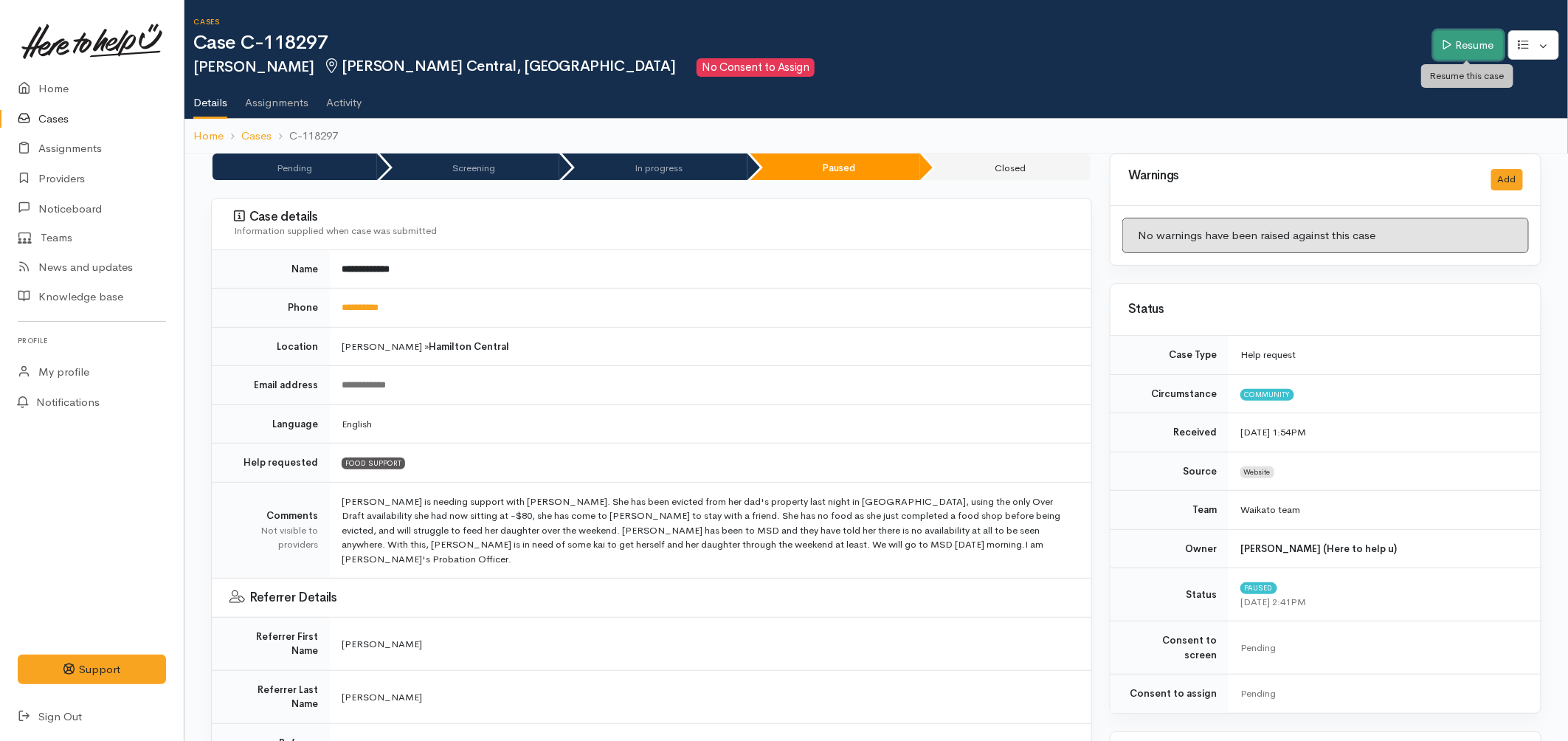
click at [1437, 50] on link "Resume" at bounding box center [1469, 45] width 70 height 30
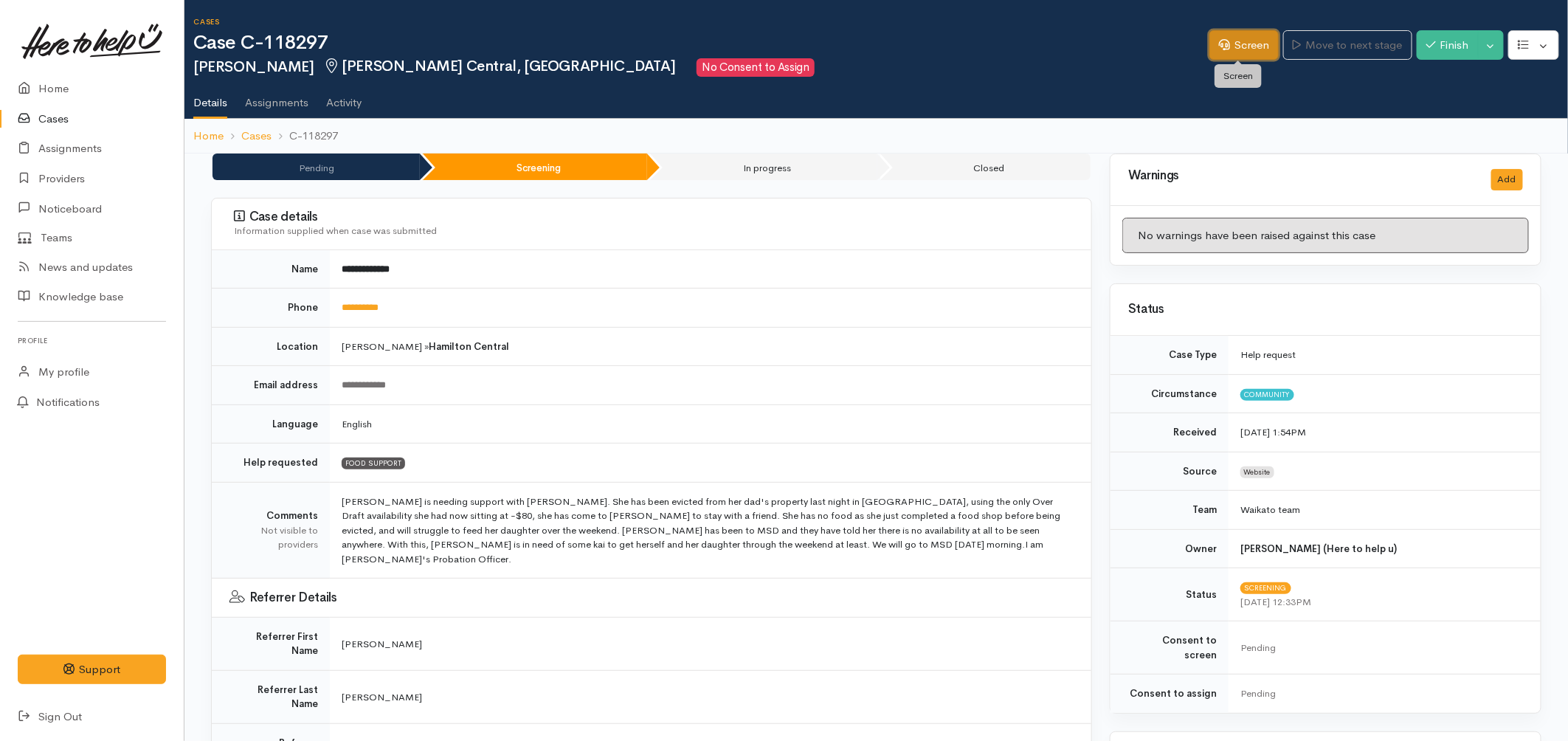
click at [1251, 46] on link "Screen" at bounding box center [1244, 45] width 70 height 30
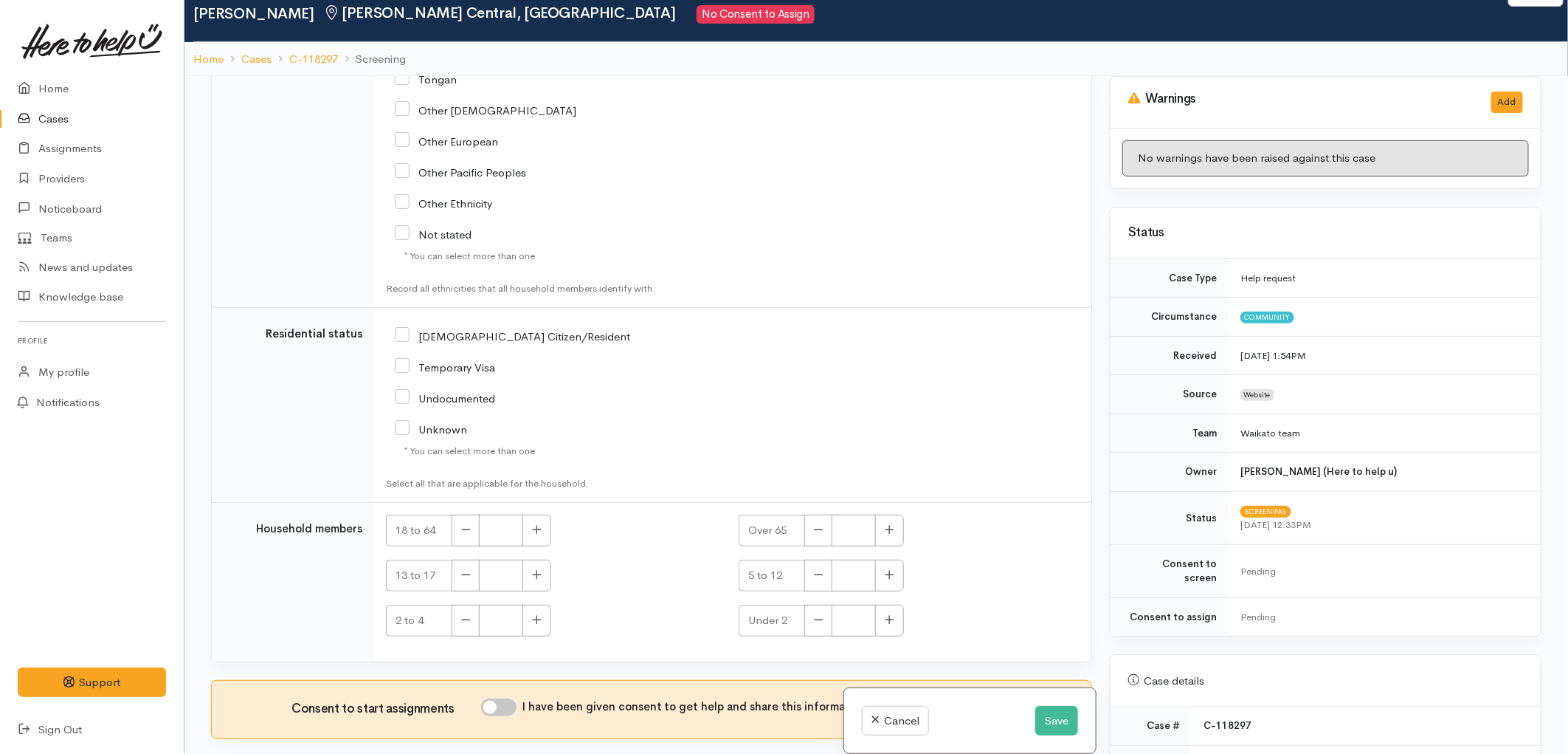
scroll to position [82, 0]
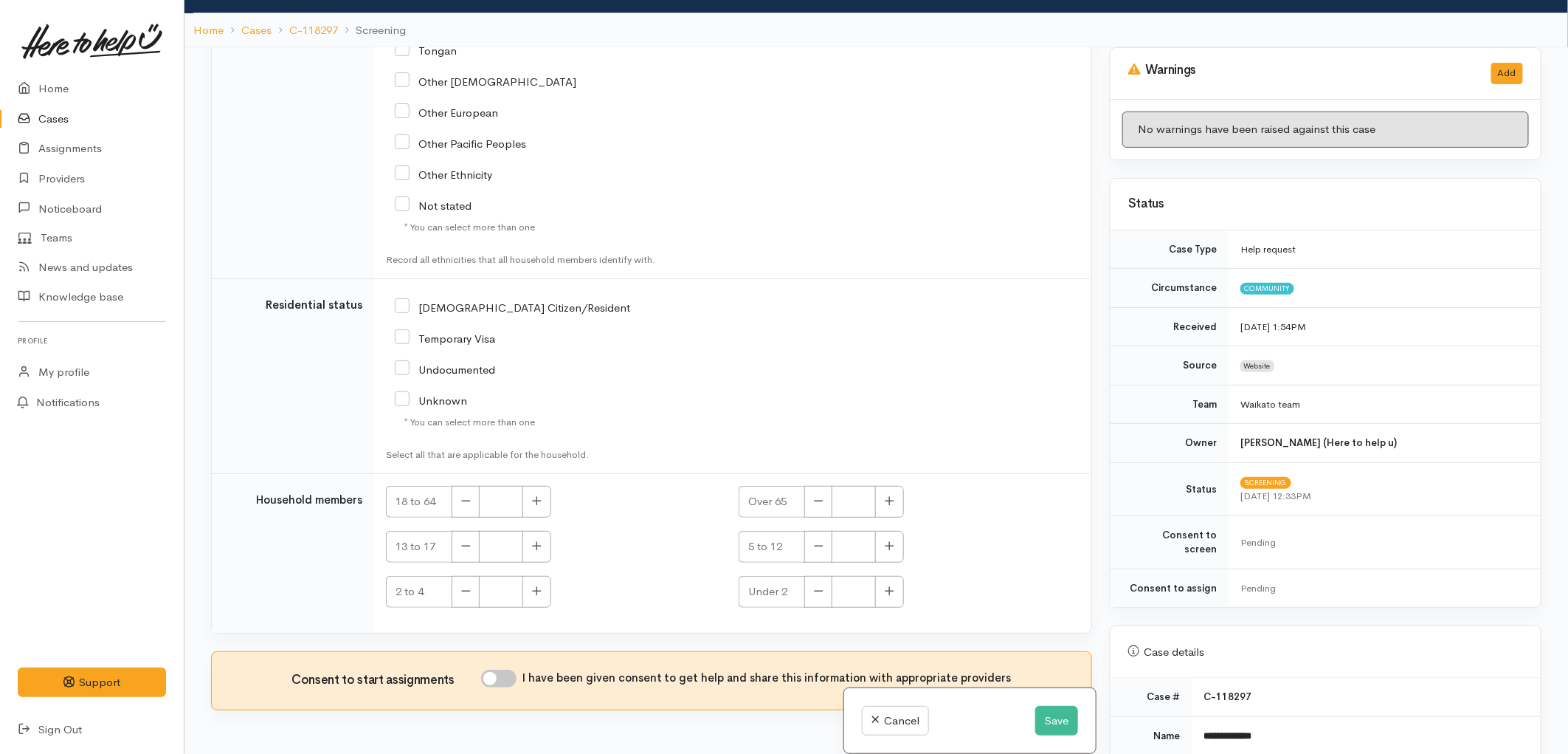
click at [515, 680] on input "I have been given consent to get help and share this information with appropria…" at bounding box center [499, 678] width 35 height 18
checkbox input "true"
click at [397, 307] on input "NZ Citizen/Resident" at bounding box center [512, 306] width 235 height 13
checkbox input "true"
click at [528, 508] on button "button" at bounding box center [537, 502] width 28 height 32
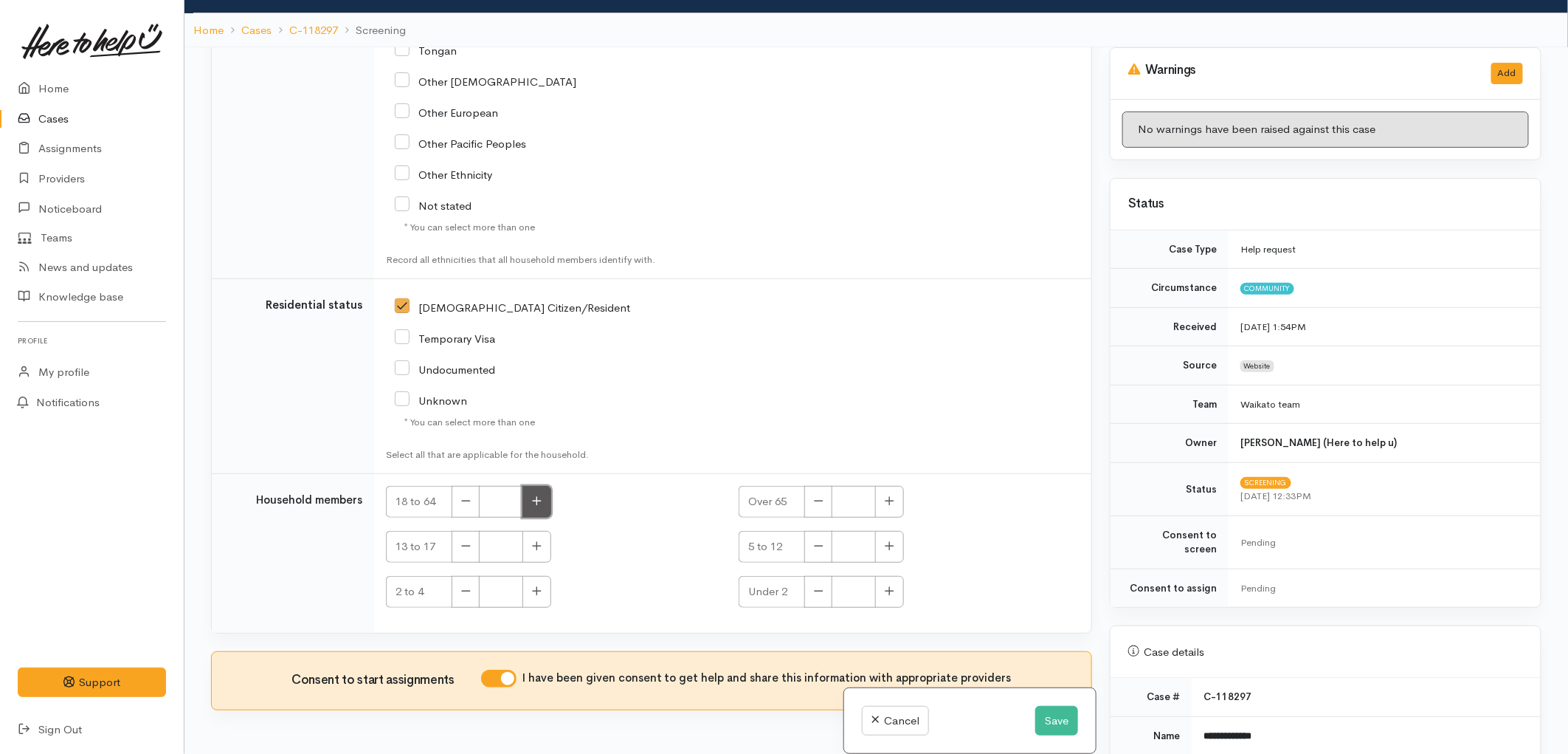
type input "1"
click at [899, 596] on button "button" at bounding box center [889, 591] width 28 height 32
type input "1"
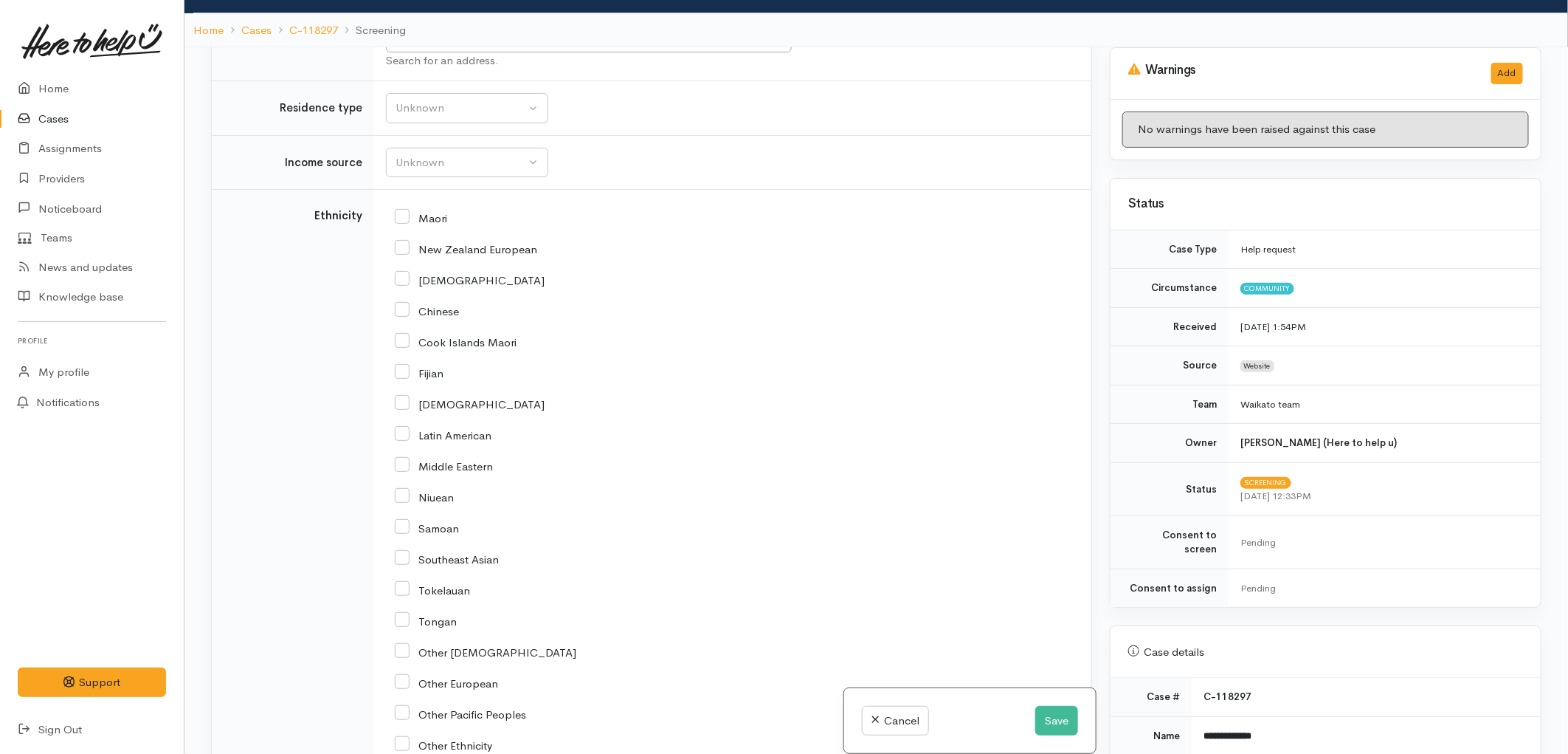
scroll to position [1494, 0]
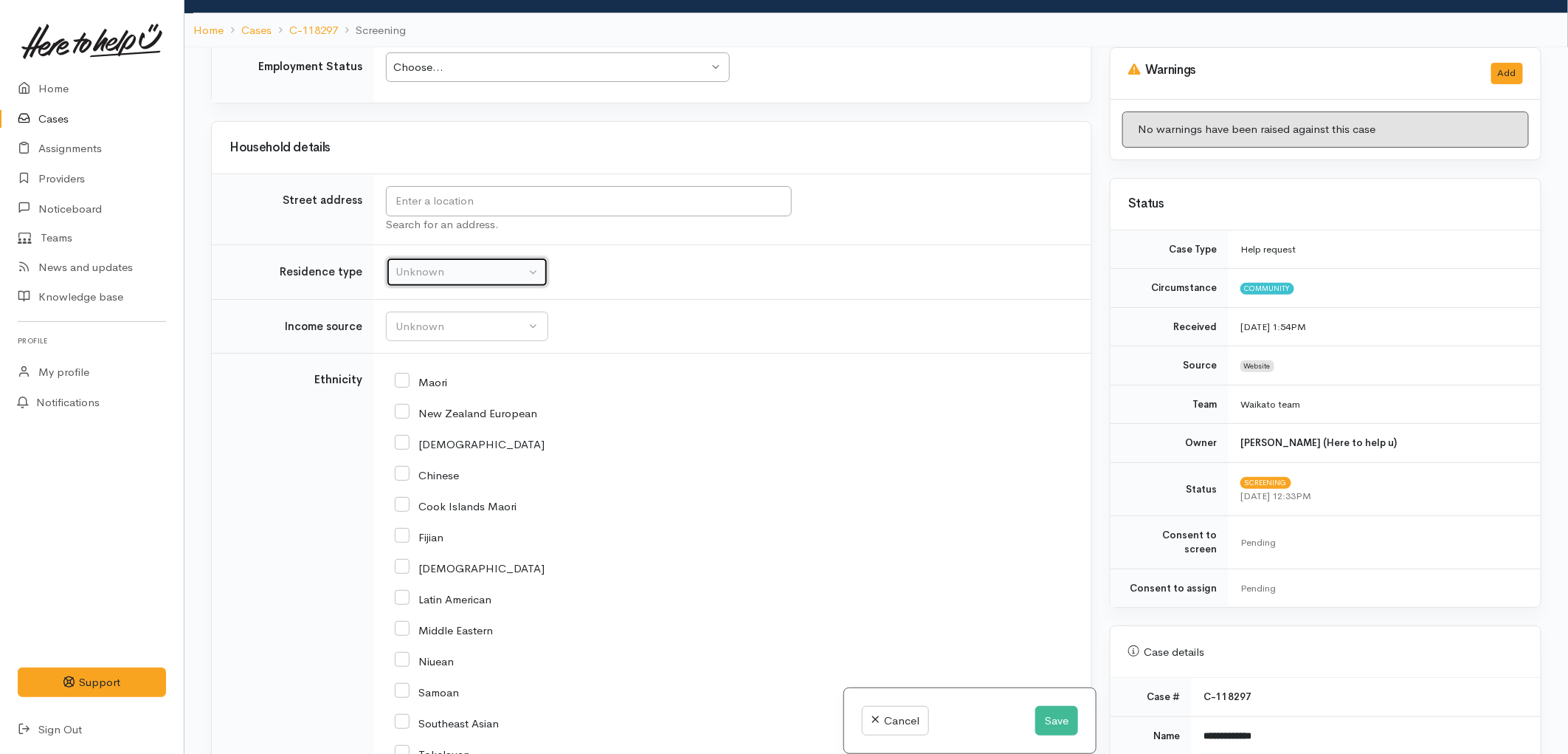
click at [483, 271] on div "Unknown" at bounding box center [460, 272] width 130 height 17
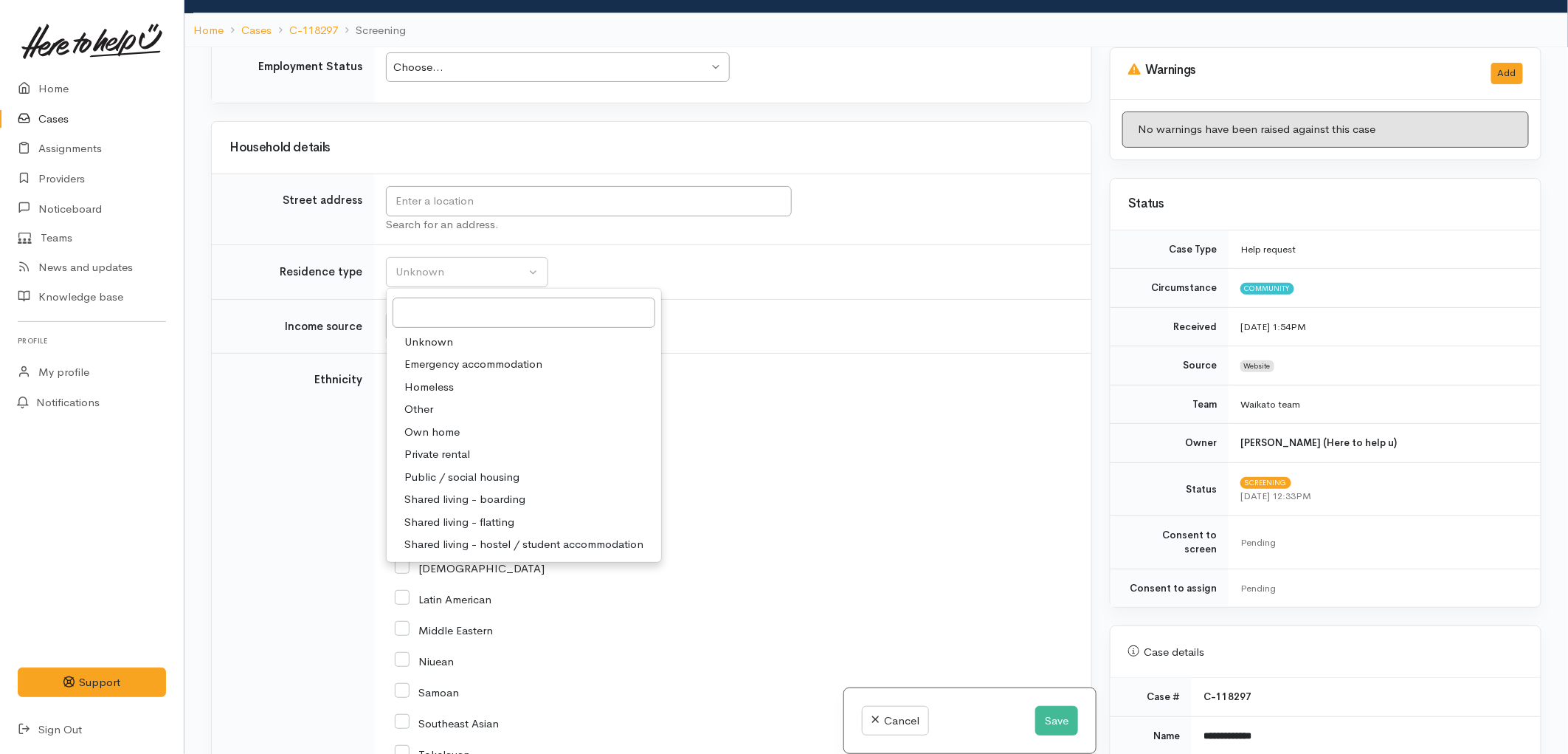
click at [495, 365] on span "Emergency accommodation" at bounding box center [473, 365] width 138 height 17
select select "7"
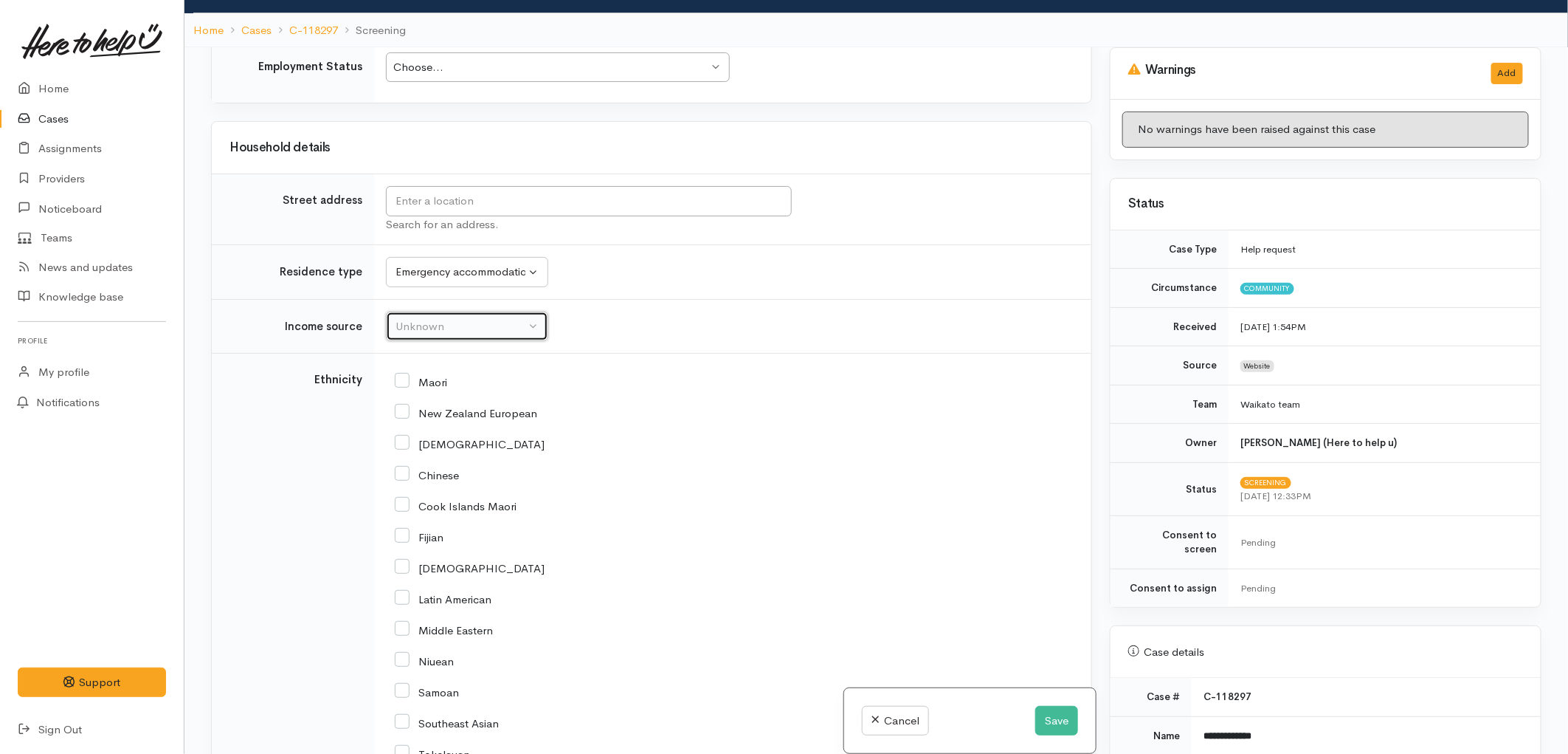
click at [538, 342] on button "Unknown" at bounding box center [467, 327] width 162 height 30
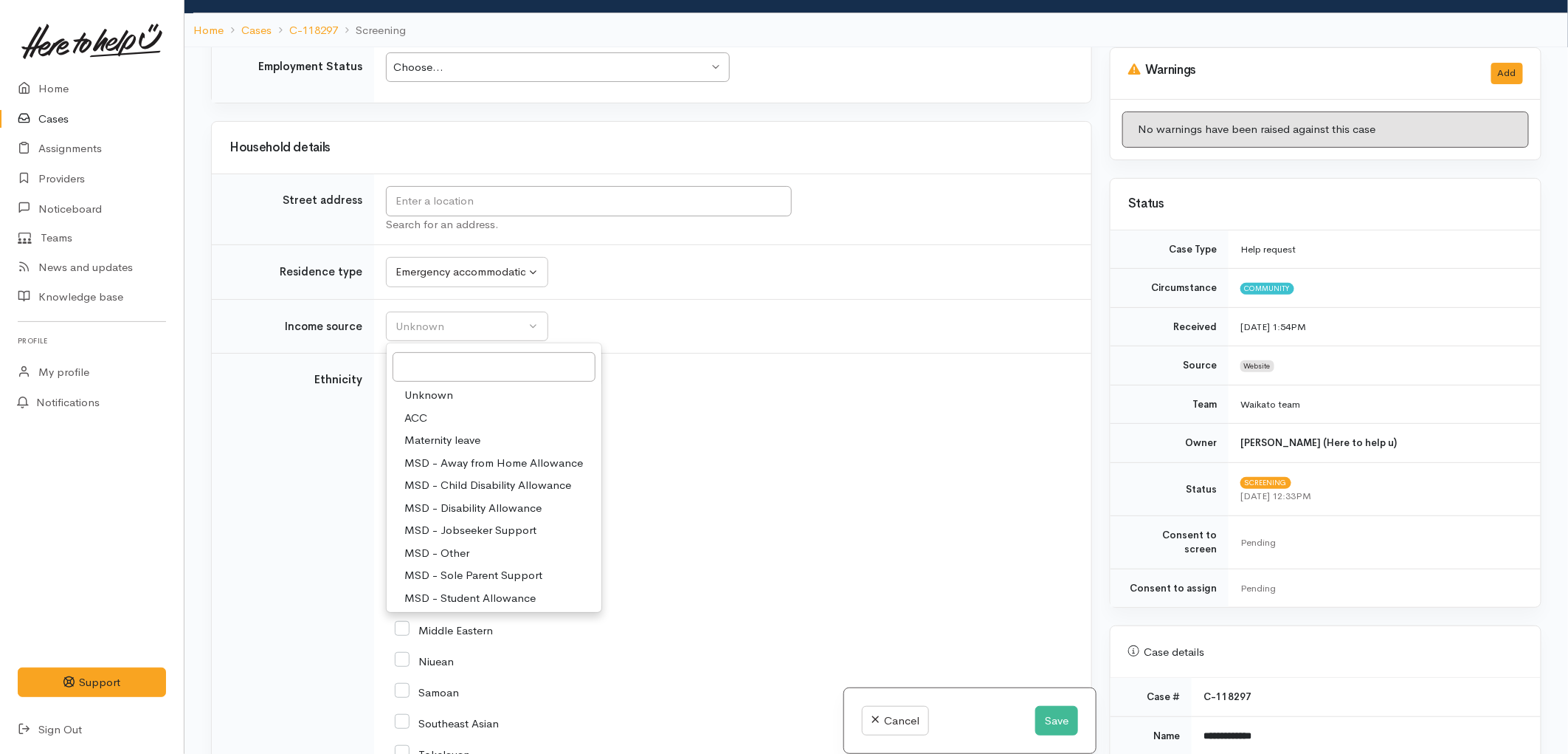
click at [483, 555] on link "MSD - Other" at bounding box center [494, 554] width 215 height 23
select select "6"
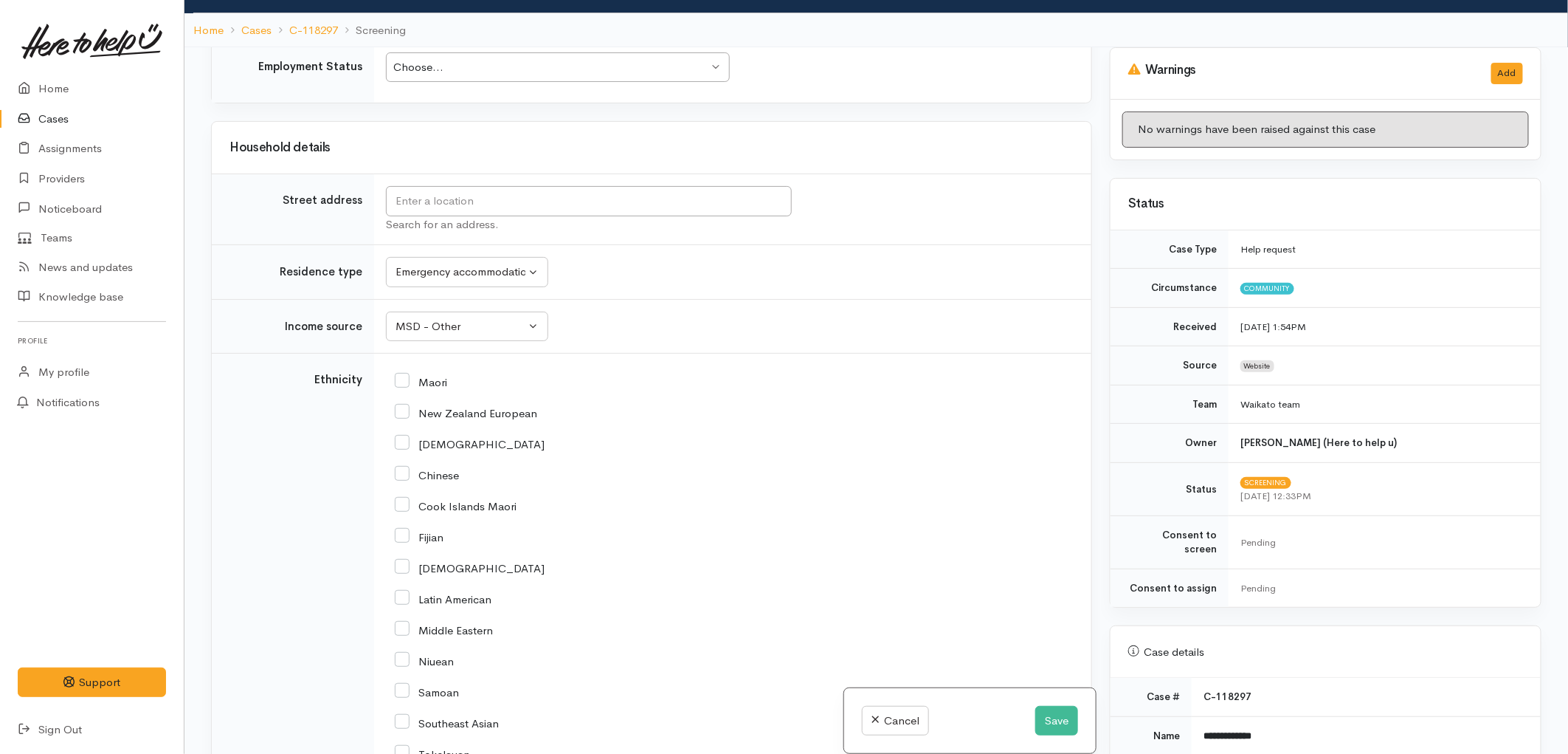
click at [625, 343] on td "Unknown ACC Maternity leave MSD - Away from Home Allowance MSD - Child Disabili…" at bounding box center [732, 326] width 718 height 54
click at [1053, 713] on button "Save" at bounding box center [1057, 720] width 43 height 30
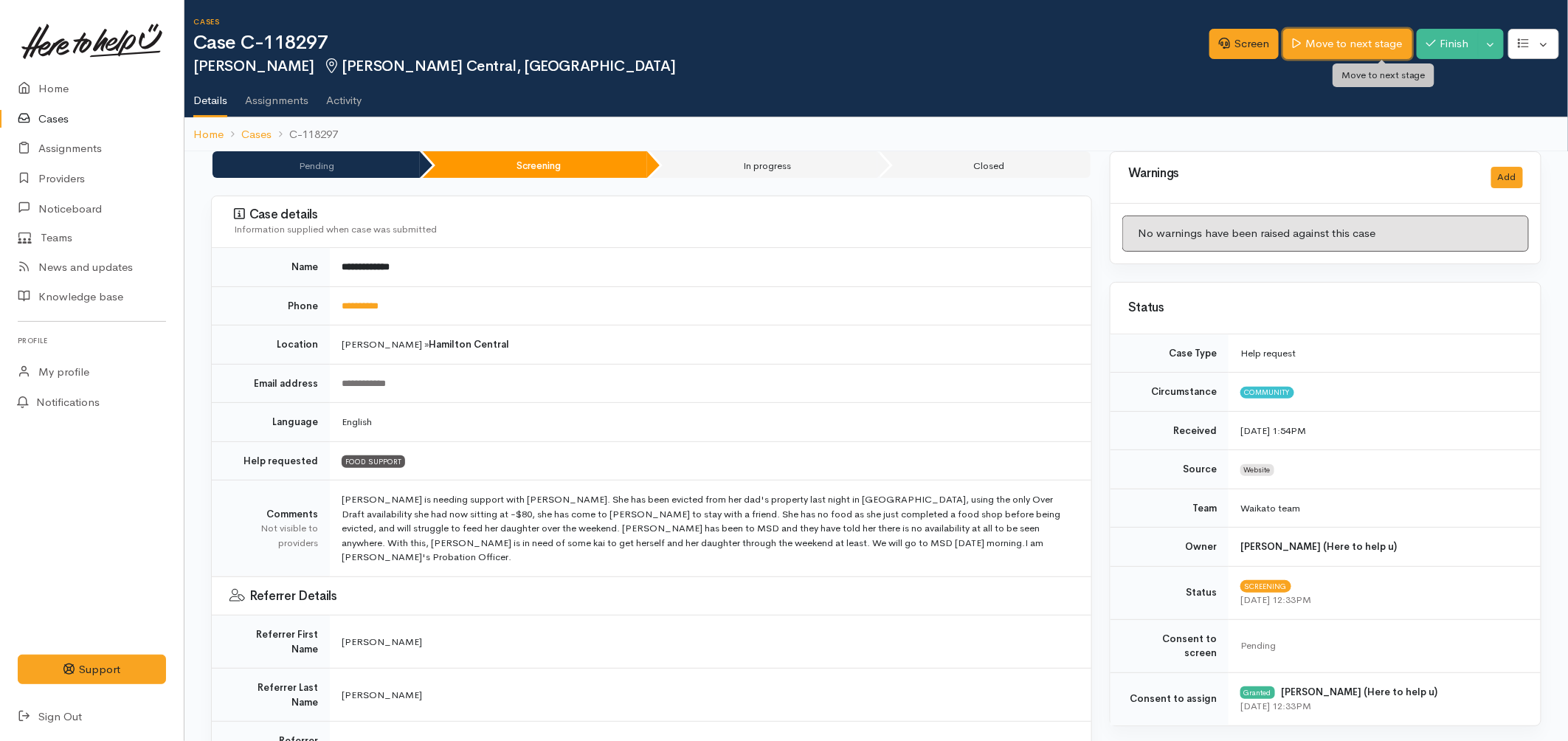
click at [1380, 38] on link "Move to next stage" at bounding box center [1347, 43] width 128 height 30
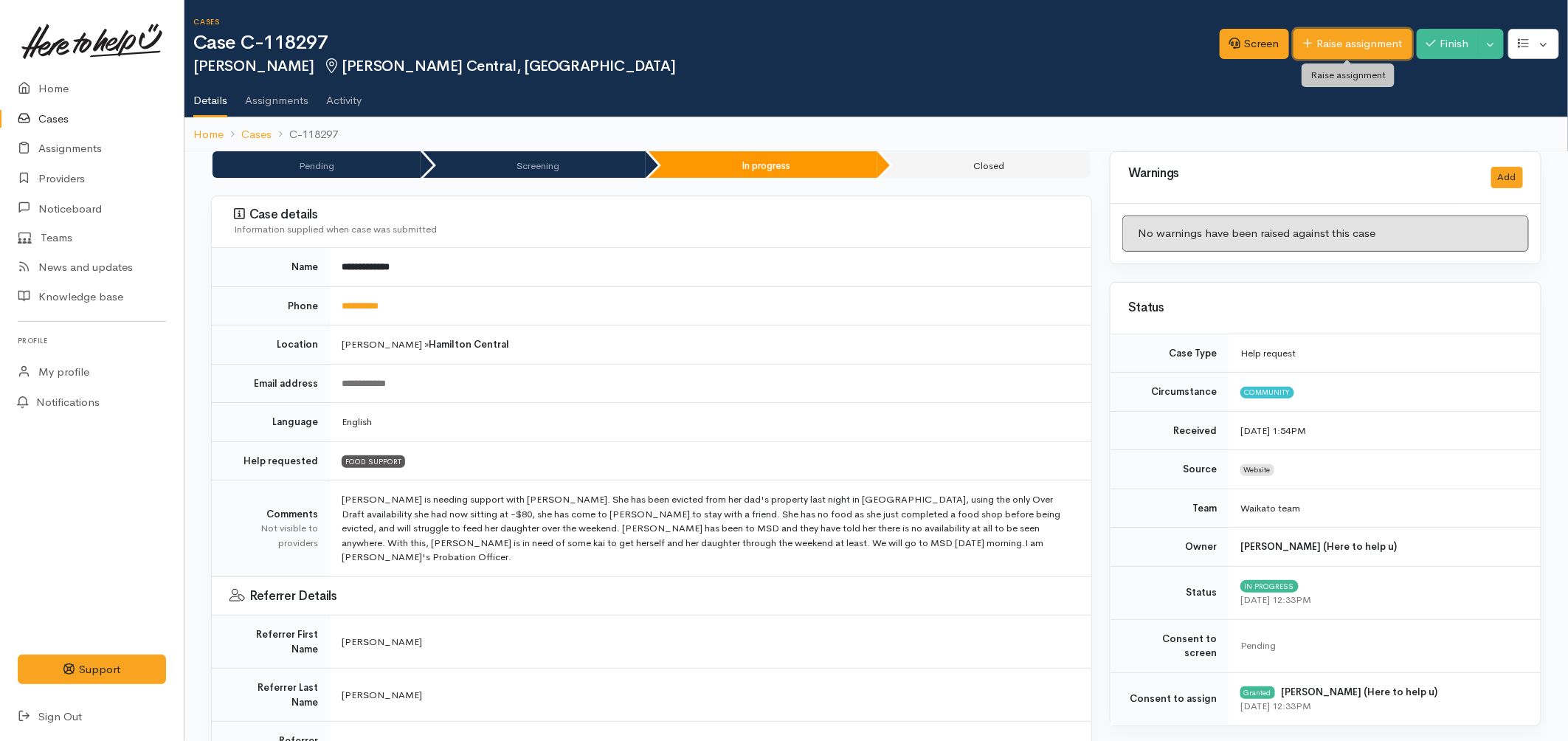
click at [1332, 46] on link "Raise assignment" at bounding box center [1353, 43] width 119 height 30
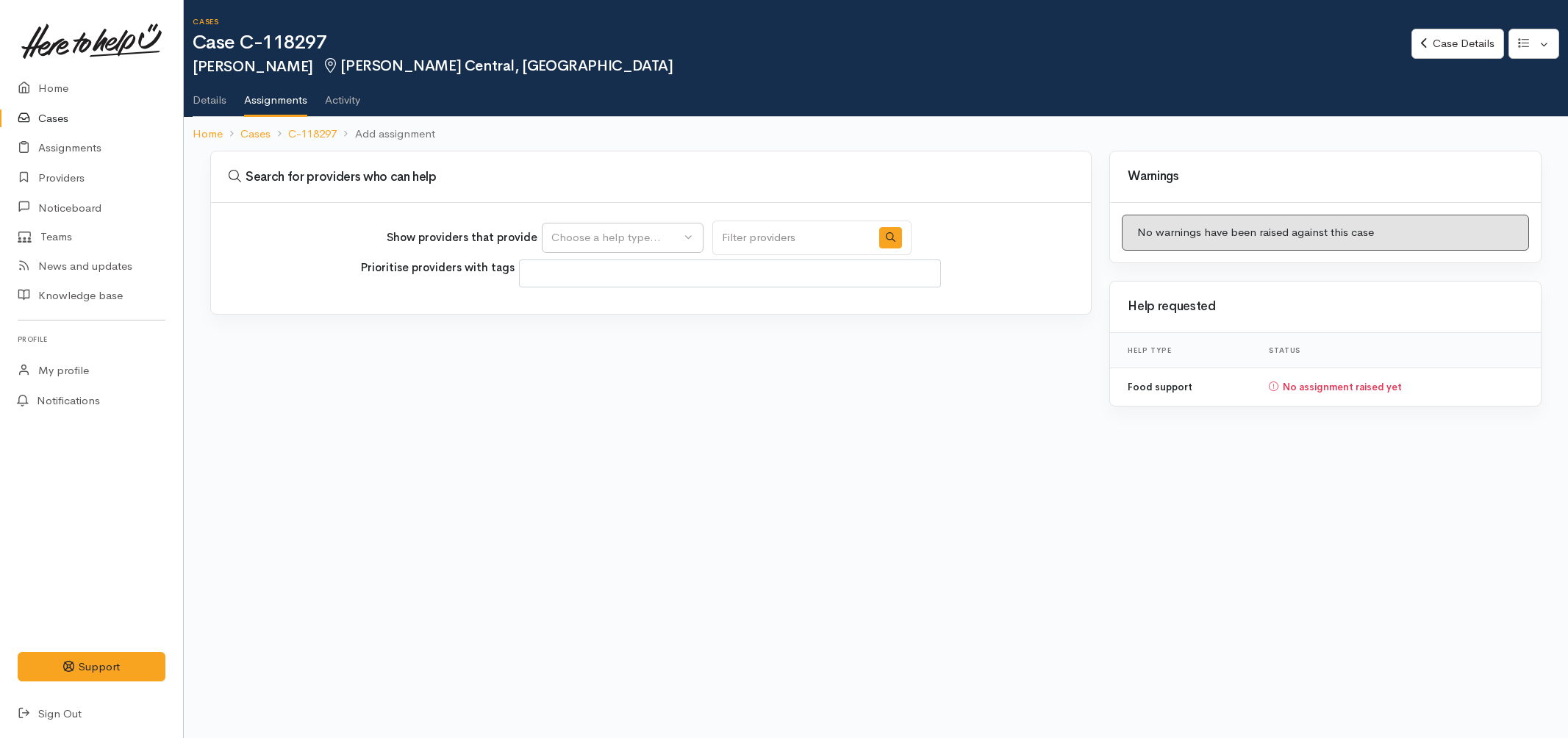
select select
click at [634, 245] on div "Choose a help type..." at bounding box center [616, 238] width 130 height 17
click at [598, 311] on span "Food support" at bounding box center [595, 308] width 69 height 17
select select "3"
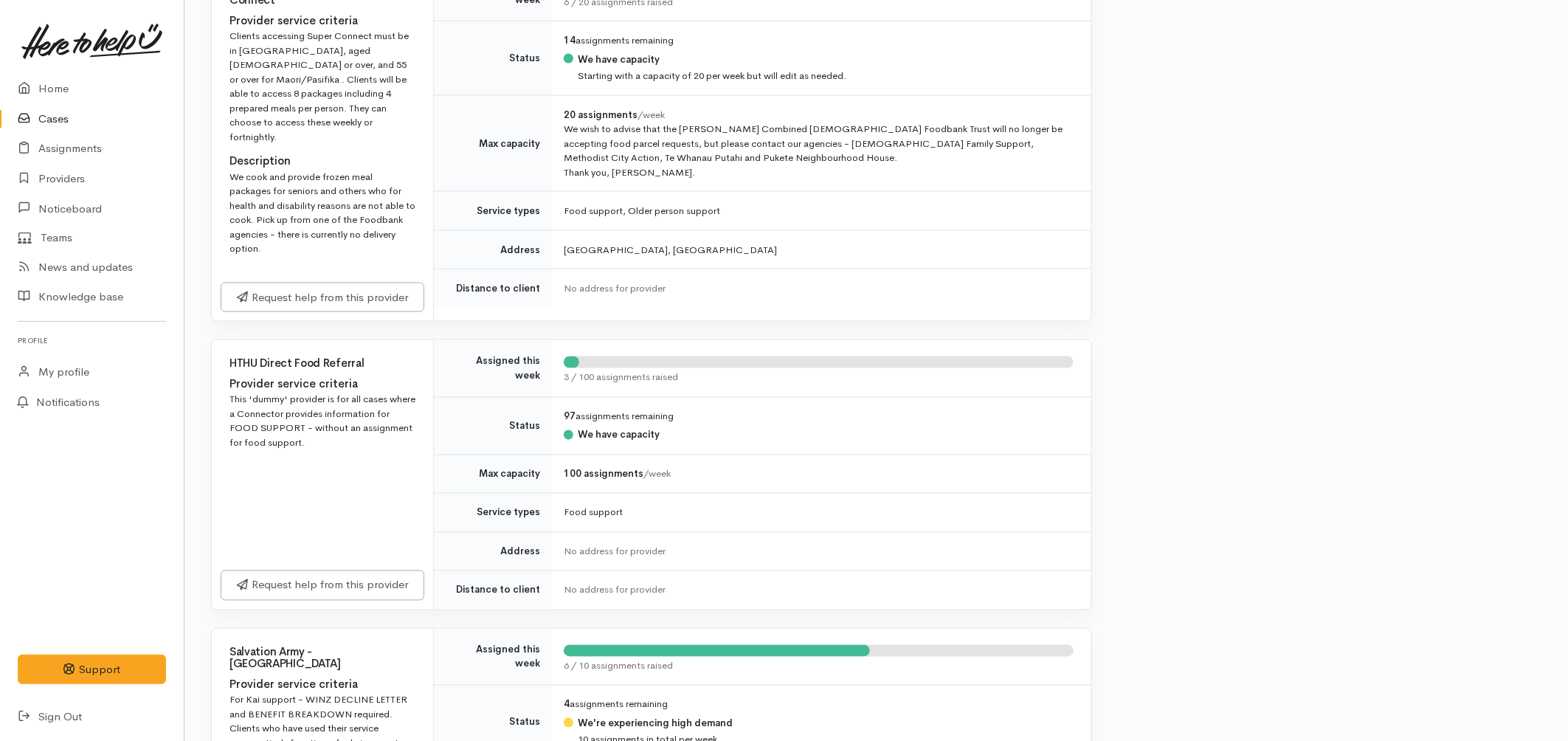
scroll to position [1066, 0]
click at [360, 568] on link "Request help from this provider" at bounding box center [322, 582] width 203 height 30
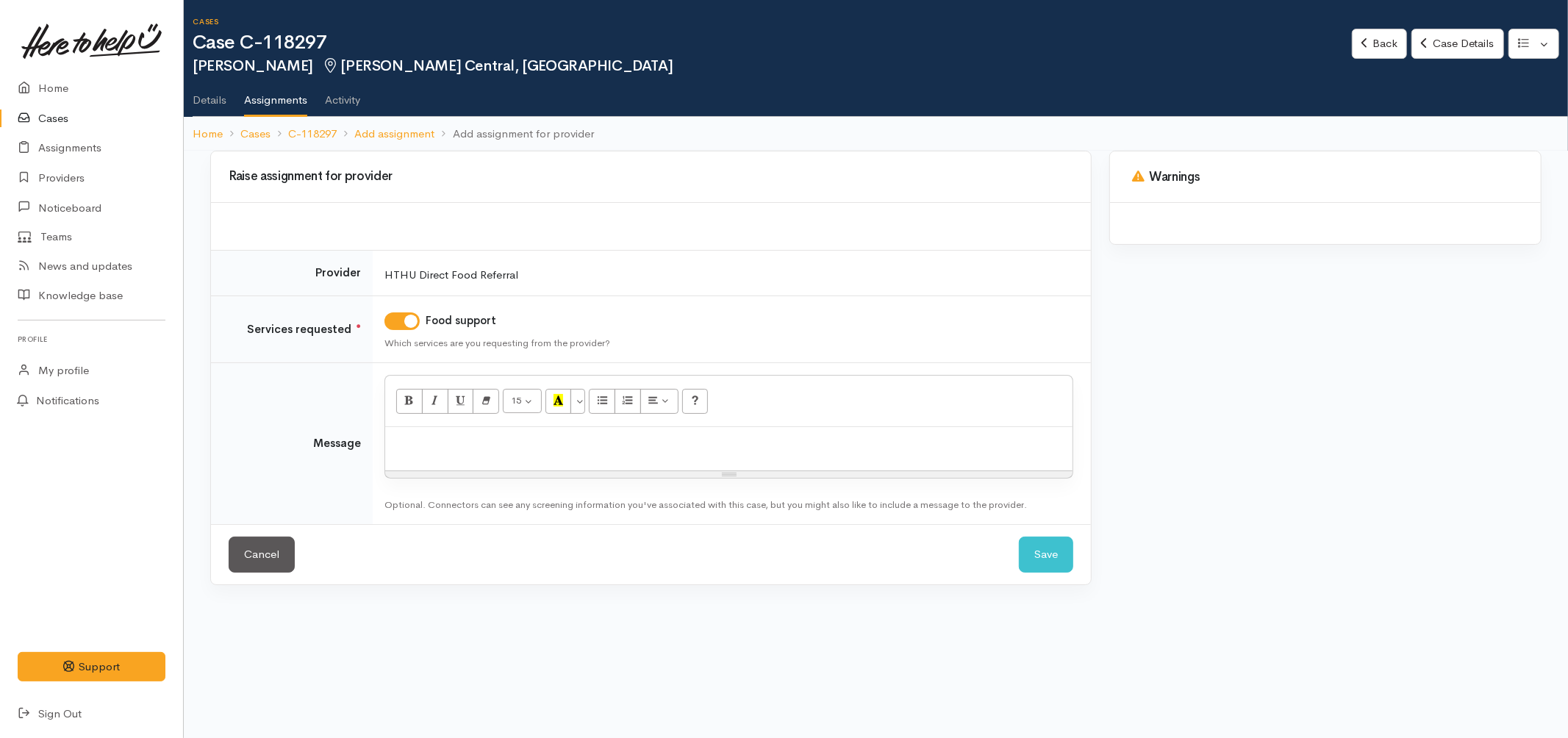
click at [597, 438] on p at bounding box center [729, 443] width 673 height 17
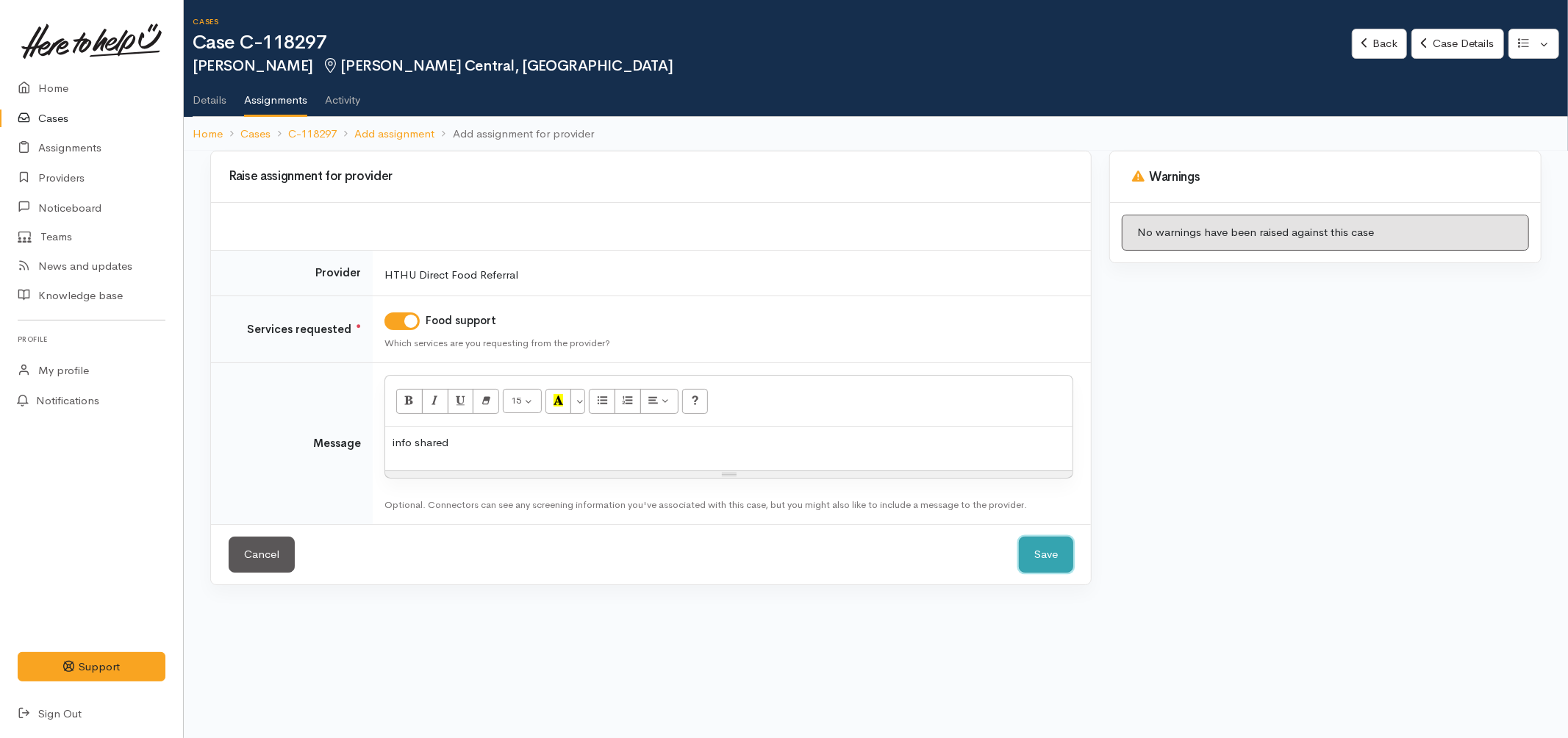
click at [1023, 556] on button "Save" at bounding box center [1045, 554] width 54 height 36
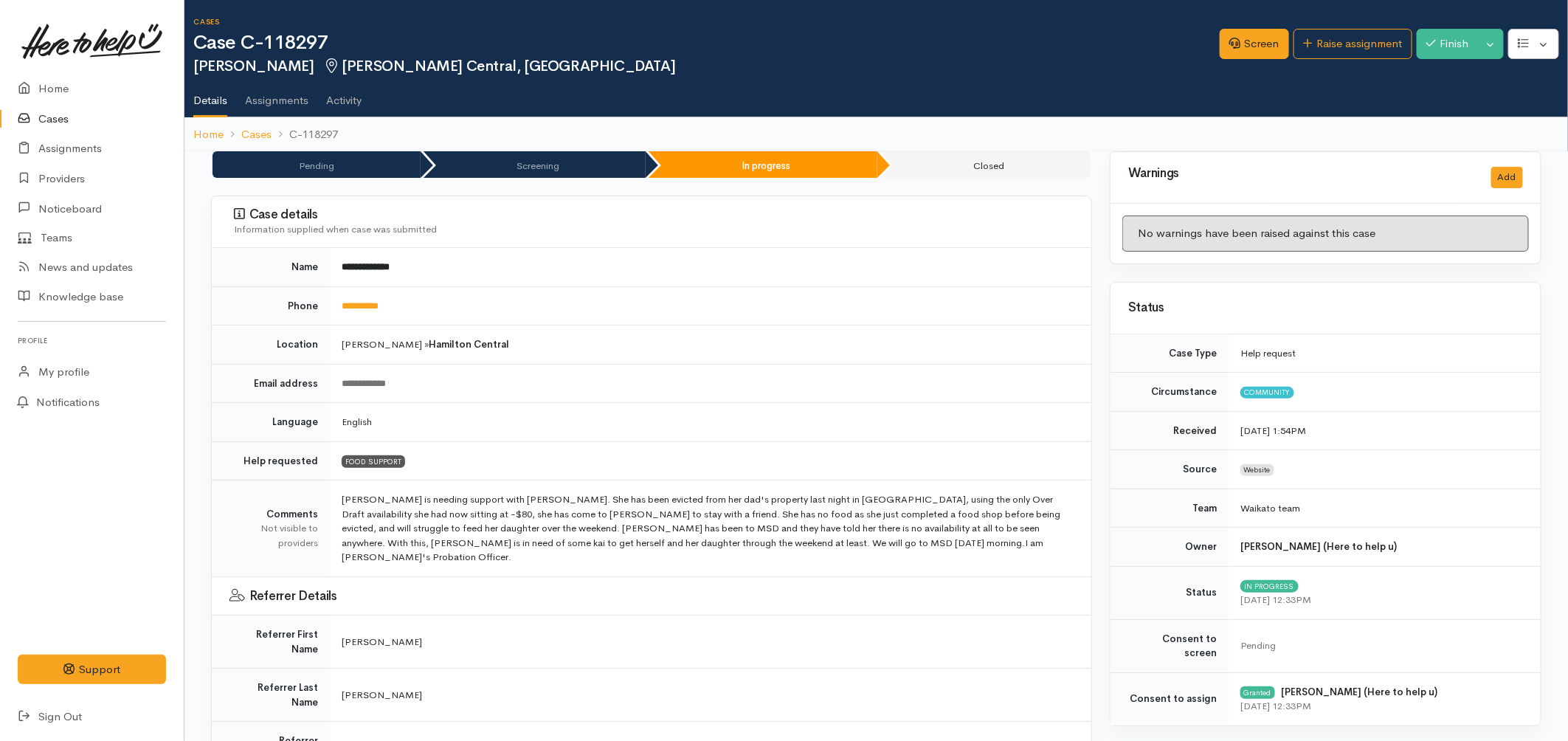
click at [31, 113] on icon at bounding box center [28, 119] width 21 height 18
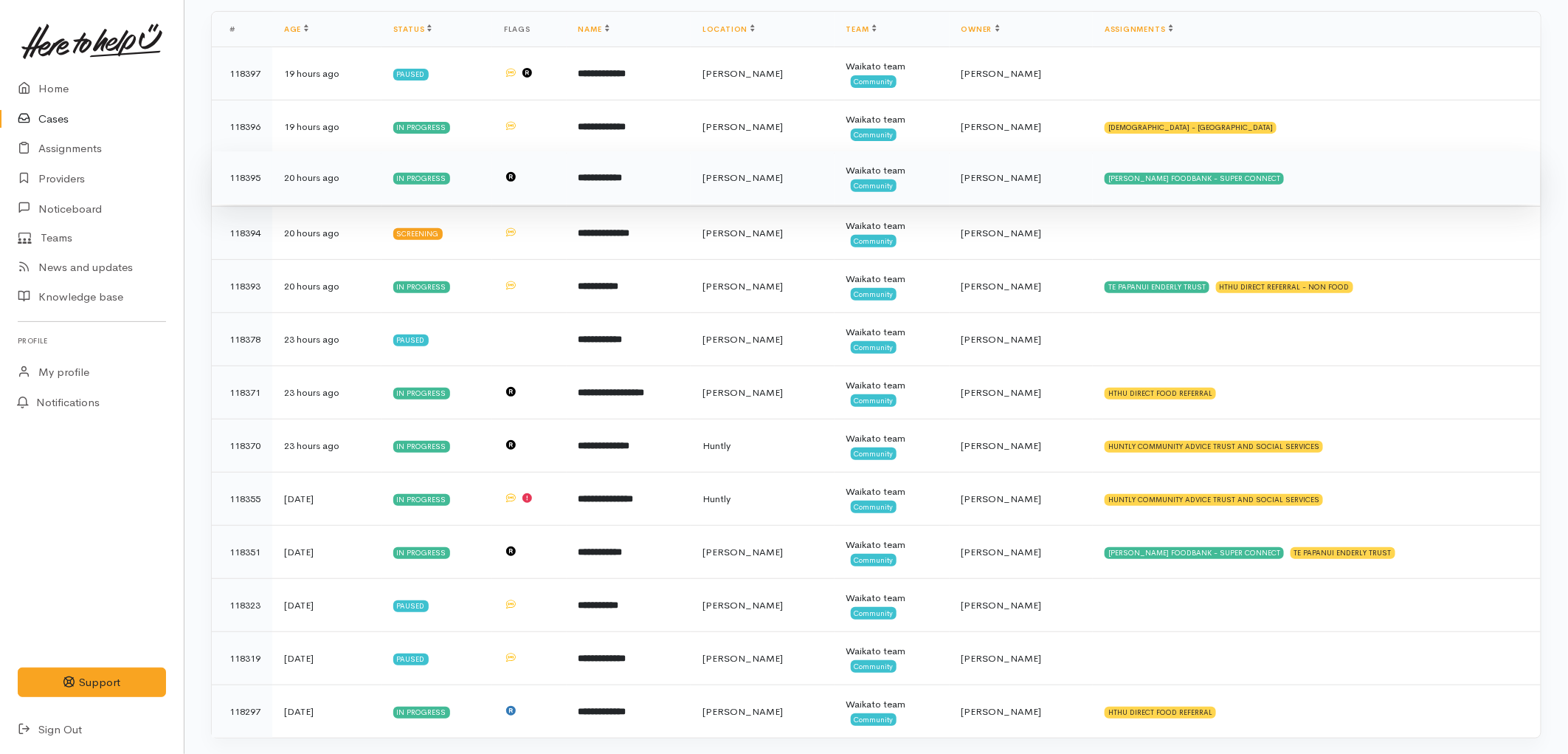
scroll to position [236, 0]
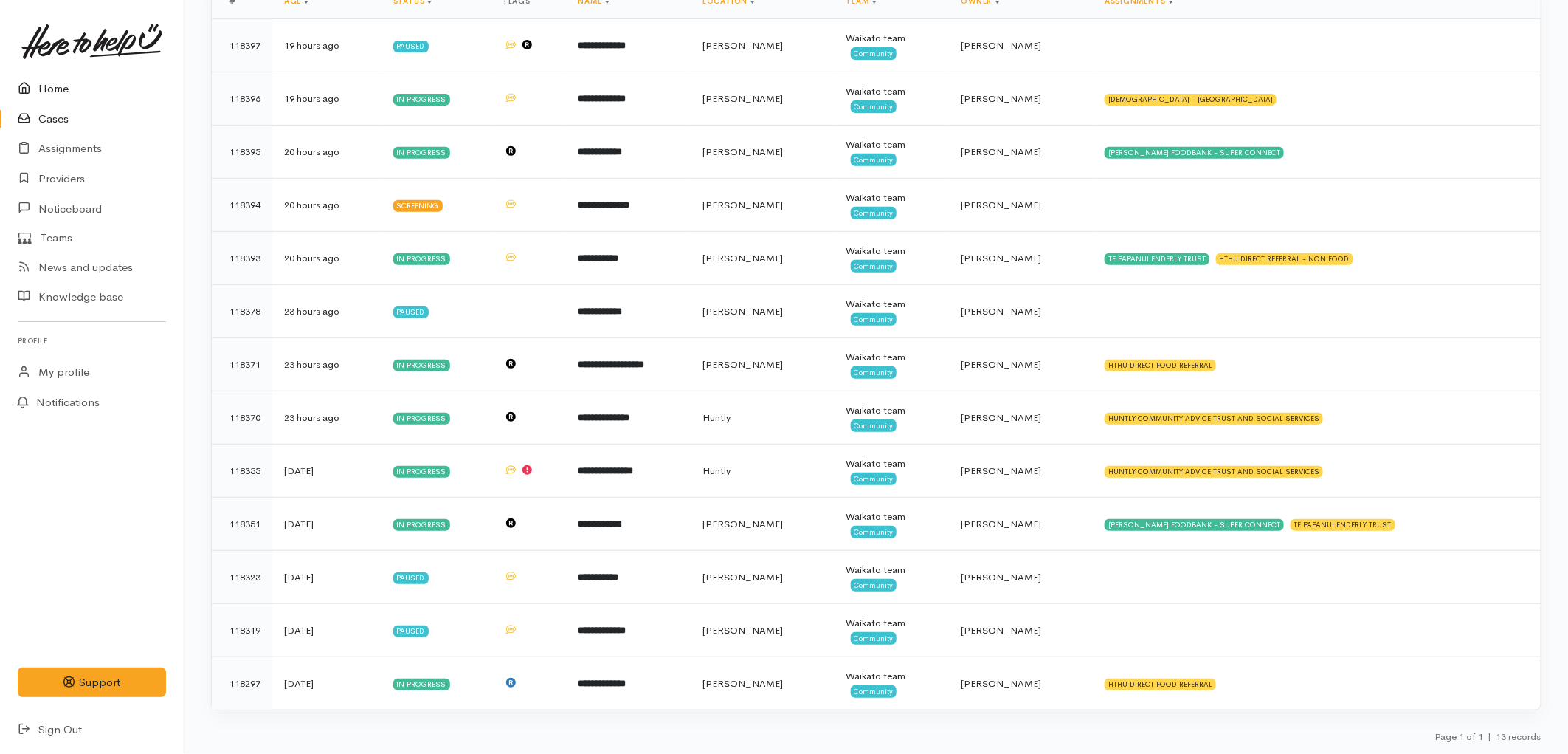
click at [69, 80] on link "Home" at bounding box center [91, 89] width 184 height 30
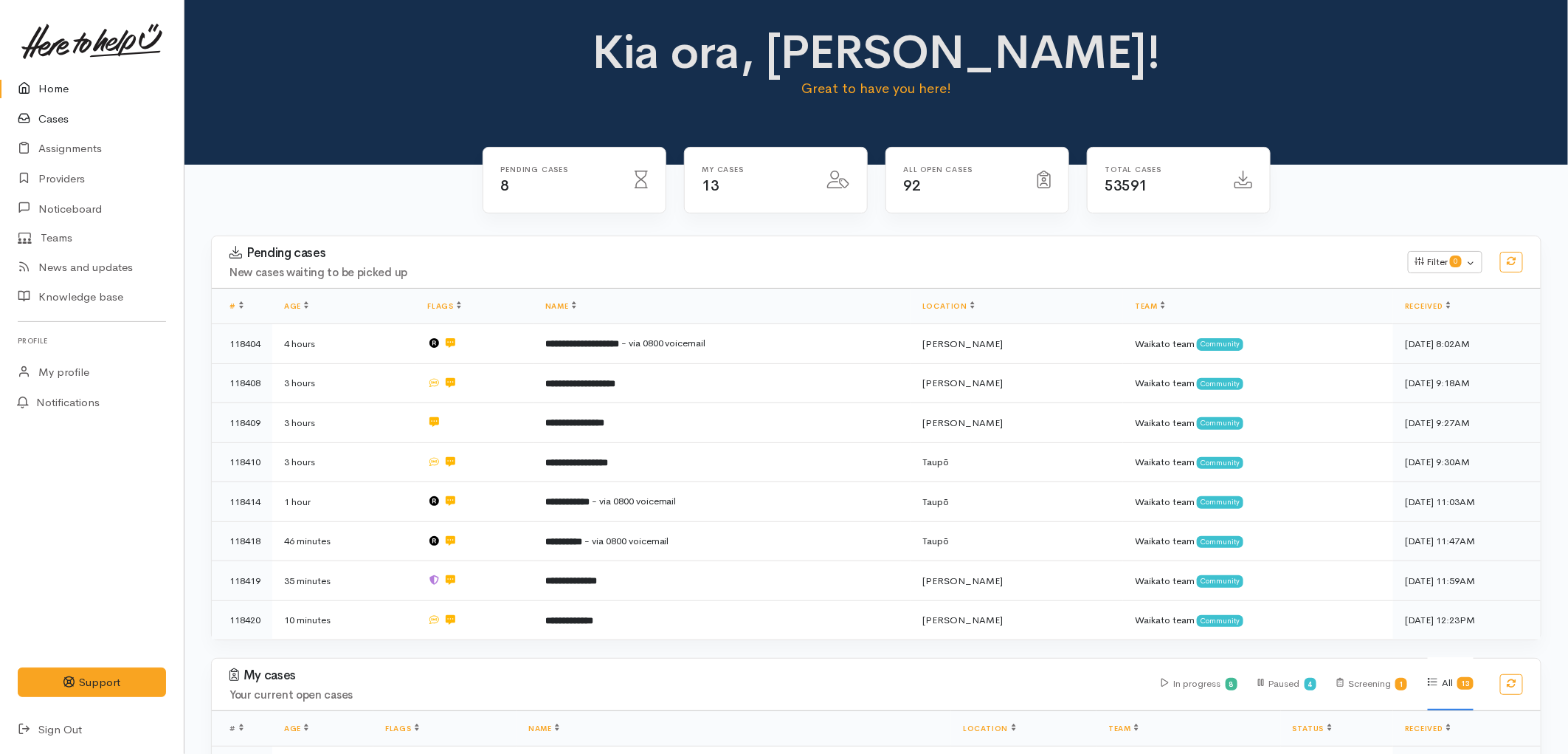
click at [60, 122] on link "Cases" at bounding box center [91, 119] width 184 height 30
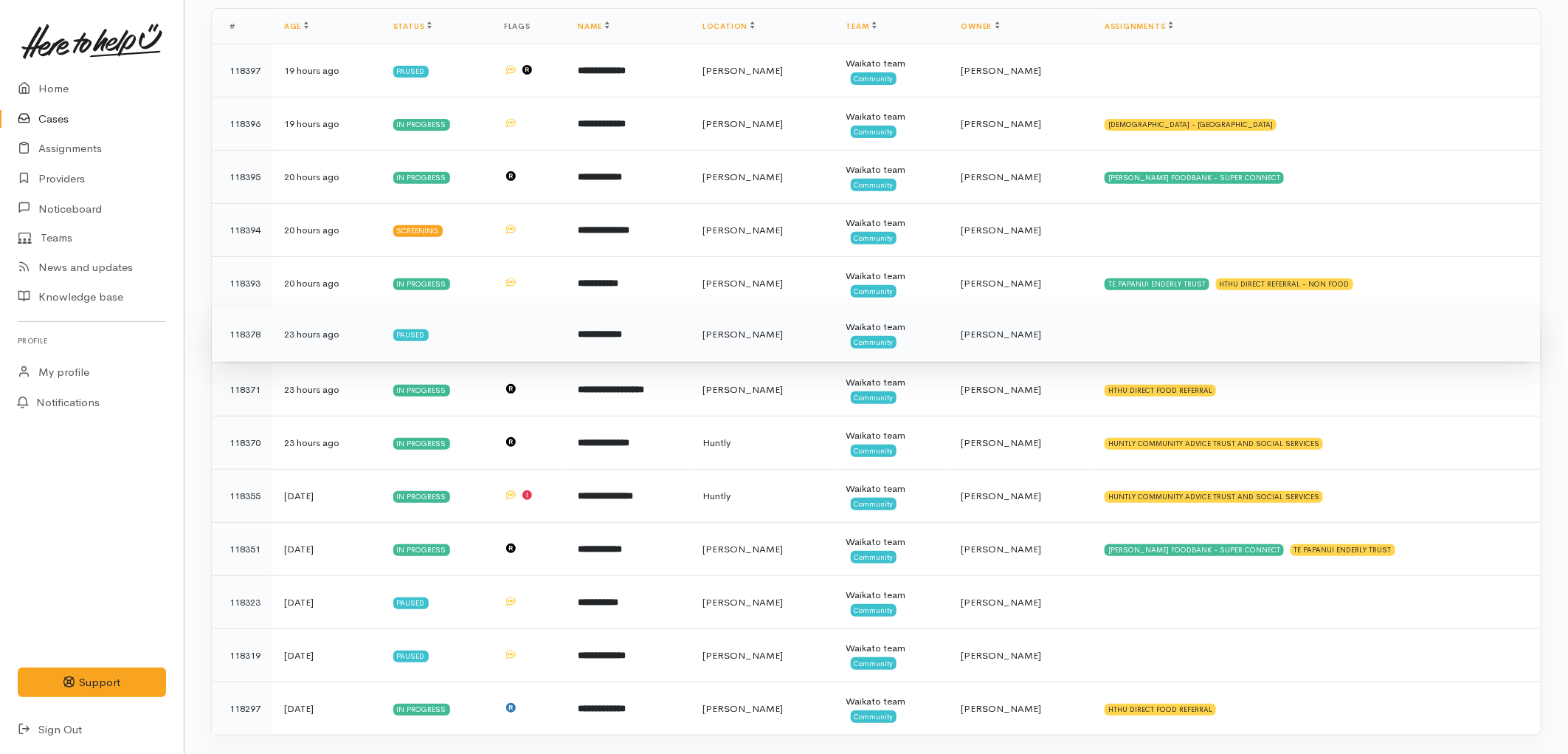
scroll to position [236, 0]
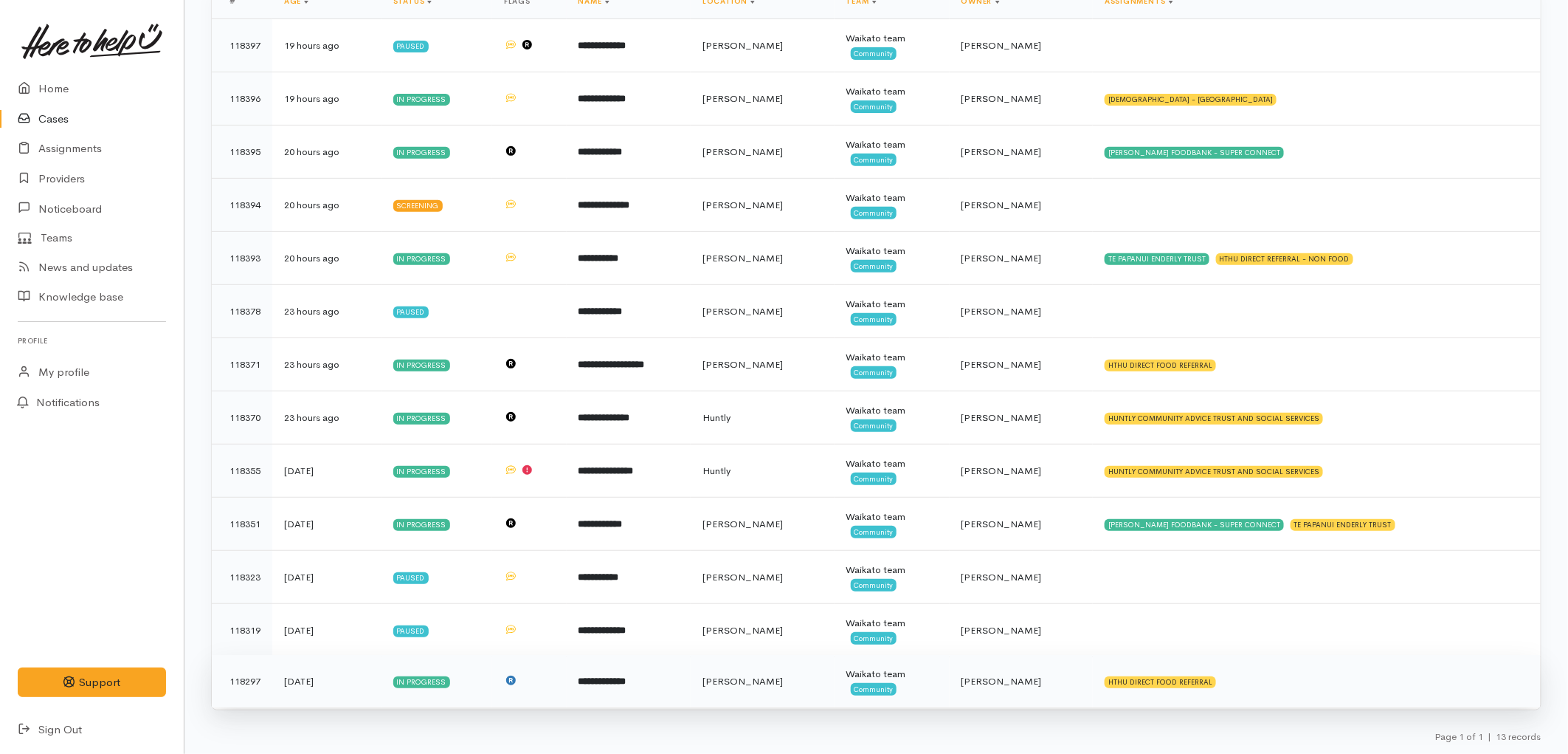
click at [929, 692] on td "Waikato team Community" at bounding box center [893, 682] width 115 height 53
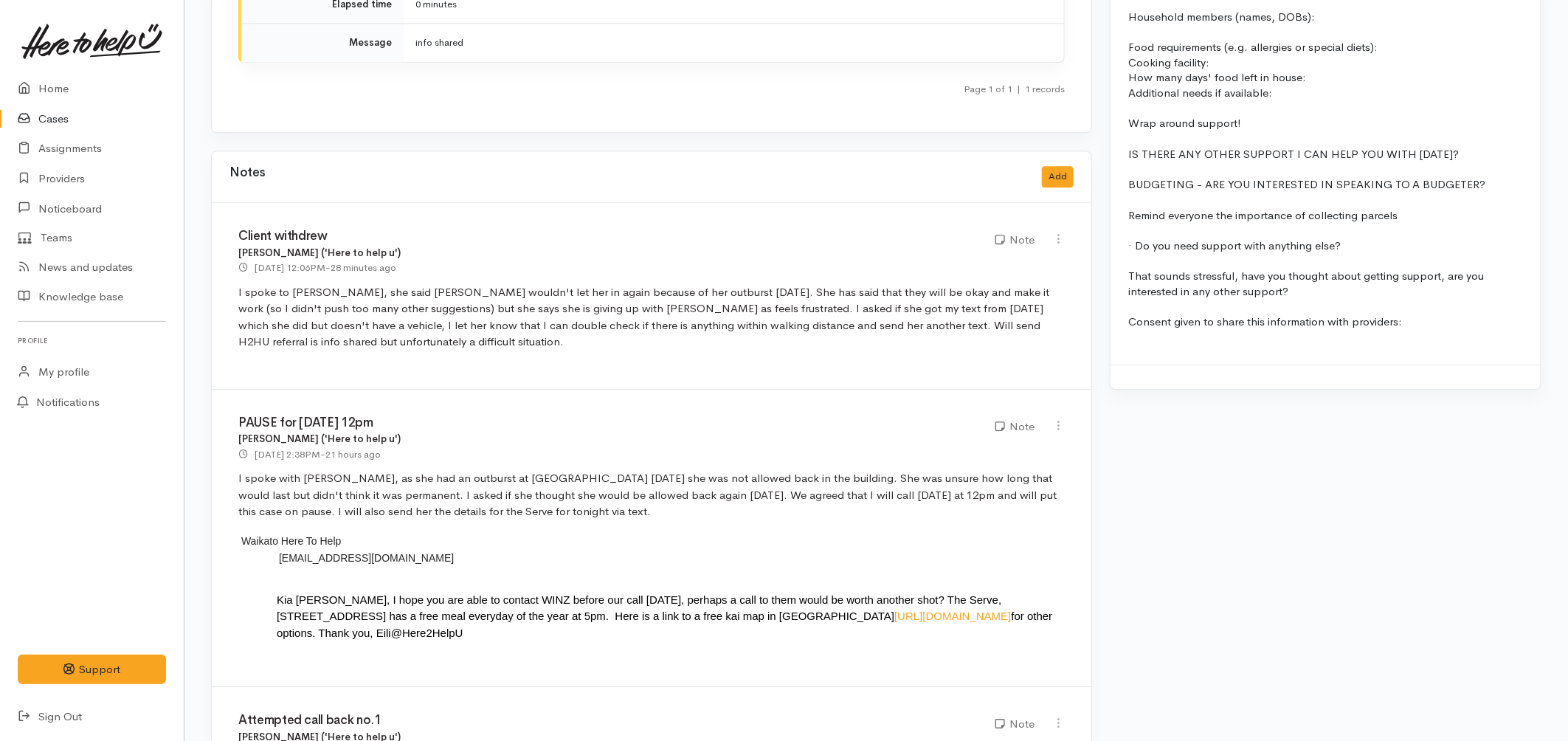
scroll to position [1886, 0]
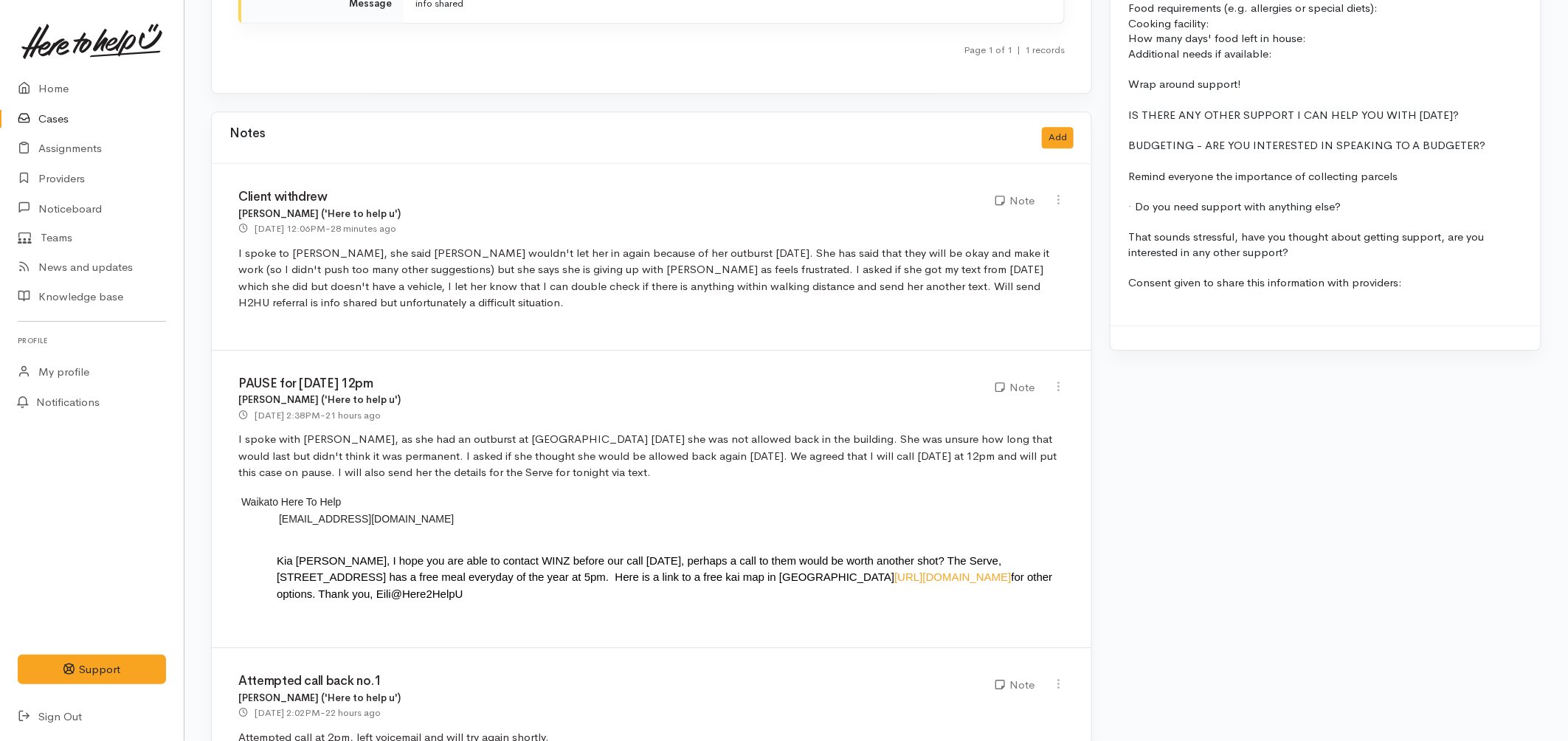
click at [47, 118] on link "Cases" at bounding box center [91, 119] width 184 height 30
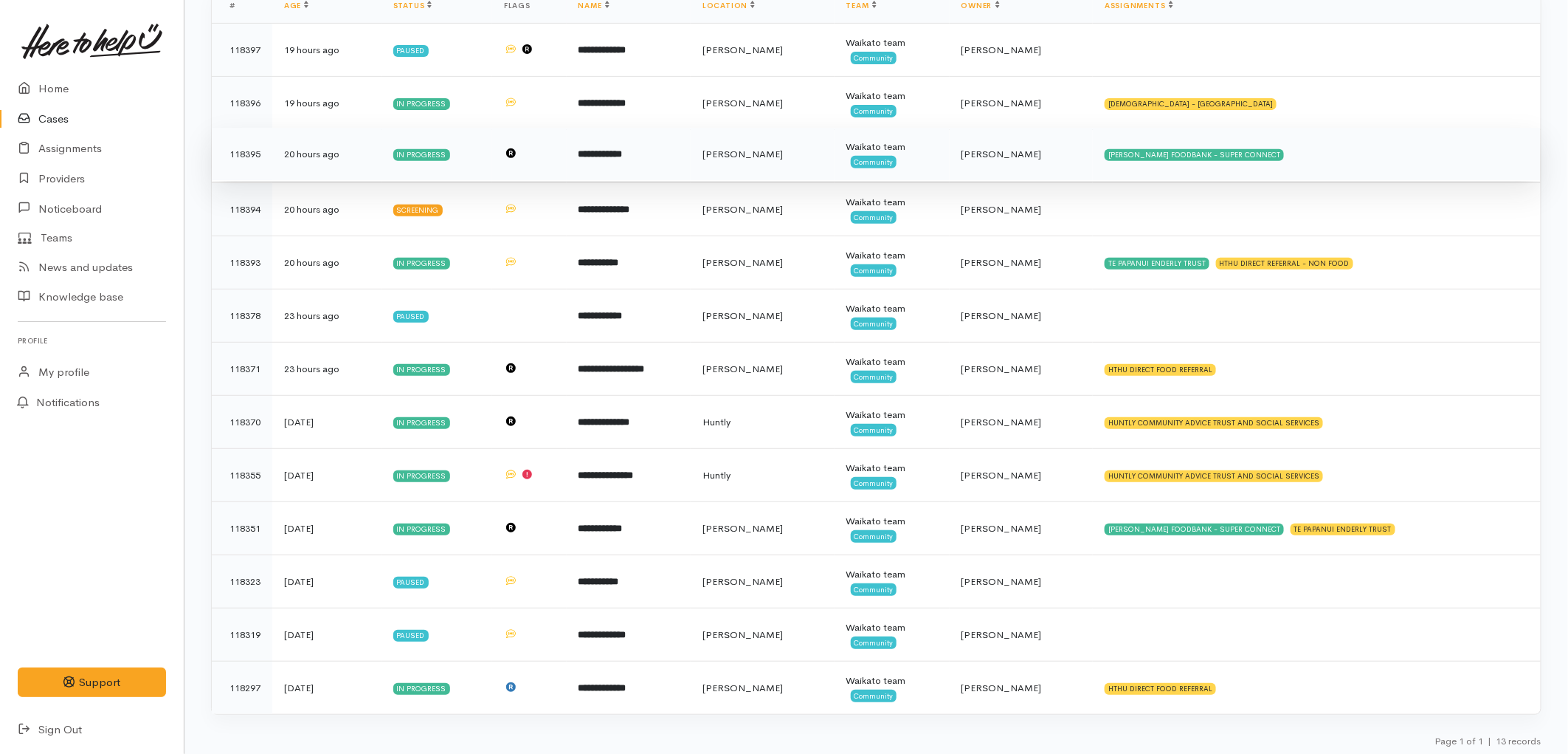
scroll to position [236, 0]
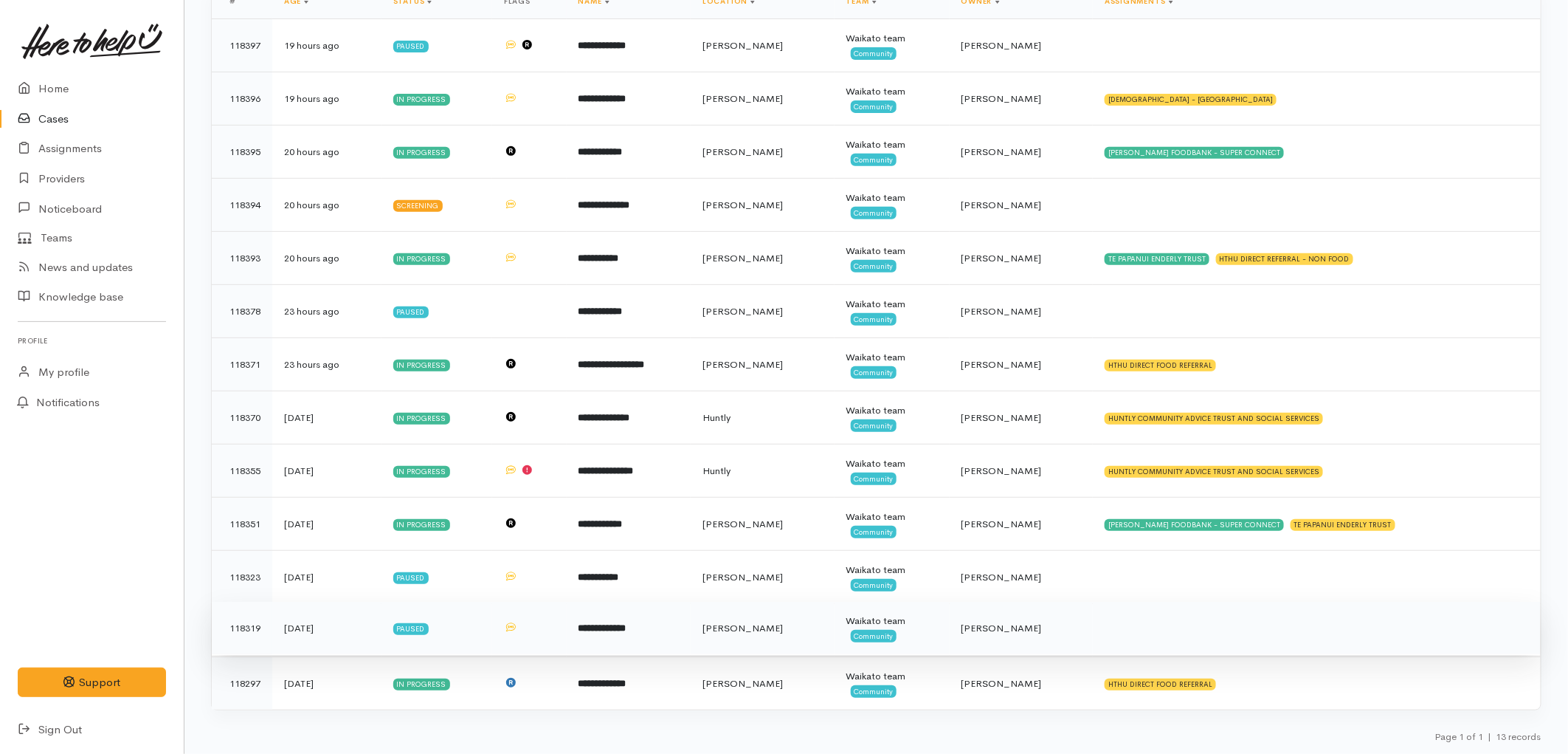
click at [615, 615] on td "**********" at bounding box center [629, 628] width 124 height 53
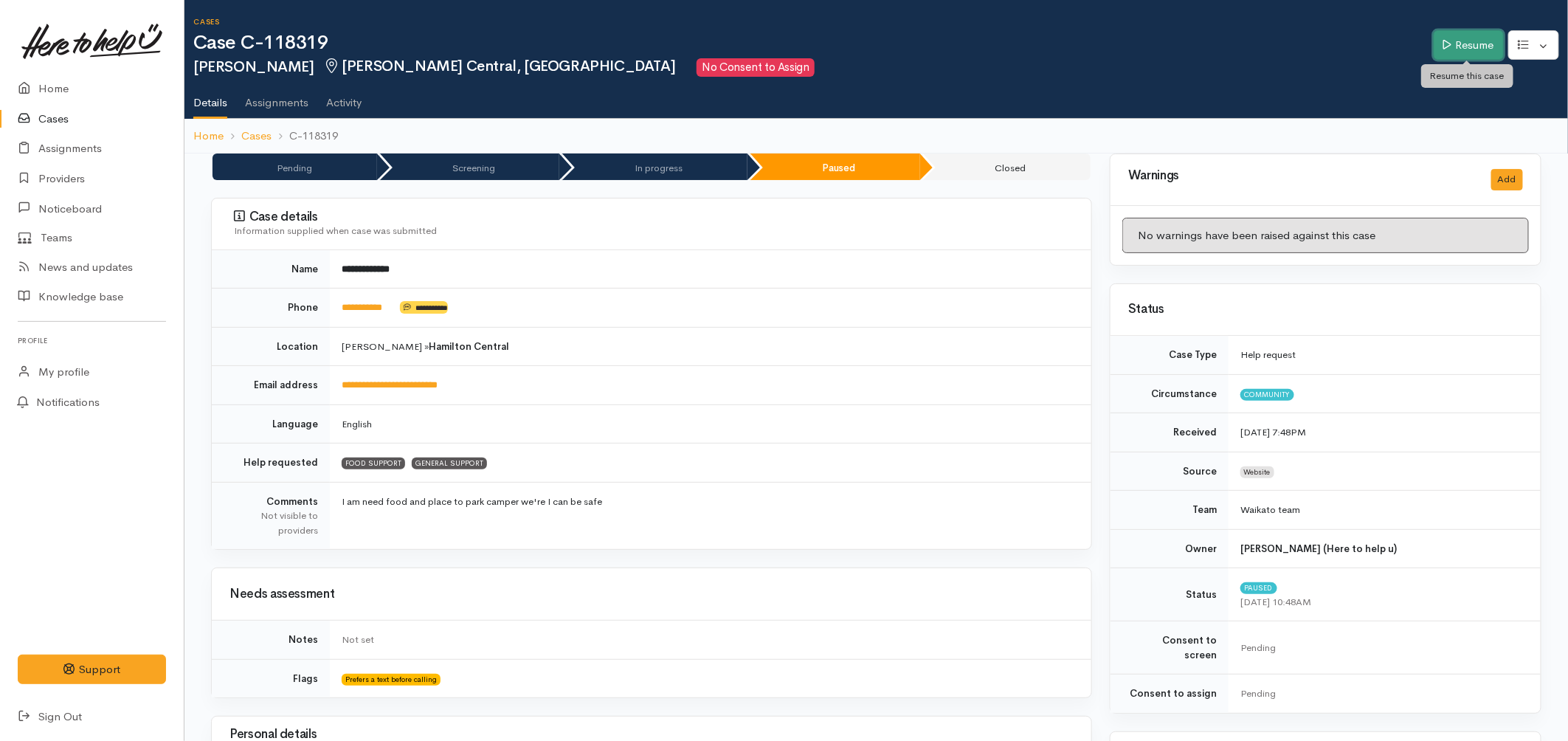
click at [1457, 47] on link "Resume" at bounding box center [1469, 45] width 70 height 30
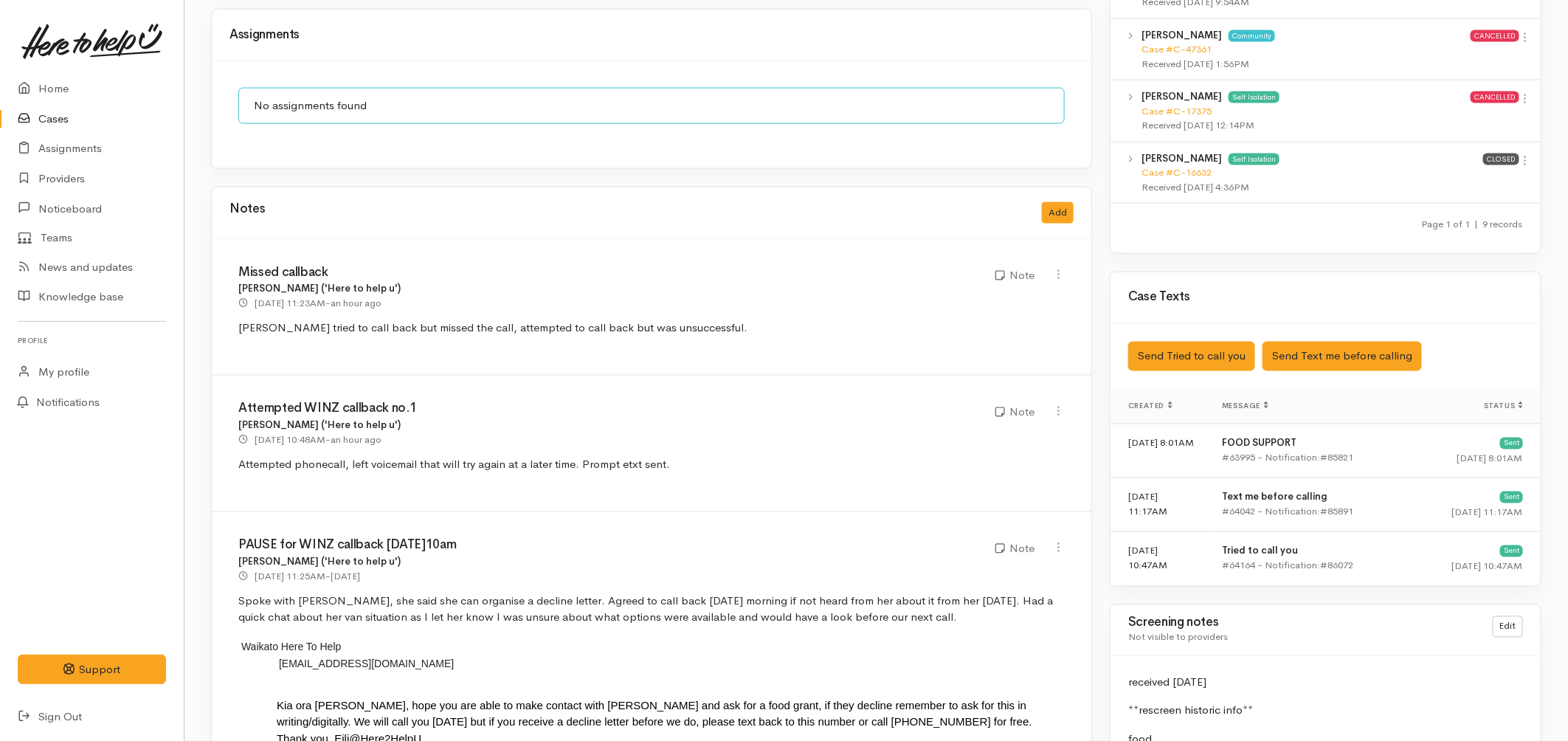
scroll to position [1148, 0]
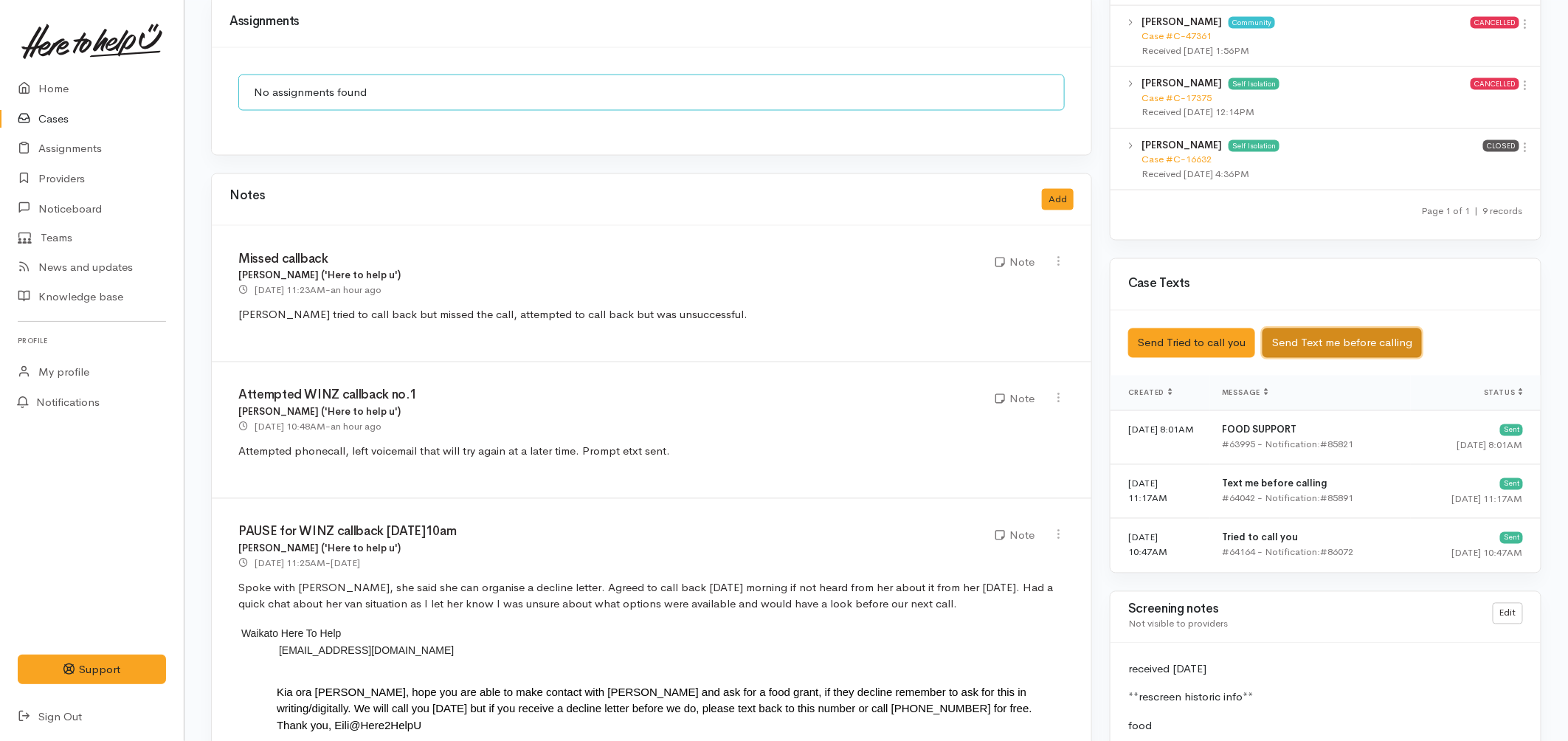
click at [1353, 328] on button "Send Text me before calling" at bounding box center [1342, 343] width 159 height 30
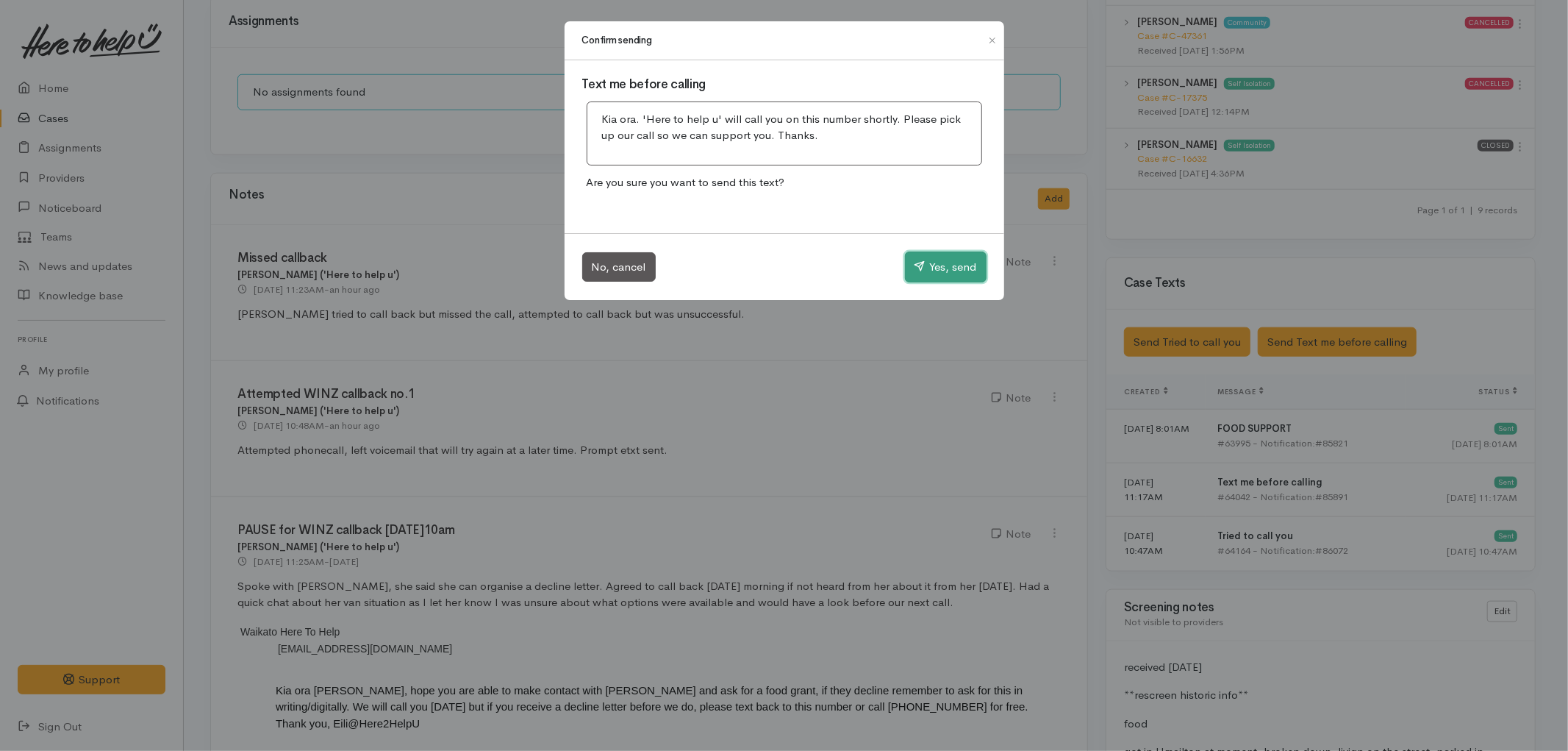
click at [936, 267] on button "Yes, send" at bounding box center [946, 267] width 82 height 31
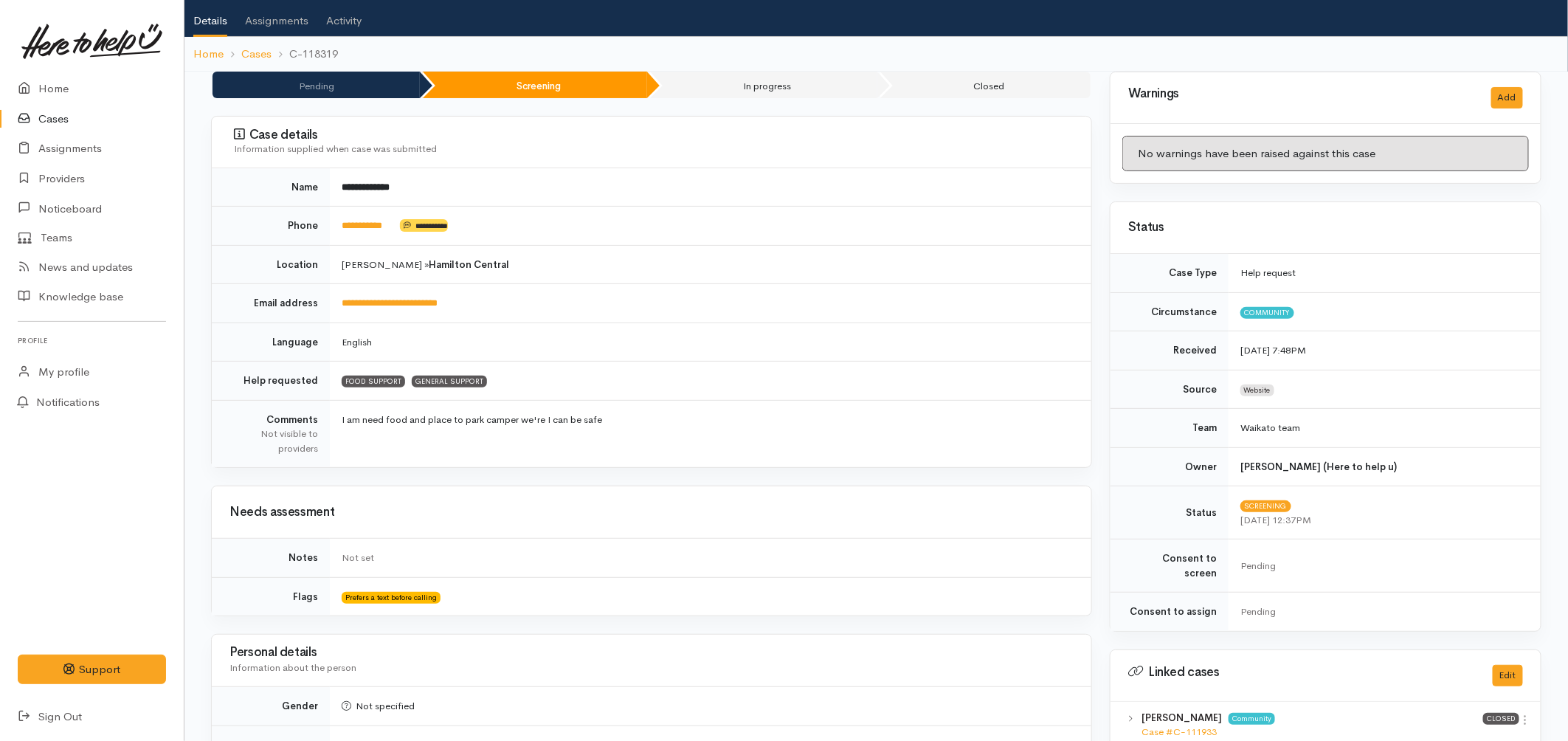
scroll to position [0, 0]
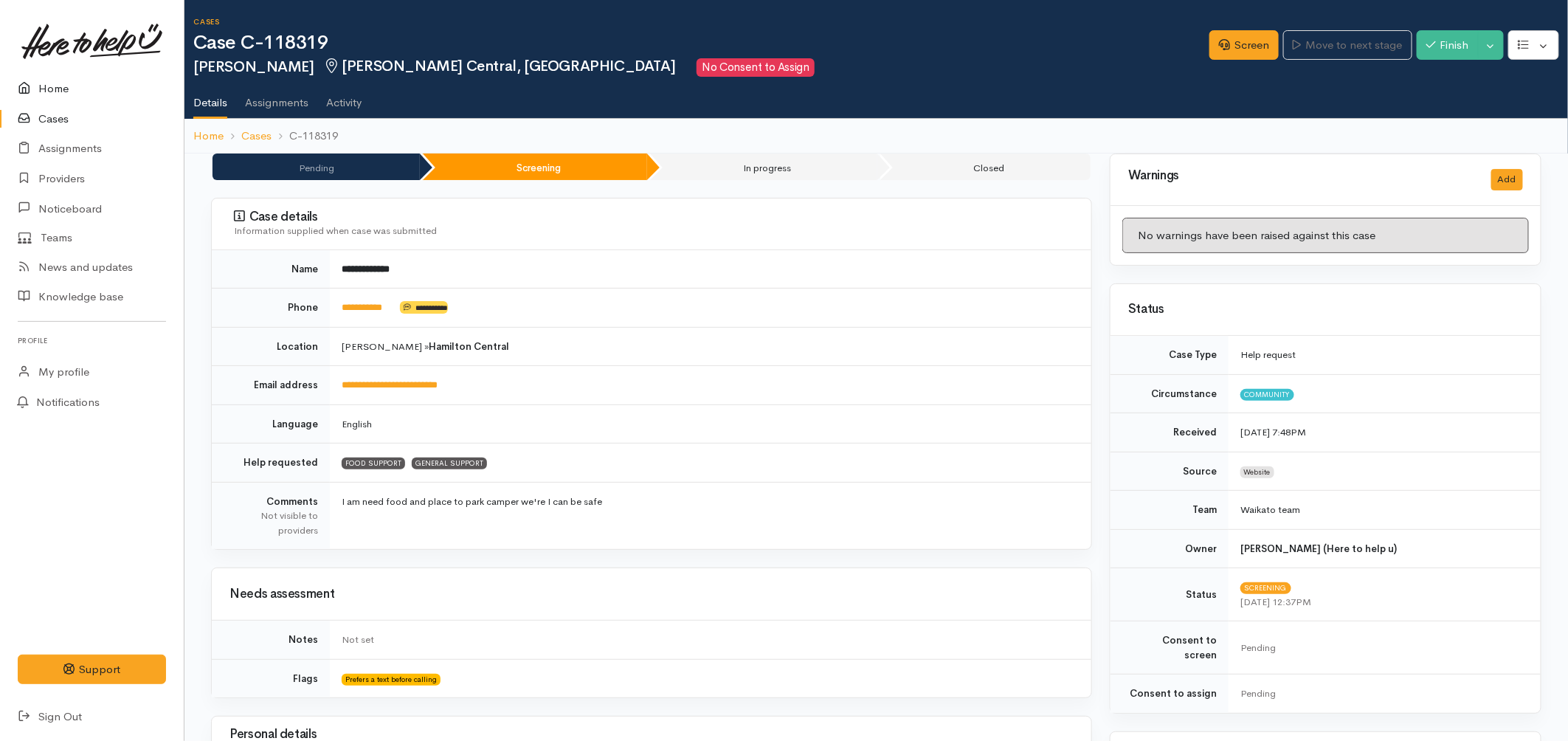
click at [55, 89] on link "Home" at bounding box center [91, 89] width 184 height 30
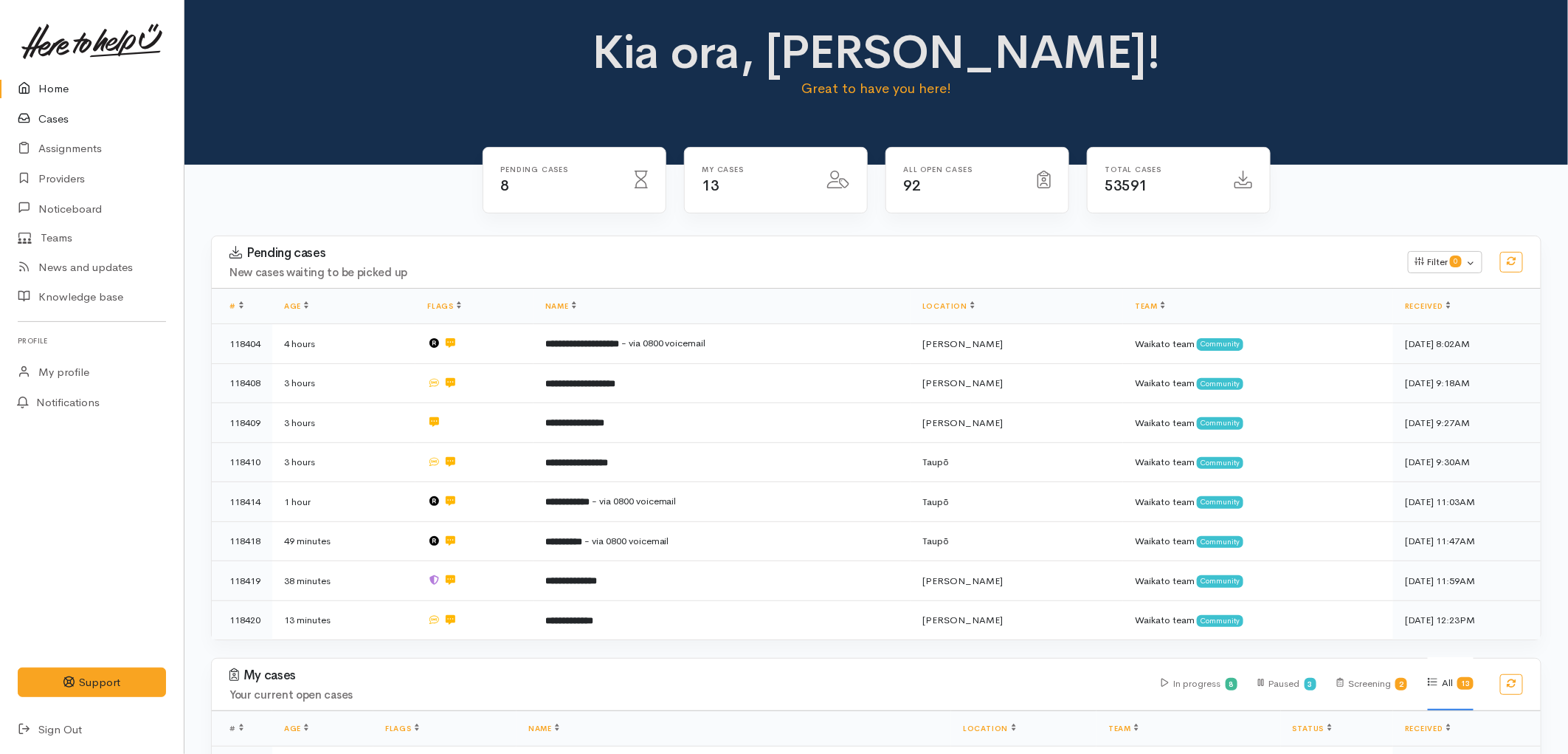
click at [53, 121] on link "Cases" at bounding box center [91, 119] width 184 height 30
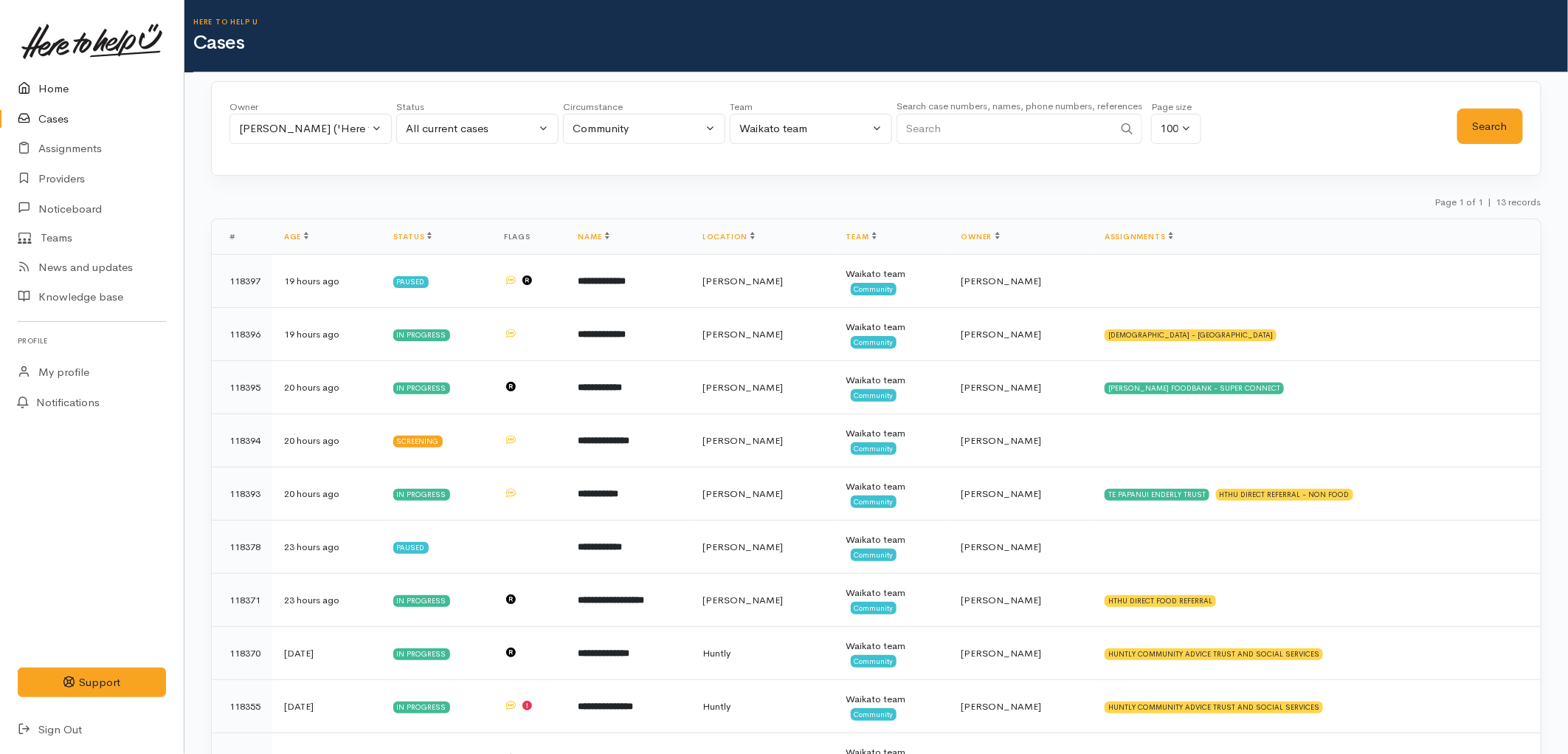
click at [53, 81] on link "Home" at bounding box center [91, 89] width 184 height 30
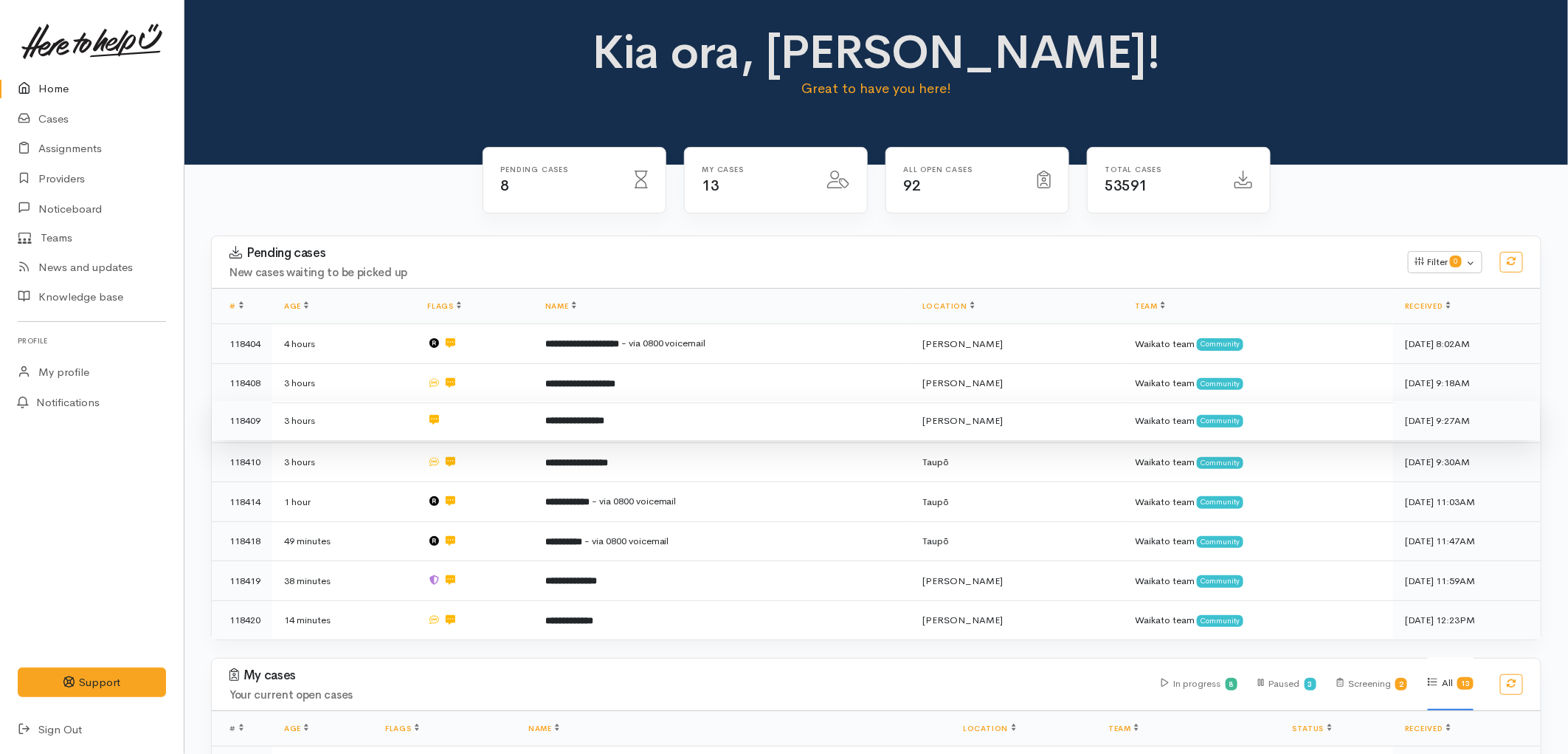
click at [595, 420] on b "**********" at bounding box center [575, 420] width 59 height 9
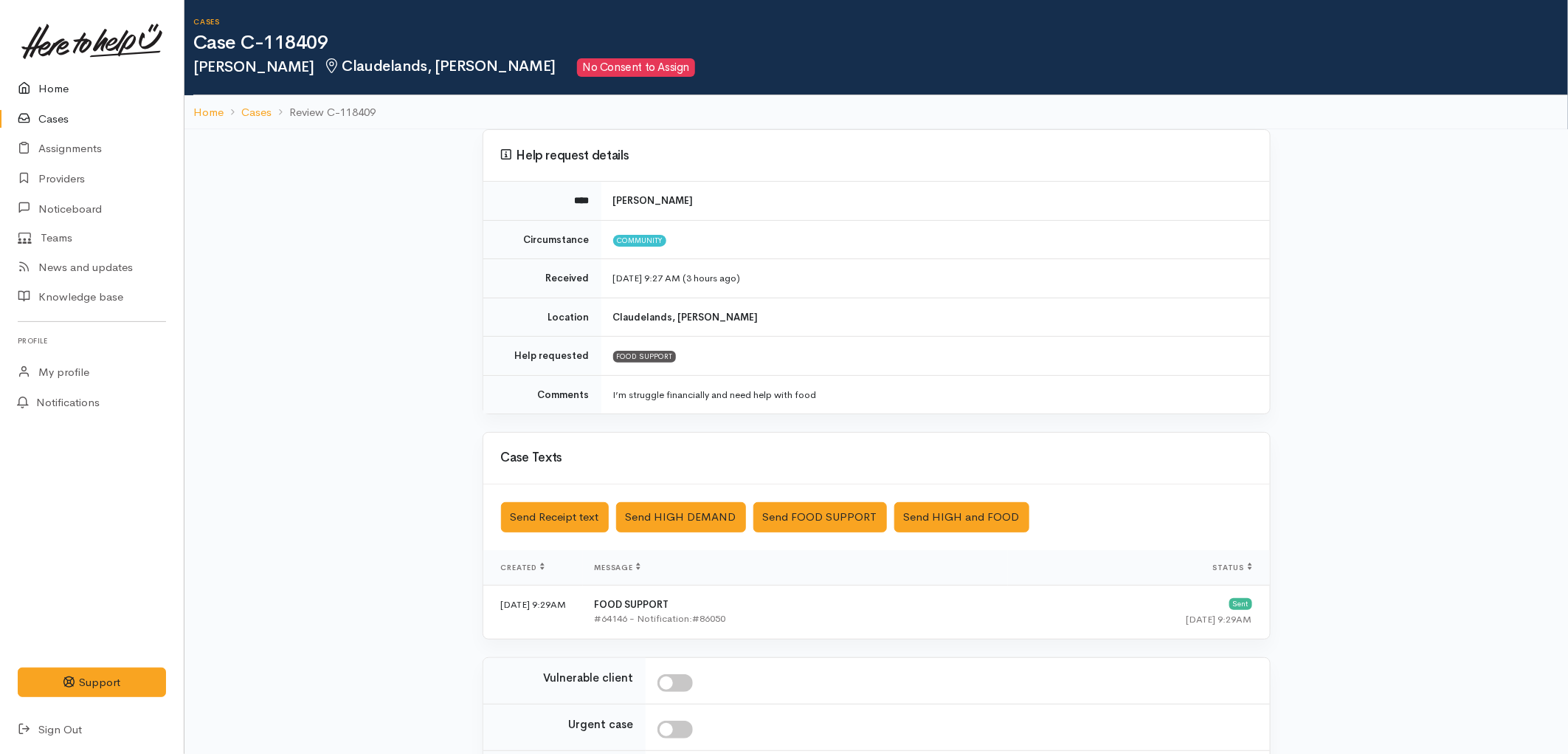
click at [49, 94] on link "Home" at bounding box center [91, 89] width 184 height 30
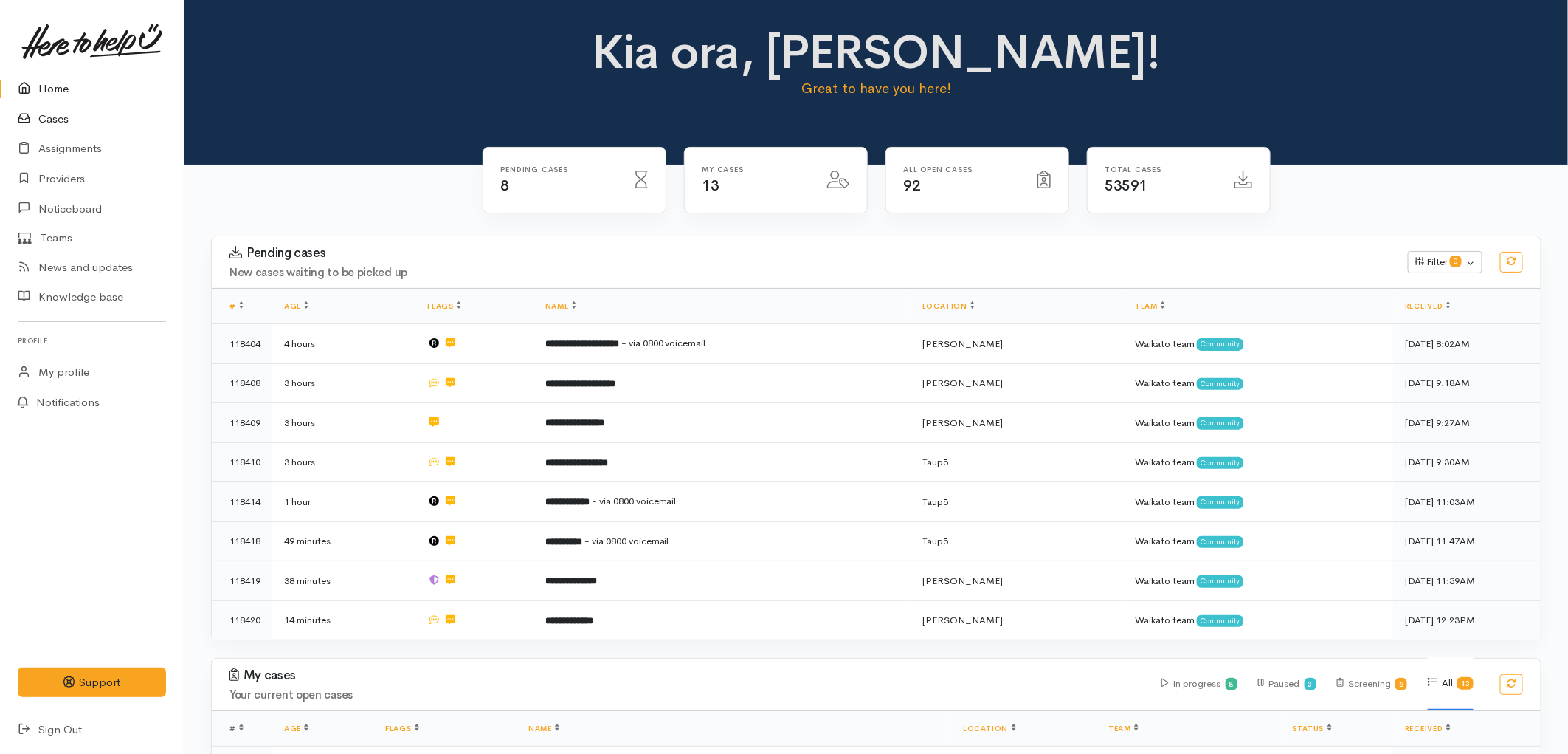
click at [54, 118] on link "Cases" at bounding box center [91, 119] width 184 height 30
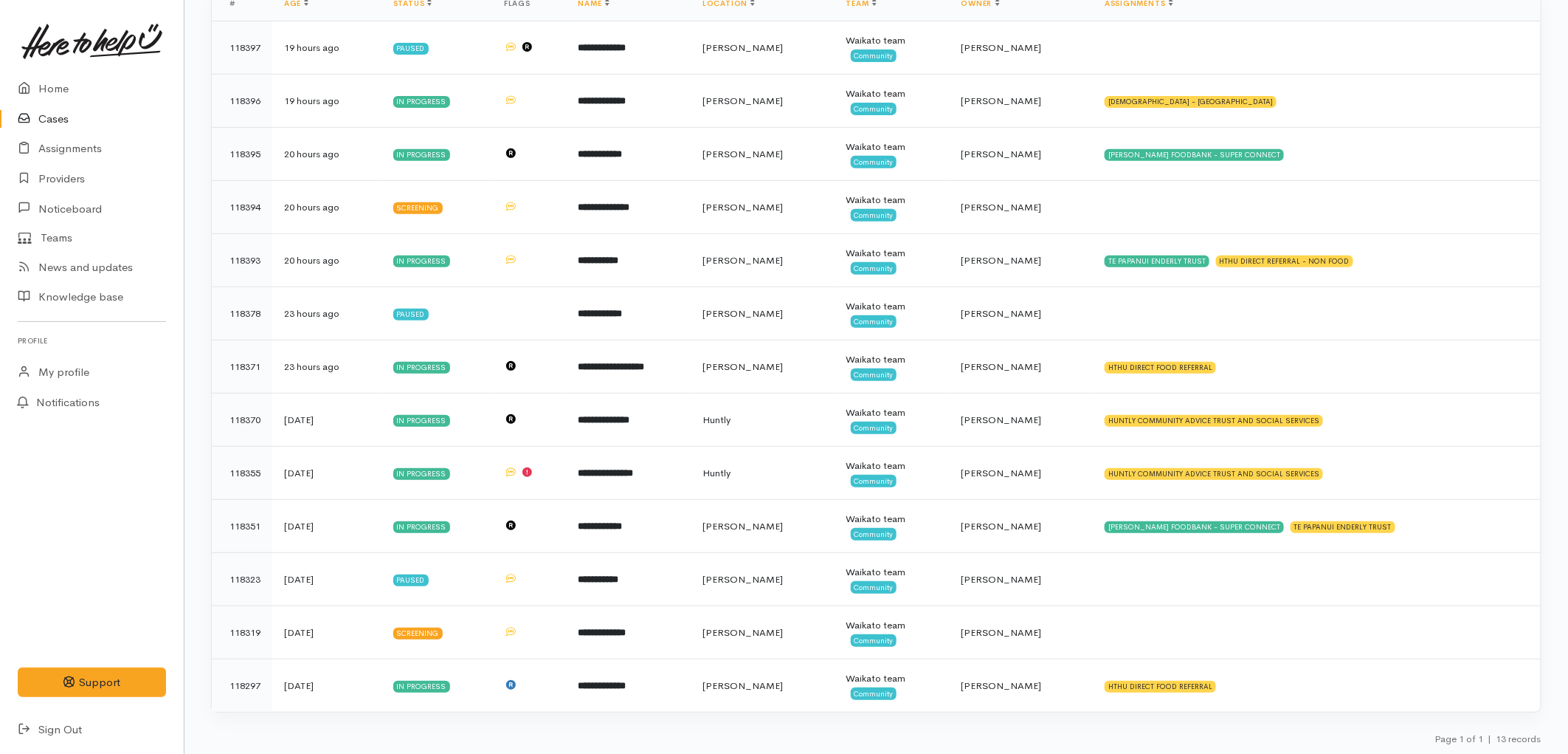
scroll to position [236, 0]
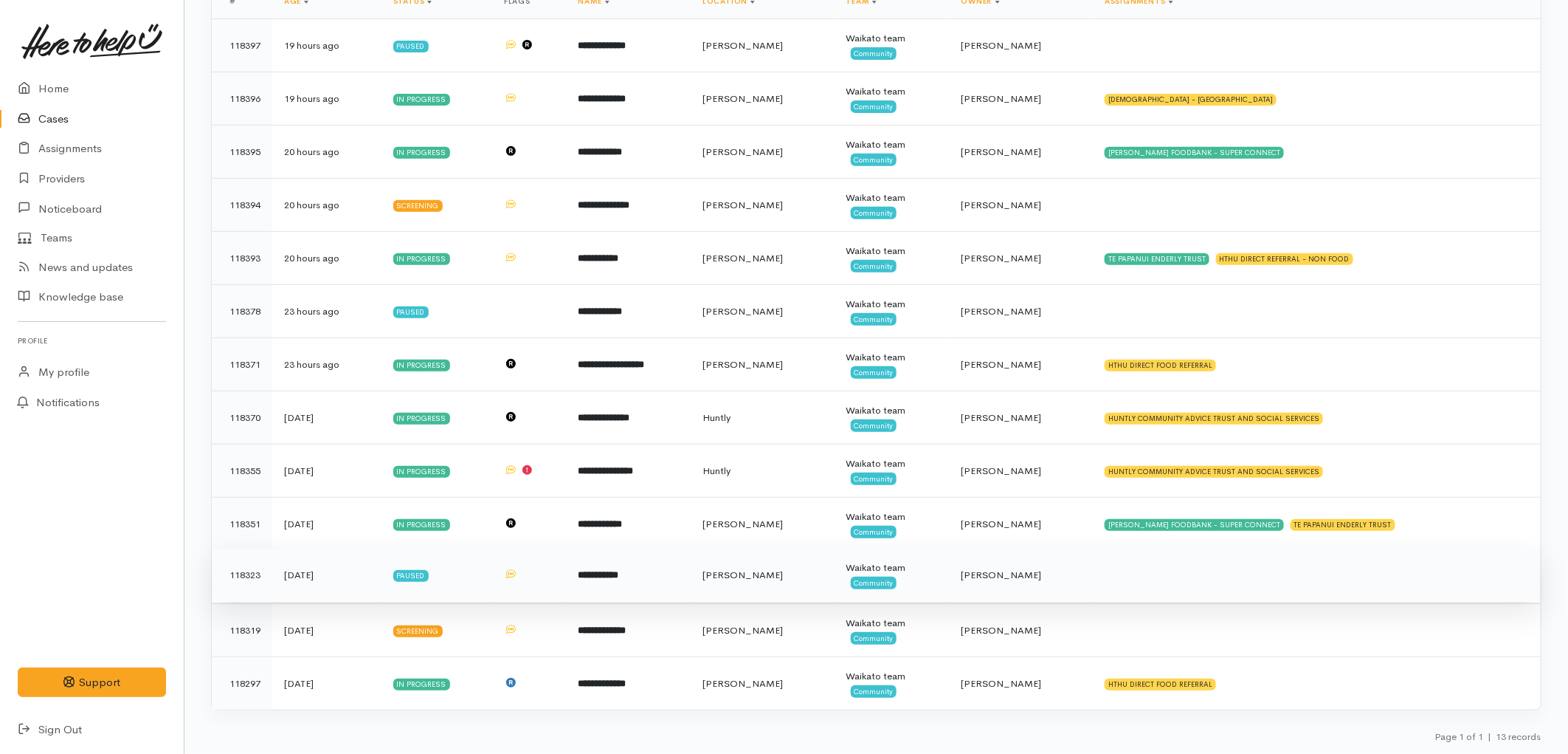
click at [835, 581] on td "[PERSON_NAME]" at bounding box center [762, 576] width 144 height 53
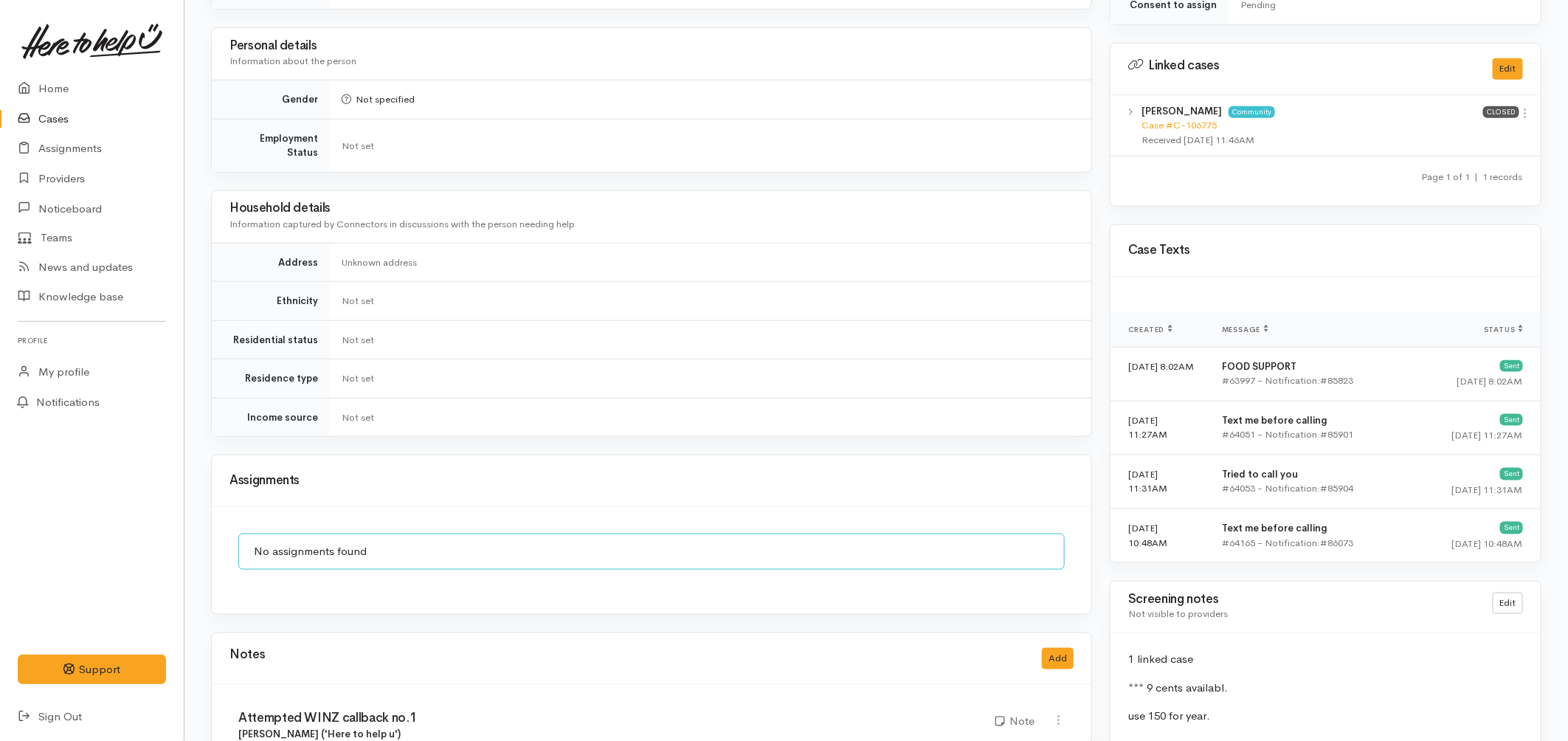
scroll to position [1066, 0]
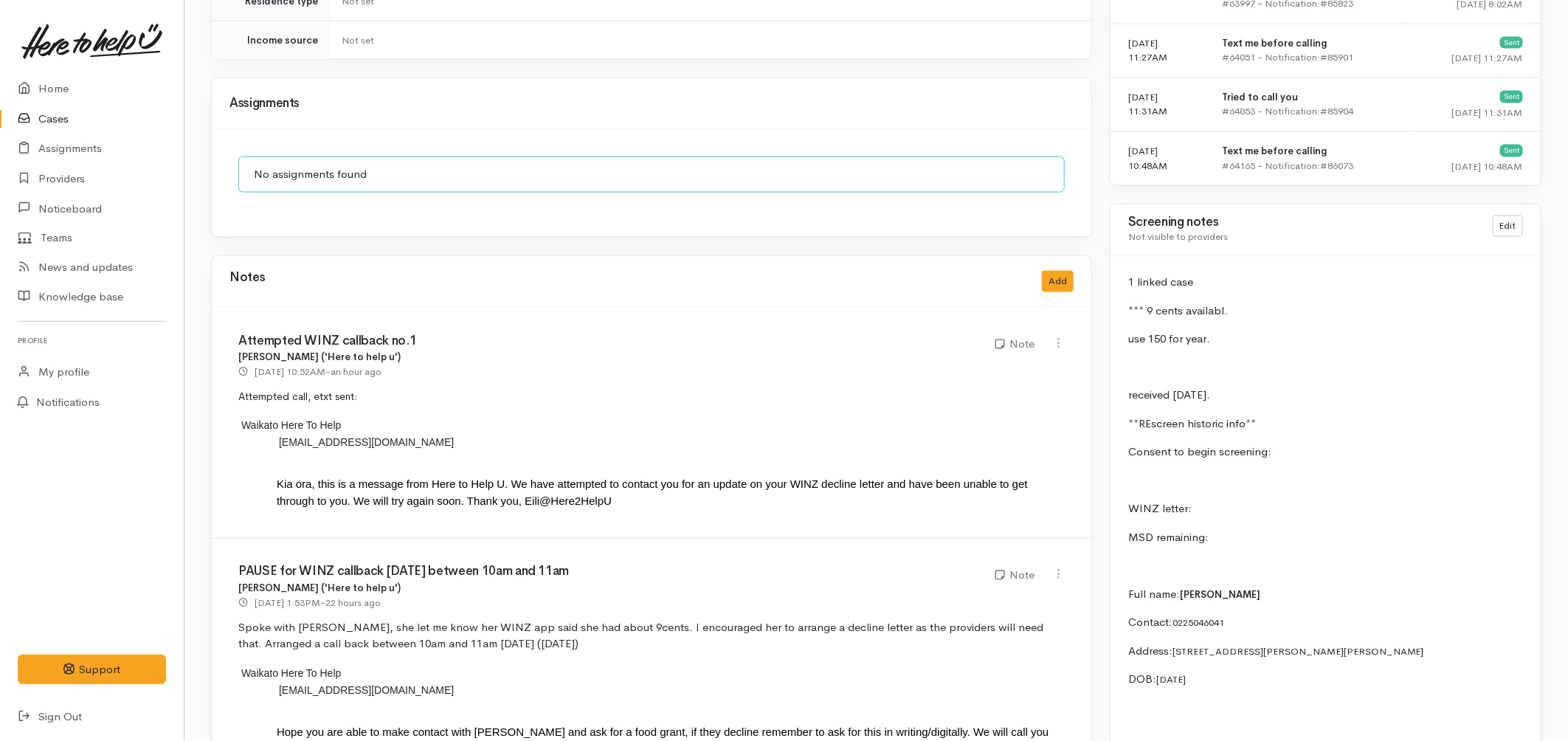
click at [58, 123] on link "Cases" at bounding box center [91, 119] width 184 height 30
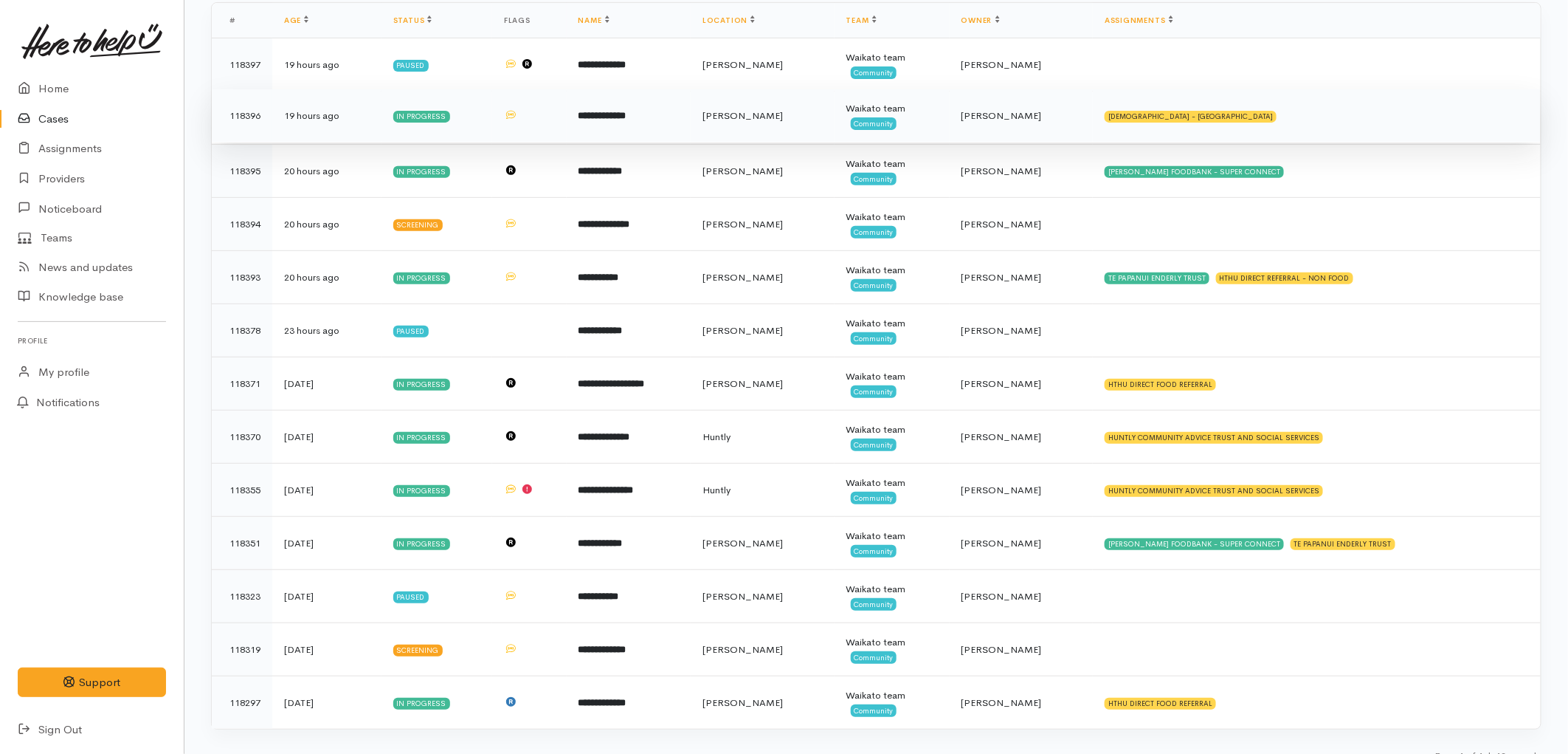
scroll to position [236, 0]
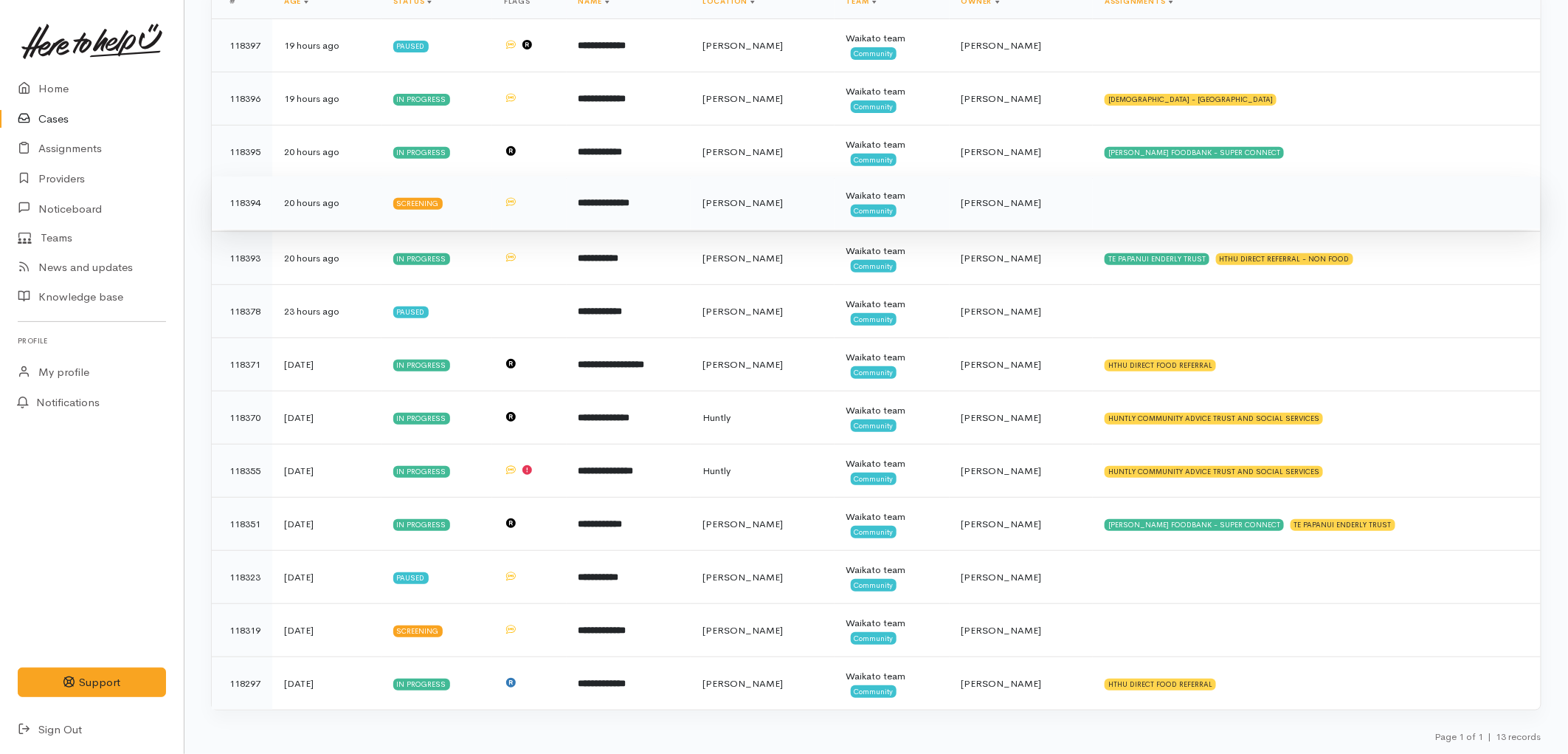
click at [763, 201] on td "[PERSON_NAME]" at bounding box center [762, 203] width 144 height 53
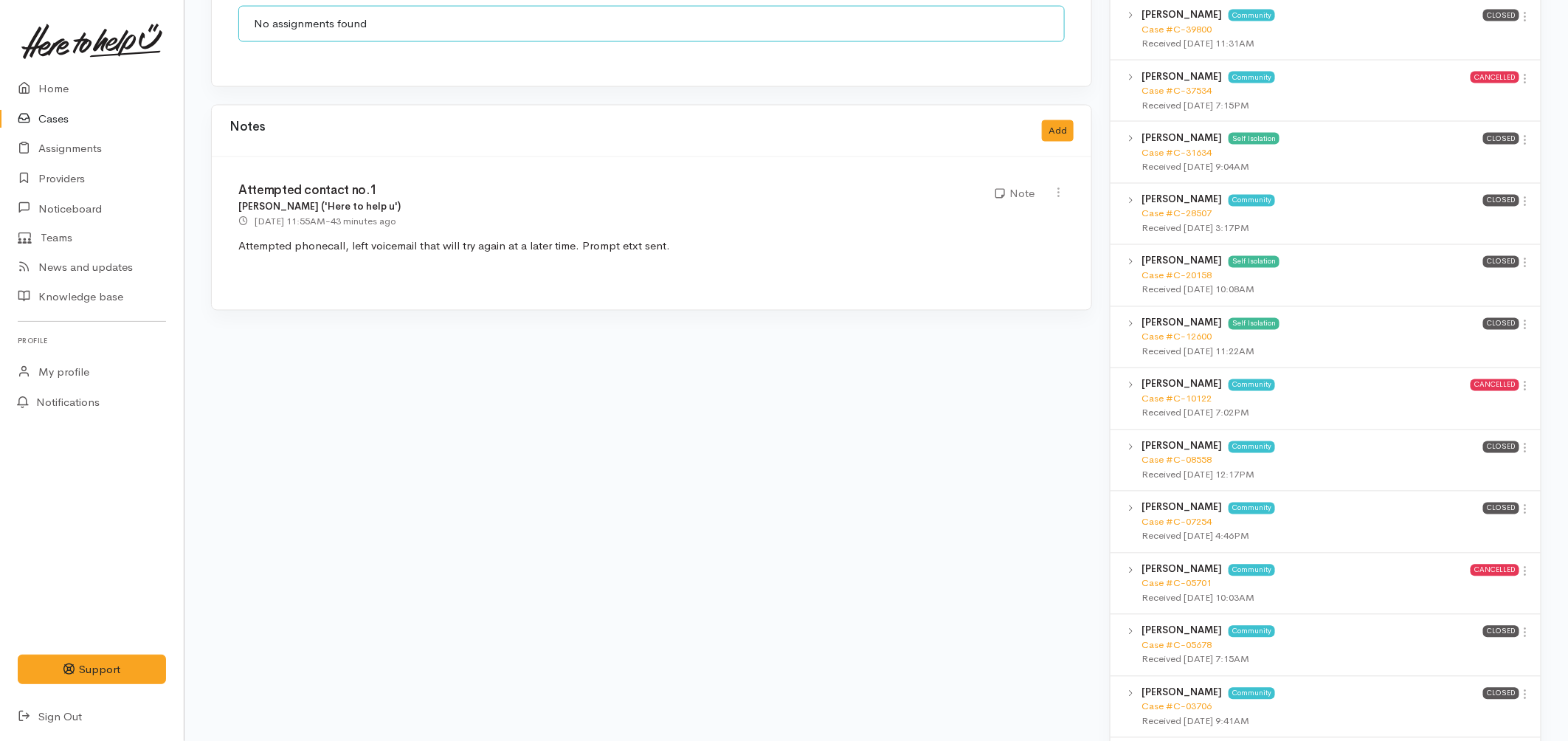
scroll to position [1230, 0]
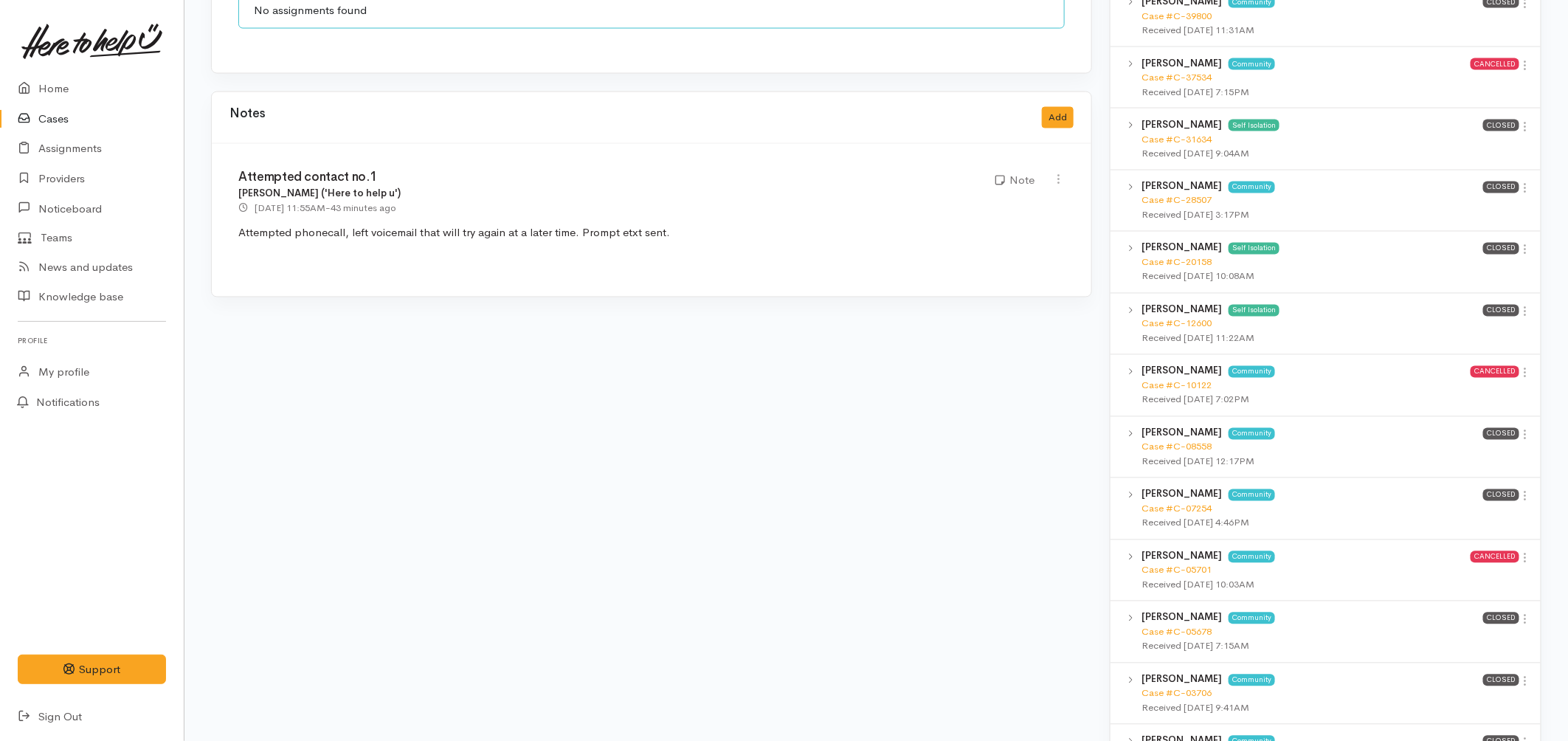
click at [54, 121] on link "Cases" at bounding box center [91, 119] width 184 height 30
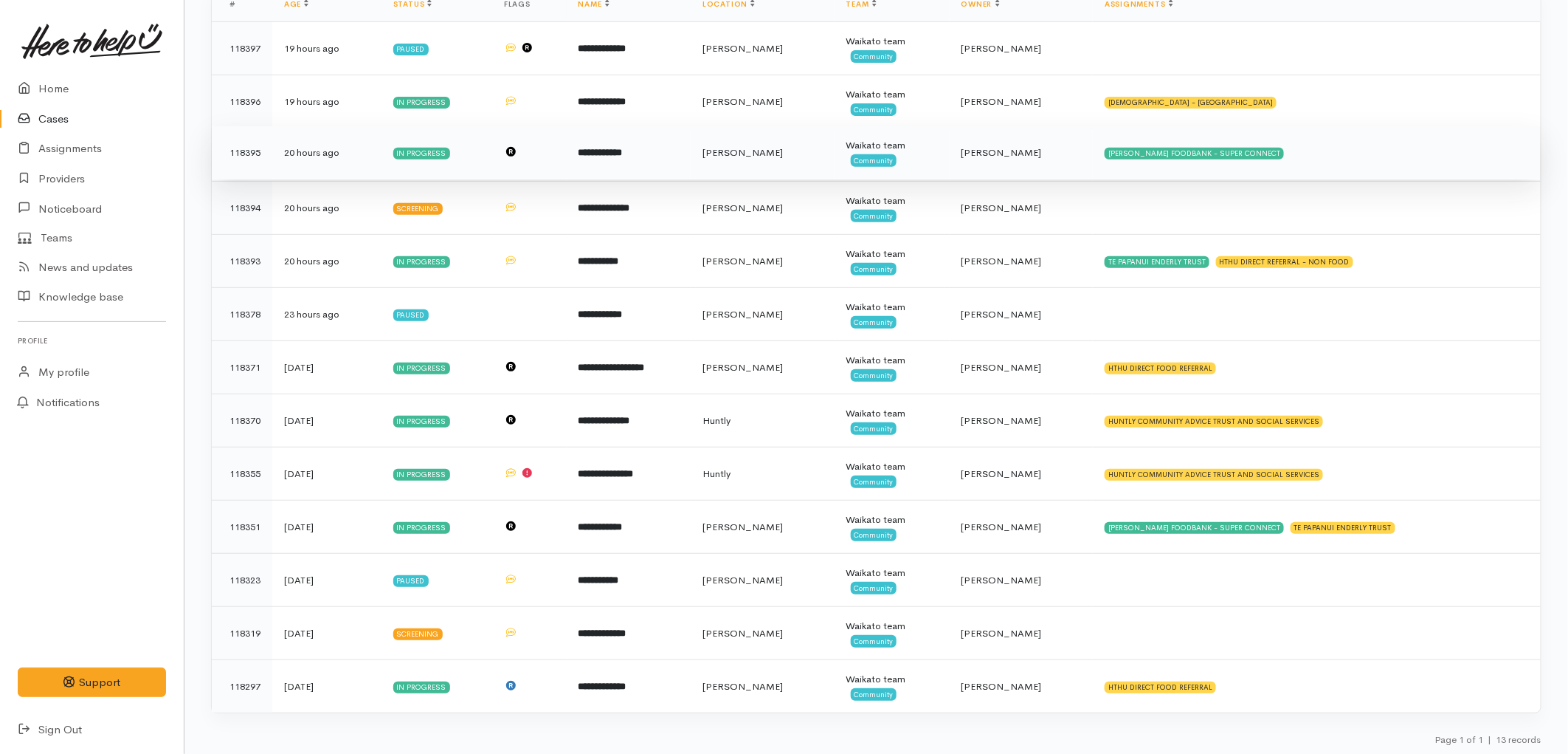
scroll to position [236, 0]
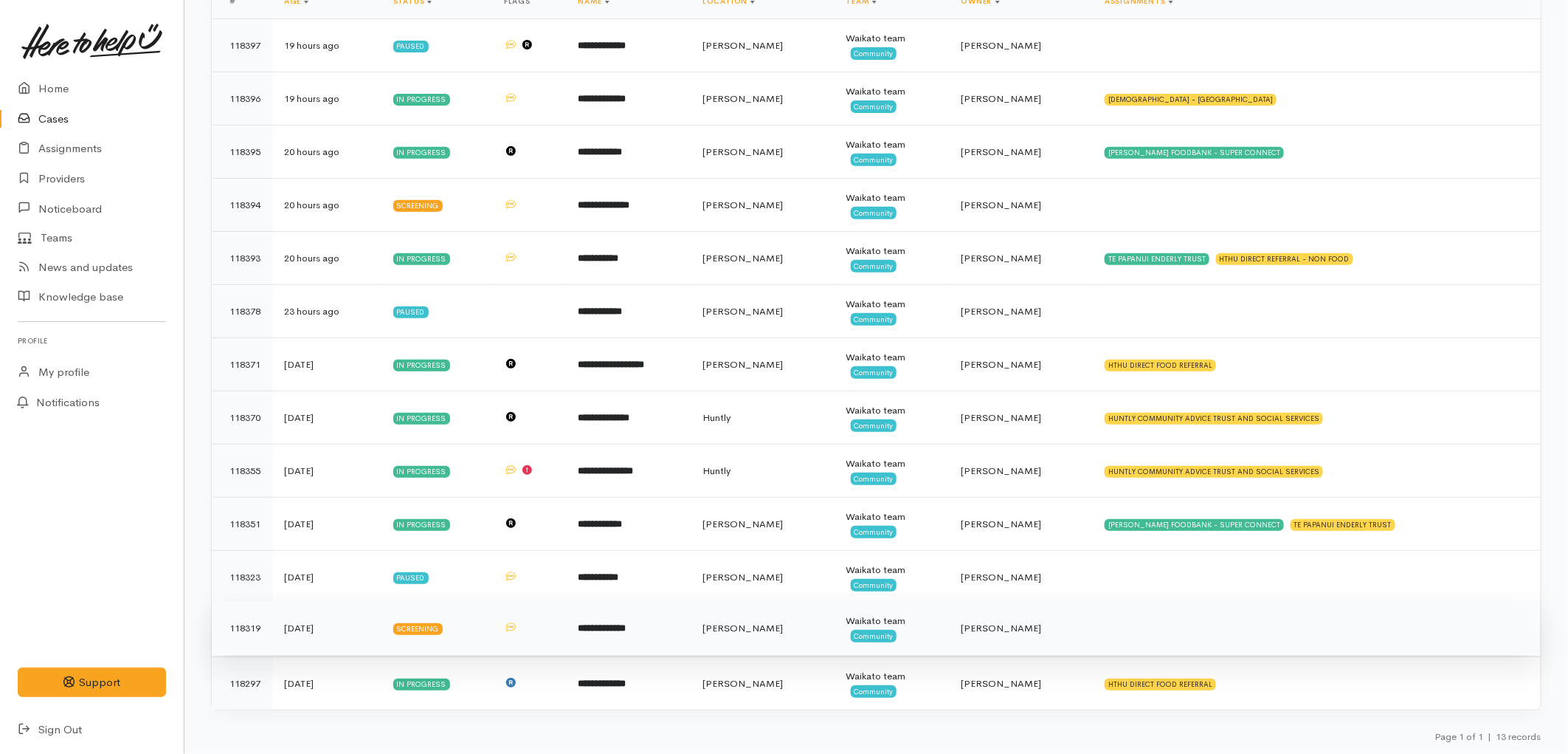
click at [756, 632] on td "[PERSON_NAME]" at bounding box center [762, 628] width 144 height 53
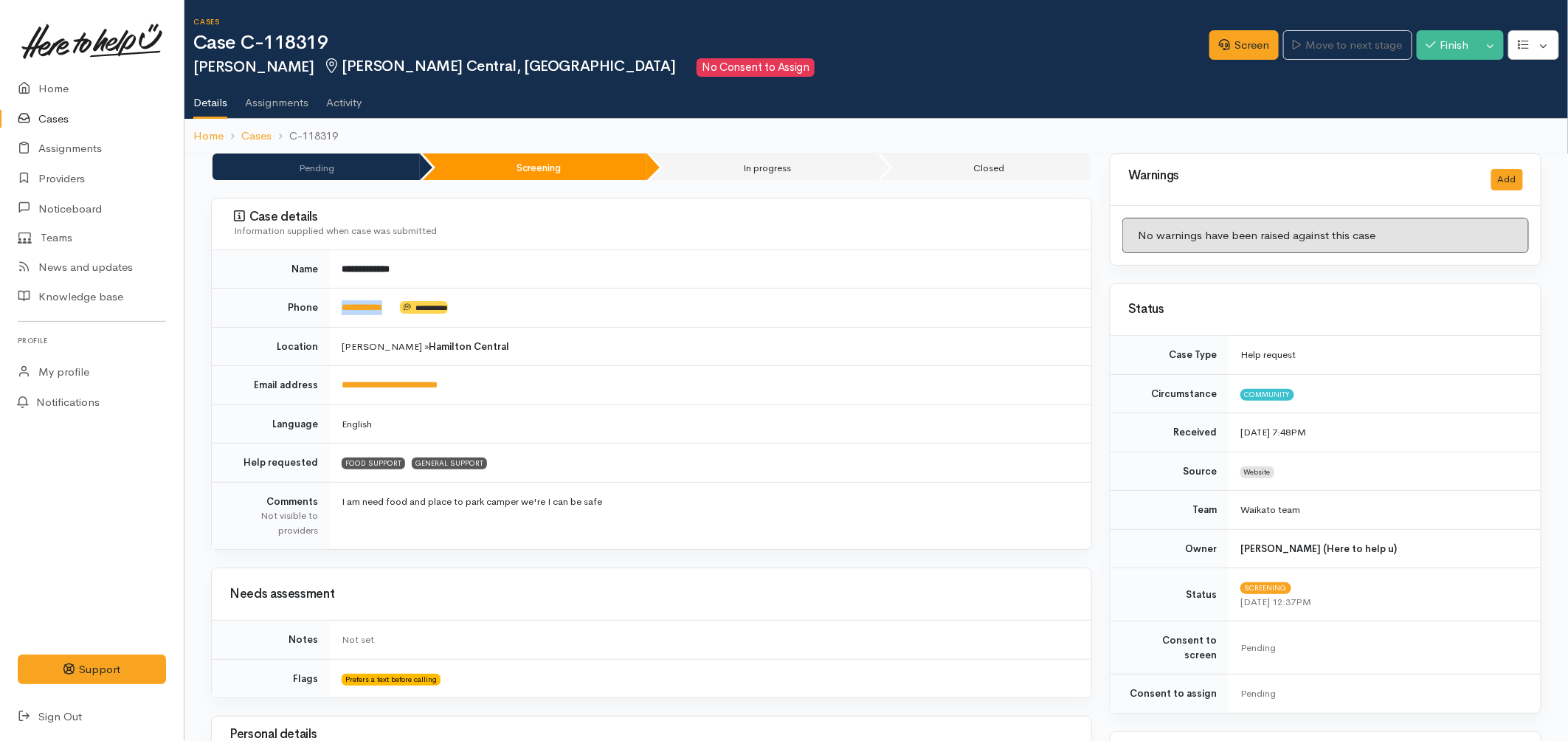
drag, startPoint x: 402, startPoint y: 308, endPoint x: 327, endPoint y: 304, distance: 75.1
click at [327, 304] on tr "**********" at bounding box center [651, 308] width 880 height 39
copy tr "**********"
click at [1248, 40] on link "Screen" at bounding box center [1244, 45] width 70 height 30
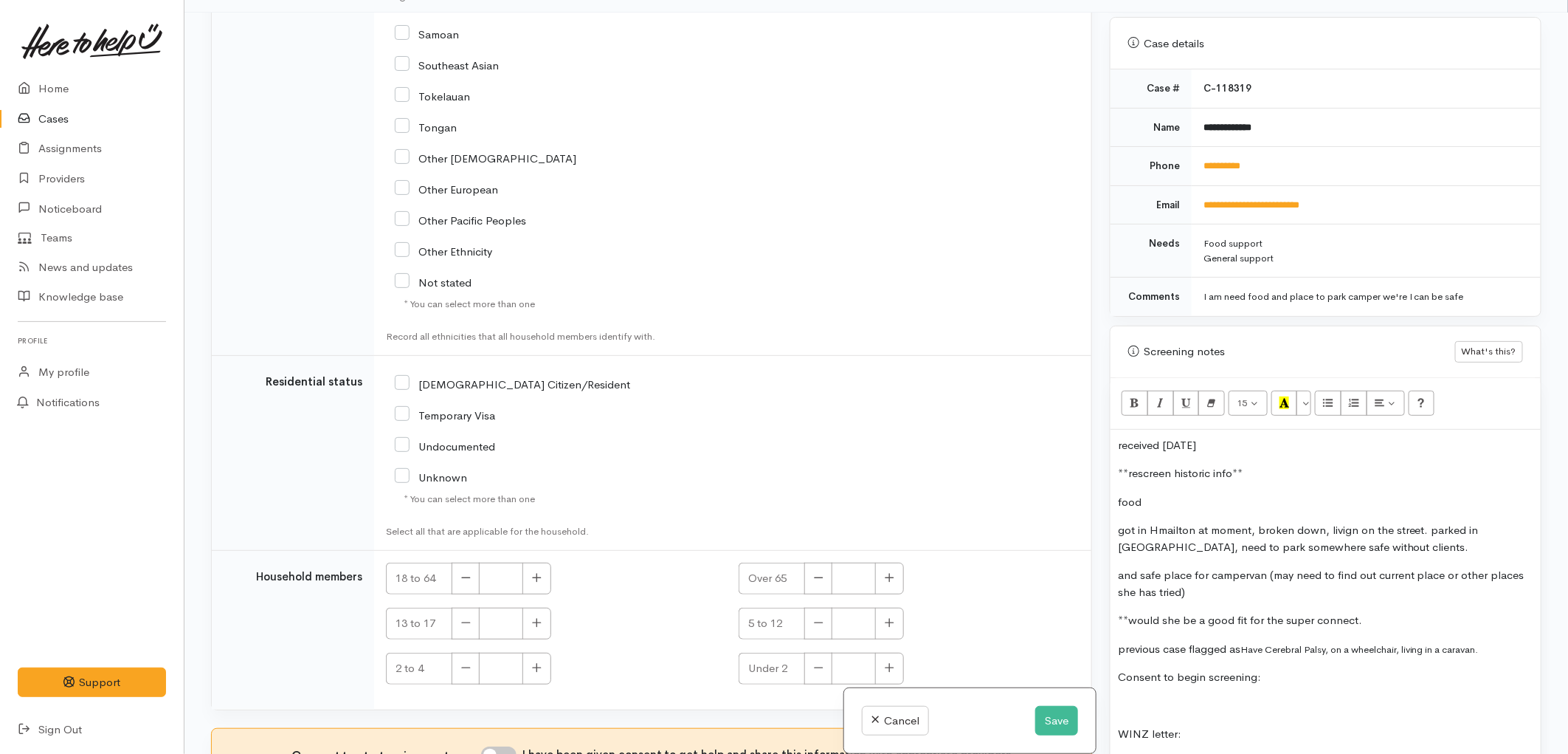
scroll to position [129, 0]
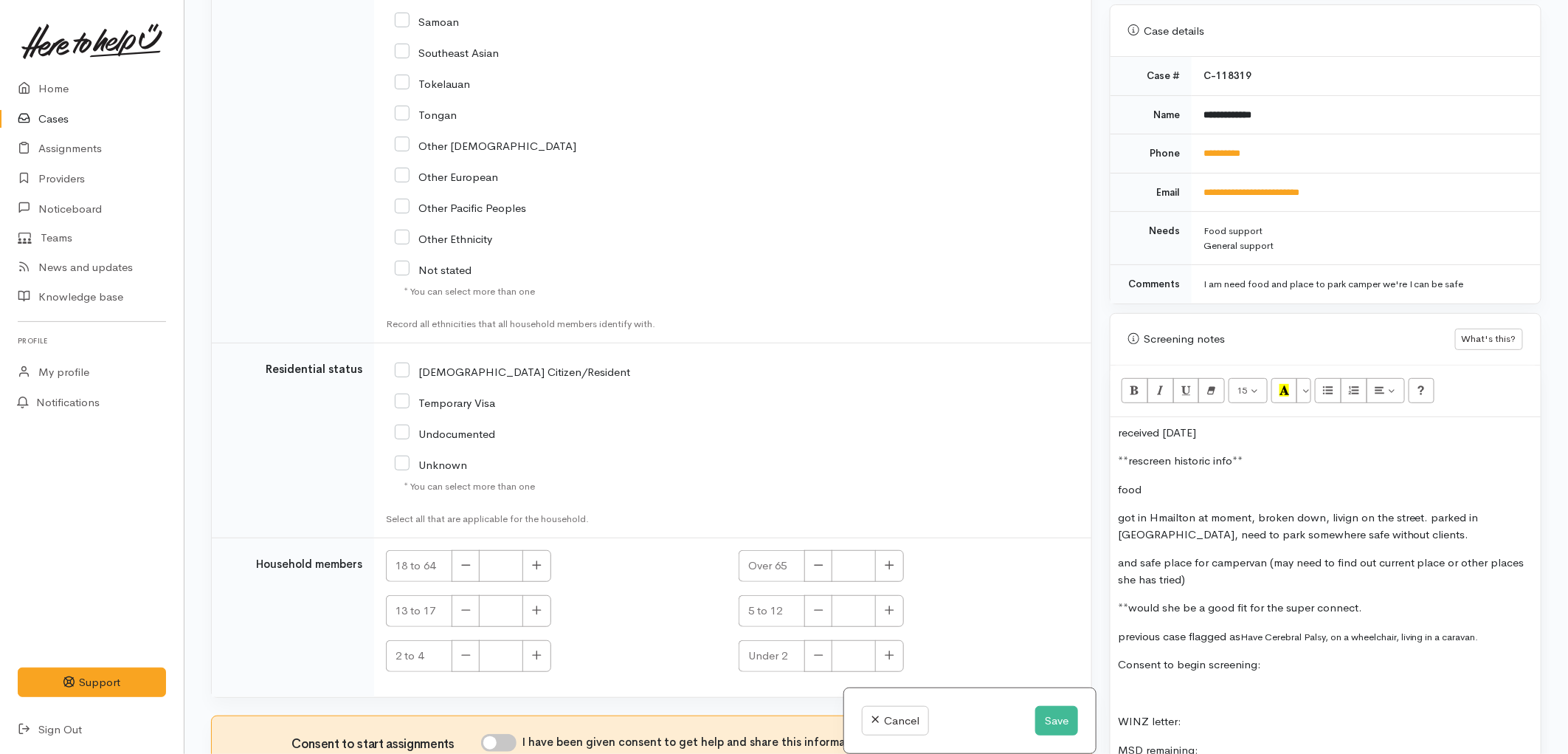
click at [1285, 425] on p "received on Saturday" at bounding box center [1326, 433] width 415 height 17
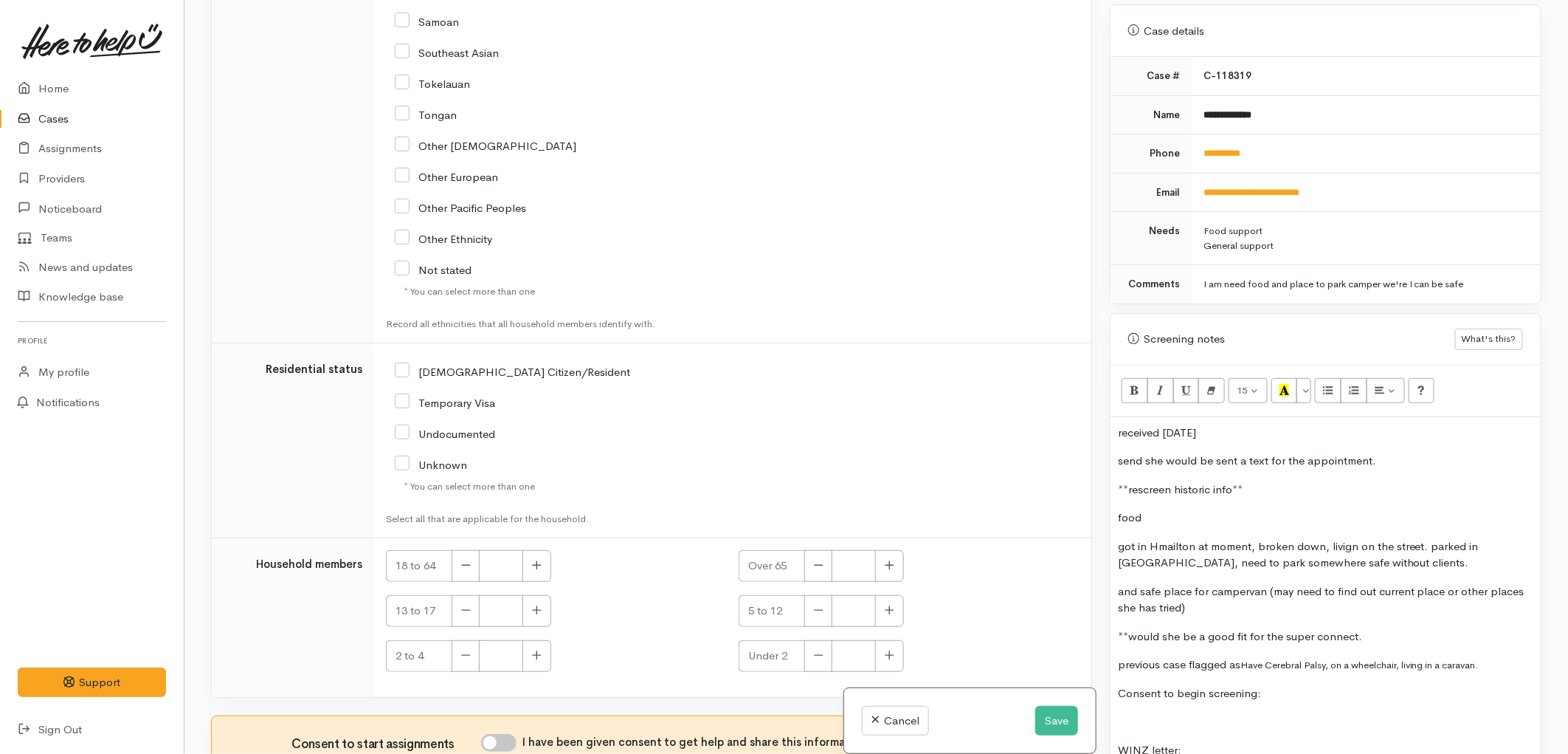
click at [1120, 452] on p "send she would be sent a text for the appointment." at bounding box center [1326, 461] width 415 height 17
click at [1385, 452] on p "**send she would be sent a text for the appointment." at bounding box center [1326, 461] width 415 height 17
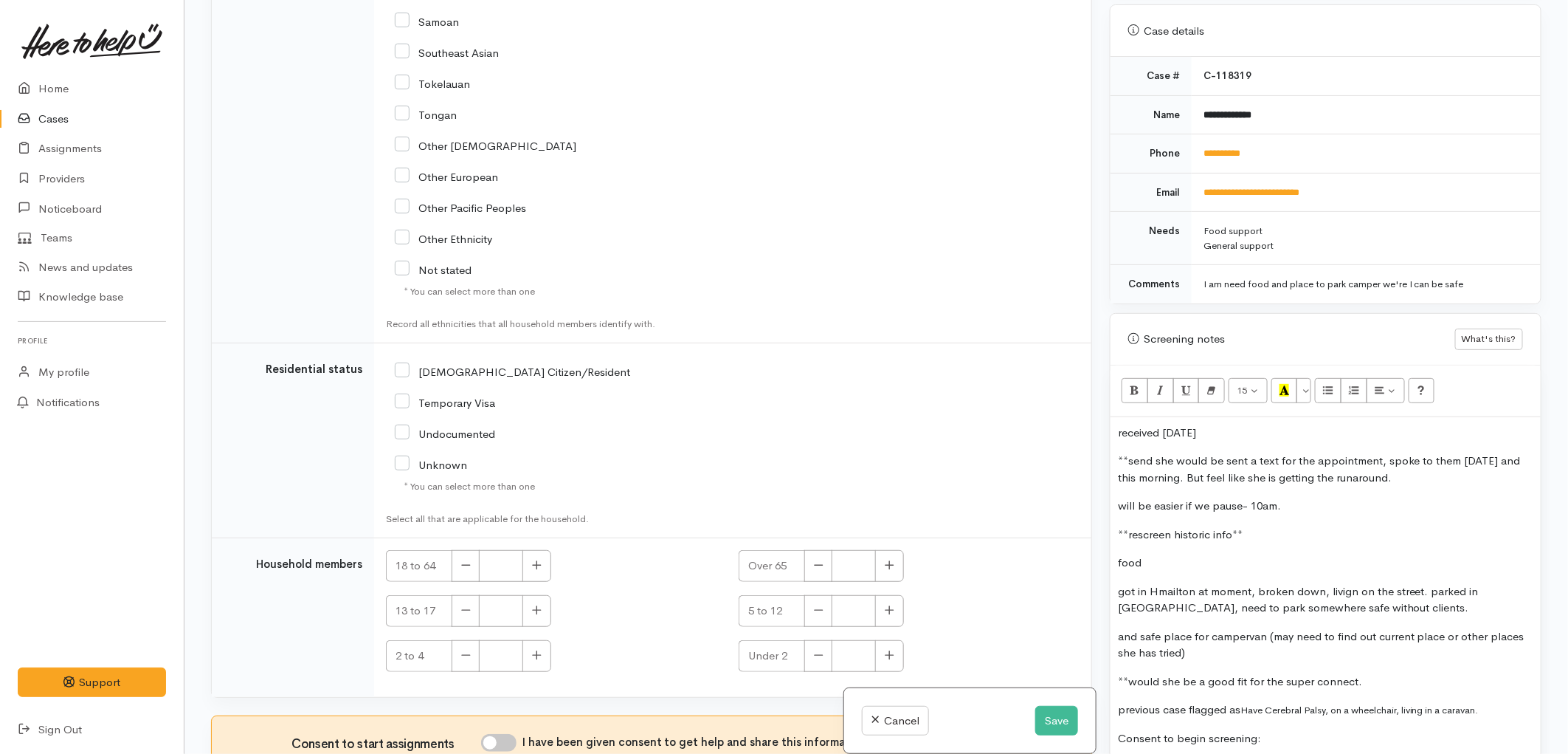
click at [1447, 463] on p "**send she would be sent a text for the appointment, spoke to them yesterday an…" at bounding box center [1326, 469] width 415 height 34
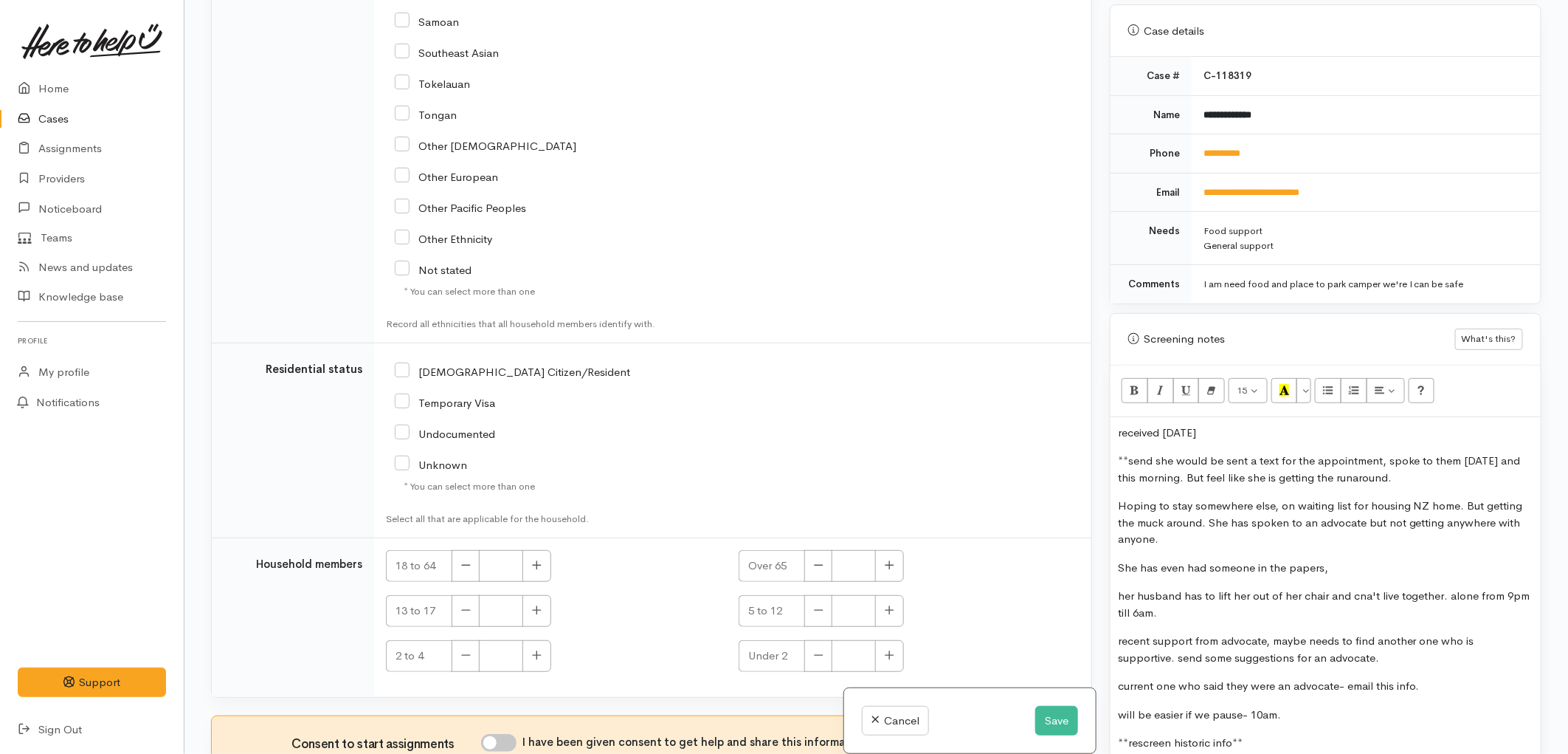
click at [1461, 677] on p "current one who said they were an advocate- email this info." at bounding box center [1326, 686] width 415 height 17
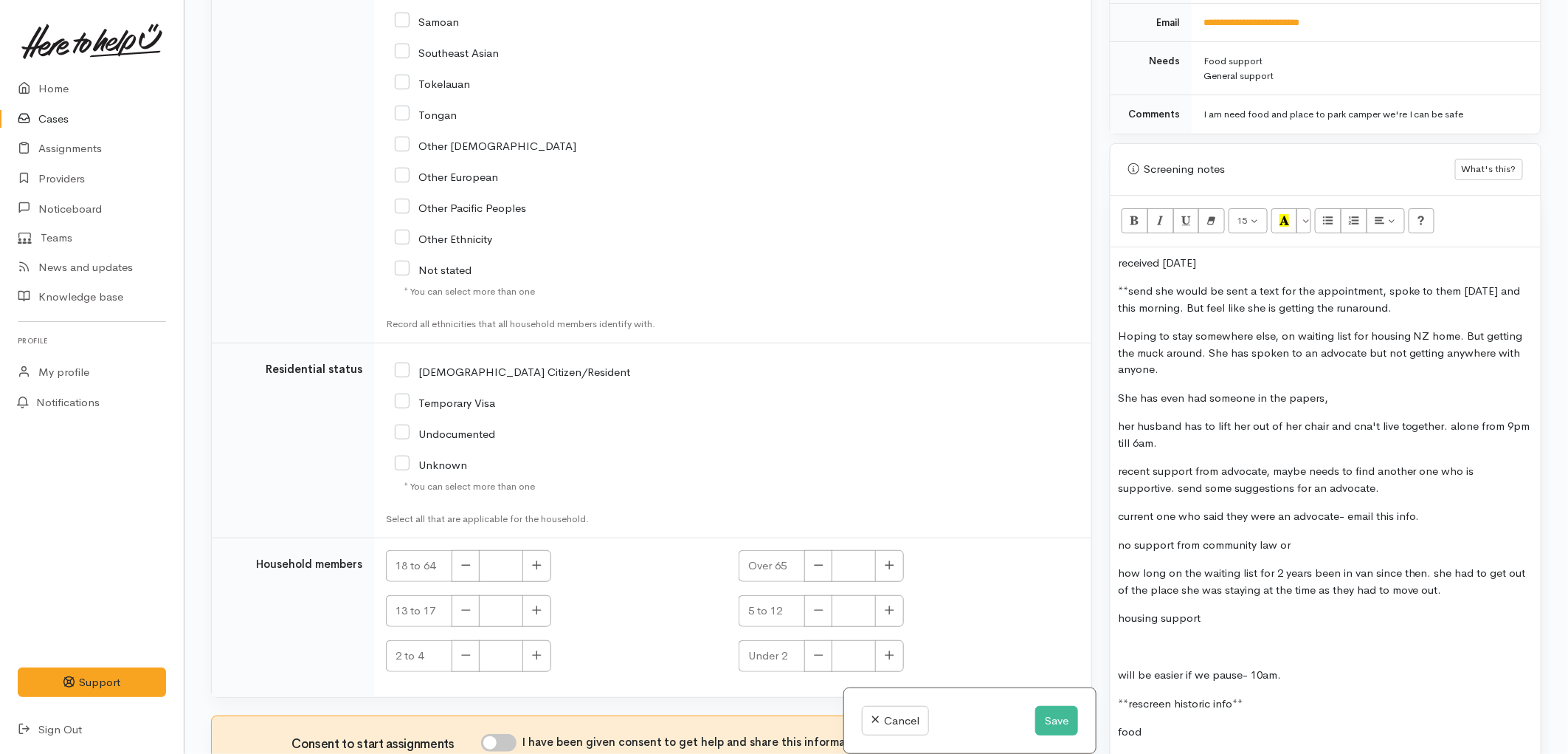
scroll to position [785, 0]
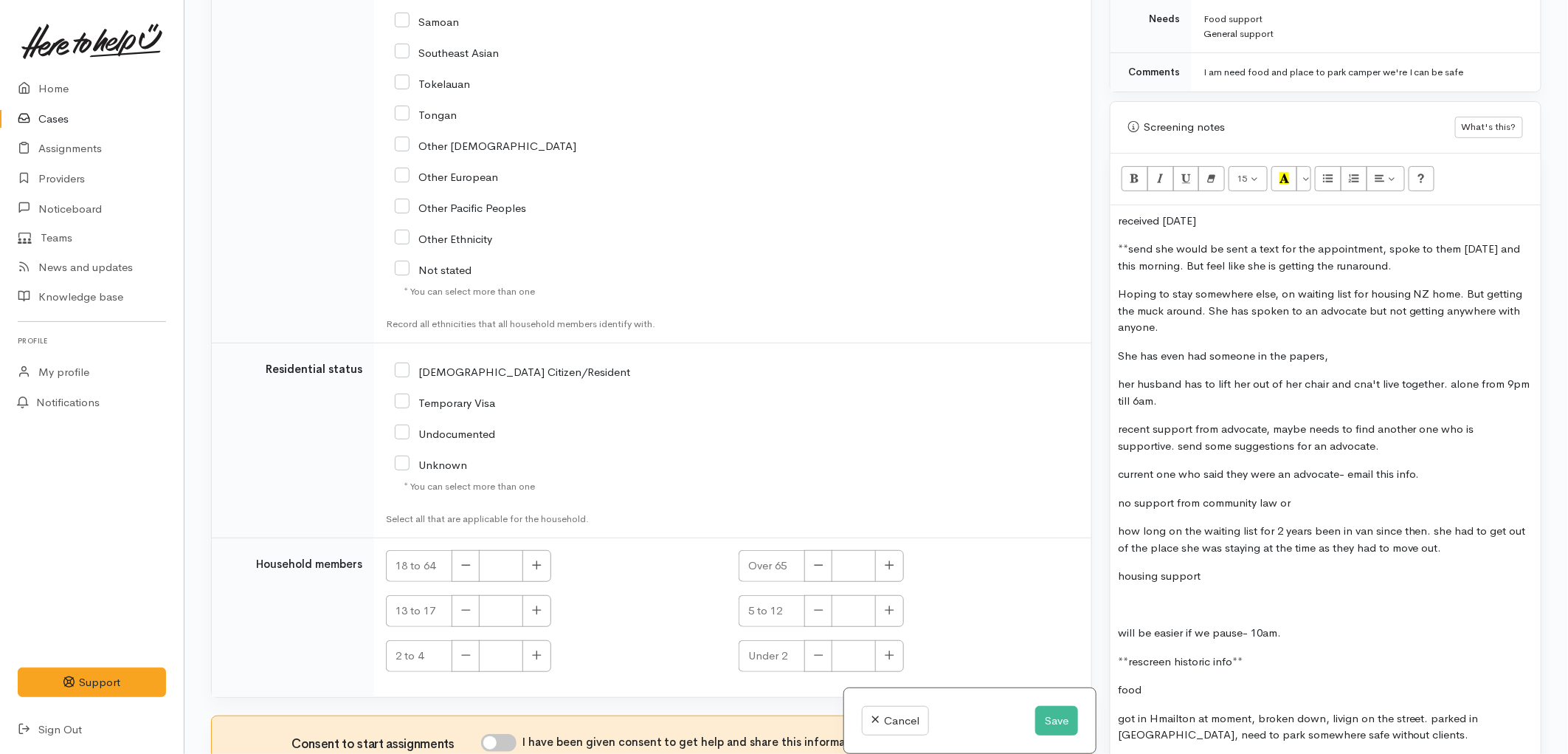
click at [1462, 533] on p "how long on the waiting list for 2 years been in van since then. she had to get…" at bounding box center [1326, 539] width 415 height 34
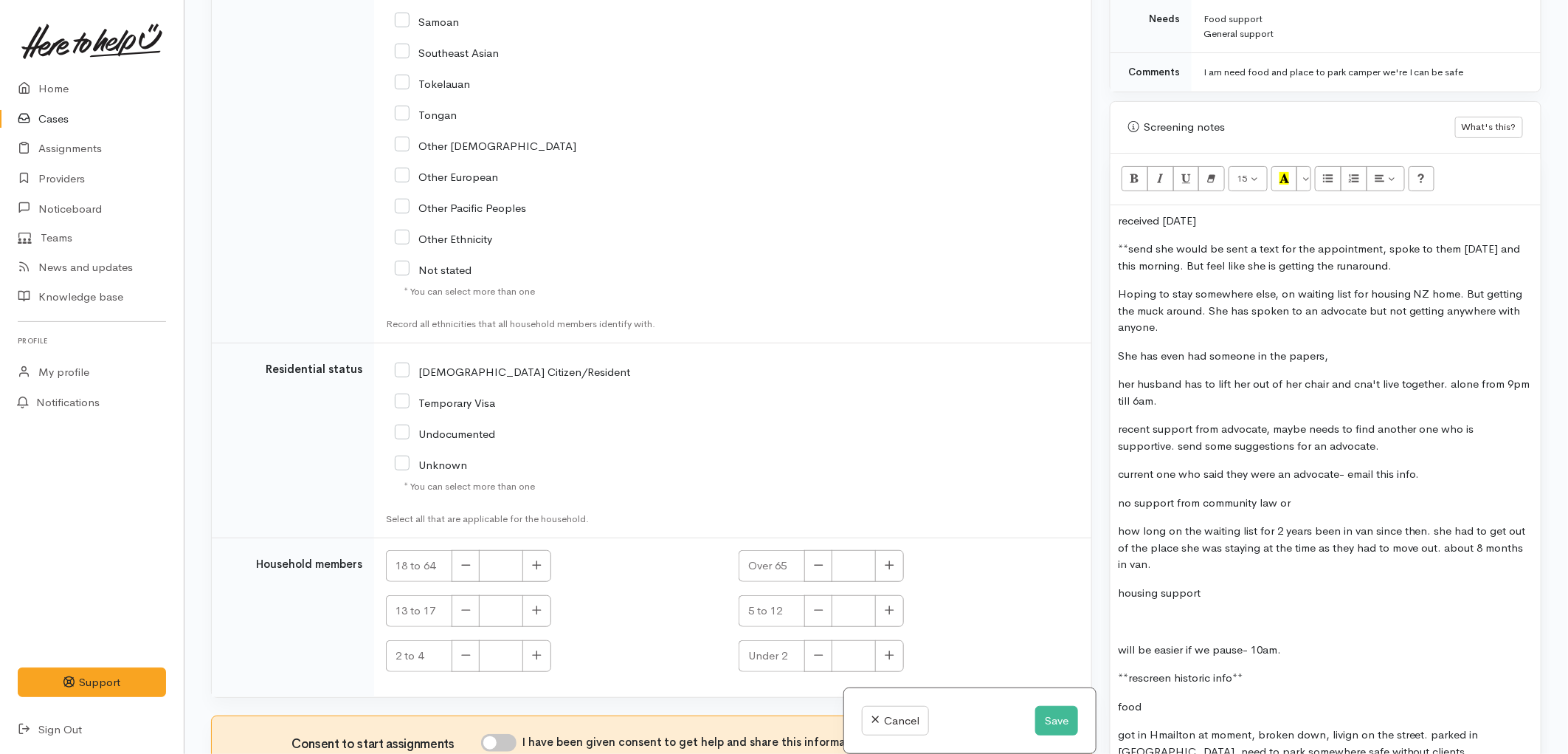
click at [1398, 584] on p "housing support" at bounding box center [1326, 593] width 415 height 17
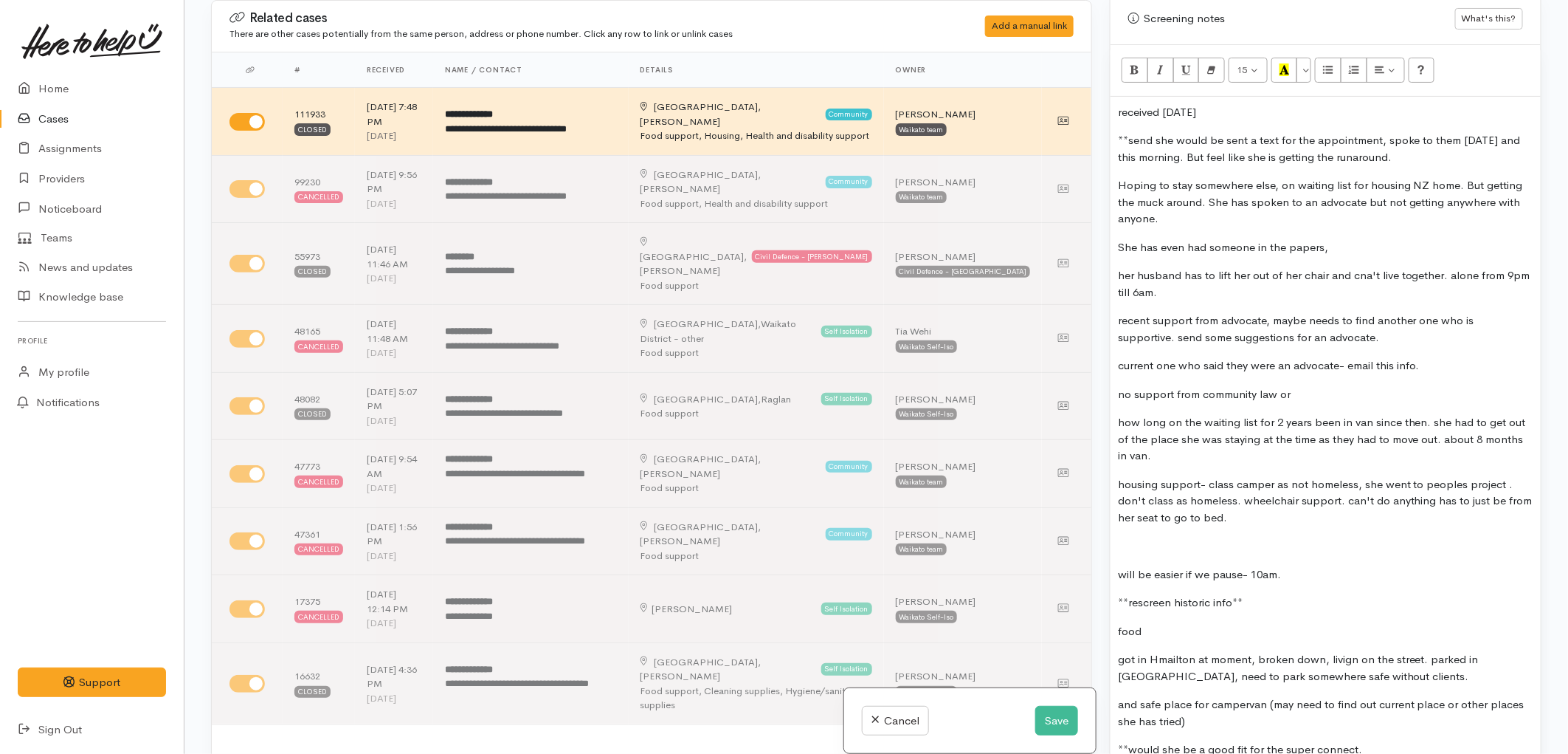
scroll to position [1031, 0]
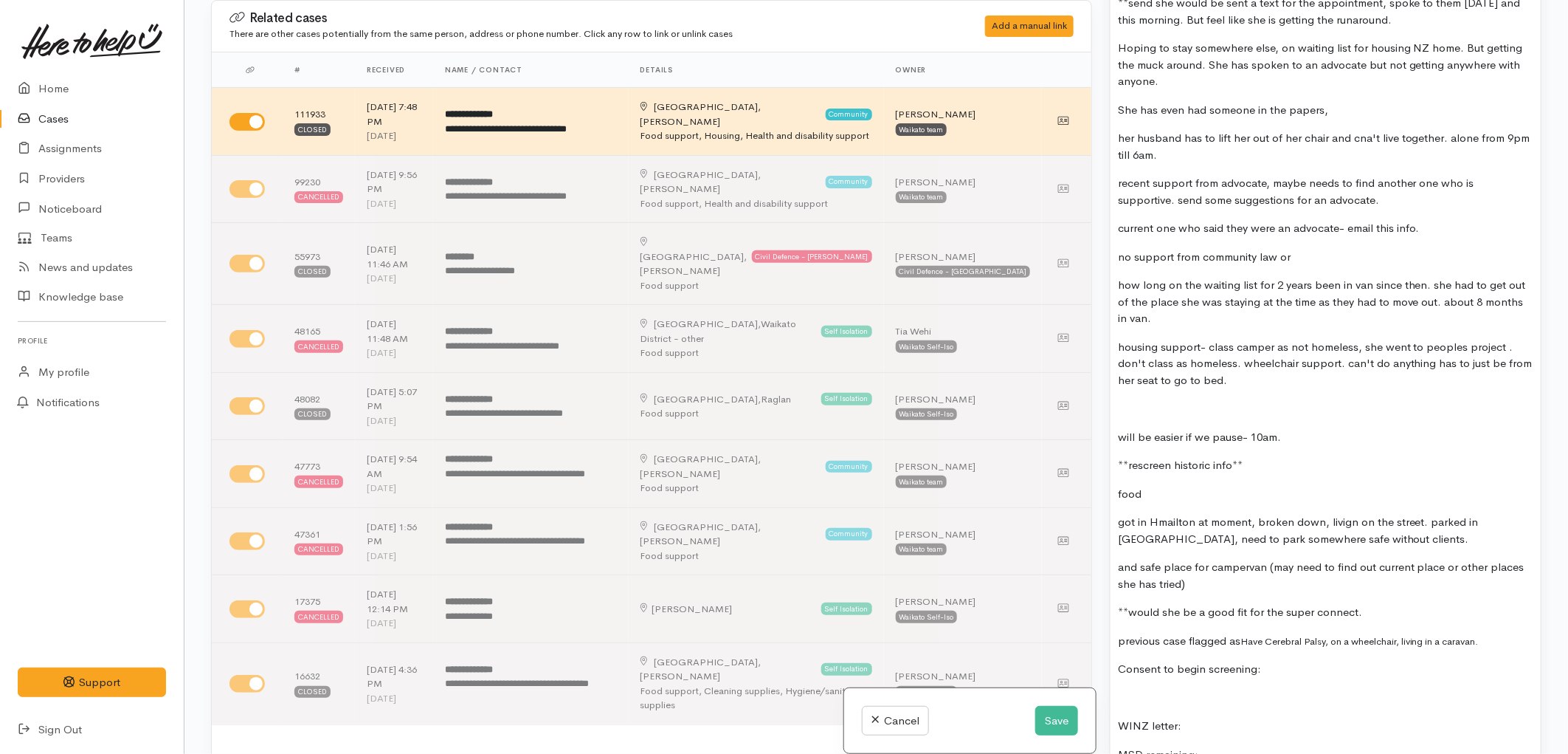
click at [1288, 400] on p "got cerebal palsy and epilepsy." at bounding box center [1326, 408] width 415 height 17
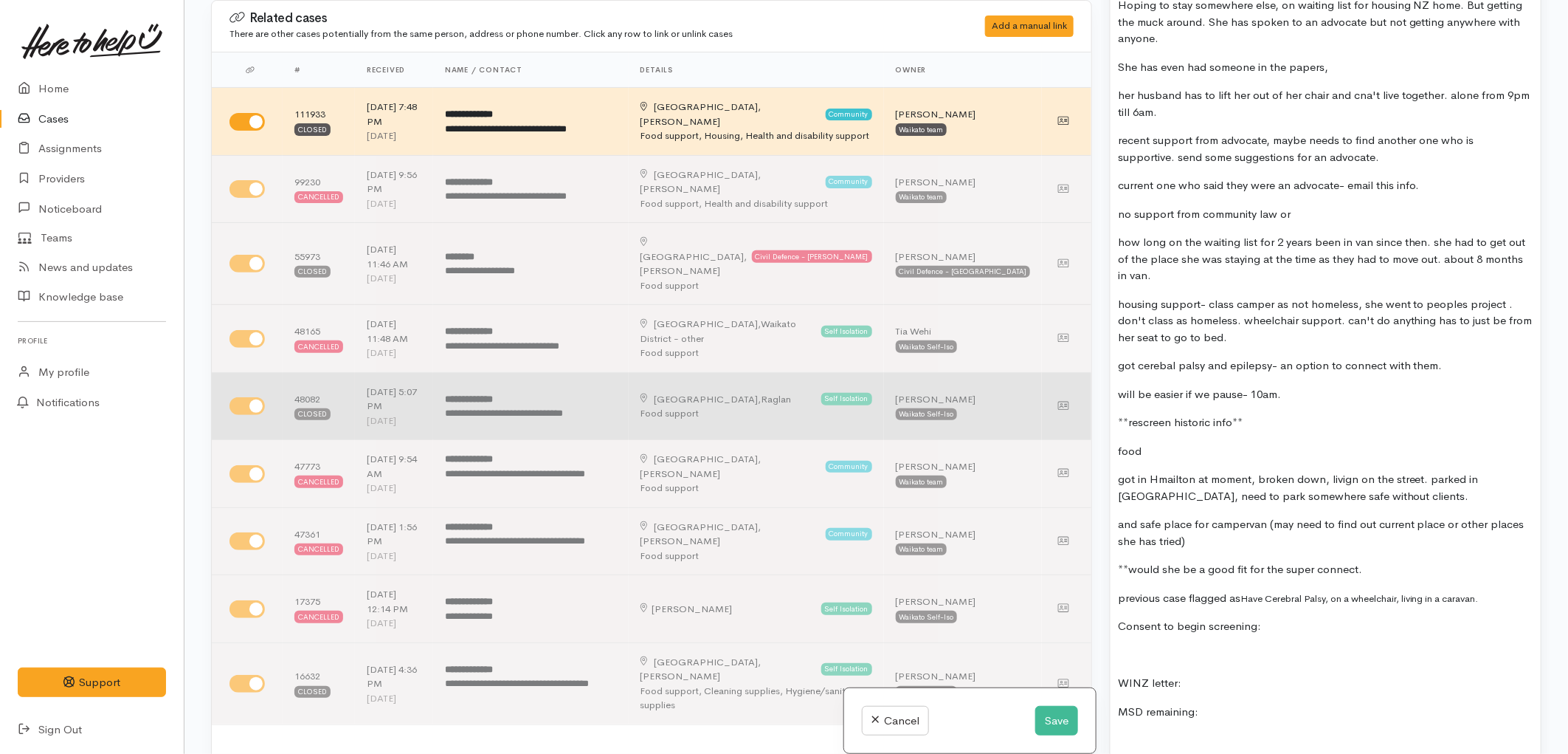
scroll to position [1113, 0]
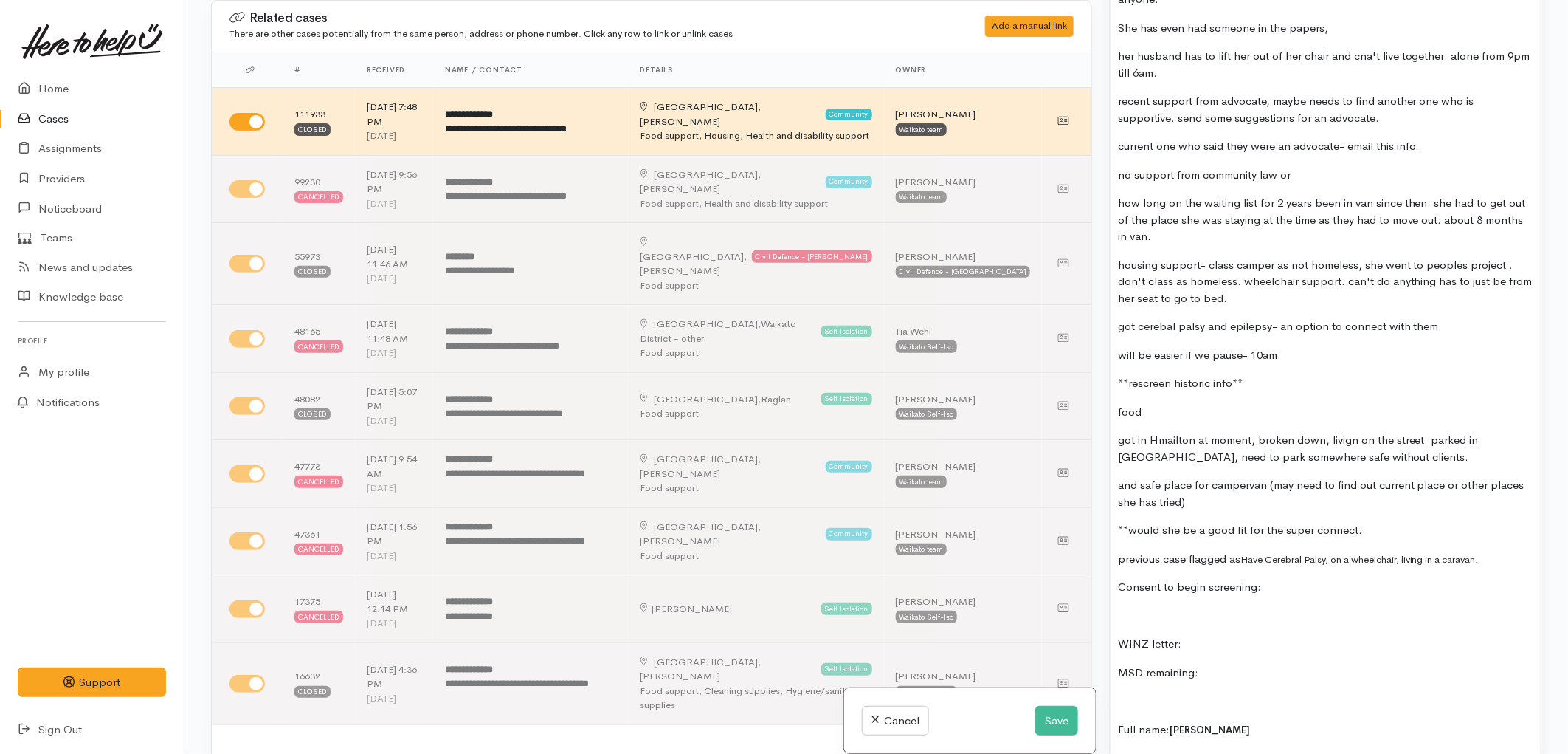
click at [1248, 375] on p "**rescreen historic info**" at bounding box center [1326, 383] width 415 height 17
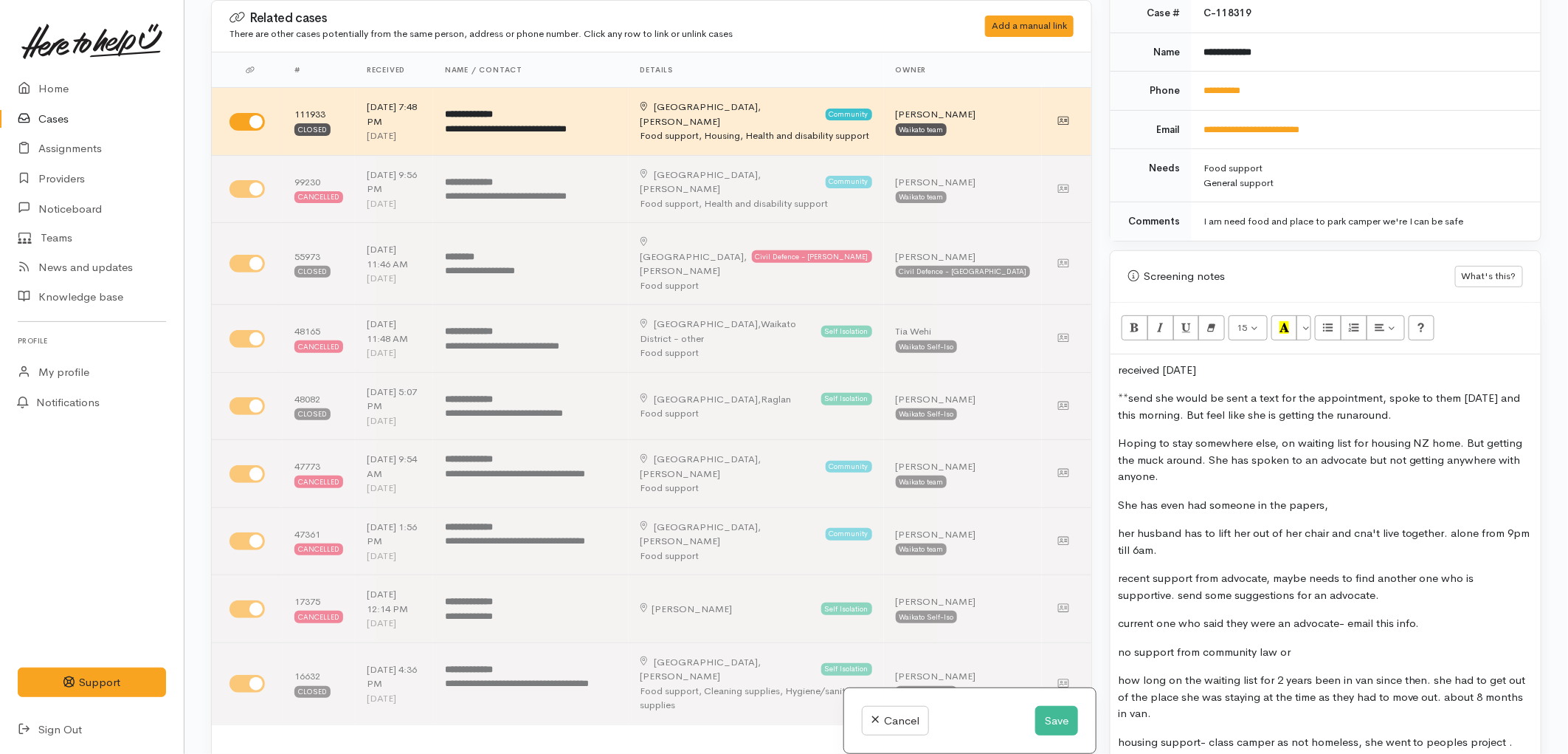
scroll to position [621, 0]
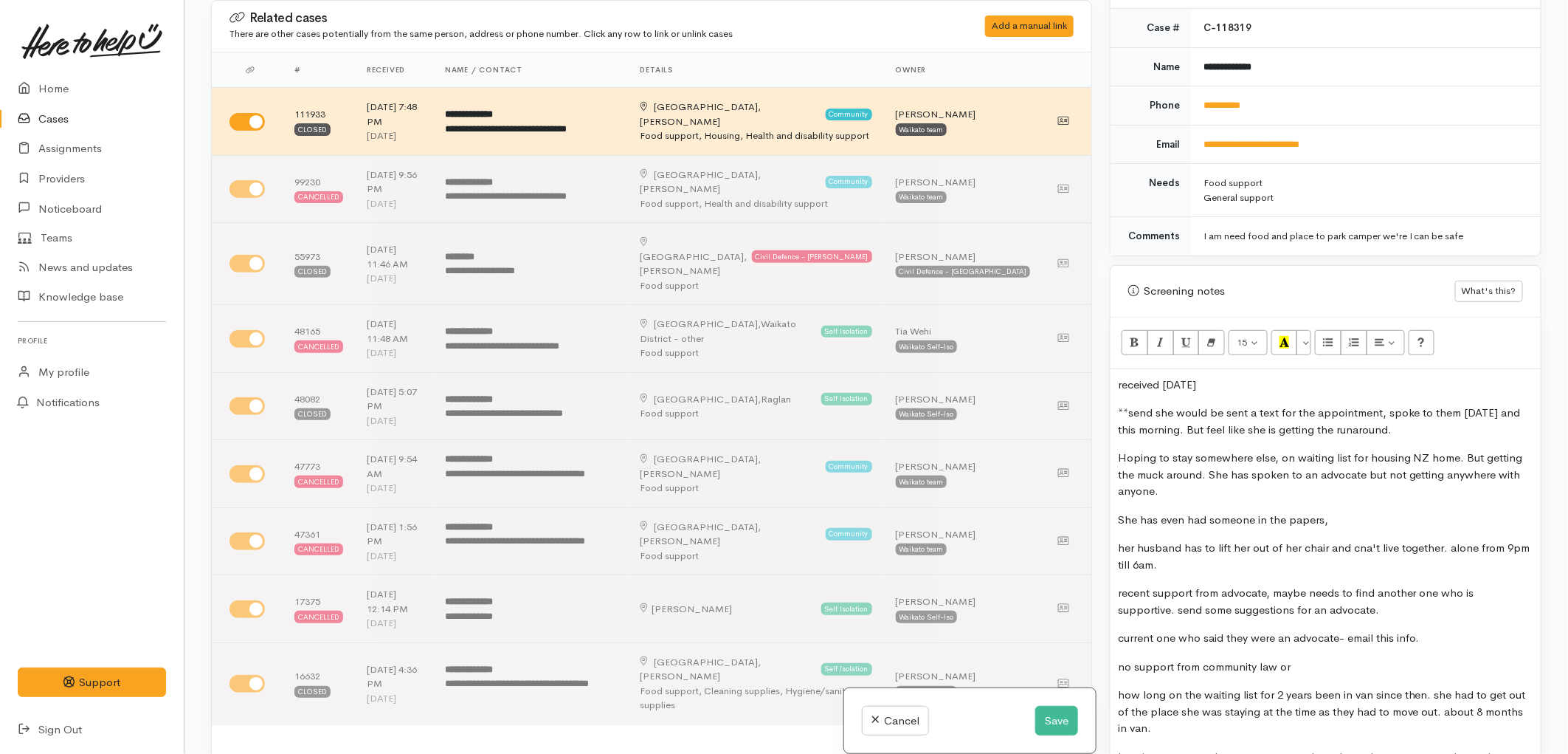
click at [1265, 377] on p "received [DATE]" at bounding box center [1326, 385] width 415 height 17
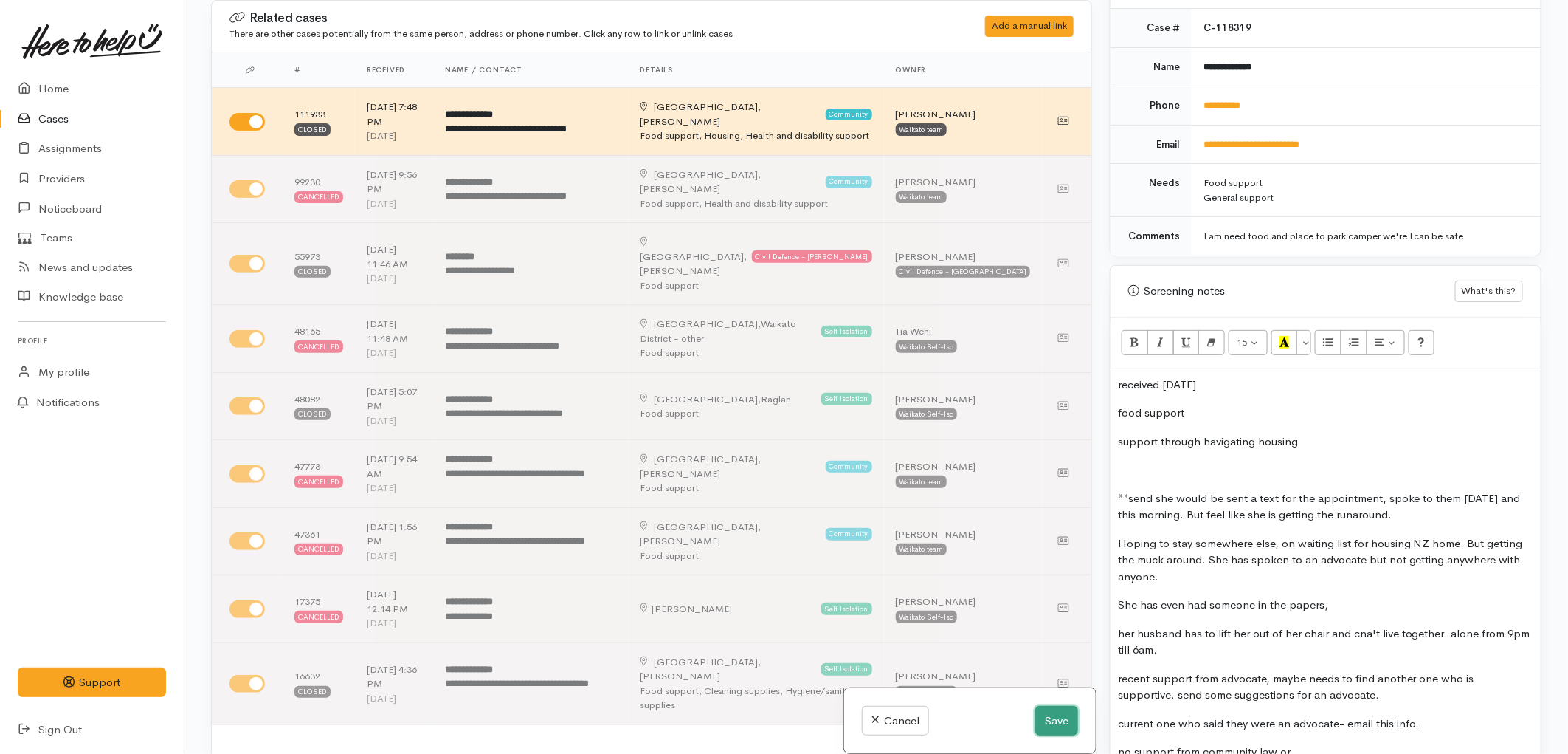
click at [1048, 719] on button "Save" at bounding box center [1057, 720] width 43 height 30
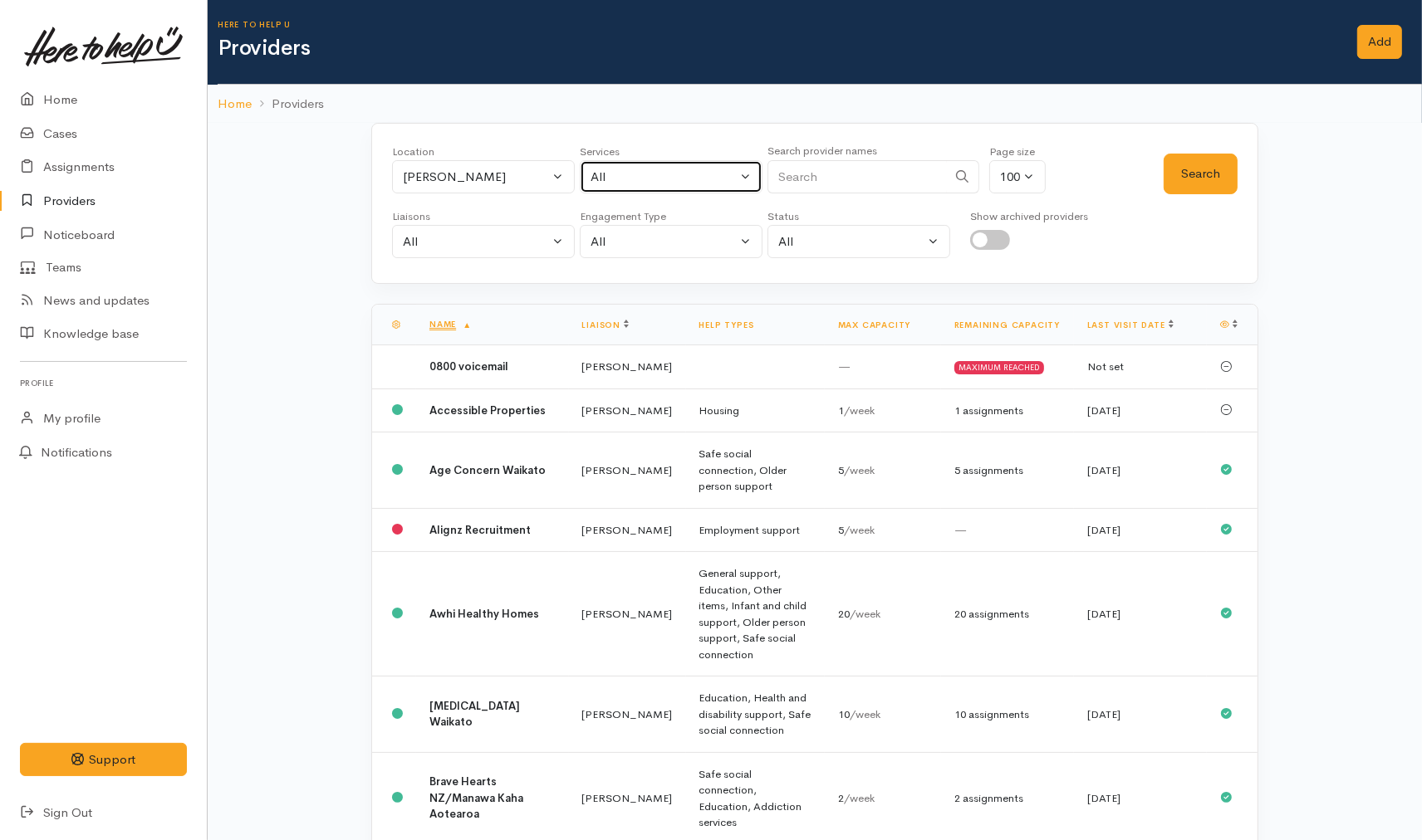
click at [603, 171] on div "All" at bounding box center [663, 177] width 146 height 19
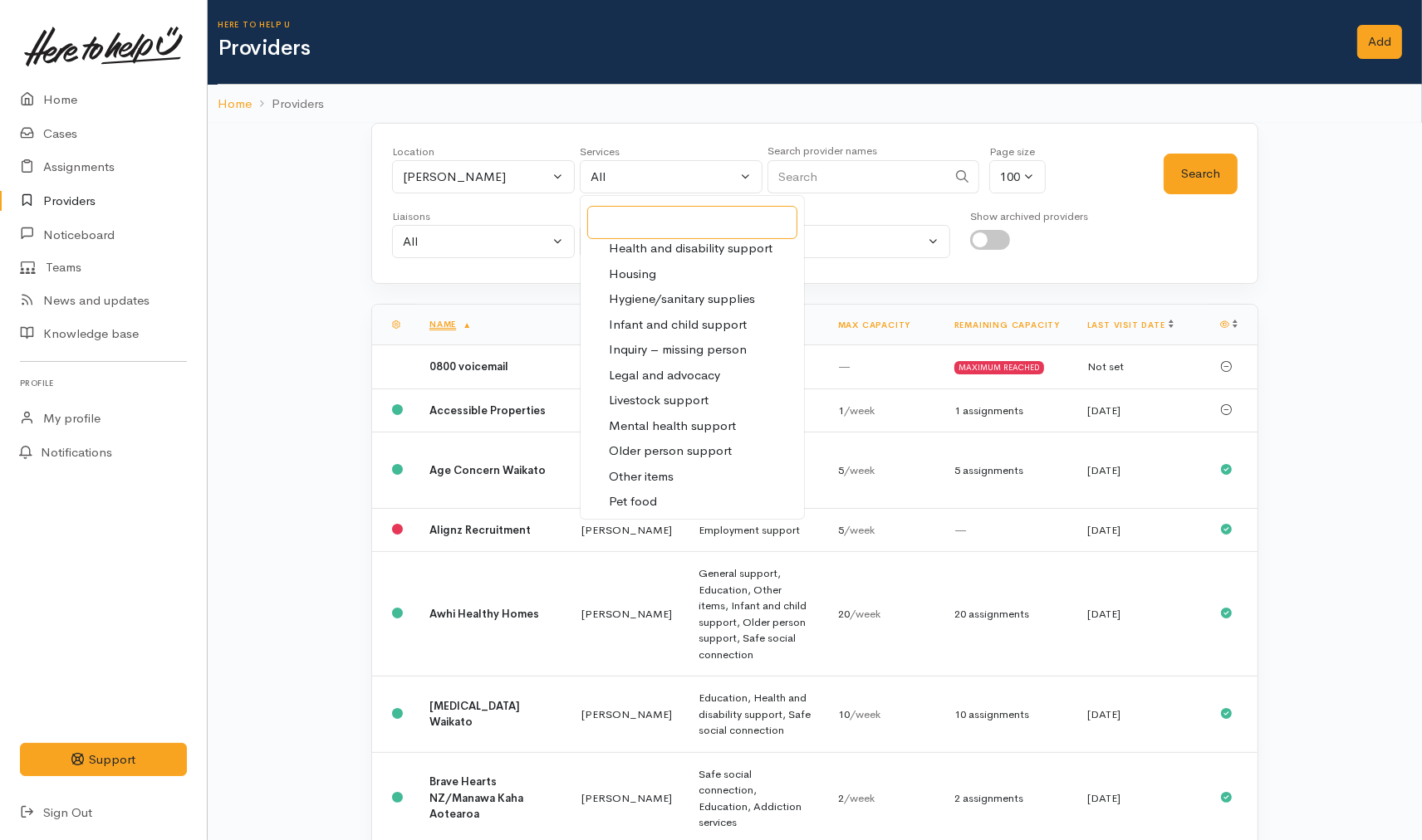
scroll to position [368, 0]
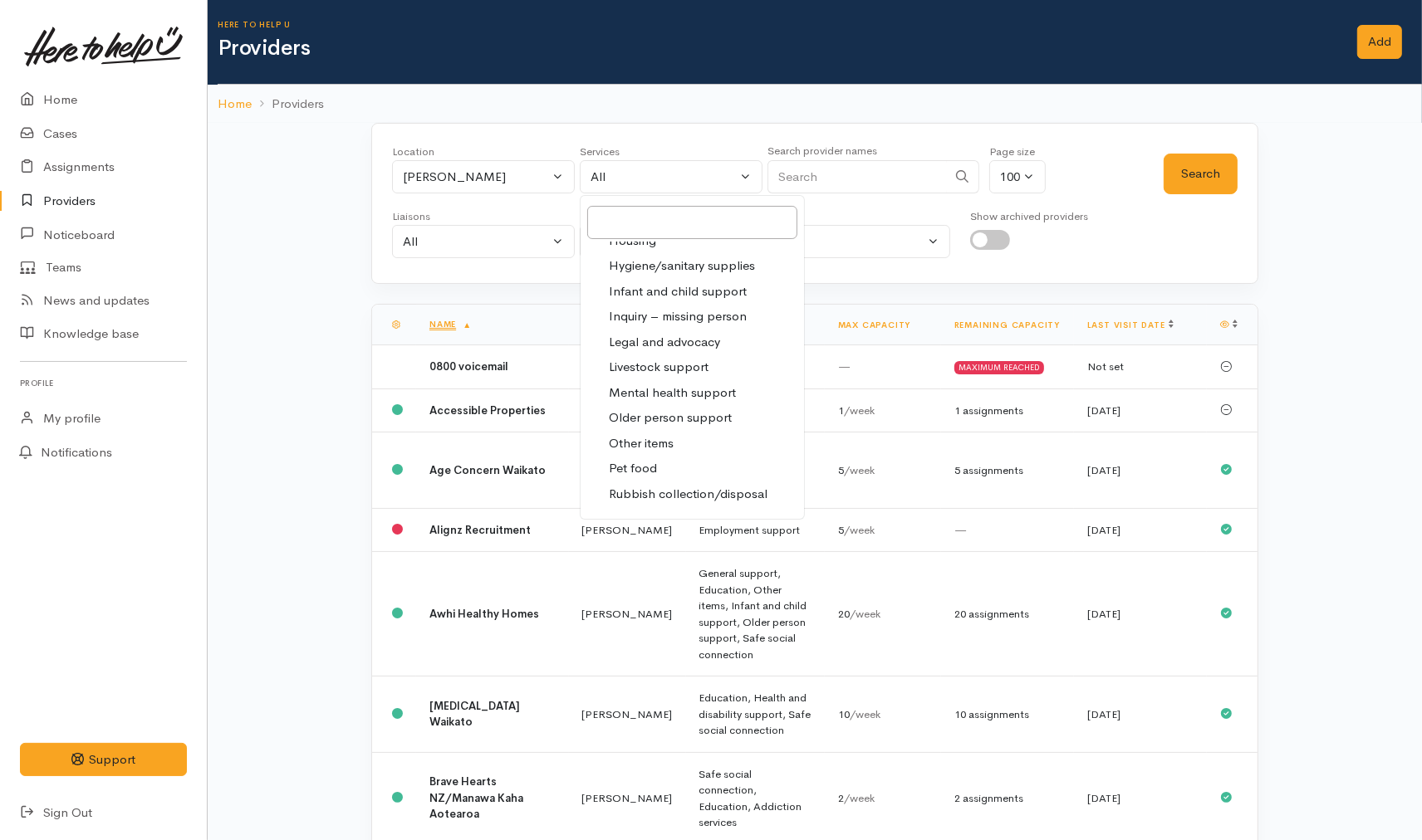
click at [674, 339] on span "Legal and advocacy" at bounding box center [664, 343] width 111 height 19
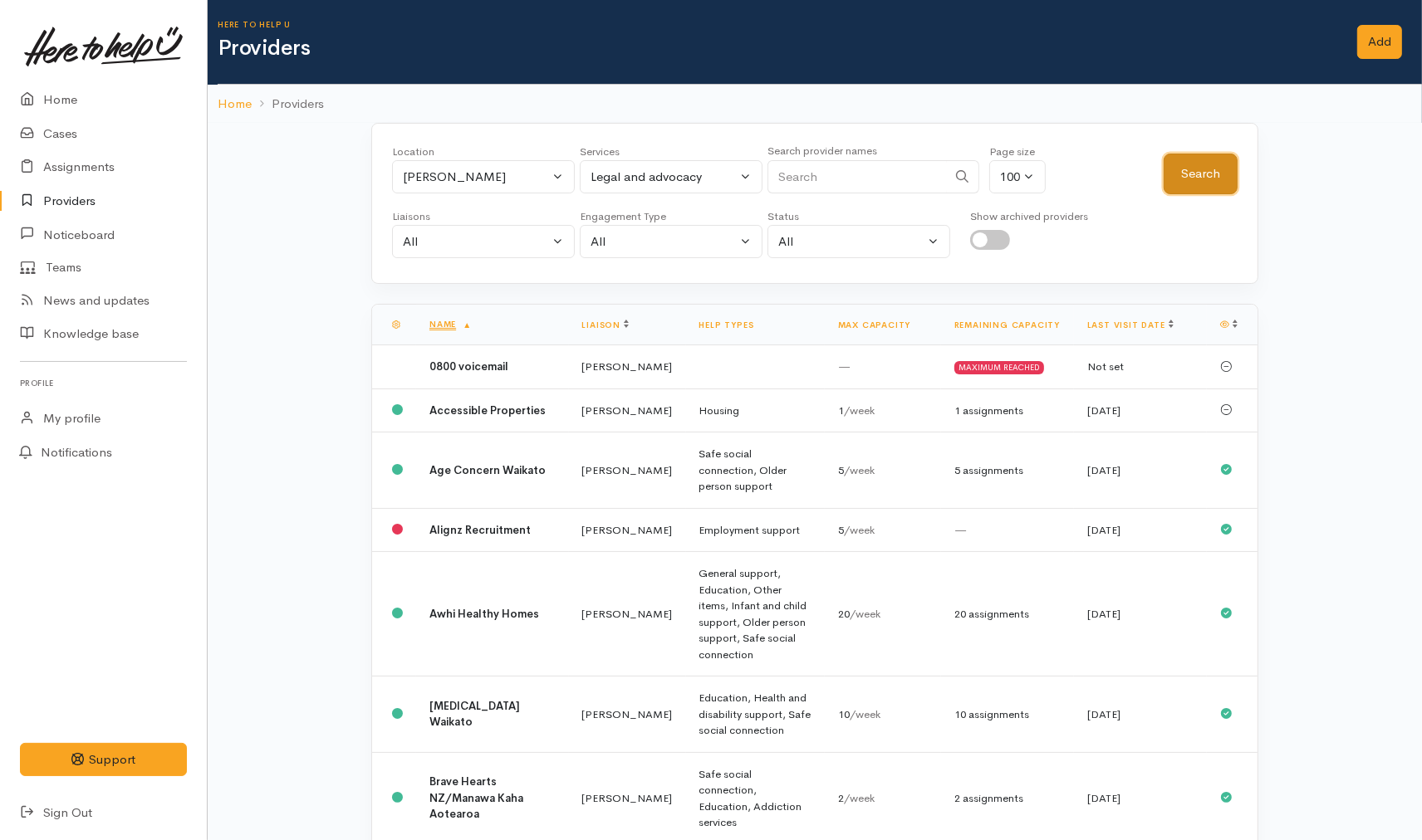
click at [1179, 171] on button "Search" at bounding box center [1200, 173] width 74 height 41
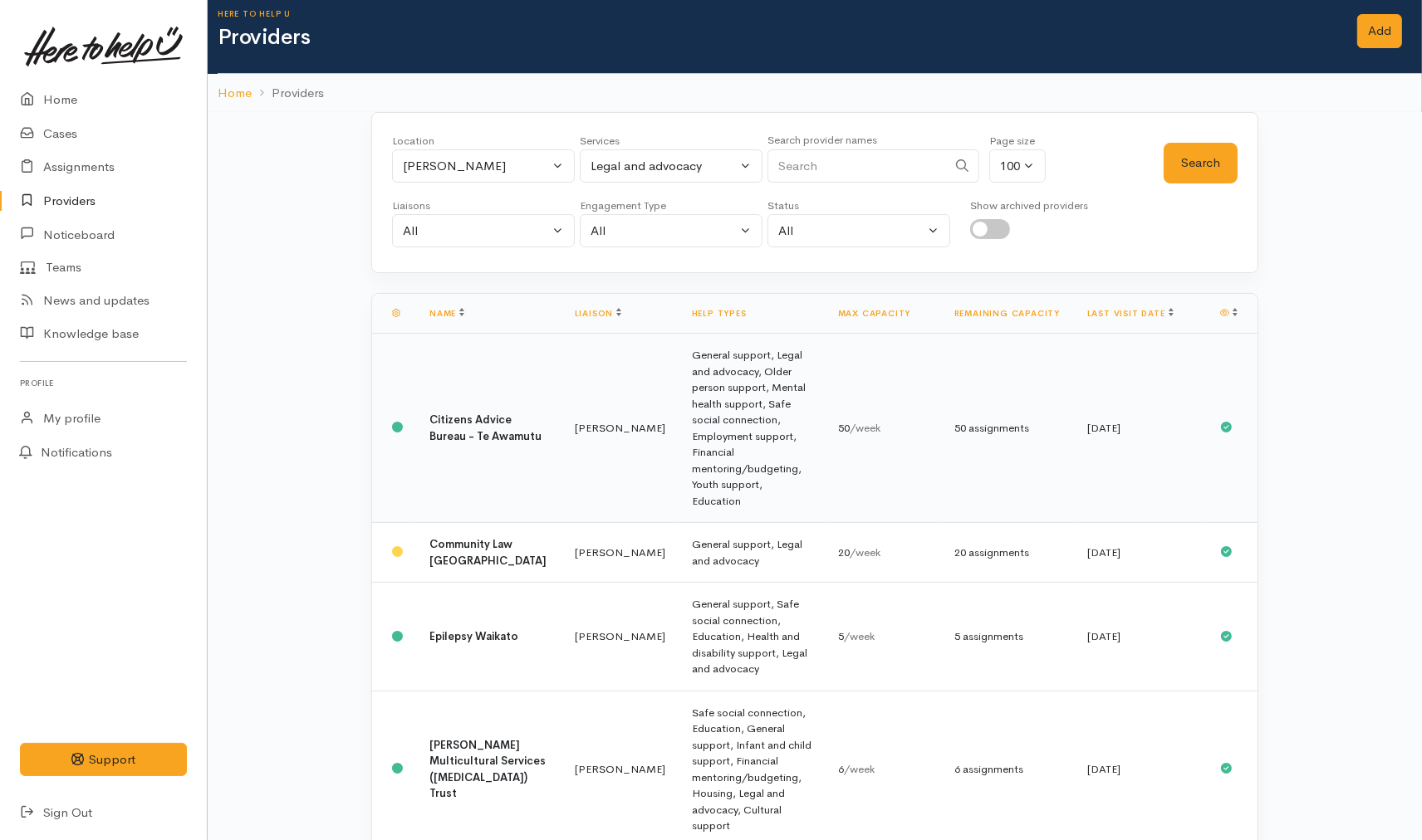
scroll to position [0, 0]
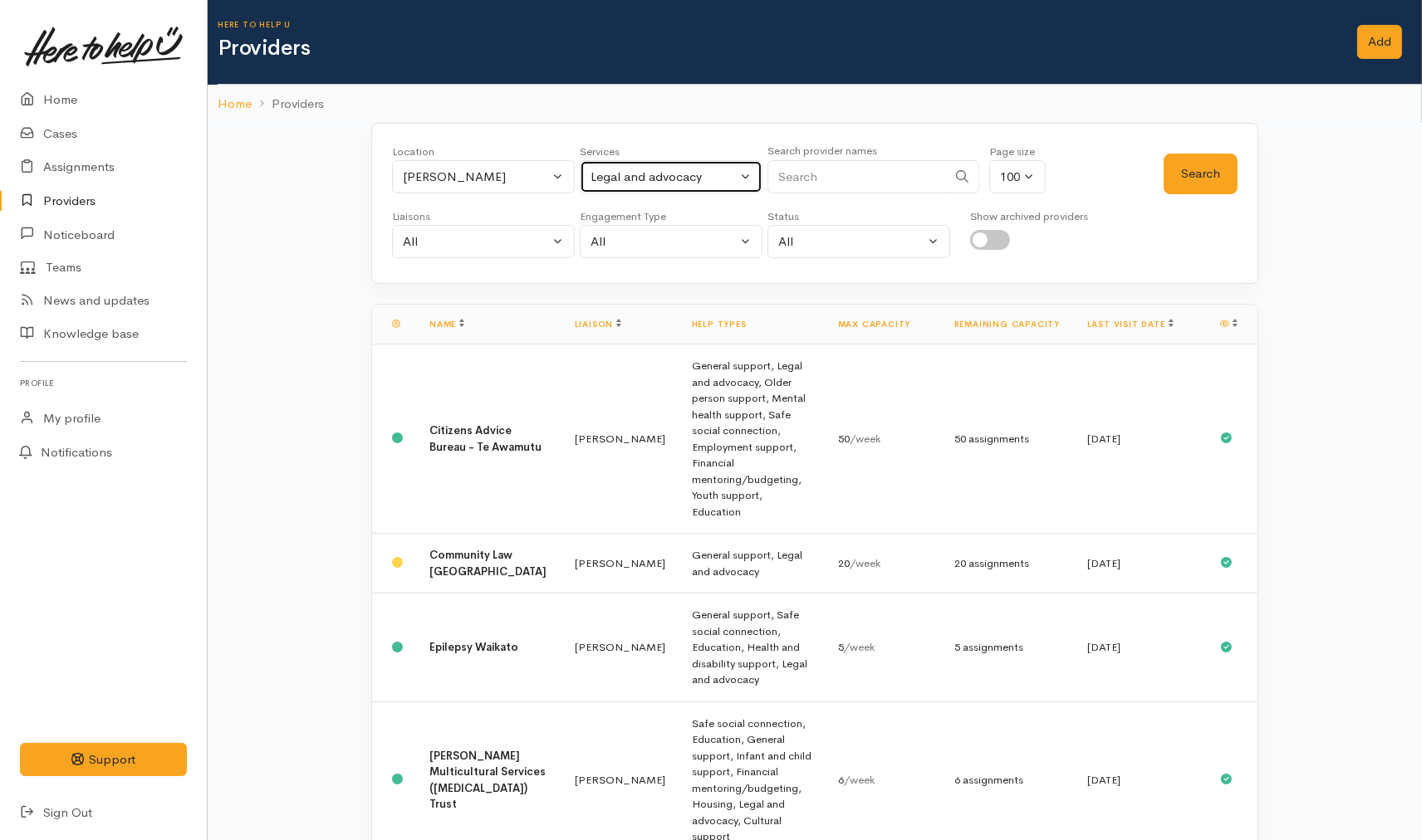
click at [659, 164] on button "Legal and advocacy" at bounding box center [671, 176] width 182 height 34
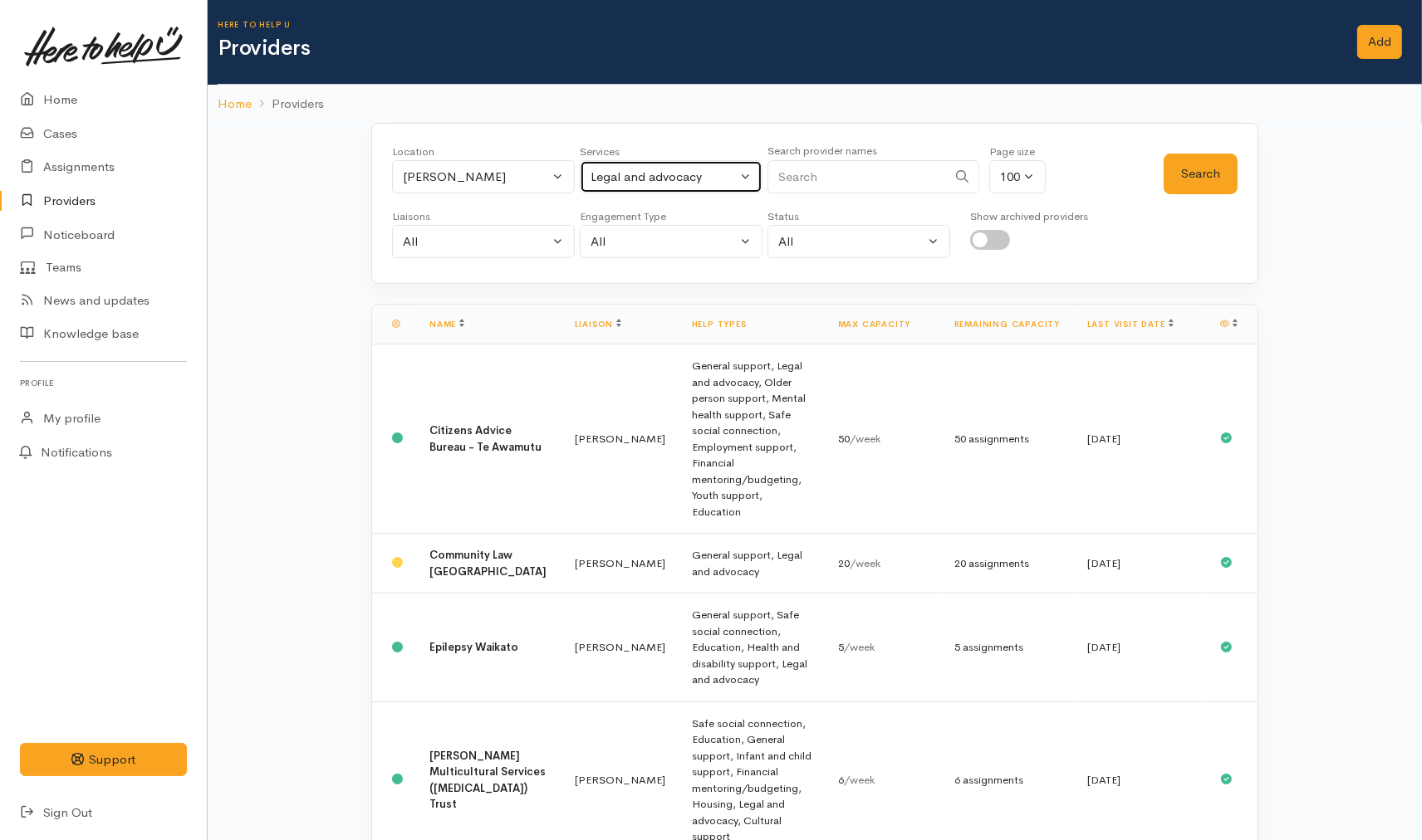
click at [658, 171] on div "Legal and advocacy" at bounding box center [663, 177] width 146 height 19
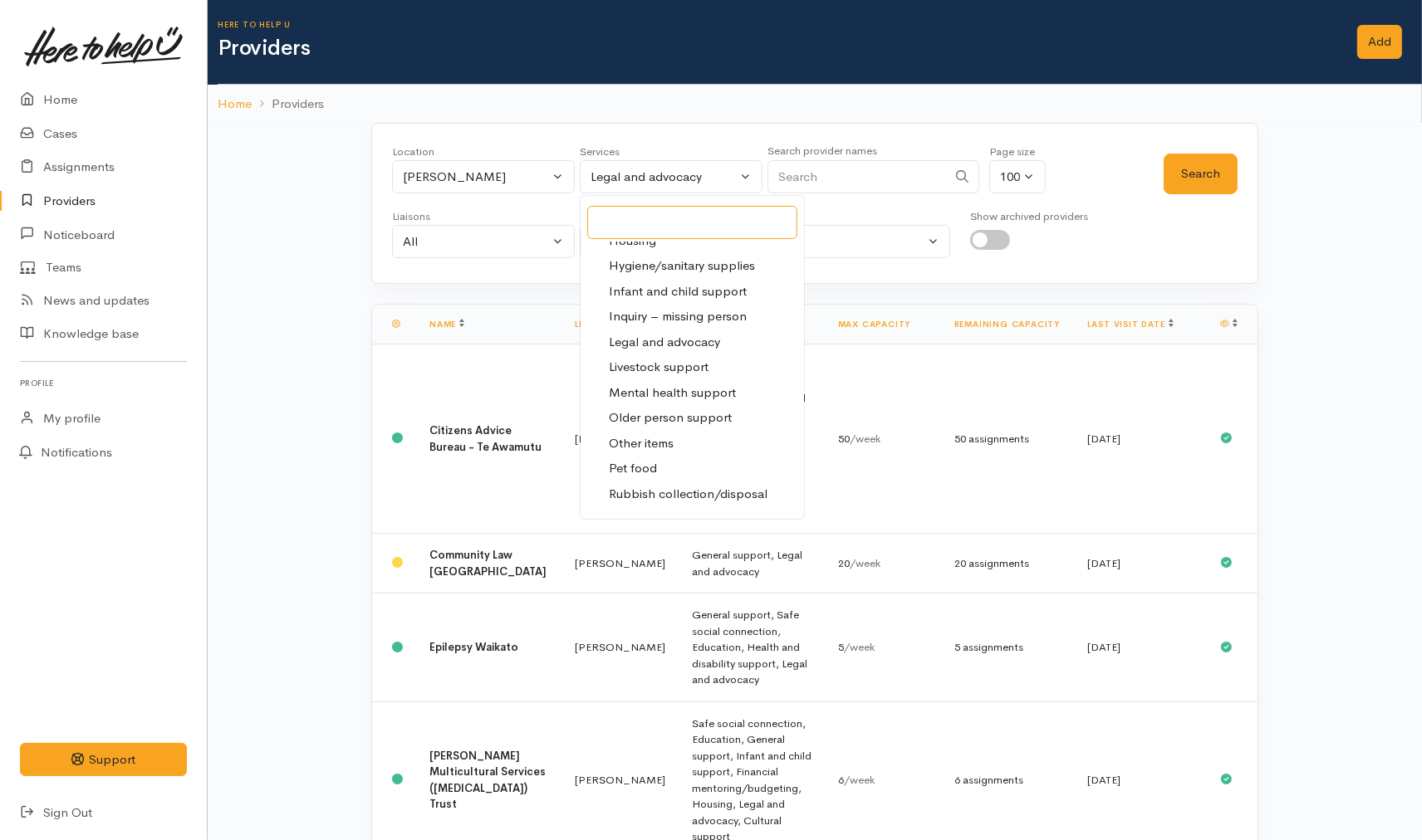
scroll to position [326, 0]
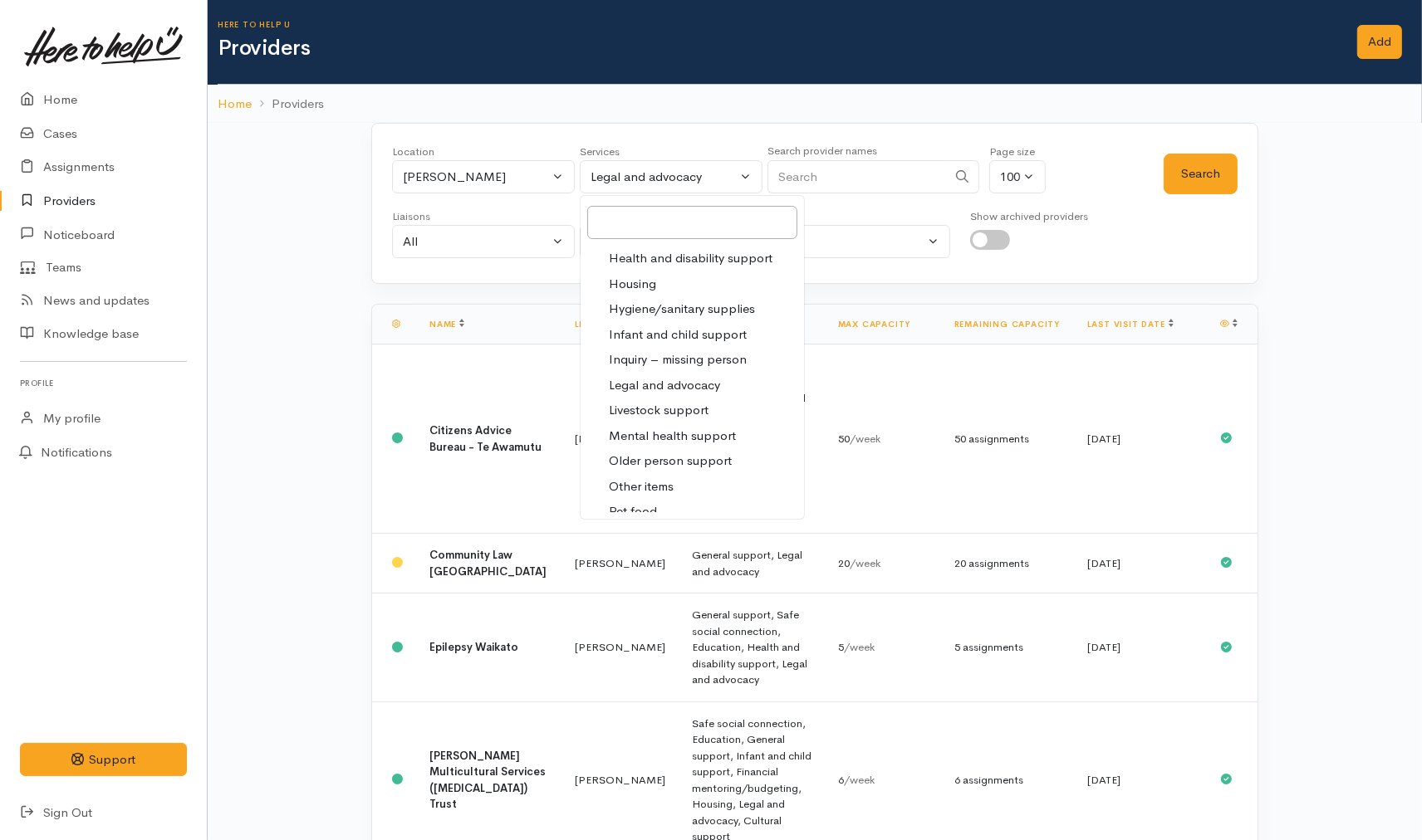
click at [670, 250] on span "Health and disability support" at bounding box center [690, 259] width 164 height 19
select select "26"
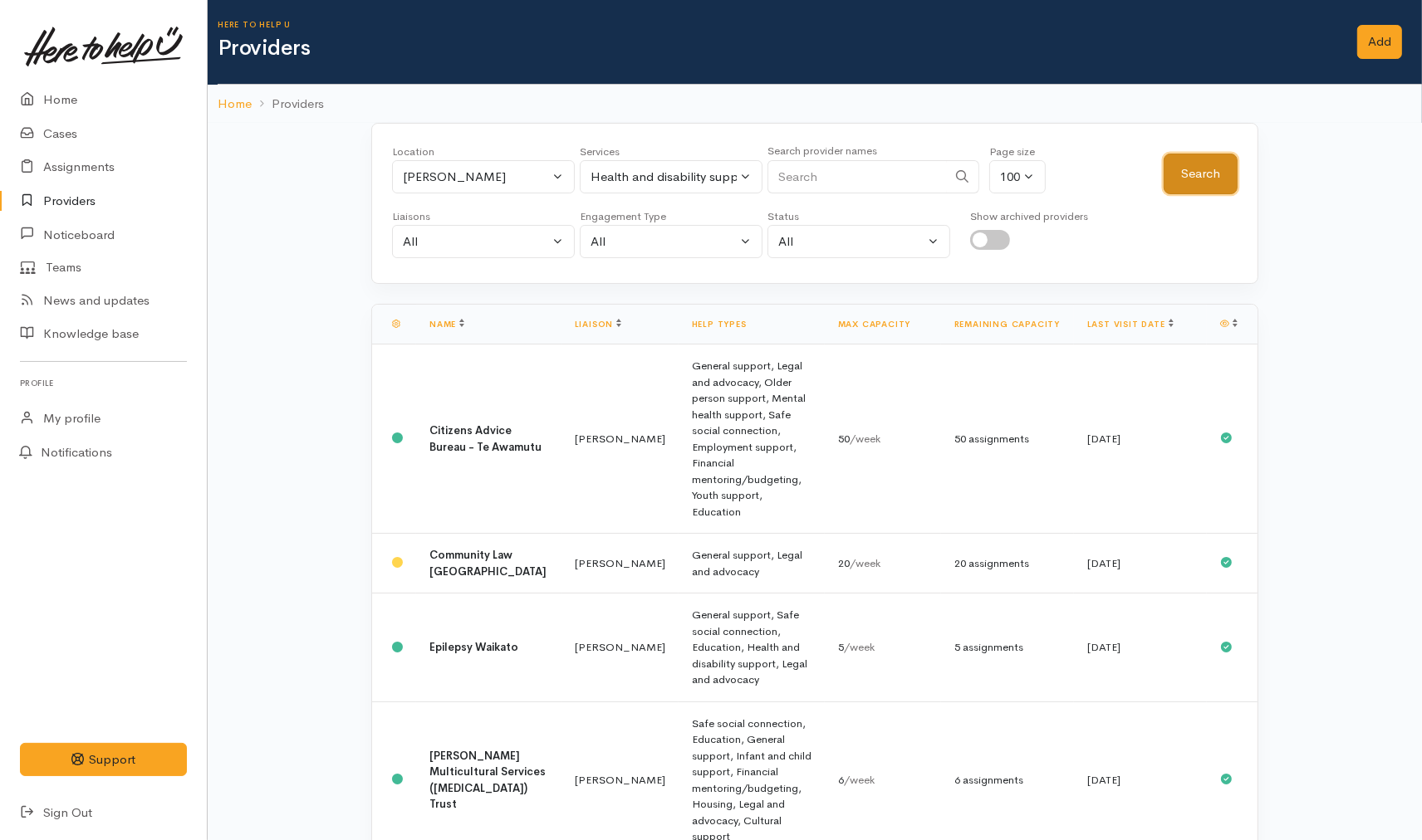
click at [1182, 174] on button "Search" at bounding box center [1200, 173] width 74 height 41
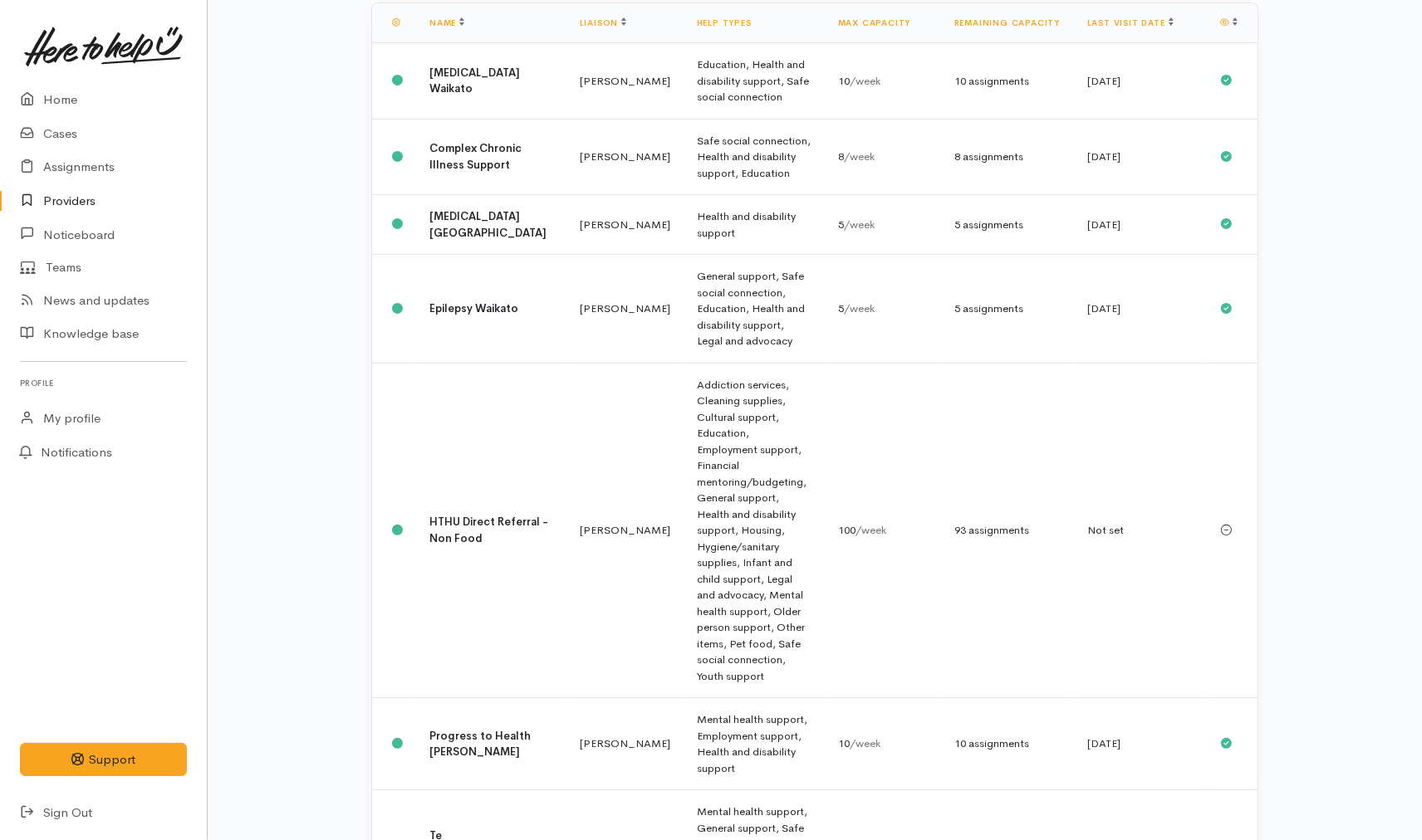
scroll to position [324, 0]
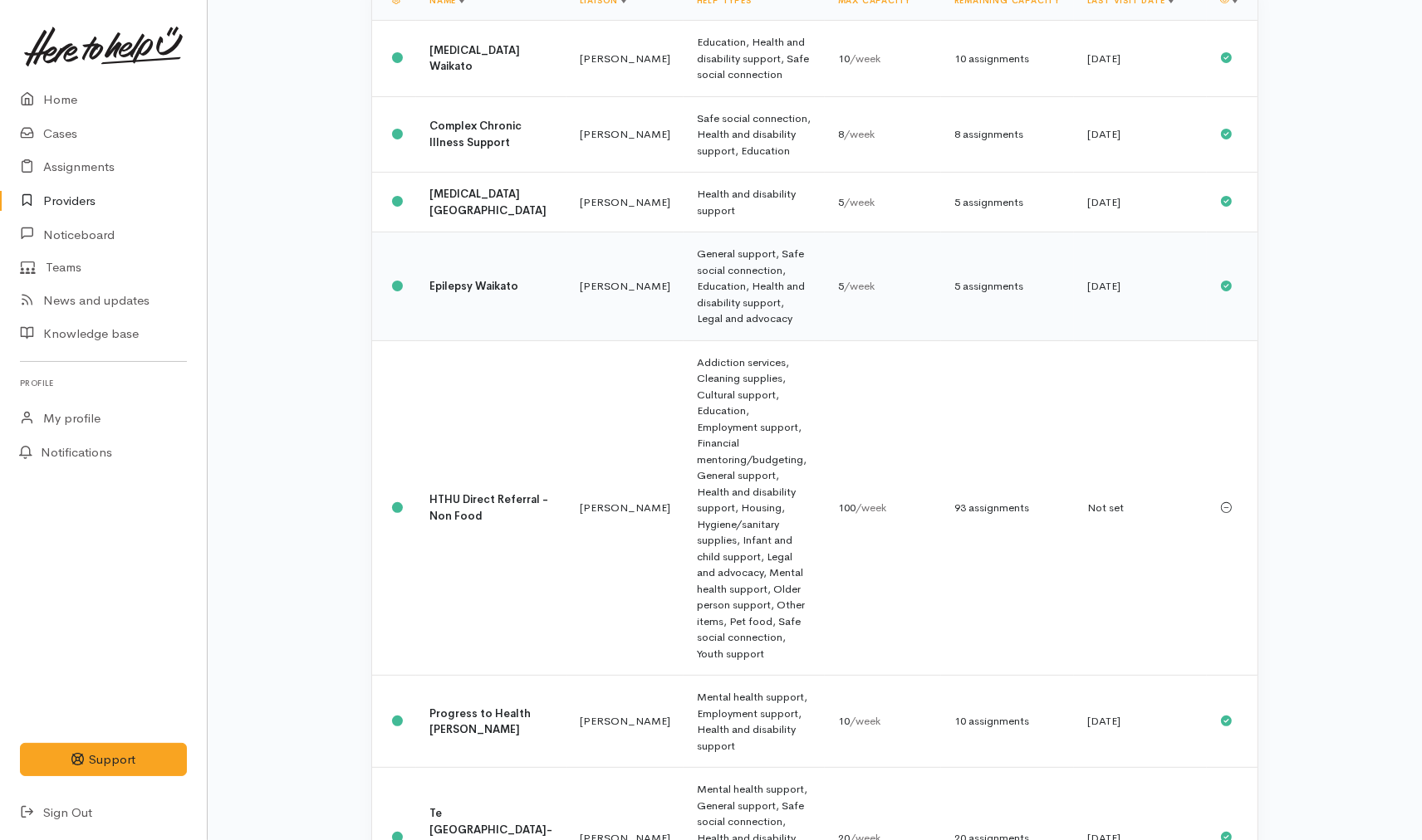
click at [683, 299] on td "General support, Safe social connection, Education, Health and disability suppo…" at bounding box center [754, 287] width 142 height 109
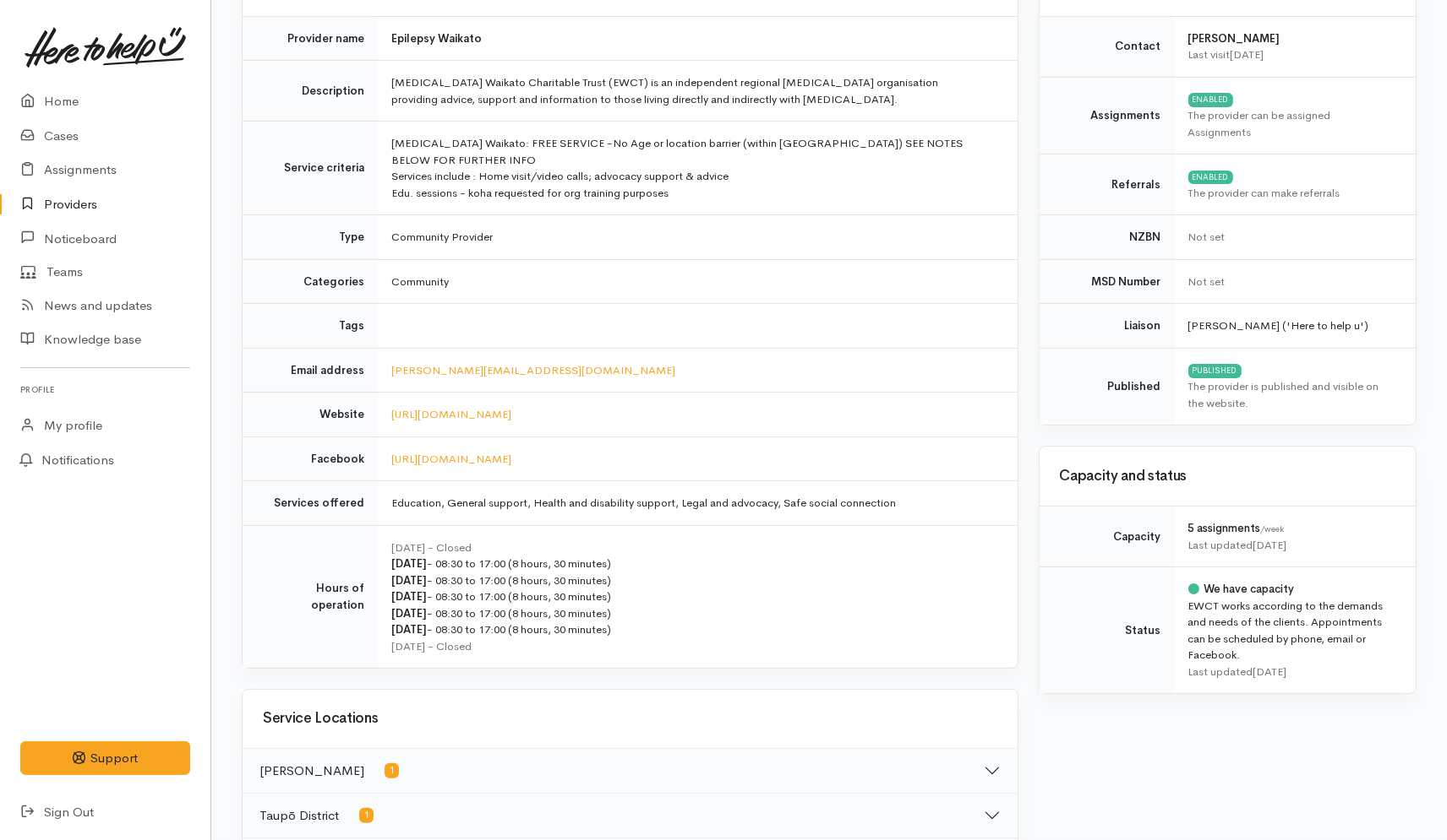
scroll to position [187, 0]
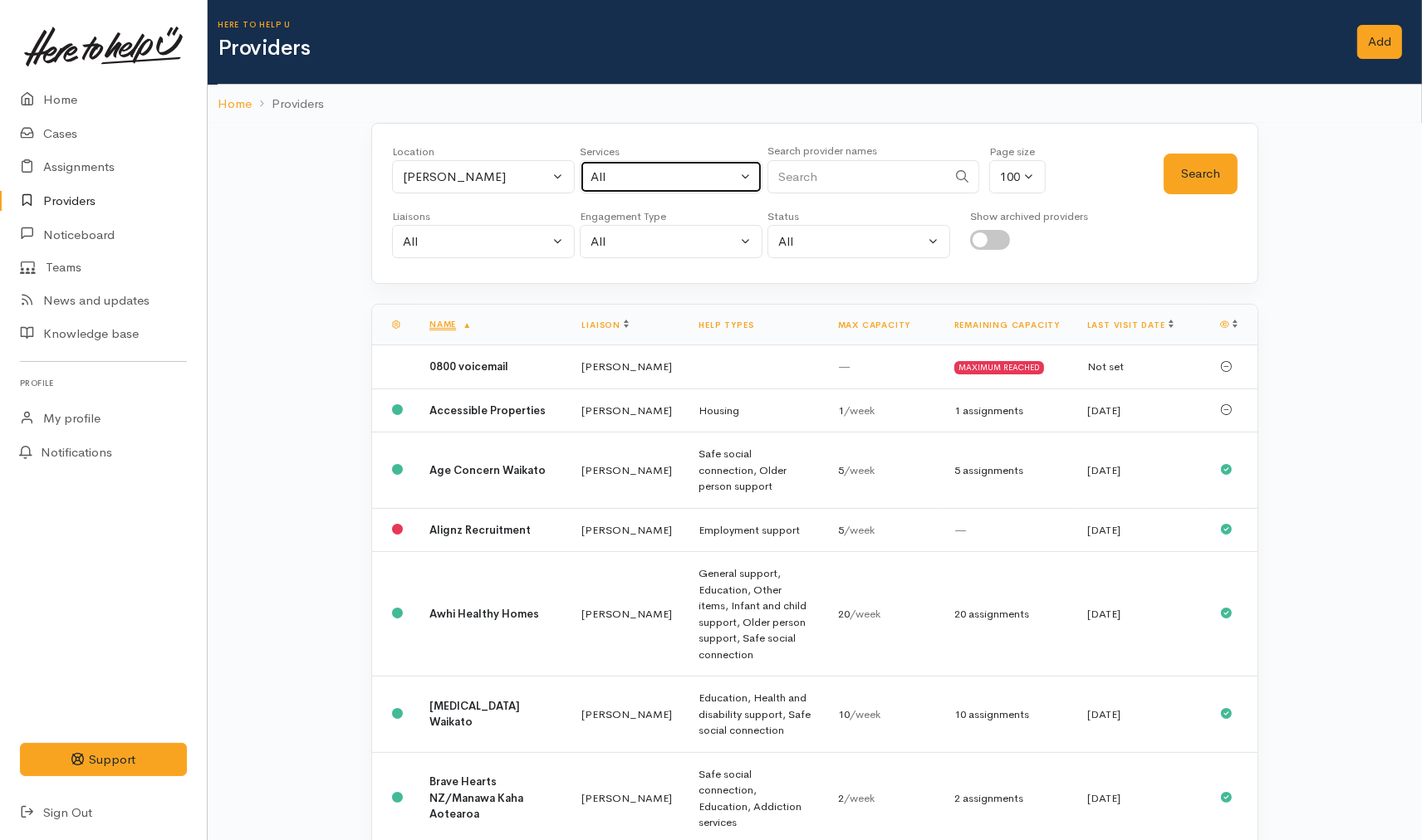
click at [693, 171] on div "All" at bounding box center [663, 177] width 146 height 19
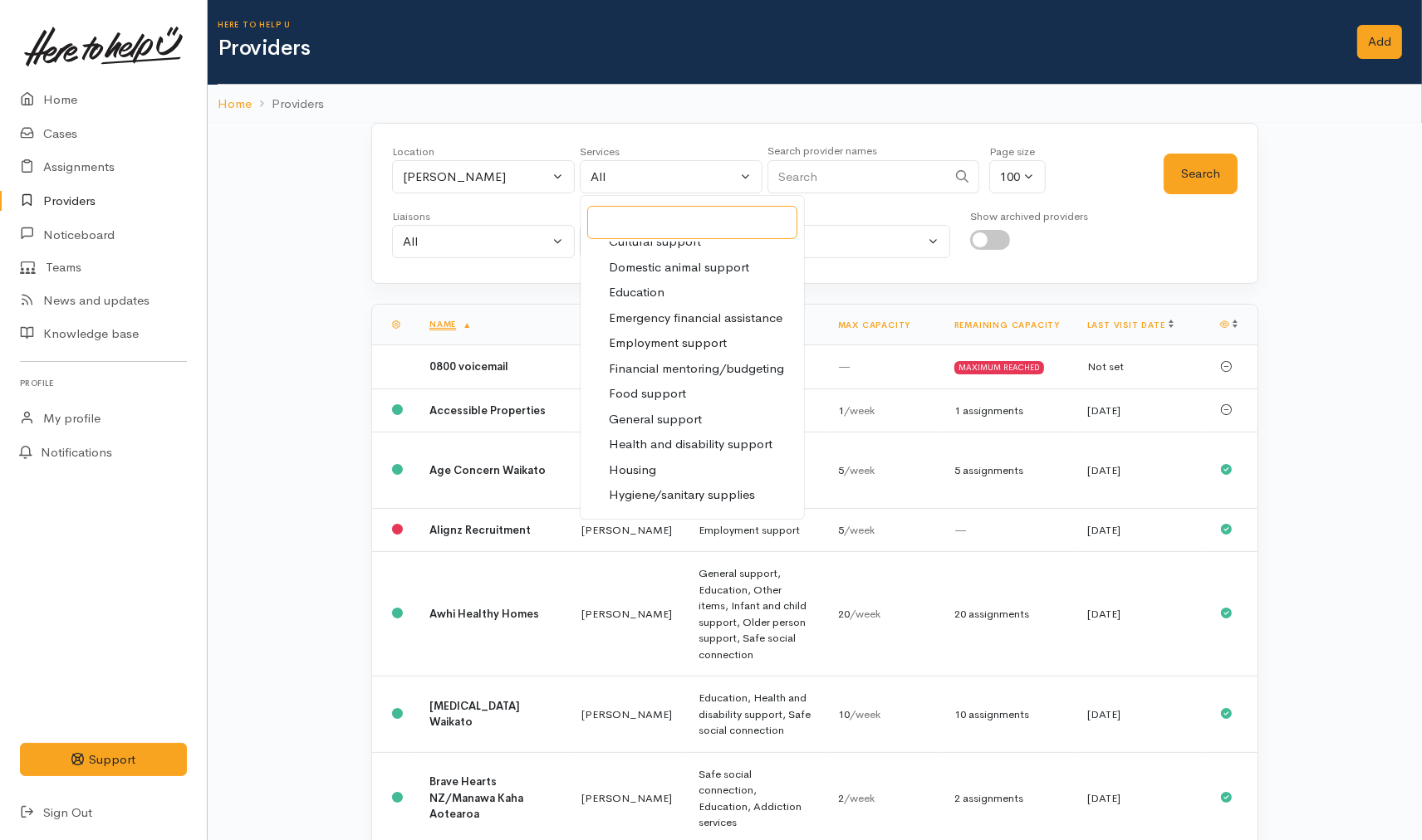
scroll to position [184, 0]
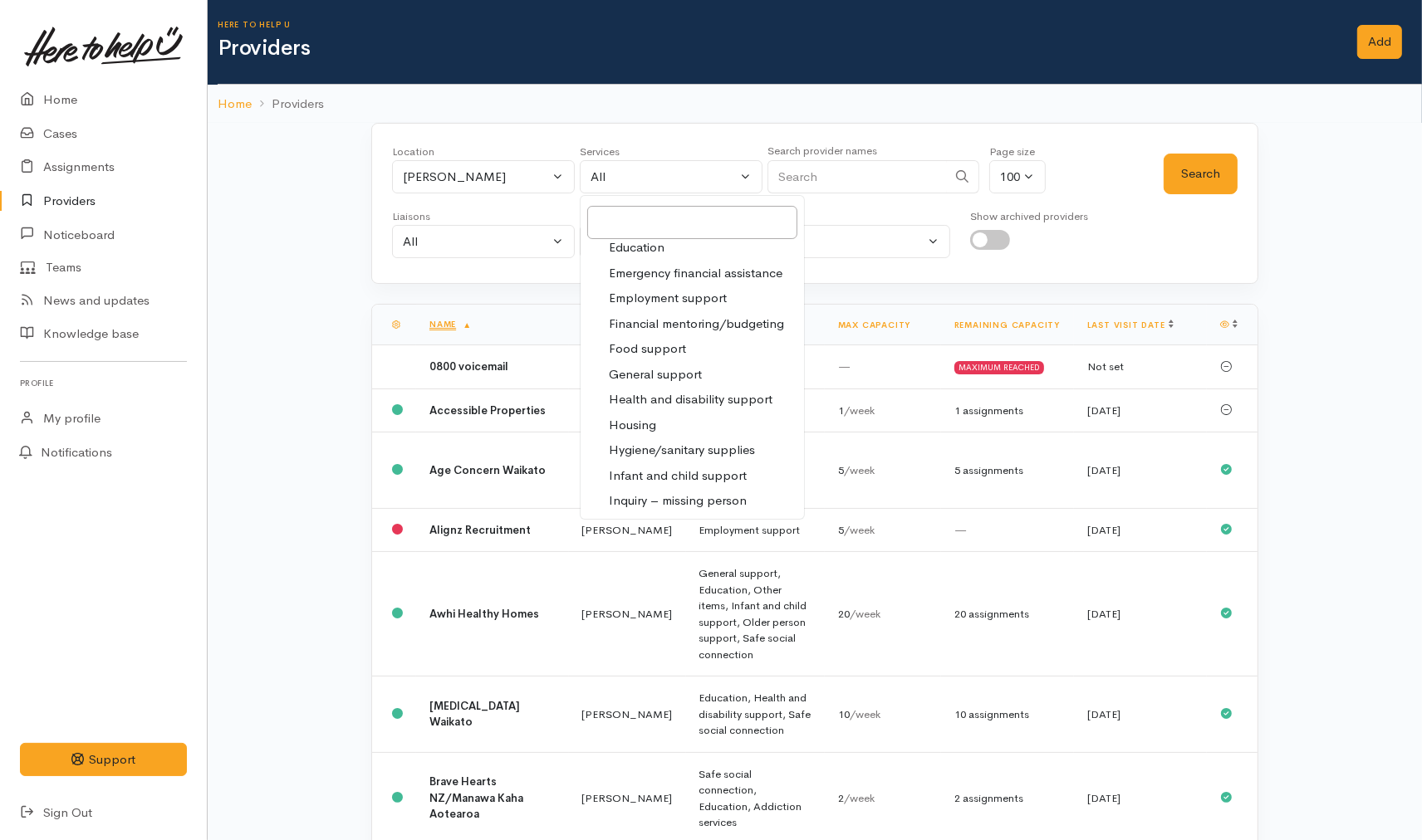
drag, startPoint x: 670, startPoint y: 392, endPoint x: 892, endPoint y: 312, distance: 236.0
click at [671, 392] on span "Health and disability support" at bounding box center [690, 400] width 164 height 19
select select "26"
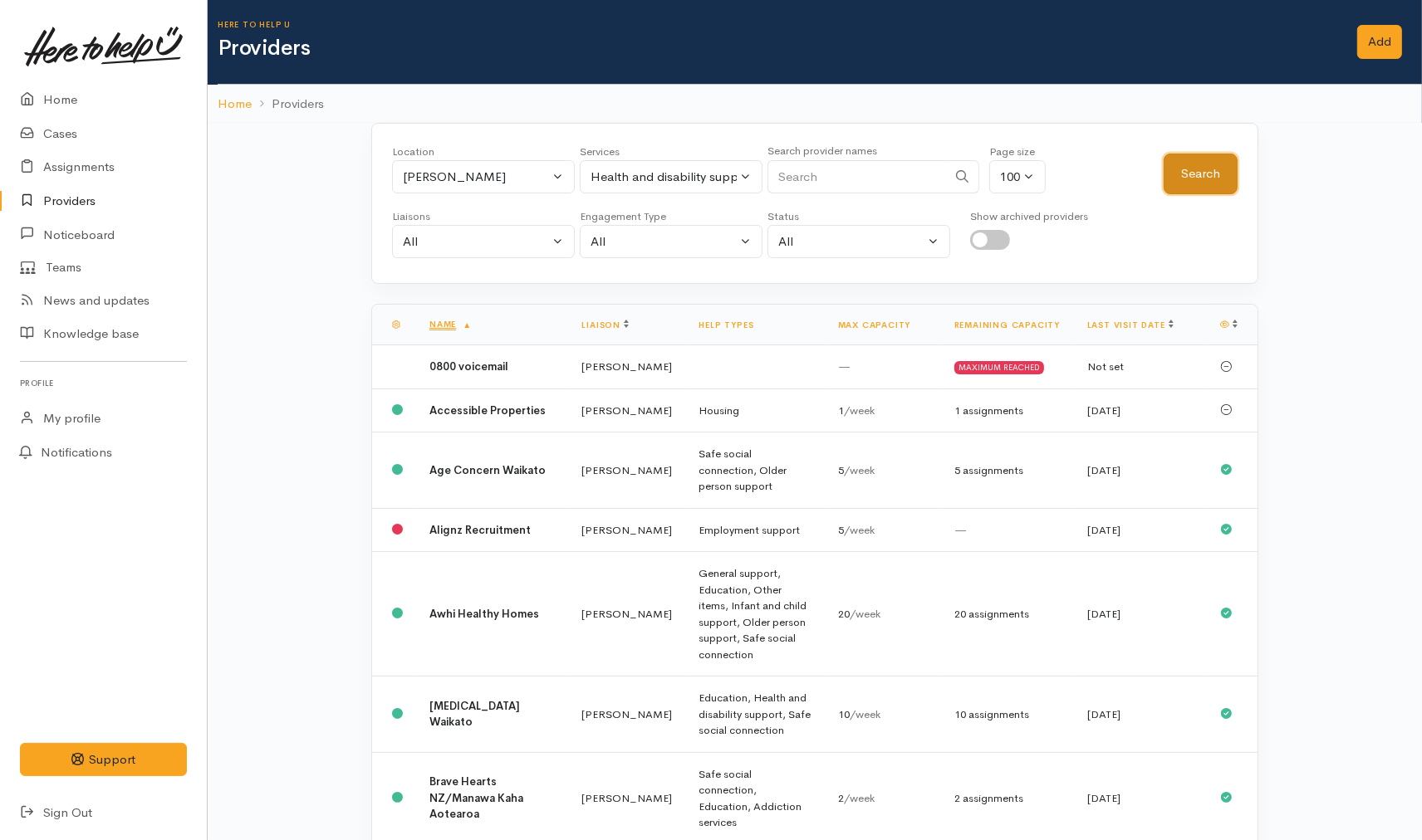
click at [1211, 168] on button "Search" at bounding box center [1200, 173] width 74 height 41
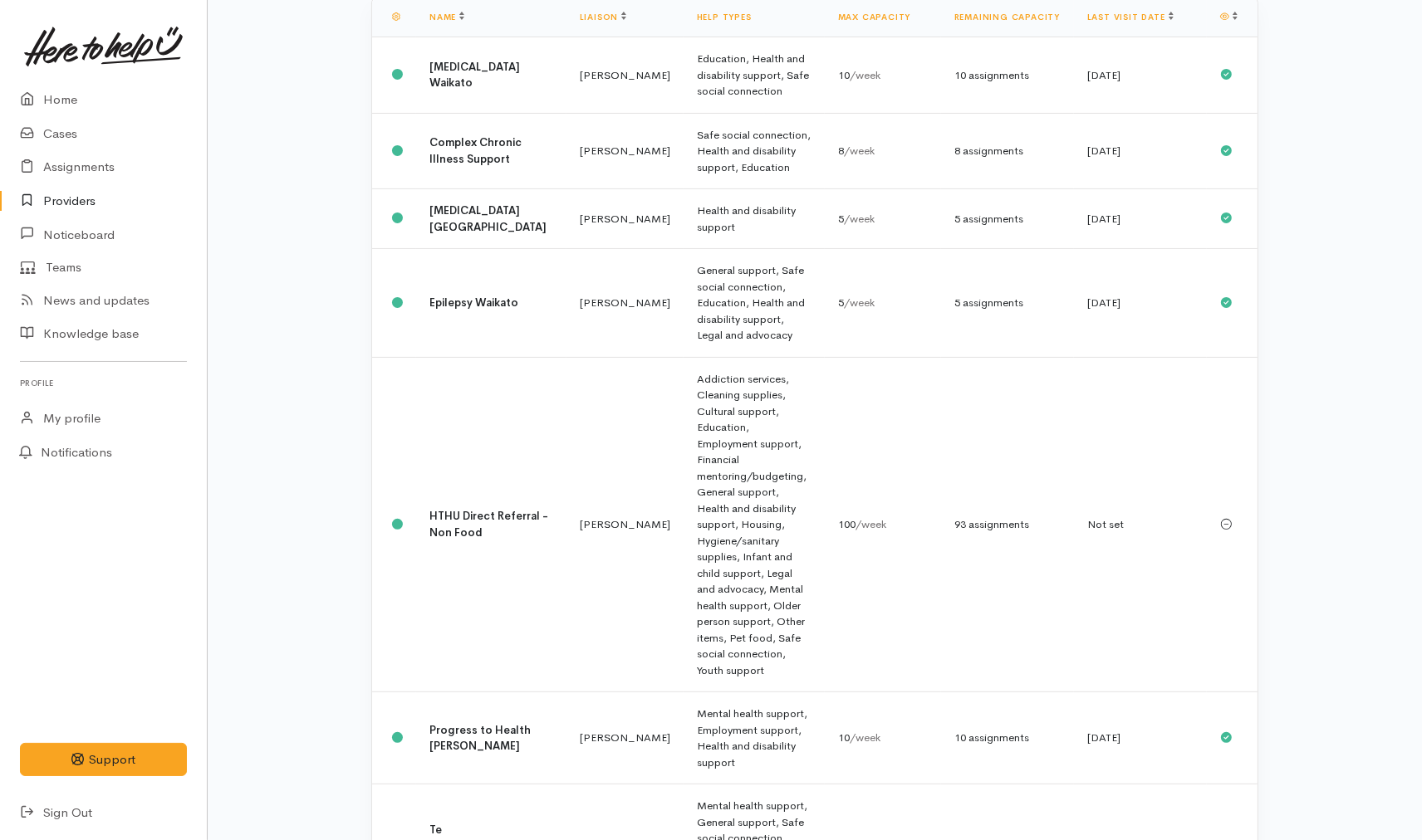
scroll to position [324, 0]
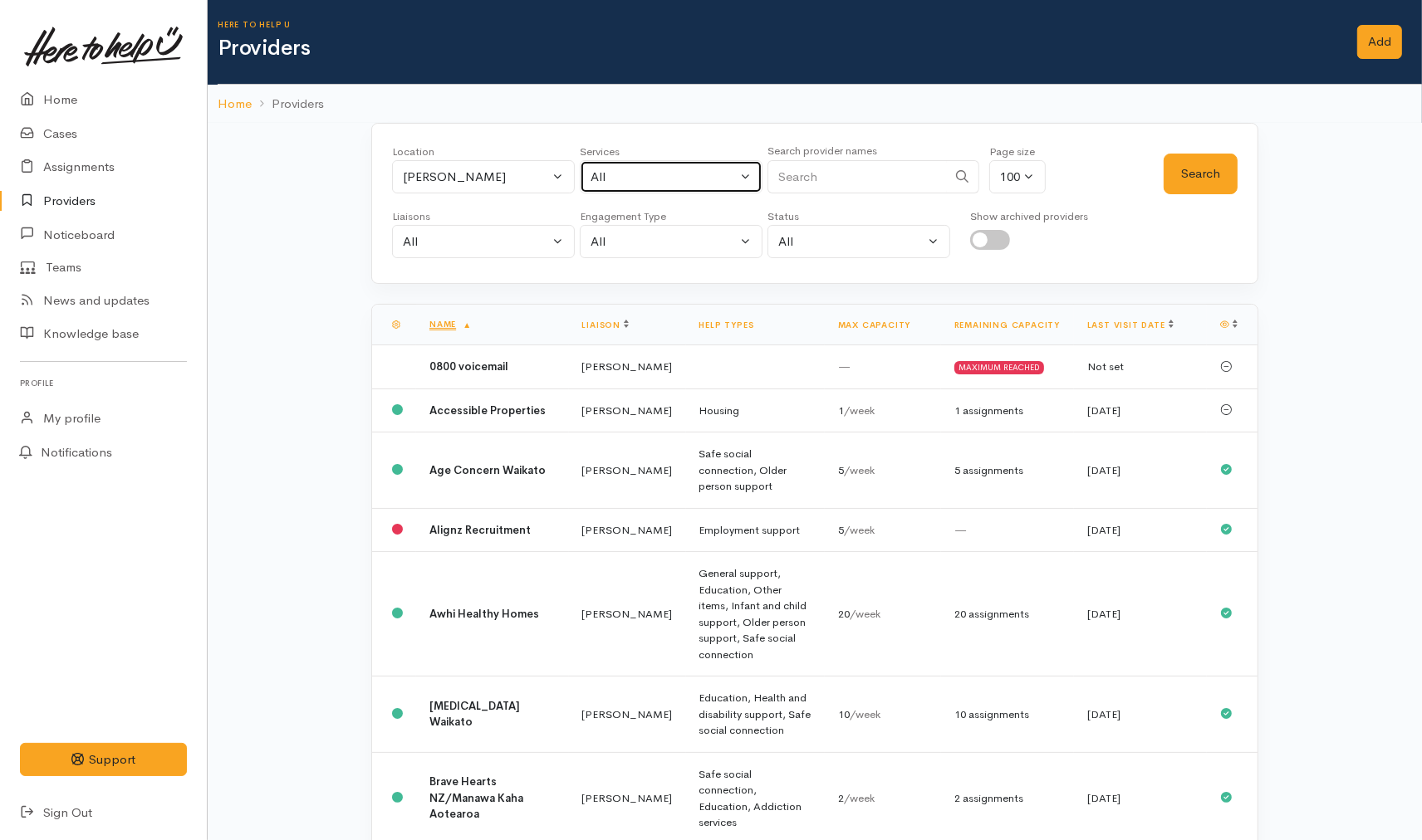
click at [703, 179] on div "All" at bounding box center [663, 177] width 146 height 19
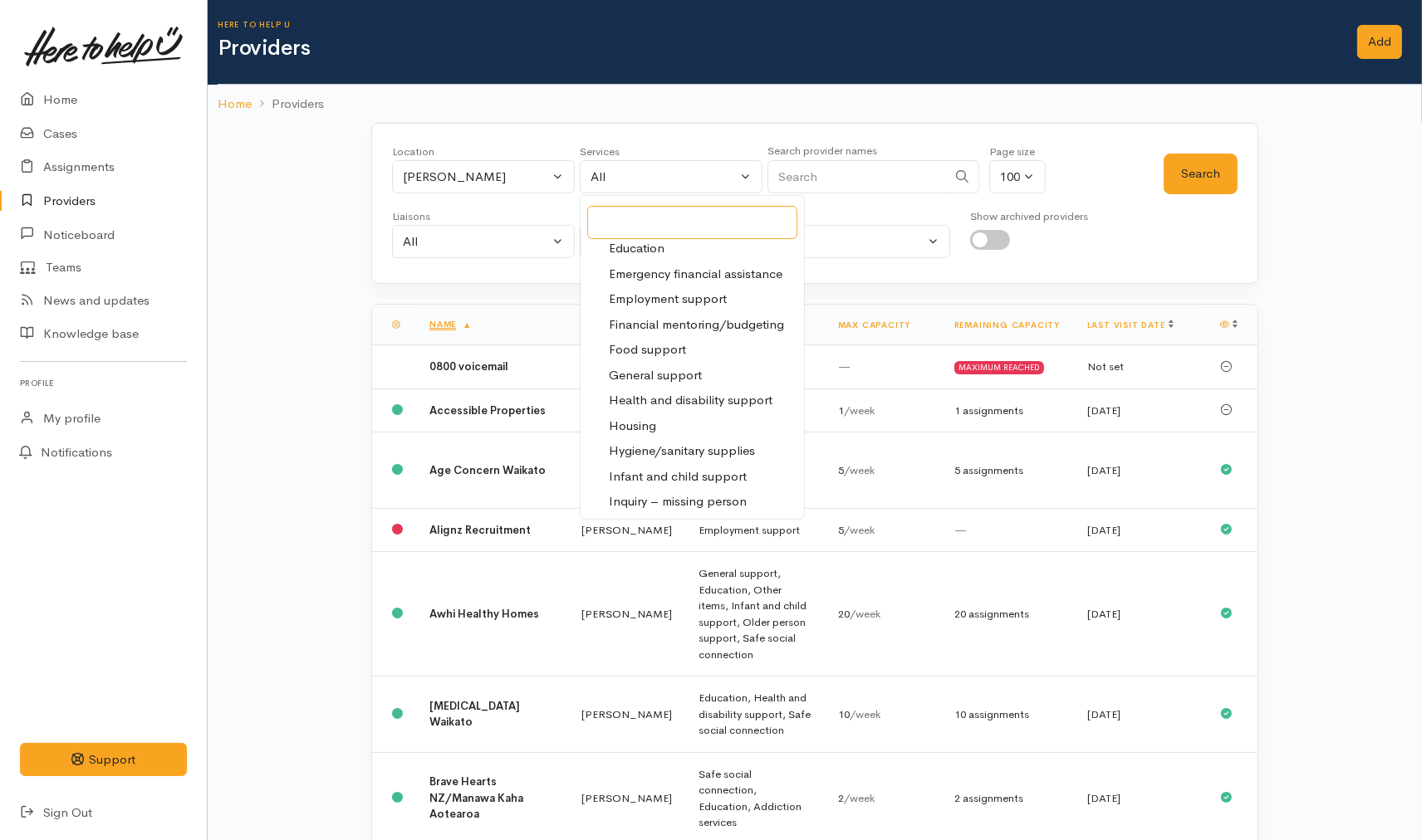
scroll to position [184, 0]
click at [701, 400] on span "Health and disability support" at bounding box center [690, 400] width 164 height 19
select select "26"
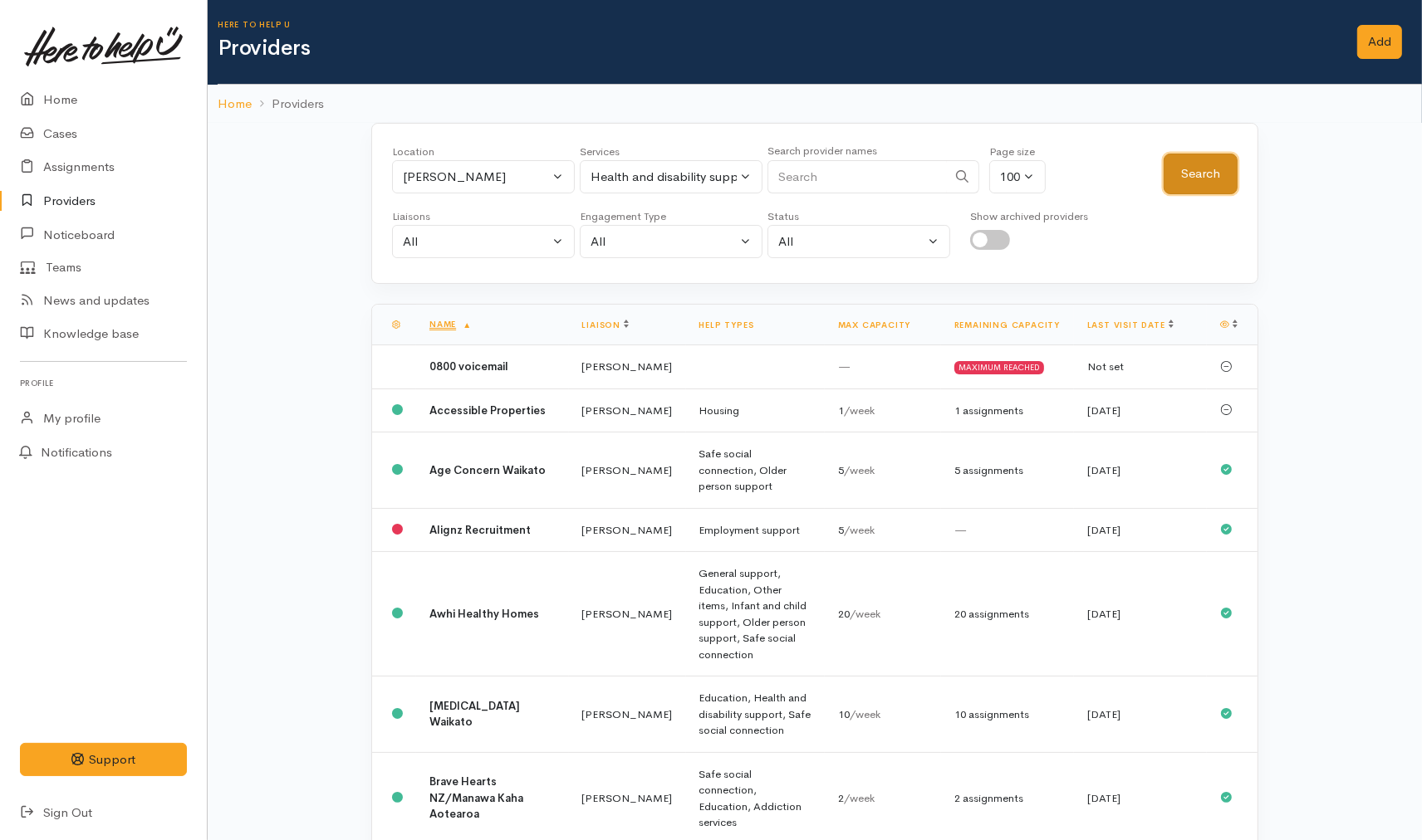
click at [1209, 179] on button "Search" at bounding box center [1200, 173] width 74 height 41
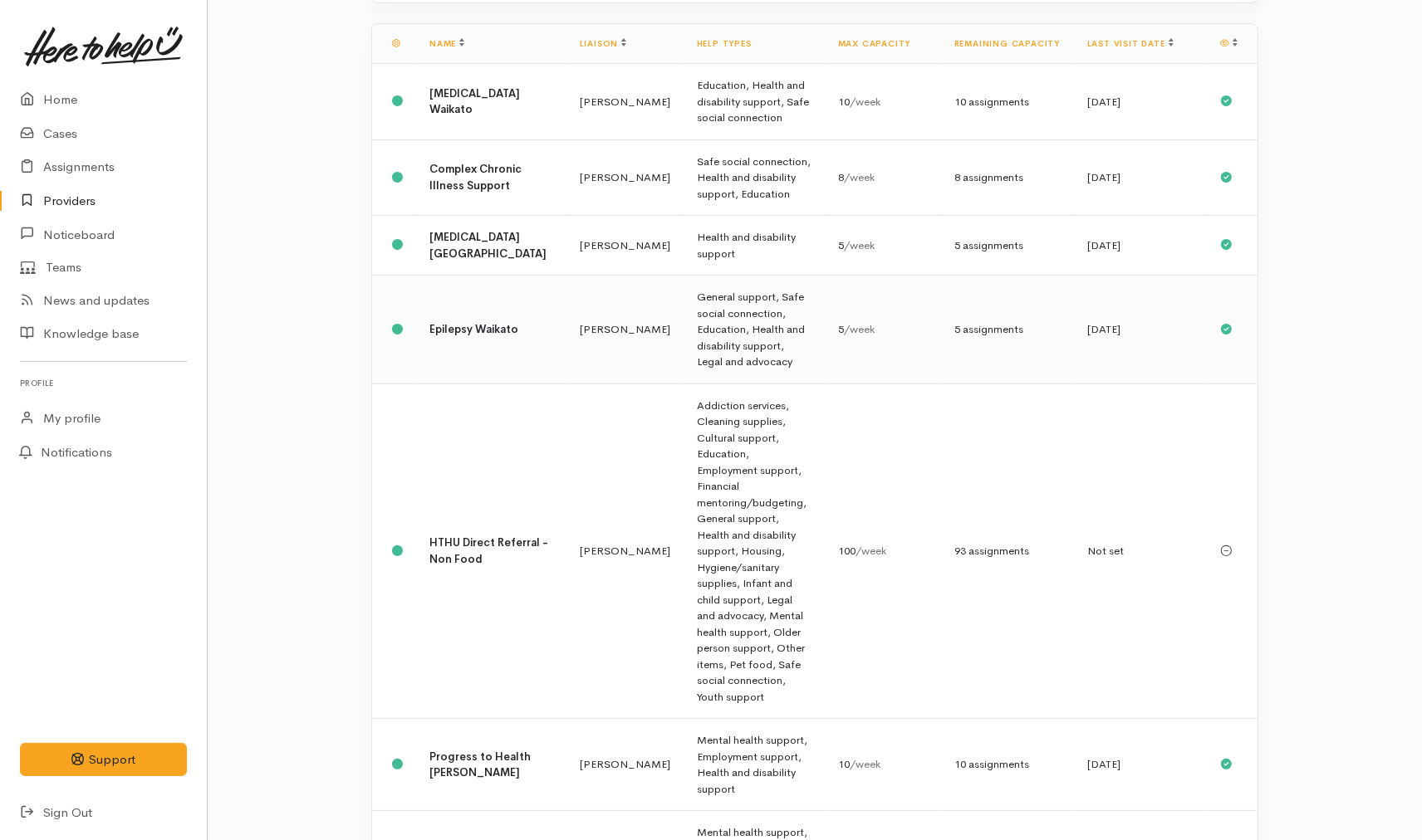
scroll to position [324, 0]
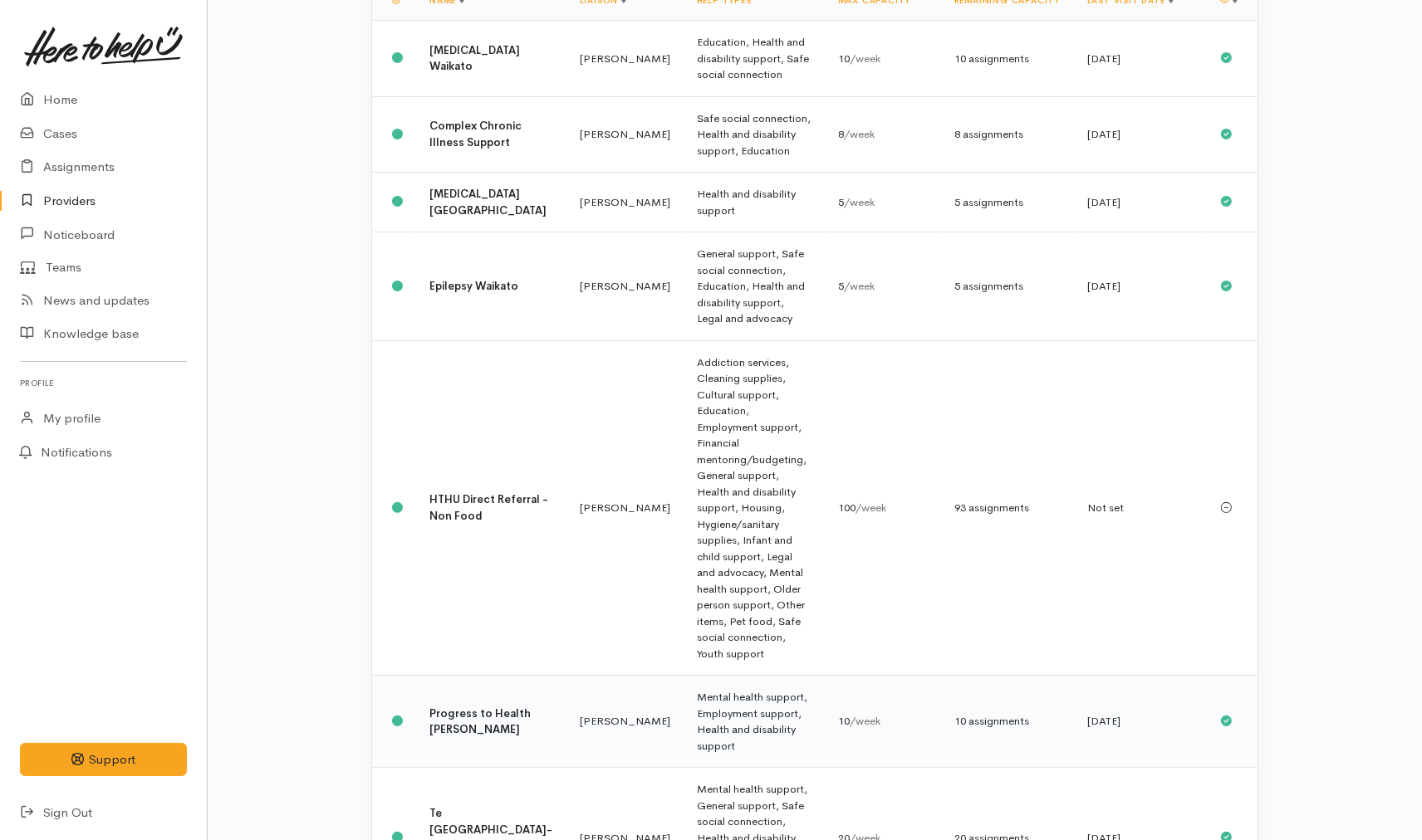
click at [500, 675] on td "Progress to Health Hamilton" at bounding box center [490, 721] width 150 height 92
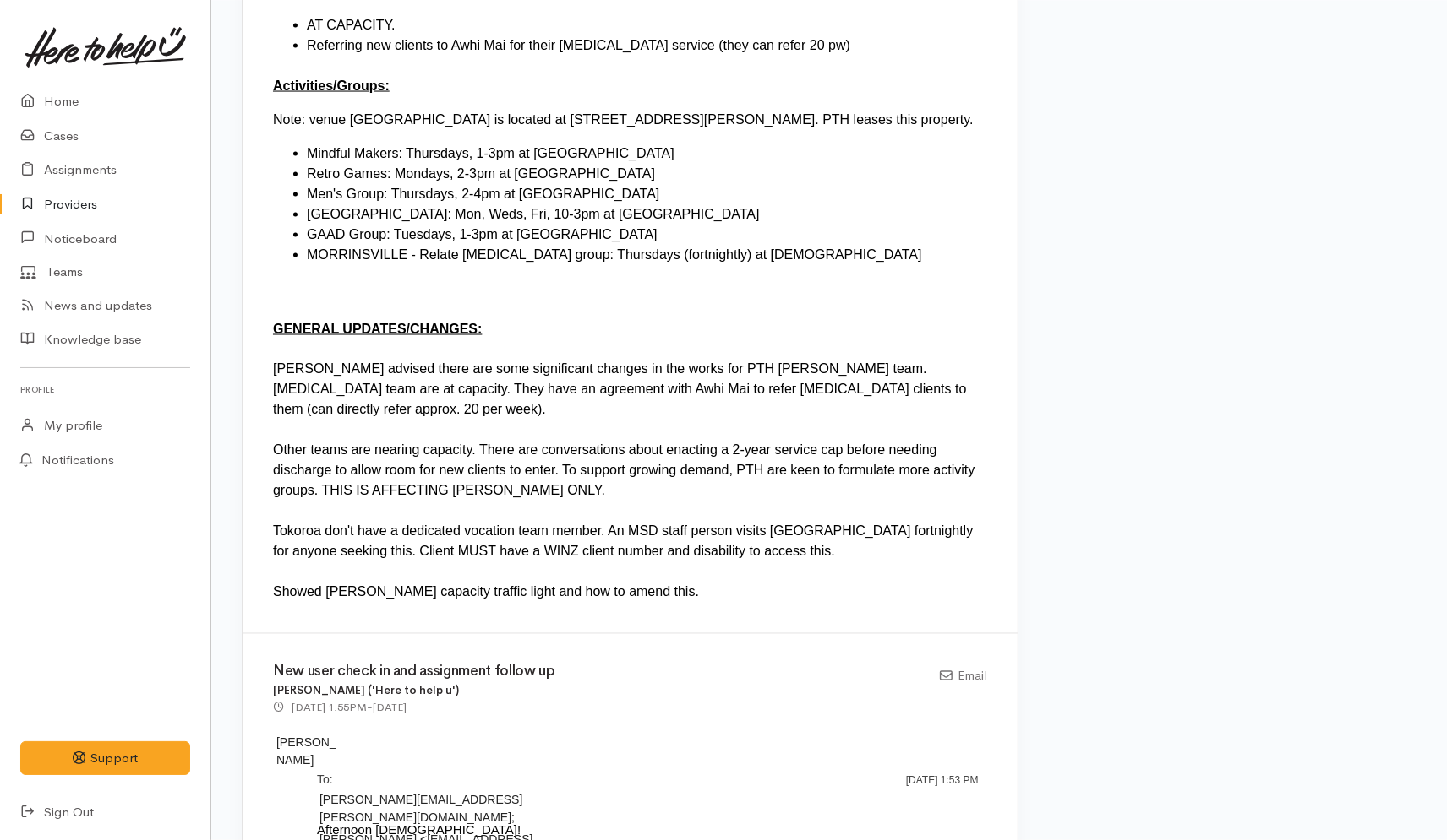
scroll to position [2439, 0]
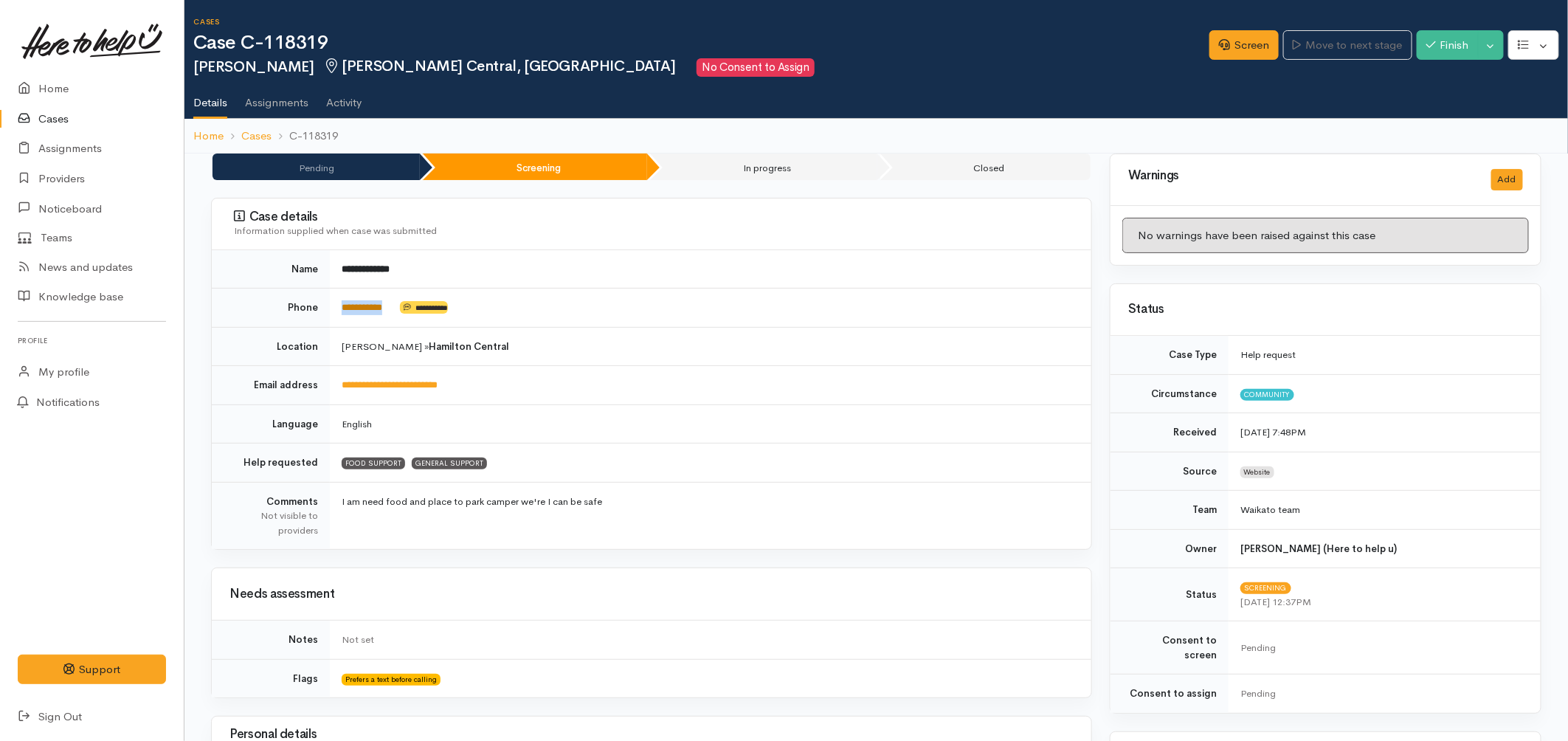
drag, startPoint x: 400, startPoint y: 312, endPoint x: 342, endPoint y: 313, distance: 58.0
click at [342, 313] on td "**********" at bounding box center [711, 308] width 762 height 39
copy td "**********"
click at [1218, 35] on link "Screen" at bounding box center [1244, 45] width 70 height 30
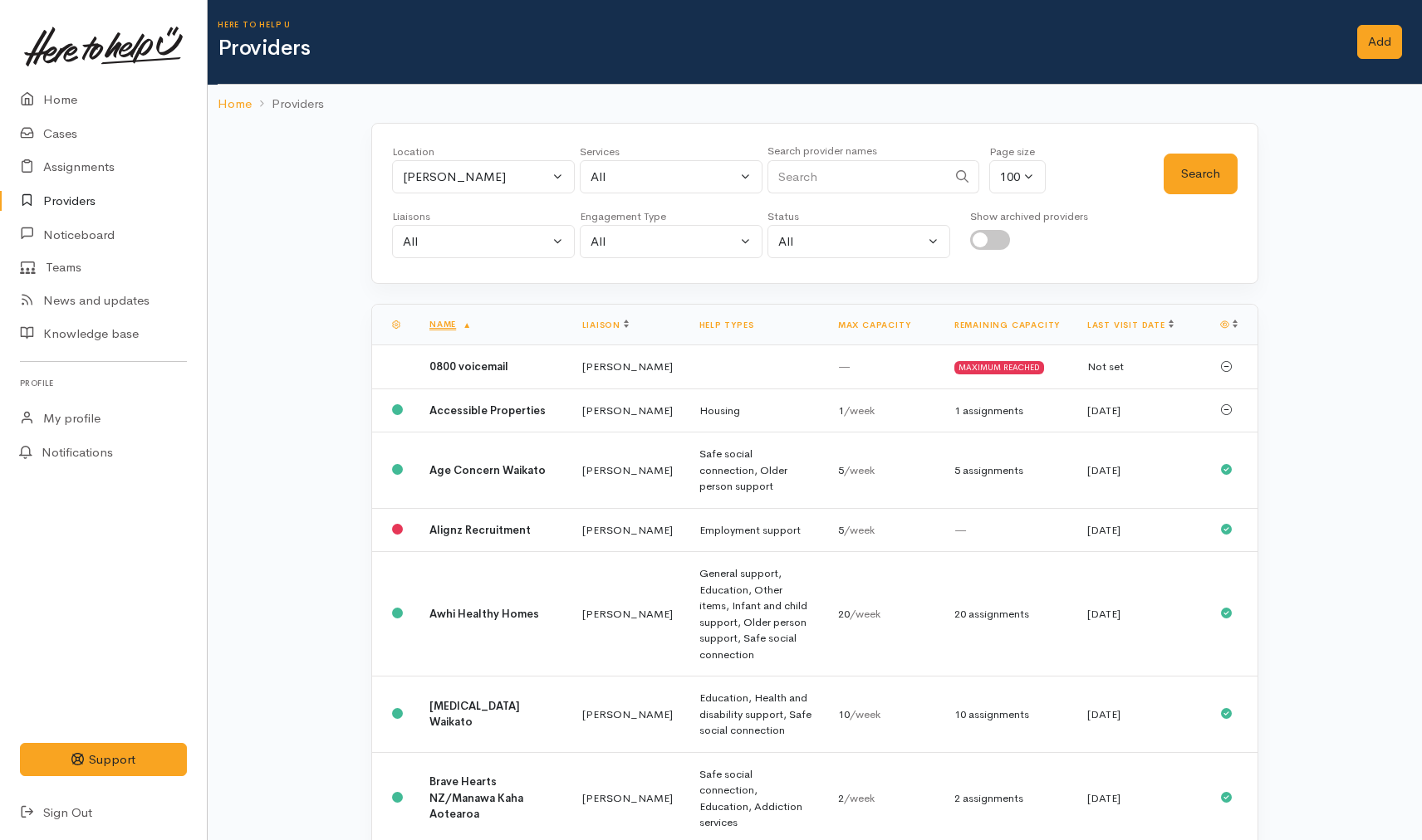
select select "26"
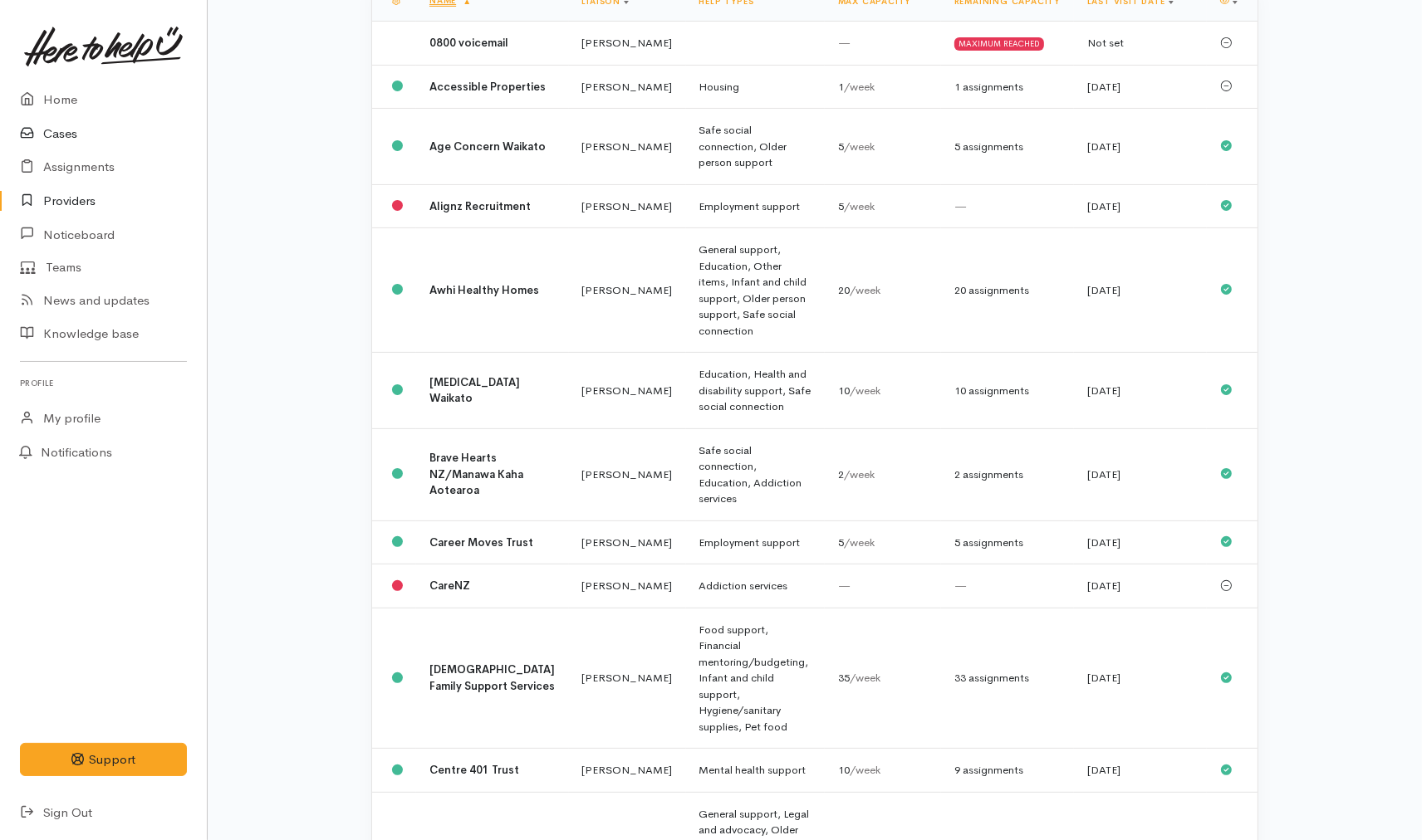
click at [80, 136] on link "Cases" at bounding box center [103, 134] width 206 height 34
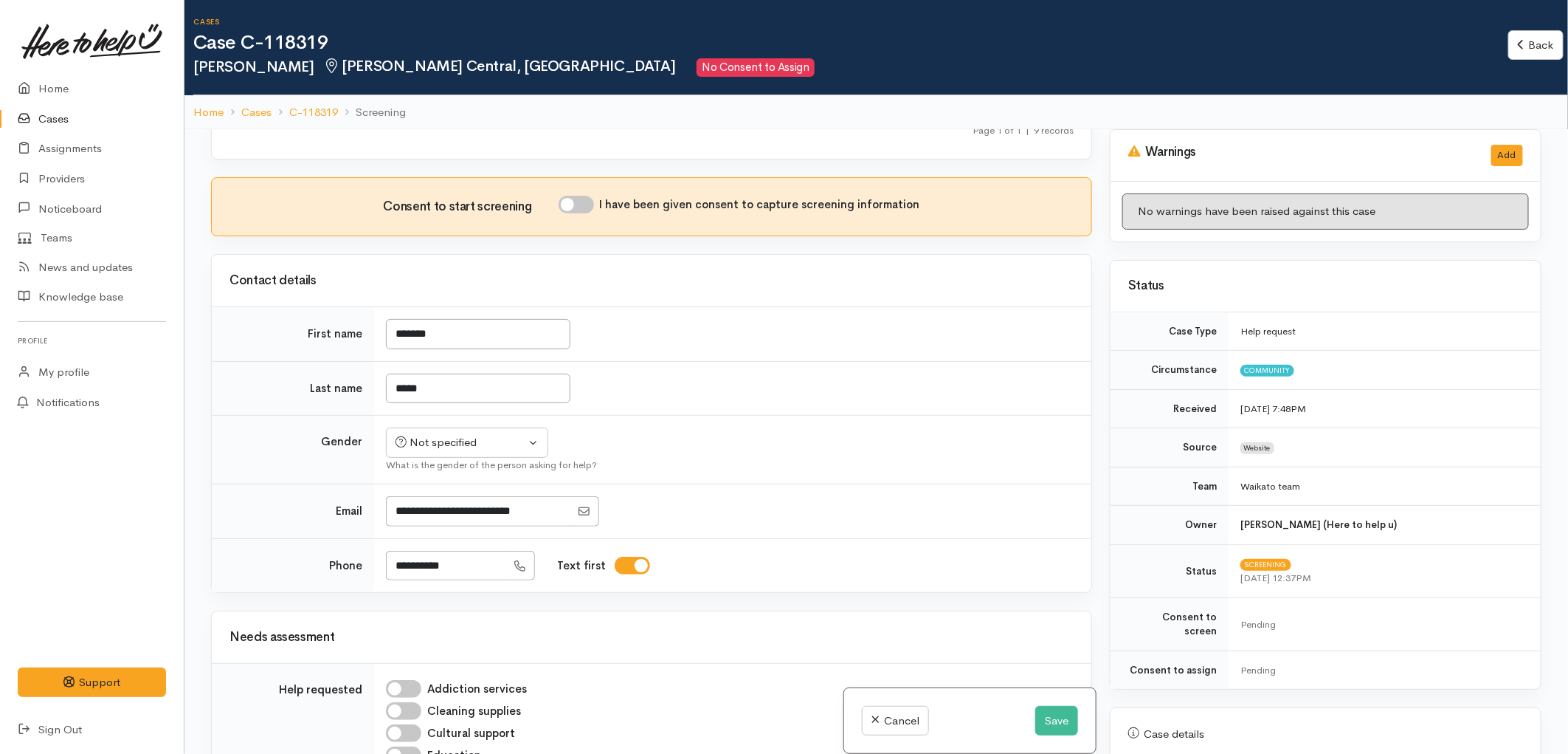
scroll to position [656, 0]
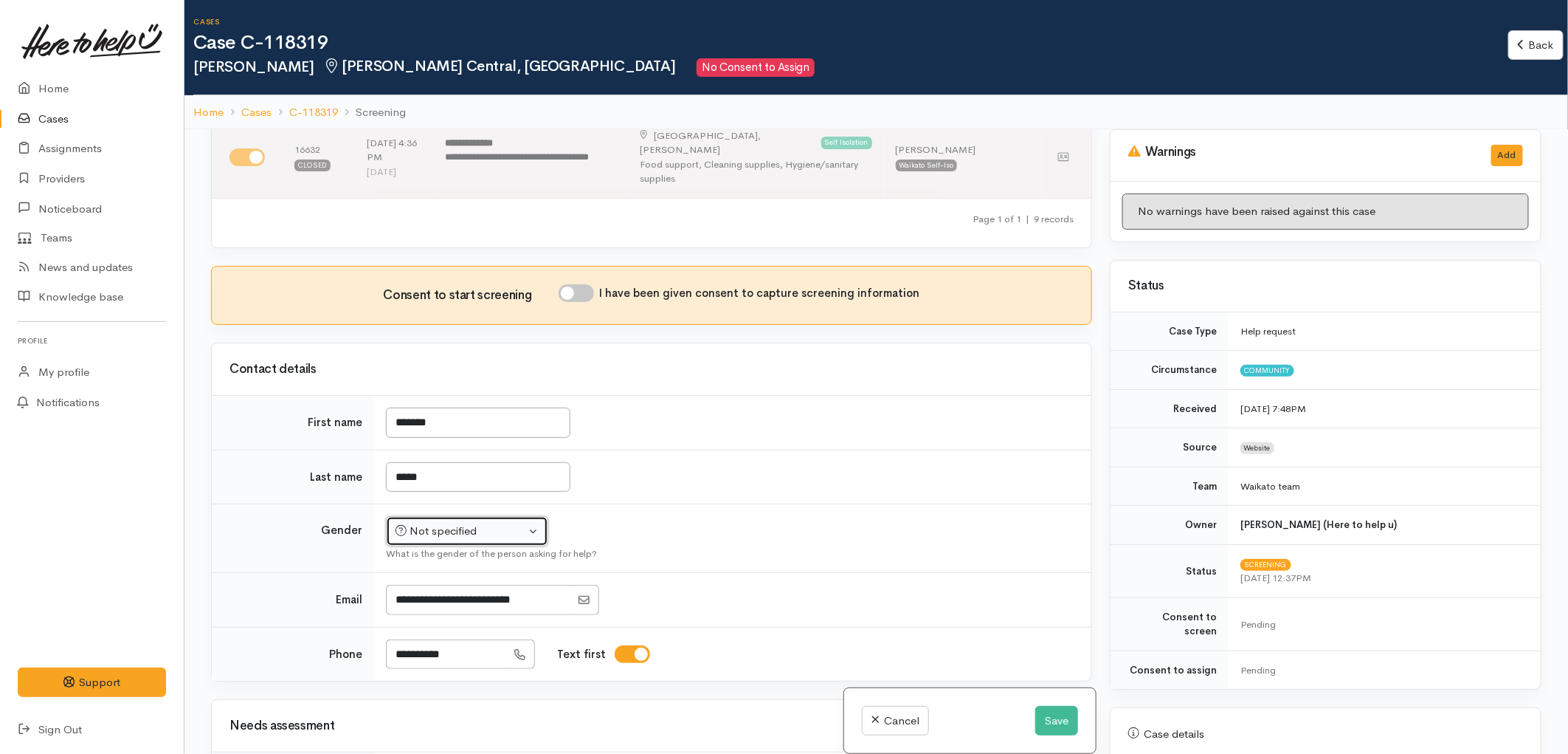
click at [527, 516] on button "Not specified" at bounding box center [467, 531] width 162 height 30
click at [430, 601] on span "Female" at bounding box center [478, 610] width 126 height 17
select select "Female"
click at [585, 284] on input "I have been given consent to capture screening information" at bounding box center [576, 293] width 35 height 18
checkbox input "true"
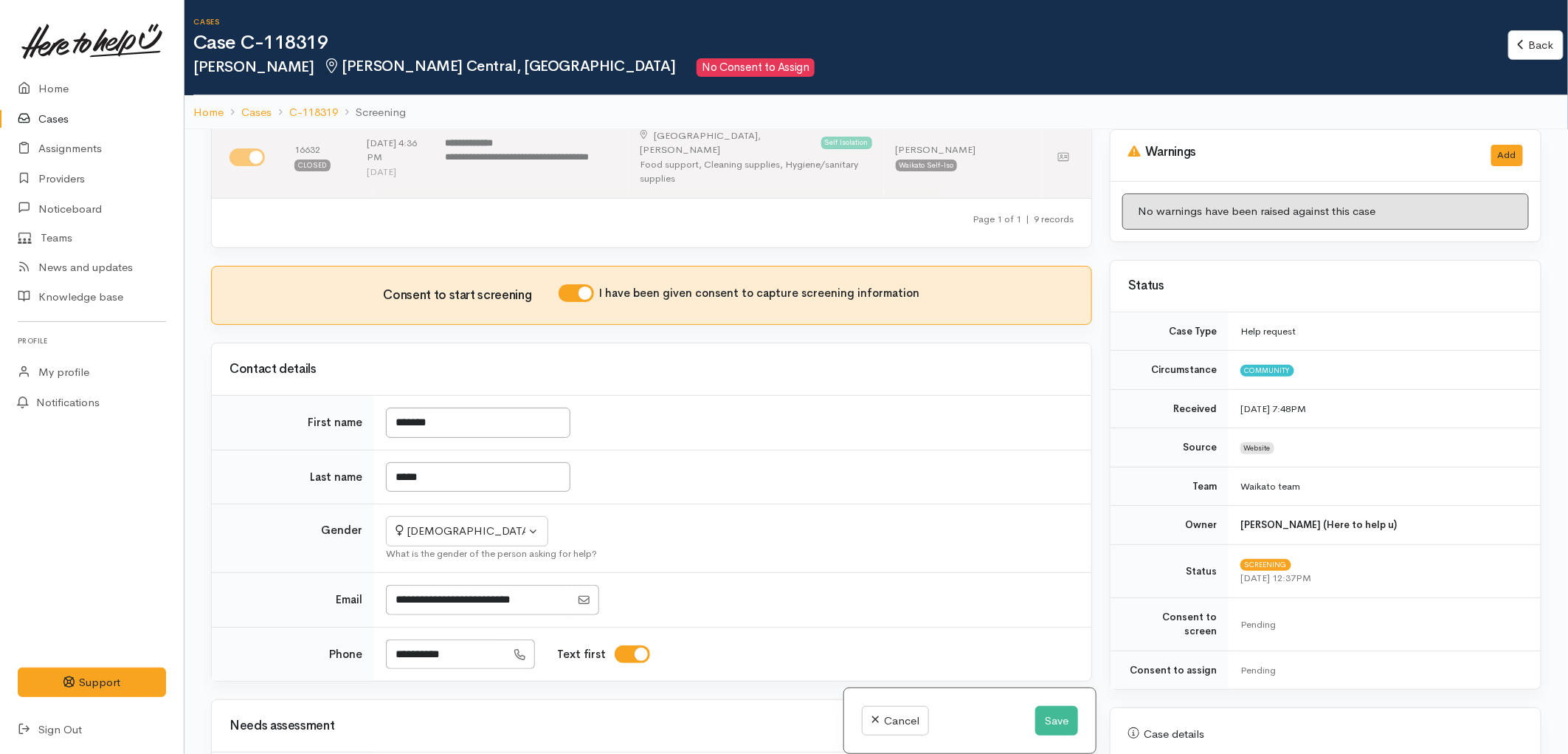
click at [672, 450] on td "*****" at bounding box center [732, 477] width 718 height 54
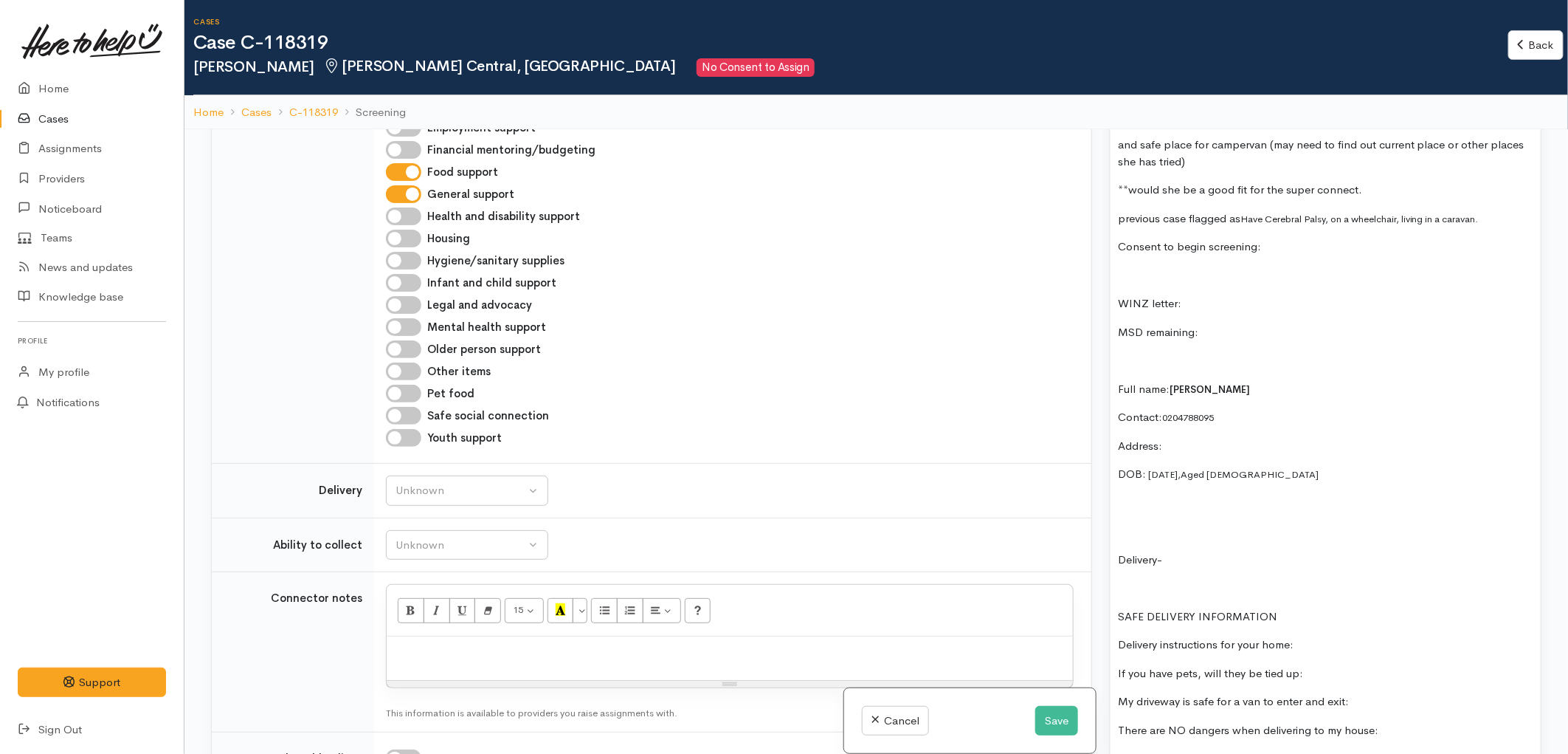
scroll to position [1723, 0]
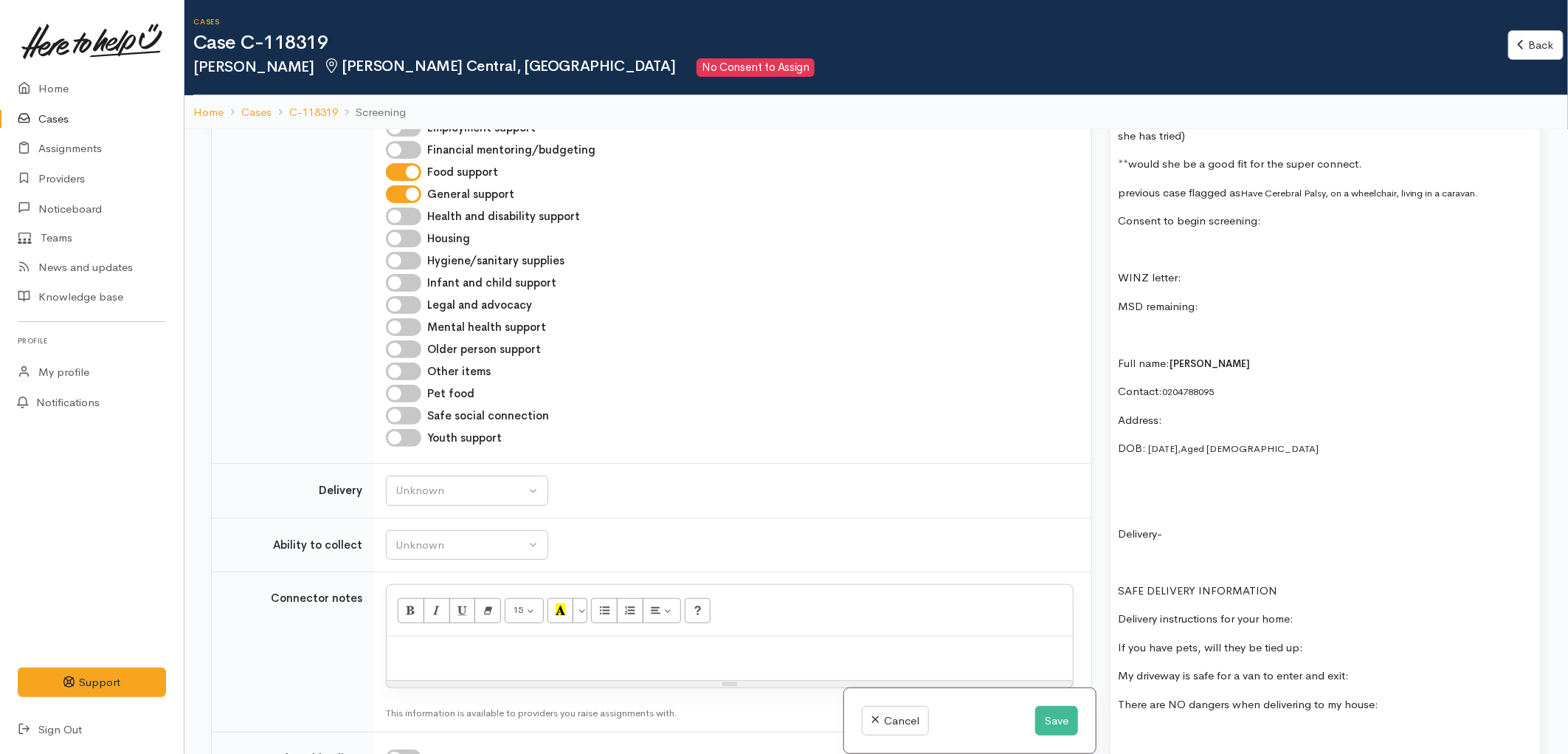
click at [1162, 442] on span "28/5/1978," at bounding box center [1165, 448] width 33 height 13
click at [1168, 442] on span "28/5/1978," at bounding box center [1165, 448] width 33 height 13
click at [1229, 445] on div "received on Saturday food support support through havigating housing **send she…" at bounding box center [1325, 380] width 430 height 1965
click at [1199, 412] on p "Address:" at bounding box center [1326, 421] width 415 height 17
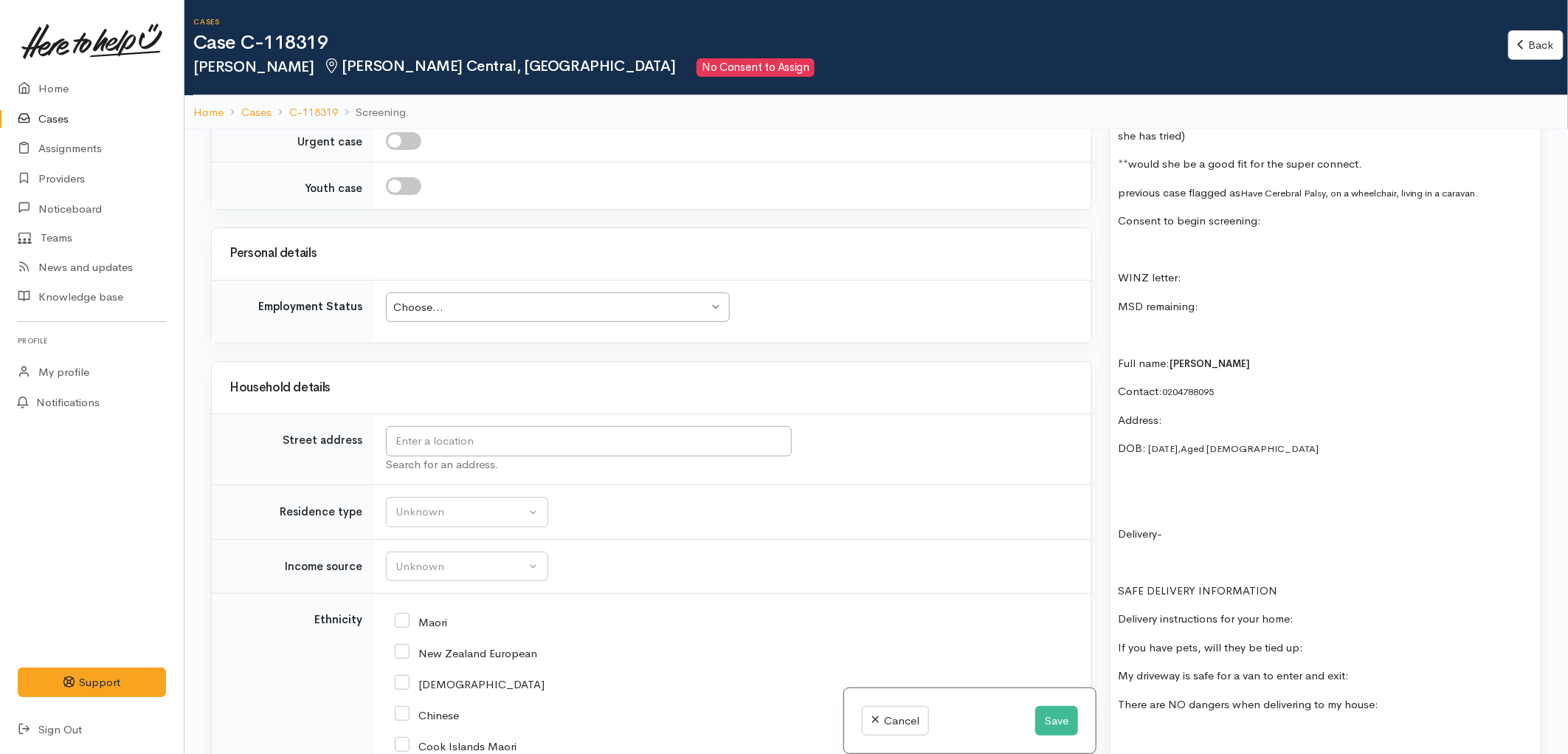
scroll to position [2050, 0]
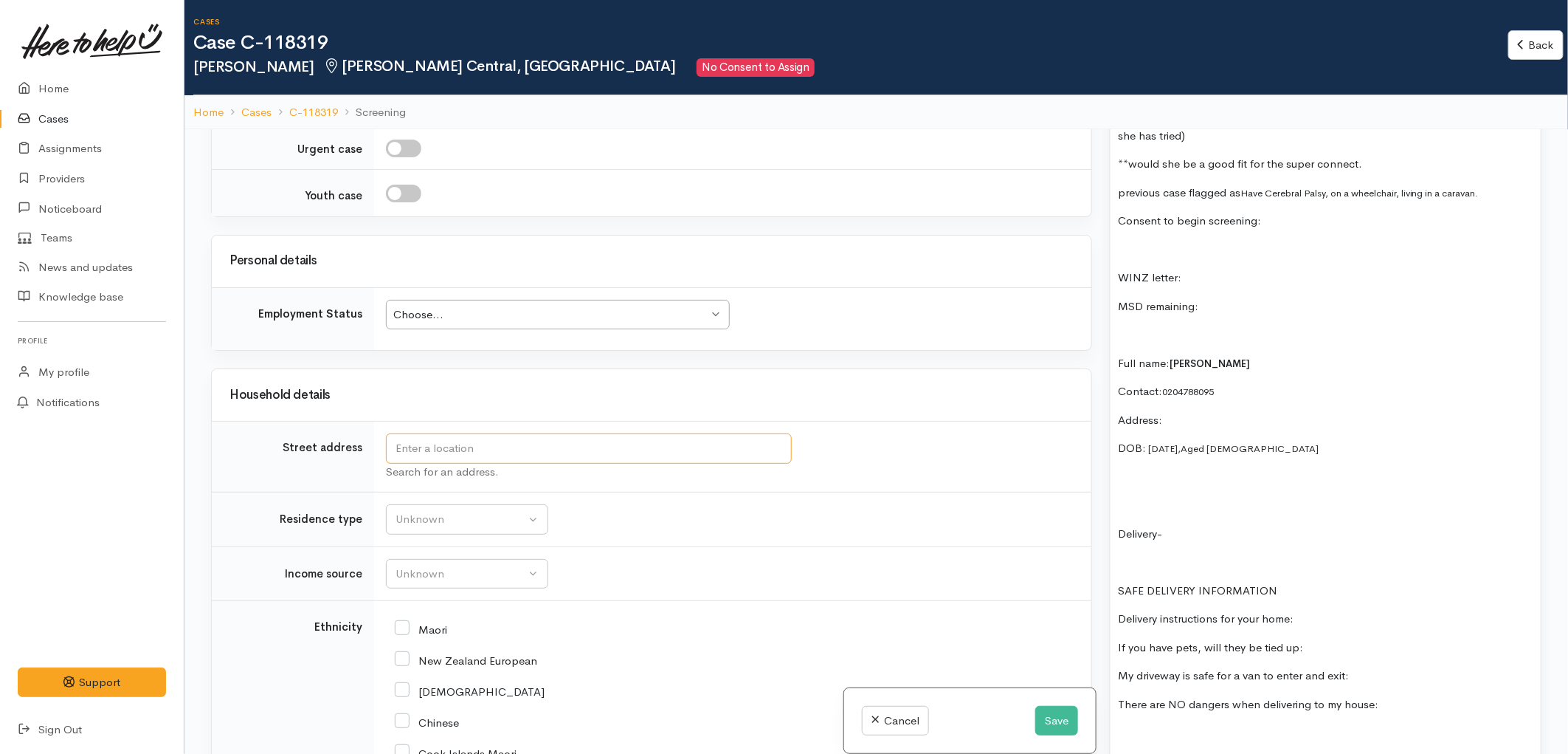
click at [537, 433] on input "text" at bounding box center [588, 448] width 406 height 30
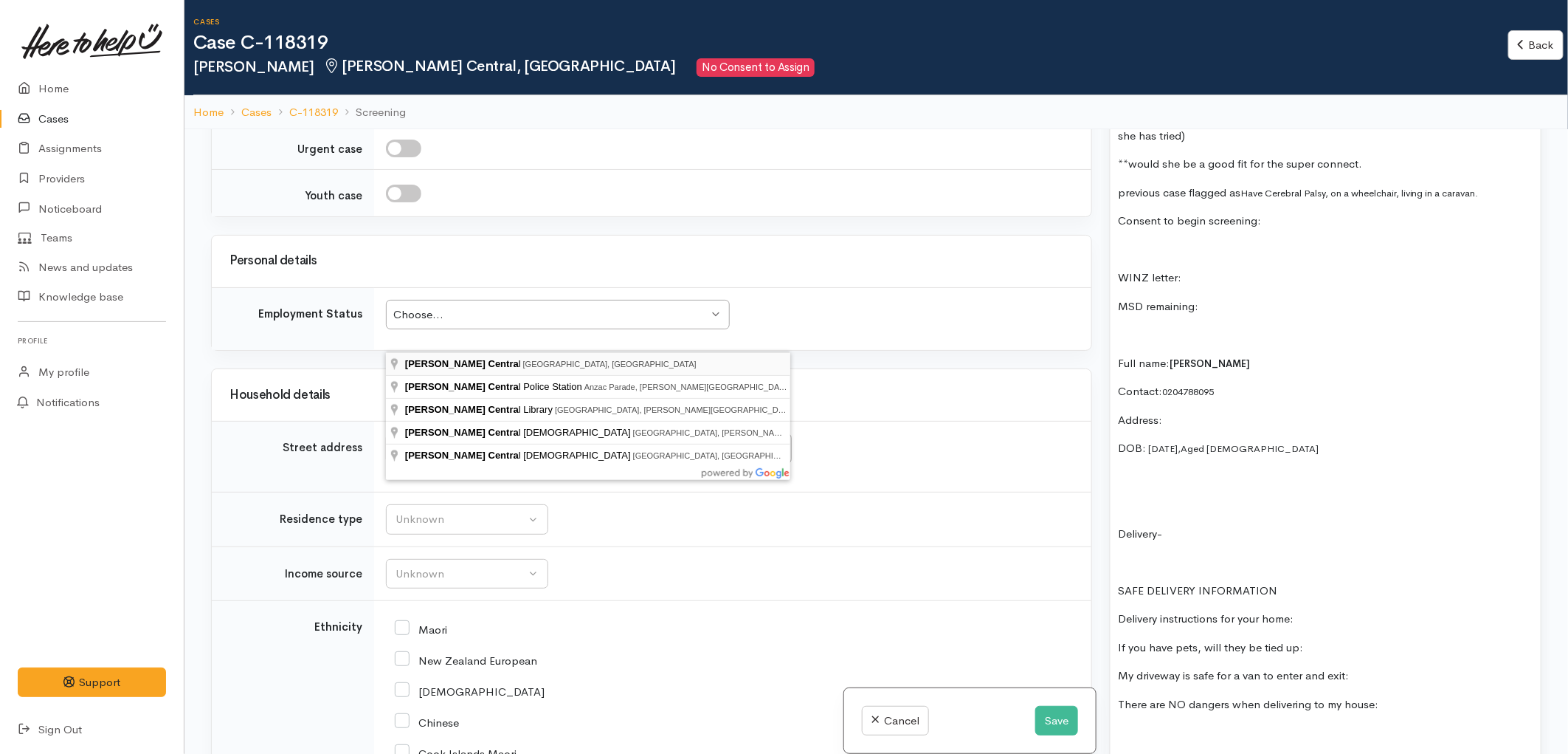
type input "Hamilton Central, Hamilton, New Zealand"
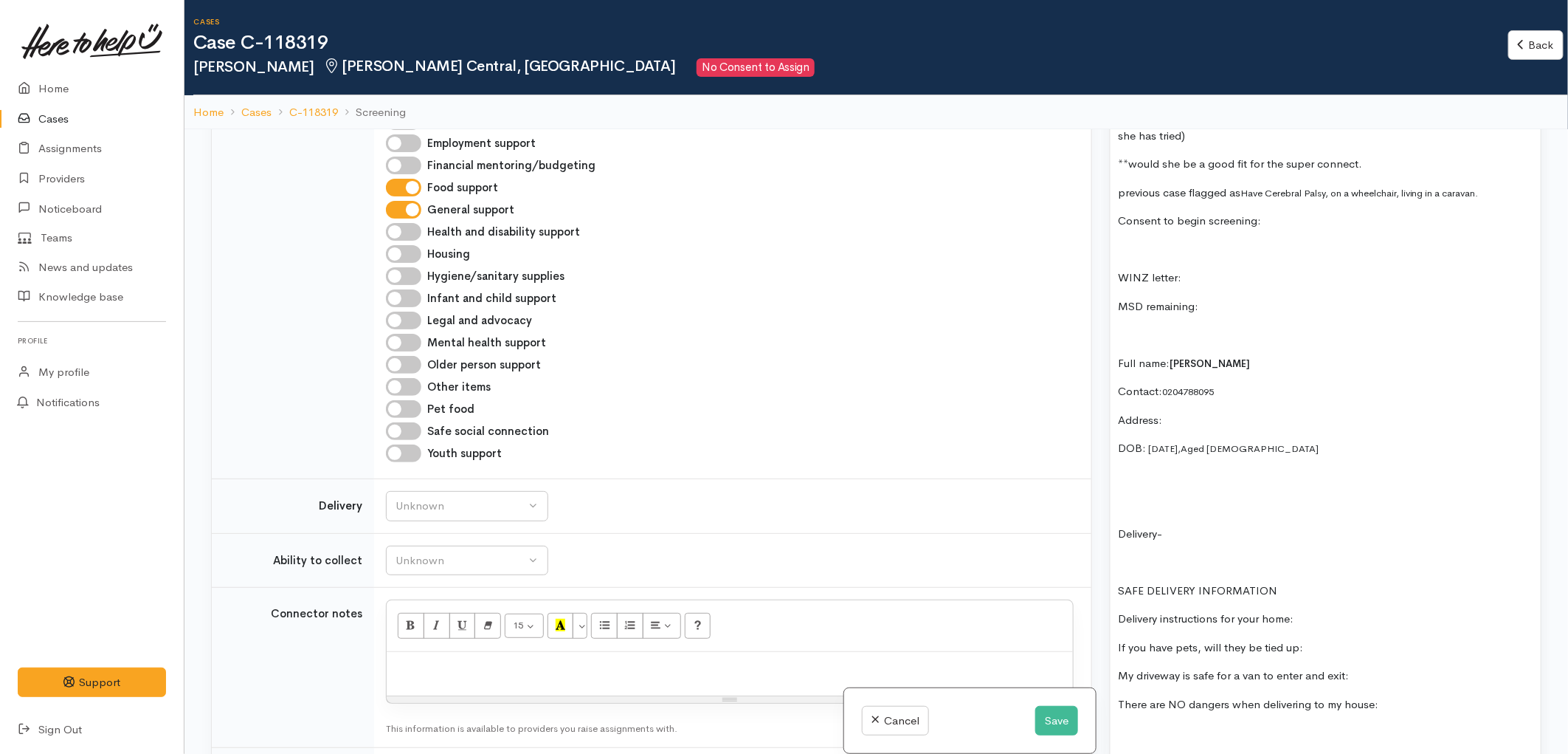
scroll to position [2116, 0]
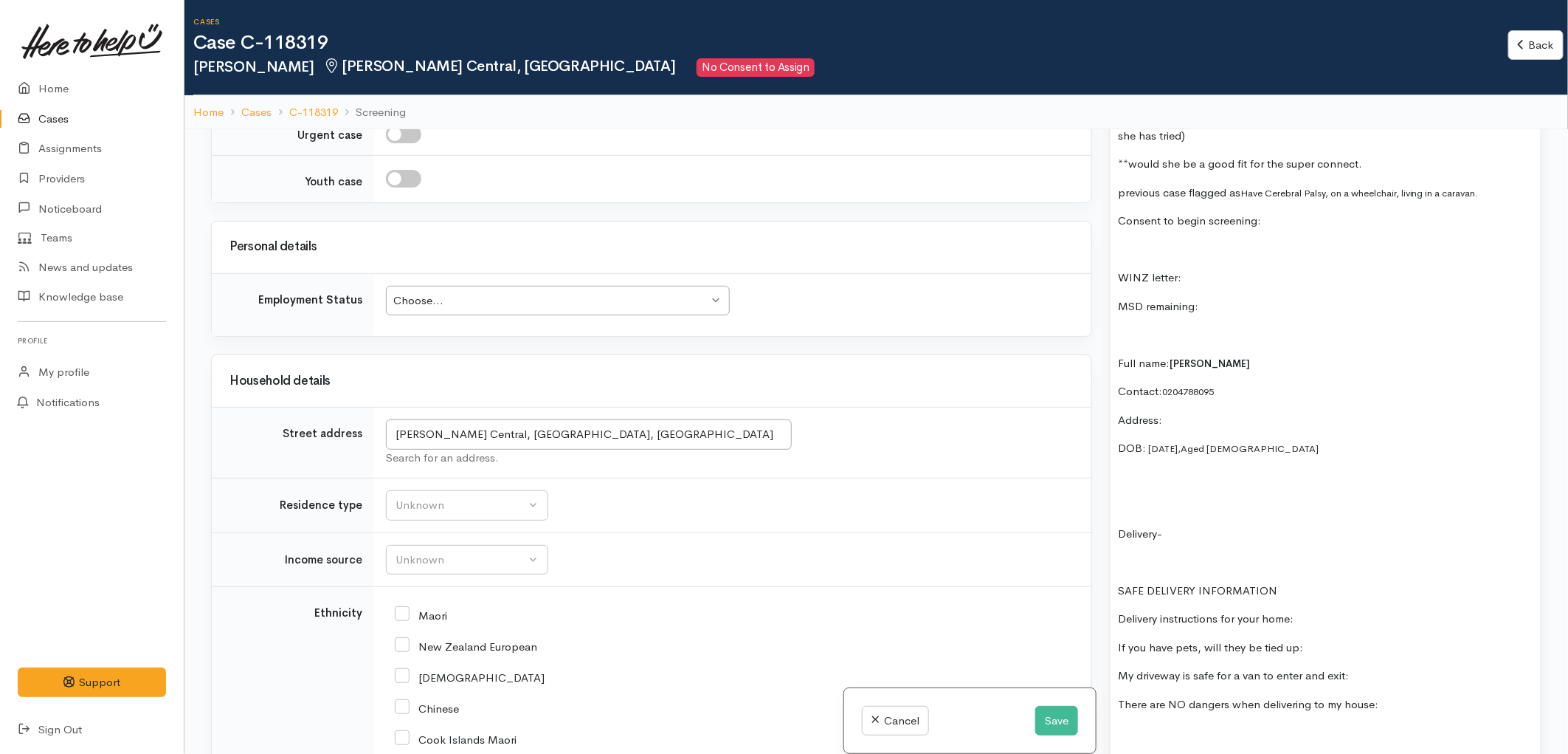
click at [923, 450] on div "Search for an address." at bounding box center [730, 458] width 688 height 17
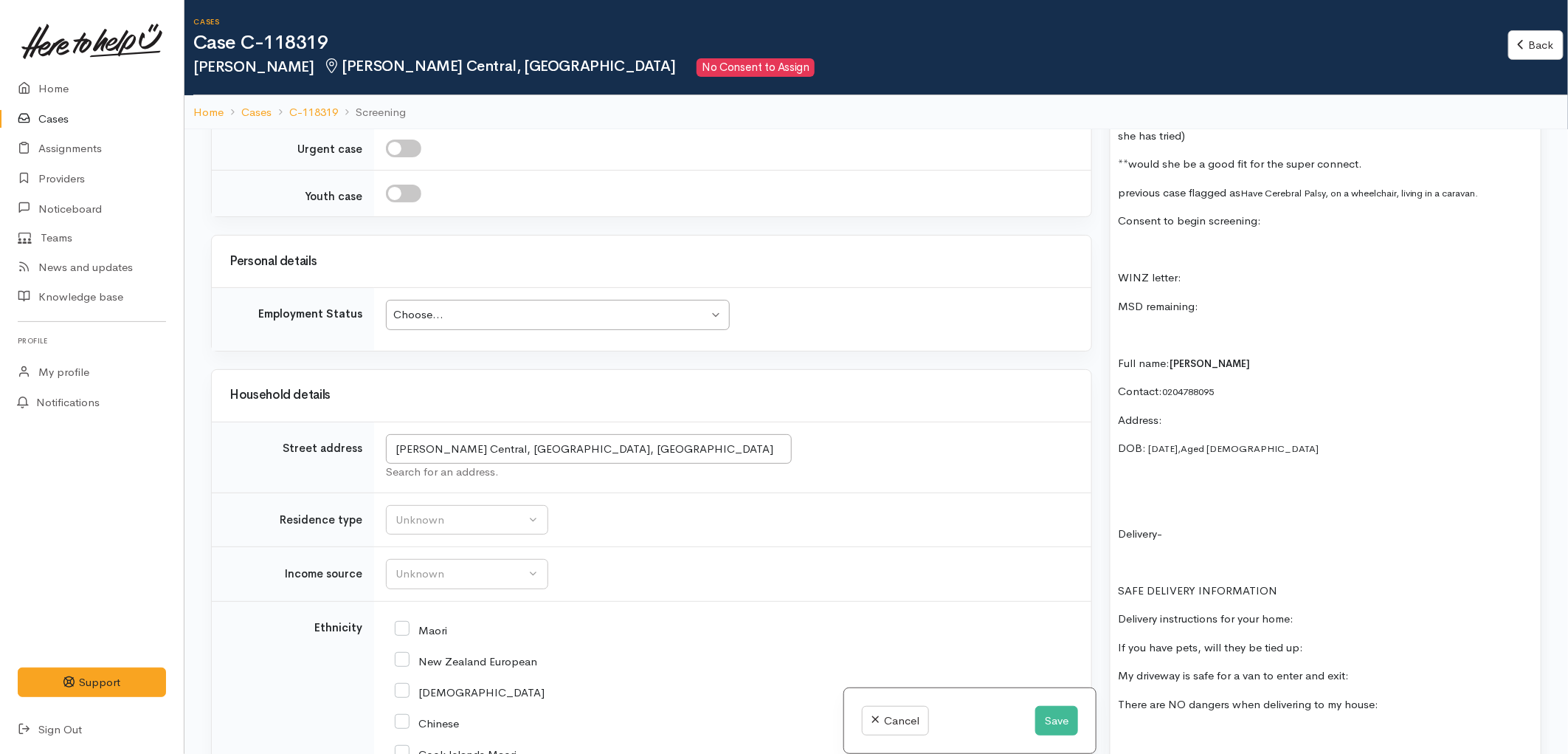
click at [1237, 412] on p "Address:" at bounding box center [1326, 421] width 415 height 17
drag, startPoint x: 610, startPoint y: 337, endPoint x: 318, endPoint y: 337, distance: 292.0
click at [318, 421] on tr "Street address Hamilton Central, Hamilton, New Zealand Search for an address." at bounding box center [651, 457] width 880 height 71
click at [1243, 412] on p "Address:" at bounding box center [1326, 421] width 415 height 17
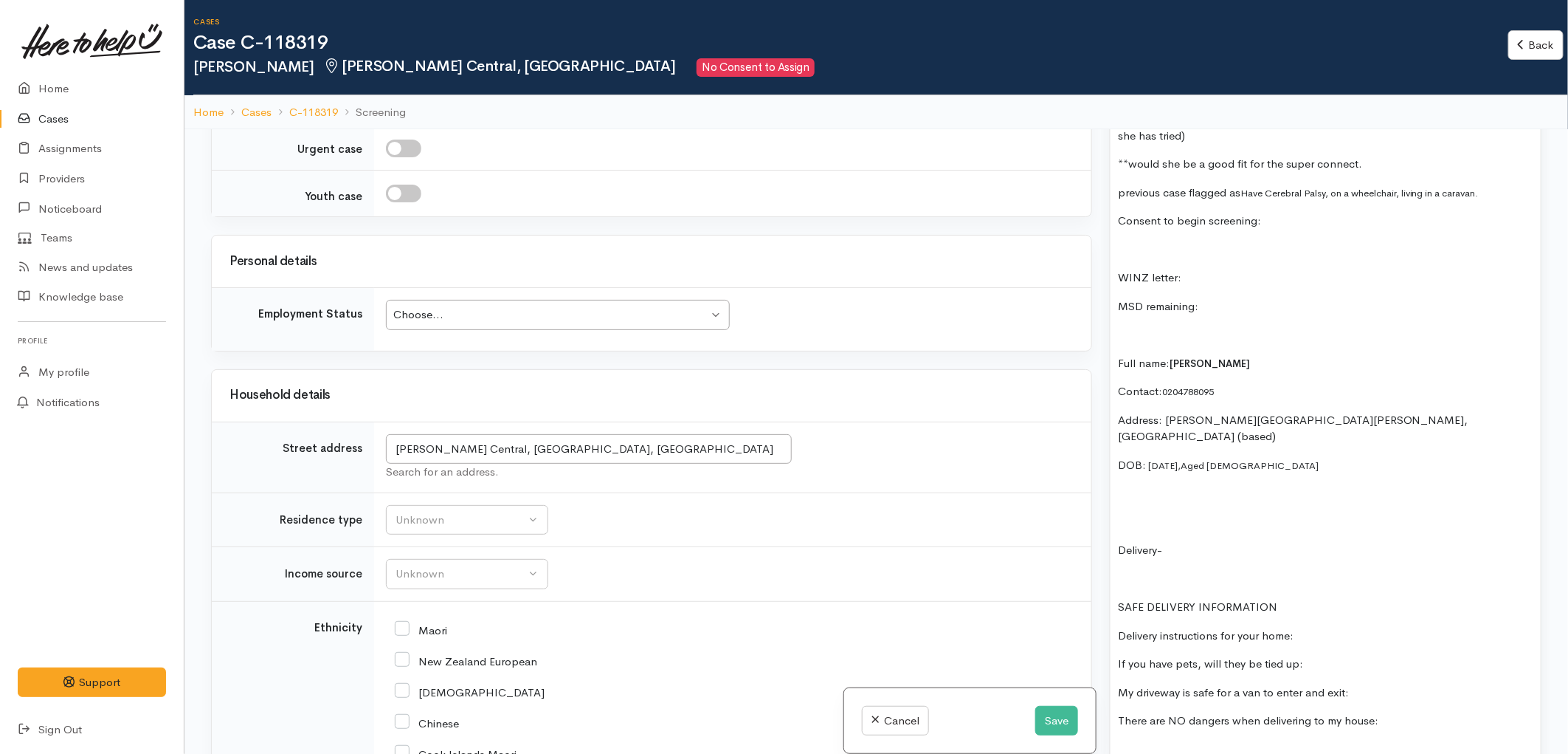
click at [1140, 485] on p at bounding box center [1326, 494] width 415 height 17
click at [522, 512] on div "Unknown" at bounding box center [460, 520] width 130 height 17
click at [794, 492] on td "Unknown Emergency accommodation Homeless Other Own home Private rental Public /…" at bounding box center [732, 519] width 718 height 54
click at [457, 512] on div "Unknown" at bounding box center [460, 520] width 130 height 17
click at [507, 623] on link "Homeless" at bounding box center [524, 634] width 275 height 23
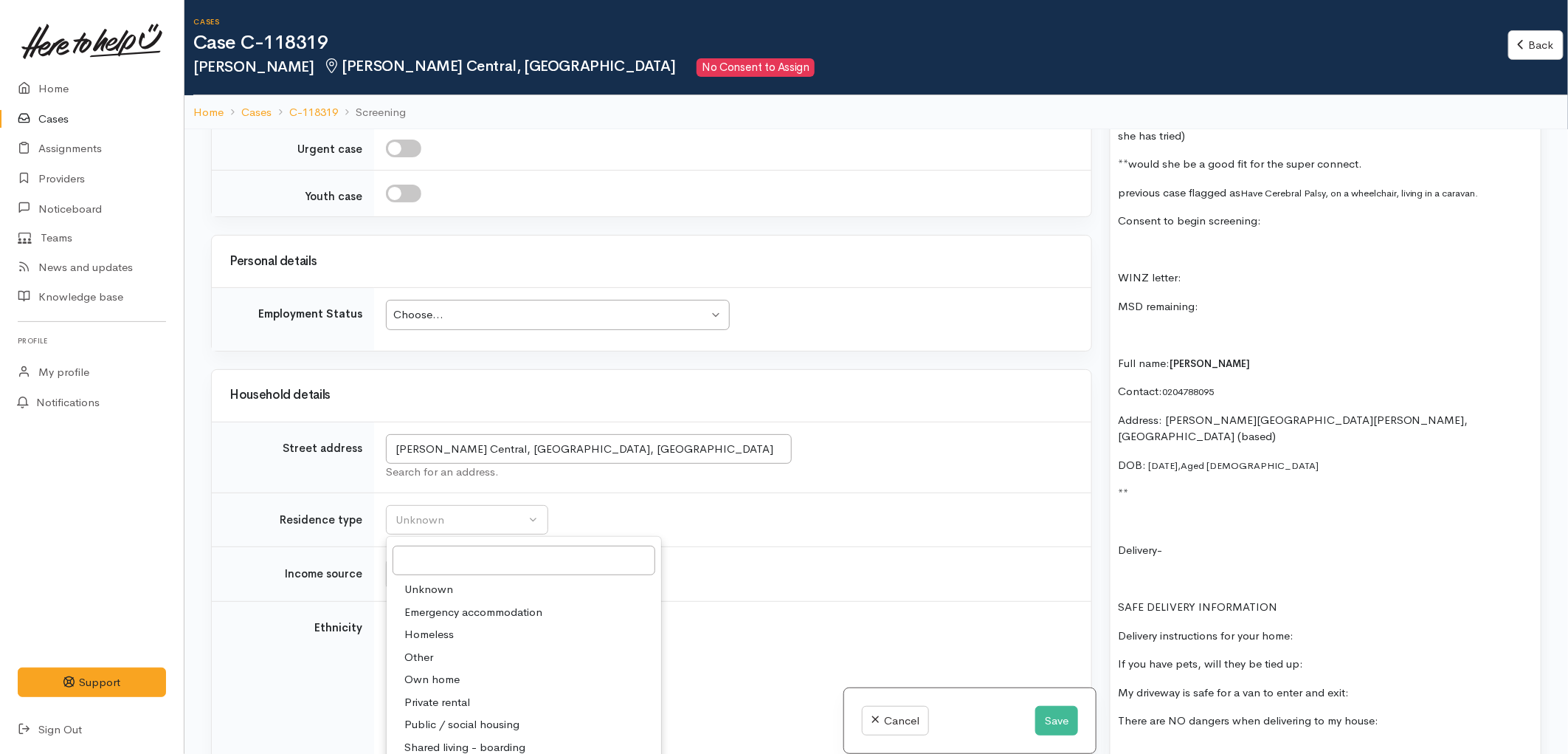
select select "9"
click at [570, 492] on td "Unknown Emergency accommodation Homeless Other Own home Private rental Public /…" at bounding box center [732, 519] width 718 height 54
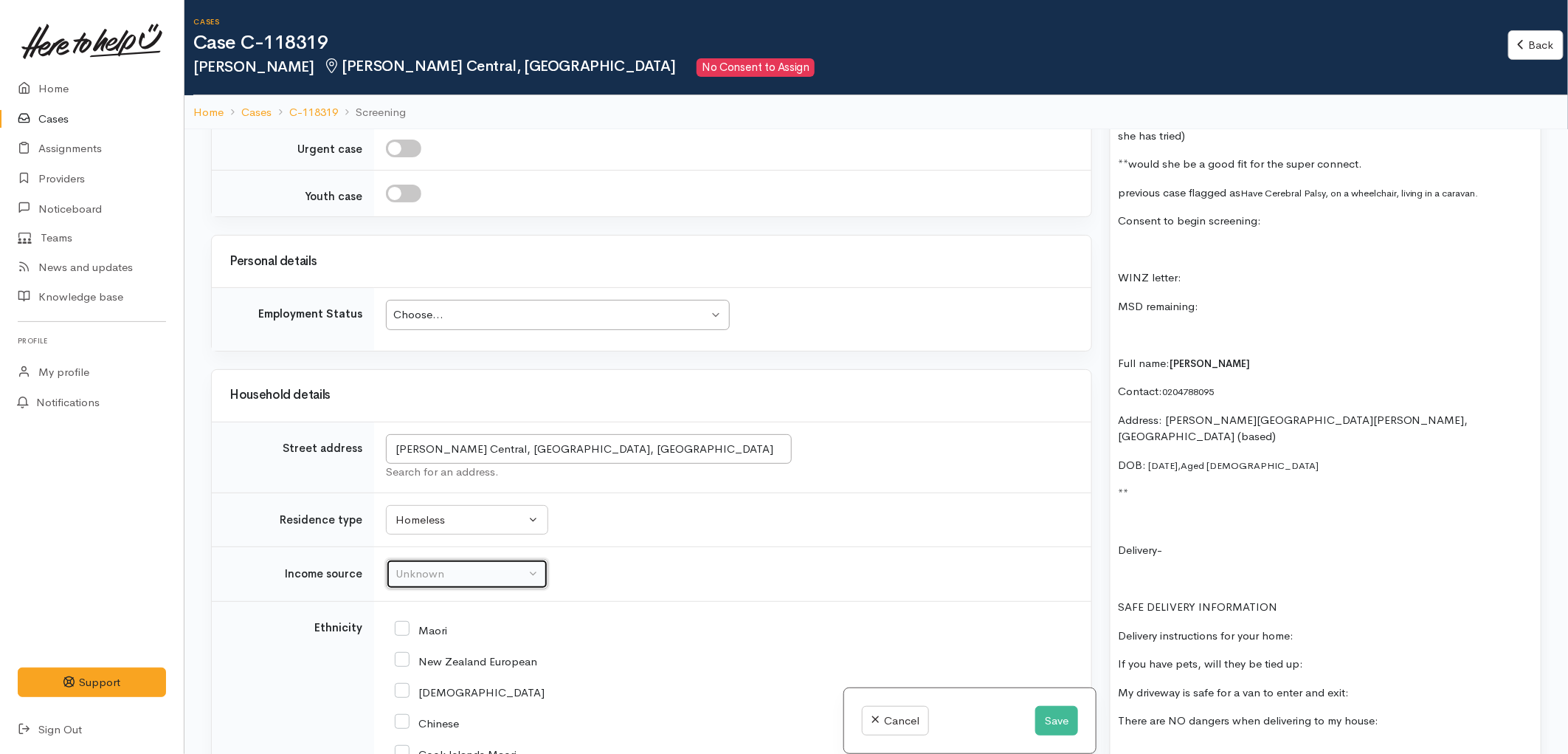
click at [485, 565] on div "Unknown" at bounding box center [460, 574] width 130 height 17
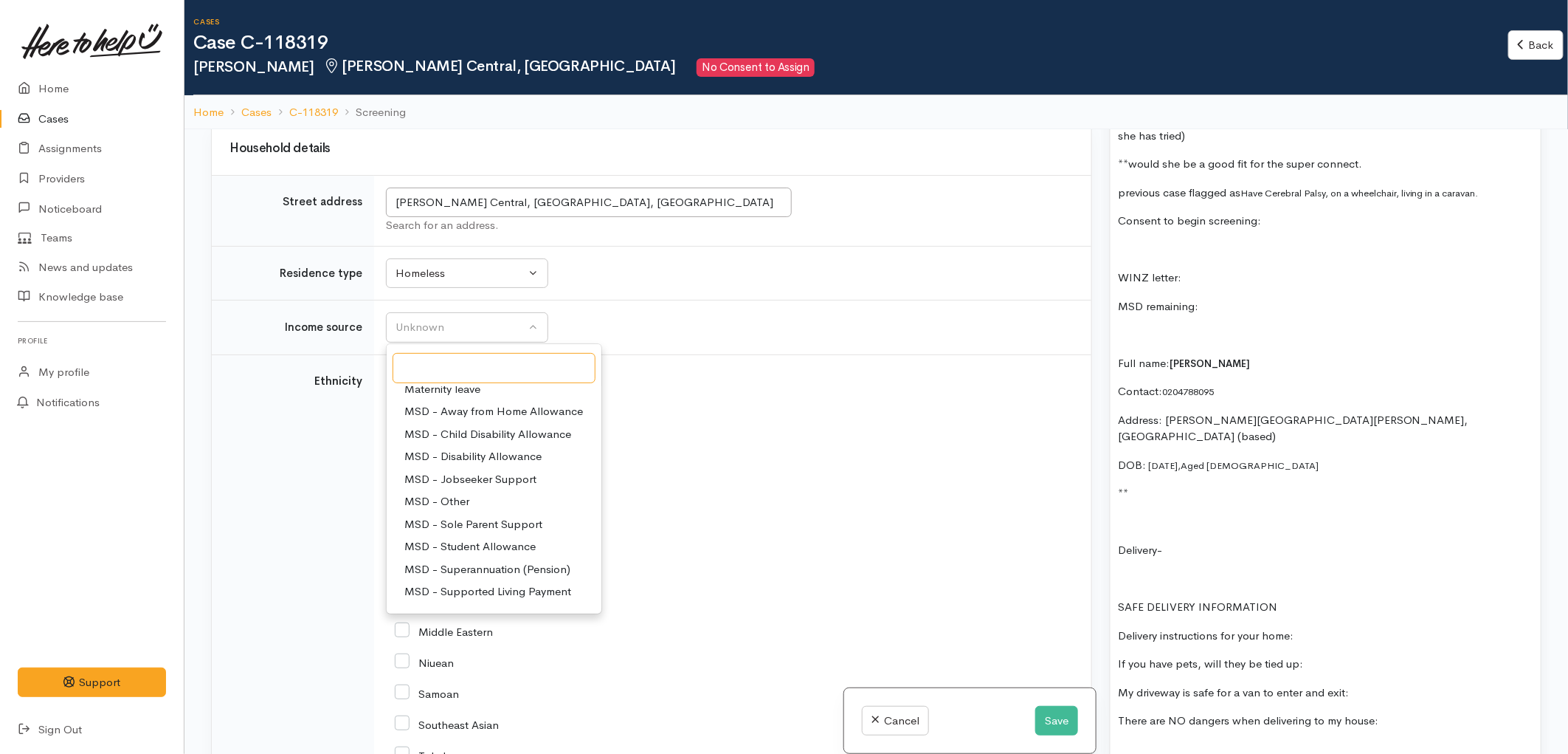
scroll to position [82, 0]
click at [492, 554] on span "MSD - Supported Living Payment" at bounding box center [488, 563] width 167 height 17
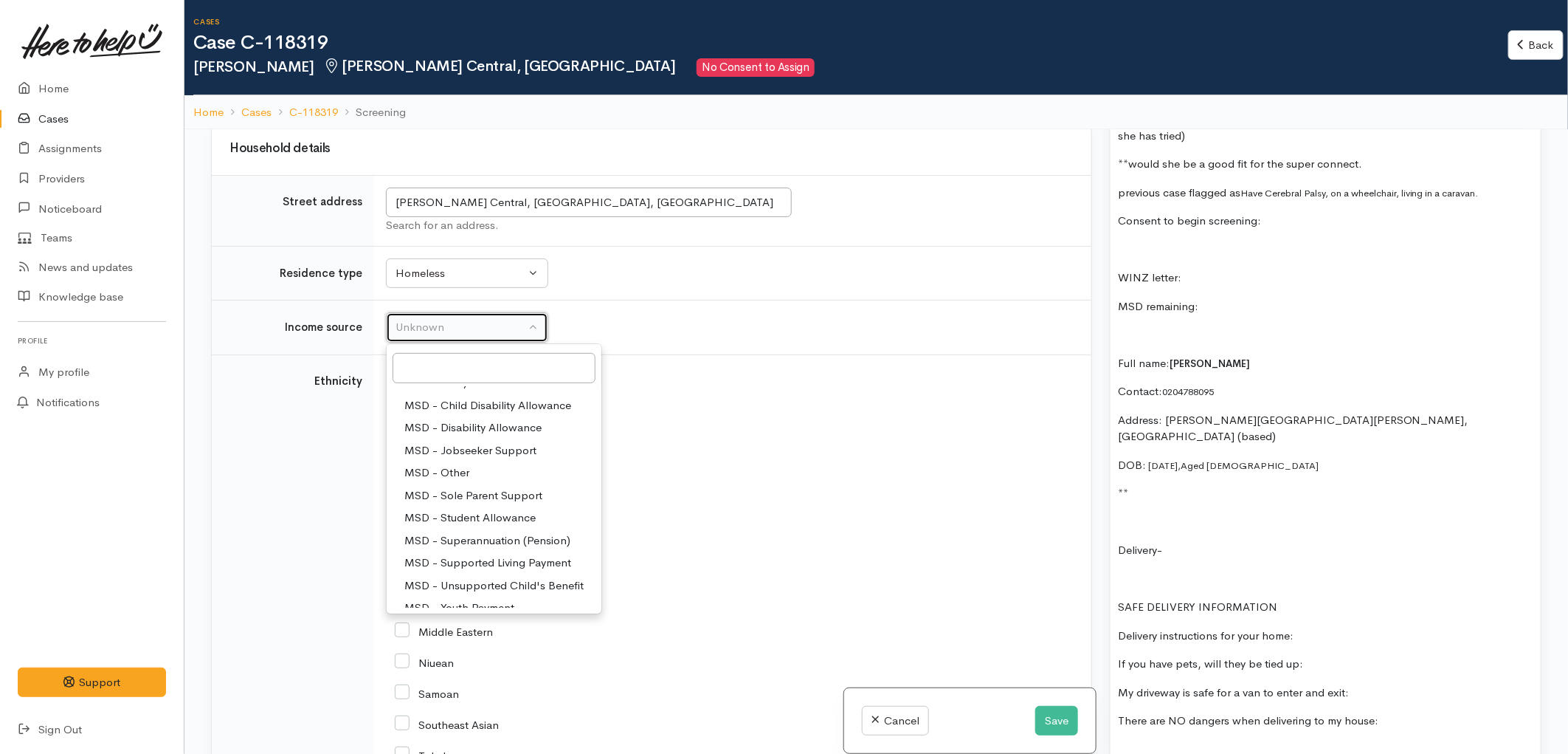
select select "3"
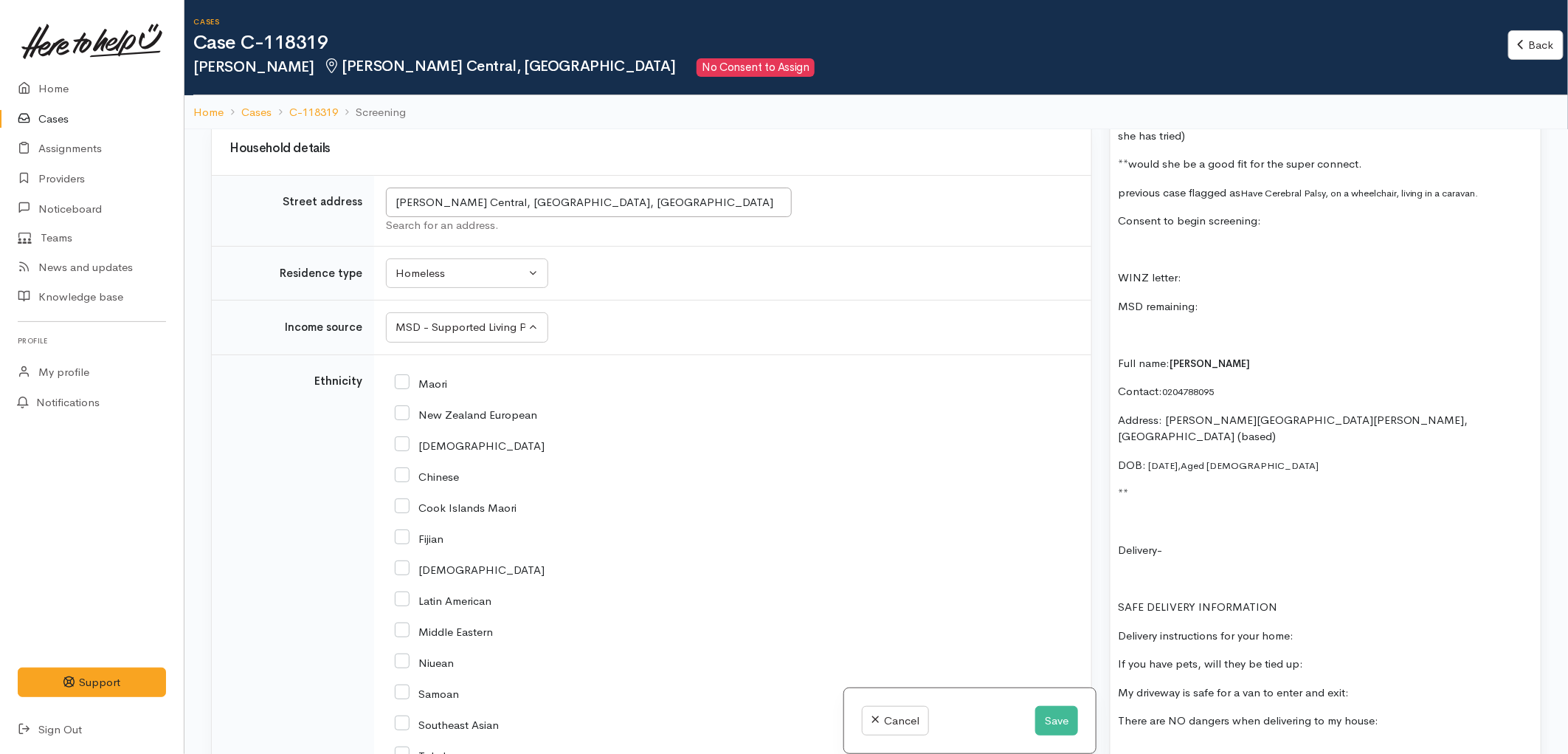
click at [571, 367] on div "Maori" at bounding box center [730, 383] width 670 height 31
click at [1185, 514] on p at bounding box center [1326, 522] width 415 height 17
click at [400, 407] on input "New Zealand European" at bounding box center [465, 413] width 142 height 13
checkbox input "true"
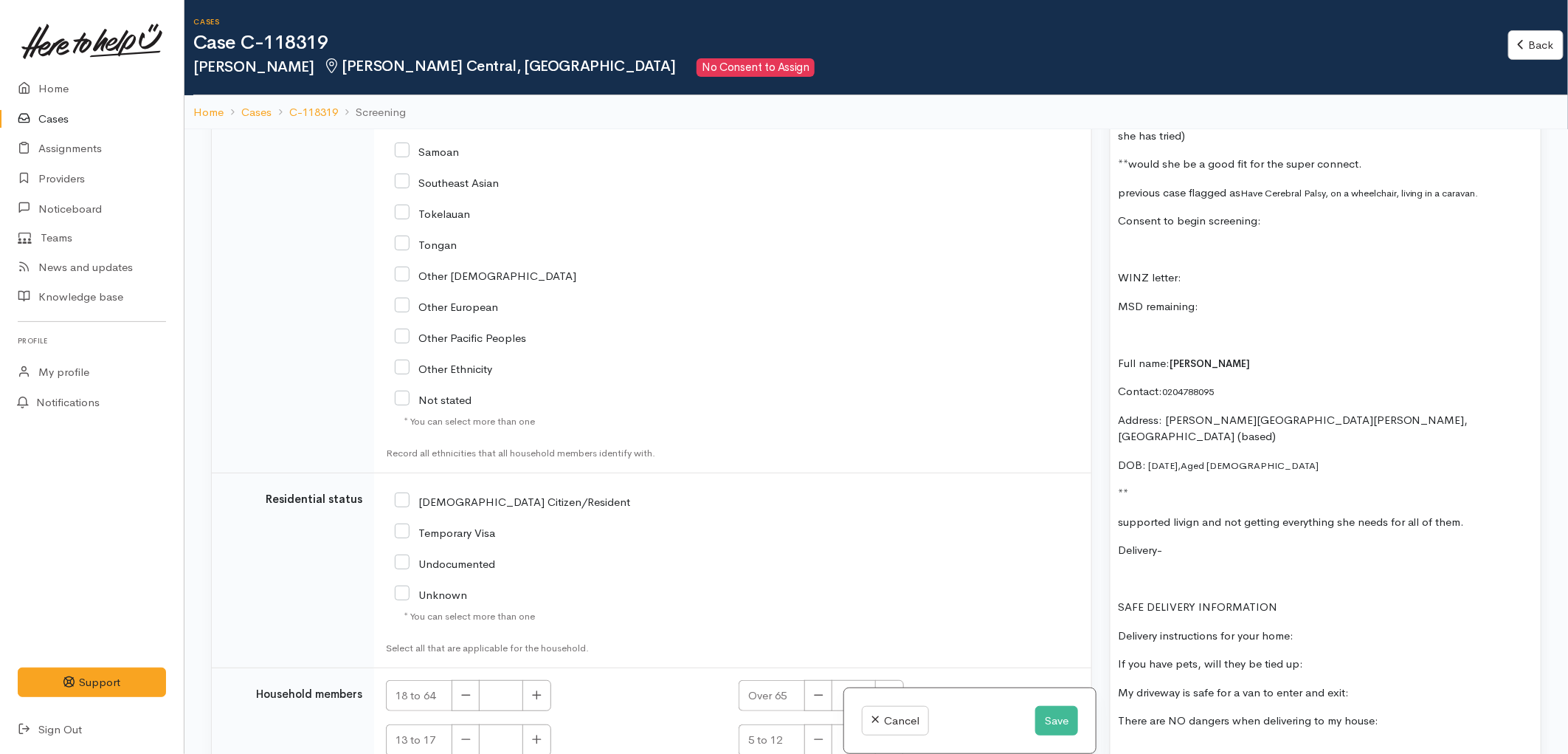
scroll to position [2906, 0]
click at [404, 493] on input "NZ Citizen/Resident" at bounding box center [512, 499] width 235 height 13
checkbox input "true"
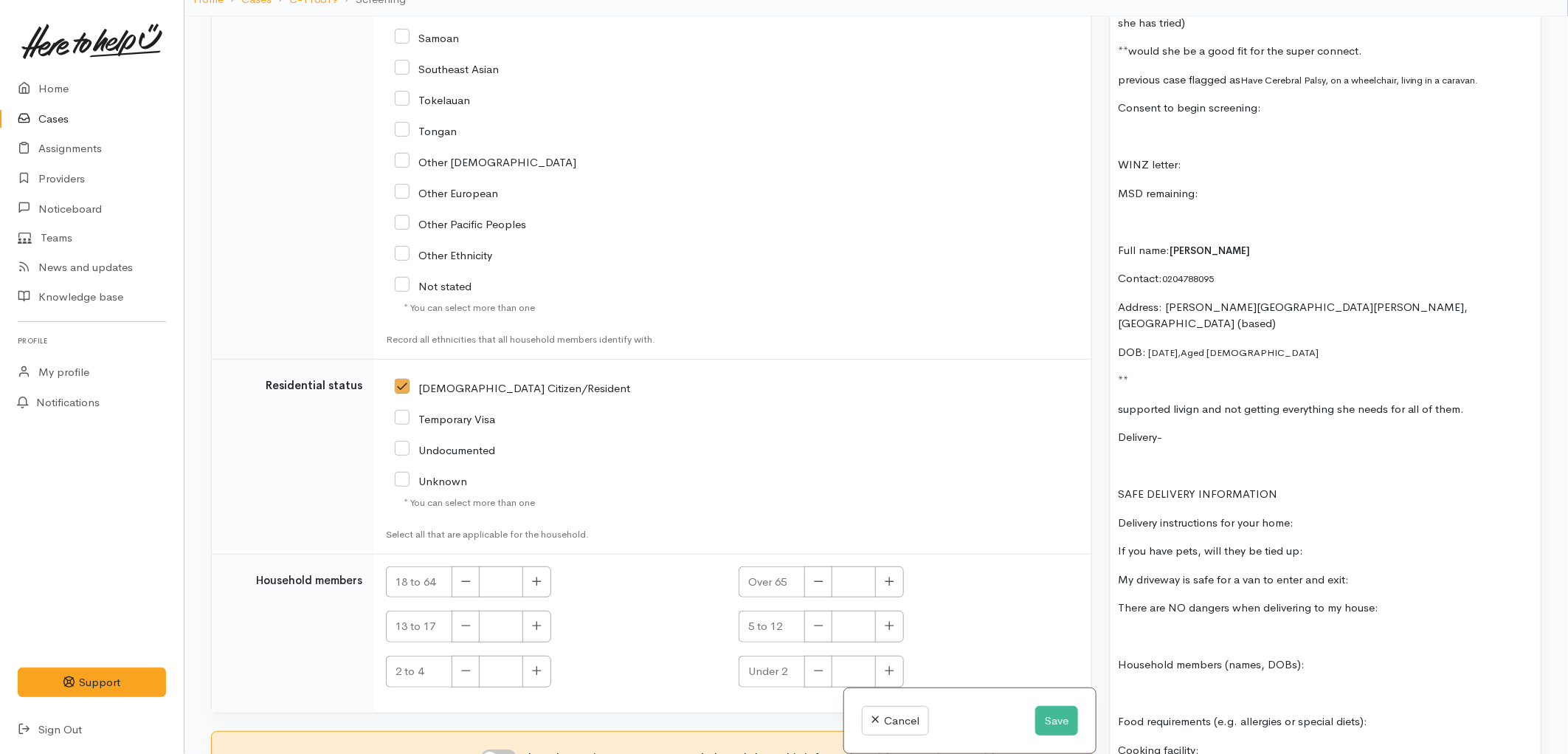
scroll to position [129, 0]
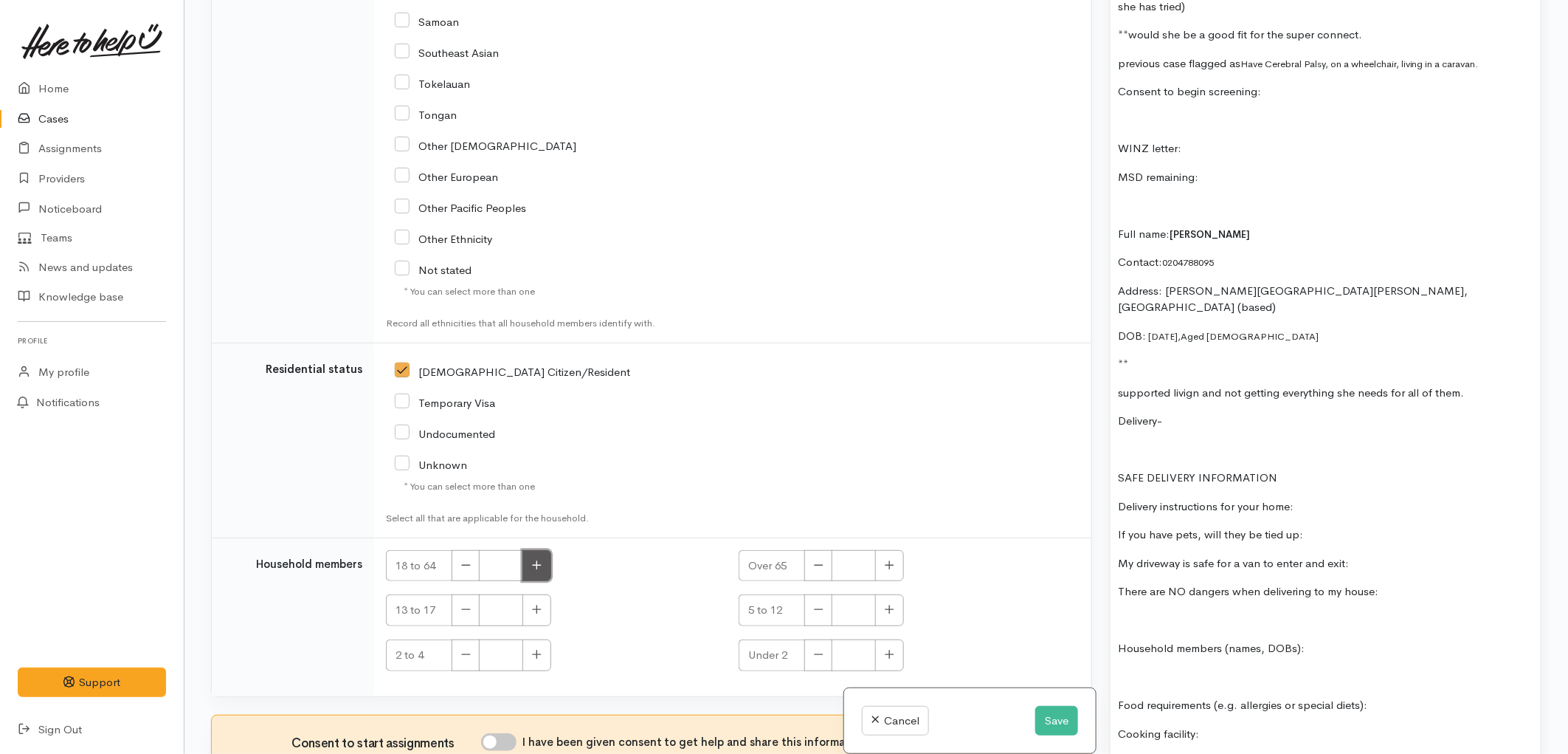
click at [526, 550] on button "button" at bounding box center [537, 565] width 28 height 32
type input "1"
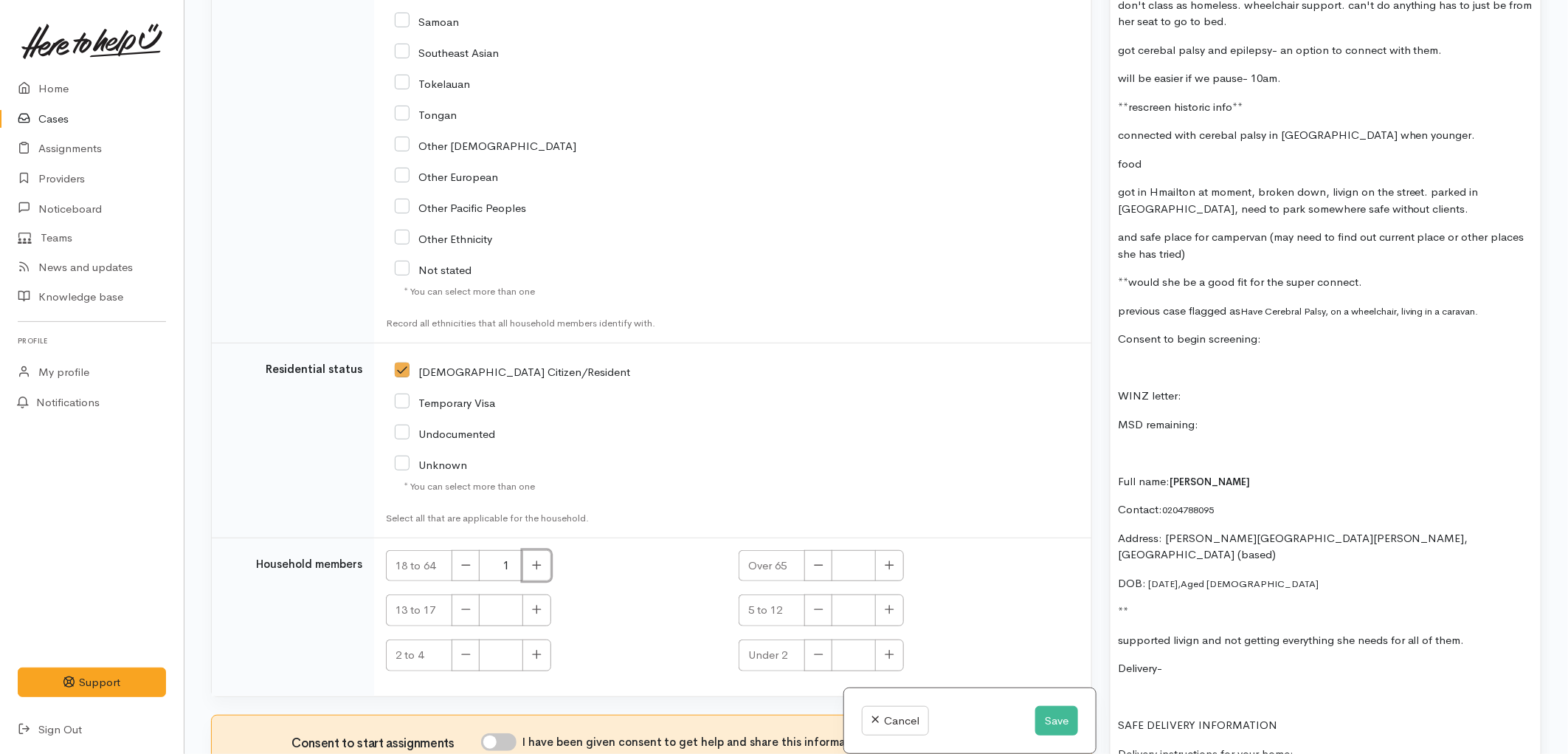
scroll to position [1476, 0]
click at [1383, 272] on p "**would she be a good fit for the super connect." at bounding box center [1326, 281] width 415 height 17
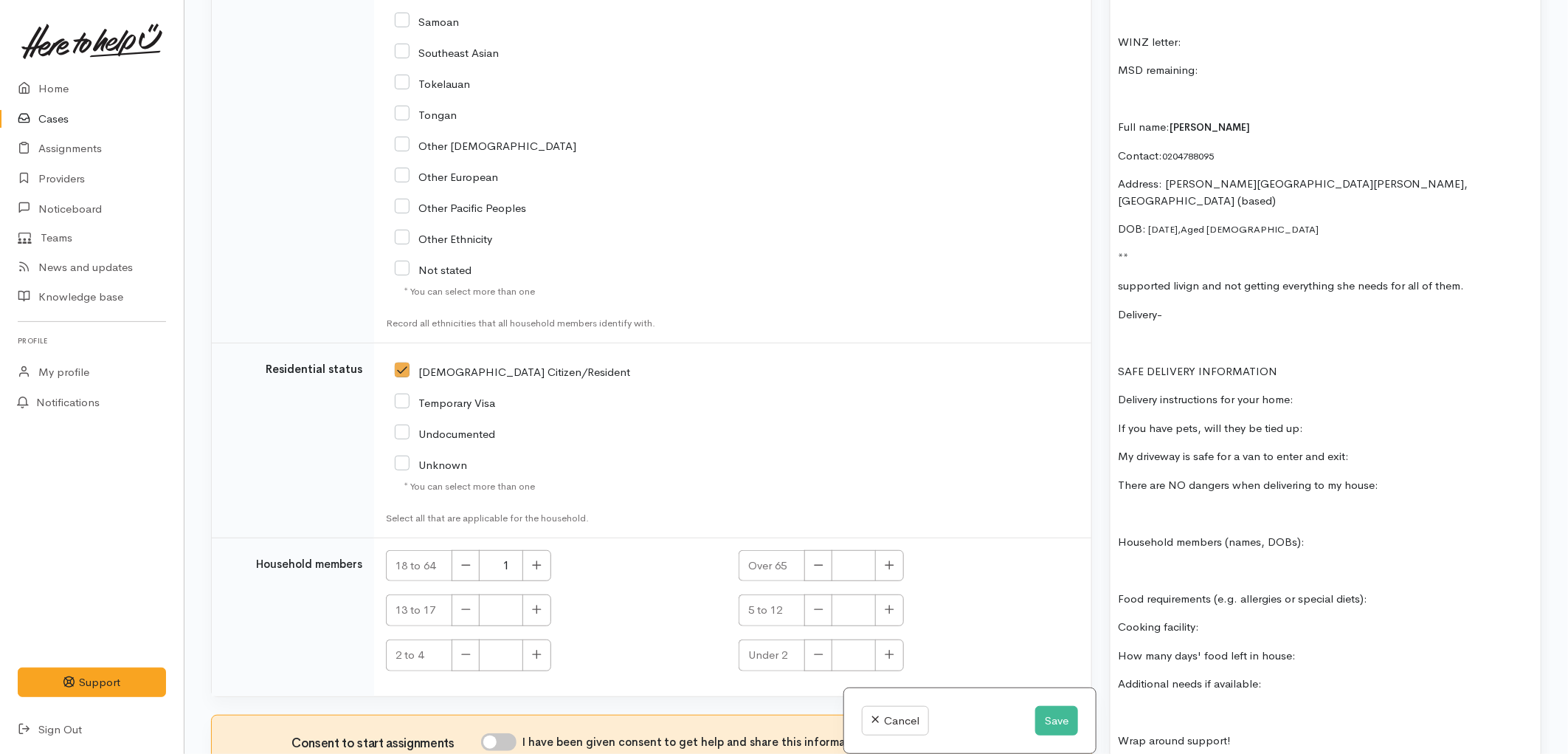
scroll to position [1886, 0]
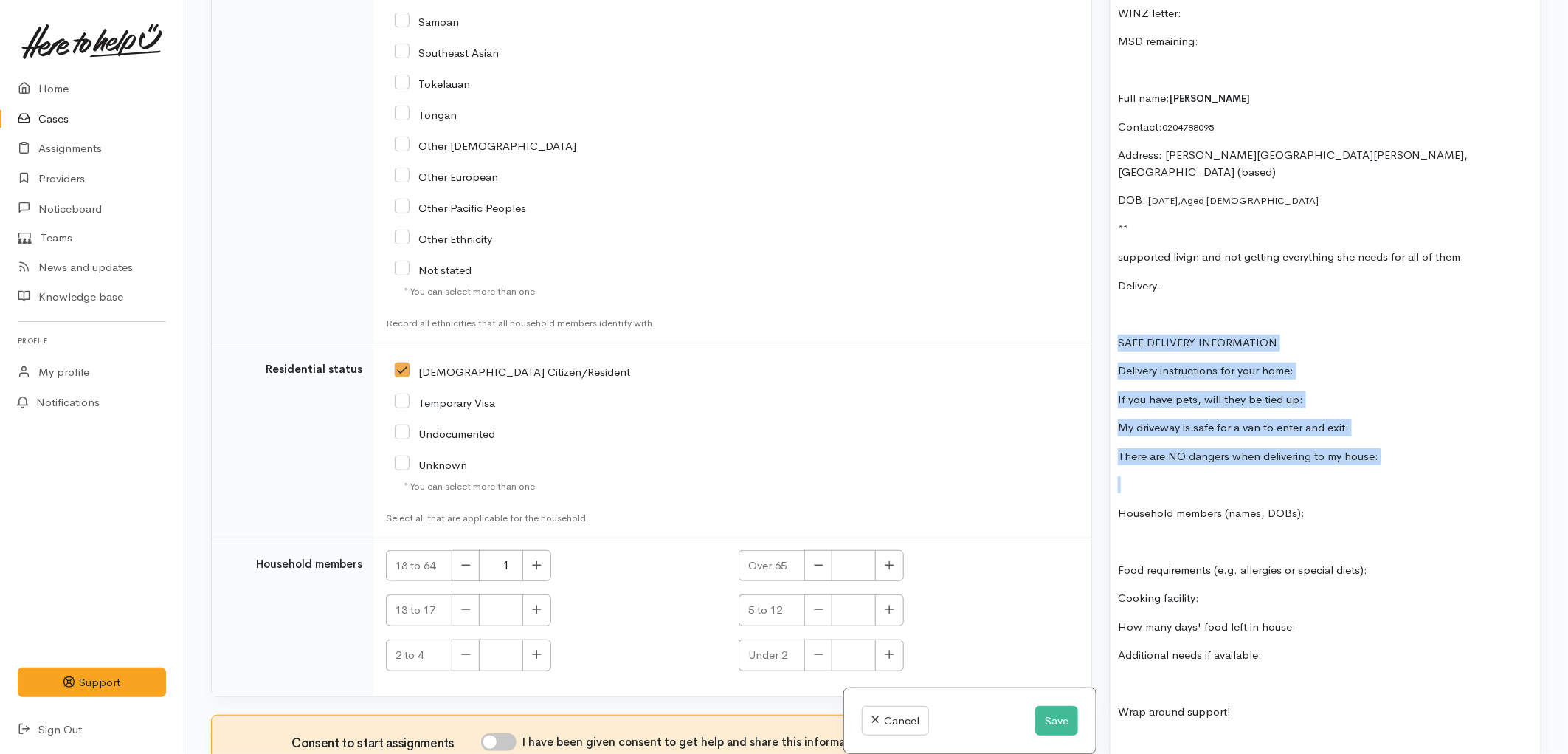
drag, startPoint x: 1405, startPoint y: 437, endPoint x: 1120, endPoint y: 298, distance: 317.1
click at [1120, 298] on div "received on Saturday food support support through havigating housing **send she…" at bounding box center [1325, 109] width 430 height 2010
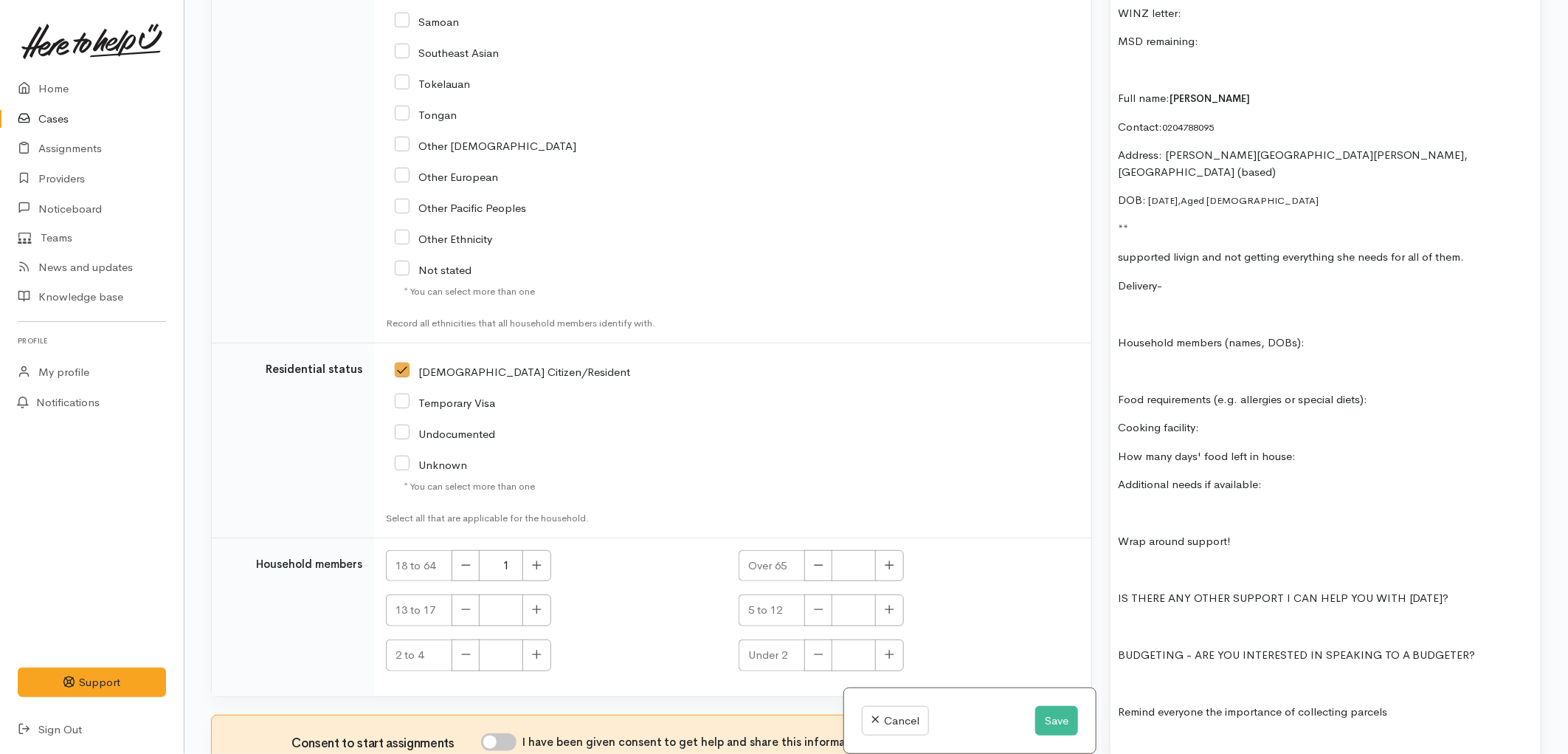
click at [1182, 277] on p "Delivery-" at bounding box center [1326, 286] width 415 height 17
click at [1138, 363] on p at bounding box center [1326, 371] width 415 height 17
click at [1382, 391] on p "Food requirements (e.g. allergies or special diets):" at bounding box center [1326, 400] width 415 height 17
click at [1290, 385] on div "received on Saturday food support support through havigating housing **send she…" at bounding box center [1325, 24] width 430 height 1839
click at [1299, 448] on p "How many days' food left in house:" at bounding box center [1326, 457] width 415 height 17
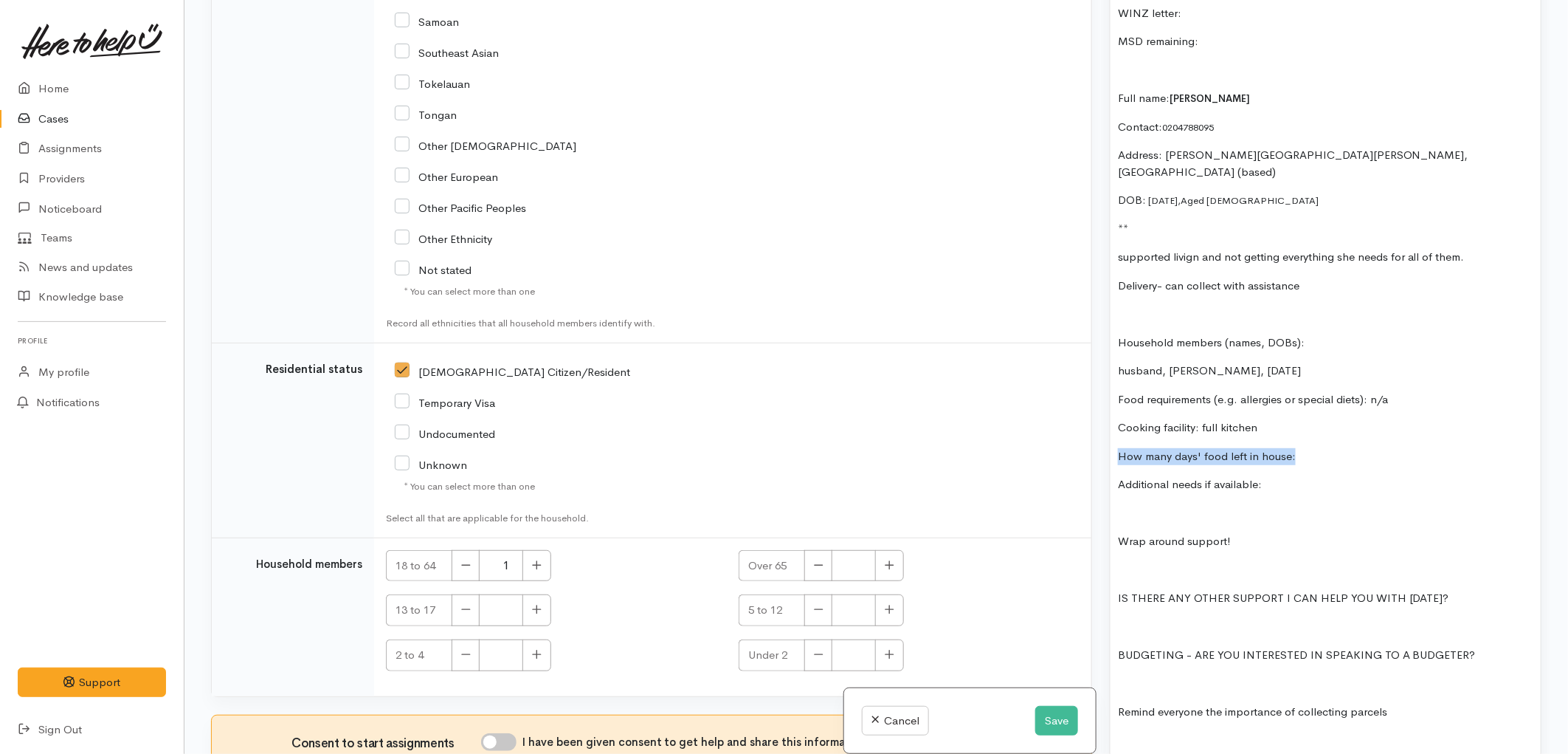
drag, startPoint x: 1304, startPoint y: 423, endPoint x: 1111, endPoint y: 427, distance: 193.0
click at [1111, 427] on div "received on Saturday food support support through havigating housing **send she…" at bounding box center [1325, 24] width 430 height 1839
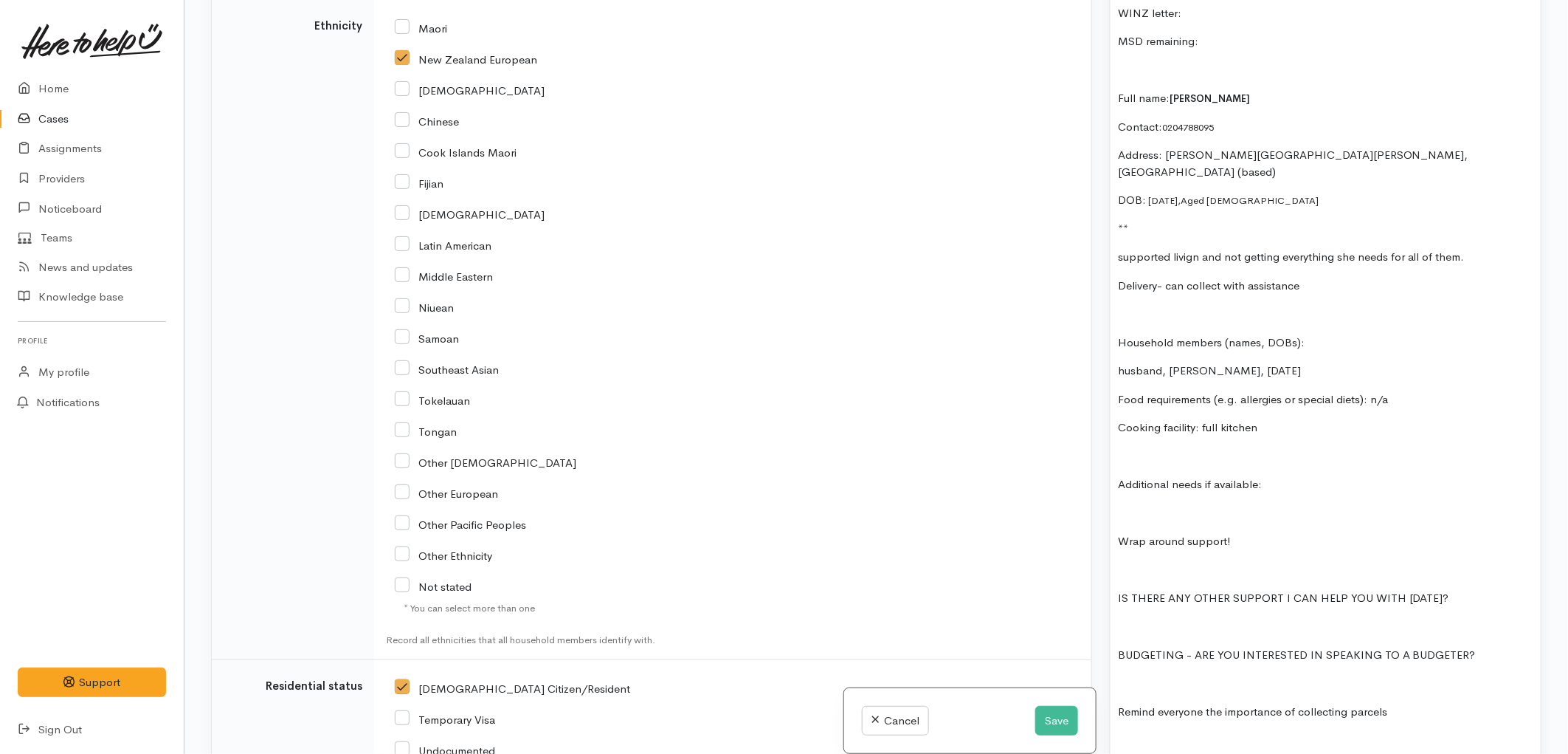
scroll to position [2577, 0]
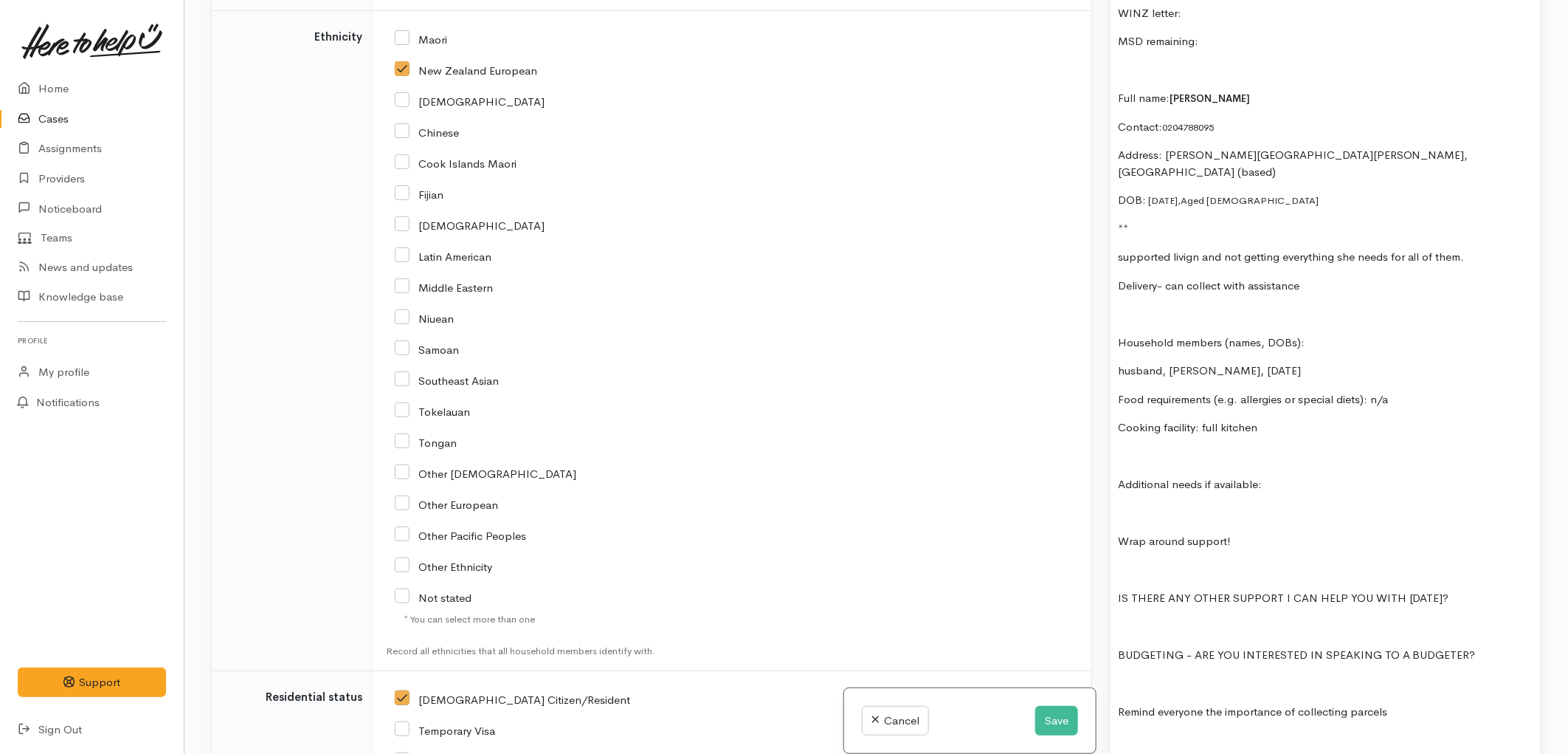
click at [1135, 505] on p at bounding box center [1326, 514] width 415 height 17
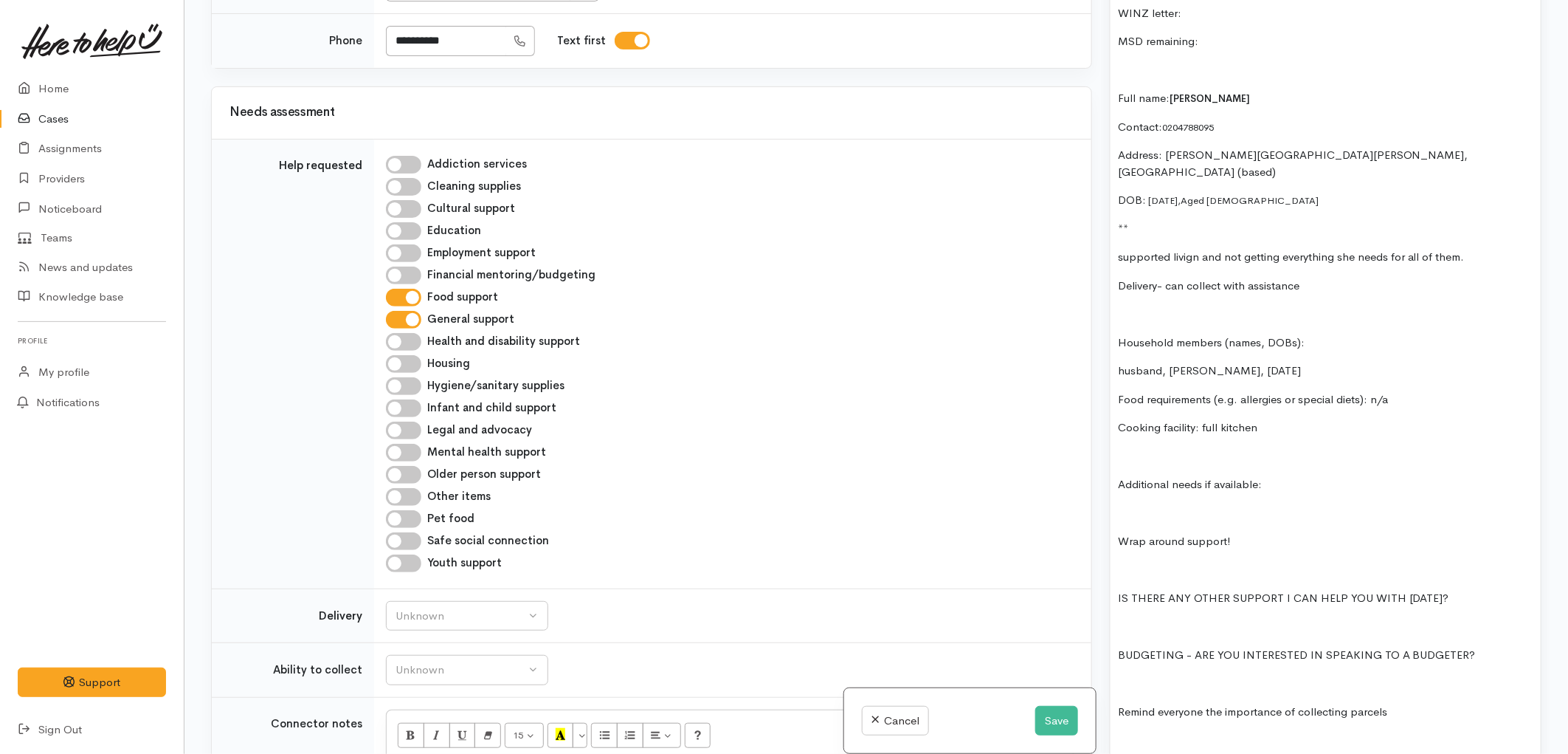
scroll to position [1183, 0]
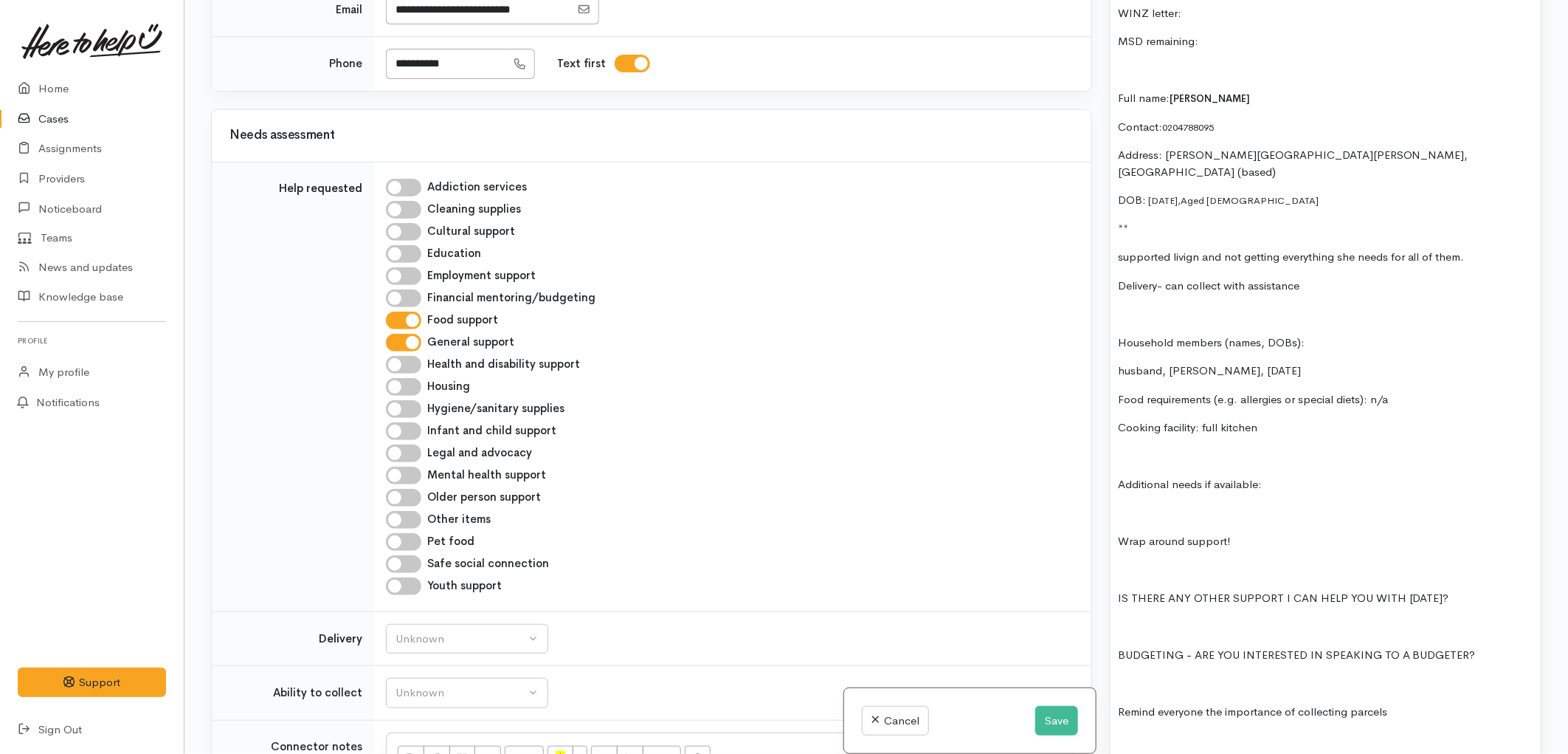
click at [409, 400] on input "Hygiene/sanitary supplies" at bounding box center [403, 408] width 35 height 18
checkbox input "true"
click at [1160, 472] on div "received on Saturday food support support through havigating housing **send she…" at bounding box center [1325, 24] width 430 height 1839
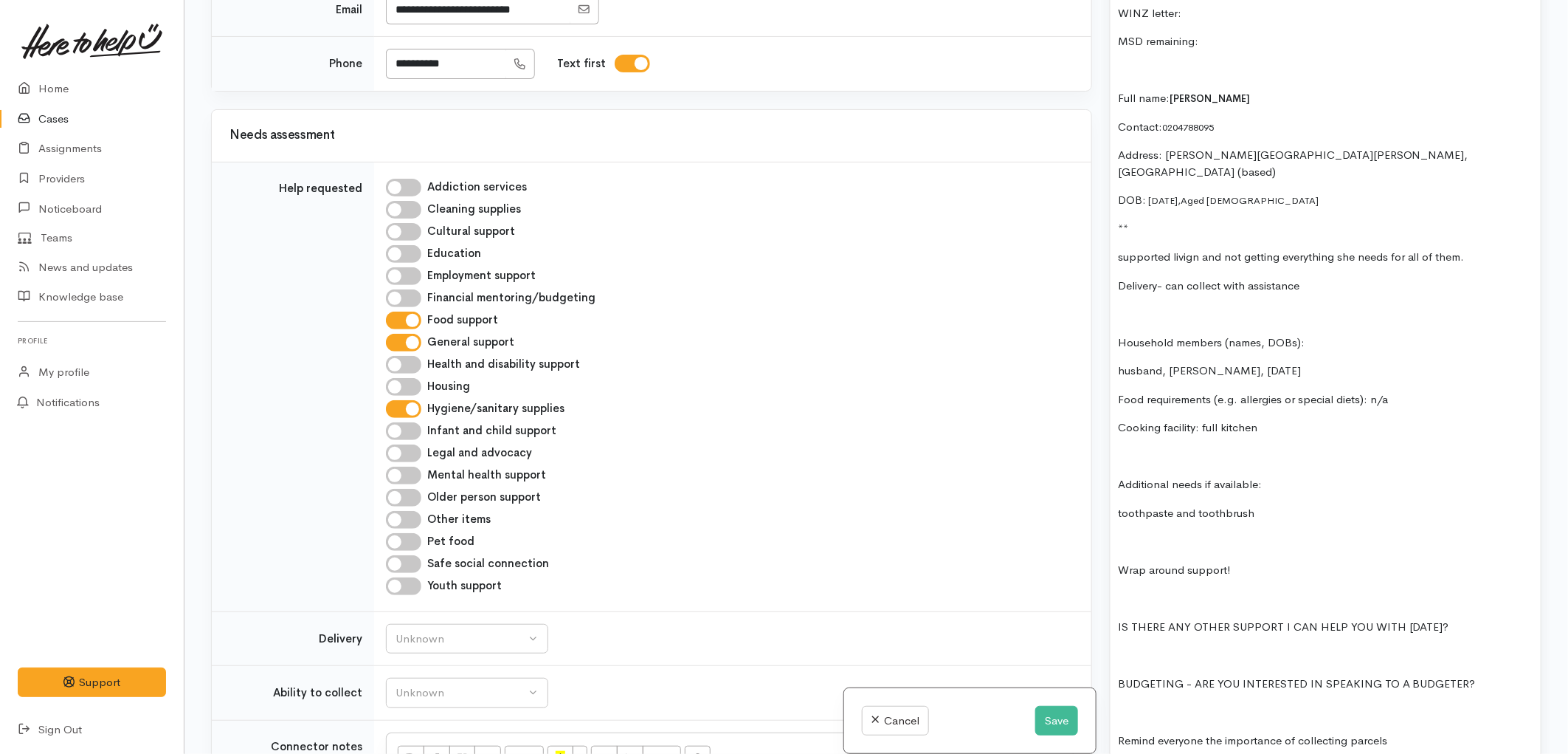
click at [1243, 562] on p "Wrap around support!" at bounding box center [1326, 570] width 415 height 17
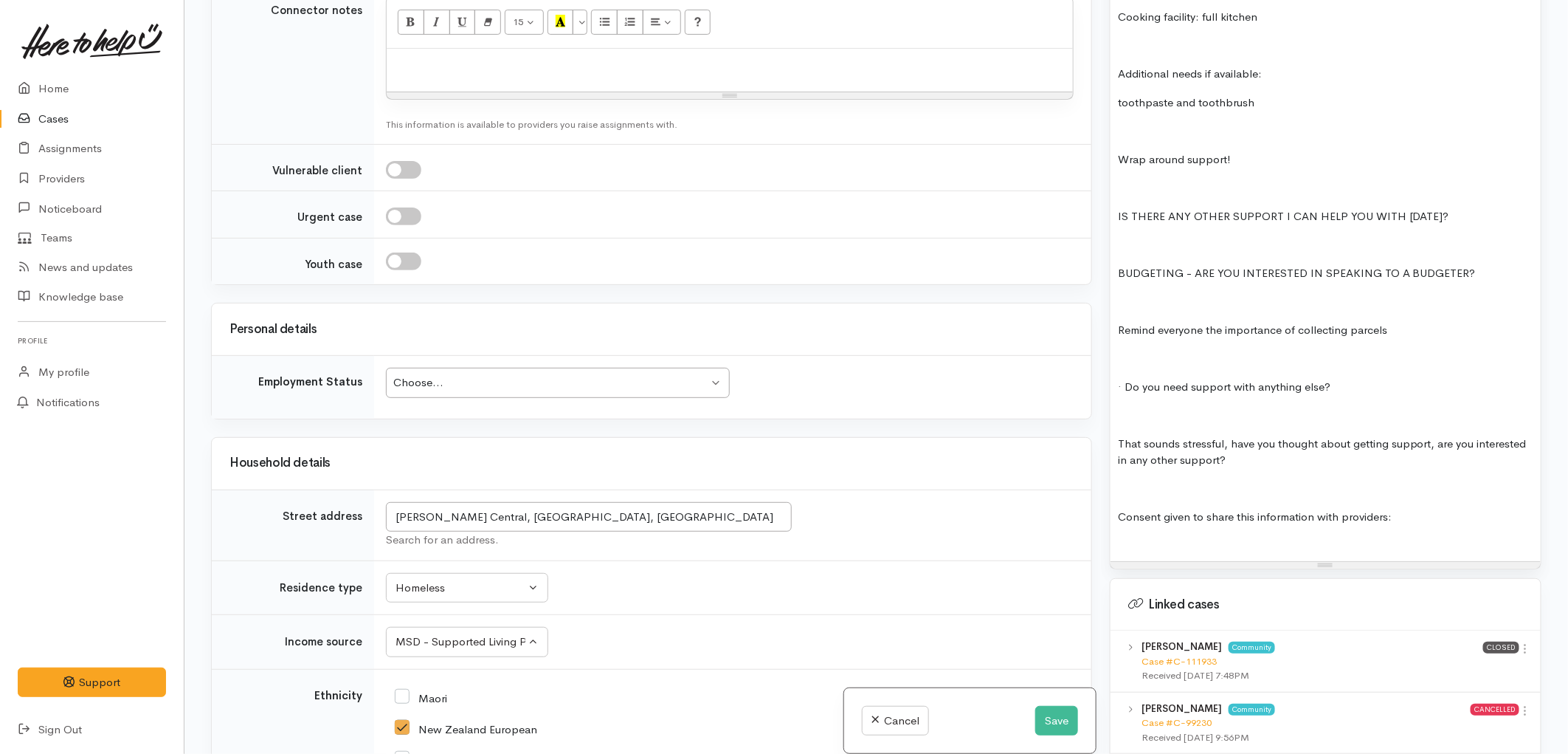
scroll to position [1840, 0]
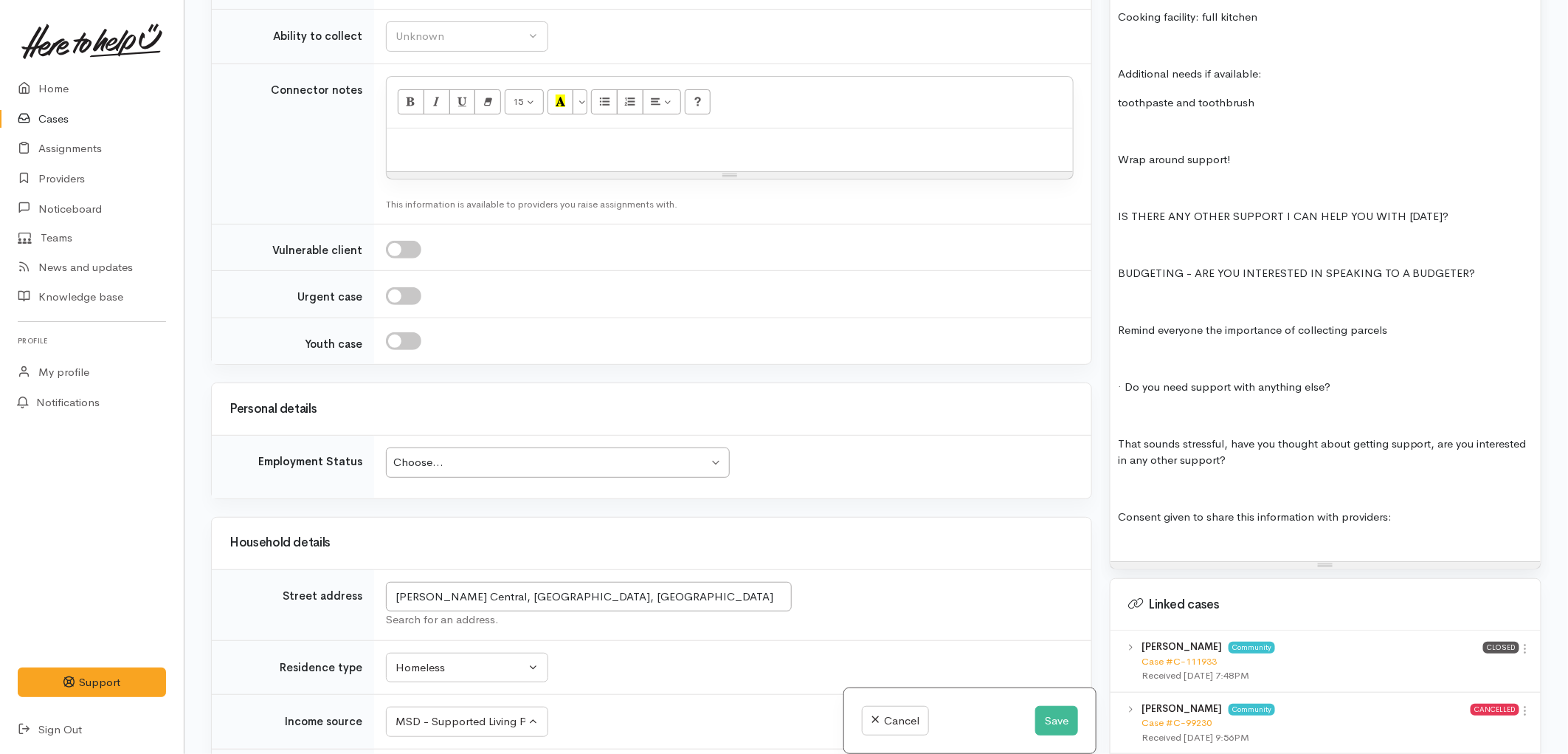
click at [646, 454] on div "Choose..." at bounding box center [551, 463] width 315 height 17
click at [1299, 407] on p at bounding box center [1326, 415] width 415 height 17
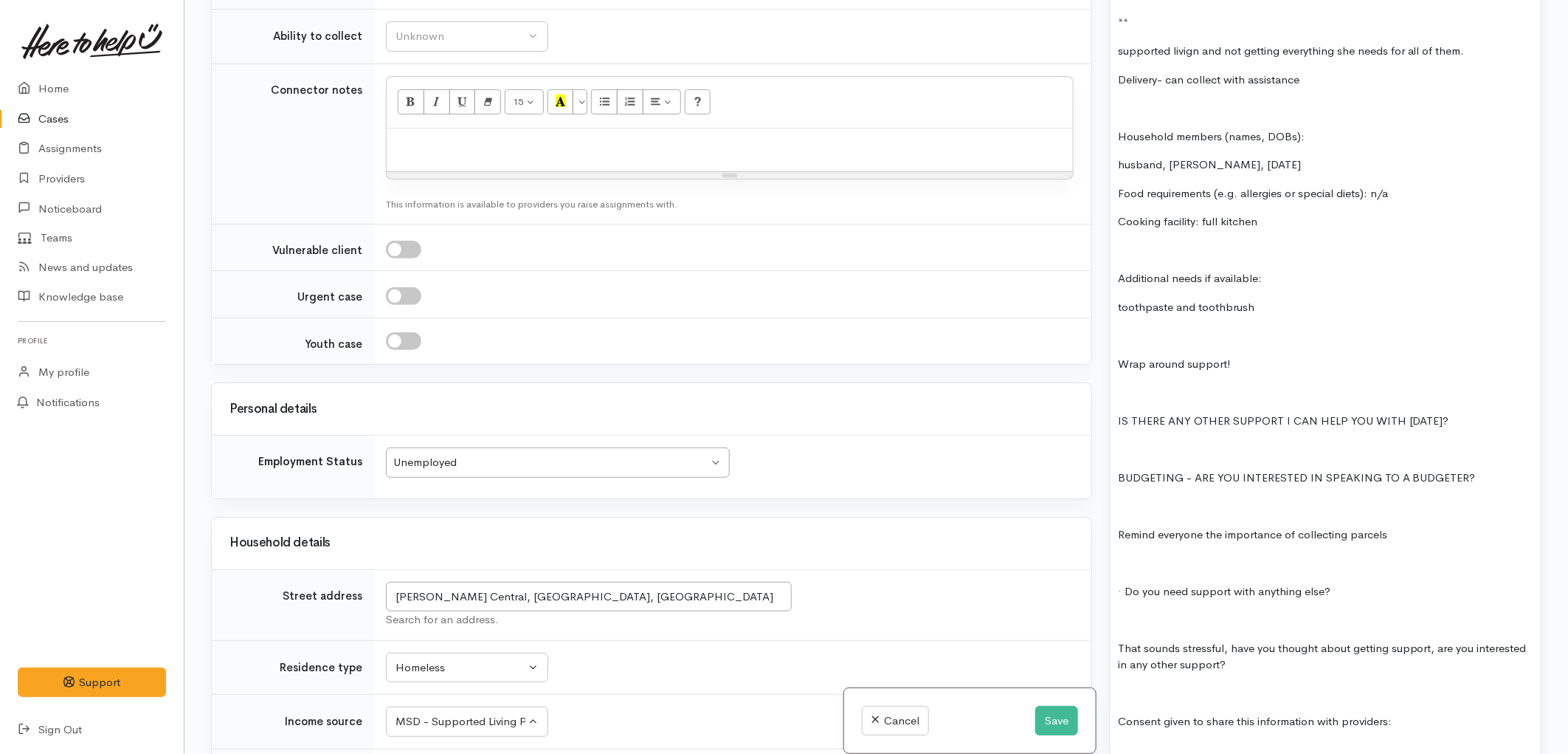
scroll to position [2132, 0]
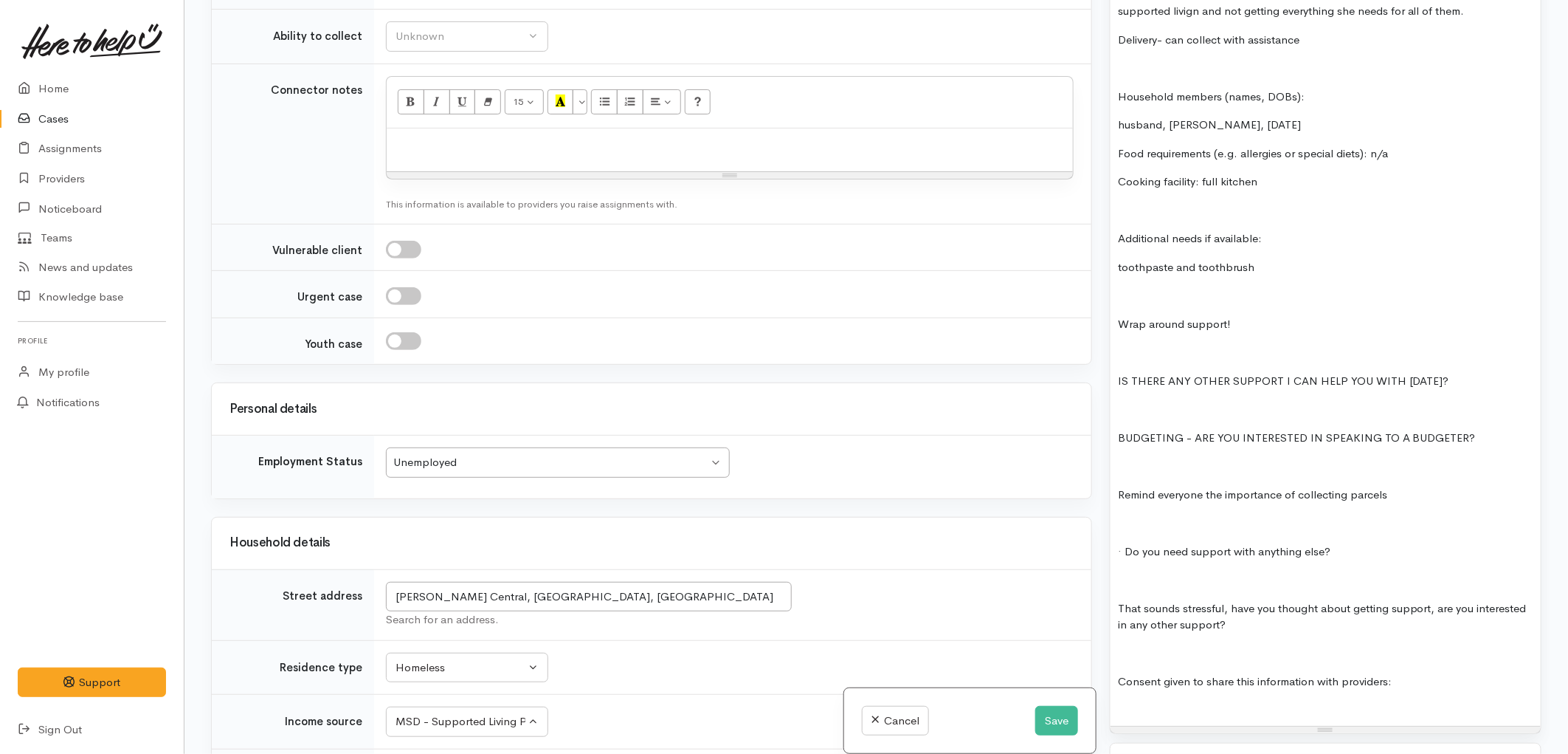
click at [1234, 287] on p at bounding box center [1326, 296] width 415 height 17
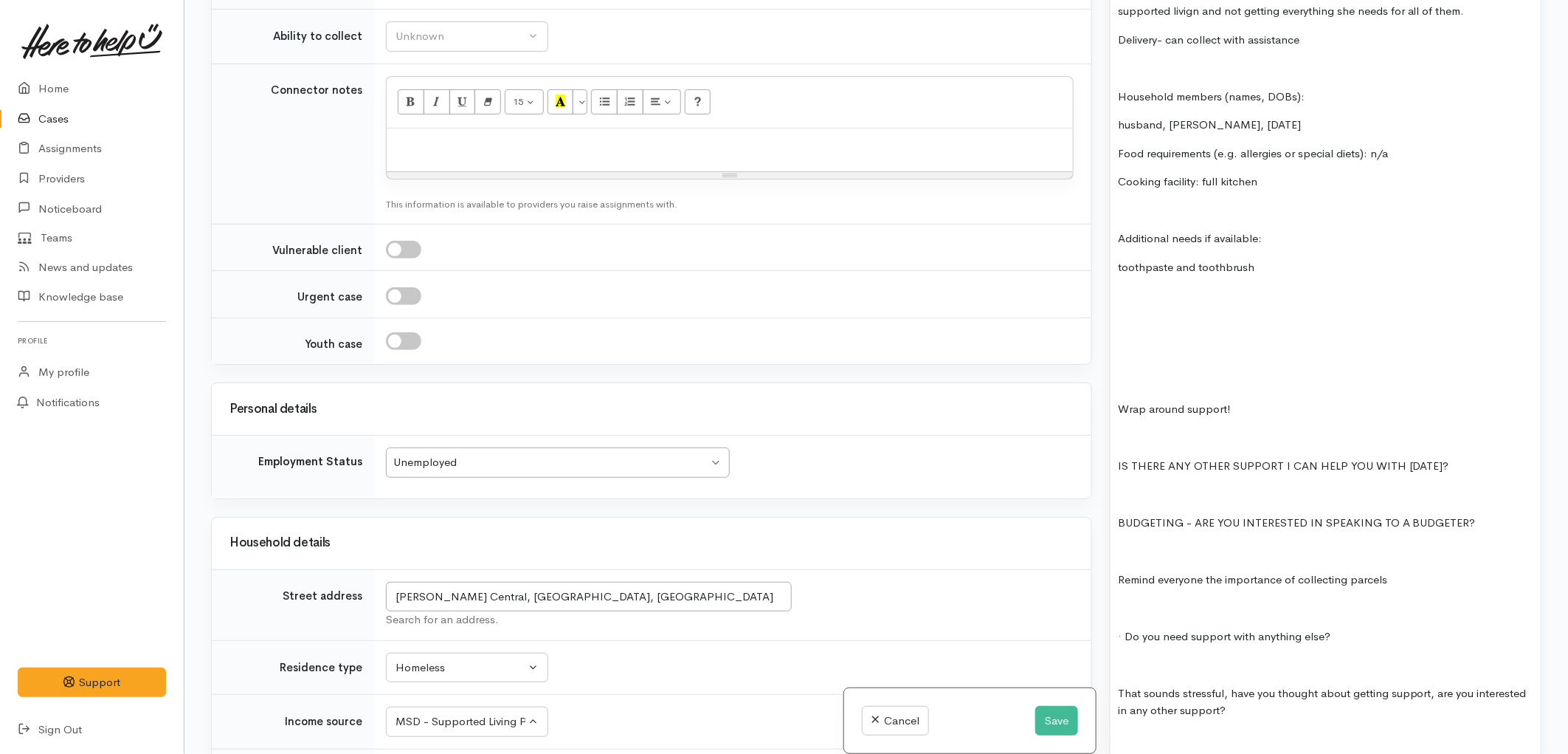
click at [1165, 316] on p at bounding box center [1326, 325] width 415 height 17
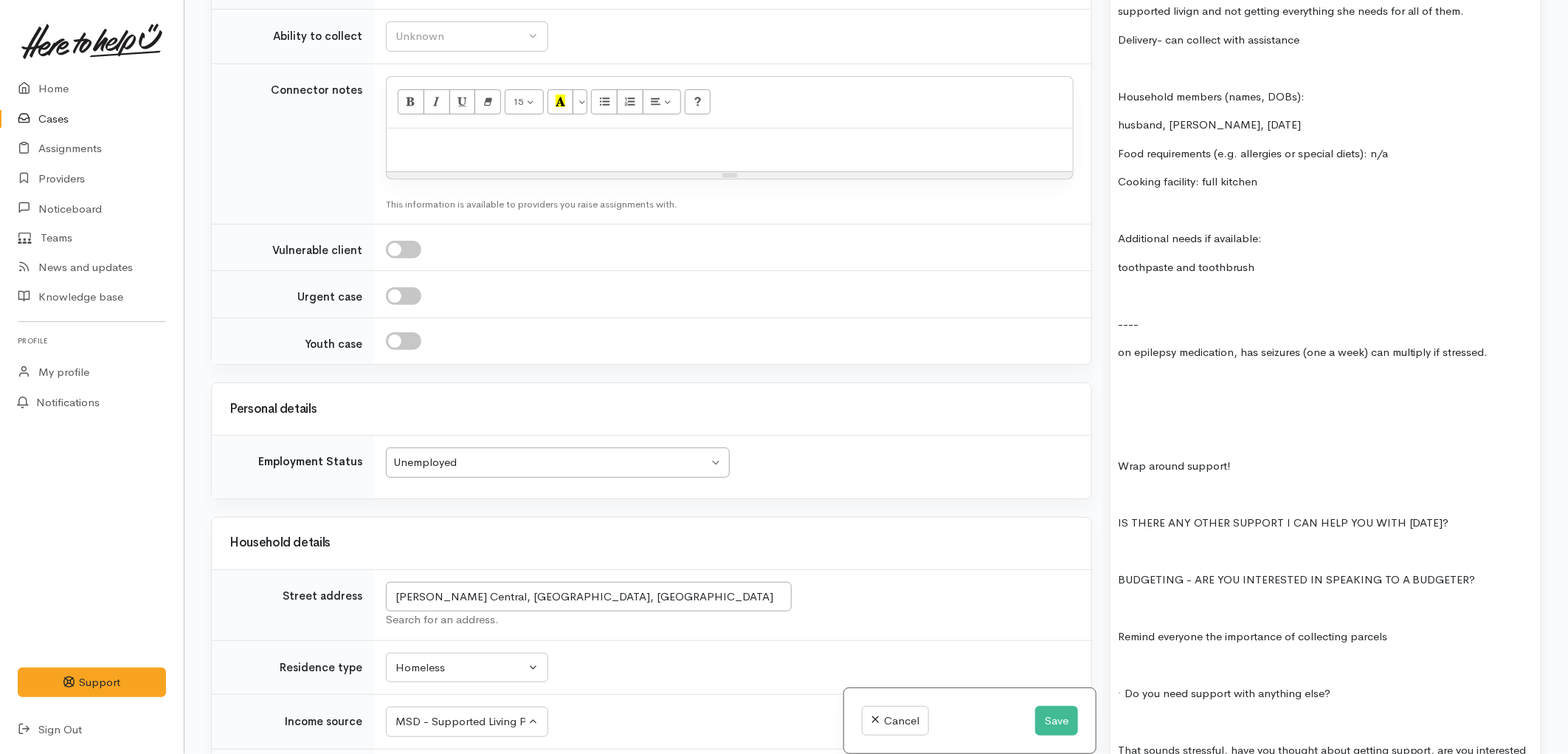
click at [1125, 373] on p at bounding box center [1326, 382] width 415 height 17
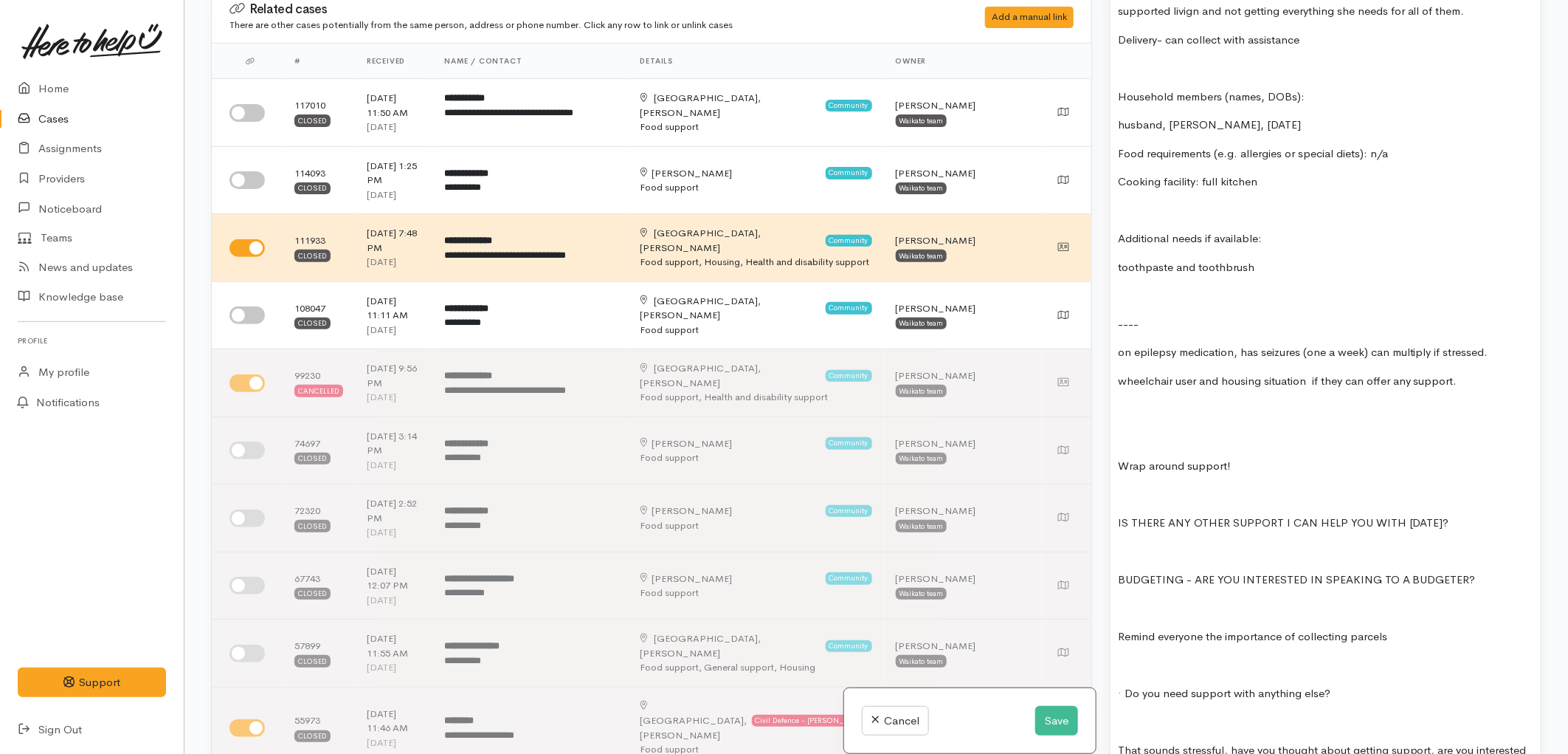
scroll to position [0, 0]
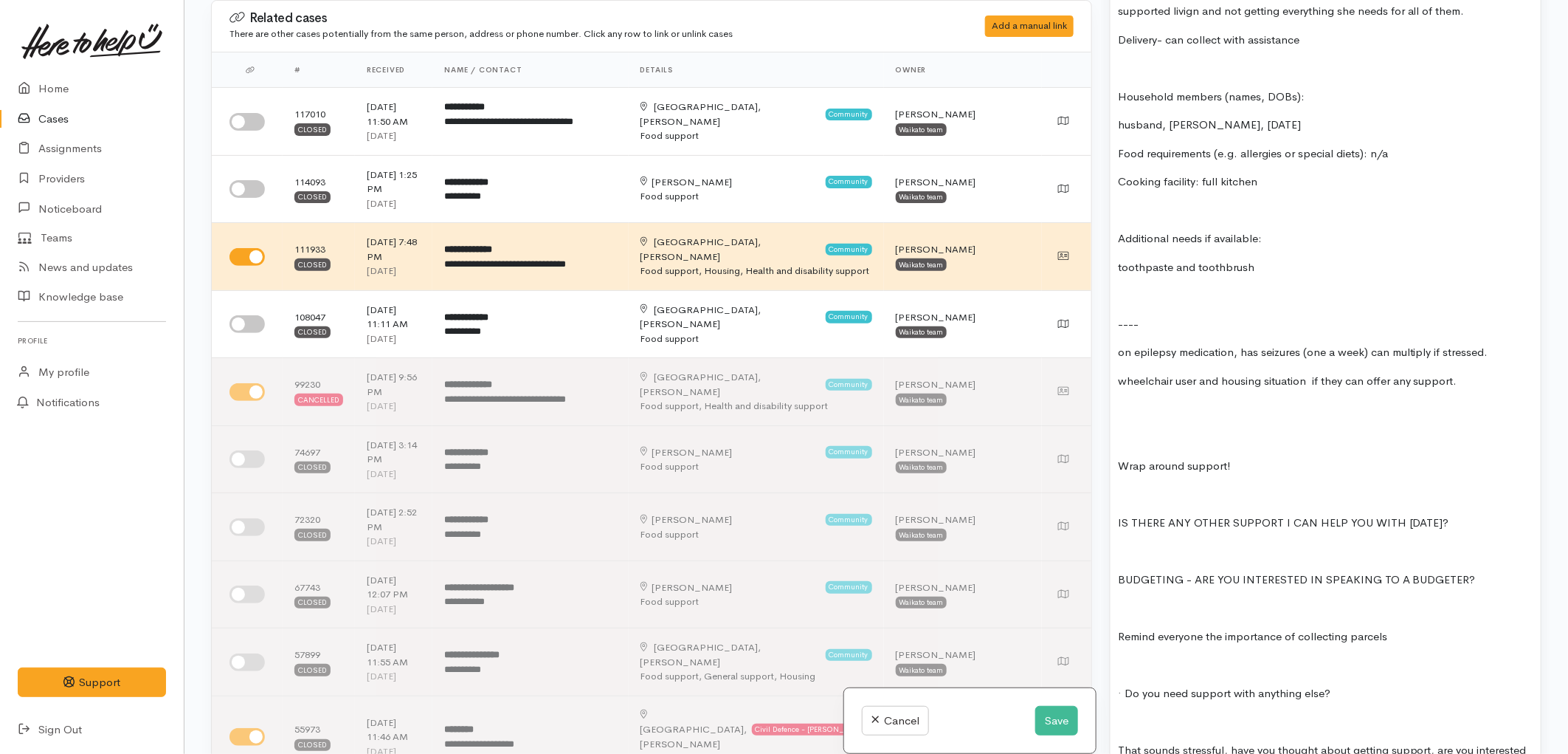
click at [1186, 401] on p at bounding box center [1326, 409] width 415 height 17
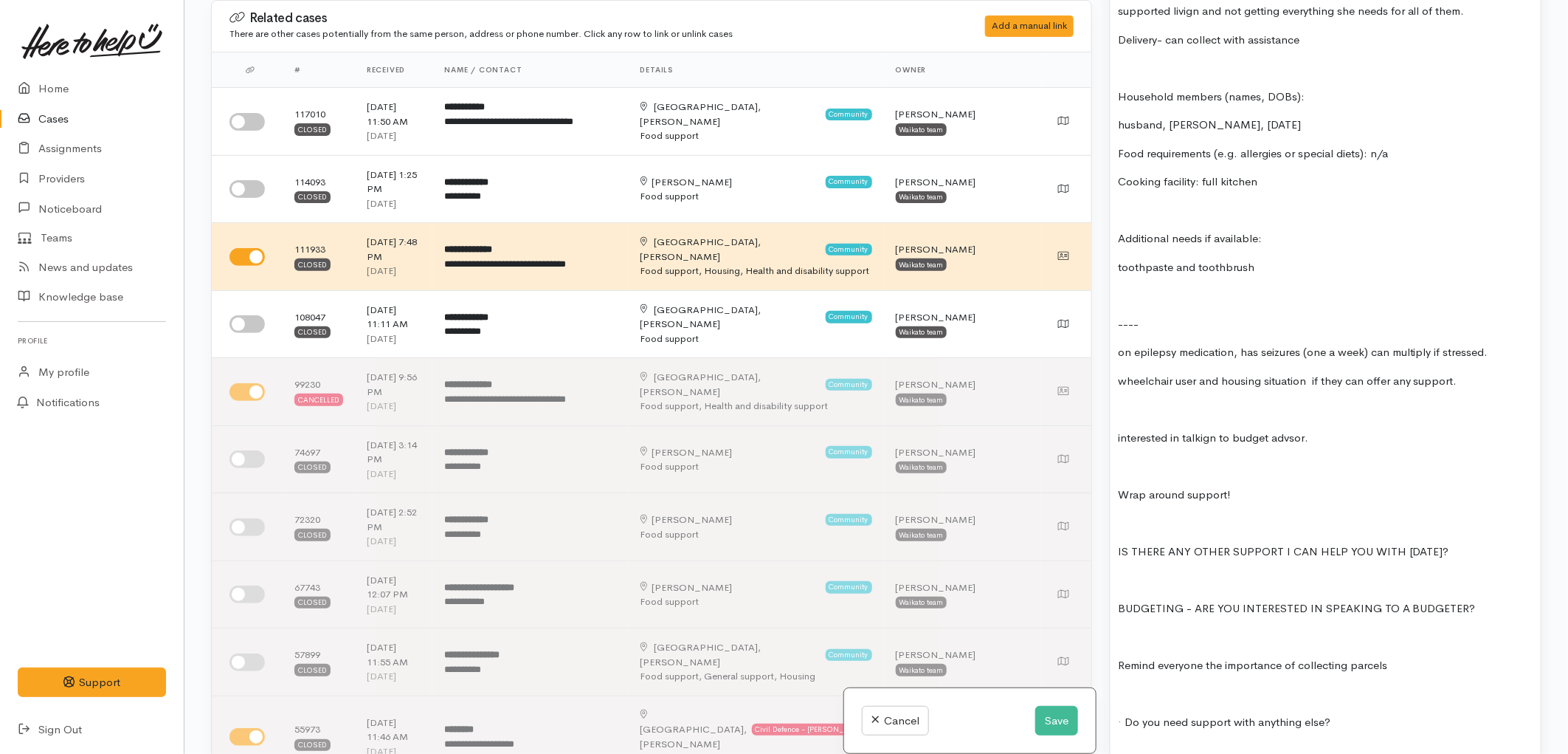
click at [1238, 458] on p at bounding box center [1326, 466] width 415 height 17
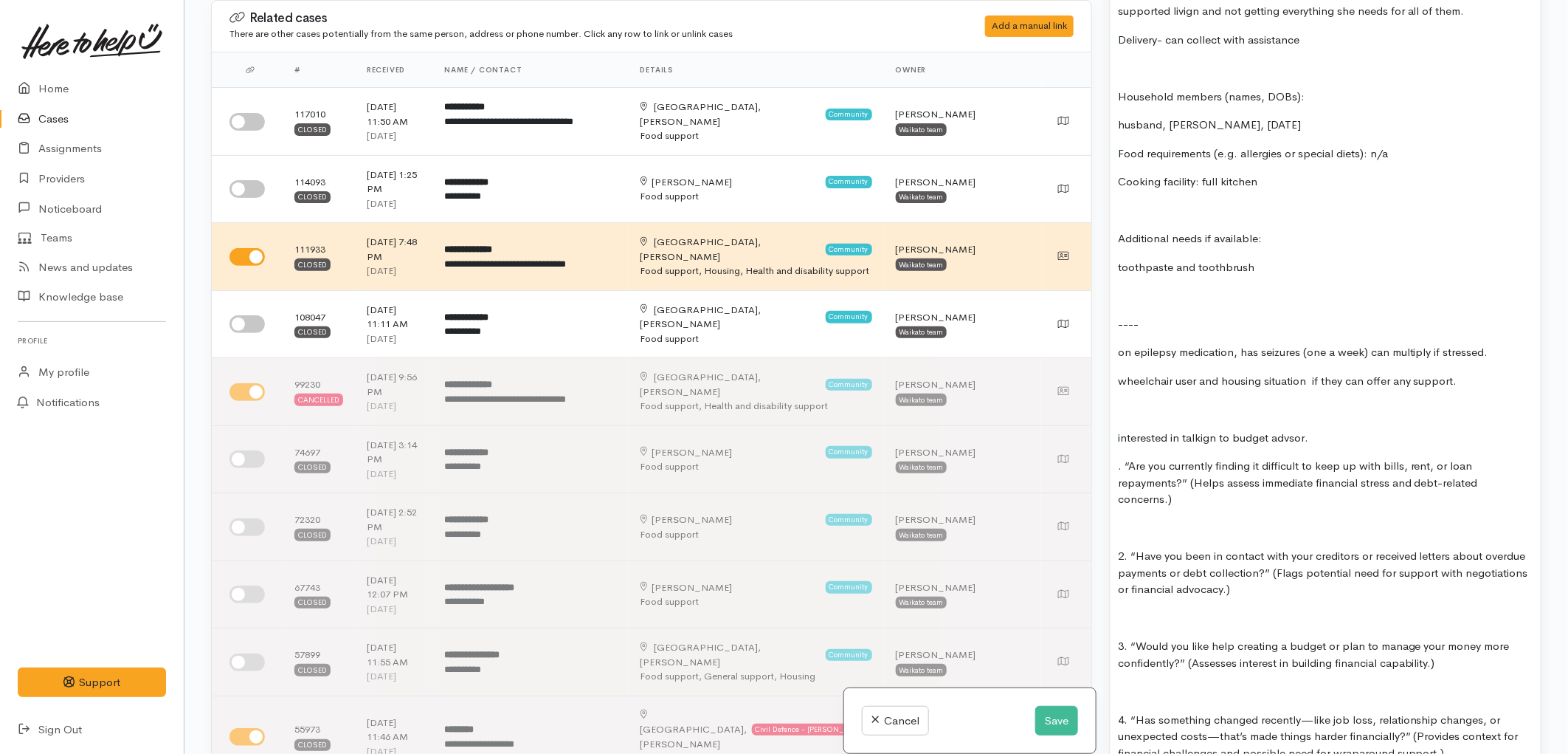
scroll to position [2345, 0]
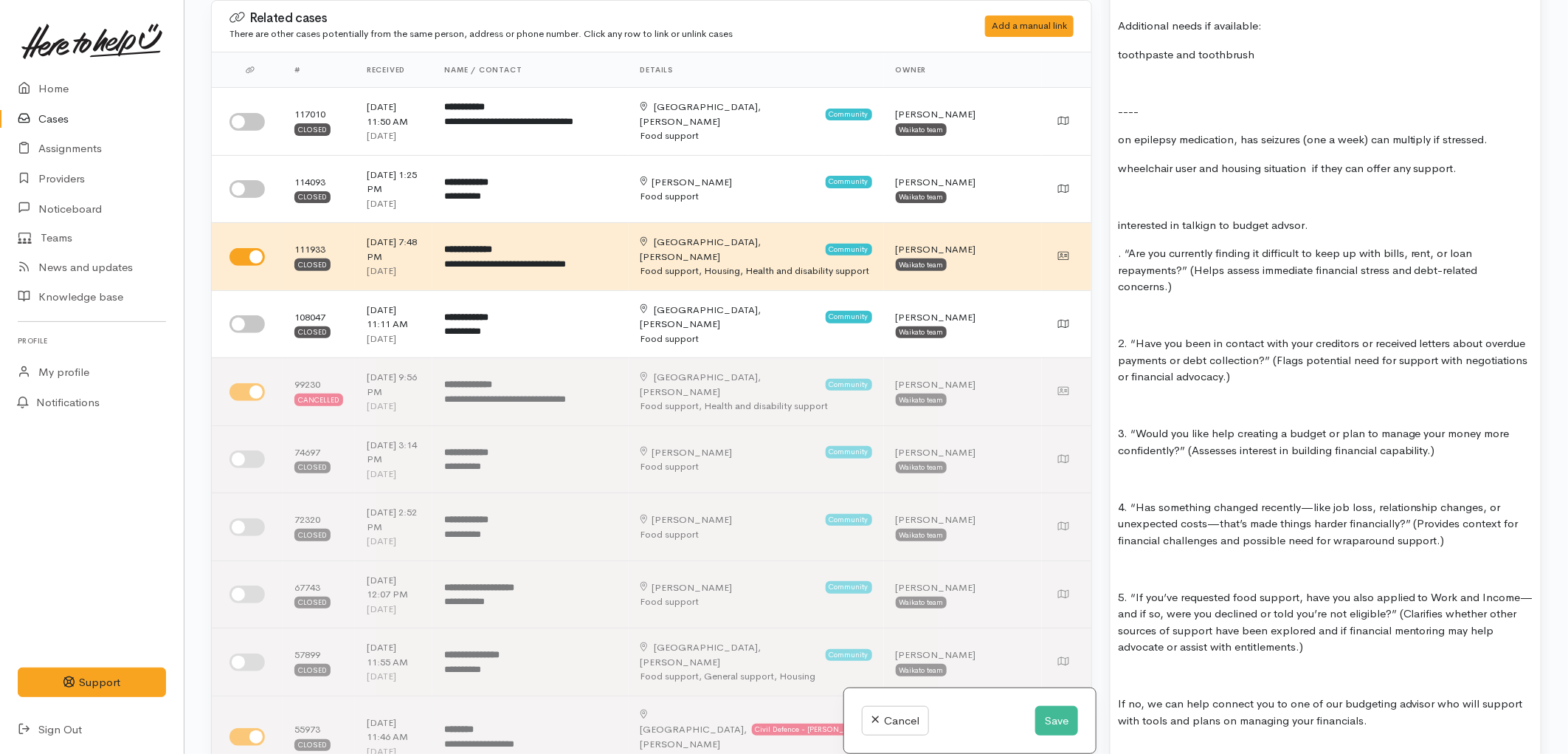
click at [1154, 307] on p at bounding box center [1326, 315] width 415 height 17
click at [1165, 397] on p at bounding box center [1326, 406] width 415 height 17
click at [1182, 397] on p at bounding box center [1326, 406] width 415 height 17
click at [1194, 470] on p at bounding box center [1326, 479] width 415 height 17
click at [1248, 560] on p at bounding box center [1326, 569] width 415 height 17
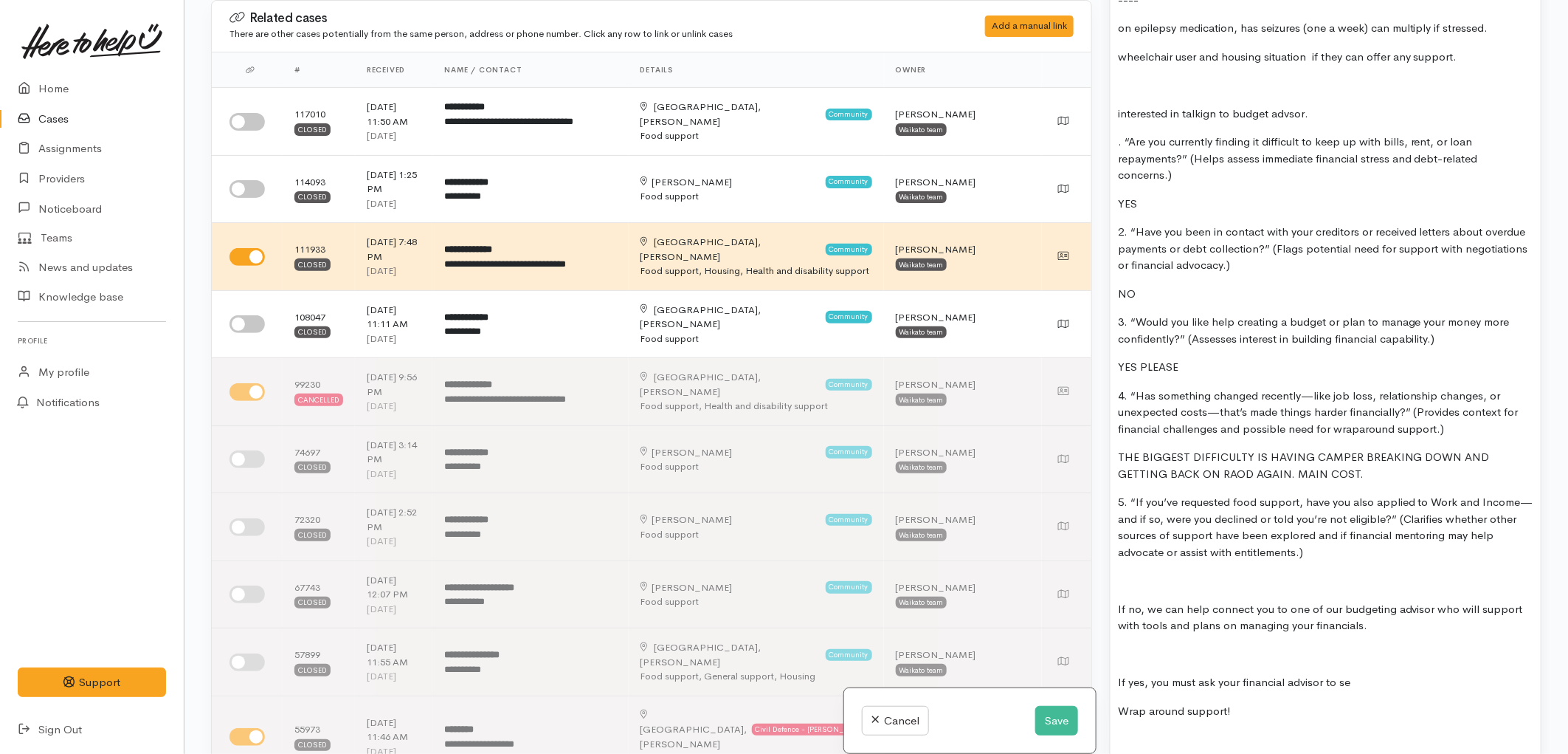
scroll to position [2427, 0]
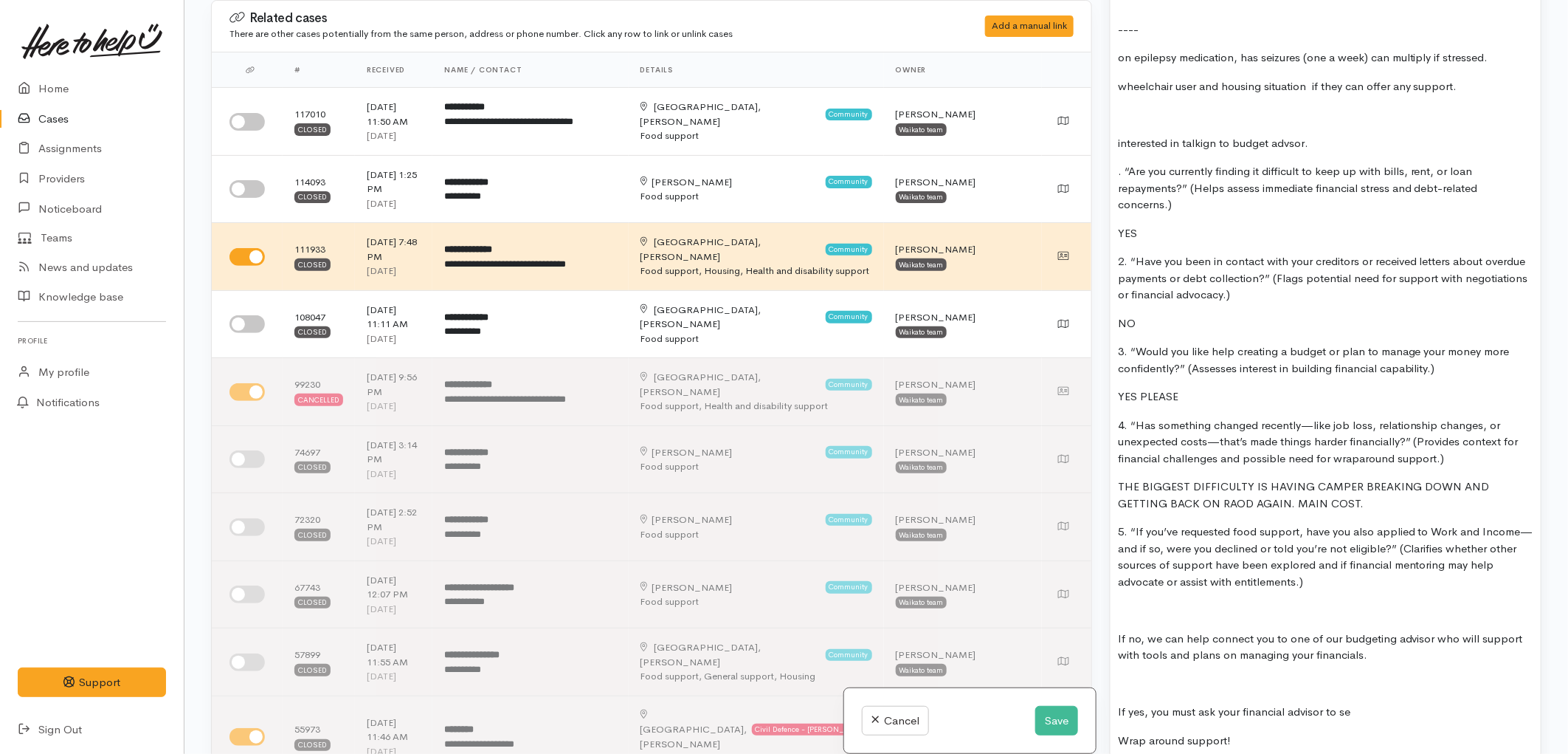
click at [1169, 106] on p at bounding box center [1326, 115] width 415 height 17
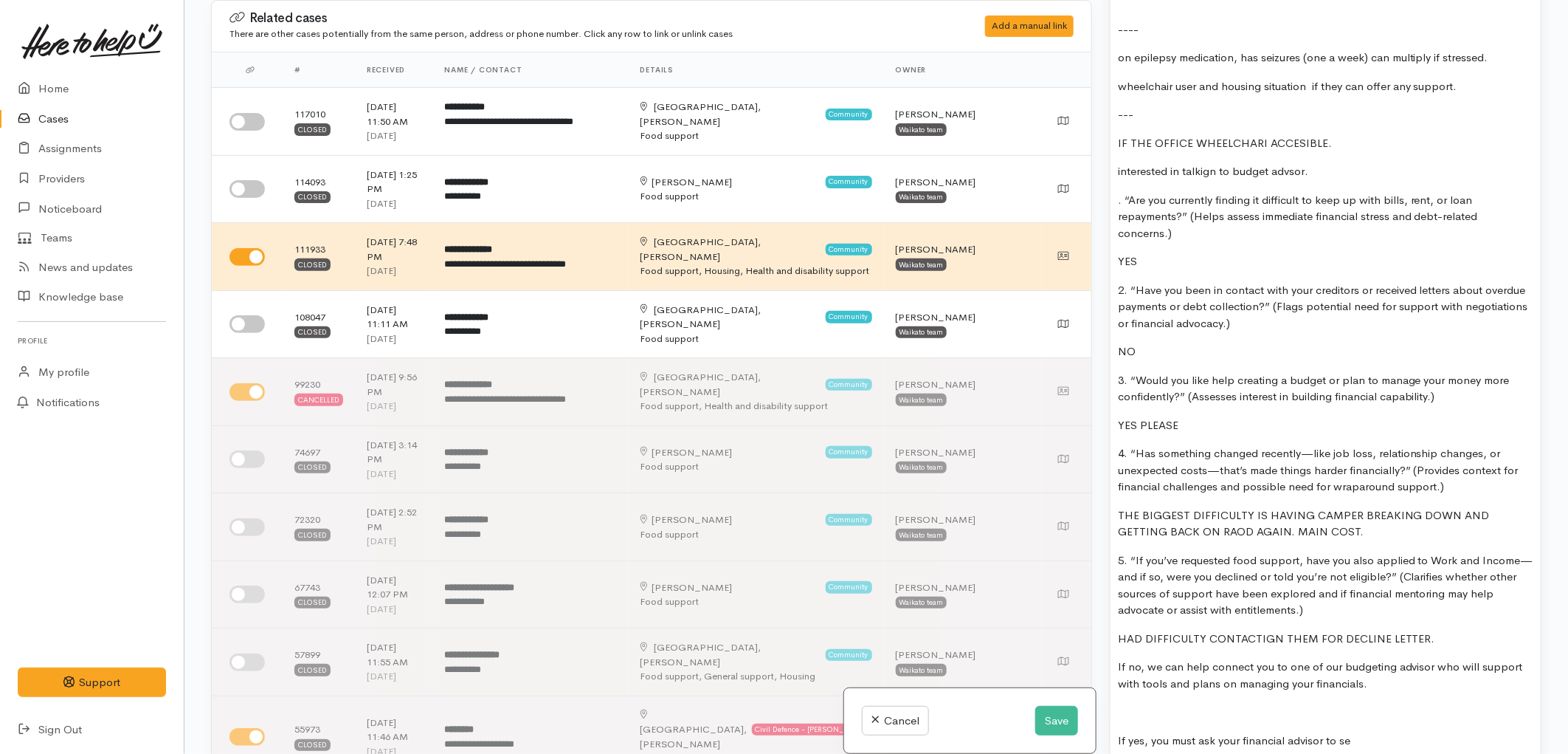
click at [1355, 135] on p "IF THE OFFICE WHEELCHARI ACCESIBLE." at bounding box center [1326, 144] width 415 height 17
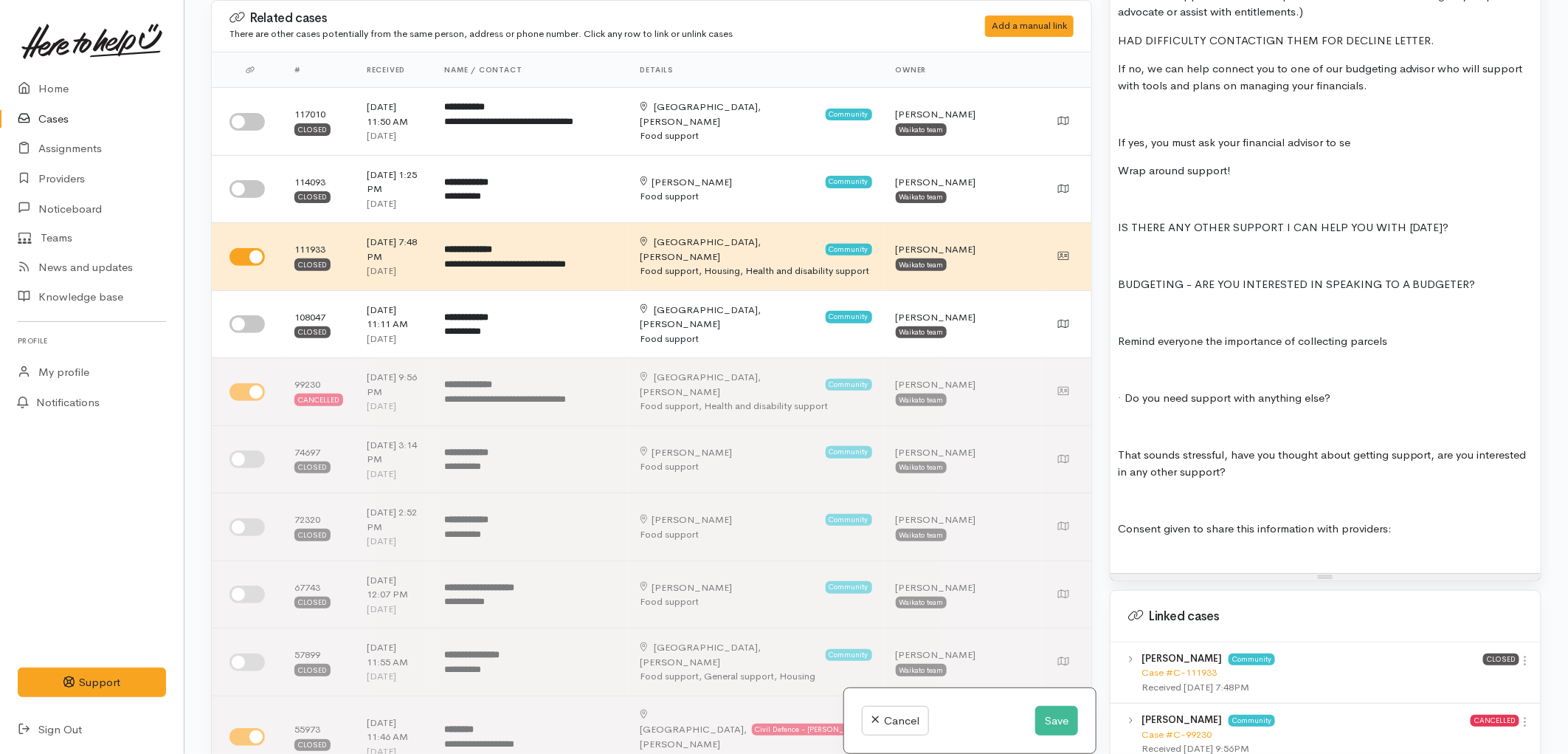
scroll to position [3247, 0]
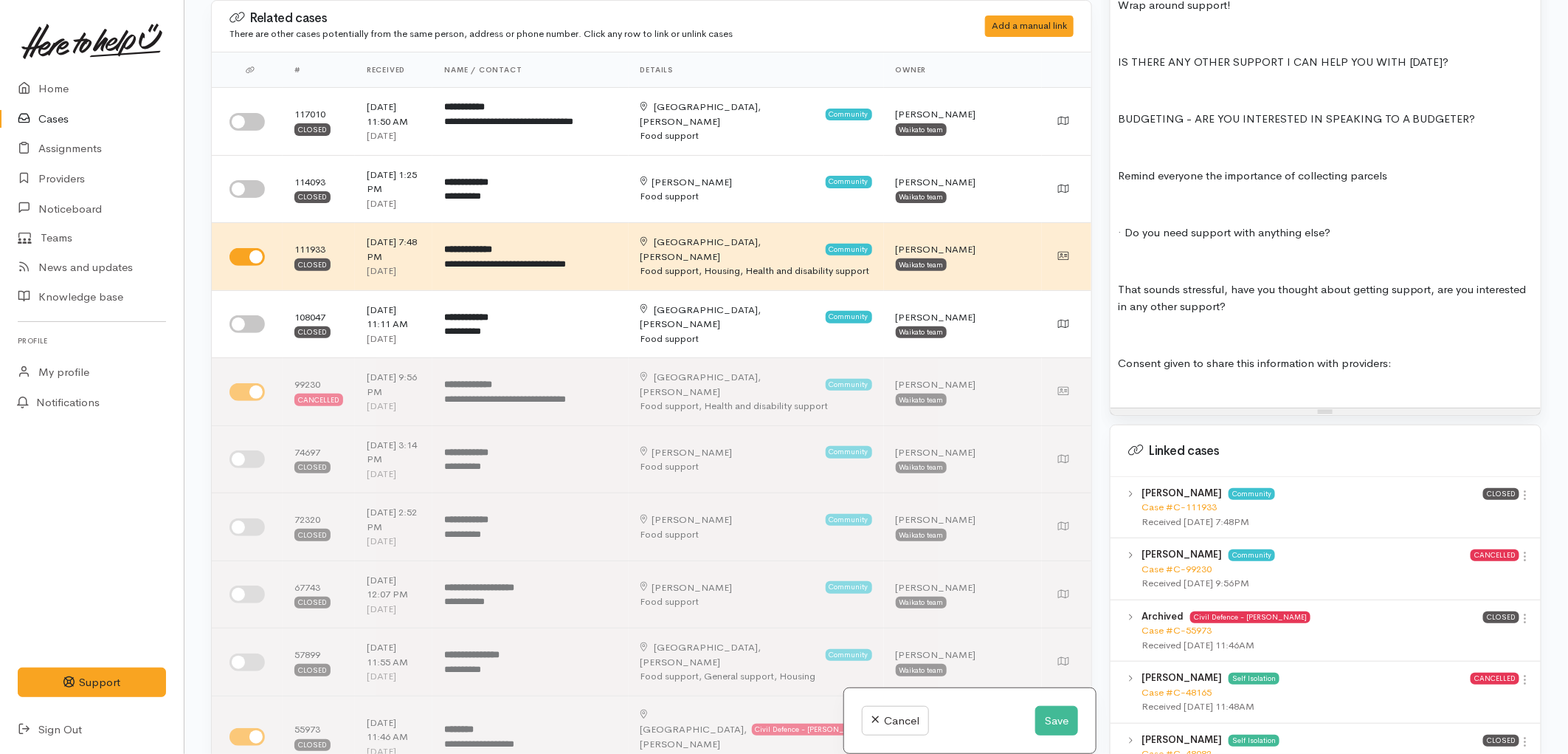
drag, startPoint x: 1447, startPoint y: 347, endPoint x: 1440, endPoint y: 333, distance: 15.7
click at [1440, 355] on p "Consent given to share this information with providers:" at bounding box center [1326, 364] width 415 height 17
click at [1061, 713] on button "Save" at bounding box center [1057, 720] width 43 height 30
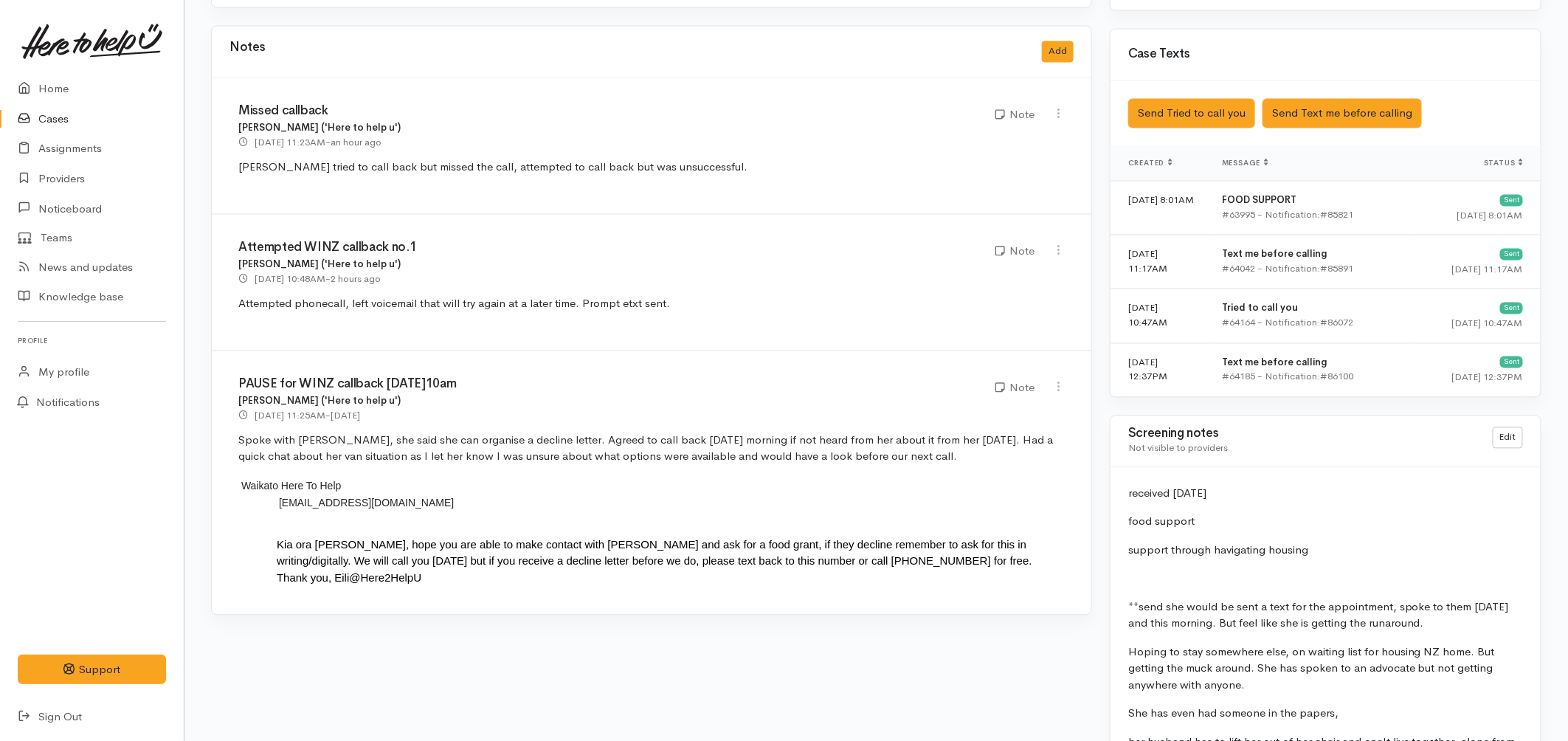
scroll to position [1393, 0]
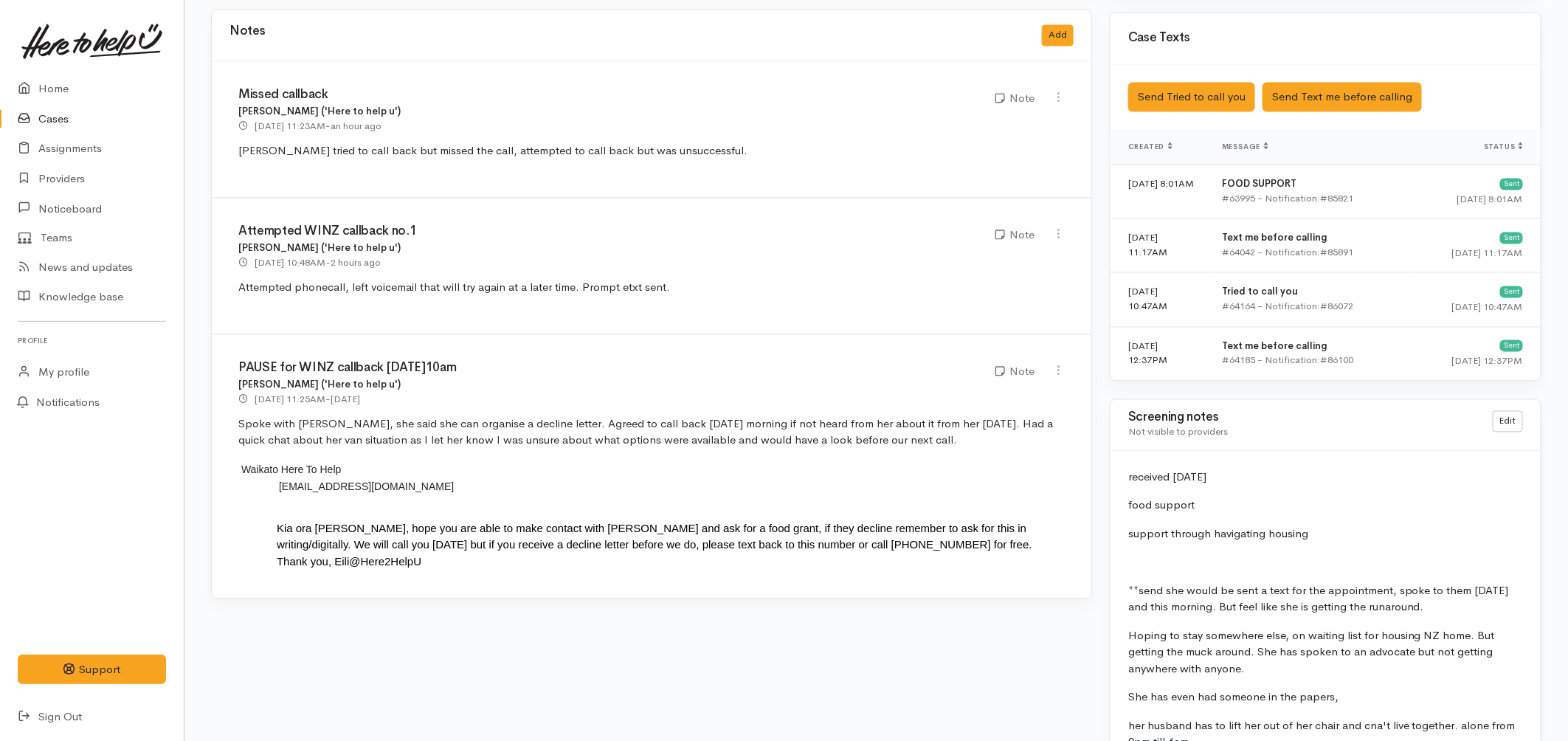
click at [62, 131] on link "Cases" at bounding box center [91, 119] width 184 height 30
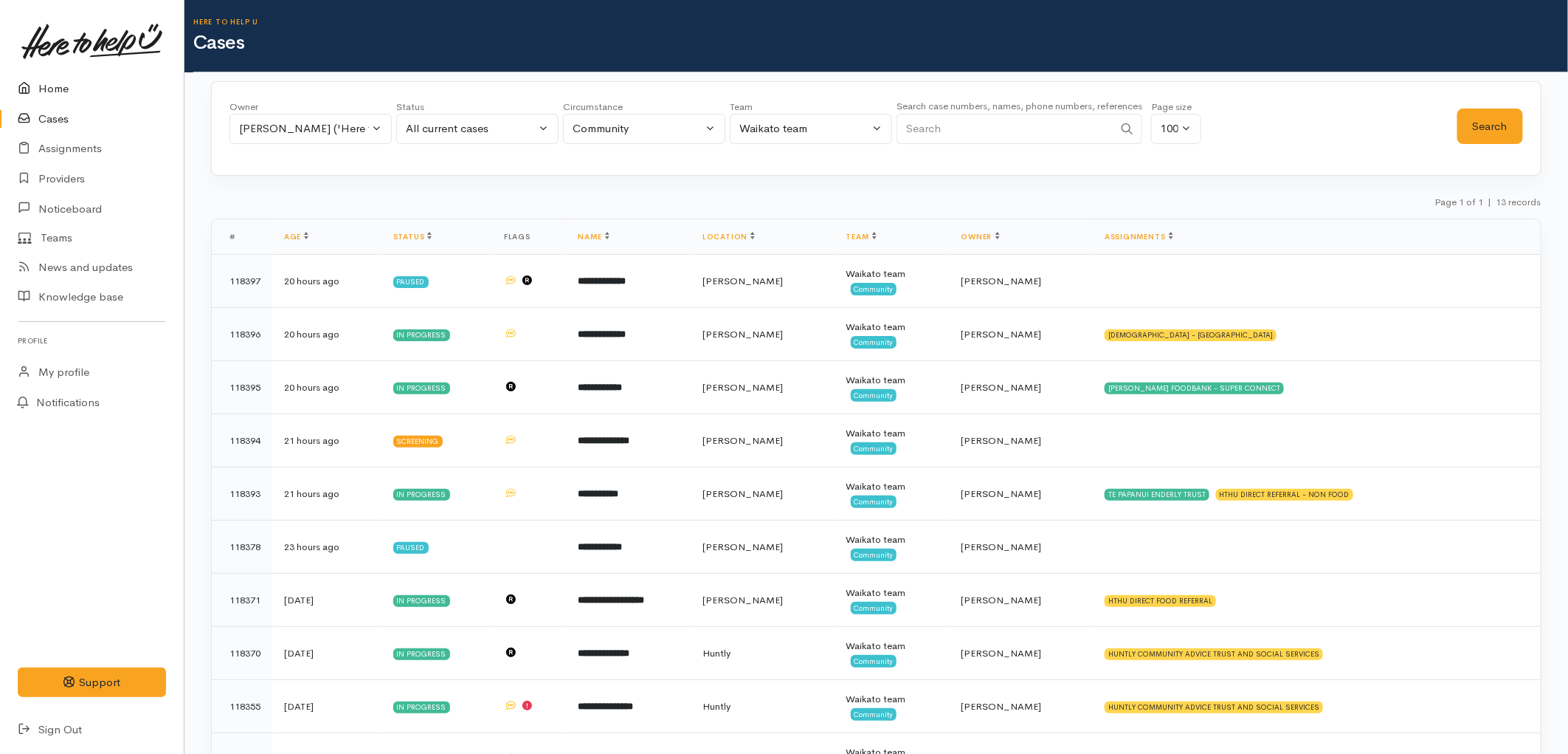
click at [57, 78] on link "Home" at bounding box center [91, 89] width 184 height 30
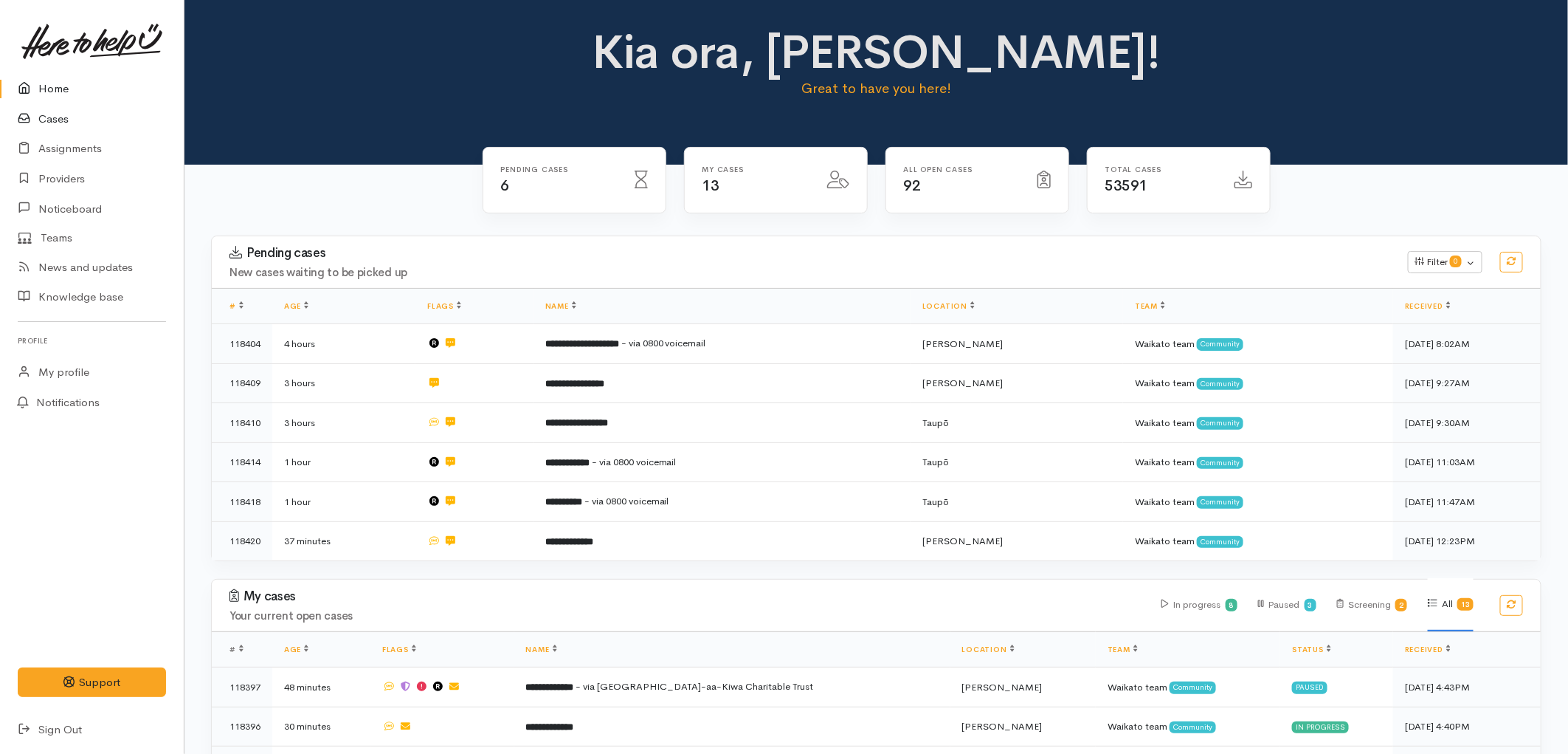
click at [62, 128] on link "Cases" at bounding box center [91, 119] width 184 height 30
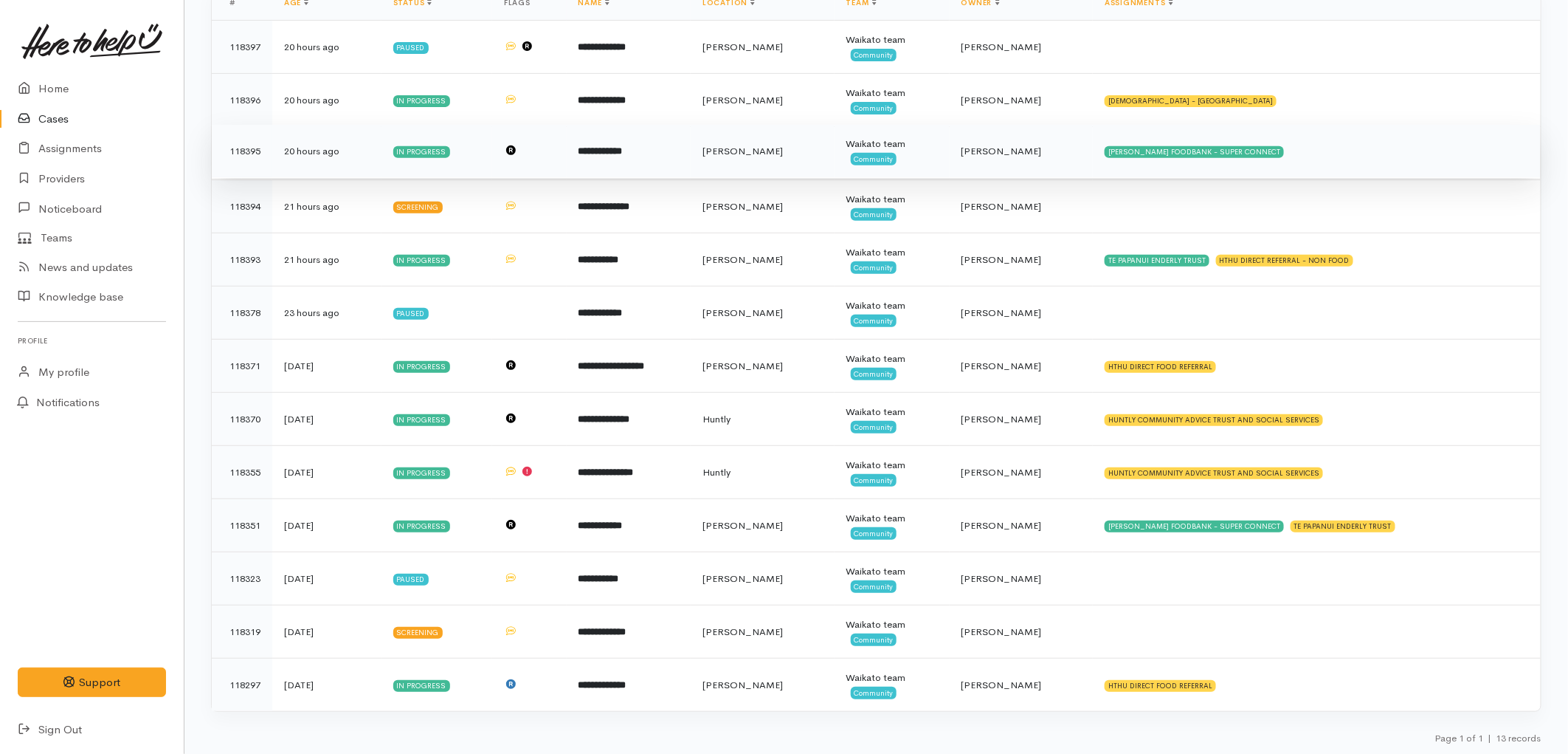
scroll to position [236, 0]
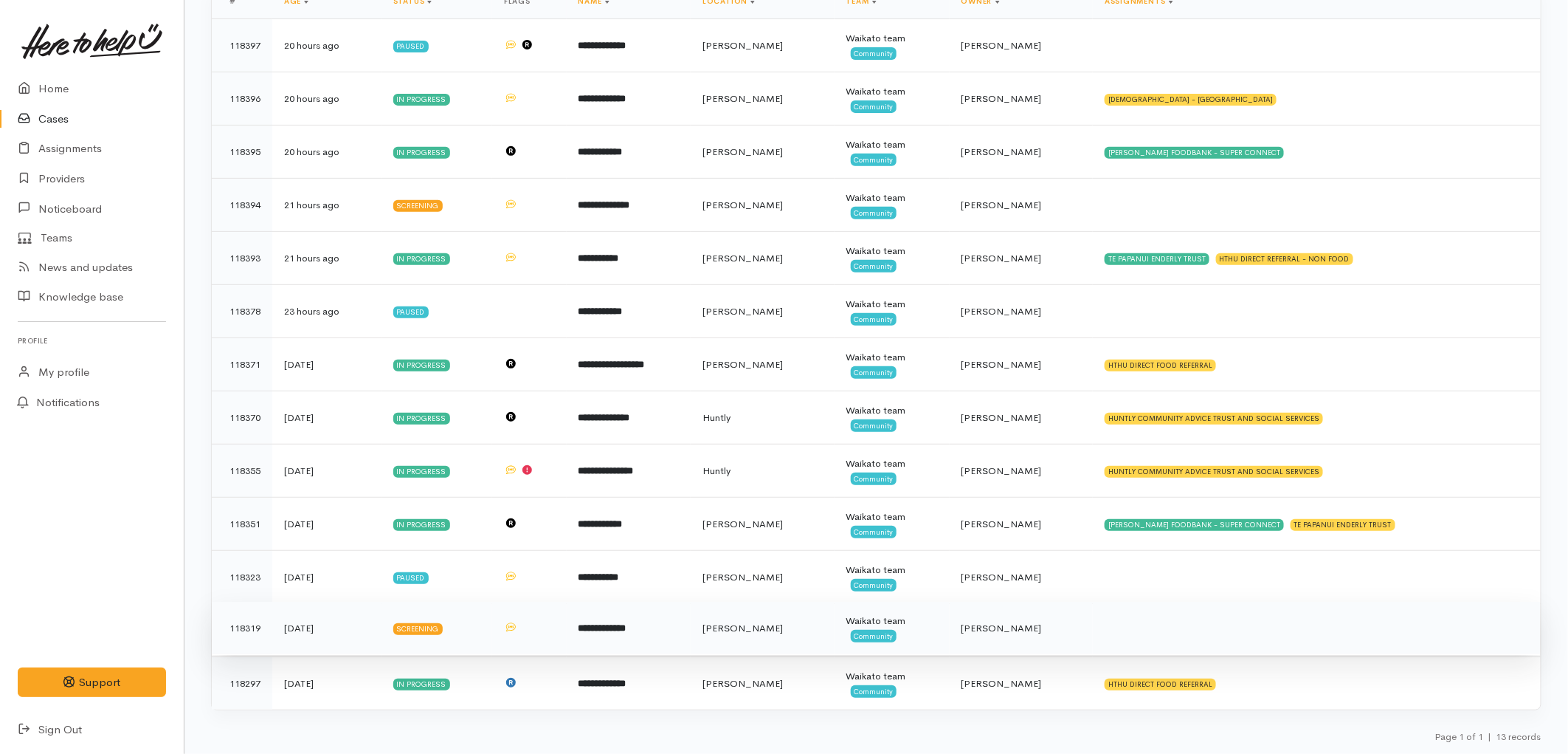
click at [902, 628] on td "Waikato team Community" at bounding box center [893, 628] width 115 height 53
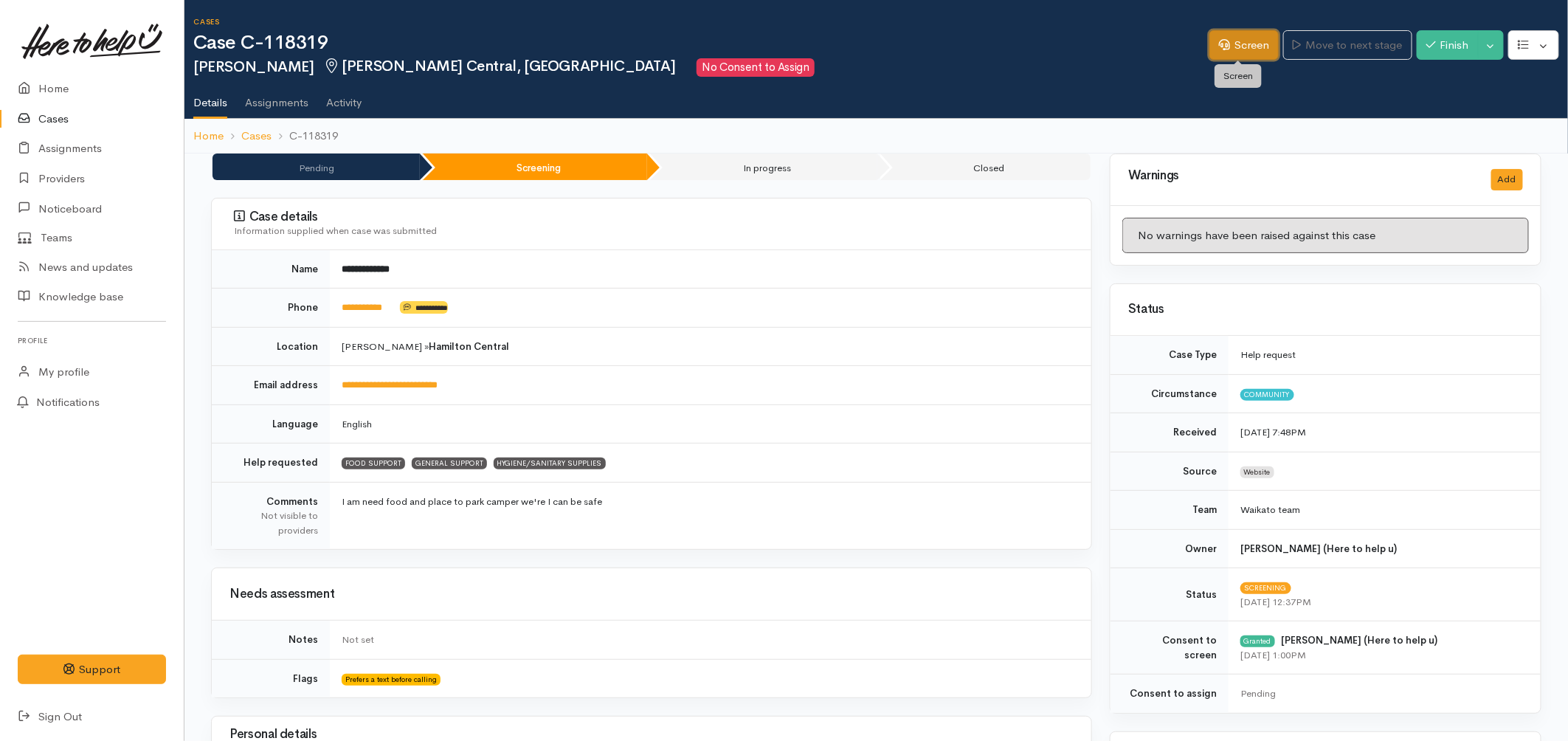
click at [1235, 47] on link "Screen" at bounding box center [1244, 45] width 70 height 30
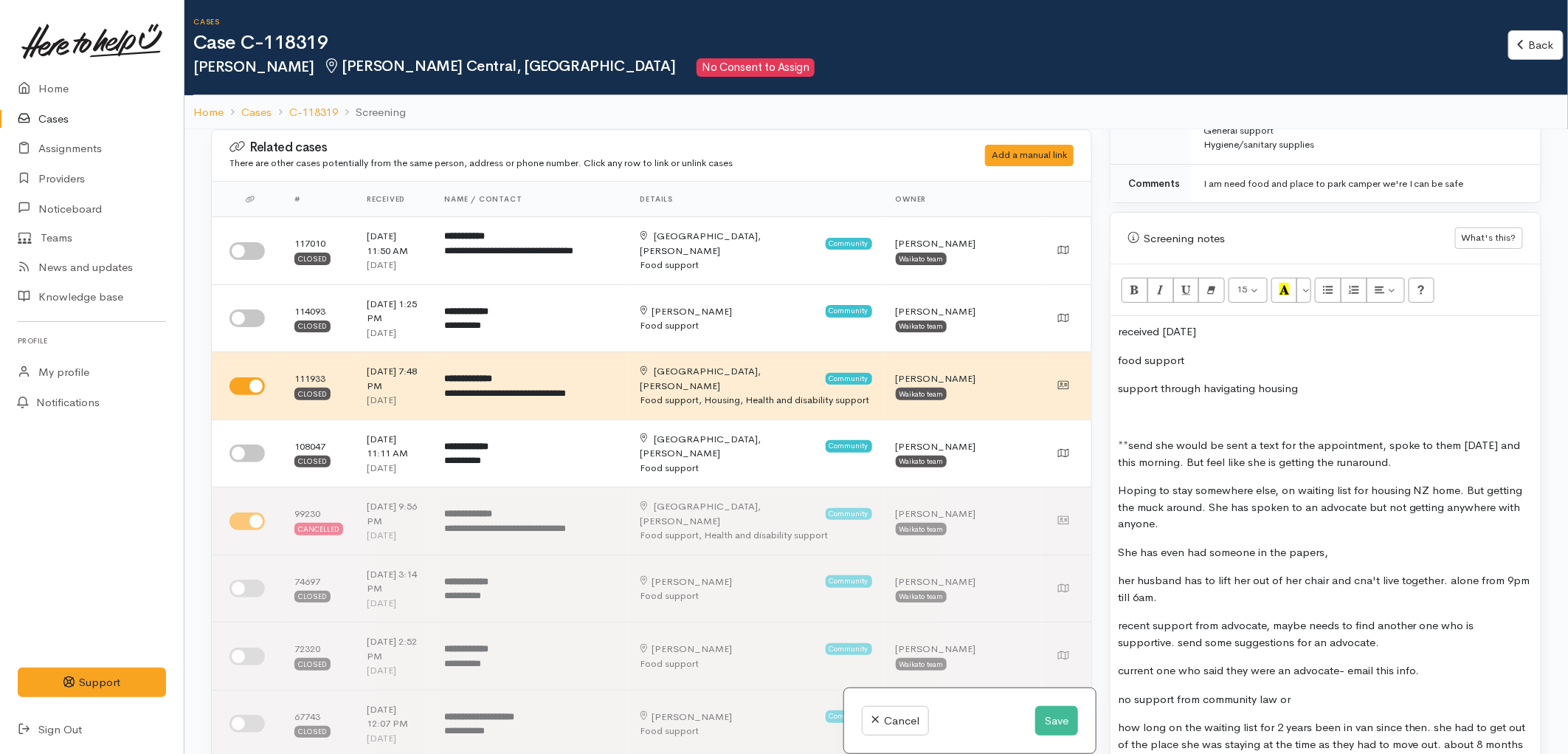
scroll to position [820, 0]
click at [1118, 326] on p "received on Saturday" at bounding box center [1326, 330] width 415 height 17
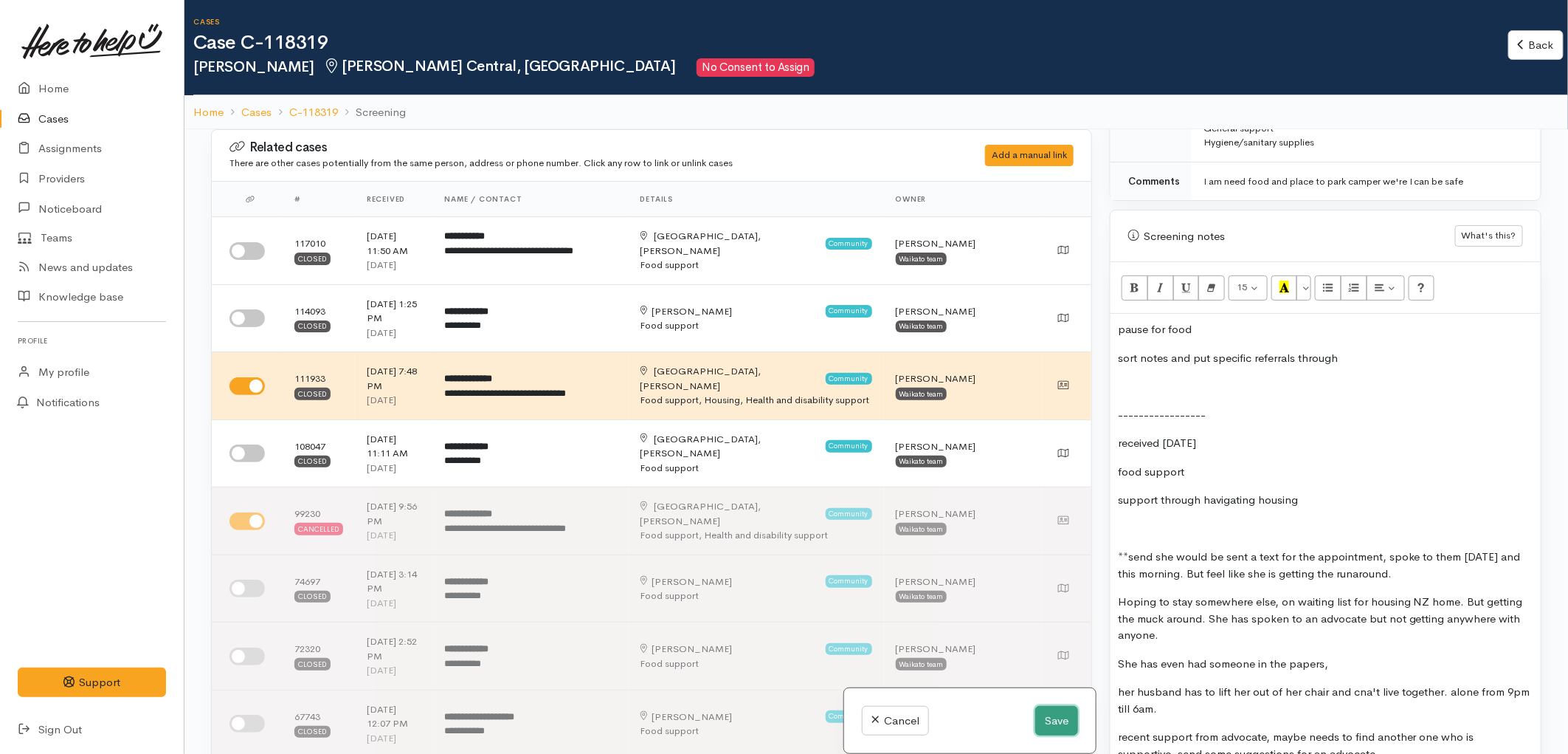
click at [1049, 713] on button "Save" at bounding box center [1057, 720] width 43 height 30
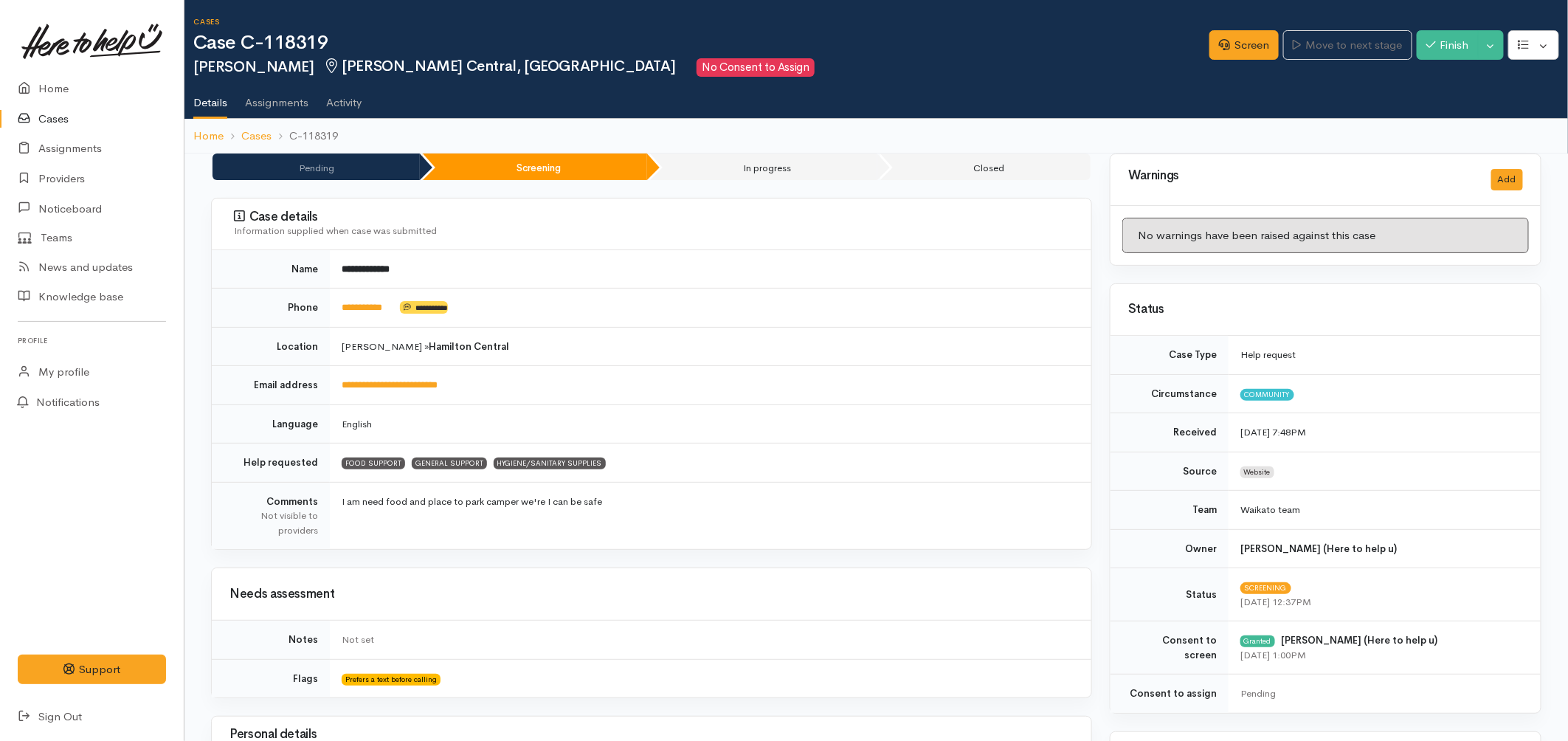
click at [33, 114] on icon at bounding box center [28, 119] width 21 height 18
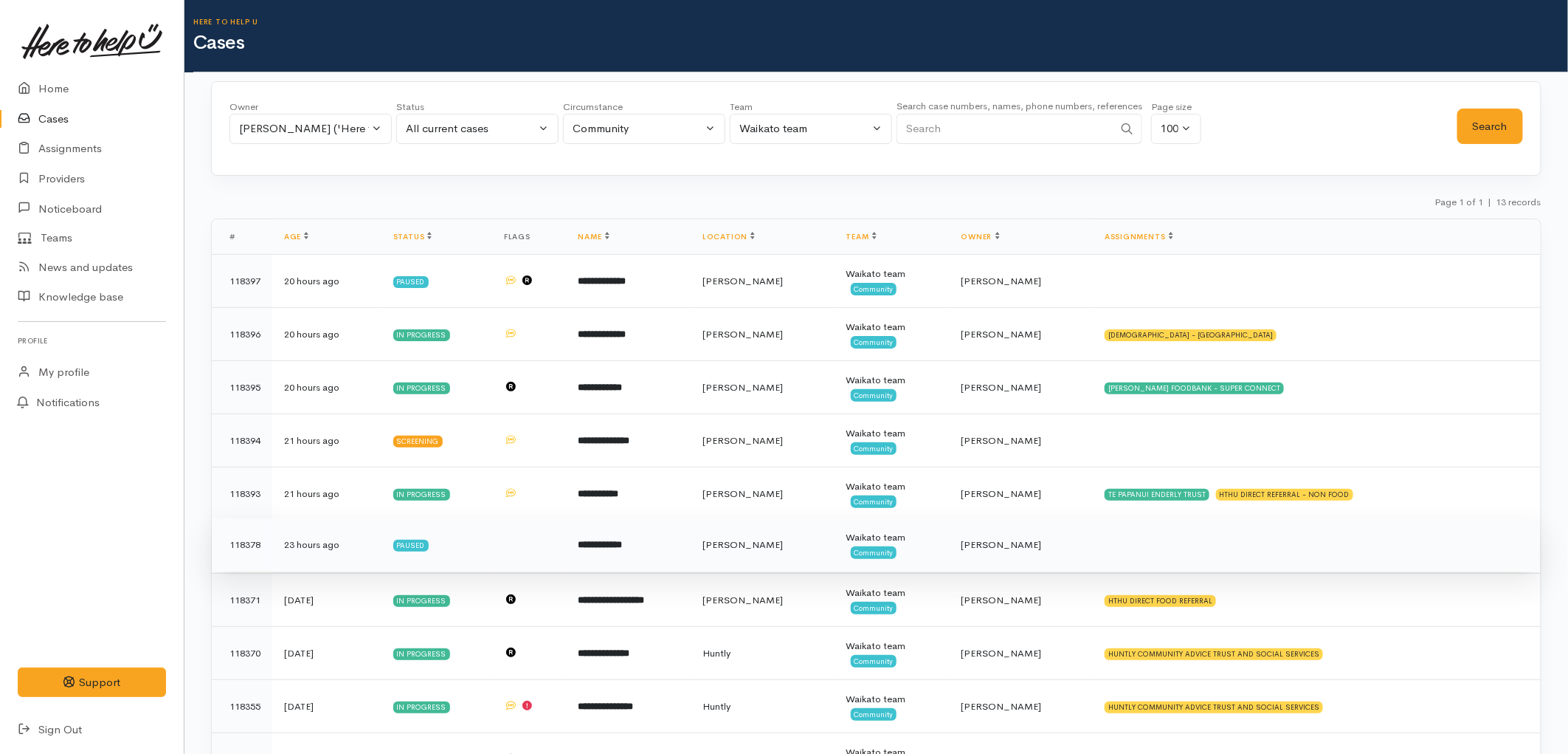
click at [691, 543] on td "**********" at bounding box center [629, 545] width 124 height 53
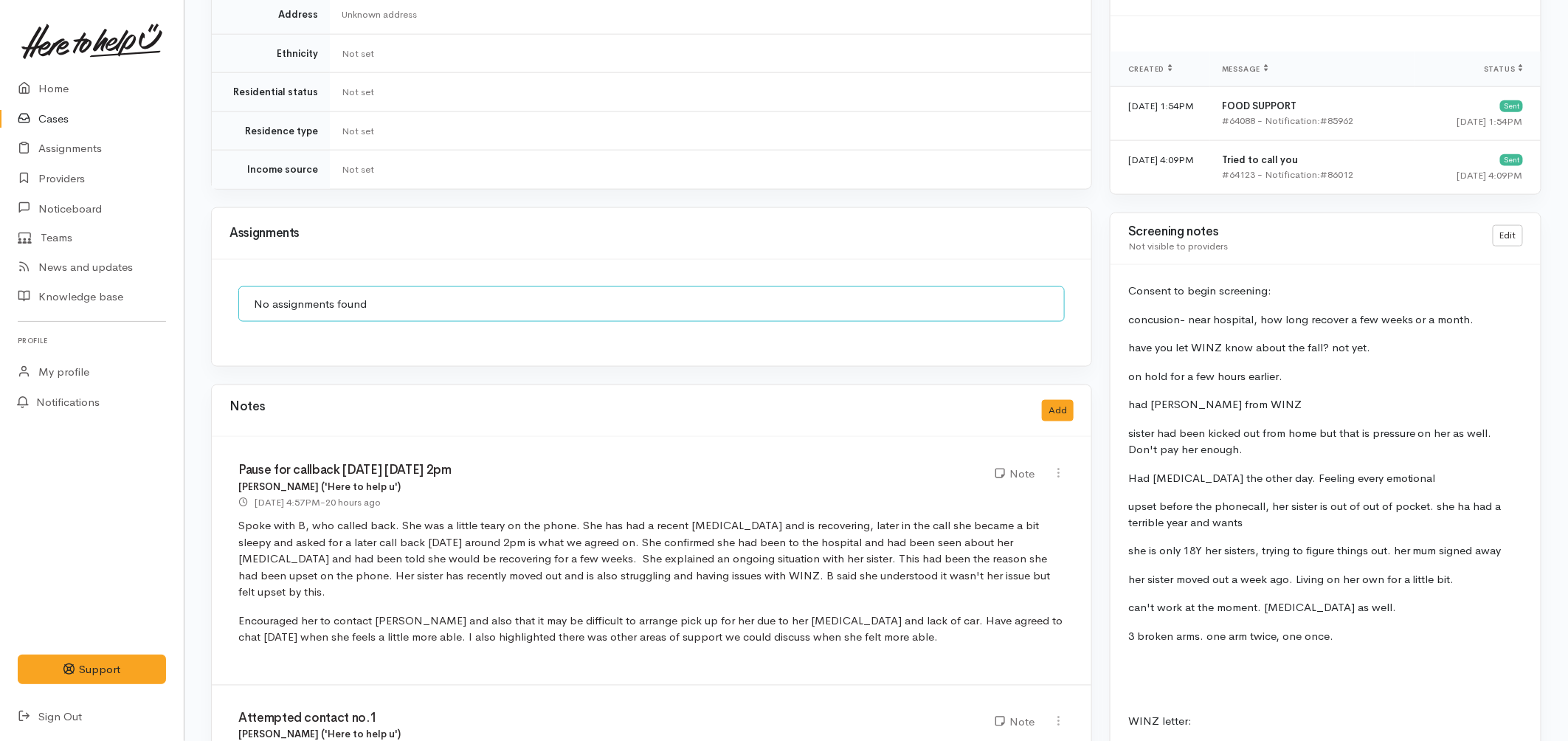
scroll to position [1148, 0]
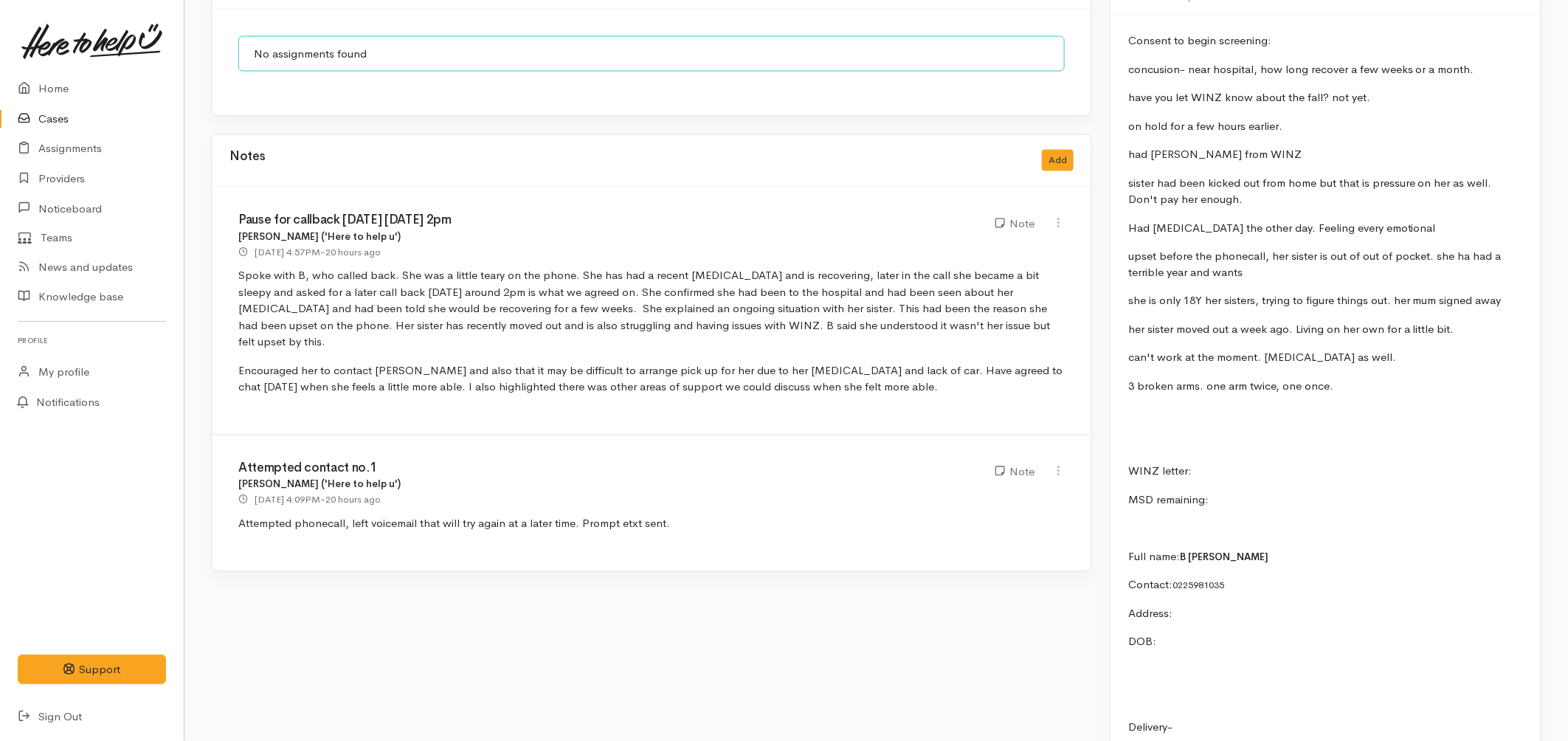
click at [60, 115] on link "Cases" at bounding box center [91, 119] width 184 height 30
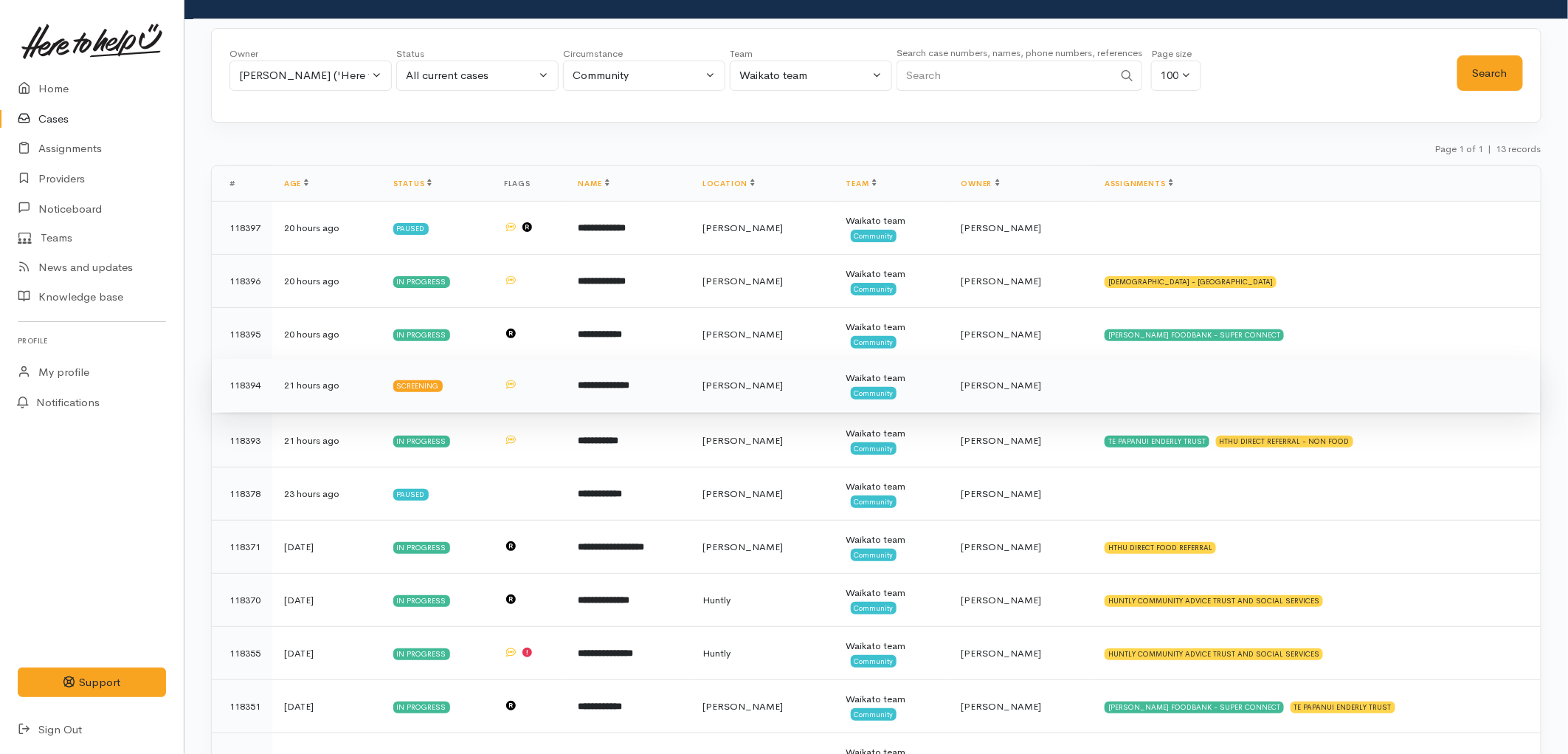
scroll to position [82, 0]
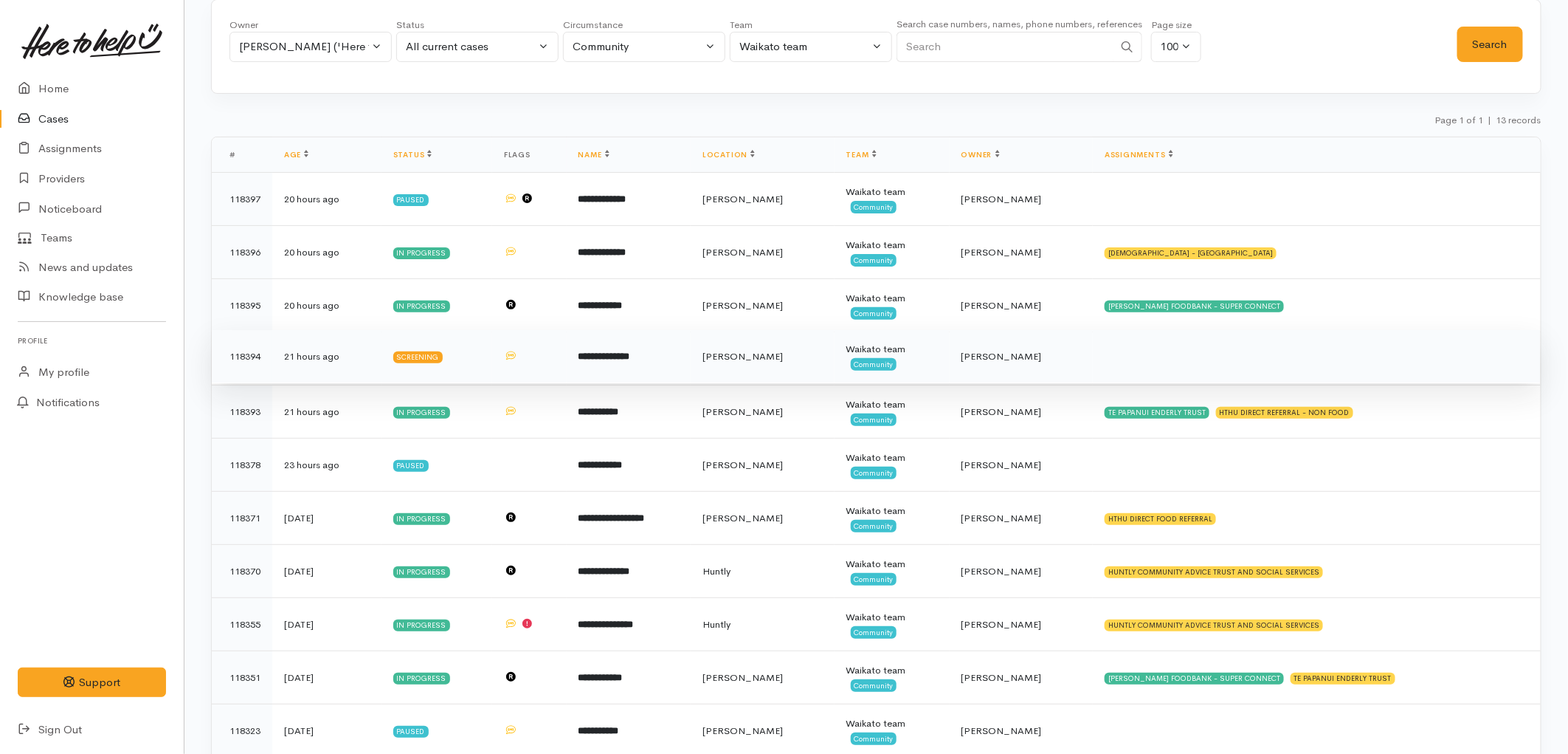
click at [567, 350] on td at bounding box center [529, 357] width 75 height 53
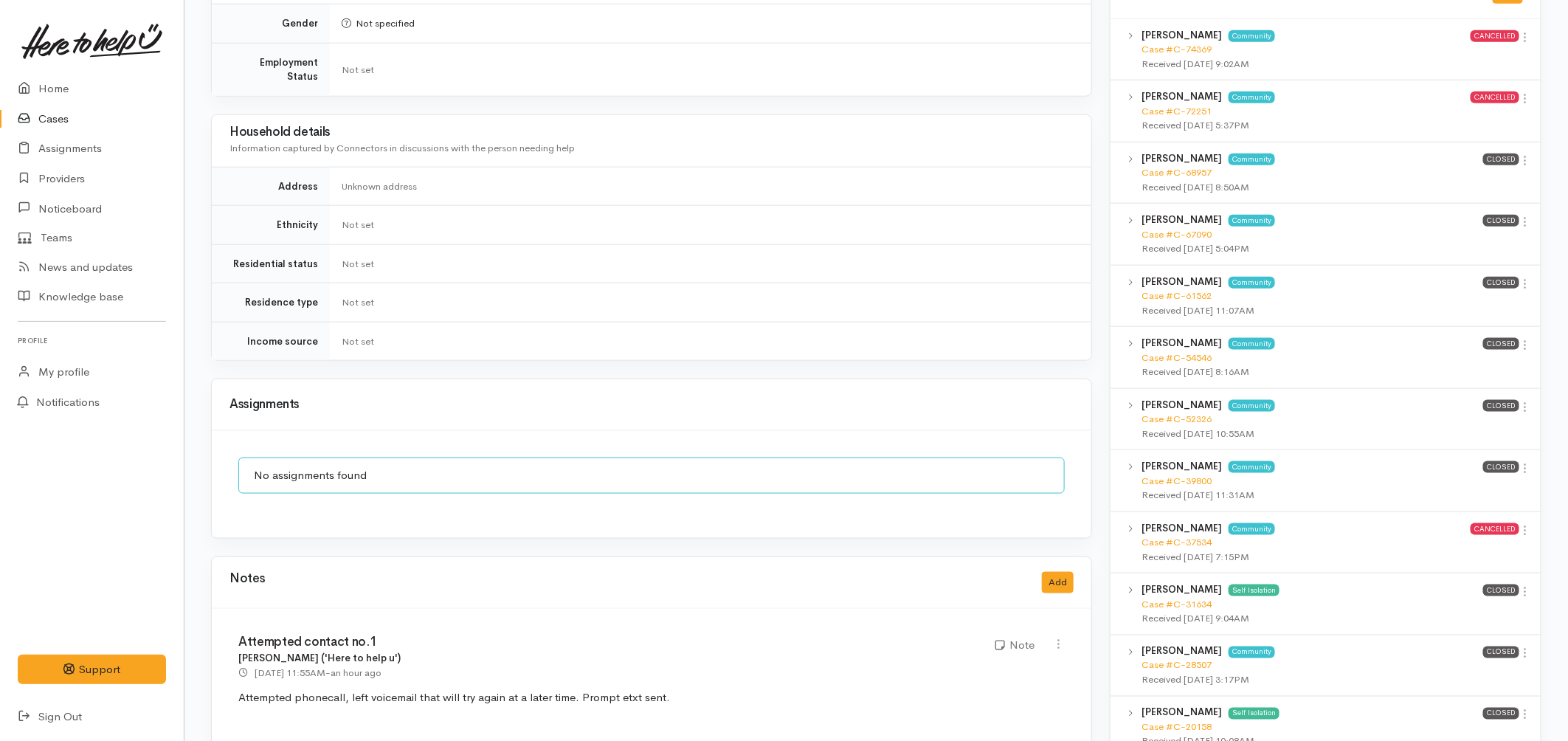
scroll to position [1066, 0]
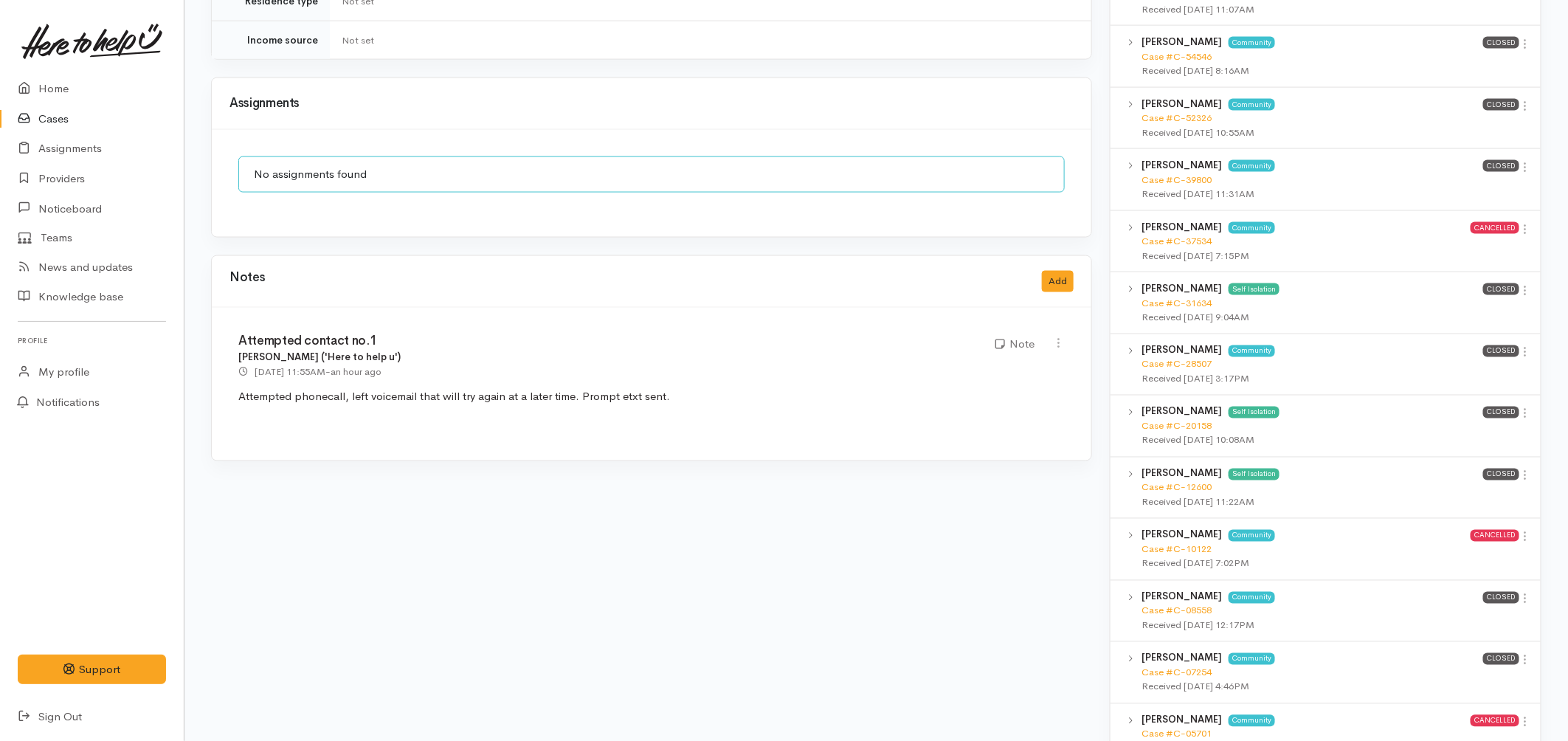
click at [66, 121] on link "Cases" at bounding box center [91, 119] width 184 height 30
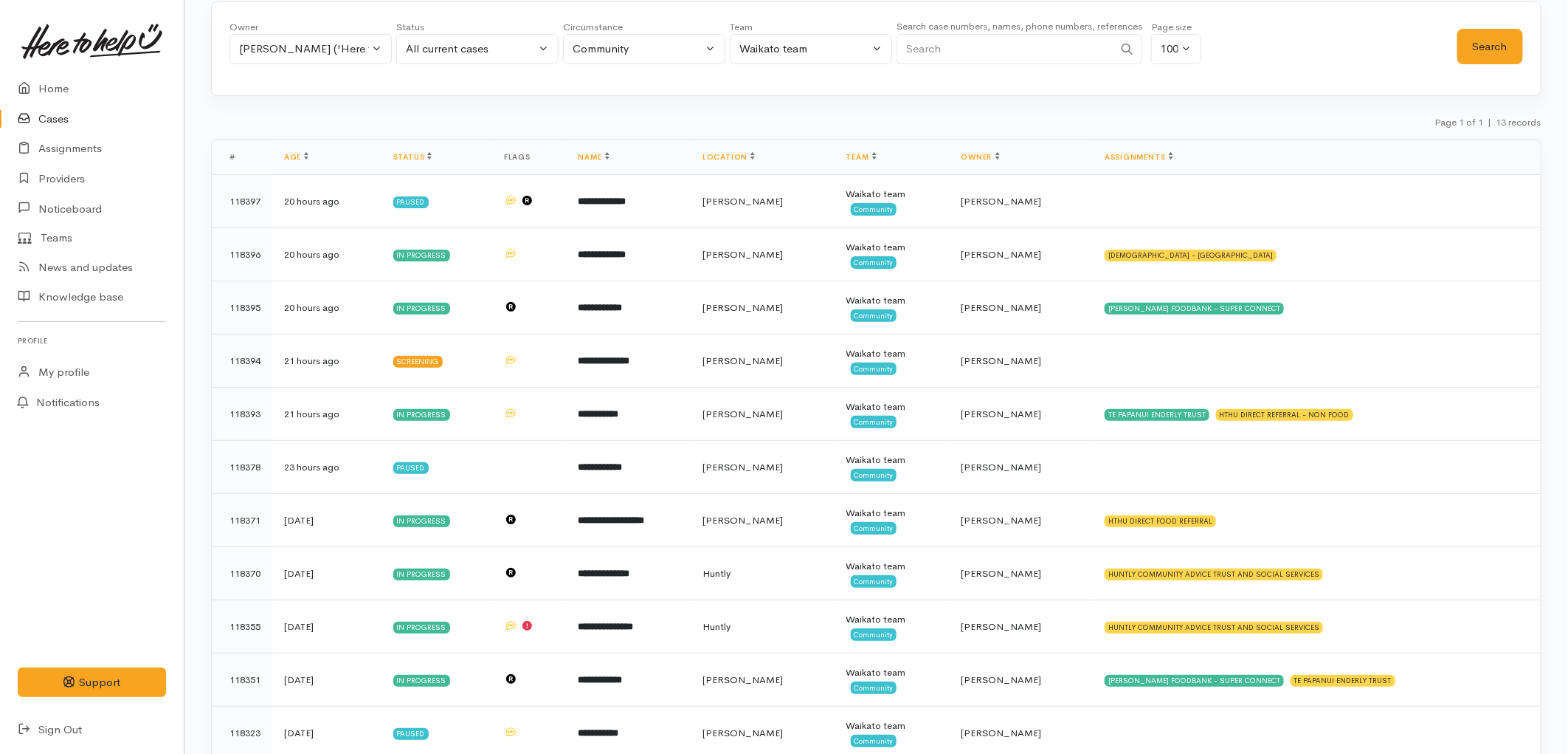
scroll to position [236, 0]
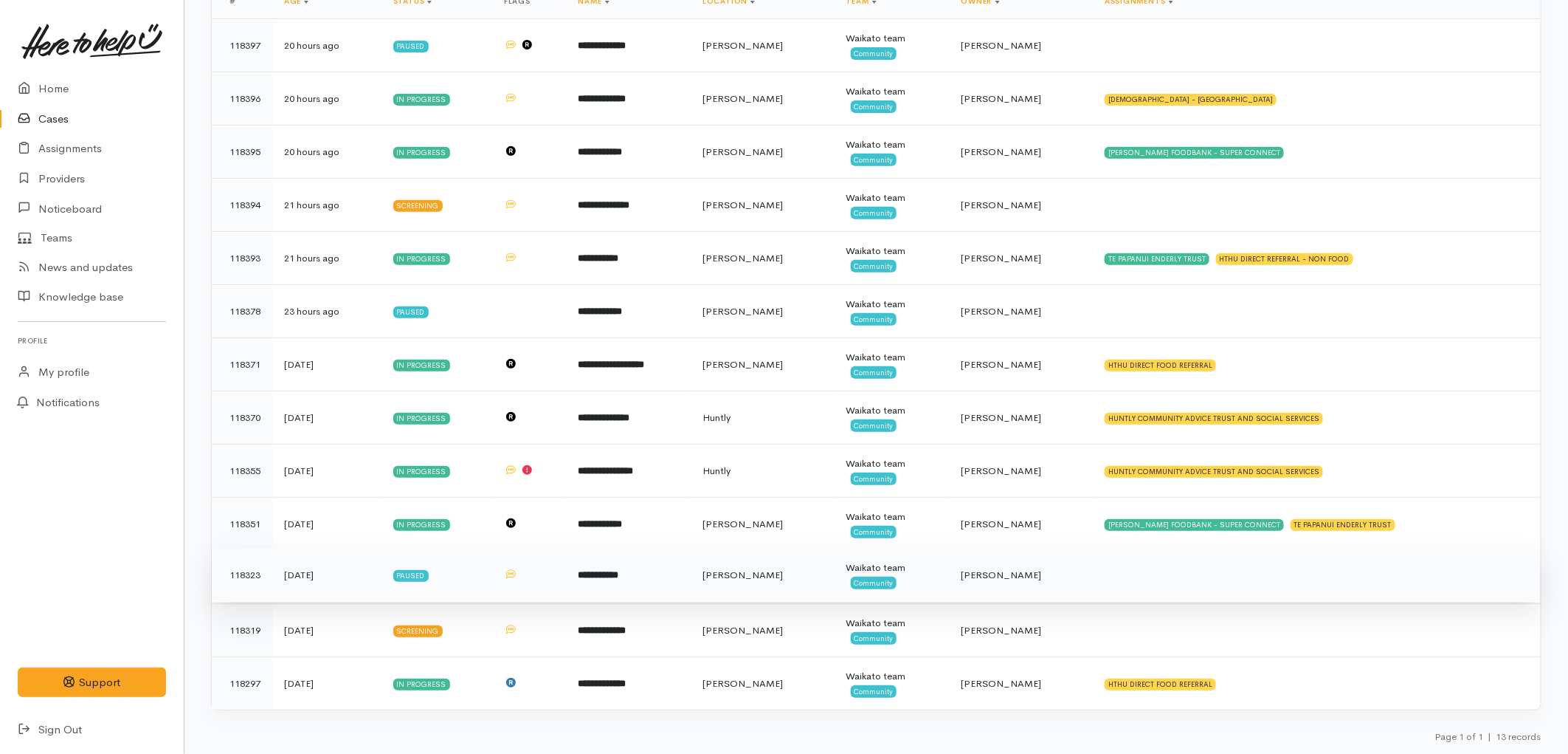
click at [691, 588] on td "**********" at bounding box center [629, 576] width 124 height 53
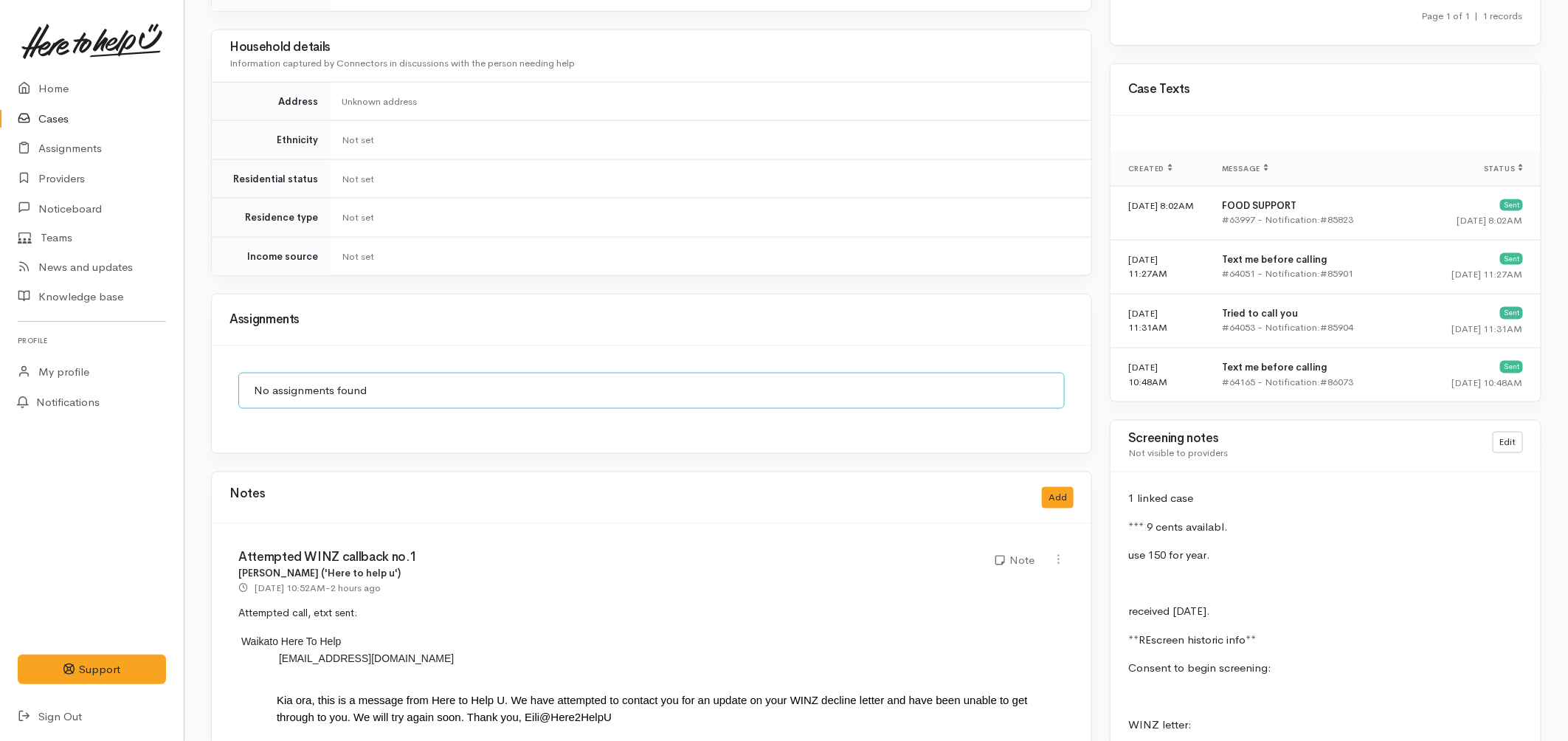
scroll to position [1148, 0]
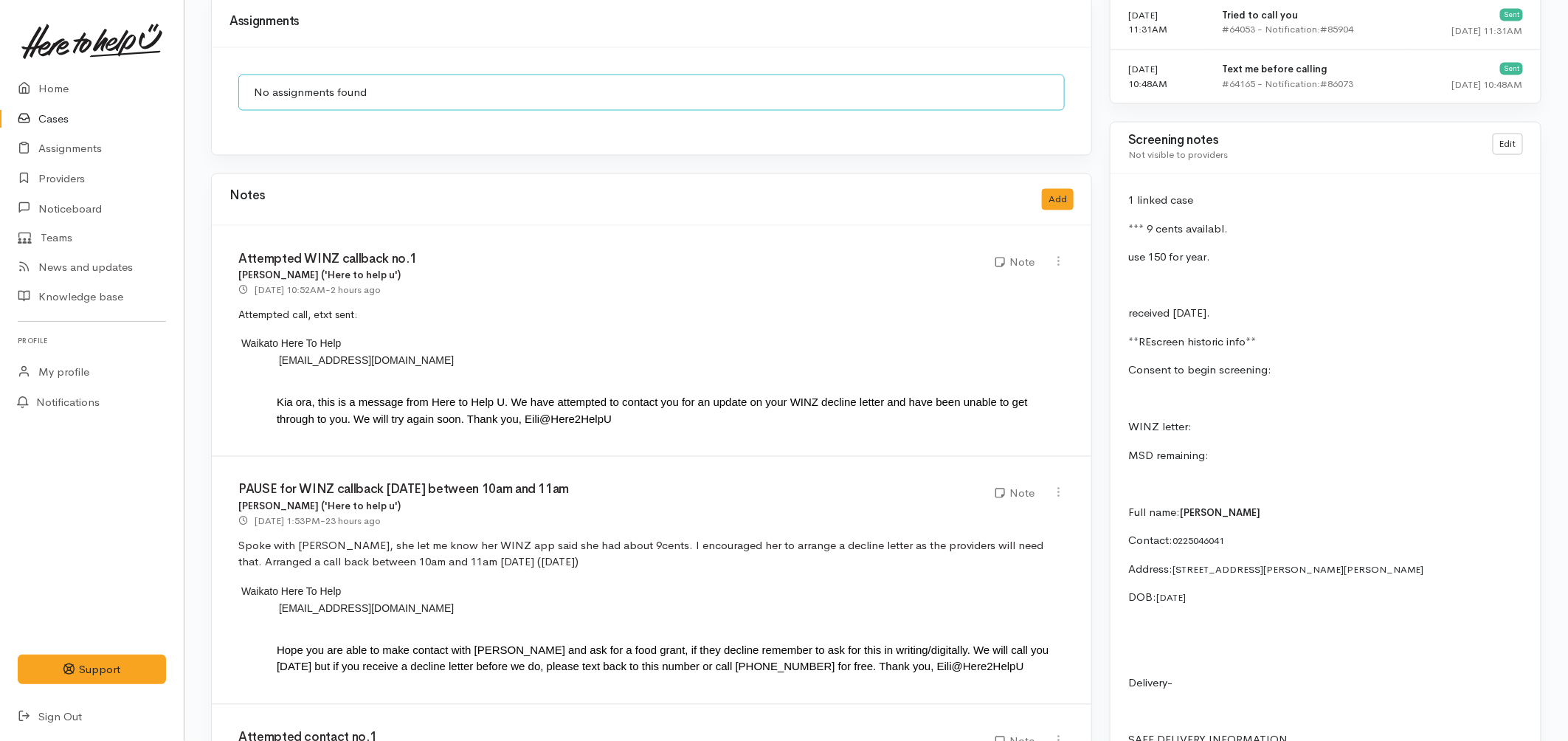
click at [81, 115] on link "Cases" at bounding box center [91, 119] width 184 height 30
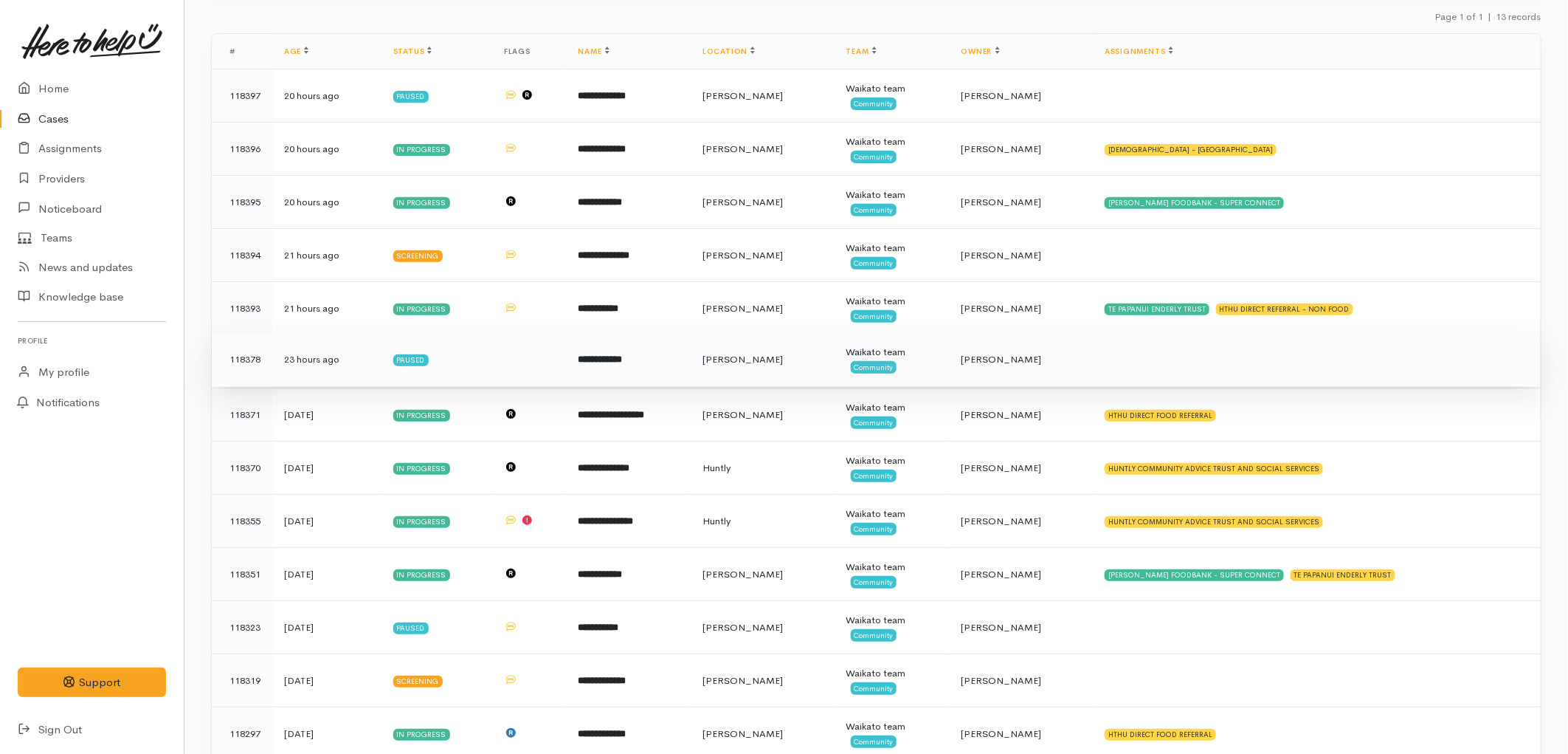
scroll to position [236, 0]
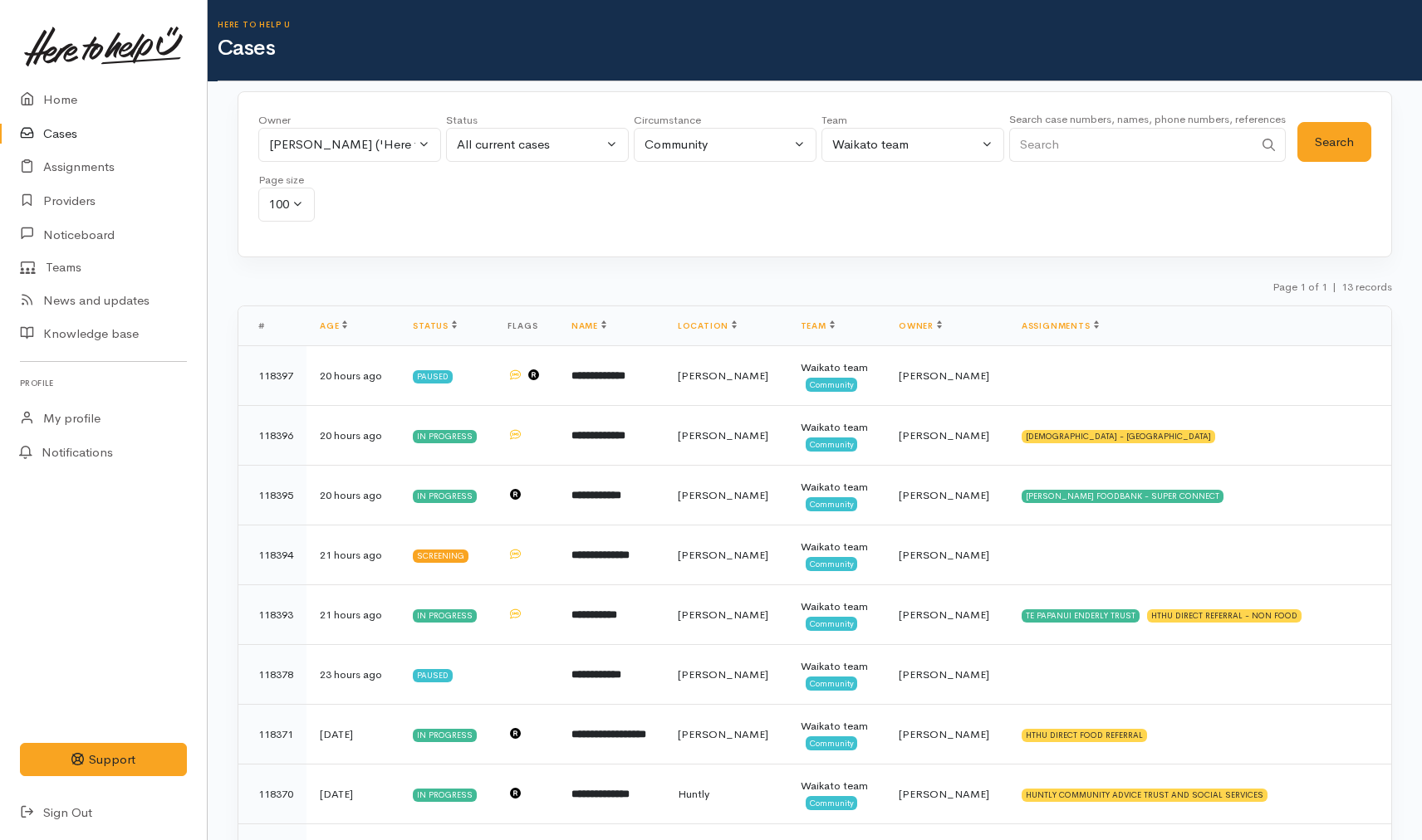
scroll to position [92, 0]
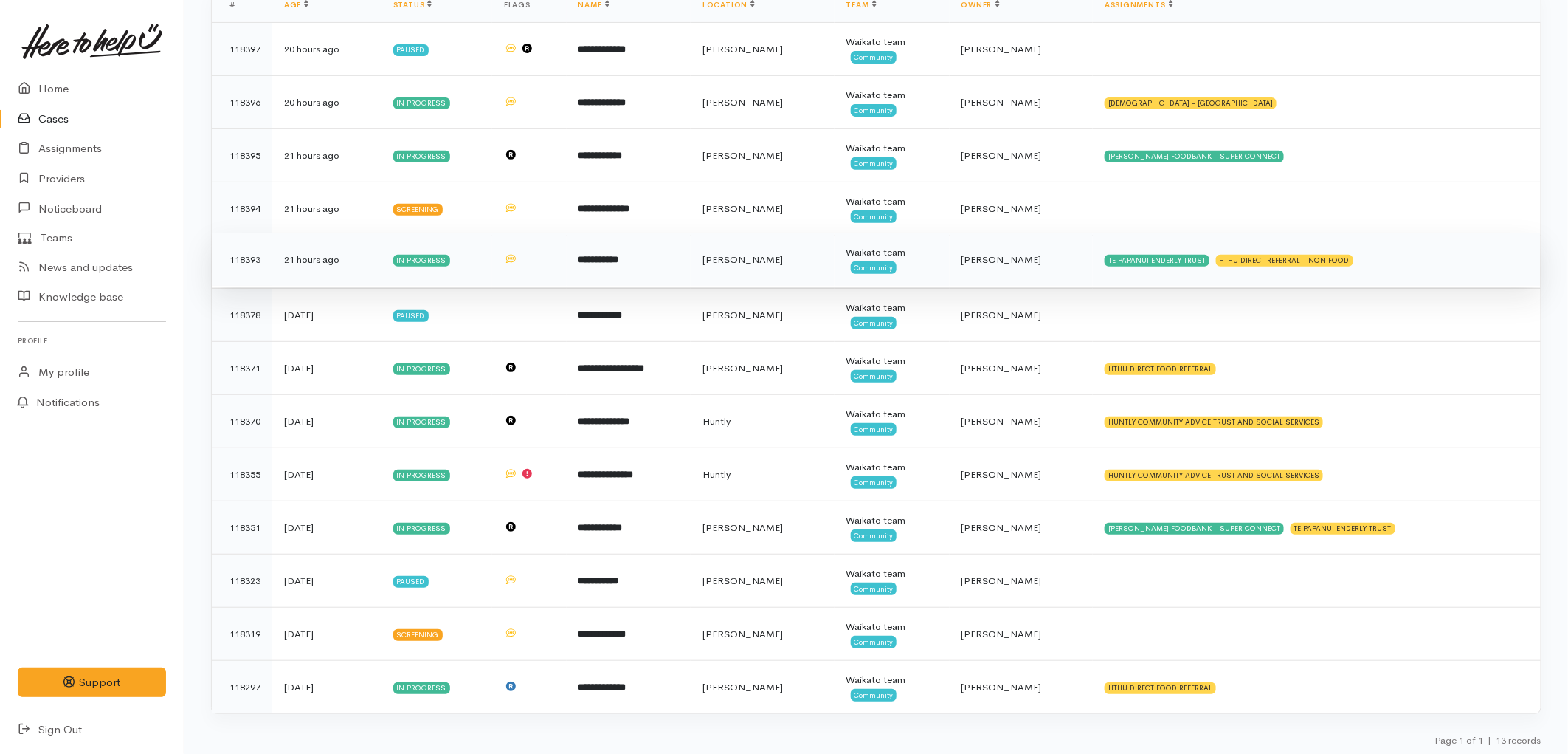
scroll to position [236, 0]
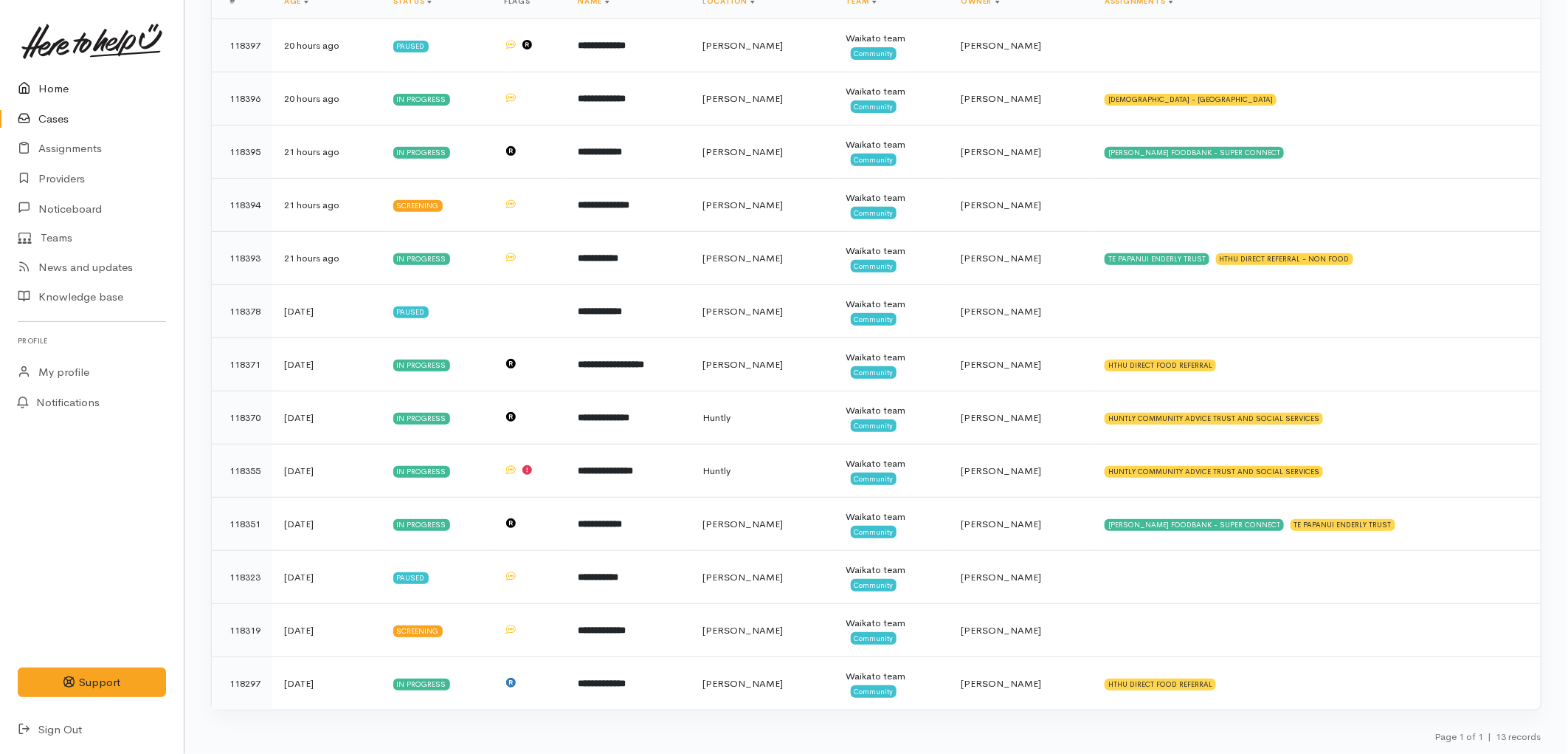
click at [45, 87] on link "Home" at bounding box center [91, 89] width 184 height 30
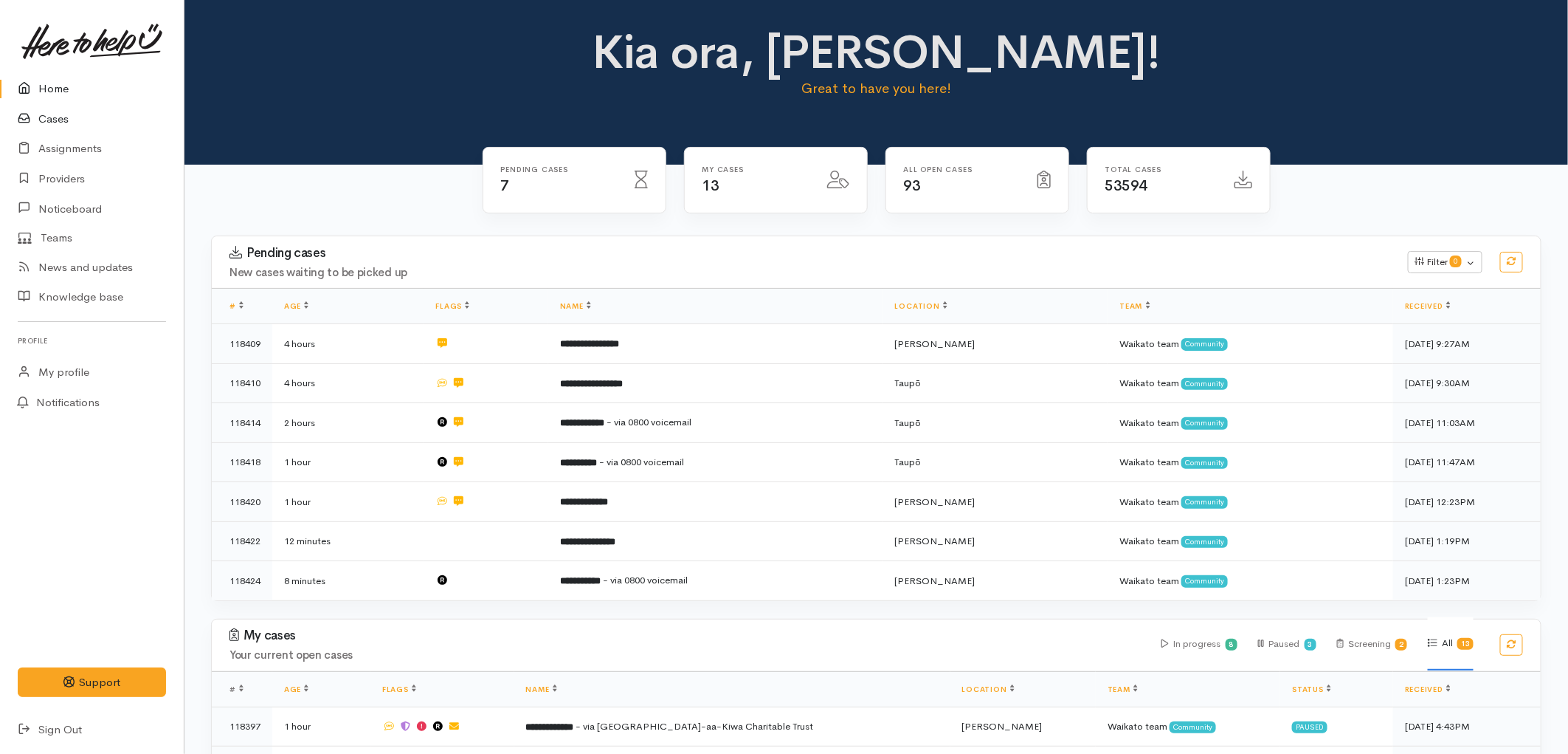
click at [42, 121] on link "Cases" at bounding box center [91, 119] width 184 height 30
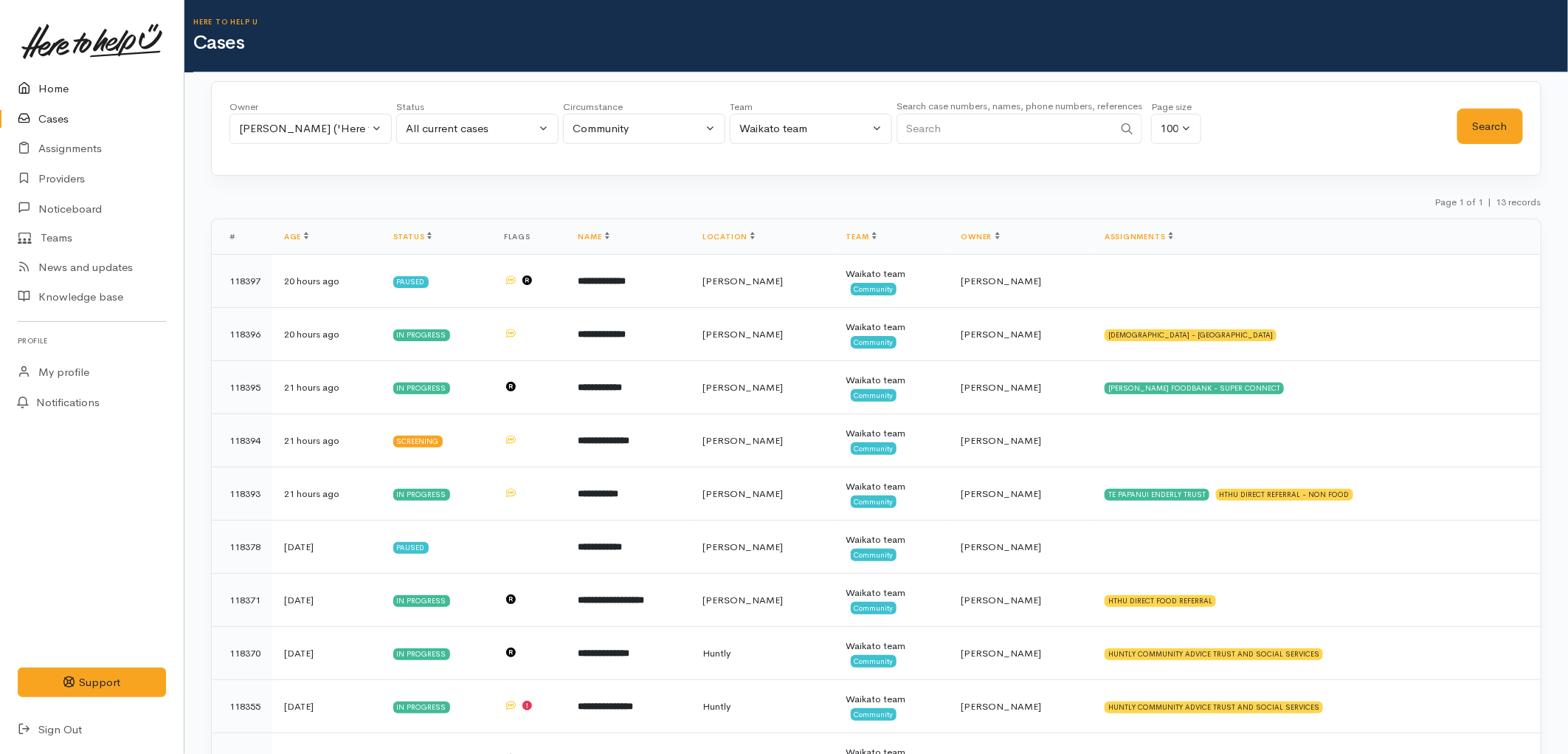
click at [75, 86] on link "Home" at bounding box center [91, 89] width 184 height 30
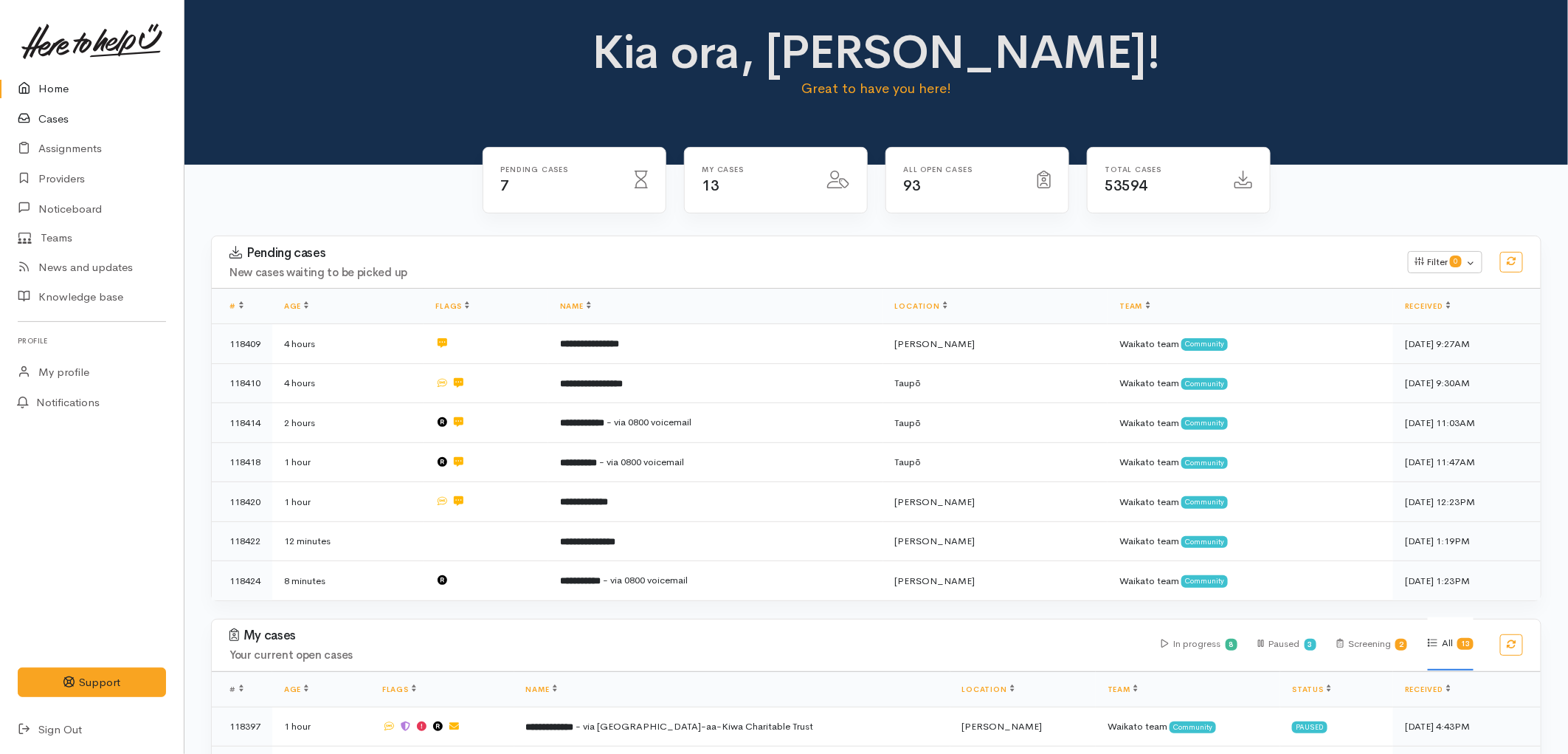
click at [34, 128] on link "Cases" at bounding box center [91, 119] width 184 height 30
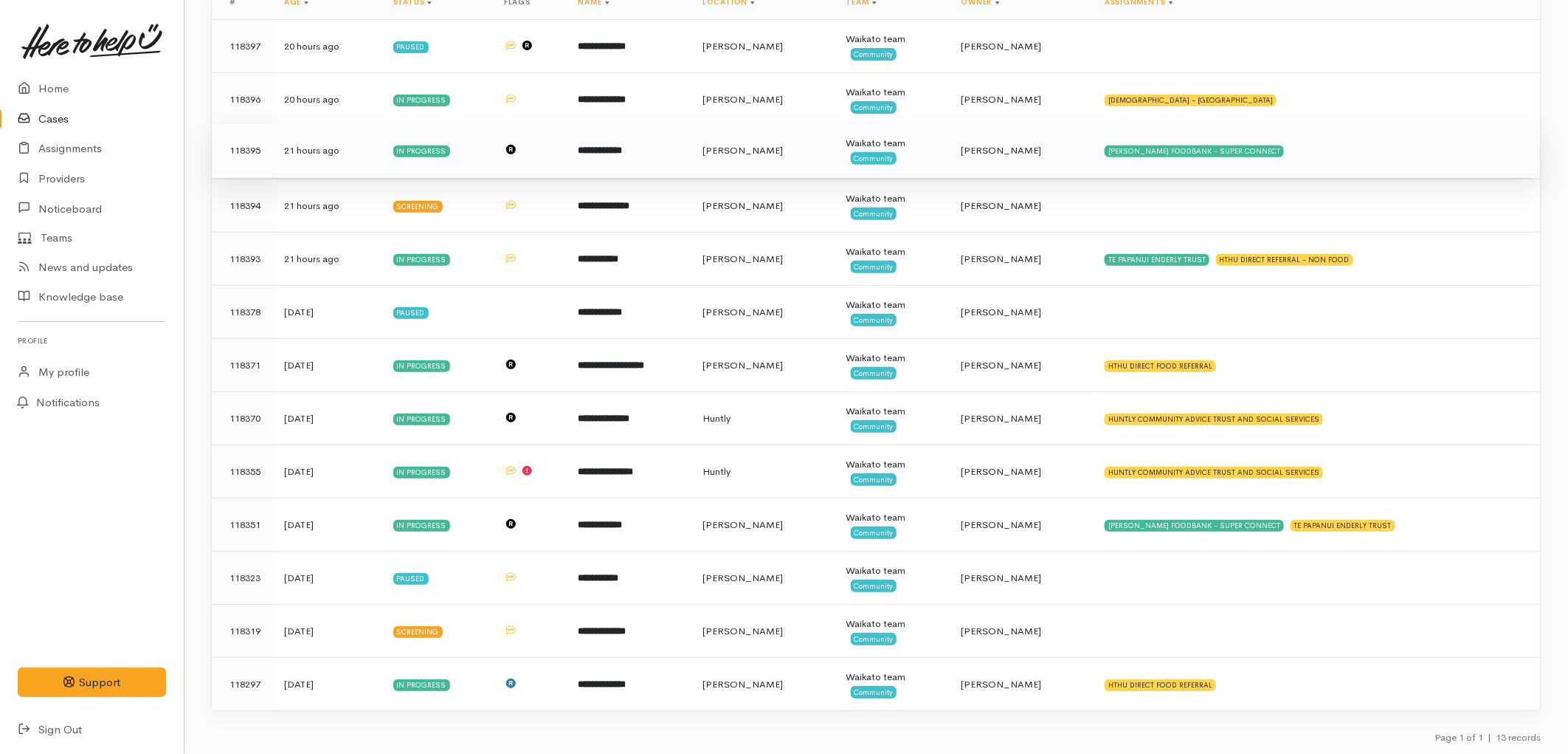
scroll to position [236, 0]
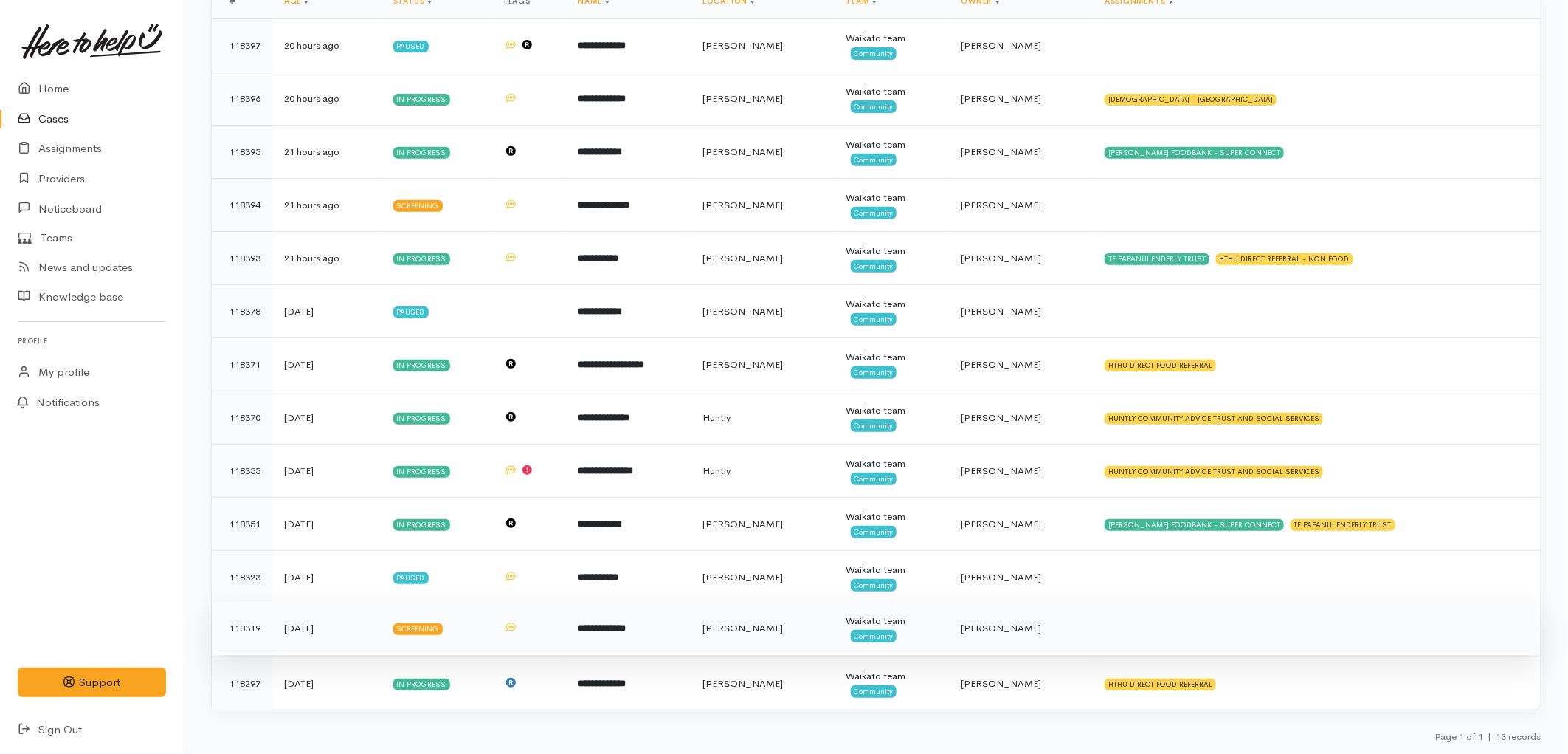
click at [1125, 615] on td at bounding box center [1317, 628] width 448 height 53
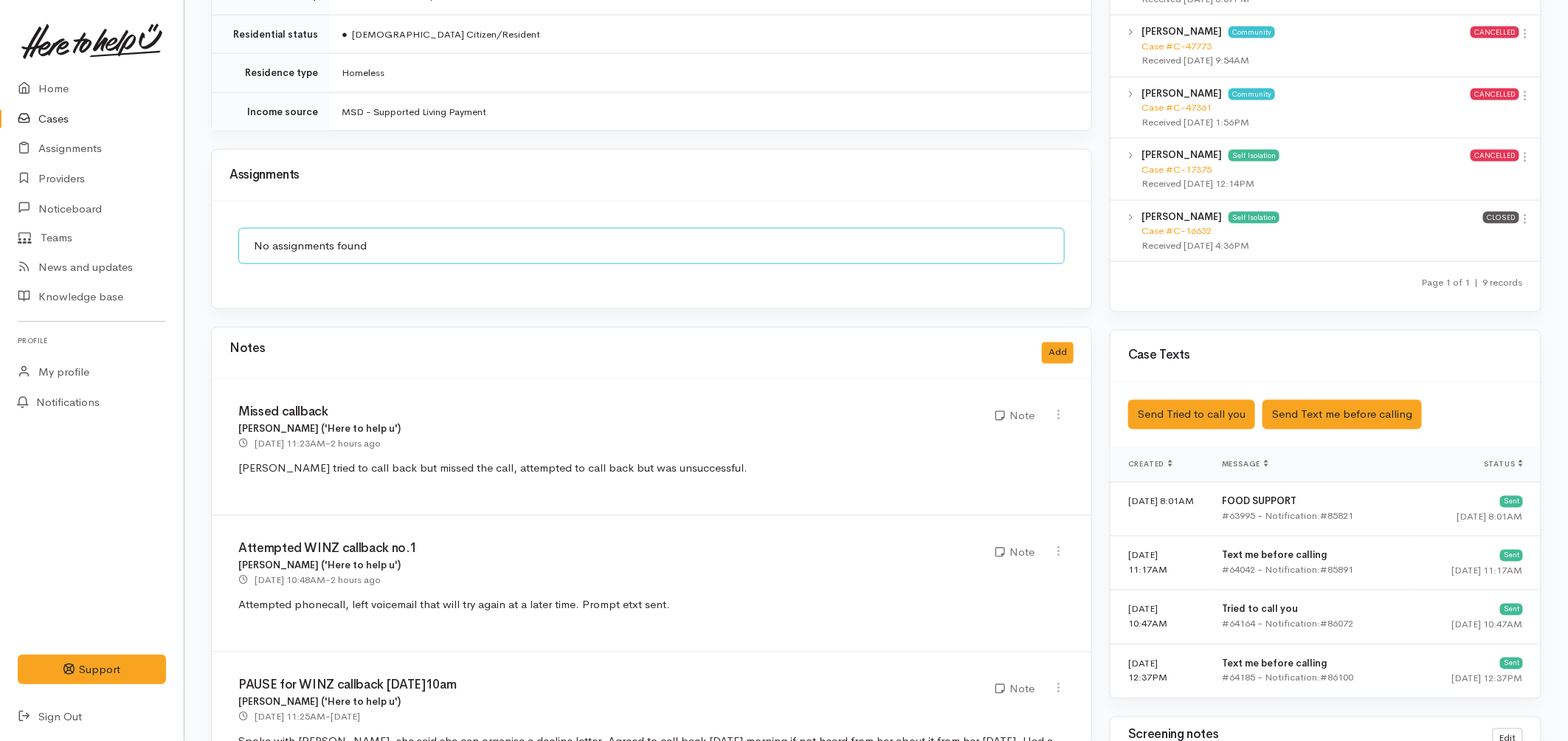
scroll to position [1066, 0]
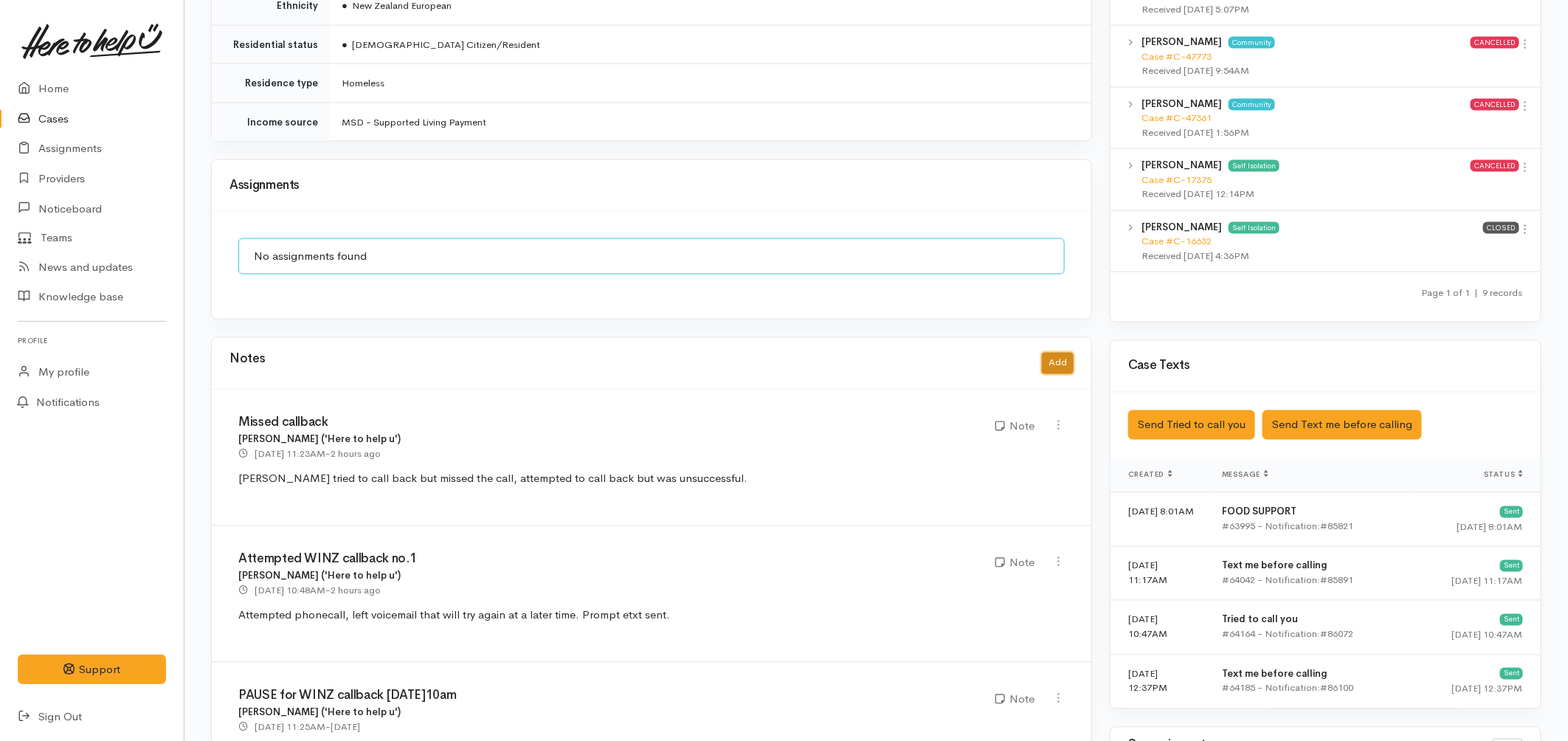
click at [1051, 352] on button "Add" at bounding box center [1058, 363] width 32 height 22
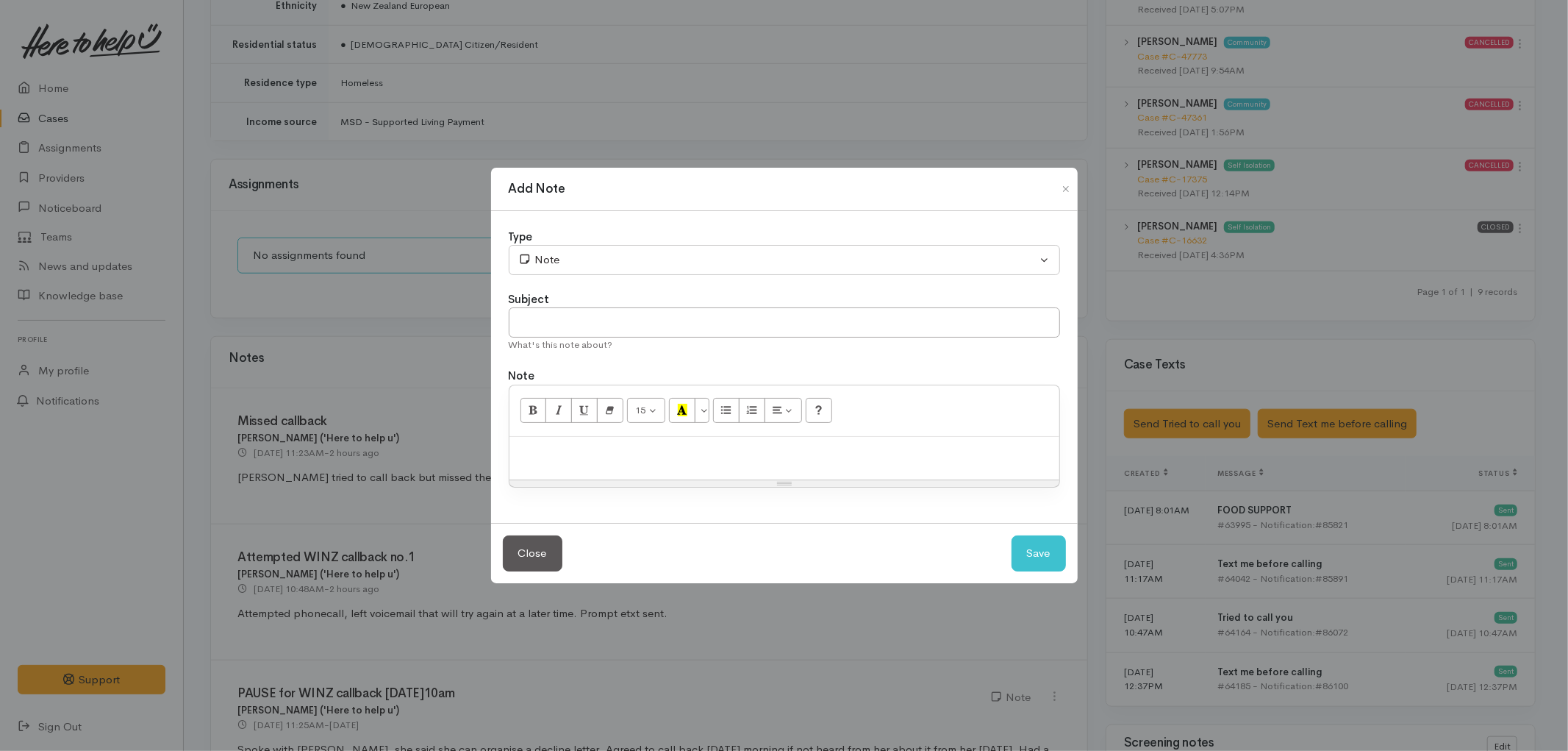
click at [577, 458] on p at bounding box center [784, 452] width 536 height 17
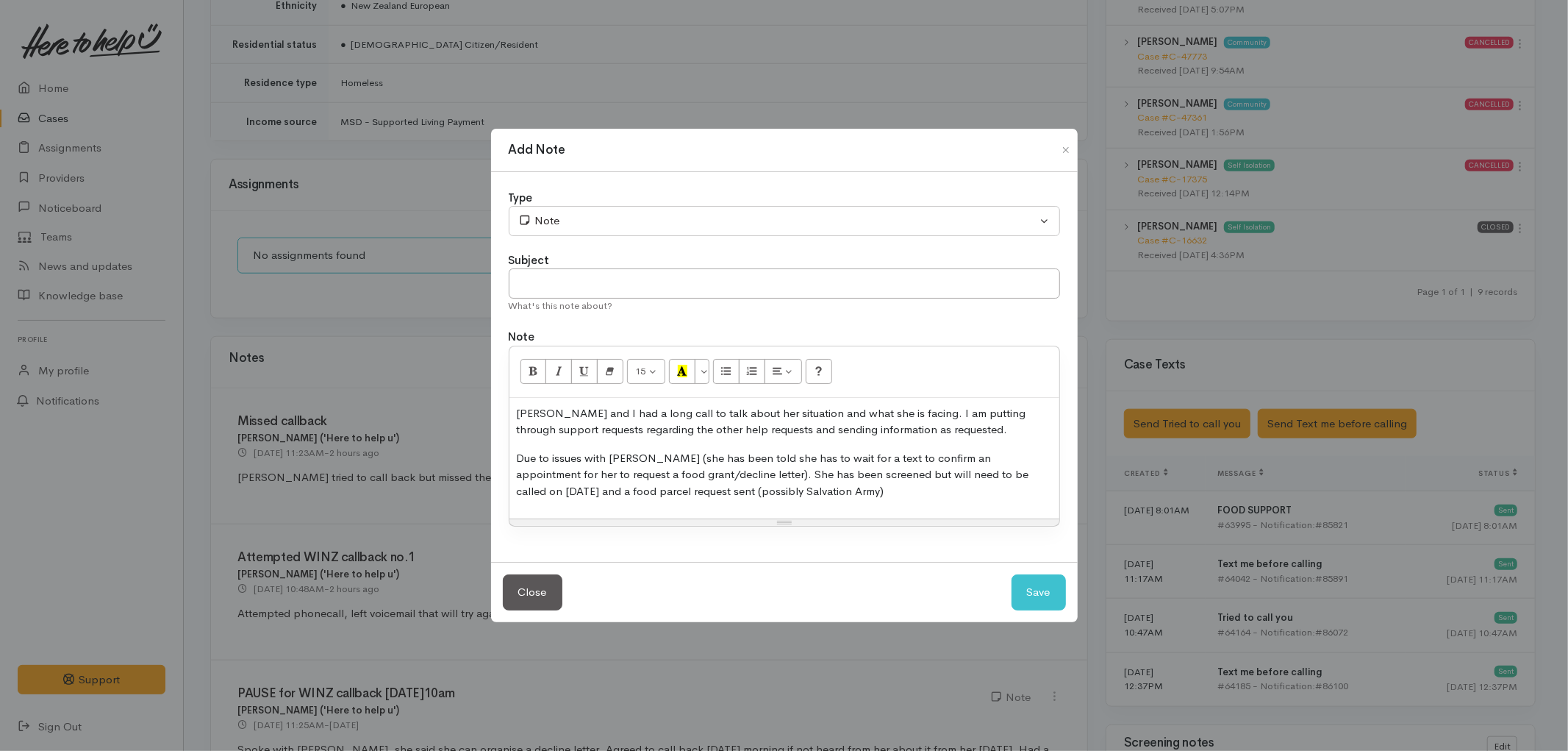
click at [803, 495] on p "Due to issues with WINZ (she has been told she has to wait for a text to confir…" at bounding box center [784, 475] width 536 height 50
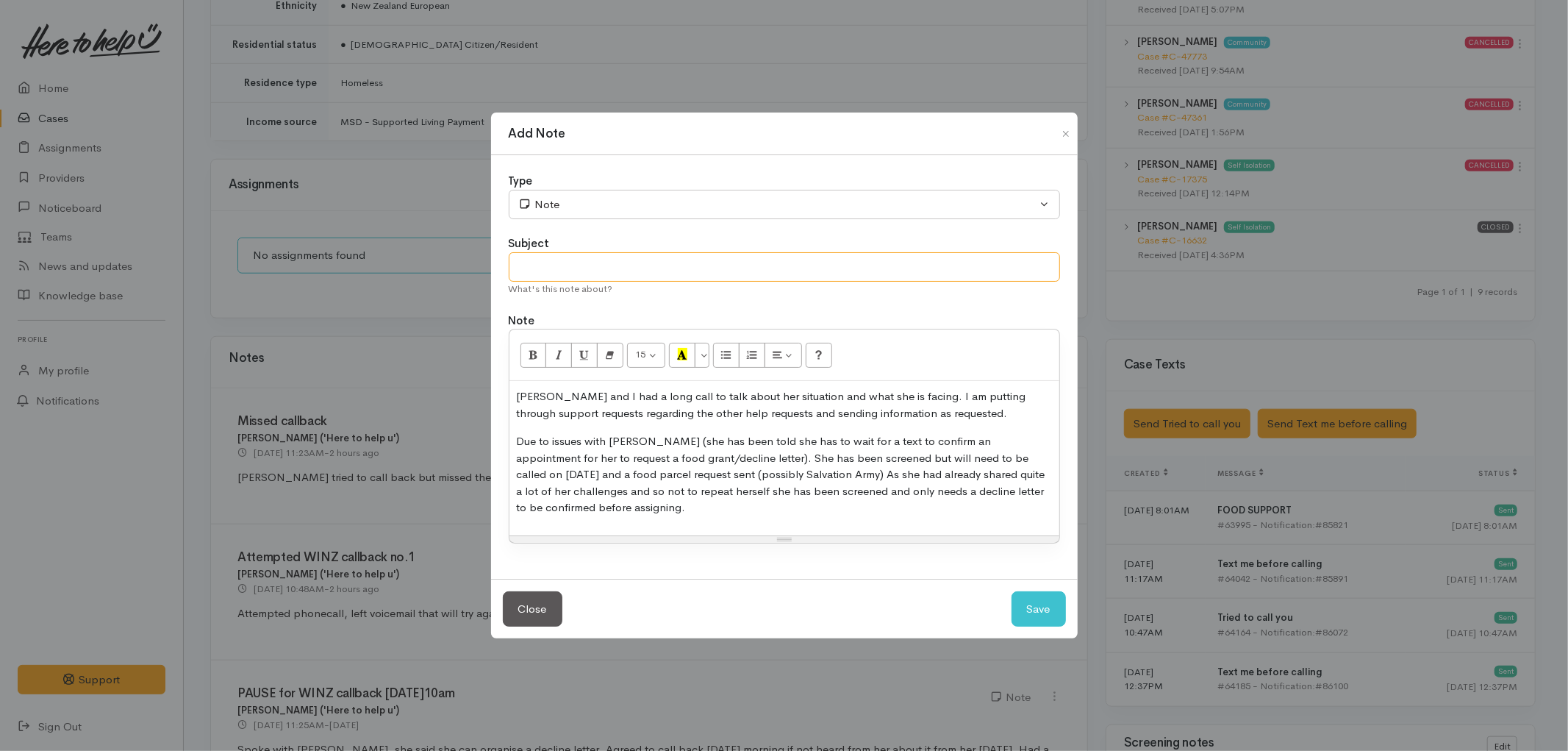
click at [758, 266] on input "text" at bounding box center [784, 267] width 552 height 30
click at [791, 263] on input "PAUSE for WINZ for kai support -callback 01/10/2025-AM" at bounding box center [784, 267] width 552 height 30
click at [796, 265] on input "PAUSE for WINZ for kai support -callback 01/10/2025-AM" at bounding box center [784, 267] width 552 height 30
type input "PAUSE for WINZ for kai support -callback 01/10/2025-10 AM"
click at [1033, 597] on button "Save" at bounding box center [1038, 609] width 54 height 36
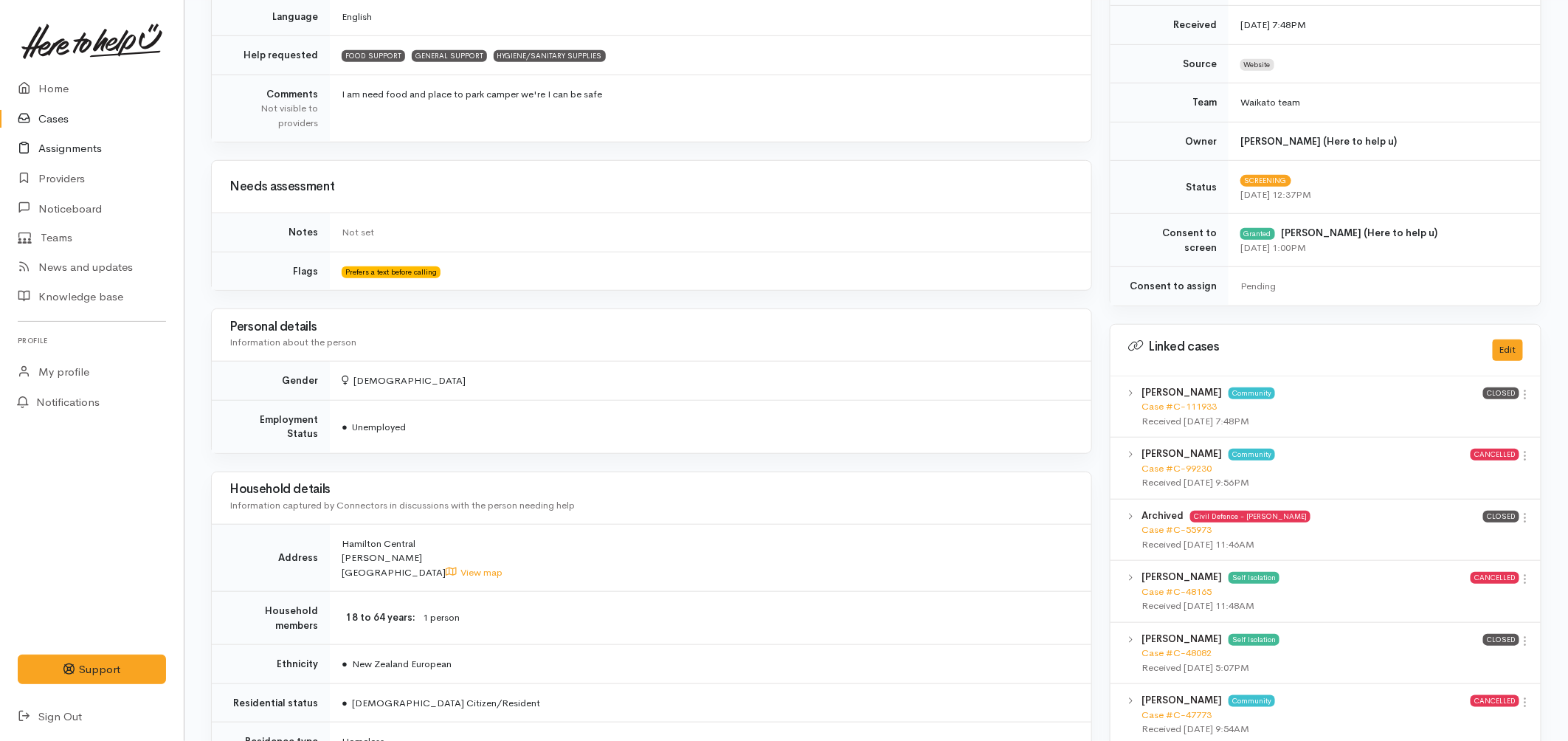
scroll to position [246, 0]
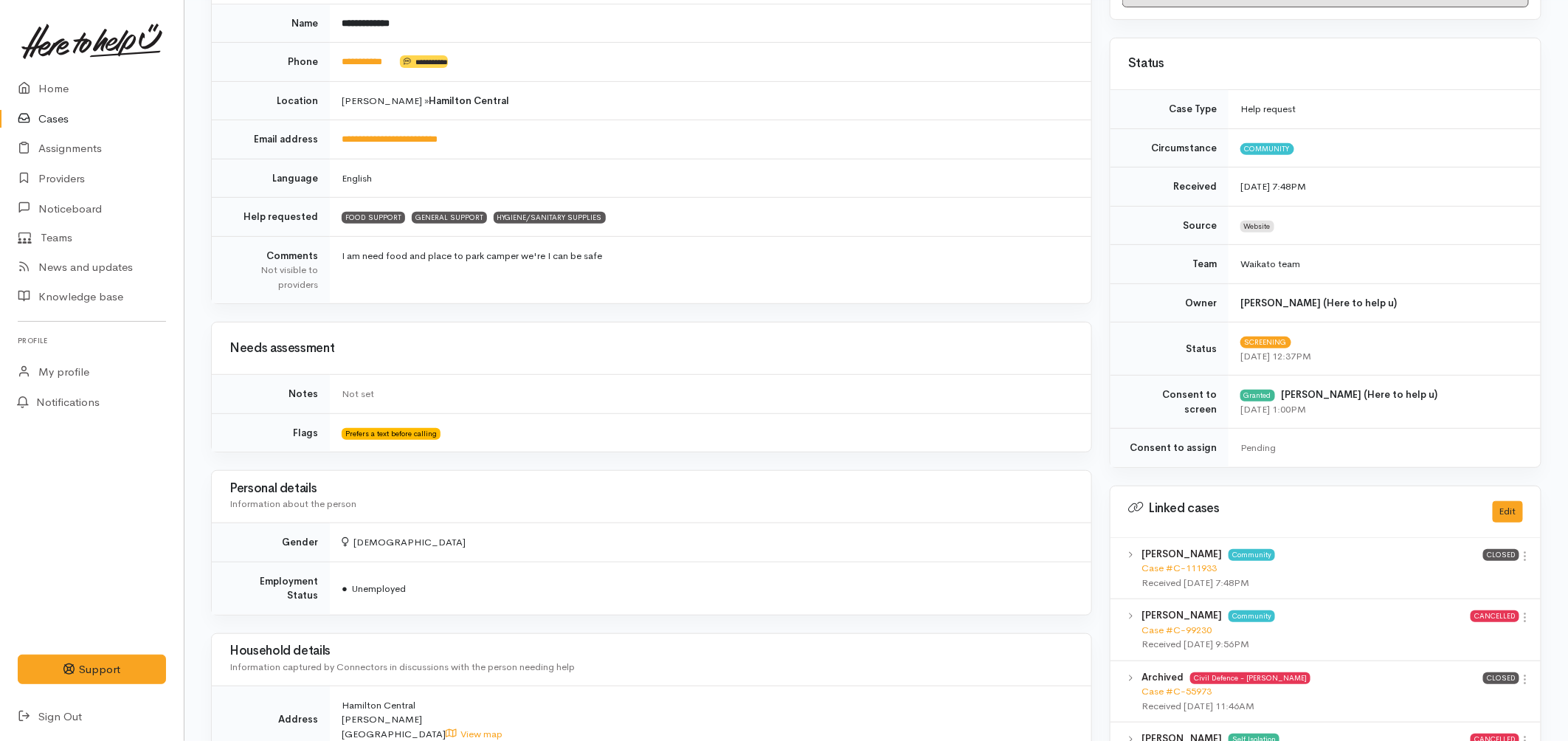
click at [42, 112] on link "Cases" at bounding box center [91, 119] width 184 height 30
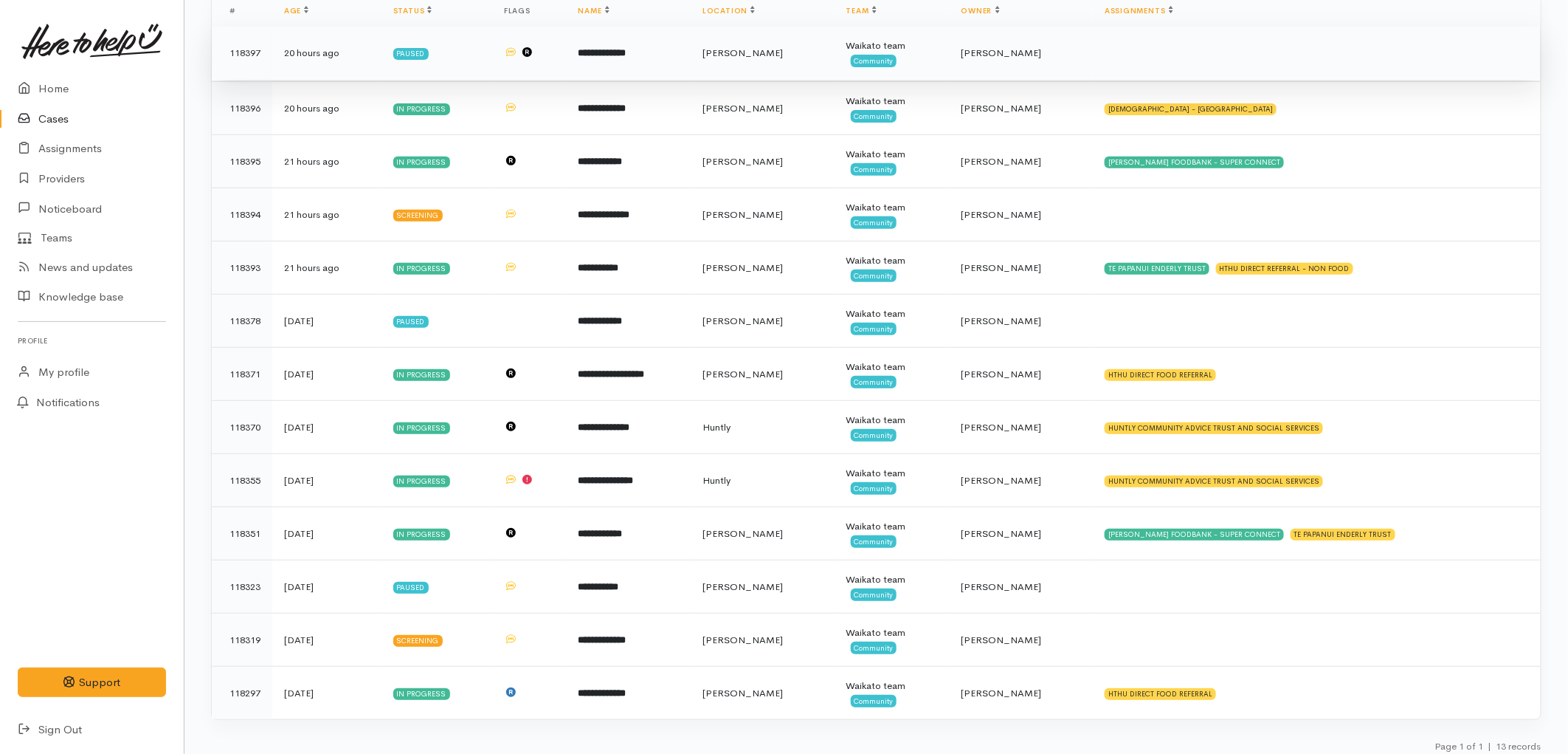
scroll to position [236, 0]
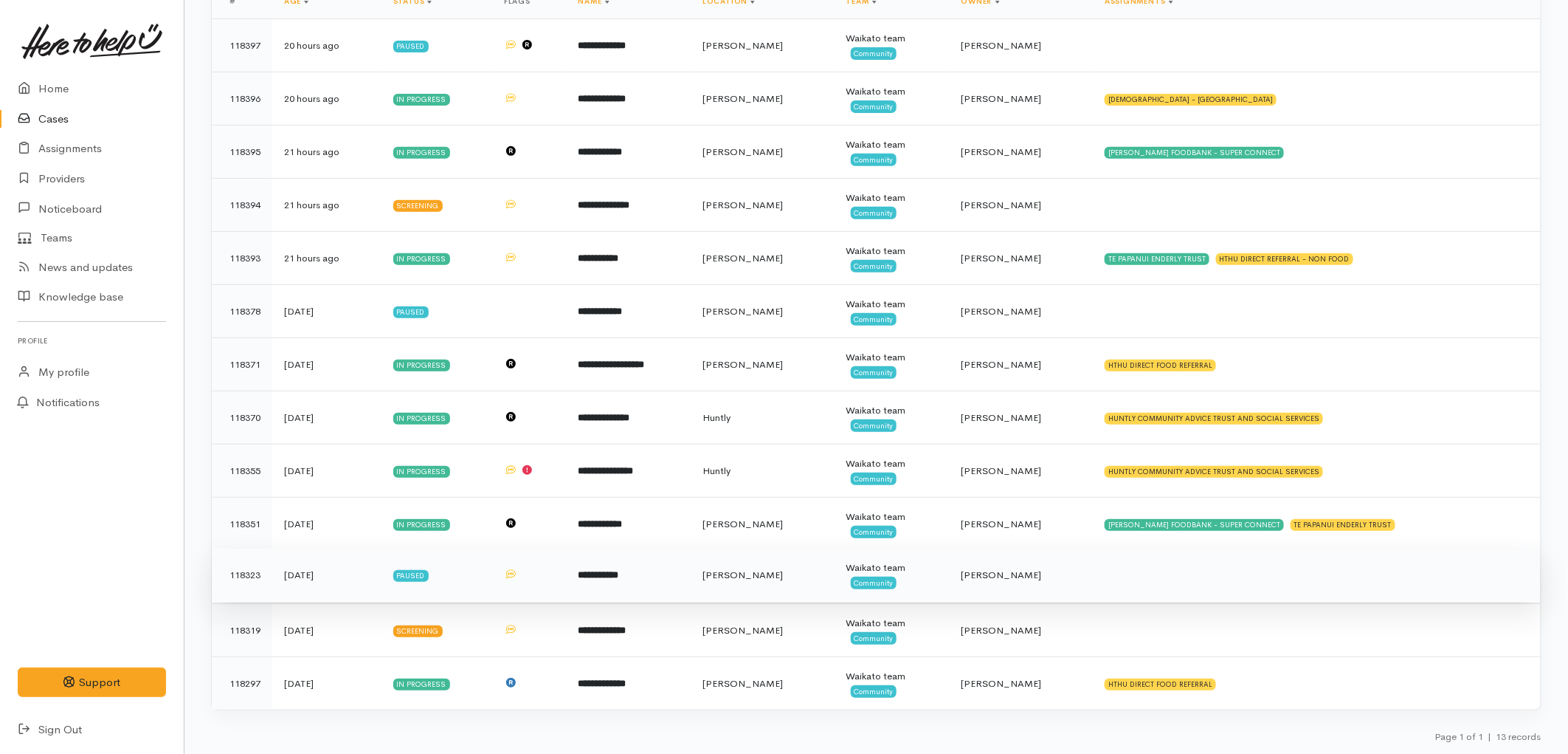
click at [806, 584] on td "[PERSON_NAME]" at bounding box center [762, 576] width 144 height 53
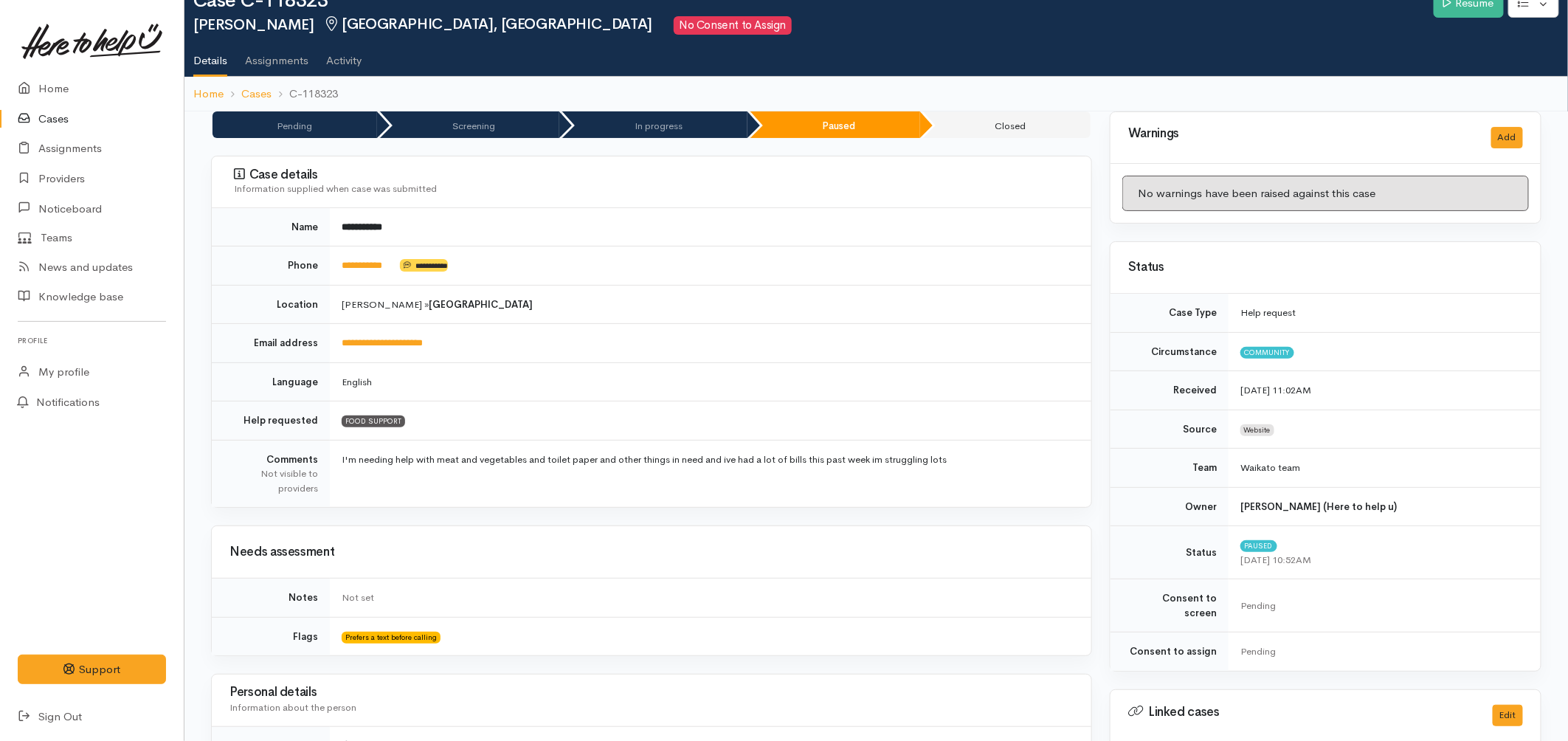
scroll to position [82, 0]
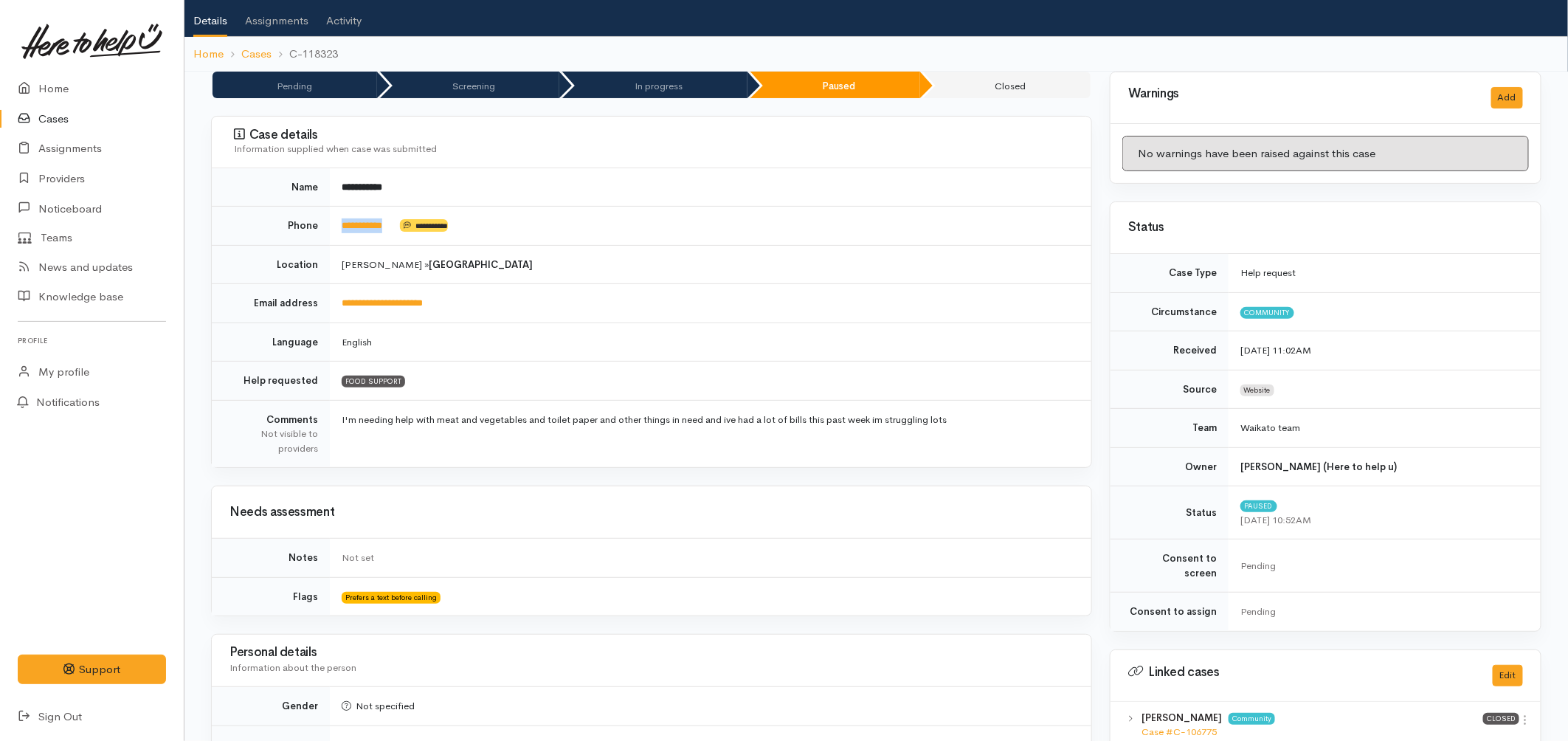
drag, startPoint x: 408, startPoint y: 232, endPoint x: 333, endPoint y: 231, distance: 75.0
click at [333, 231] on td "**********" at bounding box center [711, 226] width 762 height 39
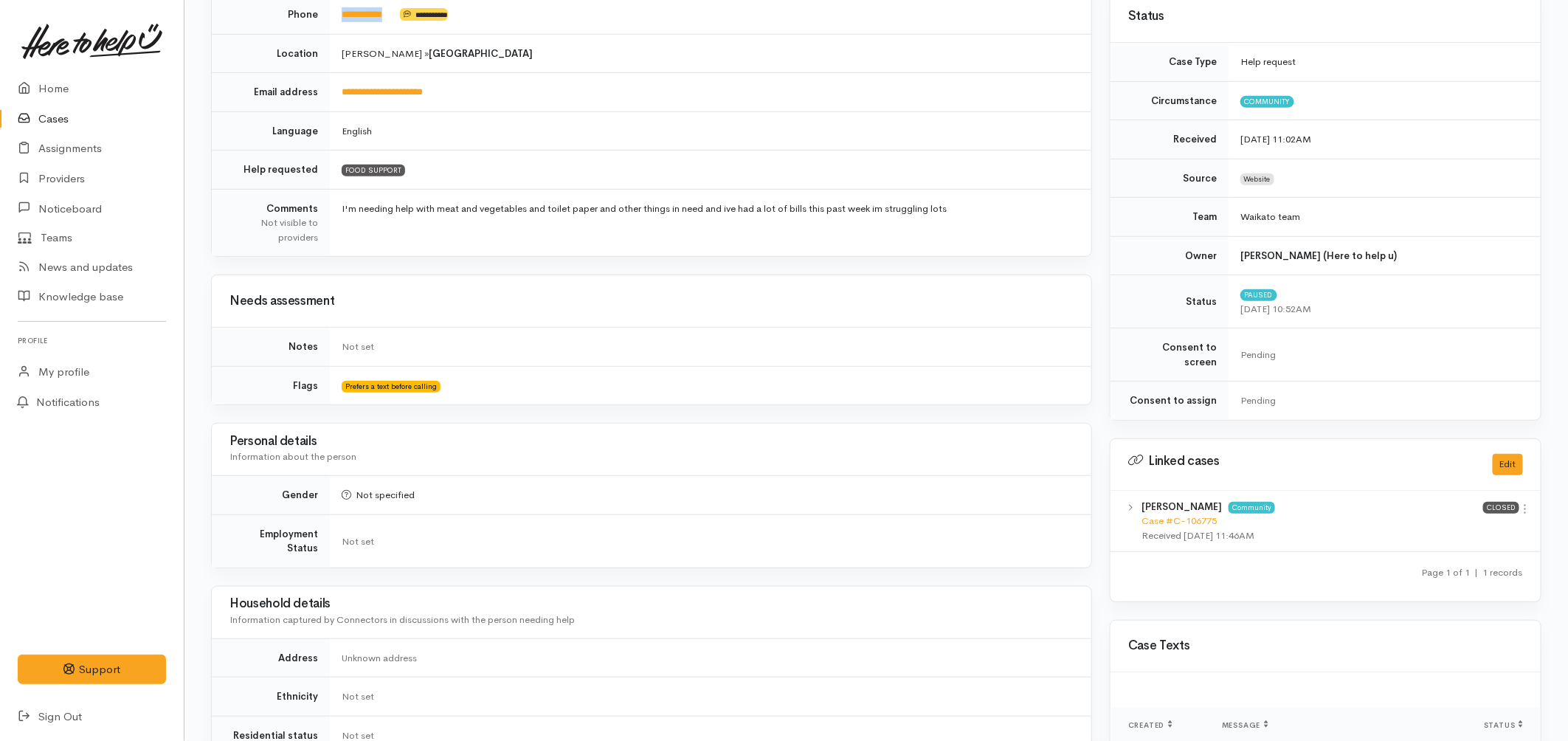
scroll to position [0, 0]
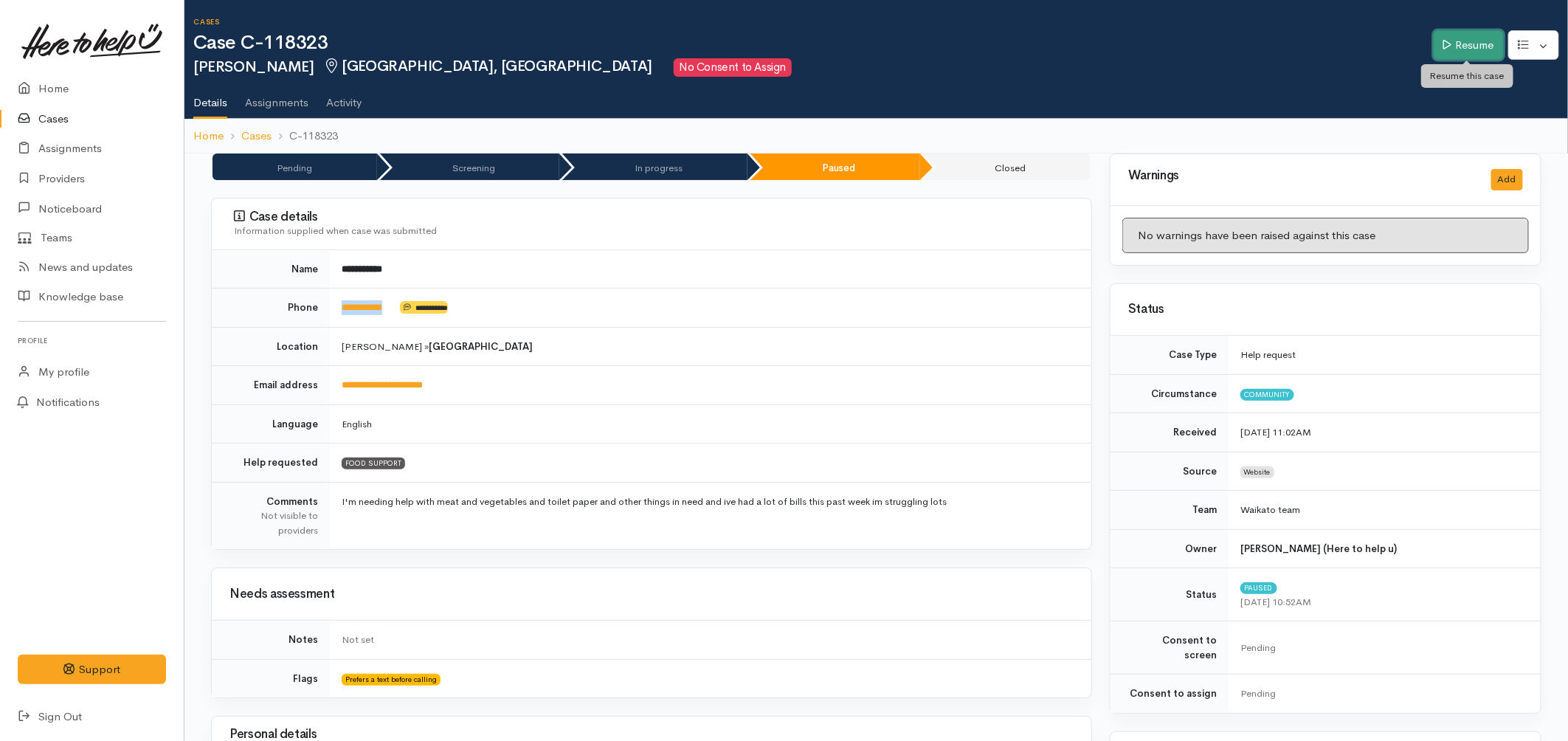
click at [1478, 32] on link "Resume" at bounding box center [1469, 45] width 70 height 30
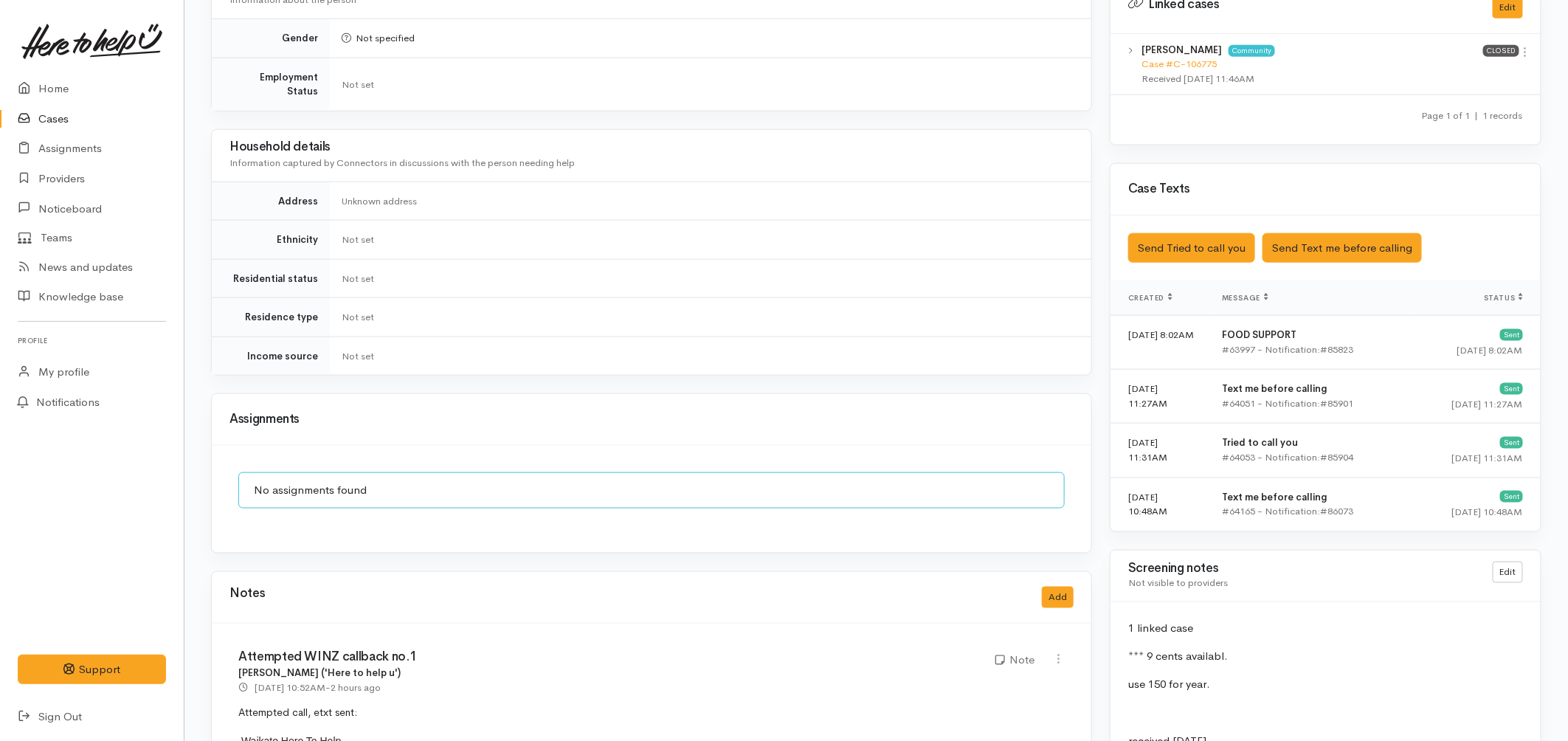
scroll to position [738, 0]
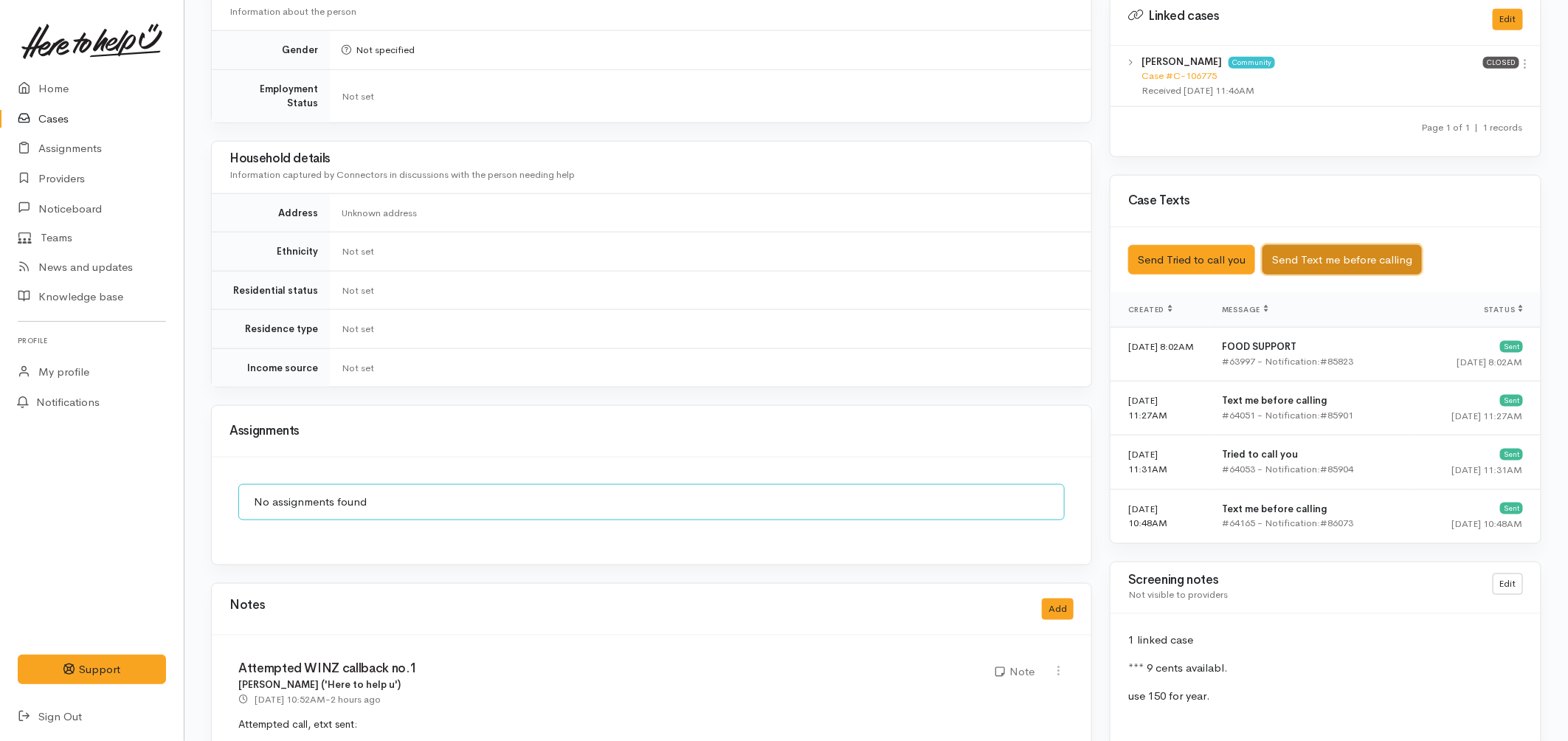
click at [1300, 245] on button "Send Text me before calling" at bounding box center [1342, 259] width 159 height 30
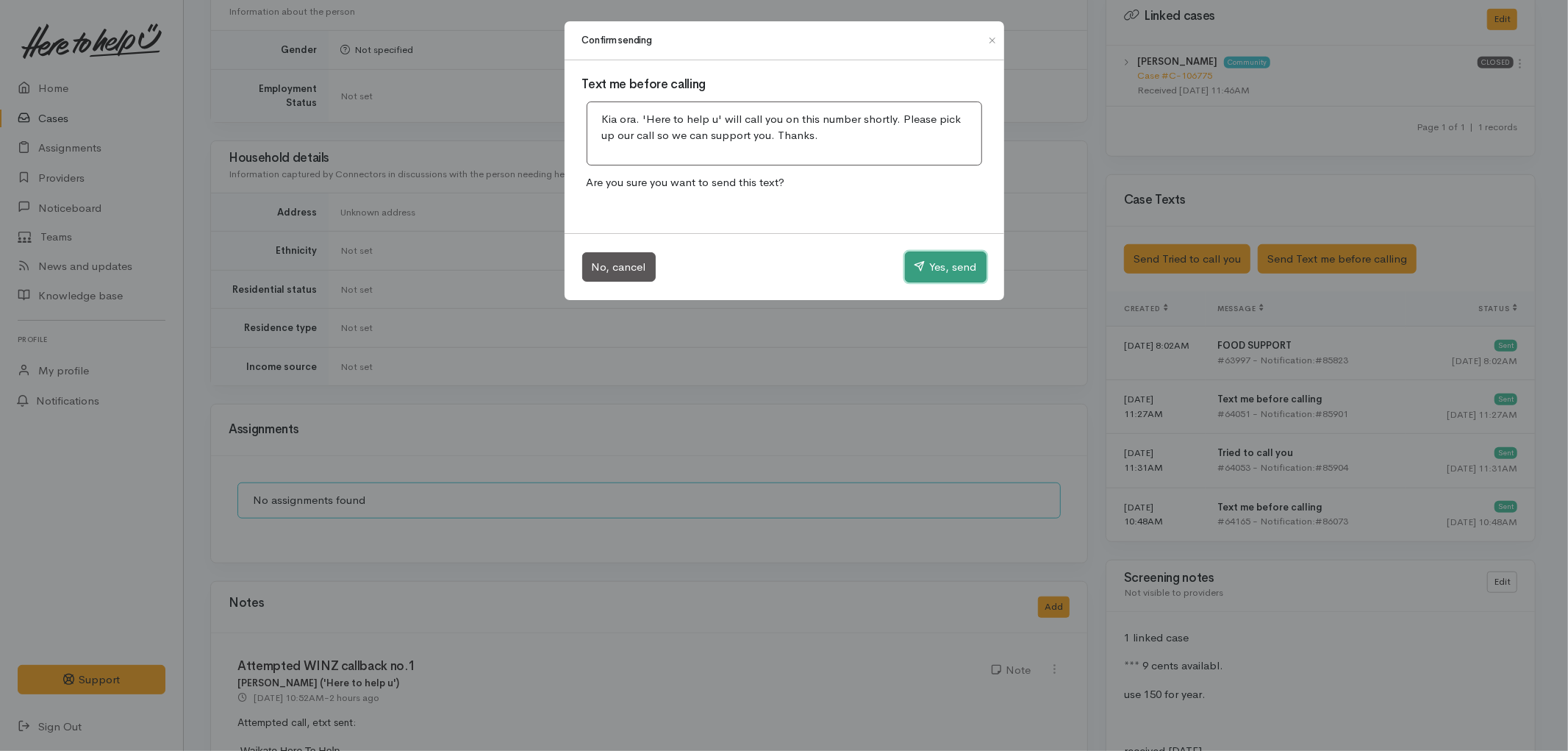
click at [957, 253] on button "Yes, send" at bounding box center [946, 267] width 82 height 31
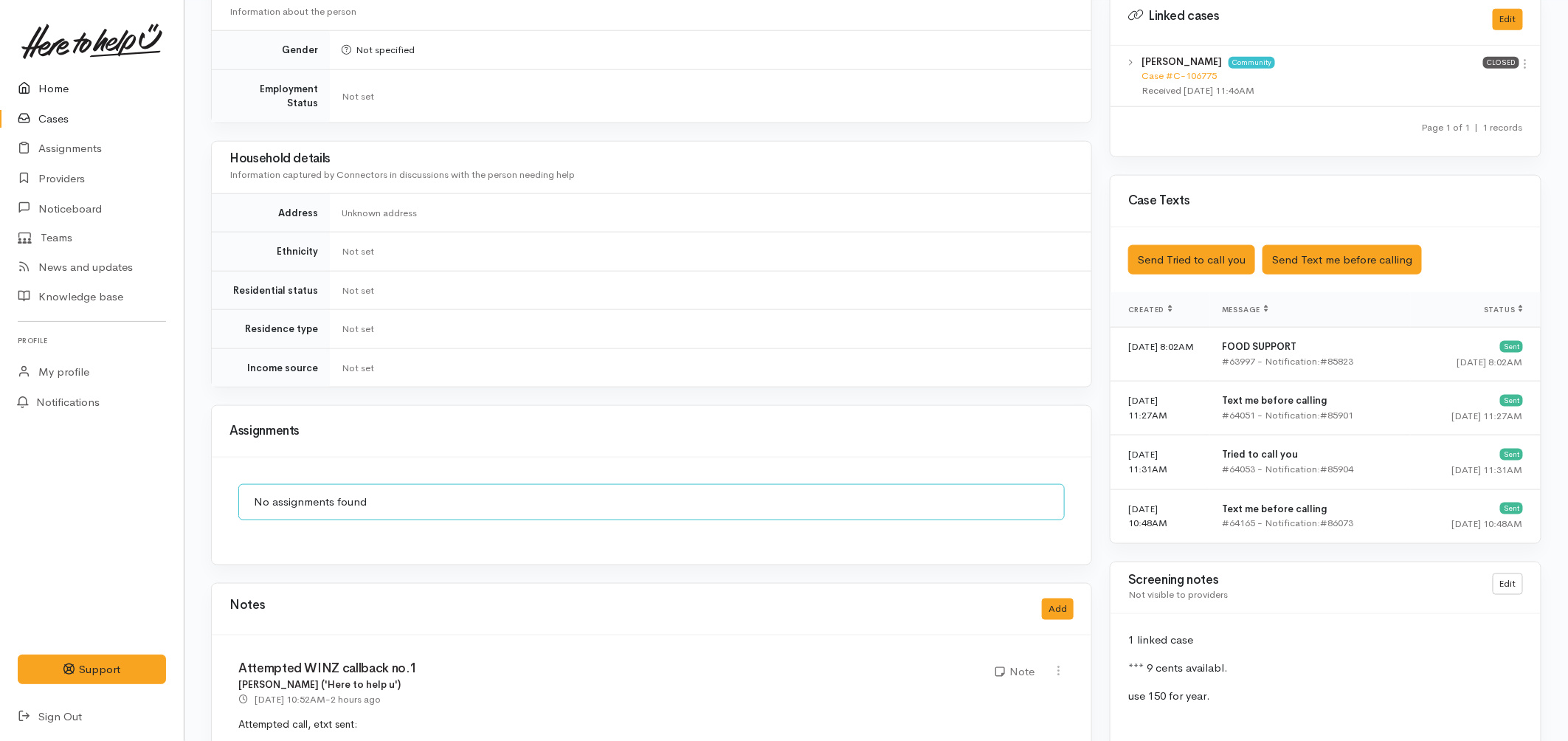
click at [53, 80] on link "Home" at bounding box center [91, 89] width 184 height 30
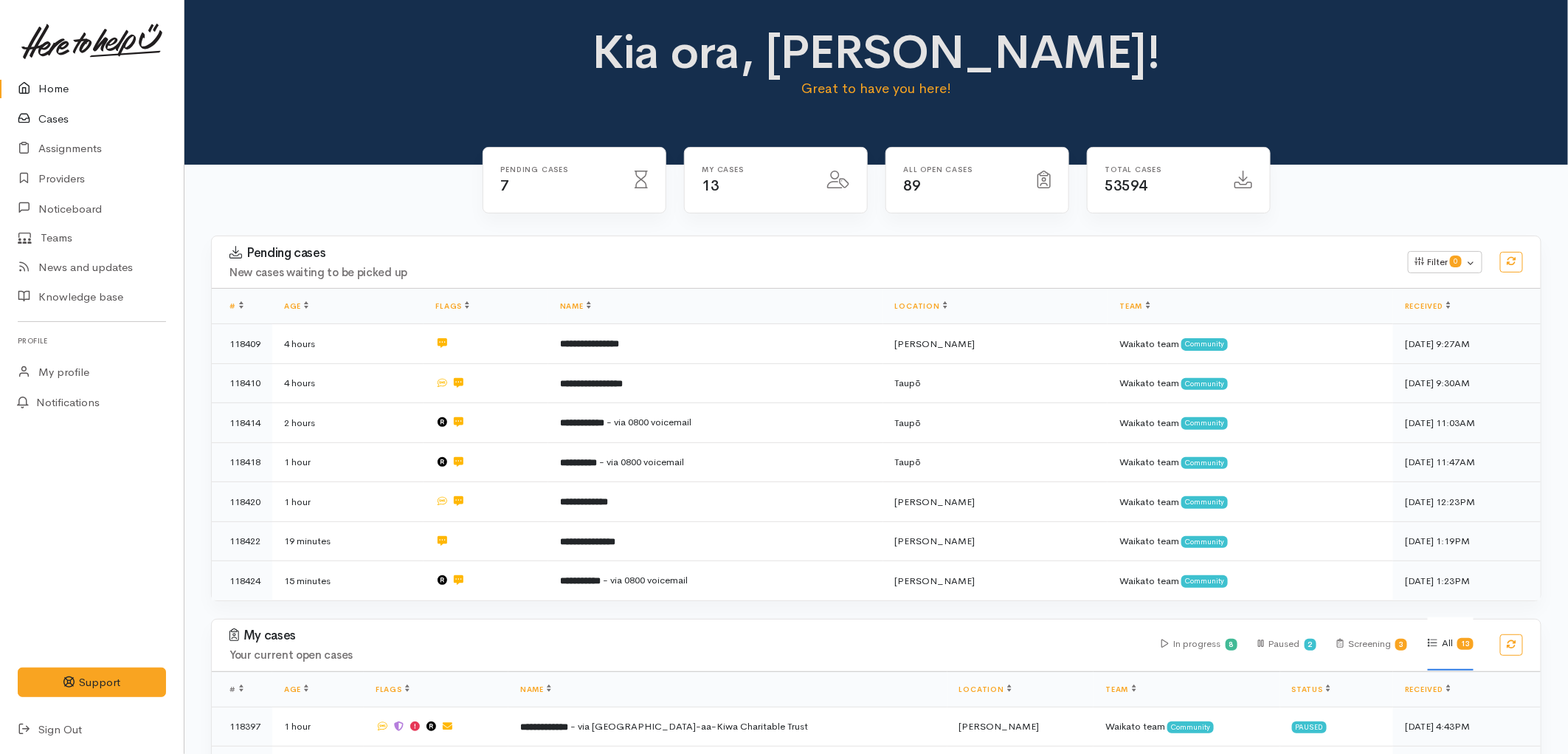
click at [33, 121] on icon at bounding box center [28, 119] width 21 height 18
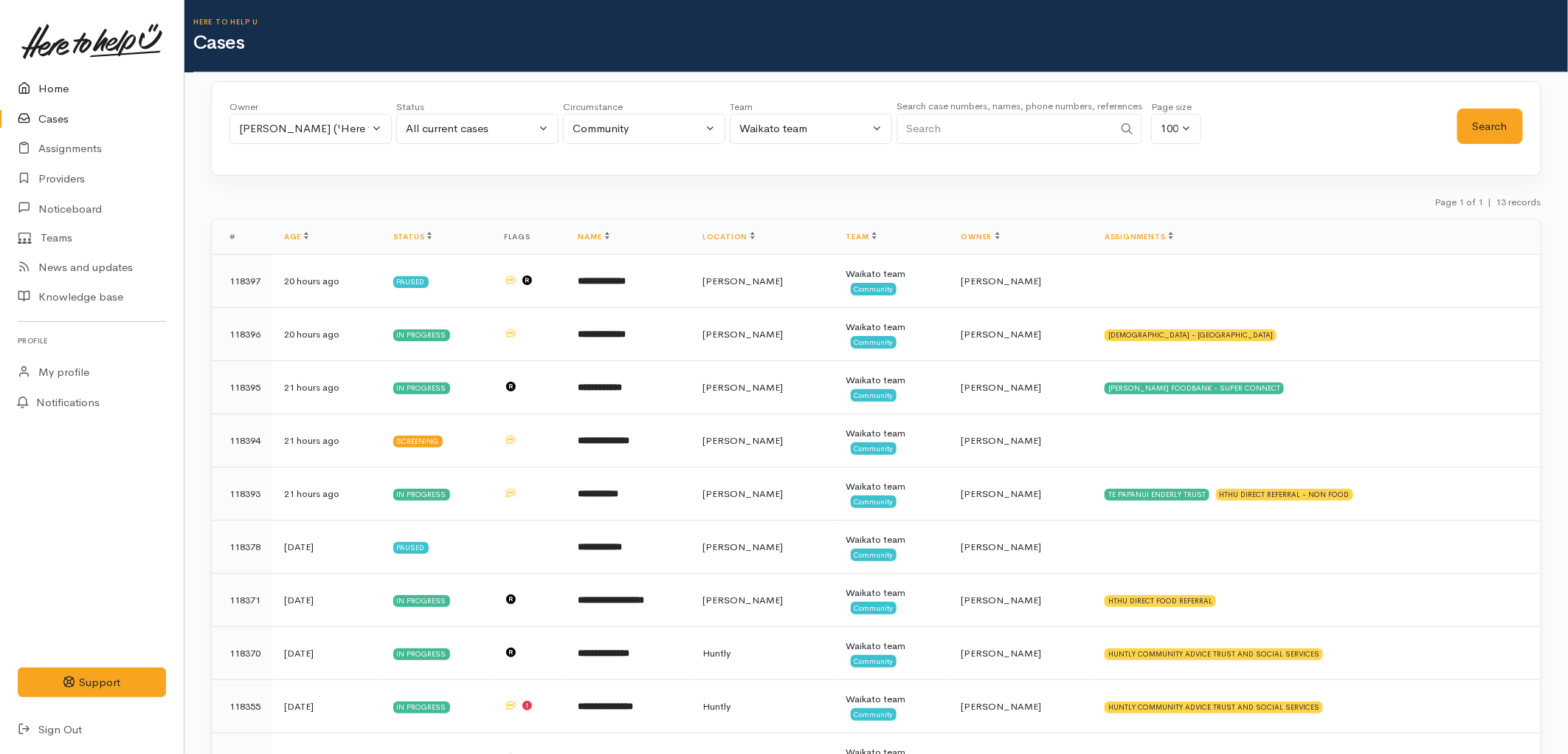
click at [58, 80] on link "Home" at bounding box center [91, 89] width 184 height 30
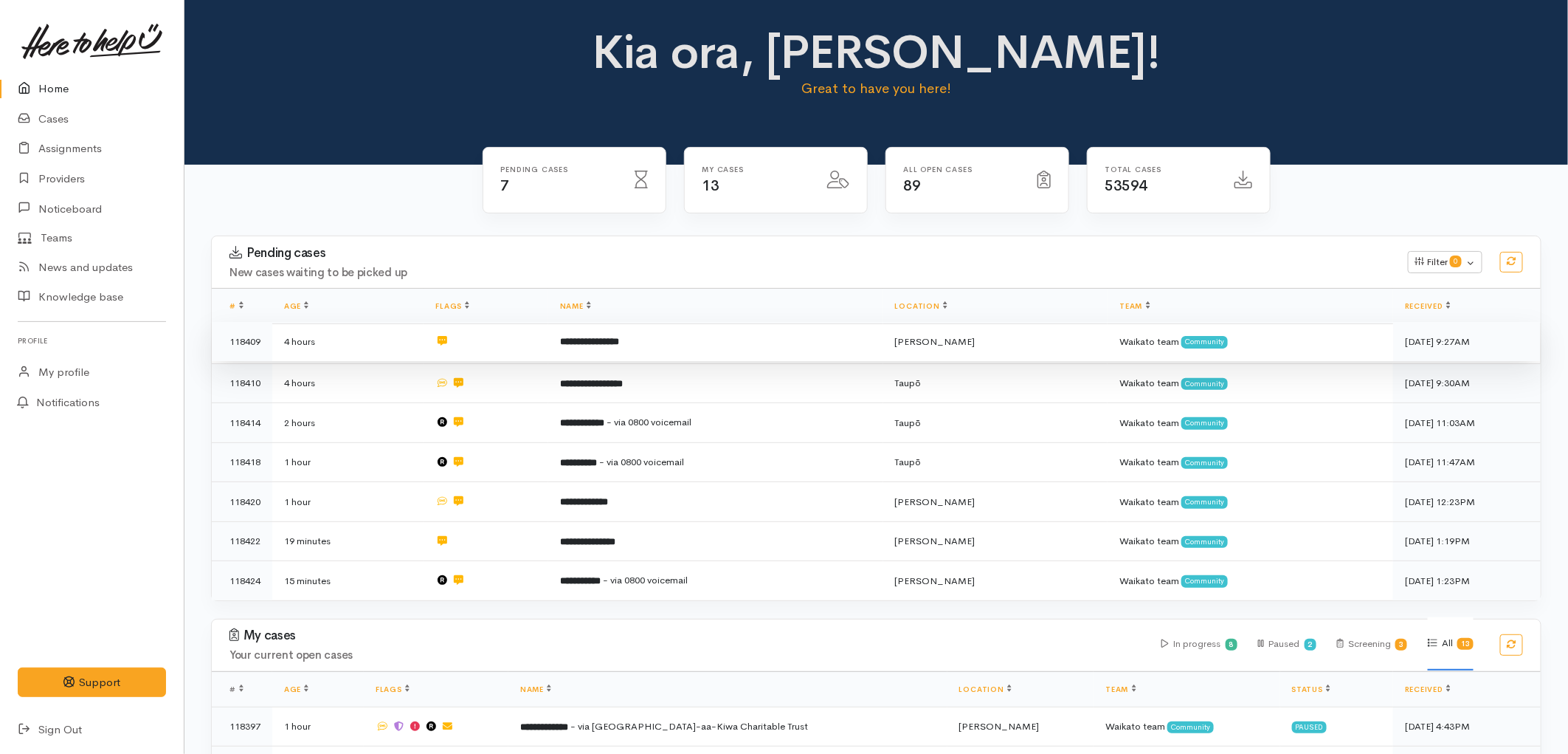
click at [356, 351] on td "4 hours" at bounding box center [348, 342] width 152 height 40
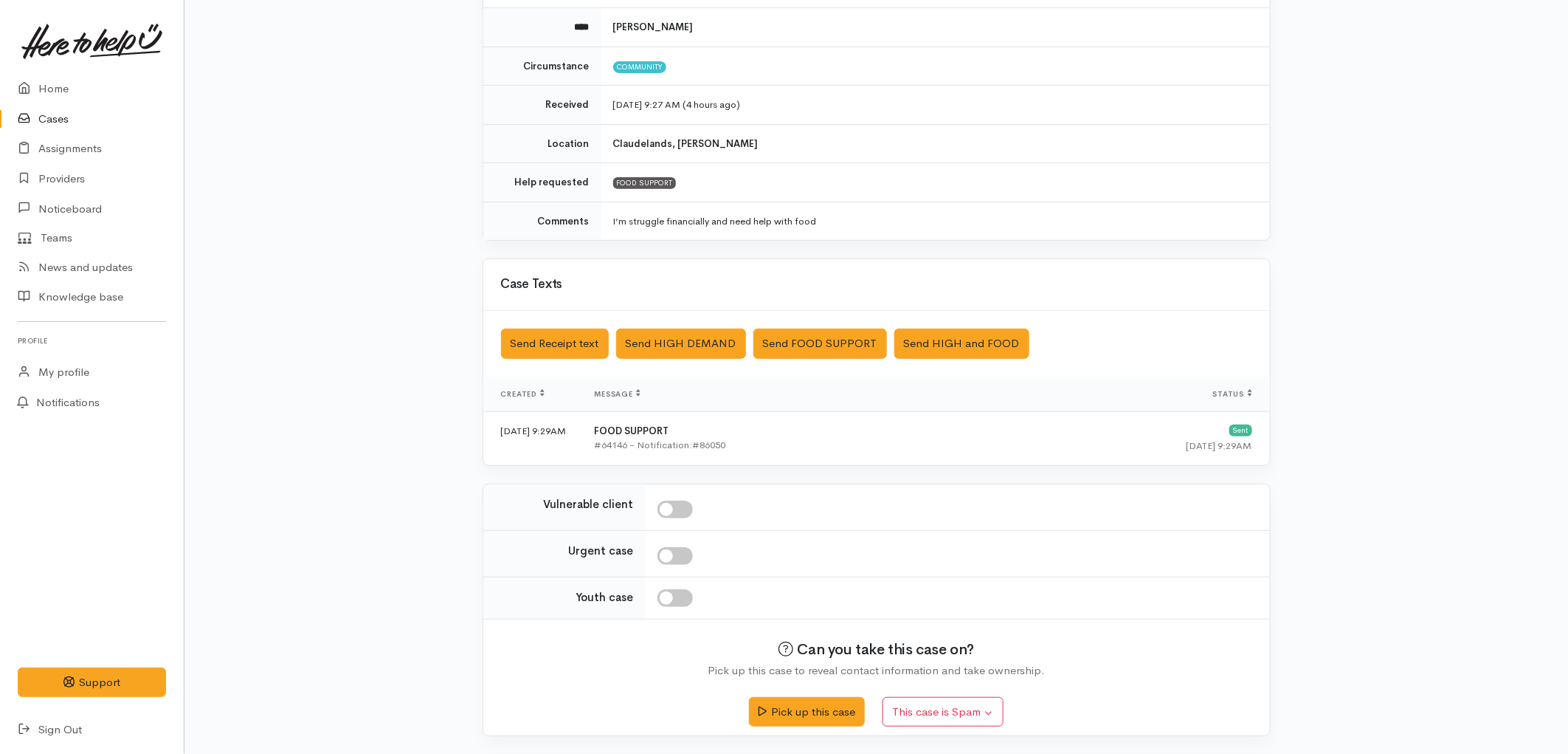
scroll to position [174, 0]
click at [807, 706] on button "Pick up this case" at bounding box center [807, 709] width 115 height 30
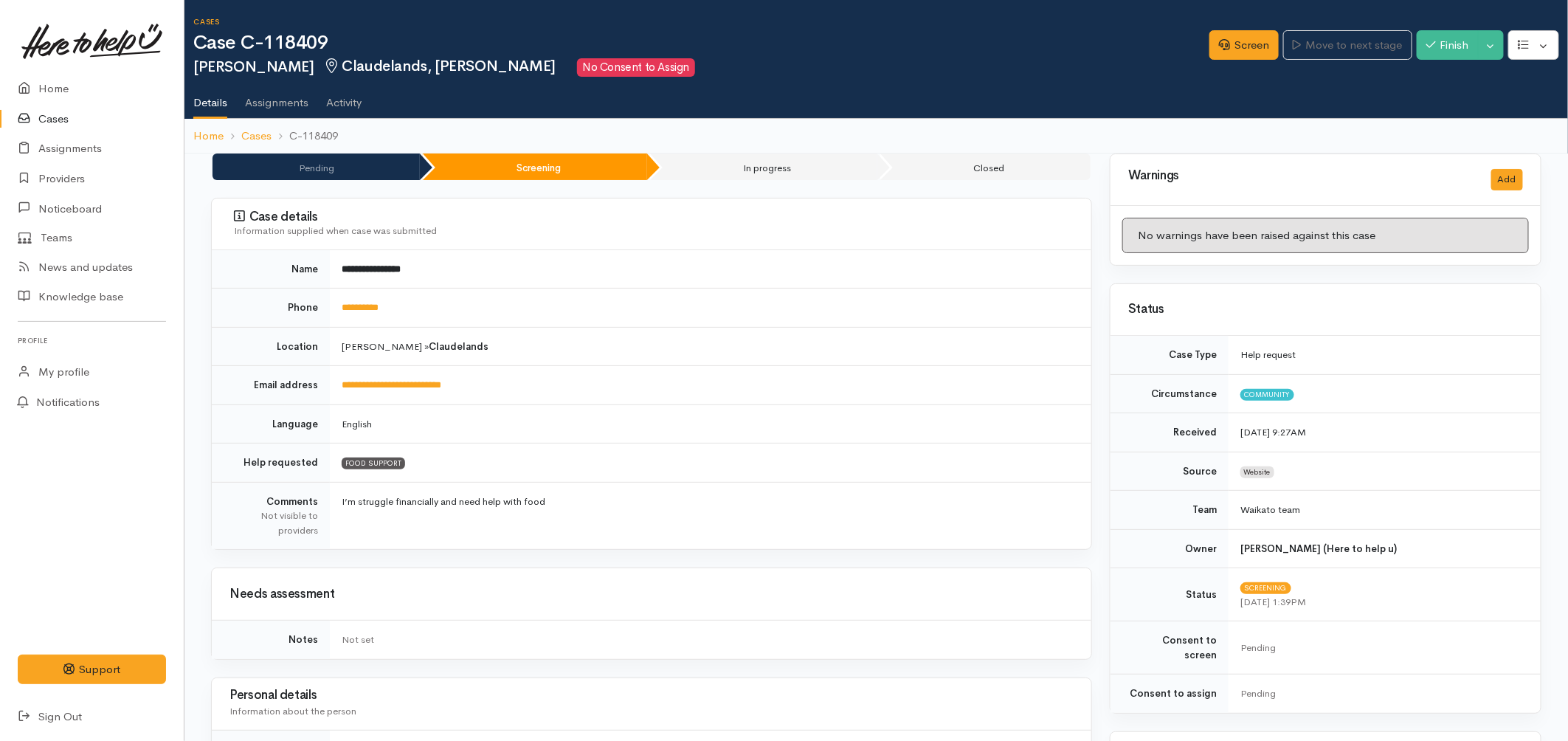
click at [78, 121] on link "Cases" at bounding box center [91, 119] width 184 height 30
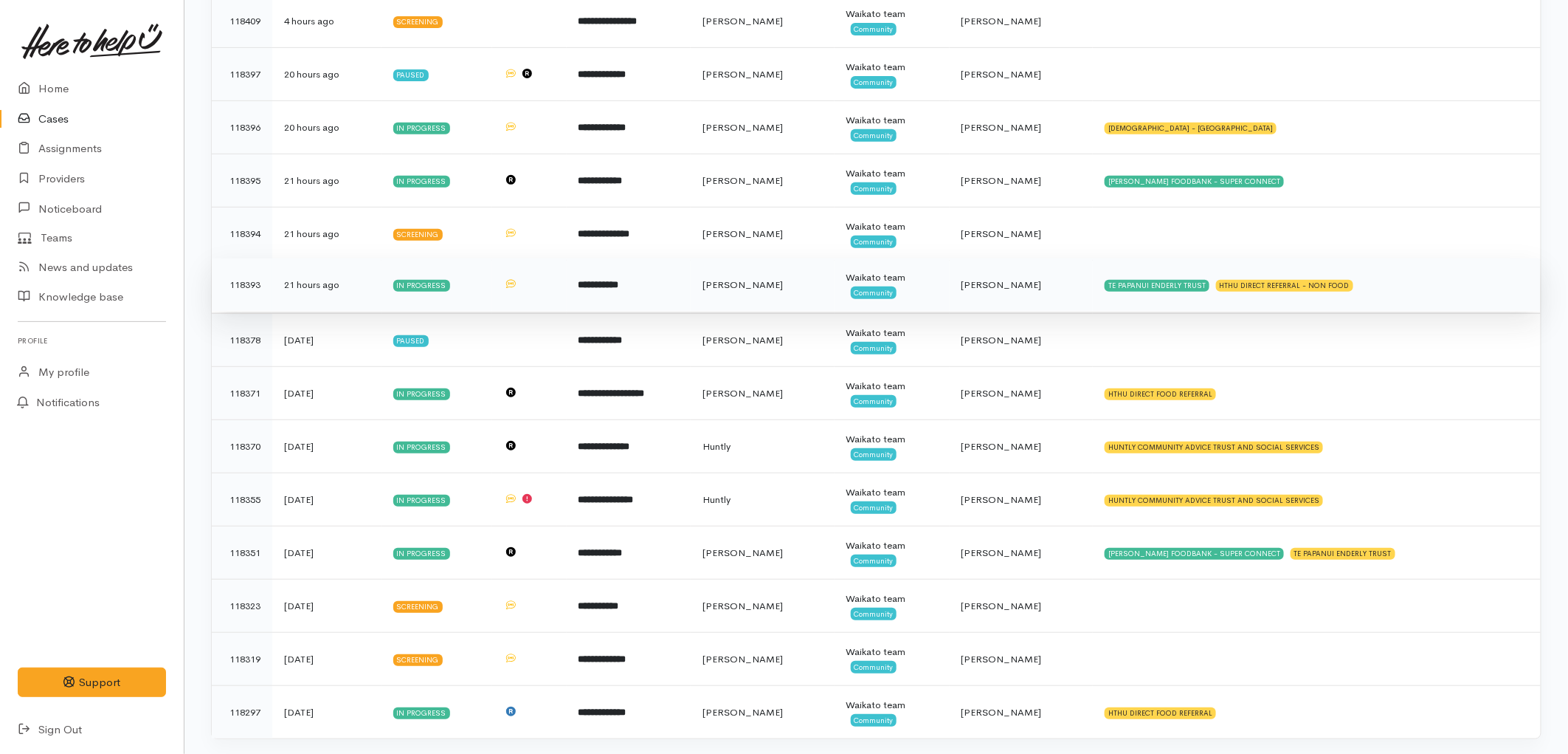
scroll to position [290, 0]
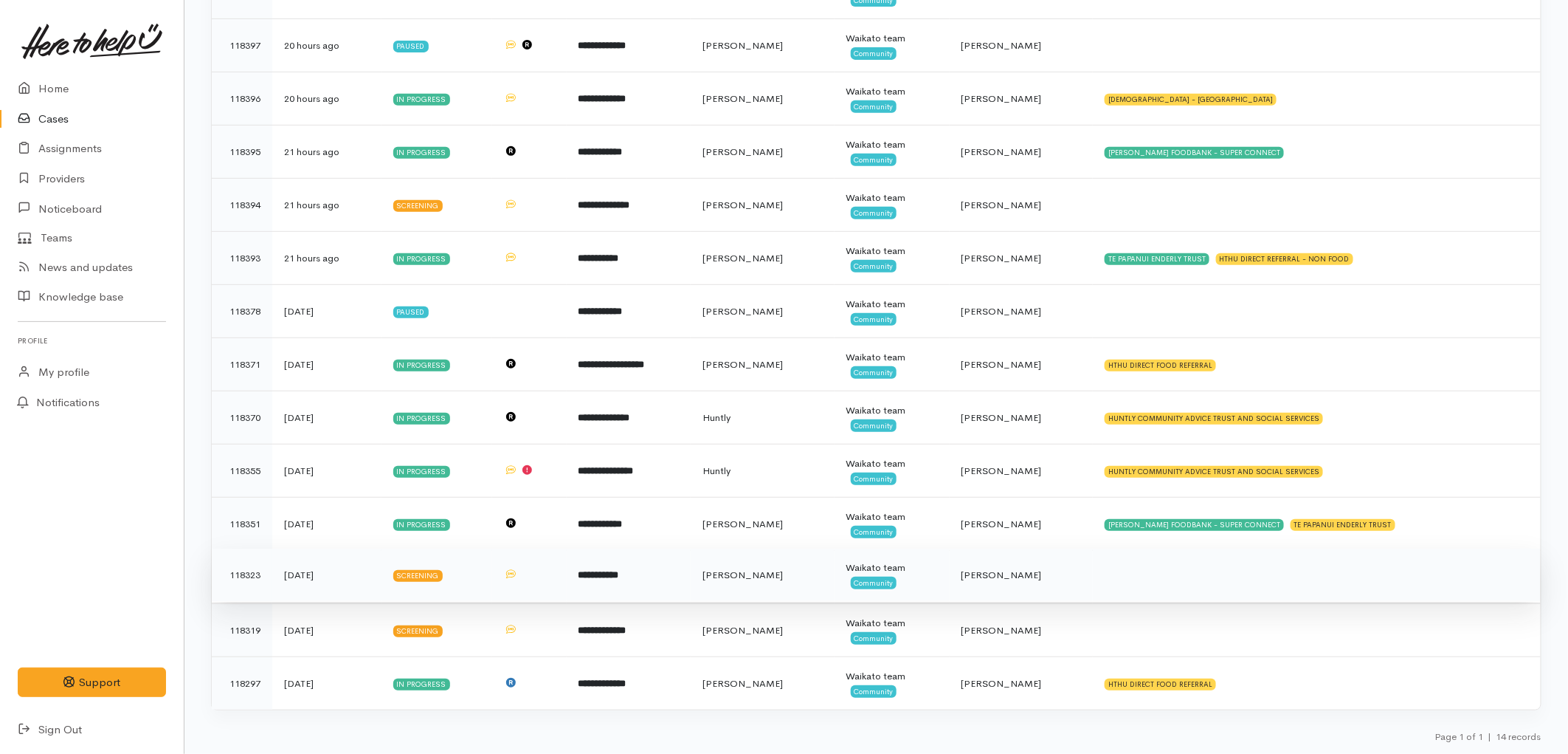
click at [691, 578] on td "**********" at bounding box center [629, 576] width 124 height 53
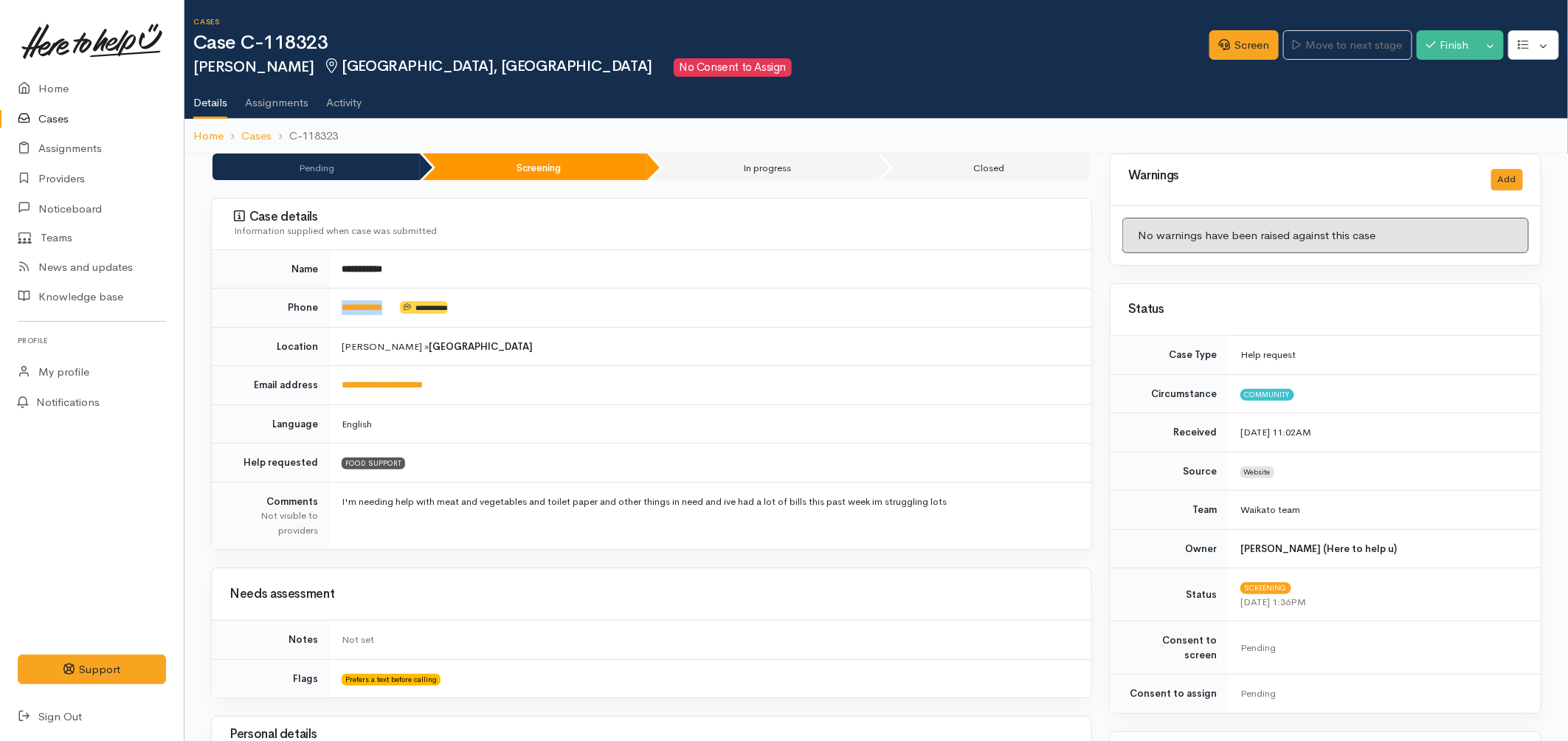
drag, startPoint x: 404, startPoint y: 318, endPoint x: 337, endPoint y: 307, distance: 67.9
click at [337, 307] on td "**********" at bounding box center [711, 308] width 762 height 39
copy td "**********"
drag, startPoint x: 339, startPoint y: 45, endPoint x: 261, endPoint y: 49, distance: 78.1
click at [261, 49] on h1 "Case C-118323" at bounding box center [701, 43] width 1017 height 22
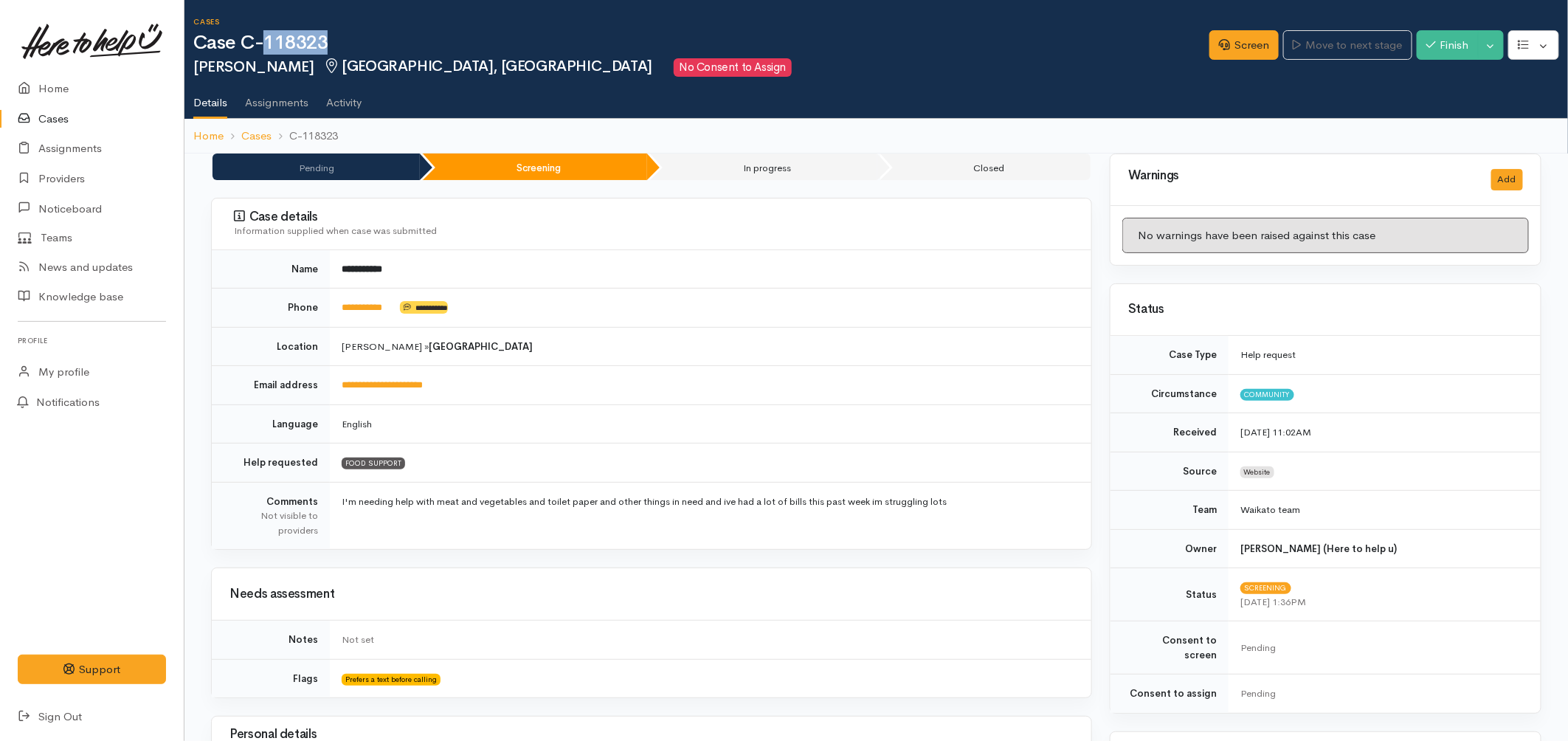
copy h1 "118323"
drag, startPoint x: 402, startPoint y: 308, endPoint x: 347, endPoint y: 314, distance: 55.3
click at [347, 314] on td "**********" at bounding box center [711, 308] width 762 height 39
copy td "*********"
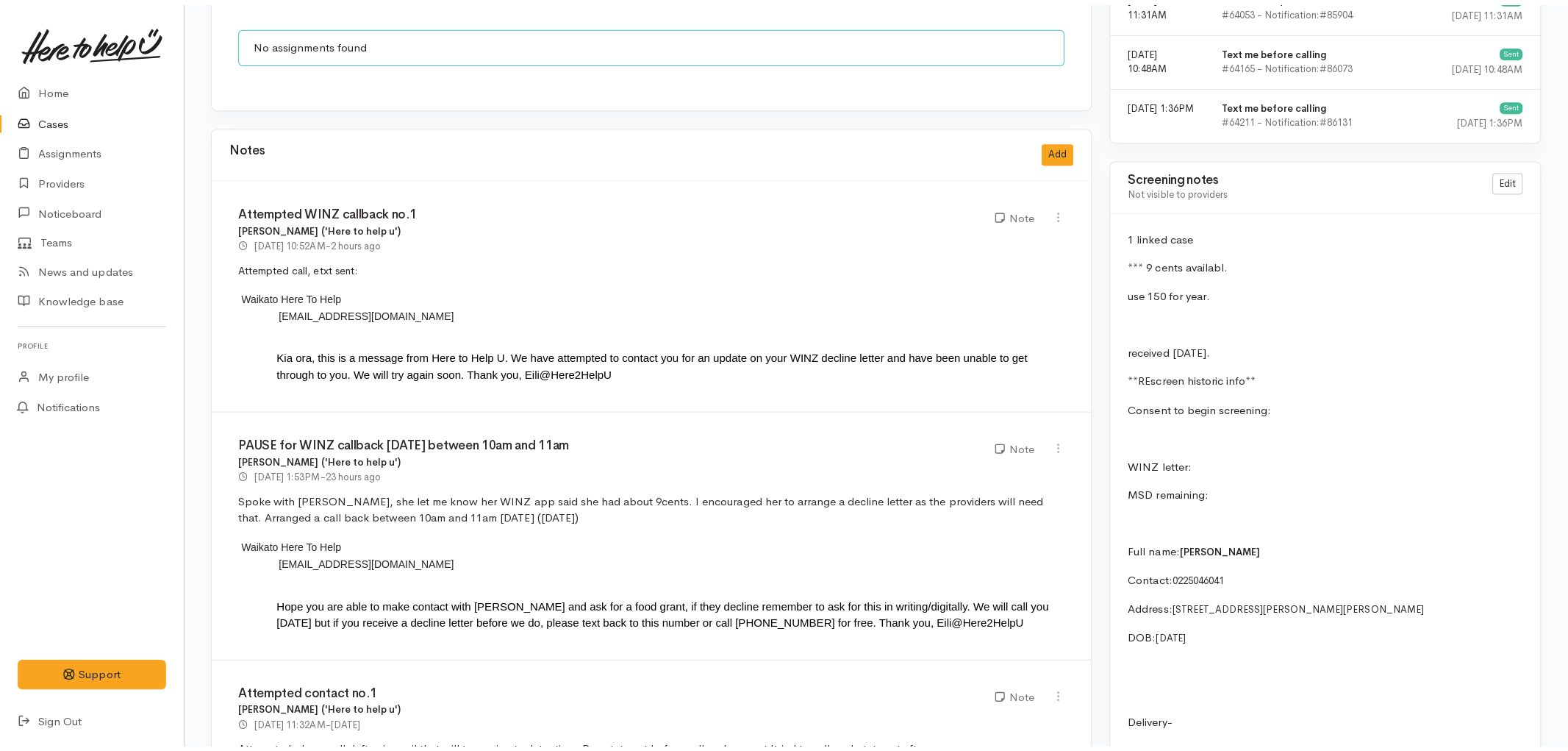
scroll to position [1143, 0]
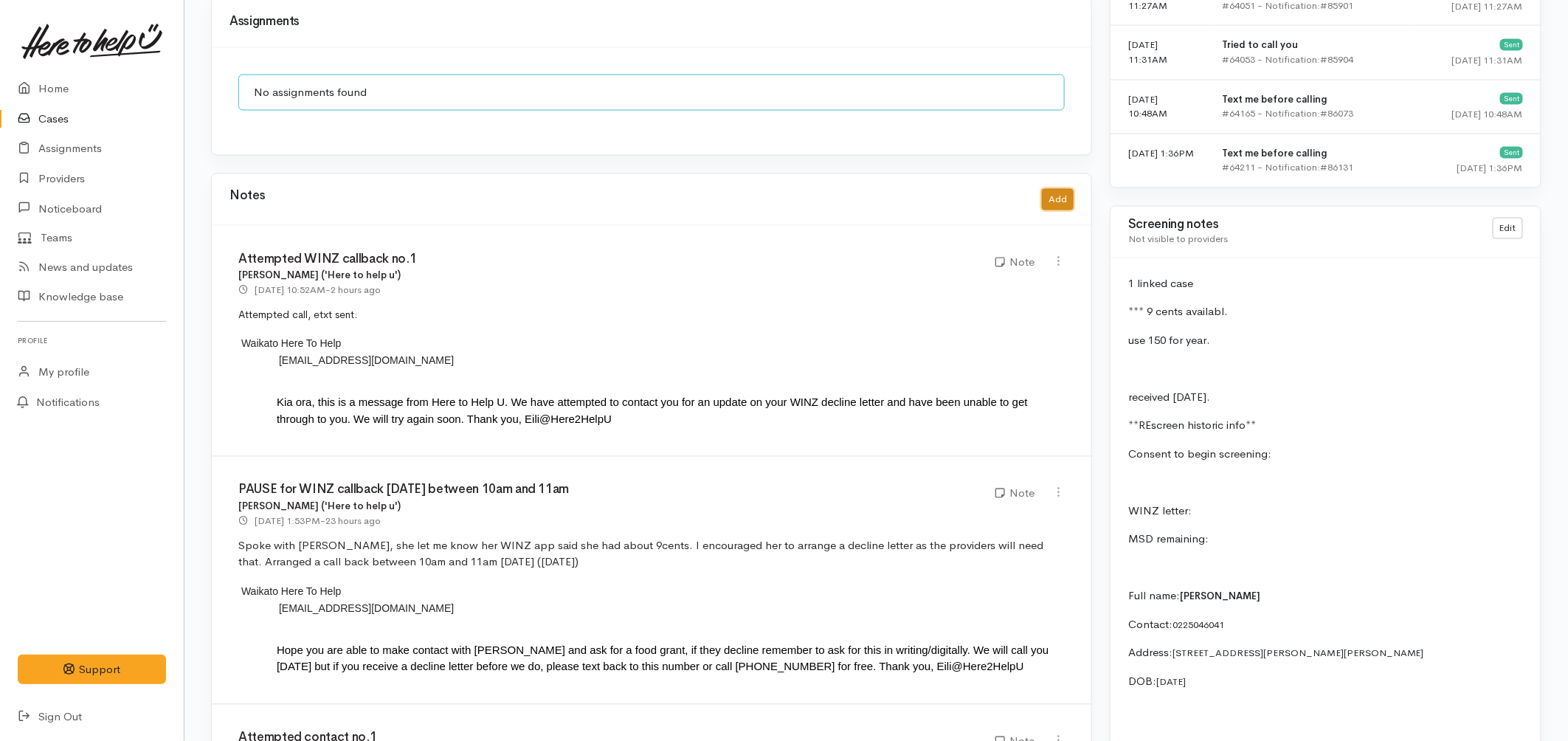
click at [1052, 189] on button "Add" at bounding box center [1058, 199] width 32 height 22
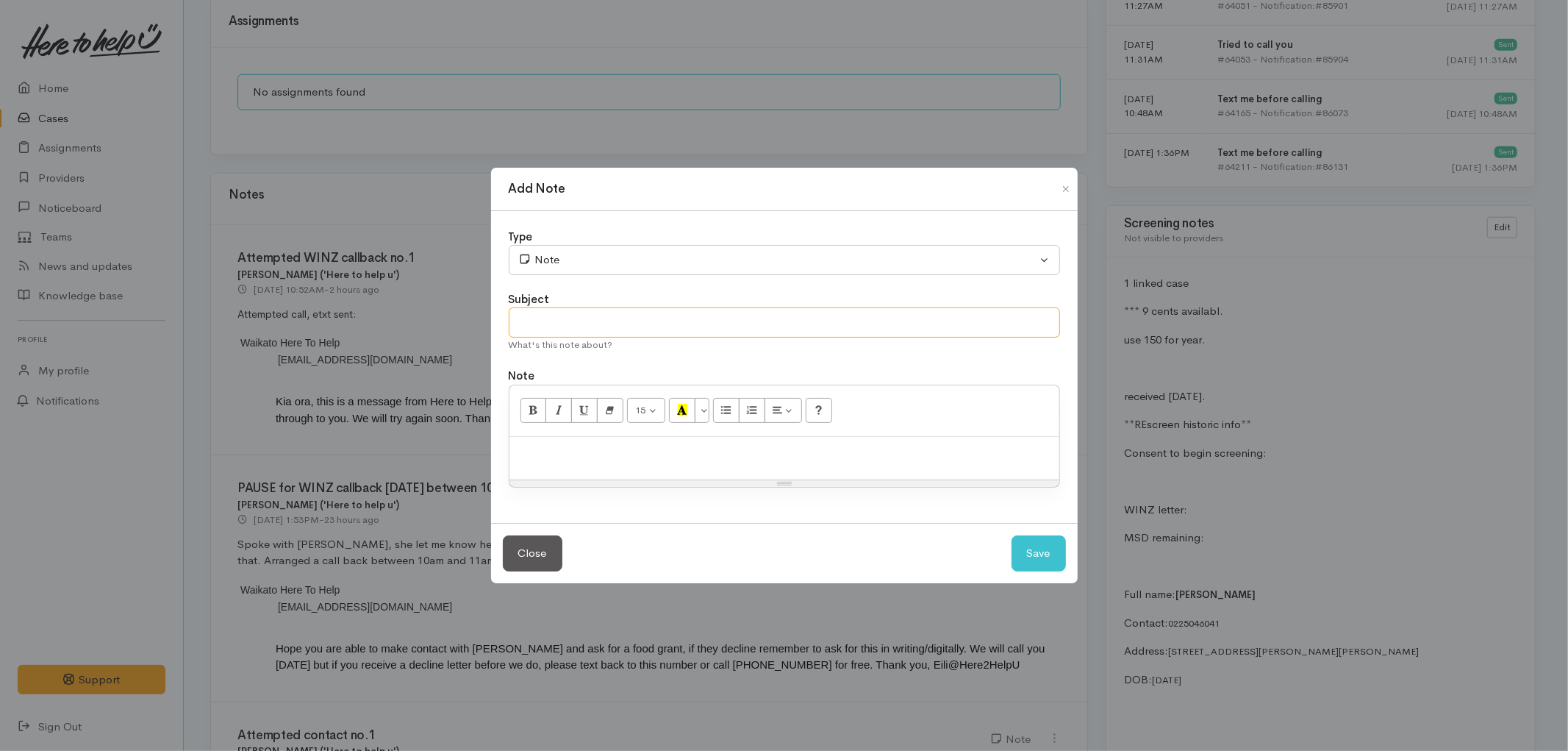
click at [586, 313] on input "text" at bounding box center [784, 322] width 552 height 30
type input "Attempted WINZ callback no.2-cancel"
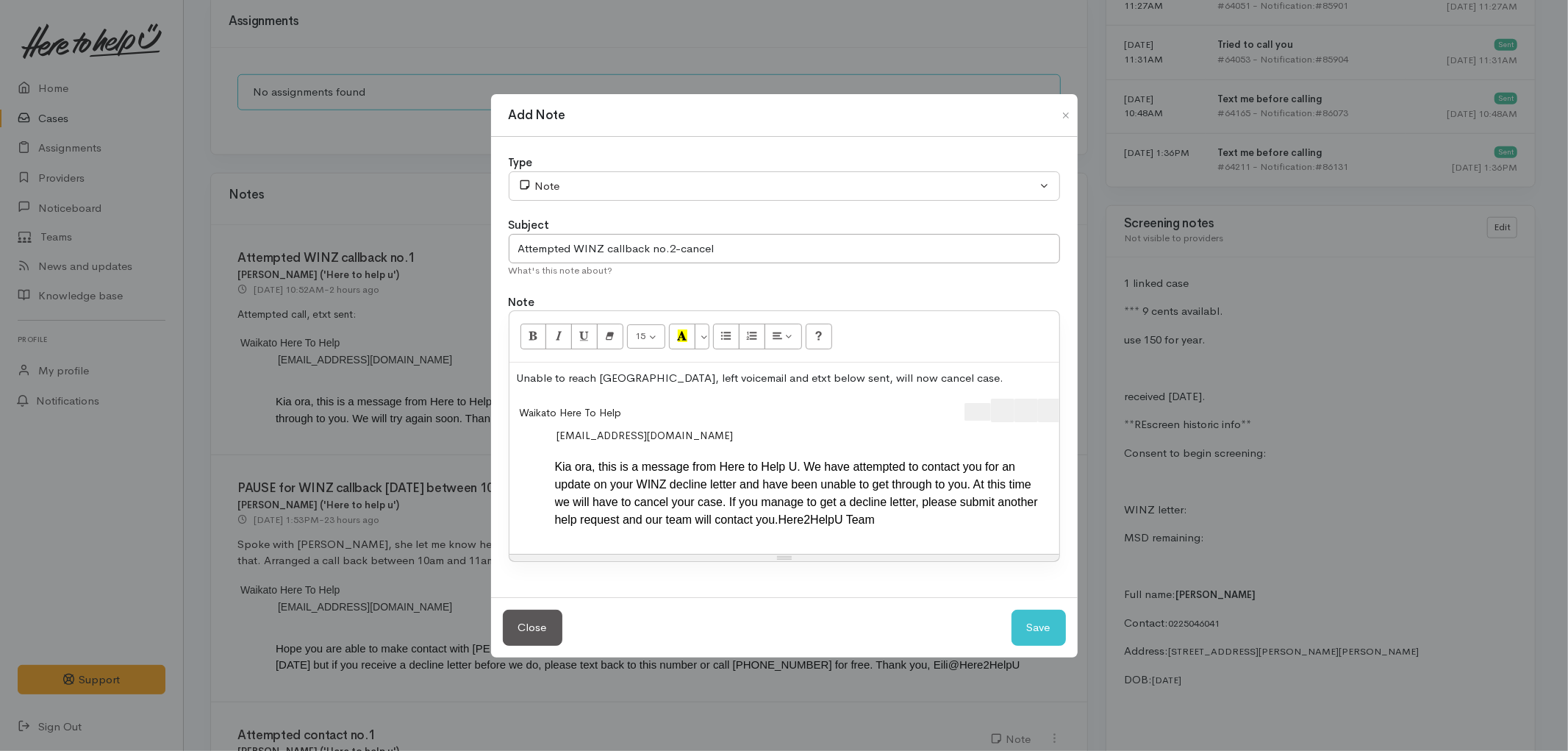
scroll to position [0, 30]
drag, startPoint x: 910, startPoint y: 392, endPoint x: 1095, endPoint y: 409, distance: 185.8
click at [1095, 409] on div "Add Note Type Correspondence Discussion Email Note Phone call SMS text message …" at bounding box center [784, 375] width 1568 height 751
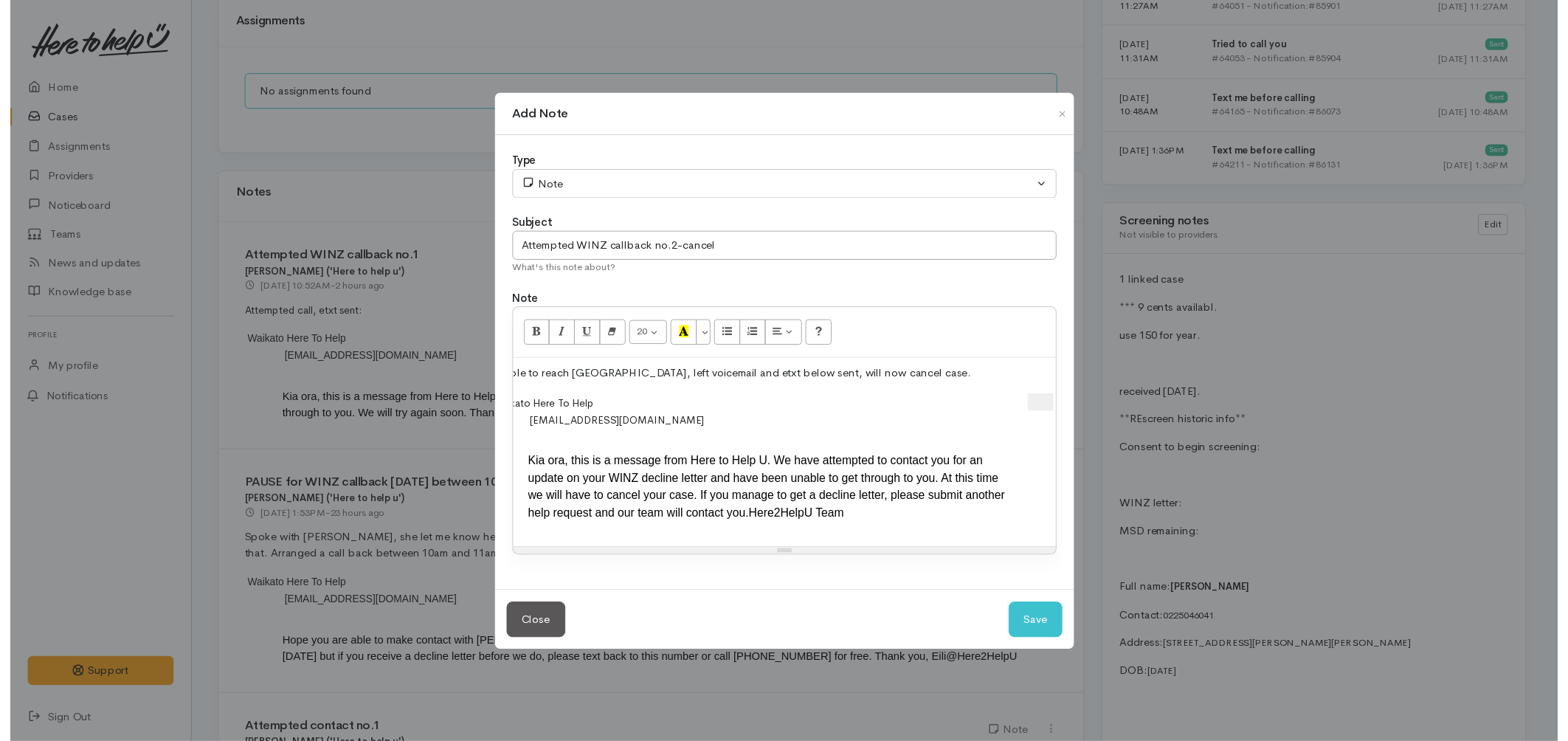
scroll to position [0, 0]
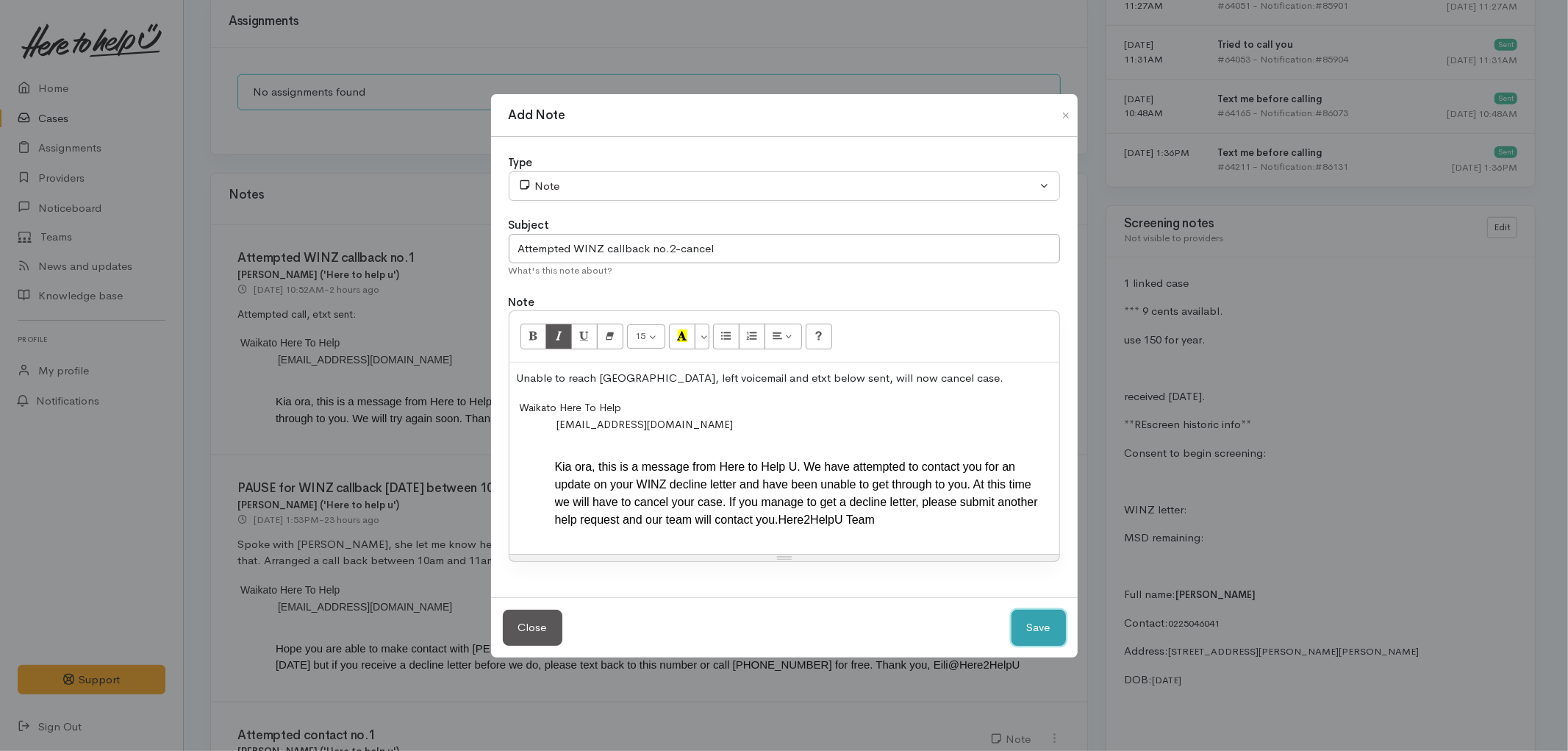
click at [1033, 633] on button "Save" at bounding box center [1038, 627] width 54 height 36
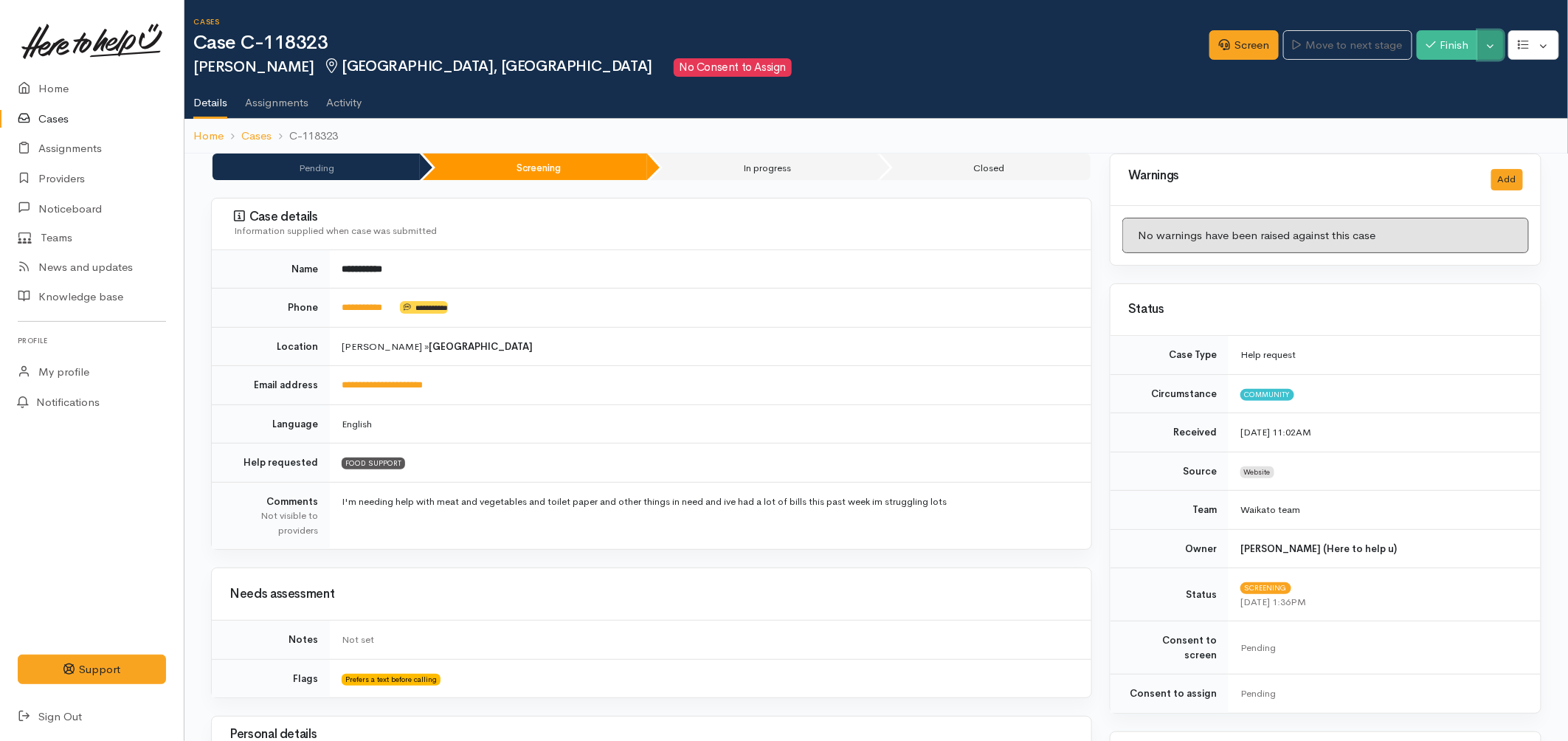
click at [1485, 45] on button "Toggle Dropdown" at bounding box center [1491, 45] width 26 height 30
click at [1422, 101] on link "Cancel" at bounding box center [1444, 102] width 116 height 23
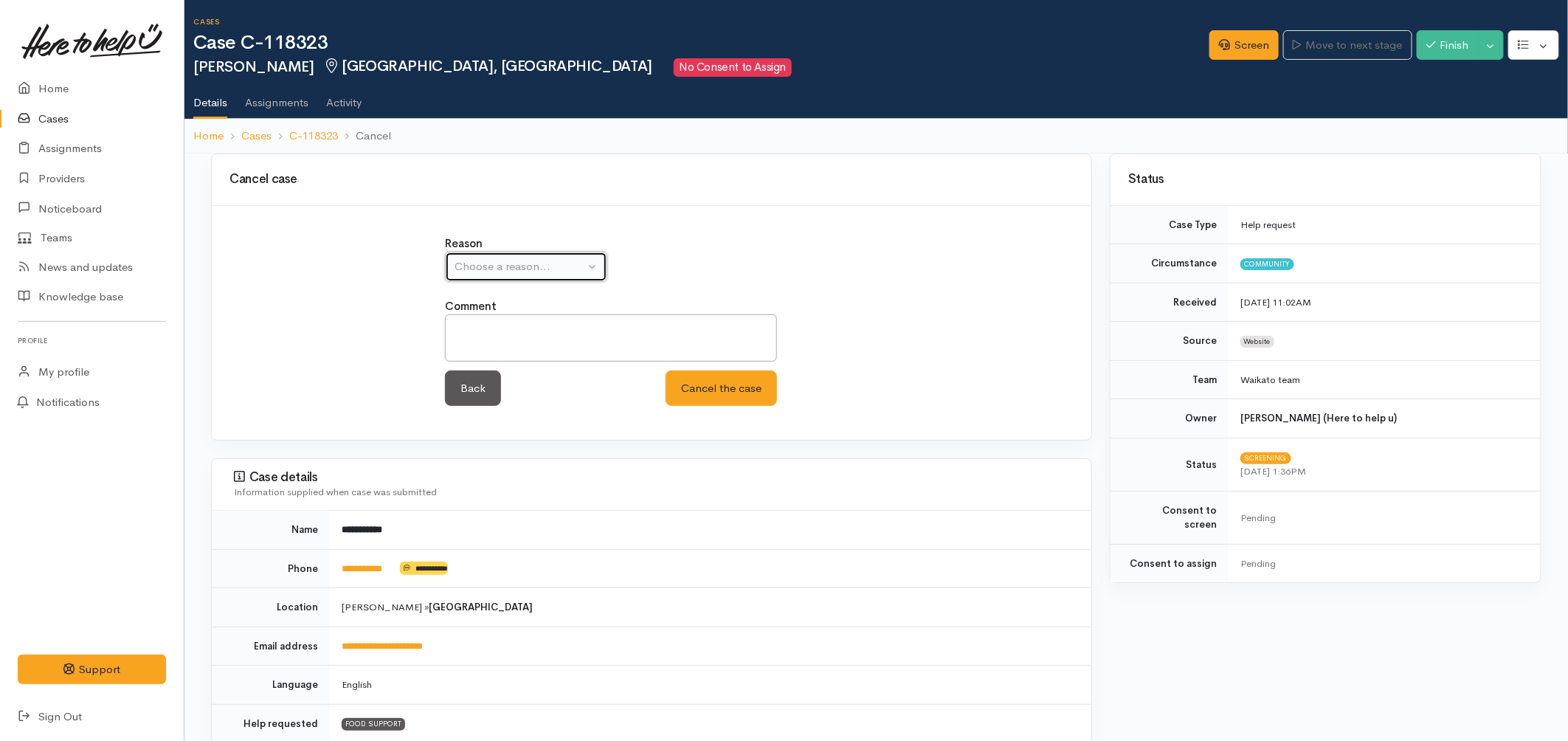
click at [600, 259] on button "Choose a reason..." at bounding box center [526, 266] width 162 height 30
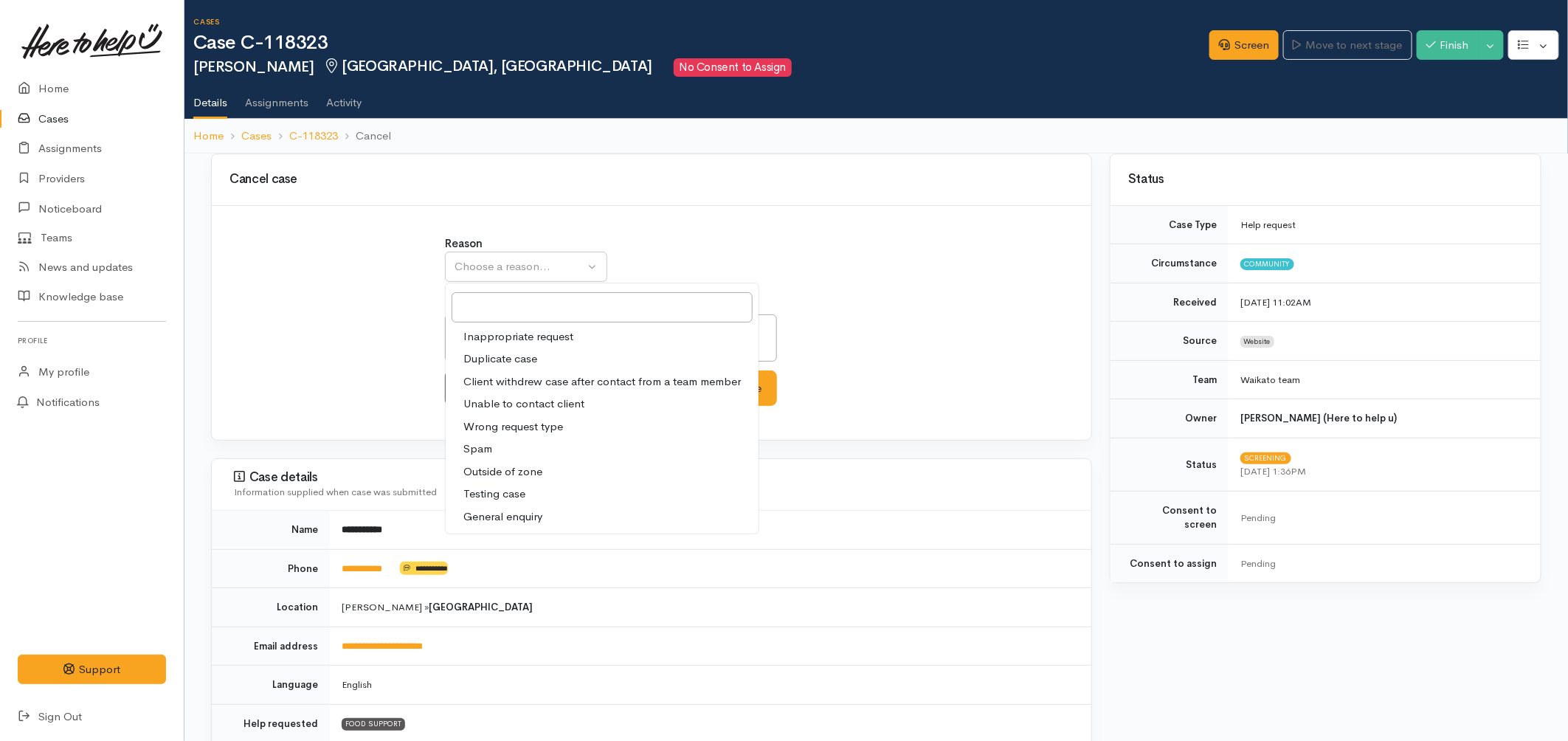
click at [528, 409] on span "Unable to contact client" at bounding box center [524, 404] width 121 height 17
select select "4"
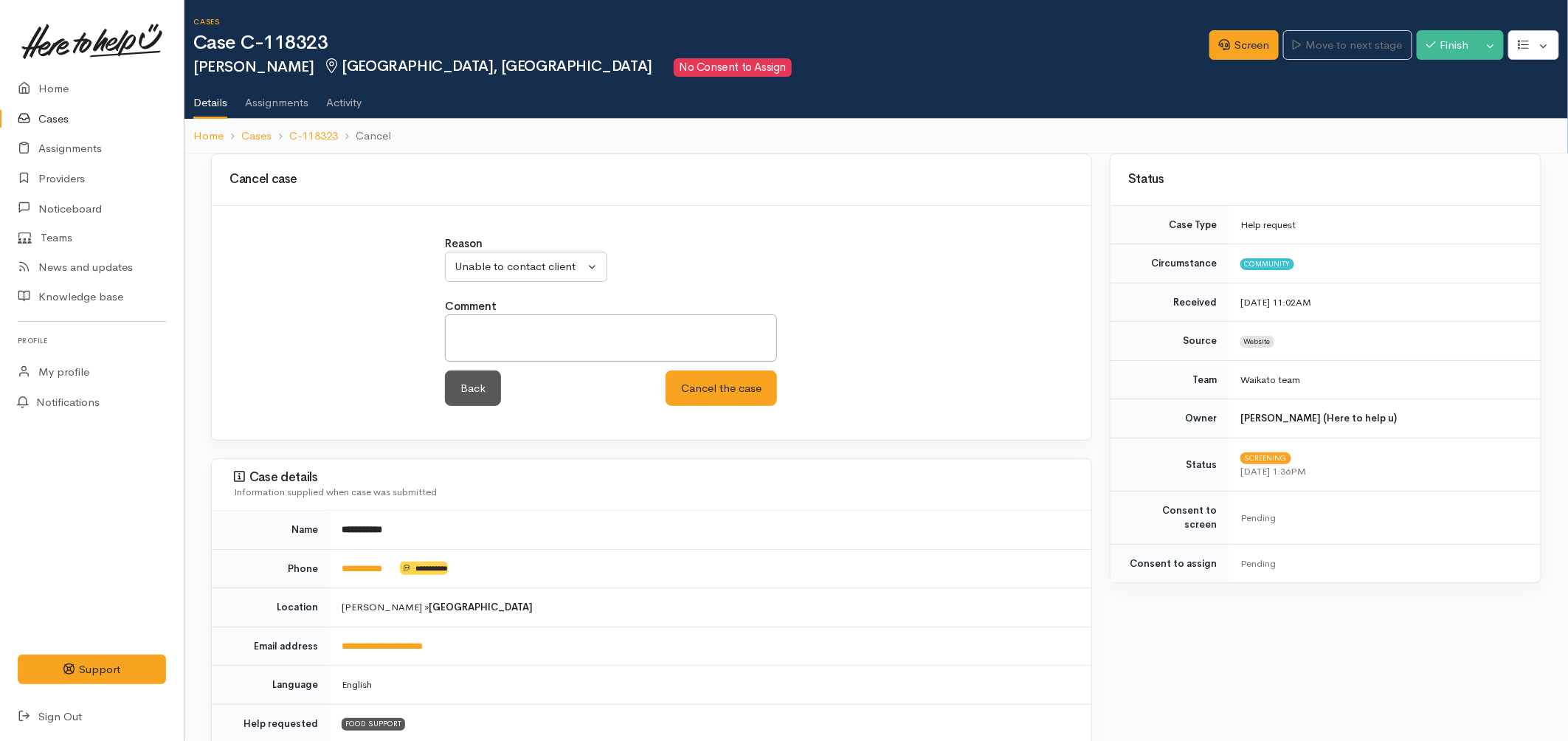
click at [707, 406] on div "Reason Inappropriate request Duplicate case Client withdrew case after contact …" at bounding box center [651, 328] width 431 height 187
click at [729, 386] on button "Cancel the case" at bounding box center [721, 389] width 111 height 36
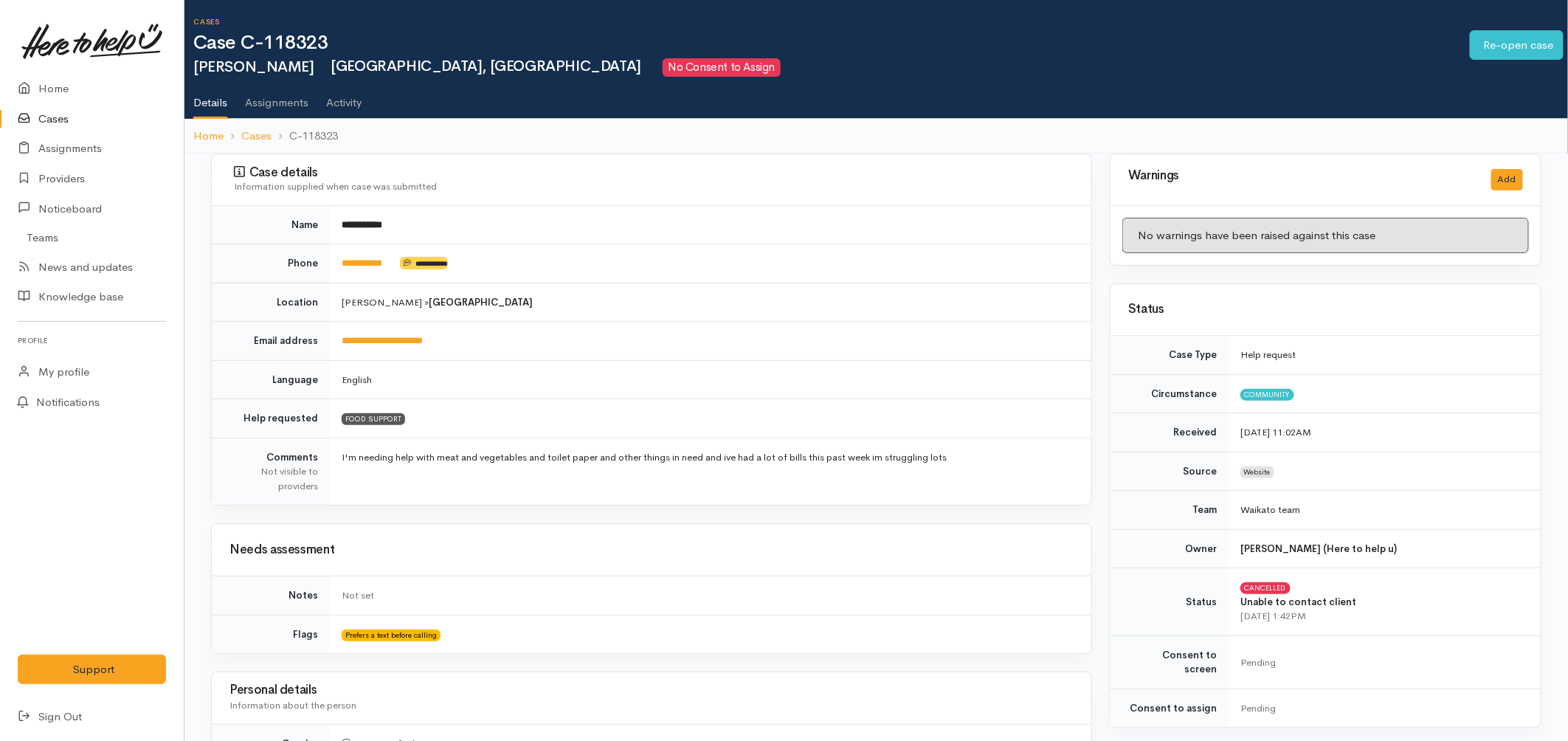
click at [39, 121] on link "Cases" at bounding box center [91, 119] width 184 height 30
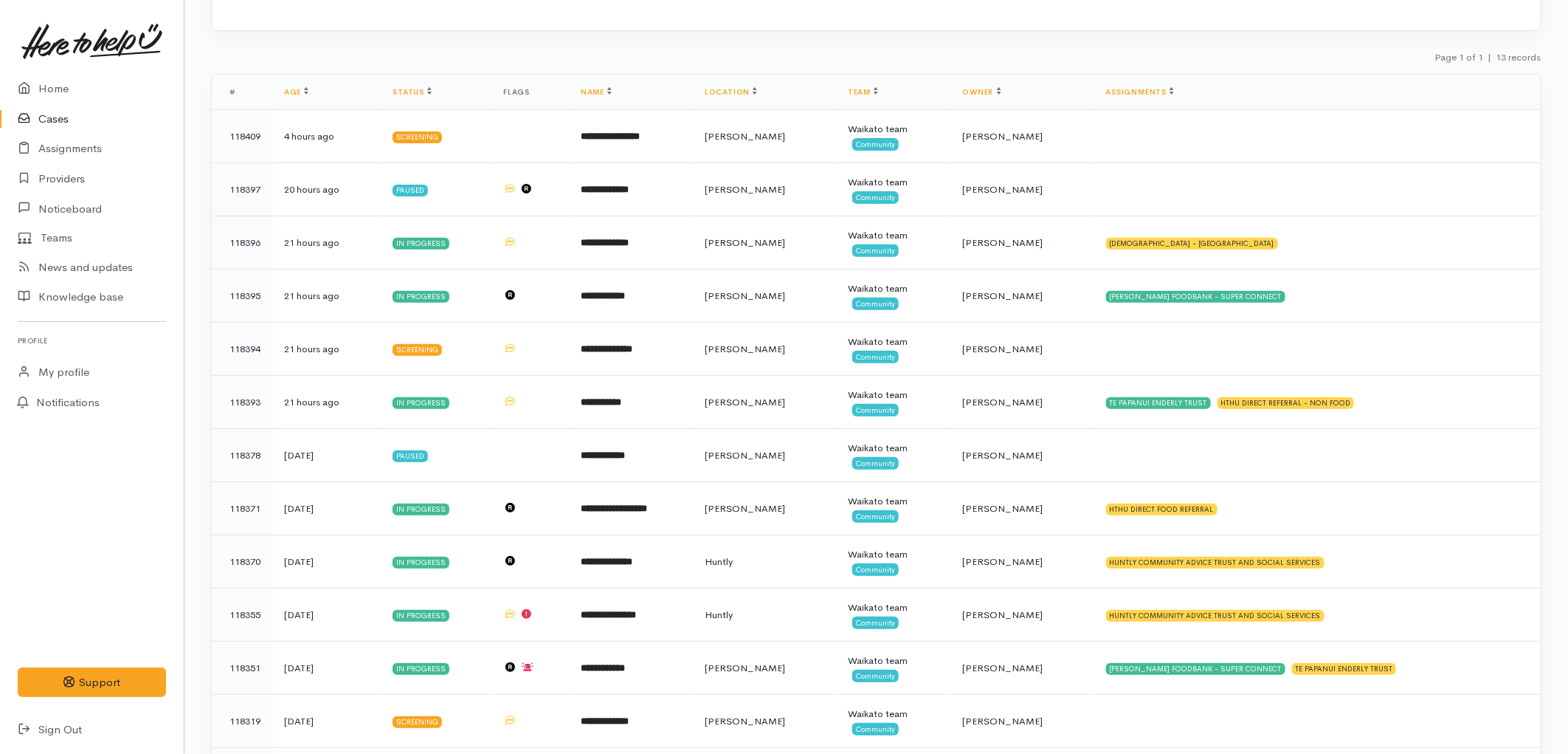
scroll to position [236, 0]
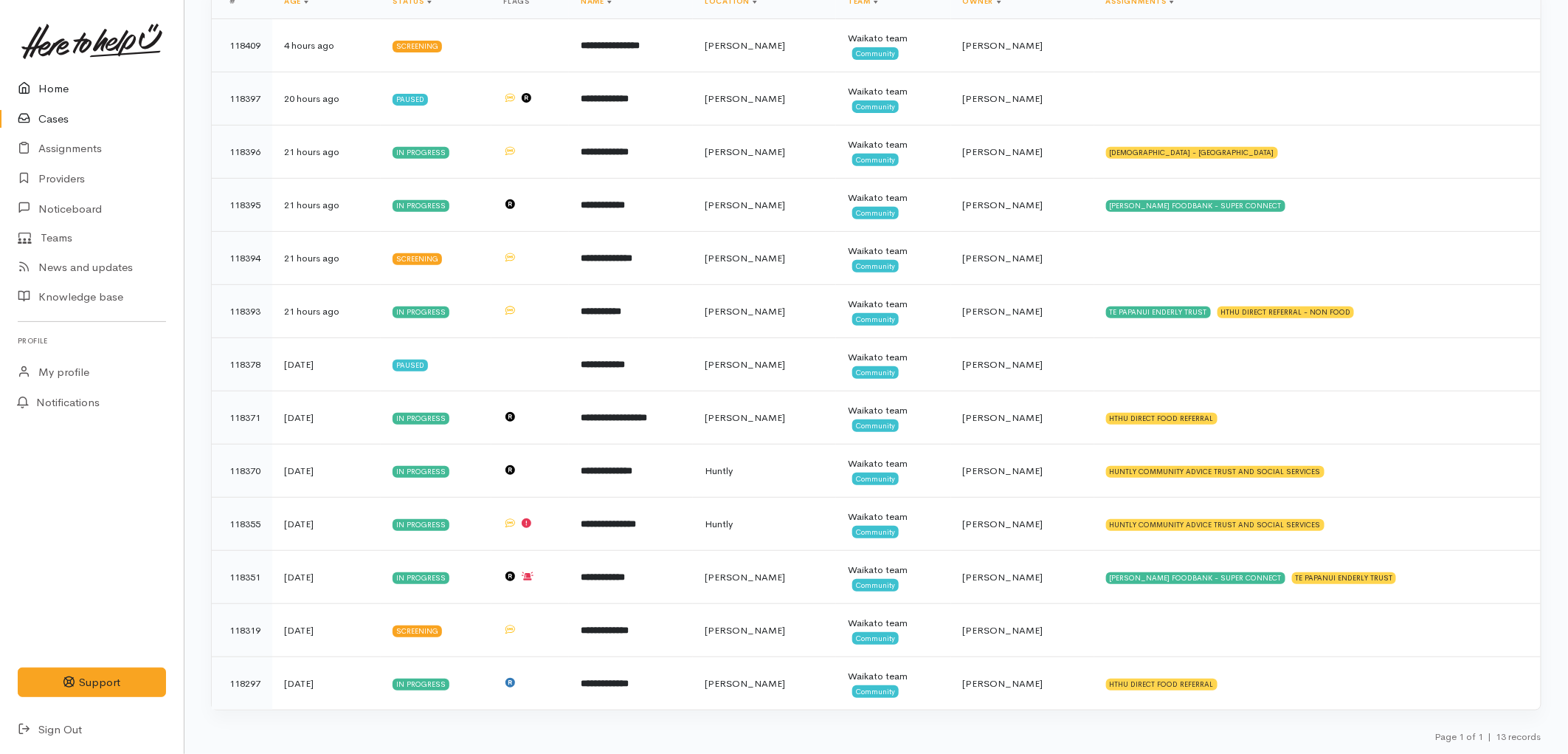
click at [70, 97] on link "Home" at bounding box center [91, 89] width 184 height 30
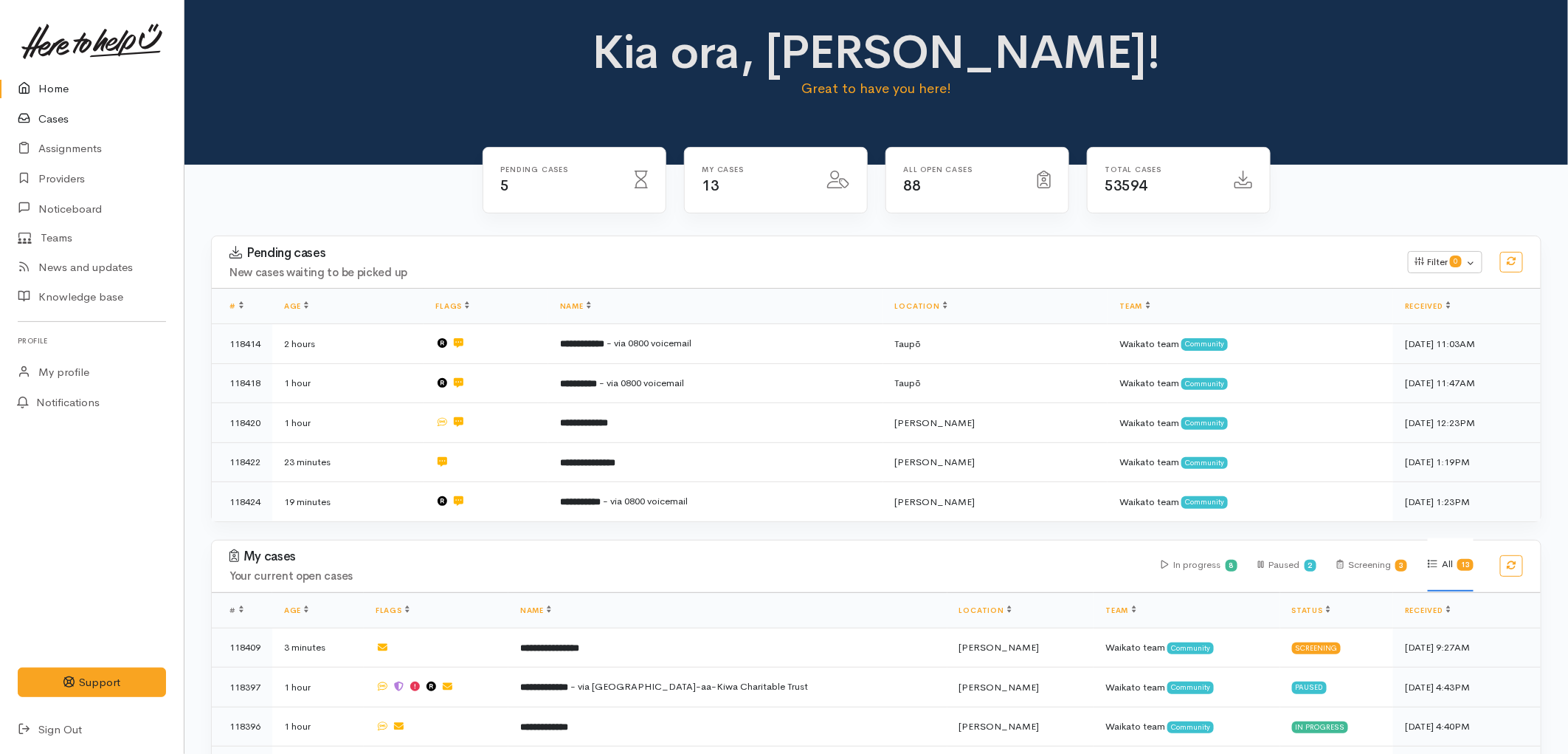
click at [53, 121] on link "Cases" at bounding box center [91, 119] width 184 height 30
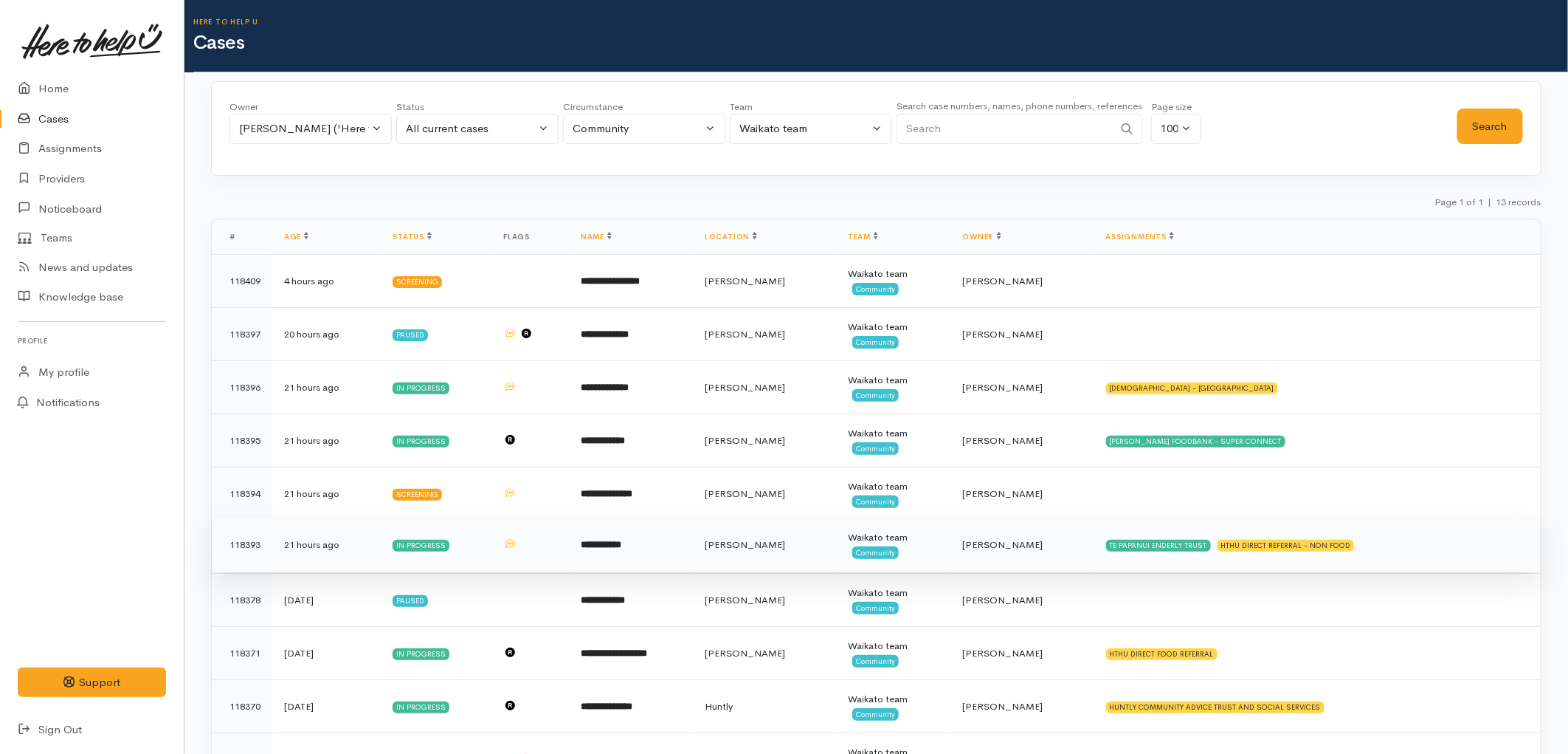
scroll to position [82, 0]
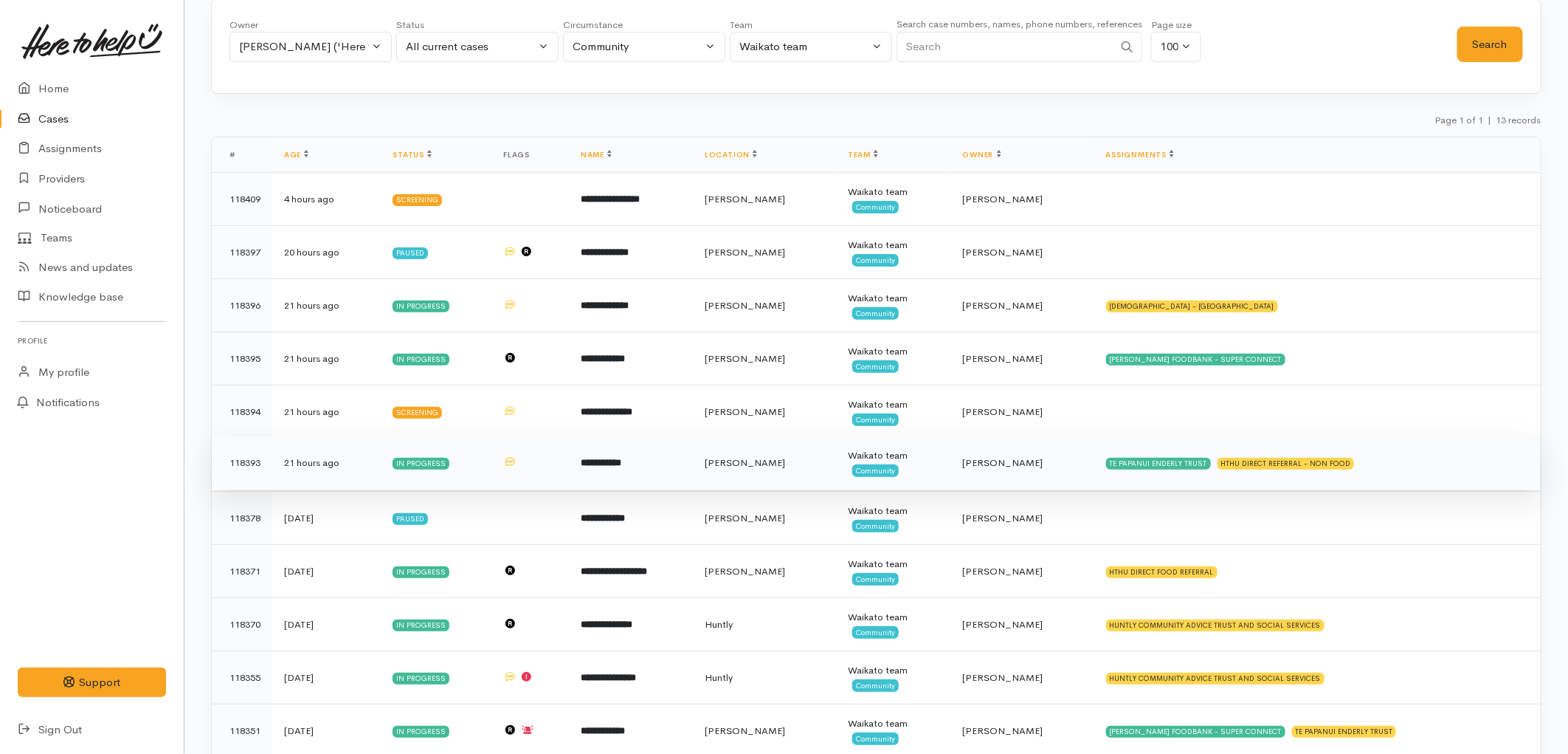
click at [873, 526] on td "Waikato team Community" at bounding box center [894, 519] width 115 height 53
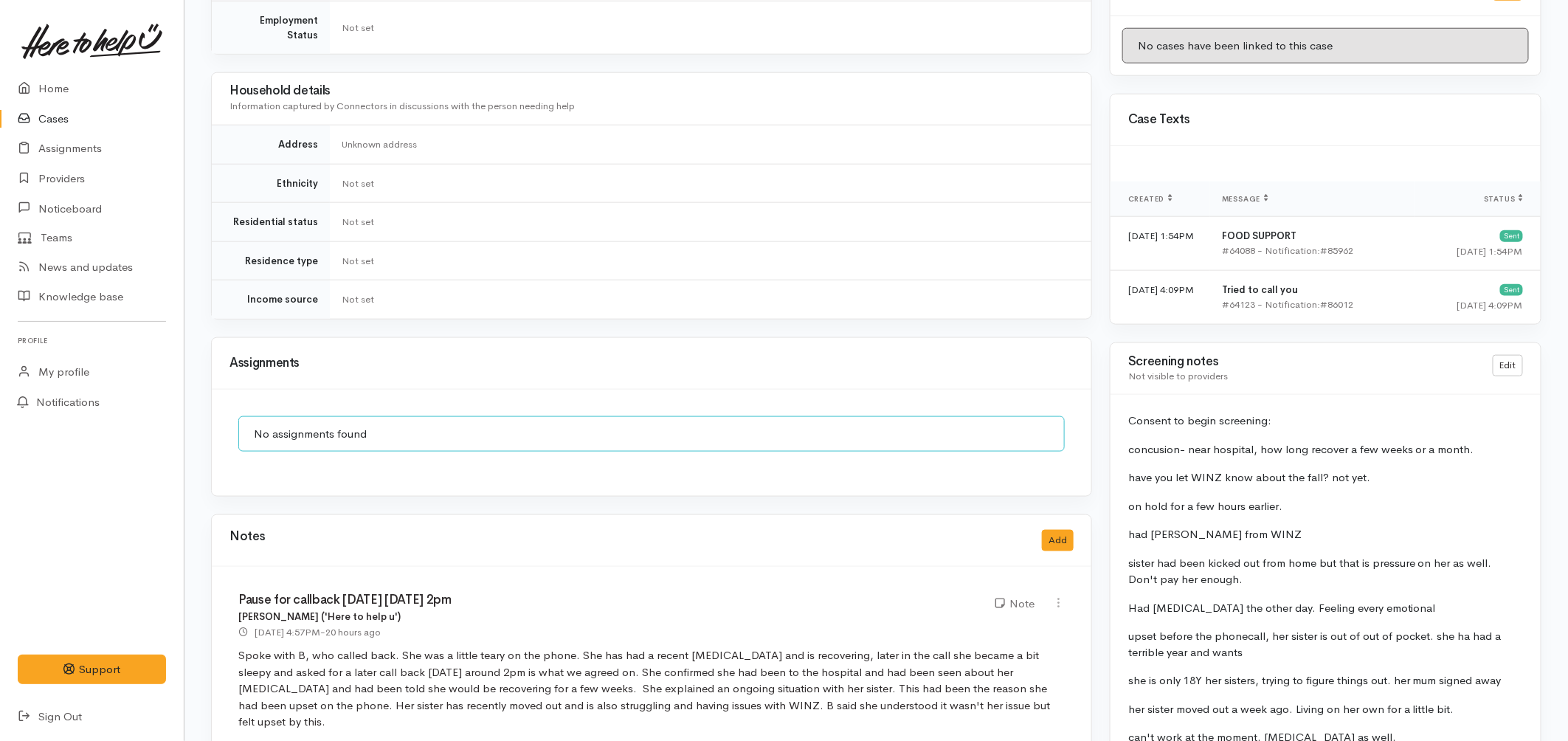
scroll to position [1066, 0]
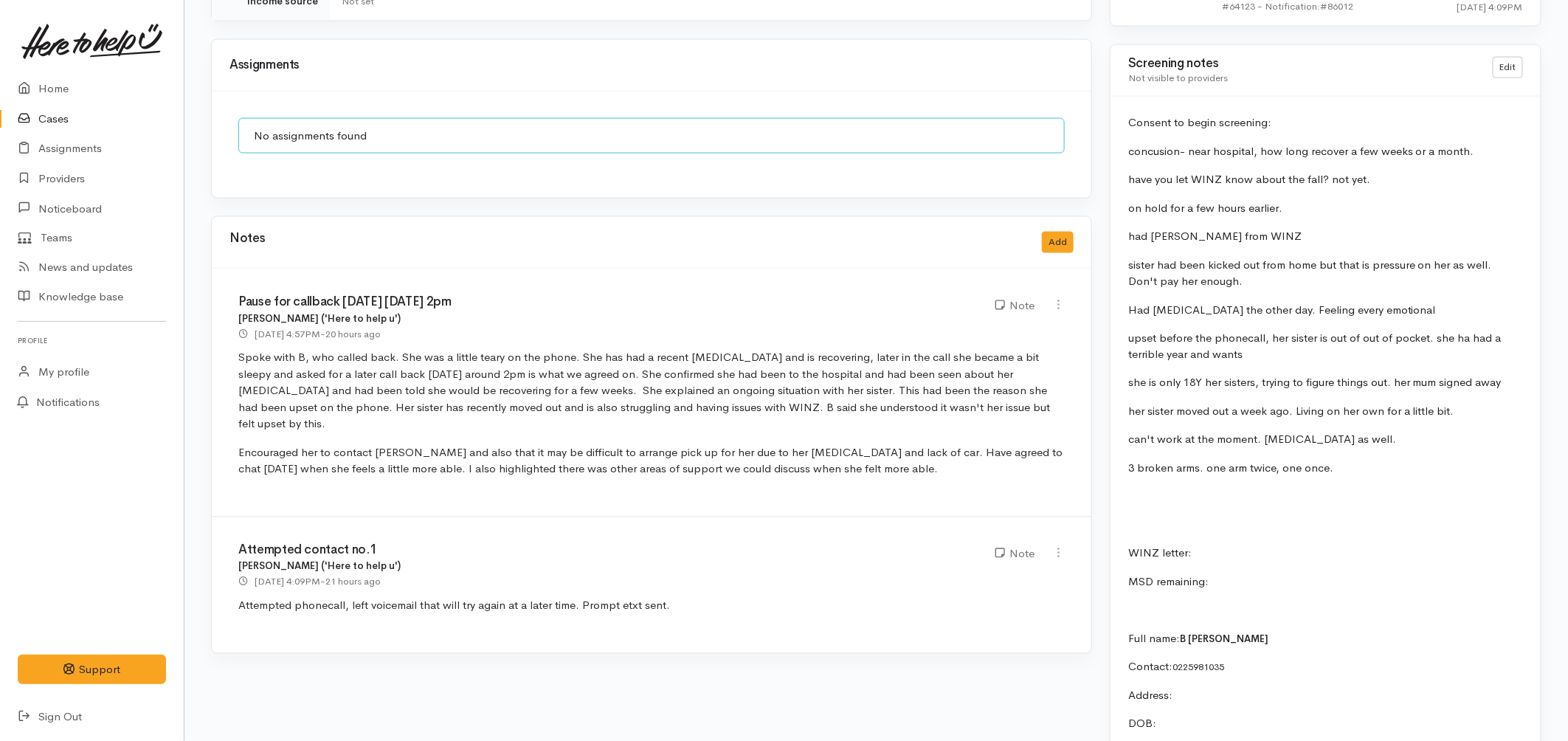
click at [53, 121] on link "Cases" at bounding box center [91, 119] width 184 height 30
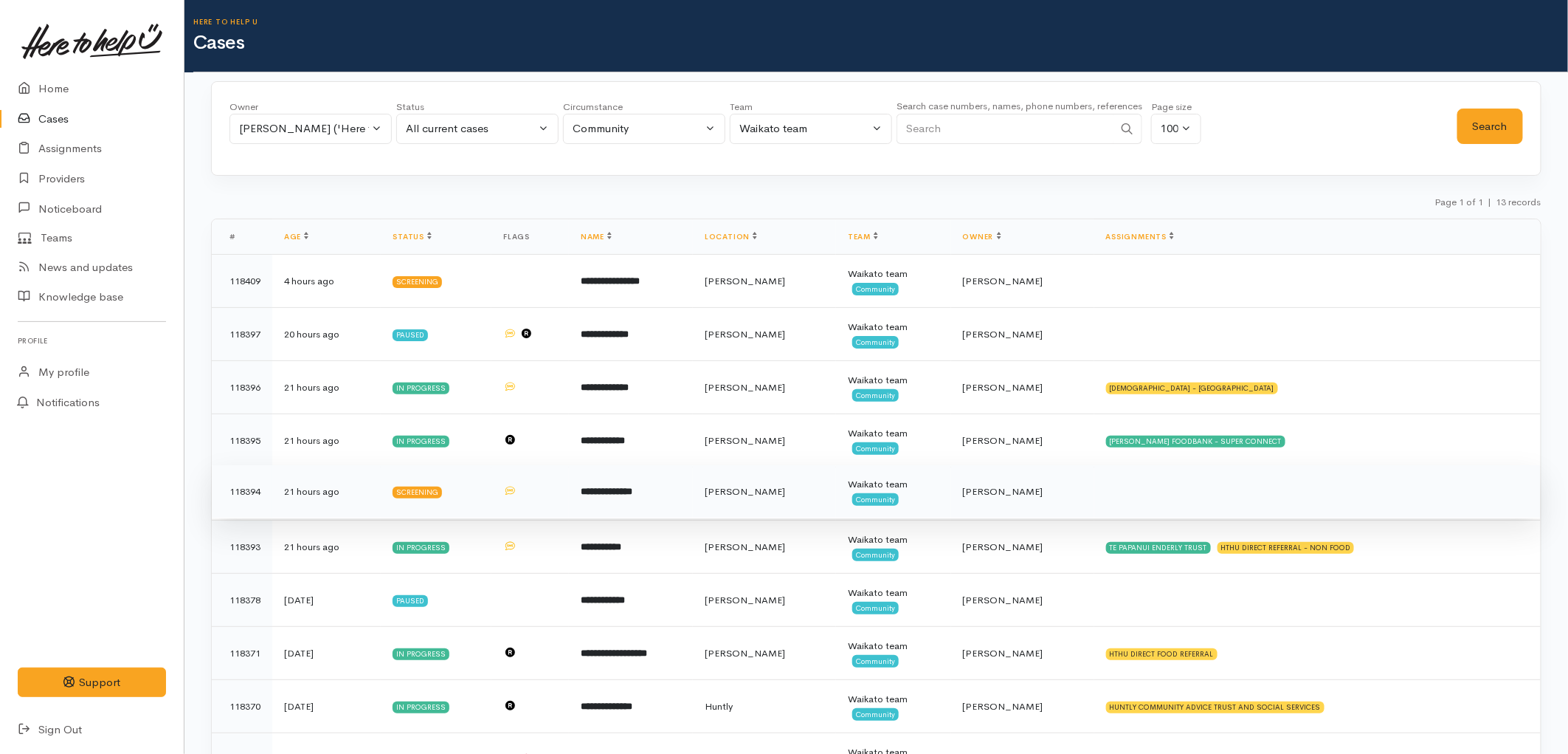
click at [787, 481] on td "[PERSON_NAME]" at bounding box center [764, 492] width 143 height 53
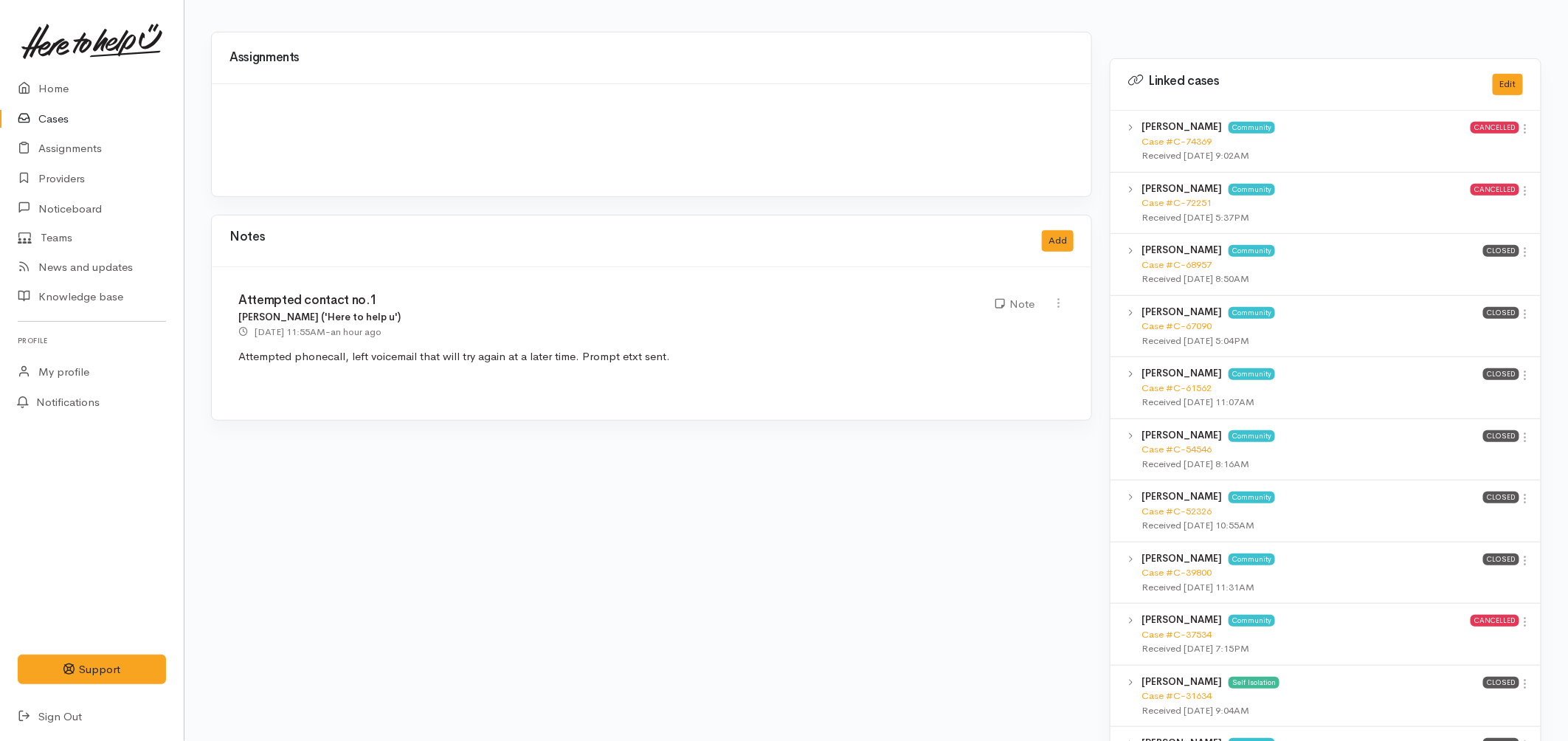
scroll to position [246, 0]
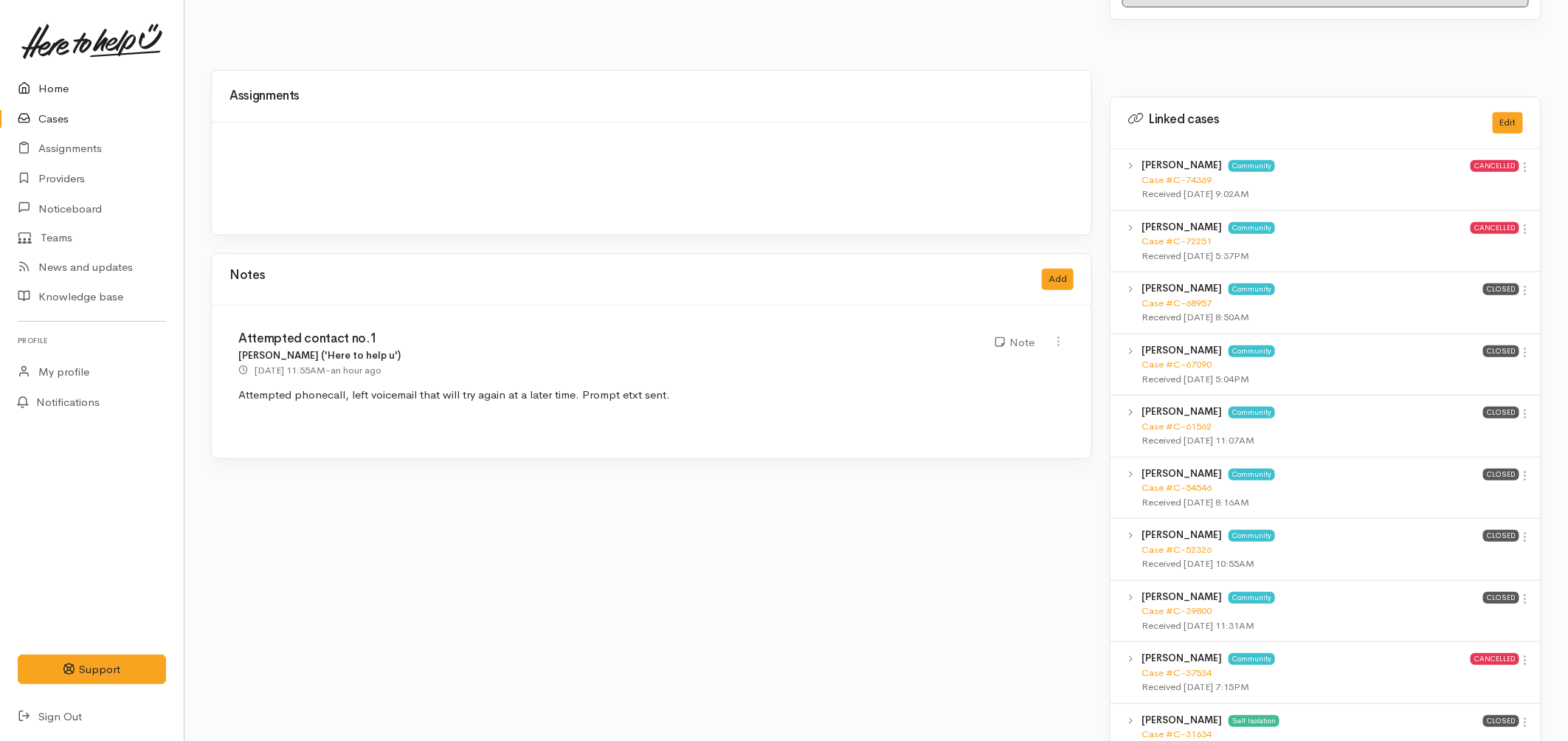
click at [70, 90] on link "Home" at bounding box center [91, 89] width 184 height 30
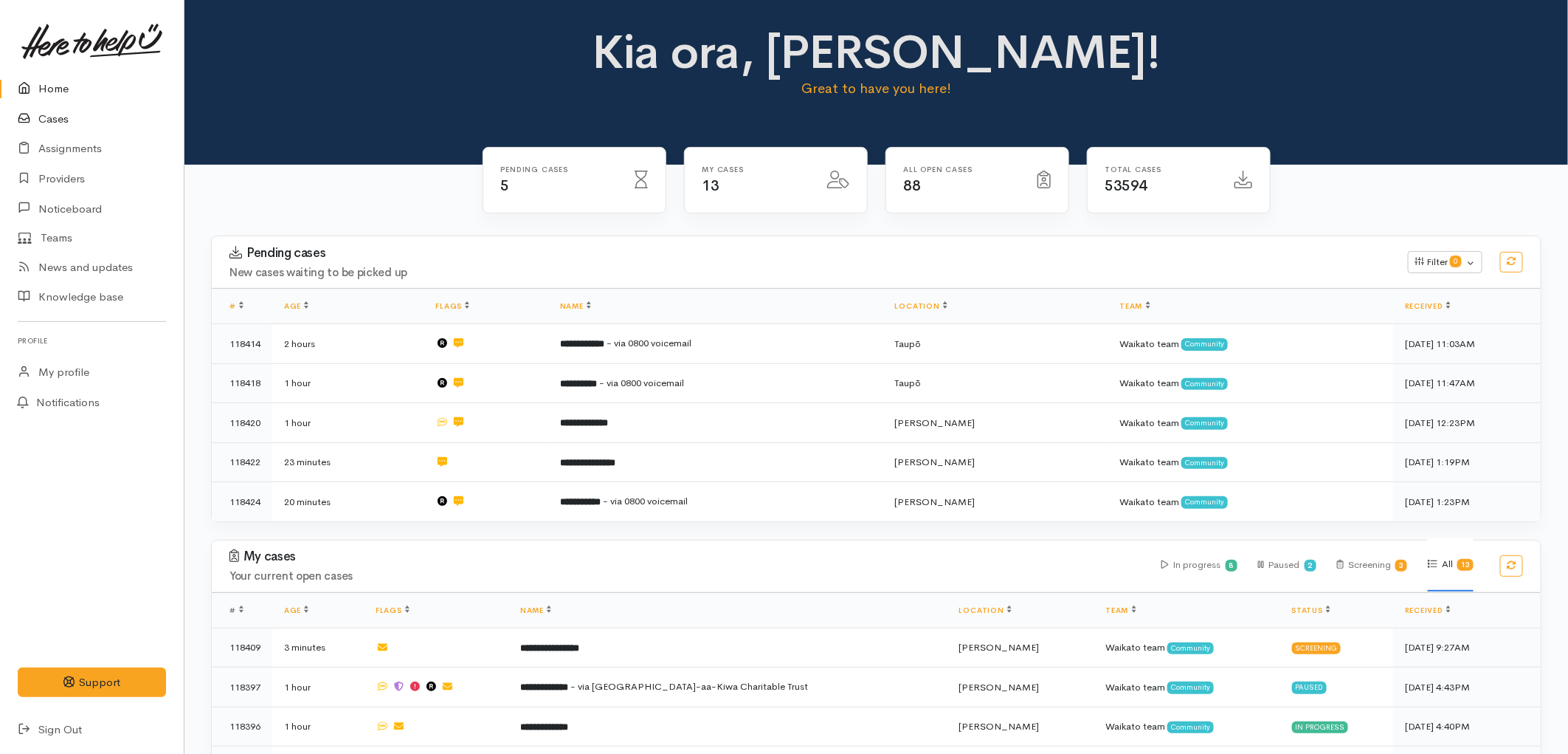
click at [70, 115] on link "Cases" at bounding box center [91, 119] width 184 height 30
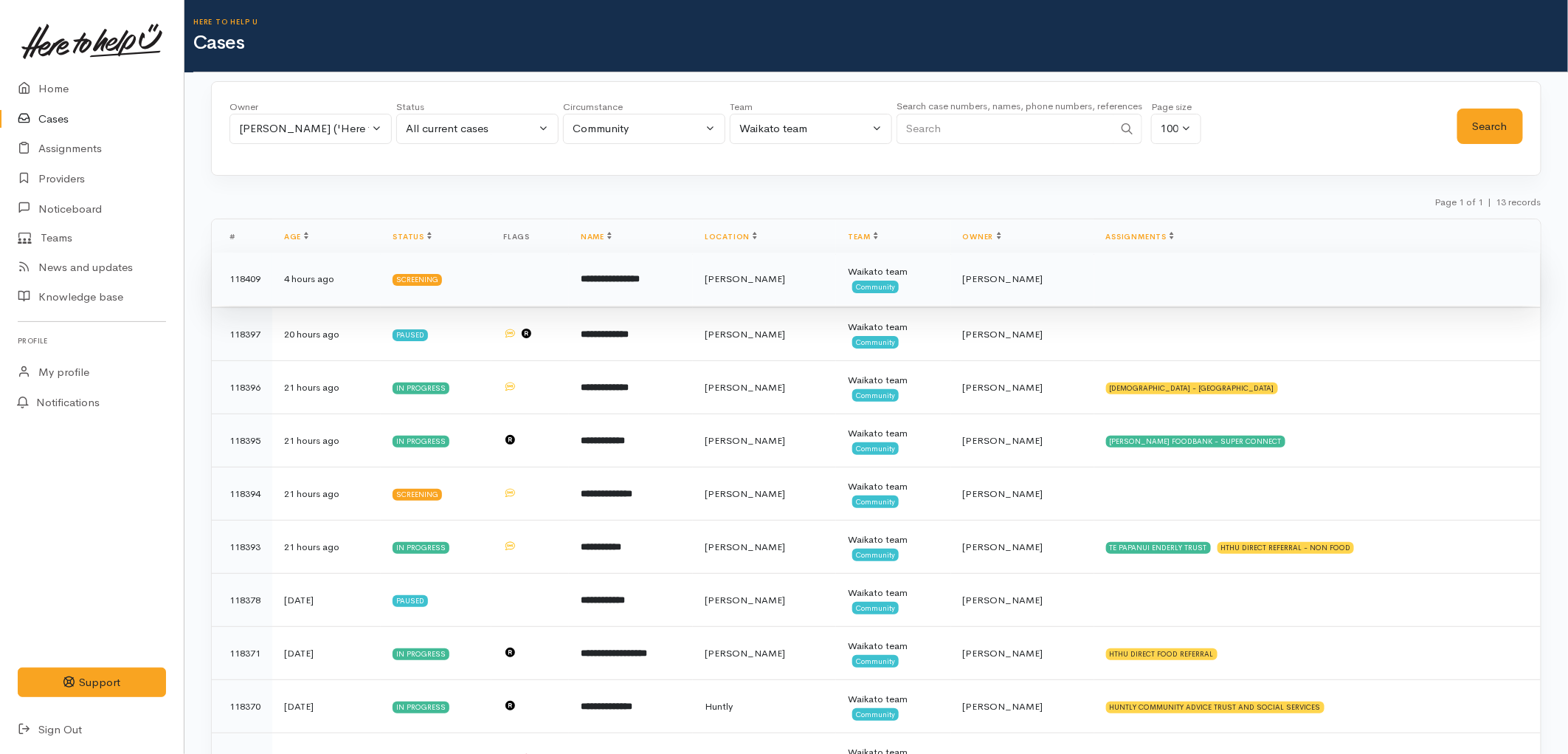
click at [778, 296] on td "[PERSON_NAME]" at bounding box center [764, 279] width 143 height 53
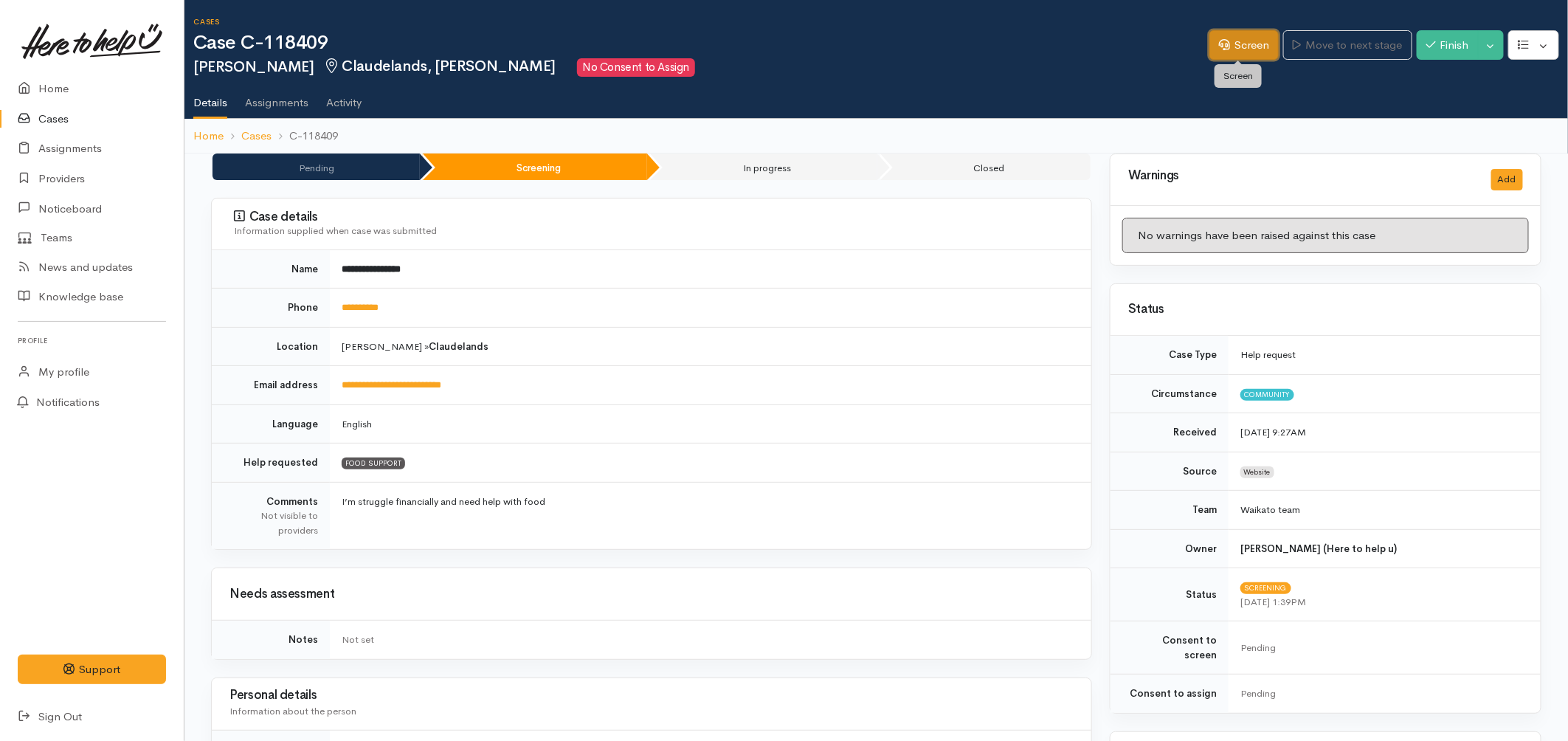
click at [1227, 40] on link "Screen" at bounding box center [1244, 45] width 70 height 30
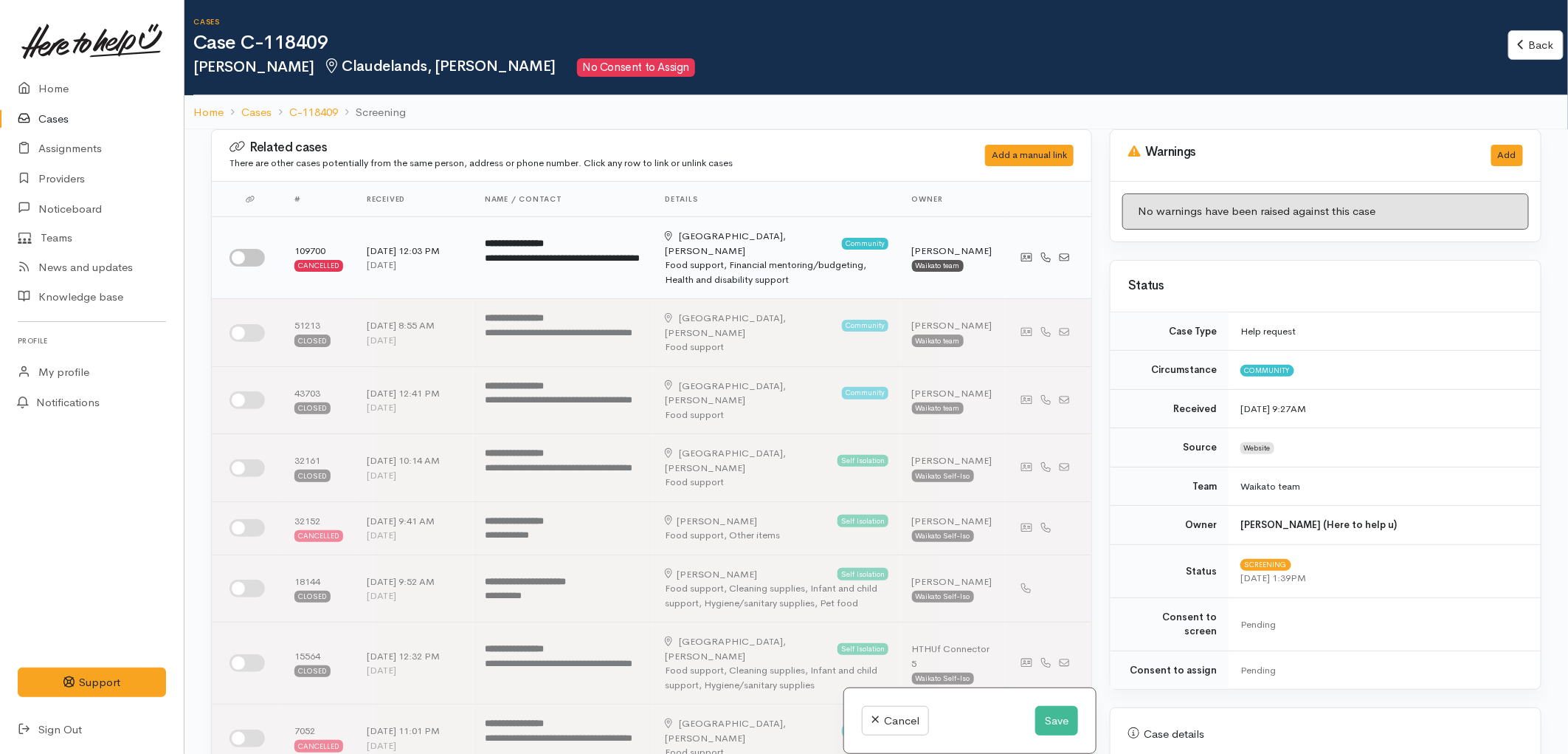
click at [252, 254] on input "checkbox" at bounding box center [246, 258] width 35 height 18
checkbox input "true"
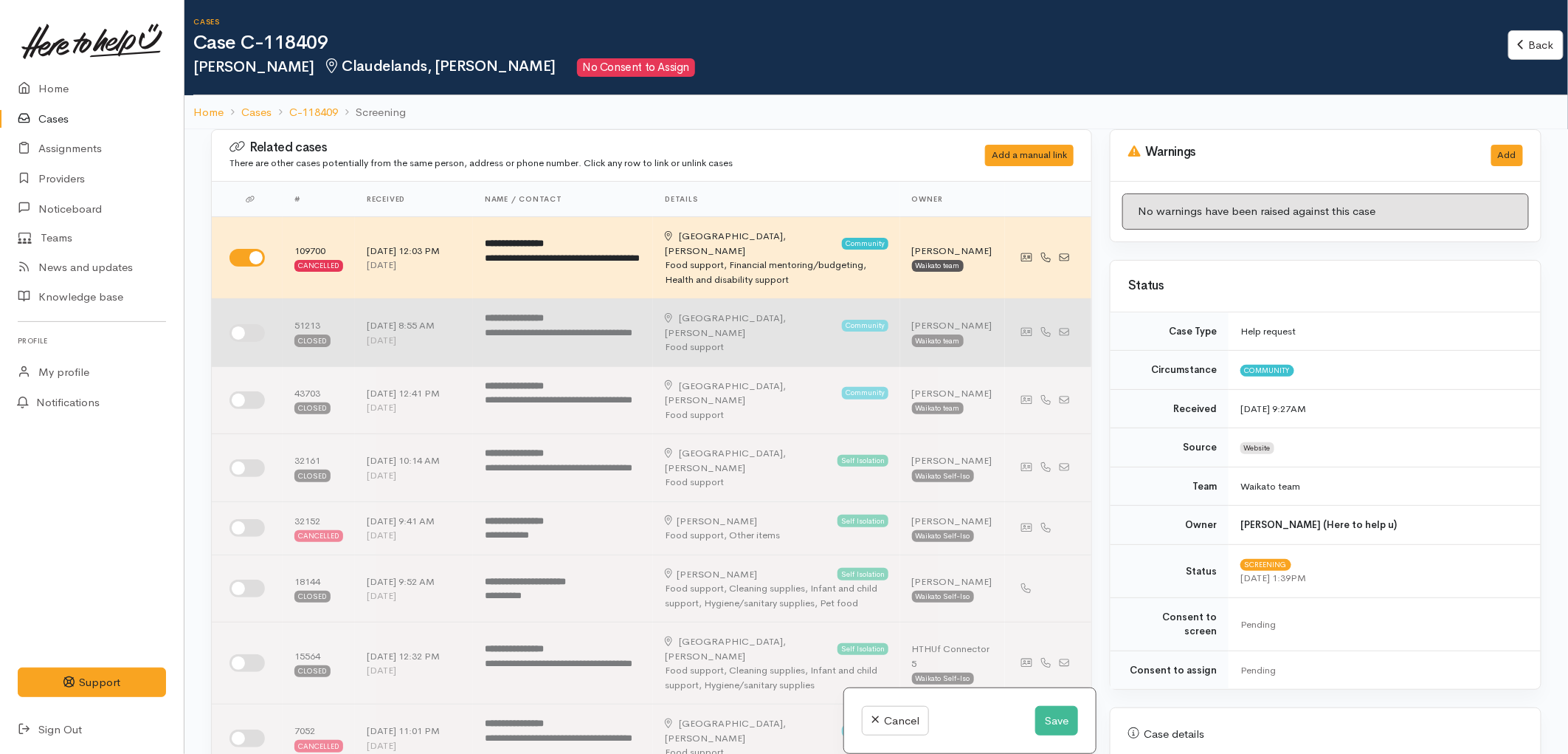
click at [242, 324] on input "checkbox" at bounding box center [246, 333] width 35 height 18
checkbox input "true"
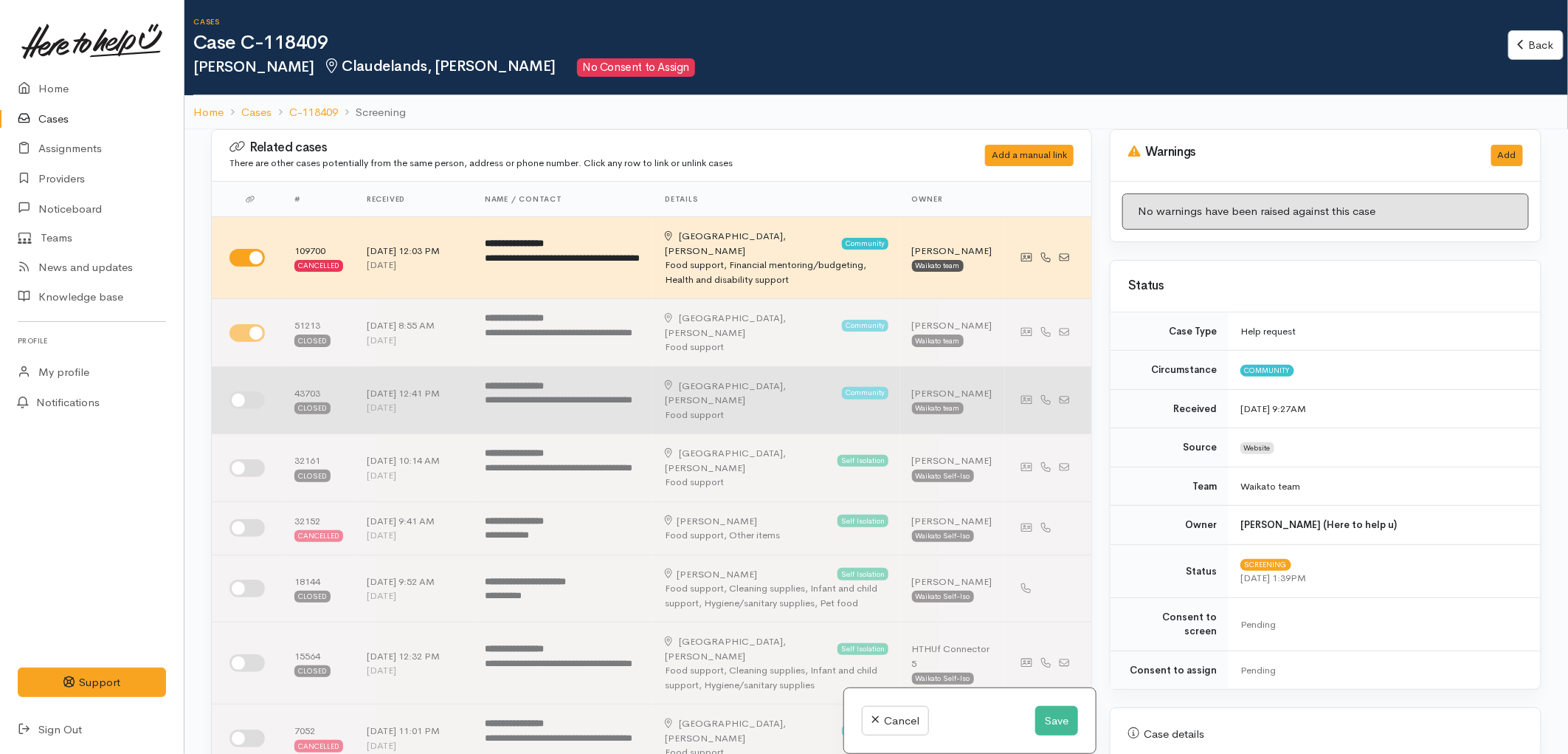
click at [250, 391] on input "checkbox" at bounding box center [246, 400] width 35 height 18
checkbox input "true"
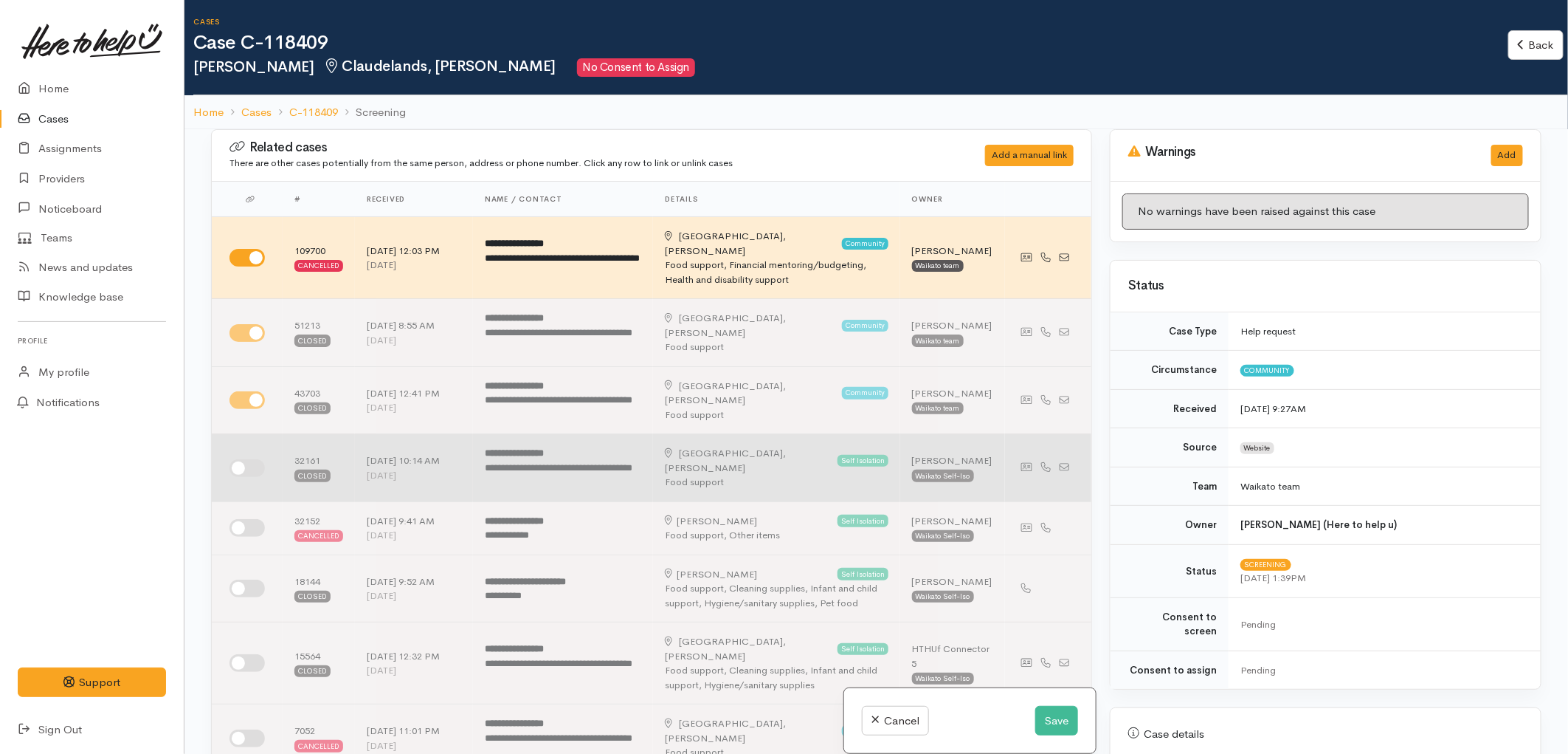
click at [250, 459] on input "checkbox" at bounding box center [246, 468] width 35 height 18
checkbox input "true"
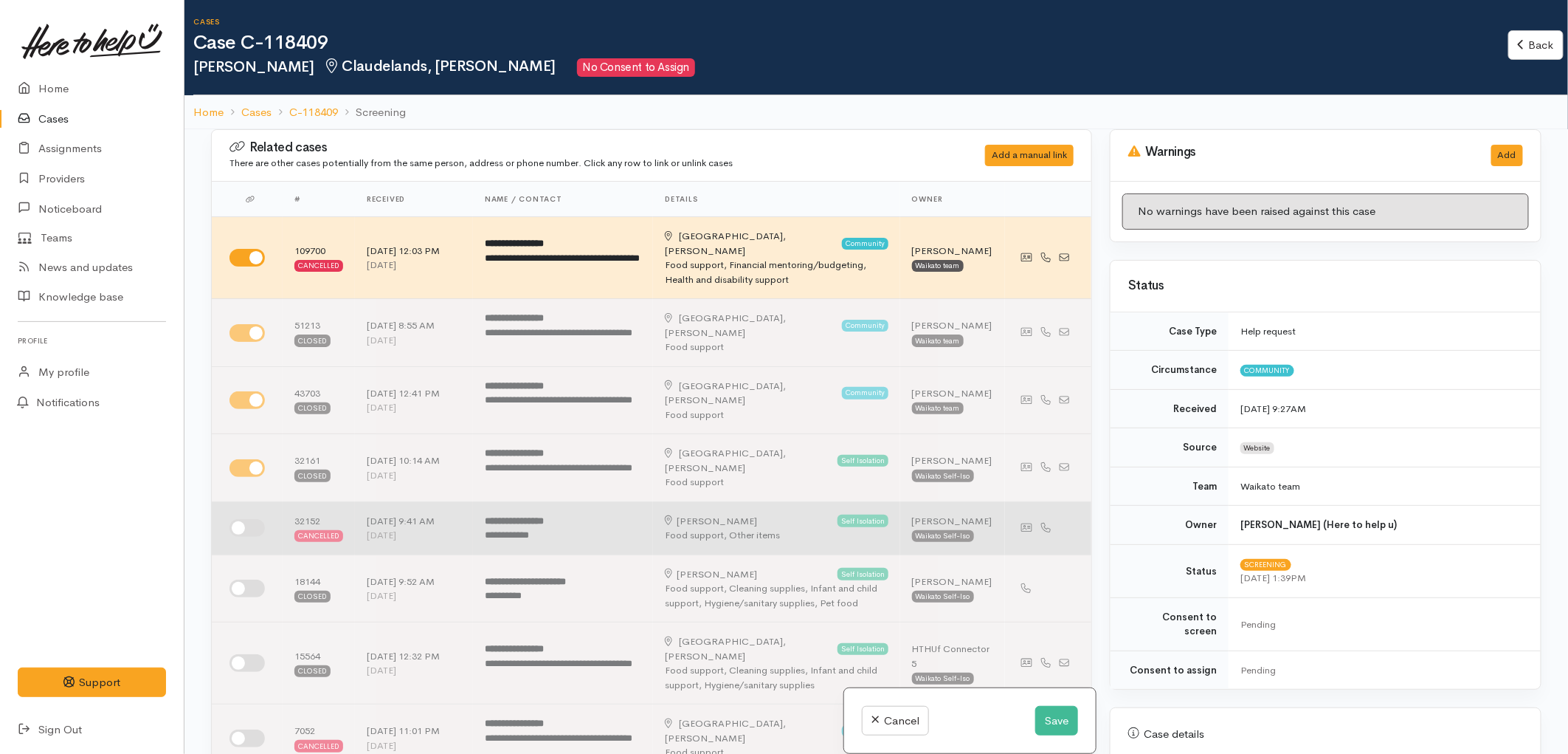
click at [245, 522] on input "checkbox" at bounding box center [246, 527] width 35 height 18
checkbox input "true"
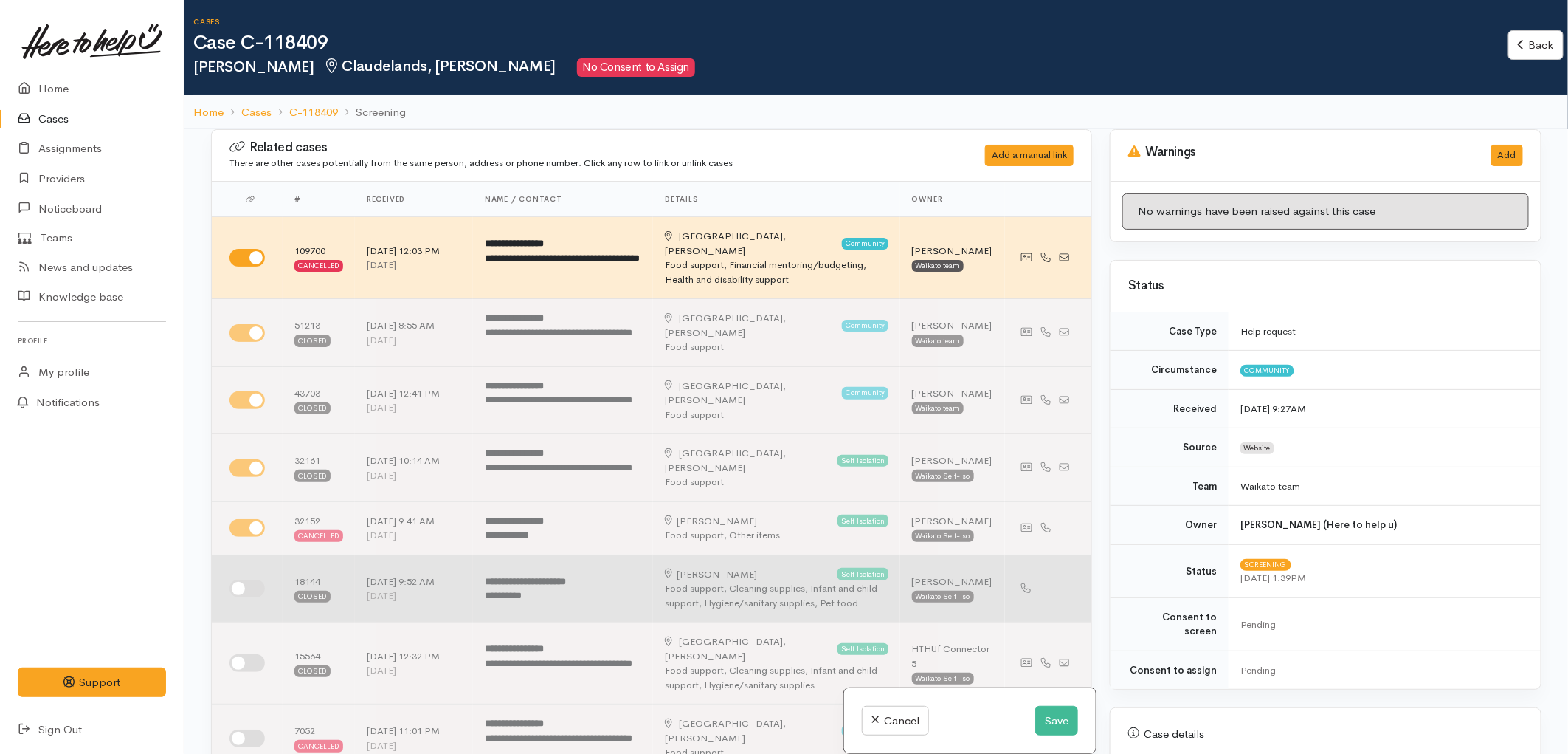
click at [263, 581] on div at bounding box center [250, 588] width 41 height 18
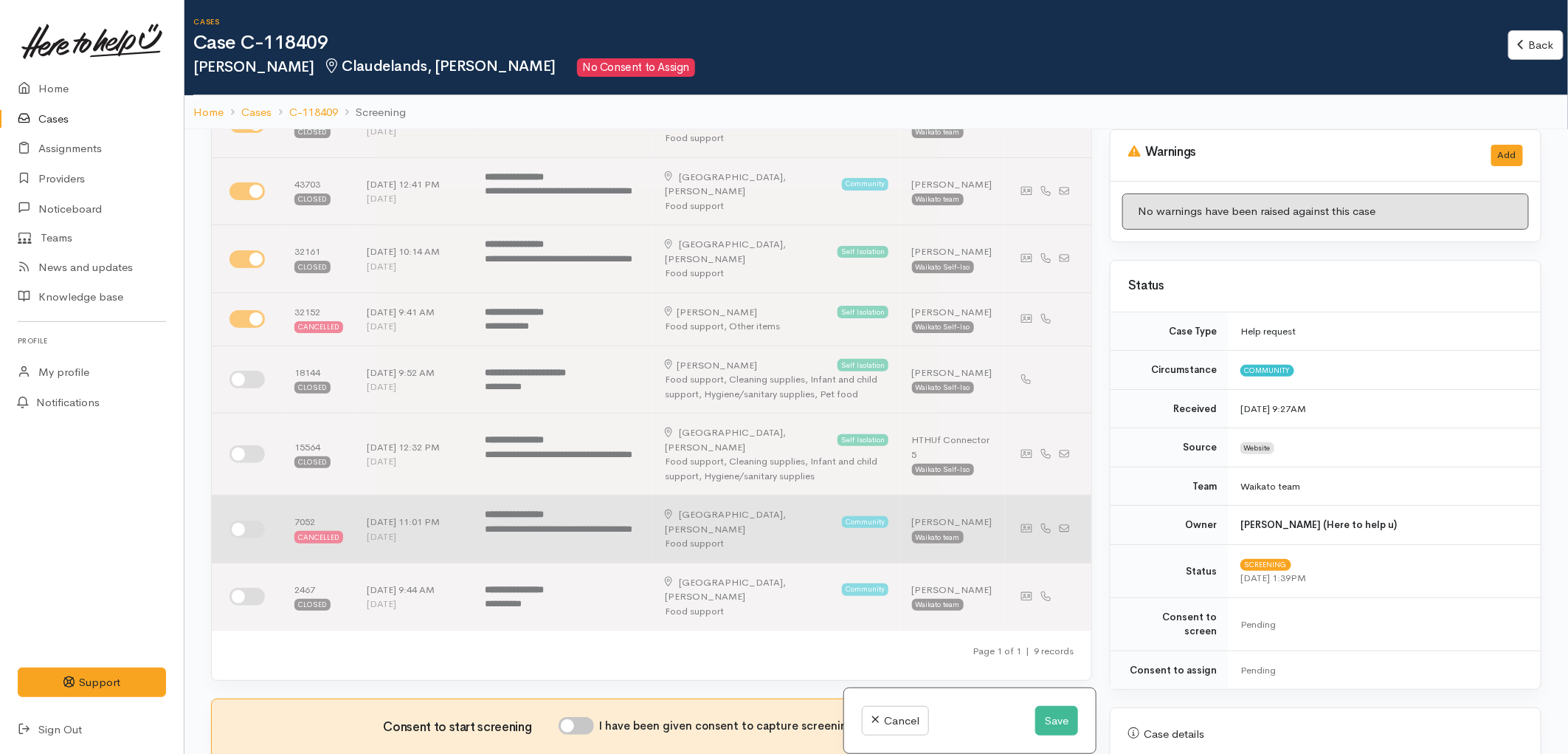
scroll to position [246, 0]
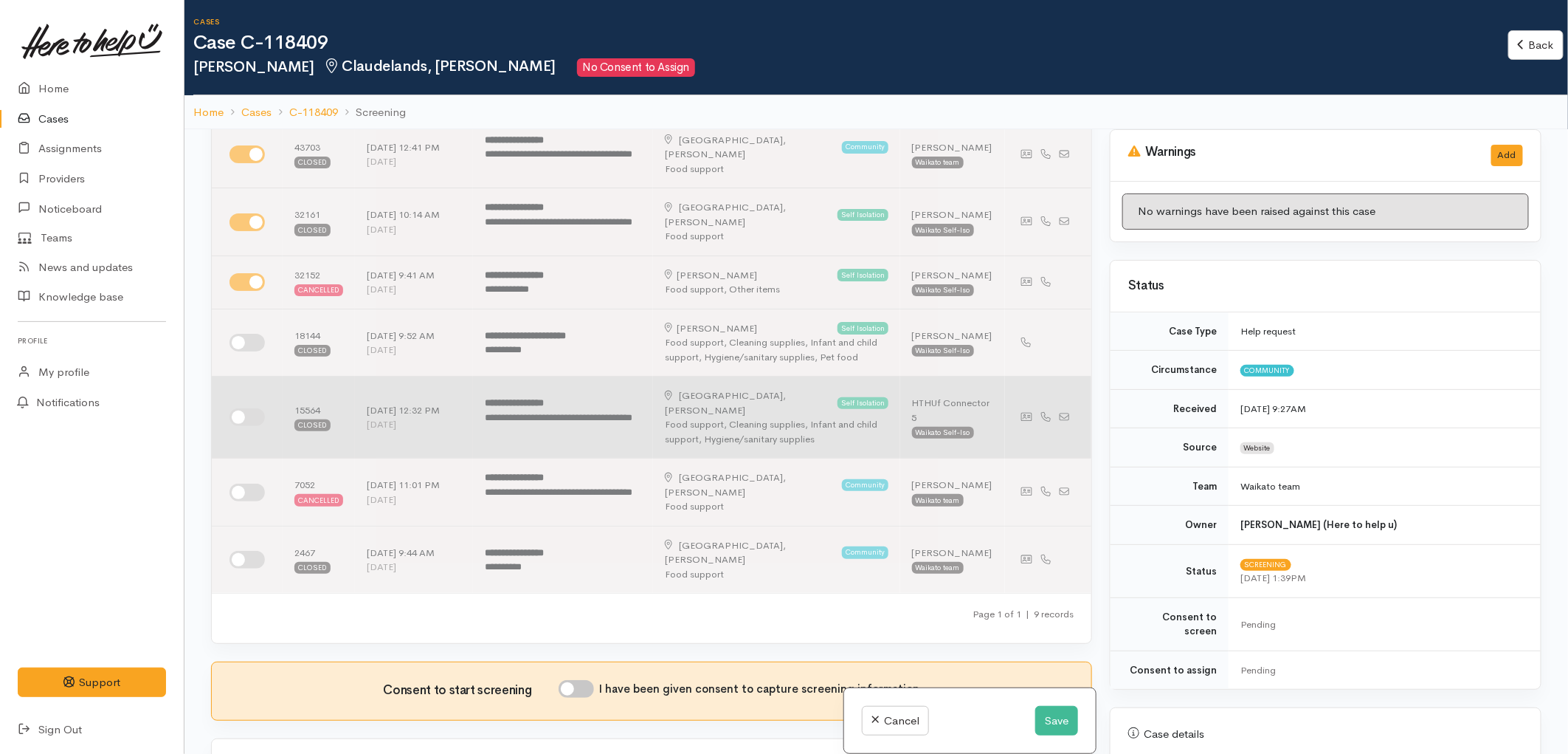
click at [249, 408] on input "checkbox" at bounding box center [246, 417] width 35 height 18
checkbox input "true"
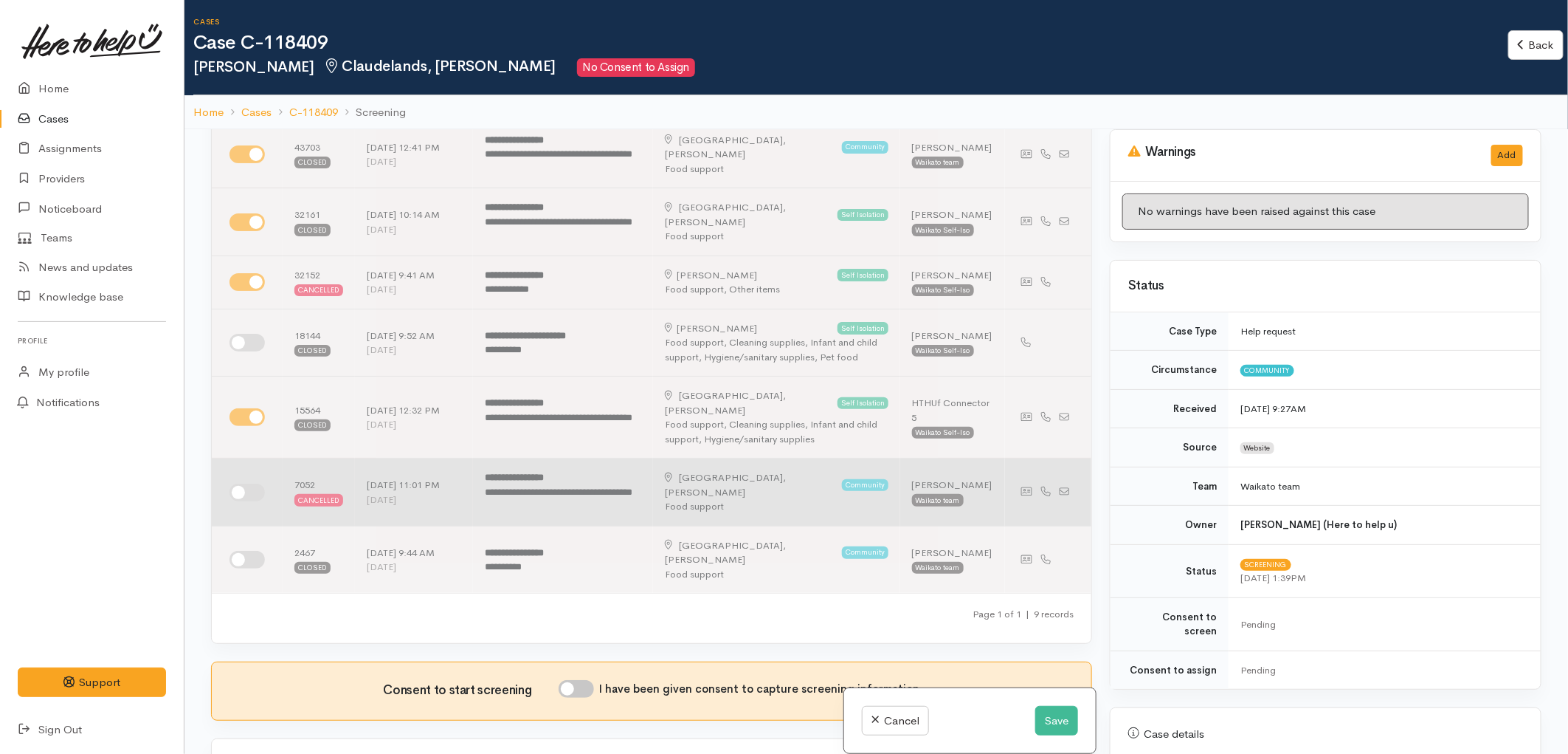
click at [246, 483] on input "checkbox" at bounding box center [246, 492] width 35 height 18
checkbox input "true"
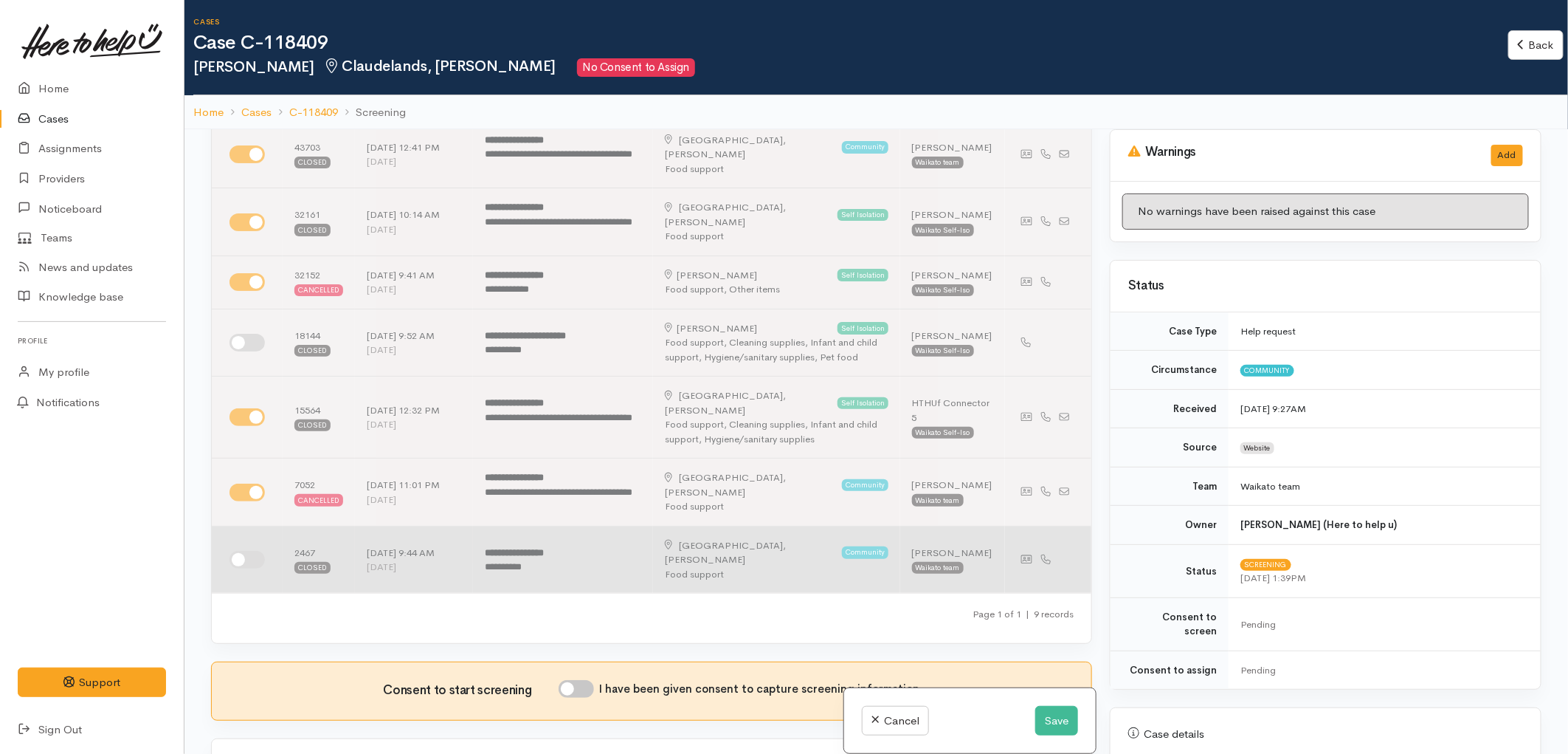
click at [245, 526] on td at bounding box center [247, 559] width 71 height 67
click at [236, 551] on input "checkbox" at bounding box center [246, 559] width 35 height 18
checkbox input "true"
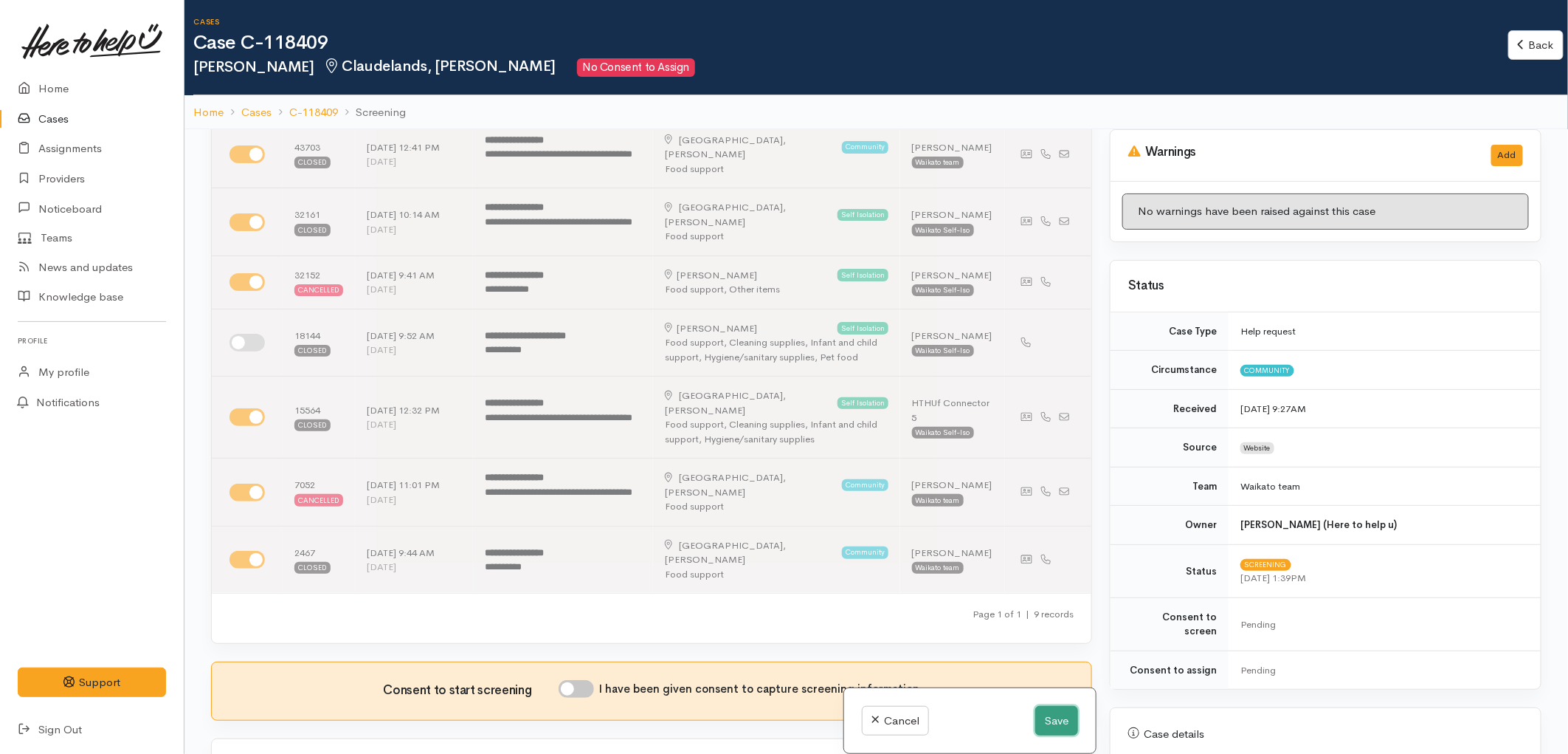
drag, startPoint x: 1067, startPoint y: 719, endPoint x: 1055, endPoint y: 720, distance: 12.0
click at [1065, 719] on button "Save" at bounding box center [1057, 720] width 43 height 30
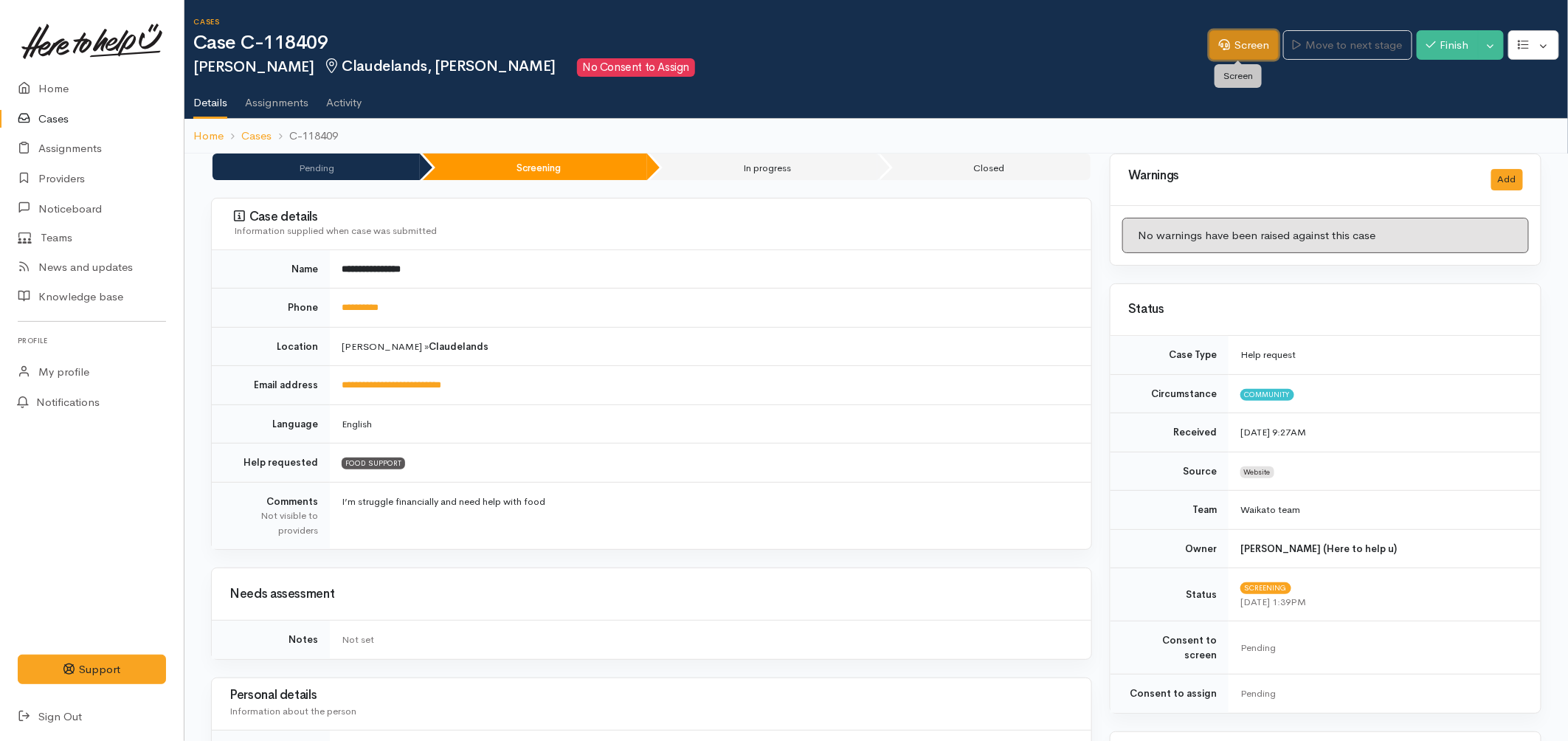
click at [1222, 46] on icon at bounding box center [1224, 44] width 11 height 11
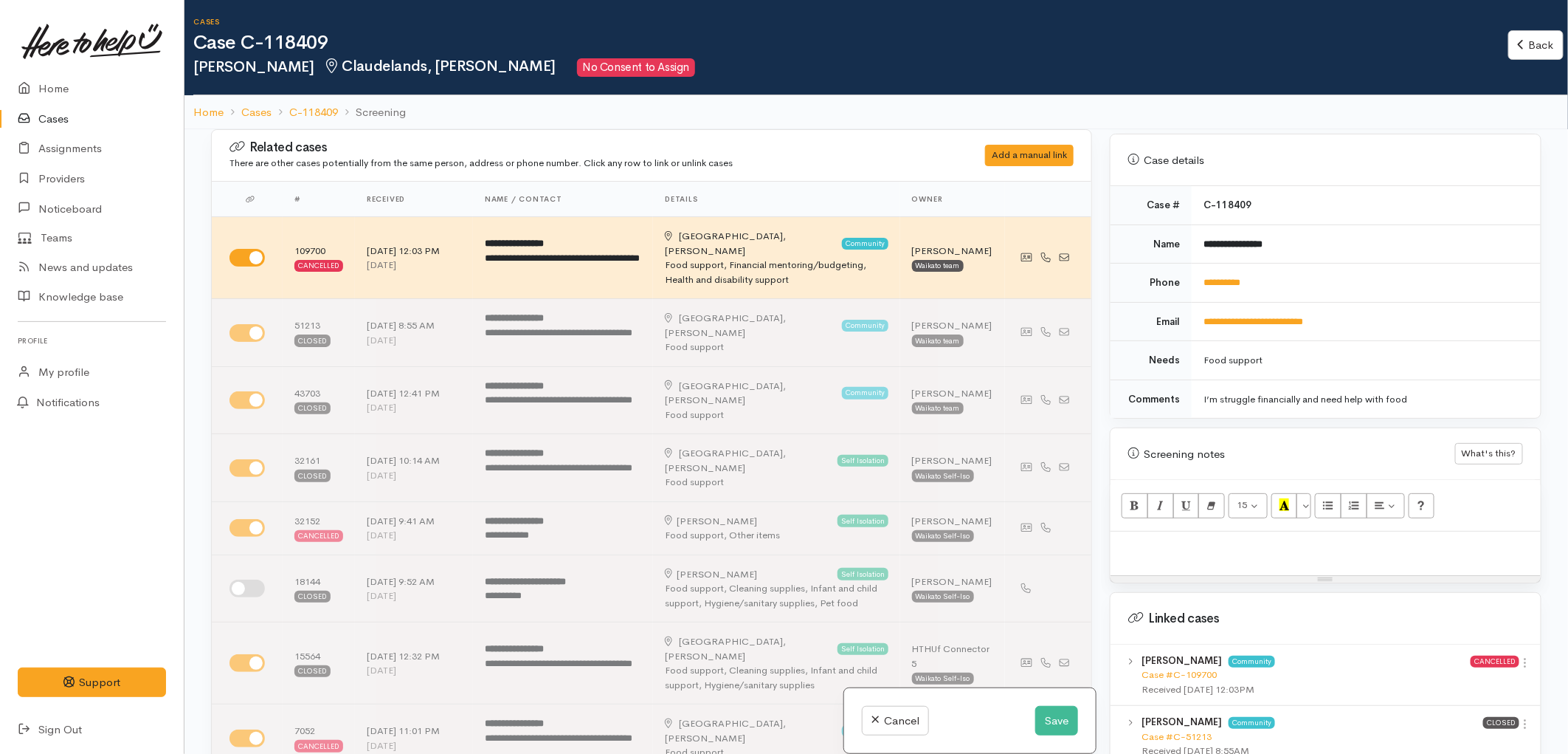
scroll to position [820, 0]
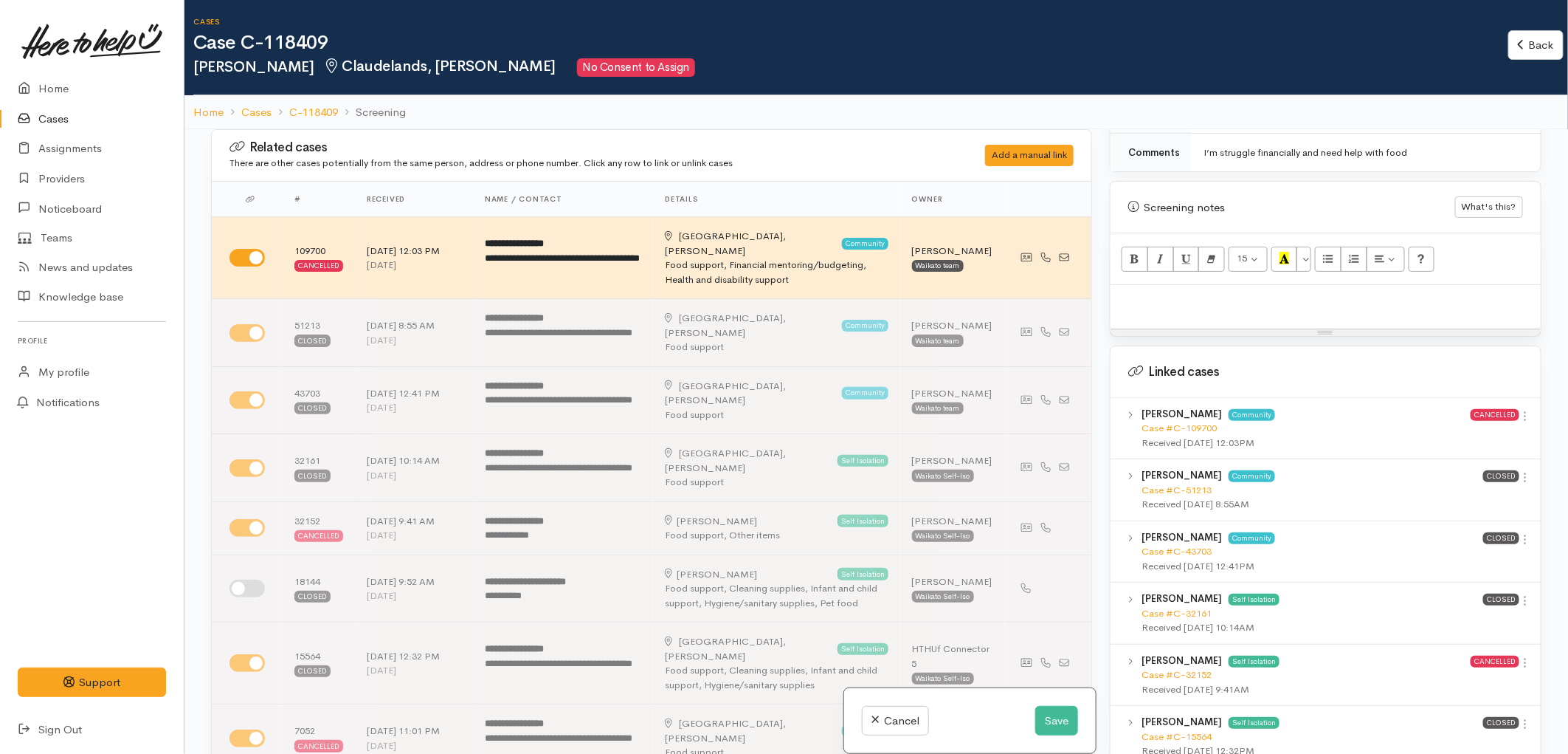
click at [1177, 292] on p at bounding box center [1326, 301] width 415 height 17
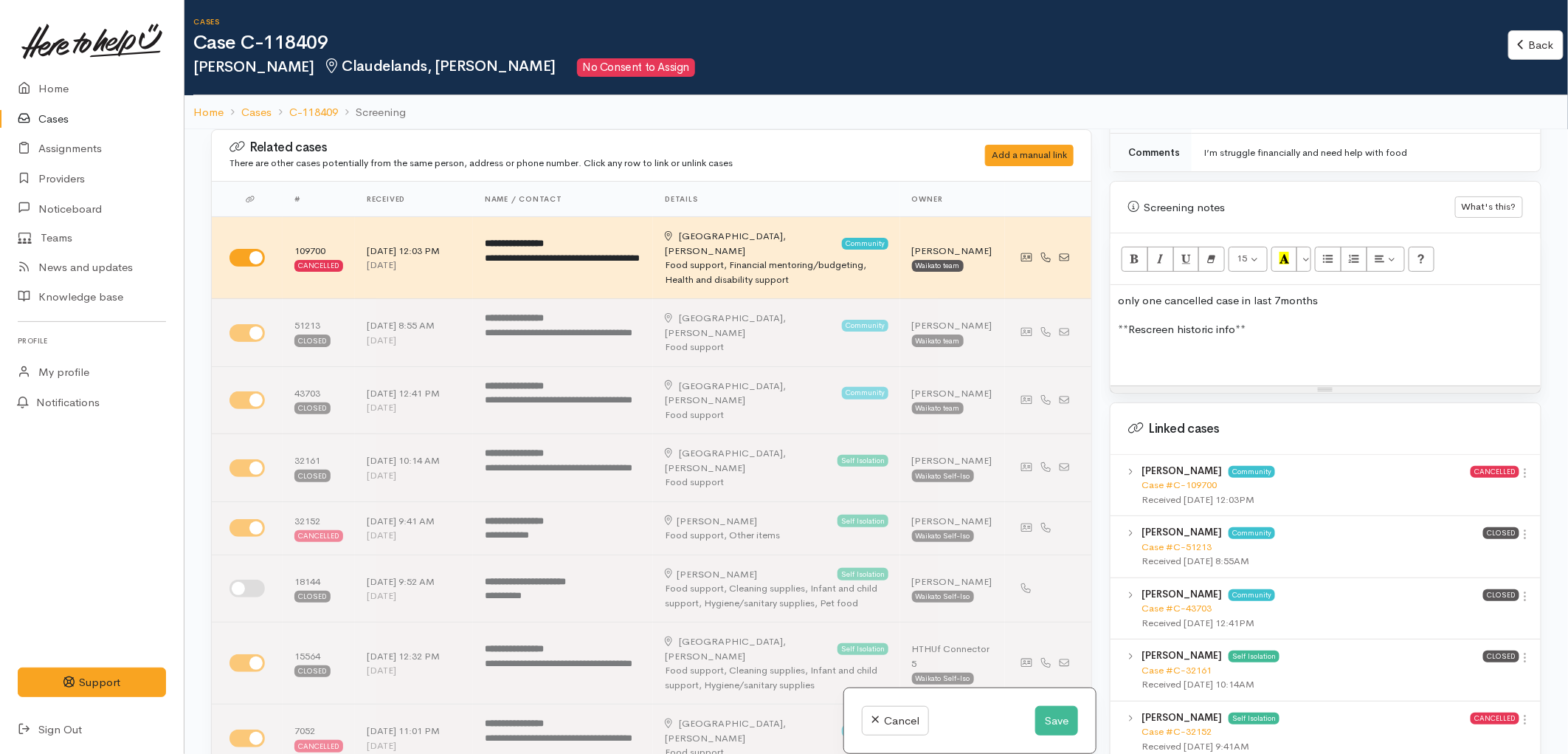
click at [1294, 333] on div "only one cancelled case in last 7months **Rescreen historic info**" at bounding box center [1325, 335] width 430 height 101
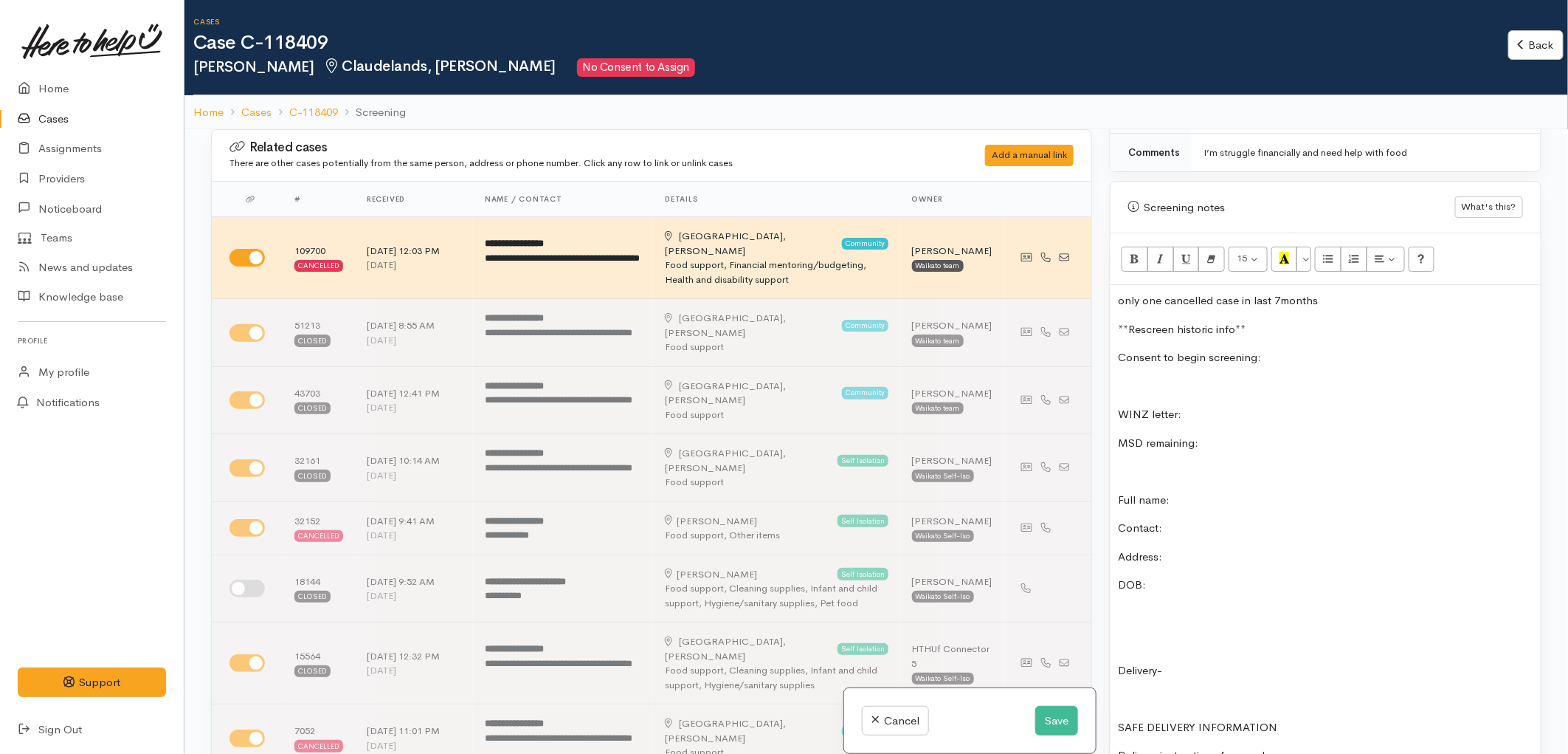
scroll to position [129, 0]
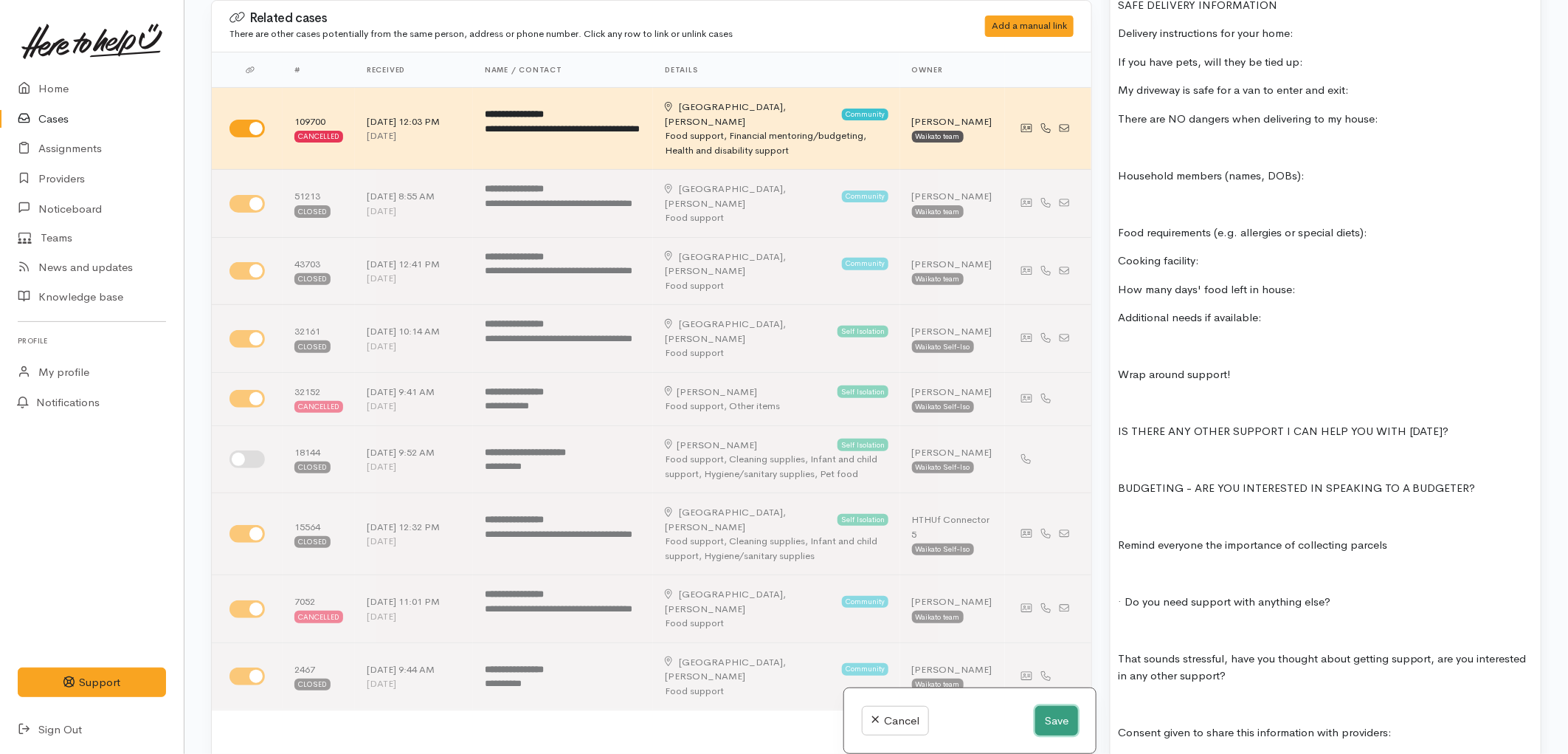
click at [1044, 716] on button "Save" at bounding box center [1057, 720] width 43 height 30
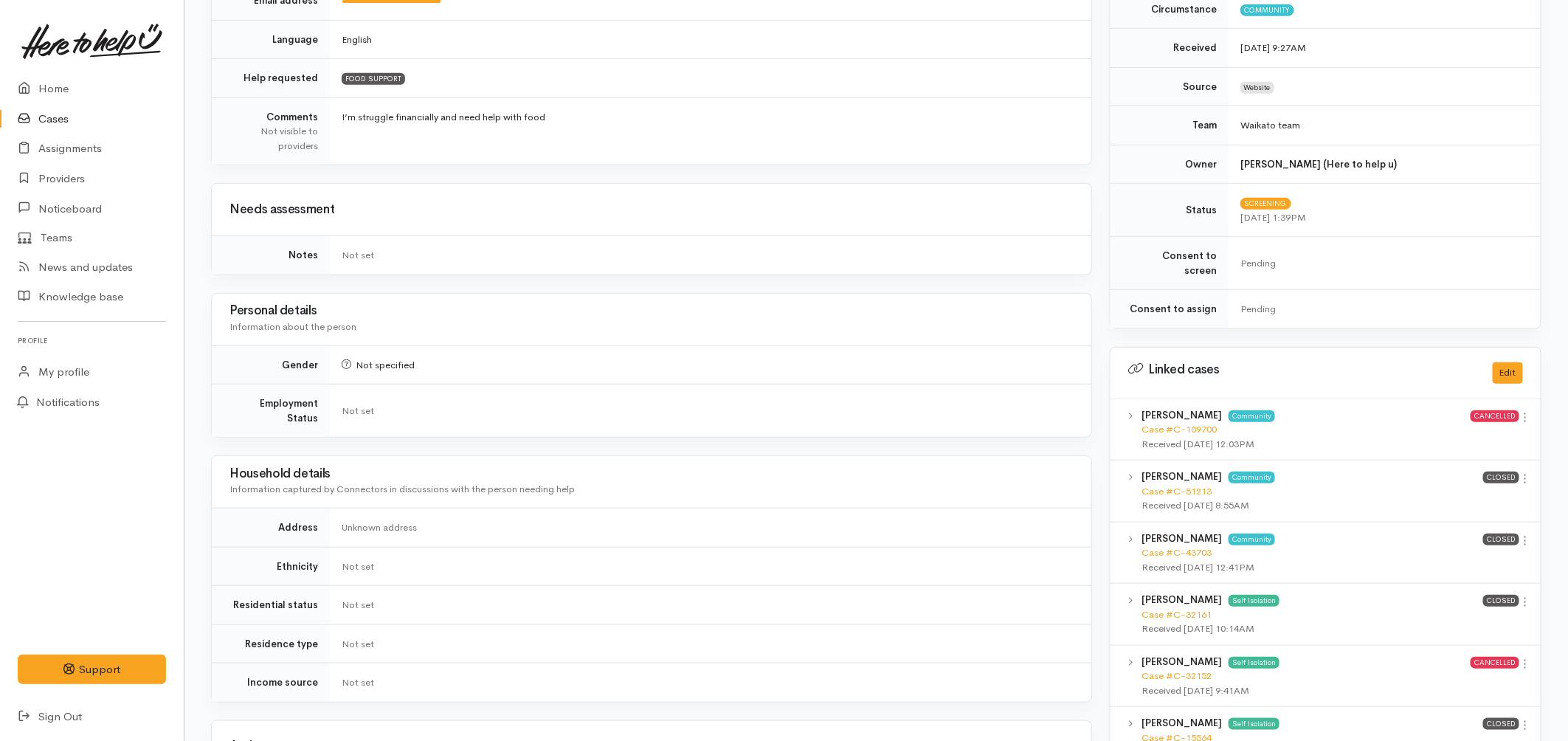
scroll to position [409, 0]
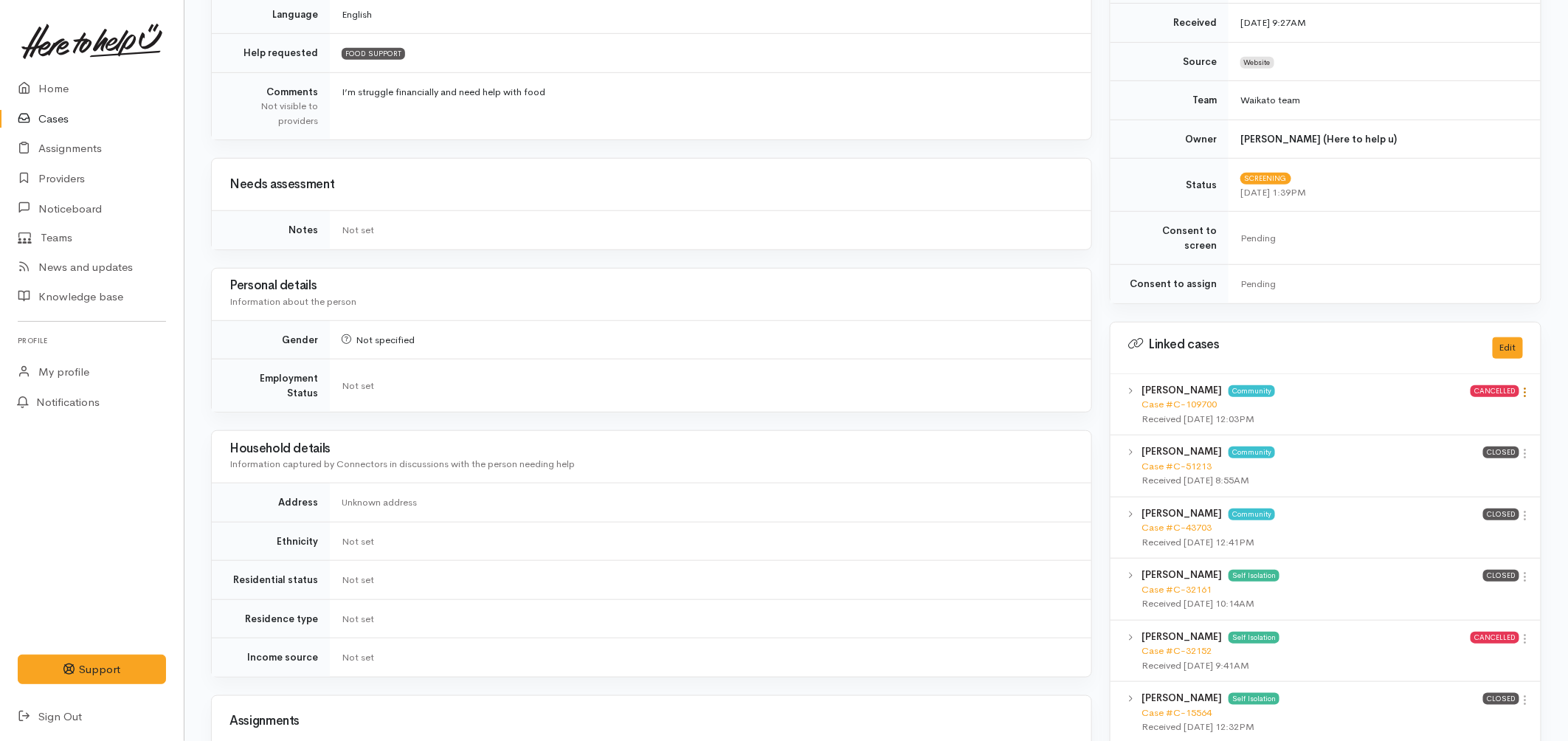
click at [1528, 386] on icon at bounding box center [1526, 392] width 13 height 13
click at [1465, 409] on link "View case" at bounding box center [1472, 420] width 116 height 23
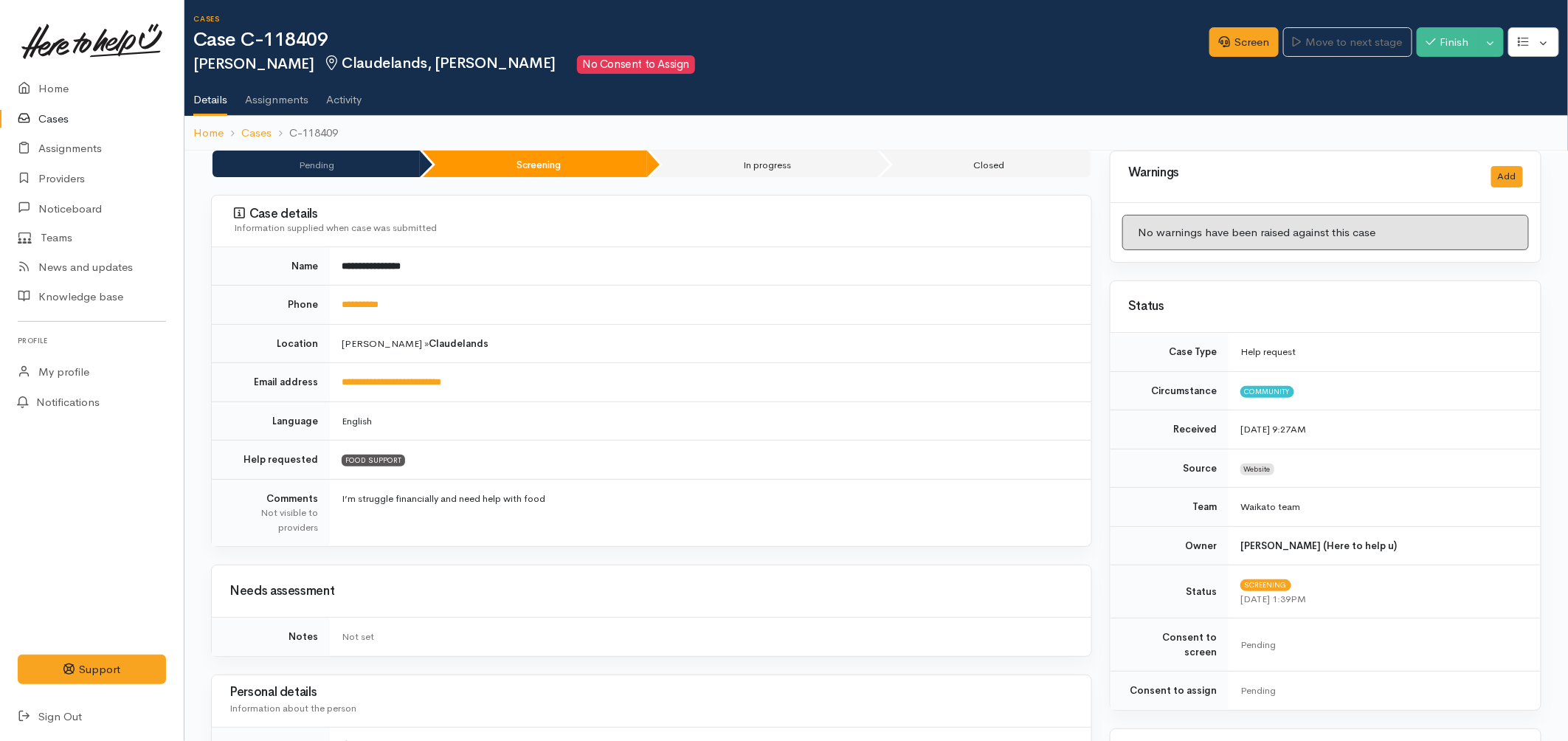
scroll to position [0, 0]
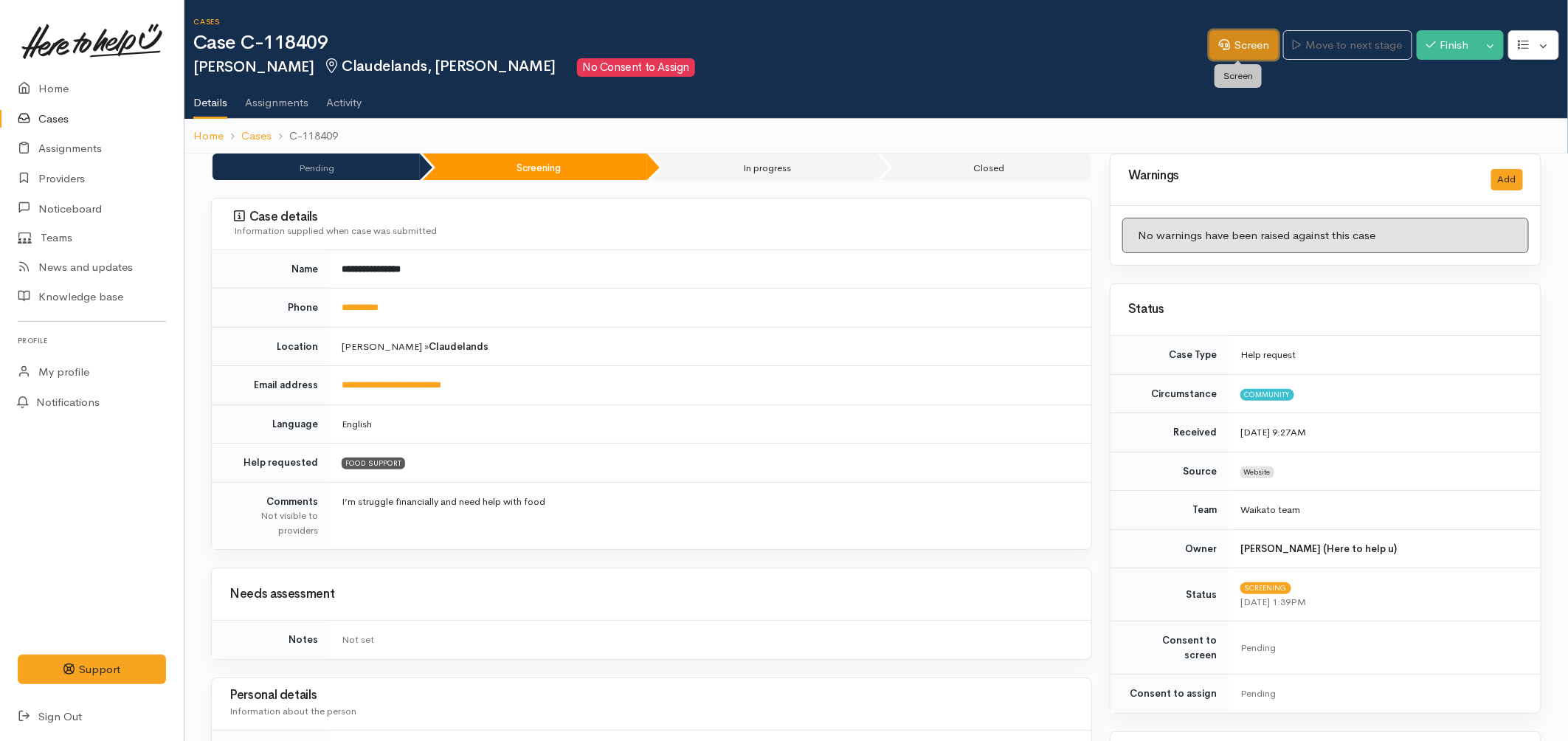
click at [1229, 42] on link "Screen" at bounding box center [1244, 45] width 70 height 30
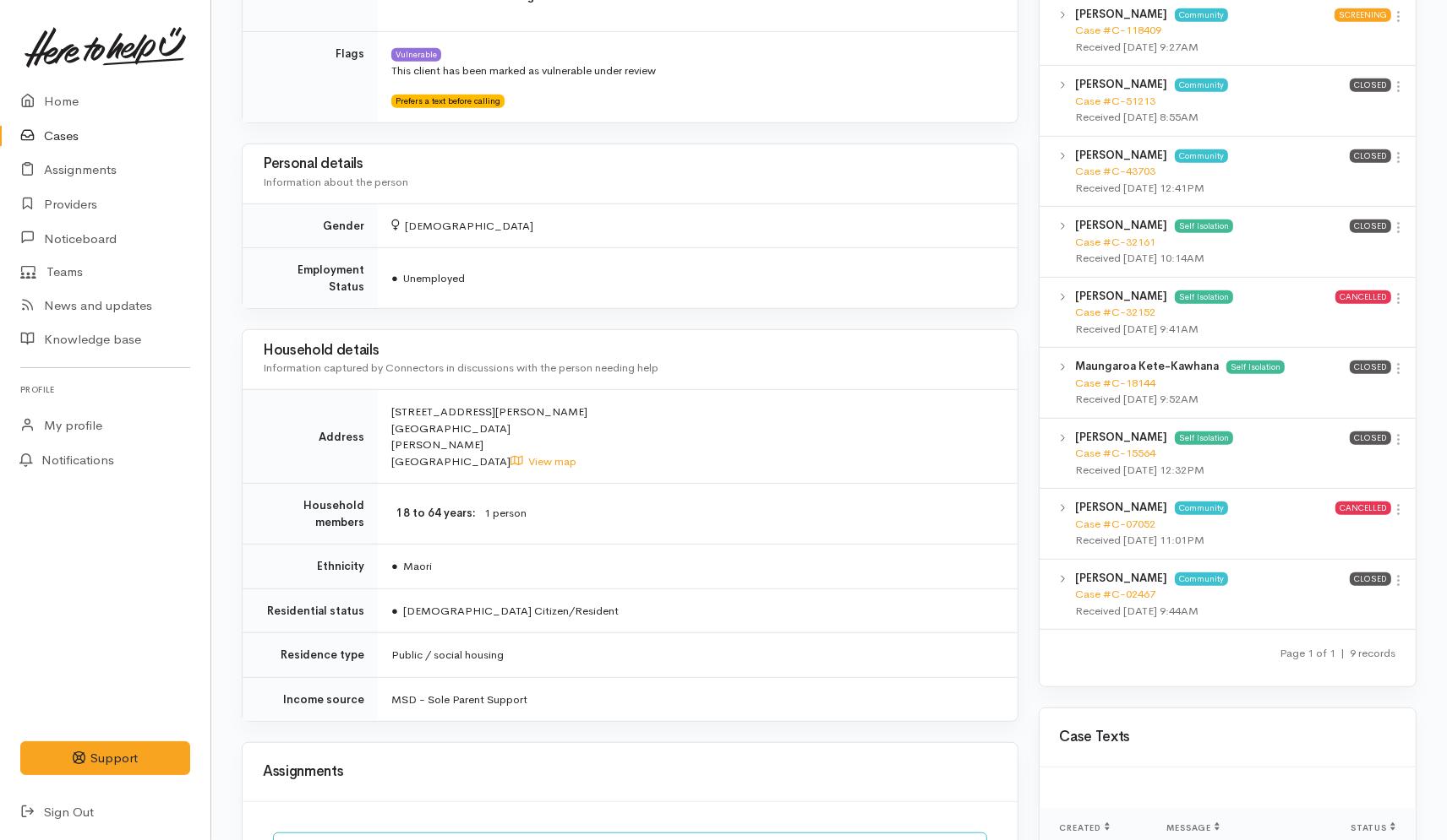
scroll to position [939, 0]
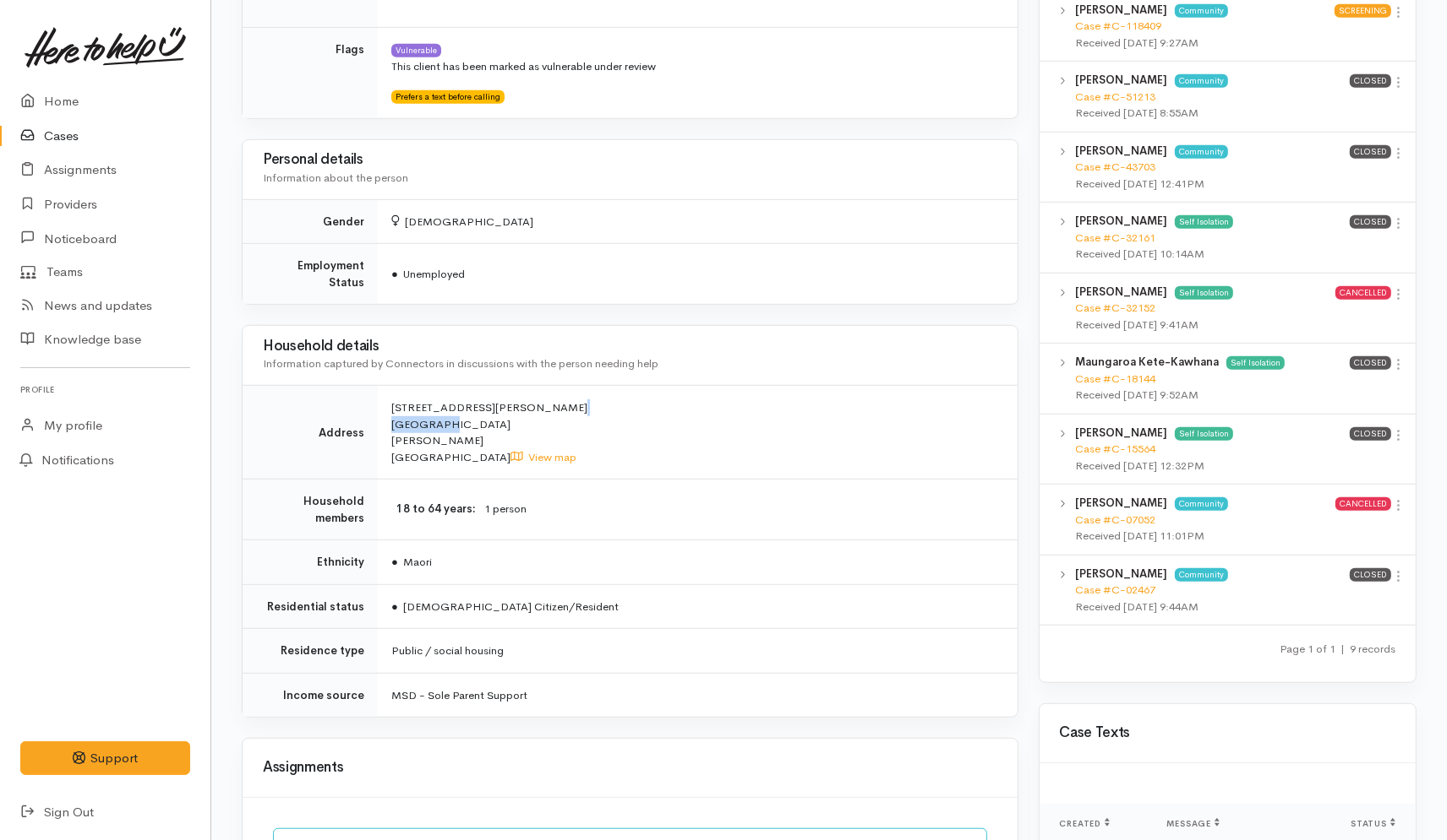
drag, startPoint x: 403, startPoint y: 408, endPoint x: 435, endPoint y: 426, distance: 36.7
click at [435, 426] on td "77 Alfred Street Fairfield Hamilton New Zealand View map" at bounding box center [697, 432] width 639 height 94
copy span "77 Alfred Street Fairfield"
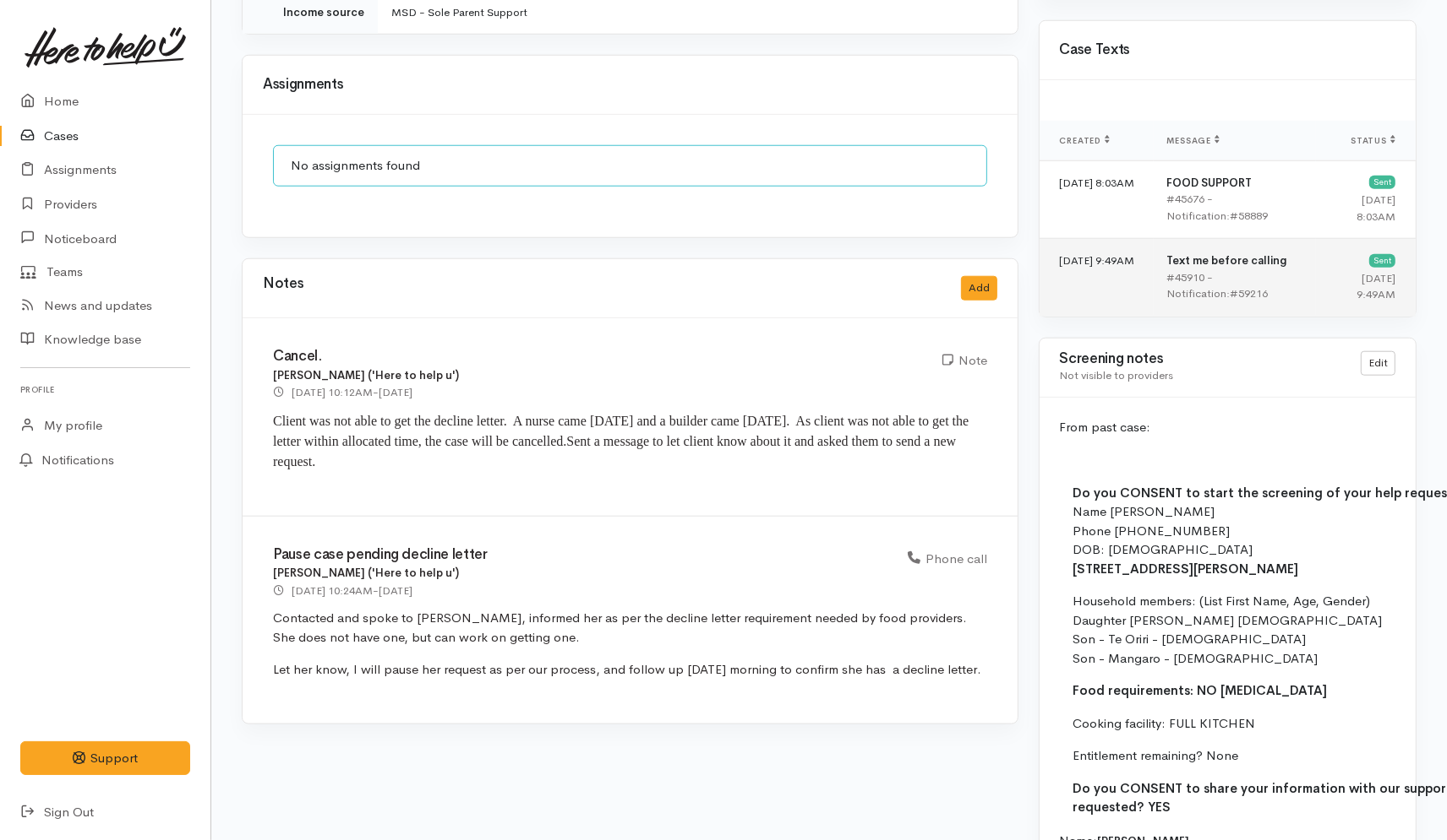
scroll to position [1783, 0]
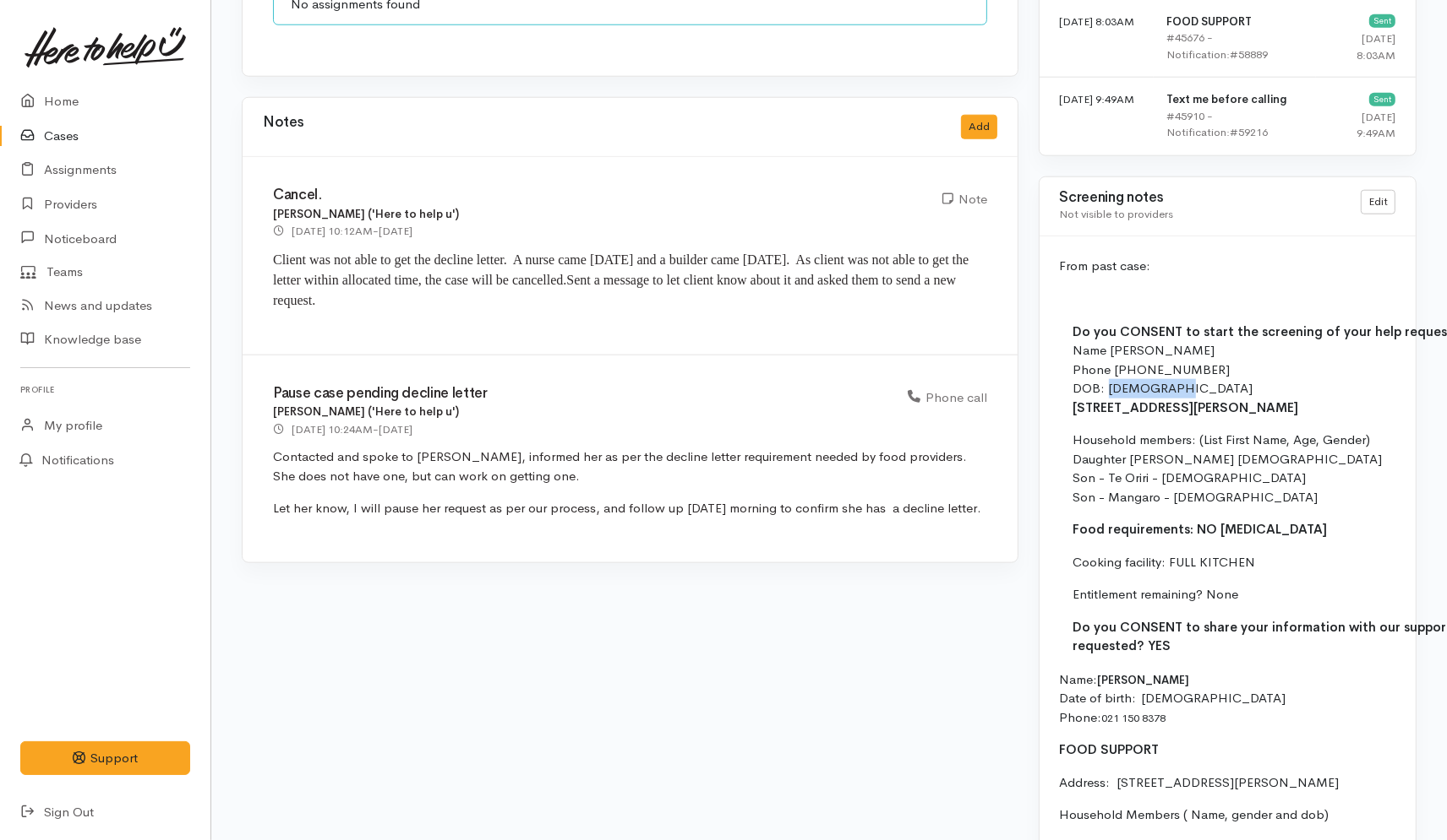
drag, startPoint x: 1177, startPoint y: 375, endPoint x: 1109, endPoint y: 369, distance: 68.3
click at [1109, 369] on p "Do you CONSENT to start the screening of your help request? YES Name Lenora Wha…" at bounding box center [1449, 370] width 753 height 96
copy p "21.04.1984"
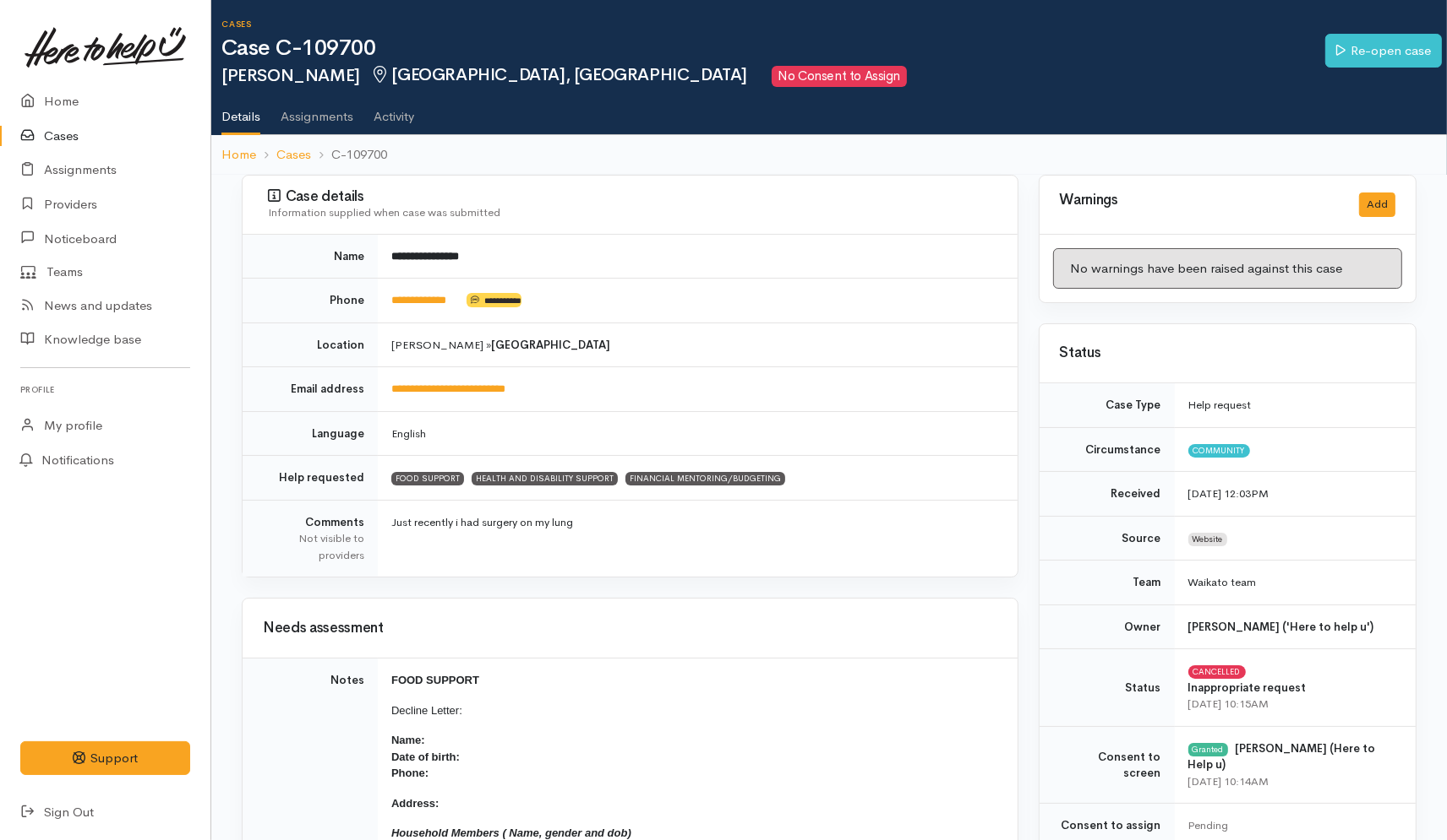
scroll to position [0, 0]
click at [78, 197] on link "Providers" at bounding box center [105, 204] width 210 height 35
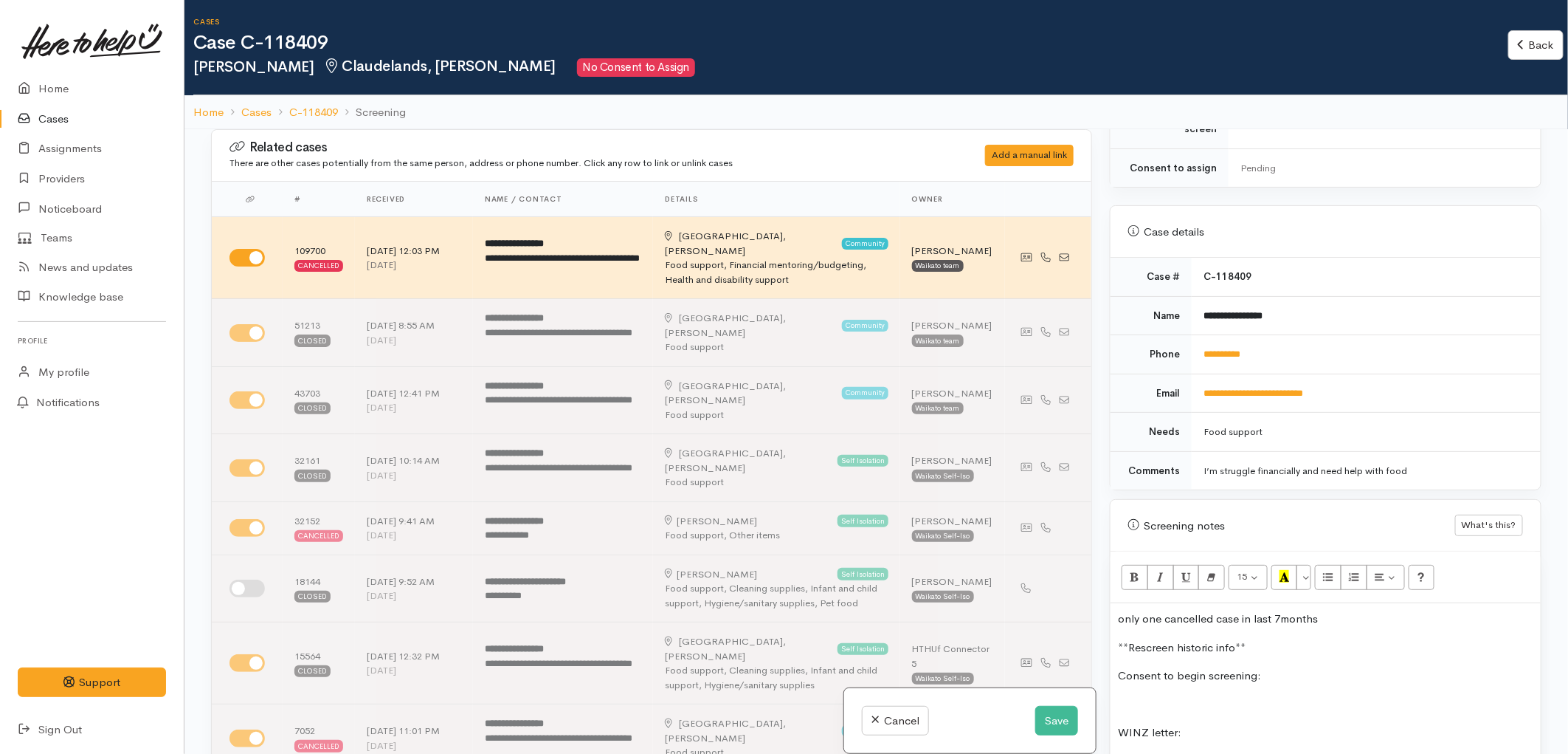
scroll to position [492, 0]
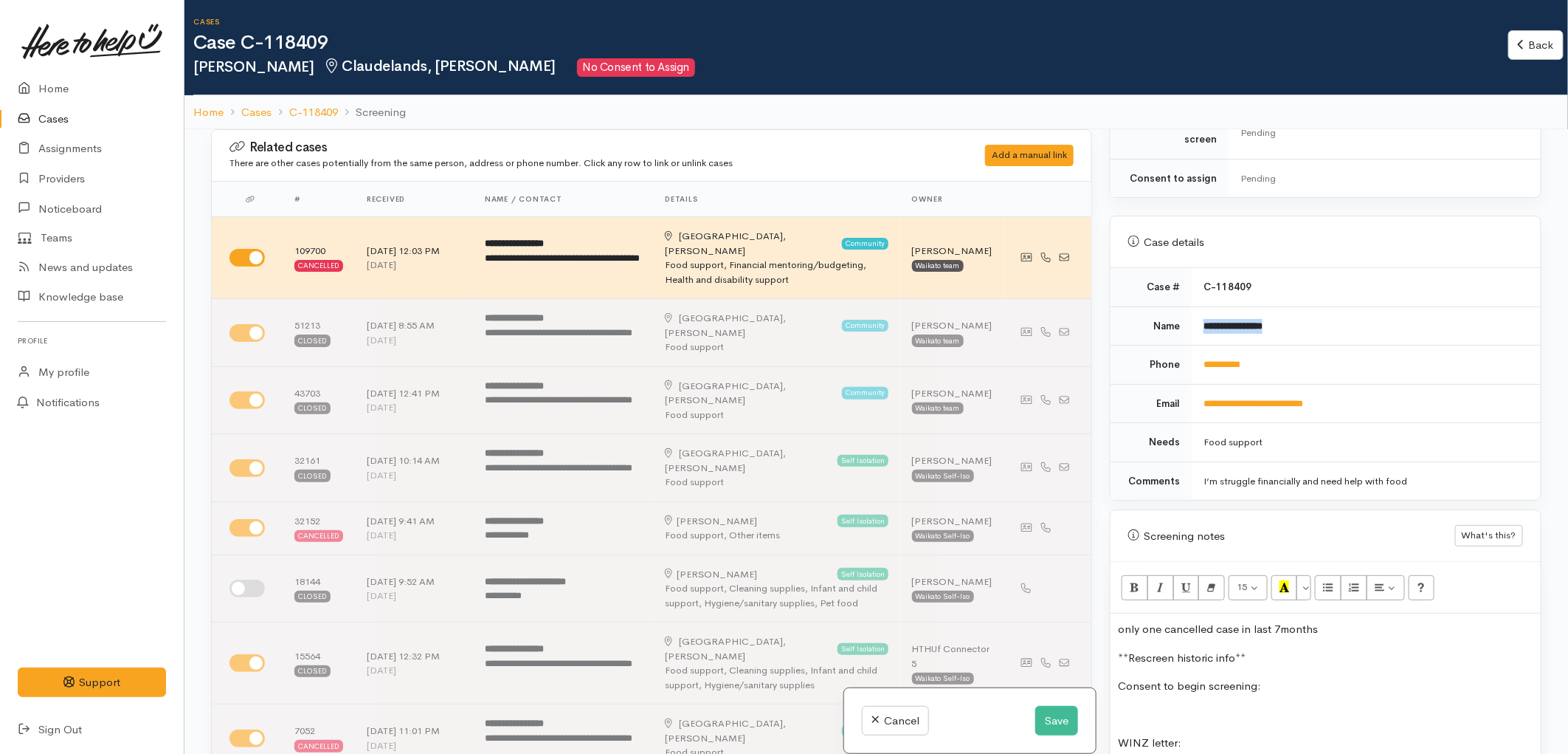
drag, startPoint x: 1302, startPoint y: 308, endPoint x: 1199, endPoint y: 312, distance: 103.1
click at [1199, 312] on td "**********" at bounding box center [1366, 326] width 349 height 39
copy b "**********"
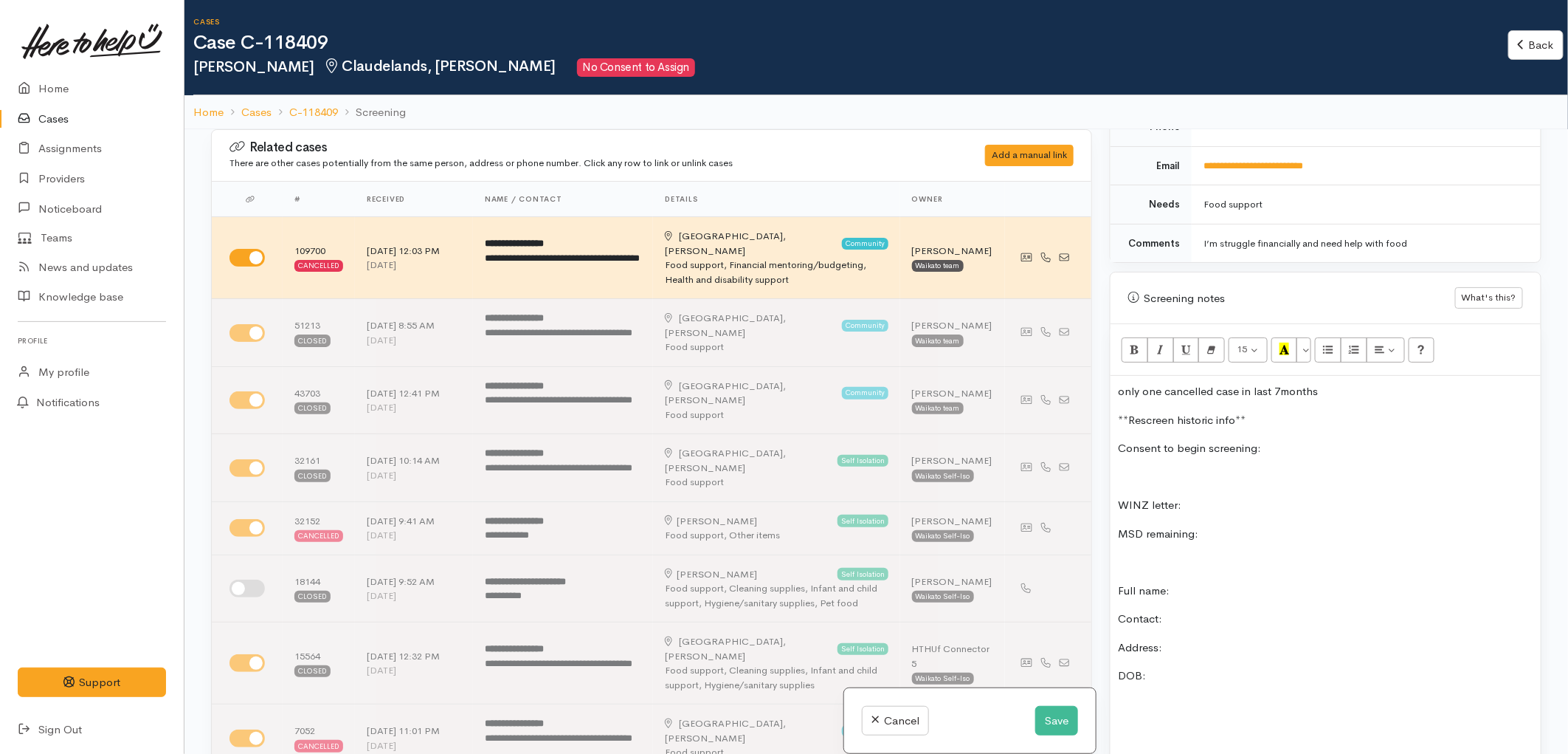
scroll to position [738, 0]
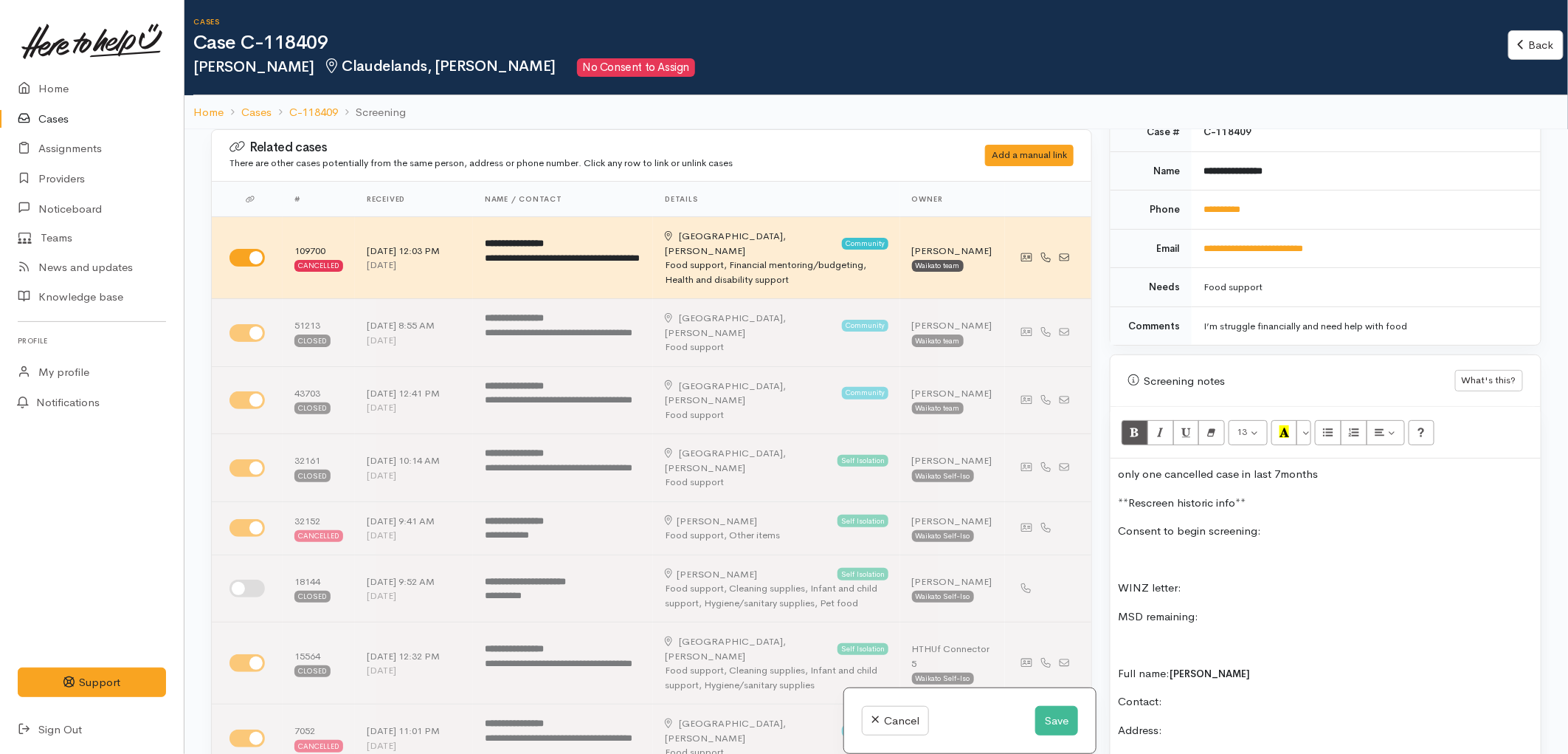
scroll to position [574, 0]
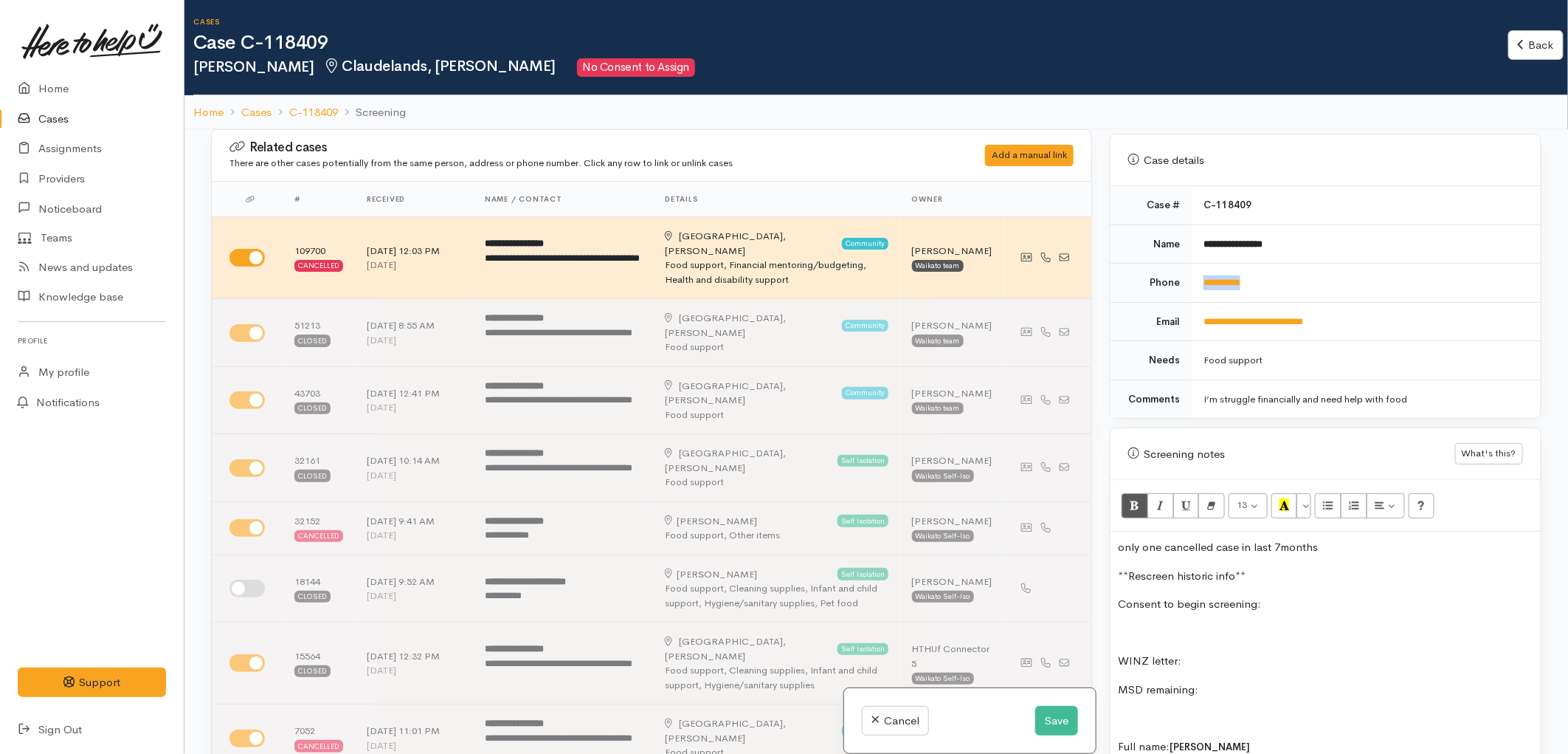
drag, startPoint x: 1260, startPoint y: 268, endPoint x: 1181, endPoint y: 271, distance: 79.1
click at [1181, 271] on tr "**********" at bounding box center [1325, 283] width 430 height 39
copy tr "**********"
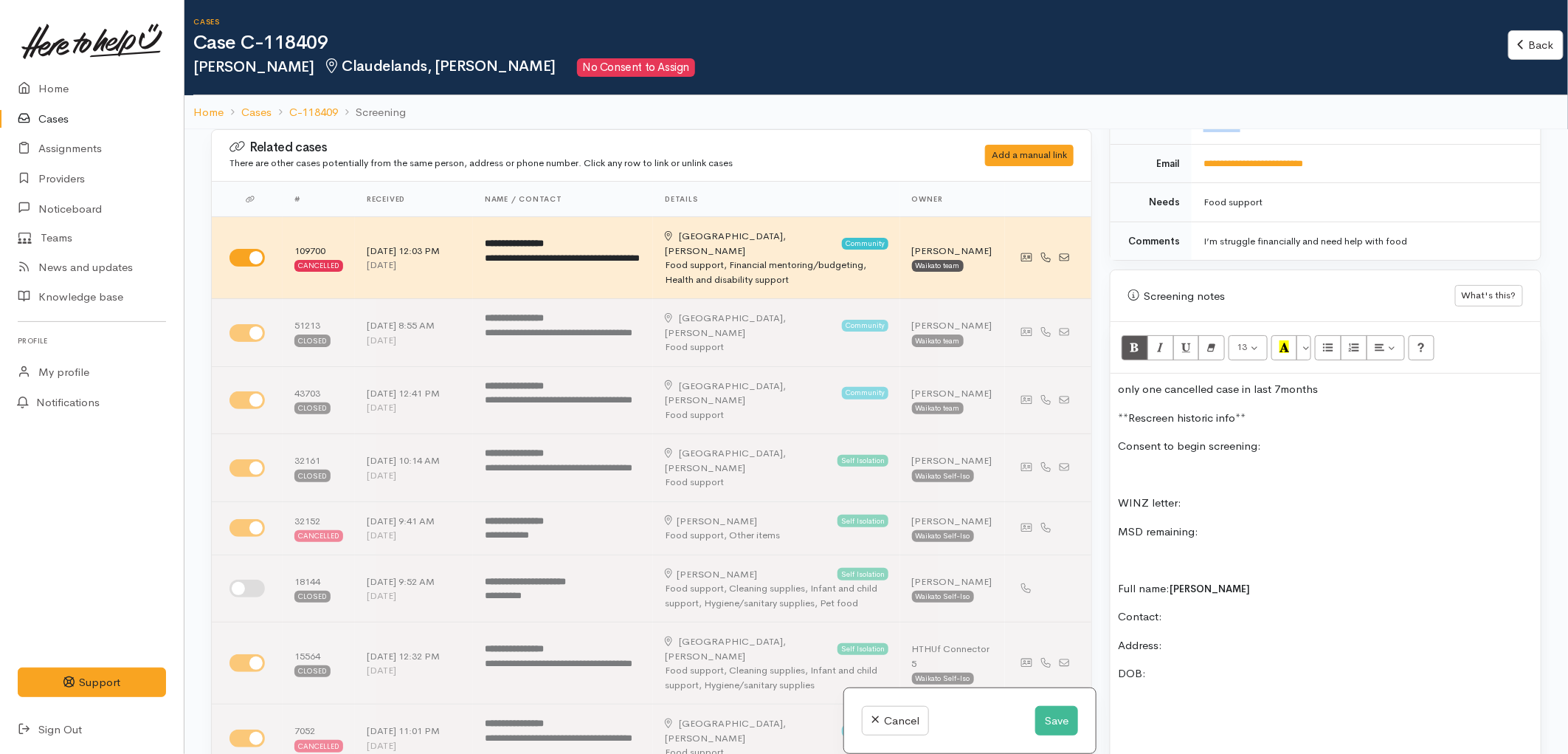
scroll to position [738, 0]
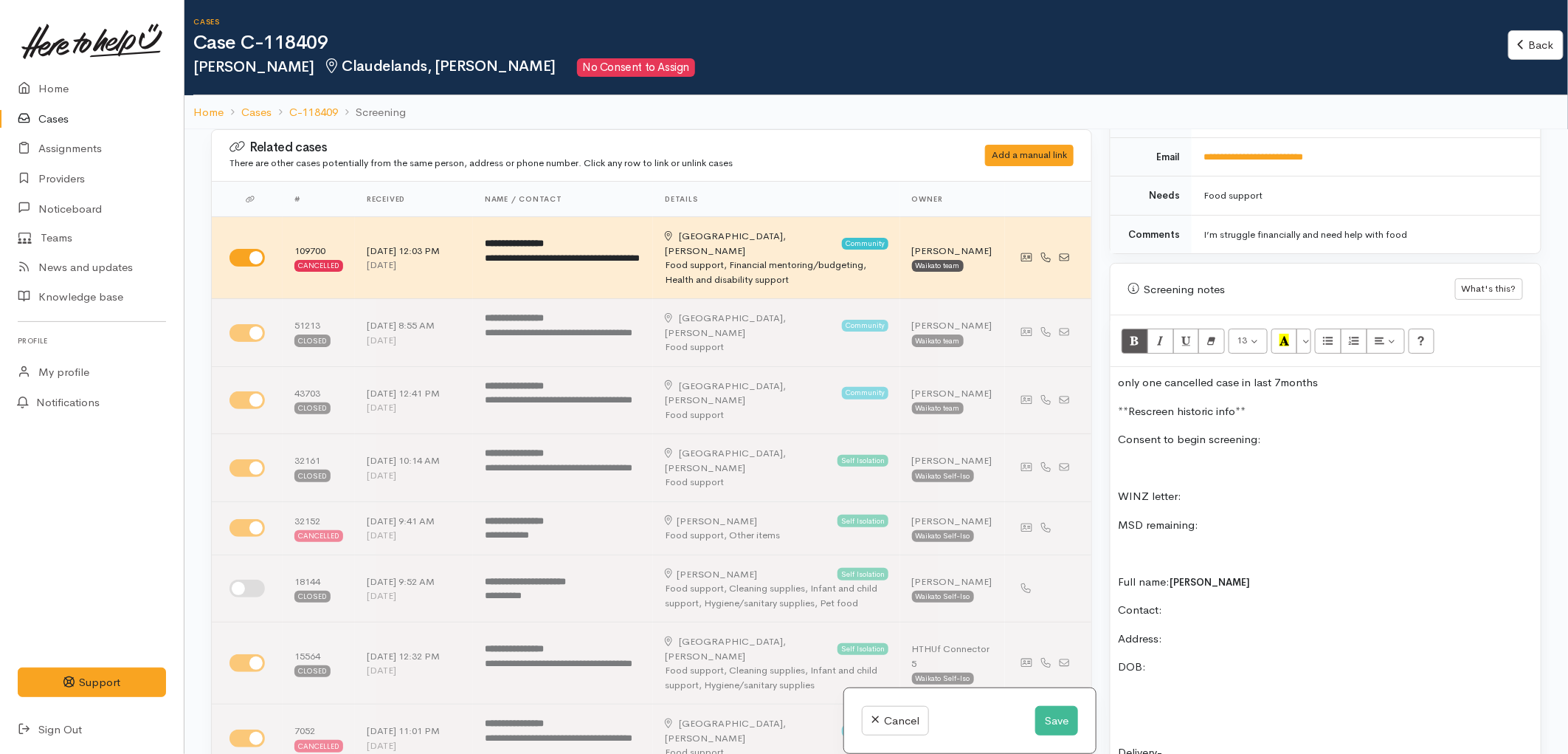
click at [1201, 601] on p "Contact:" at bounding box center [1326, 610] width 415 height 17
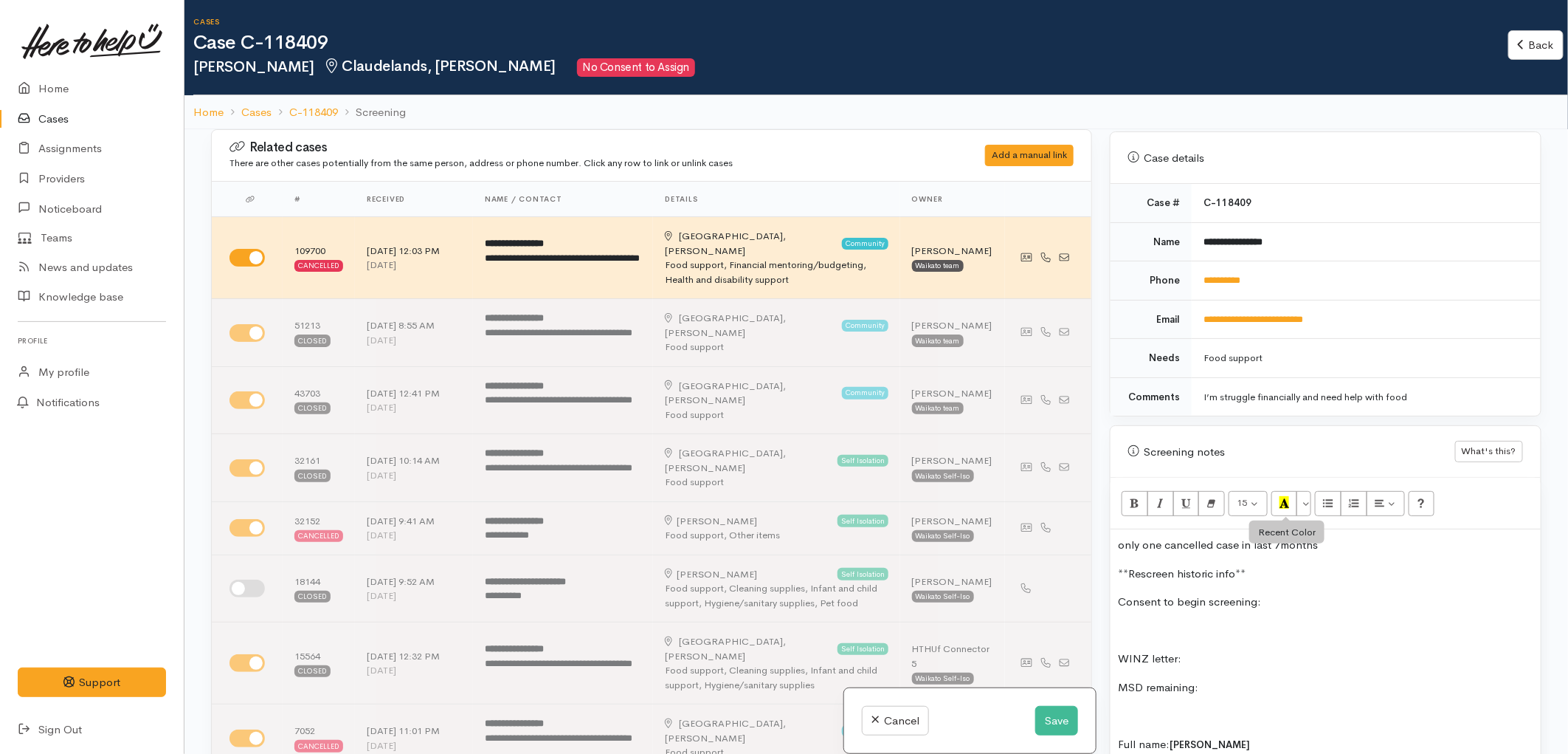
scroll to position [574, 0]
drag, startPoint x: 1256, startPoint y: 270, endPoint x: 1198, endPoint y: 270, distance: 58.0
click at [1198, 270] on td "**********" at bounding box center [1366, 283] width 349 height 39
copy link "**********"
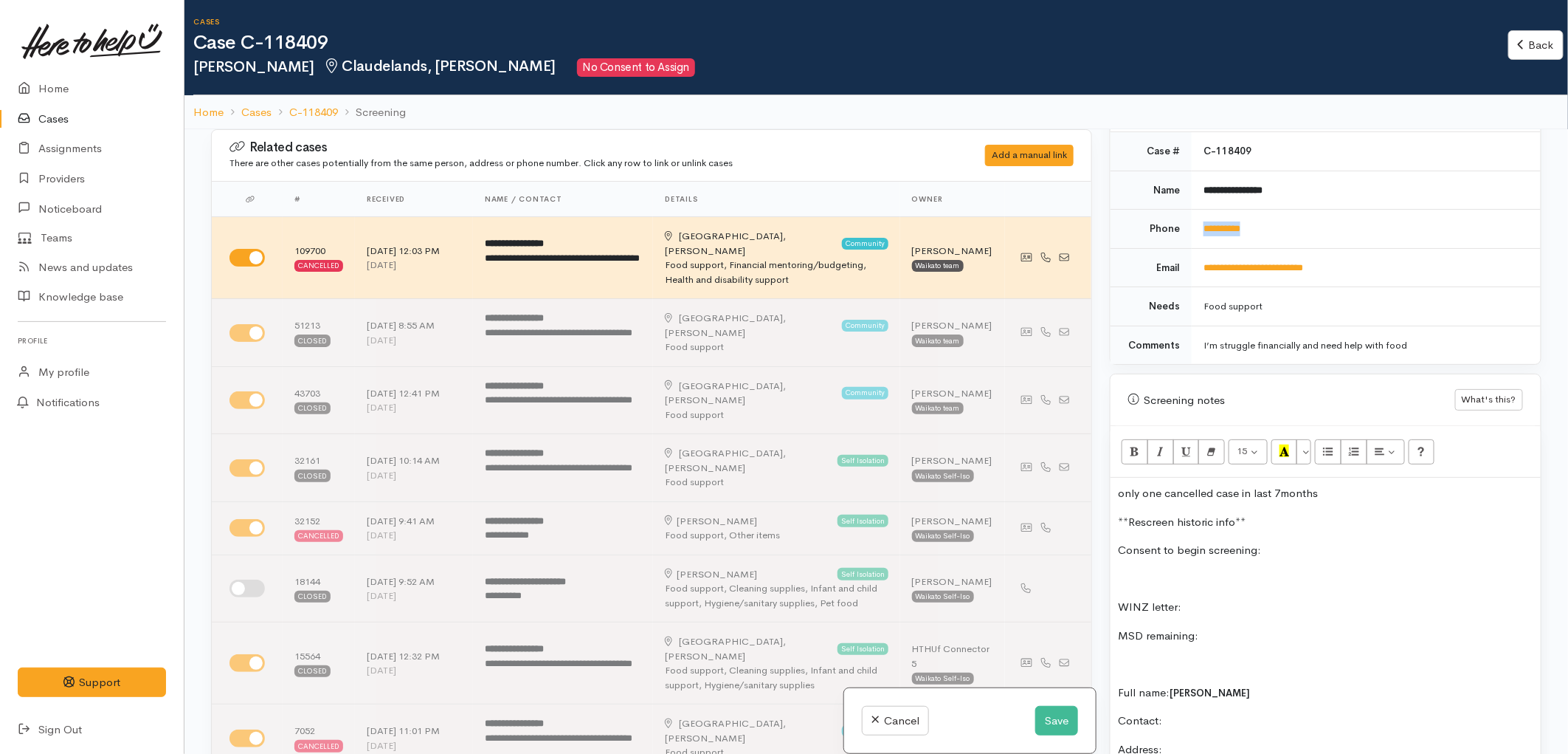
scroll to position [656, 0]
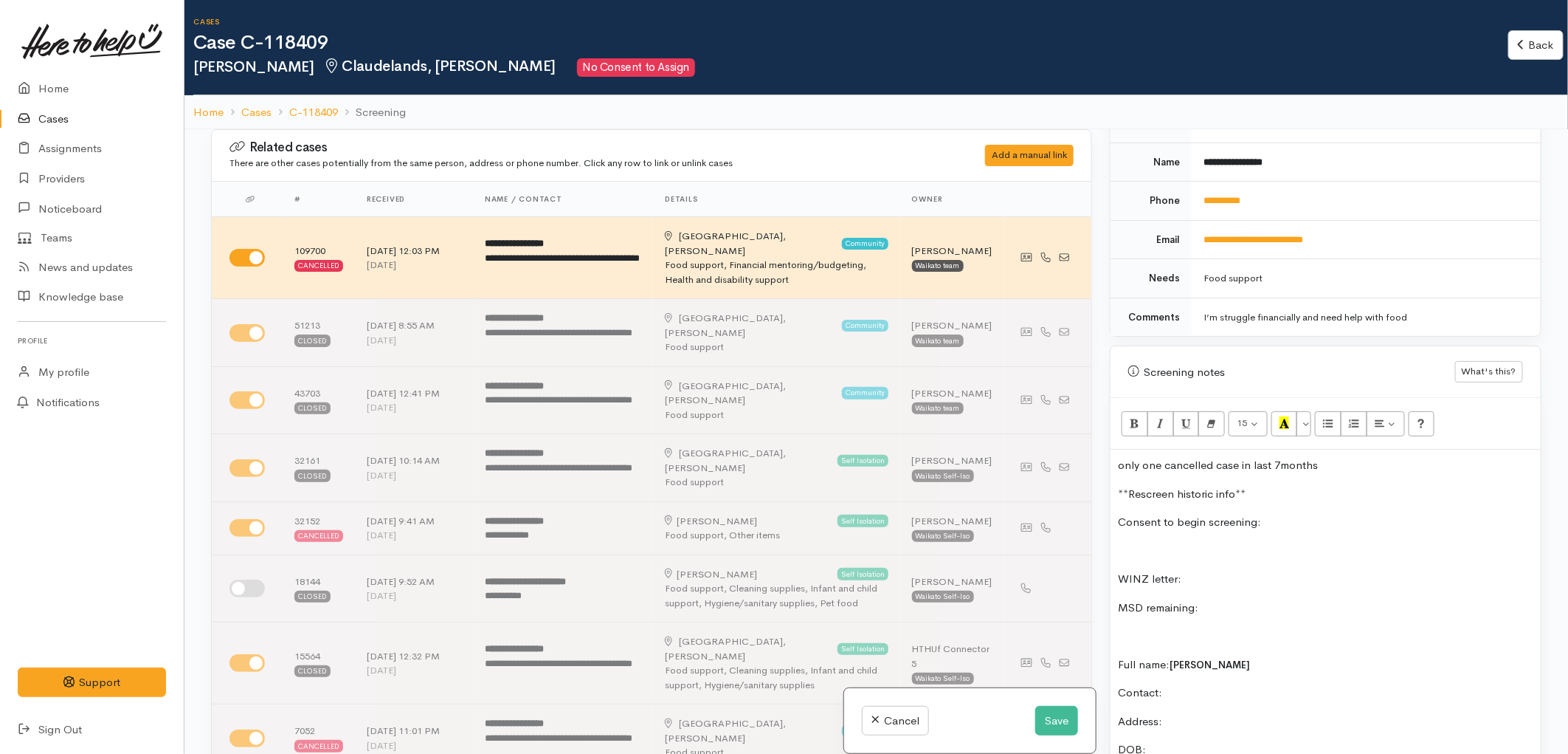
click at [1202, 684] on p "Contact:" at bounding box center [1326, 693] width 415 height 17
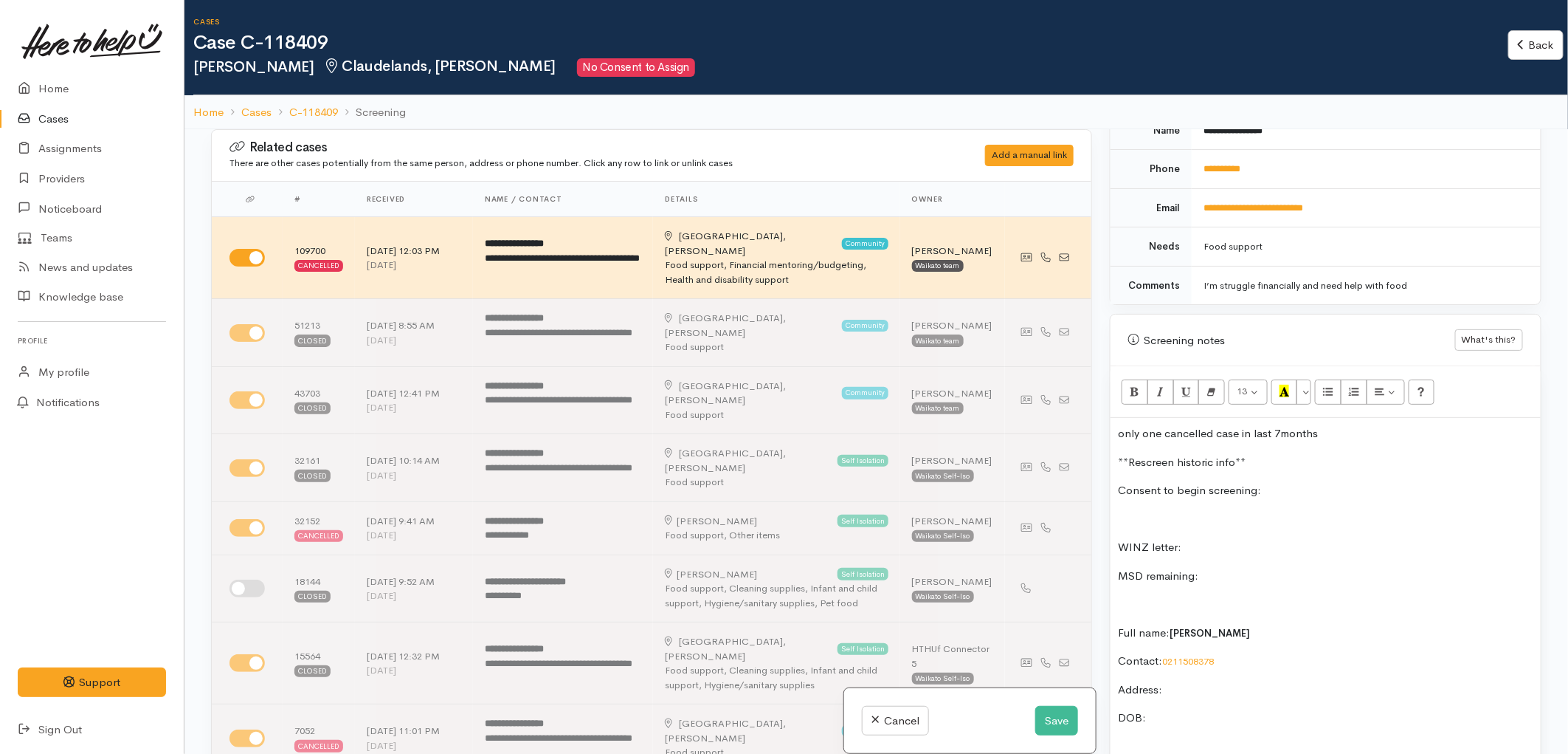
scroll to position [738, 0]
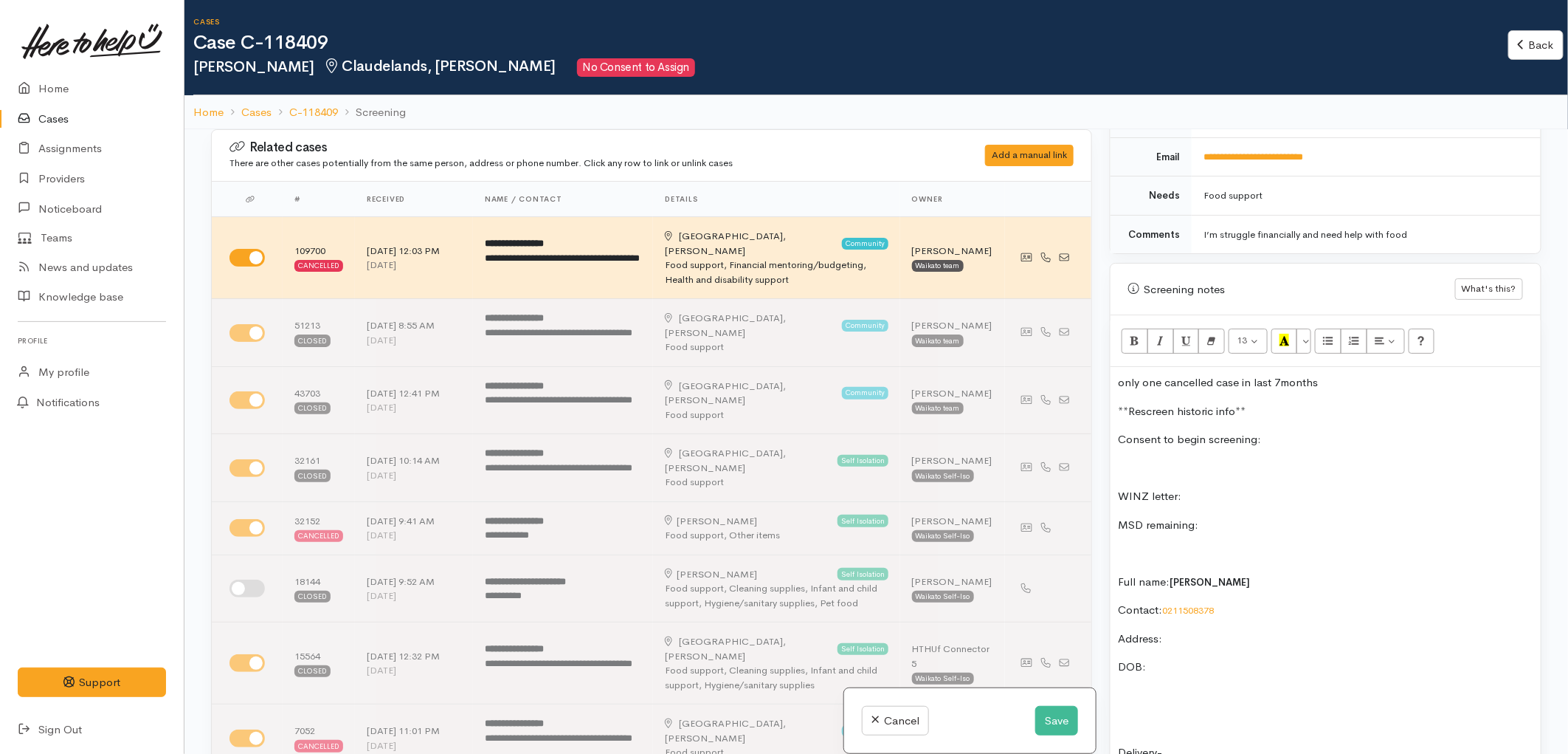
click at [1179, 631] on p "Address:" at bounding box center [1326, 639] width 415 height 17
click at [1162, 703] on p "DOB:" at bounding box center [1326, 712] width 415 height 17
click at [1065, 725] on button "Save" at bounding box center [1057, 720] width 43 height 30
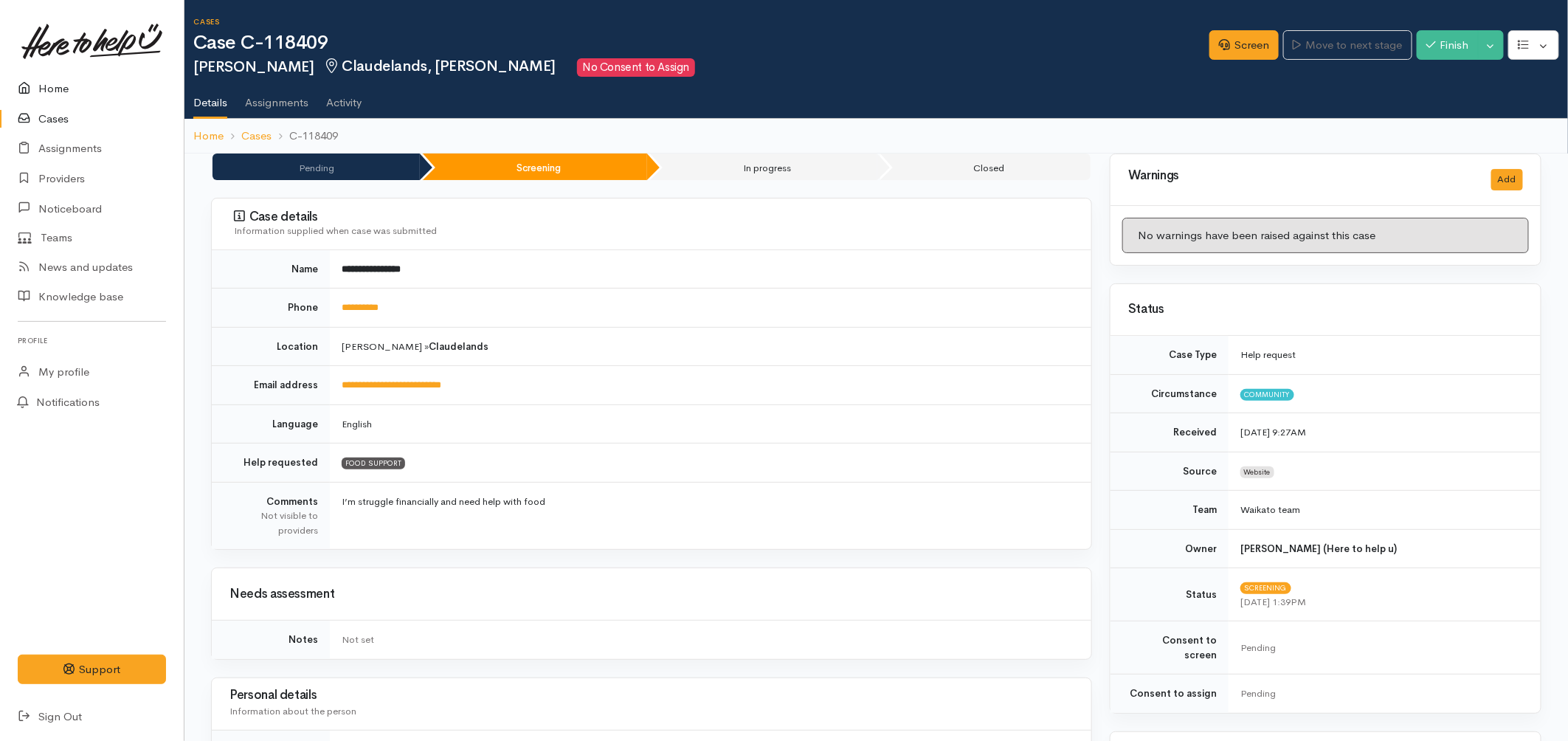
click at [63, 79] on link "Home" at bounding box center [91, 89] width 184 height 30
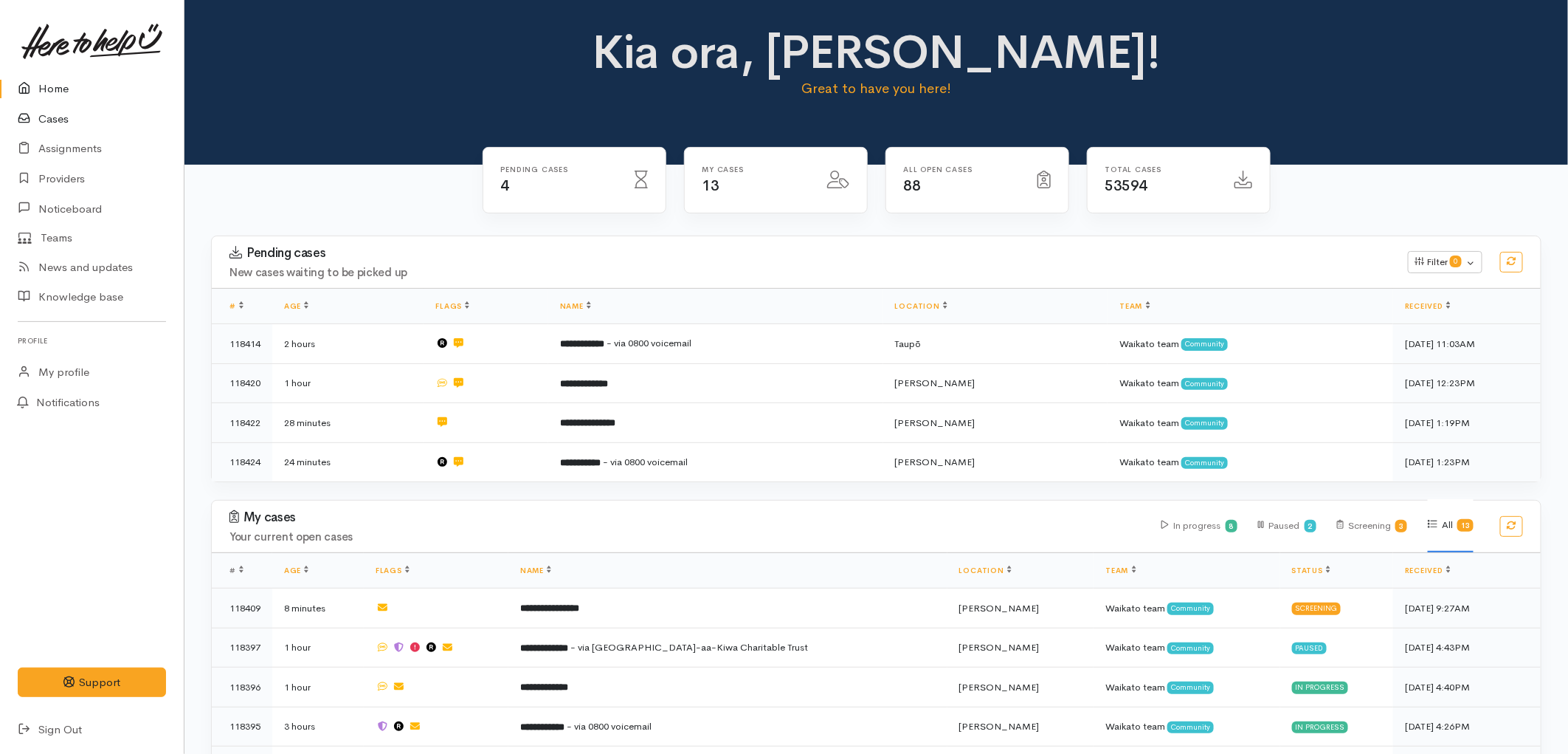
click at [63, 121] on link "Cases" at bounding box center [91, 119] width 184 height 30
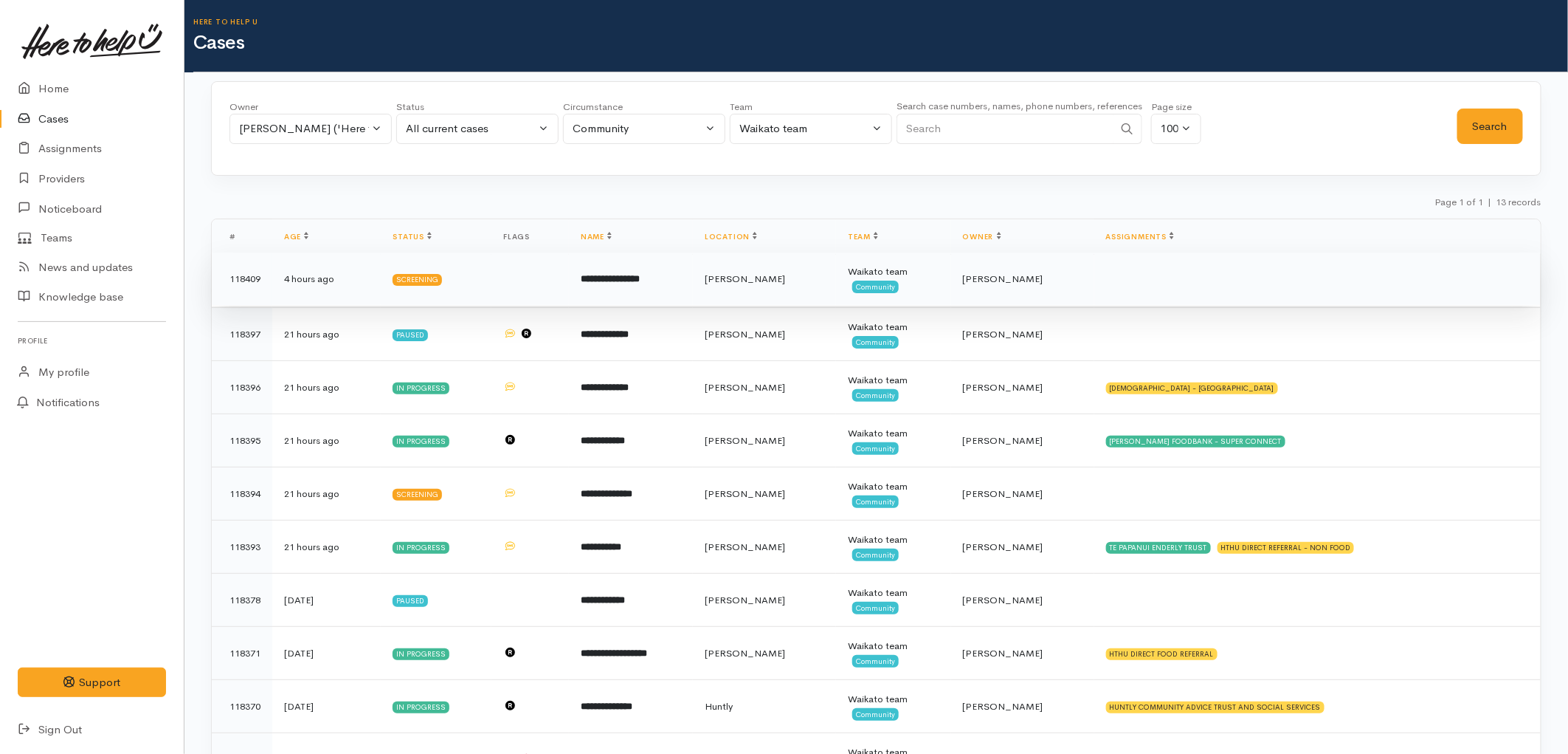
click at [876, 276] on div "Waikato team" at bounding box center [893, 271] width 91 height 15
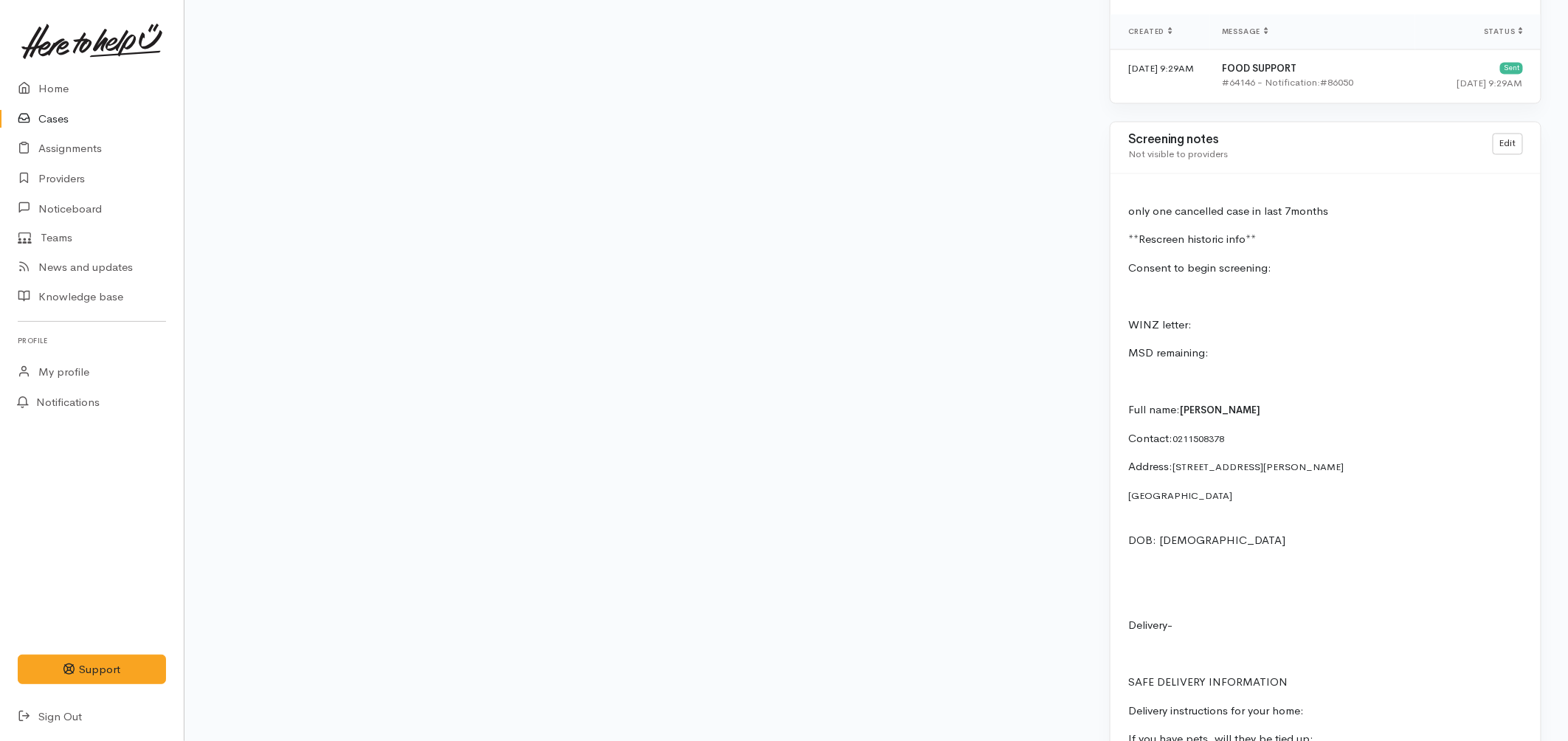
scroll to position [1476, 0]
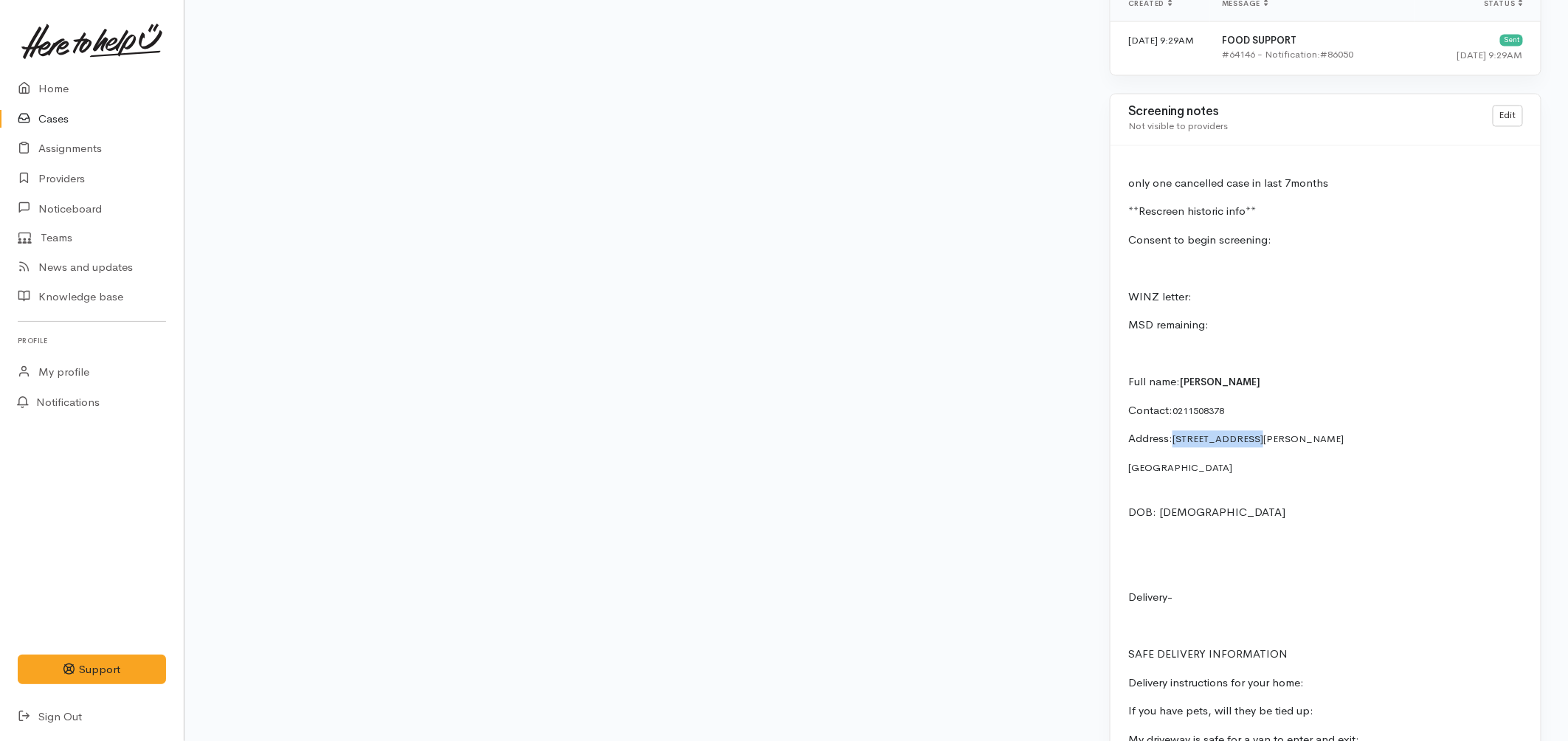
drag, startPoint x: 1254, startPoint y: 420, endPoint x: 1176, endPoint y: 425, distance: 78.2
click at [1176, 430] on p "Address: 77 Alfred Street" at bounding box center [1326, 439] width 395 height 17
copy span "77 Alfred Street"
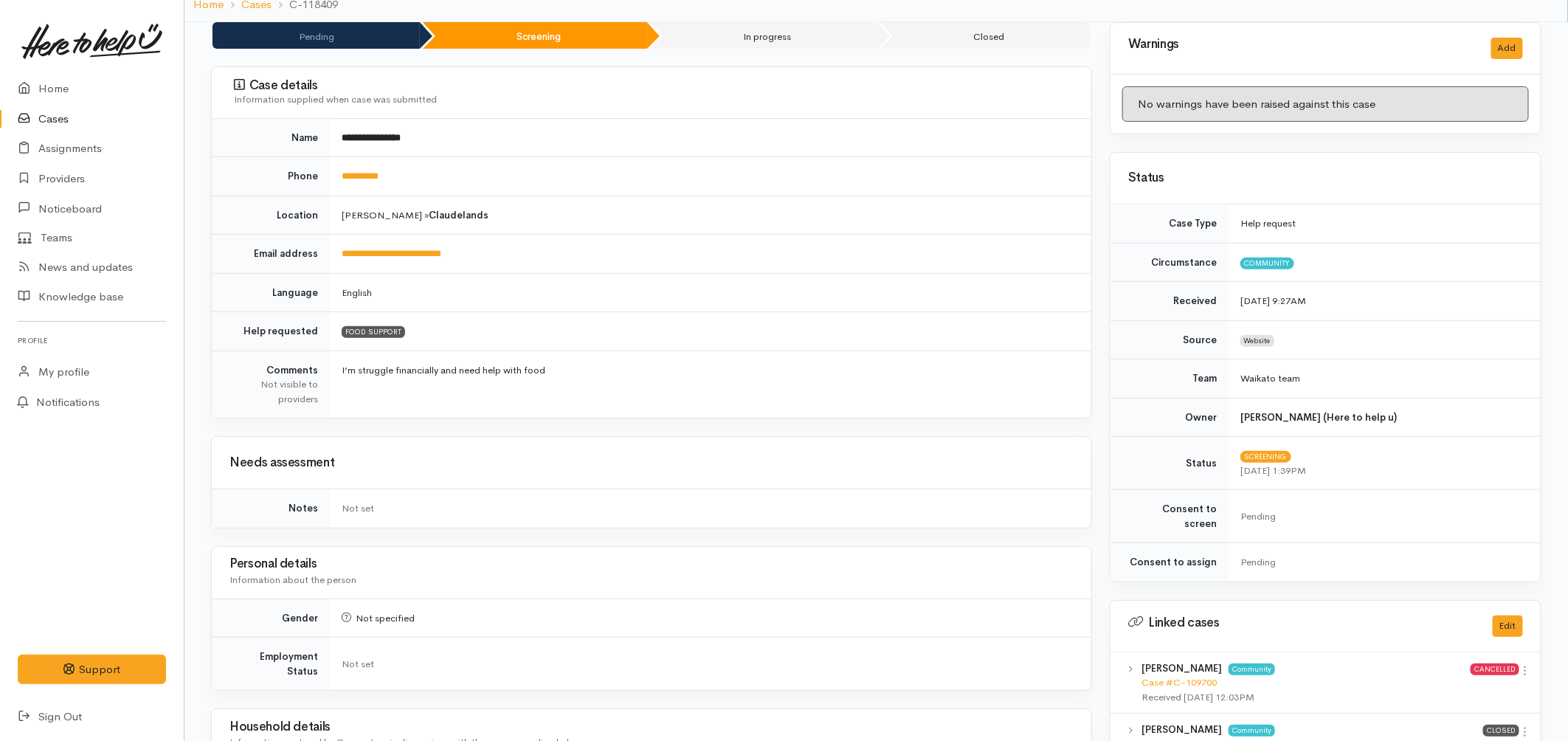
scroll to position [0, 0]
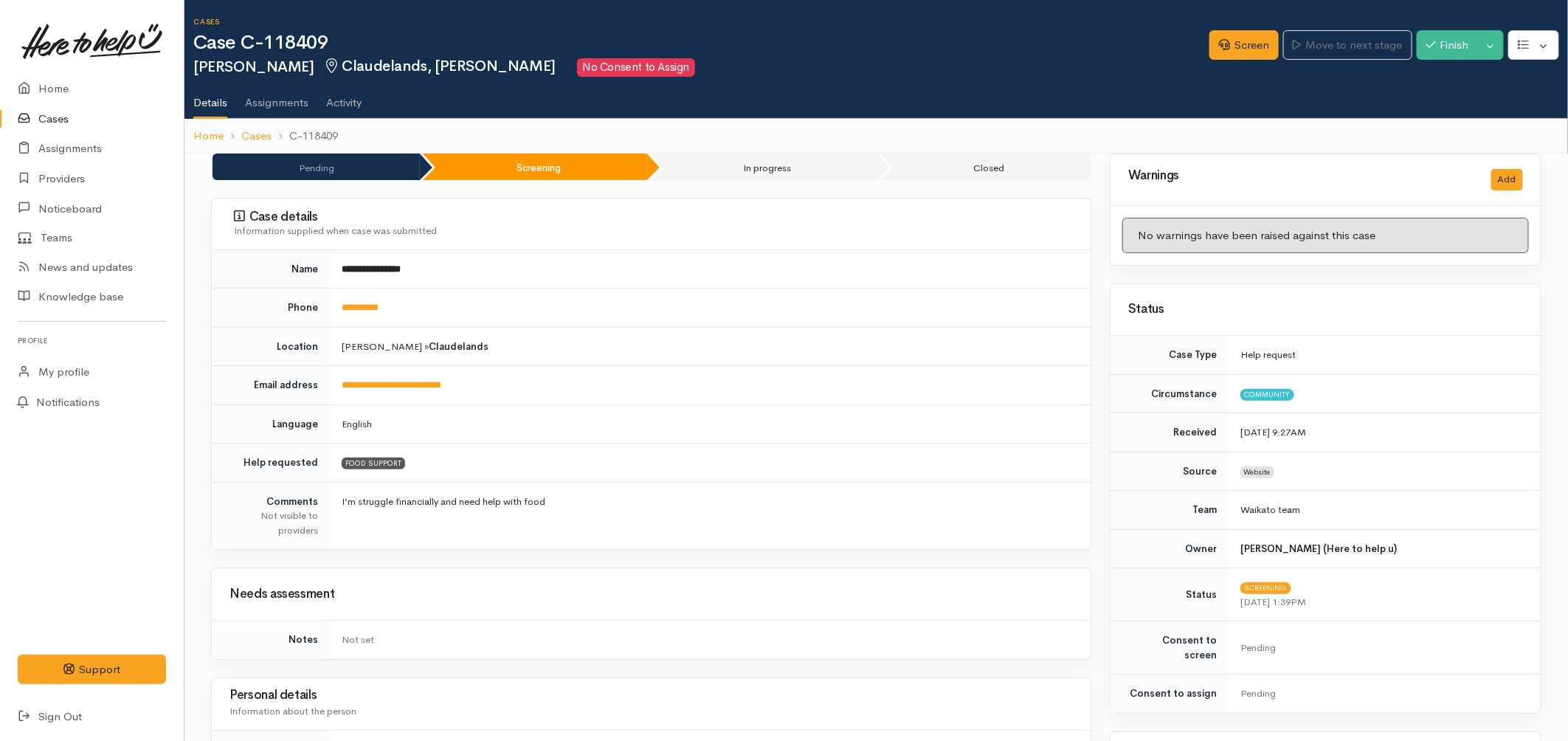
click at [74, 118] on link "Cases" at bounding box center [91, 119] width 184 height 30
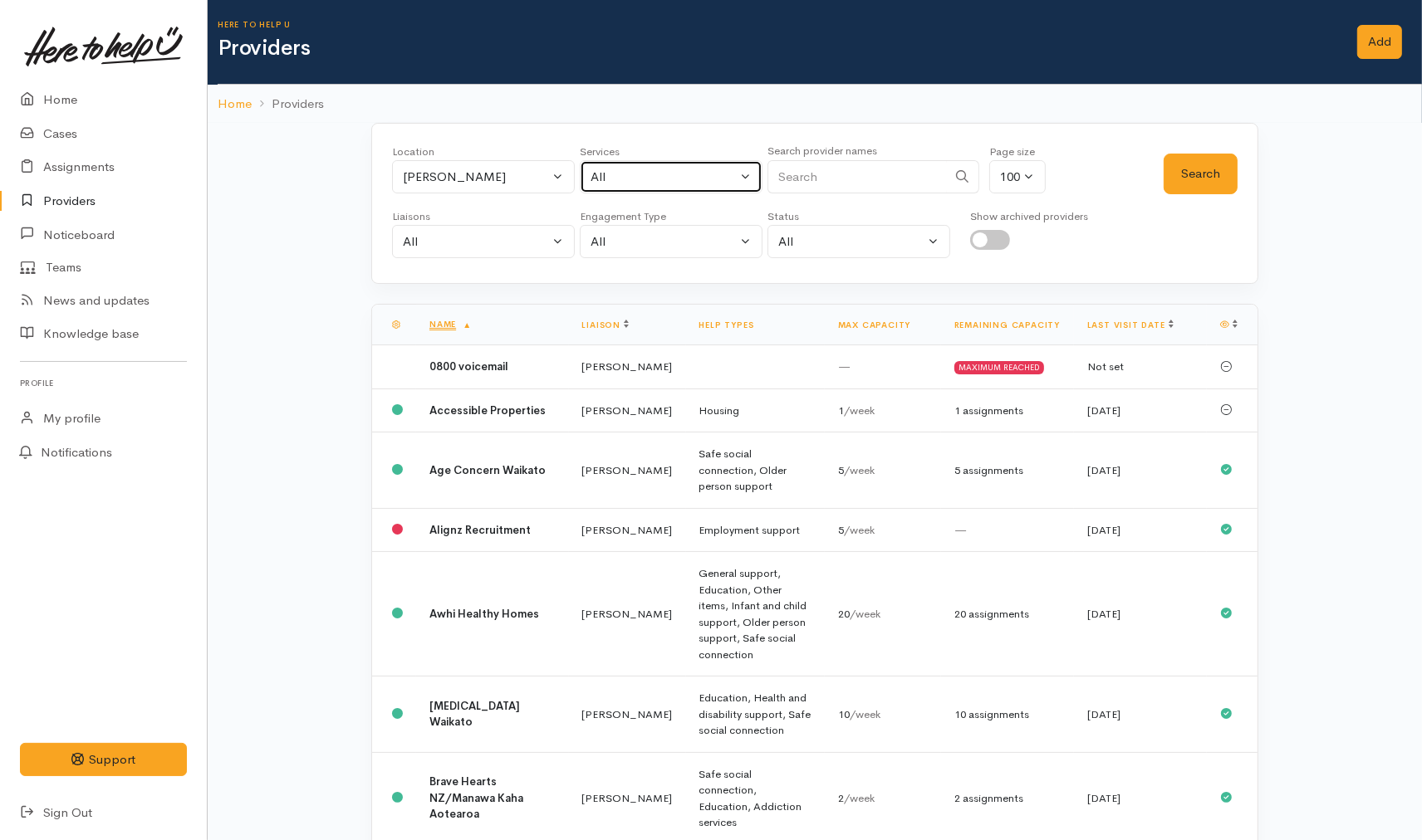
click at [618, 172] on div "All" at bounding box center [663, 177] width 146 height 19
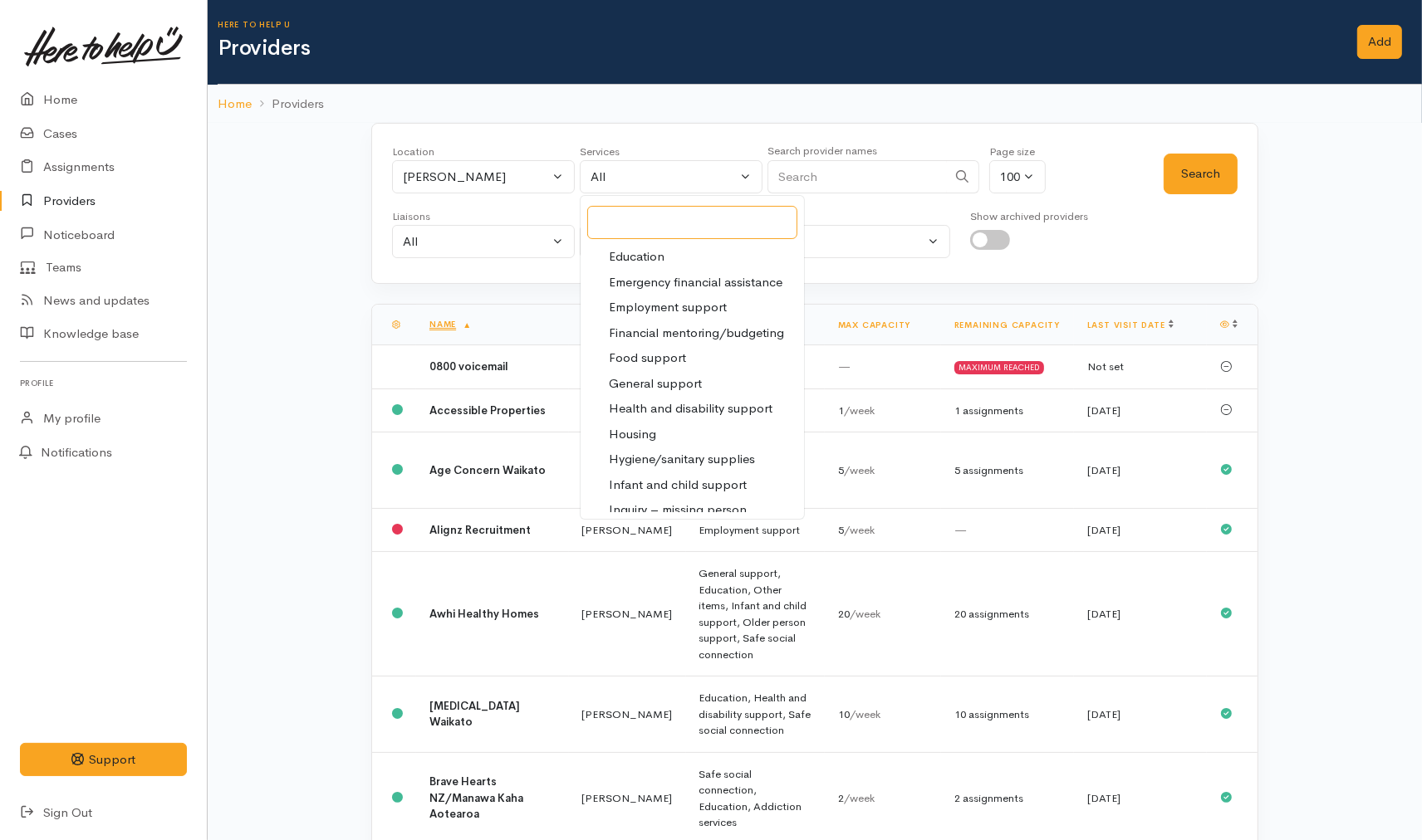
scroll to position [184, 0]
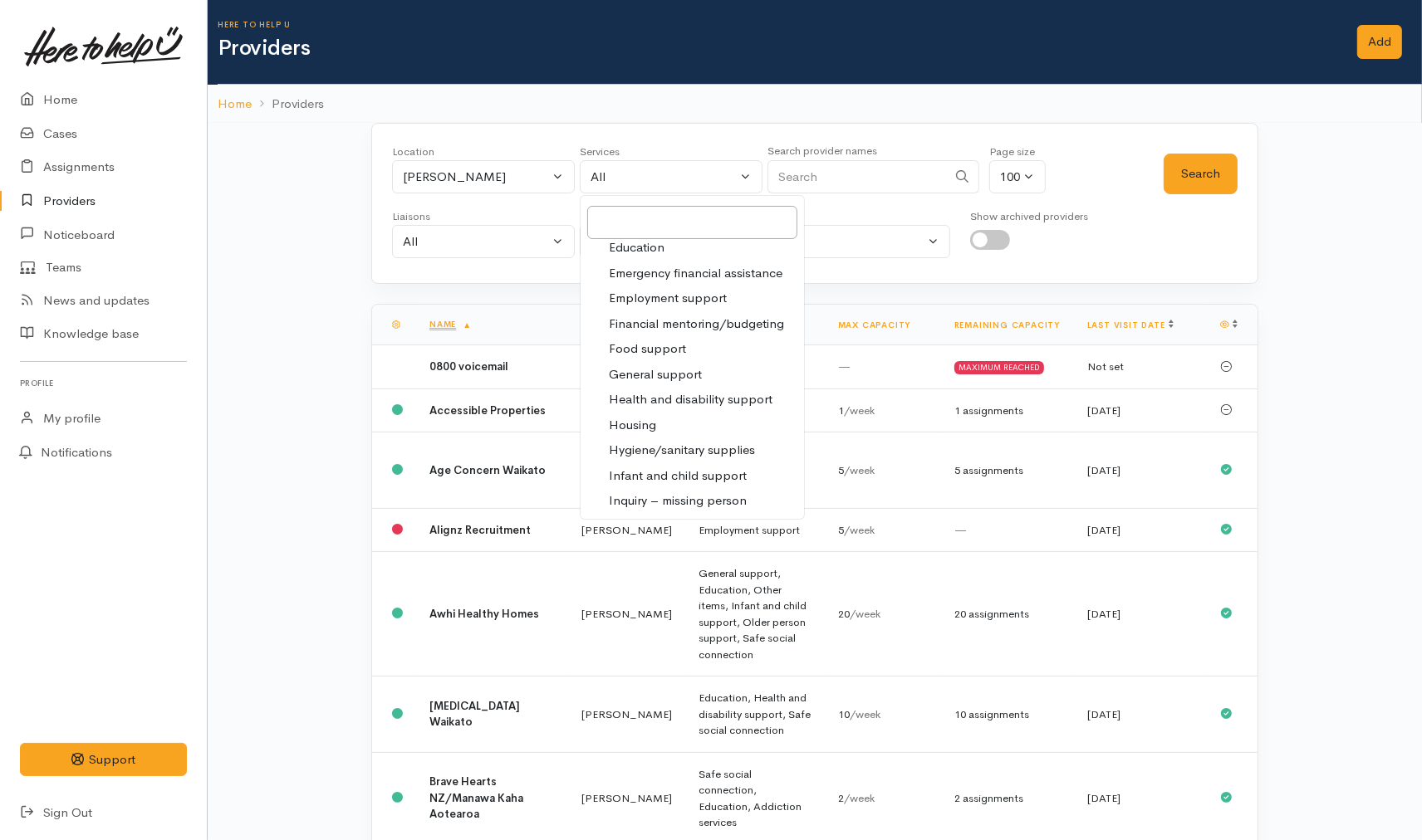
drag, startPoint x: 651, startPoint y: 343, endPoint x: 680, endPoint y: 334, distance: 30.4
click at [652, 343] on span "Food support" at bounding box center [648, 349] width 78 height 19
select select "3"
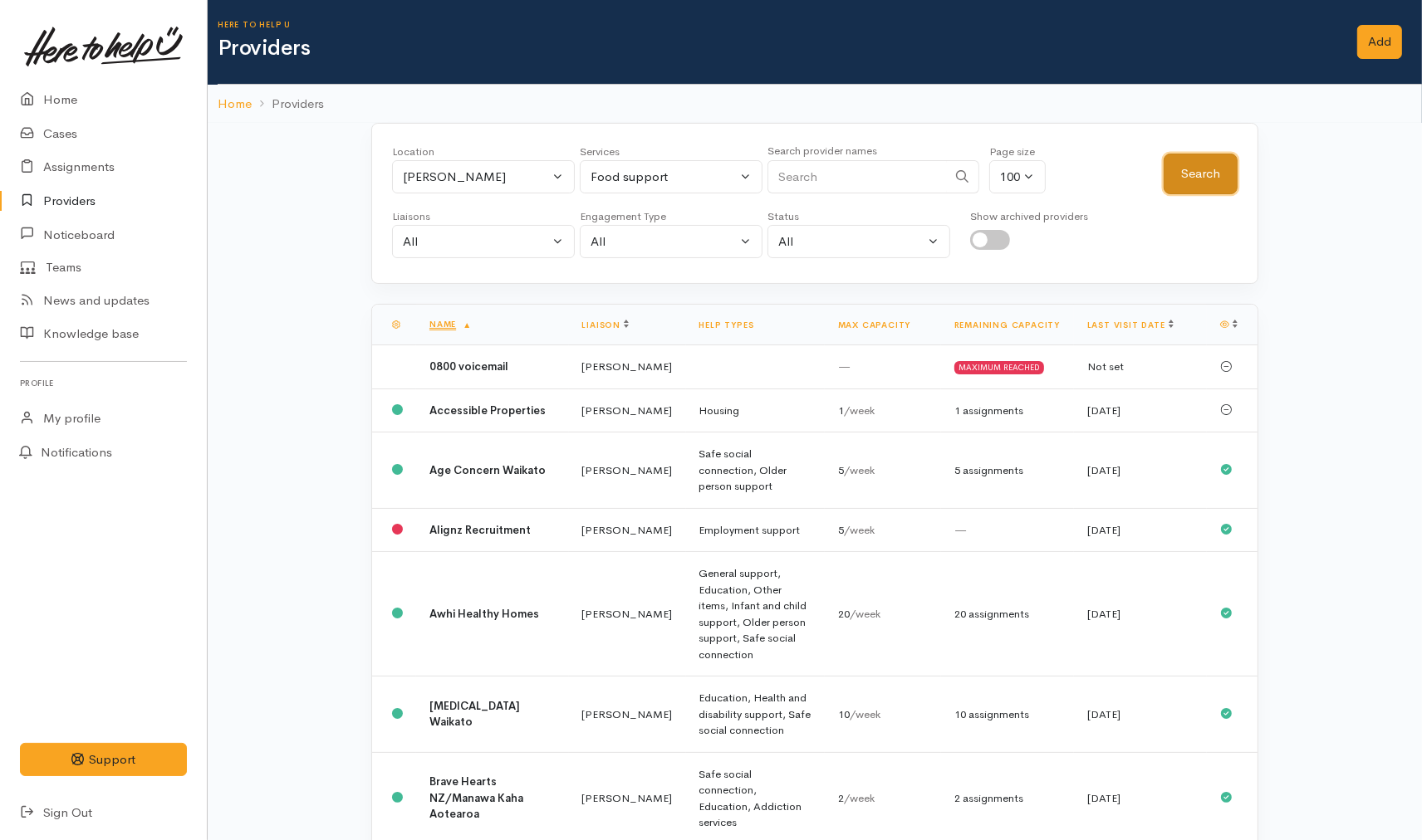
click at [1180, 171] on button "Search" at bounding box center [1200, 173] width 74 height 41
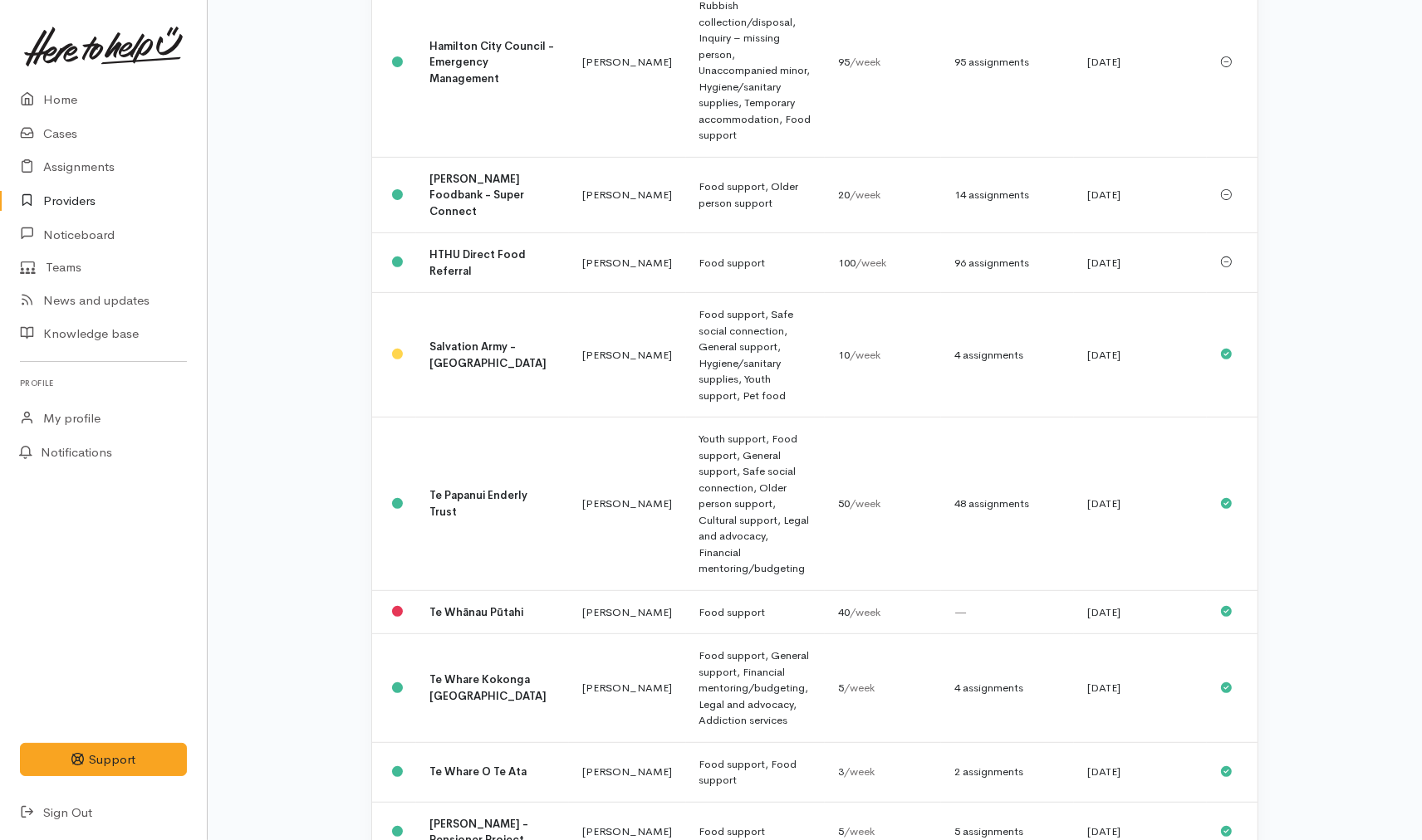
scroll to position [595, 0]
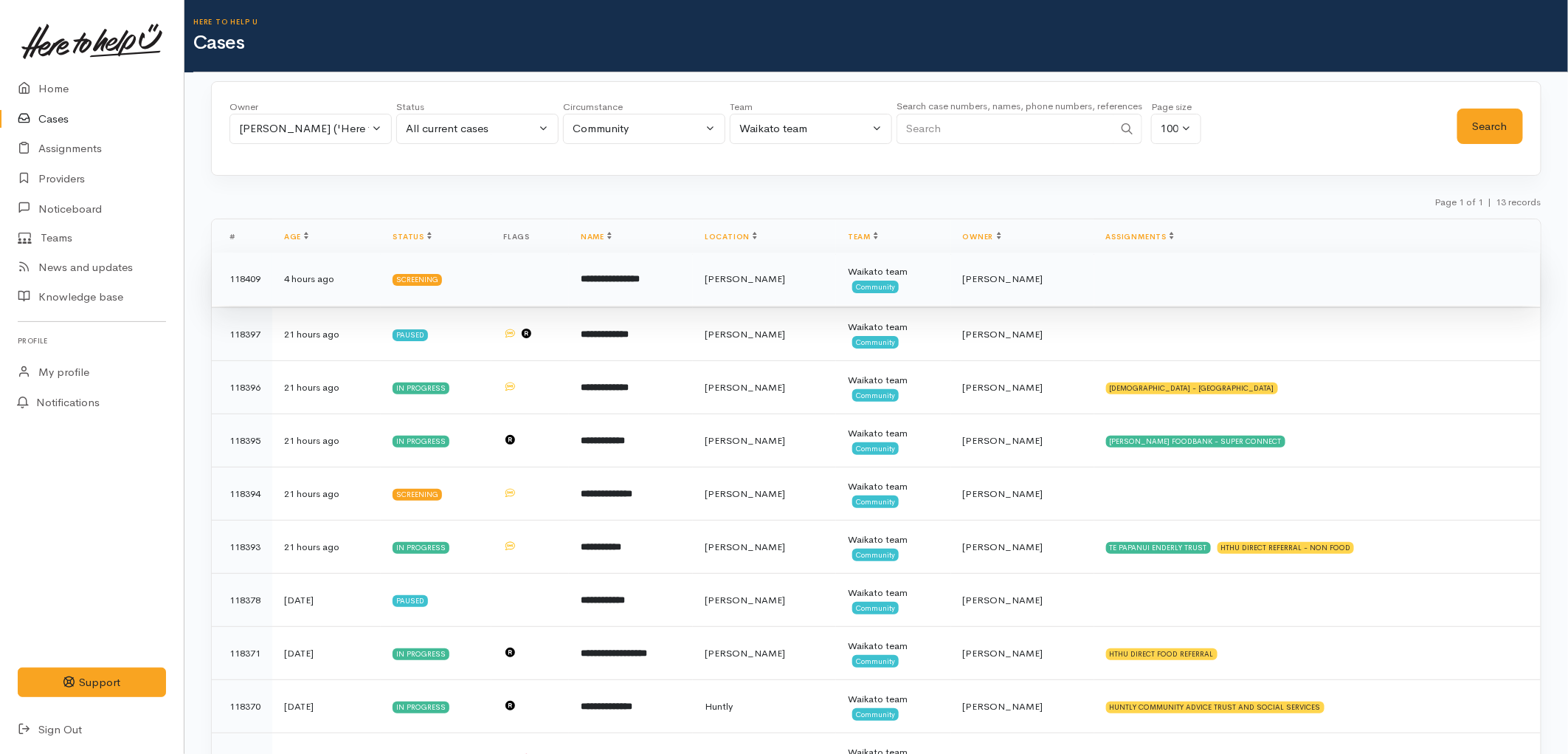
click at [655, 285] on td "**********" at bounding box center [631, 279] width 124 height 53
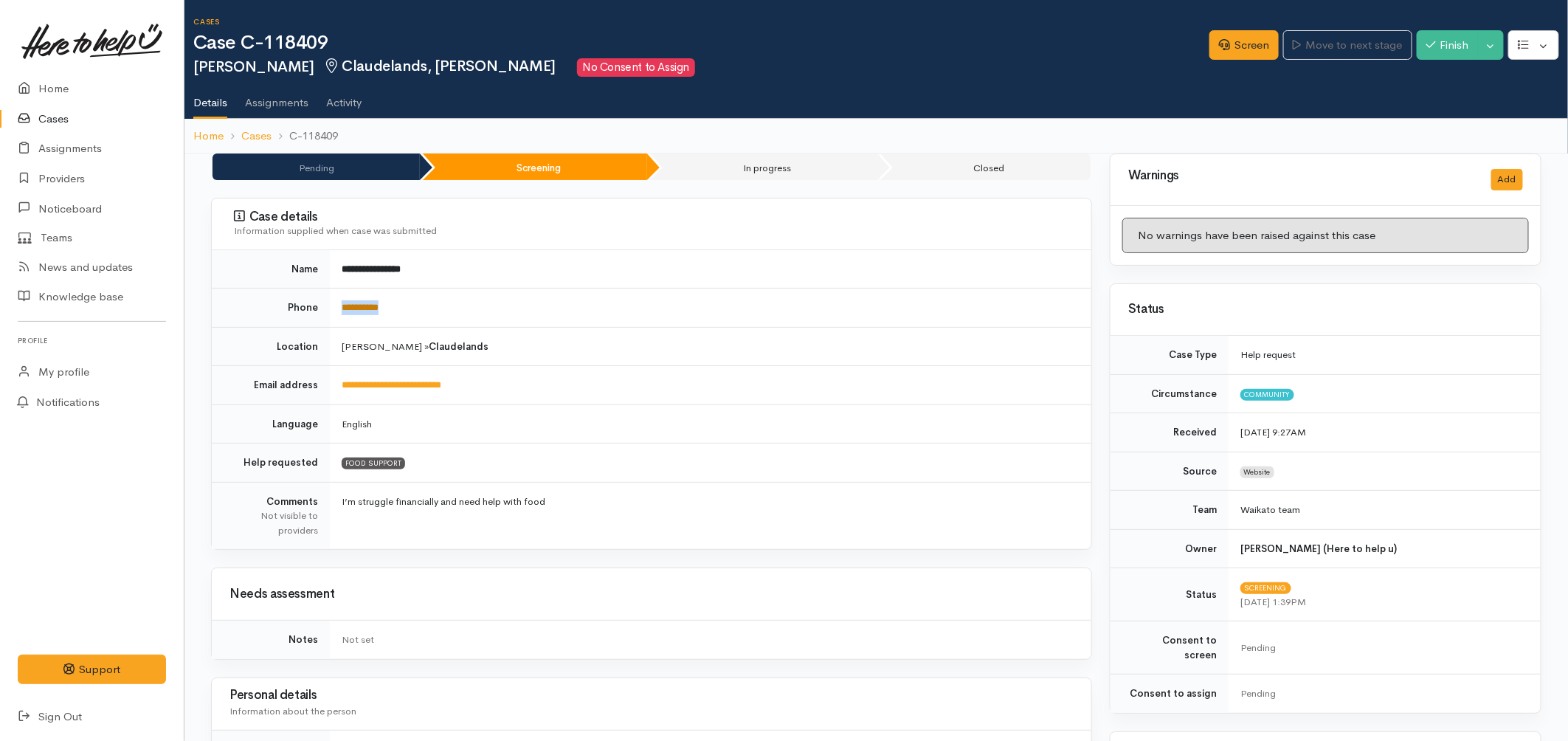
drag, startPoint x: 421, startPoint y: 315, endPoint x: 342, endPoint y: 311, distance: 79.1
click at [342, 311] on td "**********" at bounding box center [711, 308] width 762 height 39
copy link "**********"
click at [1243, 43] on link "Screen" at bounding box center [1244, 45] width 70 height 30
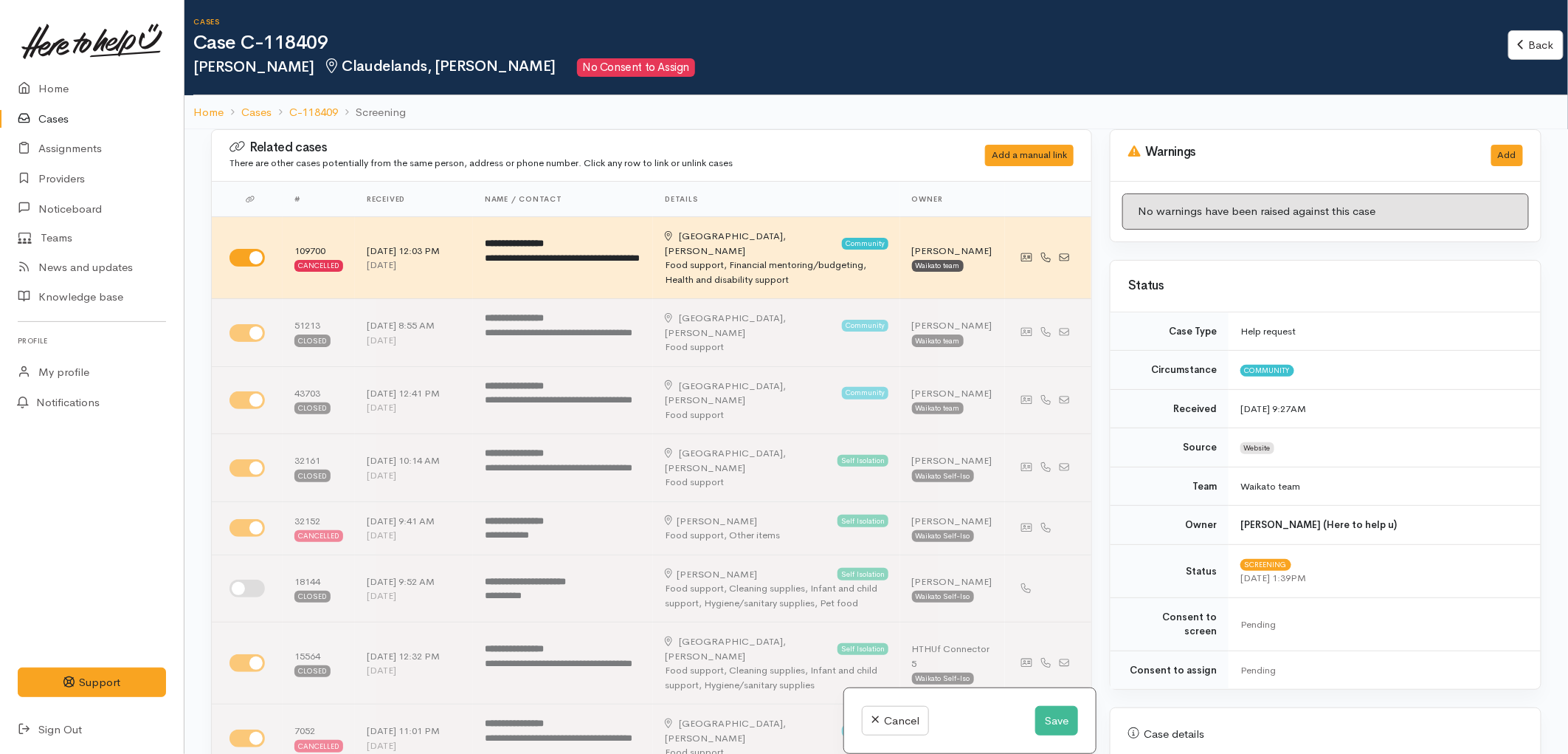
click at [1038, 735] on div "Cancel Save" at bounding box center [970, 720] width 252 height 65
click at [1046, 726] on button "Save" at bounding box center [1057, 720] width 43 height 30
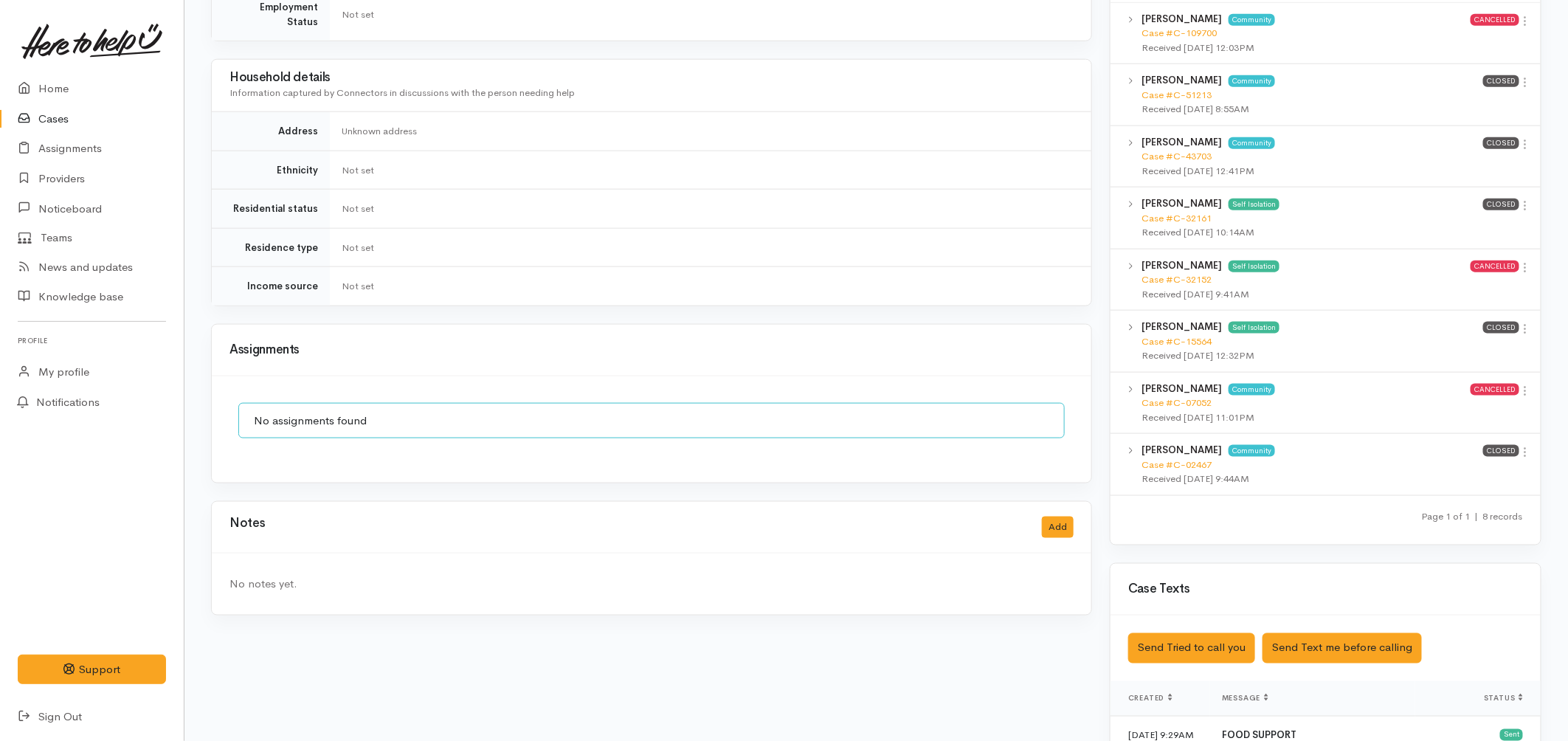
scroll to position [1066, 0]
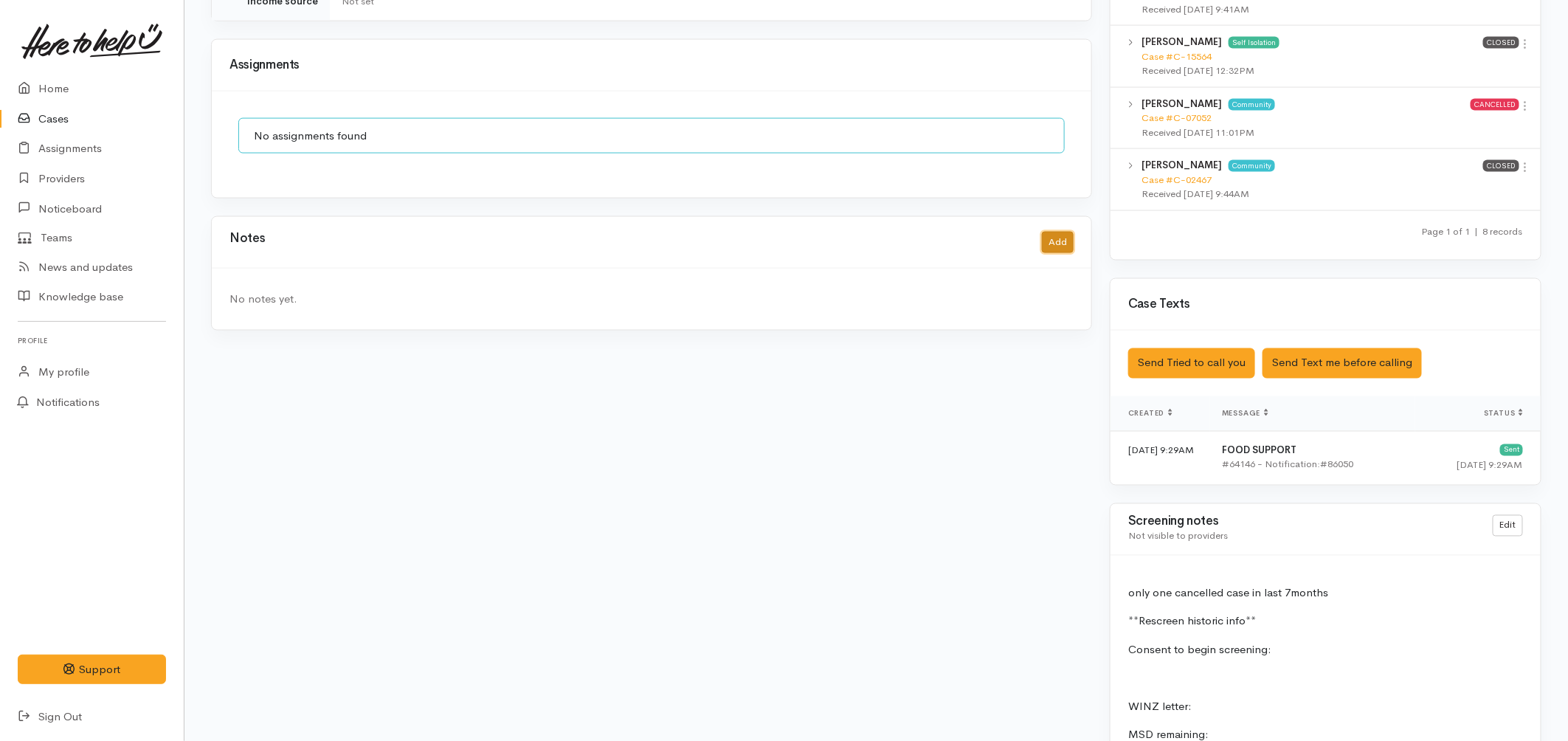
click at [1070, 234] on button "Add" at bounding box center [1058, 242] width 32 height 22
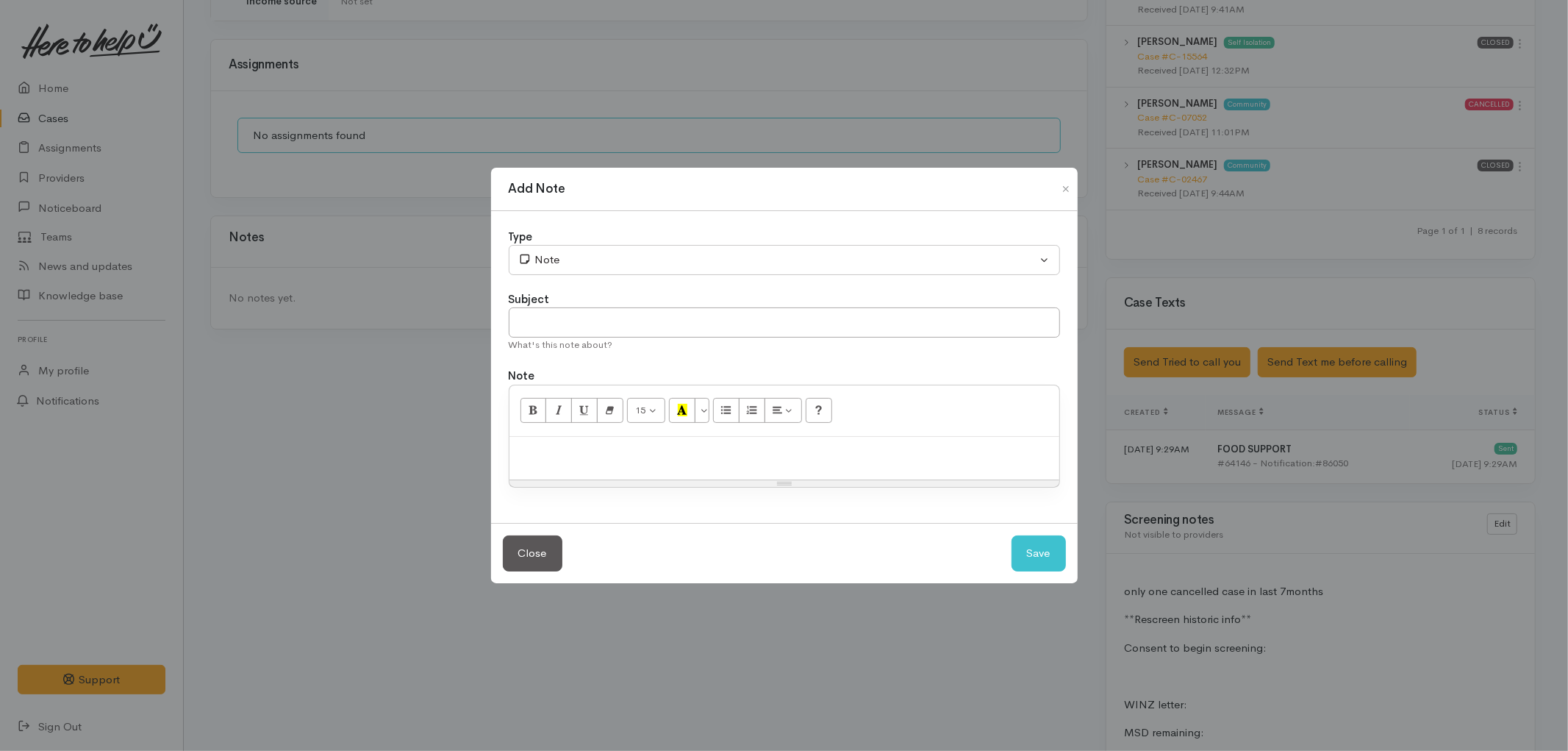
click at [587, 452] on p at bounding box center [784, 452] width 536 height 17
paste div
click at [608, 313] on input "text" at bounding box center [784, 322] width 552 height 30
type input "Attempted contact no.1"
click at [1026, 542] on button "Save" at bounding box center [1038, 554] width 54 height 36
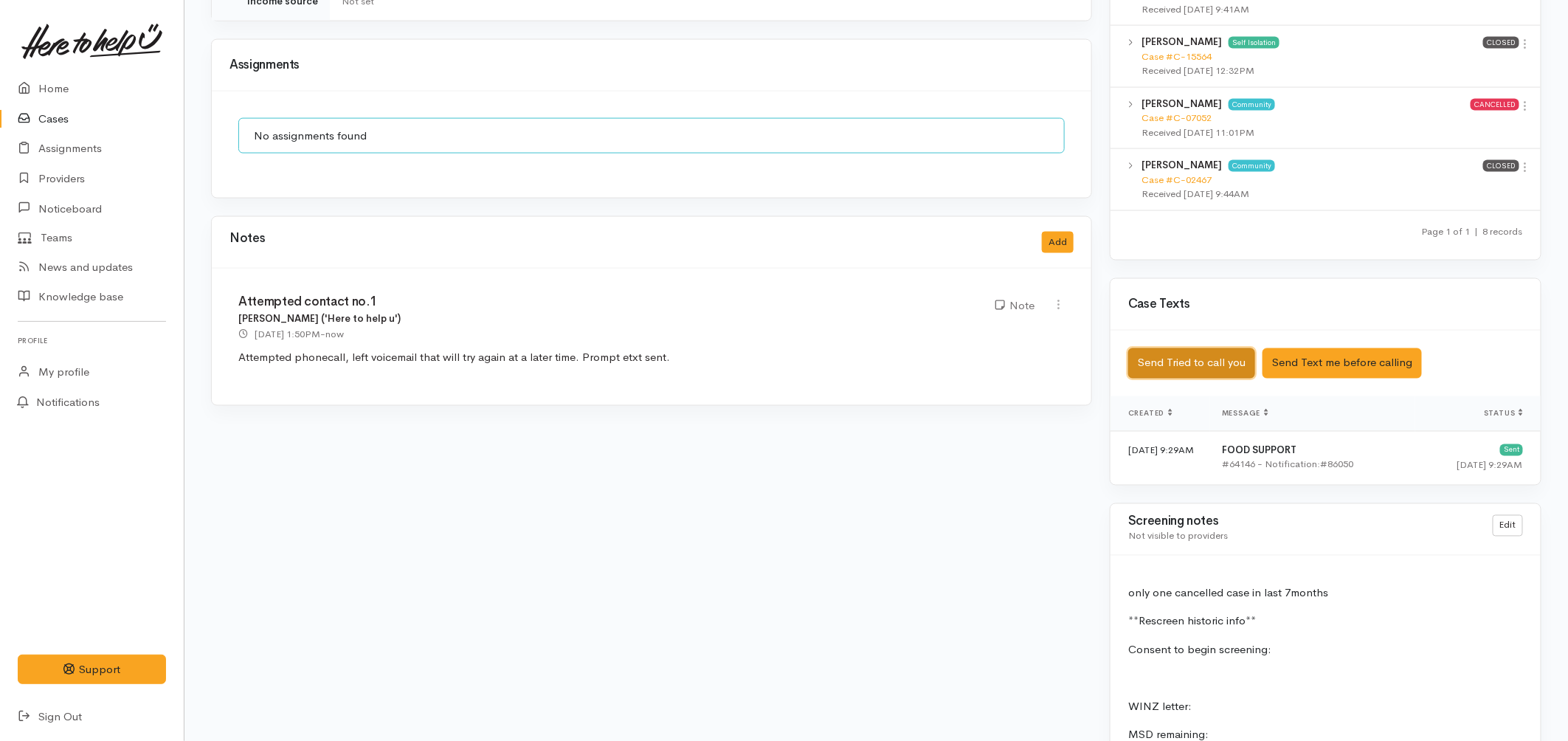
click at [1153, 348] on button "Send Tried to call you" at bounding box center [1192, 363] width 127 height 30
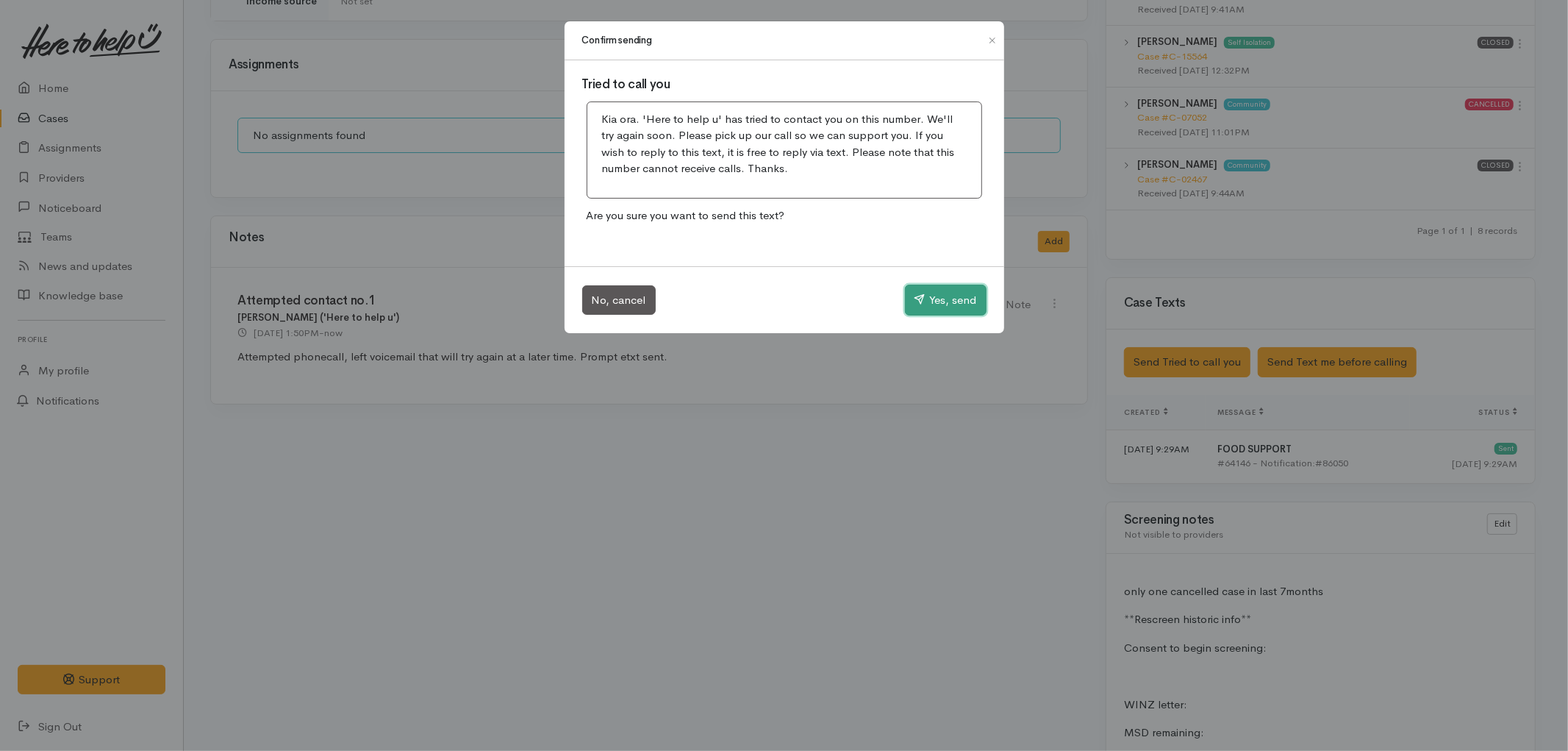
click at [938, 315] on button "Yes, send" at bounding box center [946, 300] width 82 height 31
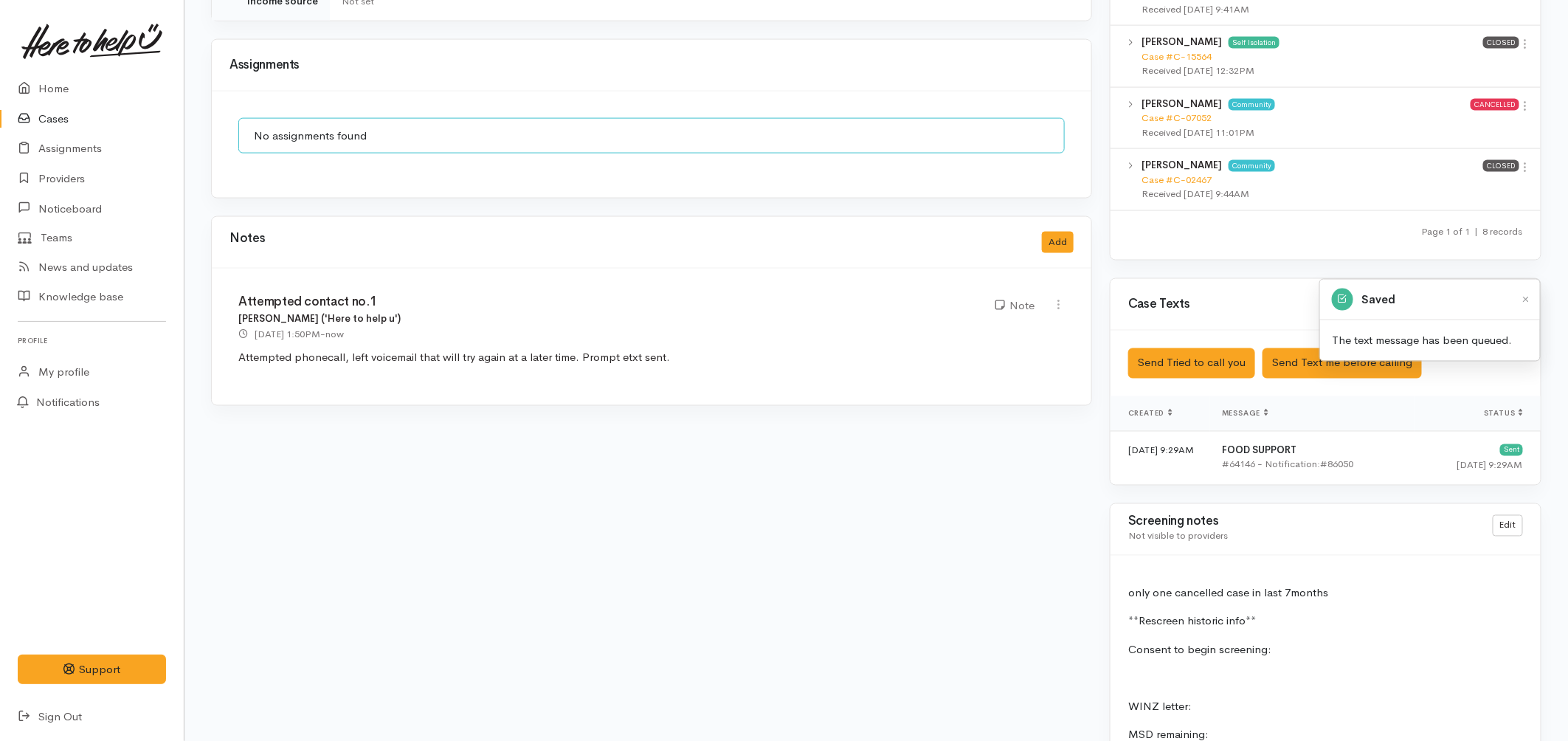
click at [89, 121] on link "Cases" at bounding box center [91, 119] width 184 height 30
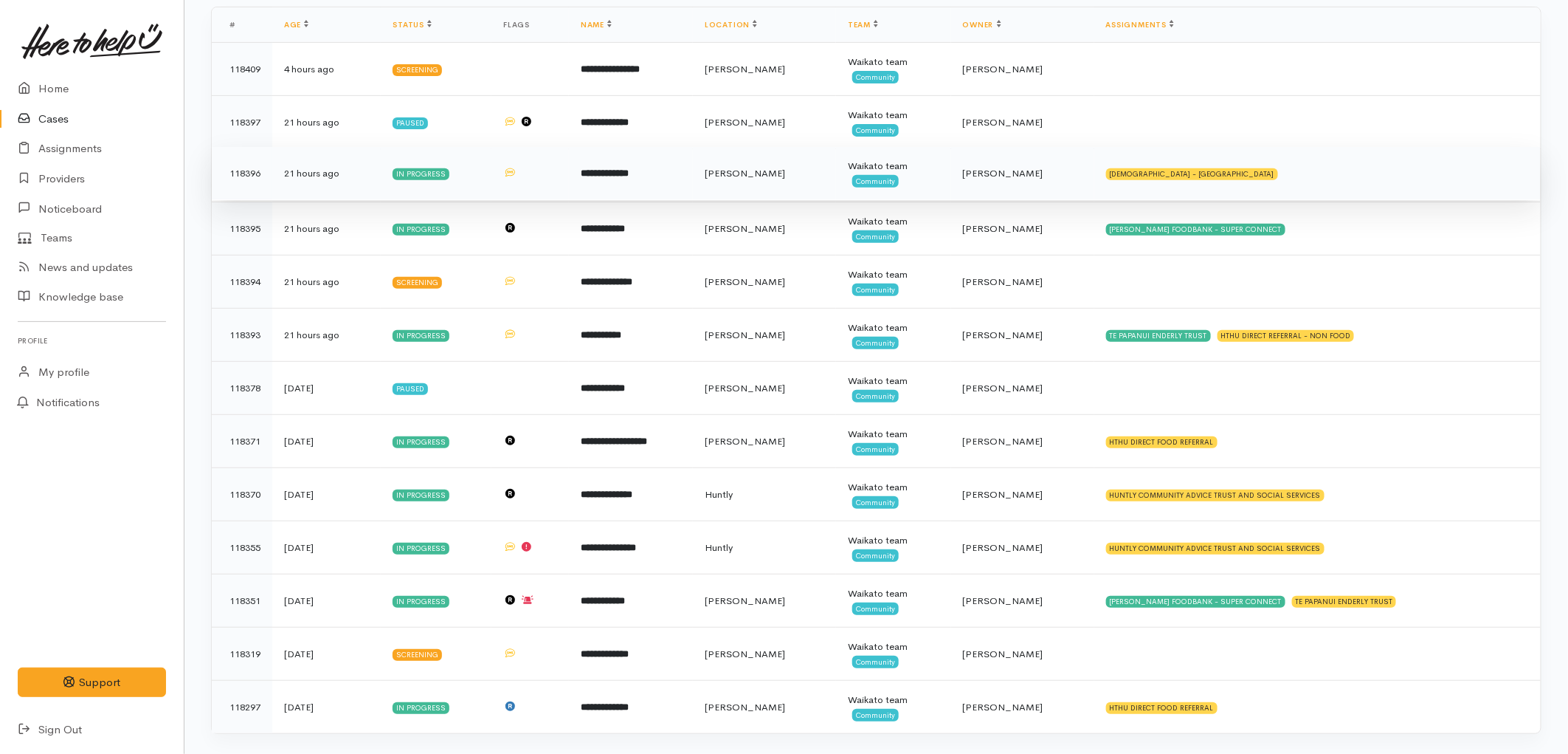
scroll to position [236, 0]
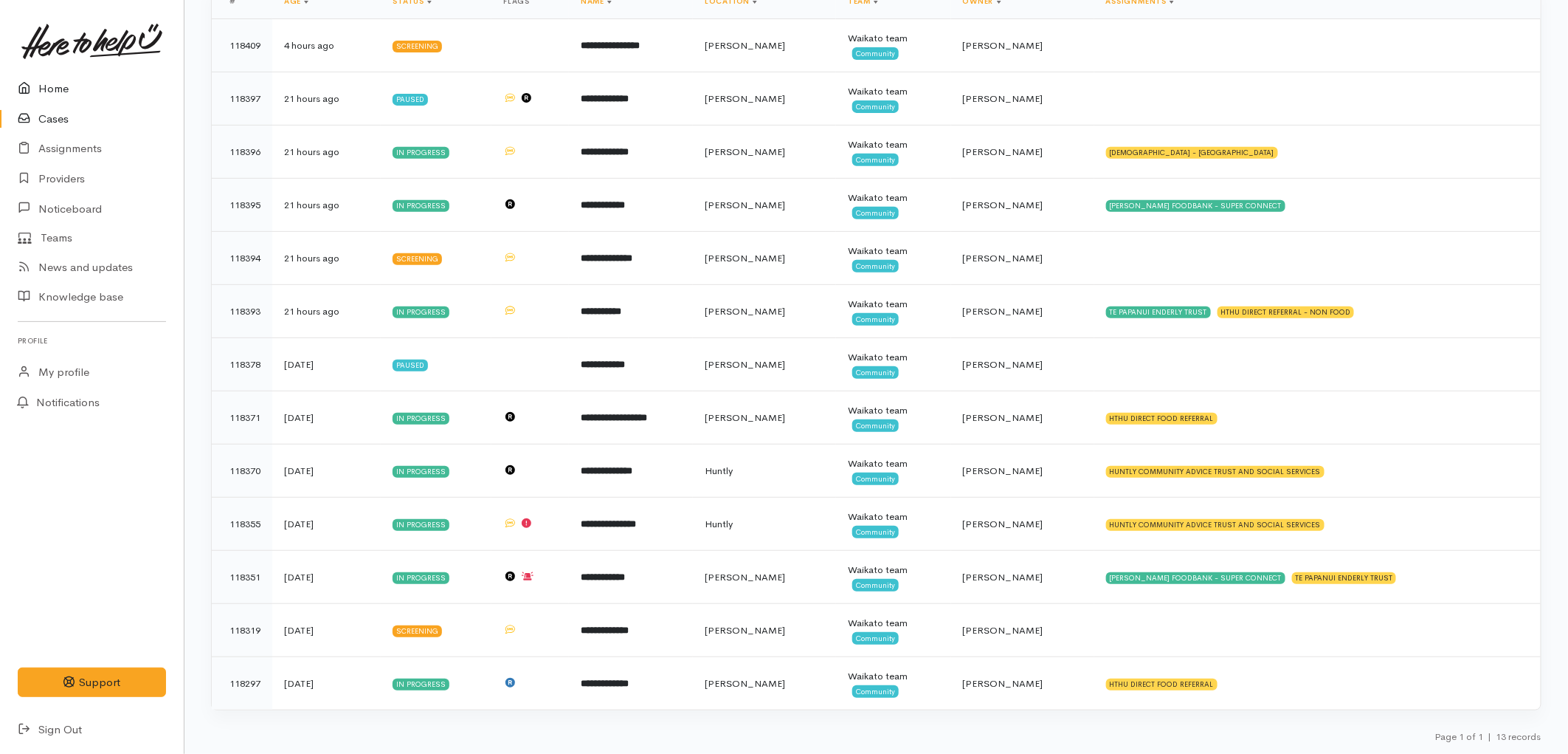
click at [57, 75] on link "Home" at bounding box center [91, 89] width 184 height 30
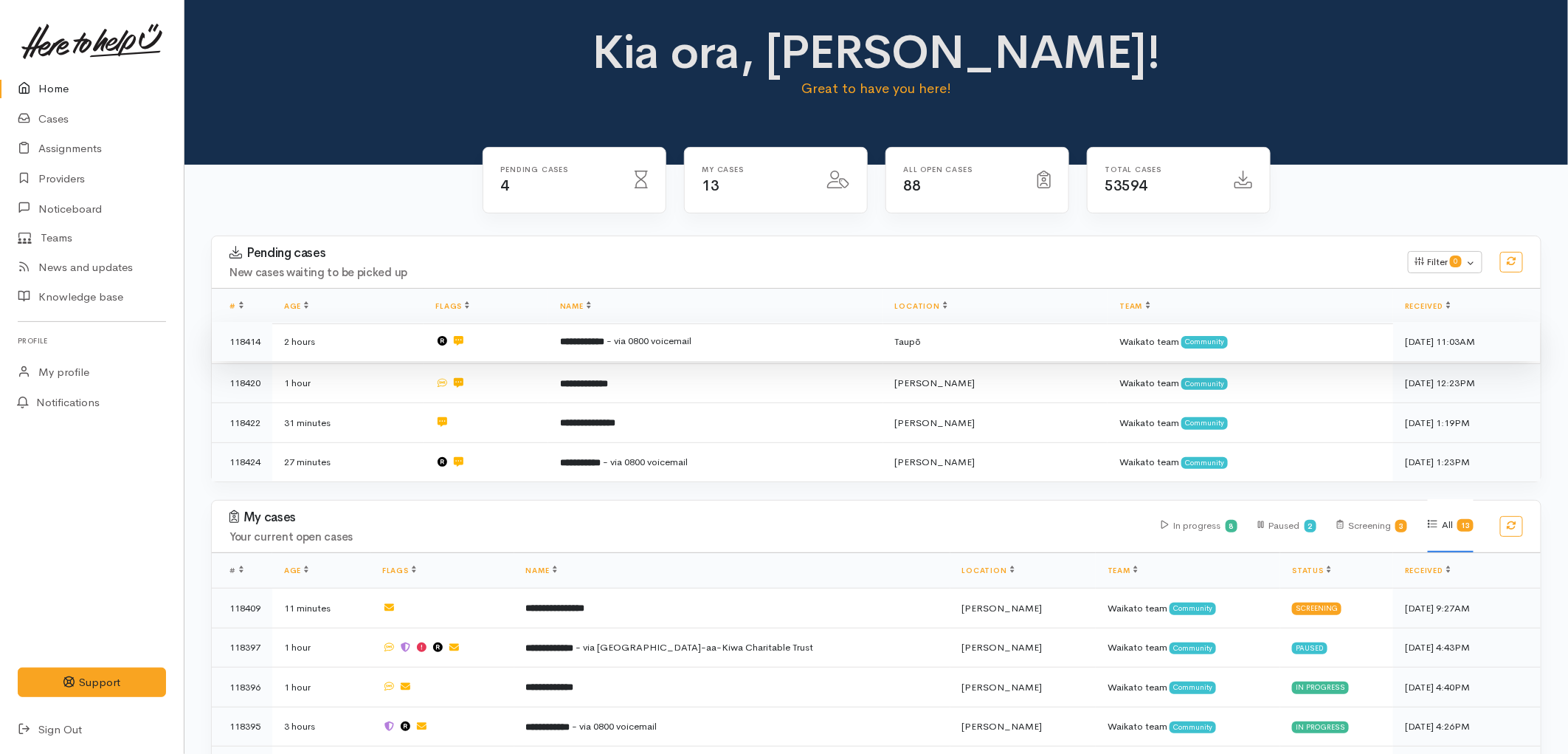
click at [364, 352] on td "2 hours" at bounding box center [348, 342] width 152 height 40
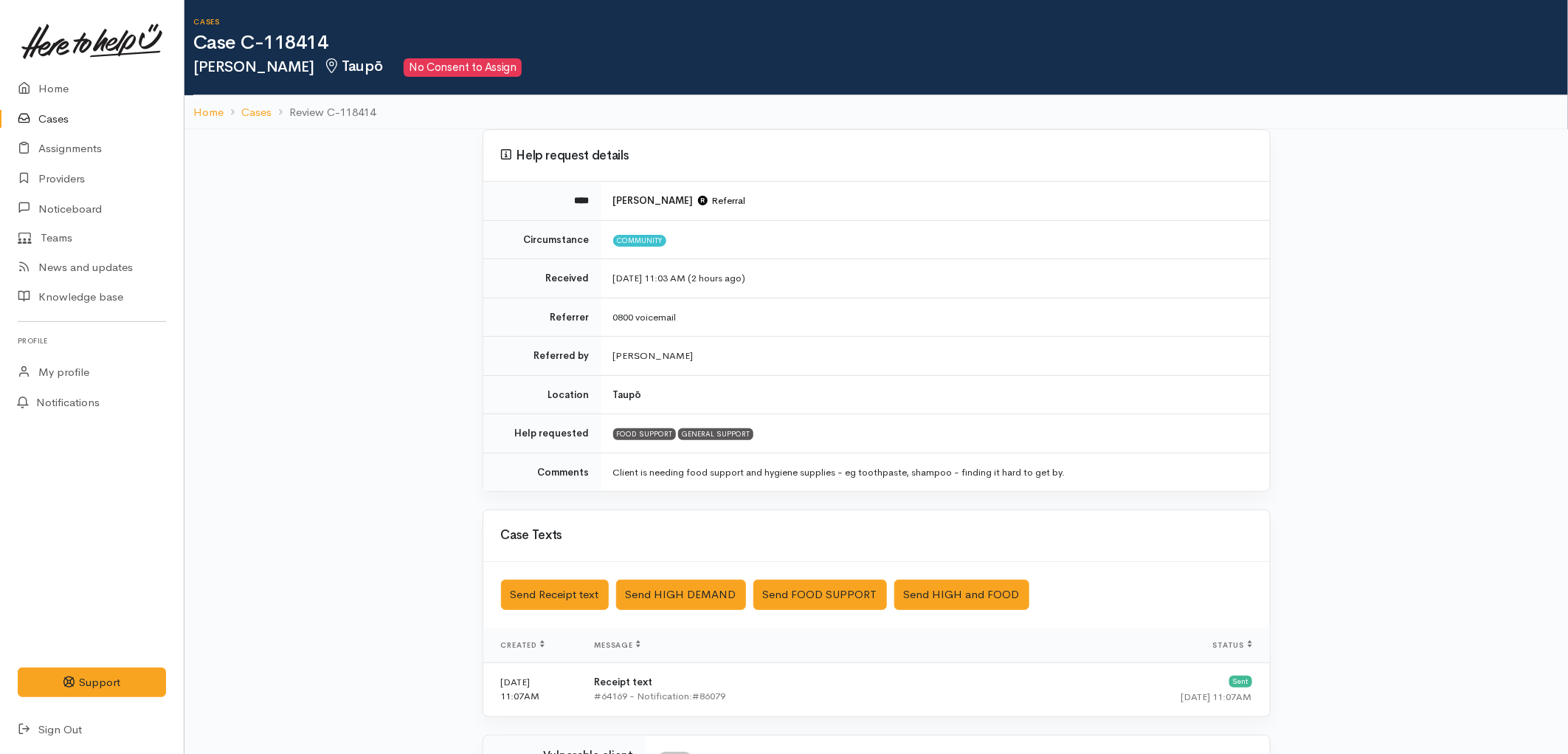
click at [56, 122] on link "Cases" at bounding box center [91, 119] width 184 height 30
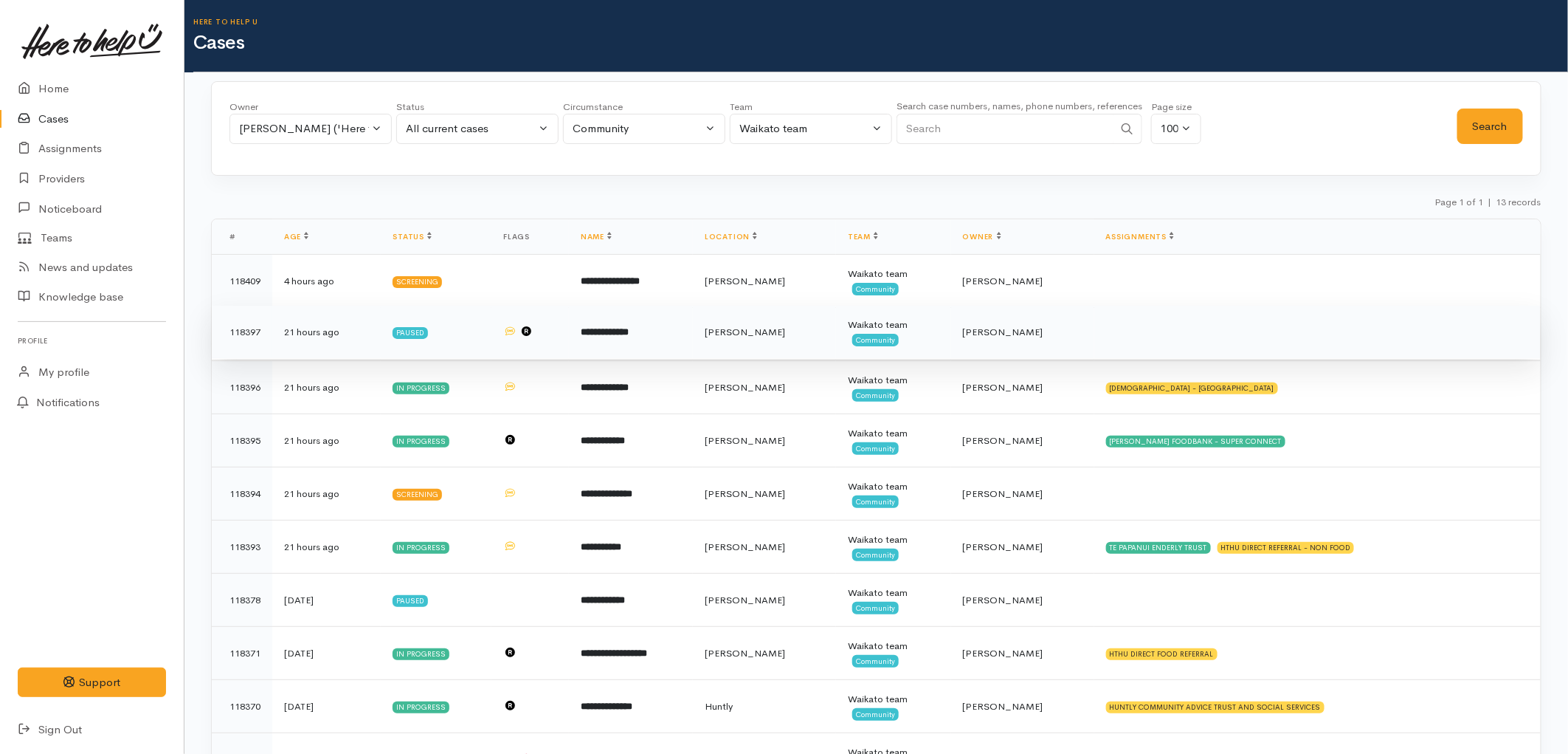
click at [693, 340] on td "**********" at bounding box center [631, 333] width 124 height 53
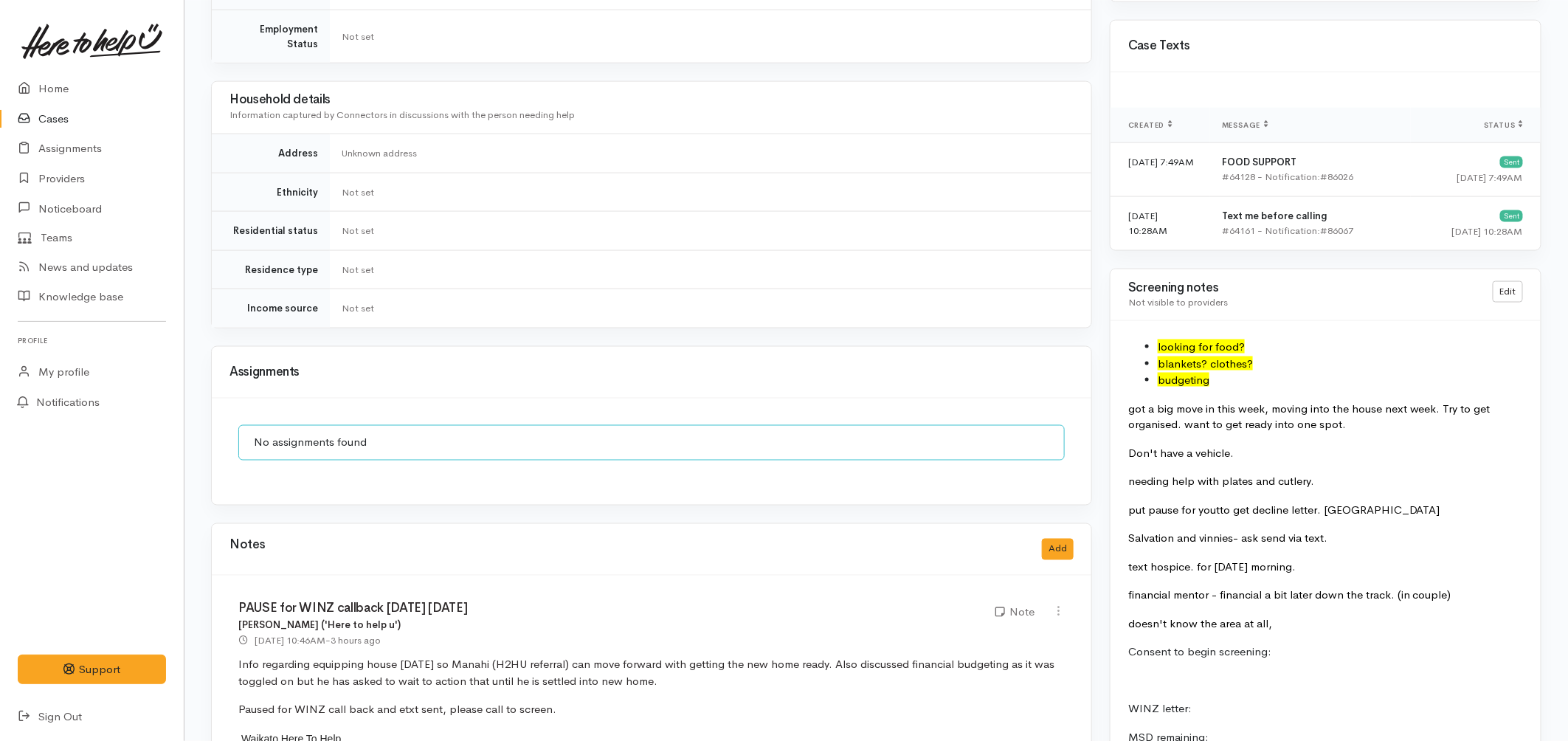
scroll to position [984, 0]
click at [1496, 282] on link "Edit" at bounding box center [1508, 292] width 30 height 22
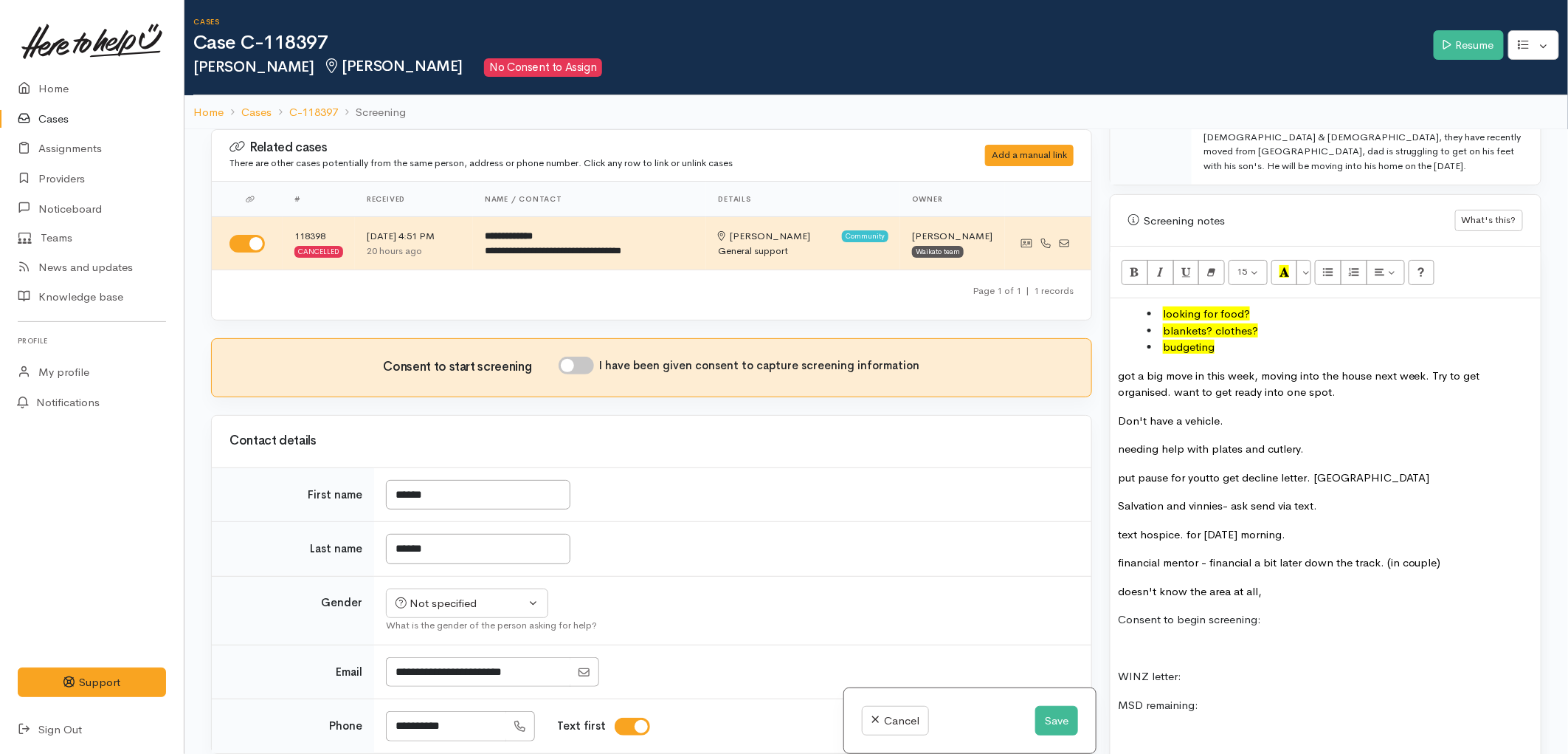
scroll to position [984, 0]
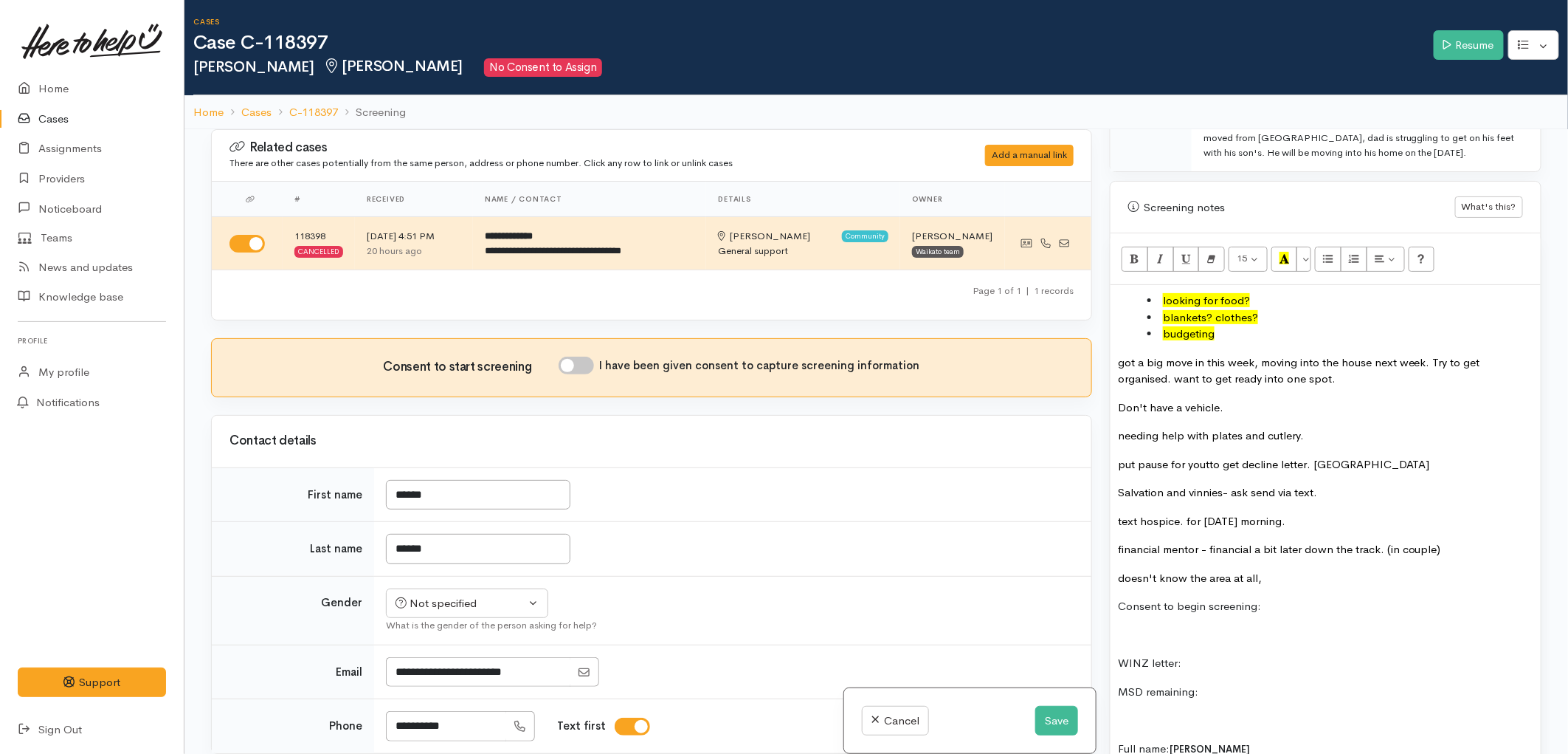
click at [1229, 326] on li "budgeting" at bounding box center [1341, 334] width 386 height 17
click at [1119, 355] on font "got a big move in this week, moving into the house next week. Try to get organi…" at bounding box center [1299, 371] width 363 height 31
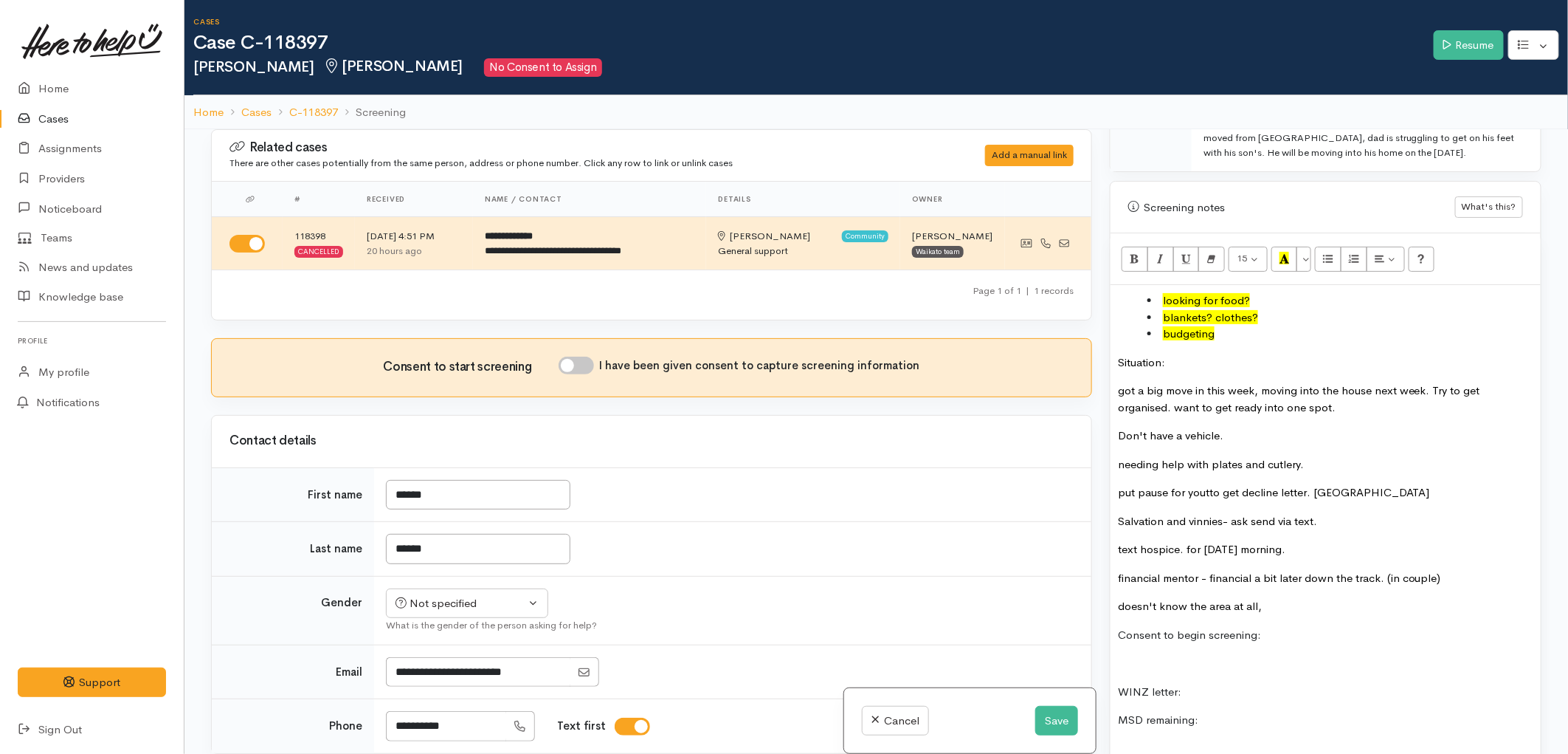
click at [1184, 354] on p "Situation:" at bounding box center [1326, 363] width 415 height 17
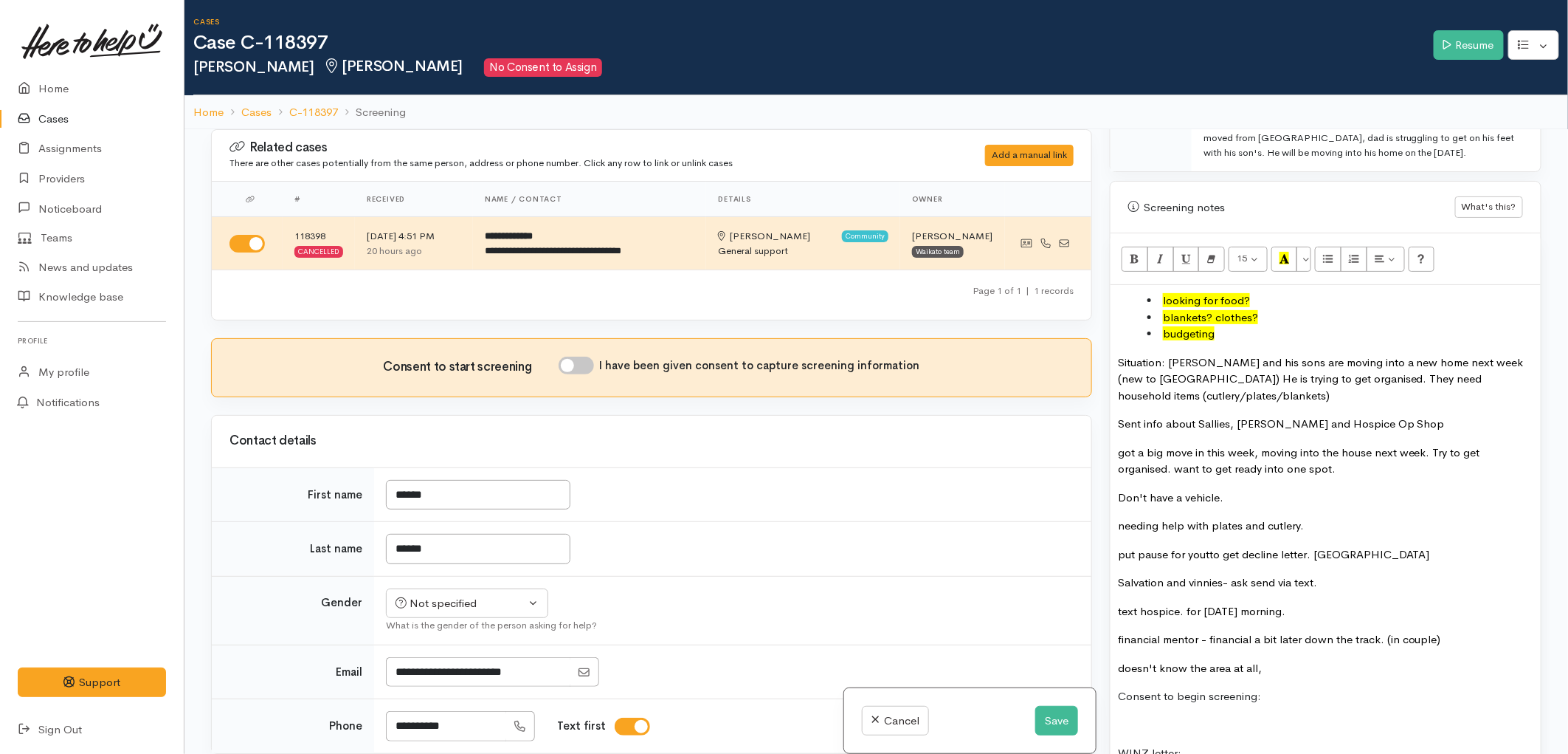
click at [1118, 415] on p "Sent info about Sallies, [PERSON_NAME] and Hospice Op Shop" at bounding box center [1326, 424] width 415 height 17
click at [1484, 415] on p "General support Sent info about Sallies, Vinnies and Hospice Op Shop" at bounding box center [1326, 424] width 415 height 17
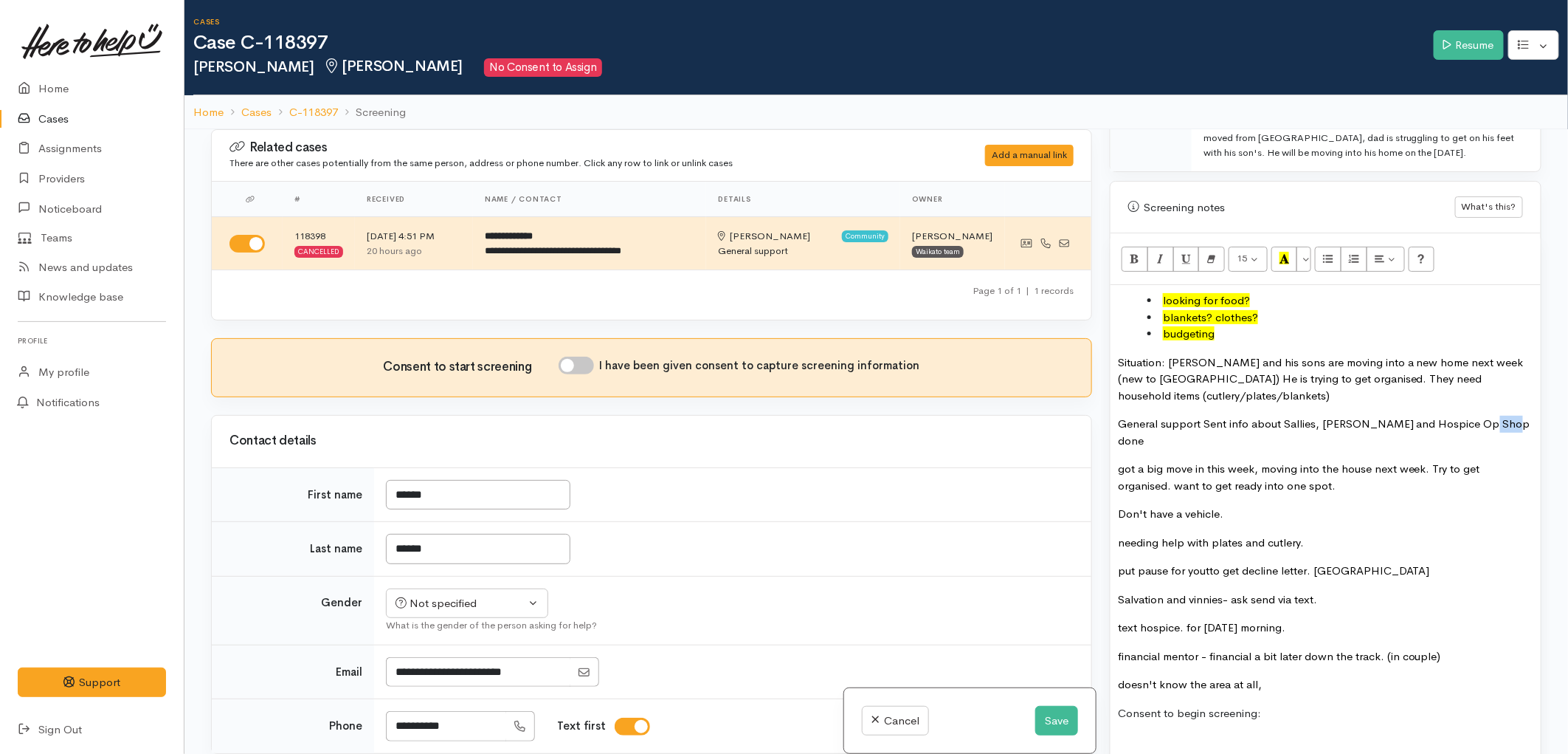
drag, startPoint x: 1516, startPoint y: 399, endPoint x: 1476, endPoint y: 392, distance: 40.6
click at [1476, 415] on p "General support Sent info about Sallies, Vinnies and Hospice Op Shop done" at bounding box center [1326, 432] width 415 height 34
click at [1285, 252] on icon "Recent Color" at bounding box center [1284, 258] width 9 height 13
click at [1511, 415] on p "General support Sent info about Sallies, Vinnies and Hospice Op Shop done" at bounding box center [1326, 432] width 415 height 34
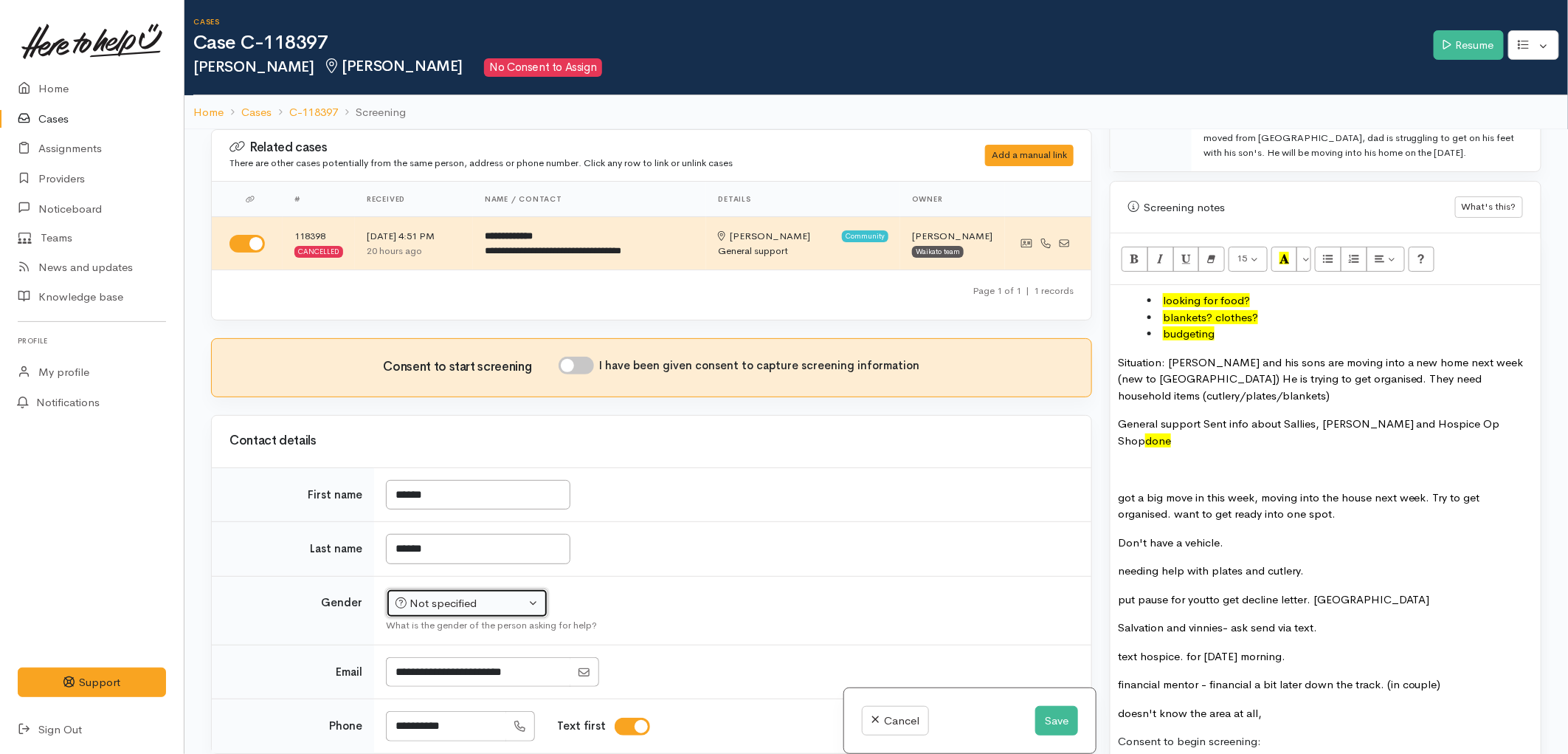
click at [445, 598] on div "Not specified" at bounding box center [460, 603] width 130 height 17
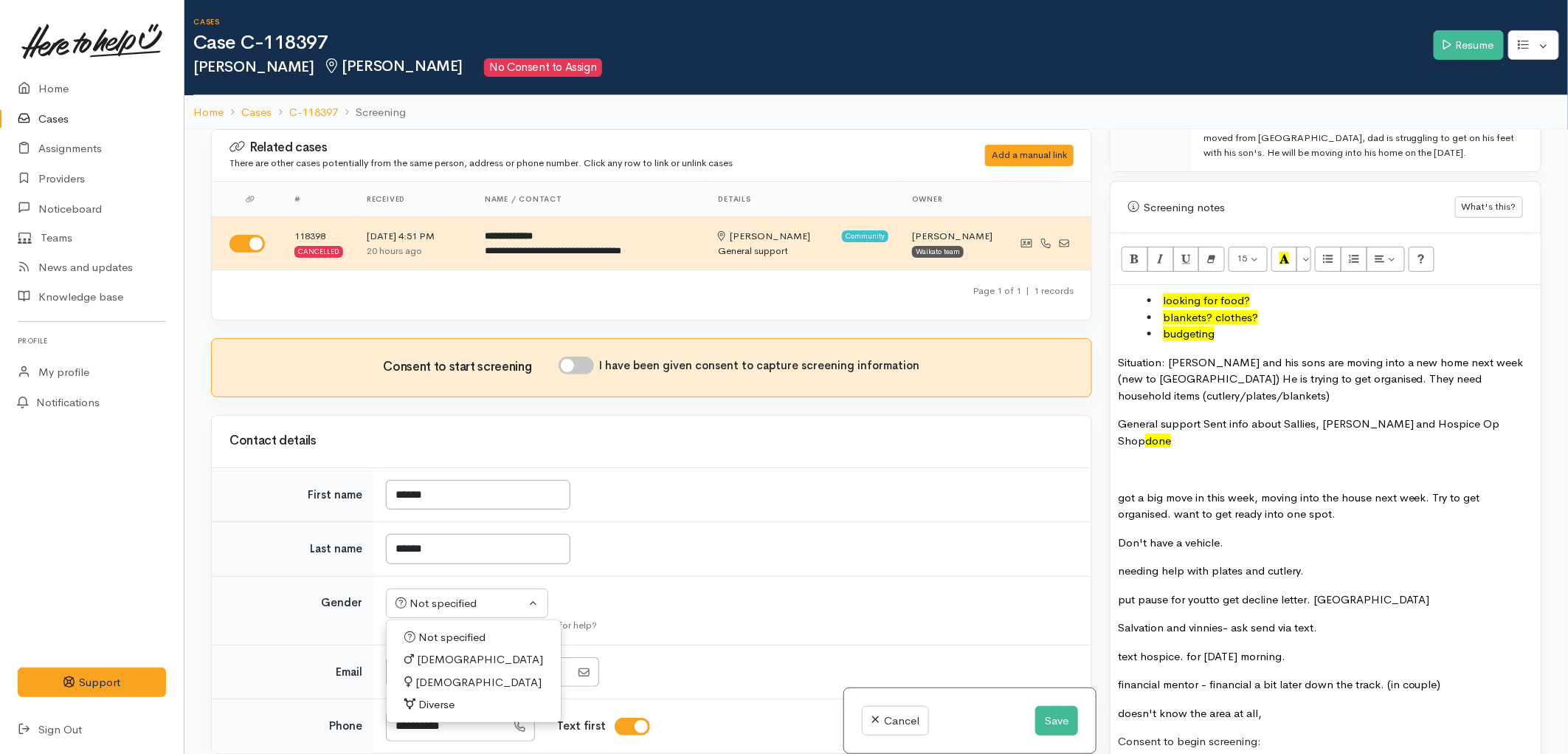
click at [435, 665] on span "Male" at bounding box center [480, 660] width 126 height 17
select select "Male"
click at [632, 570] on td "******" at bounding box center [732, 549] width 718 height 54
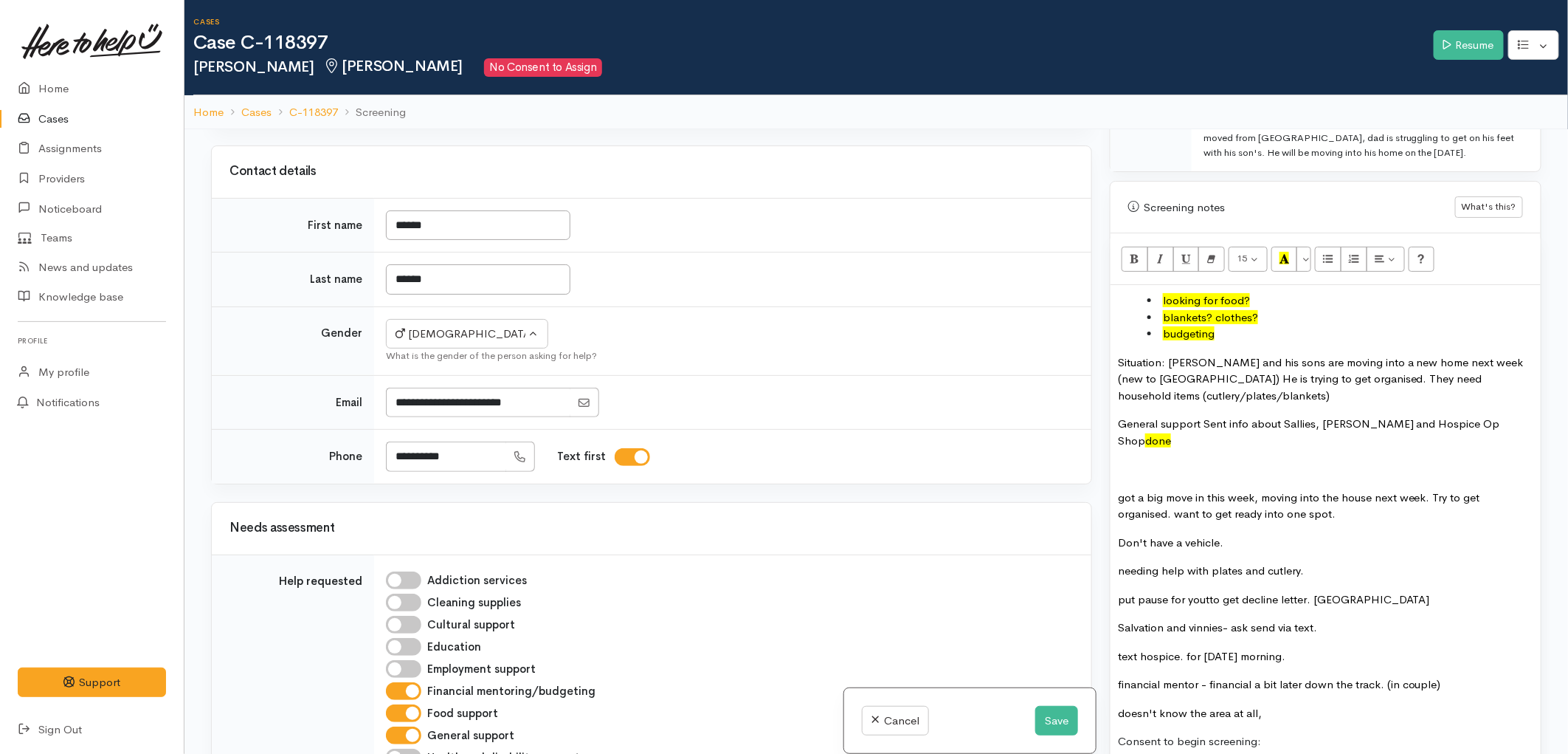
scroll to position [409, 0]
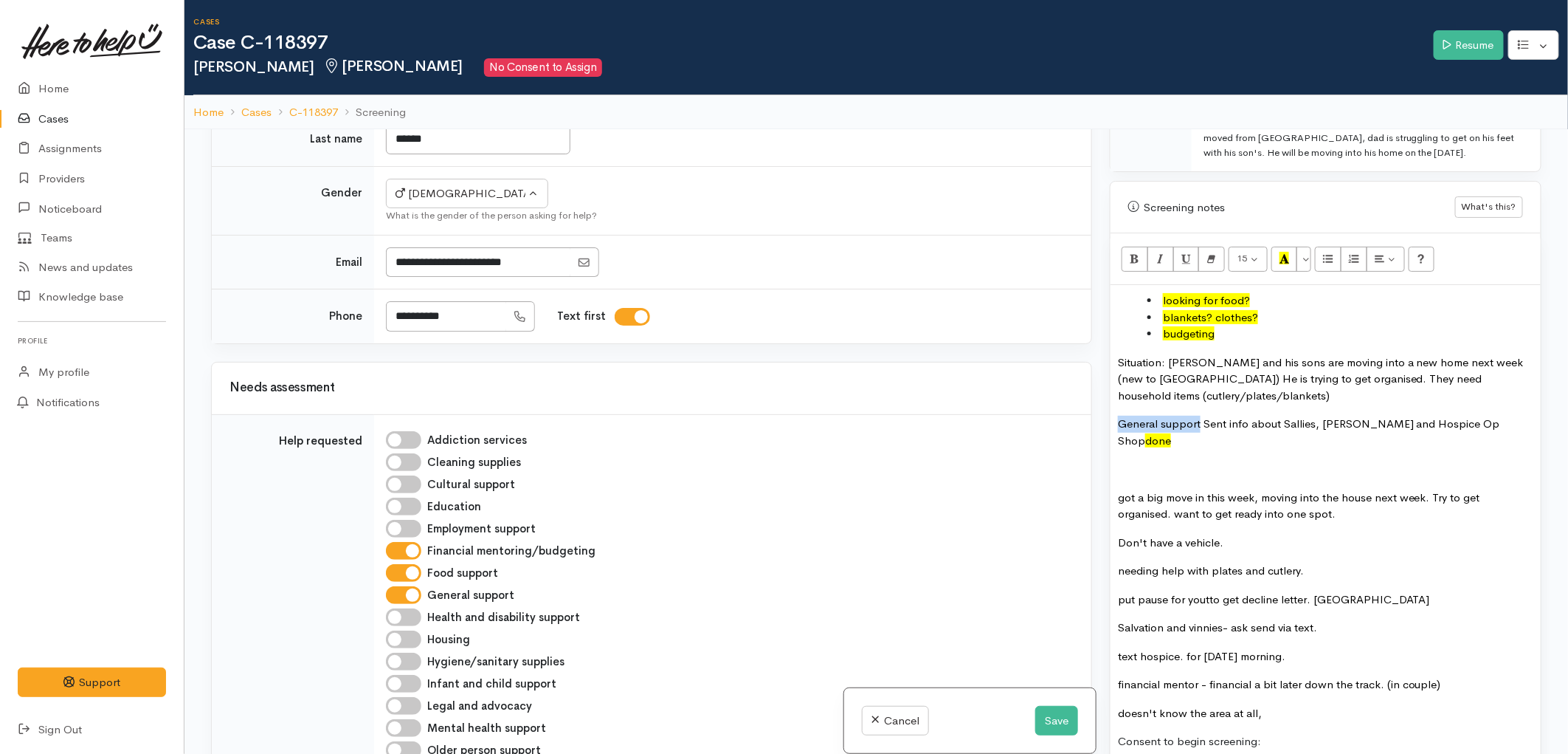
drag, startPoint x: 1117, startPoint y: 401, endPoint x: 1199, endPoint y: 400, distance: 82.0
click at [1199, 415] on p "General support Sent info about Sallies, Vinnies and Hospice Op Shop done" at bounding box center [1326, 432] width 415 height 34
drag, startPoint x: 1395, startPoint y: 416, endPoint x: 1414, endPoint y: 412, distance: 19.4
click at [1398, 461] on p at bounding box center [1326, 470] width 415 height 17
click at [1517, 415] on p "General support Sent info about Sallies, Vinnies and Hospice Op Shop done" at bounding box center [1326, 432] width 415 height 34
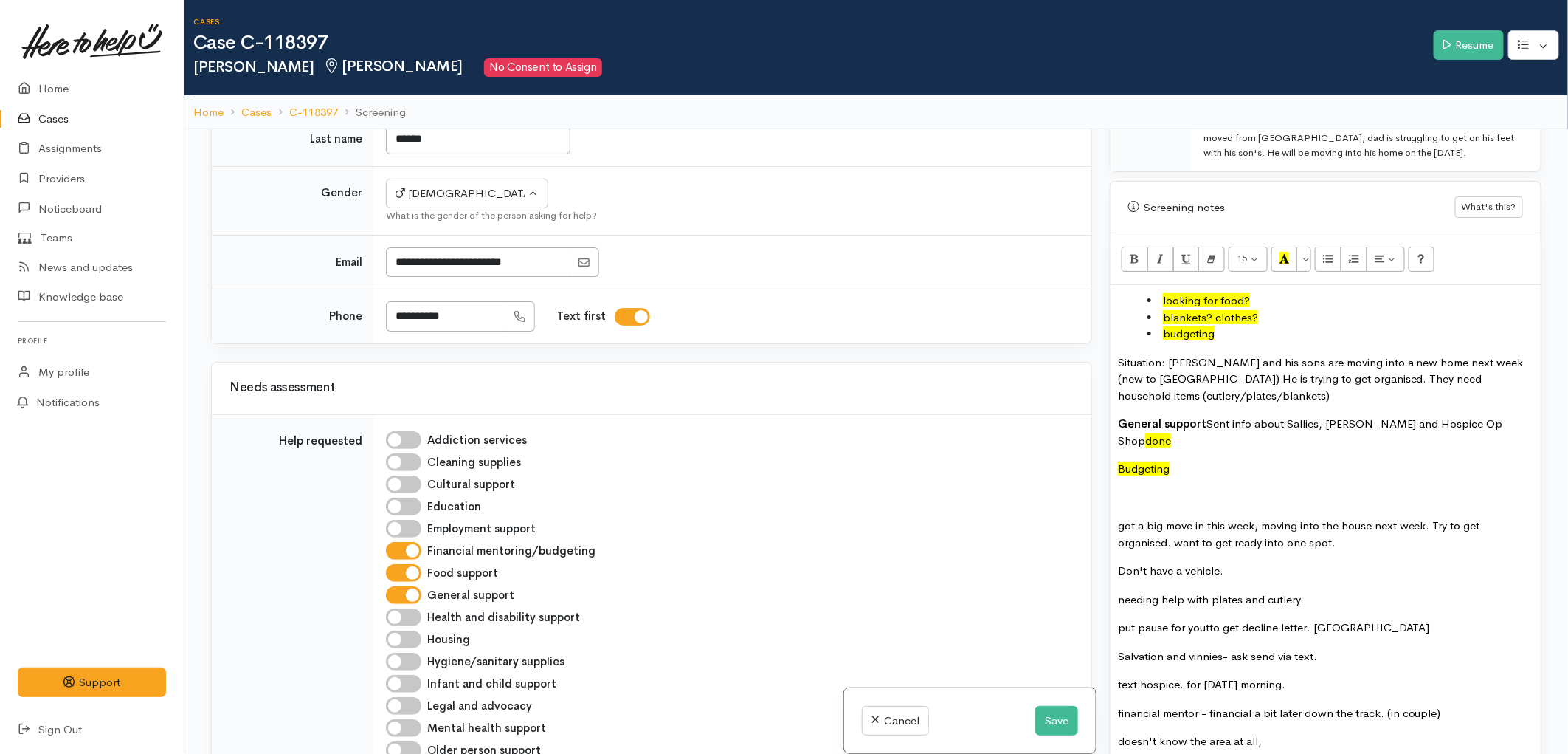
drag, startPoint x: 1208, startPoint y: 429, endPoint x: 1118, endPoint y: 430, distance: 90.0
click at [1118, 461] on p "Budgeting" at bounding box center [1326, 470] width 415 height 17
click at [1300, 246] on button "More Color" at bounding box center [1304, 259] width 15 height 25
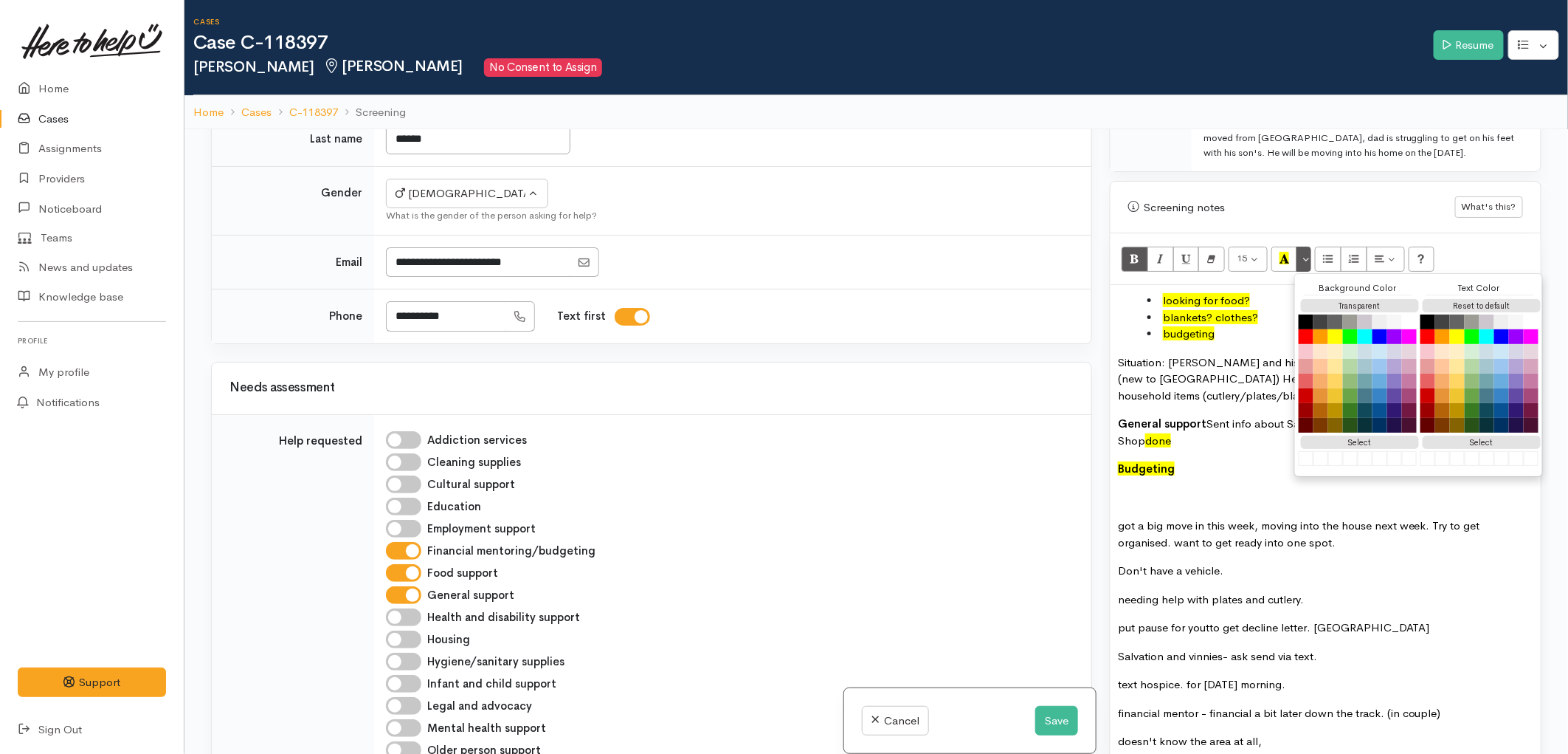
click at [1384, 273] on div "Background Color Transparent Select #ffff00 Text Color Reset to default Select …" at bounding box center [1419, 375] width 249 height 203
click at [1414, 313] on button "White" at bounding box center [1409, 321] width 18 height 18
drag, startPoint x: 1192, startPoint y: 426, endPoint x: 1107, endPoint y: 426, distance: 85.0
click at [1107, 426] on div "Warnings Add No warnings have been raised against this case Add Warning Title ●…" at bounding box center [1326, 506] width 450 height 754
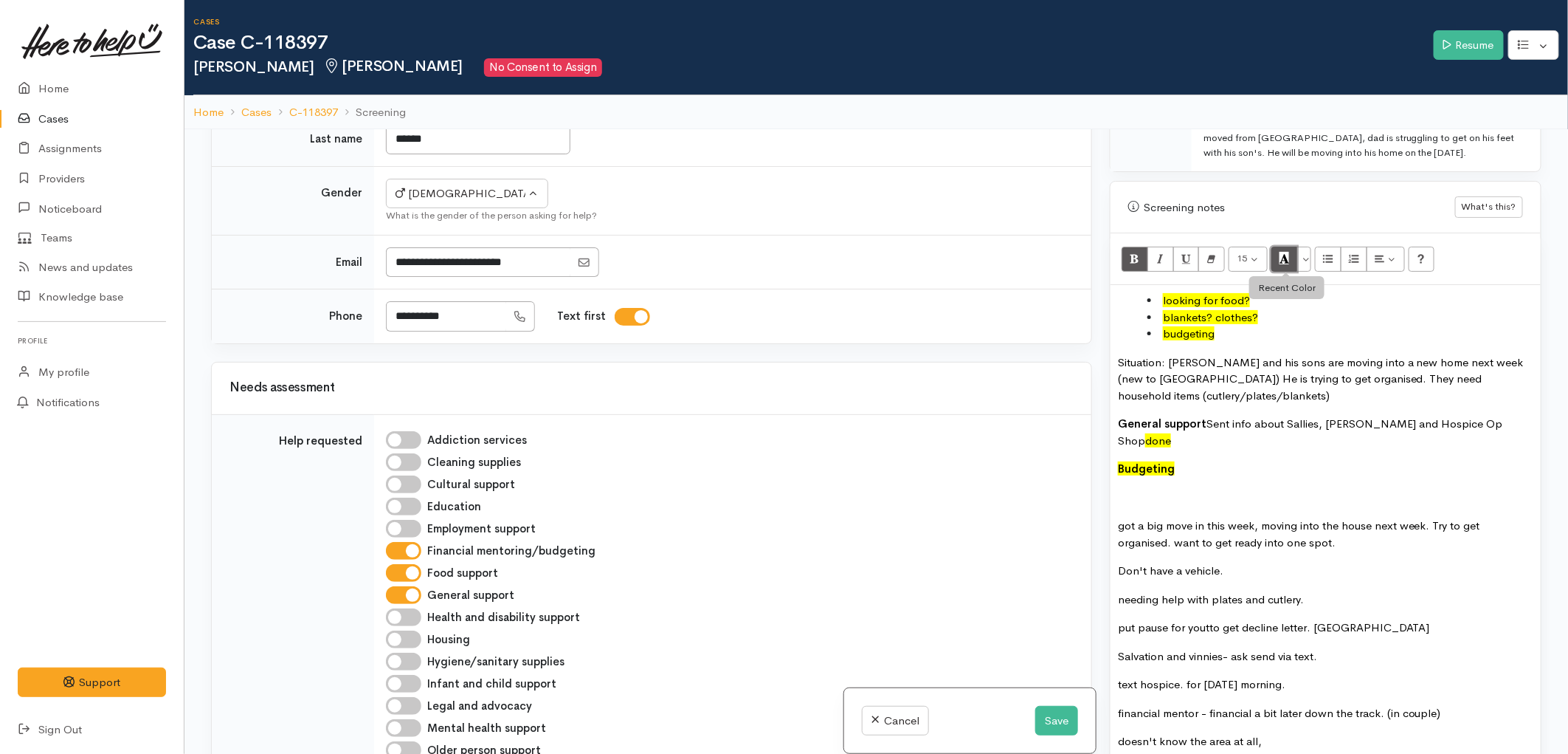
click at [1282, 252] on icon "Recent Color" at bounding box center [1284, 258] width 9 height 13
click at [1229, 461] on p "Budgeting" at bounding box center [1326, 470] width 415 height 17
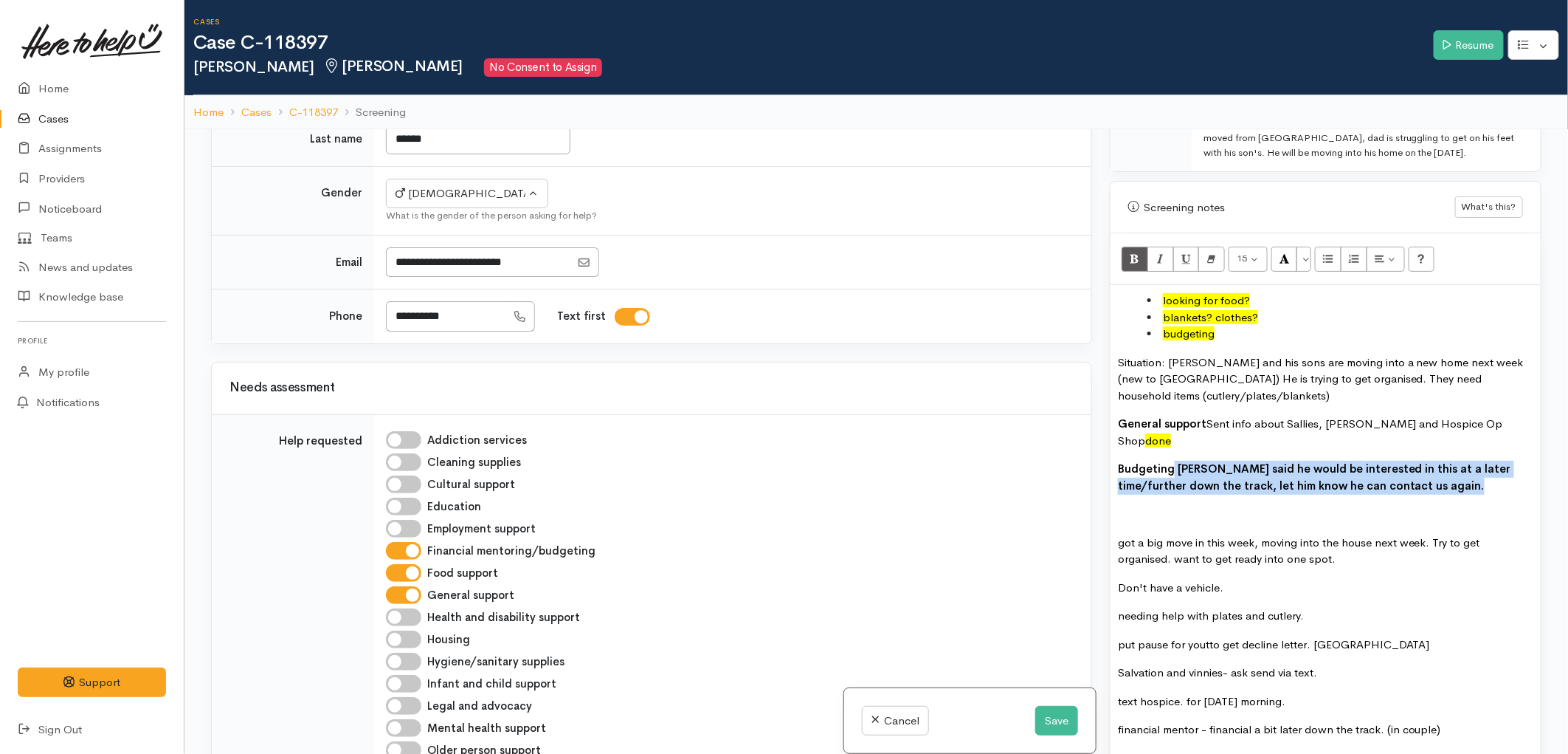
drag, startPoint x: 1172, startPoint y: 425, endPoint x: 1409, endPoint y: 452, distance: 238.5
click at [1403, 461] on p "Budgeting Manahi said he would be interested in this at a later time/further do…" at bounding box center [1326, 477] width 415 height 34
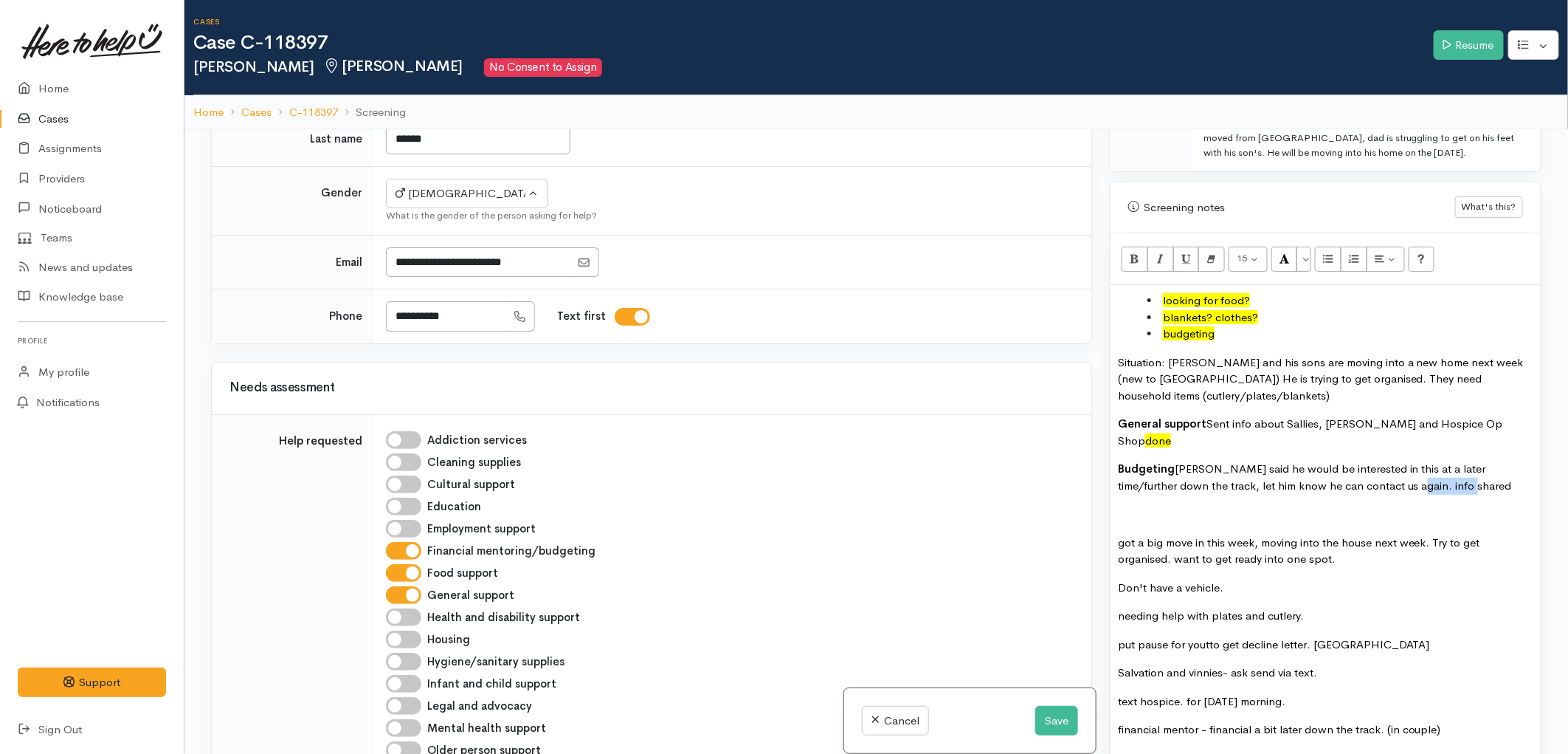
drag, startPoint x: 1421, startPoint y: 440, endPoint x: 1360, endPoint y: 446, distance: 61.3
click at [1360, 461] on p "Budgeting Manahi said he would be interested in this at a later time/further do…" at bounding box center [1326, 477] width 415 height 34
click at [1285, 252] on icon "Recent Color" at bounding box center [1284, 258] width 9 height 13
click at [1307, 246] on button "More Color" at bounding box center [1304, 259] width 15 height 25
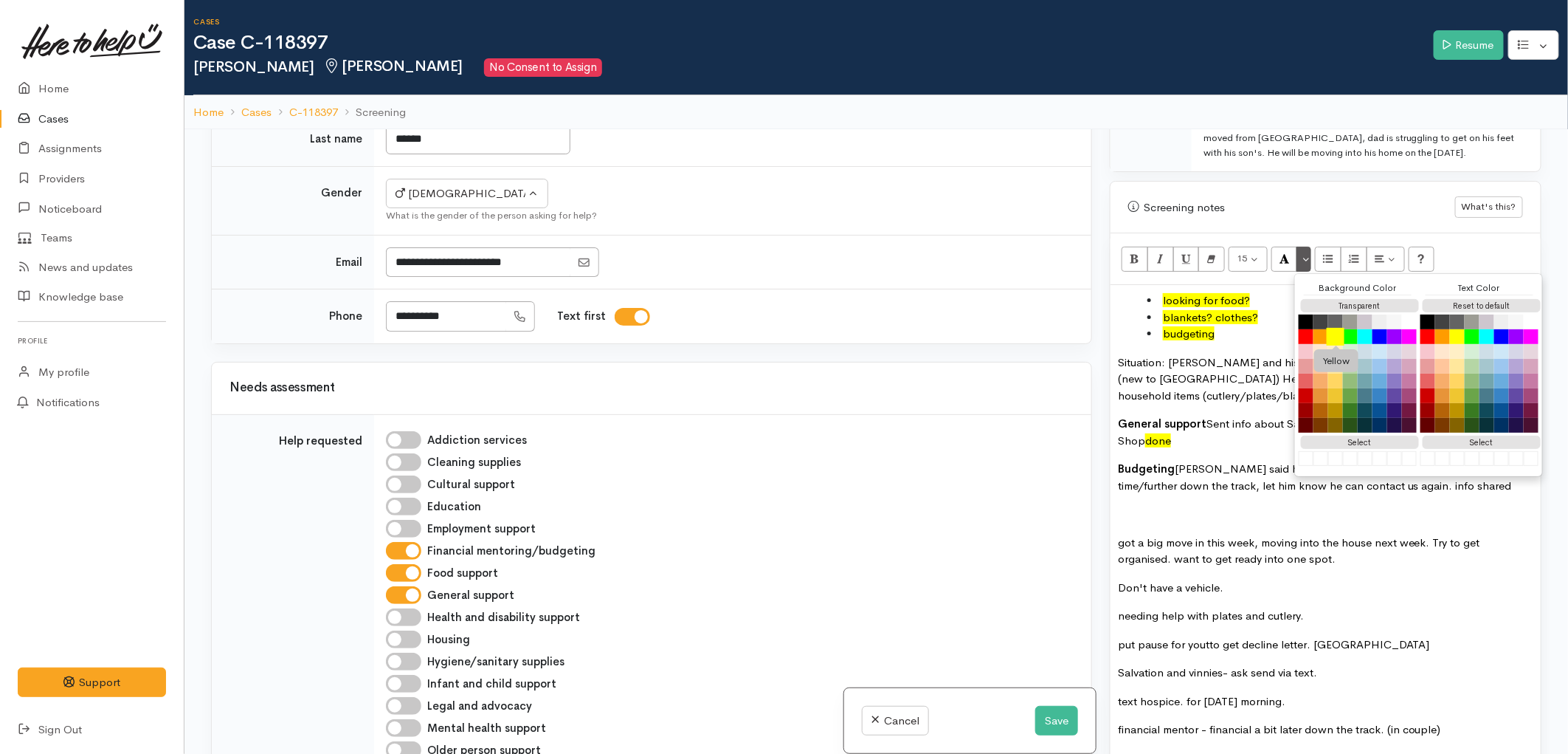
click at [1338, 327] on button "Yellow" at bounding box center [1335, 336] width 18 height 18
click at [1259, 461] on span "Manahi said he would be interested in this at a later time/further down the tra…" at bounding box center [1302, 477] width 368 height 31
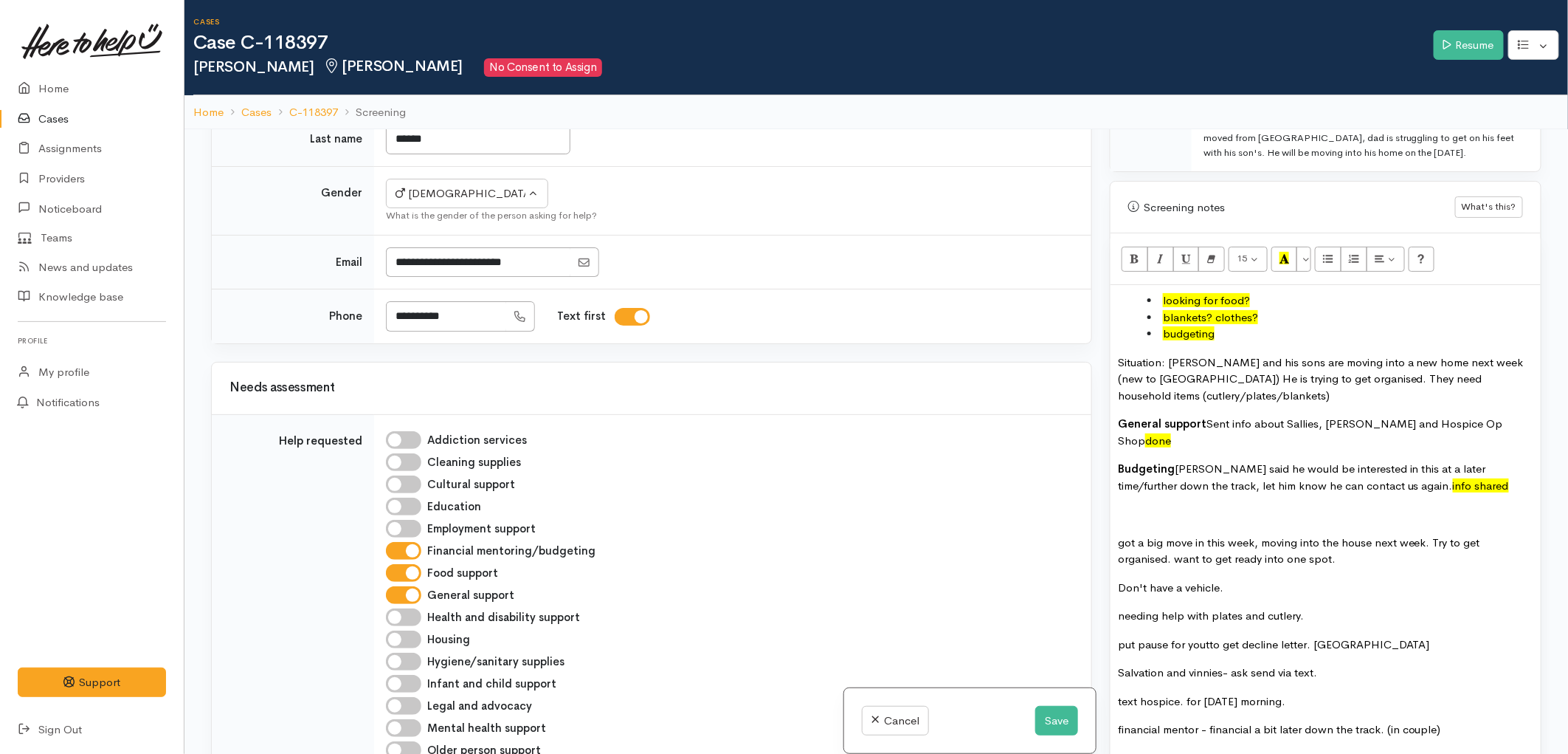
drag, startPoint x: 1157, startPoint y: 467, endPoint x: 1441, endPoint y: 705, distance: 370.5
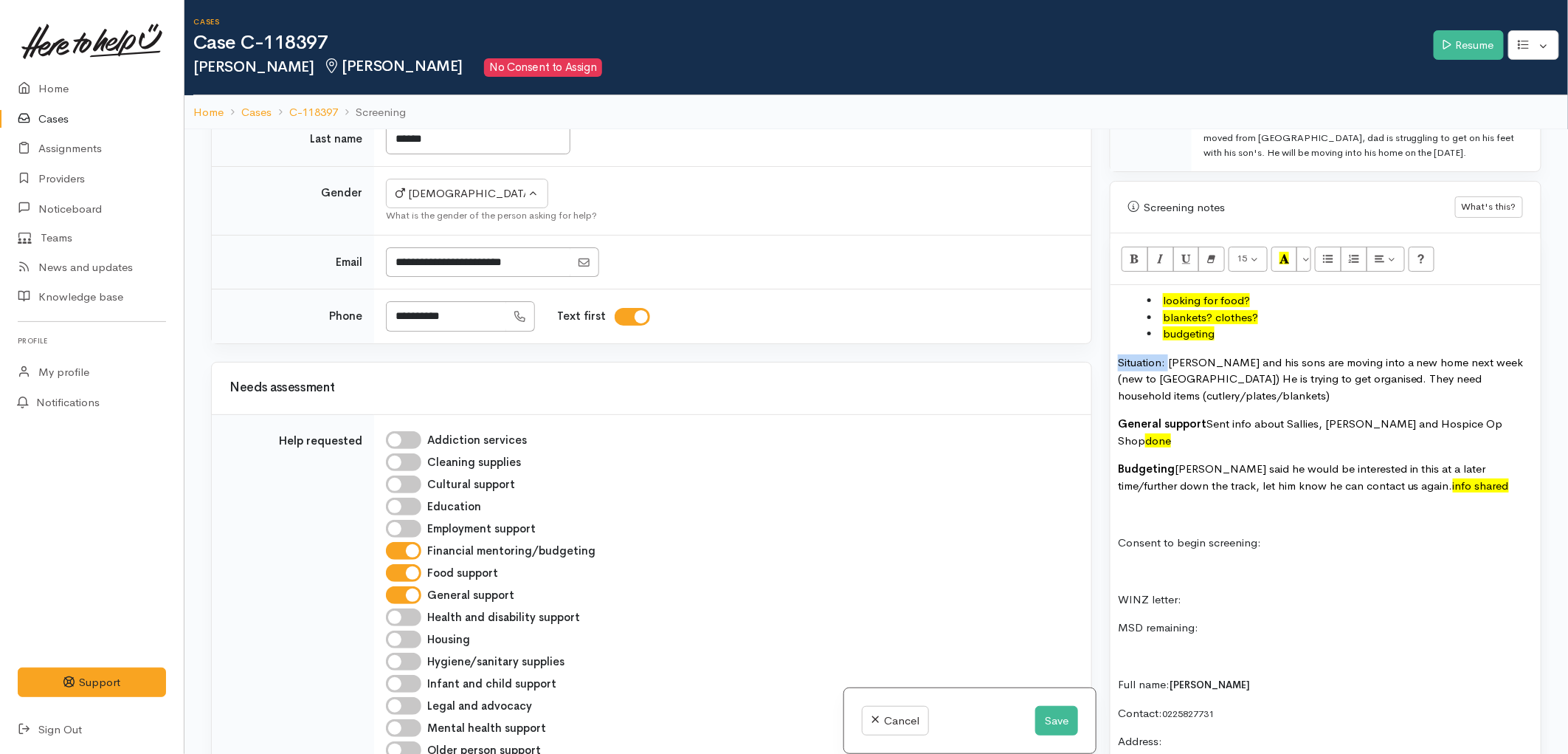
drag, startPoint x: 1139, startPoint y: 336, endPoint x: 1168, endPoint y: 336, distance: 29.0
click at [1209, 461] on span "Manahi said he would be interested in this at a later time/further down the tra…" at bounding box center [1302, 477] width 368 height 31
drag, startPoint x: 1230, startPoint y: 308, endPoint x: 1093, endPoint y: 271, distance: 141.9
click at [1093, 271] on div "Related cases There are other cases potentially from the same person, address o…" at bounding box center [876, 506] width 1348 height 754
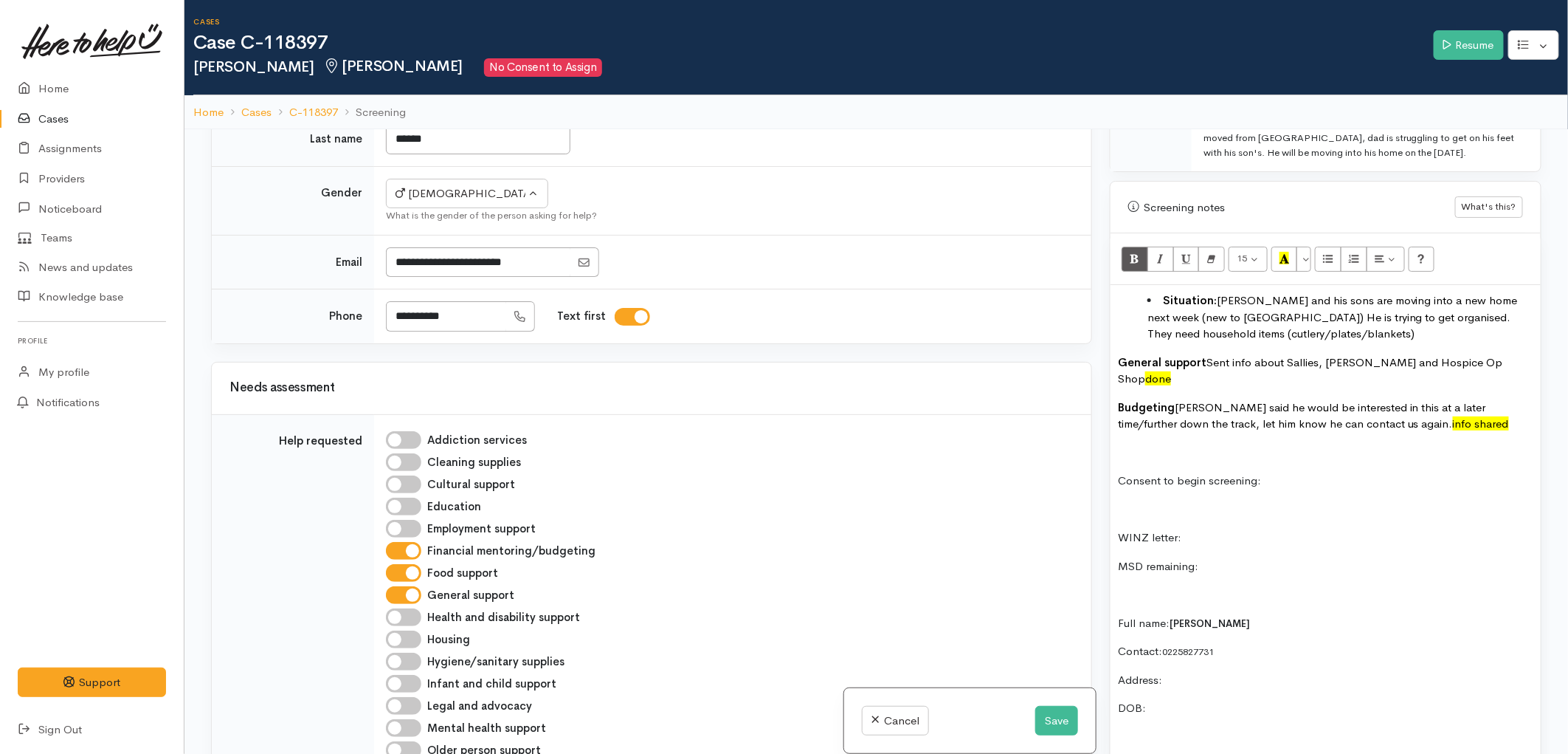
drag, startPoint x: 1163, startPoint y: 273, endPoint x: 1120, endPoint y: 273, distance: 43.0
click at [1120, 292] on ul "Situation: Manahi and his sons are moving into a new home next week (new to Ham…" at bounding box center [1326, 317] width 415 height 50
click at [1331, 252] on icon "Unordered list (CTRL+SHIFT+NUM7)" at bounding box center [1328, 258] width 9 height 13
click at [1233, 400] on span "Manahi said he would be interested in this at a later time/further down the tra…" at bounding box center [1302, 415] width 368 height 31
click at [1255, 308] on p "Situation: Manahi and his sons are moving into a new home next week (new to Ham…" at bounding box center [1326, 317] width 415 height 50
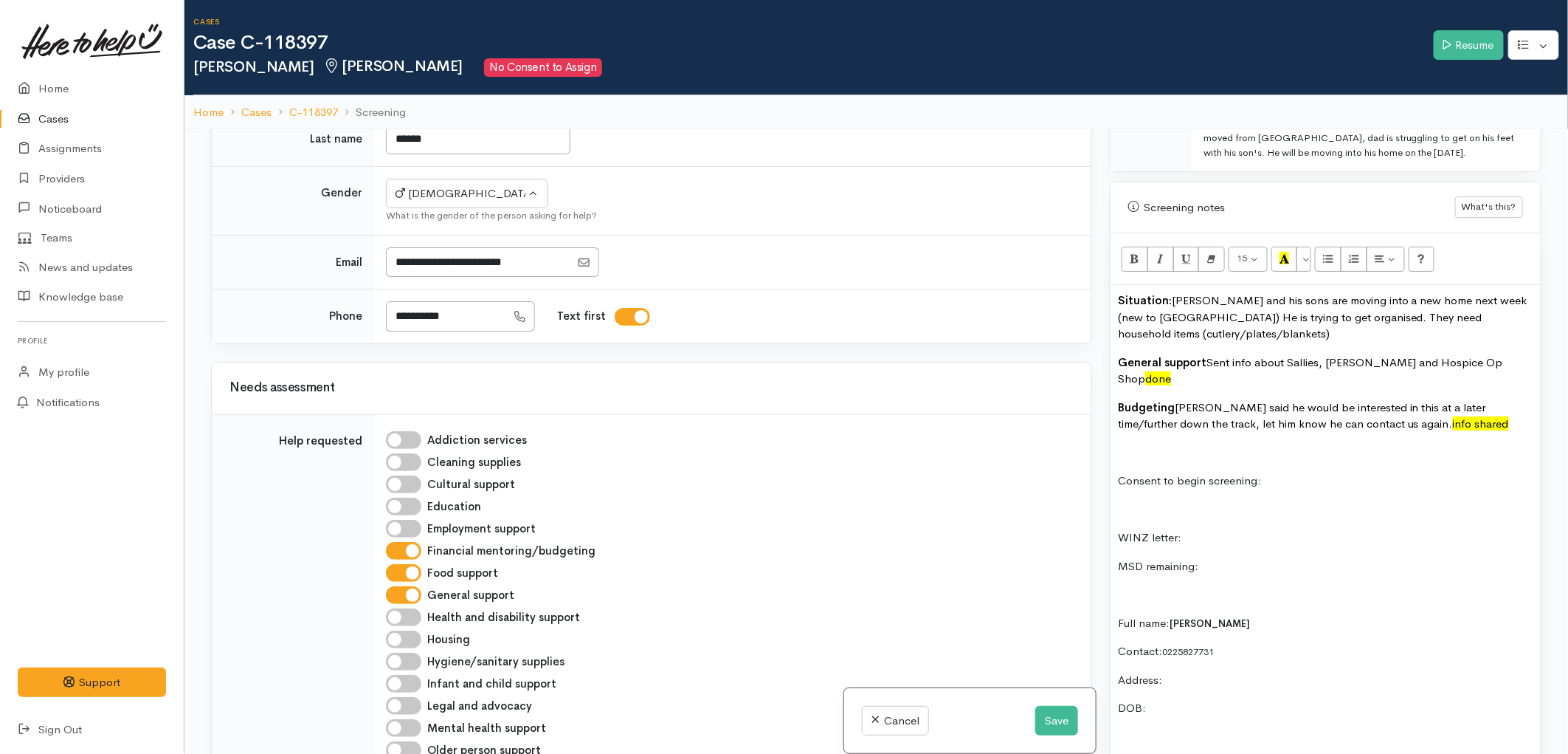
scroll to position [1012, 0]
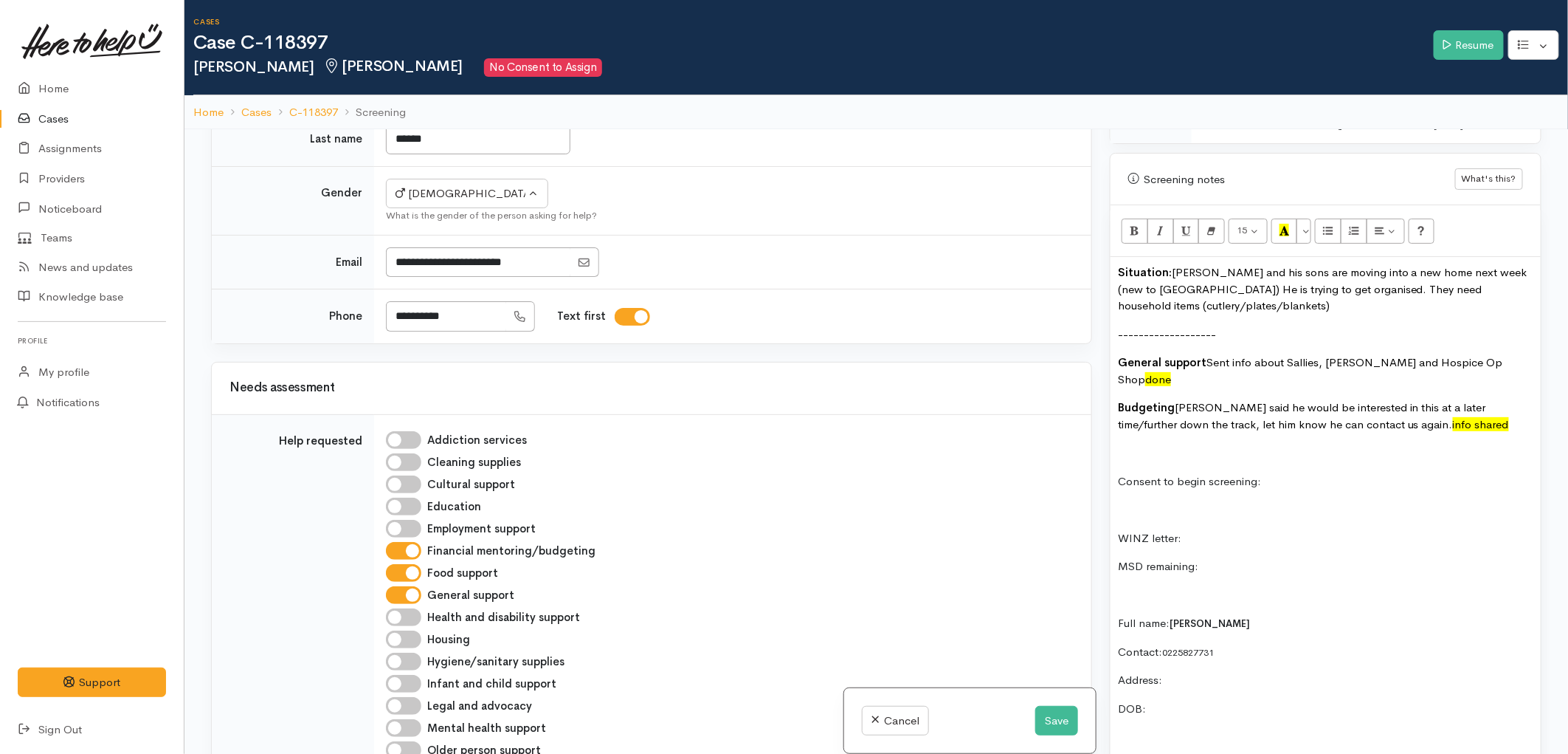
click at [1275, 473] on p "Consent to begin screening:" at bounding box center [1326, 482] width 415 height 17
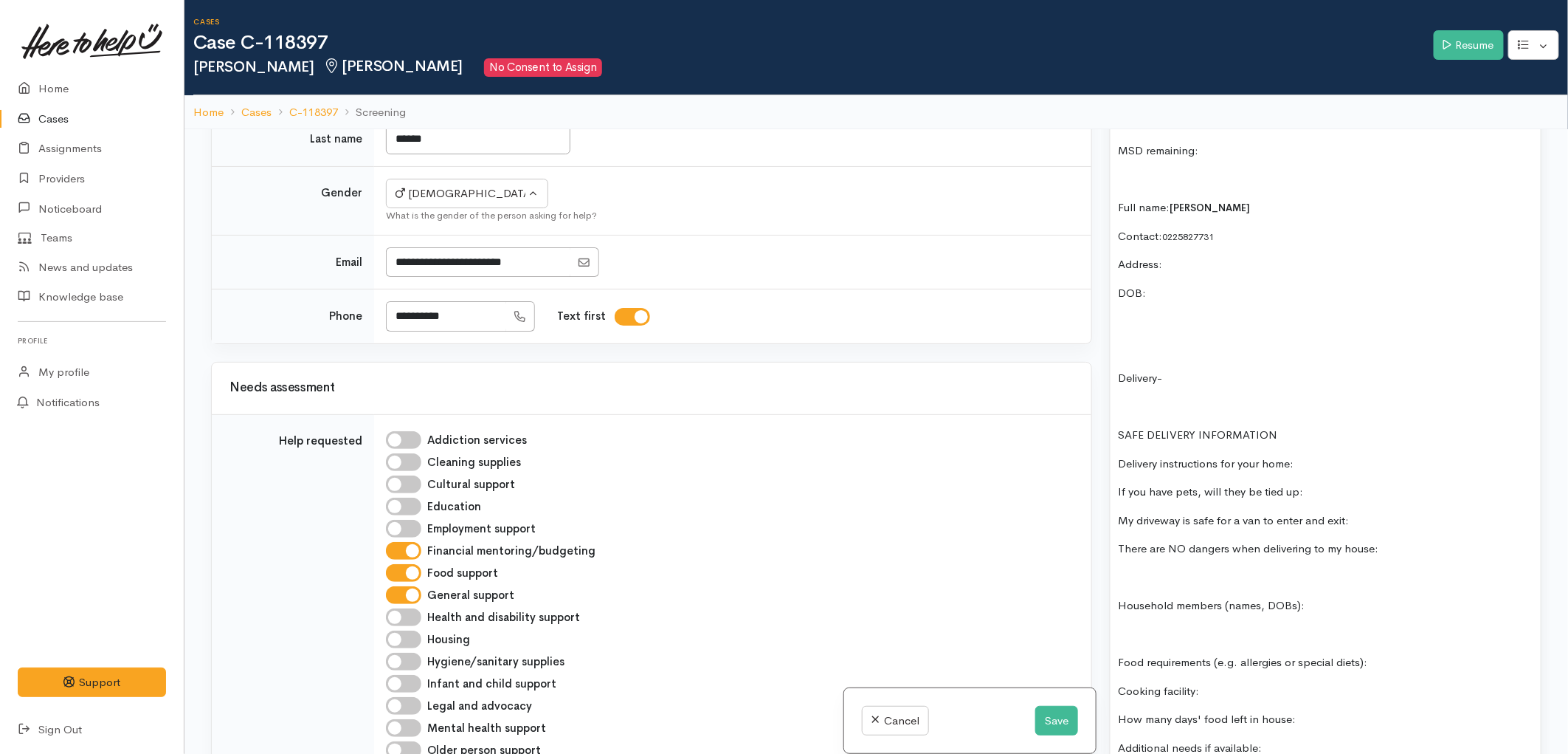
scroll to position [1422, 0]
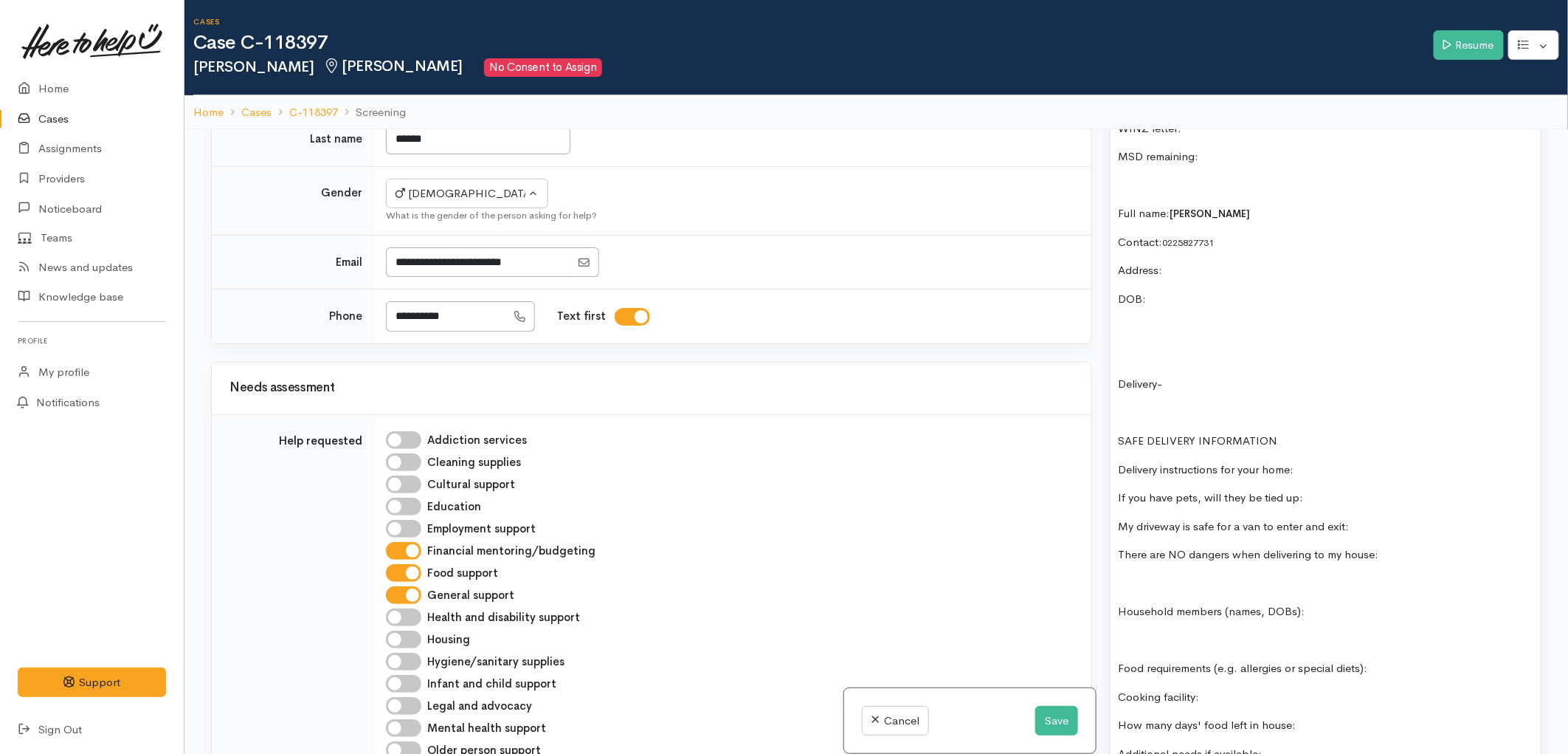
drag, startPoint x: 1310, startPoint y: 503, endPoint x: 1112, endPoint y: 371, distance: 238.0
click at [1112, 371] on div "Situation: Manahi and his sons are moving into a new home next week (new to Ham…" at bounding box center [1325, 530] width 430 height 1365
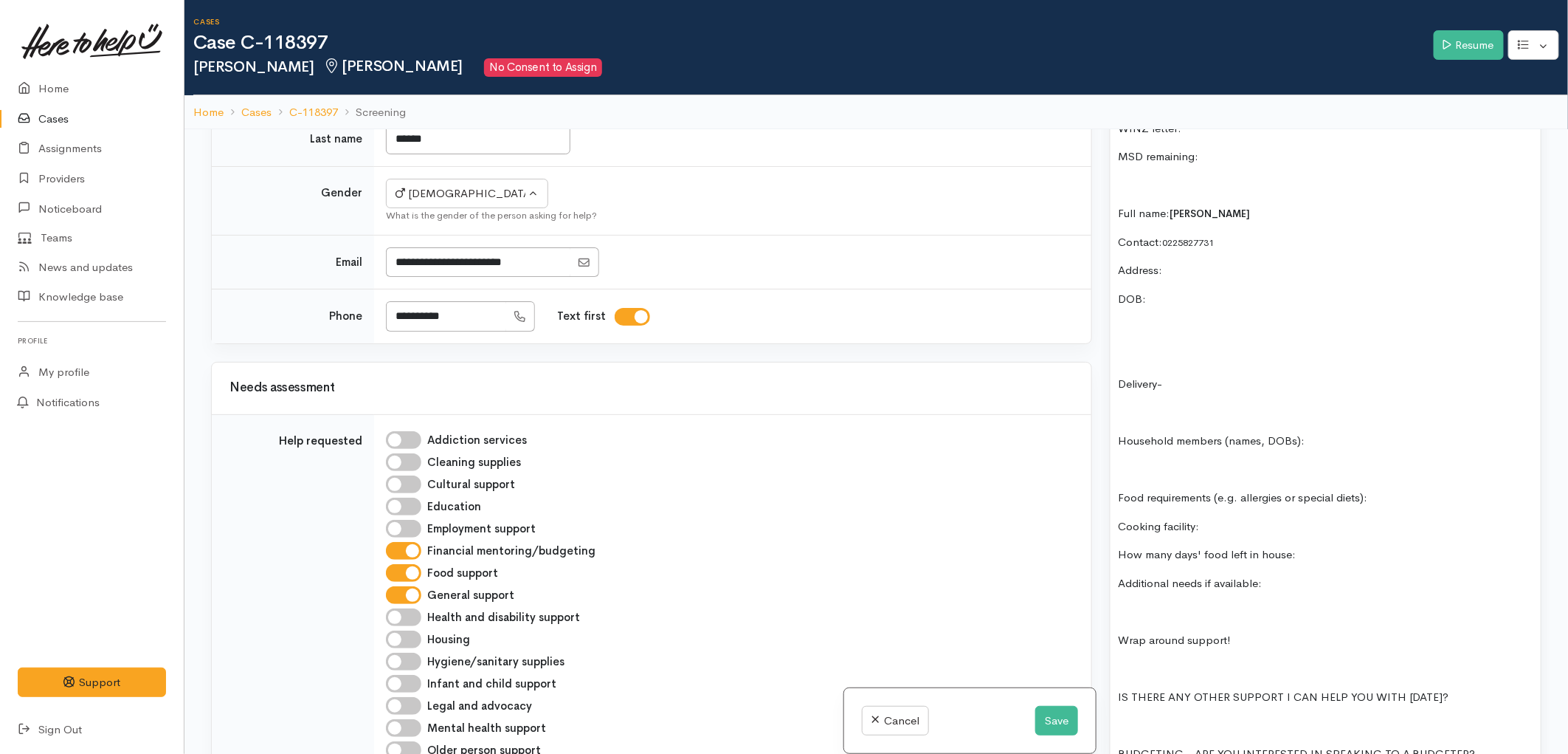
click at [1117, 320] on div "Situation: Manahi and his sons are moving into a new home next week (new to Ham…" at bounding box center [1325, 445] width 430 height 1194
click at [1136, 319] on p at bounding box center [1326, 327] width 415 height 17
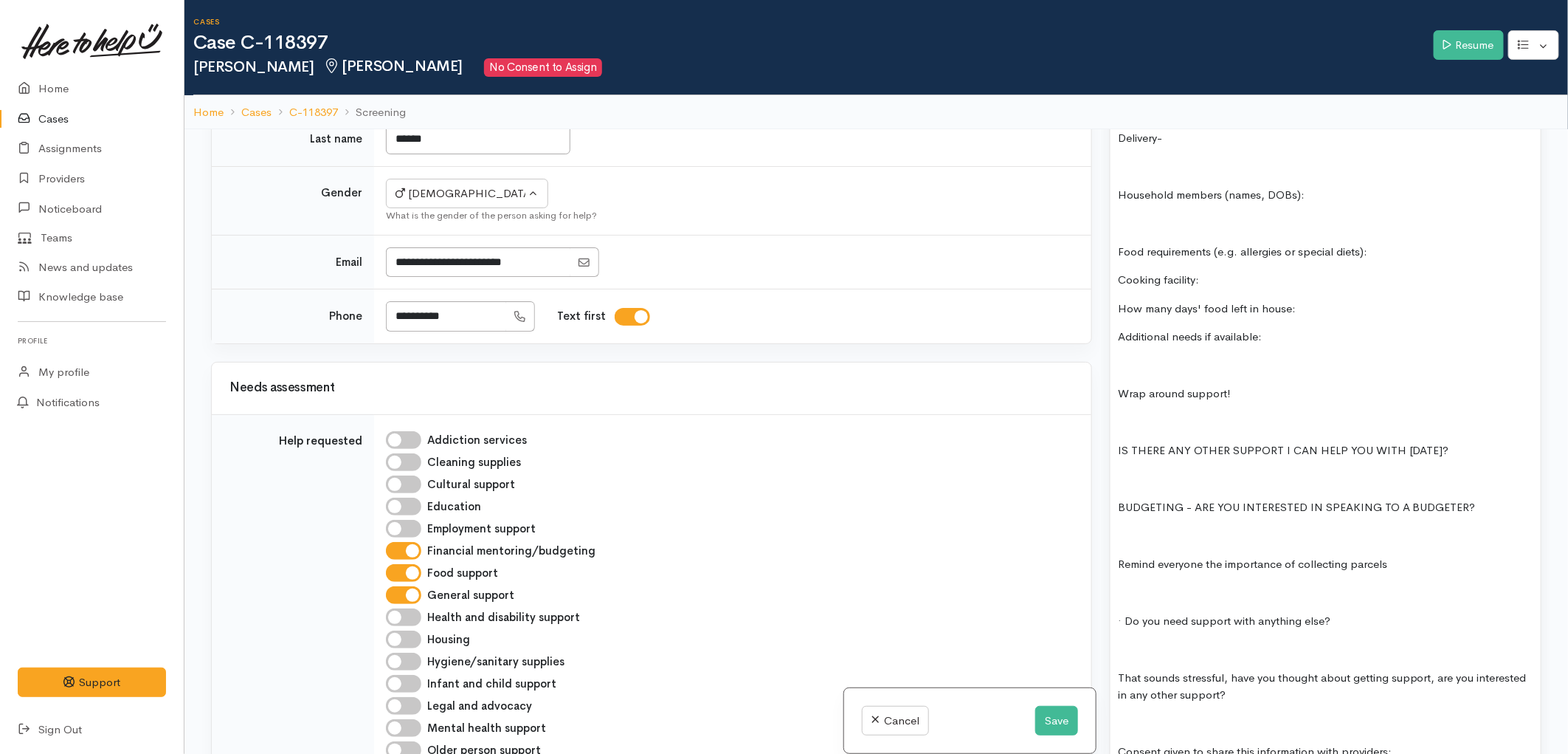
scroll to position [1668, 0]
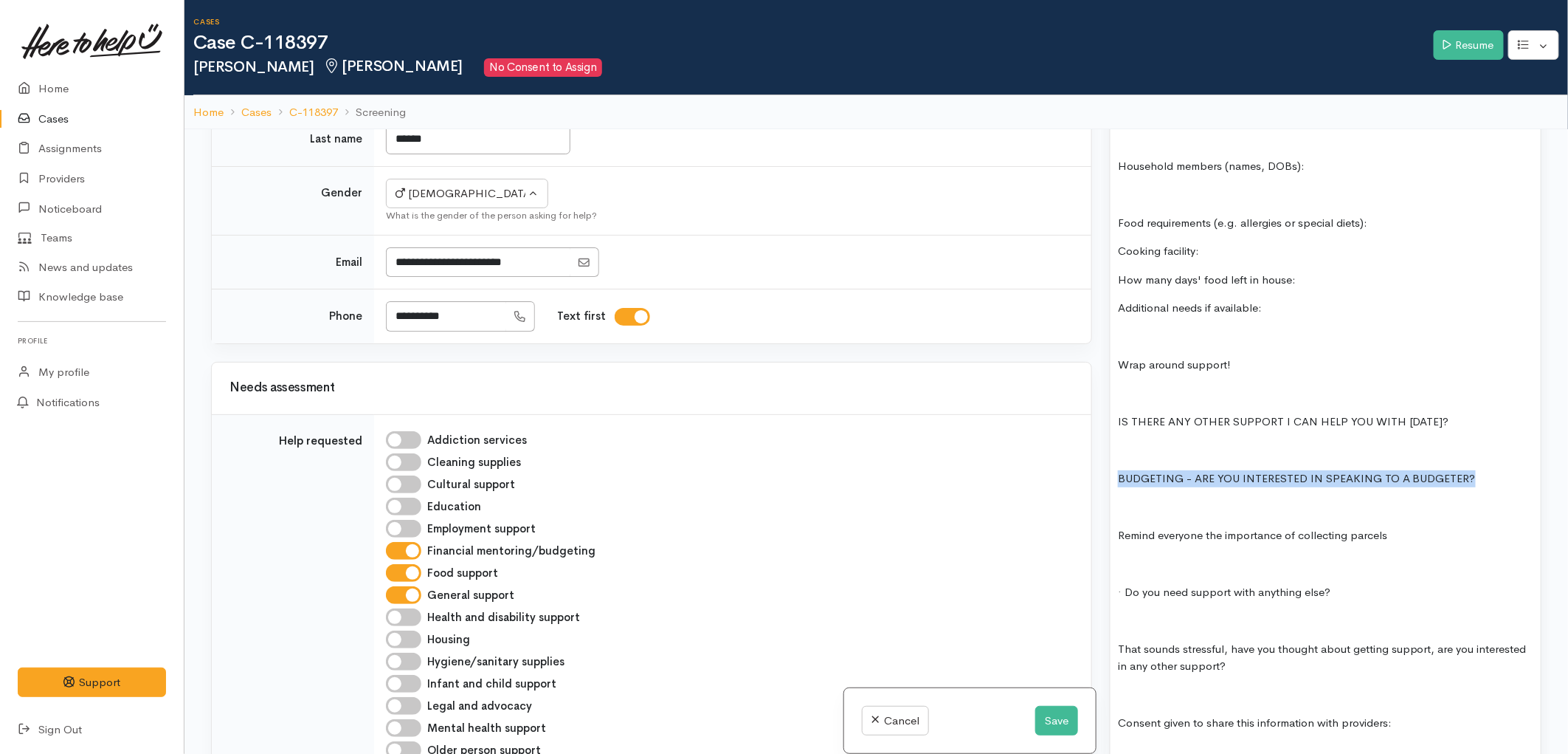
drag, startPoint x: 1465, startPoint y: 430, endPoint x: 1110, endPoint y: 422, distance: 355.1
click at [1111, 422] on div "Situation: Manahi and his sons are moving into a new home next week (new to Ham…" at bounding box center [1325, 184] width 430 height 1167
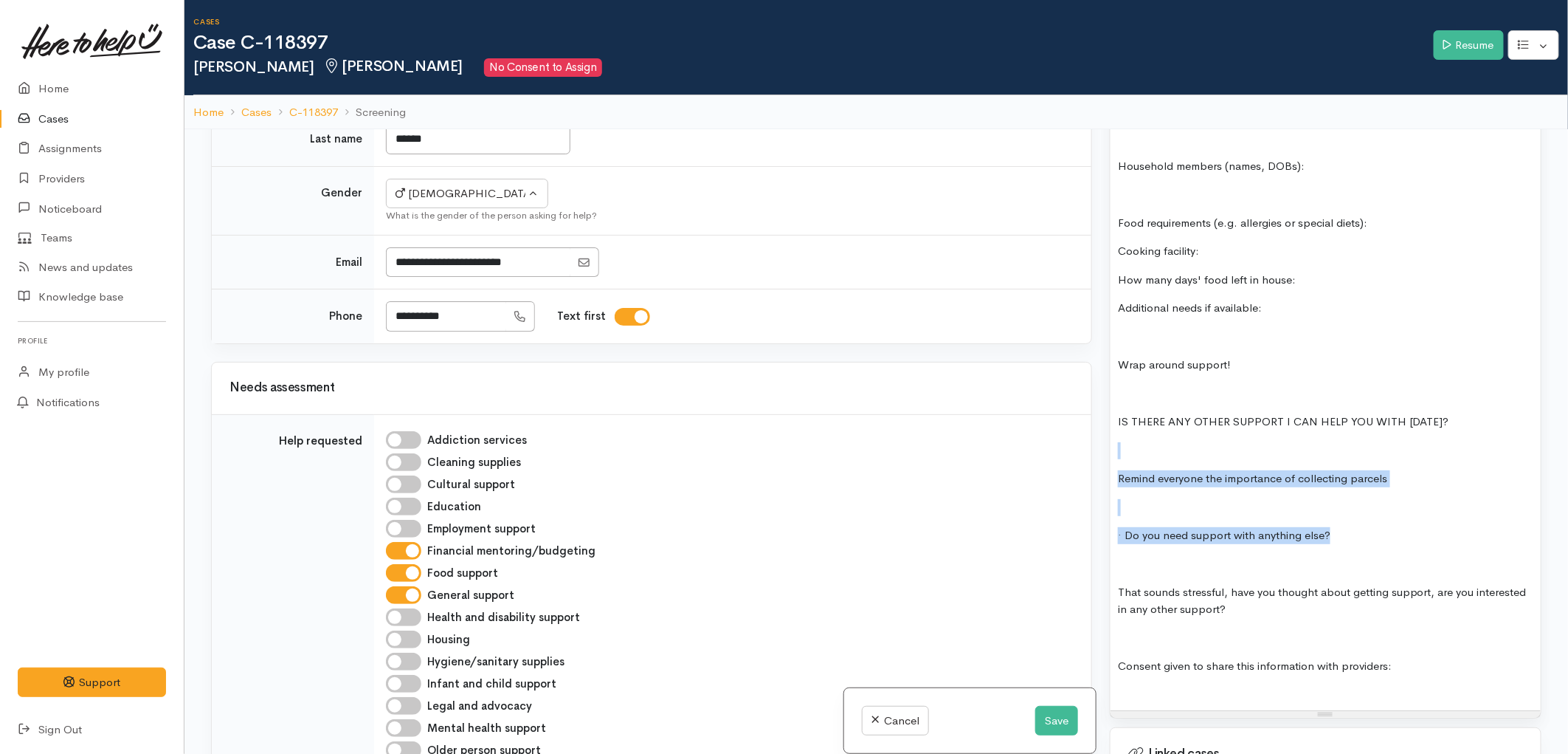
drag, startPoint x: 1130, startPoint y: 407, endPoint x: 1347, endPoint y: 471, distance: 226.2
click at [1347, 471] on div "Situation: Manahi and his sons are moving into a new home next week (new to Ham…" at bounding box center [1325, 156] width 430 height 1110
drag, startPoint x: 1389, startPoint y: 460, endPoint x: 1111, endPoint y: 416, distance: 281.5
click at [1111, 416] on div "Situation: Manahi and his sons are moving into a new home next week (new to Ham…" at bounding box center [1325, 156] width 430 height 1110
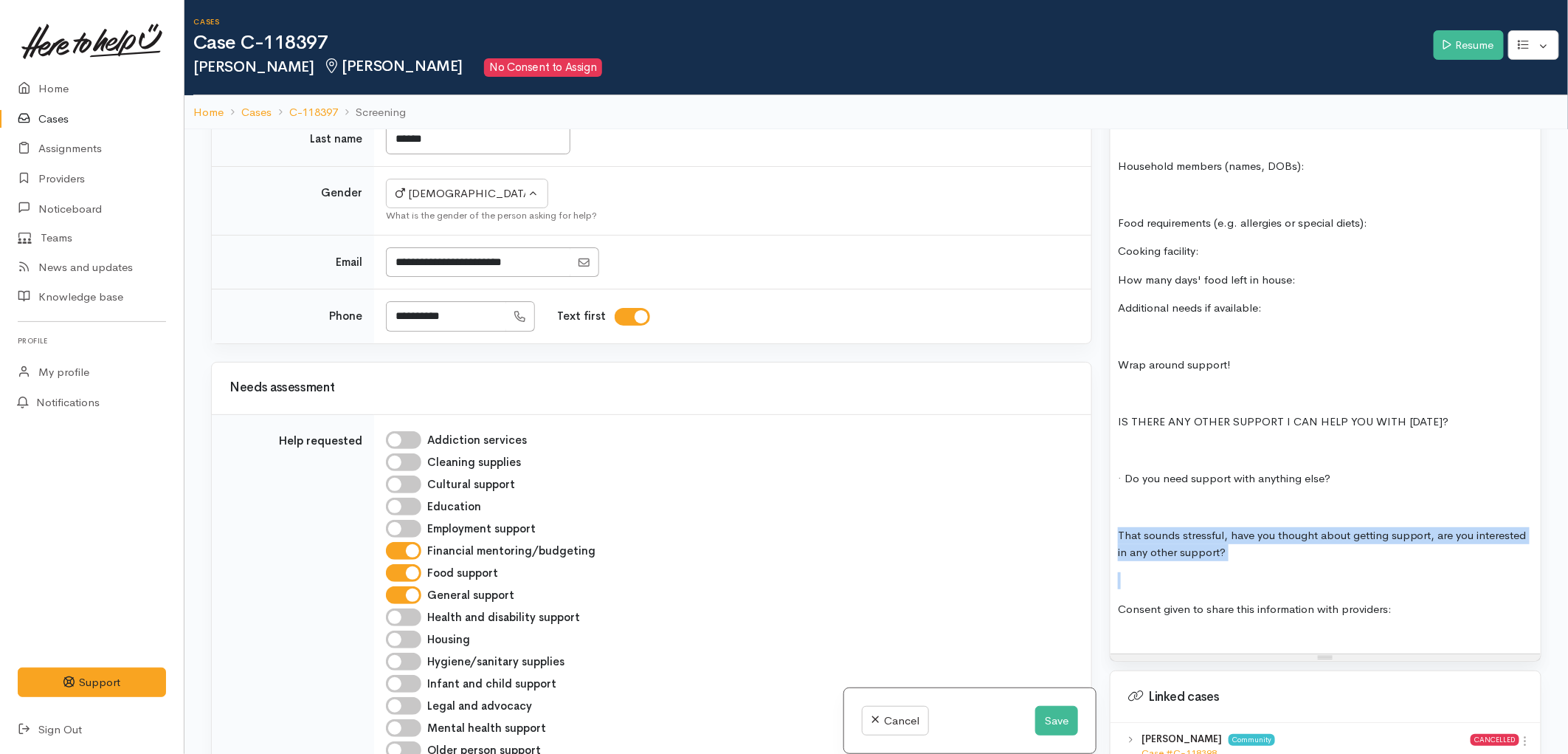
drag, startPoint x: 1181, startPoint y: 508, endPoint x: 1119, endPoint y: 477, distance: 69.3
click at [1119, 477] on div "Situation: Manahi and his sons are moving into a new home next week (new to Ham…" at bounding box center [1325, 128] width 430 height 1053
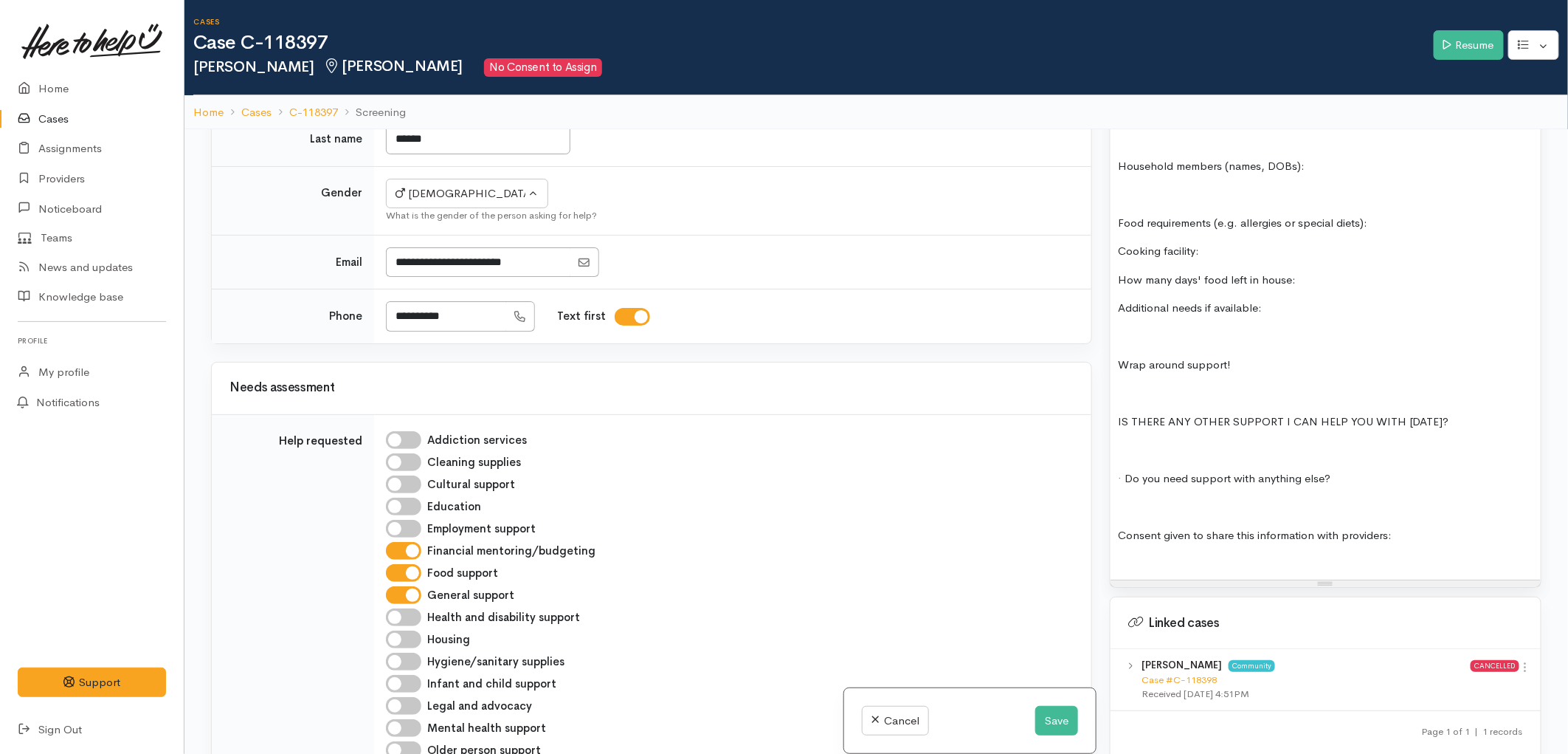
click at [1312, 505] on div "Situation: Manahi and his sons are moving into a new home next week (new to Ham…" at bounding box center [1325, 90] width 430 height 979
click at [1050, 716] on button "Save" at bounding box center [1057, 720] width 43 height 30
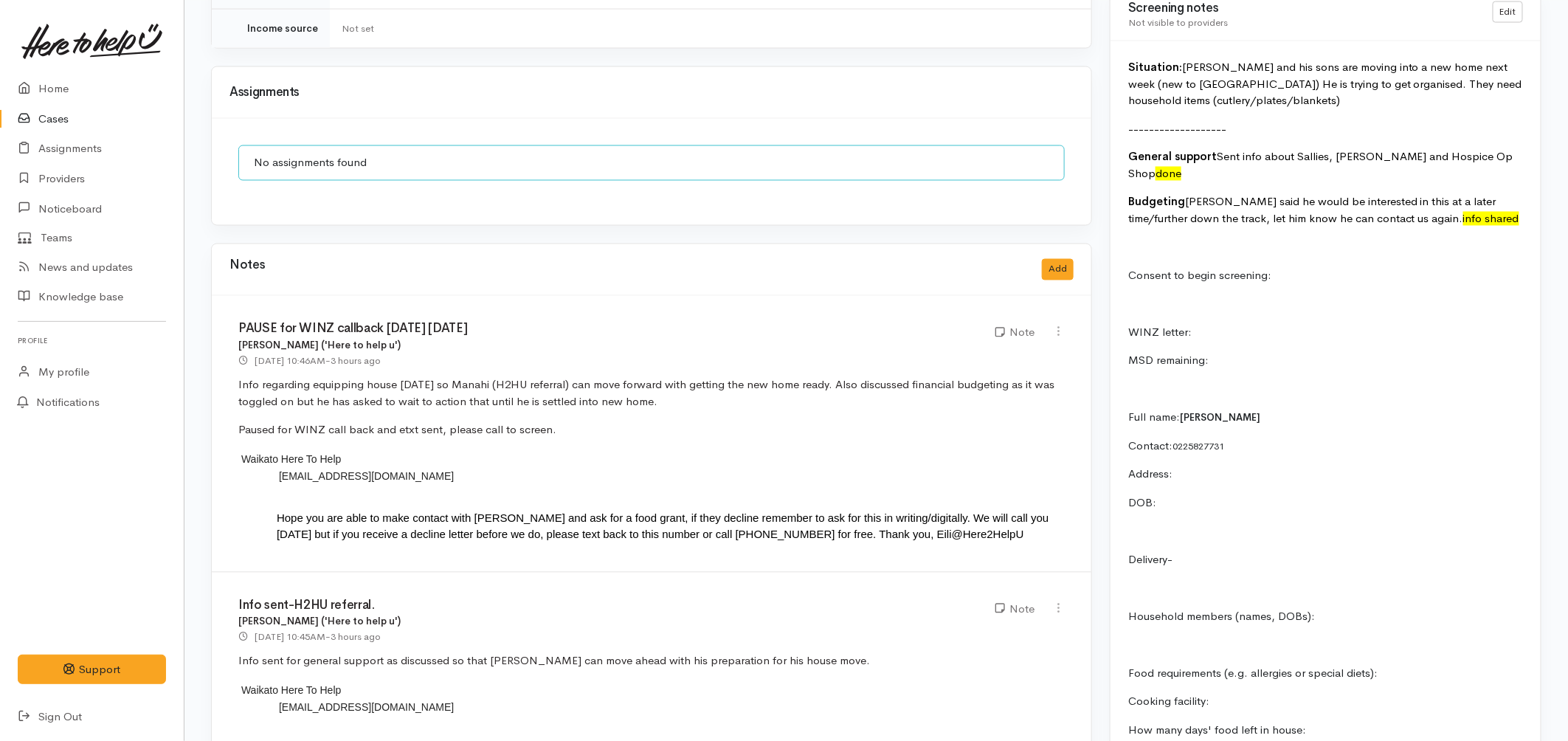
scroll to position [1243, 0]
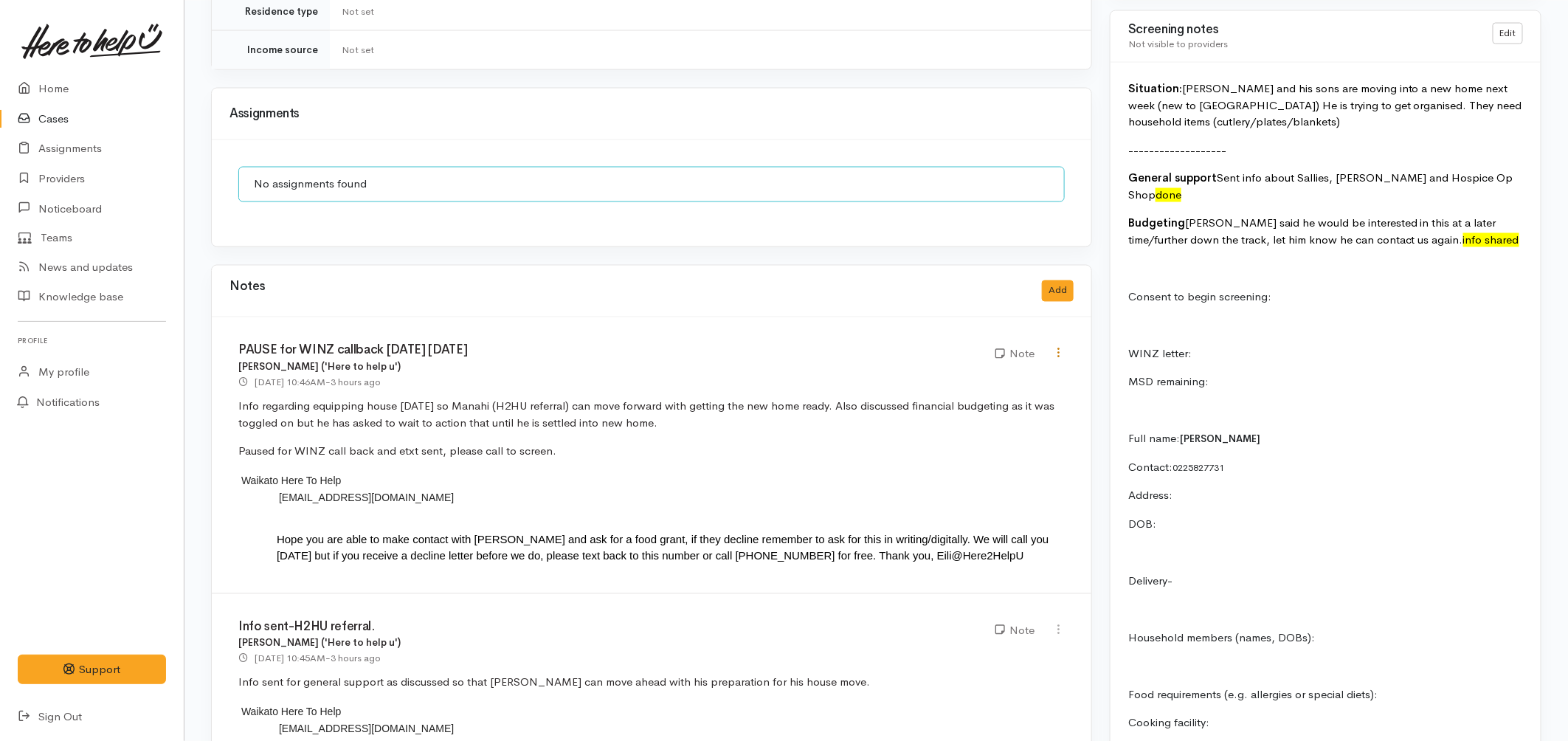
click at [1060, 347] on icon at bounding box center [1059, 353] width 13 height 13
click at [1005, 370] on link "Edit" at bounding box center [1005, 382] width 116 height 23
type input "PAUSE for WINZ callback [DATE] [DATE]"
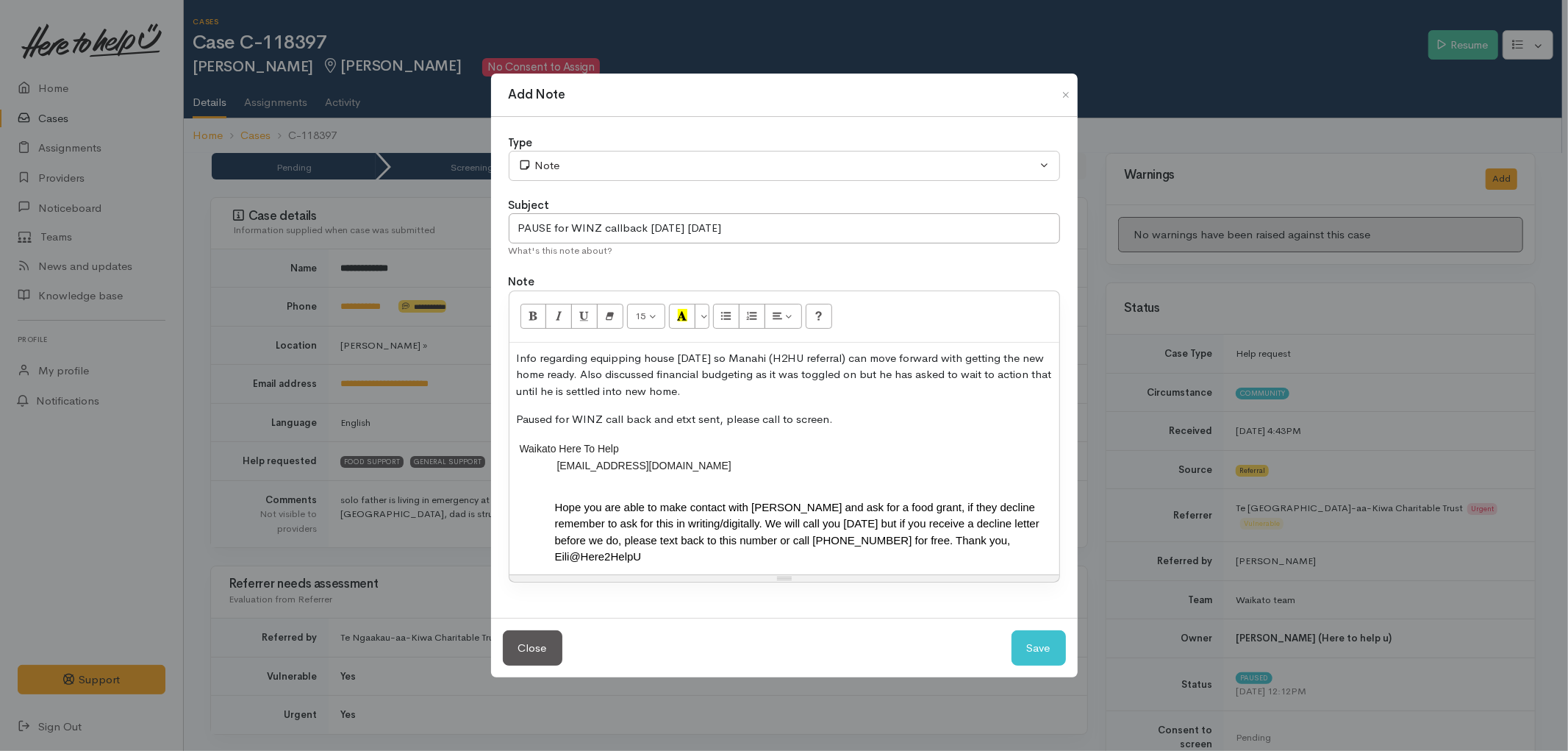
click at [716, 387] on p "Info regarding equipping house [DATE] so Manahi (H2HU referral) can move forwar…" at bounding box center [784, 375] width 536 height 50
click at [835, 420] on p "Paused for WINZ call back and etxt sent, please call to screen." at bounding box center [784, 420] width 536 height 17
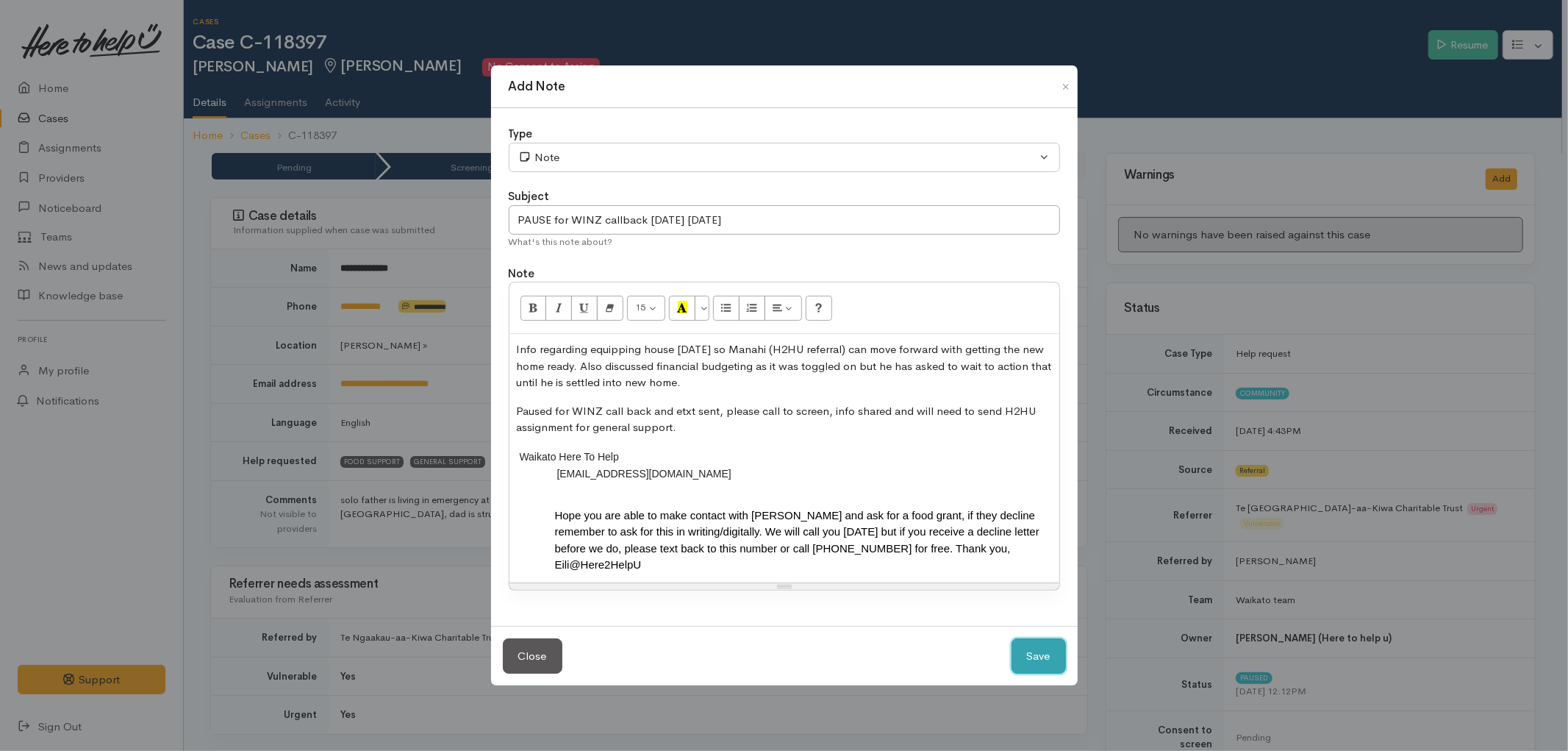
click at [1041, 656] on button "Save" at bounding box center [1038, 657] width 54 height 36
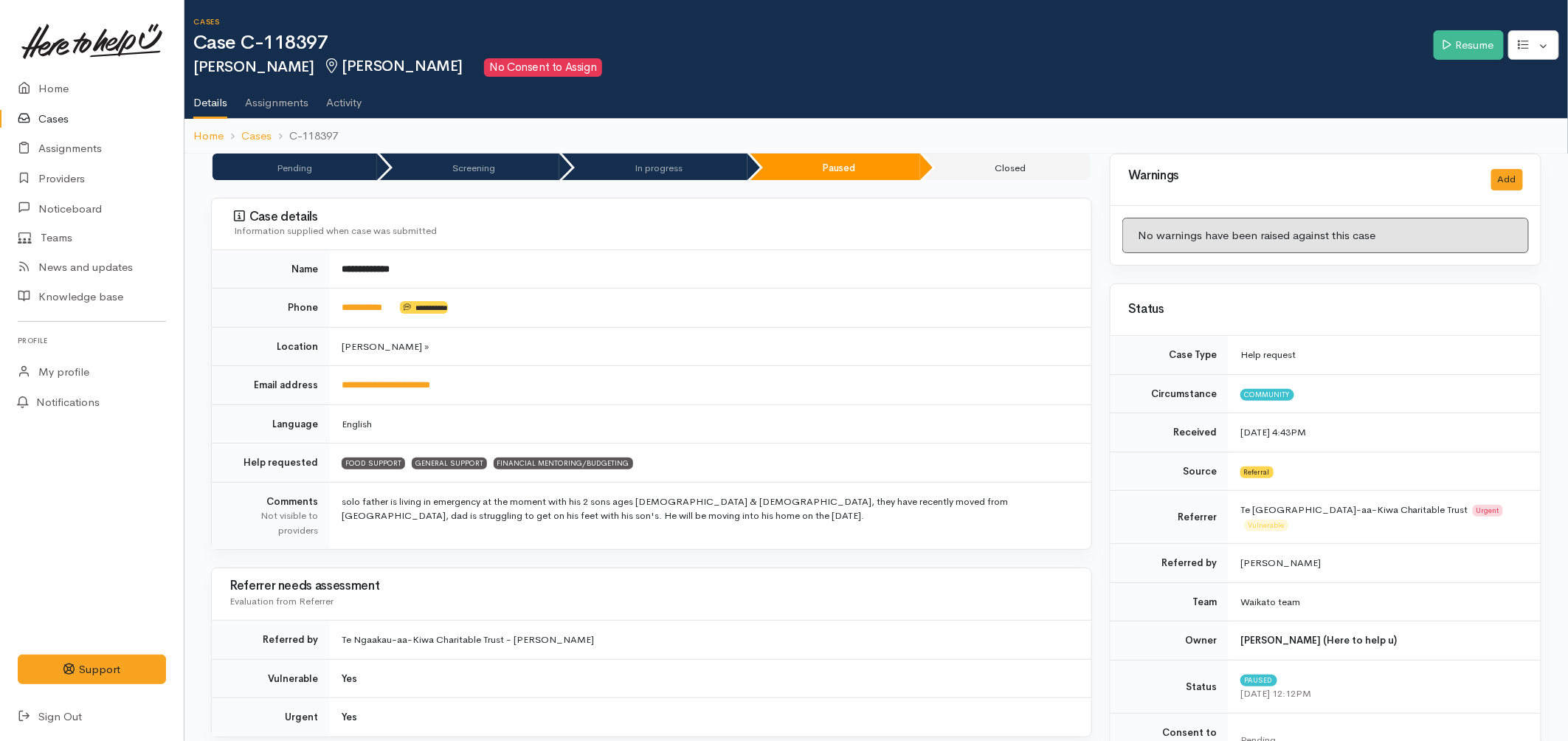
click at [72, 118] on link "Cases" at bounding box center [91, 119] width 184 height 30
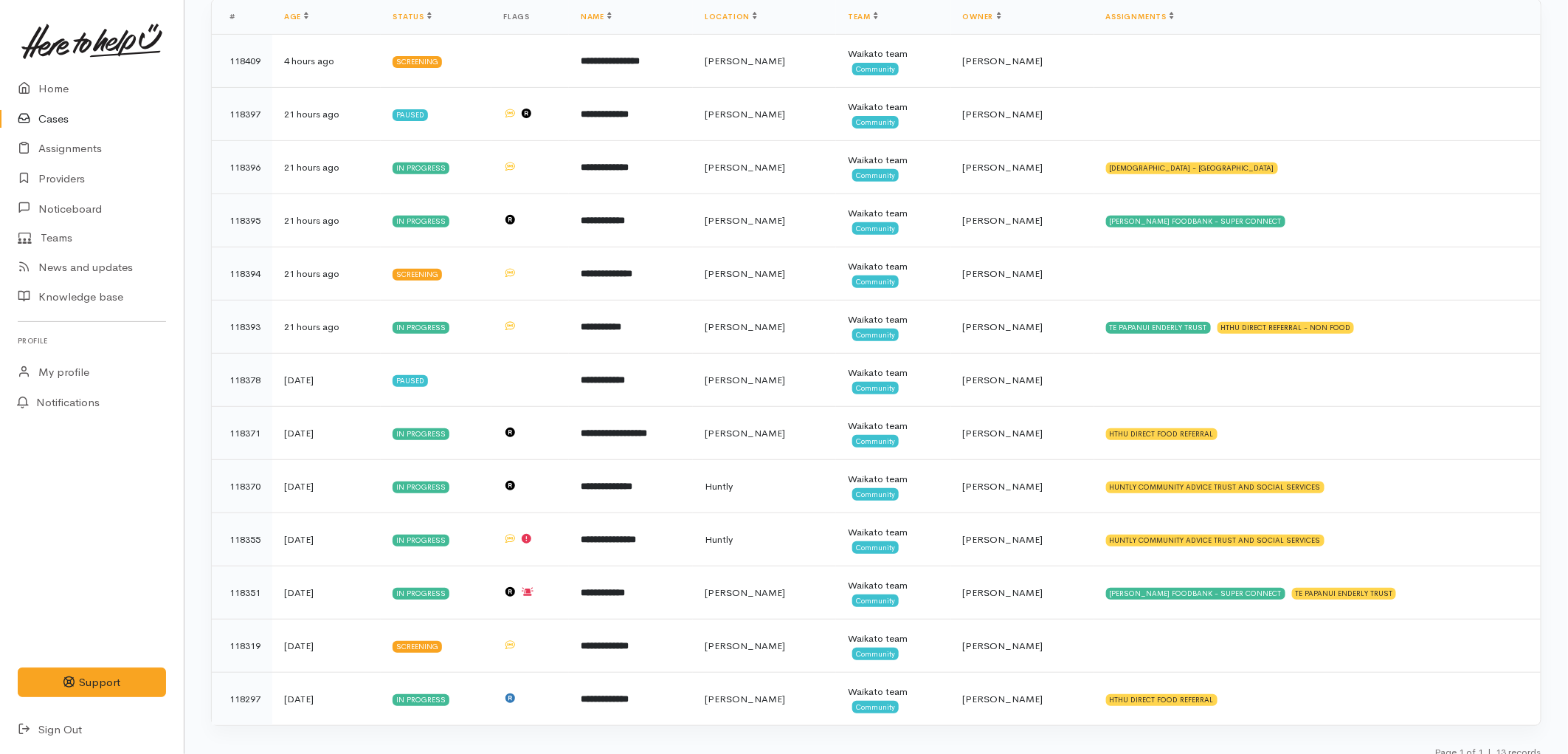
scroll to position [236, 0]
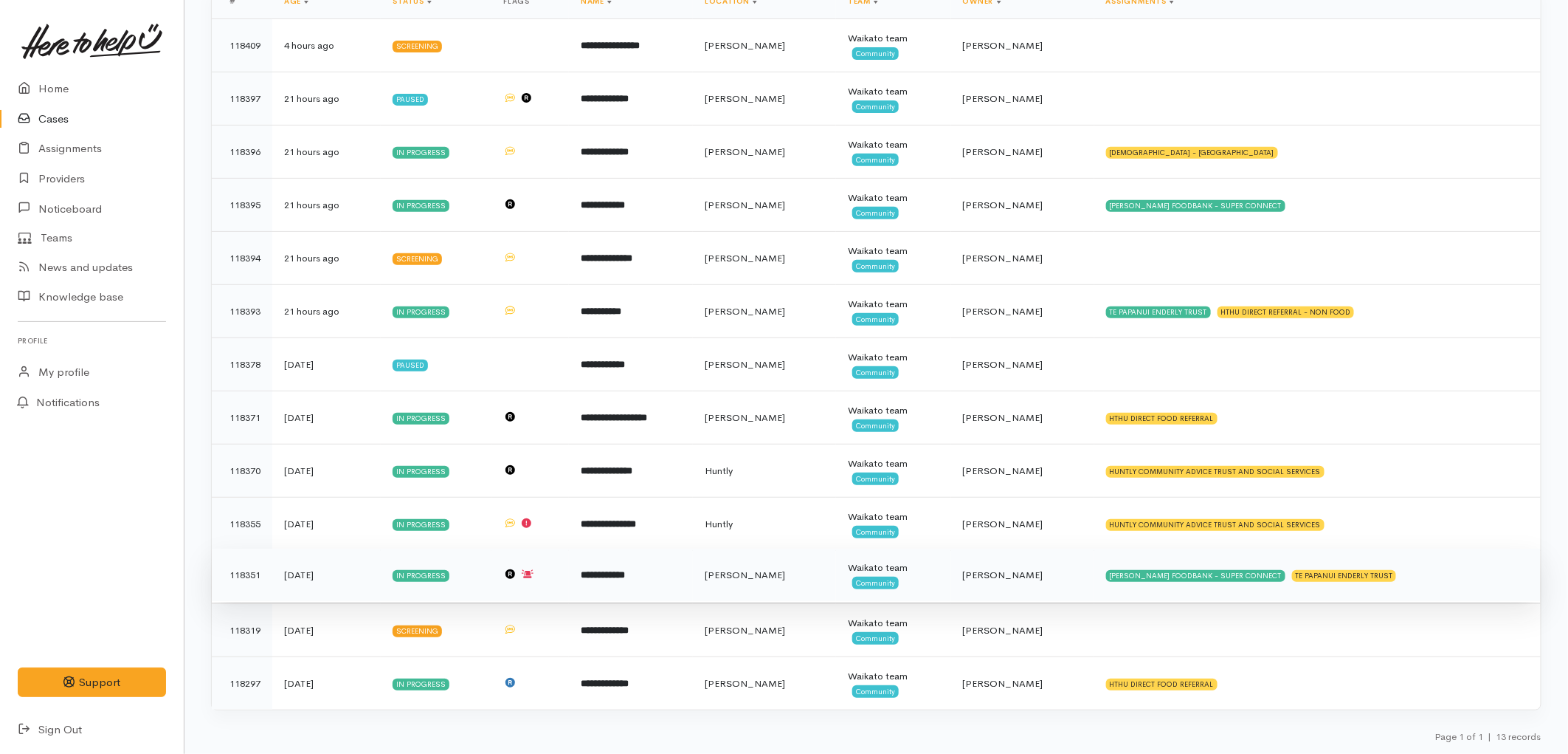
click at [832, 564] on td "[PERSON_NAME]" at bounding box center [764, 576] width 143 height 53
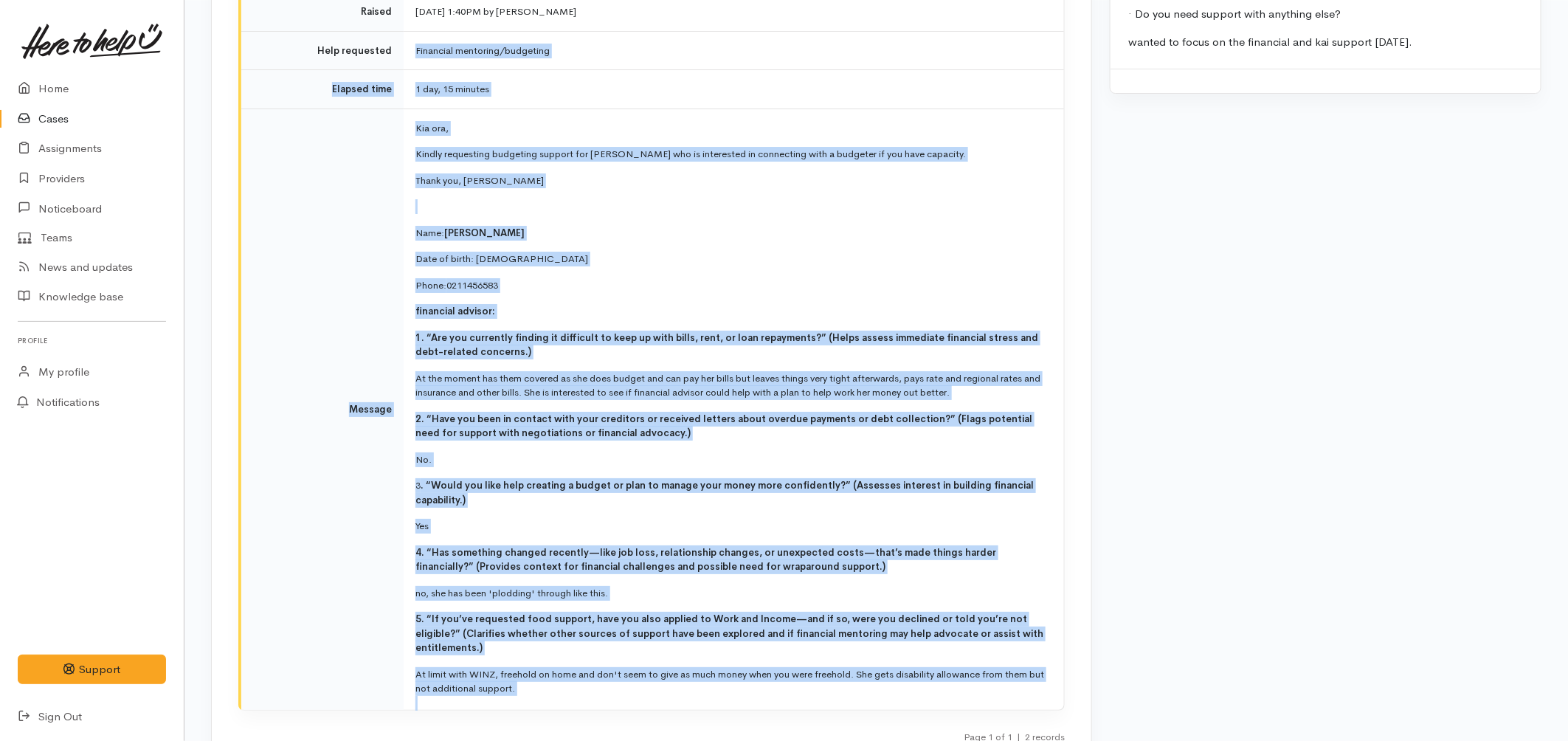
scroll to position [2564, 0]
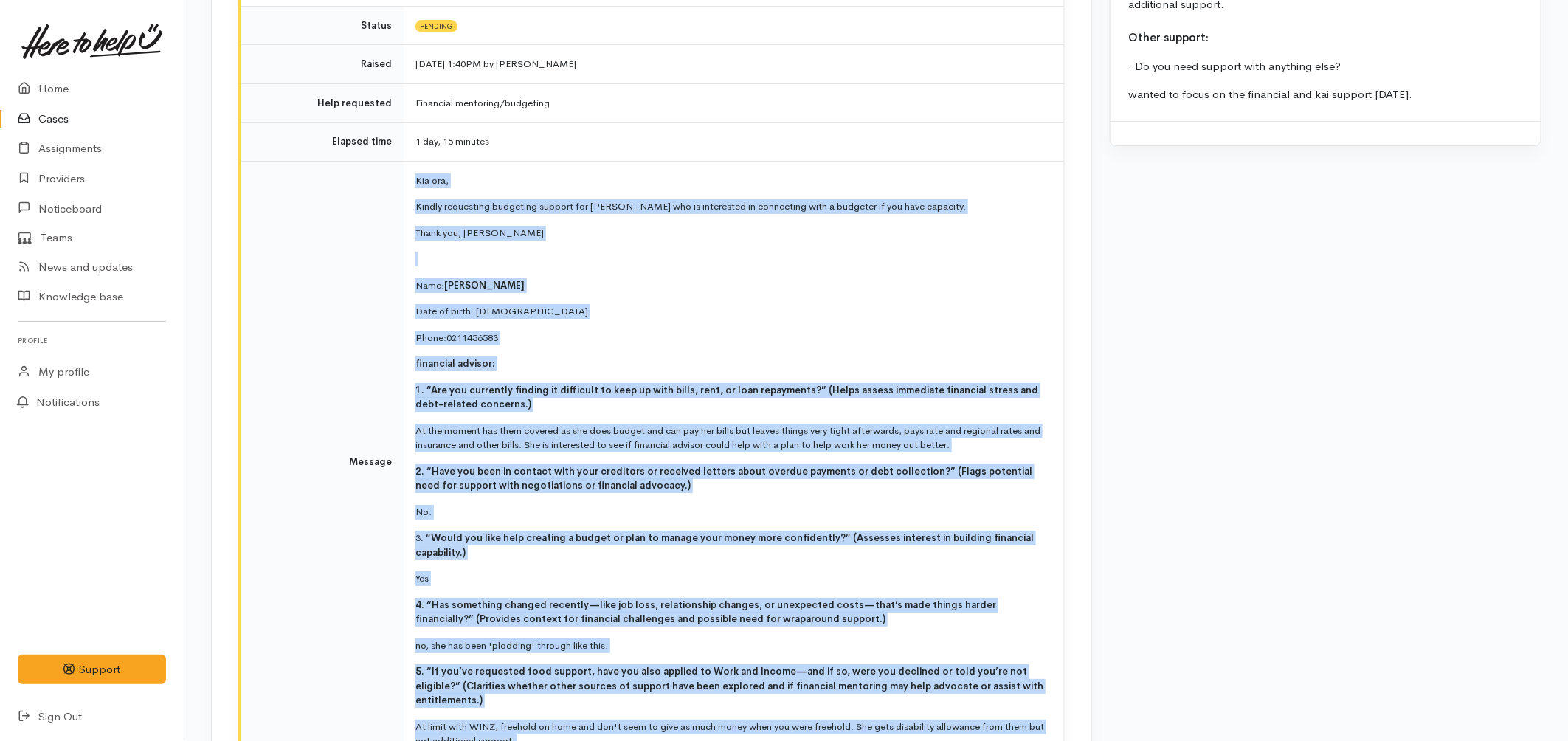
drag, startPoint x: 520, startPoint y: 564, endPoint x: 411, endPoint y: 136, distance: 441.7
click at [411, 161] on td "Kia ora, Kindly requesting budgeting support for Sandra who is interested in co…" at bounding box center [734, 462] width 661 height 601
copy td "Kia ora, Kindly requesting budgeting support for Sandra who is interested in co…"
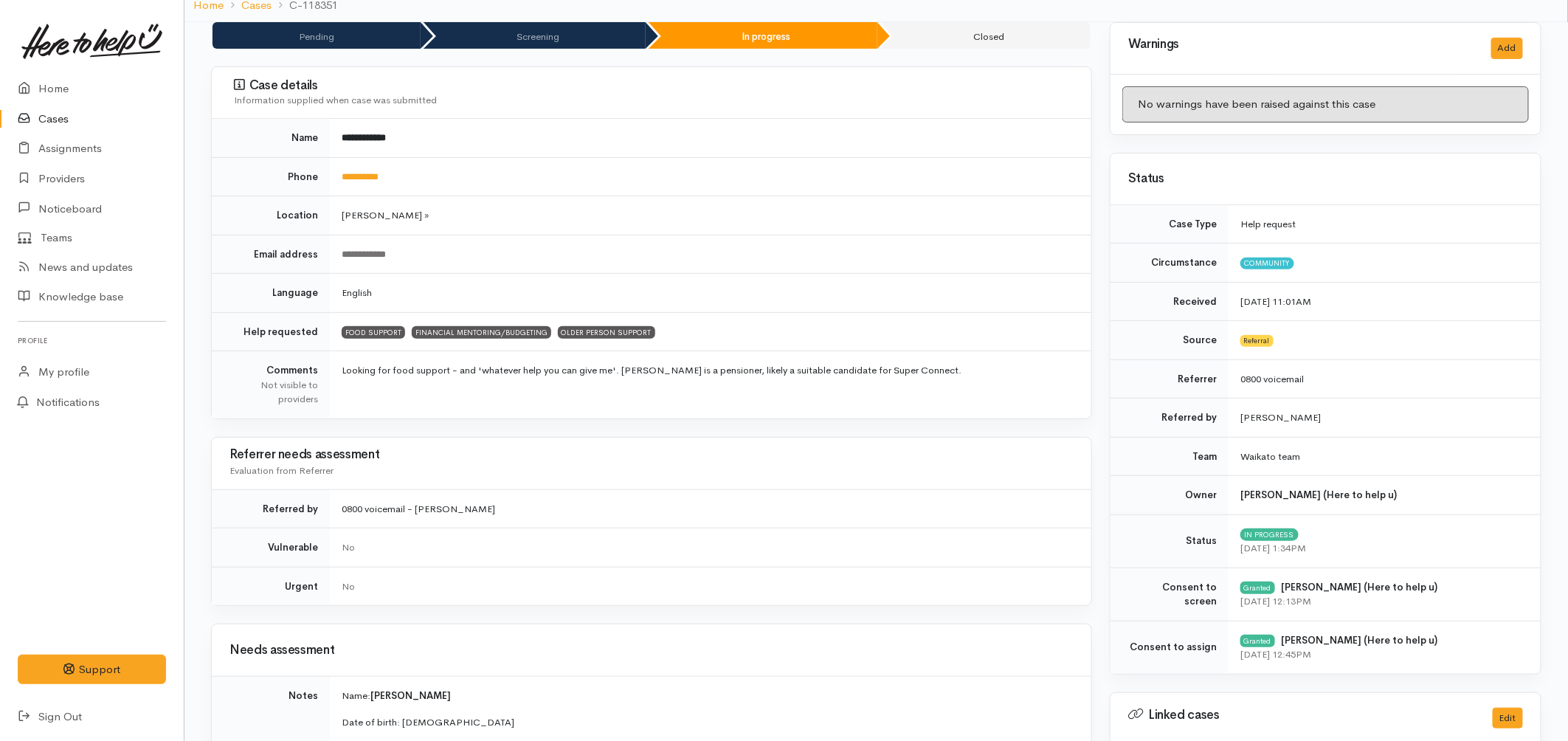
scroll to position [0, 0]
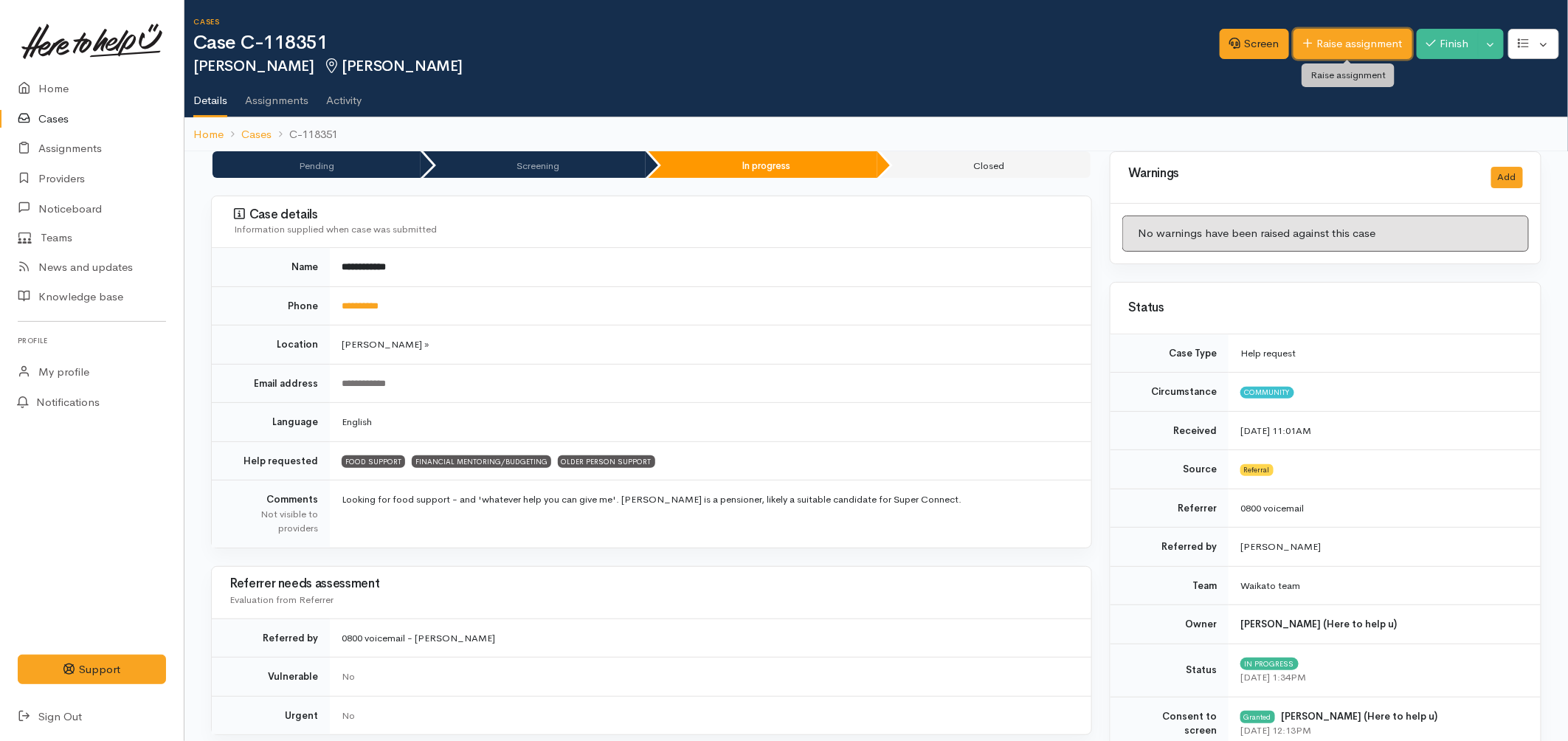
click at [1352, 28] on link "Raise assignment" at bounding box center [1353, 43] width 119 height 30
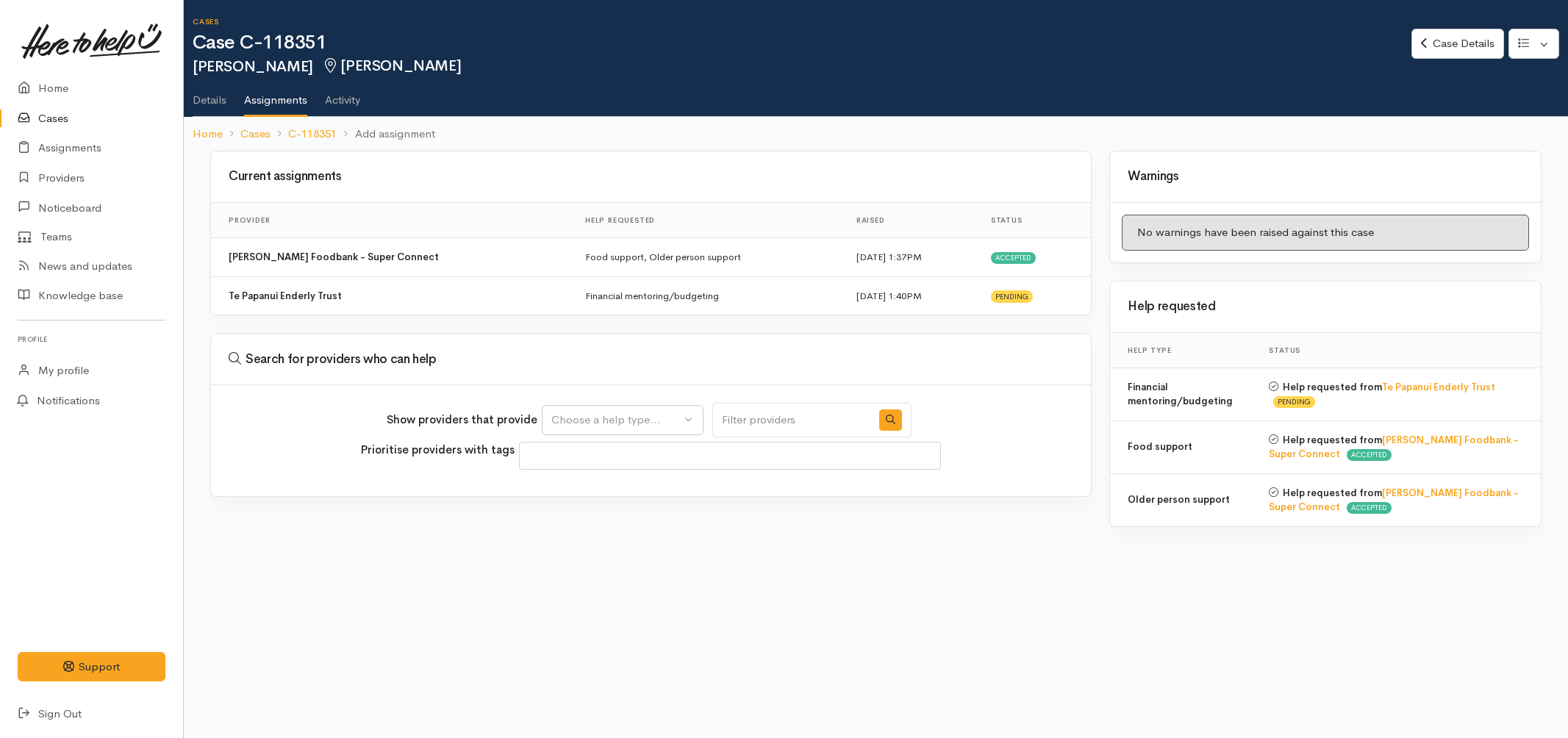
select select
click at [601, 423] on div "Choose a help type..." at bounding box center [616, 420] width 130 height 17
click at [616, 513] on span "Financial mentoring/budgeting" at bounding box center [638, 512] width 155 height 17
select select "9"
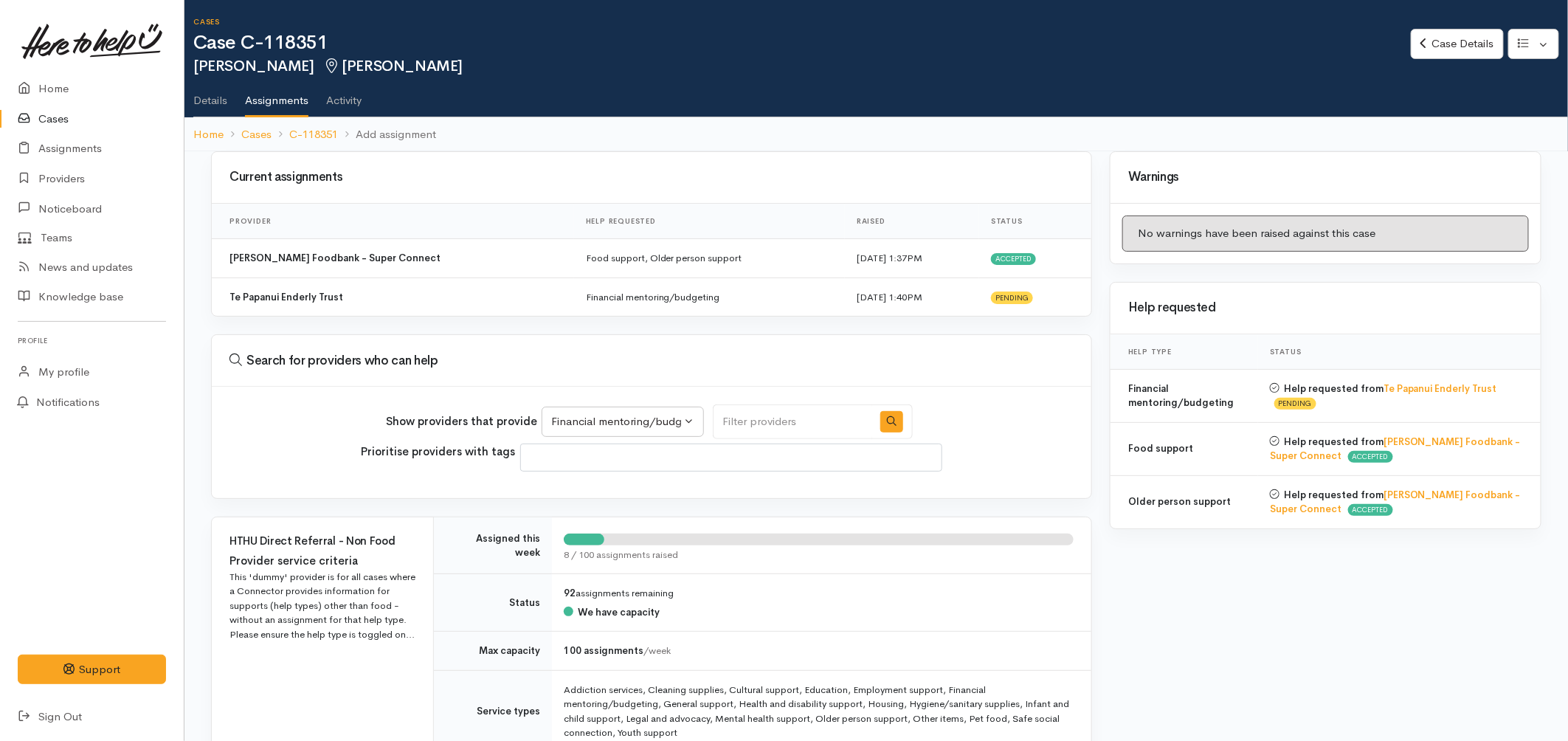
click at [69, 126] on link "Cases" at bounding box center [91, 119] width 184 height 30
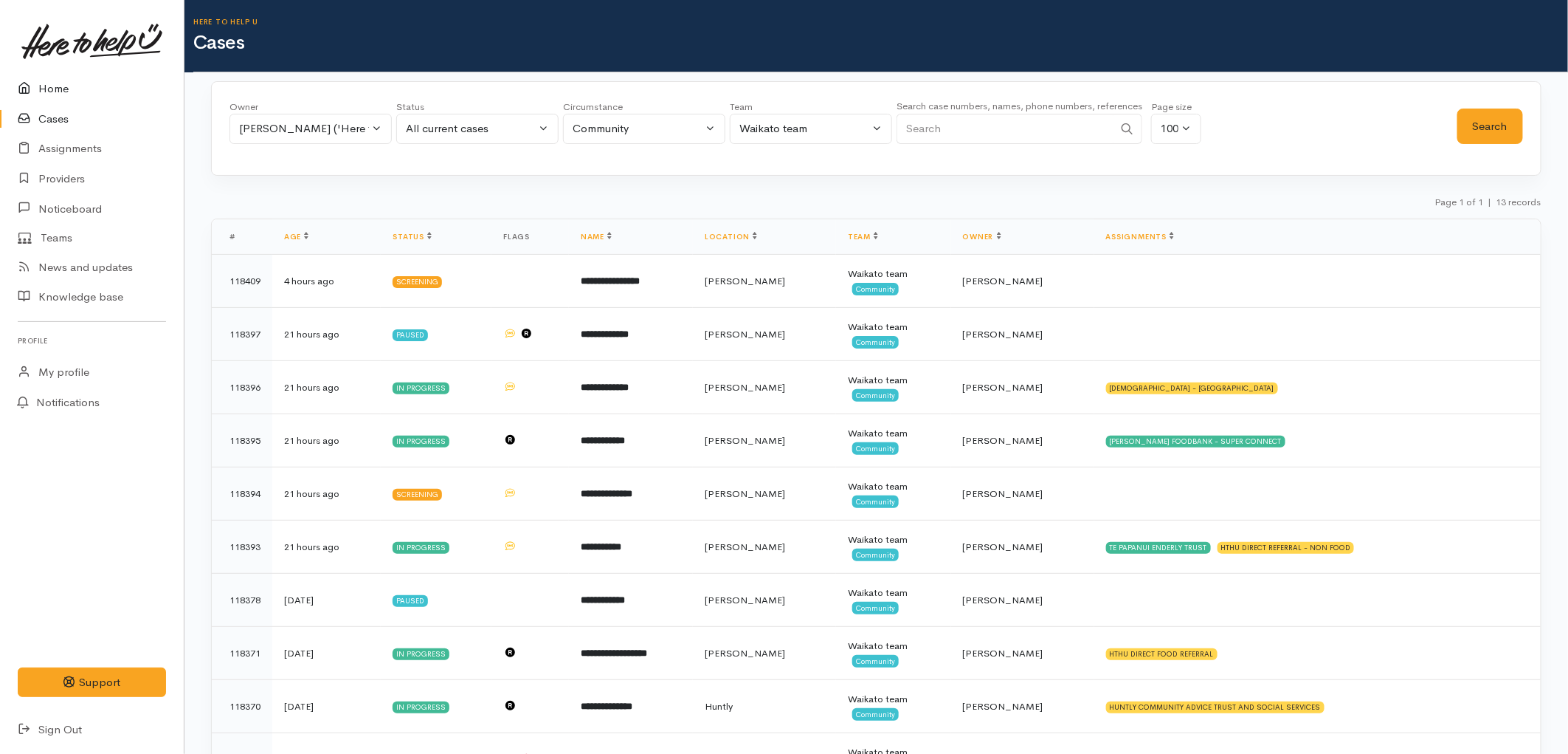
click at [55, 90] on link "Home" at bounding box center [91, 89] width 184 height 30
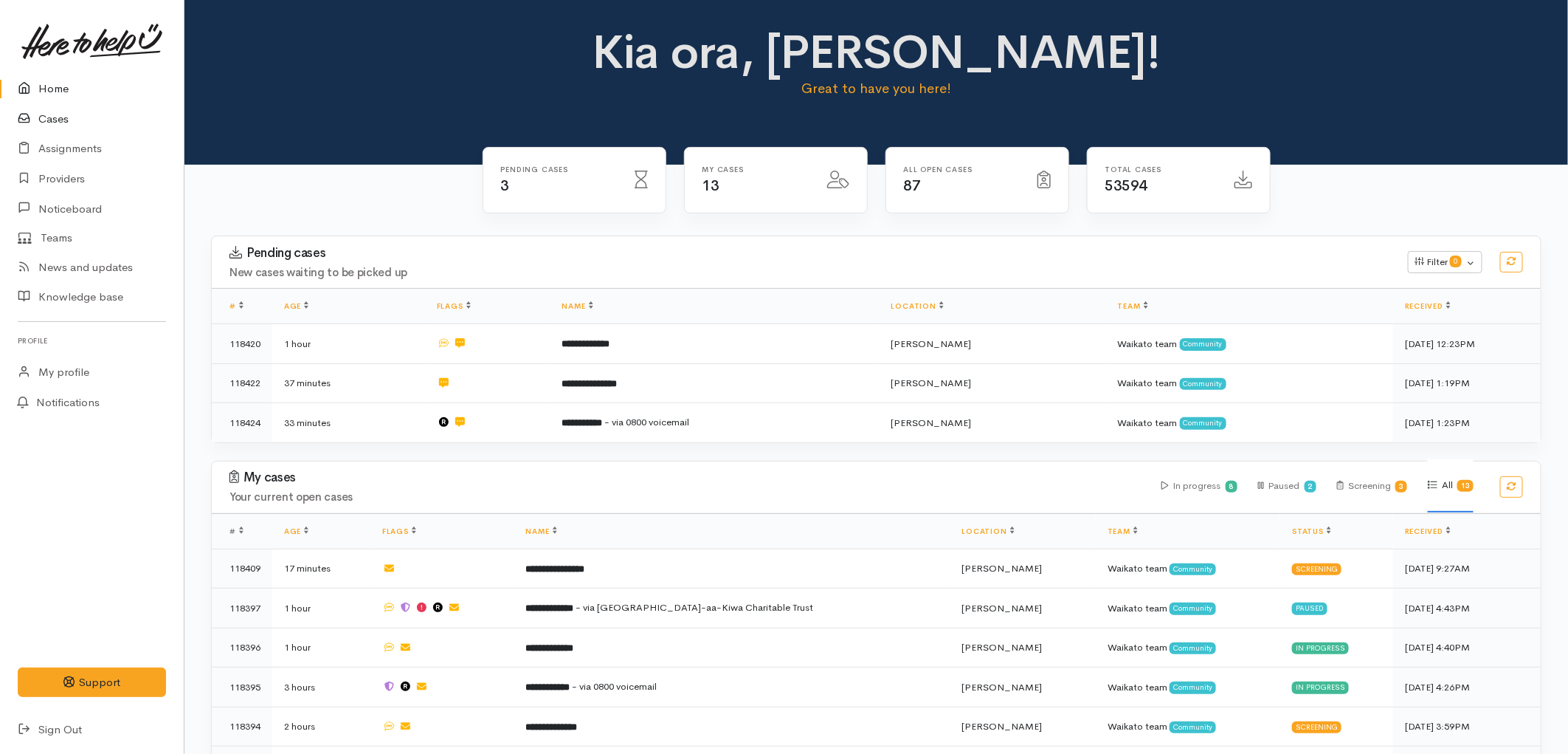
click at [41, 106] on link "Cases" at bounding box center [91, 119] width 184 height 30
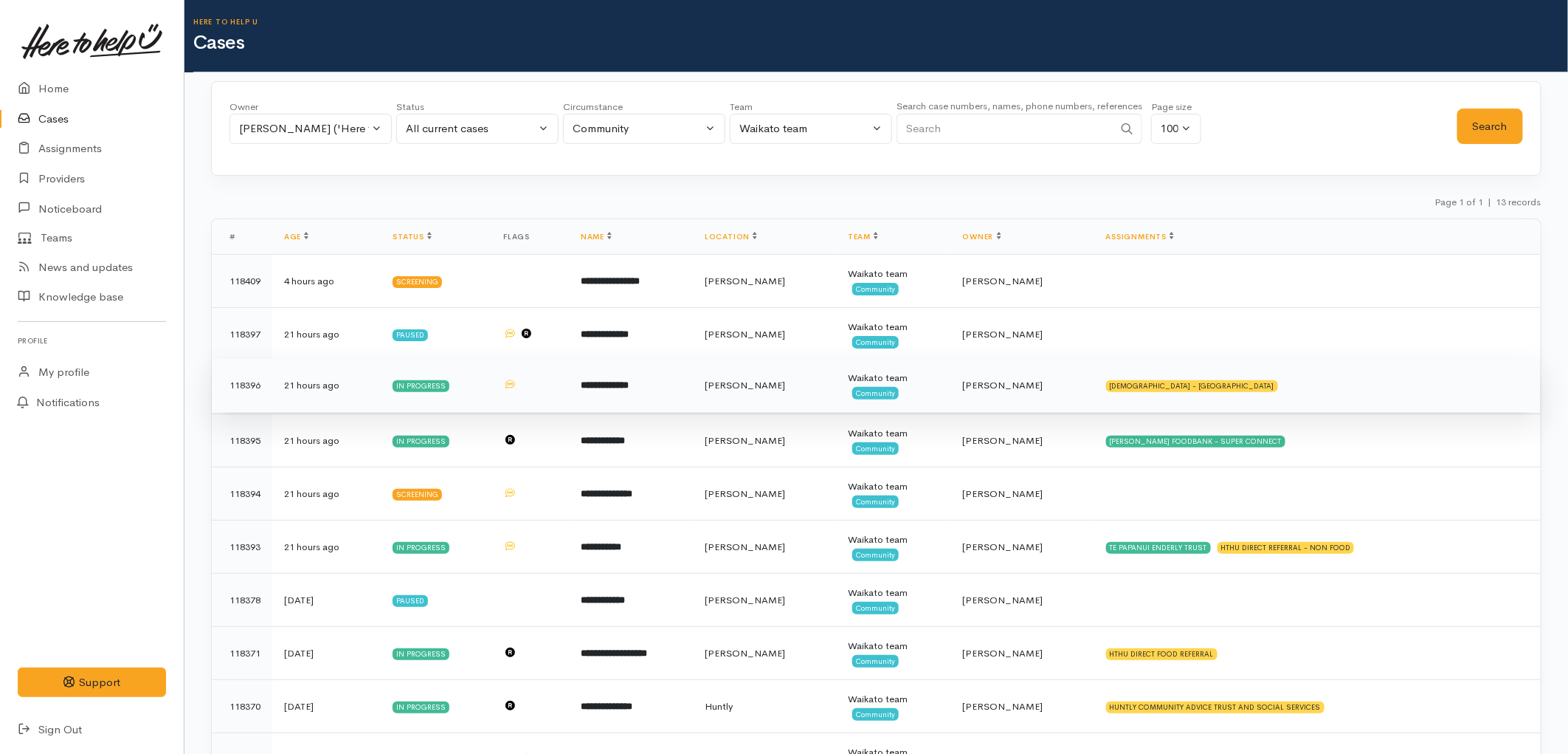
click at [596, 393] on td "**********" at bounding box center [631, 385] width 124 height 53
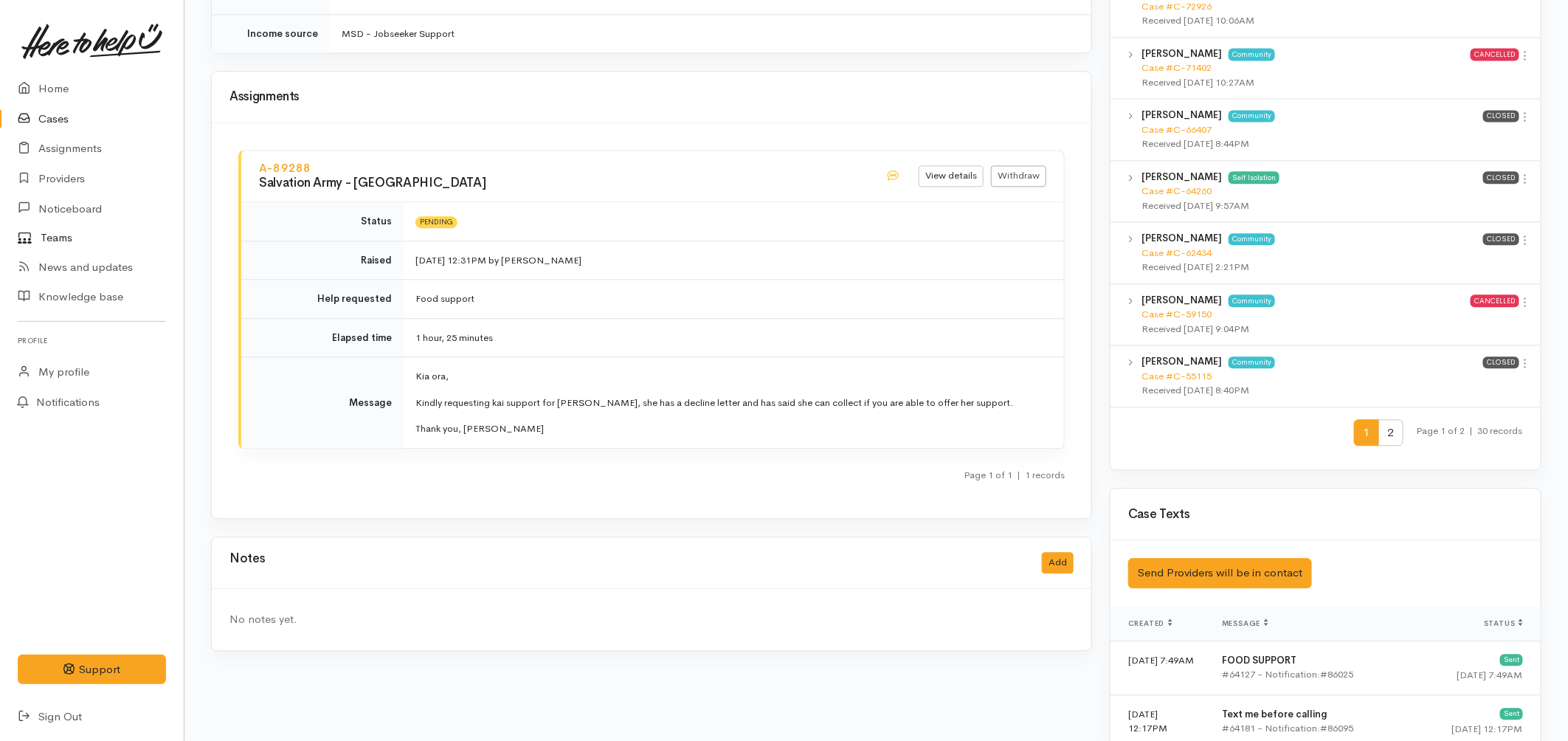
scroll to position [1641, 0]
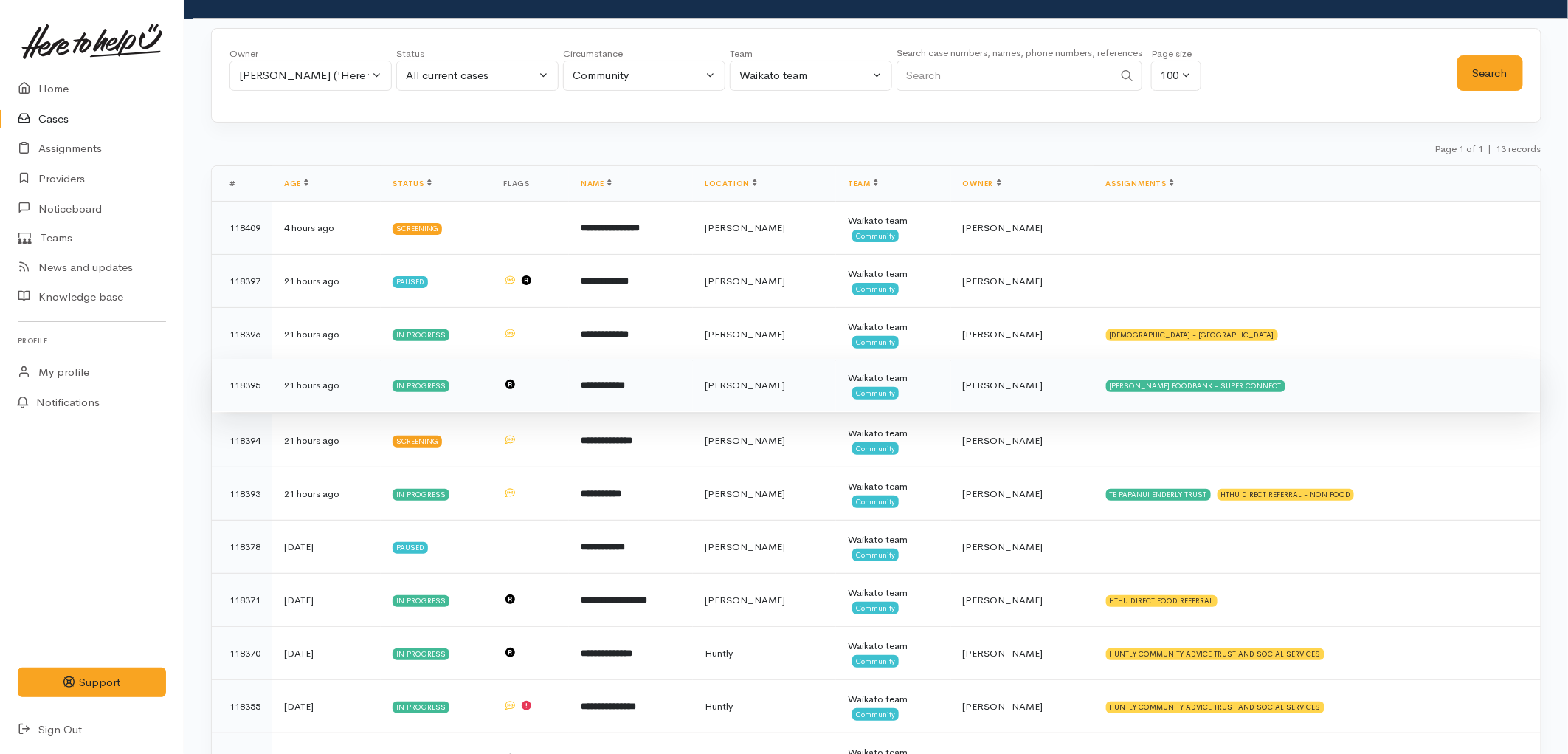
scroll to position [82, 0]
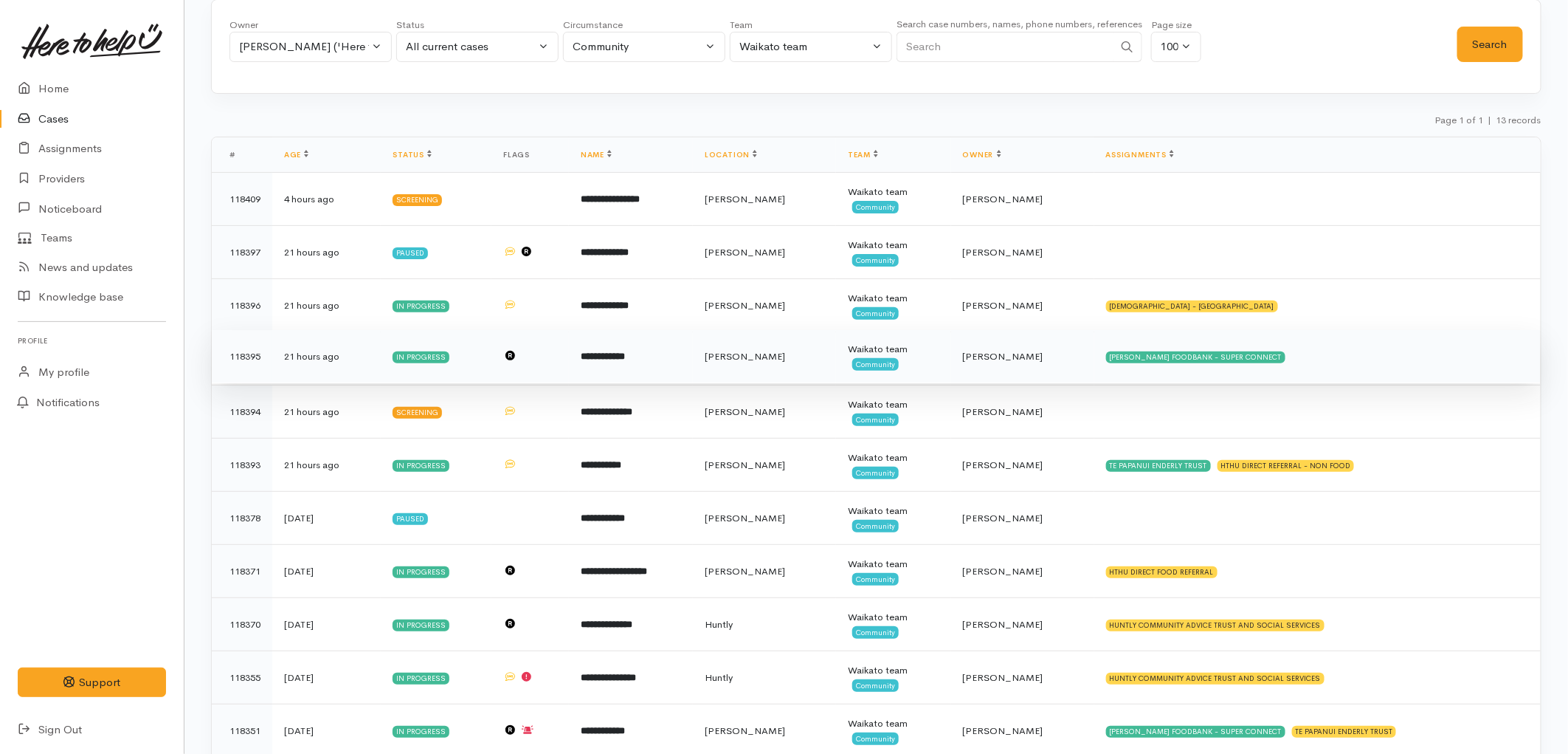
click at [693, 351] on td "**********" at bounding box center [631, 357] width 124 height 53
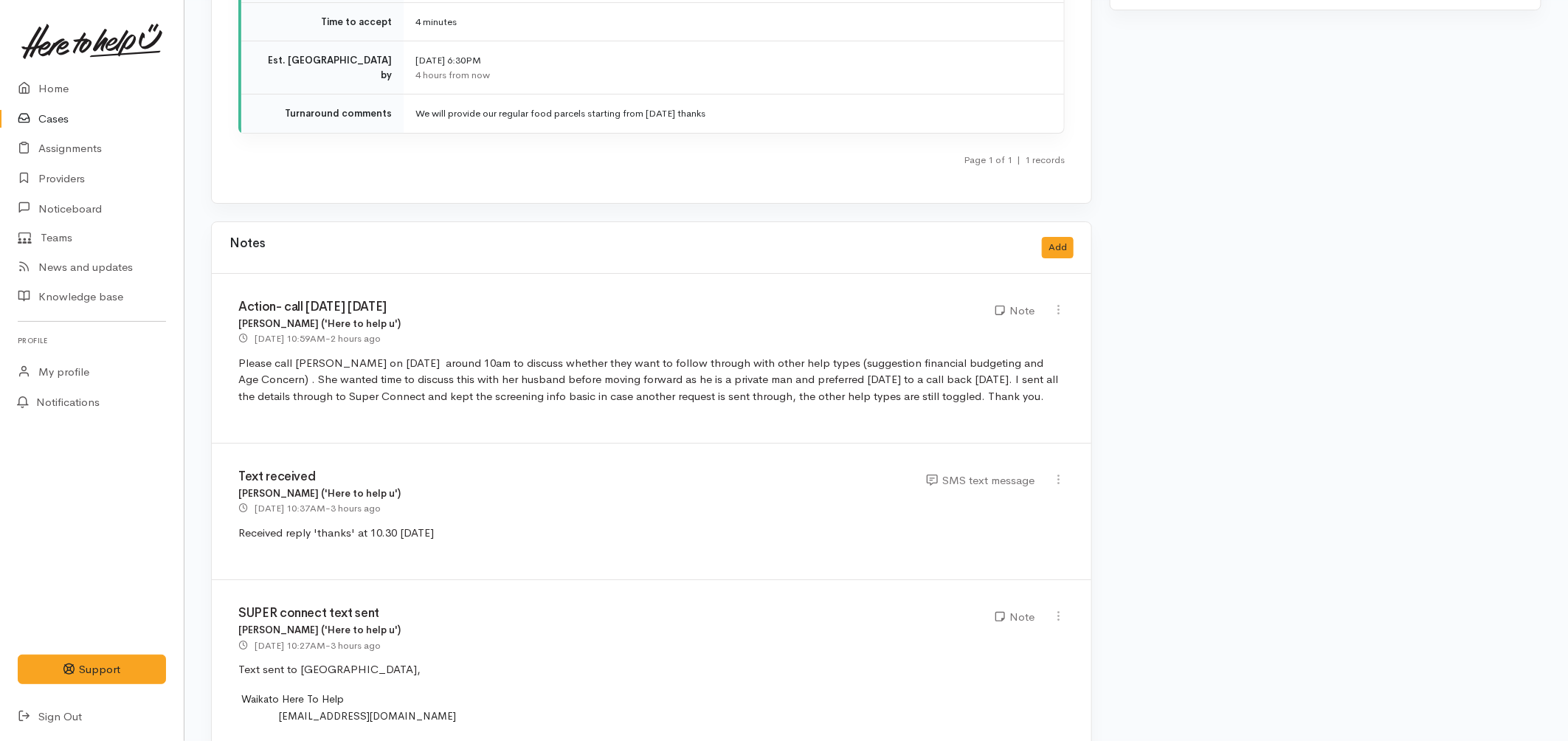
scroll to position [2542, 0]
click at [66, 122] on link "Cases" at bounding box center [91, 119] width 184 height 30
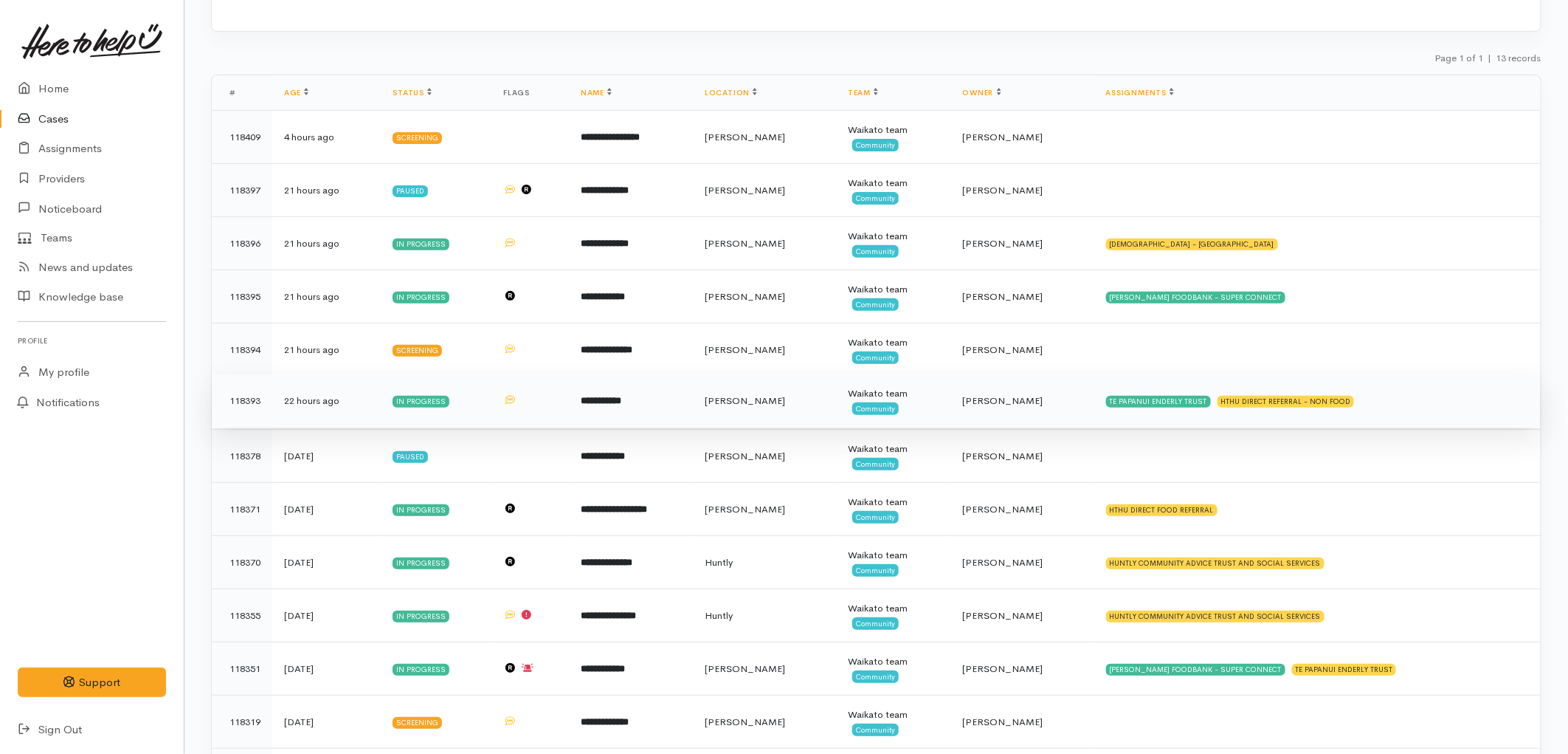
scroll to position [164, 0]
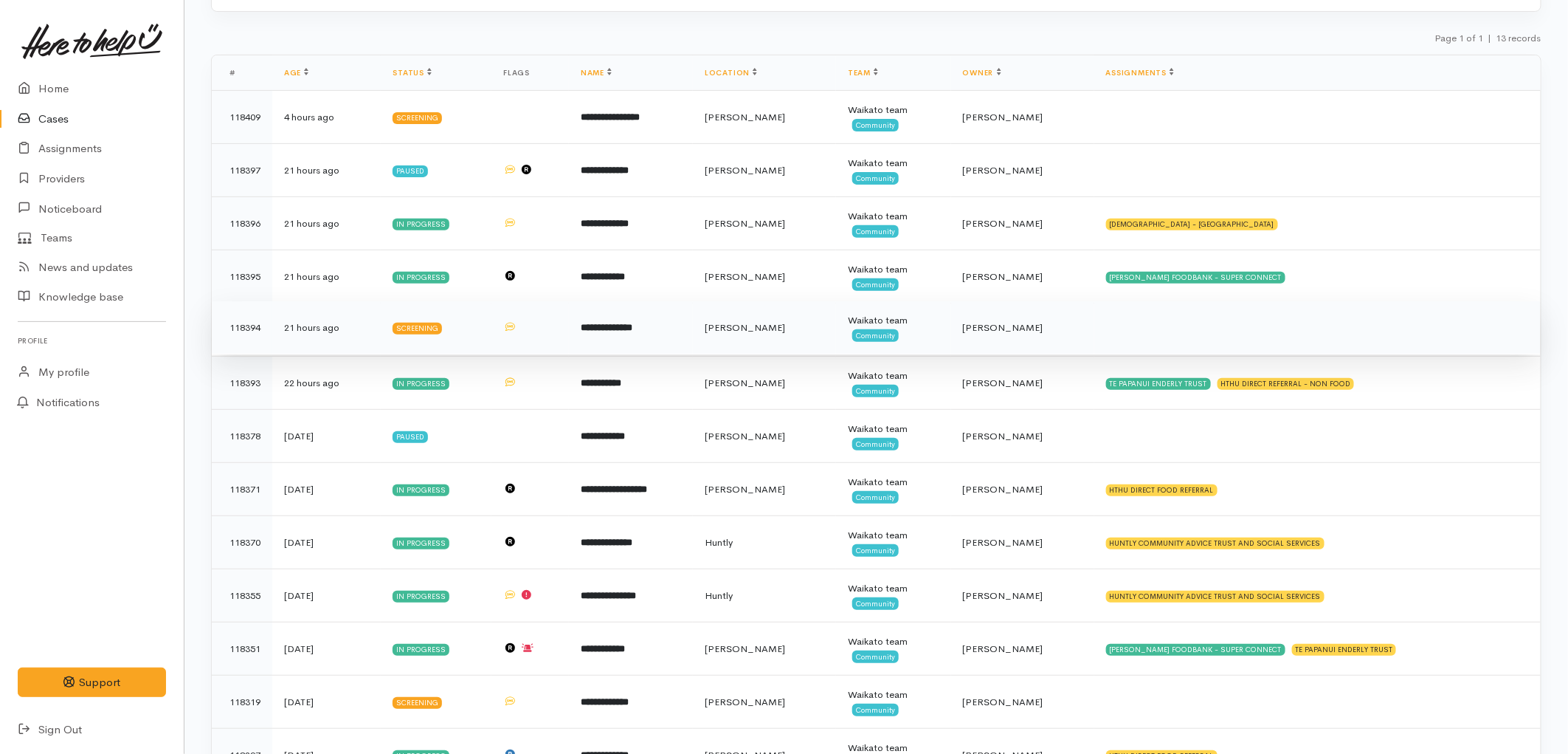
click at [693, 338] on td "**********" at bounding box center [631, 328] width 124 height 53
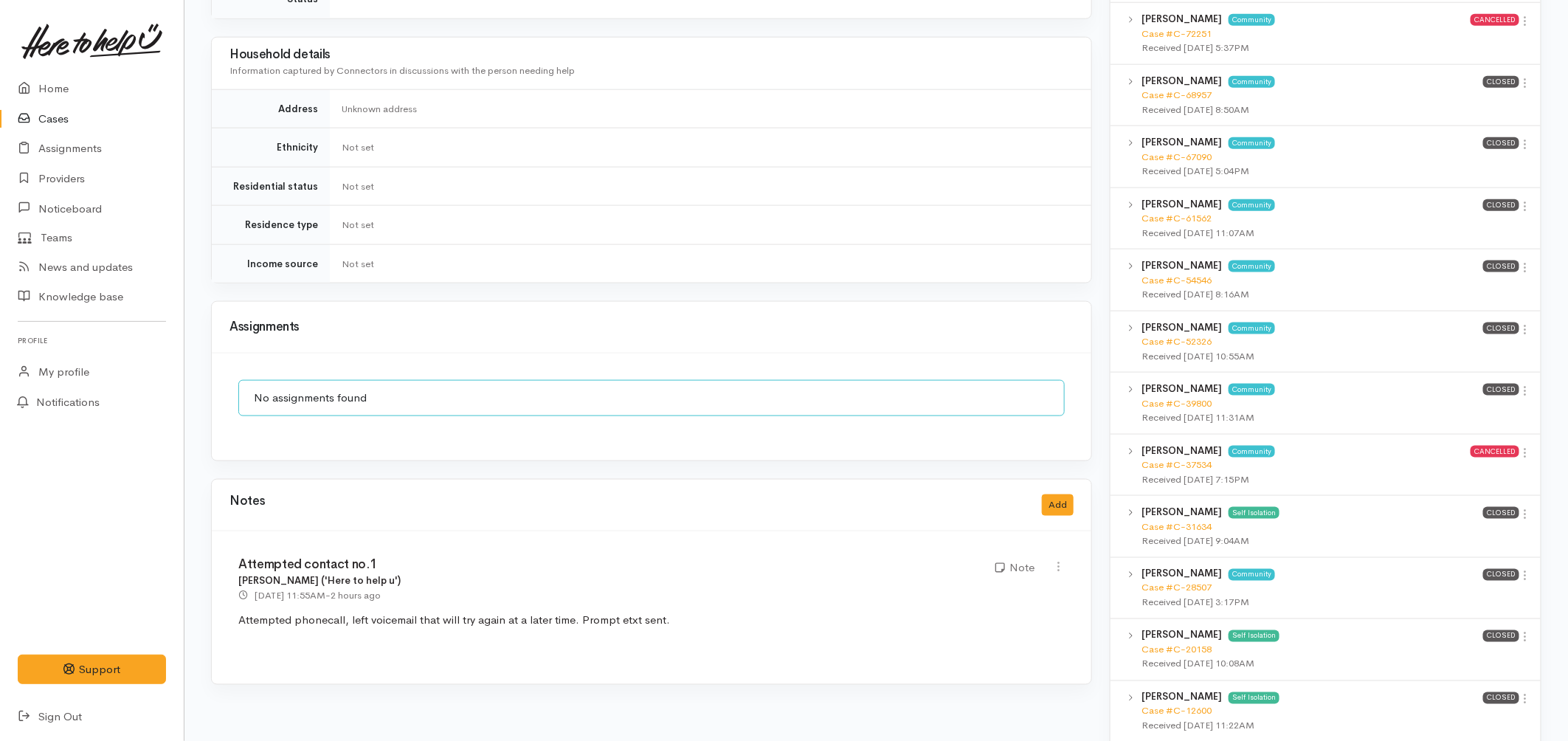
scroll to position [1148, 0]
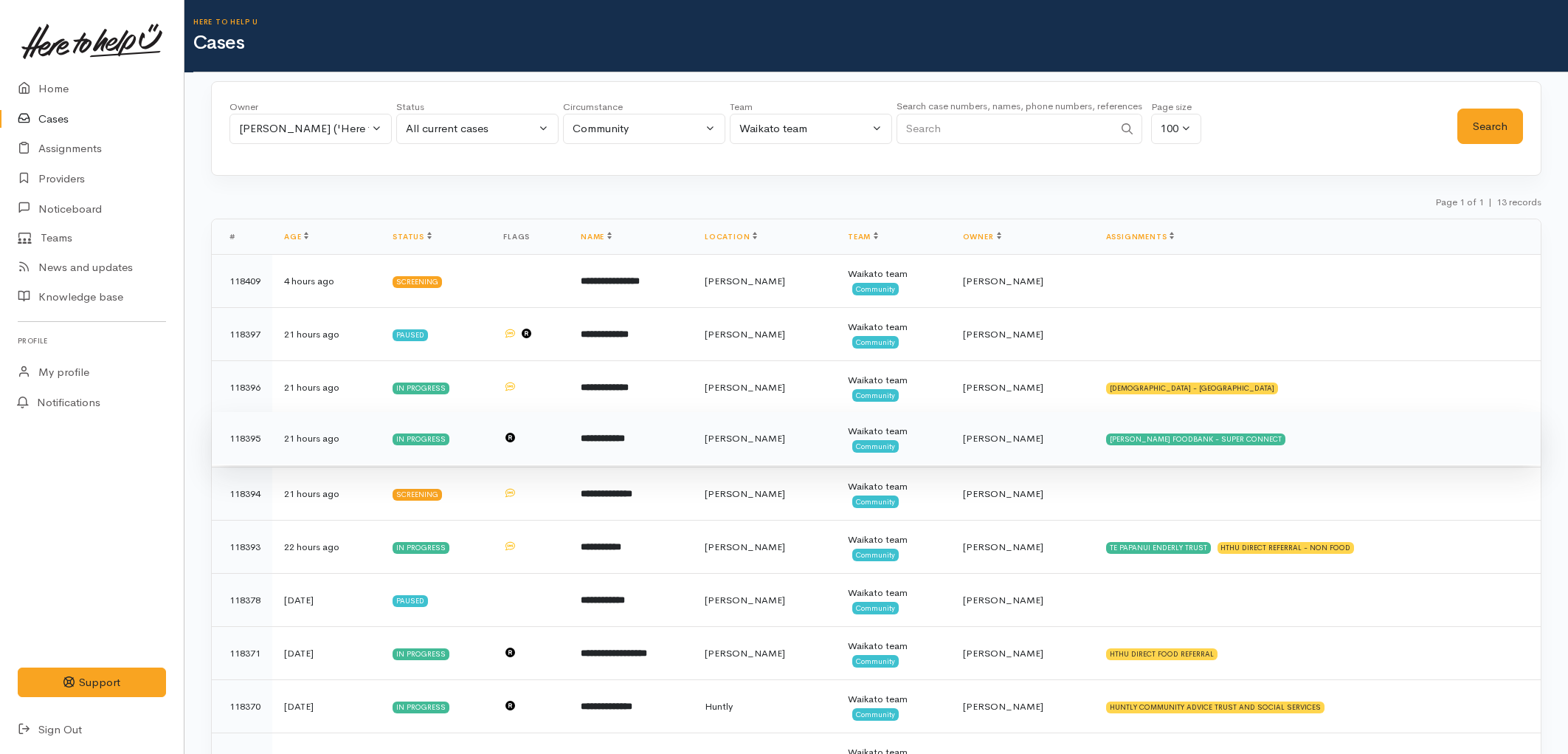
scroll to position [164, 0]
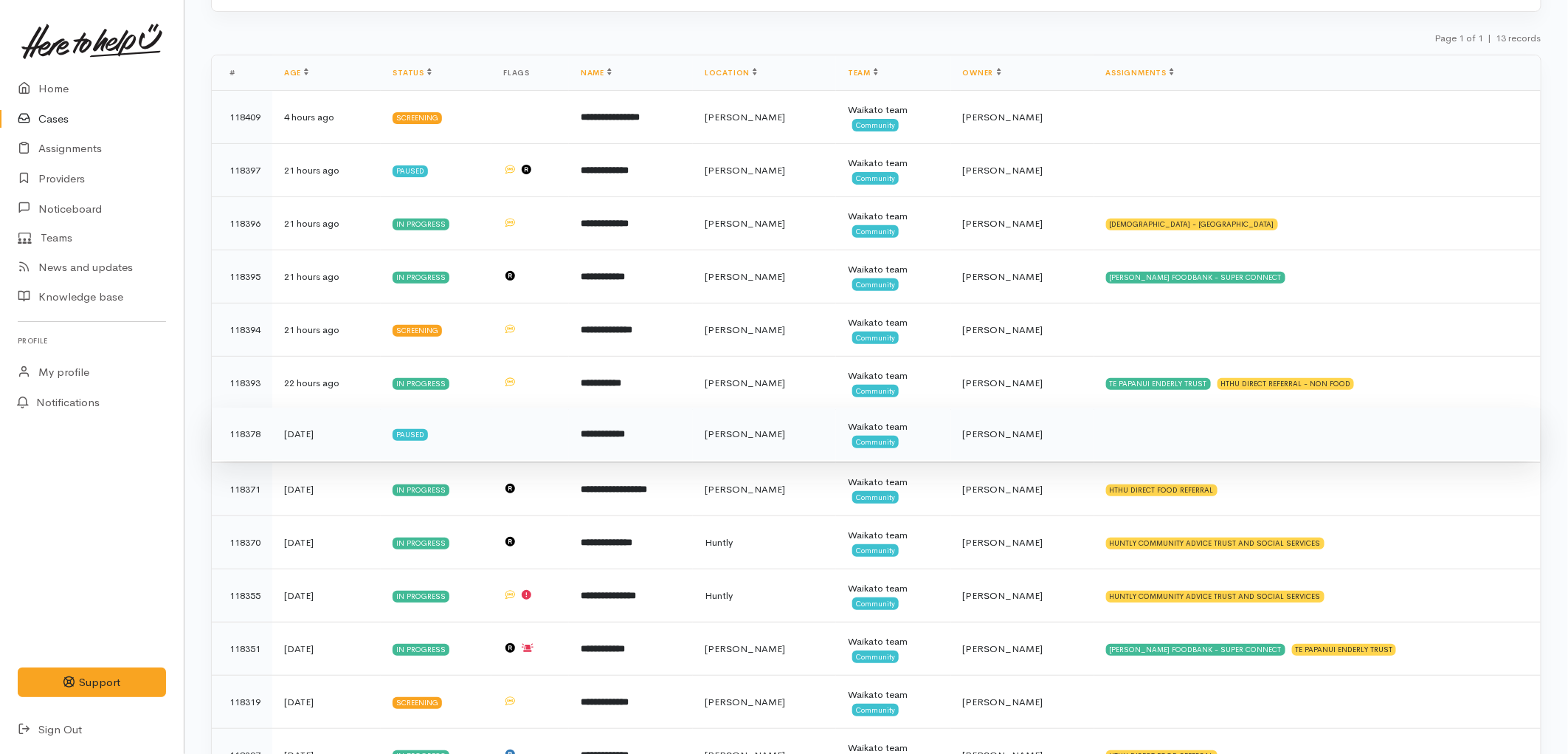
click at [801, 458] on td "[PERSON_NAME]" at bounding box center [764, 434] width 143 height 53
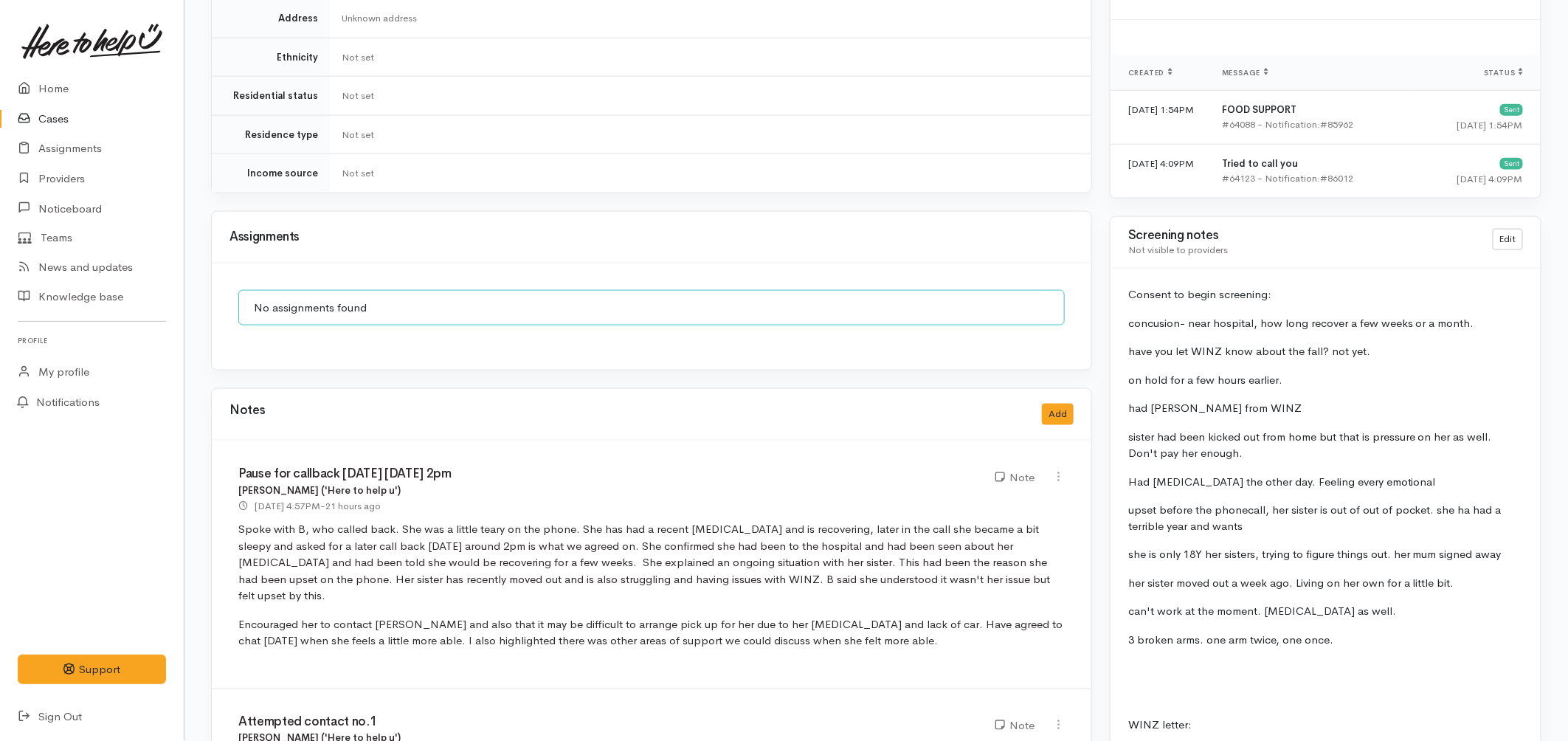
scroll to position [1148, 0]
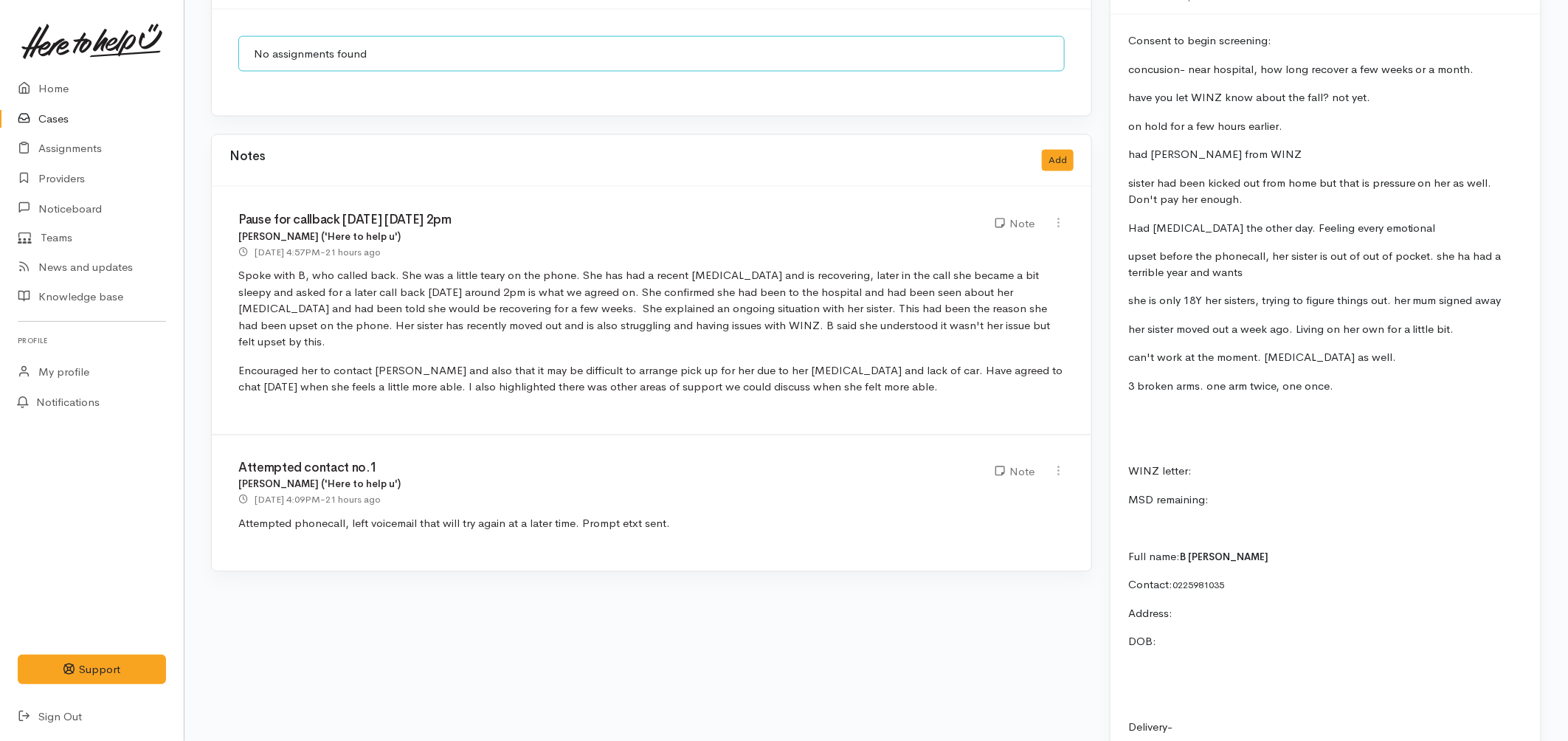
click at [65, 128] on link "Cases" at bounding box center [91, 119] width 184 height 30
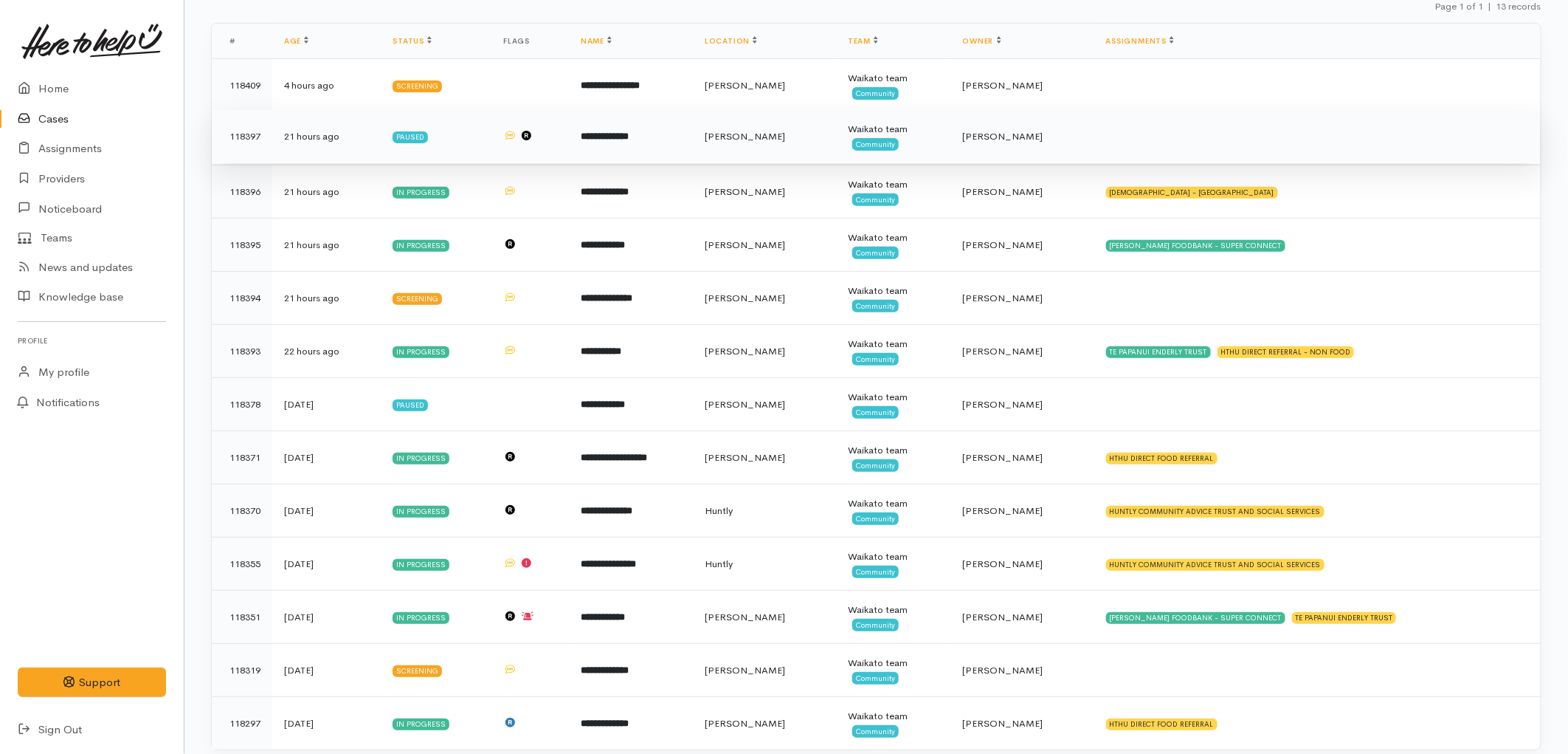
scroll to position [236, 0]
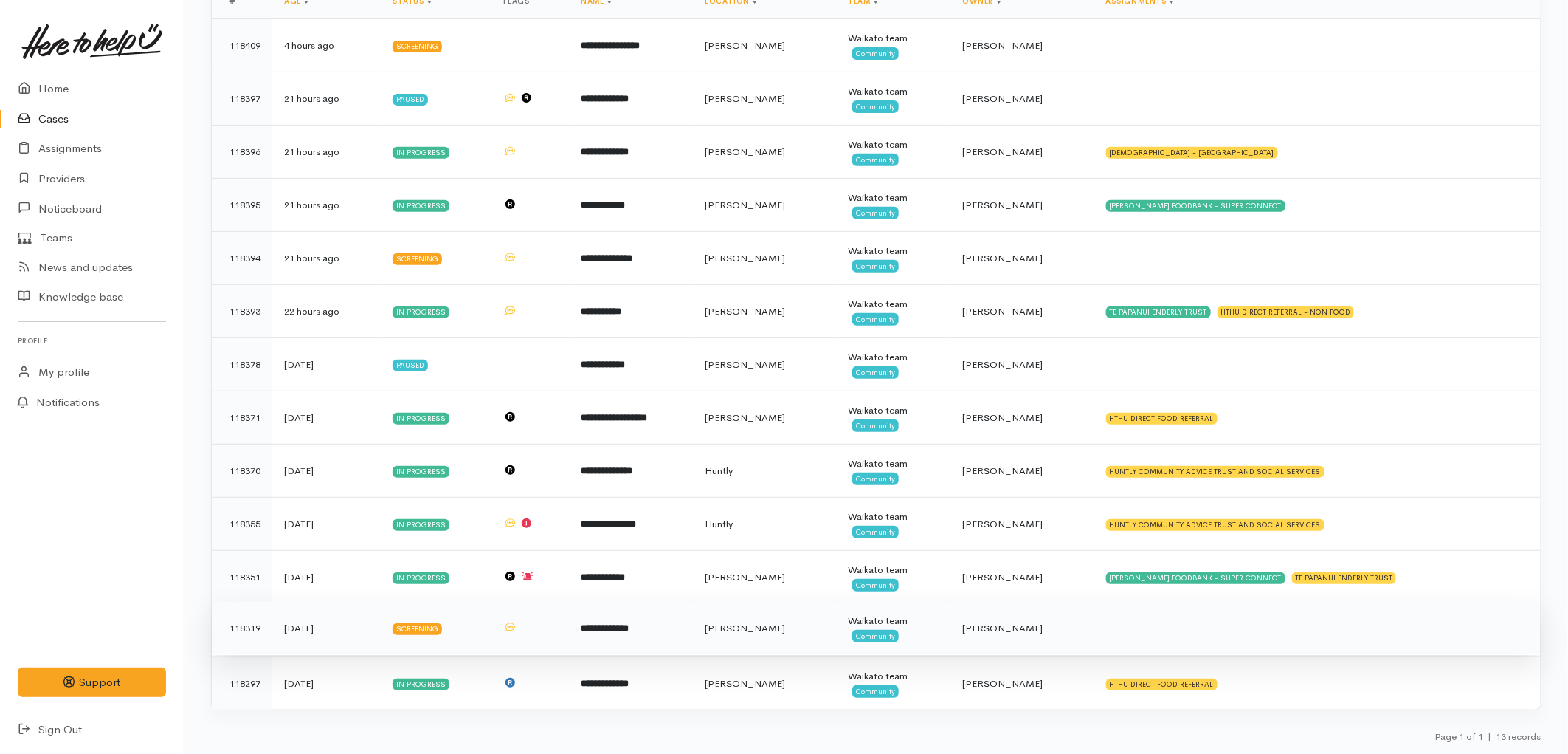
click at [785, 624] on span "Hamilton" at bounding box center [744, 627] width 80 height 13
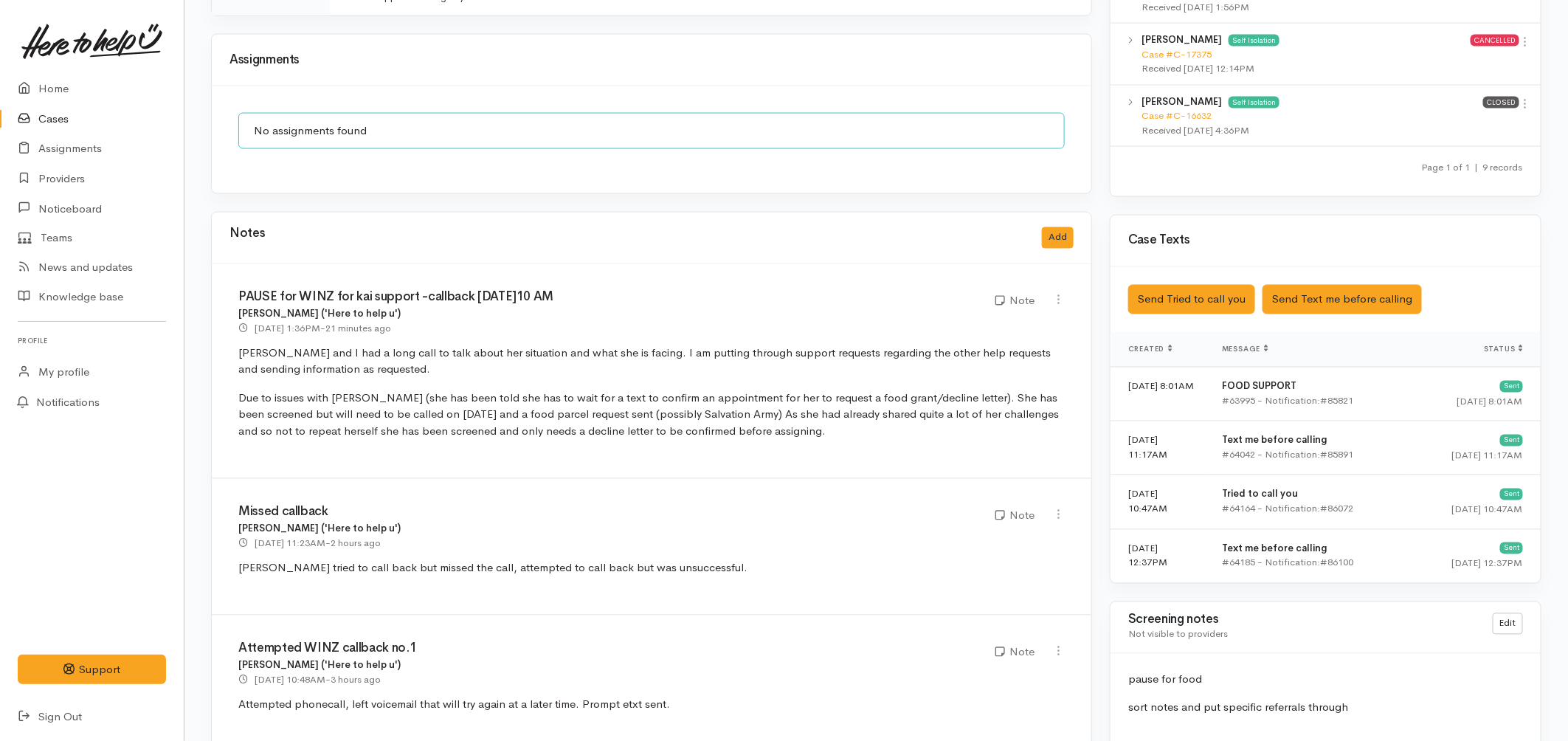
scroll to position [1230, 0]
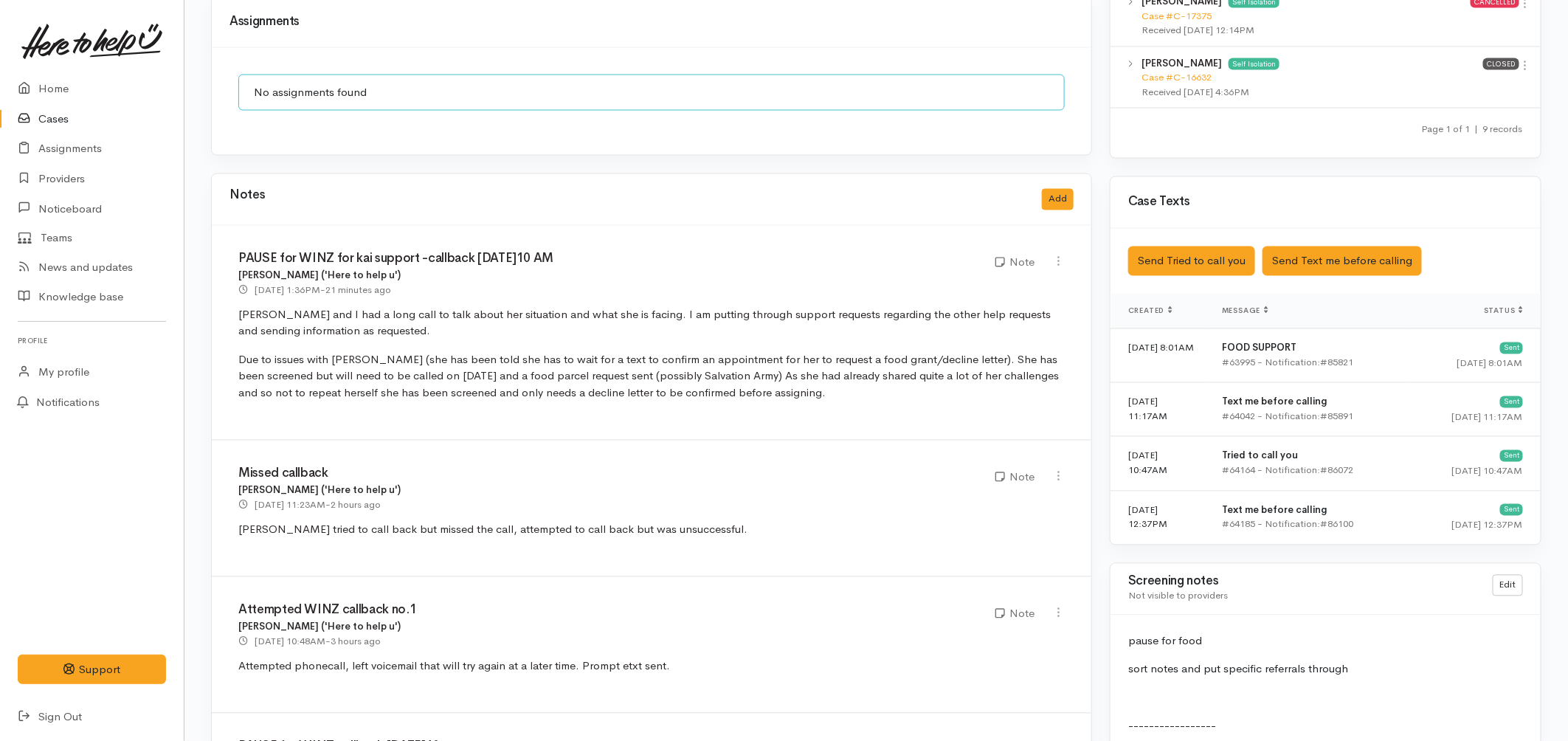
click at [70, 118] on link "Cases" at bounding box center [91, 119] width 184 height 30
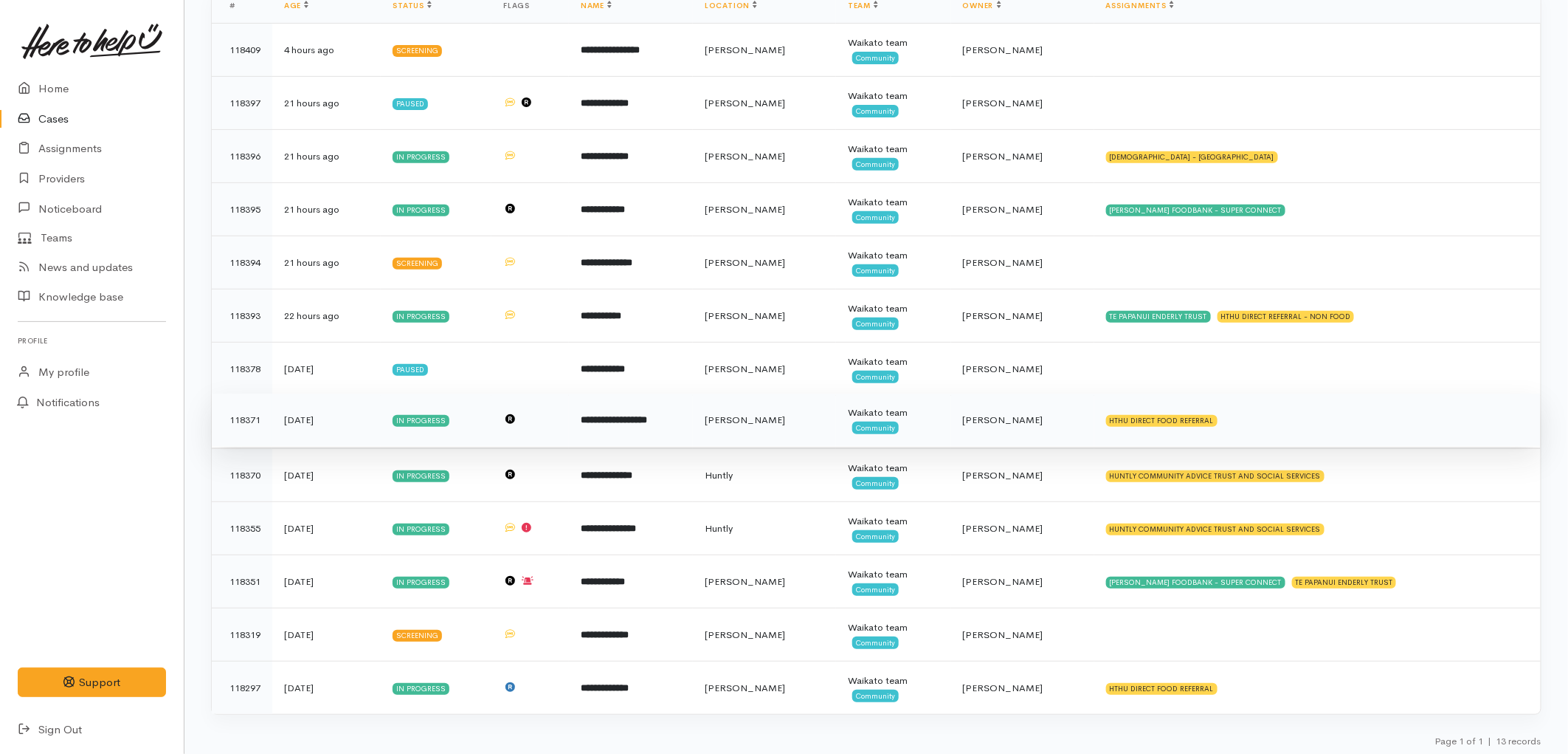
scroll to position [236, 0]
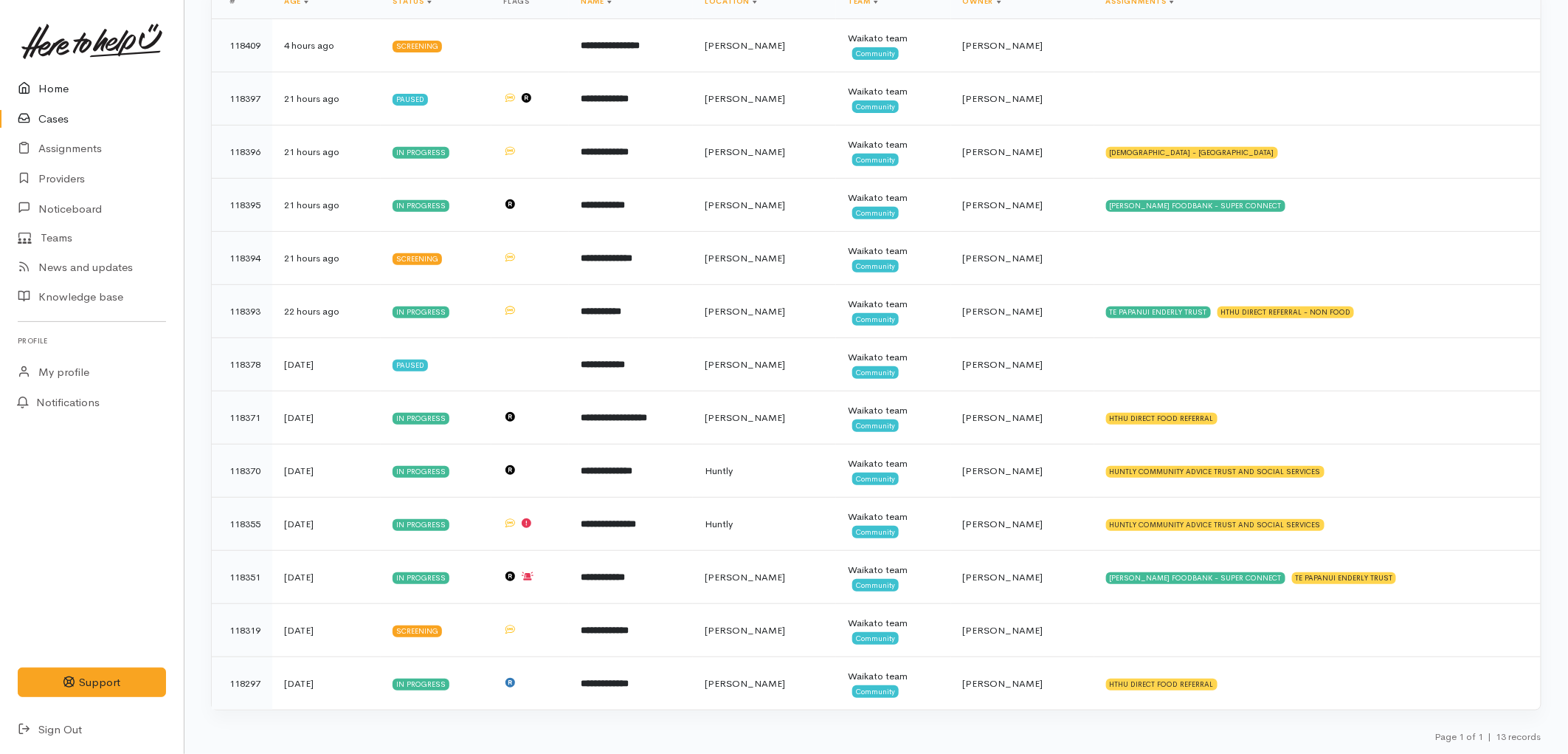
click at [38, 90] on link "Home" at bounding box center [91, 89] width 184 height 30
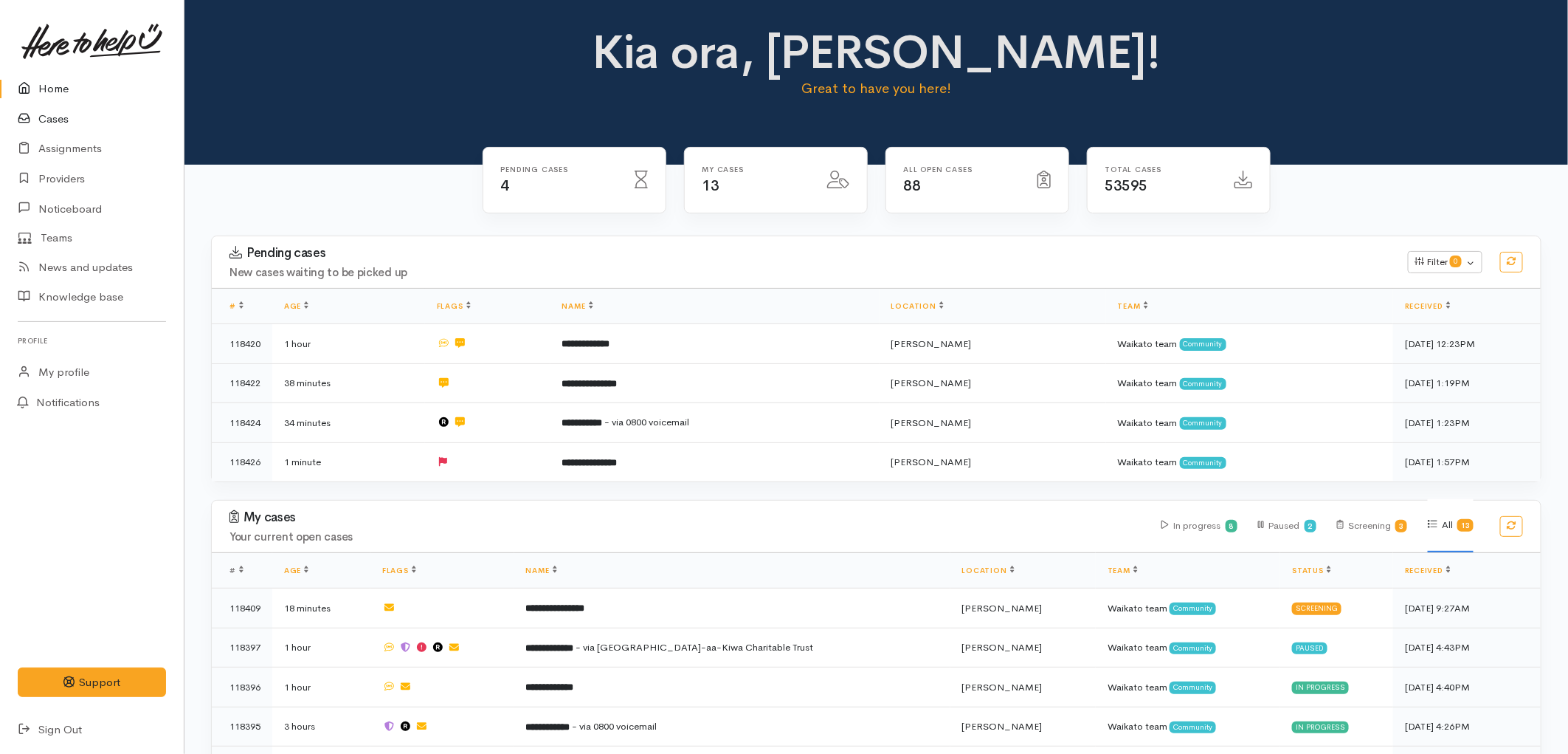
click at [45, 120] on link "Cases" at bounding box center [91, 119] width 184 height 30
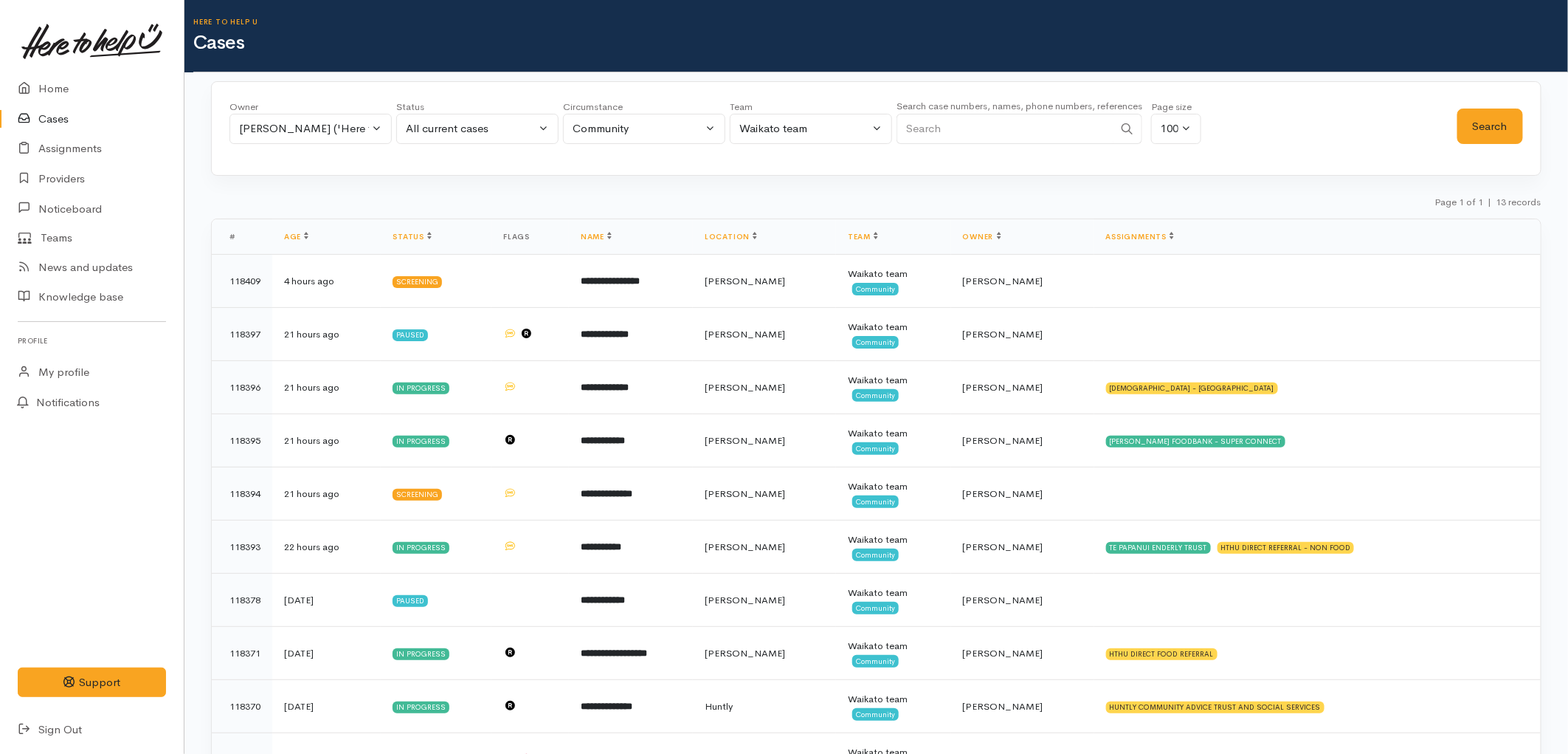
click at [47, 116] on link "Cases" at bounding box center [91, 119] width 184 height 30
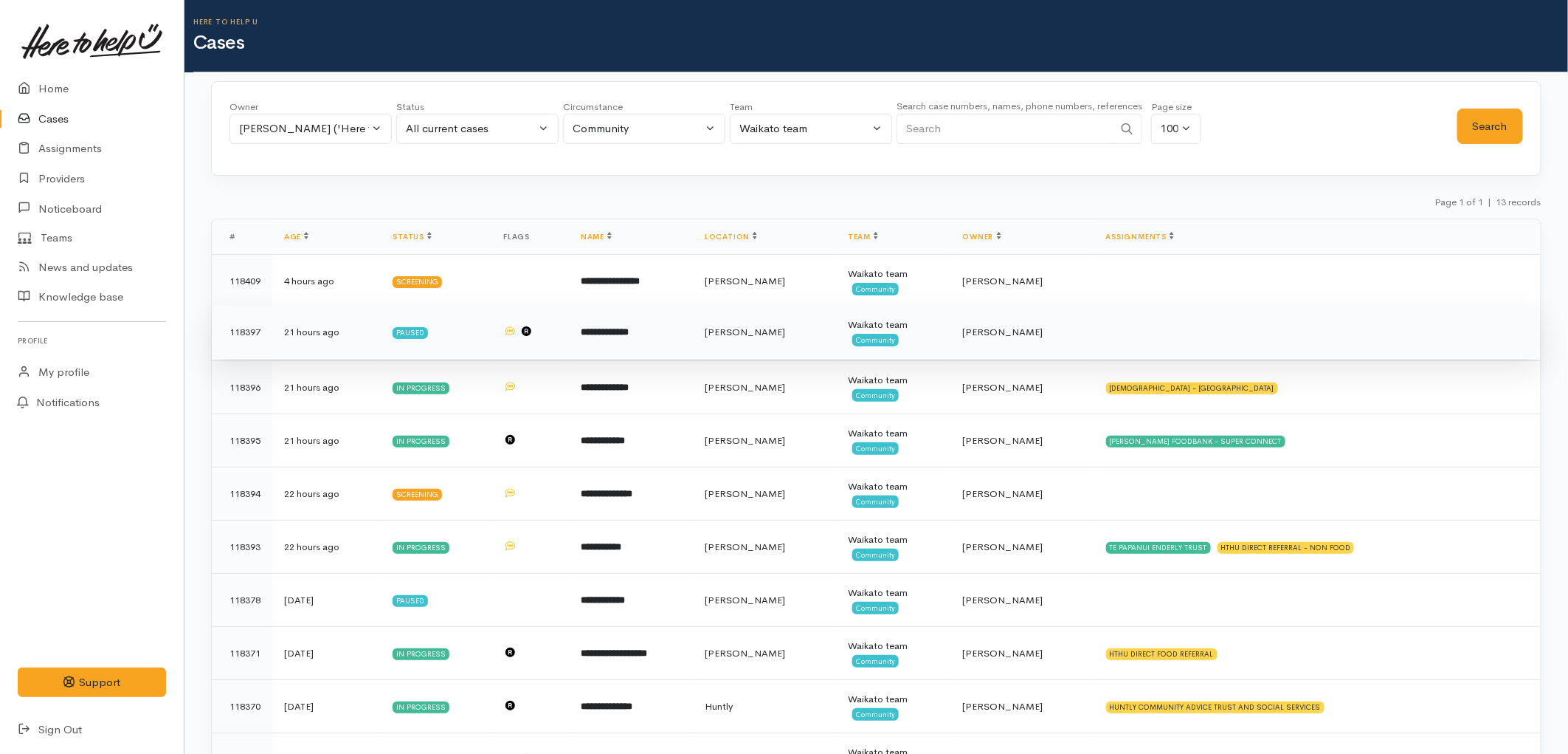
scroll to position [236, 0]
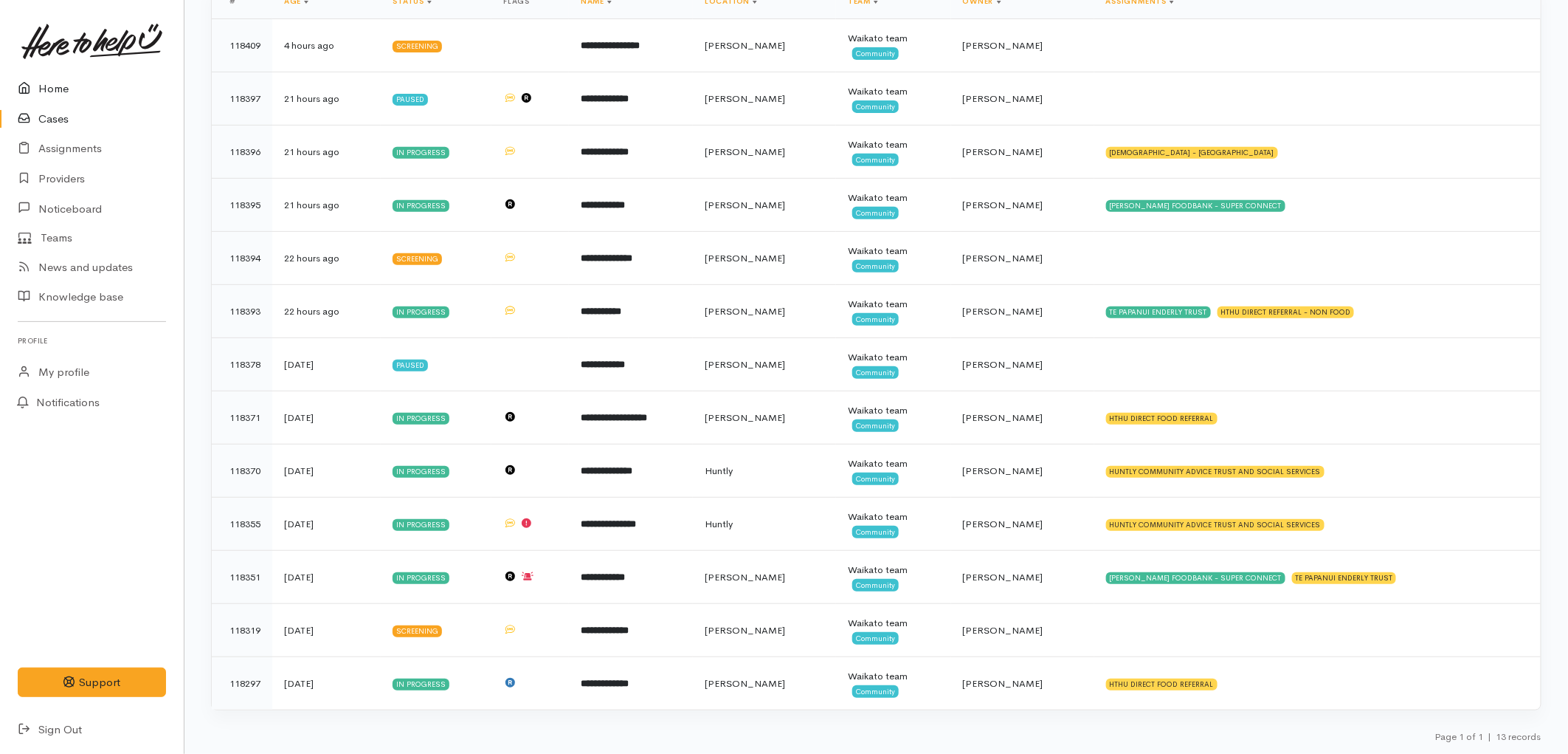
click at [68, 93] on link "Home" at bounding box center [91, 89] width 184 height 30
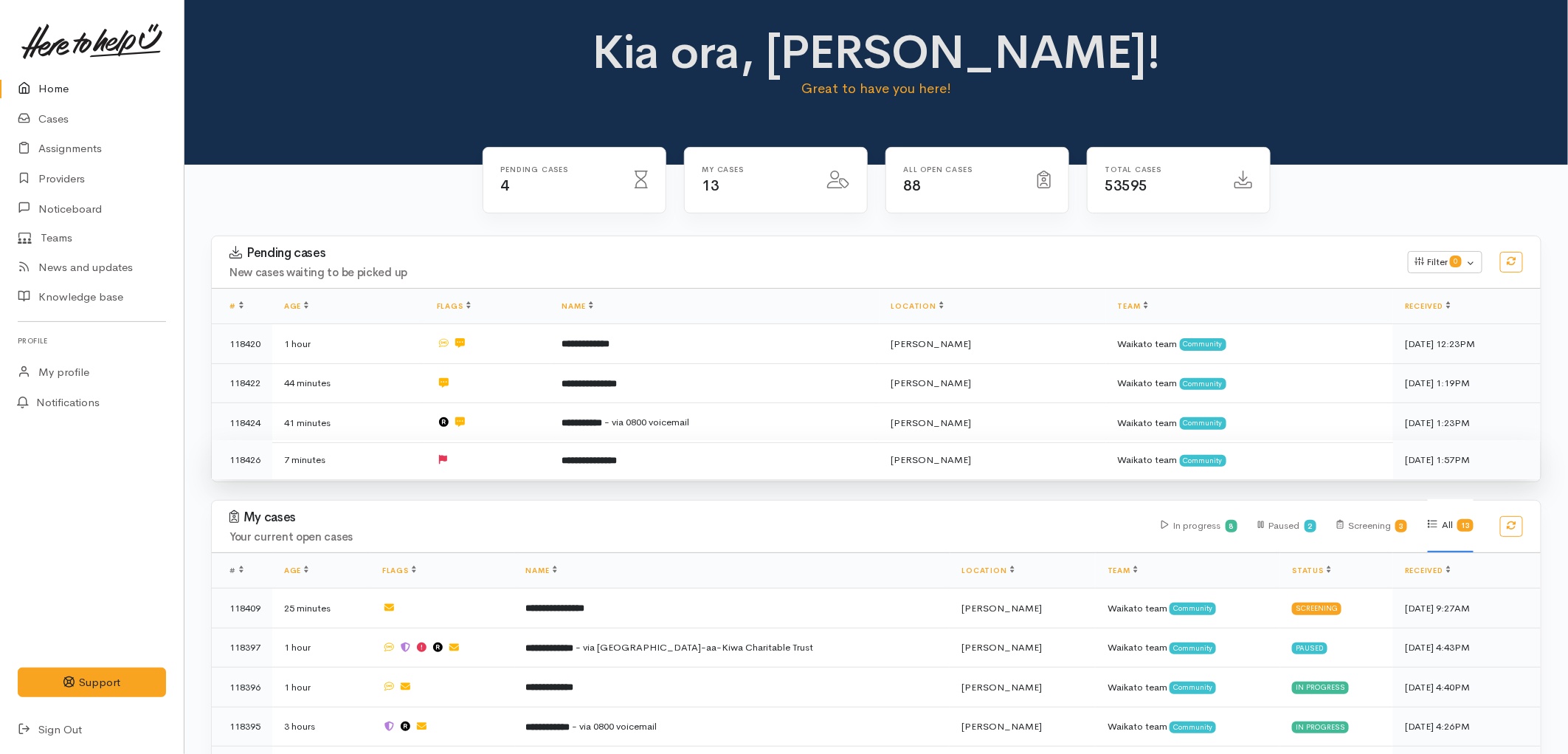
click at [291, 449] on td "7 minutes" at bounding box center [348, 459] width 152 height 39
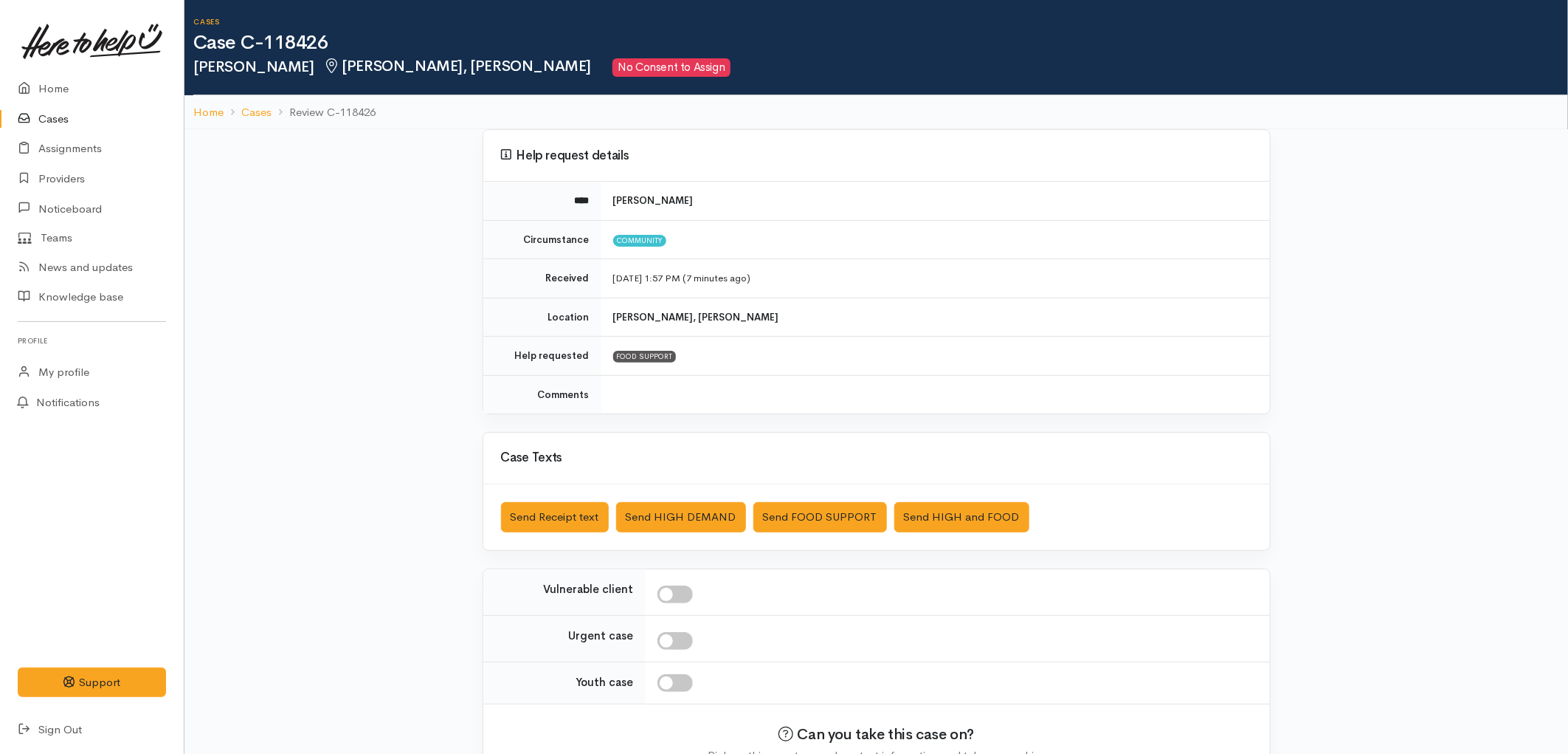
click at [49, 121] on link "Cases" at bounding box center [91, 119] width 184 height 30
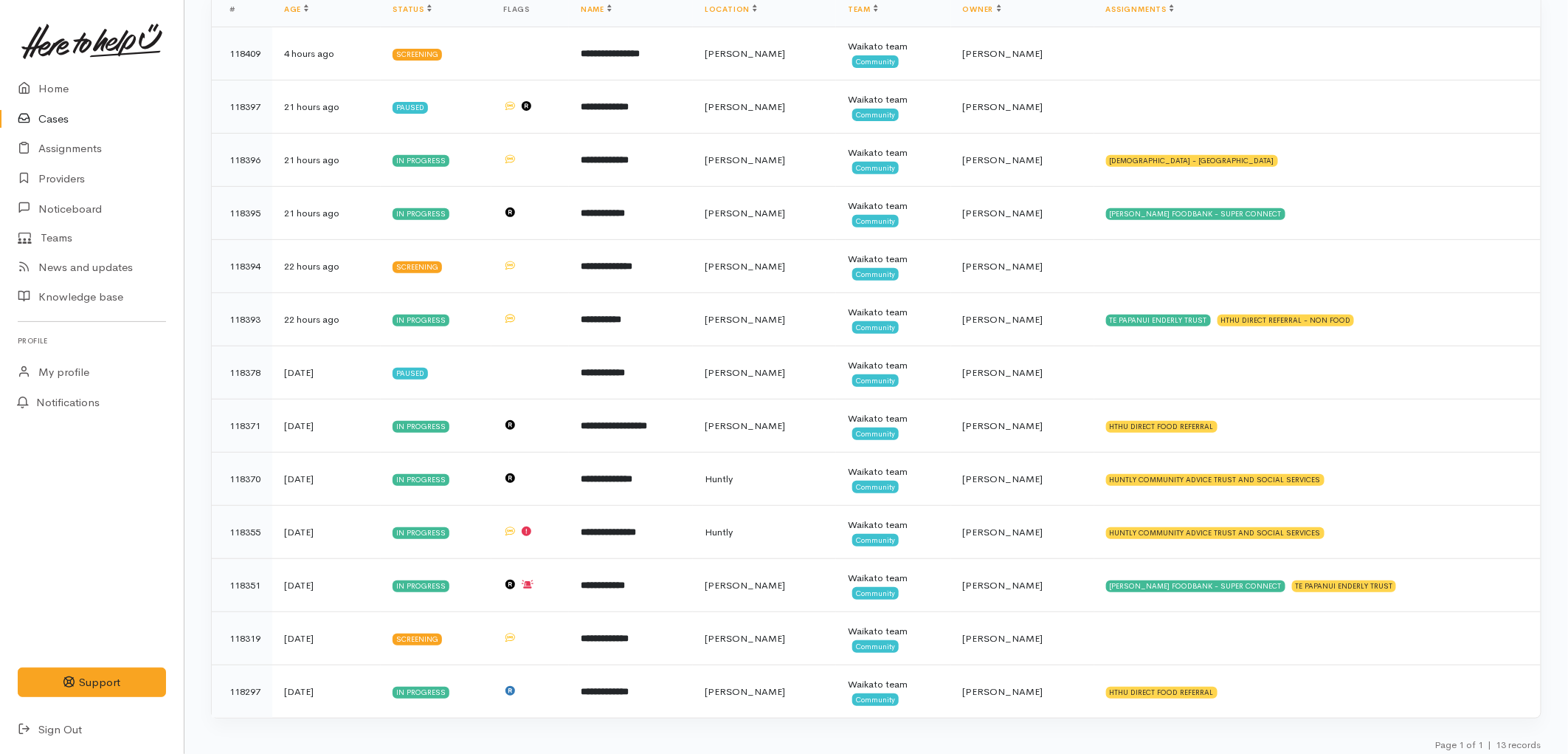
scroll to position [236, 0]
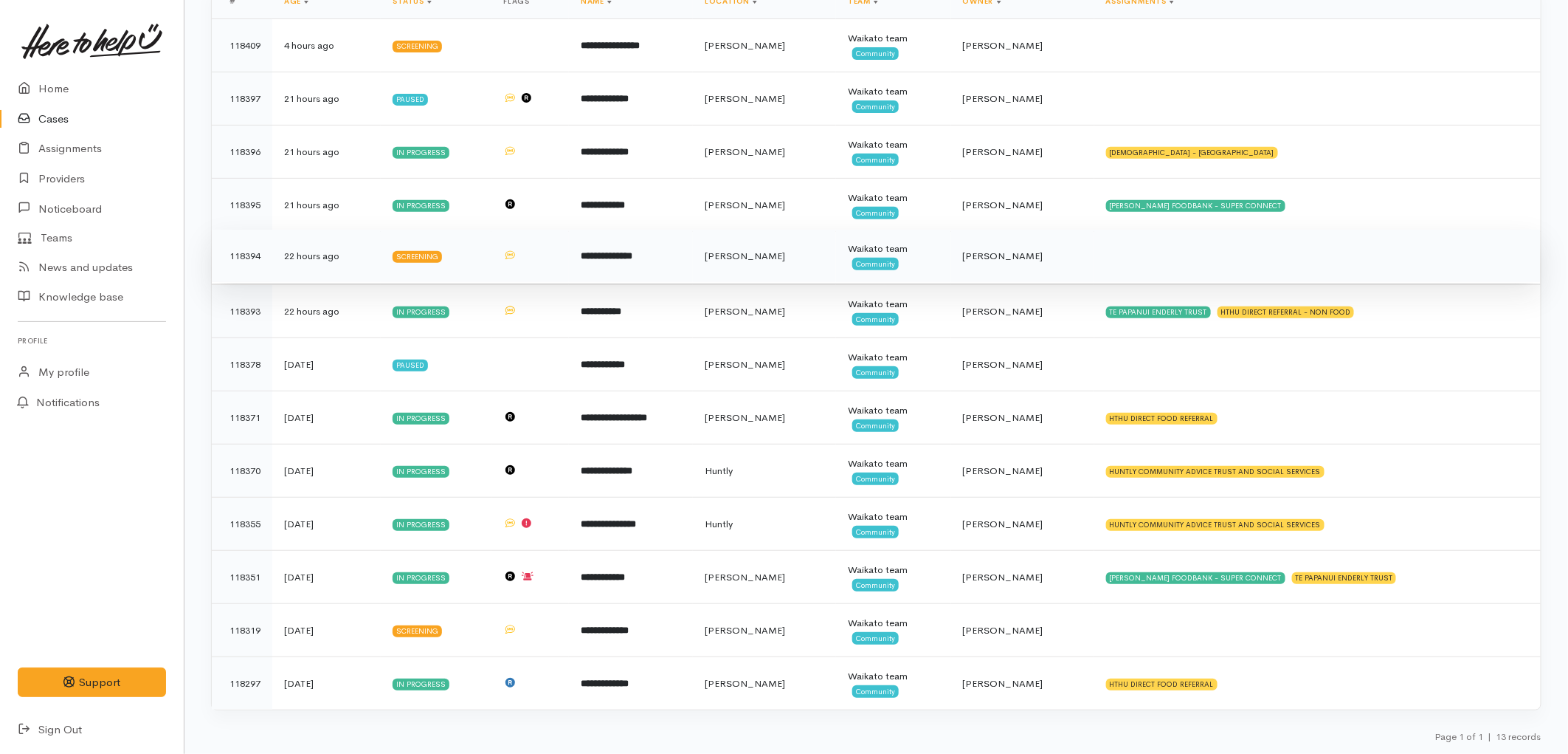
click at [683, 245] on td "**********" at bounding box center [631, 256] width 124 height 53
